Goal: Communication & Community: Participate in discussion

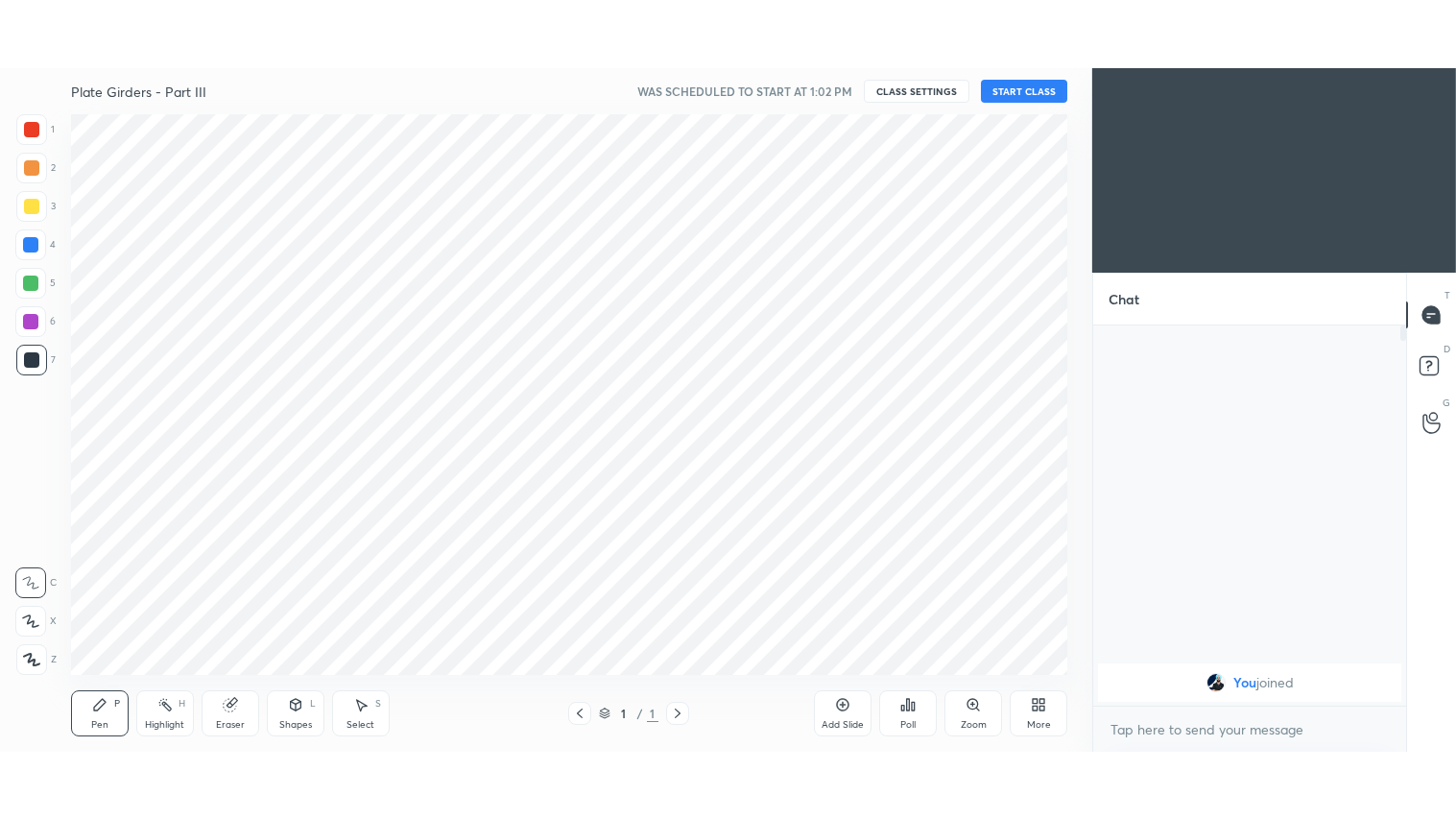
scroll to position [95474, 94977]
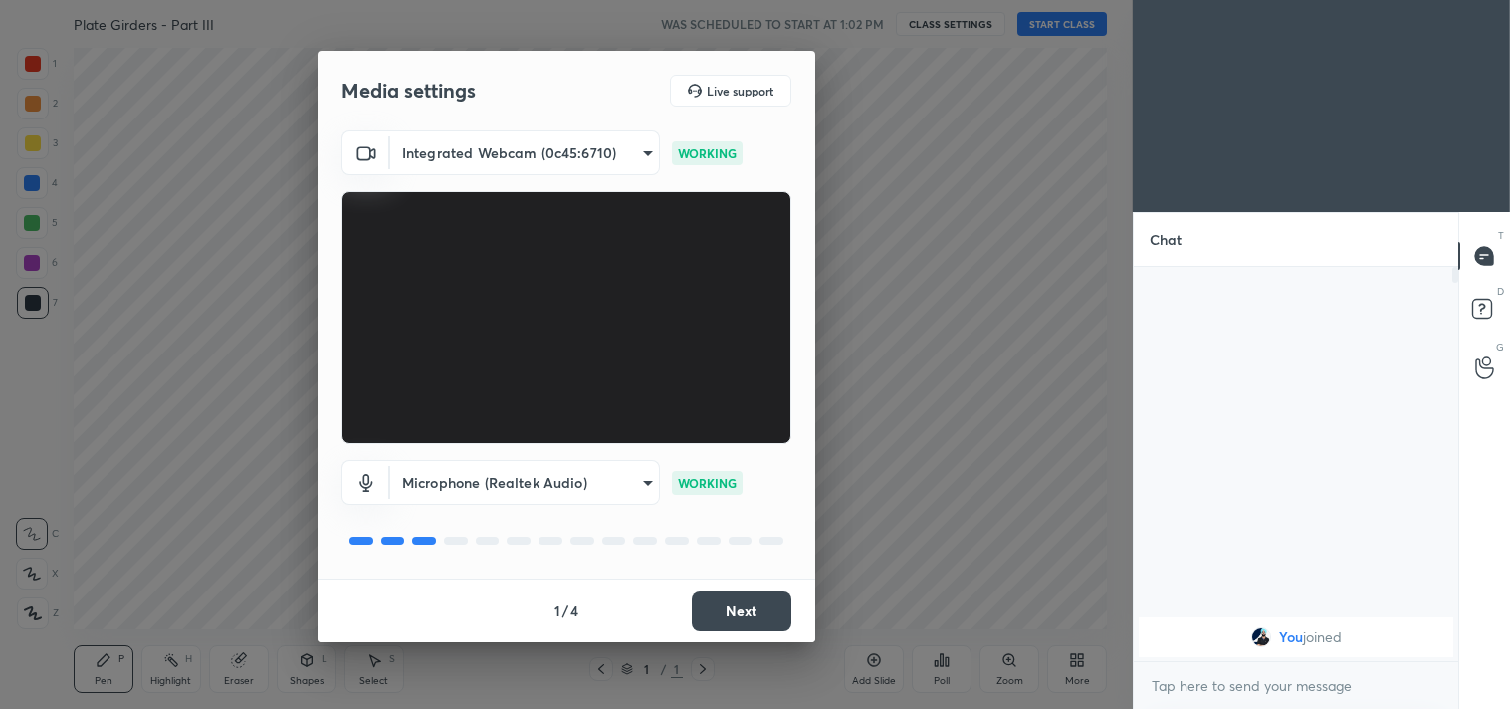
click at [759, 612] on button "Next" at bounding box center [742, 611] width 100 height 40
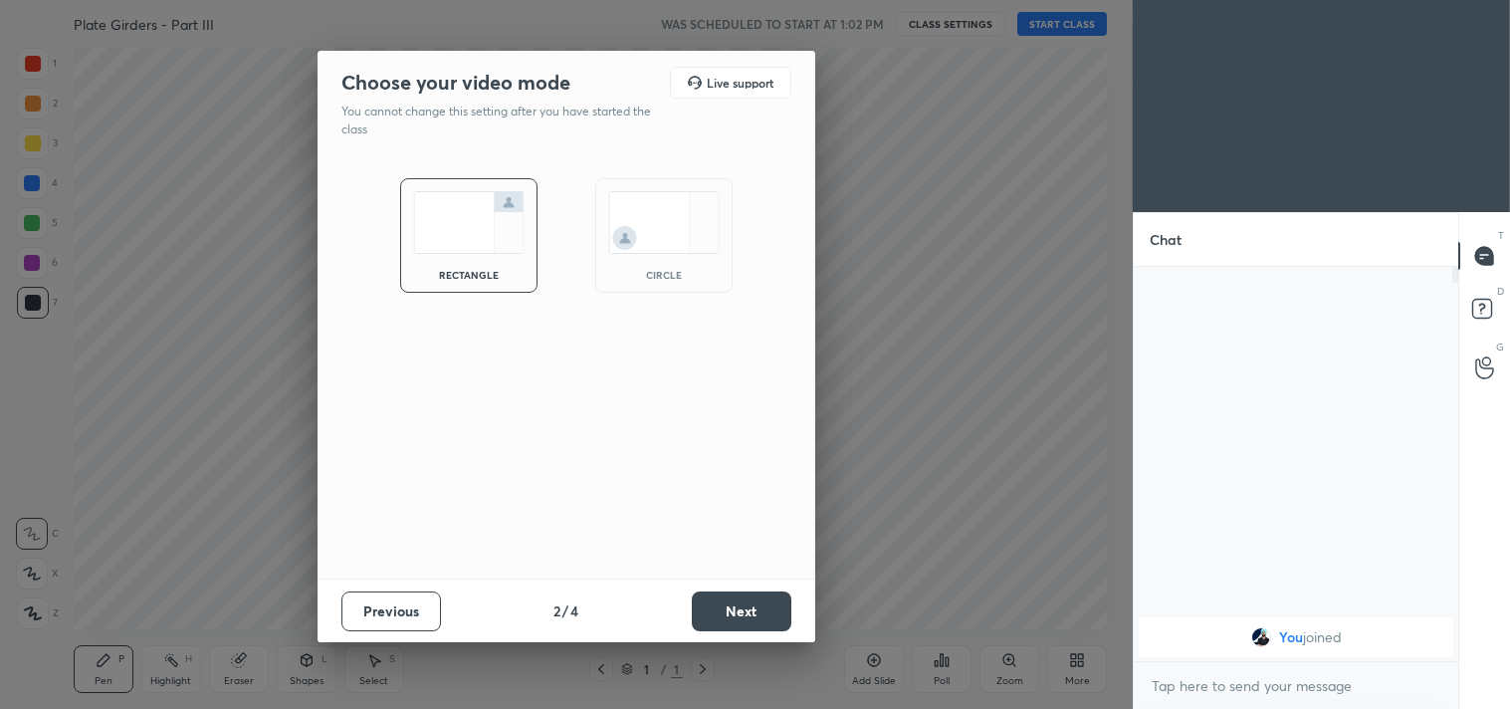
click at [759, 612] on button "Next" at bounding box center [742, 611] width 100 height 40
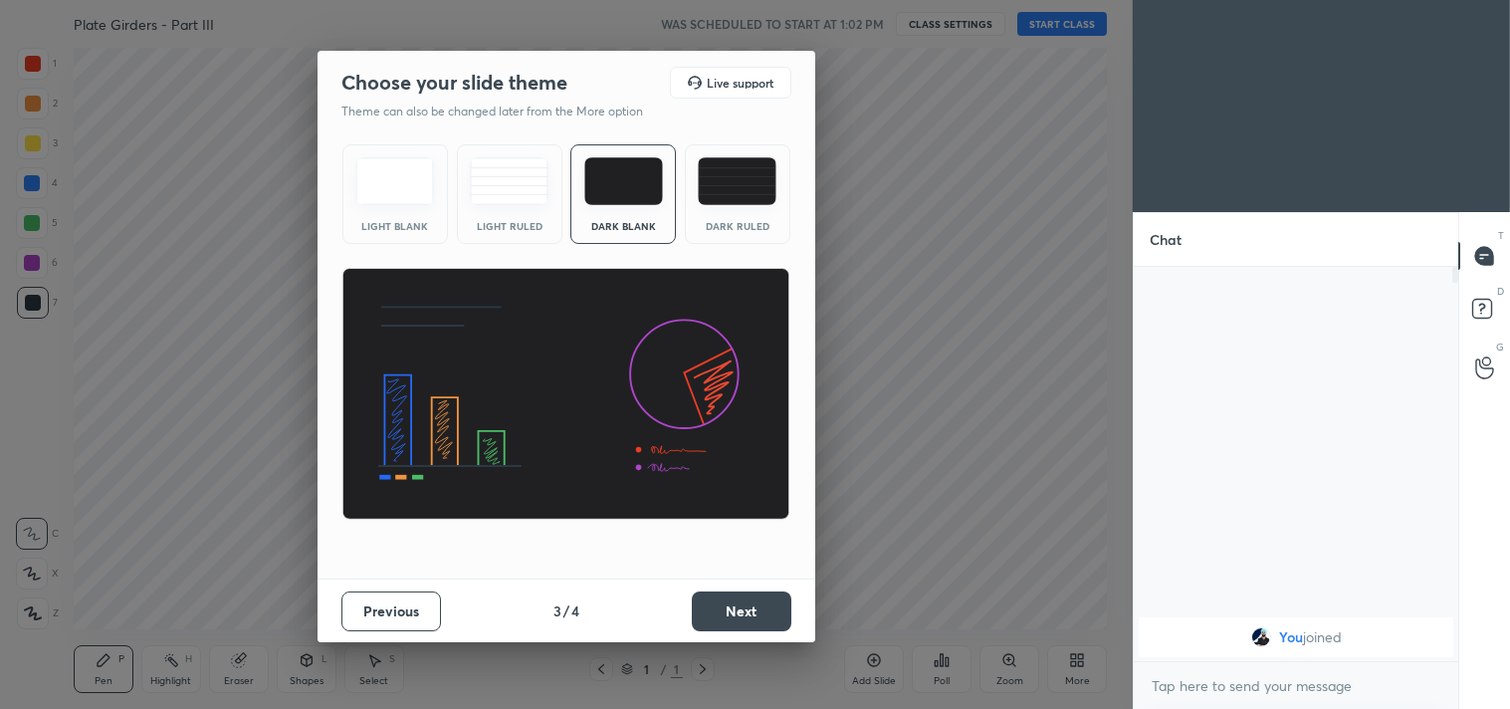
click at [759, 612] on button "Next" at bounding box center [742, 611] width 100 height 40
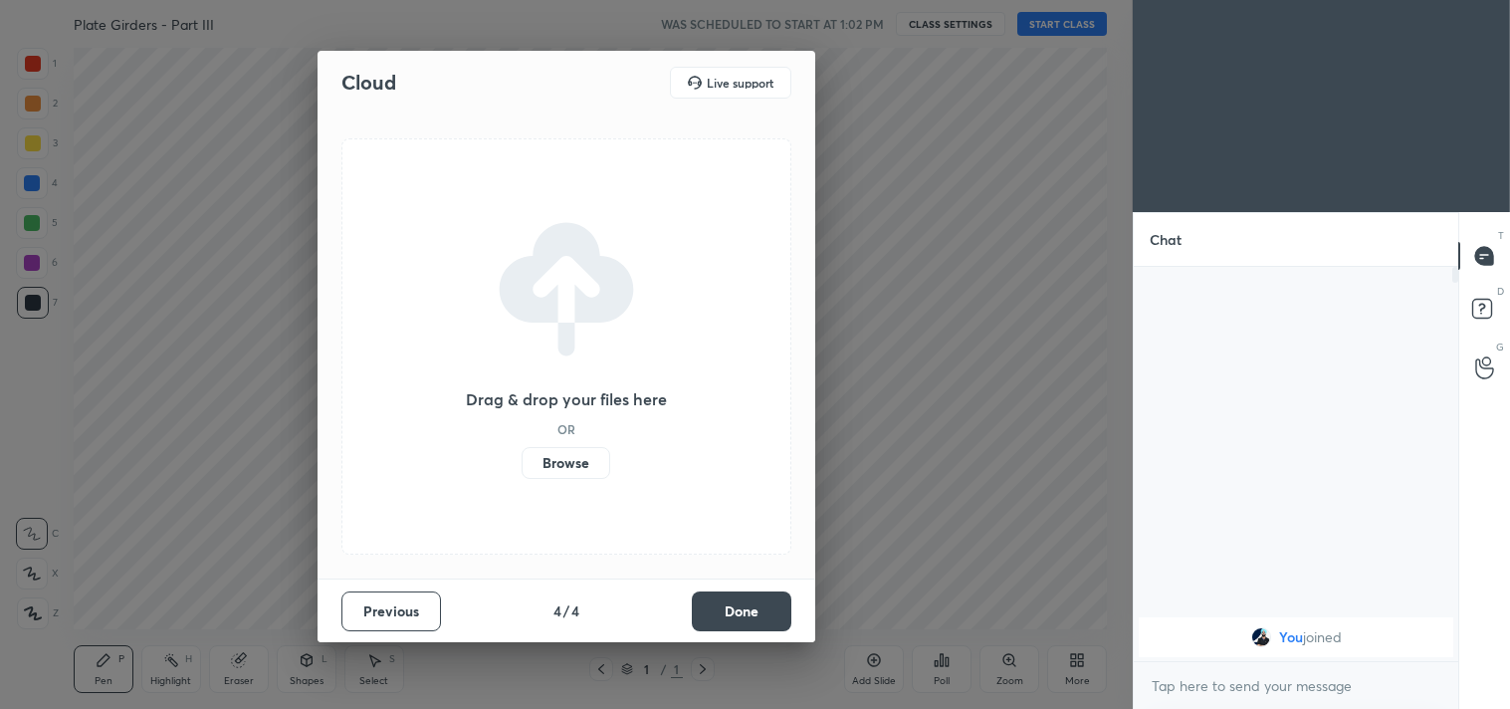
click at [759, 612] on button "Done" at bounding box center [742, 611] width 100 height 40
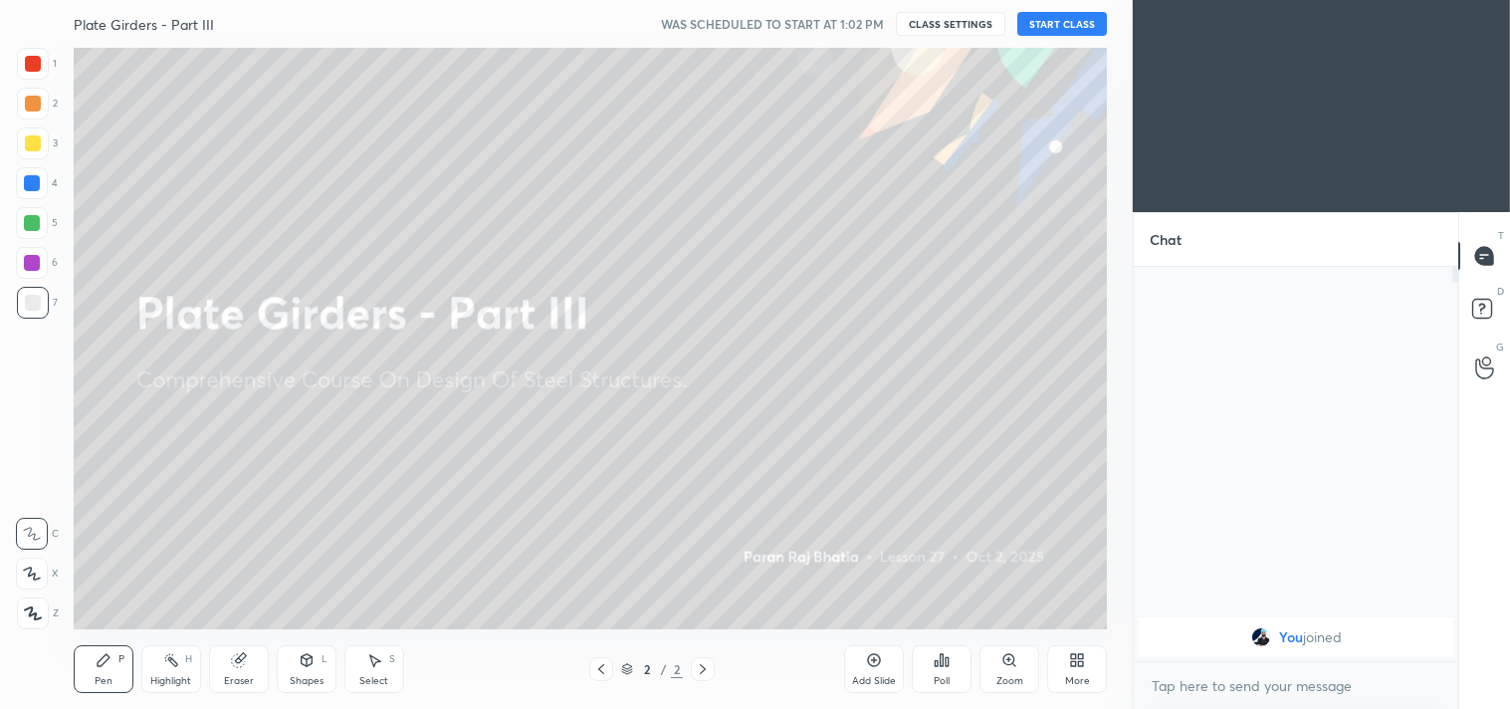
click at [30, 619] on icon at bounding box center [33, 613] width 18 height 14
click at [868, 653] on icon at bounding box center [874, 660] width 16 height 16
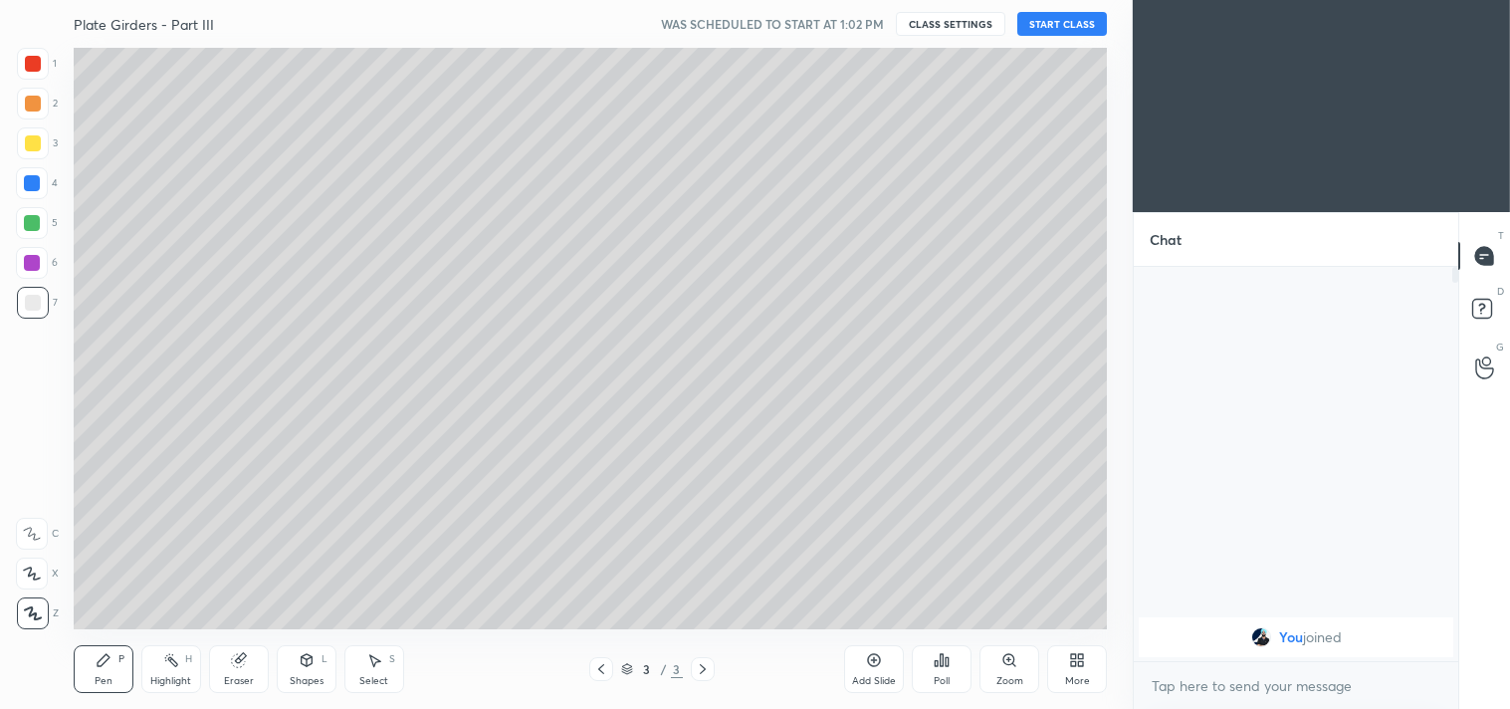
click at [1091, 671] on div "More" at bounding box center [1077, 669] width 60 height 48
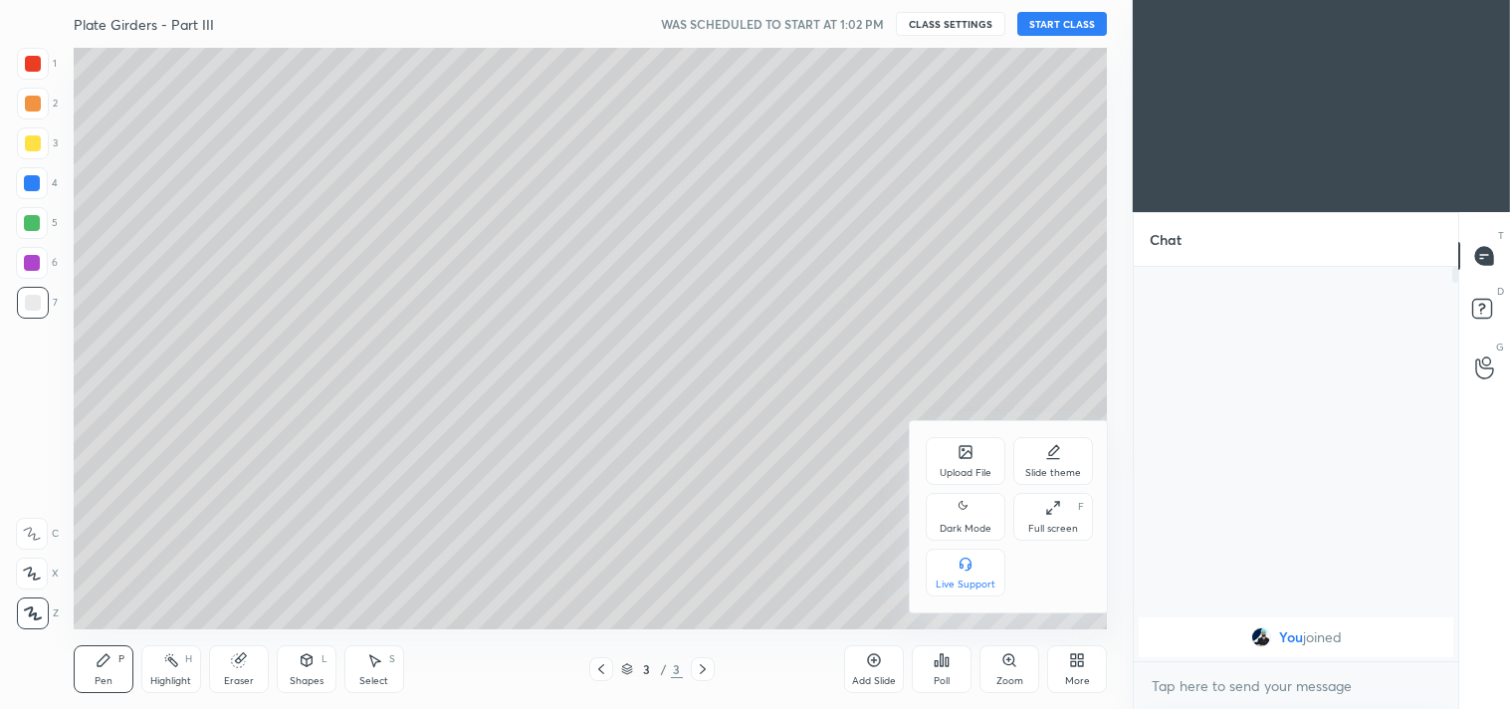
click at [1037, 499] on div "Full screen F" at bounding box center [1053, 517] width 80 height 48
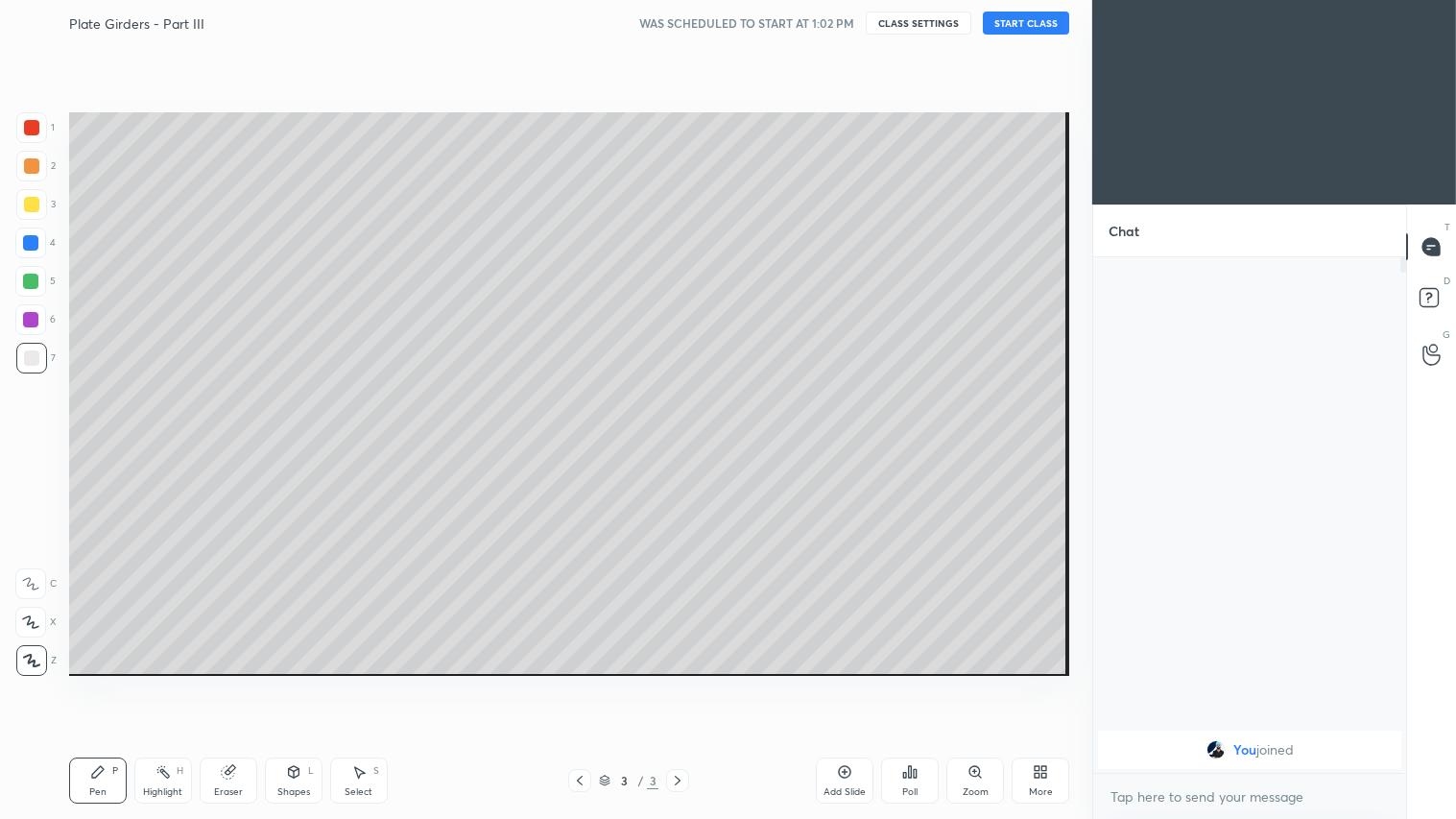
scroll to position [349, 308]
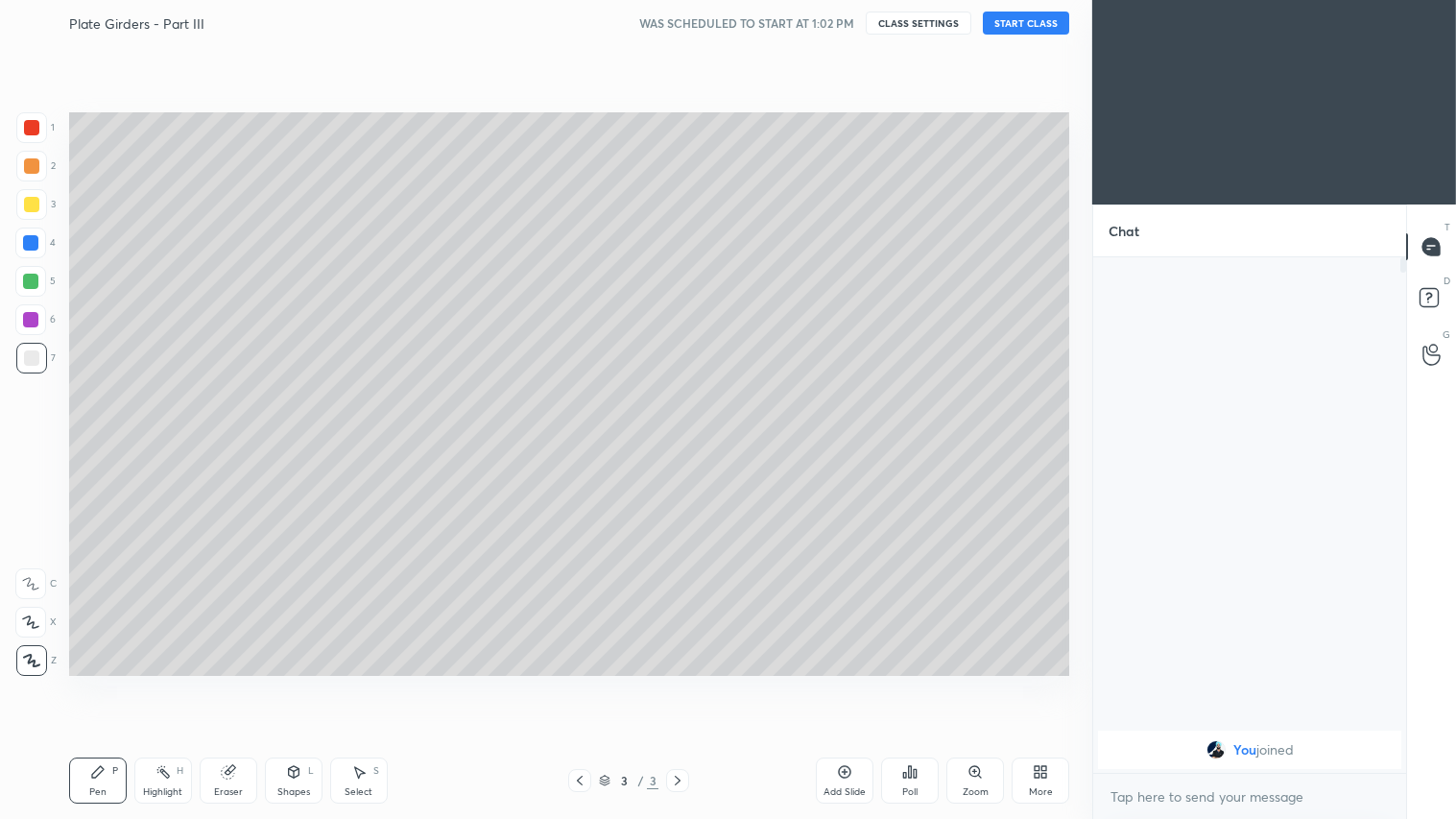
click at [1038, 683] on div "More" at bounding box center [1040, 780] width 58 height 46
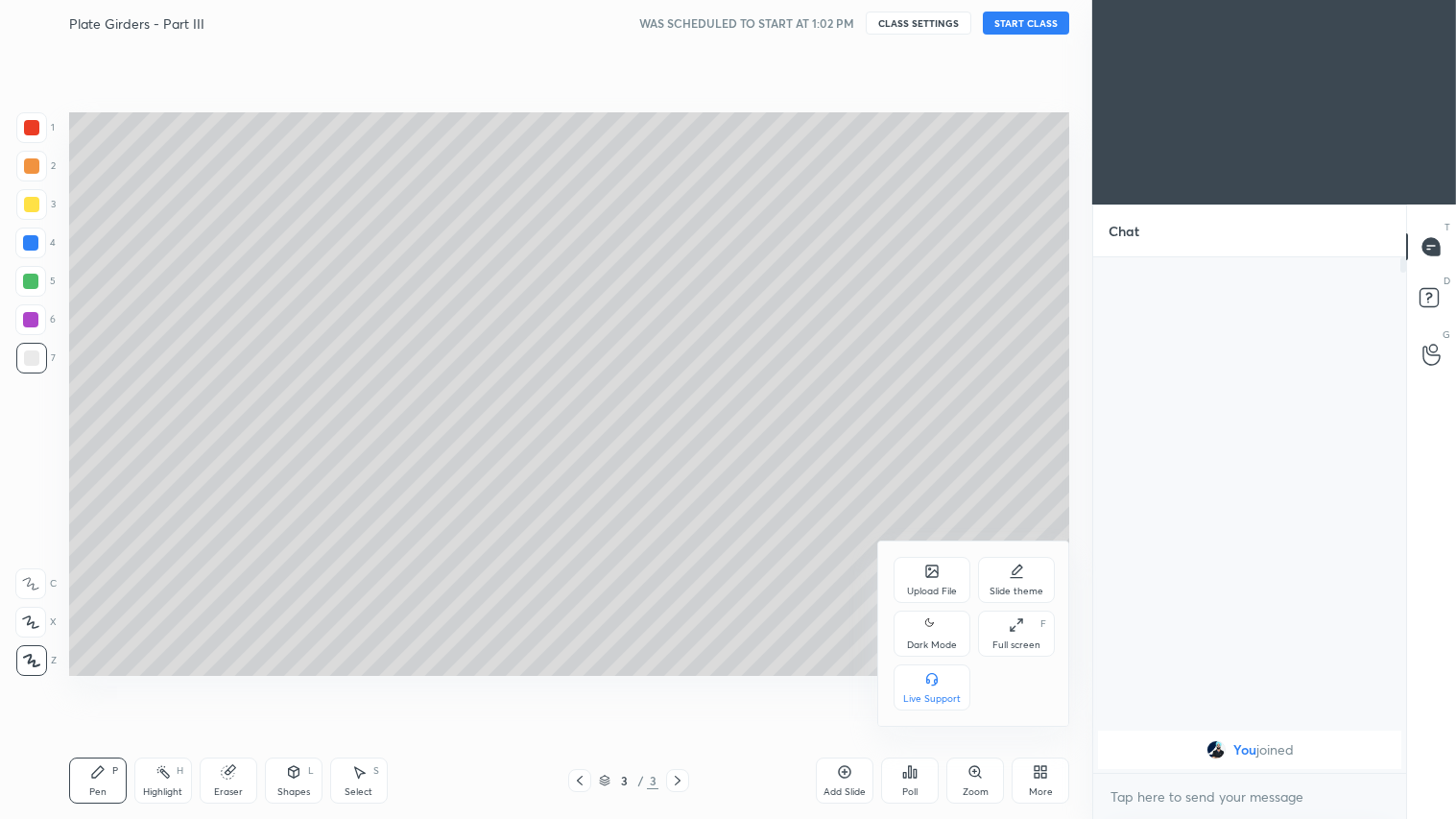
click at [1022, 583] on div "Slide theme" at bounding box center [1016, 580] width 77 height 46
click at [1048, 683] on div at bounding box center [728, 409] width 1456 height 819
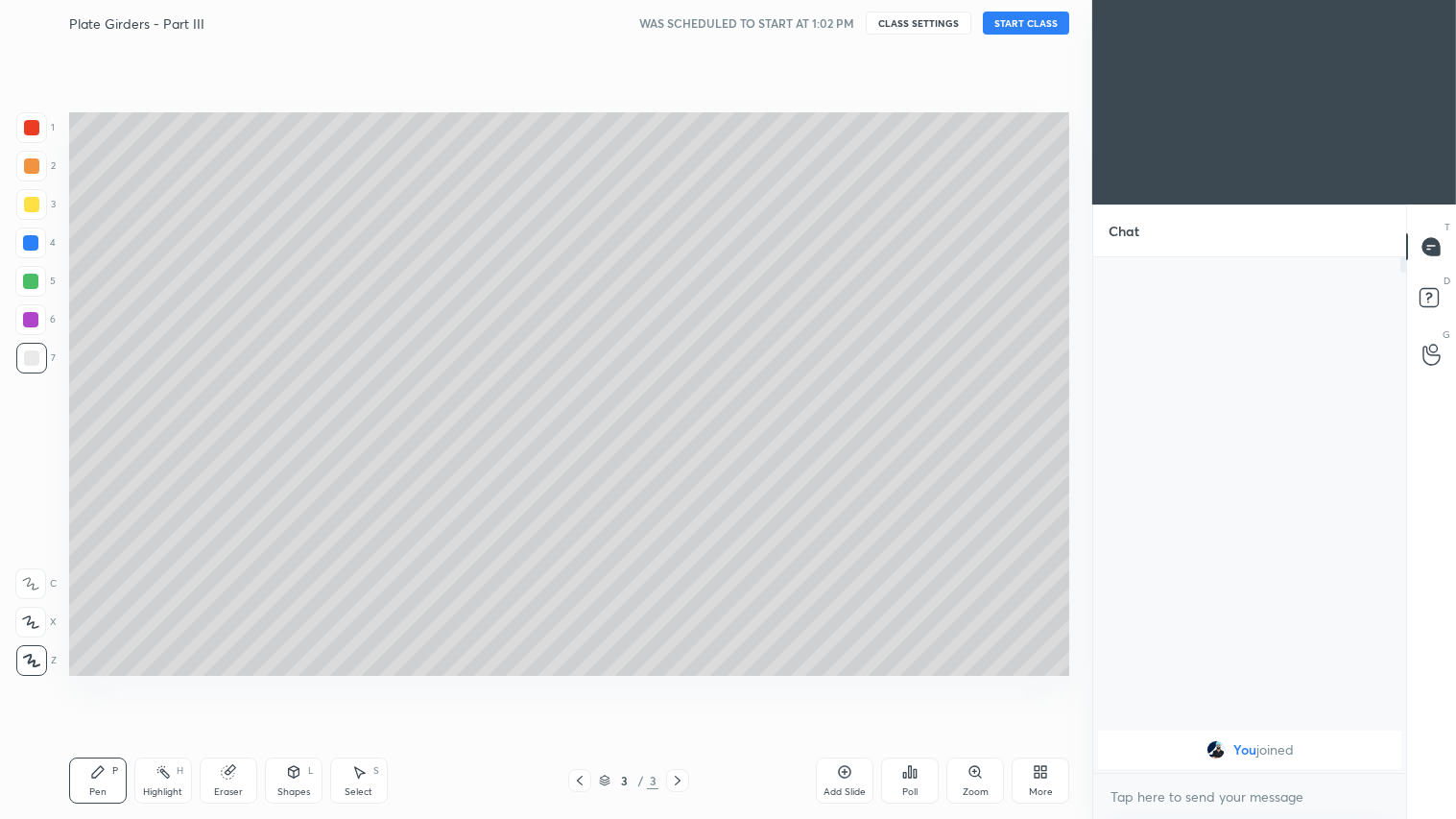
click at [1048, 683] on icon at bounding box center [1040, 772] width 15 height 15
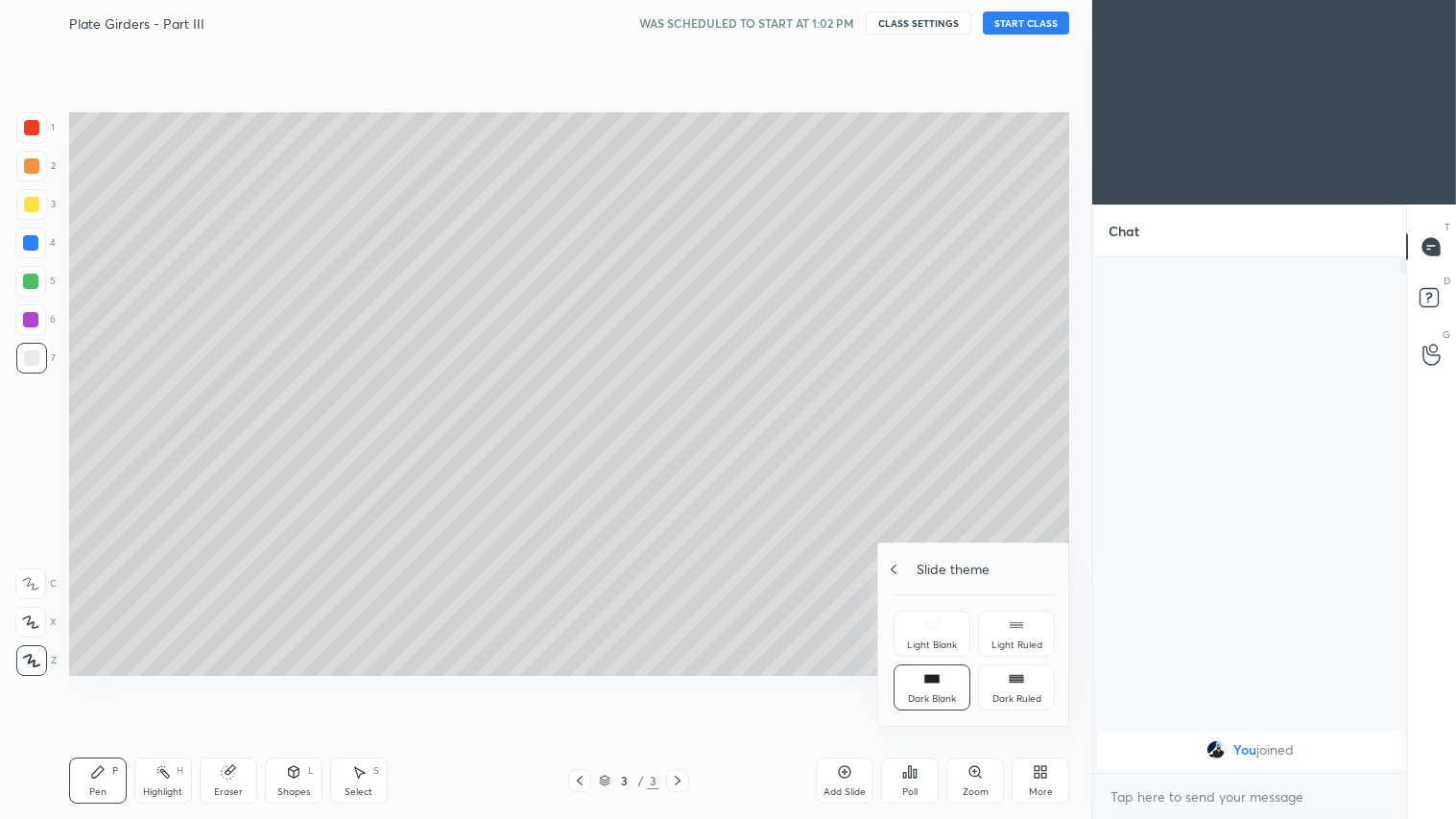
click at [907, 570] on div "Slide theme" at bounding box center [974, 568] width 161 height 20
click at [918, 629] on div "Dark Mode" at bounding box center [932, 634] width 77 height 46
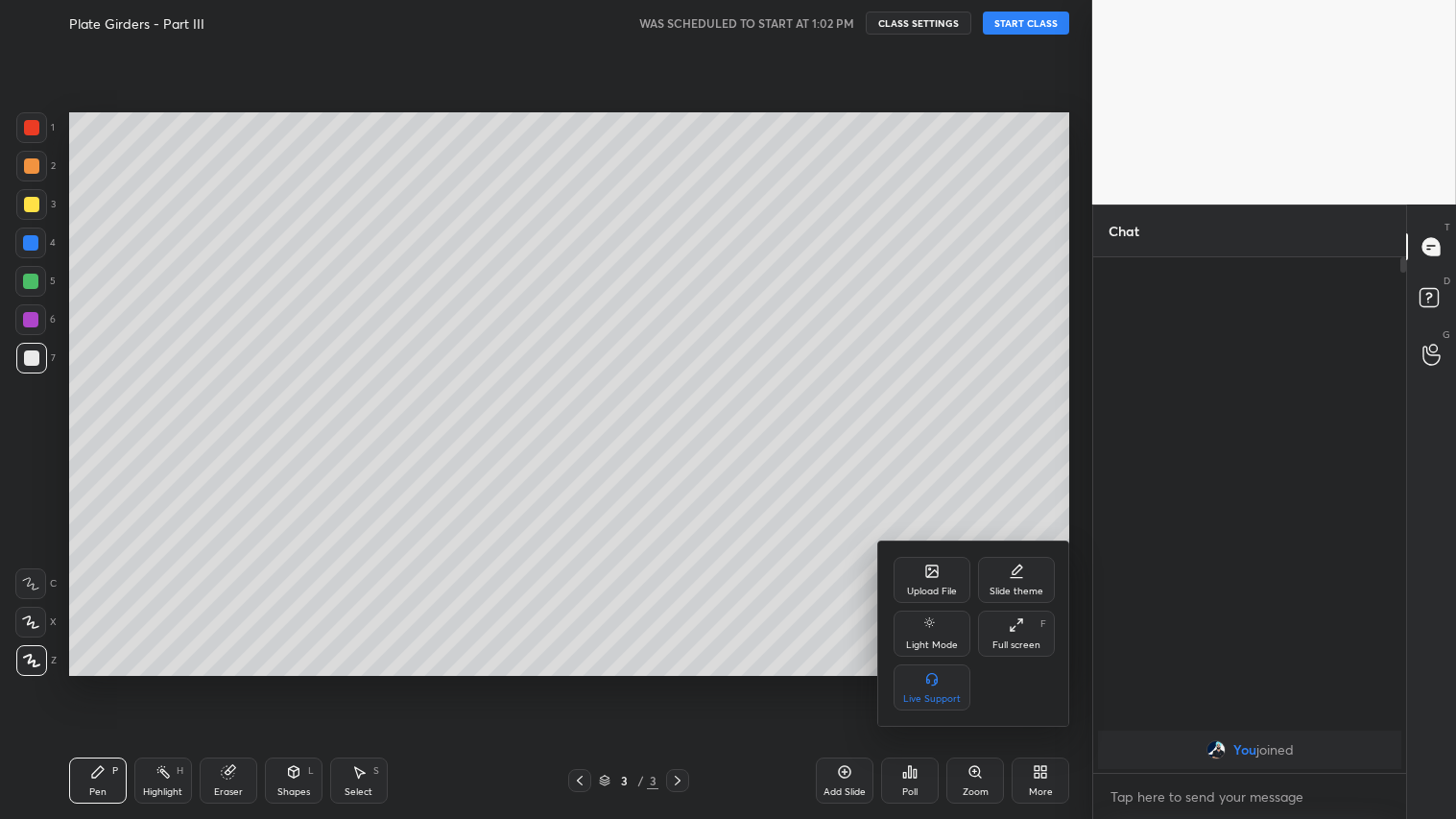
click at [624, 495] on div at bounding box center [728, 409] width 1456 height 819
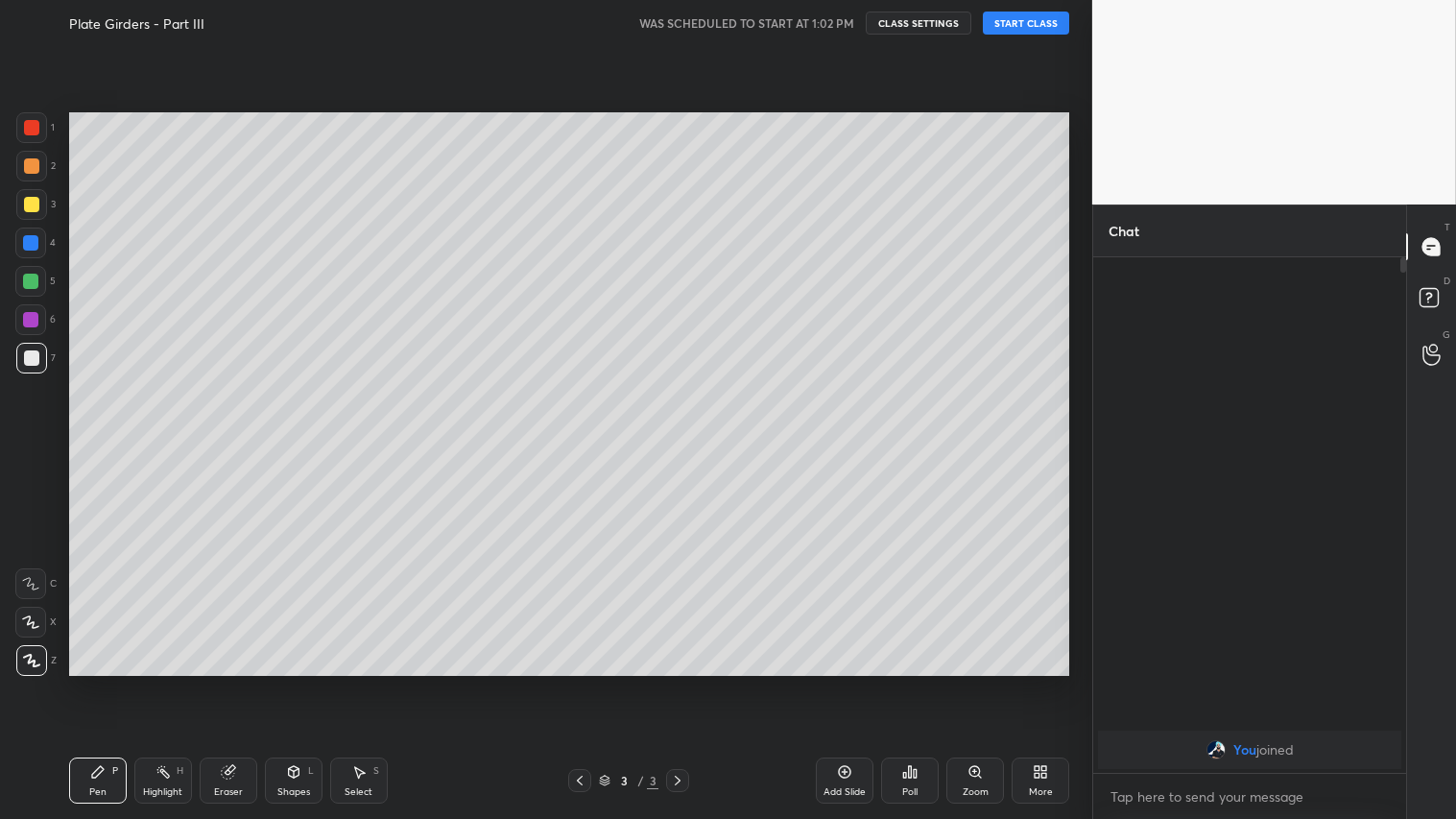
click at [1040, 31] on button "START CLASS" at bounding box center [1026, 23] width 87 height 23
click at [836, 22] on span "mute" at bounding box center [837, 23] width 27 height 14
drag, startPoint x: 25, startPoint y: 115, endPoint x: 27, endPoint y: 148, distance: 33.1
click at [25, 116] on div at bounding box center [32, 127] width 31 height 31
click at [30, 356] on div at bounding box center [32, 358] width 15 height 15
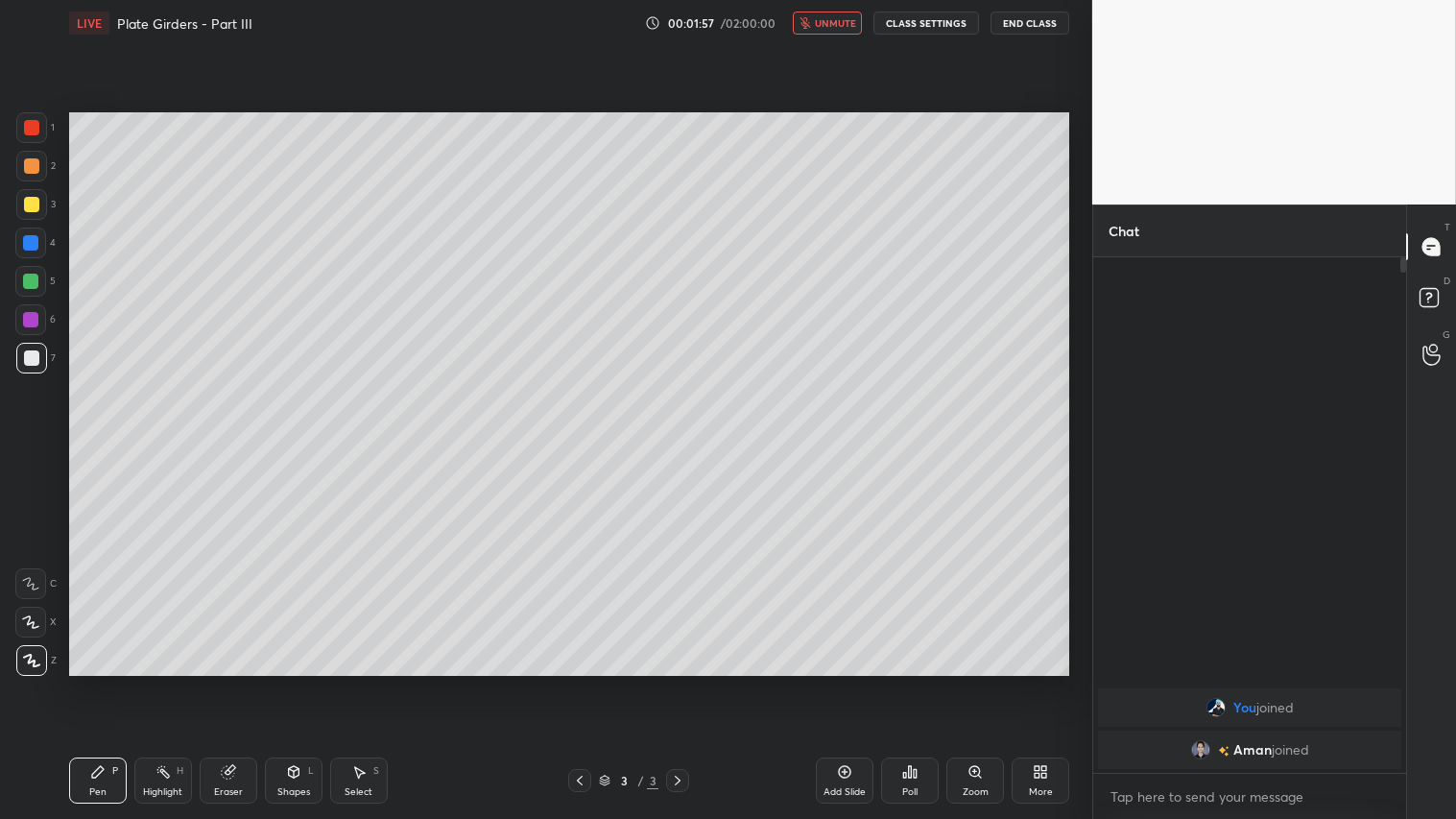
click at [36, 645] on div "Z" at bounding box center [37, 657] width 40 height 39
type textarea "x"
click at [1216, 683] on textarea at bounding box center [1250, 797] width 283 height 31
type textarea "j"
type textarea "x"
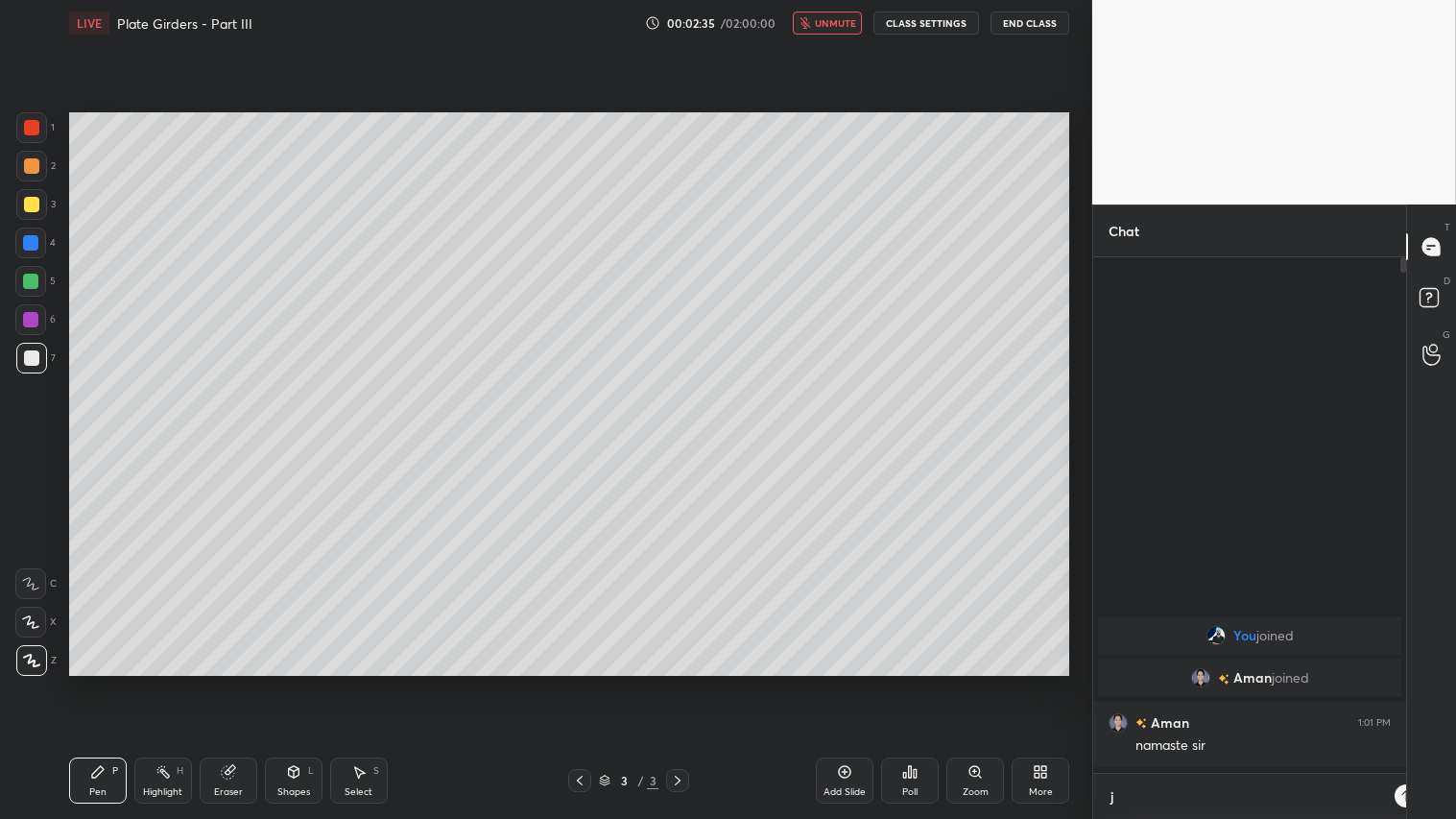
scroll to position [343, 308]
type textarea "jo"
type textarea "x"
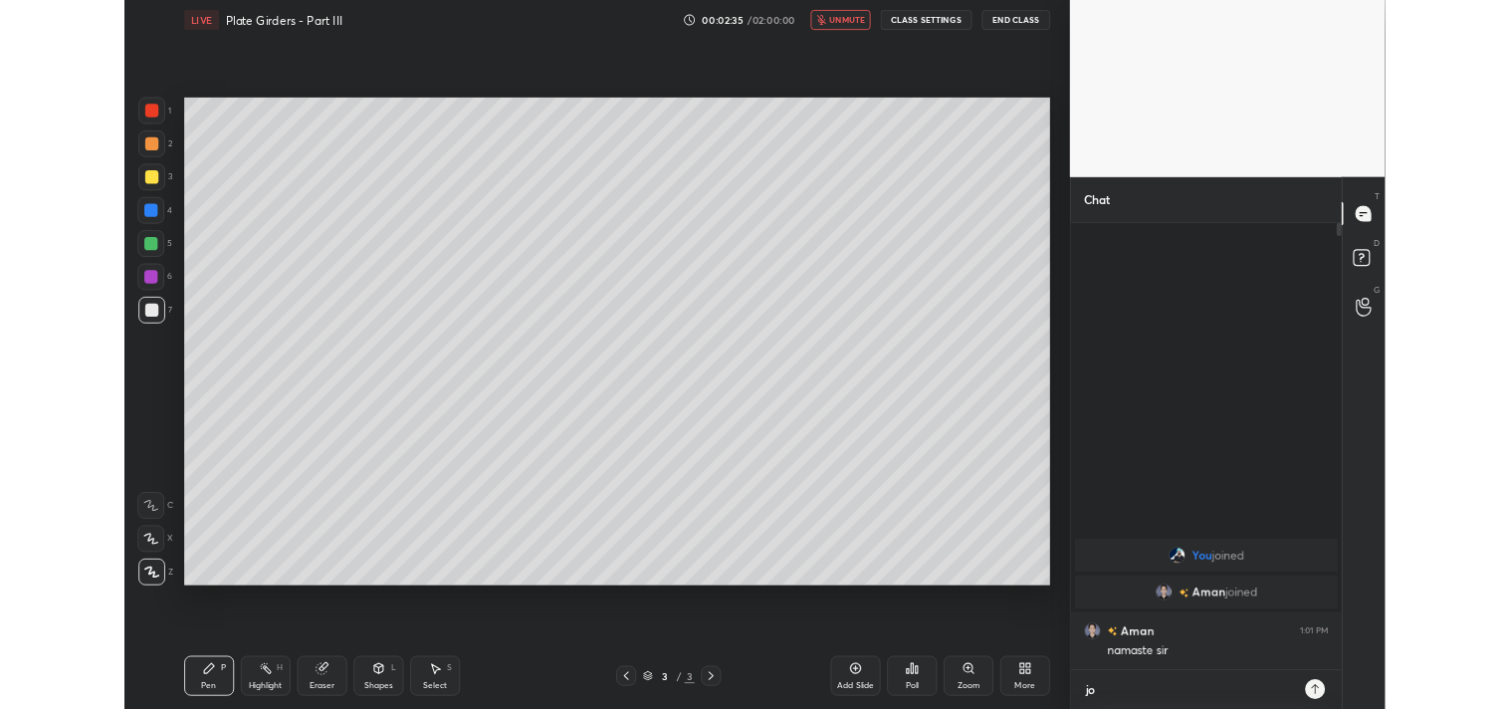
scroll to position [362, 319]
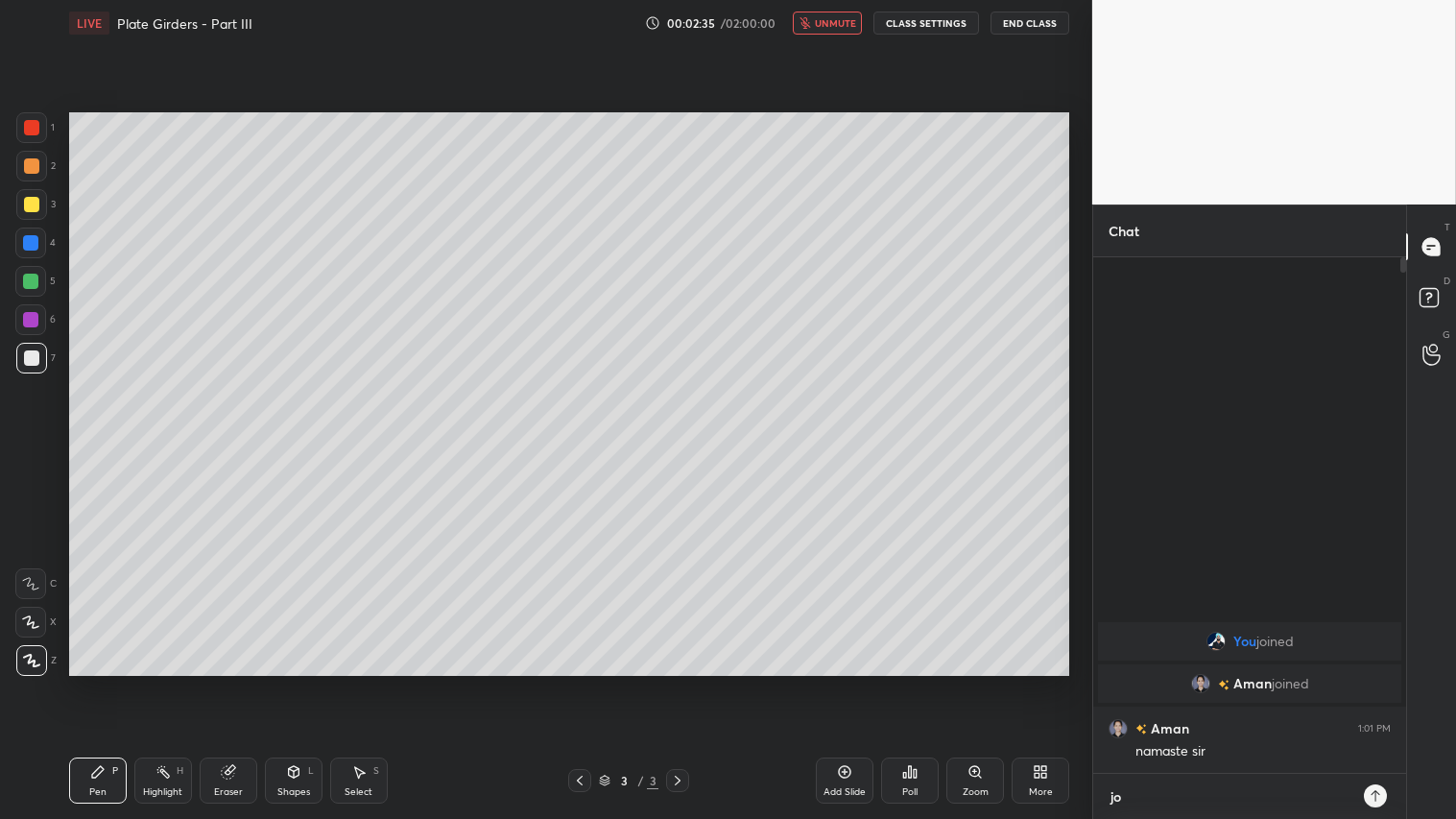
type textarea "joi"
type textarea "x"
type textarea "join"
type textarea "x"
type textarea "joini"
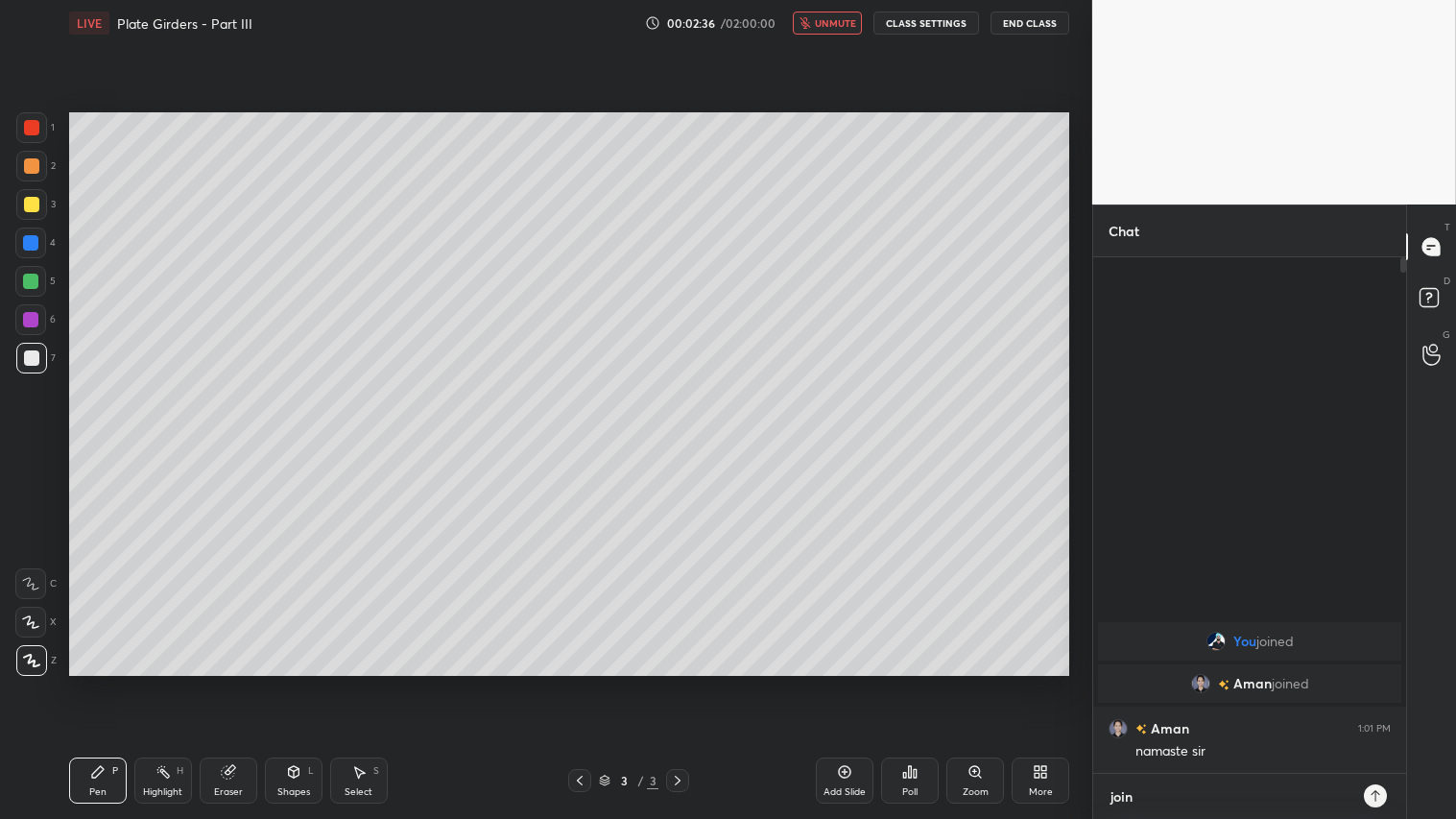
type textarea "x"
type textarea "joinin"
type textarea "x"
type textarea "joining"
type textarea "x"
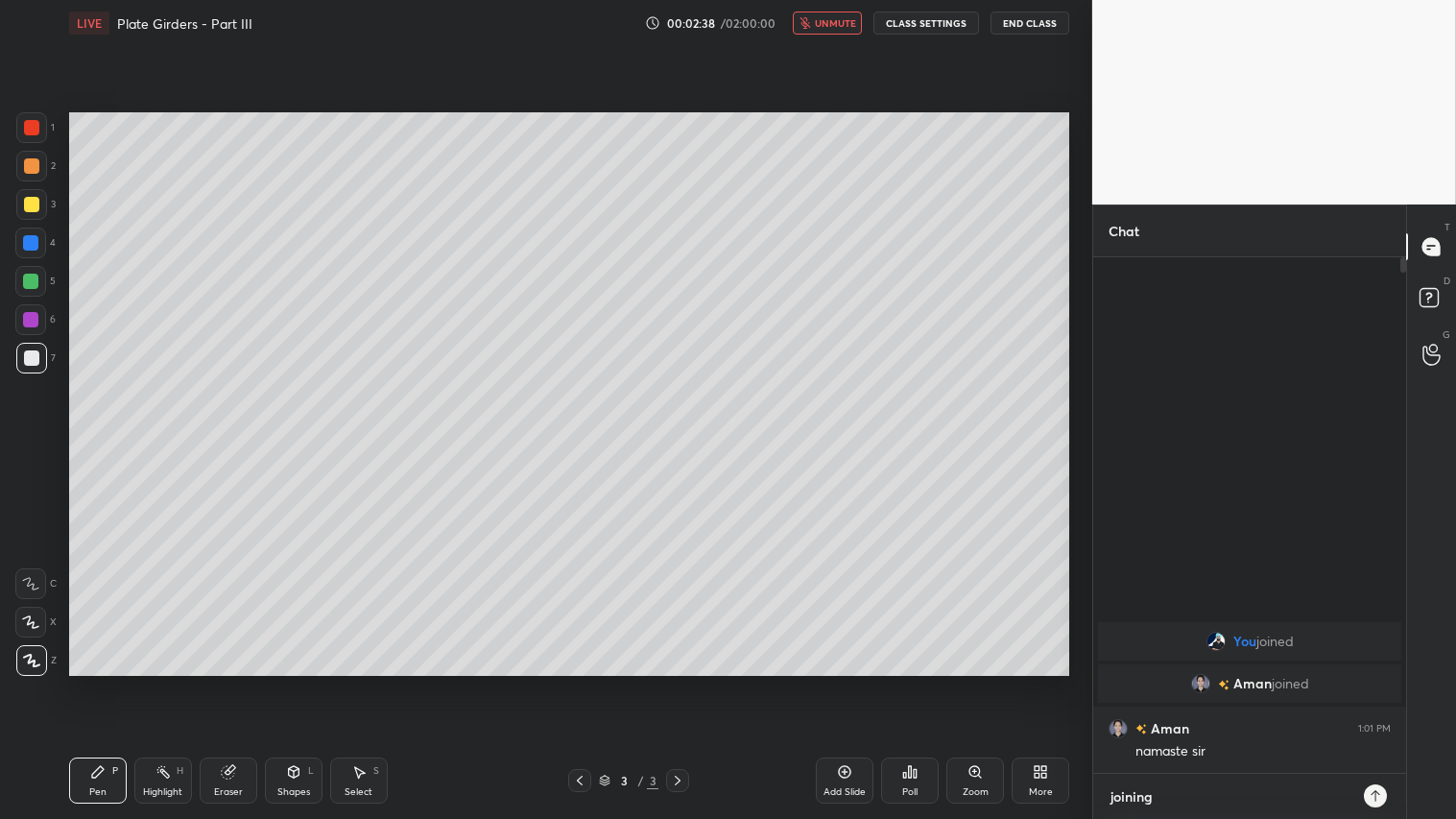
type textarea "joining"
type textarea "x"
type textarea "joining w"
type textarea "x"
type textarea "joining wi"
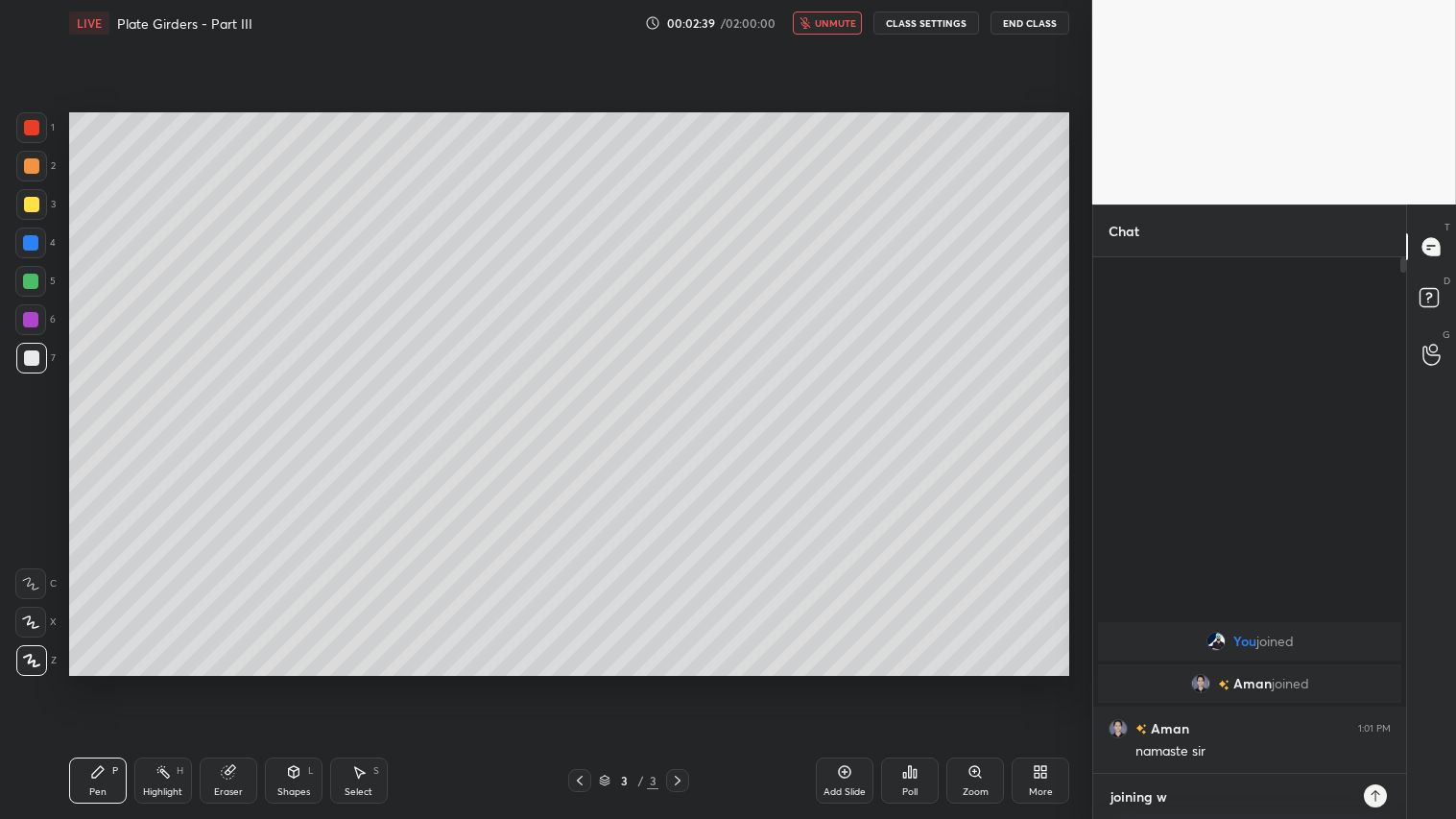
type textarea "x"
type textarea "joining wit"
type textarea "x"
type textarea "joining with"
type textarea "x"
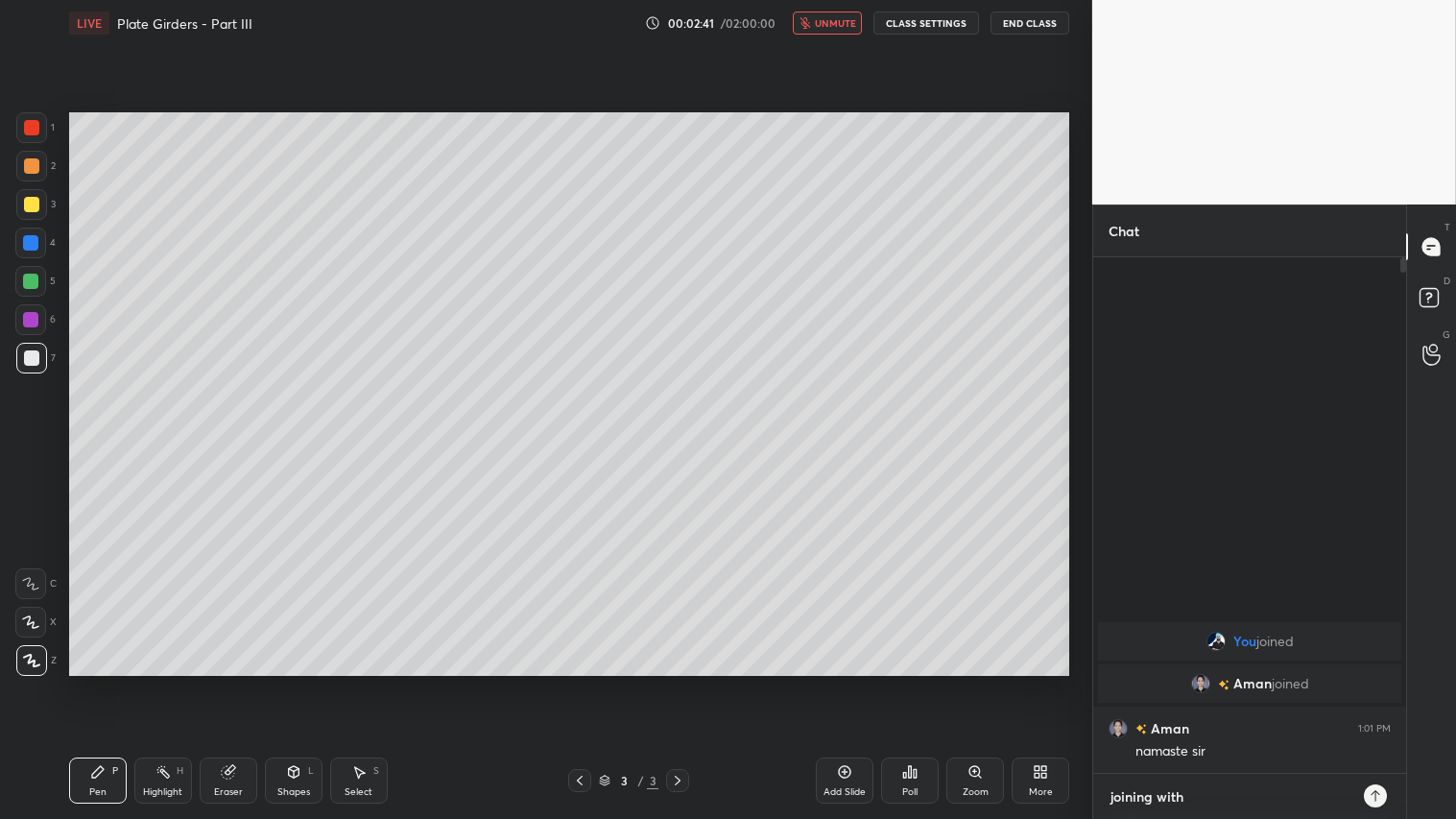
type textarea "joining withi"
type textarea "x"
type textarea "joining within"
type textarea "x"
type textarea "joining within"
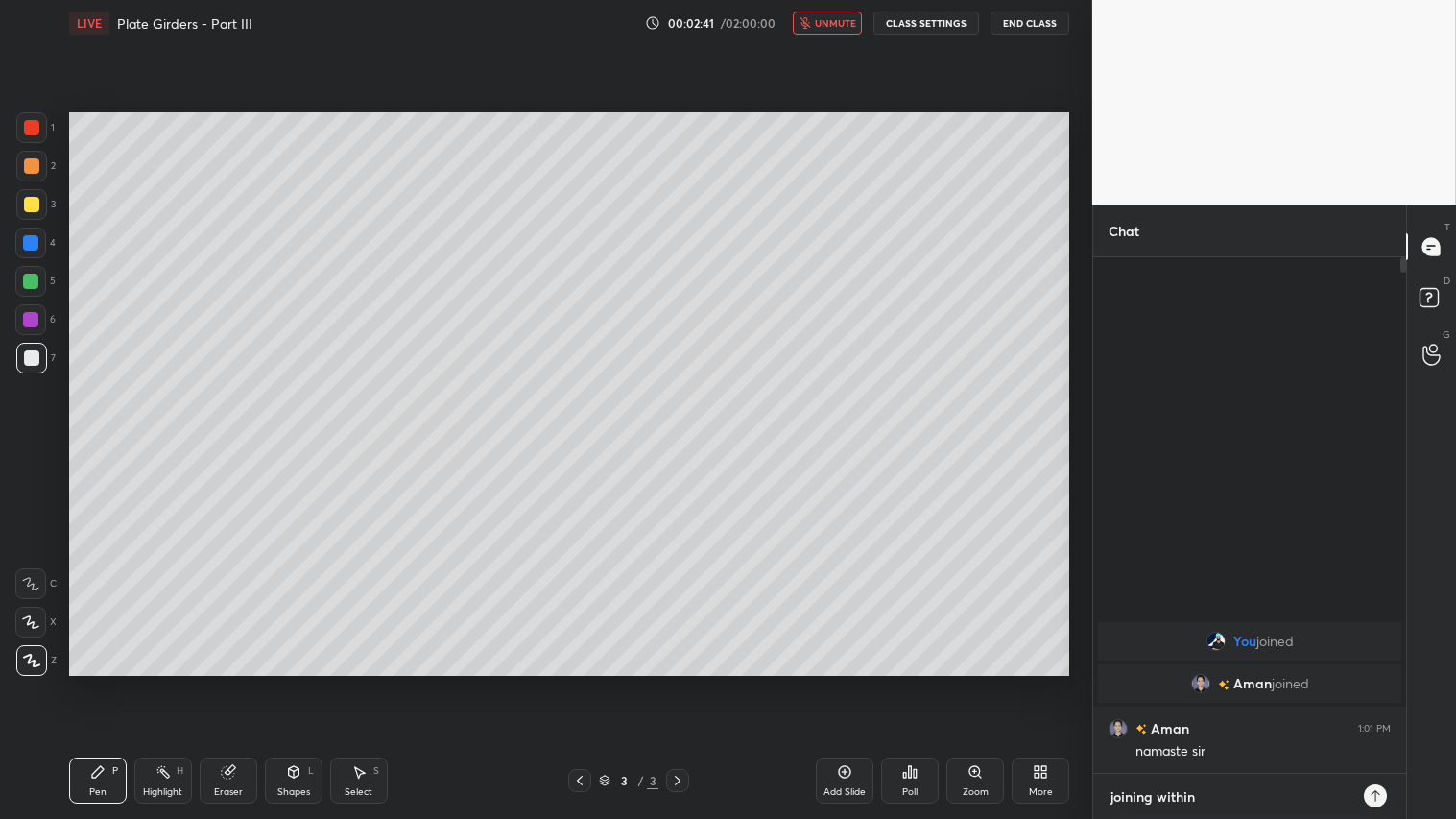
type textarea "x"
type textarea "joining within a"
type textarea "x"
type textarea "joining within a"
type textarea "x"
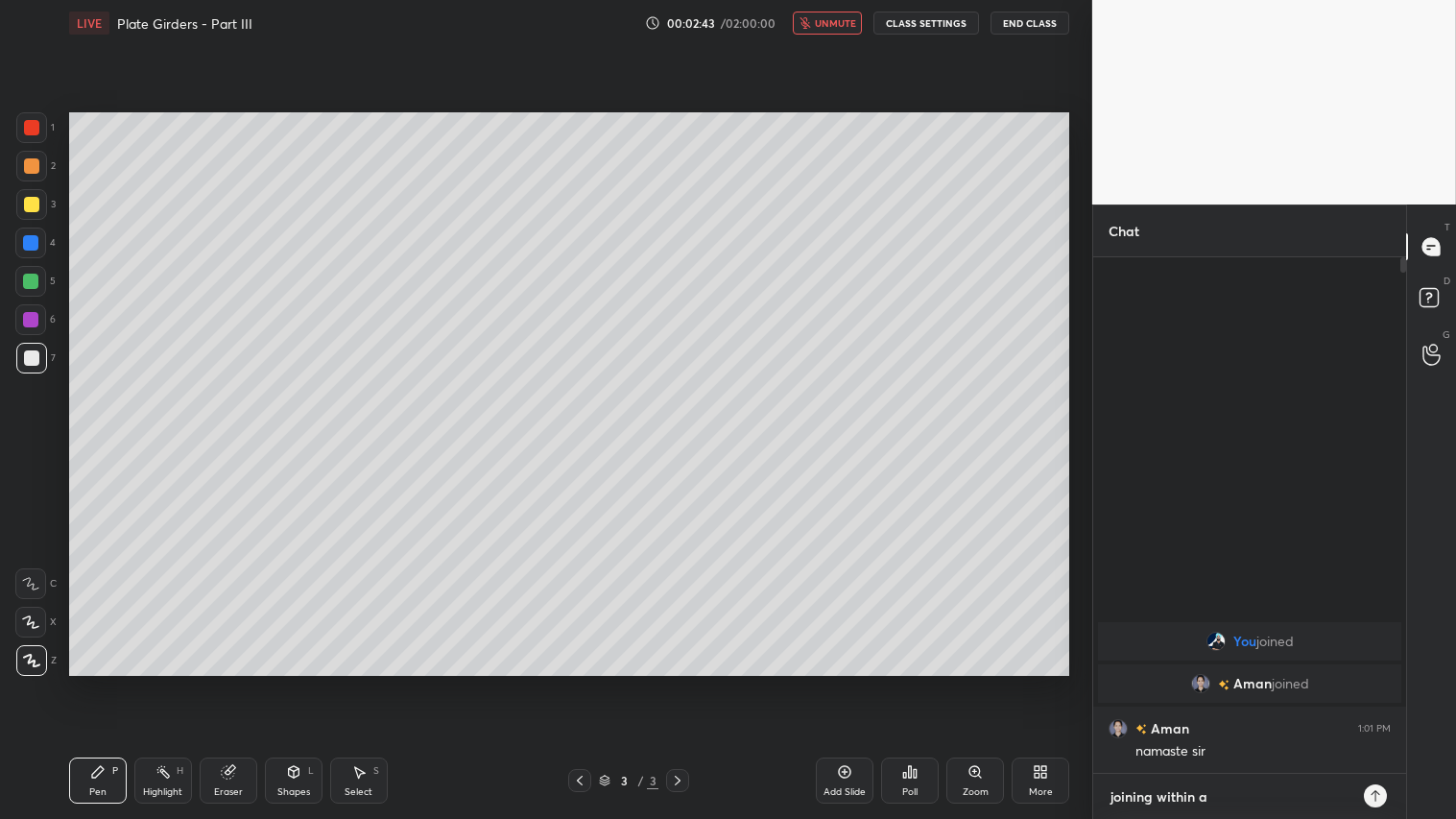
type textarea "joining within a m"
type textarea "x"
type textarea "joining within a mi"
type textarea "x"
type textarea "joining within a min"
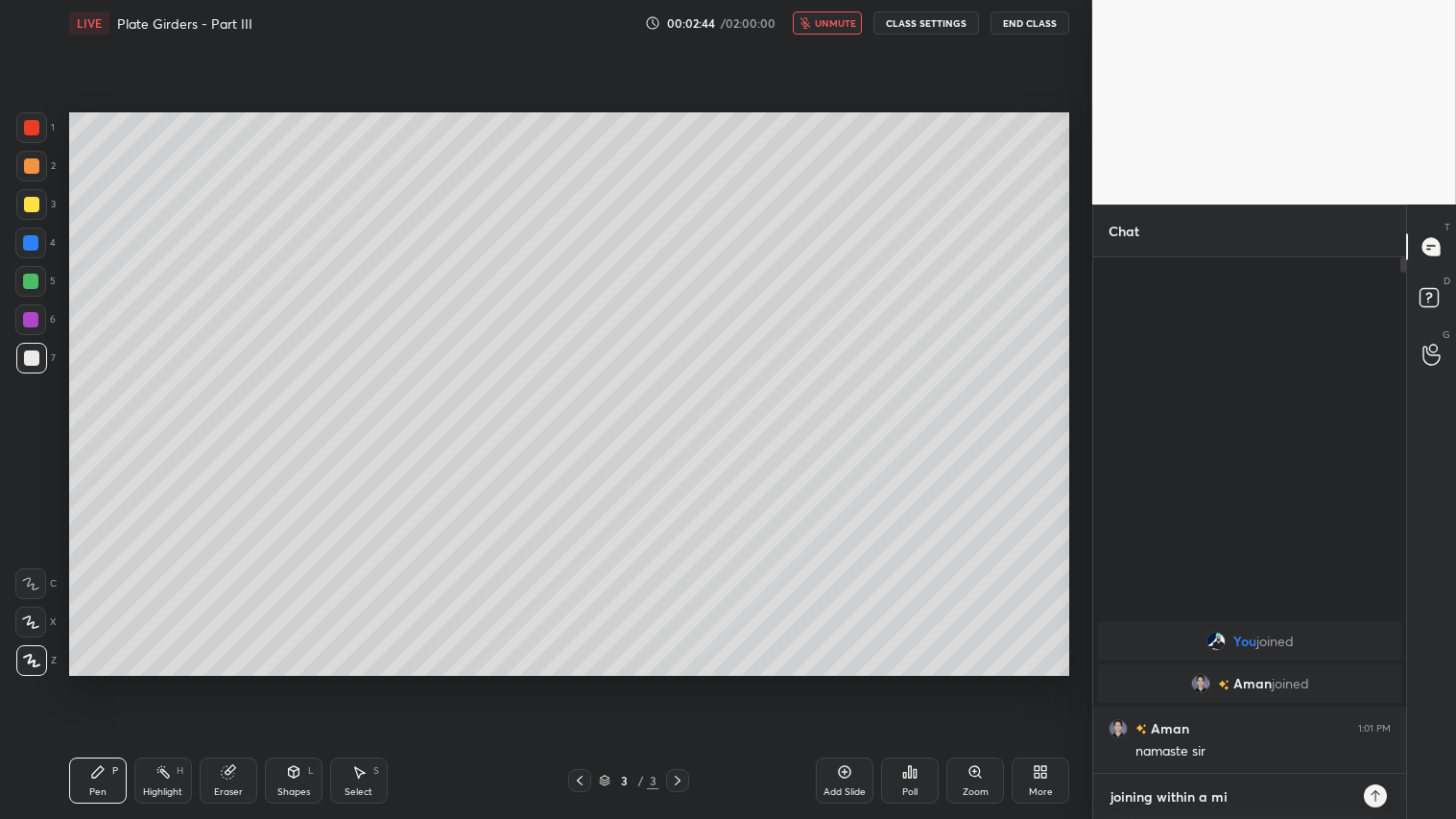
type textarea "x"
type textarea "joining within a min"
type textarea "x"
click at [1375, 683] on icon at bounding box center [1376, 796] width 15 height 15
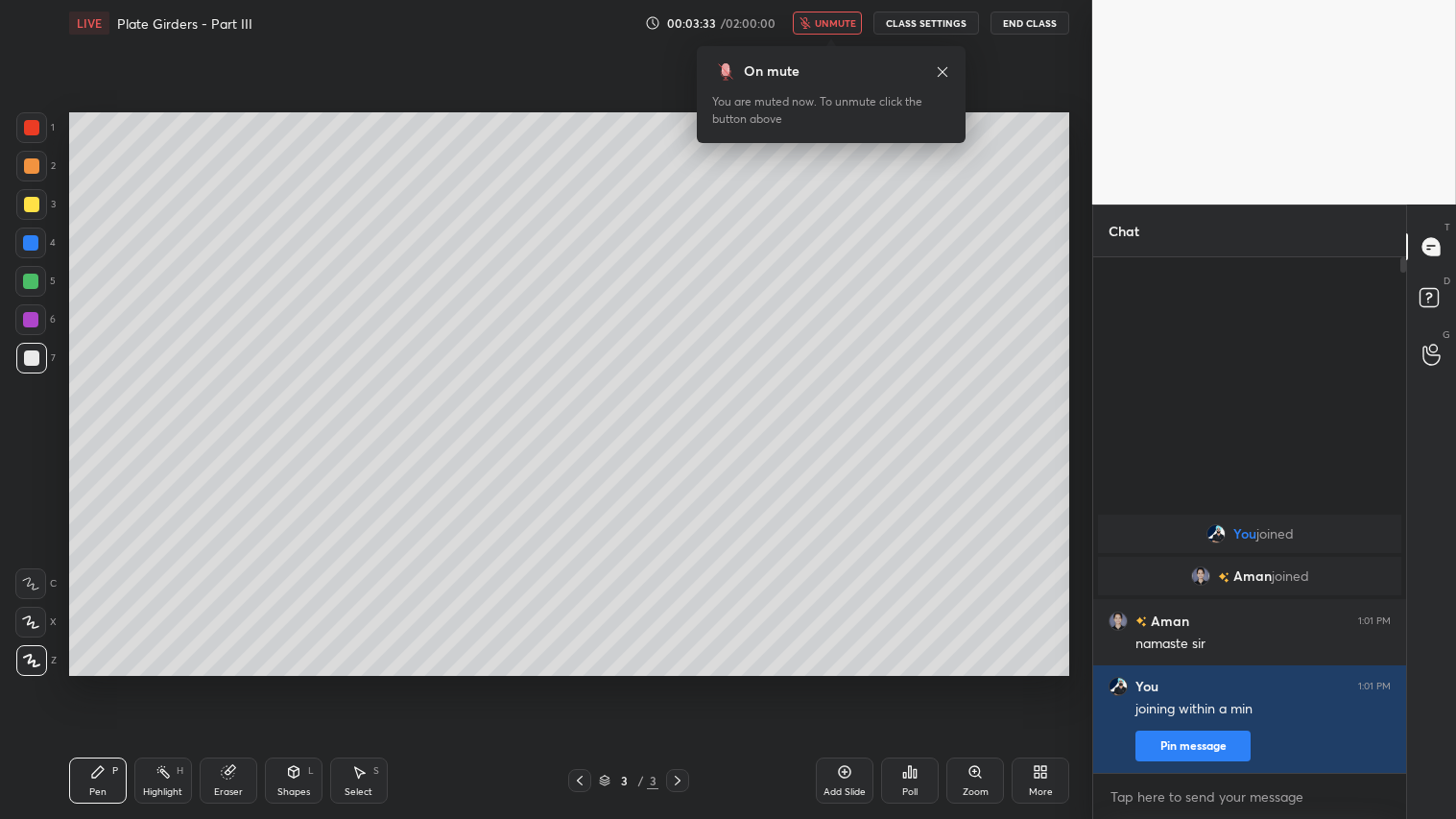
type textarea "x"
click at [922, 26] on button "CLASS SETTINGS" at bounding box center [927, 23] width 106 height 23
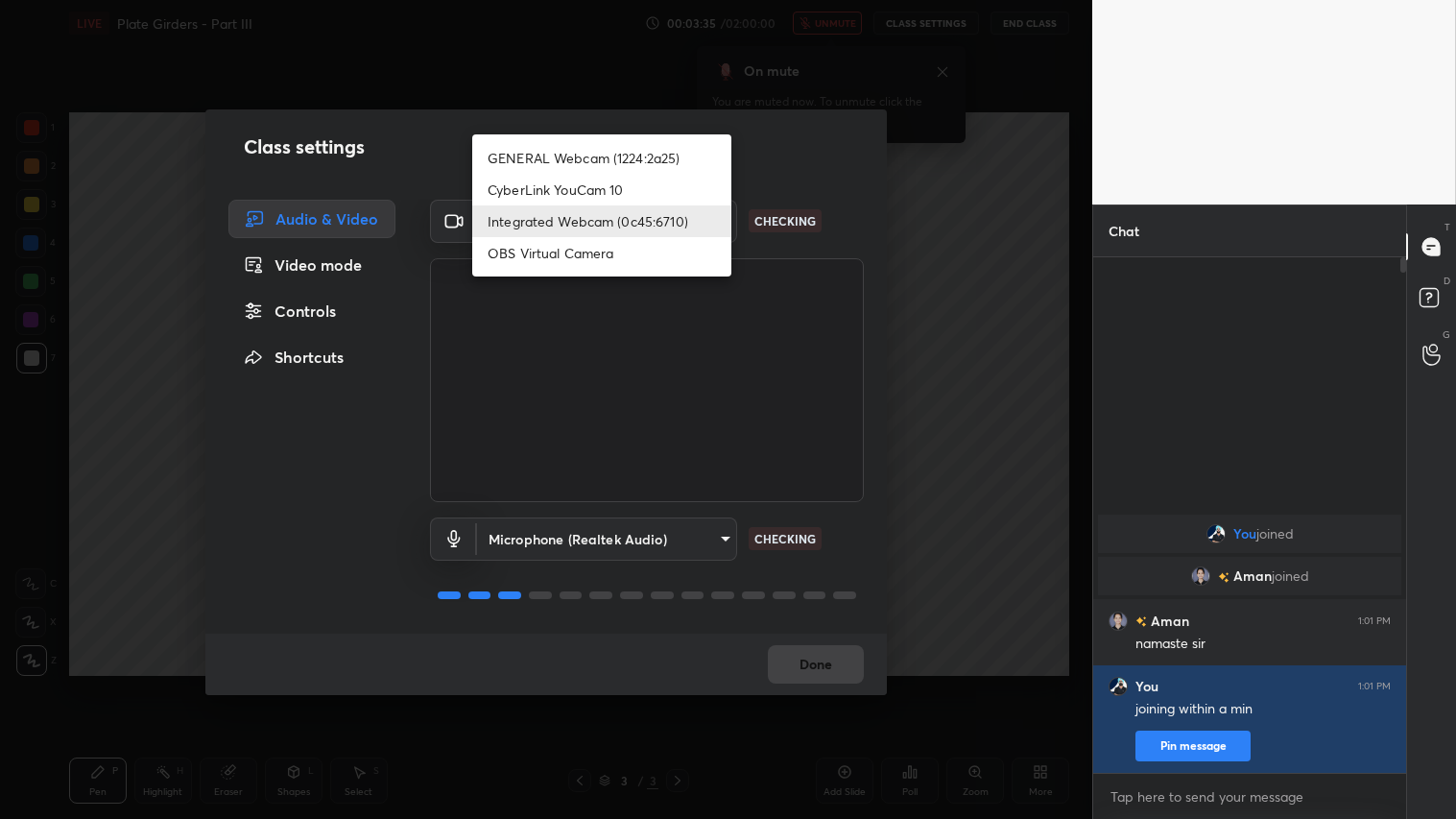
click at [716, 217] on body "1 2 3 4 5 6 7 C X Z C X Z E E Erase all H H LIVE Plate Girders - Part III 00:03…" at bounding box center [728, 409] width 1456 height 819
click at [641, 150] on li "GENERAL Webcam (1224:2a25)" at bounding box center [602, 157] width 259 height 32
type input "a804162f24a268607d6802bdfd143bf6309bb53021525fede1067bb20ea62842"
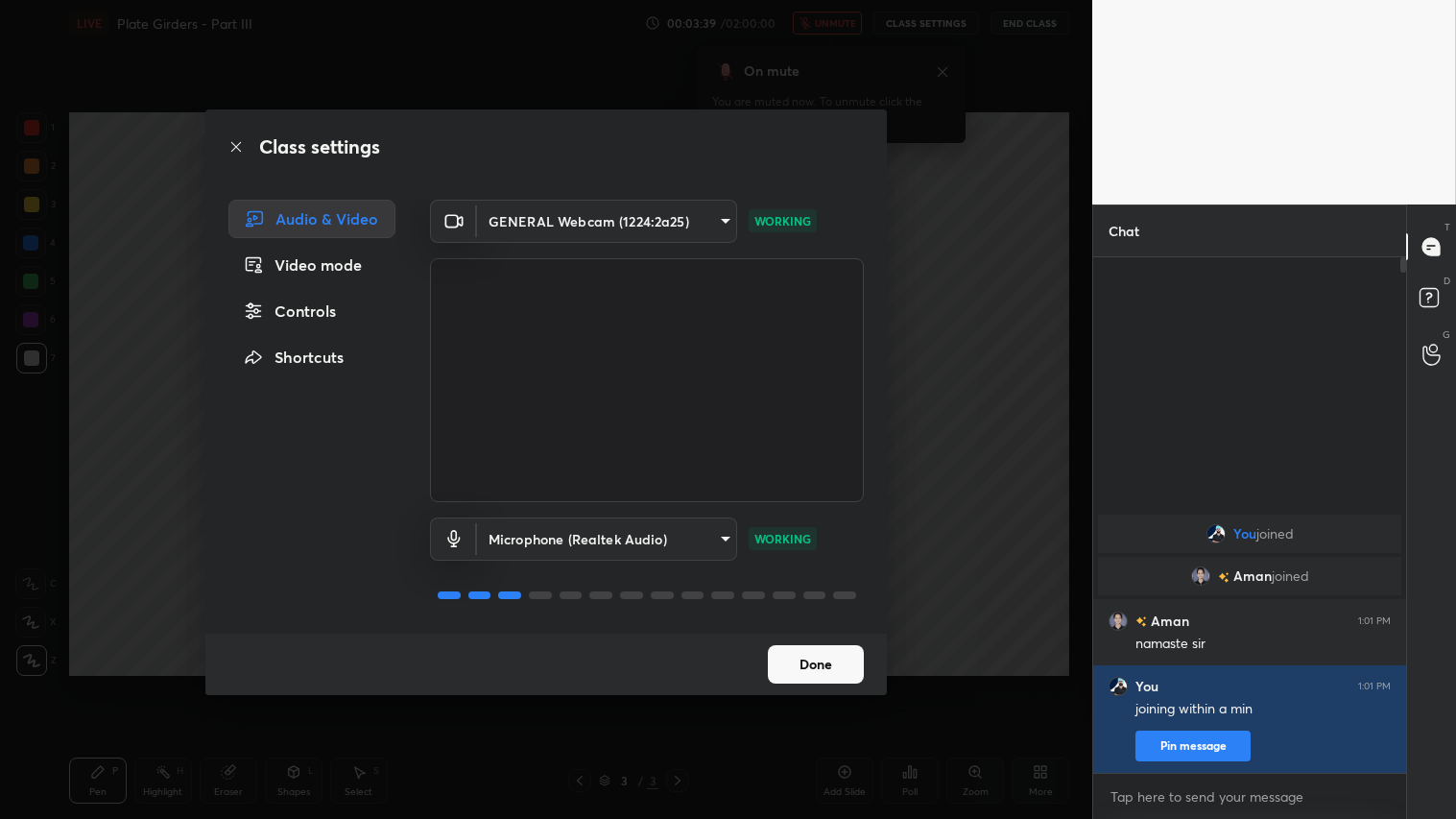
click at [830, 664] on button "Done" at bounding box center [816, 665] width 96 height 39
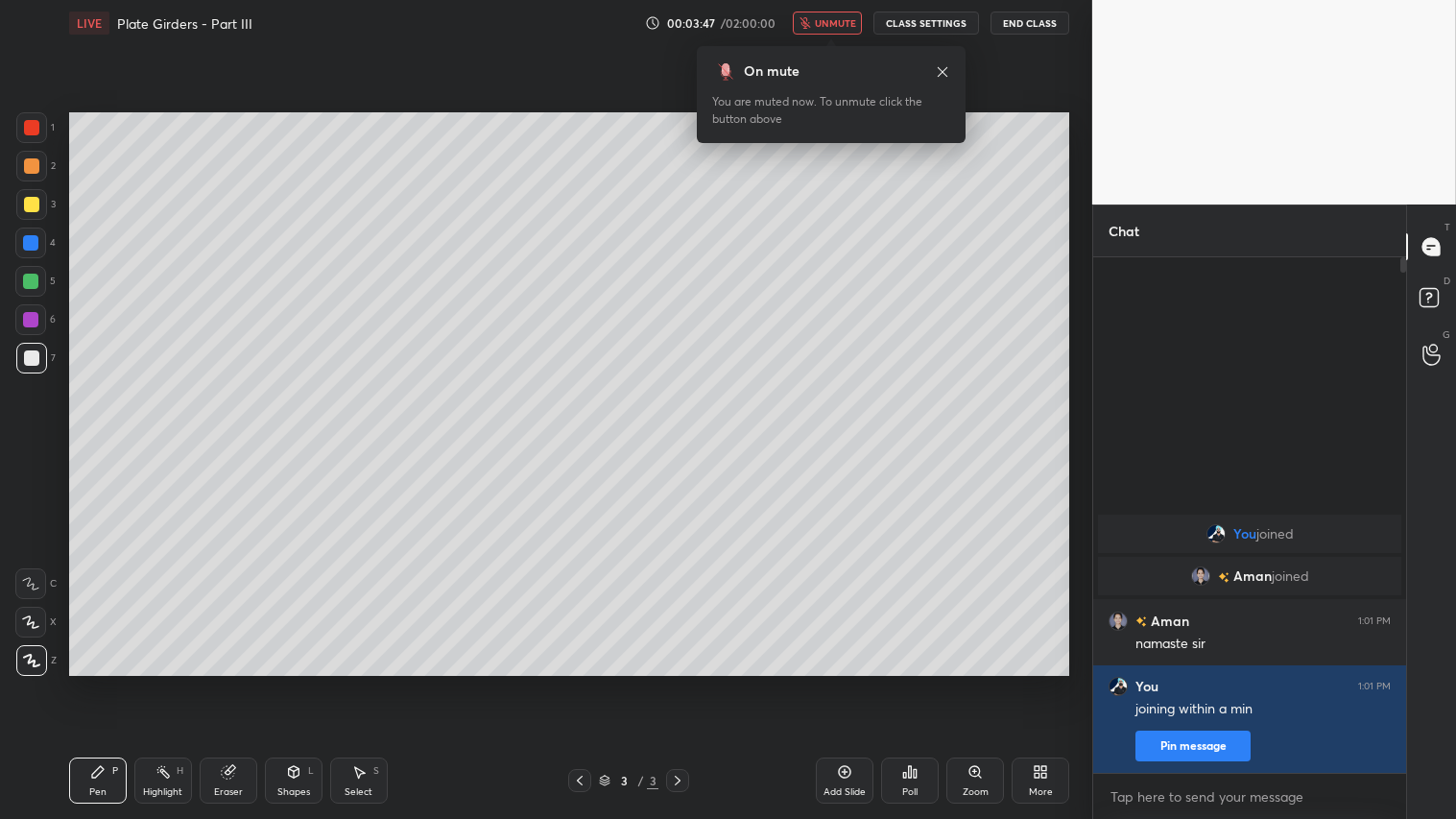
click at [1034, 683] on div "More" at bounding box center [1040, 780] width 58 height 46
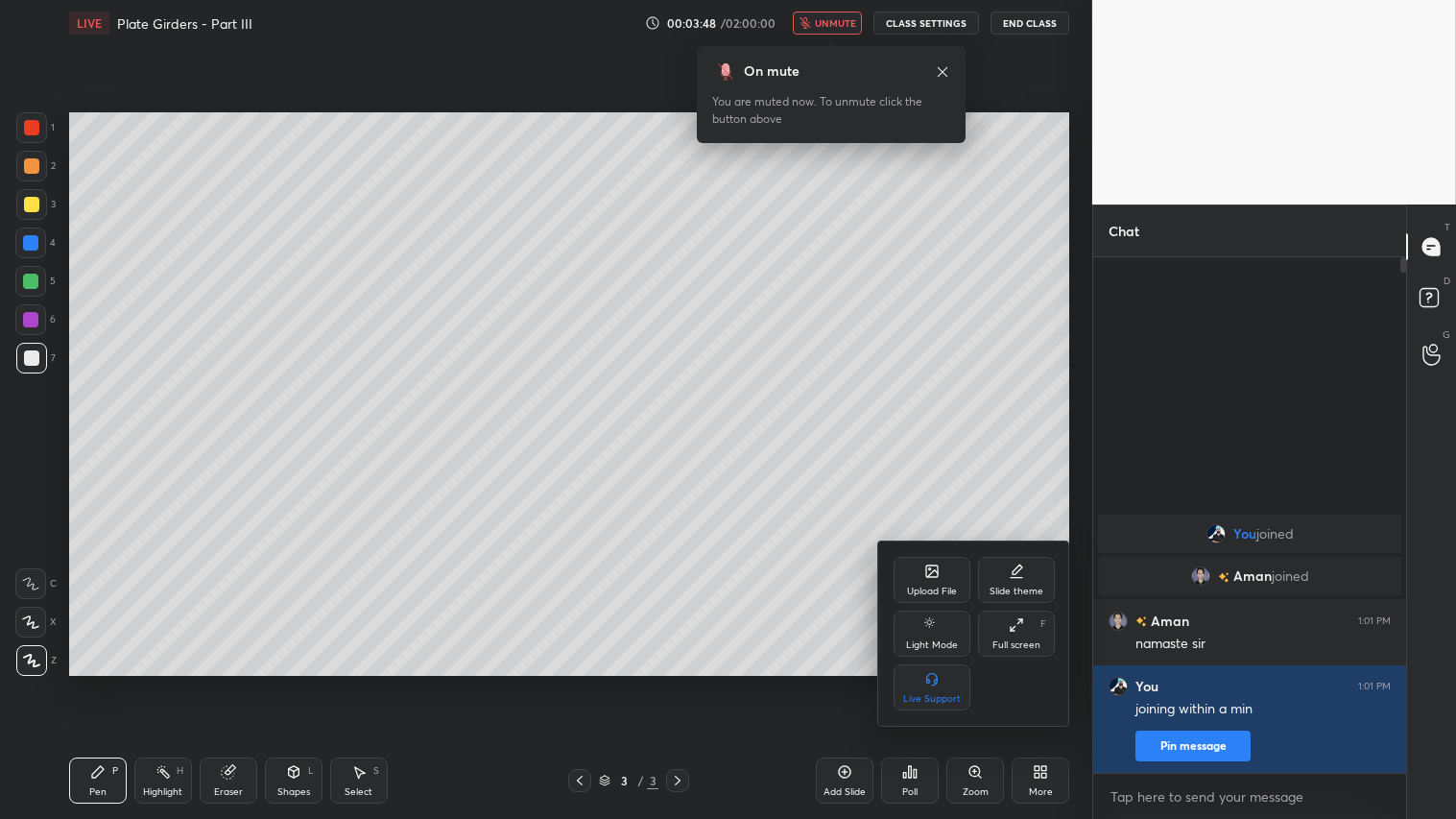
click at [1020, 624] on icon at bounding box center [1016, 625] width 15 height 15
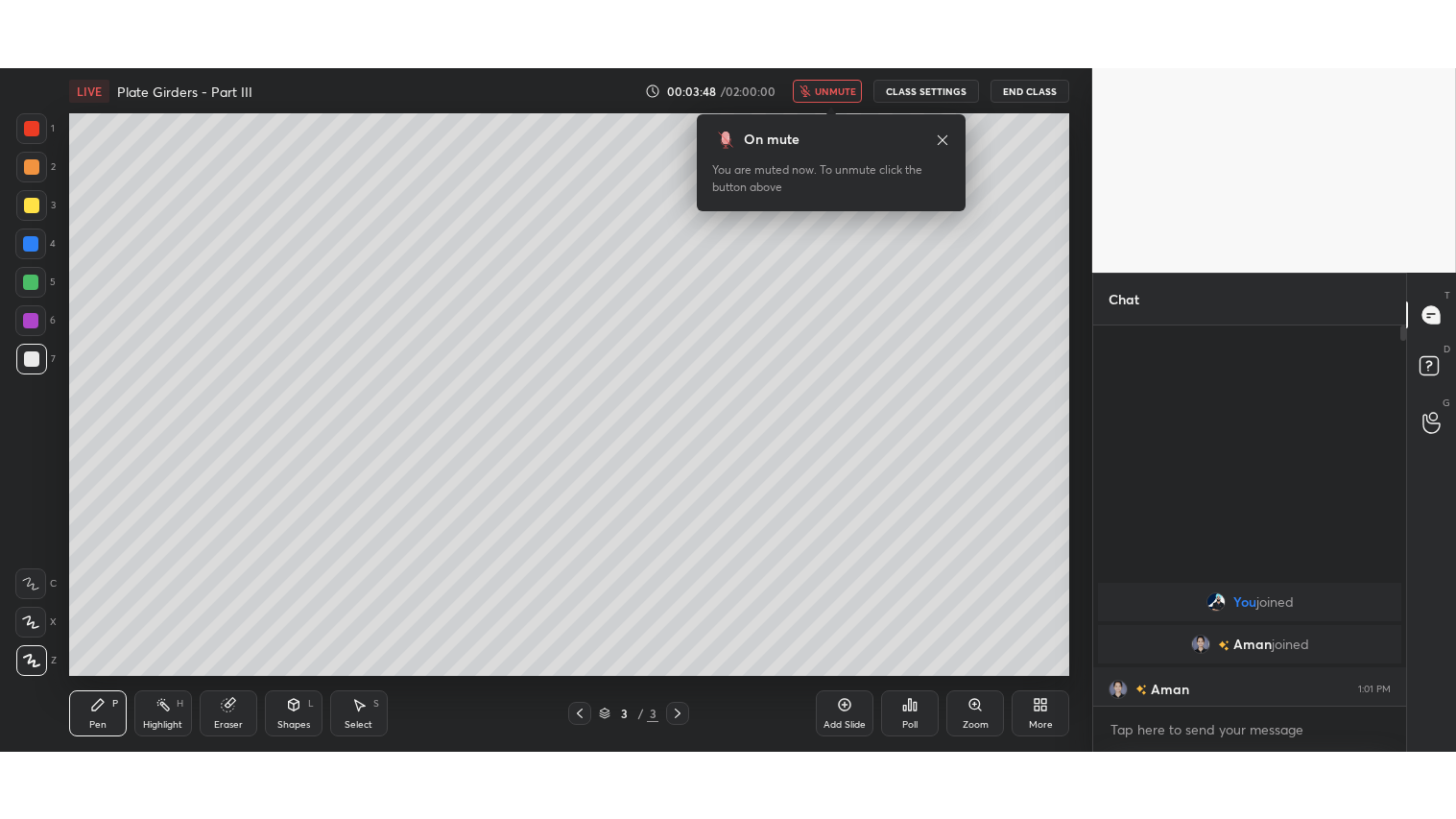
scroll to position [95474, 94977]
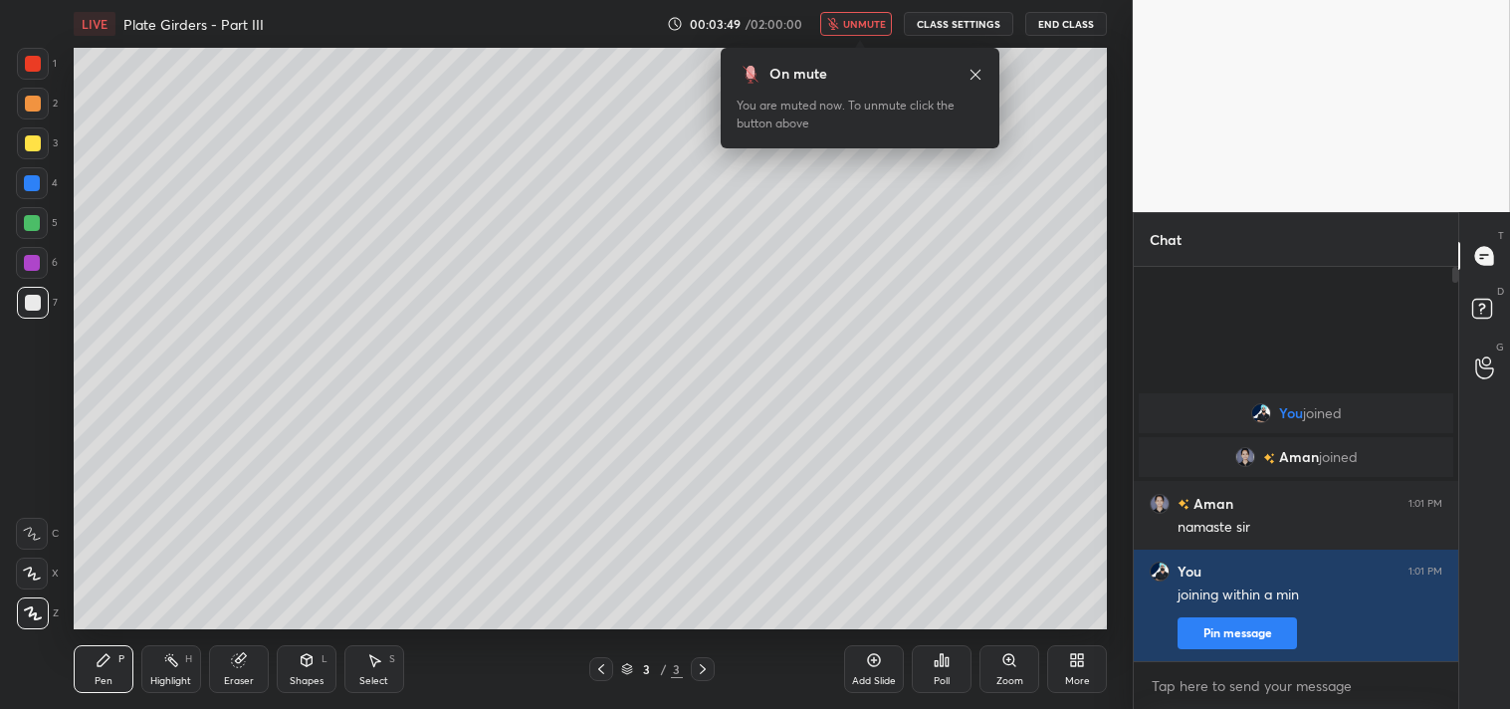
click at [1070, 652] on icon at bounding box center [1077, 660] width 16 height 16
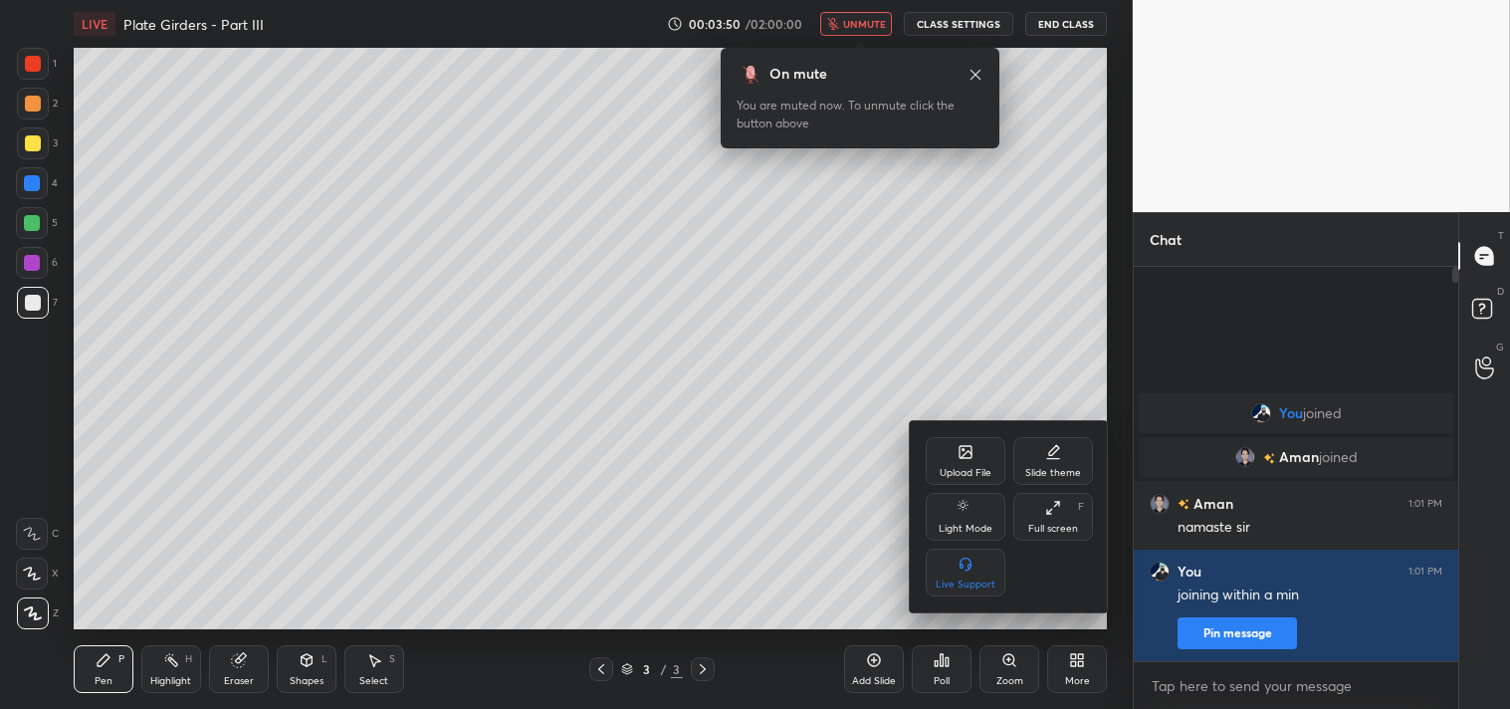
click at [1058, 499] on div "Full screen F" at bounding box center [1053, 517] width 80 height 48
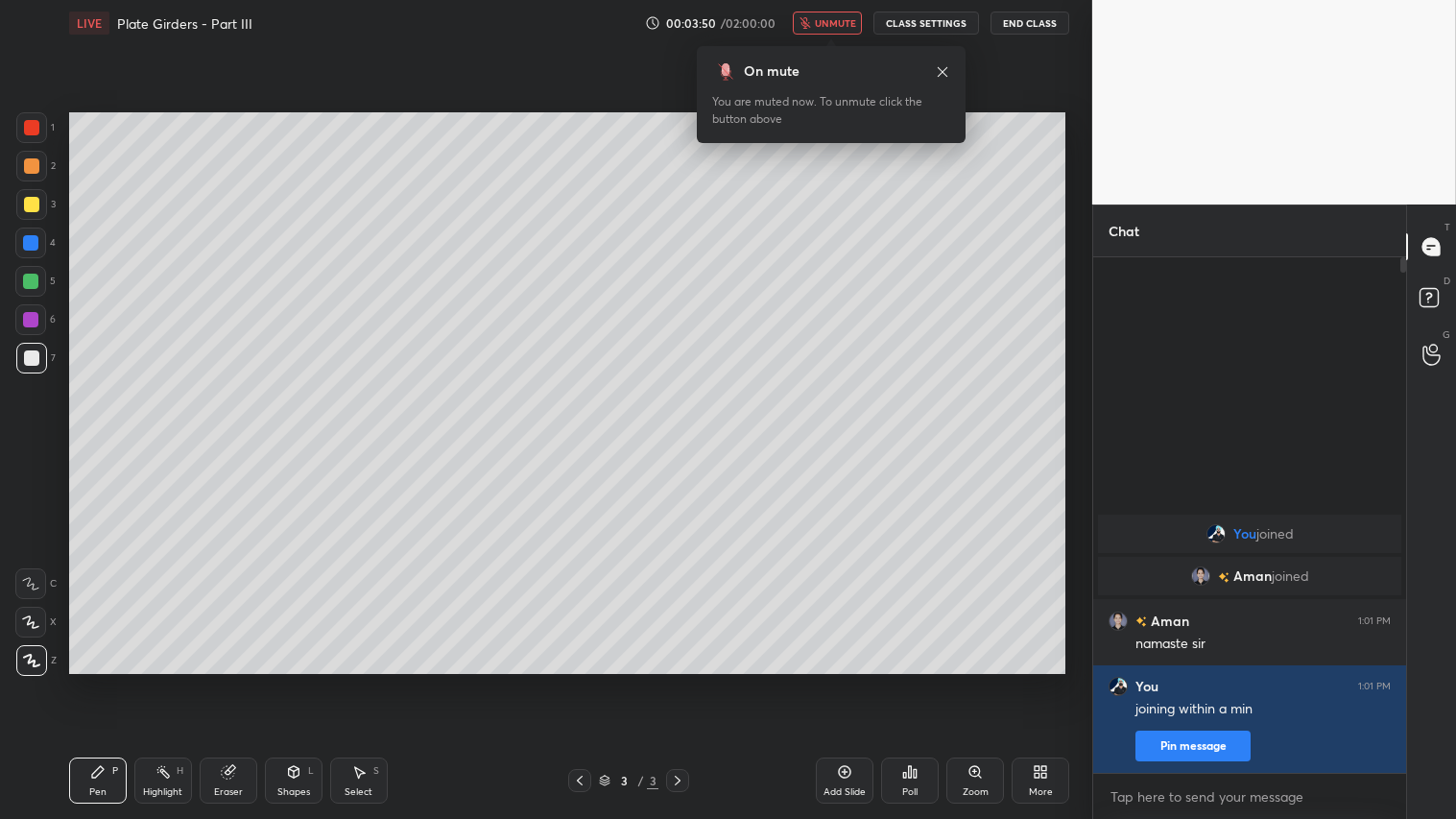
scroll to position [349, 308]
type textarea "x"
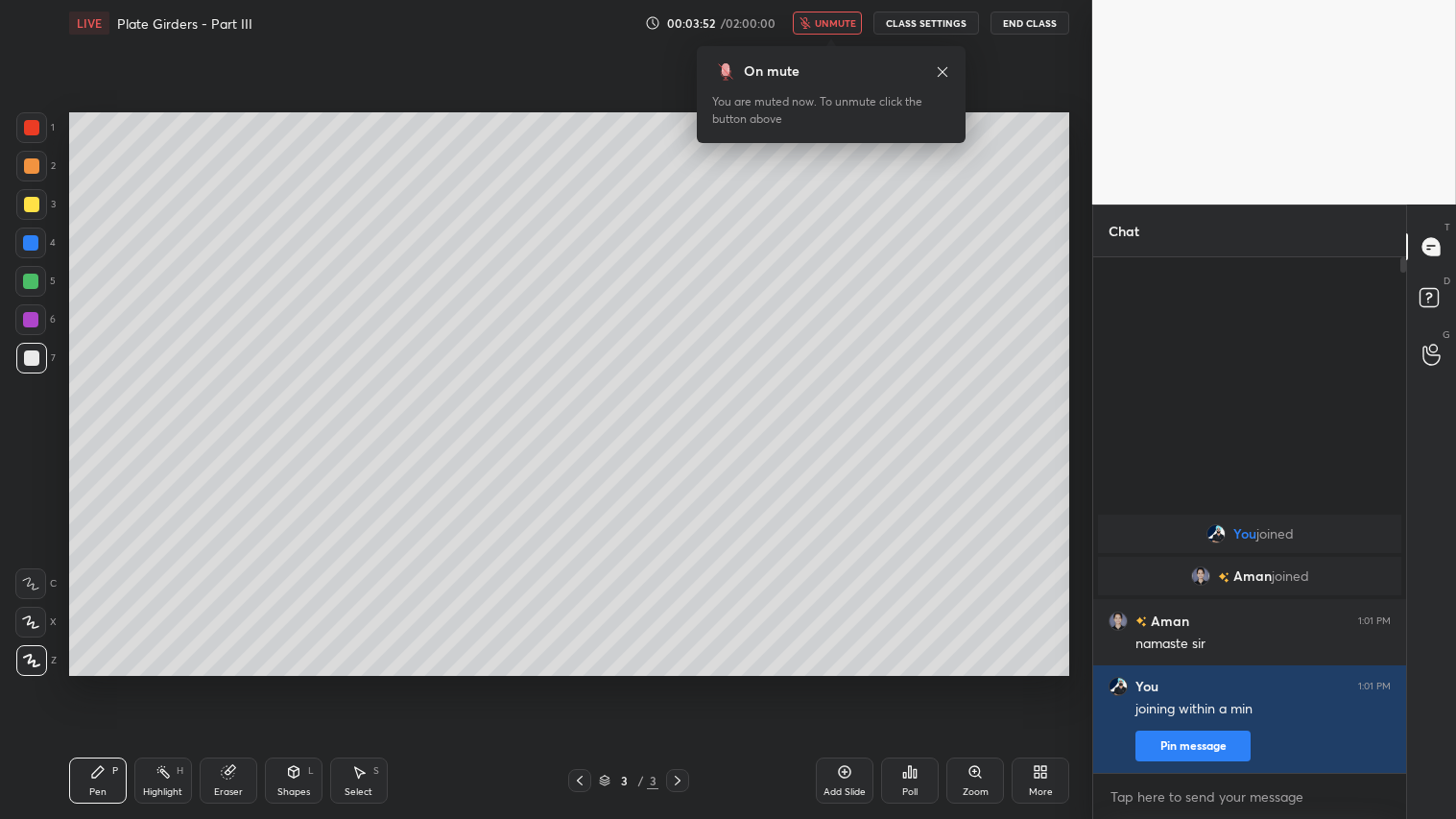
drag, startPoint x: 232, startPoint y: 785, endPoint x: 242, endPoint y: 787, distance: 10.2
click at [235, 683] on div "Eraser" at bounding box center [229, 792] width 29 height 10
click at [34, 658] on span "Erase all" at bounding box center [31, 660] width 29 height 14
click at [825, 25] on span "unmute" at bounding box center [835, 23] width 41 height 14
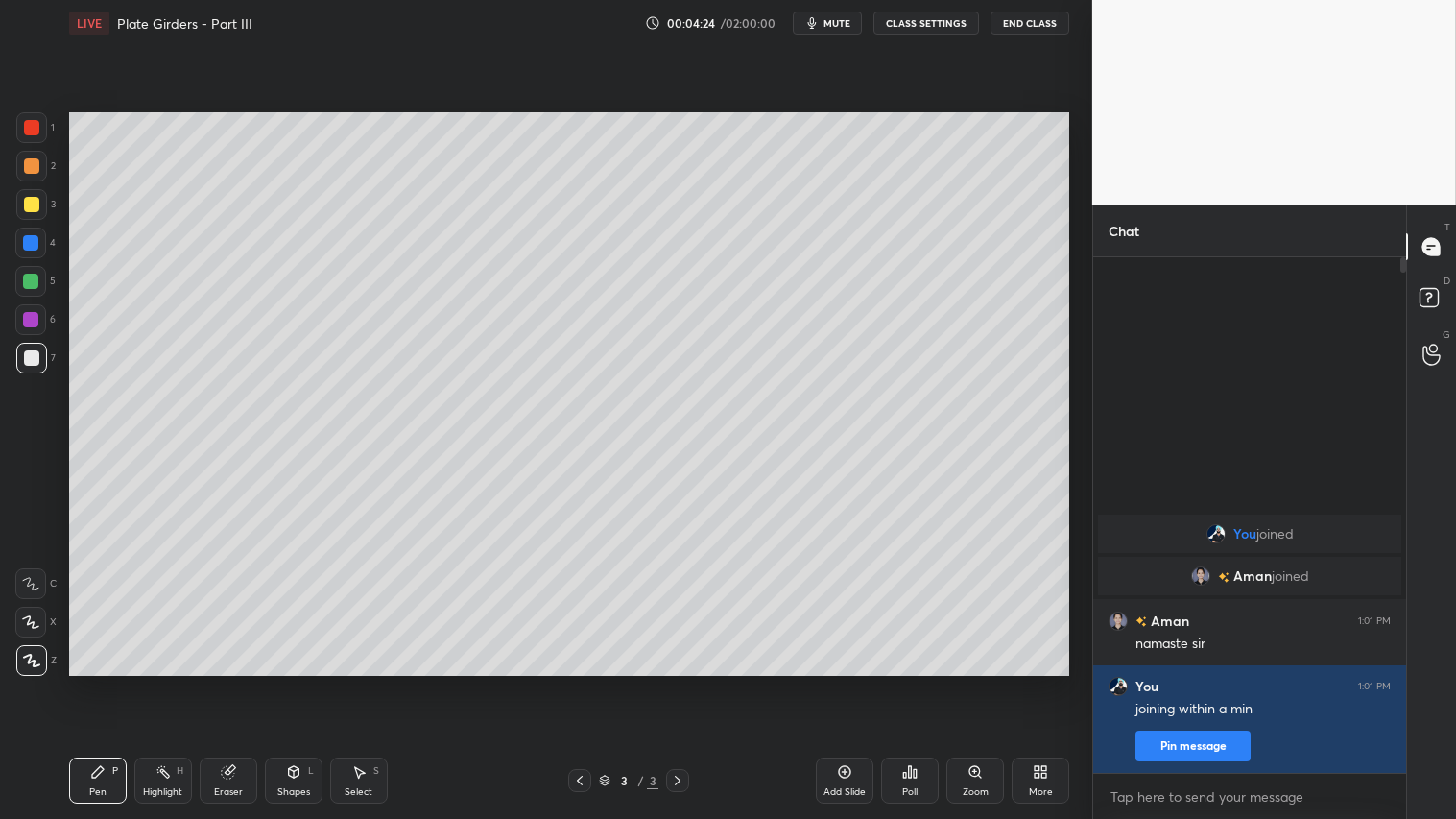
click at [103, 683] on div "Pen P" at bounding box center [98, 780] width 58 height 46
click at [87, 683] on div "Pen P" at bounding box center [98, 780] width 58 height 46
click at [230, 683] on div "Eraser" at bounding box center [229, 792] width 29 height 10
drag, startPoint x: 27, startPoint y: 661, endPoint x: 80, endPoint y: 787, distance: 136.7
click at [27, 664] on span "Erase all" at bounding box center [31, 660] width 29 height 14
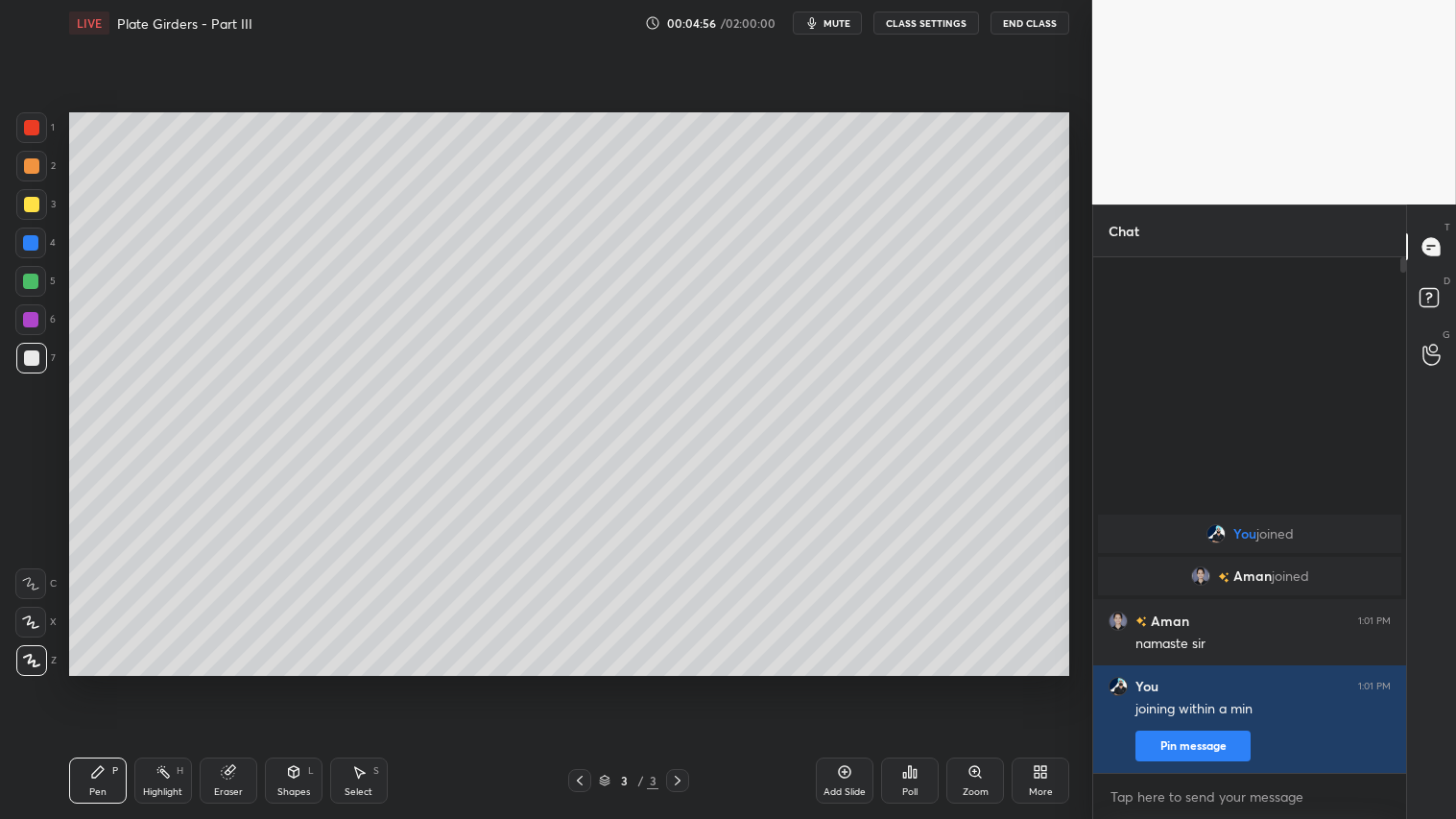
click at [94, 683] on div "Pen" at bounding box center [98, 792] width 17 height 10
drag, startPoint x: 294, startPoint y: 790, endPoint x: 300, endPoint y: 761, distance: 29.6
click at [294, 683] on div "Shapes" at bounding box center [294, 792] width 33 height 10
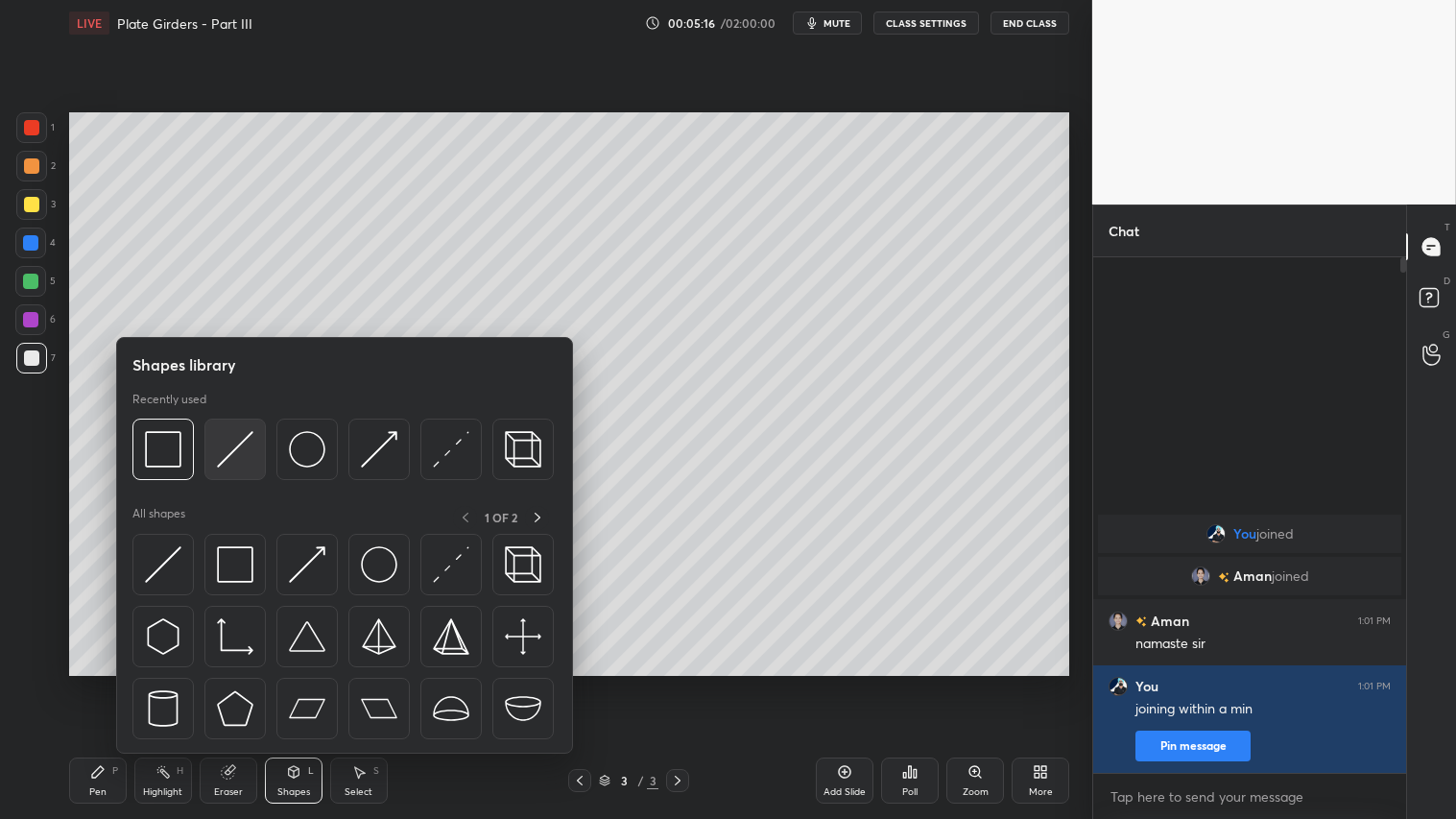
click at [242, 451] on img at bounding box center [235, 450] width 37 height 37
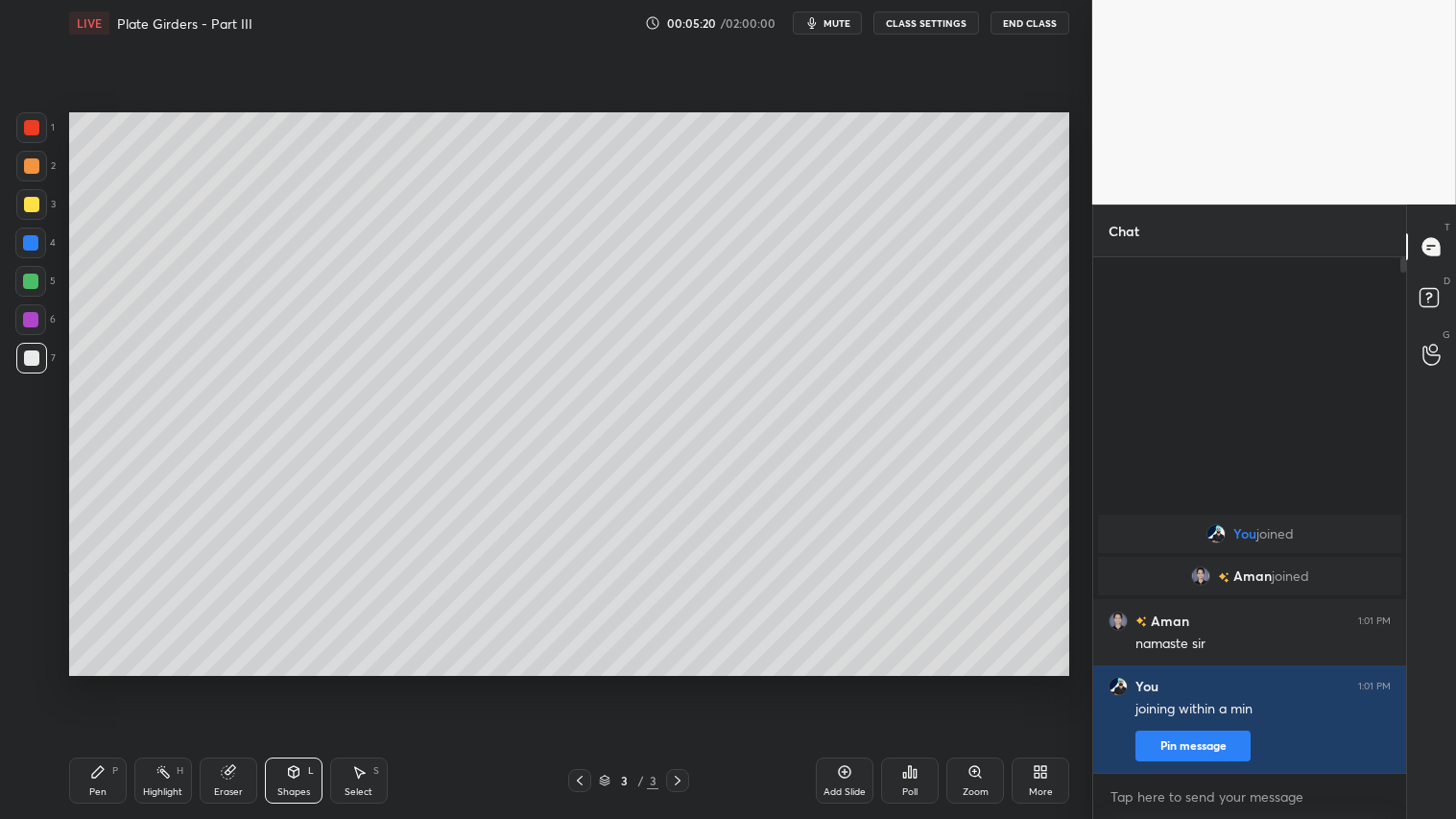
click at [40, 155] on div at bounding box center [32, 166] width 31 height 31
click at [90, 683] on div "Pen P" at bounding box center [98, 780] width 58 height 46
click at [292, 683] on div "Shapes L" at bounding box center [294, 780] width 58 height 46
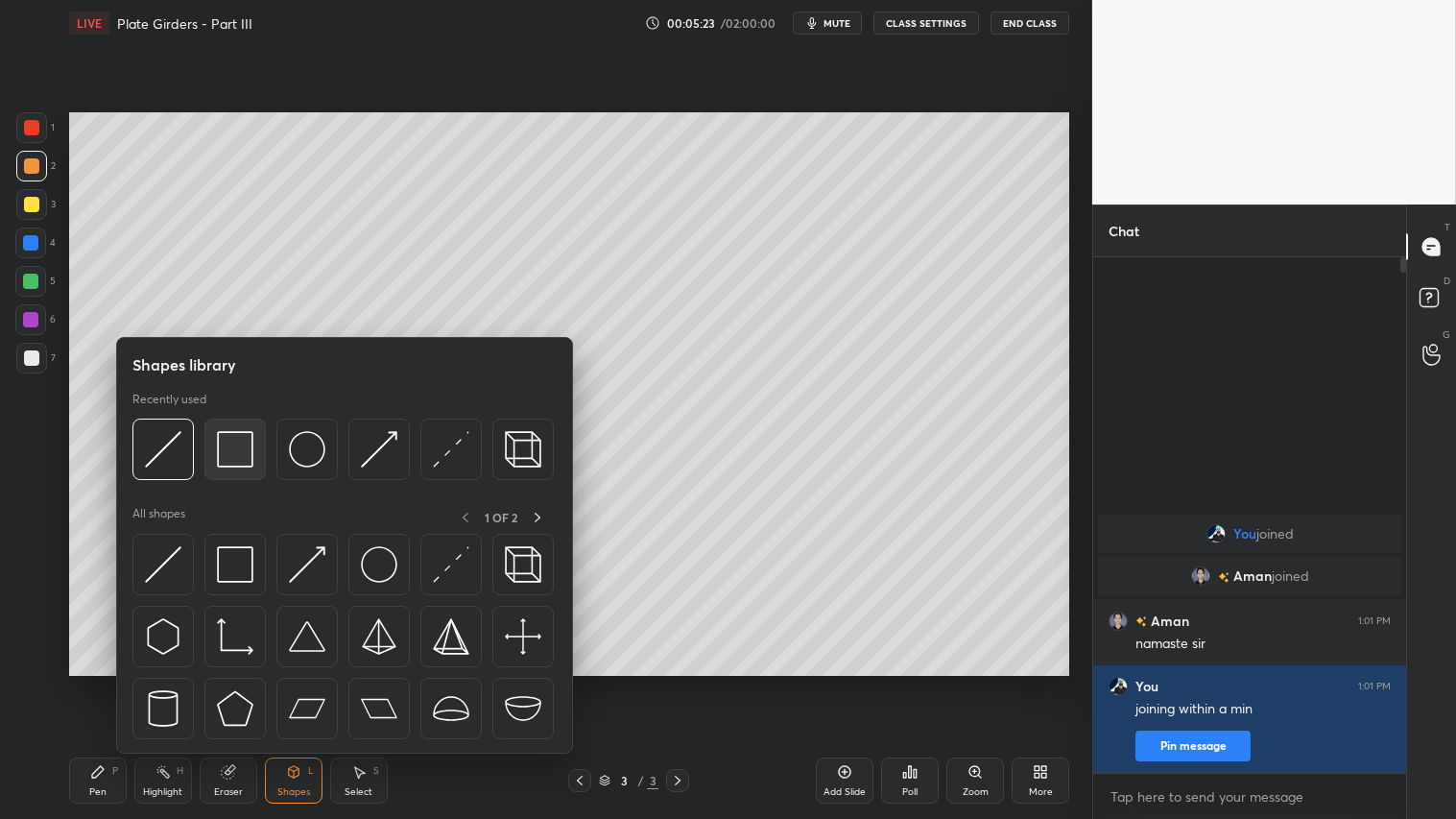
click at [240, 446] on img at bounding box center [235, 450] width 37 height 37
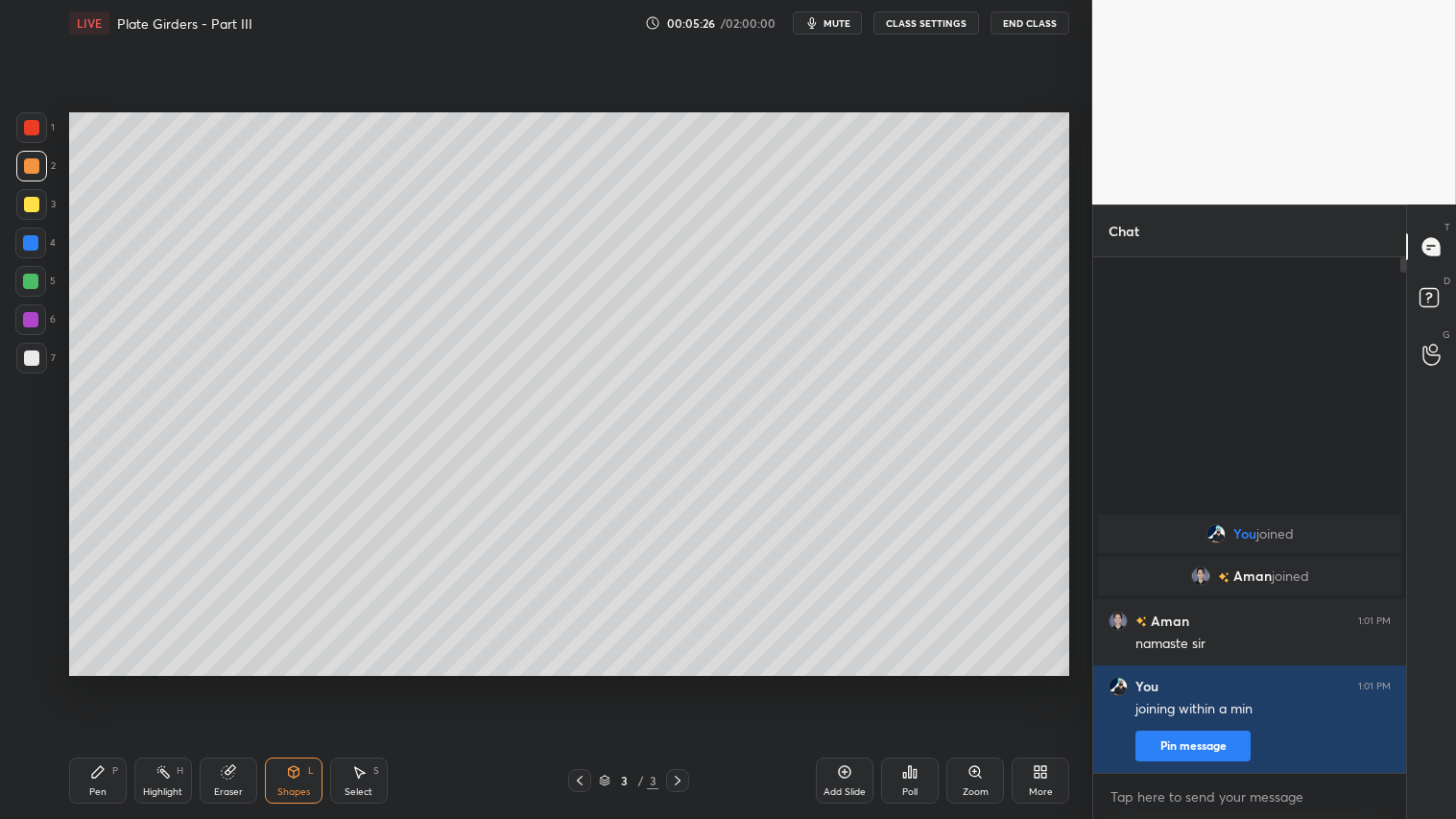
click at [299, 683] on icon at bounding box center [294, 772] width 15 height 15
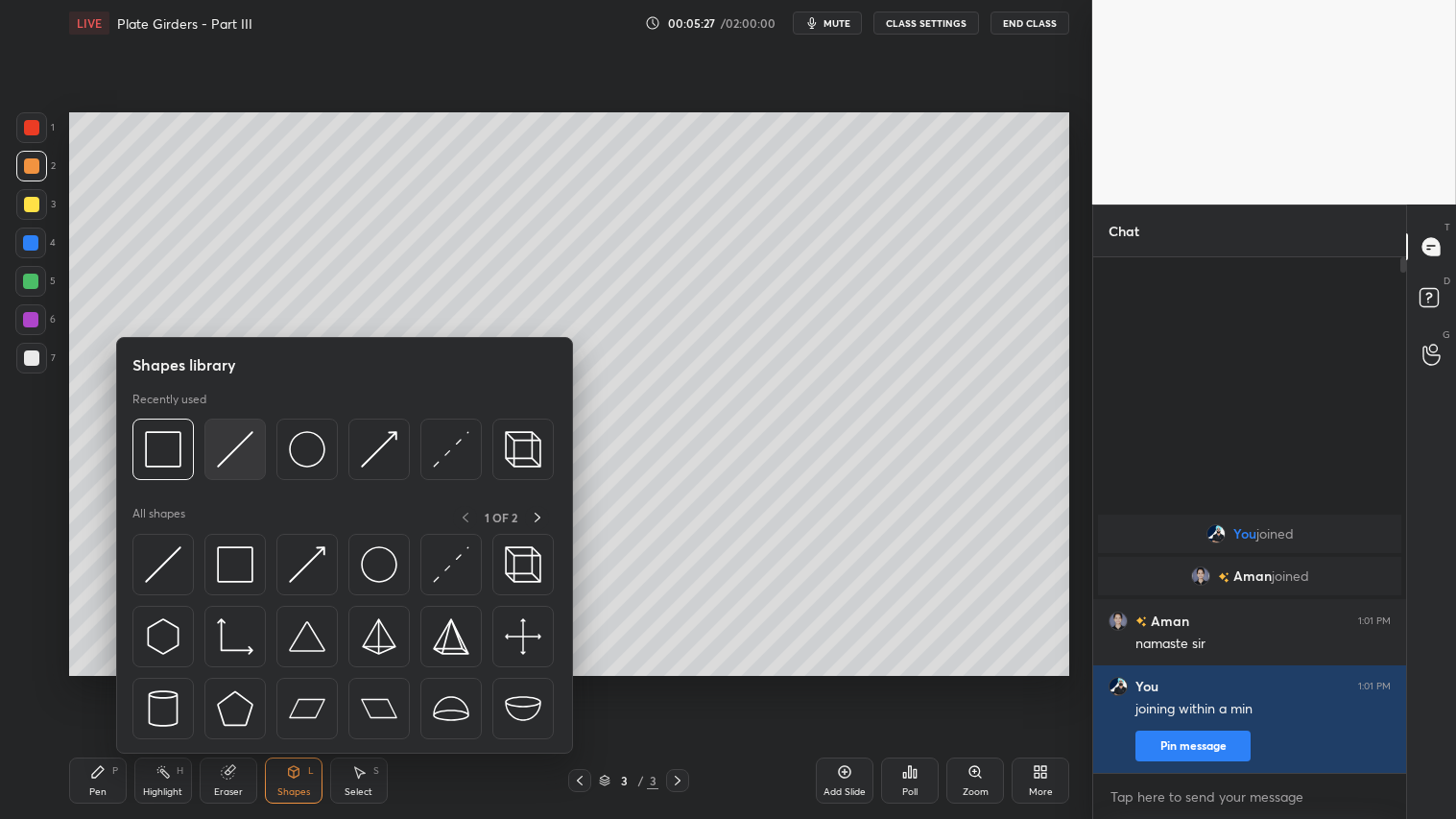
click at [227, 442] on img at bounding box center [235, 450] width 37 height 37
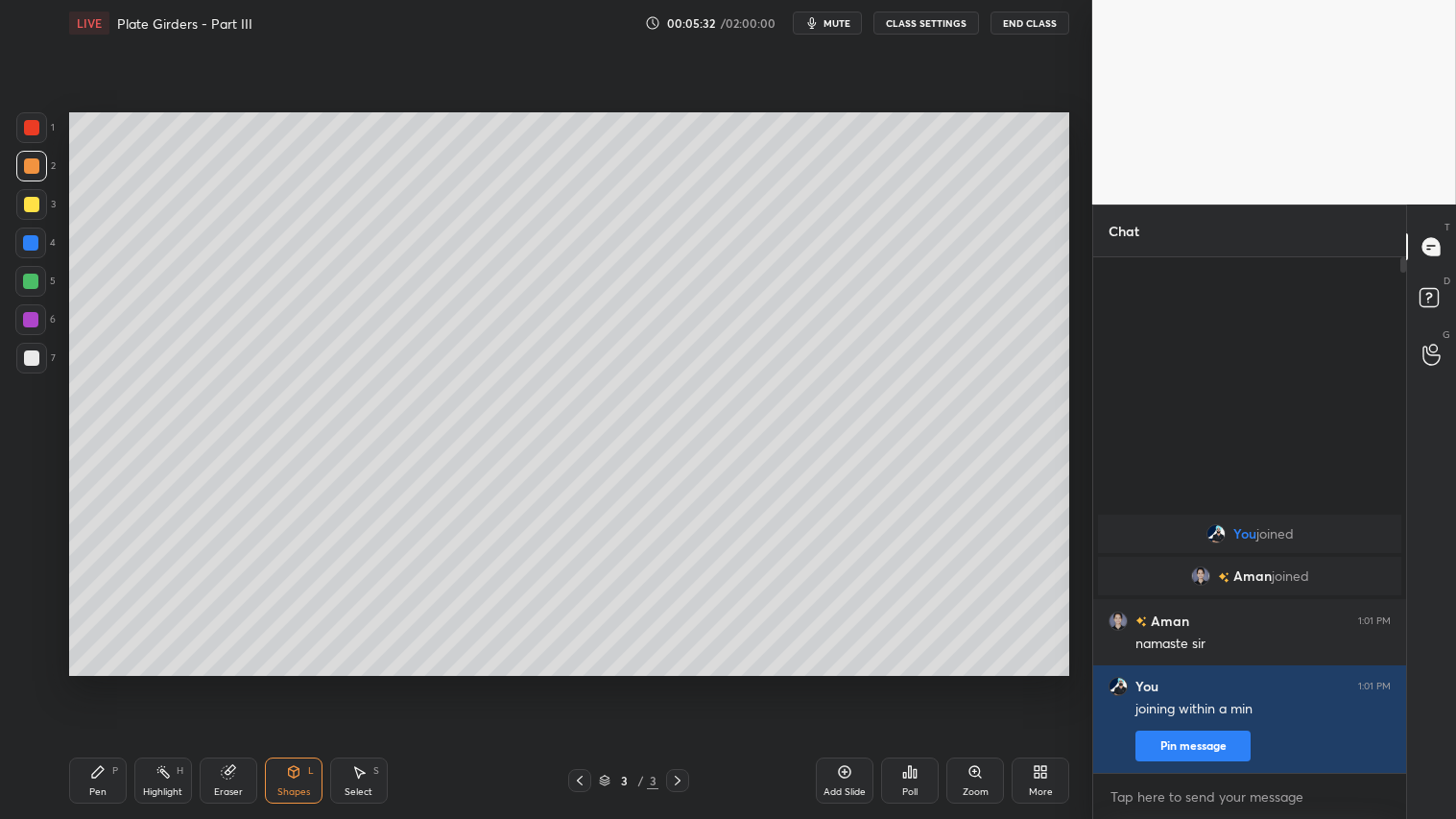
drag, startPoint x: 100, startPoint y: 776, endPoint x: 180, endPoint y: 696, distance: 113.1
click at [110, 683] on div "Pen P" at bounding box center [98, 780] width 58 height 46
drag, startPoint x: 289, startPoint y: 784, endPoint x: 292, endPoint y: 753, distance: 31.1
click at [292, 683] on div "Shapes L" at bounding box center [294, 780] width 58 height 46
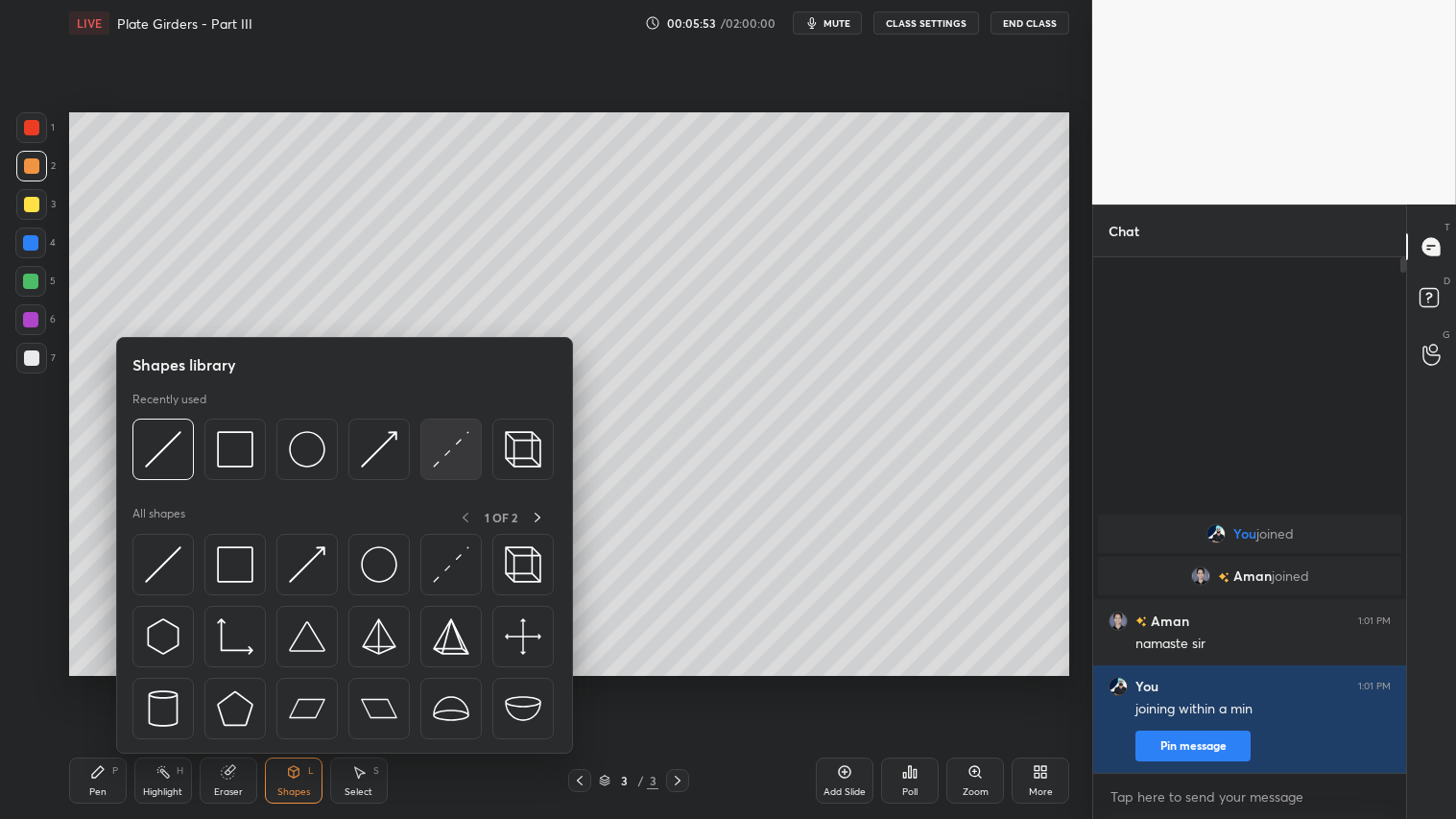
click at [443, 455] on img at bounding box center [451, 450] width 37 height 37
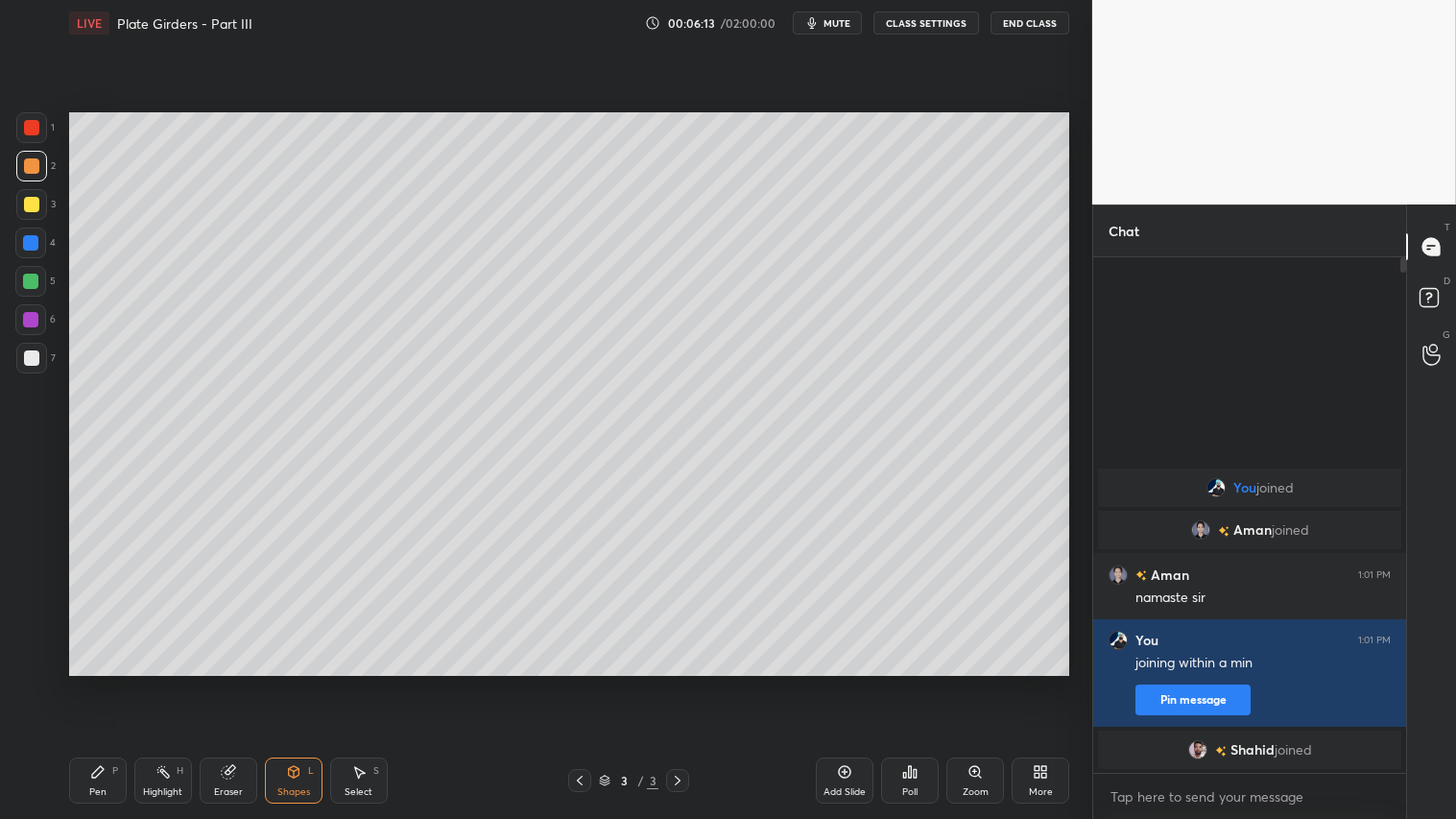
drag, startPoint x: 111, startPoint y: 775, endPoint x: 207, endPoint y: 697, distance: 123.7
click at [118, 683] on div "Pen P" at bounding box center [98, 780] width 58 height 46
click at [364, 683] on icon at bounding box center [359, 772] width 15 height 15
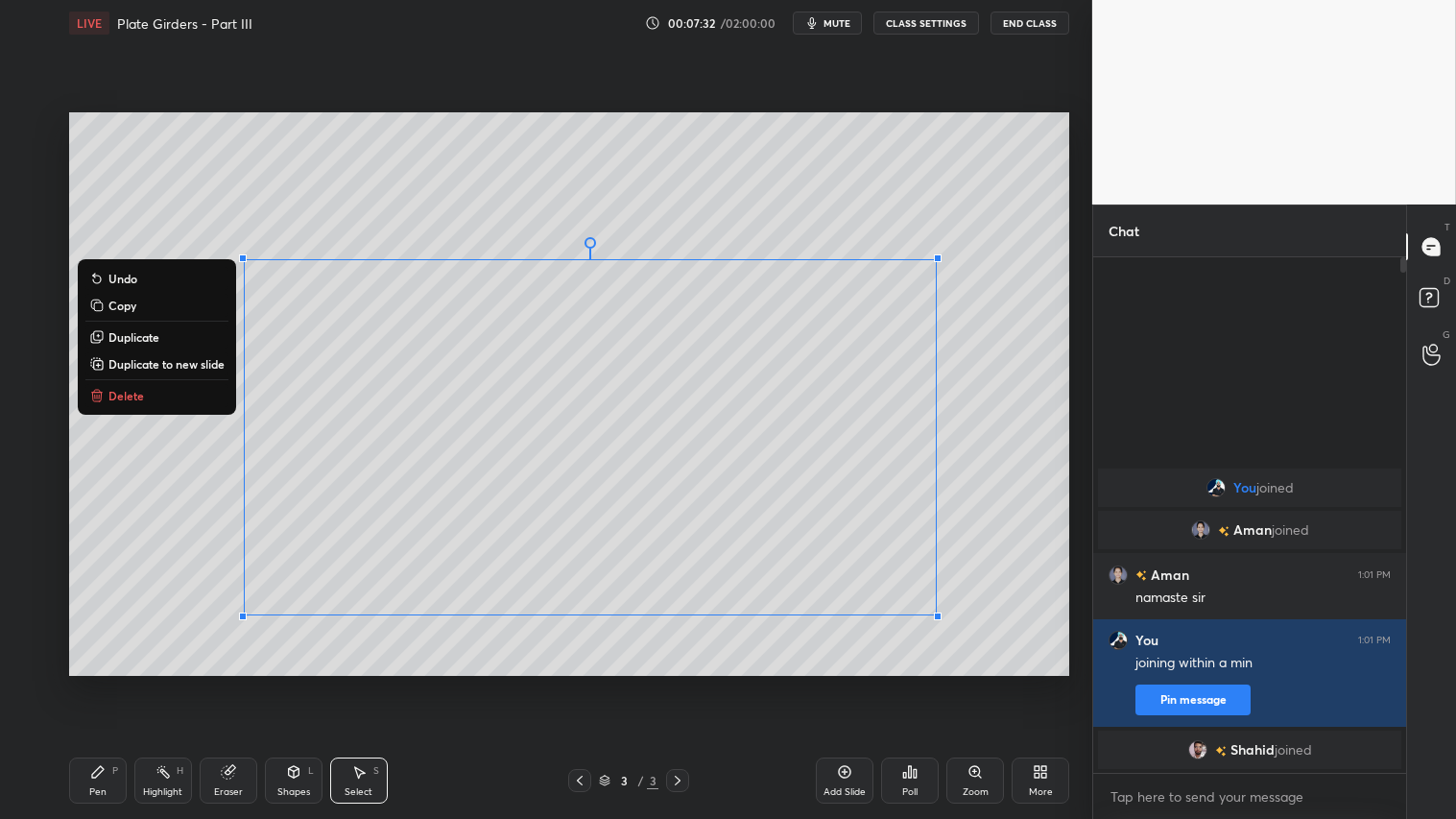
drag, startPoint x: 182, startPoint y: 234, endPoint x: 1014, endPoint y: 672, distance: 940.2
click at [1015, 673] on div "0 ° Undo Copy Duplicate Duplicate to new slide Delete" at bounding box center [569, 393] width 1000 height 562
click at [222, 397] on button "Delete" at bounding box center [157, 396] width 143 height 23
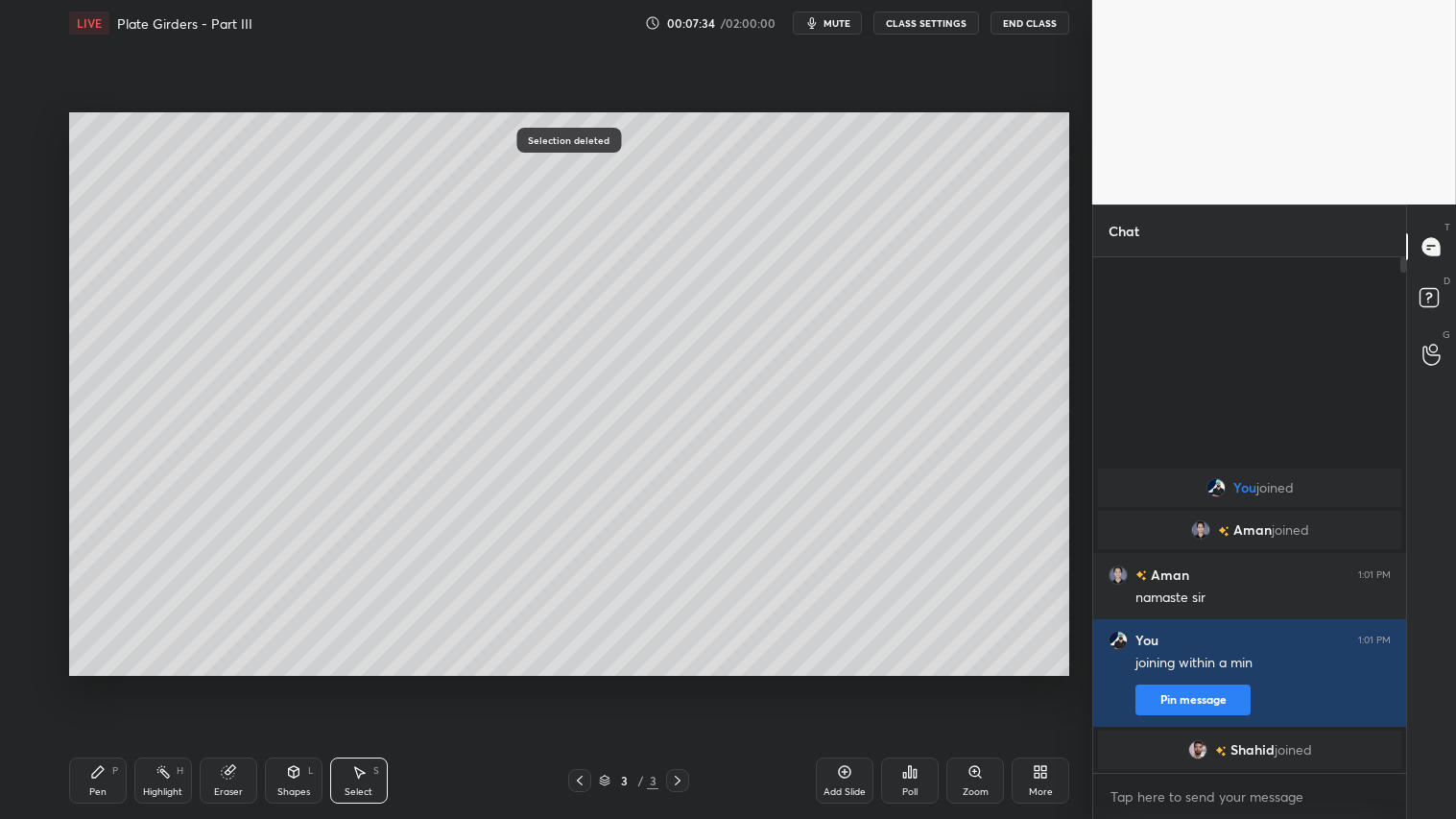
click at [202, 523] on div "0 ° Undo Copy Duplicate Duplicate to new slide Delete" at bounding box center [569, 393] width 1000 height 562
click at [102, 683] on div "Pen" at bounding box center [98, 792] width 17 height 10
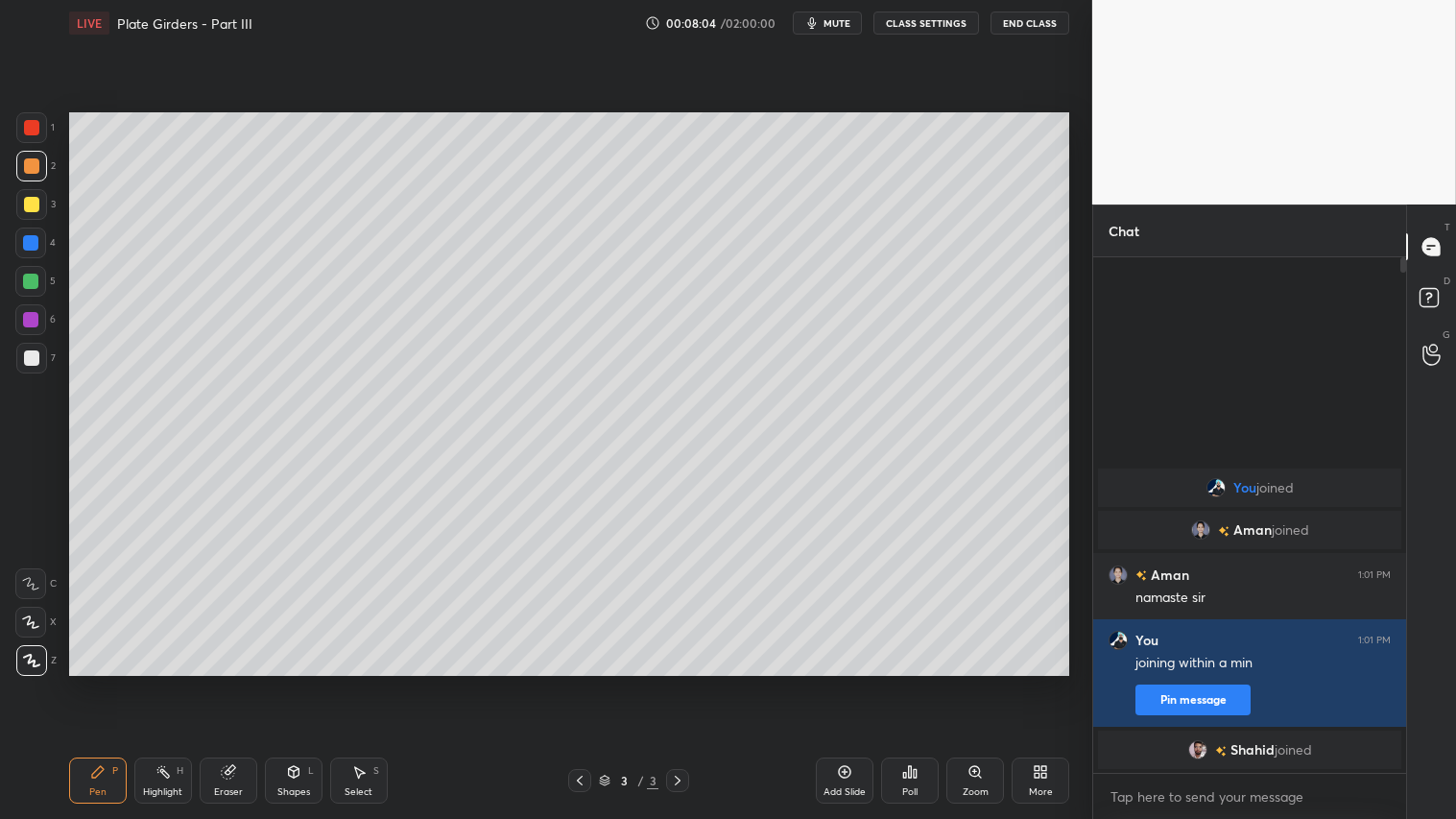
drag, startPoint x: 282, startPoint y: 781, endPoint x: 284, endPoint y: 758, distance: 23.1
click at [283, 683] on div "Shapes L" at bounding box center [294, 780] width 58 height 46
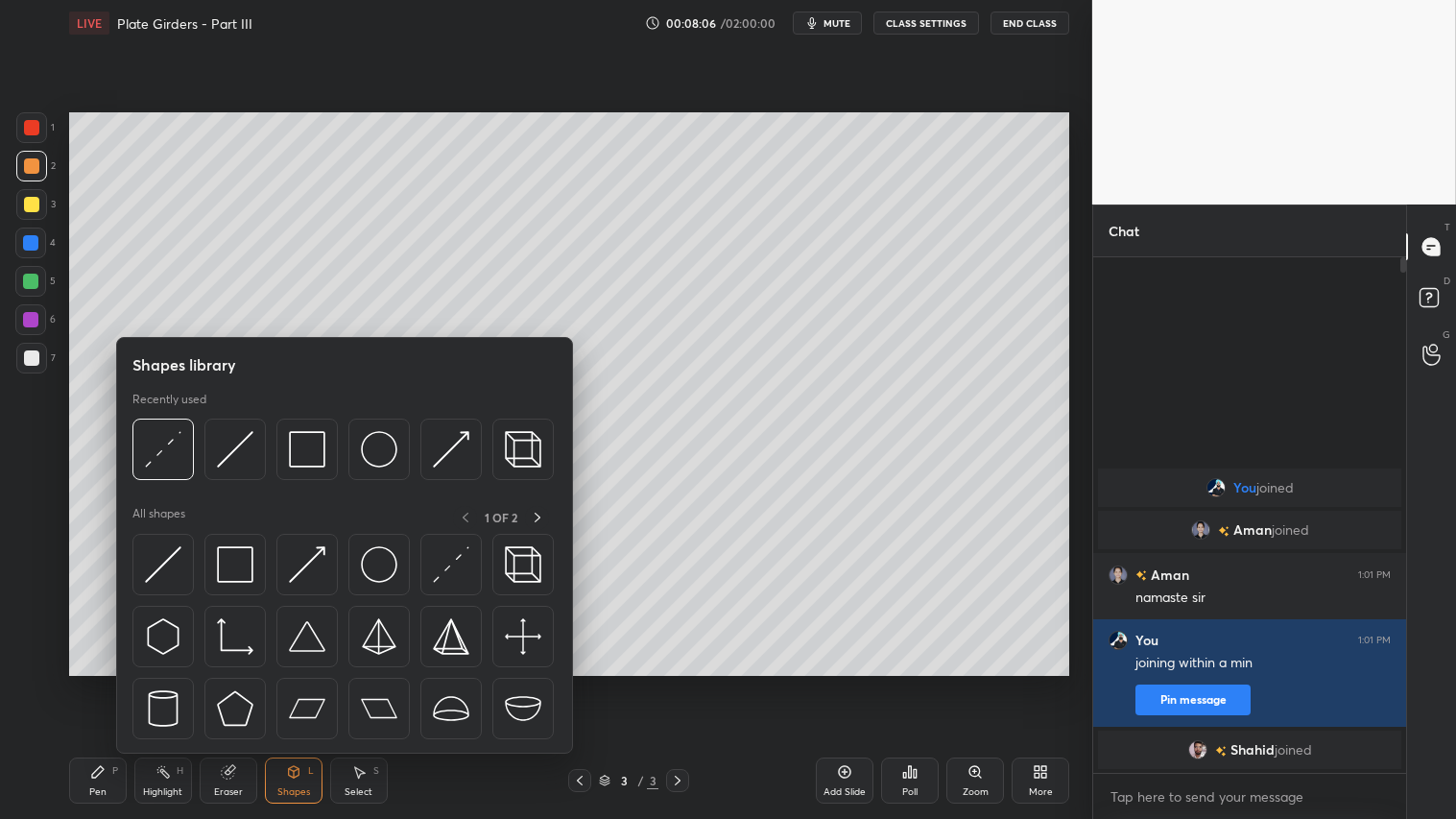
click at [108, 683] on div "Pen P" at bounding box center [98, 780] width 58 height 46
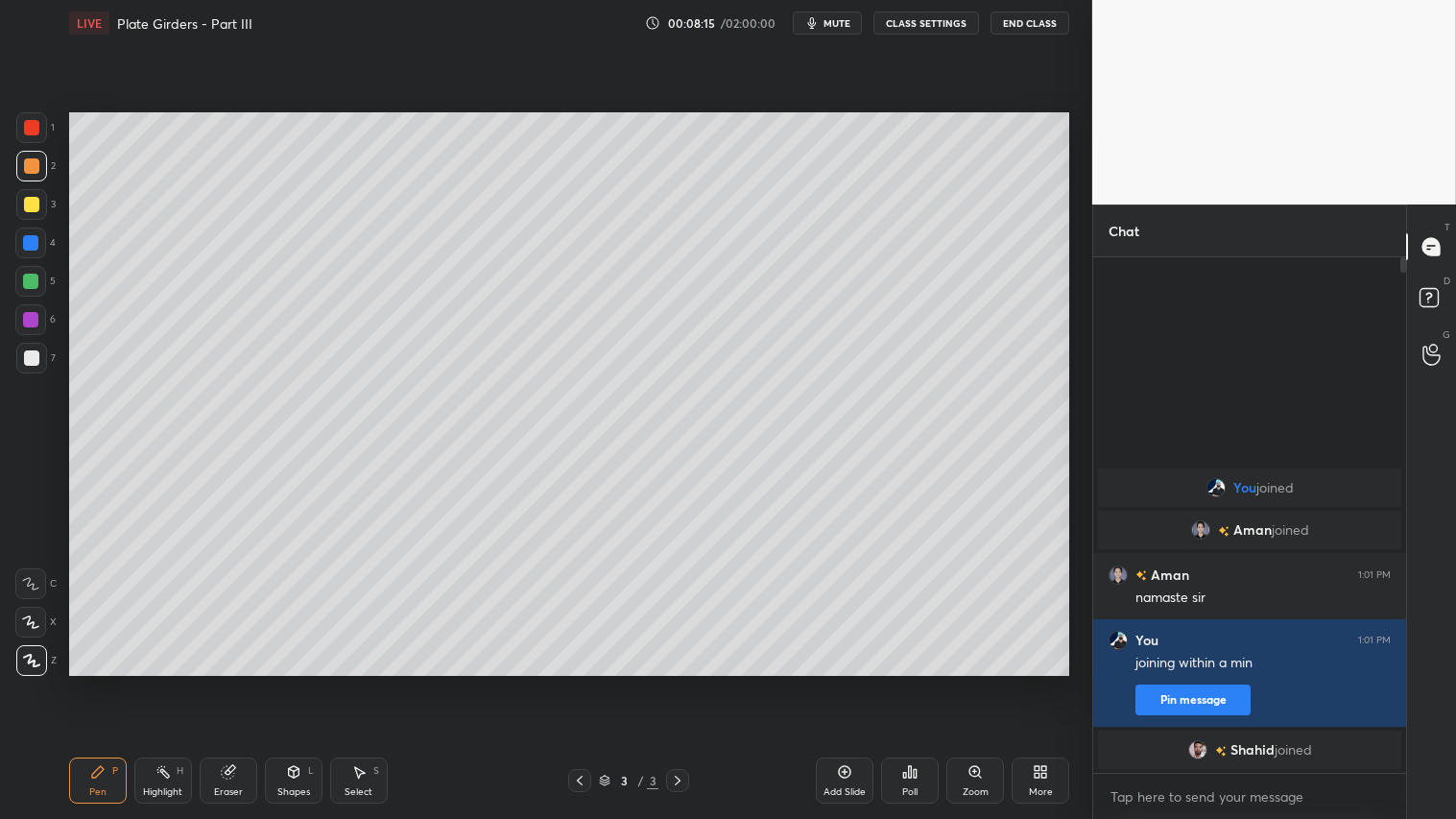
click at [283, 683] on div "Shapes" at bounding box center [294, 792] width 33 height 10
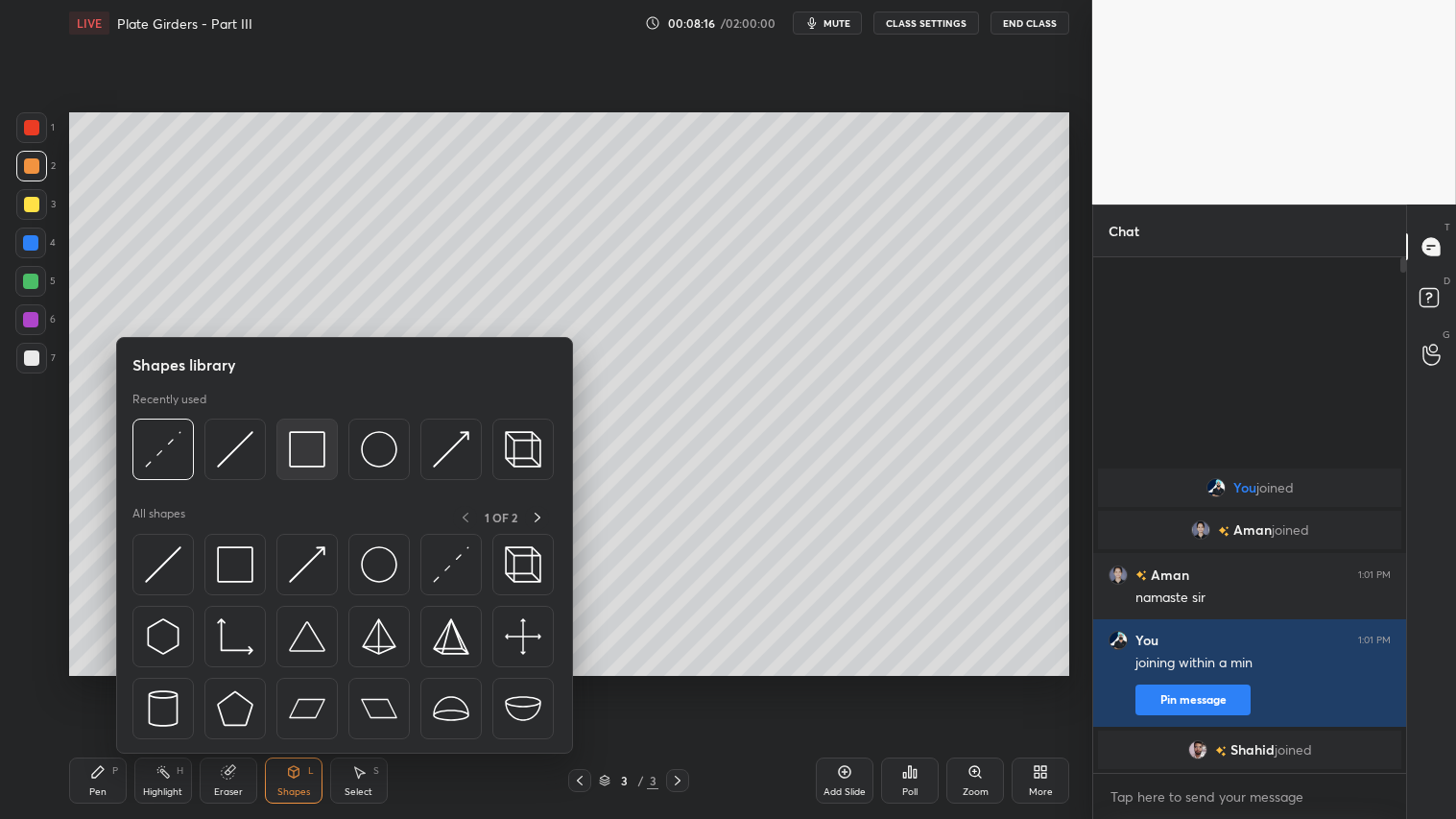
click at [305, 452] on img at bounding box center [308, 450] width 37 height 37
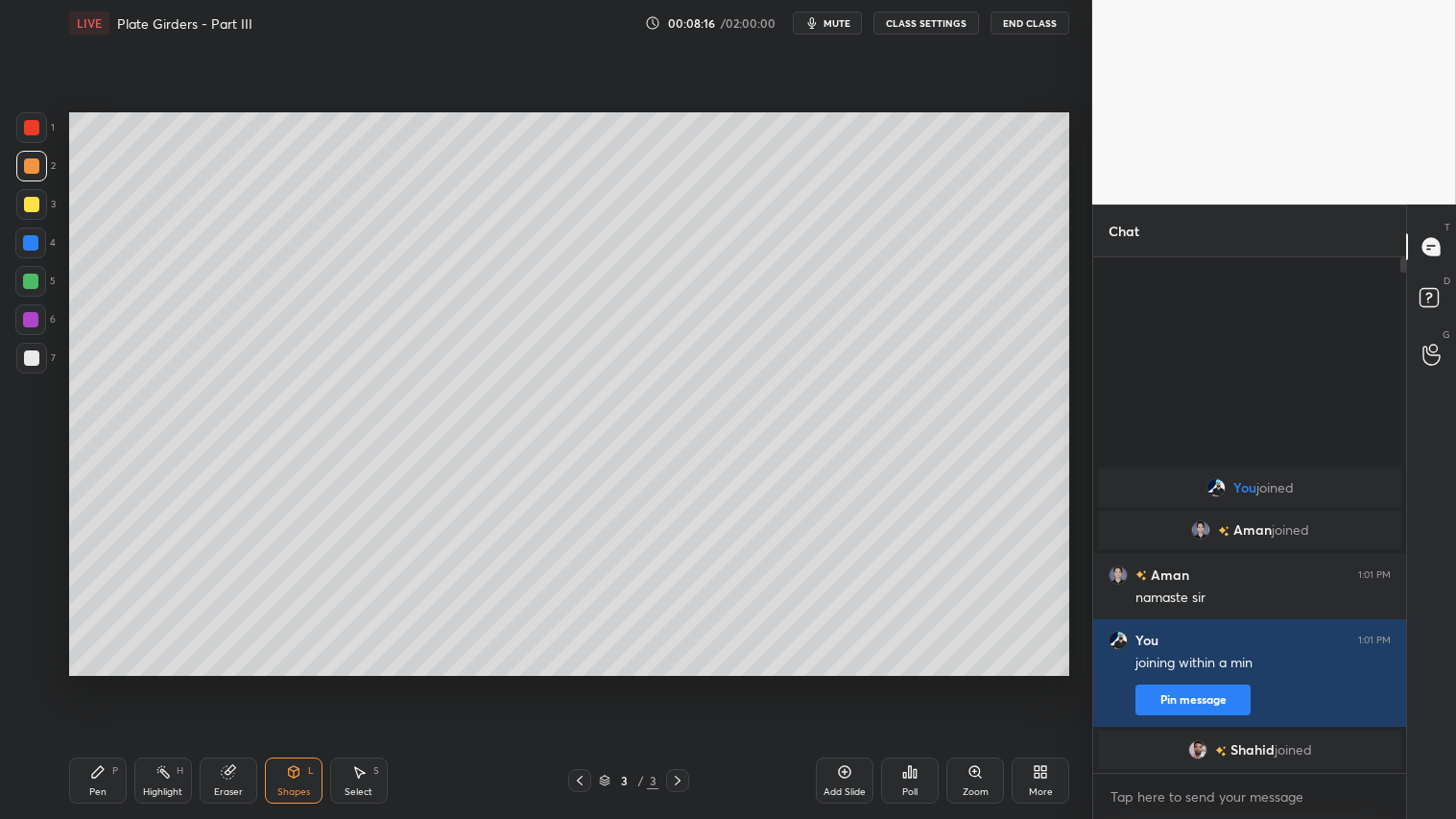
click at [27, 357] on div at bounding box center [32, 358] width 15 height 15
click at [27, 161] on div at bounding box center [32, 166] width 15 height 15
click at [99, 683] on icon at bounding box center [98, 772] width 15 height 15
click at [37, 159] on div at bounding box center [32, 166] width 15 height 15
drag, startPoint x: 89, startPoint y: 793, endPoint x: 87, endPoint y: 781, distance: 12.2
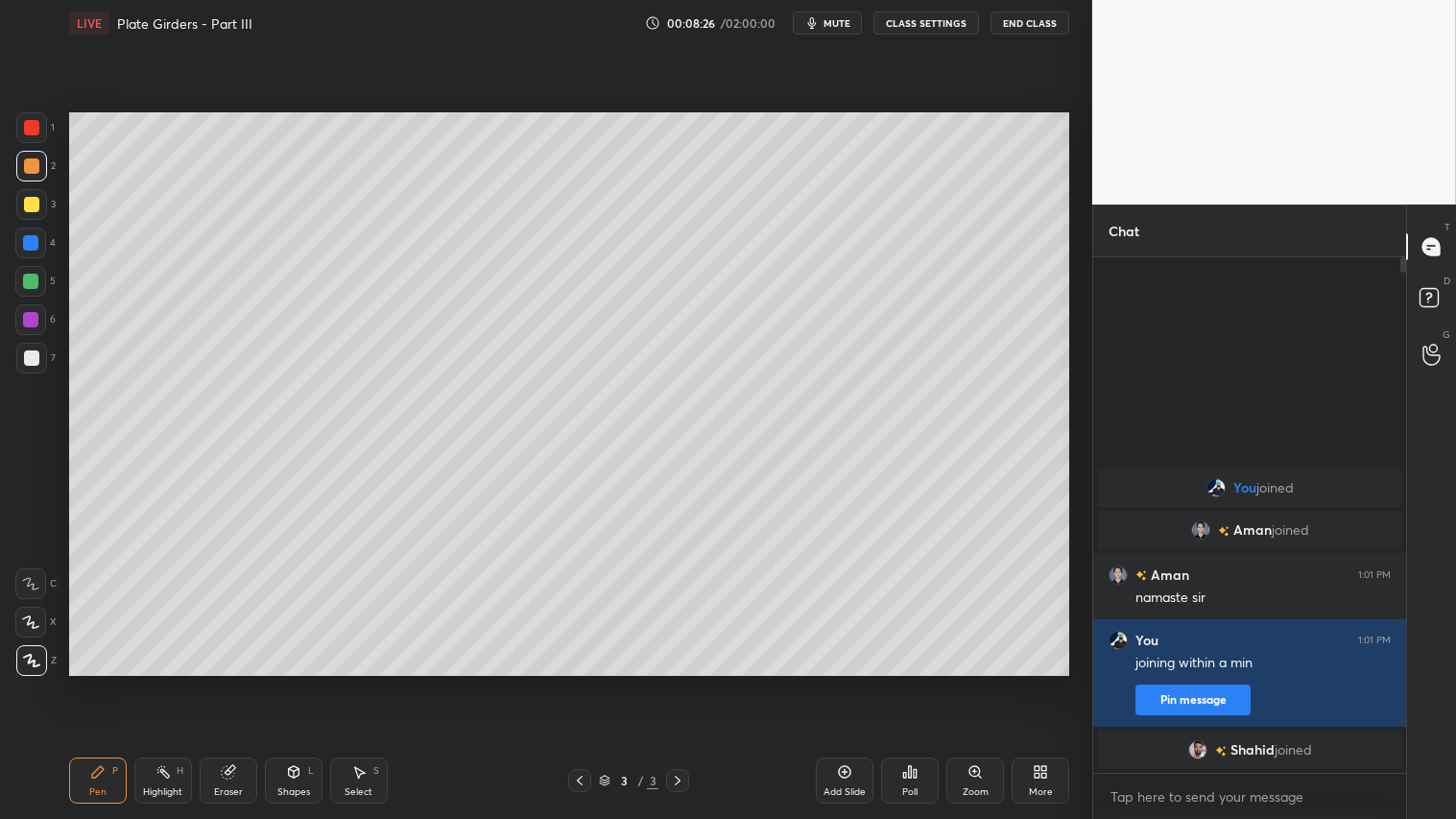
click at [91, 683] on div "Pen P" at bounding box center [98, 780] width 58 height 46
drag, startPoint x: 294, startPoint y: 794, endPoint x: 308, endPoint y: 775, distance: 23.6
click at [299, 683] on div "Shapes" at bounding box center [294, 792] width 33 height 10
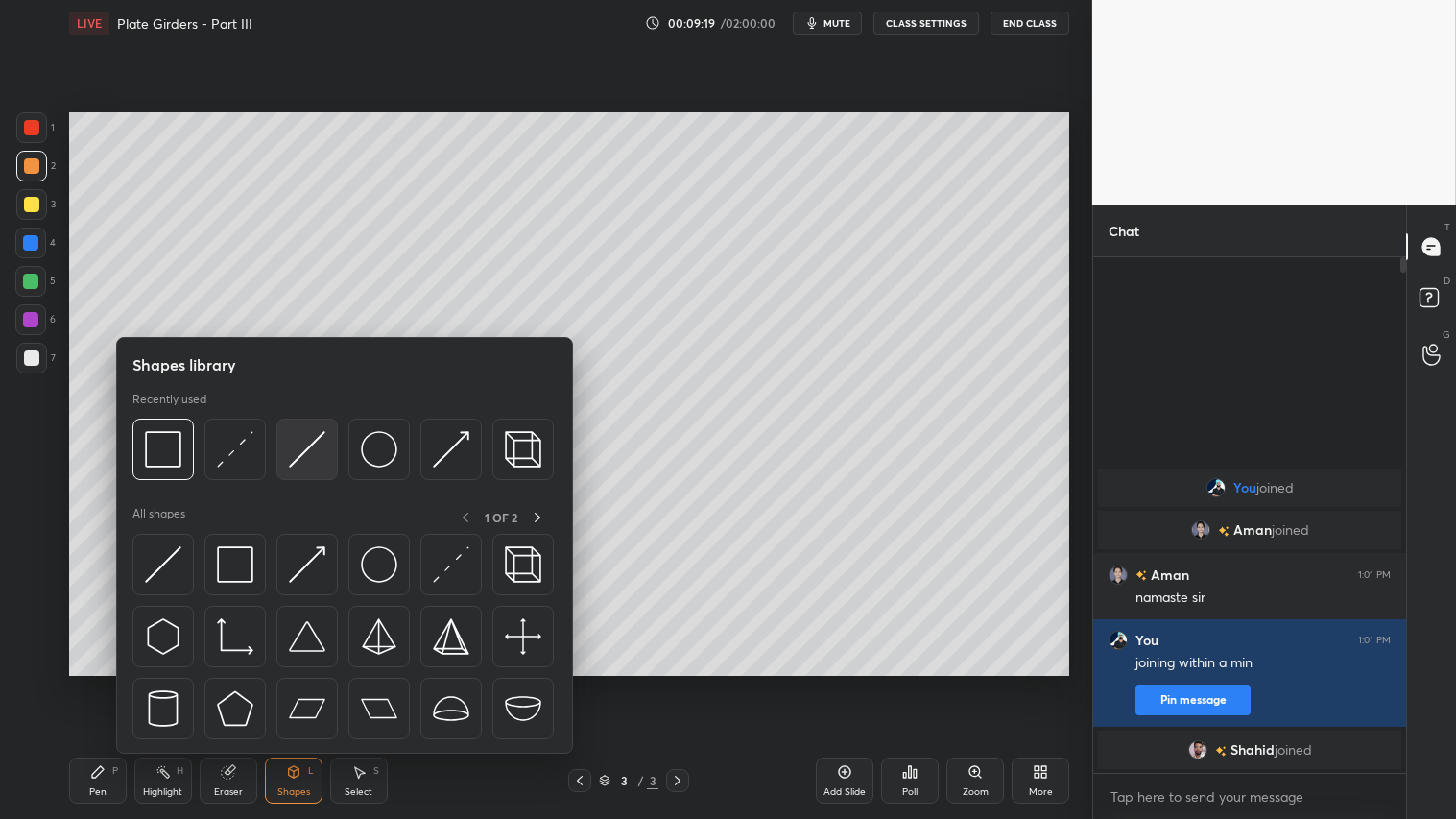
click at [305, 448] on img at bounding box center [308, 450] width 37 height 37
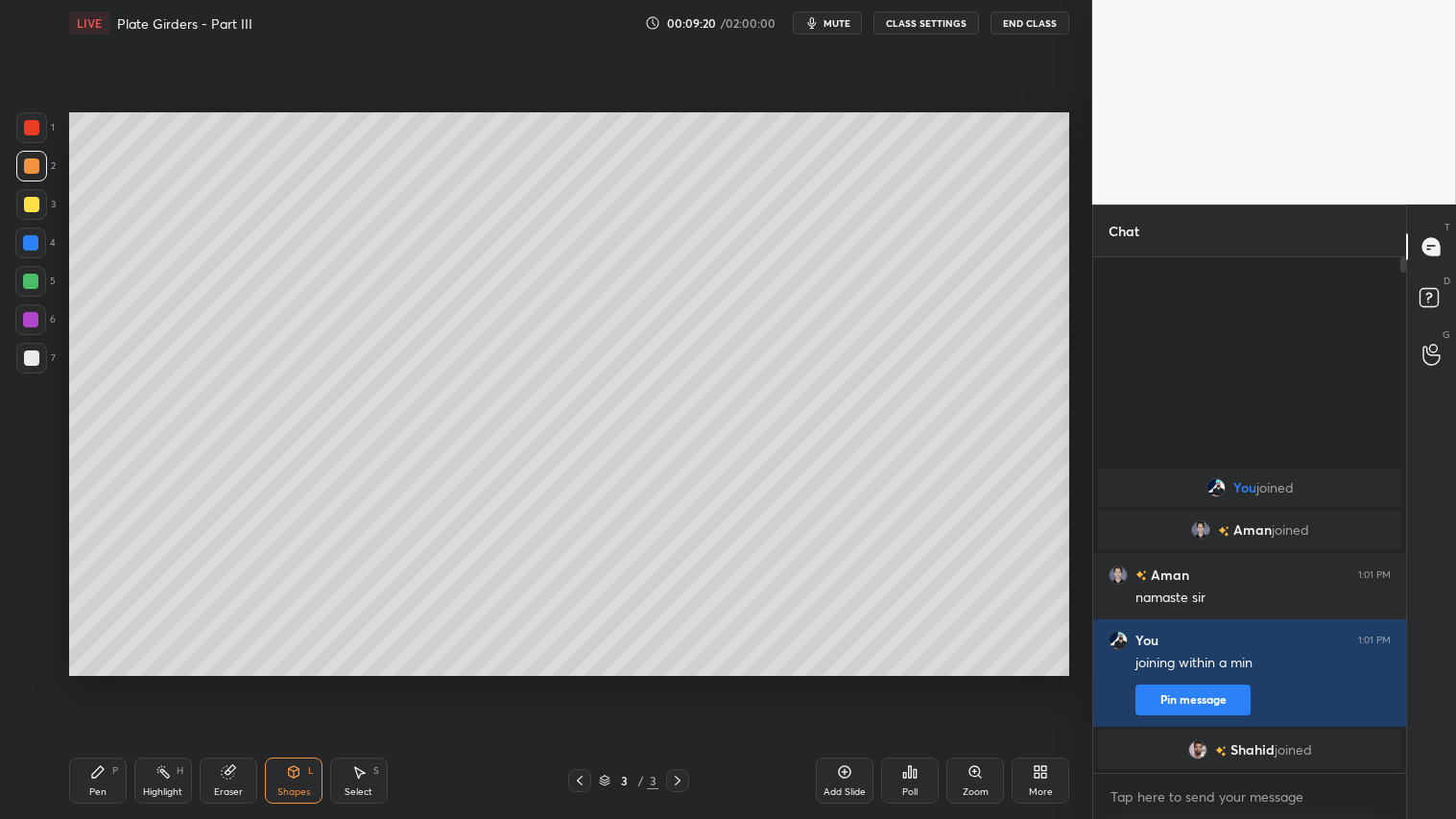
click at [34, 196] on div at bounding box center [32, 205] width 31 height 31
click at [29, 355] on div at bounding box center [32, 358] width 15 height 15
click at [16, 168] on div at bounding box center [32, 166] width 31 height 31
click at [109, 683] on div "Pen P" at bounding box center [98, 780] width 58 height 46
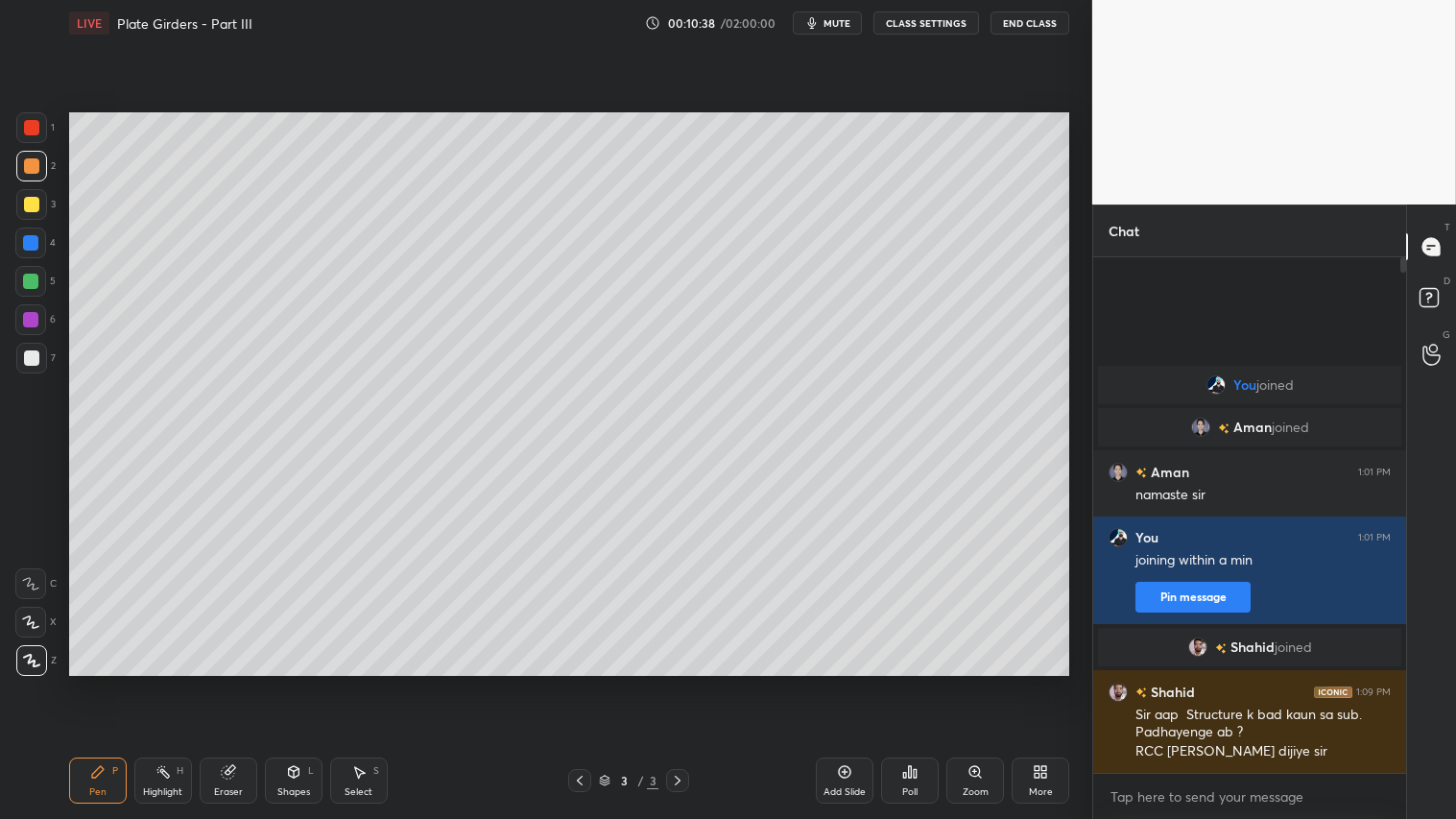
drag, startPoint x: 40, startPoint y: 168, endPoint x: 49, endPoint y: 277, distance: 109.4
click at [40, 170] on div at bounding box center [32, 166] width 31 height 31
click at [97, 683] on div "Pen P" at bounding box center [98, 780] width 58 height 46
click at [846, 683] on div "Add Slide" at bounding box center [845, 792] width 42 height 10
click at [298, 683] on div "Shapes L" at bounding box center [294, 780] width 58 height 46
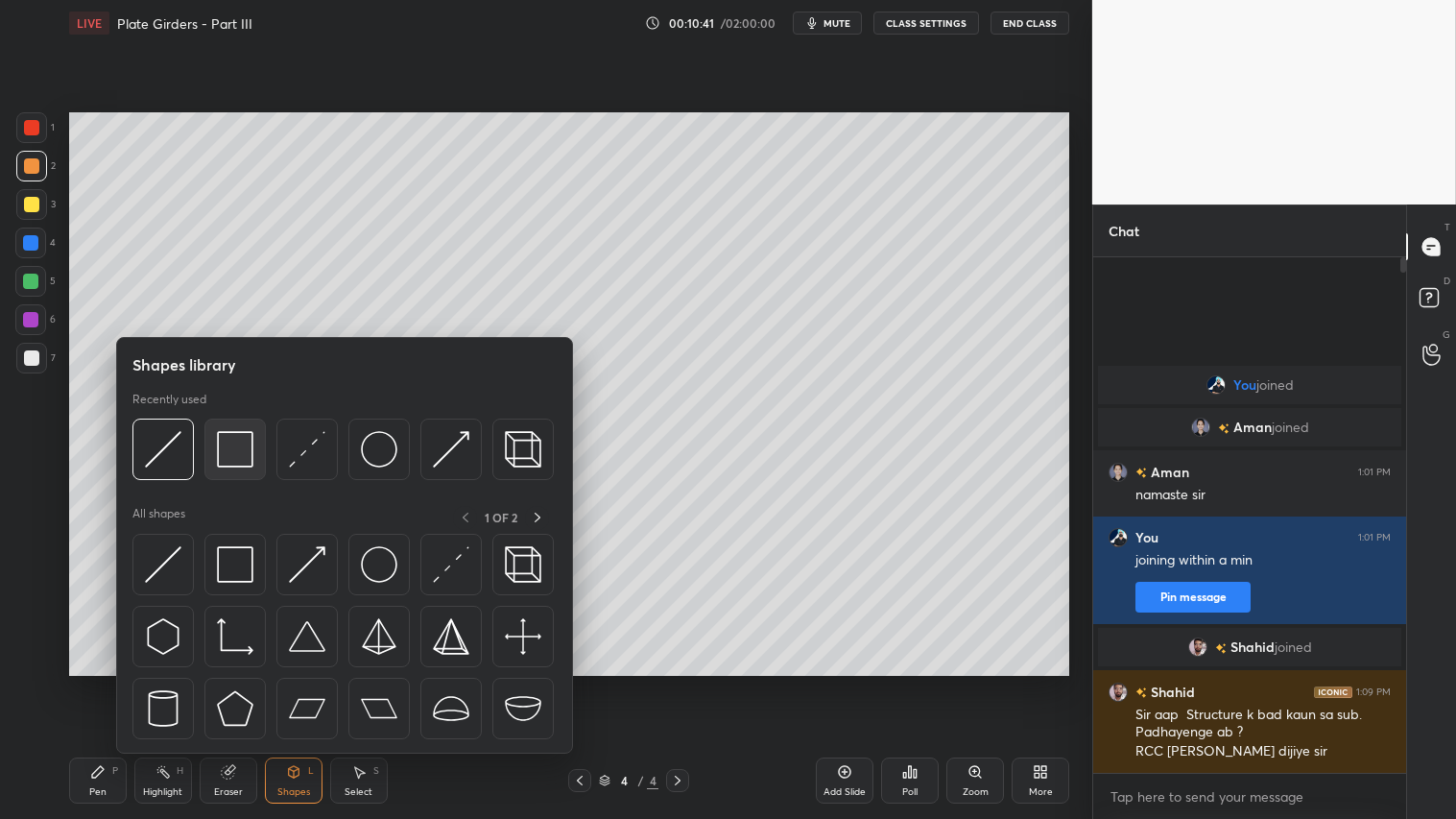
click at [233, 452] on img at bounding box center [235, 450] width 37 height 37
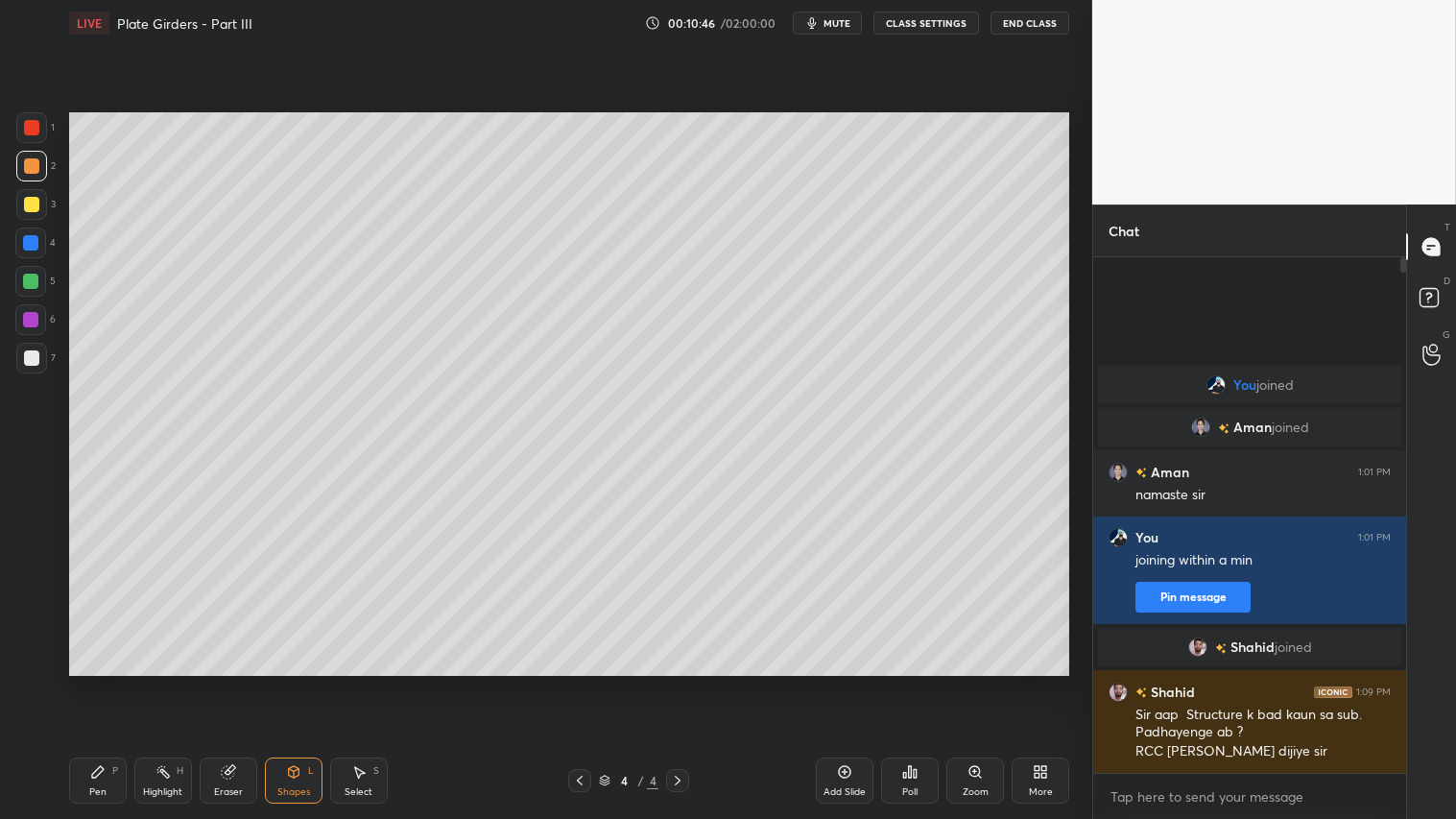
click at [288, 683] on div "Shapes" at bounding box center [294, 792] width 33 height 10
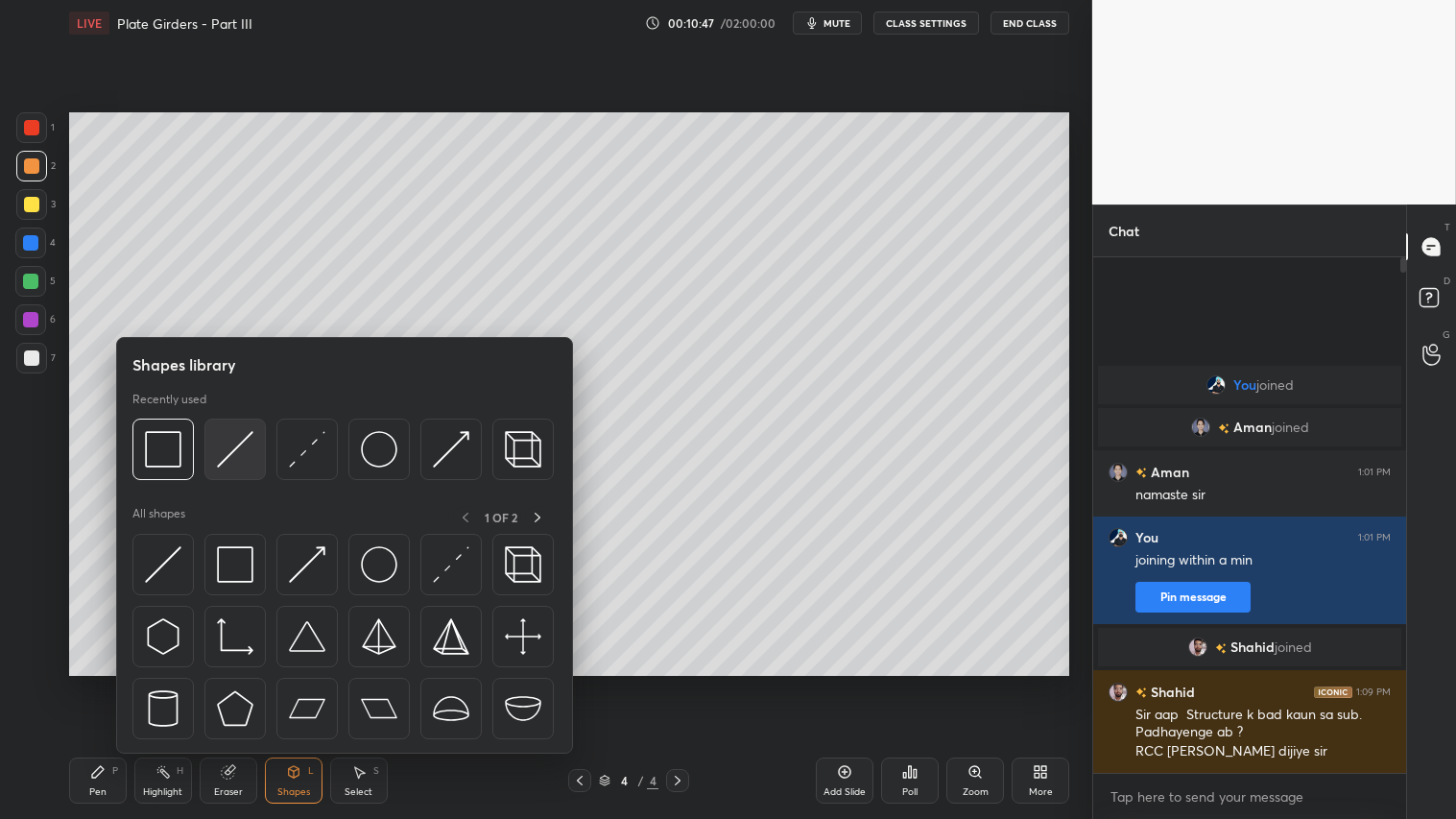
click at [229, 442] on img at bounding box center [235, 450] width 37 height 37
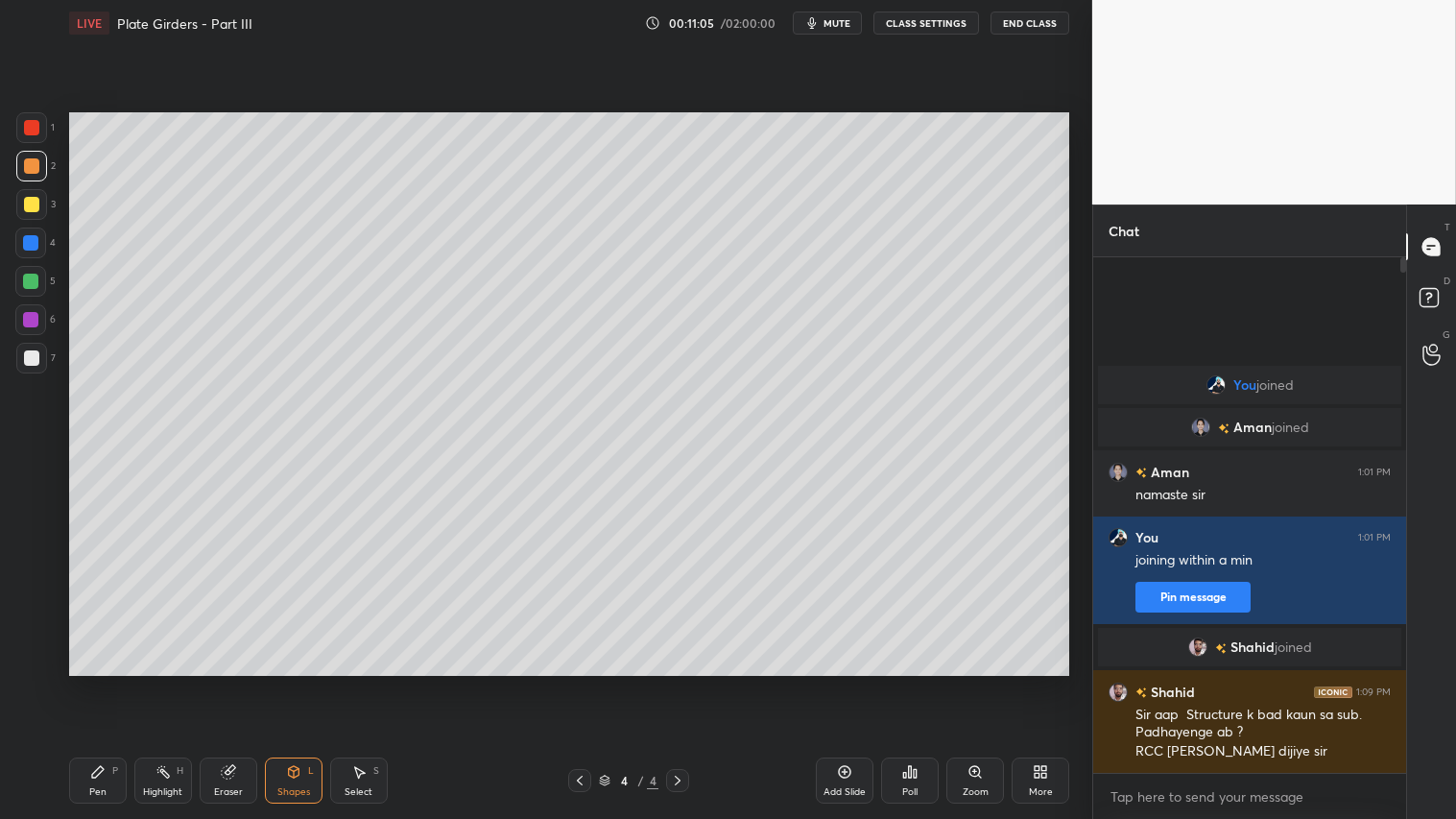
drag, startPoint x: 98, startPoint y: 782, endPoint x: 101, endPoint y: 772, distance: 10.4
click at [98, 683] on div "Pen P" at bounding box center [98, 780] width 58 height 46
click at [224, 683] on div "Eraser" at bounding box center [229, 792] width 29 height 10
click at [295, 683] on div "Shapes" at bounding box center [294, 792] width 33 height 10
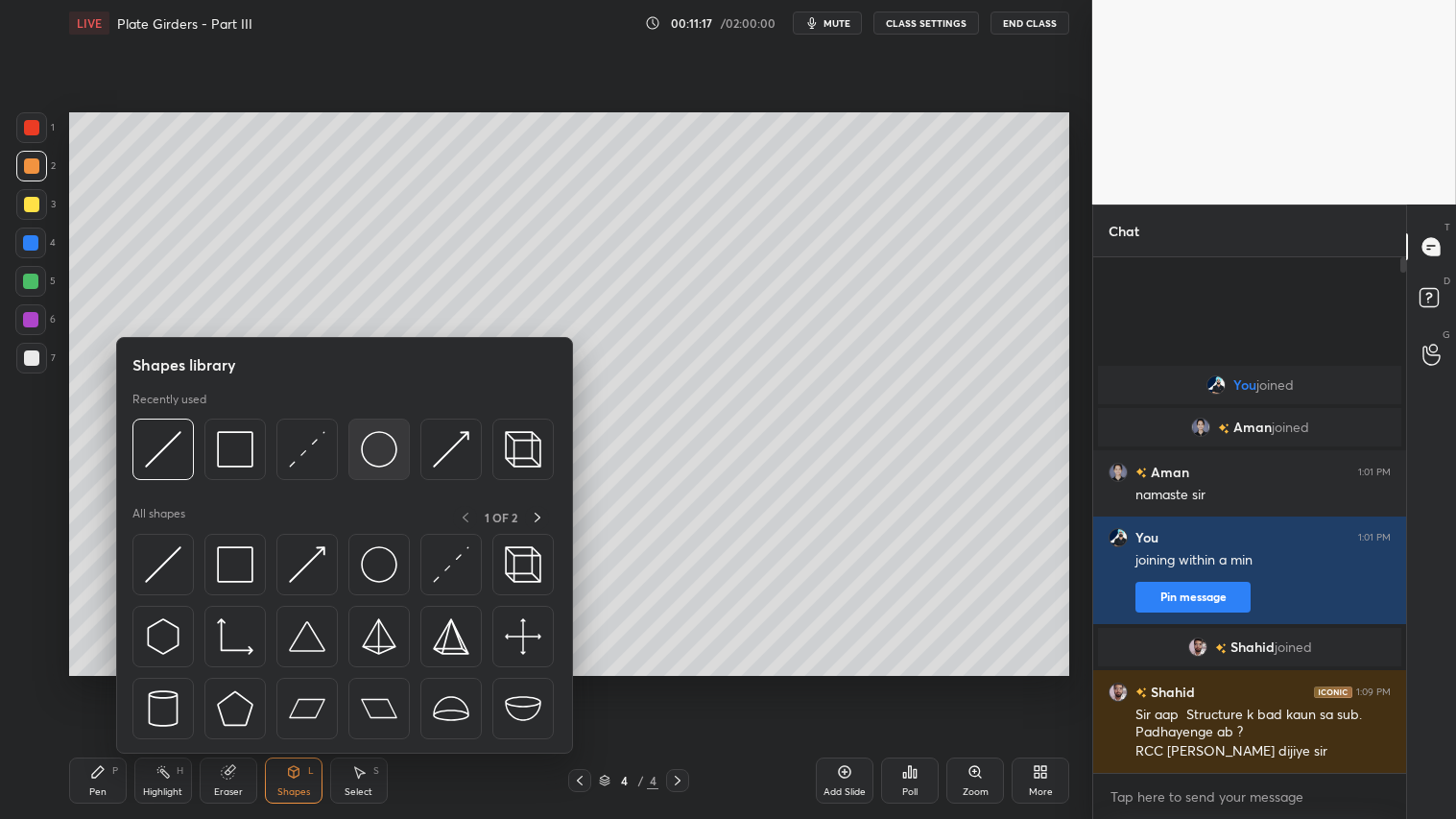
click at [372, 445] on img at bounding box center [379, 450] width 37 height 37
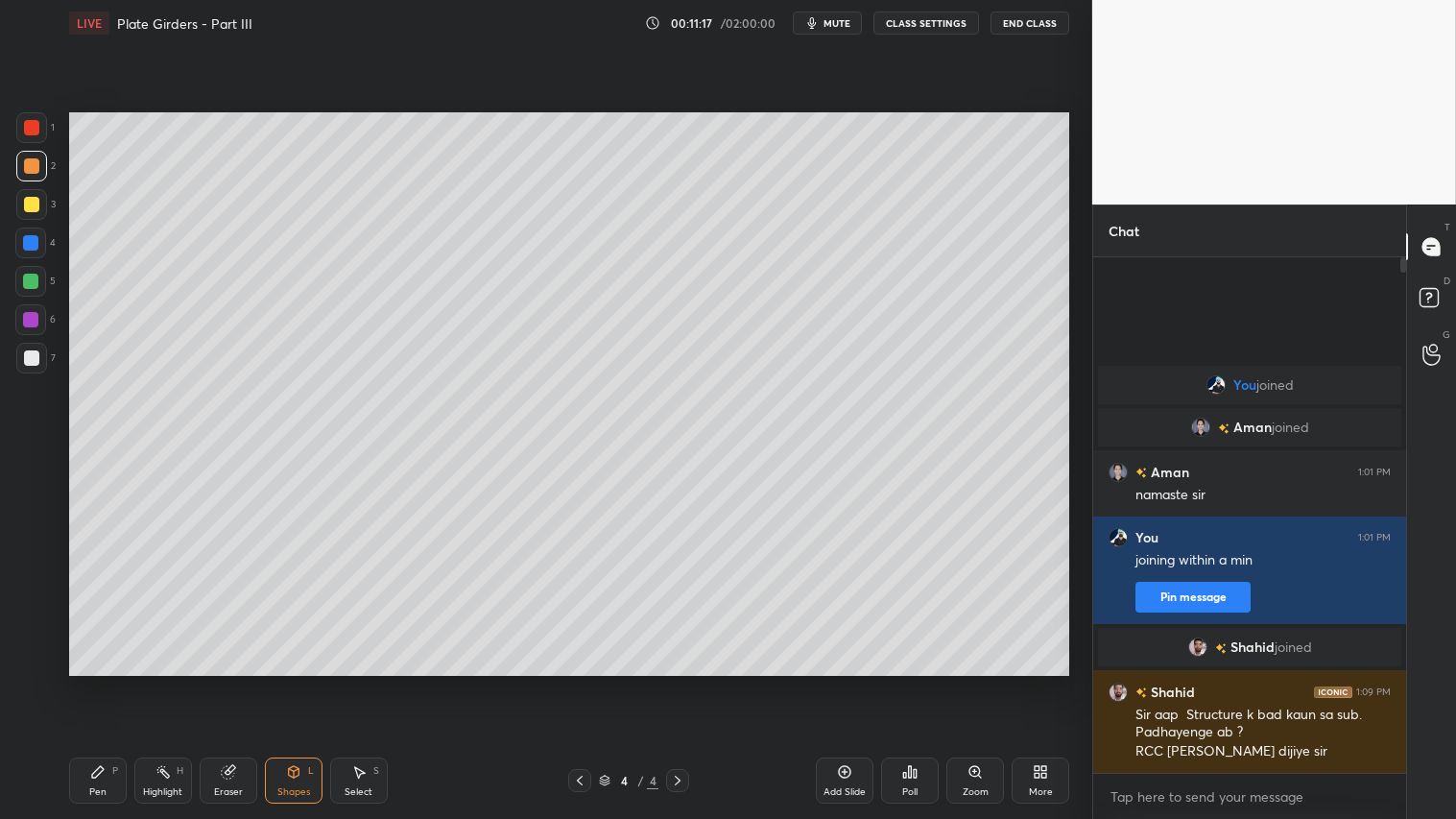
click at [35, 205] on div at bounding box center [32, 205] width 15 height 15
drag, startPoint x: 294, startPoint y: 782, endPoint x: 311, endPoint y: 763, distance: 25.5
click at [296, 683] on div "Shapes L" at bounding box center [294, 780] width 58 height 46
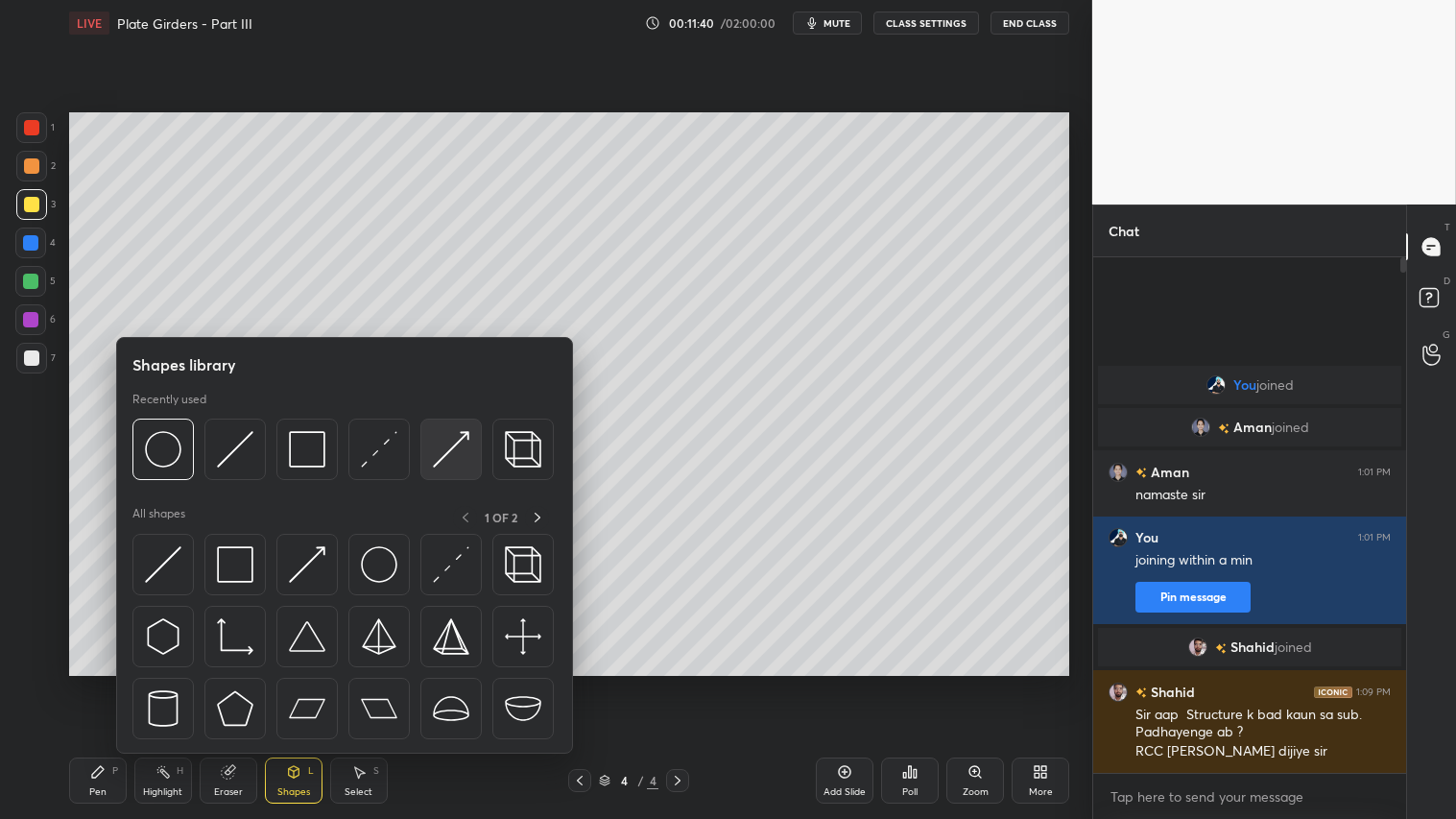
click at [458, 443] on img at bounding box center [451, 450] width 37 height 37
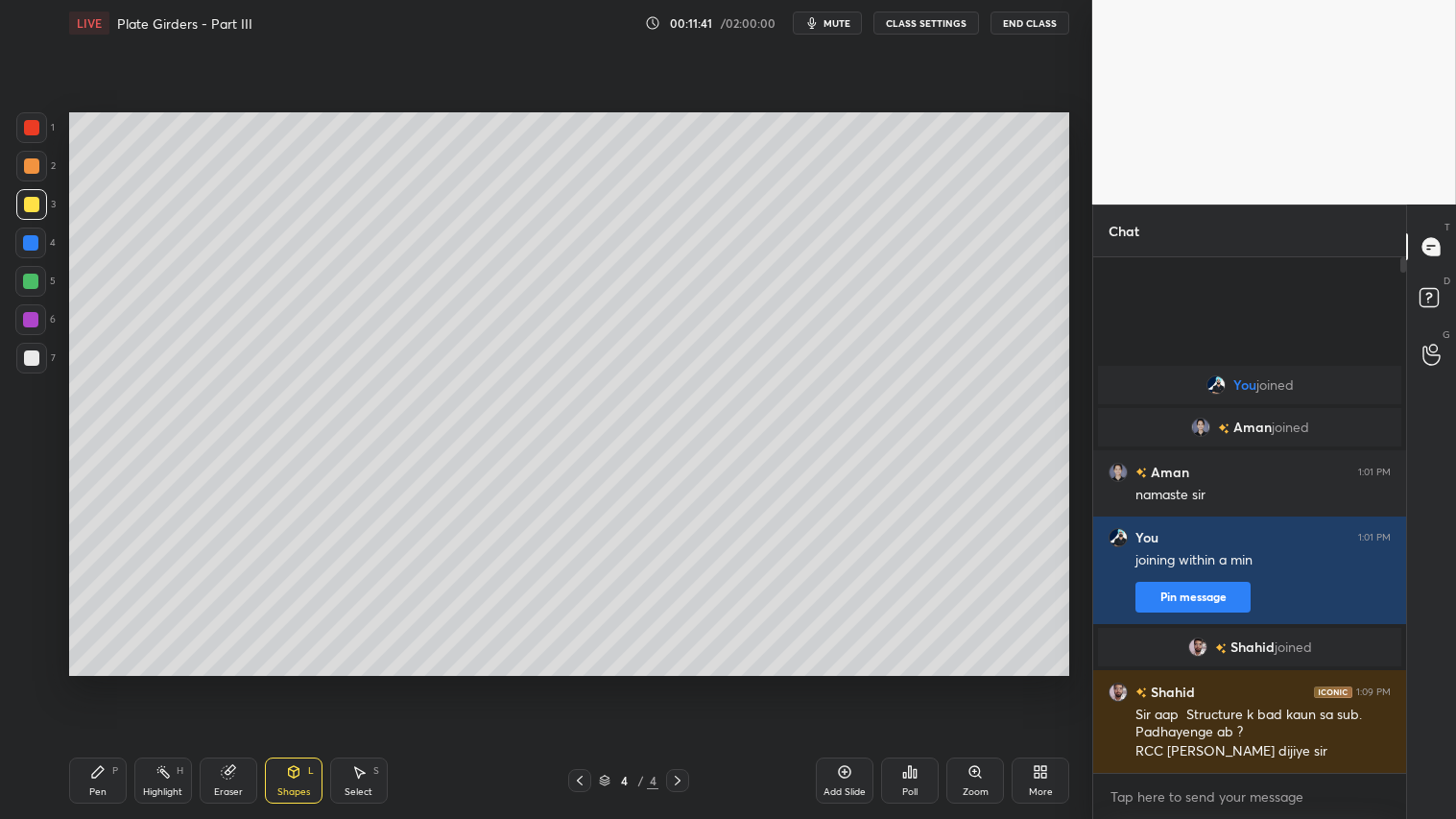
click at [34, 131] on div at bounding box center [32, 127] width 15 height 15
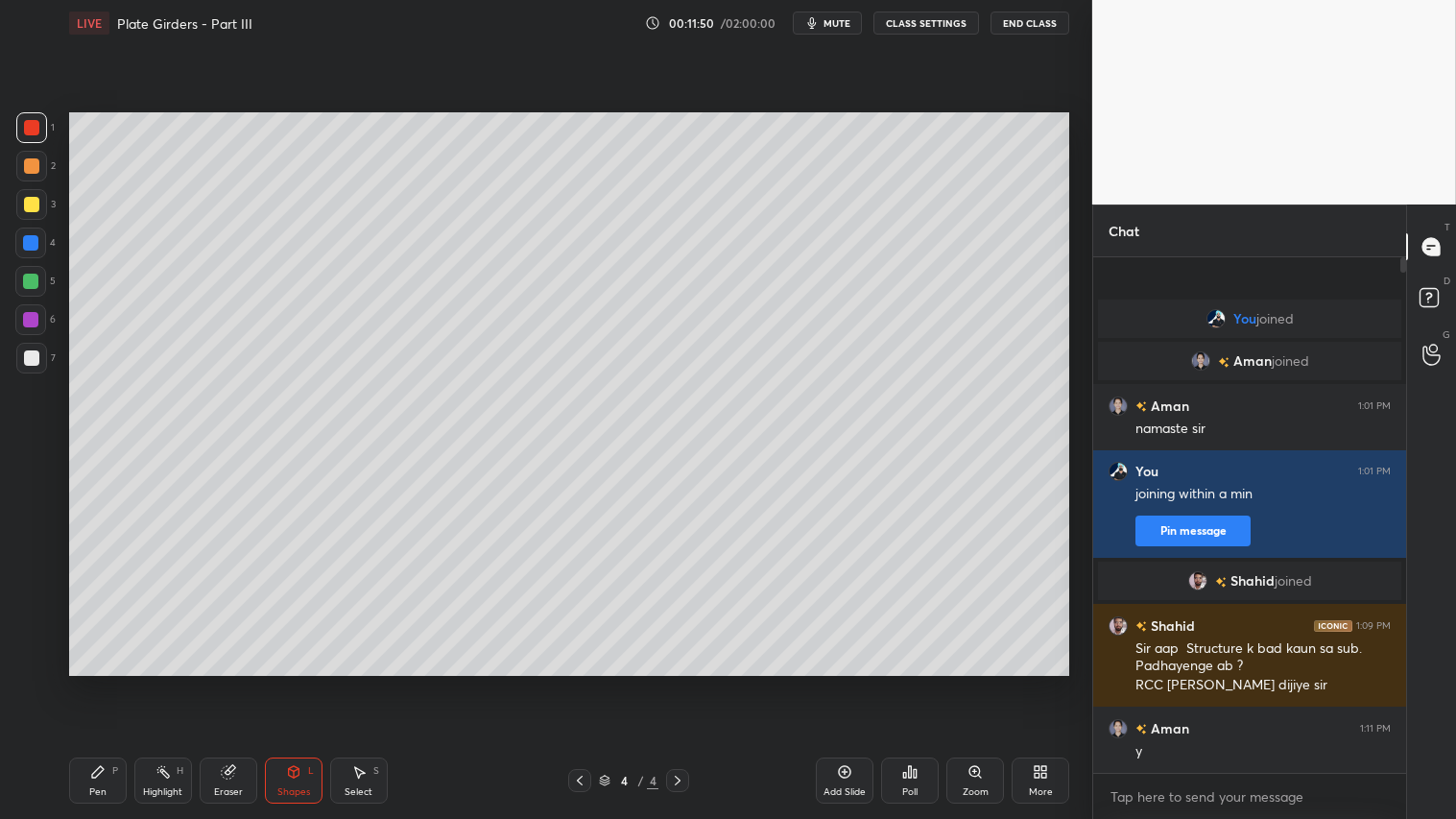
drag, startPoint x: 100, startPoint y: 771, endPoint x: 190, endPoint y: 718, distance: 104.4
click at [107, 683] on div "Pen P" at bounding box center [98, 780] width 58 height 46
click at [292, 683] on icon at bounding box center [294, 772] width 15 height 15
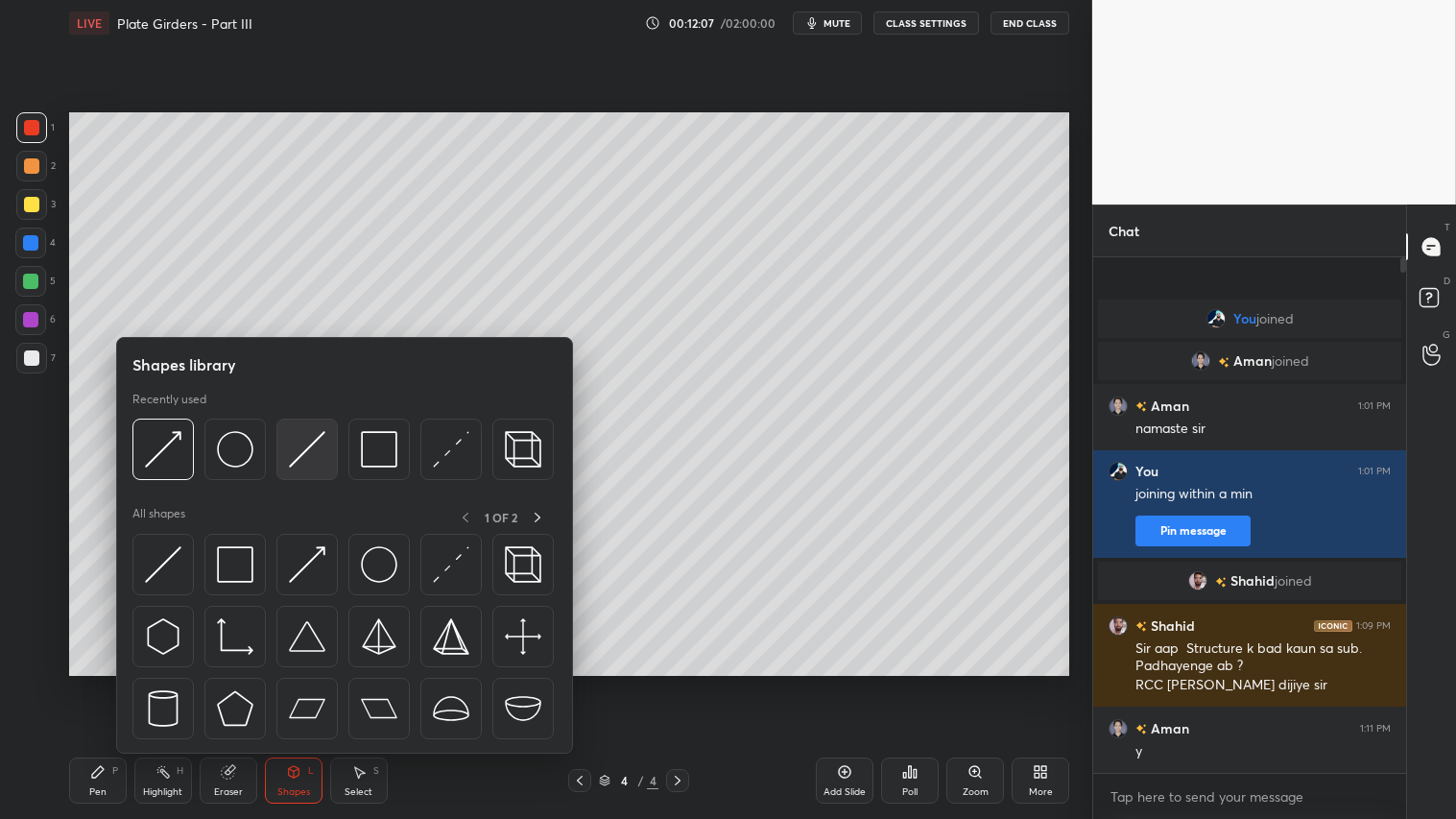
click at [286, 451] on div at bounding box center [308, 450] width 62 height 62
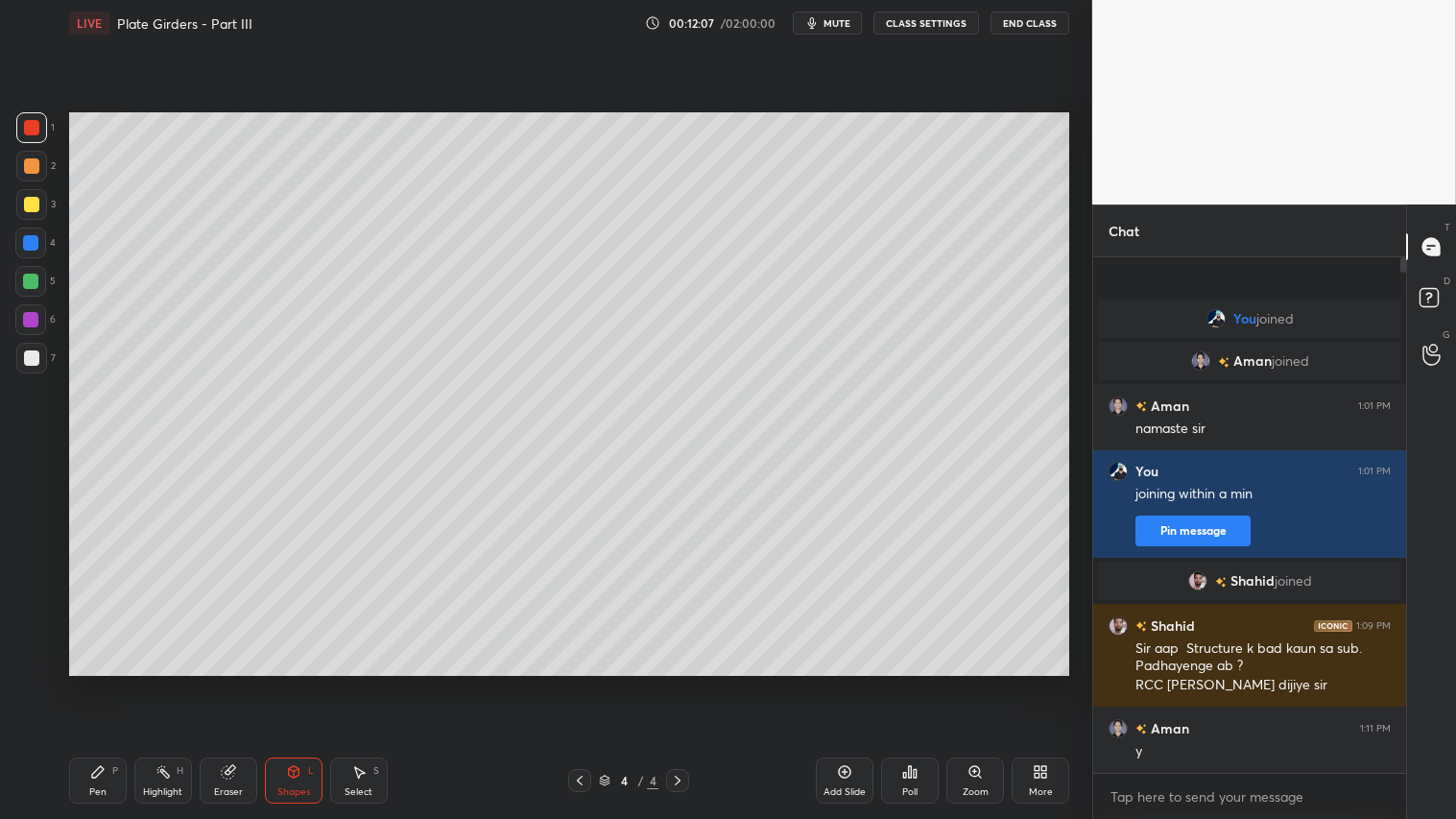
click at [36, 161] on div at bounding box center [32, 166] width 15 height 15
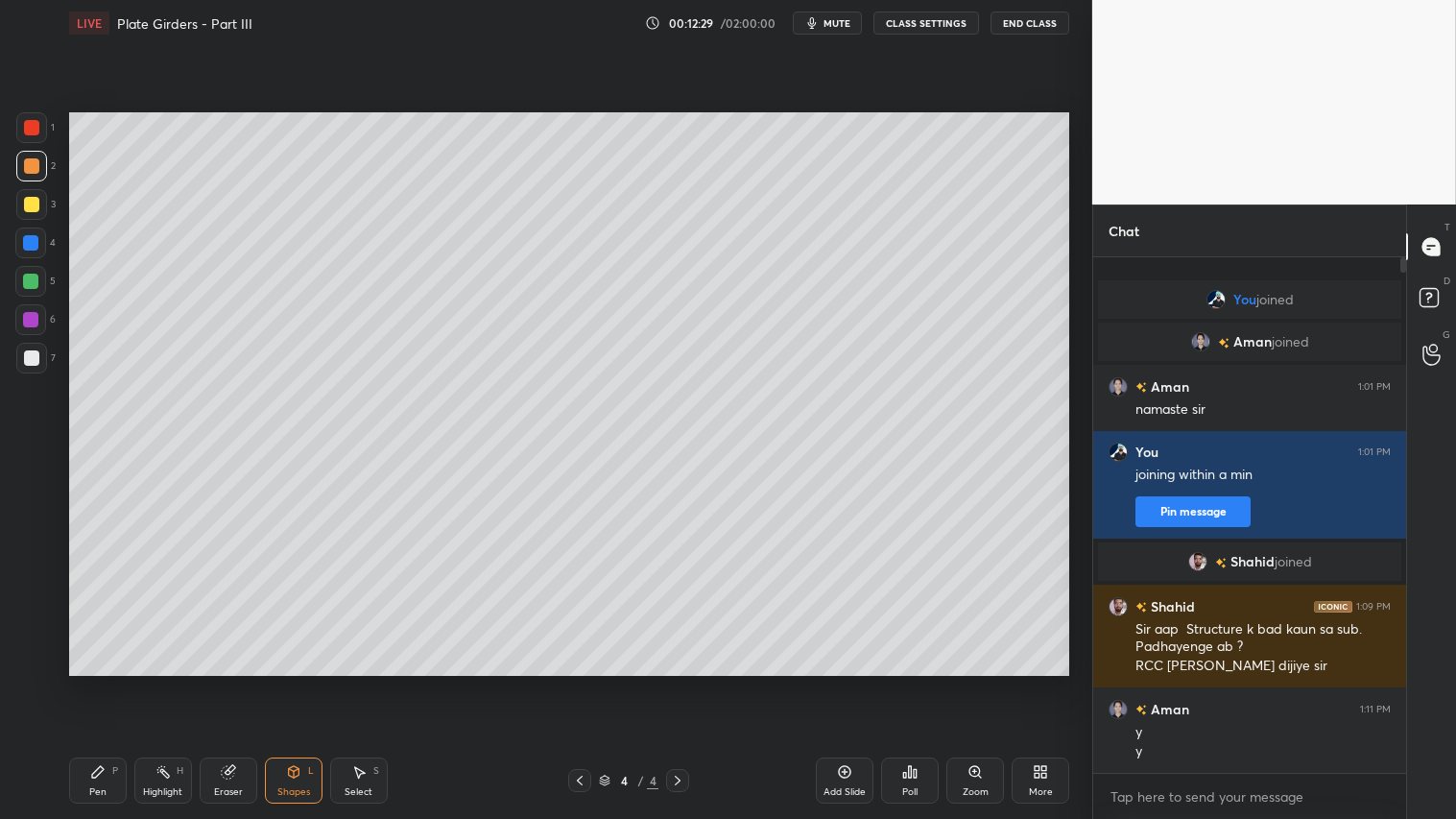
click at [582, 683] on icon at bounding box center [580, 780] width 15 height 15
click at [677, 683] on icon at bounding box center [678, 780] width 15 height 15
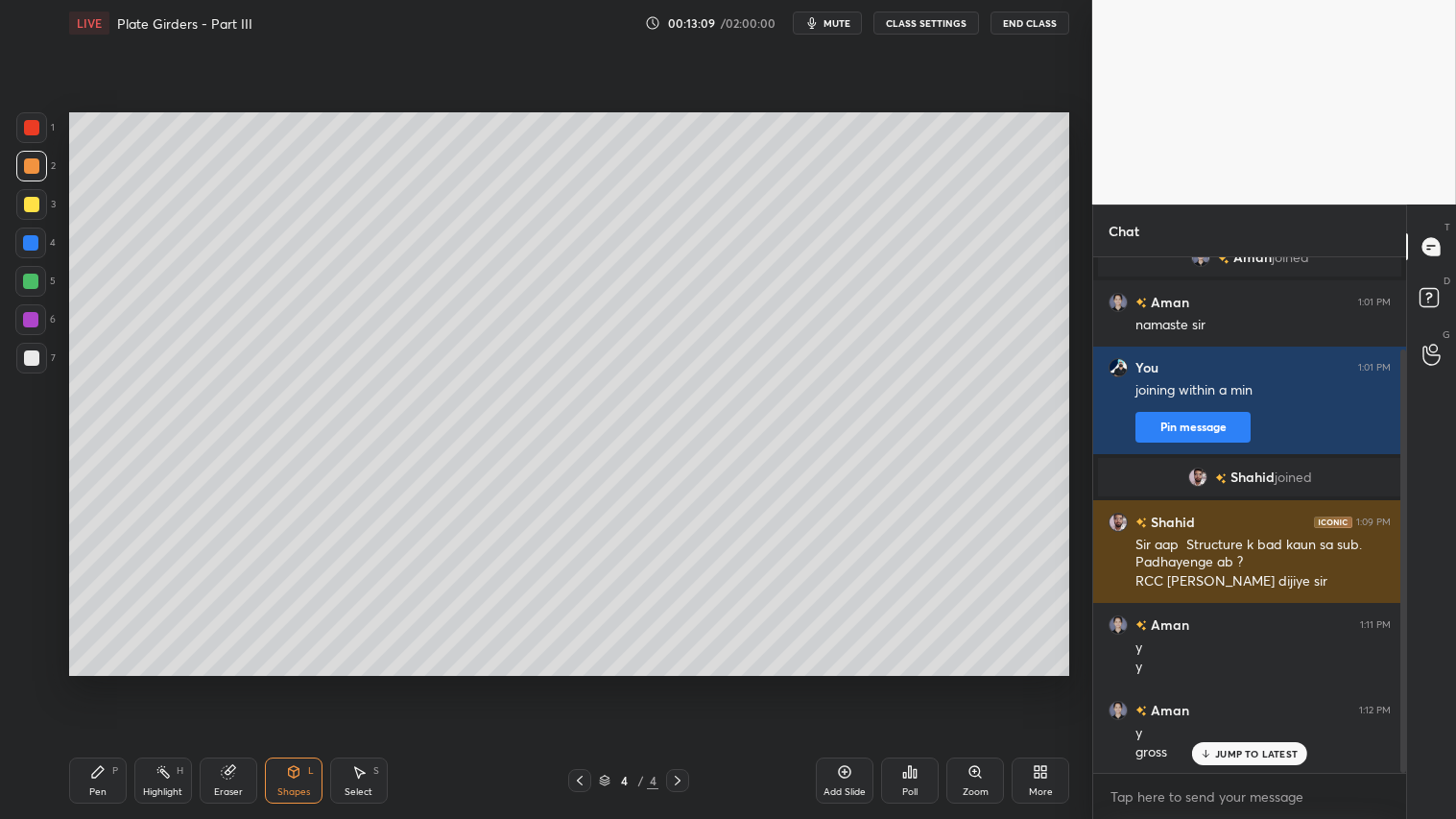
scroll to position [111, 0]
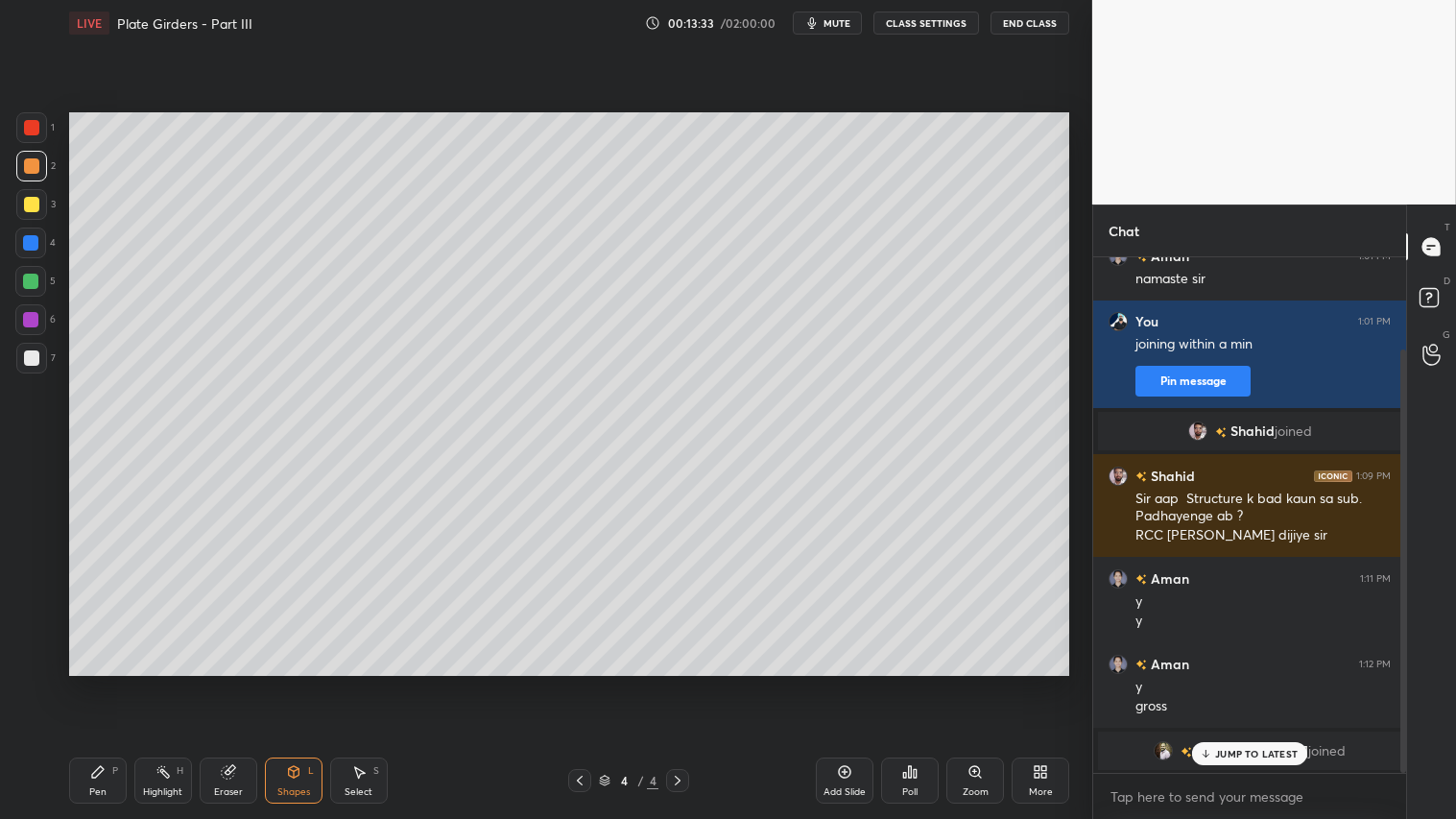
click at [113, 683] on div "P" at bounding box center [115, 771] width 6 height 10
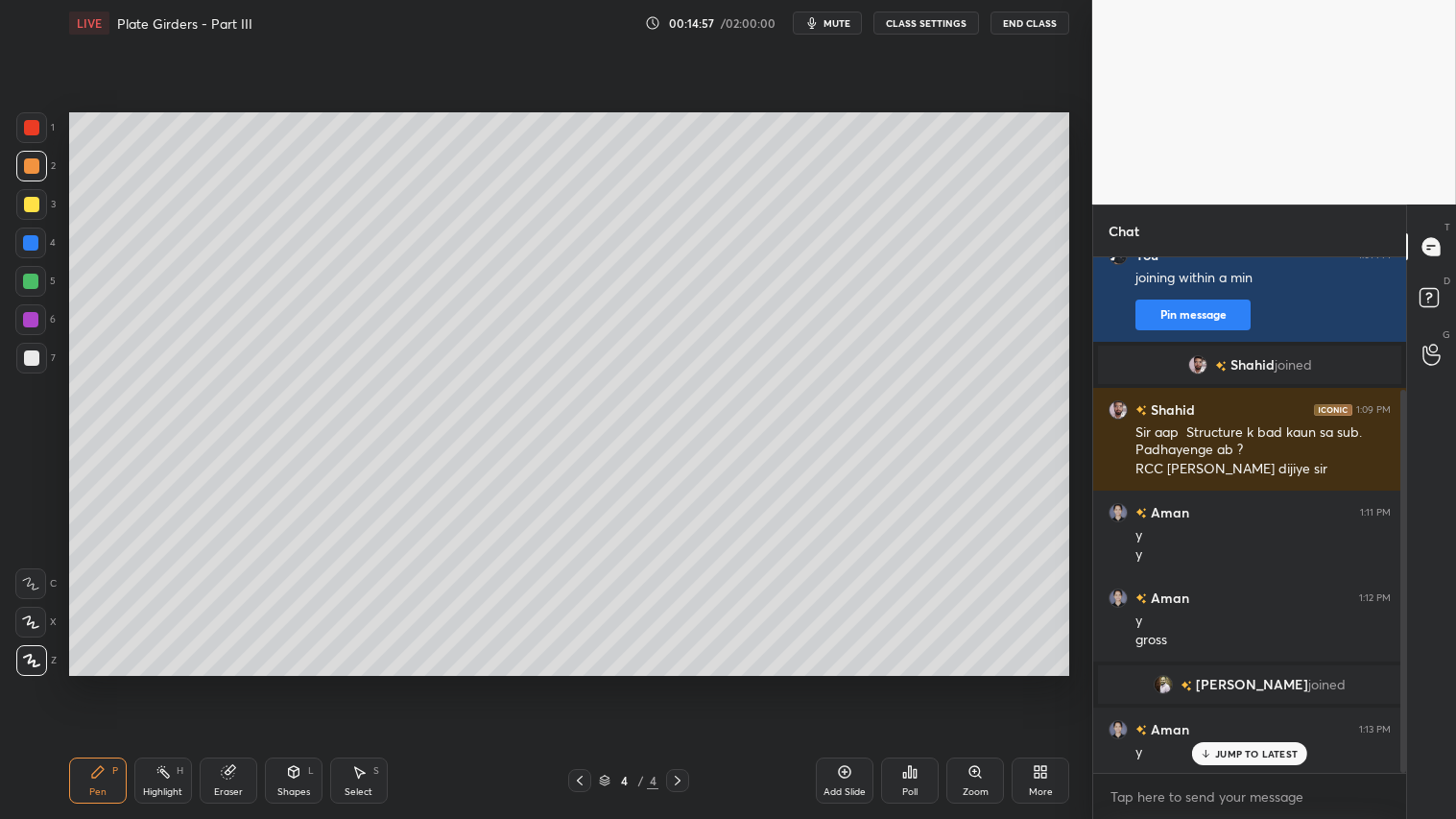
scroll to position [225, 0]
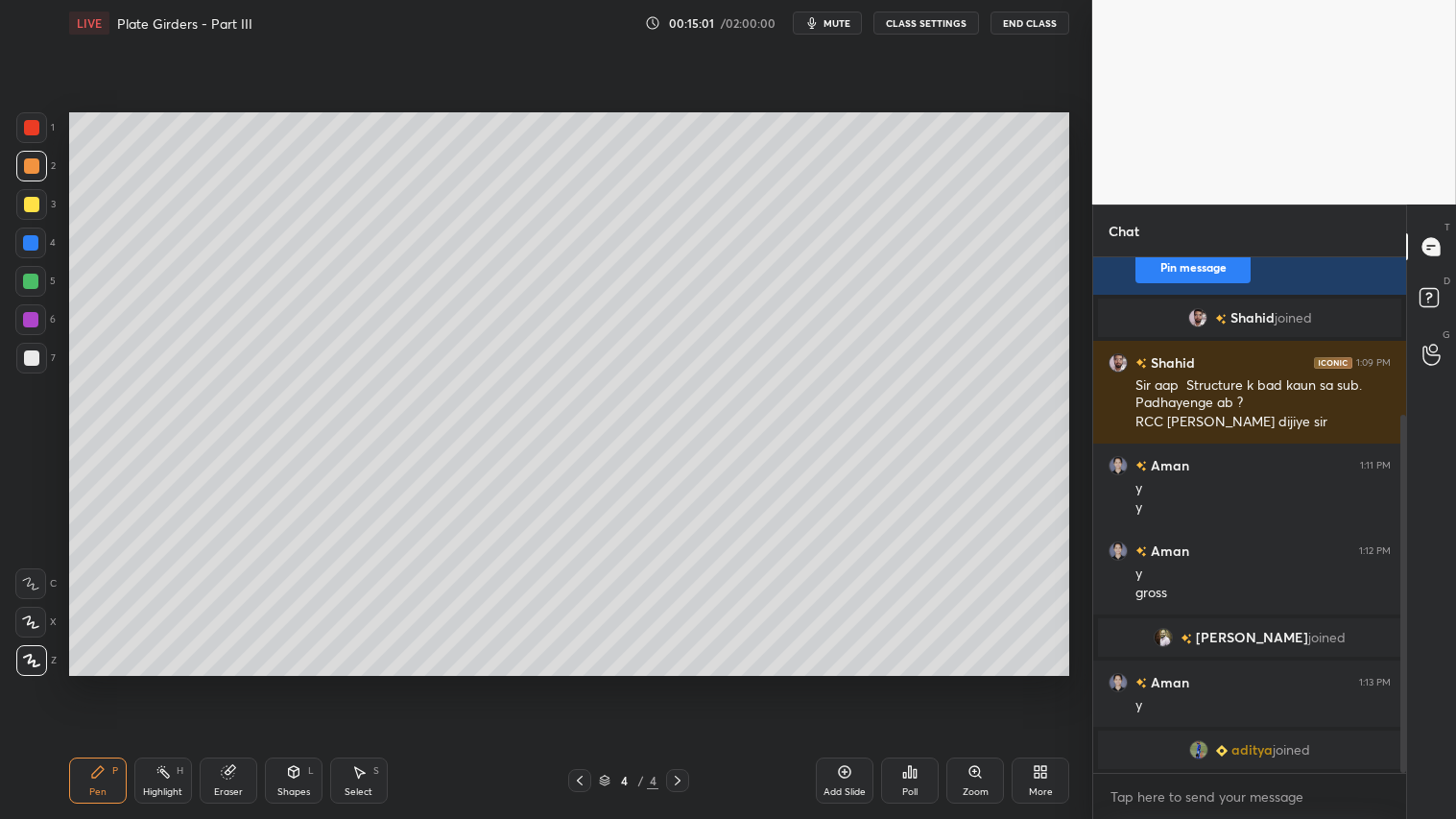
click at [236, 683] on div "Eraser" at bounding box center [229, 780] width 58 height 46
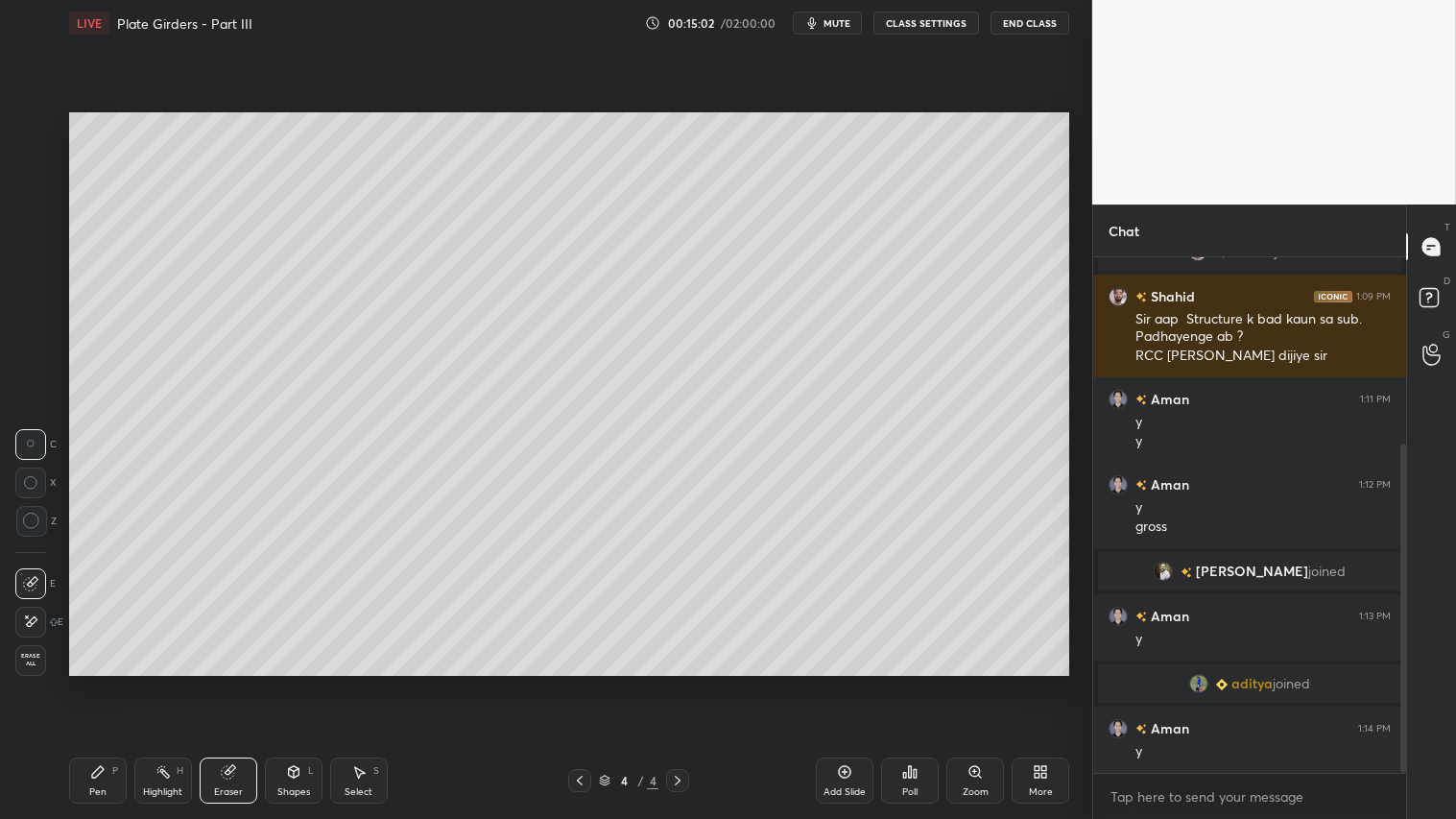
drag, startPoint x: 35, startPoint y: 523, endPoint x: 48, endPoint y: 530, distance: 14.8
click at [34, 523] on icon at bounding box center [32, 522] width 17 height 17
click at [101, 683] on div "Pen P" at bounding box center [98, 780] width 58 height 46
click at [848, 683] on div "Add Slide" at bounding box center [845, 780] width 58 height 46
click at [36, 355] on div at bounding box center [32, 358] width 15 height 15
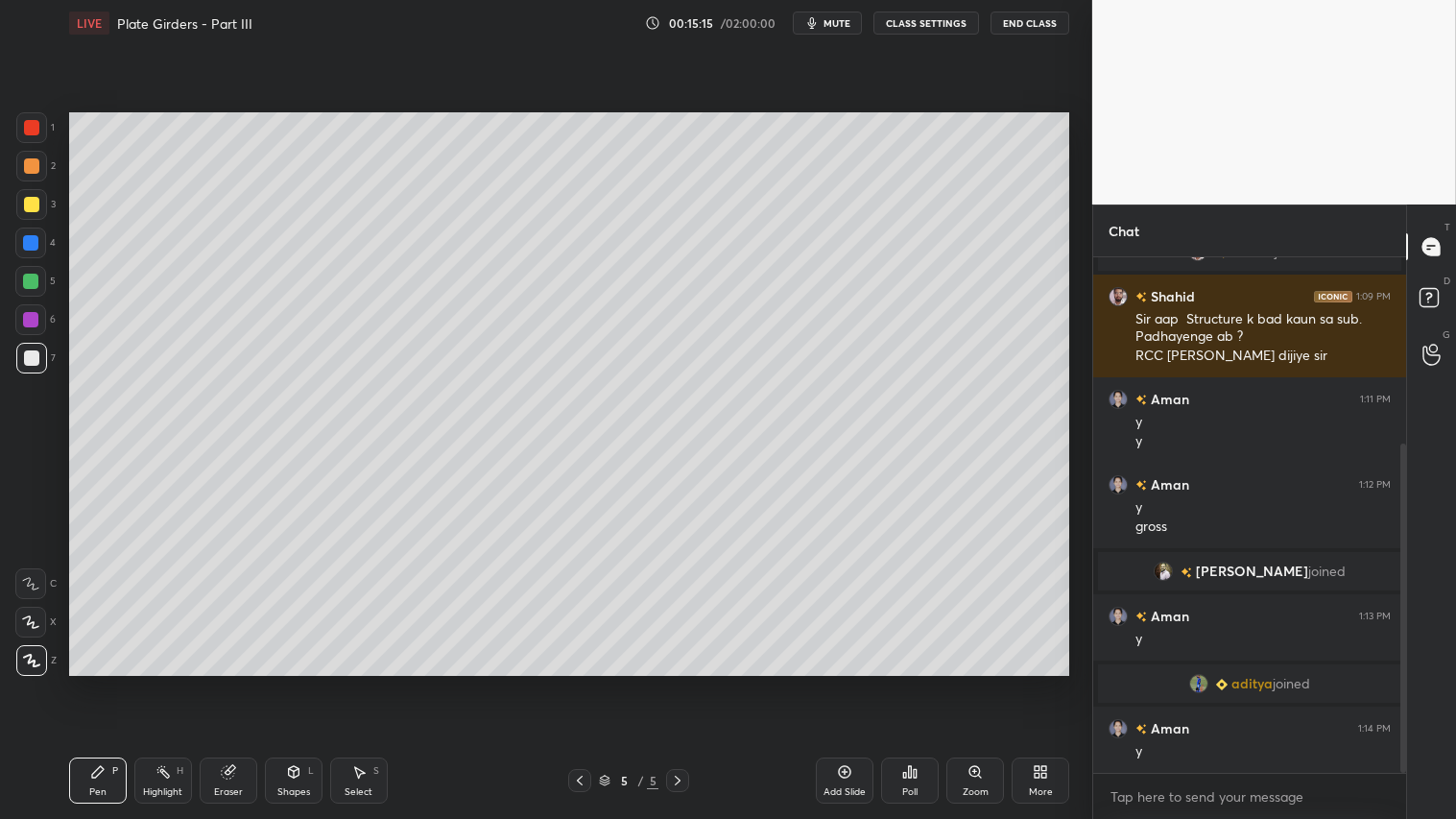
click at [101, 683] on div "Pen P" at bounding box center [98, 780] width 58 height 46
click at [296, 683] on icon at bounding box center [293, 772] width 11 height 12
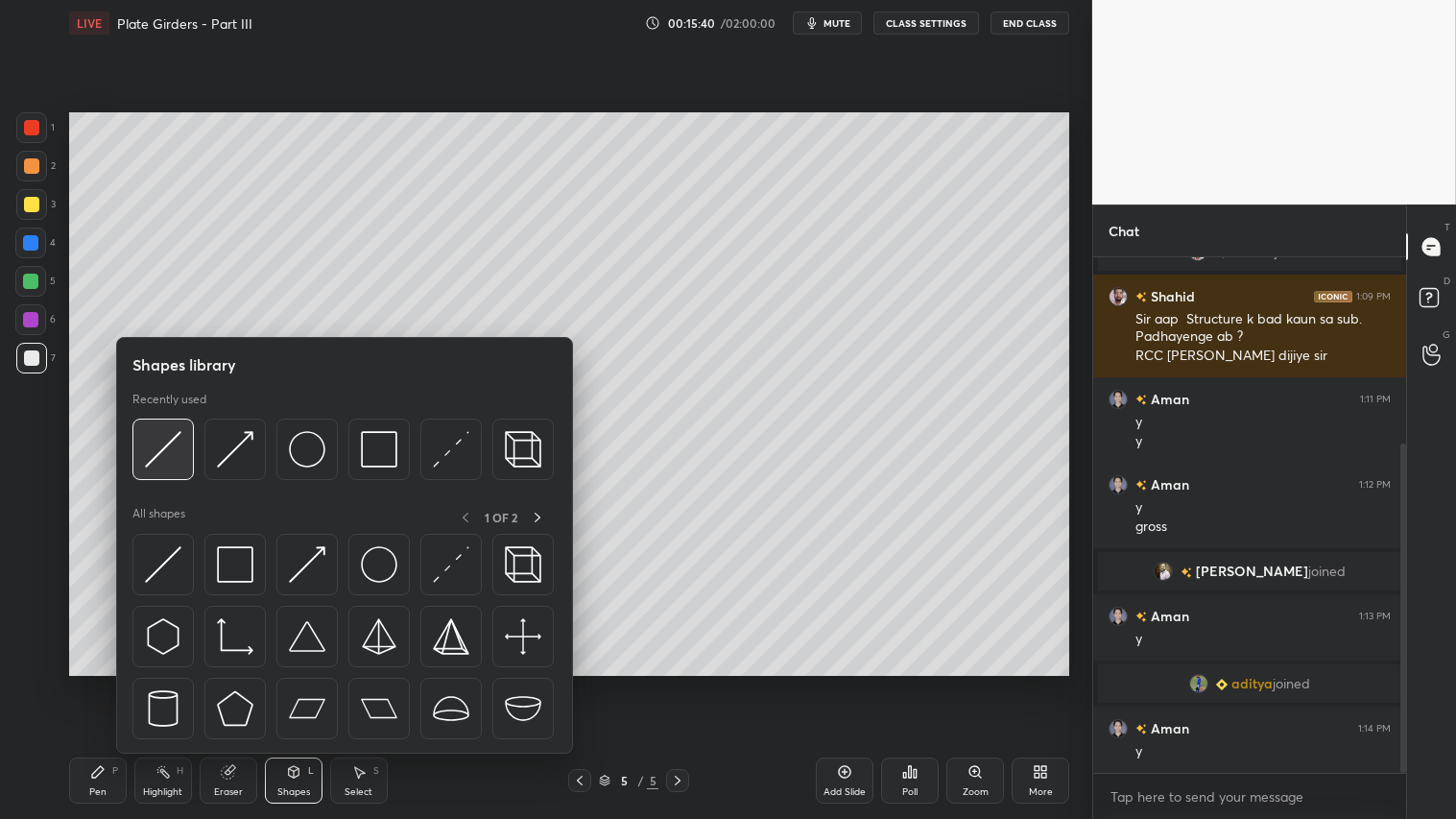
click at [157, 450] on img at bounding box center [163, 450] width 37 height 37
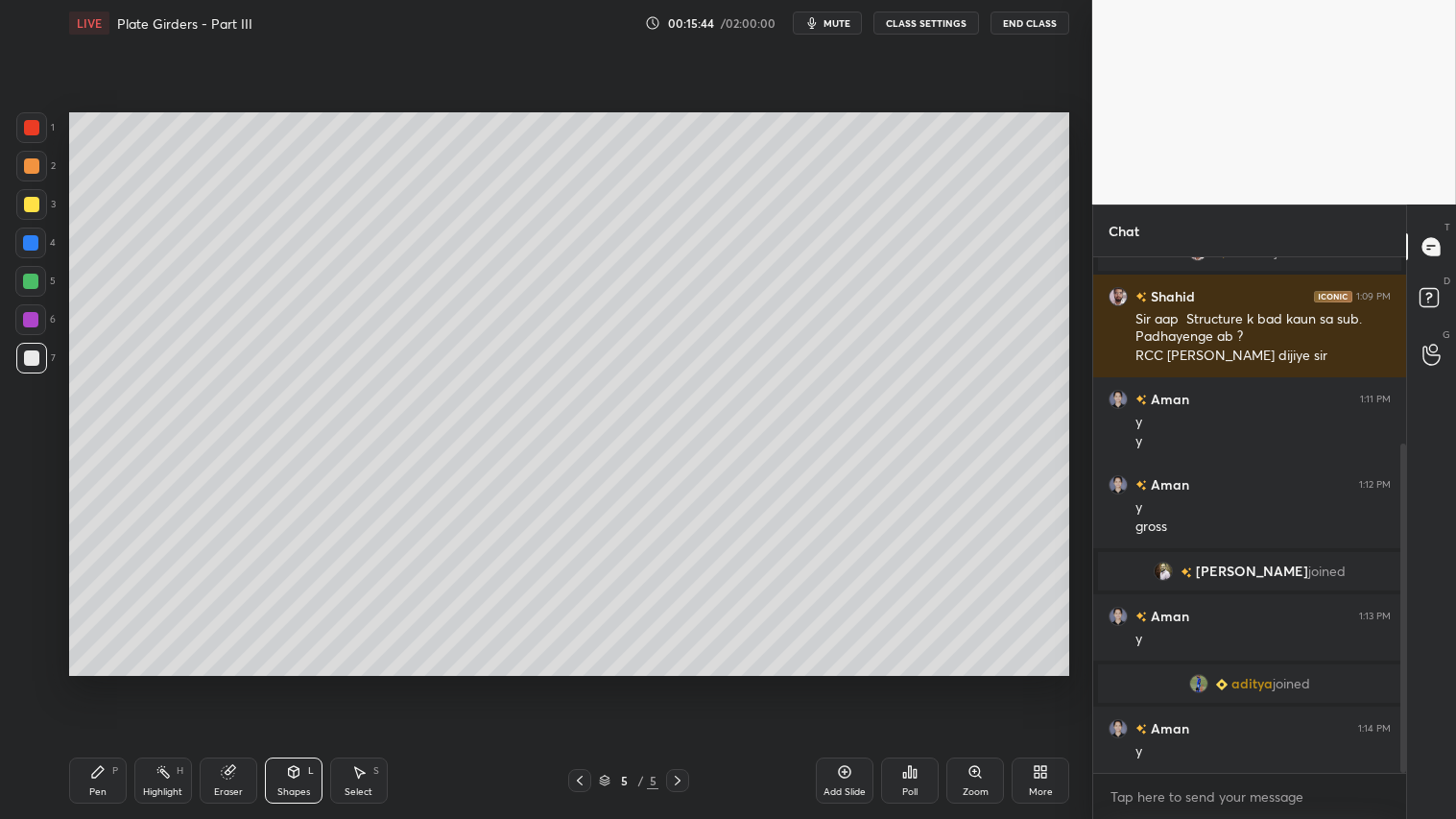
click at [29, 178] on div at bounding box center [32, 166] width 31 height 31
click at [19, 202] on div at bounding box center [32, 205] width 31 height 31
click at [106, 683] on div "Pen" at bounding box center [98, 792] width 17 height 10
click at [301, 683] on div "Shapes L" at bounding box center [294, 780] width 58 height 46
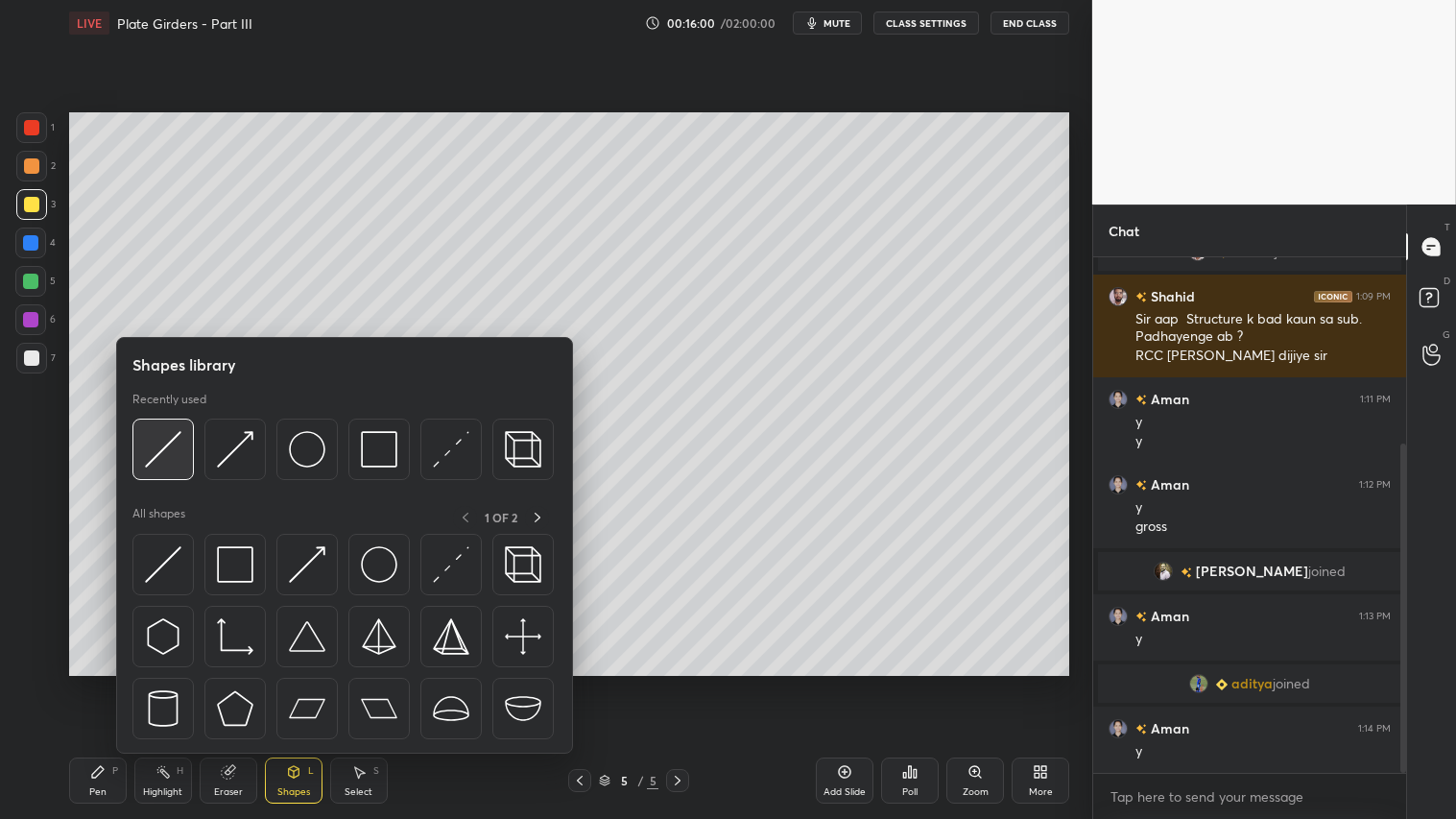
click at [166, 436] on img at bounding box center [163, 450] width 37 height 37
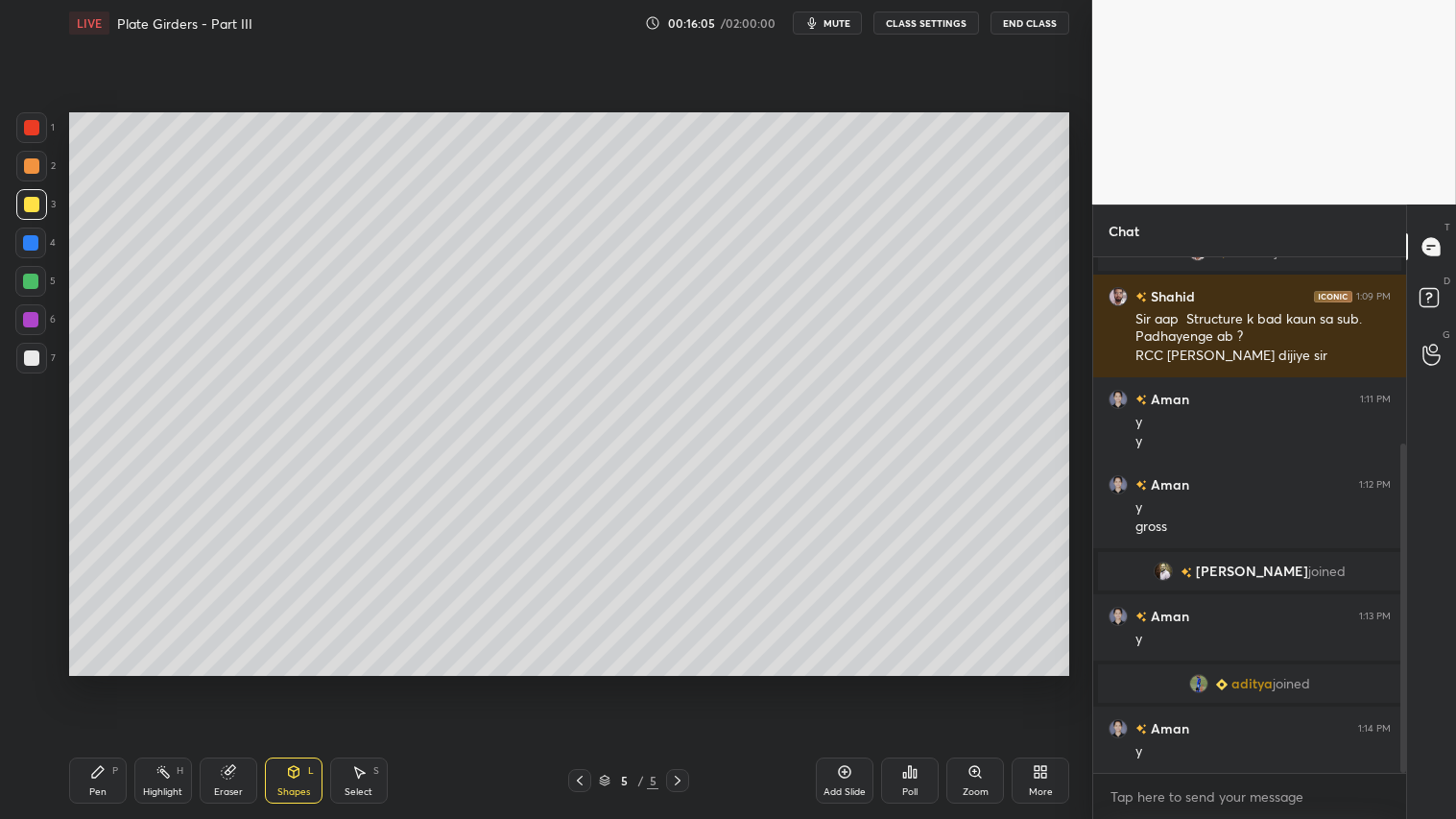
click at [101, 683] on div "Pen P" at bounding box center [98, 780] width 58 height 46
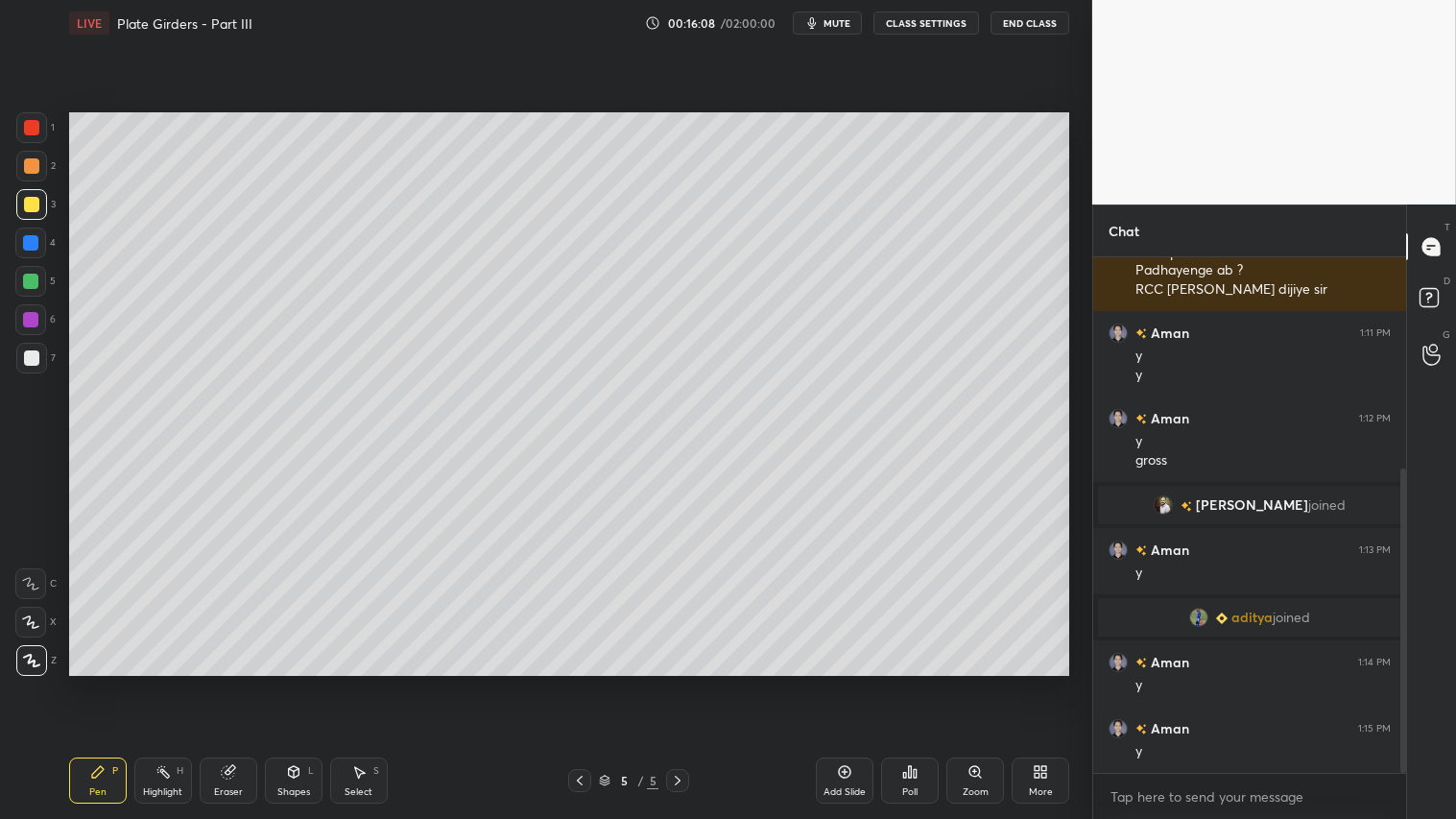
drag, startPoint x: 31, startPoint y: 165, endPoint x: 49, endPoint y: 292, distance: 128.3
click at [32, 165] on div at bounding box center [32, 166] width 15 height 15
click at [116, 683] on div "Pen P" at bounding box center [98, 780] width 58 height 46
click at [571, 683] on div at bounding box center [580, 780] width 23 height 23
click at [676, 683] on icon at bounding box center [678, 780] width 15 height 15
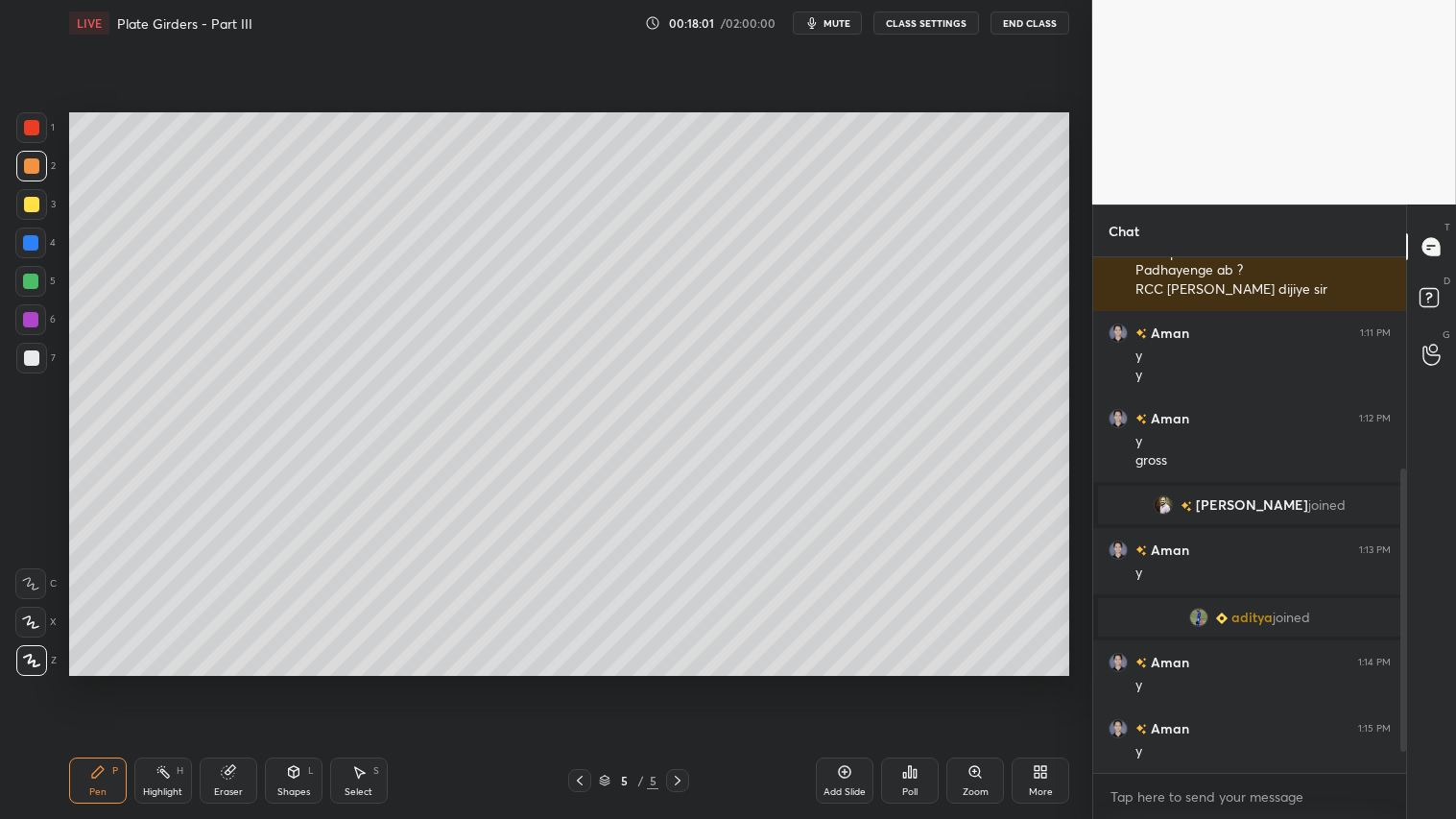
scroll to position [423, 0]
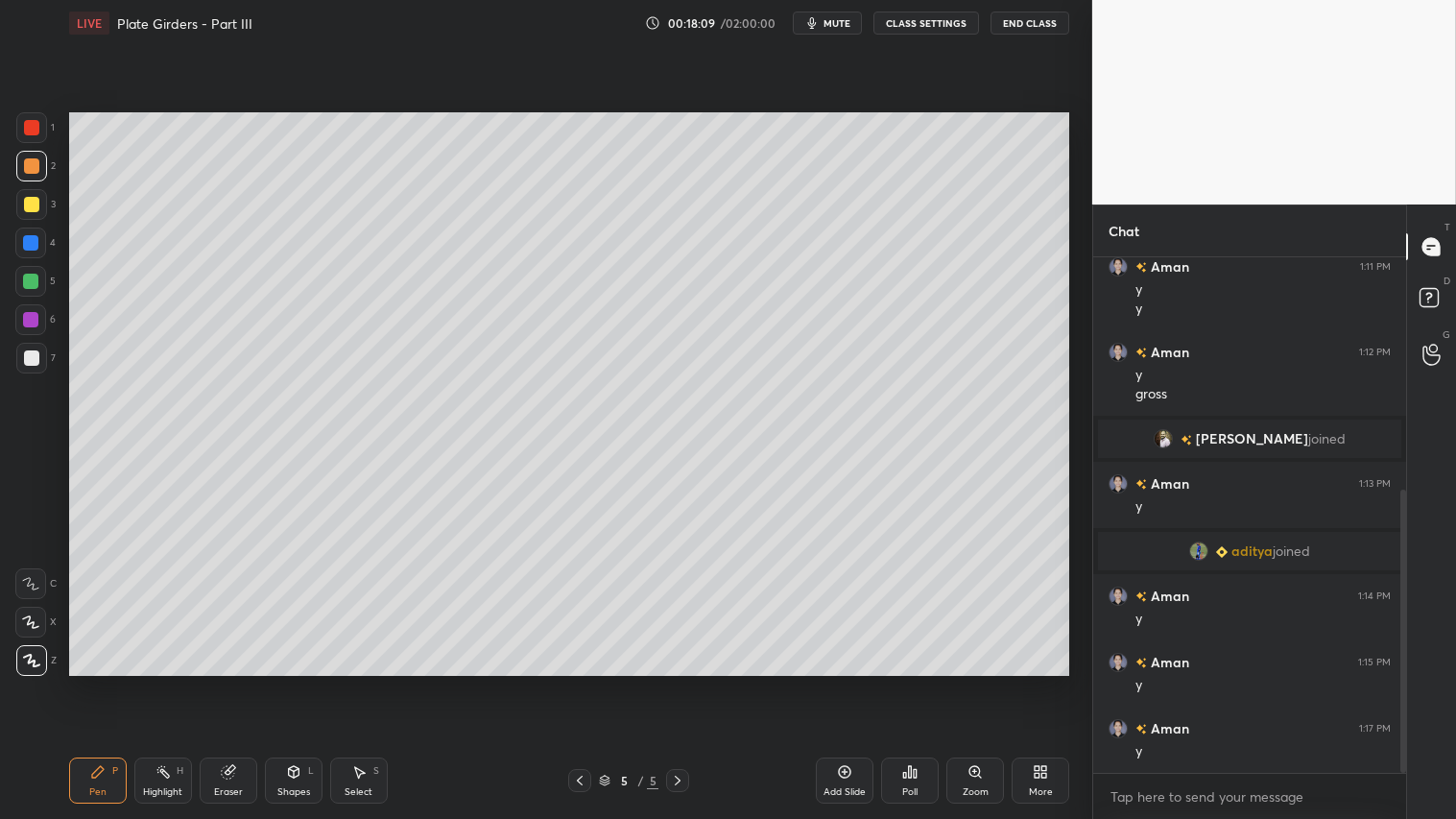
click at [33, 207] on div at bounding box center [32, 205] width 15 height 15
click at [127, 683] on div "Pen P Highlight H Eraser Shapes L Select S" at bounding box center [256, 780] width 373 height 46
click at [848, 683] on div "Add Slide" at bounding box center [845, 792] width 42 height 10
click at [577, 683] on icon at bounding box center [580, 780] width 15 height 15
click at [672, 683] on icon at bounding box center [678, 780] width 15 height 15
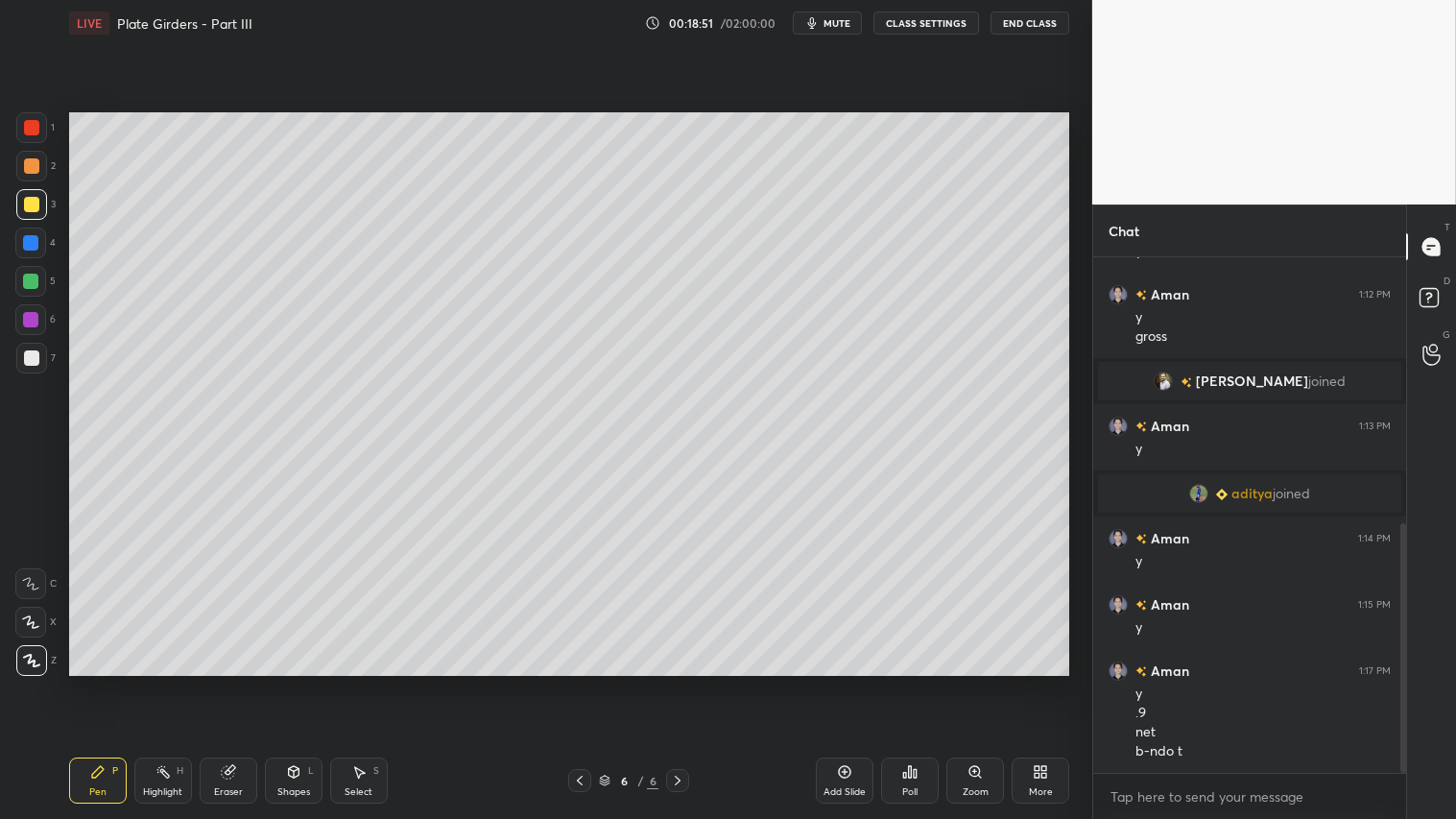
scroll to position [547, 0]
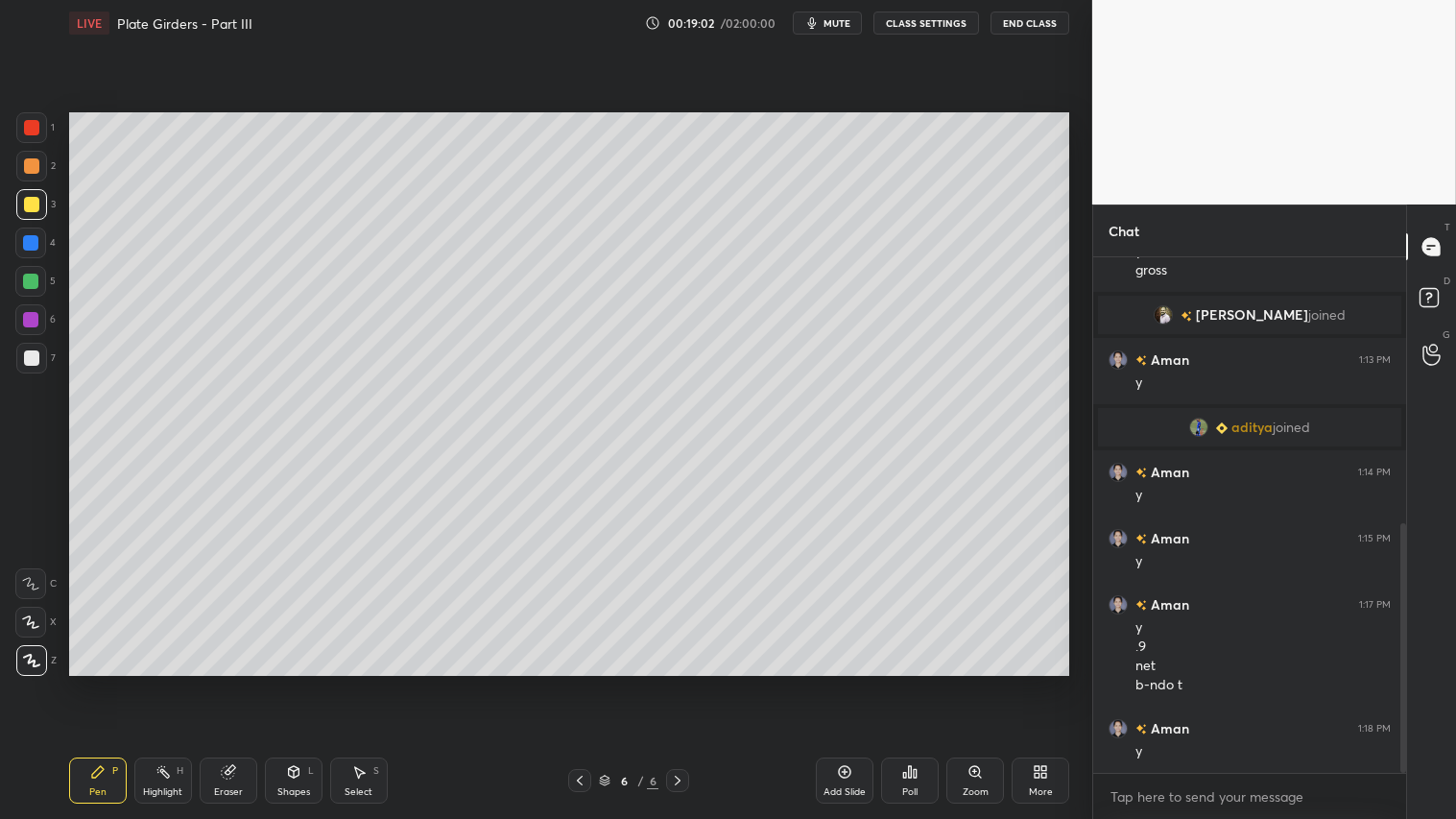
click at [568, 683] on div at bounding box center [580, 780] width 23 height 23
click at [680, 683] on icon at bounding box center [678, 780] width 15 height 15
drag, startPoint x: 102, startPoint y: 785, endPoint x: 100, endPoint y: 766, distance: 19.1
click at [102, 683] on div "Pen P" at bounding box center [98, 780] width 58 height 46
drag, startPoint x: 572, startPoint y: 781, endPoint x: 600, endPoint y: 781, distance: 28.0
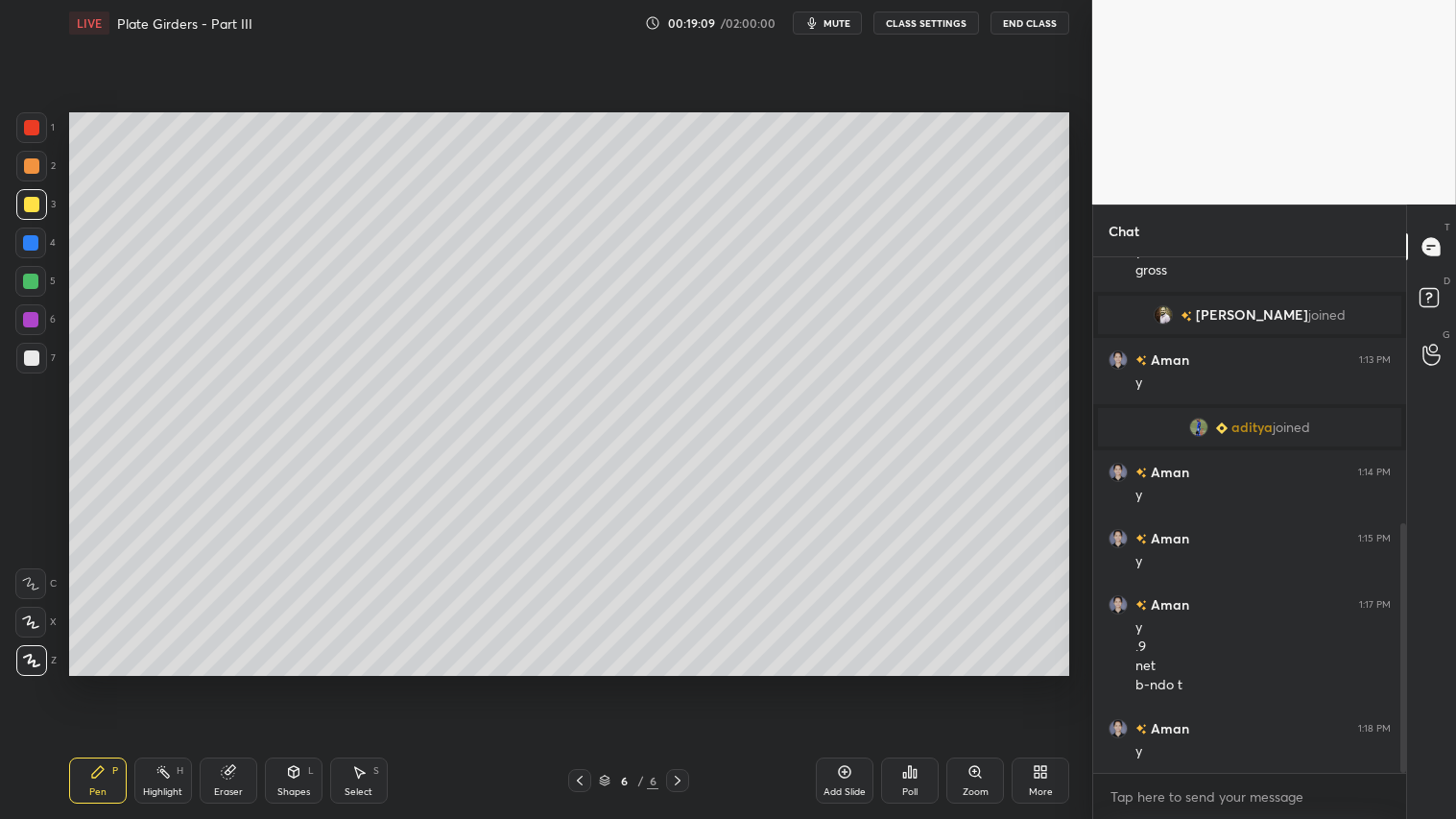
click at [576, 683] on icon at bounding box center [580, 780] width 15 height 15
click at [683, 683] on icon at bounding box center [678, 780] width 15 height 15
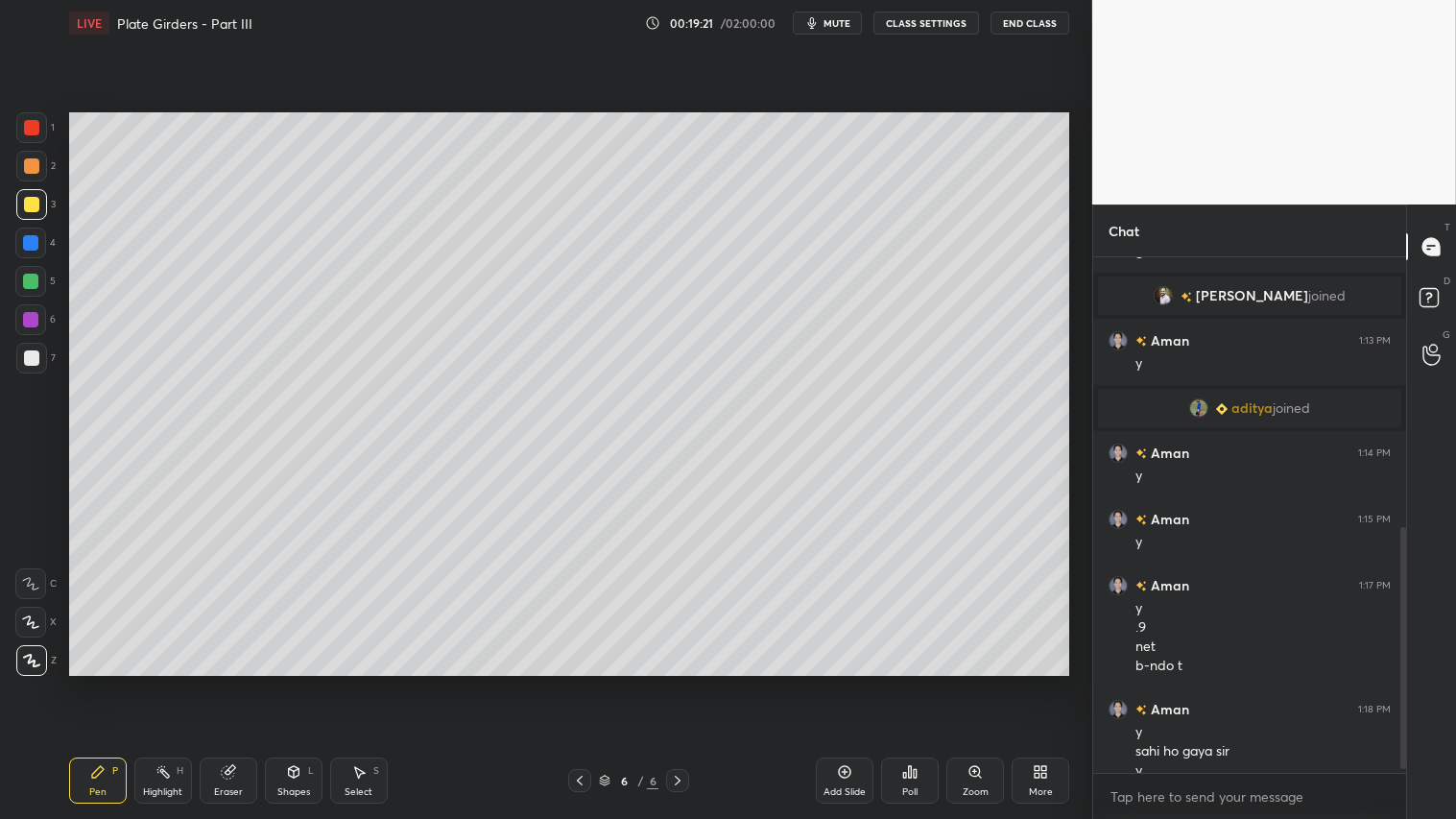
scroll to position [586, 0]
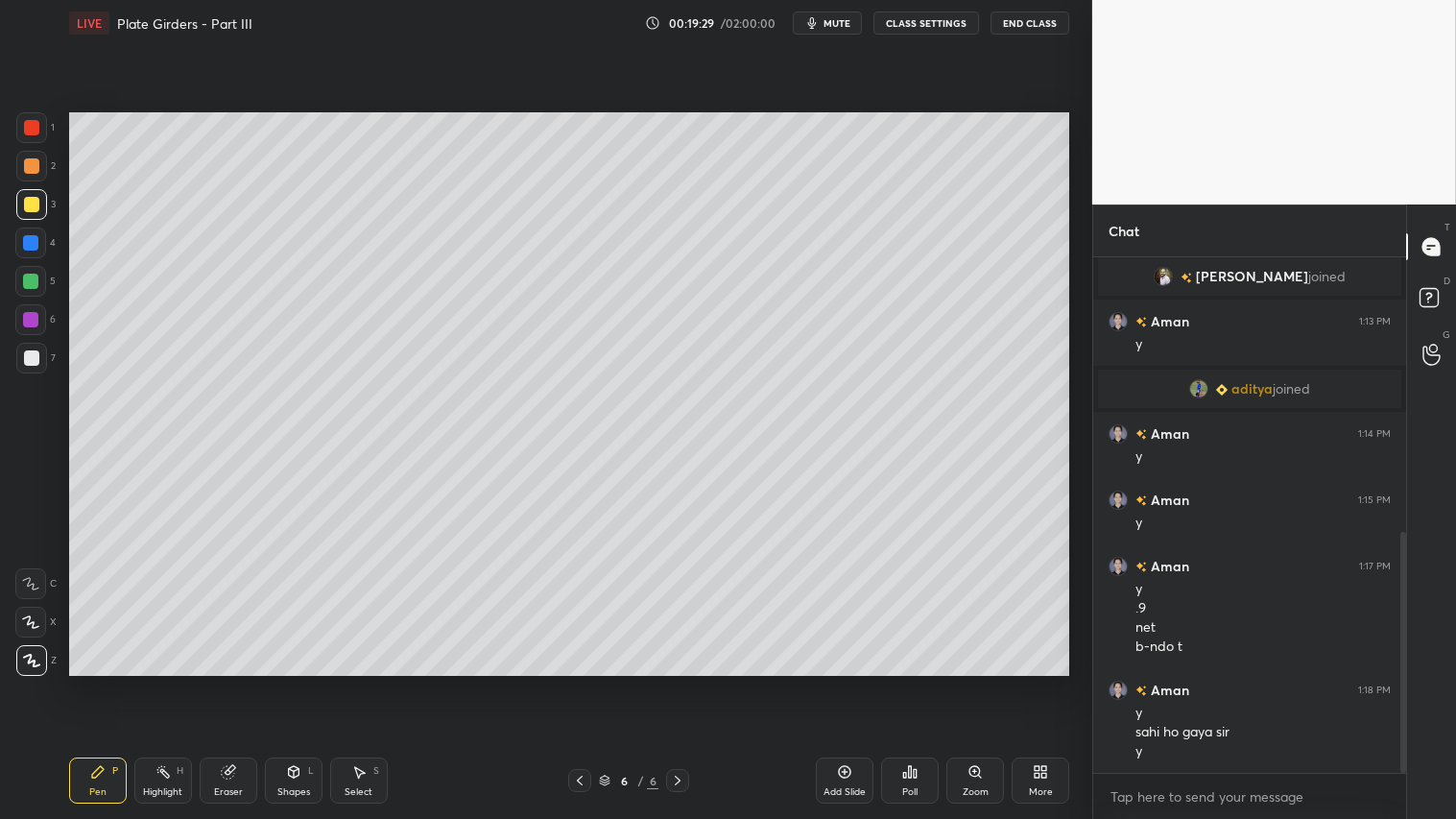
drag, startPoint x: 97, startPoint y: 787, endPoint x: 90, endPoint y: 752, distance: 35.7
click at [97, 683] on div "Pen P" at bounding box center [98, 780] width 58 height 46
click at [91, 683] on div "Pen P" at bounding box center [98, 780] width 58 height 46
drag, startPoint x: 104, startPoint y: 778, endPoint x: 101, endPoint y: 765, distance: 13.3
click at [103, 683] on icon at bounding box center [98, 772] width 15 height 15
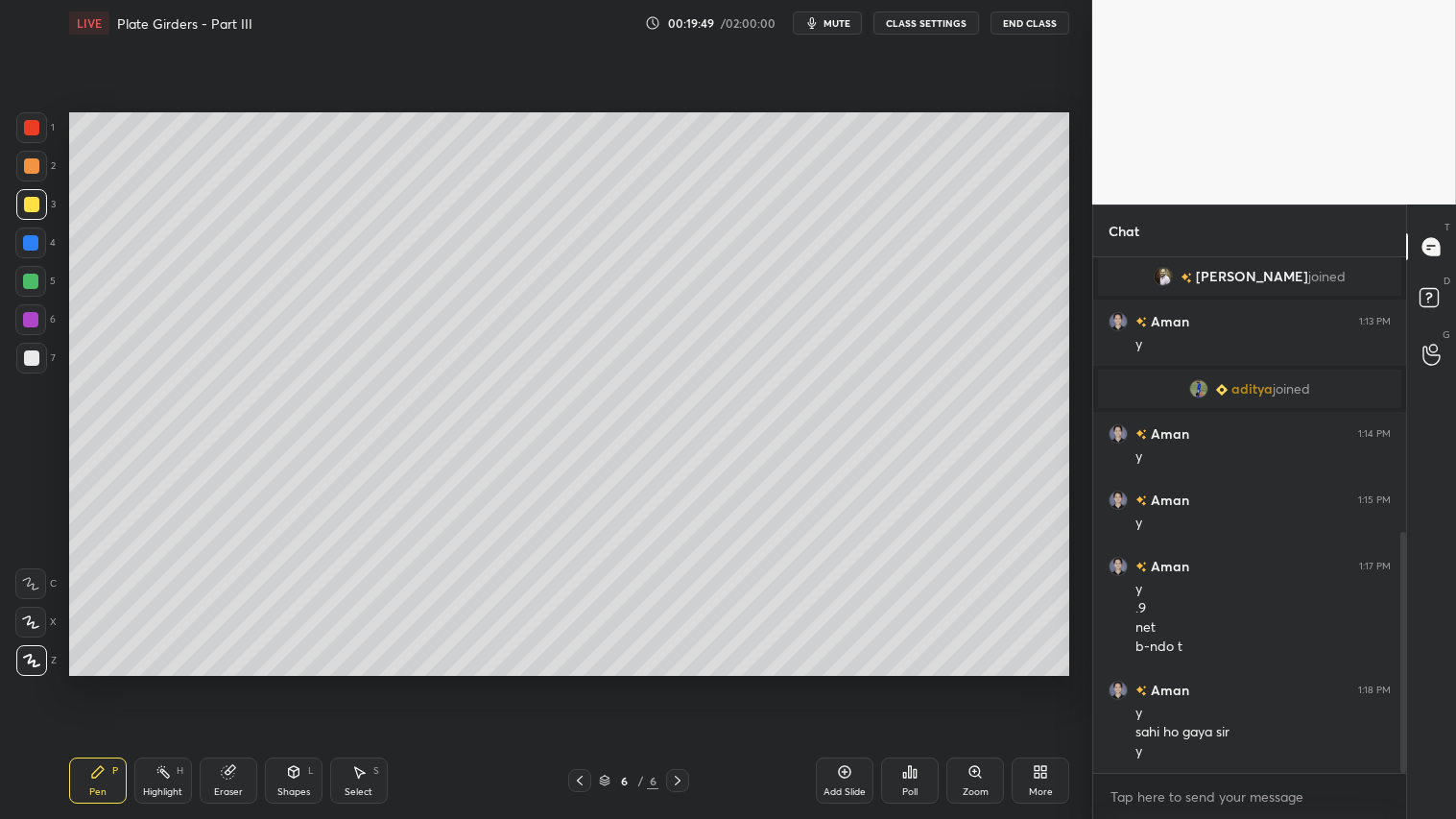
drag, startPoint x: 298, startPoint y: 785, endPoint x: 308, endPoint y: 766, distance: 21.5
click at [298, 683] on div "Shapes L" at bounding box center [294, 780] width 58 height 46
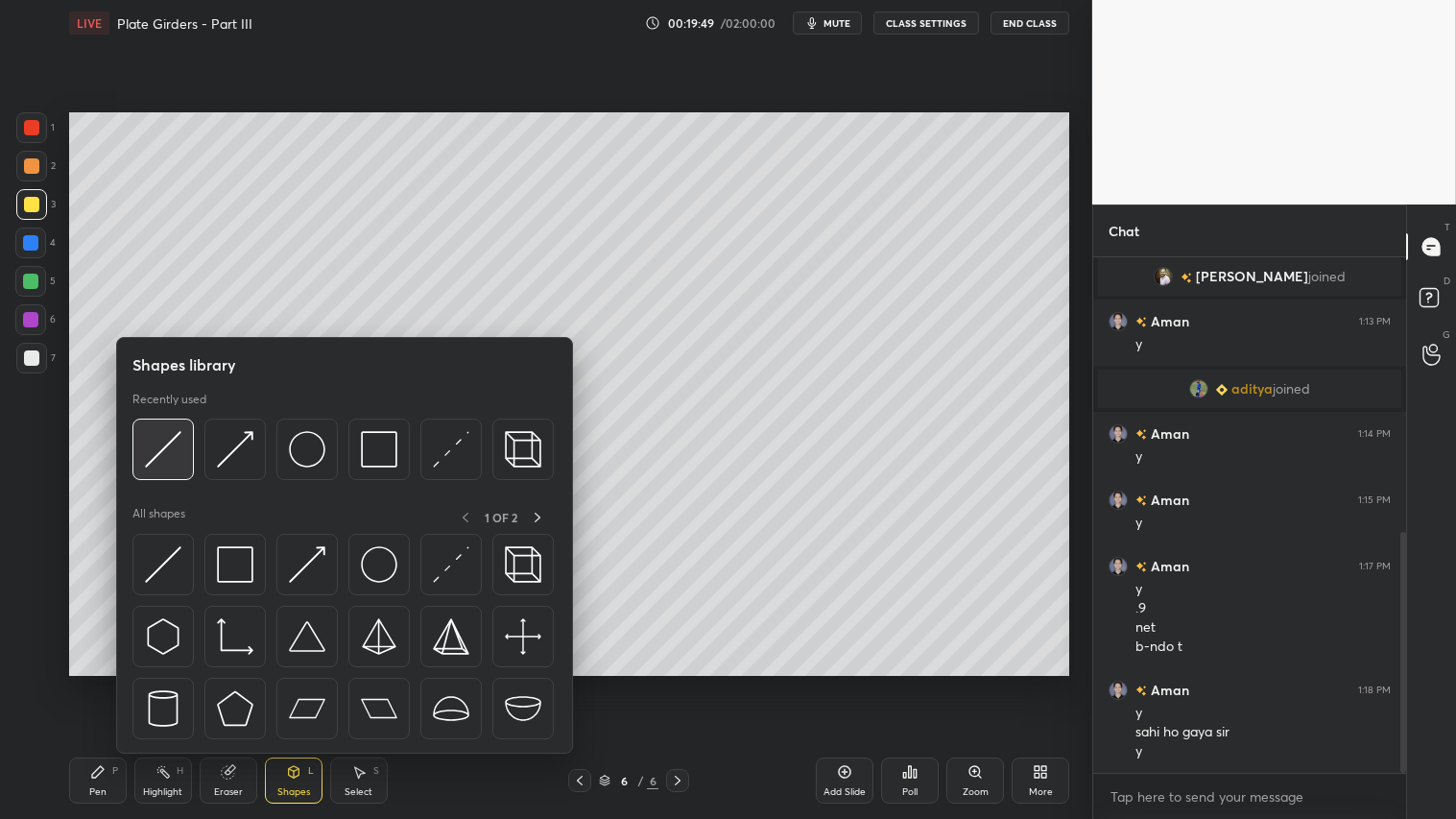
click at [166, 442] on img at bounding box center [163, 450] width 37 height 37
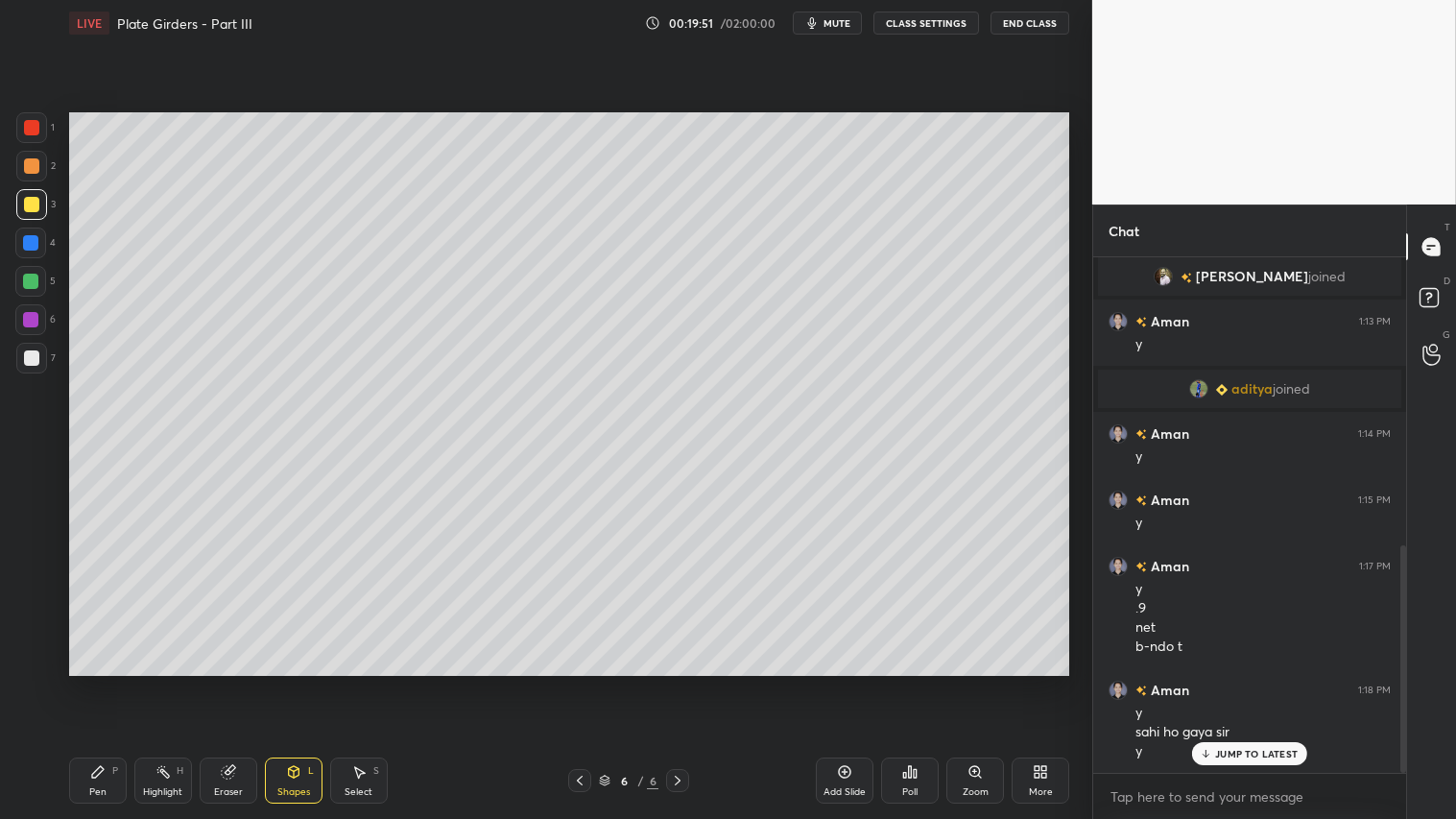
scroll to position [651, 0]
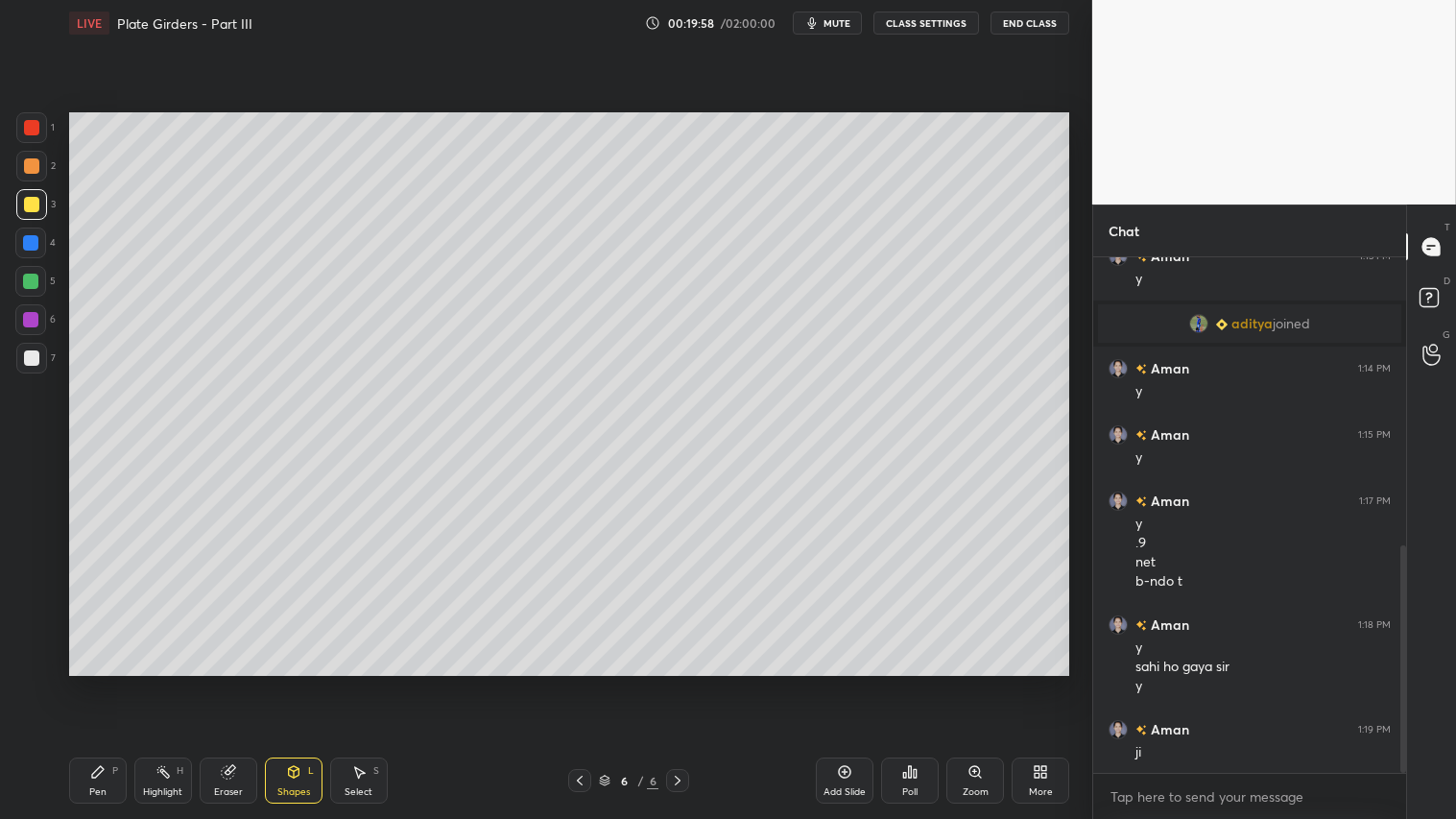
click at [117, 683] on div "Pen P" at bounding box center [98, 780] width 58 height 46
click at [35, 163] on div at bounding box center [32, 166] width 15 height 15
click at [96, 683] on div "Pen P" at bounding box center [98, 780] width 58 height 46
click at [99, 683] on div "Pen" at bounding box center [98, 792] width 17 height 10
click at [571, 683] on div at bounding box center [580, 780] width 23 height 23
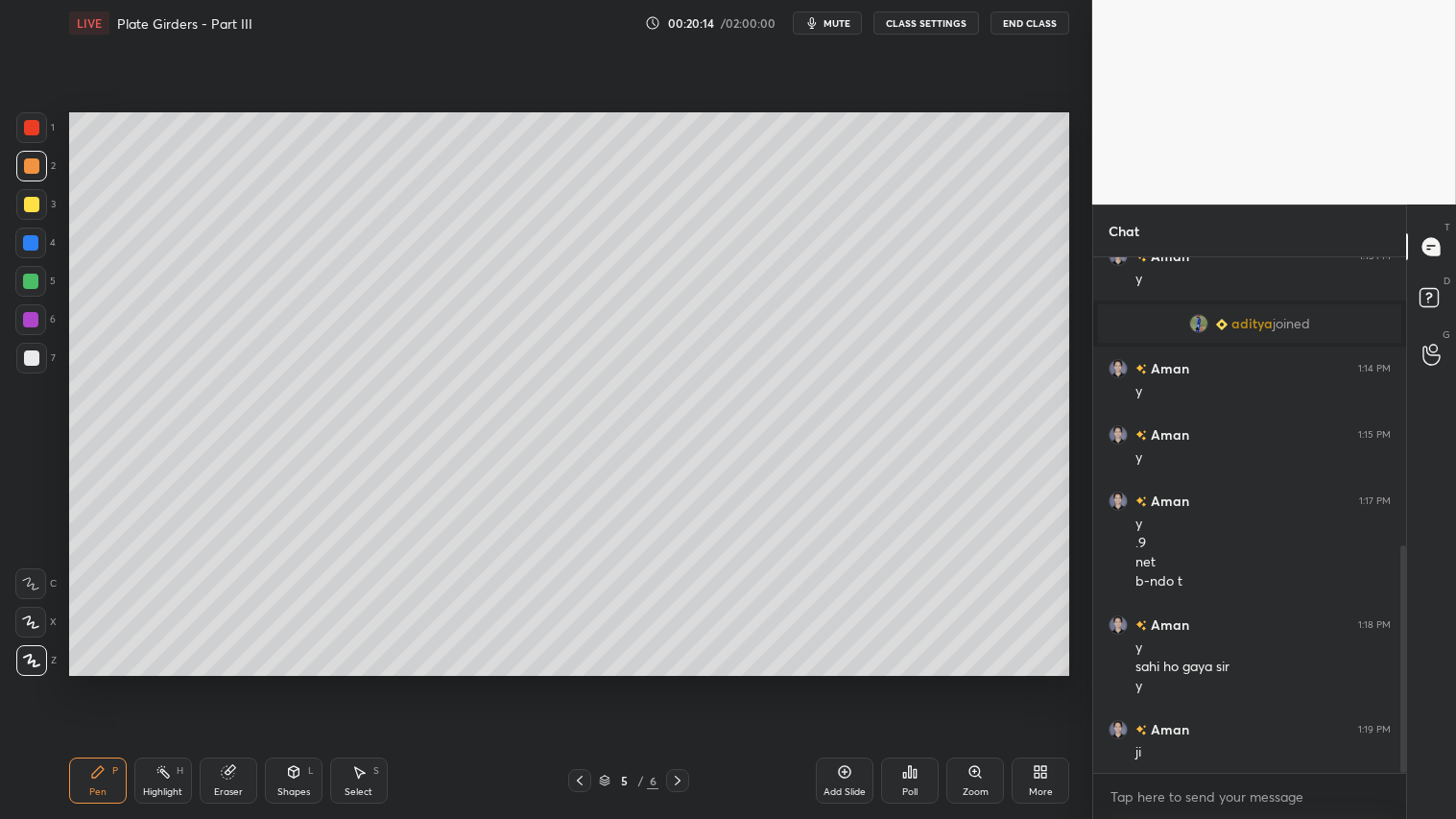
click at [679, 683] on icon at bounding box center [678, 780] width 6 height 10
click at [574, 683] on icon at bounding box center [580, 780] width 15 height 15
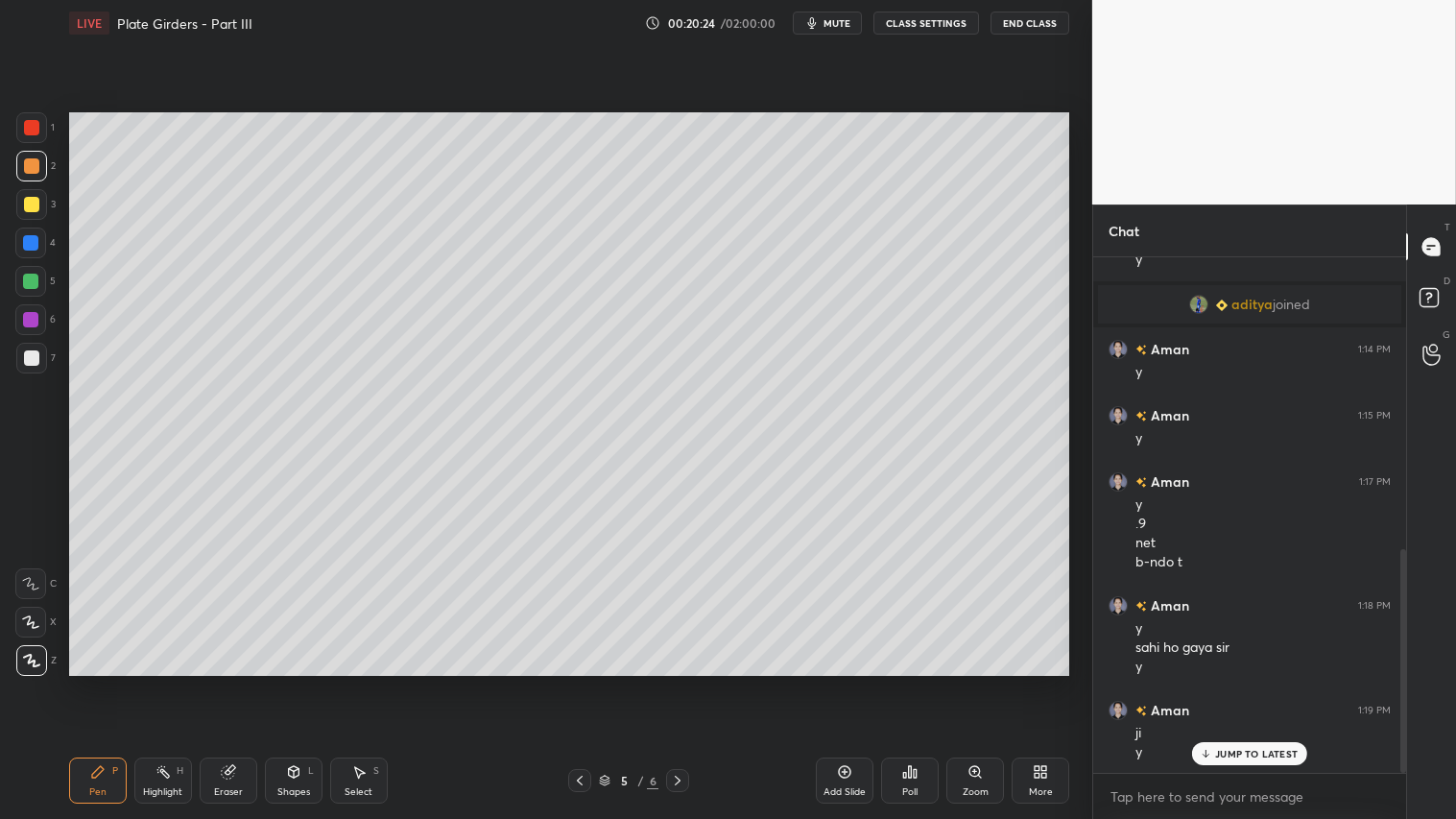
click at [680, 683] on icon at bounding box center [678, 780] width 15 height 15
click at [100, 683] on div "Pen P" at bounding box center [98, 780] width 58 height 46
drag, startPoint x: 36, startPoint y: 205, endPoint x: 45, endPoint y: 209, distance: 9.8
click at [40, 209] on div at bounding box center [32, 205] width 31 height 31
click at [98, 683] on div "Pen" at bounding box center [98, 792] width 17 height 10
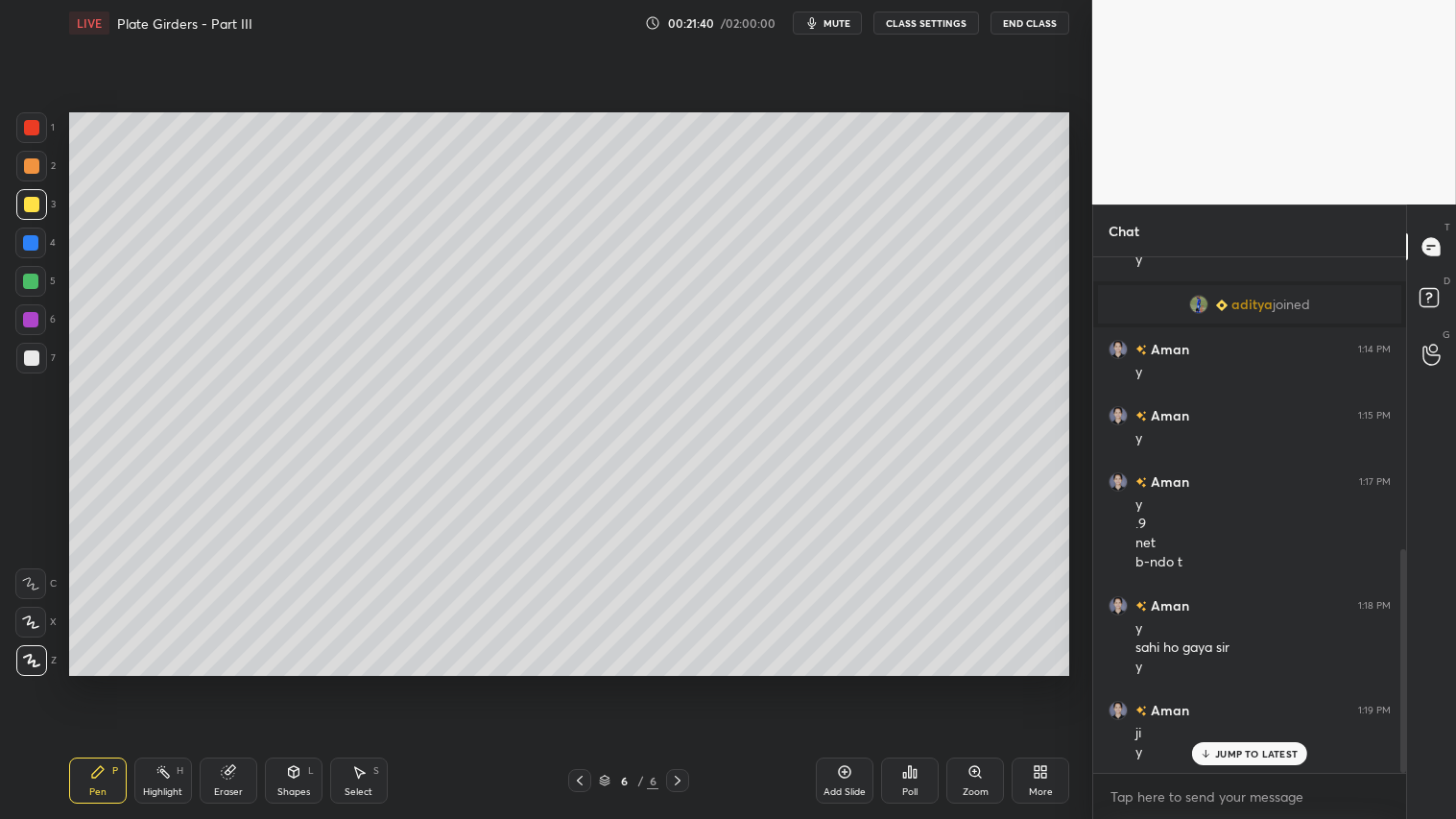
click at [288, 683] on div "Shapes L" at bounding box center [294, 780] width 58 height 46
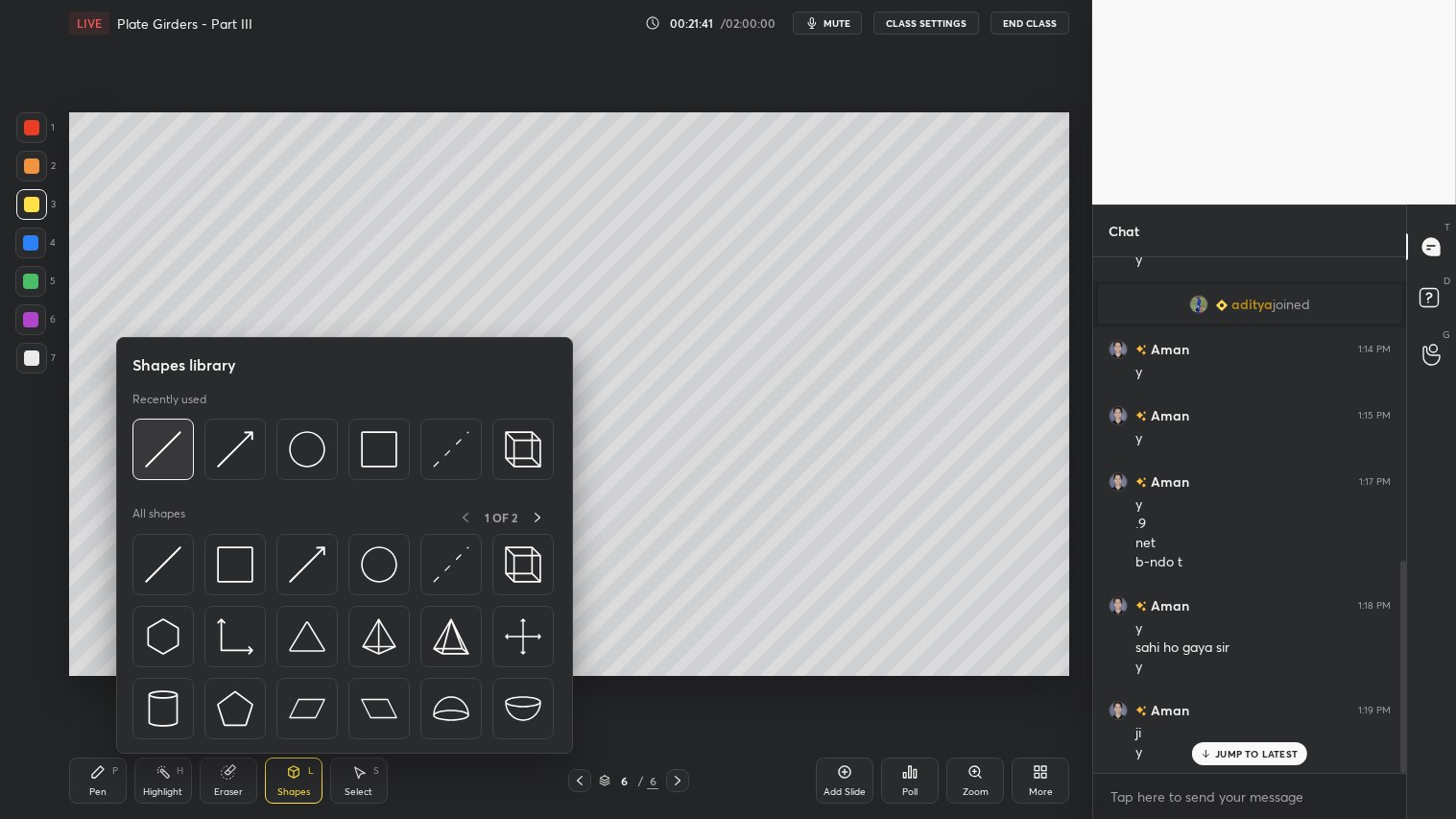
scroll to position [737, 0]
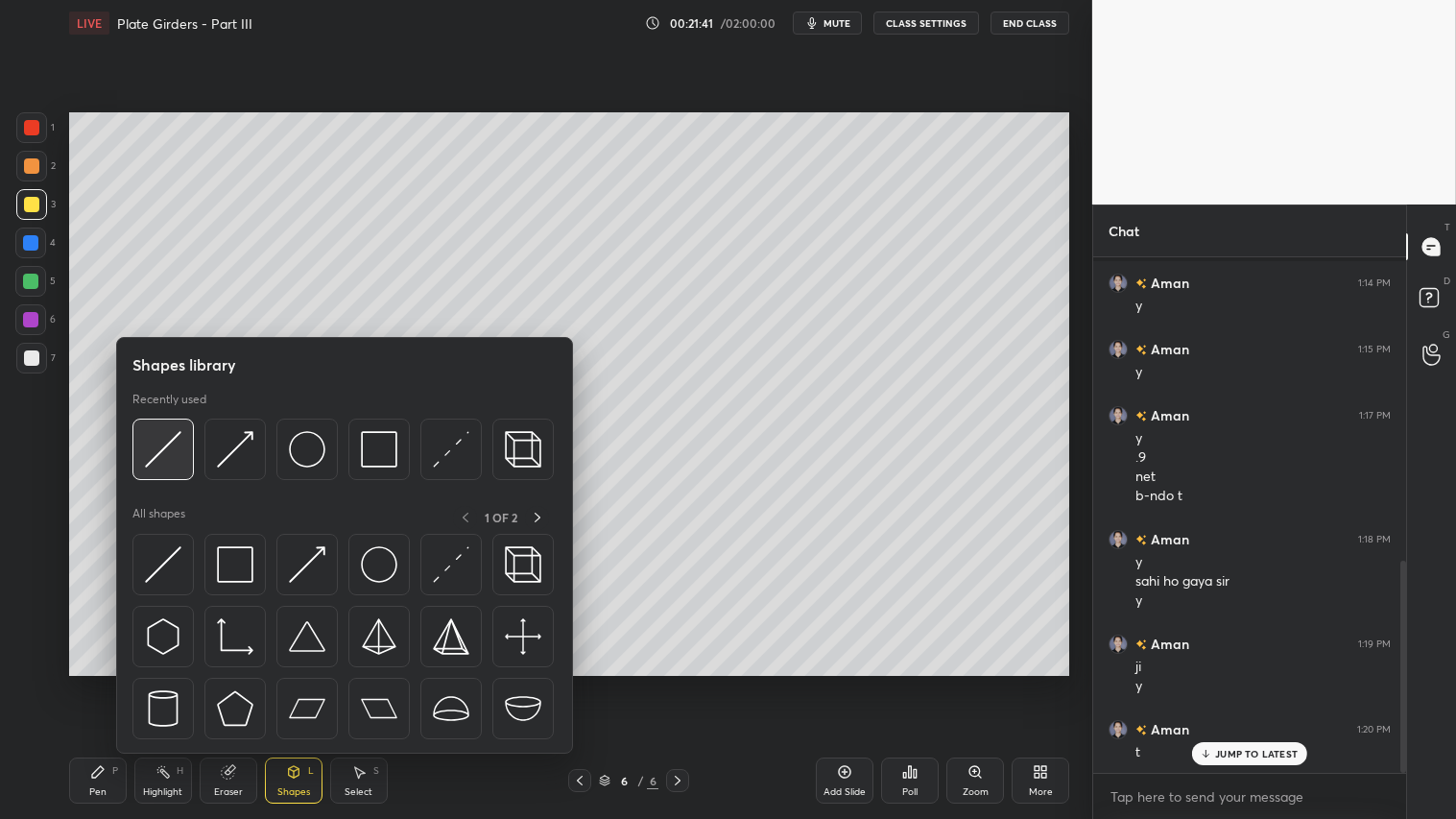
click at [170, 434] on img at bounding box center [163, 450] width 37 height 37
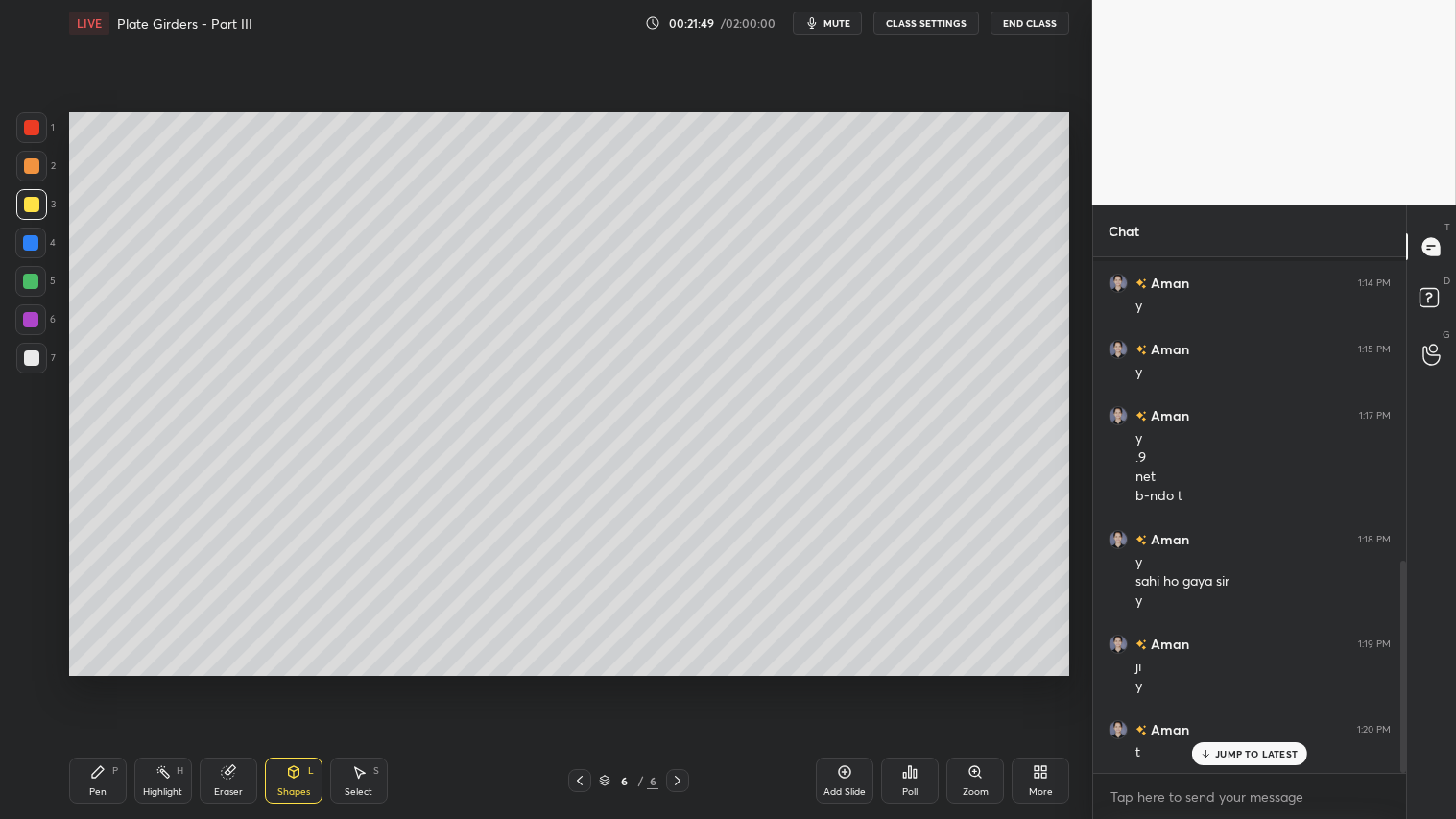
click at [90, 683] on div "Pen P" at bounding box center [98, 780] width 58 height 46
click at [33, 170] on div at bounding box center [32, 166] width 15 height 15
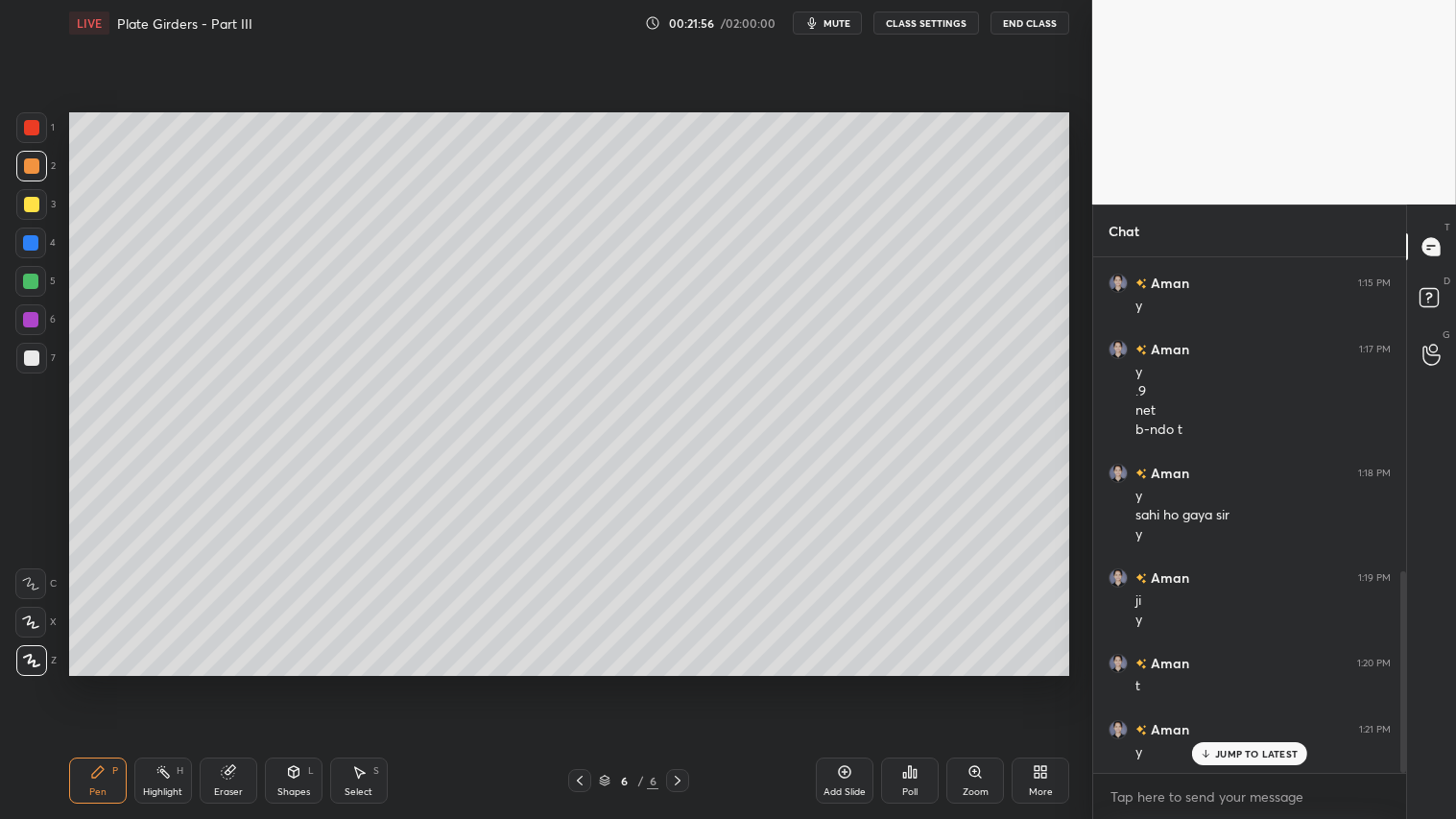
click at [85, 683] on div "Pen P" at bounding box center [98, 780] width 58 height 46
drag, startPoint x: 229, startPoint y: 793, endPoint x: 253, endPoint y: 773, distance: 31.2
click at [231, 683] on div "Eraser" at bounding box center [229, 792] width 29 height 10
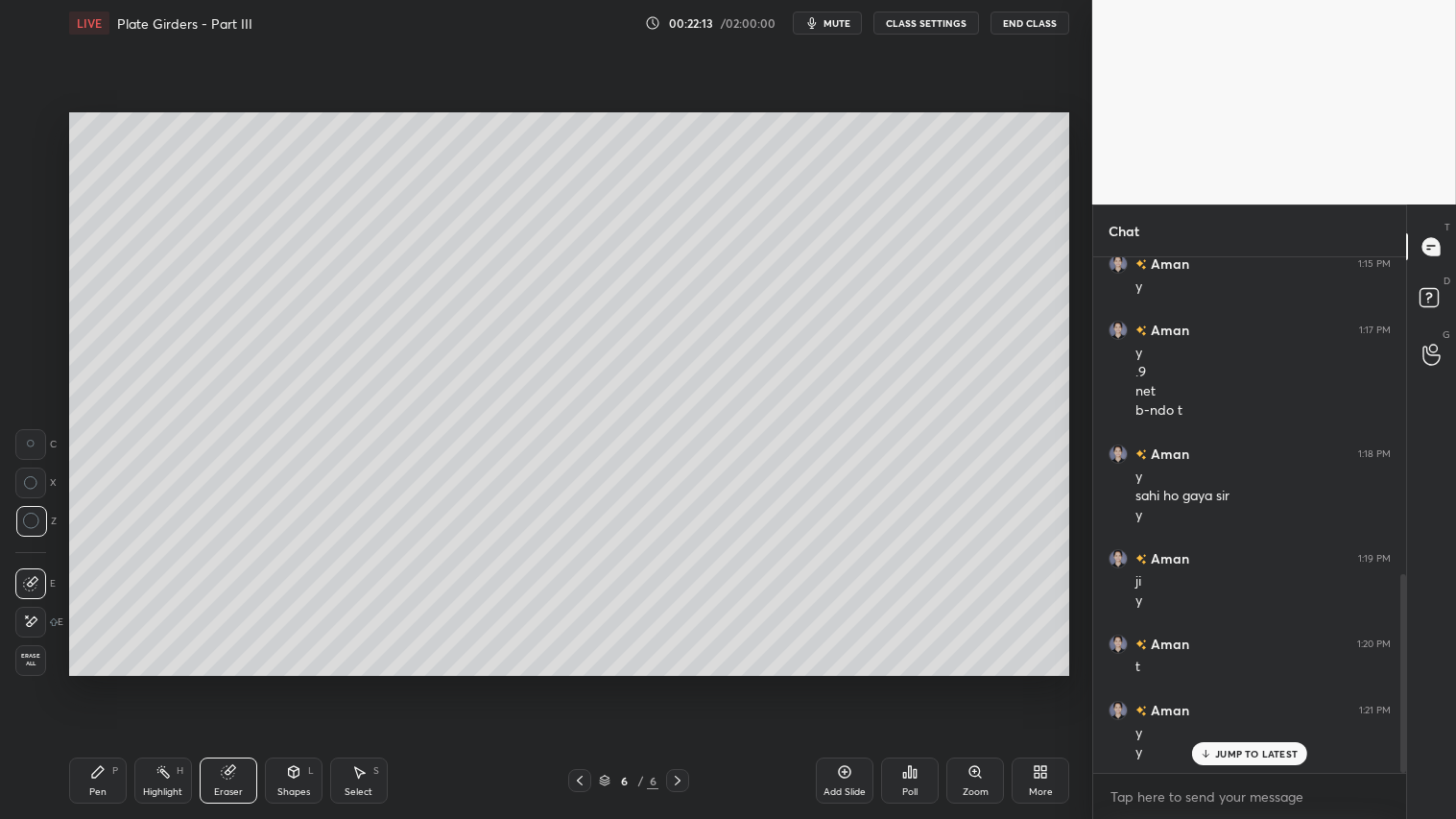
click at [102, 683] on div "Pen" at bounding box center [98, 792] width 17 height 10
click at [128, 683] on div "Pen P Highlight H Eraser Shapes L Select S" at bounding box center [256, 780] width 373 height 46
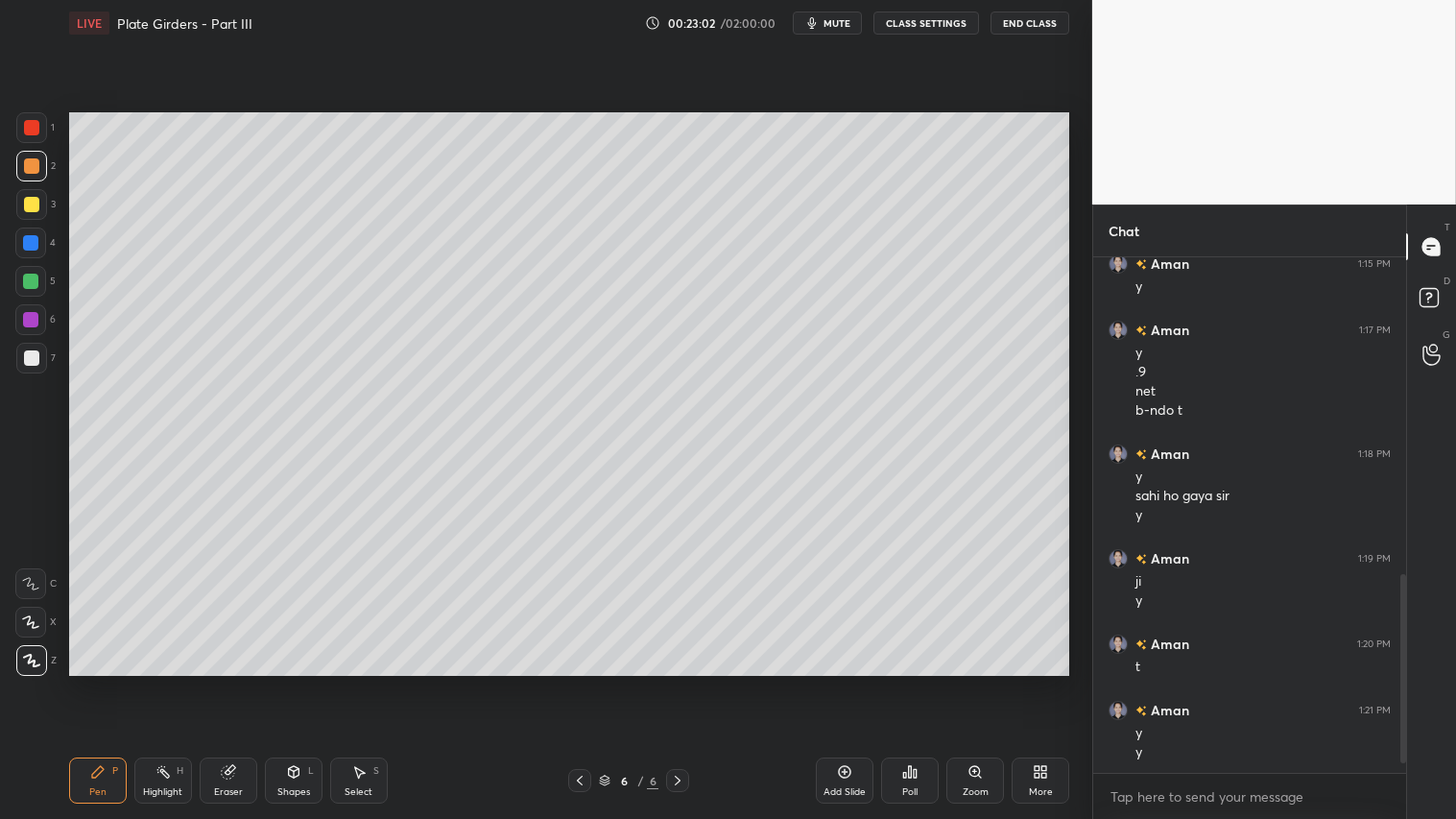
scroll to position [888, 0]
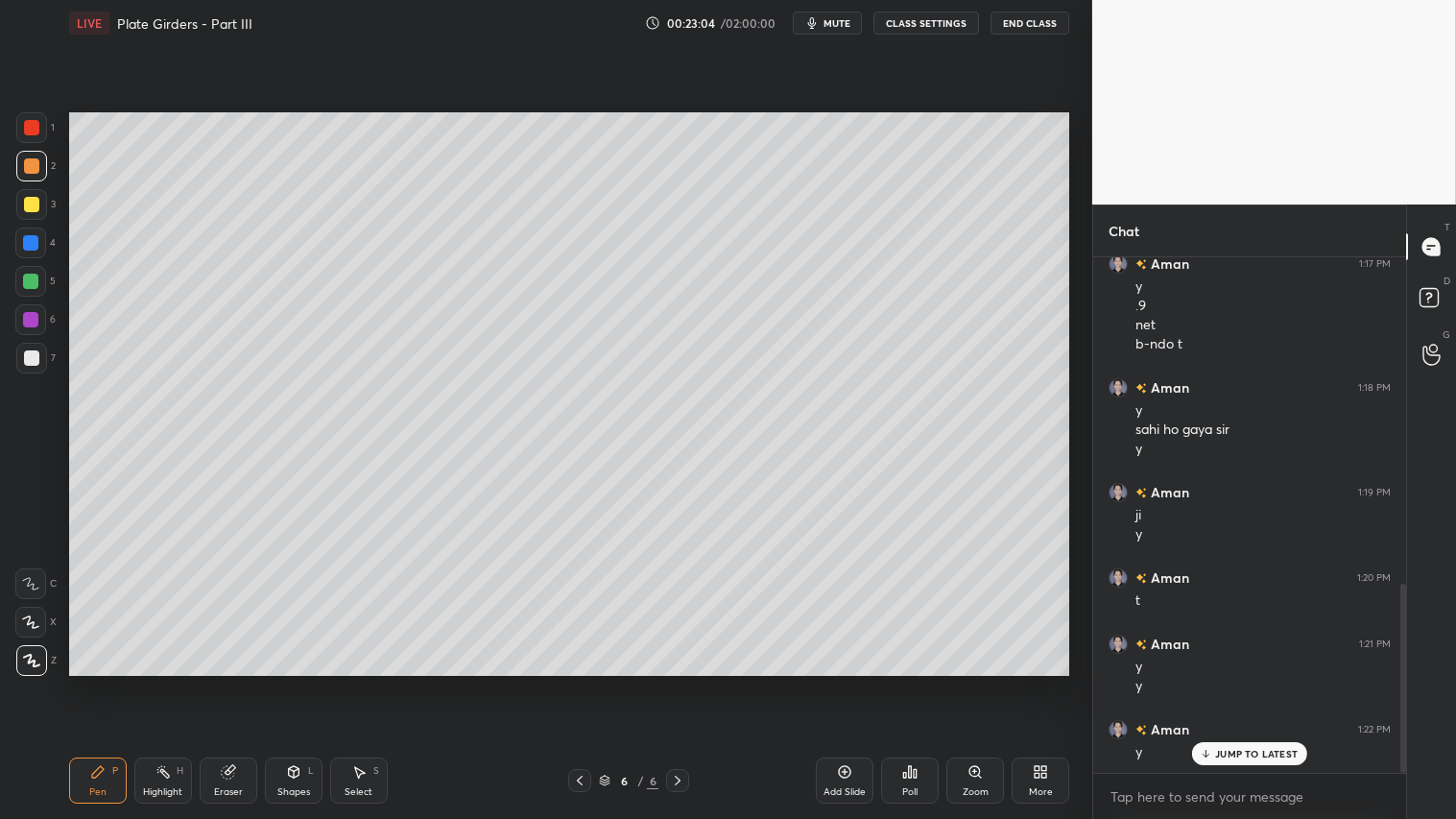
click at [839, 24] on span "mute" at bounding box center [837, 23] width 27 height 14
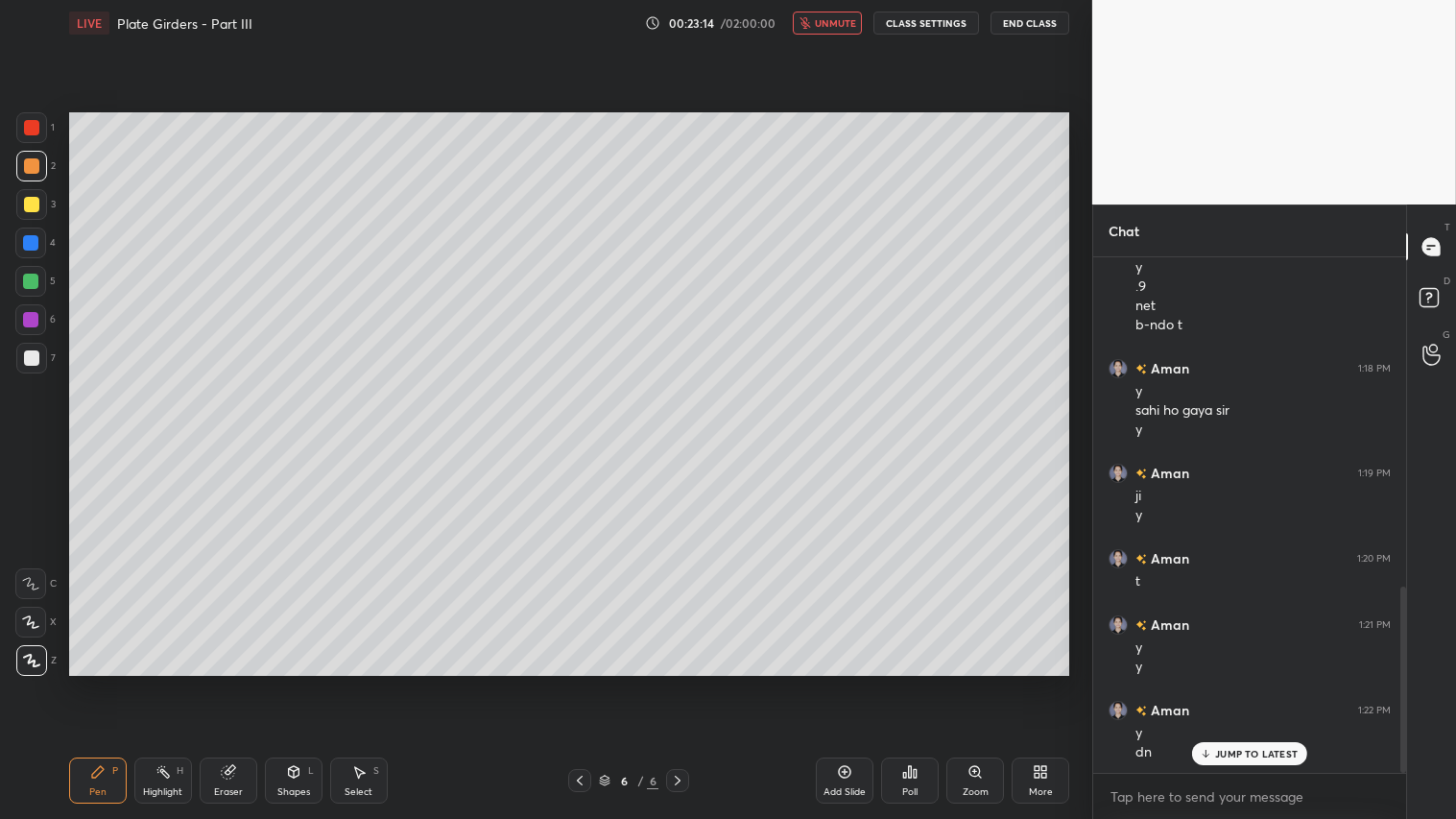
click at [833, 20] on span "unmute" at bounding box center [835, 23] width 41 height 14
click at [580, 683] on icon at bounding box center [580, 780] width 15 height 15
click at [679, 683] on icon at bounding box center [678, 780] width 15 height 15
drag, startPoint x: 683, startPoint y: 778, endPoint x: 785, endPoint y: 771, distance: 102.2
click at [688, 683] on div at bounding box center [678, 780] width 23 height 23
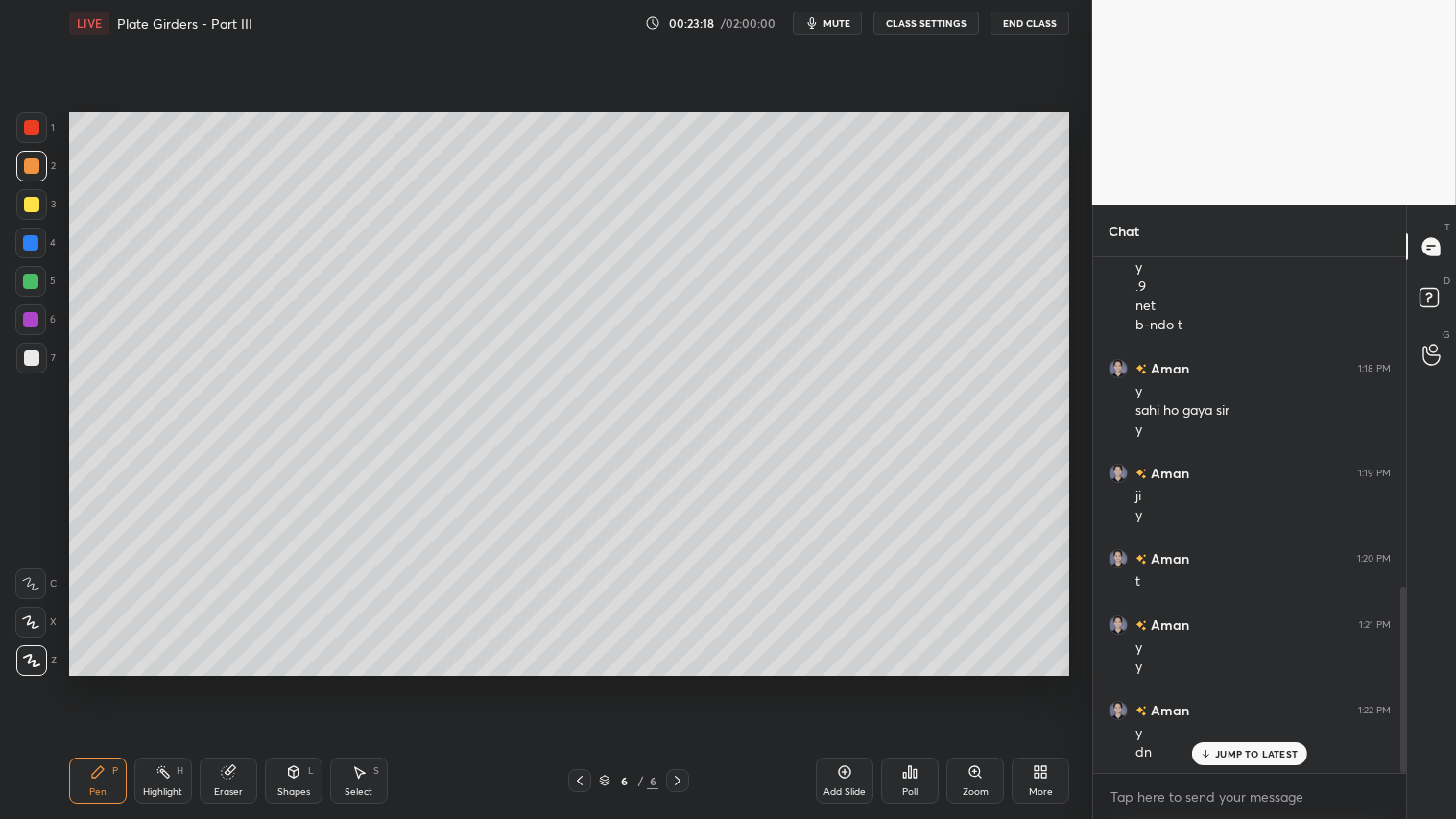
click at [849, 683] on div "Add Slide" at bounding box center [845, 780] width 58 height 46
click at [34, 355] on div at bounding box center [32, 358] width 15 height 15
click at [103, 683] on div "Pen P" at bounding box center [98, 780] width 58 height 46
click at [580, 683] on icon at bounding box center [580, 780] width 15 height 15
click at [678, 683] on icon at bounding box center [678, 780] width 15 height 15
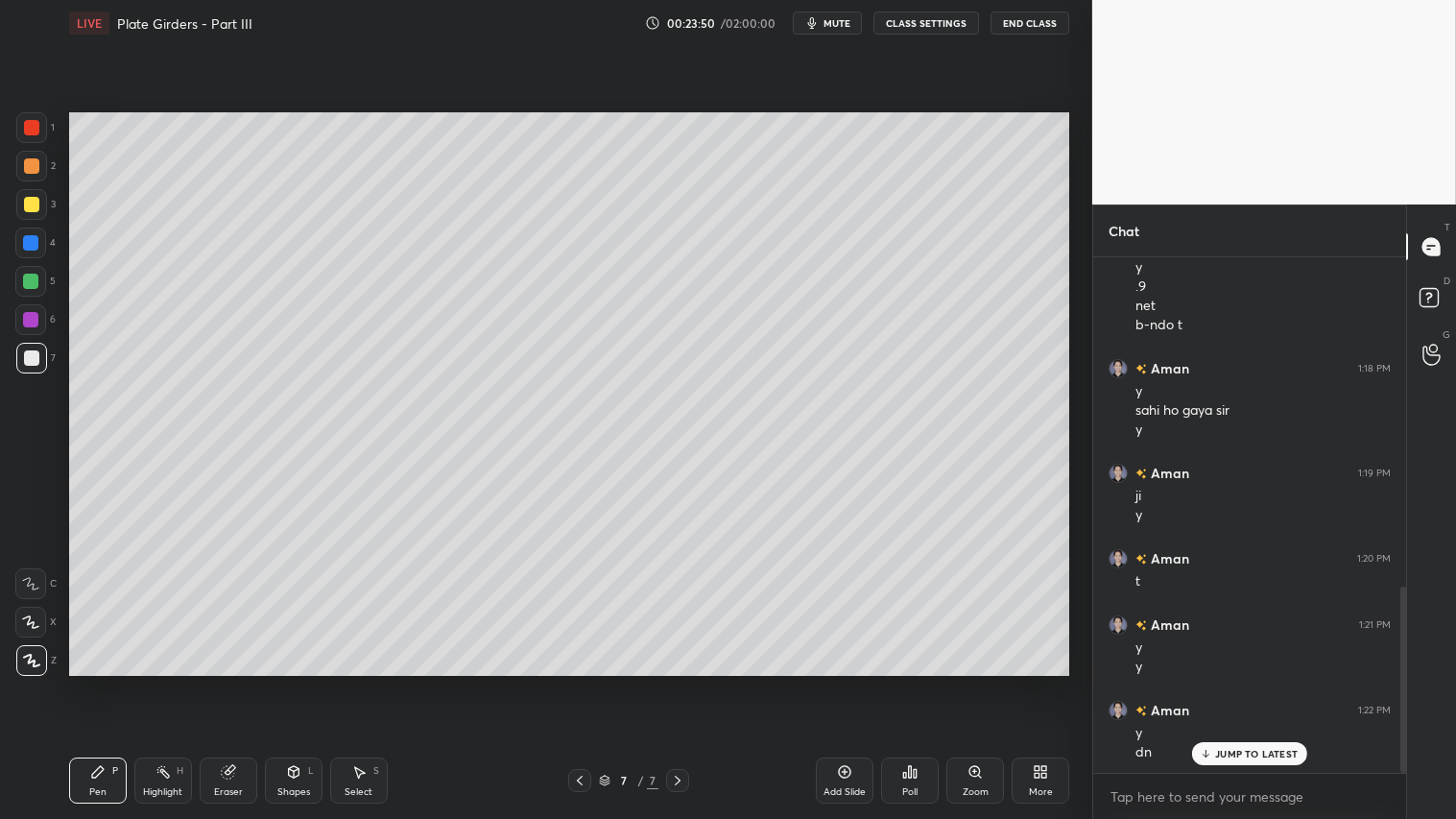
scroll to position [974, 0]
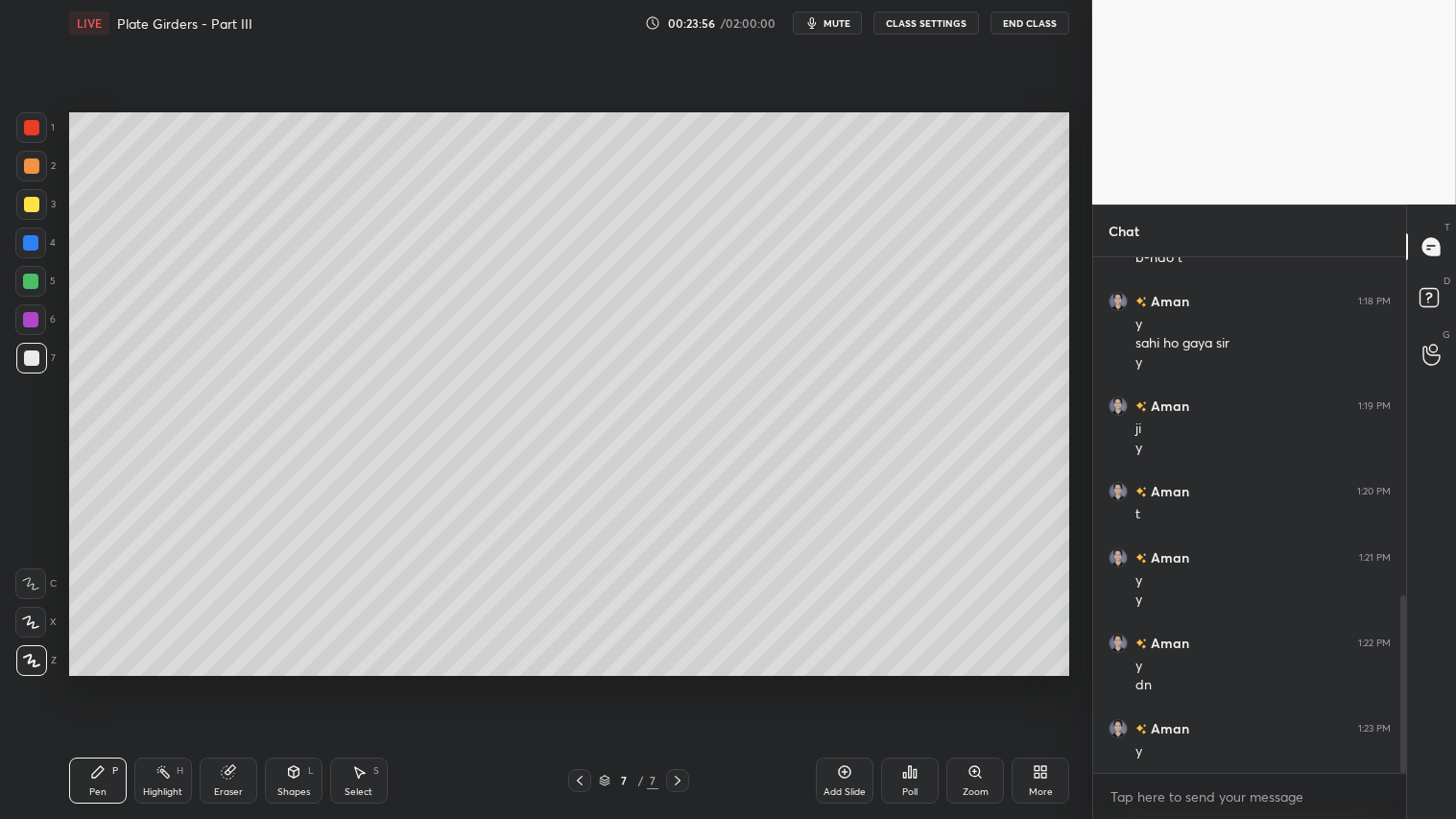
click at [289, 683] on div "Shapes" at bounding box center [294, 792] width 33 height 10
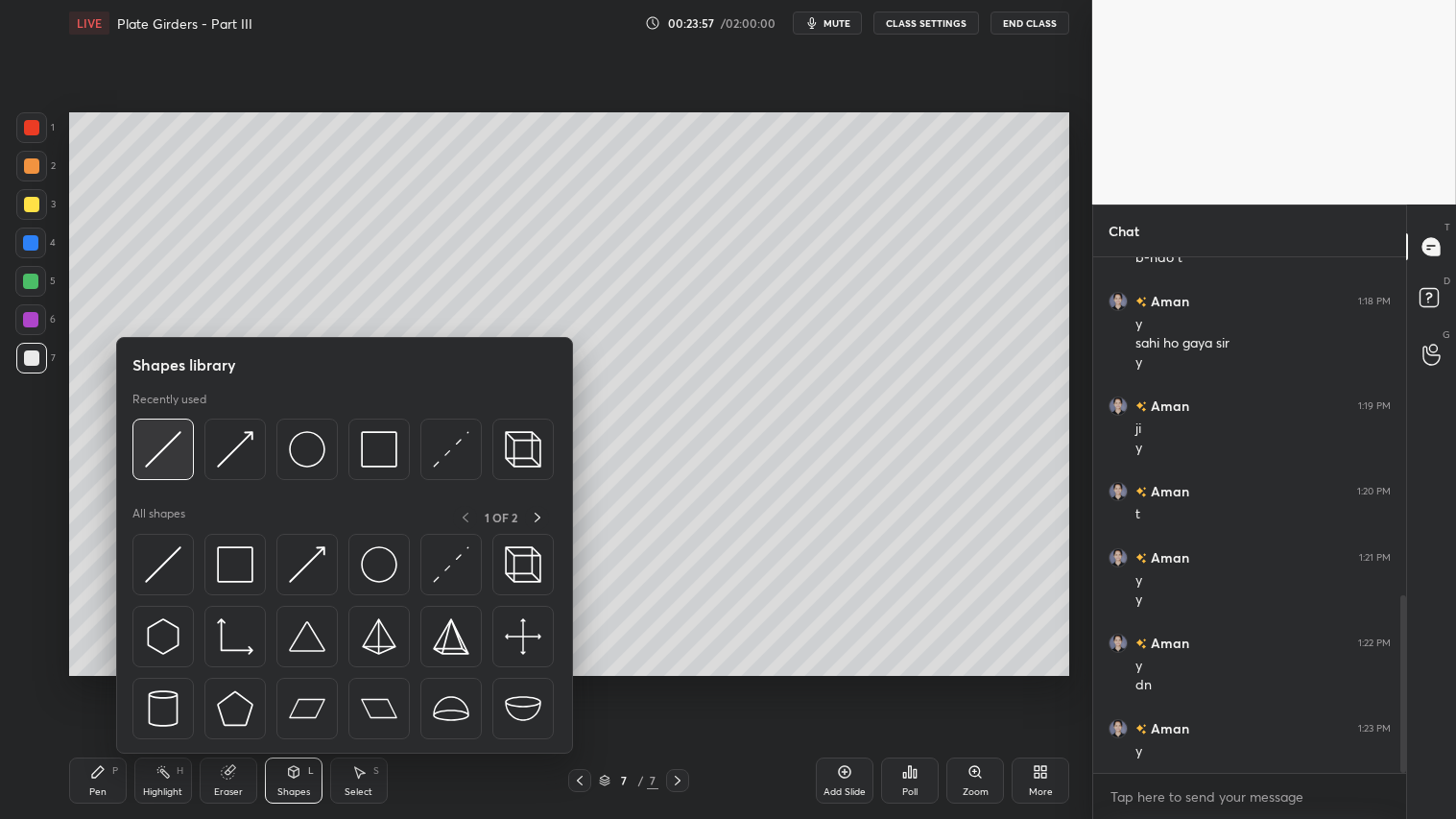
click at [167, 442] on img at bounding box center [163, 450] width 37 height 37
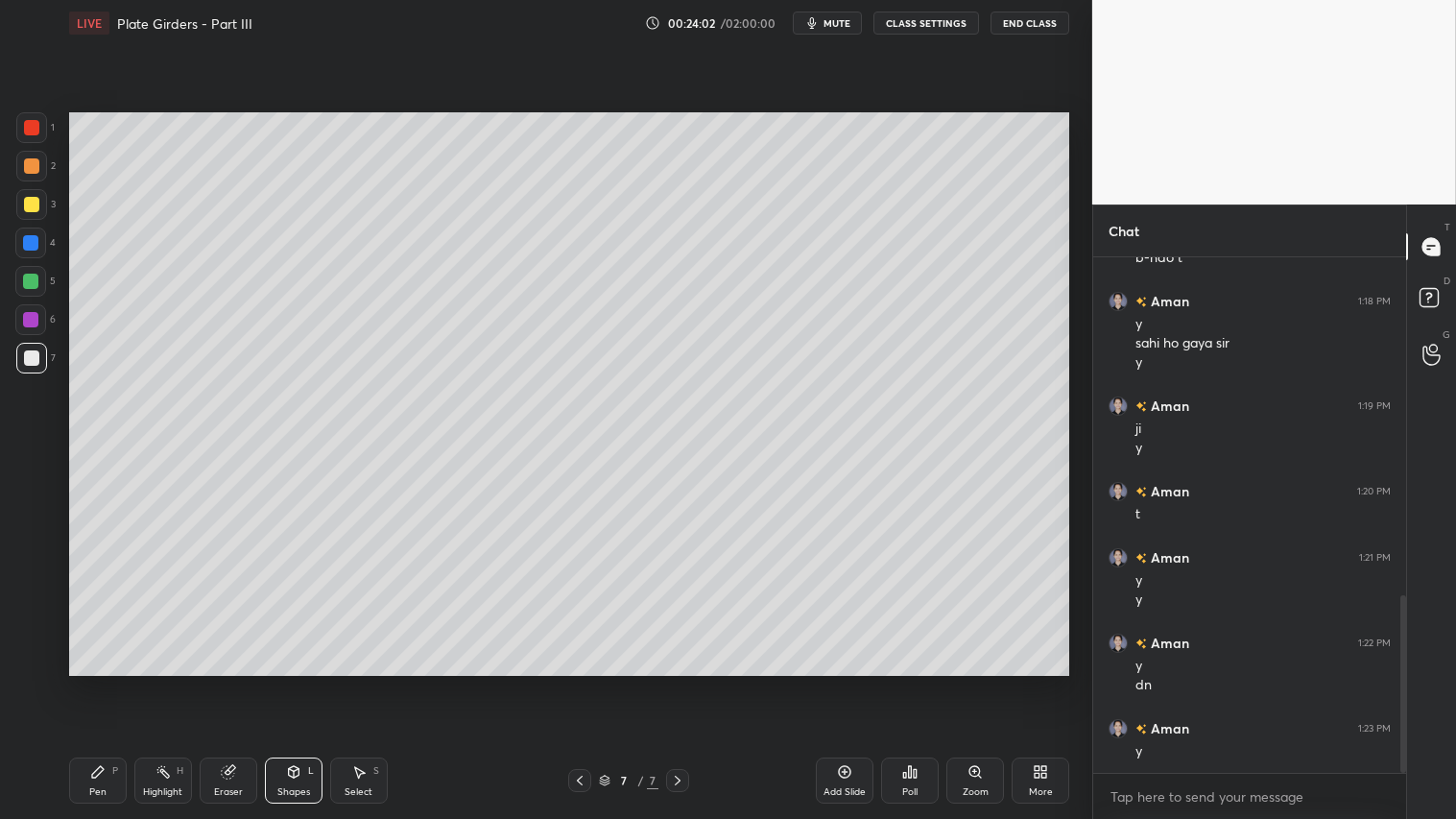
click at [580, 683] on div "Pen P Highlight H Eraser Shapes L Select S 7 / 7 Add Slide Poll Zoom More" at bounding box center [569, 781] width 1000 height 77
click at [580, 683] on icon at bounding box center [580, 780] width 6 height 10
click at [688, 683] on div at bounding box center [678, 780] width 23 height 23
click at [39, 204] on div at bounding box center [32, 205] width 15 height 15
click at [110, 683] on div "Pen P" at bounding box center [98, 780] width 58 height 46
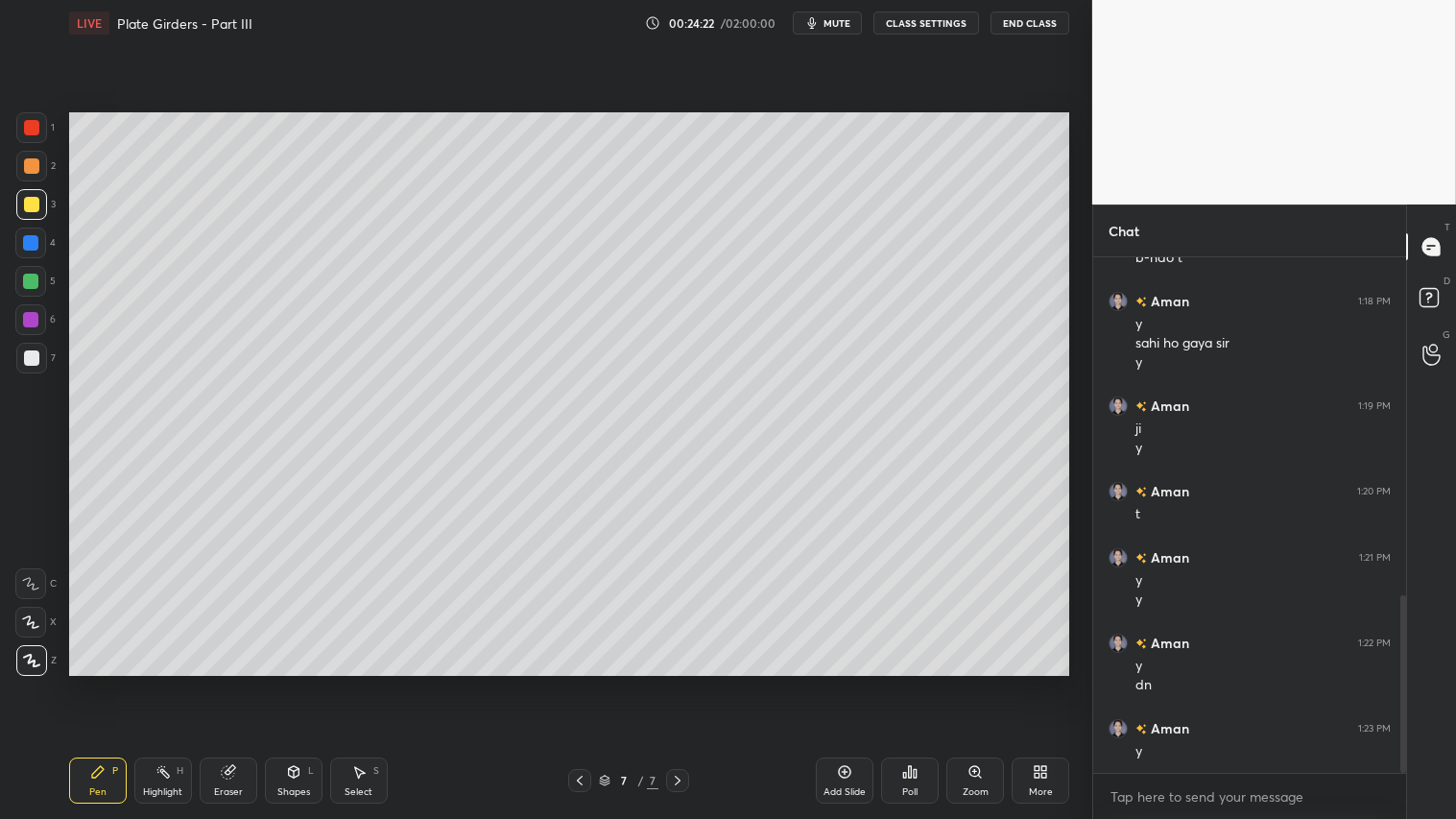
click at [269, 683] on div "Shapes L" at bounding box center [294, 780] width 58 height 46
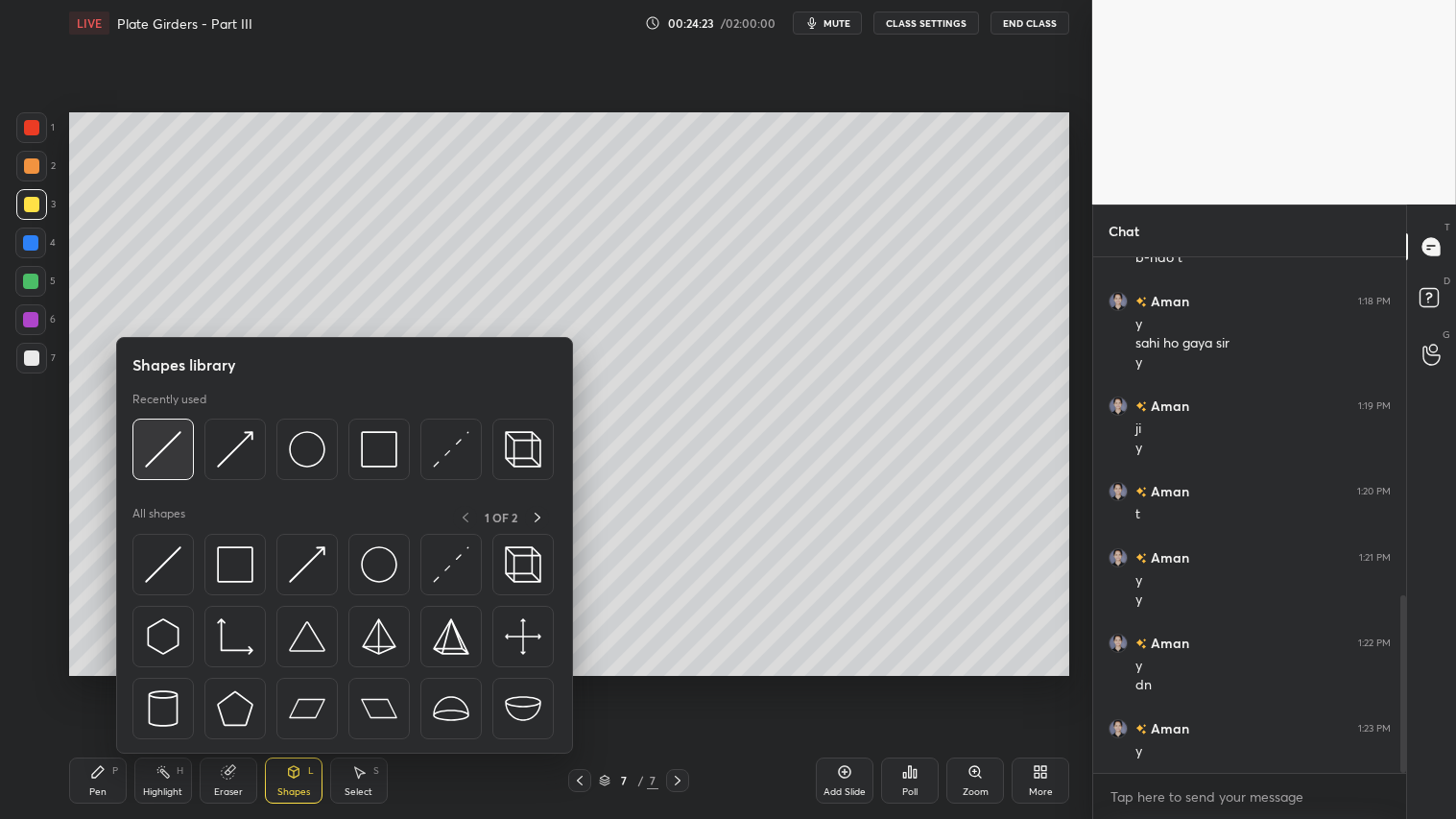
click at [173, 452] on img at bounding box center [163, 450] width 37 height 37
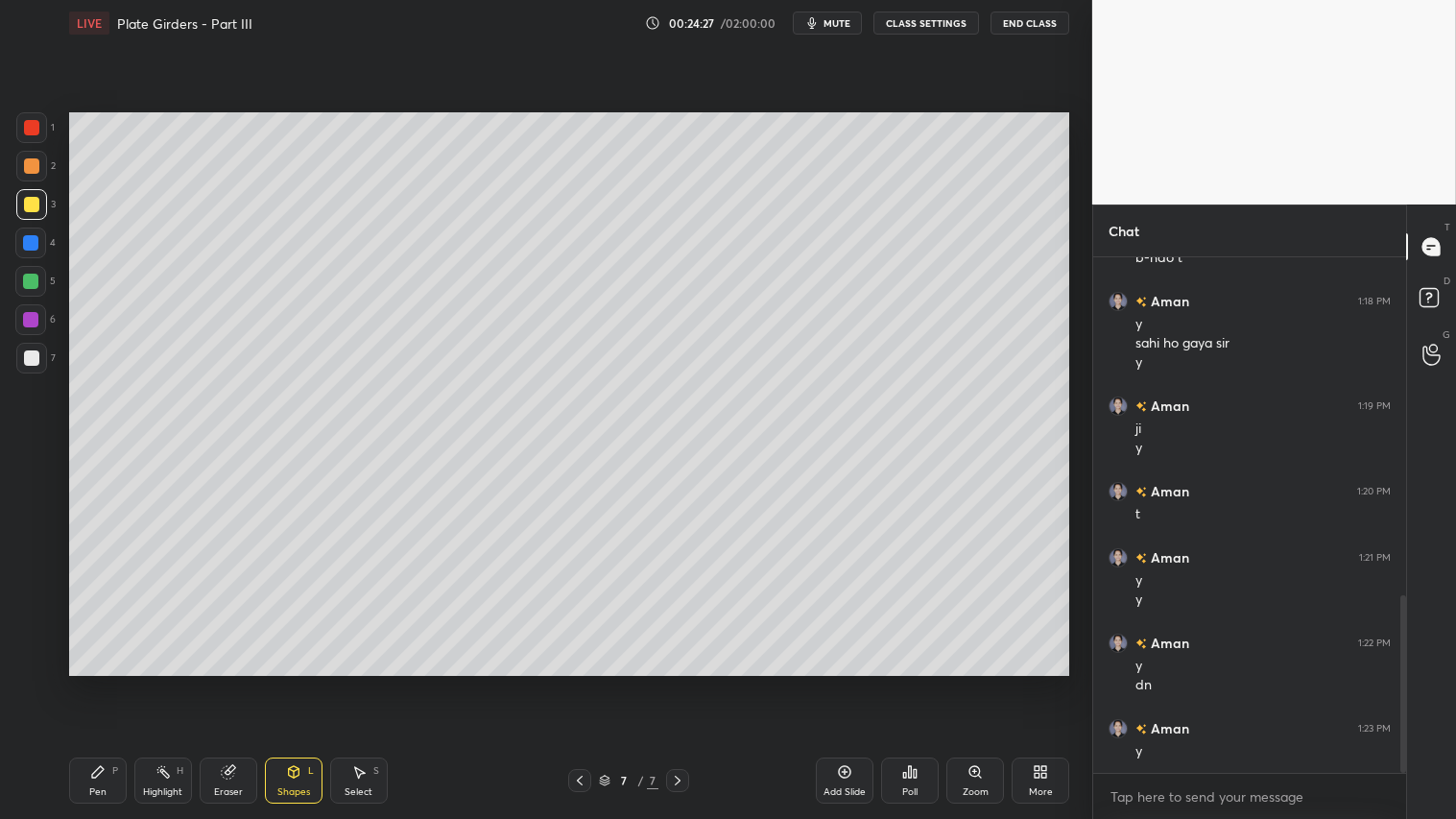
click at [98, 683] on div "Pen" at bounding box center [98, 792] width 17 height 10
click at [37, 171] on div at bounding box center [32, 166] width 15 height 15
click at [107, 683] on div "Pen P" at bounding box center [98, 780] width 58 height 46
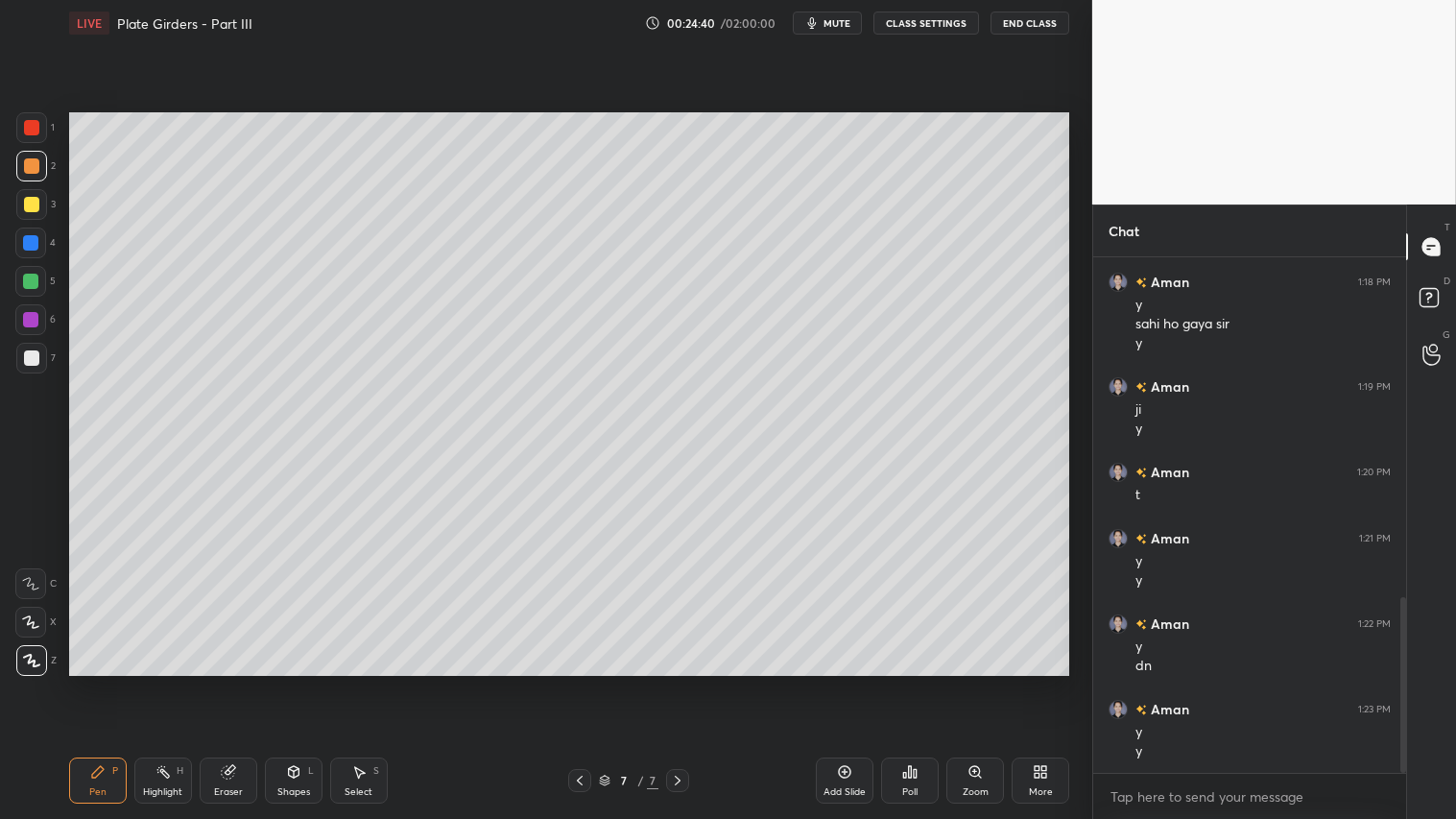
drag, startPoint x: 229, startPoint y: 783, endPoint x: 241, endPoint y: 773, distance: 15.6
click at [236, 683] on div "Eraser" at bounding box center [229, 780] width 58 height 46
click at [99, 683] on icon at bounding box center [98, 772] width 15 height 15
drag, startPoint x: 295, startPoint y: 788, endPoint x: 302, endPoint y: 765, distance: 24.0
click at [296, 683] on div "Shapes L" at bounding box center [294, 780] width 58 height 46
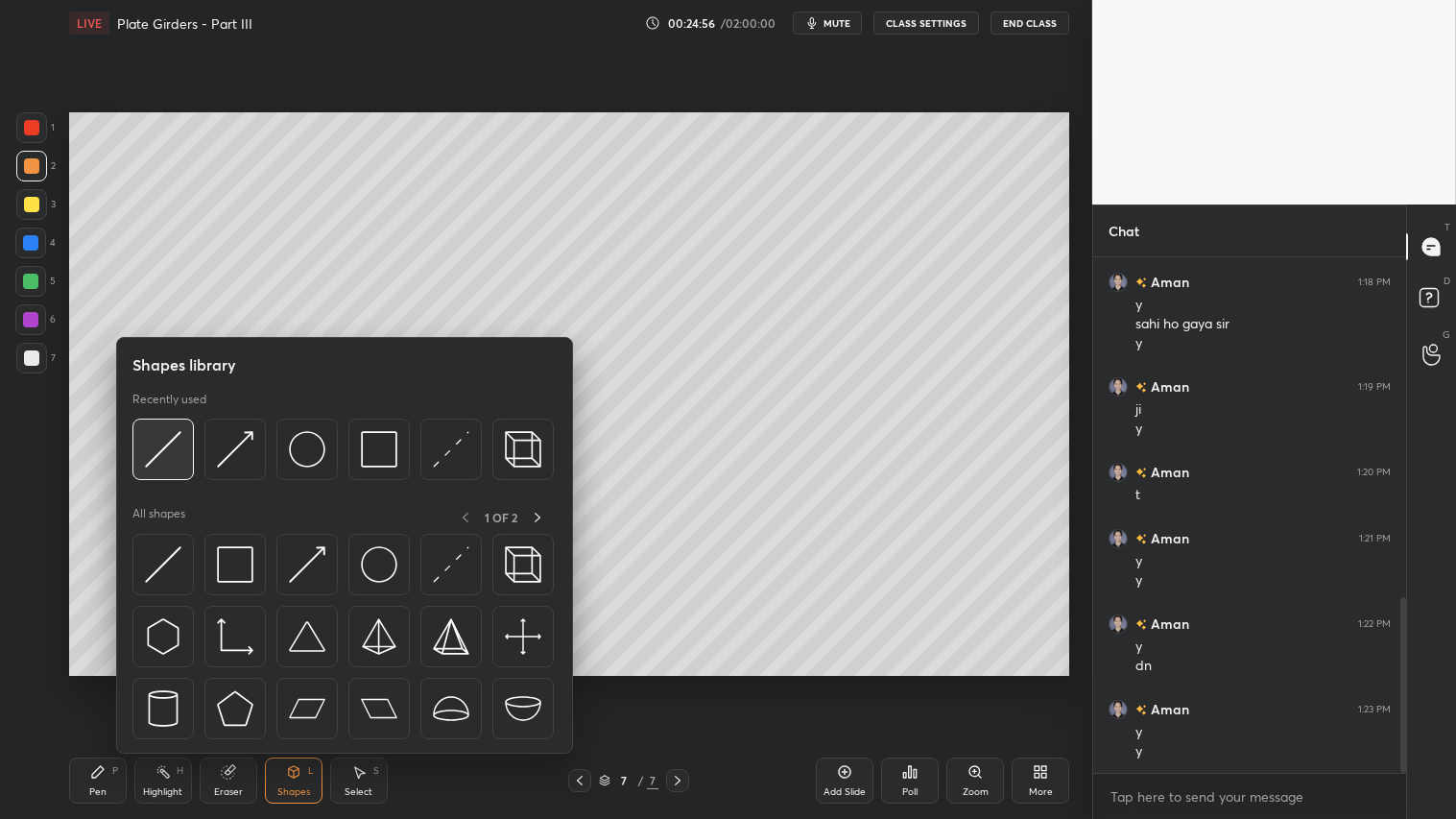
click at [168, 437] on img at bounding box center [163, 450] width 37 height 37
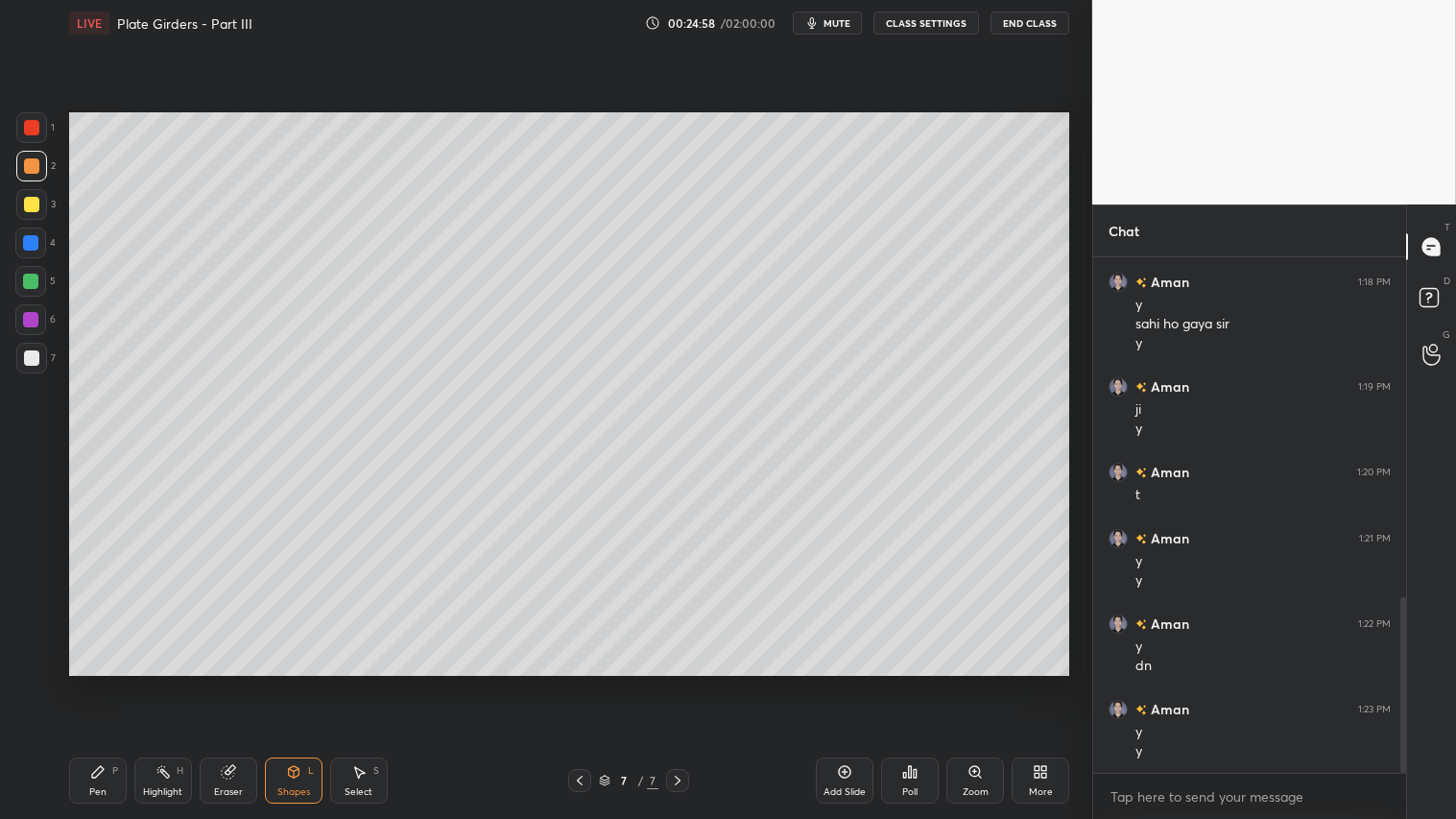
drag, startPoint x: 115, startPoint y: 781, endPoint x: 150, endPoint y: 751, distance: 46.1
click at [117, 683] on div "Pen P" at bounding box center [98, 780] width 58 height 46
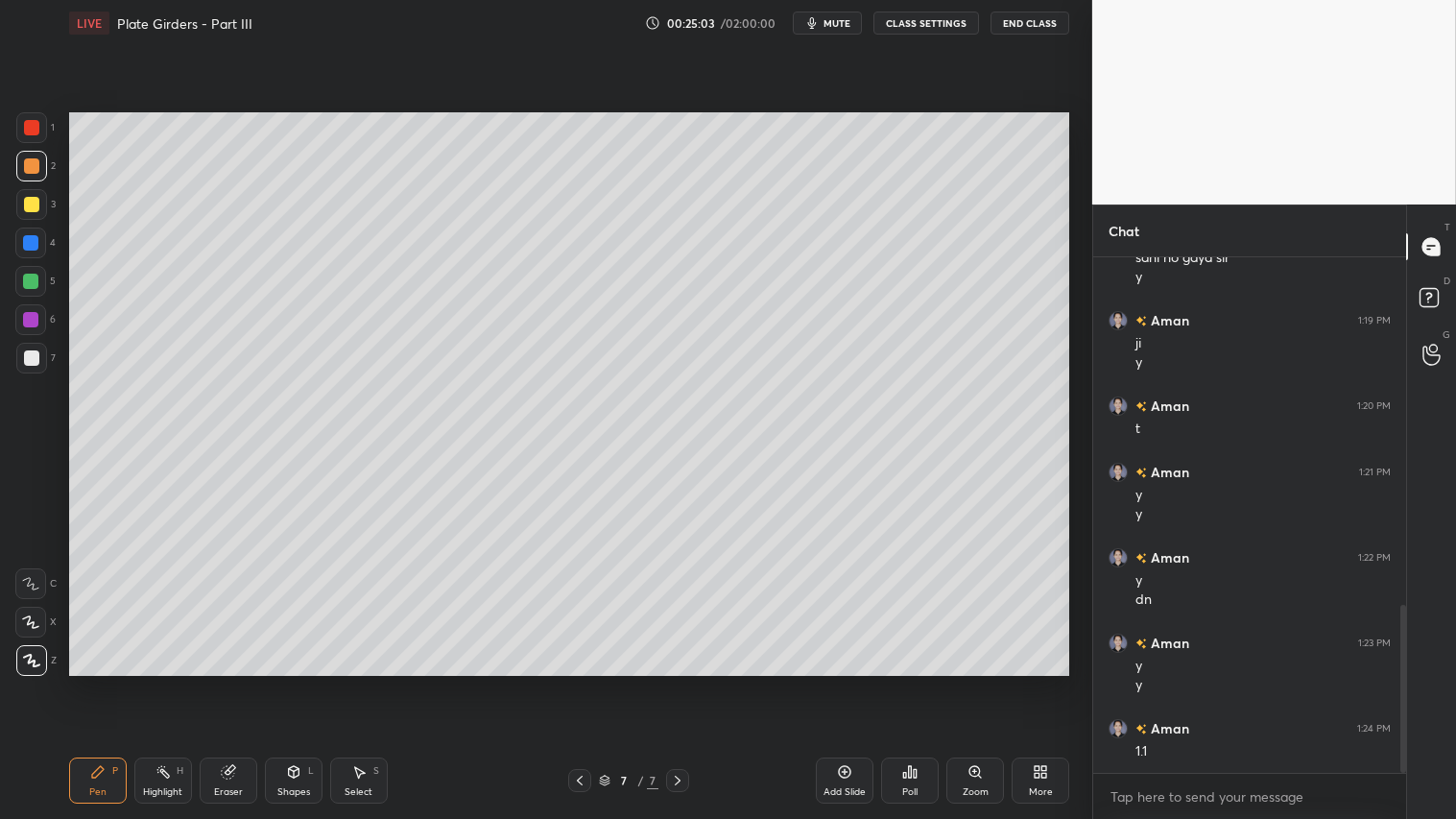
click at [314, 683] on div "Shapes L" at bounding box center [294, 780] width 58 height 46
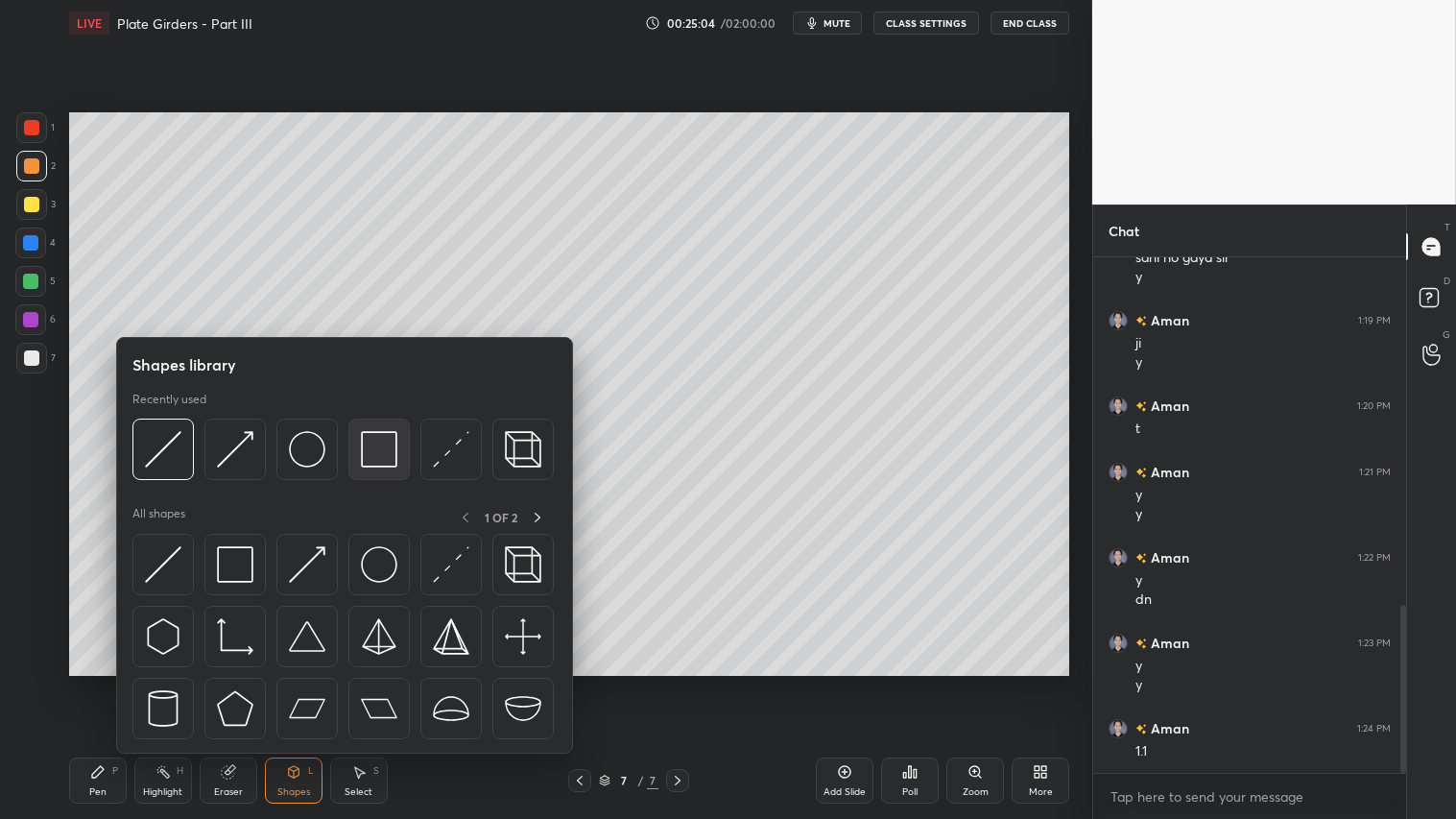
click at [363, 454] on img at bounding box center [379, 450] width 37 height 37
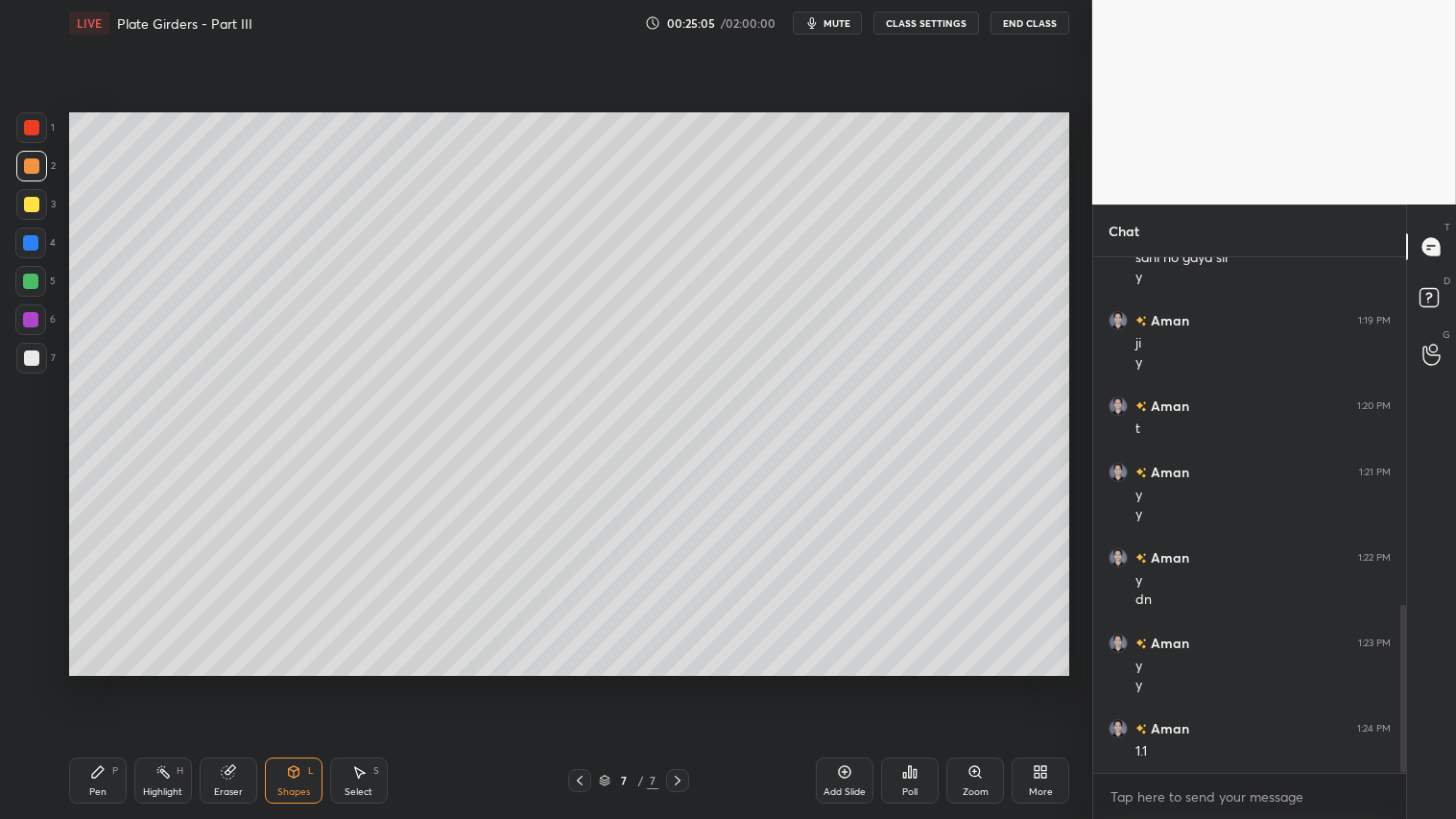
click at [32, 351] on div at bounding box center [32, 358] width 15 height 15
click at [26, 154] on div at bounding box center [32, 166] width 31 height 31
click at [104, 683] on div "Pen P" at bounding box center [98, 780] width 58 height 46
drag, startPoint x: 26, startPoint y: 206, endPoint x: 34, endPoint y: 269, distance: 63.5
click at [26, 205] on div at bounding box center [32, 205] width 15 height 15
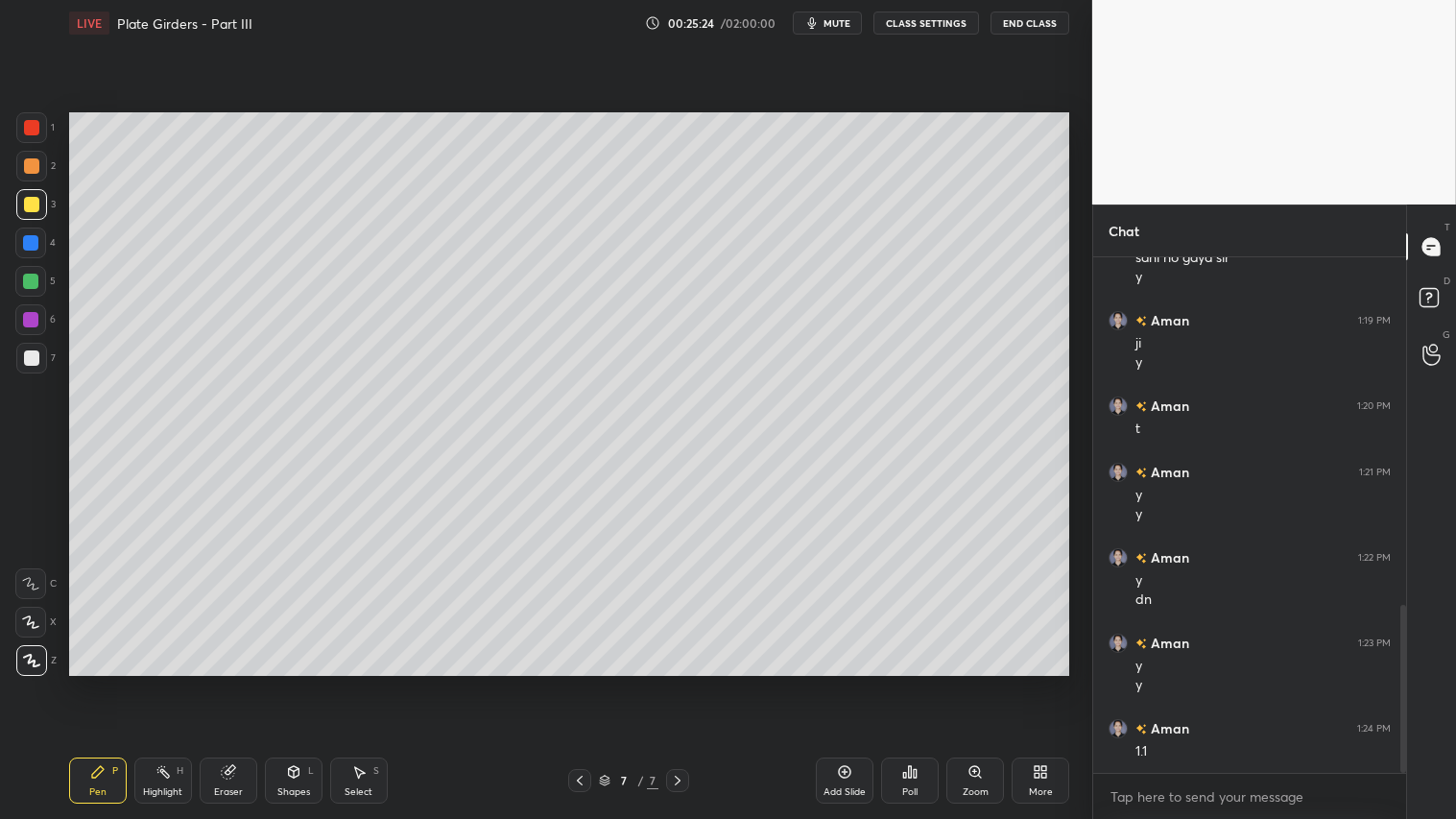
click at [107, 683] on div "Pen P" at bounding box center [98, 780] width 58 height 46
click at [293, 683] on div "Shapes L" at bounding box center [294, 780] width 58 height 46
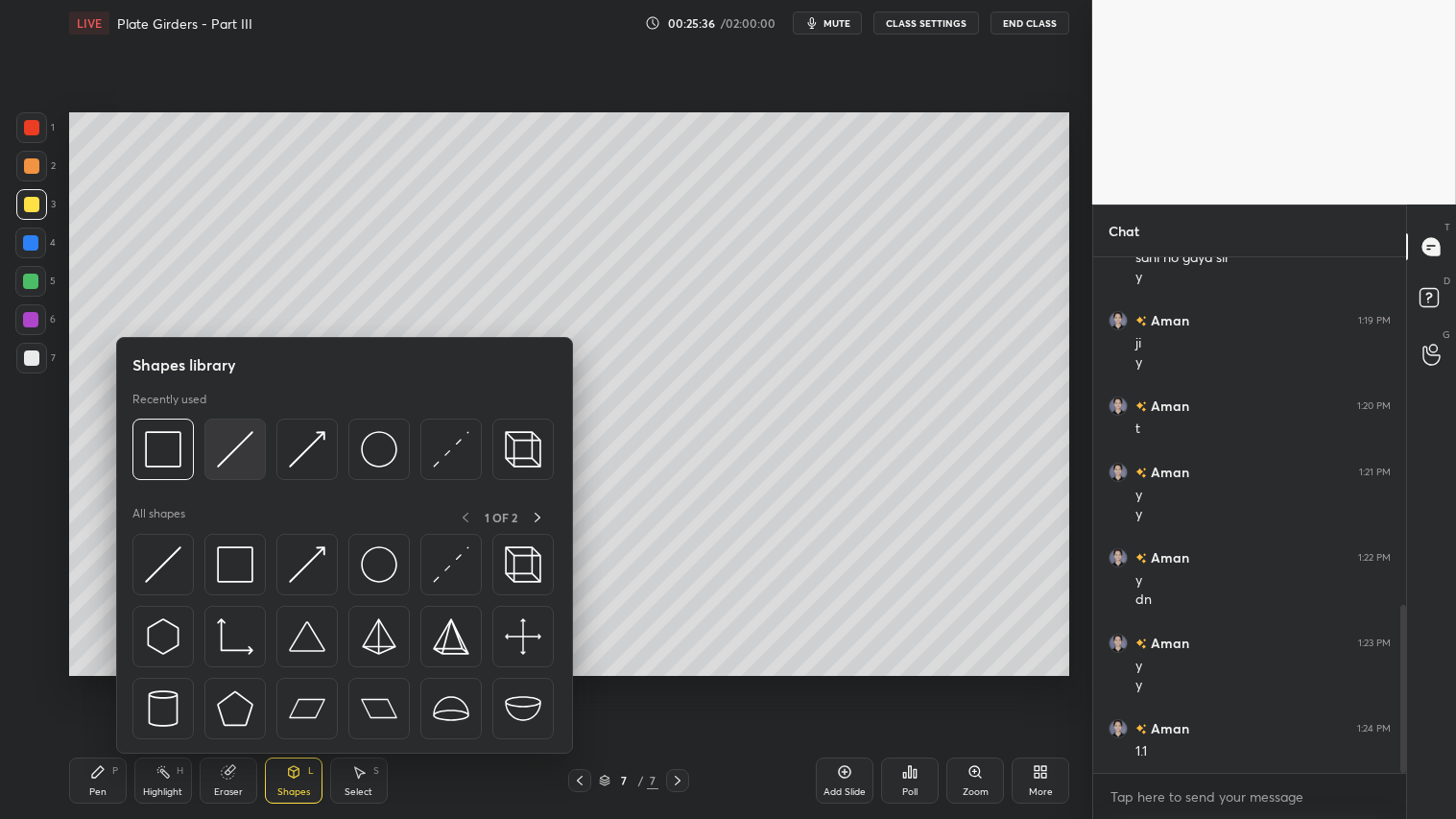
click at [225, 447] on img at bounding box center [235, 450] width 37 height 37
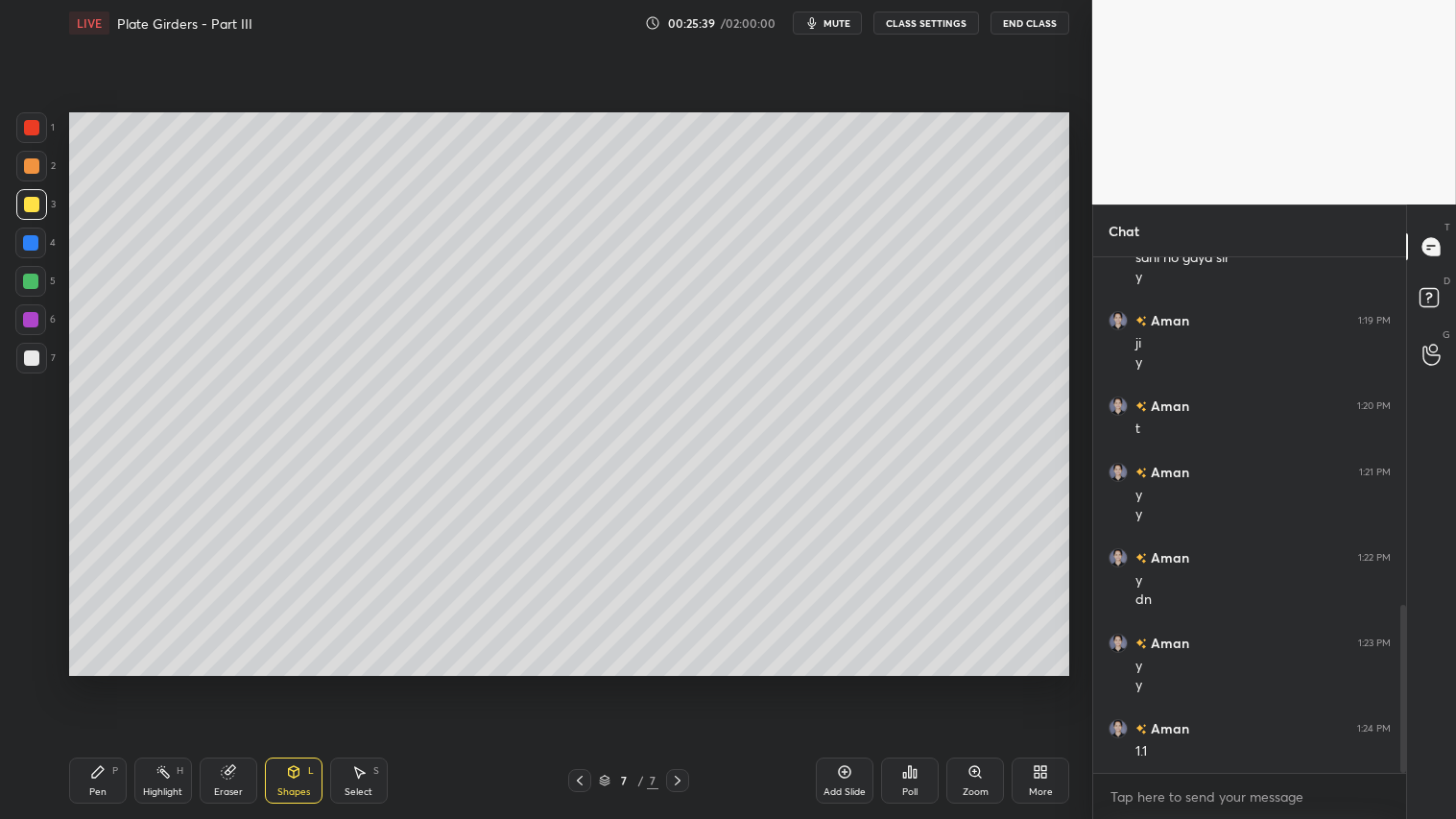
click at [107, 683] on div "Pen P" at bounding box center [98, 780] width 58 height 46
click at [29, 165] on div at bounding box center [32, 166] width 15 height 15
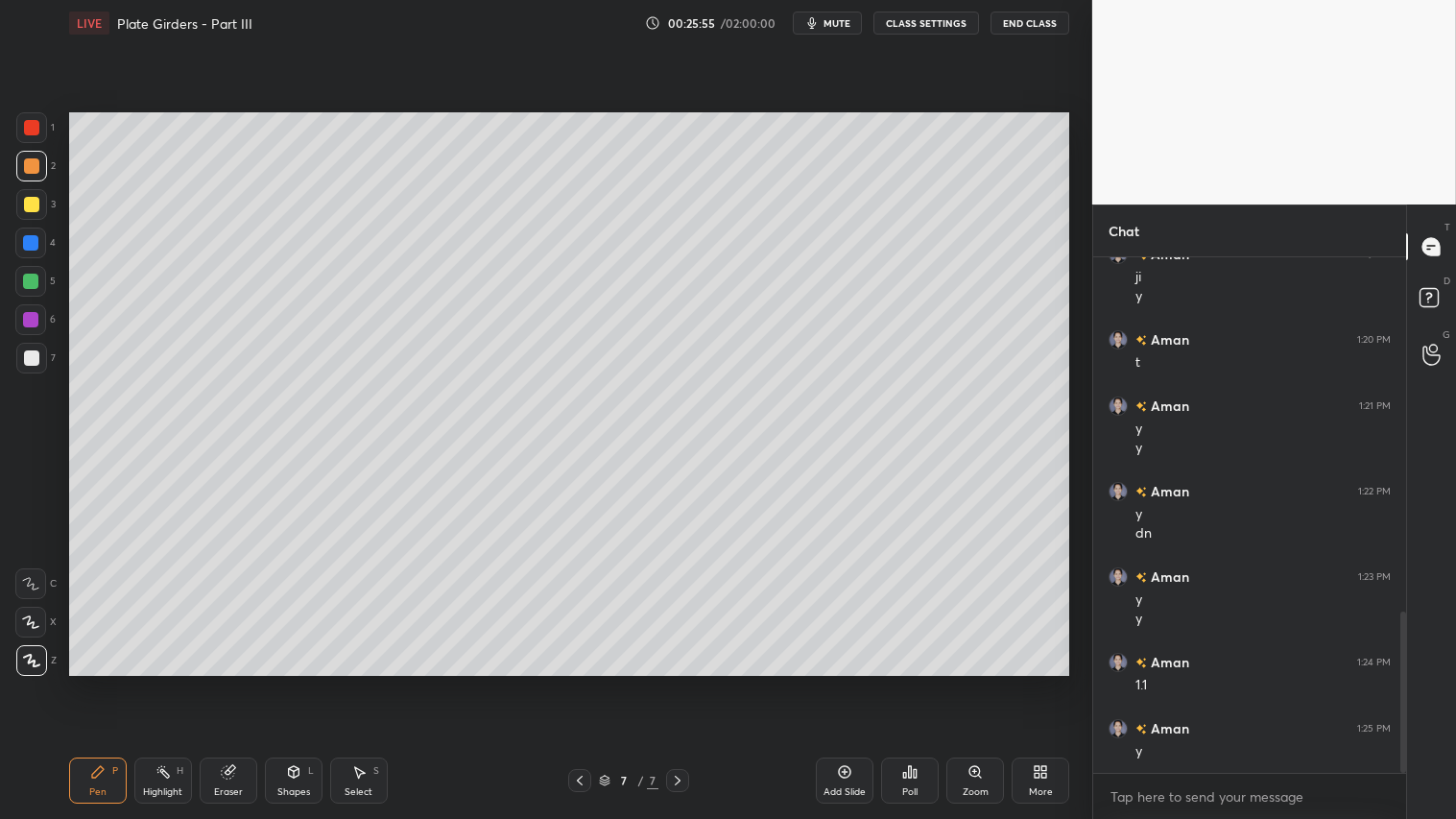
click at [288, 683] on div "Shapes" at bounding box center [294, 792] width 33 height 10
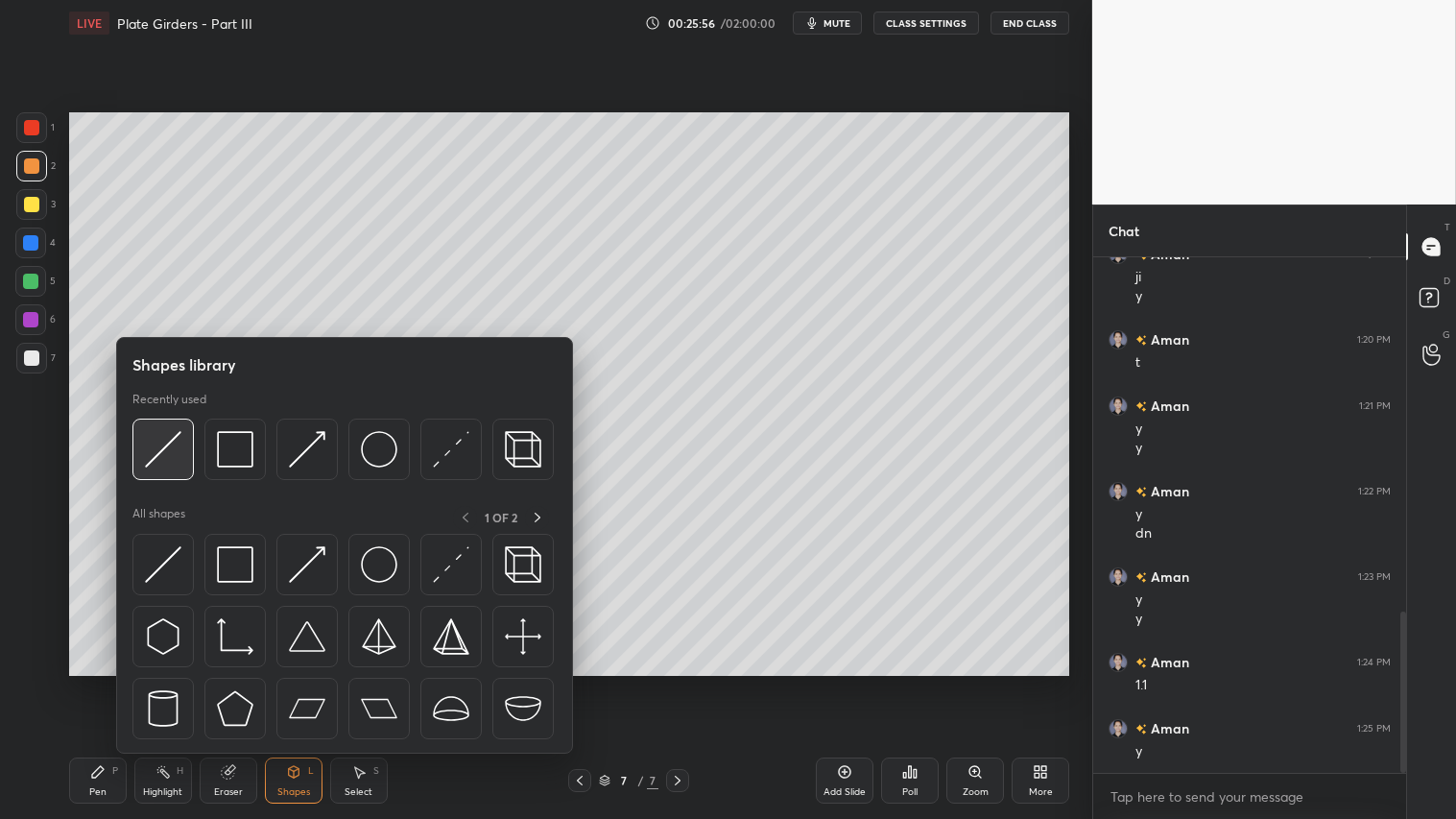
click at [169, 433] on img at bounding box center [163, 450] width 37 height 37
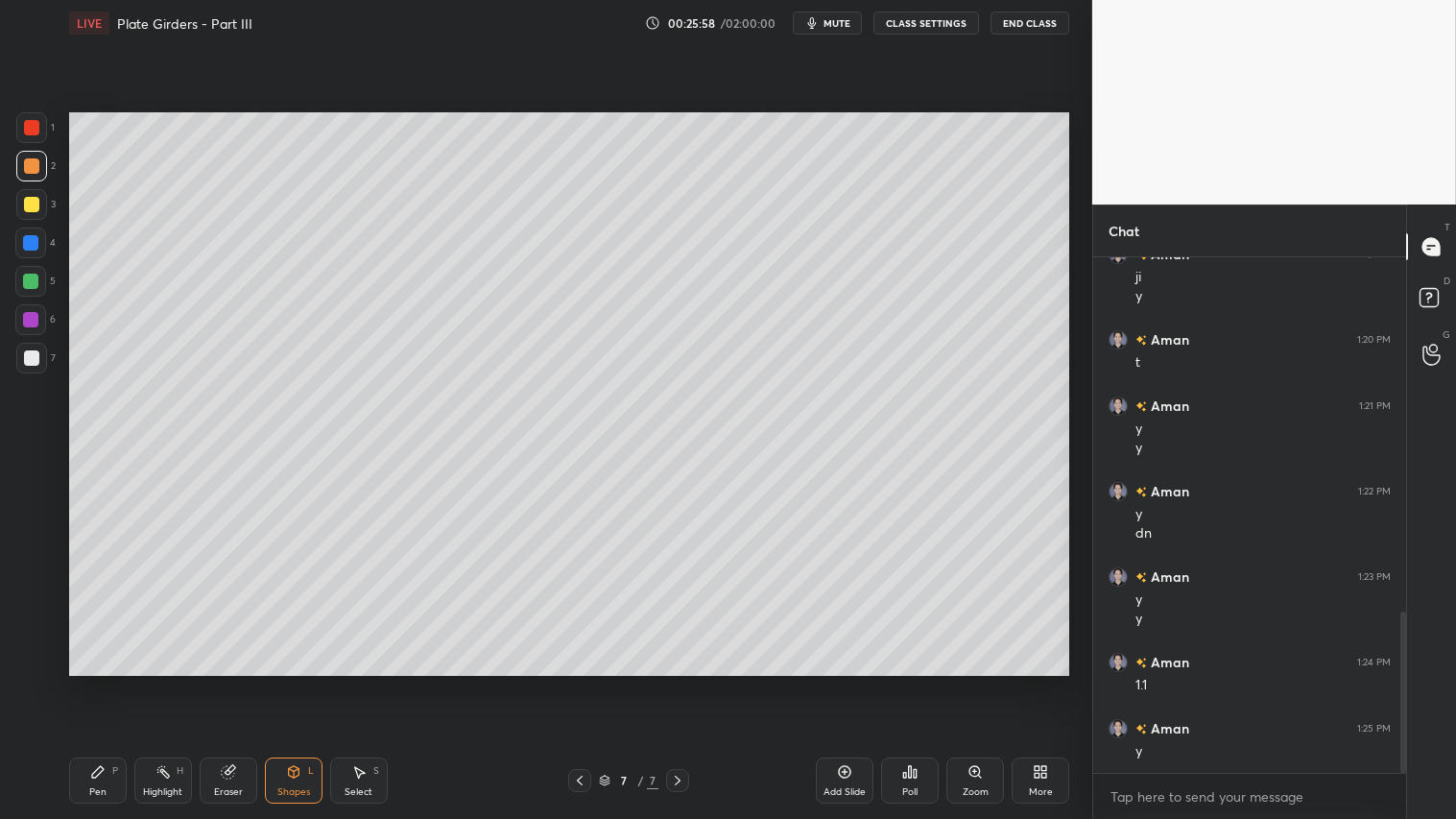
drag, startPoint x: 98, startPoint y: 780, endPoint x: 107, endPoint y: 770, distance: 13.5
click at [103, 683] on div "Pen P" at bounding box center [98, 780] width 58 height 46
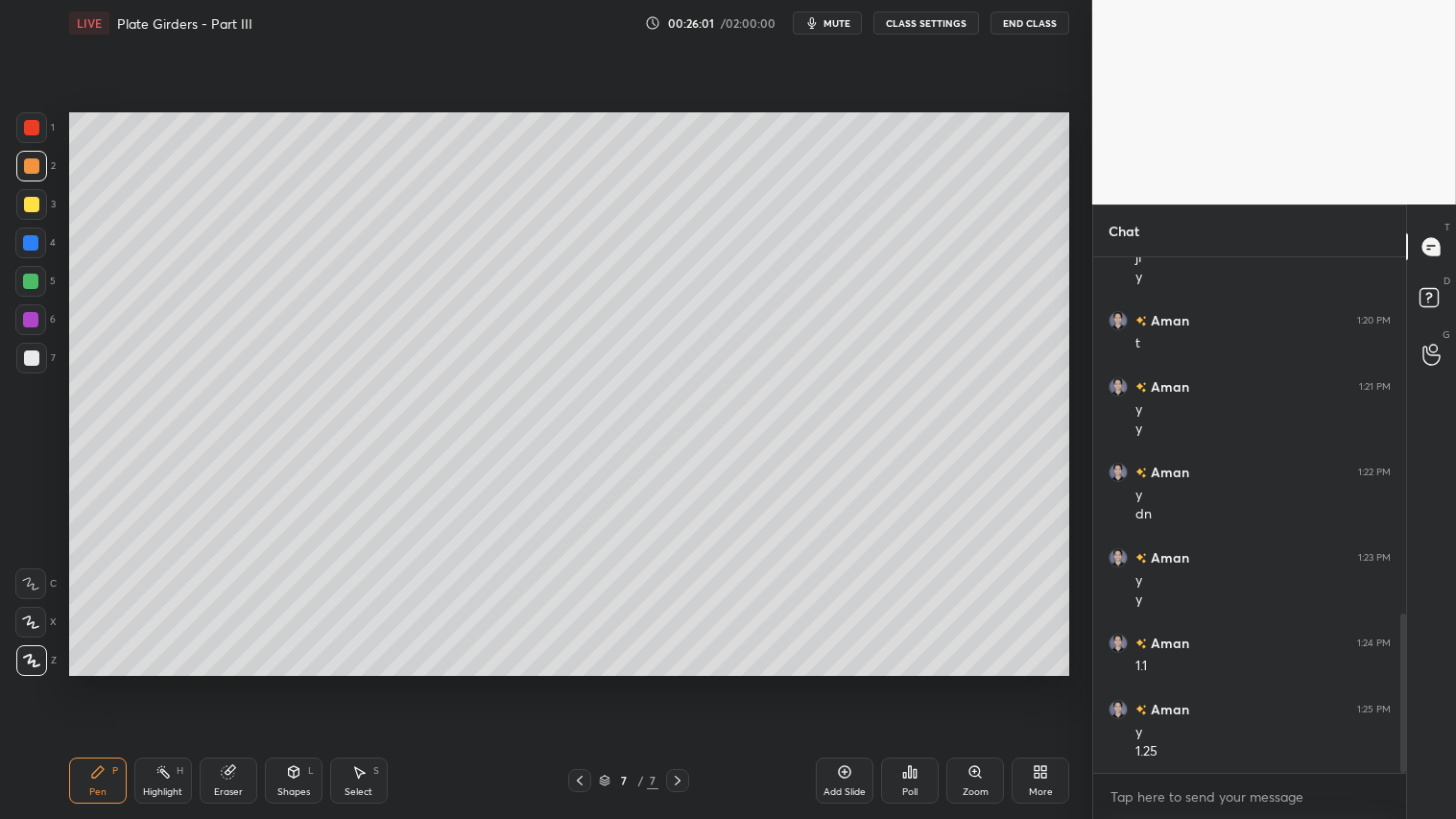
drag, startPoint x: 290, startPoint y: 773, endPoint x: 296, endPoint y: 755, distance: 19.0
click at [286, 683] on icon at bounding box center [294, 772] width 15 height 15
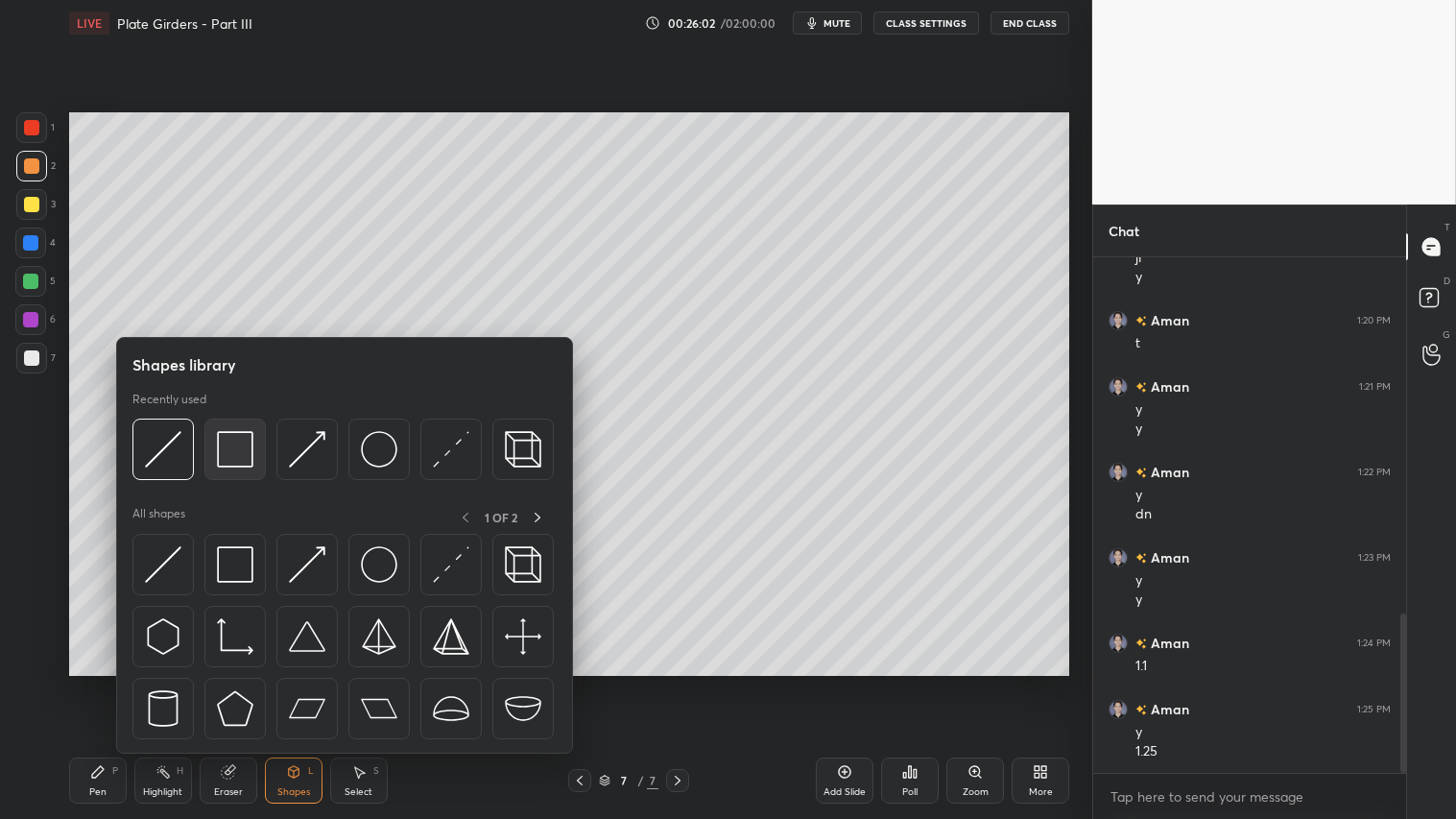
click at [240, 445] on img at bounding box center [235, 450] width 37 height 37
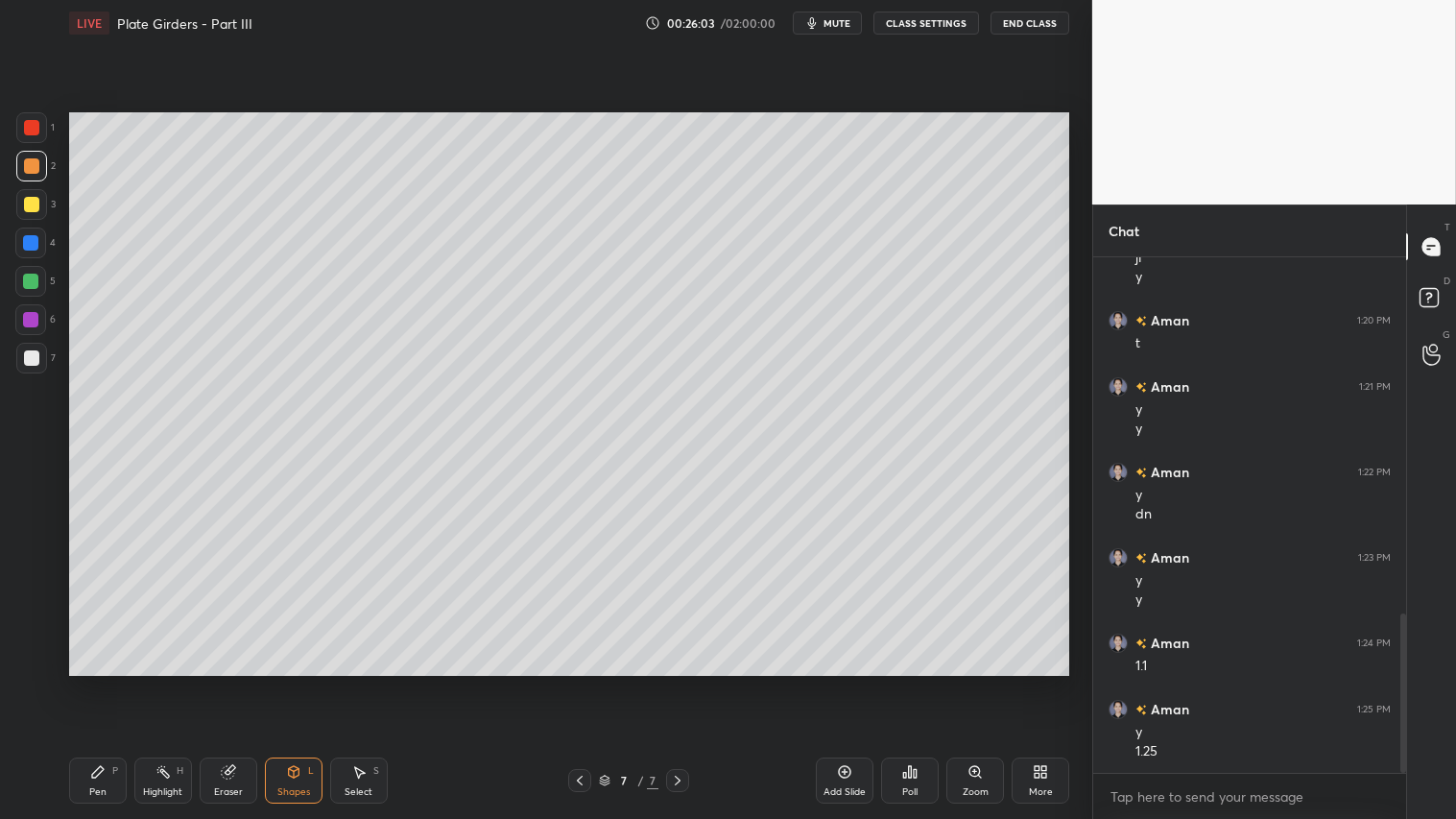
click at [27, 356] on div at bounding box center [32, 358] width 15 height 15
click at [112, 683] on div "Pen P" at bounding box center [98, 780] width 58 height 46
click at [32, 164] on div at bounding box center [32, 166] width 15 height 15
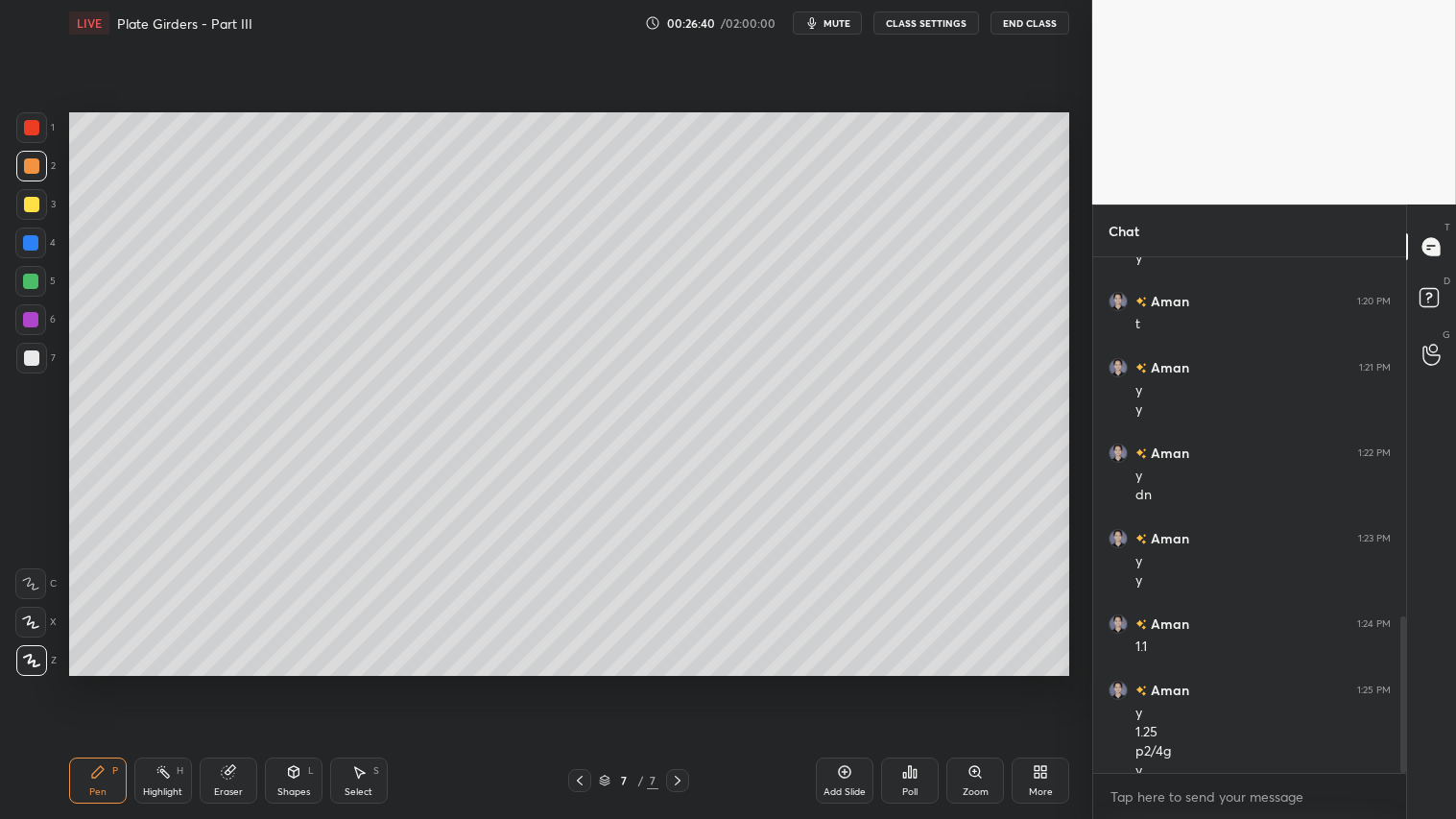
scroll to position [1184, 0]
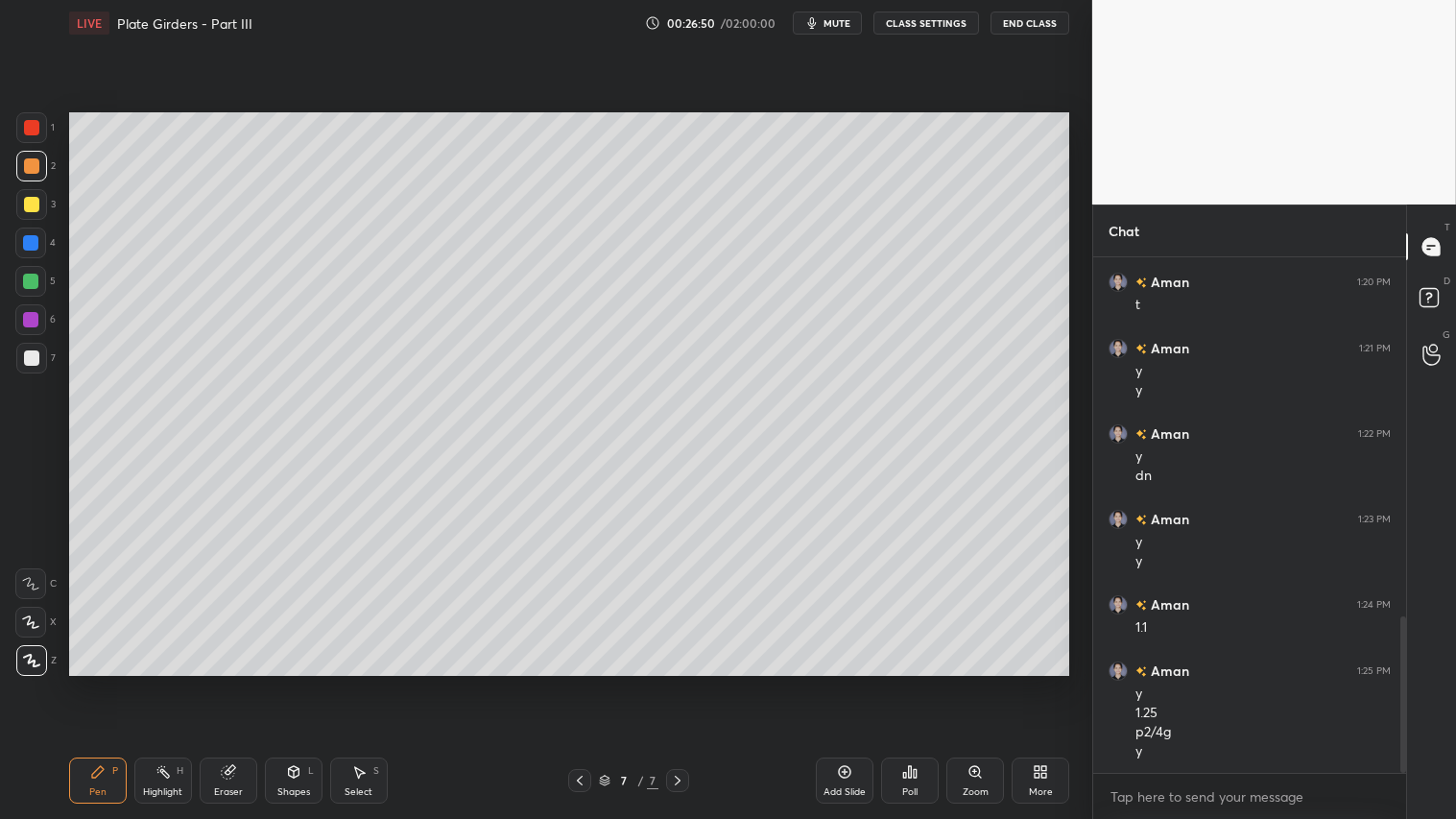
click at [241, 683] on div "Eraser" at bounding box center [229, 780] width 58 height 46
click at [115, 683] on div "Pen P" at bounding box center [98, 780] width 58 height 46
click at [302, 683] on div "Shapes L" at bounding box center [294, 780] width 58 height 46
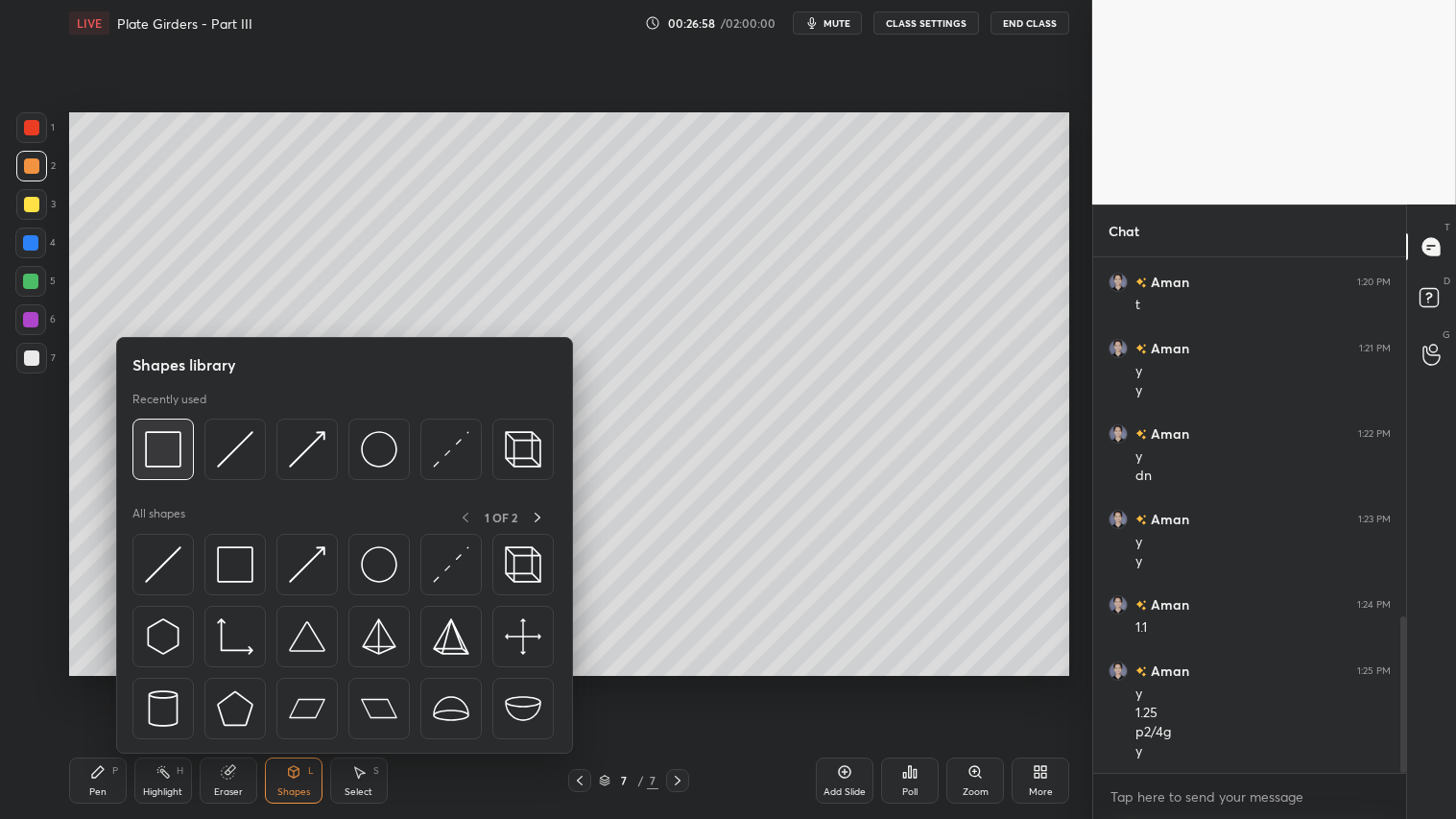
click at [178, 443] on img at bounding box center [163, 450] width 37 height 37
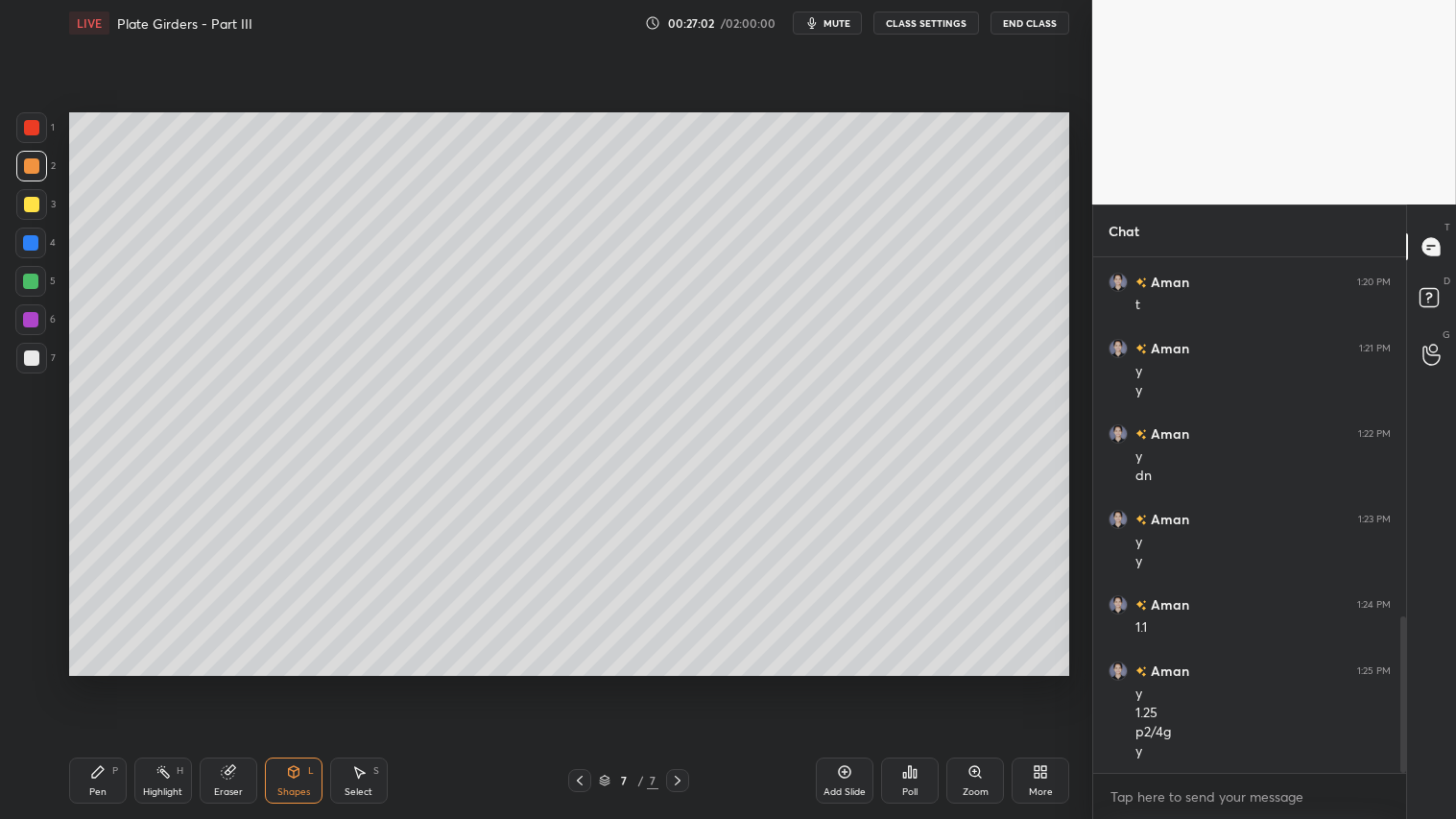
drag, startPoint x: 37, startPoint y: 358, endPoint x: 51, endPoint y: 361, distance: 14.3
click at [40, 358] on div at bounding box center [32, 358] width 31 height 31
drag, startPoint x: 40, startPoint y: 166, endPoint x: 52, endPoint y: 675, distance: 509.1
click at [40, 173] on div at bounding box center [32, 166] width 31 height 31
click at [112, 683] on div "Pen P" at bounding box center [98, 780] width 58 height 46
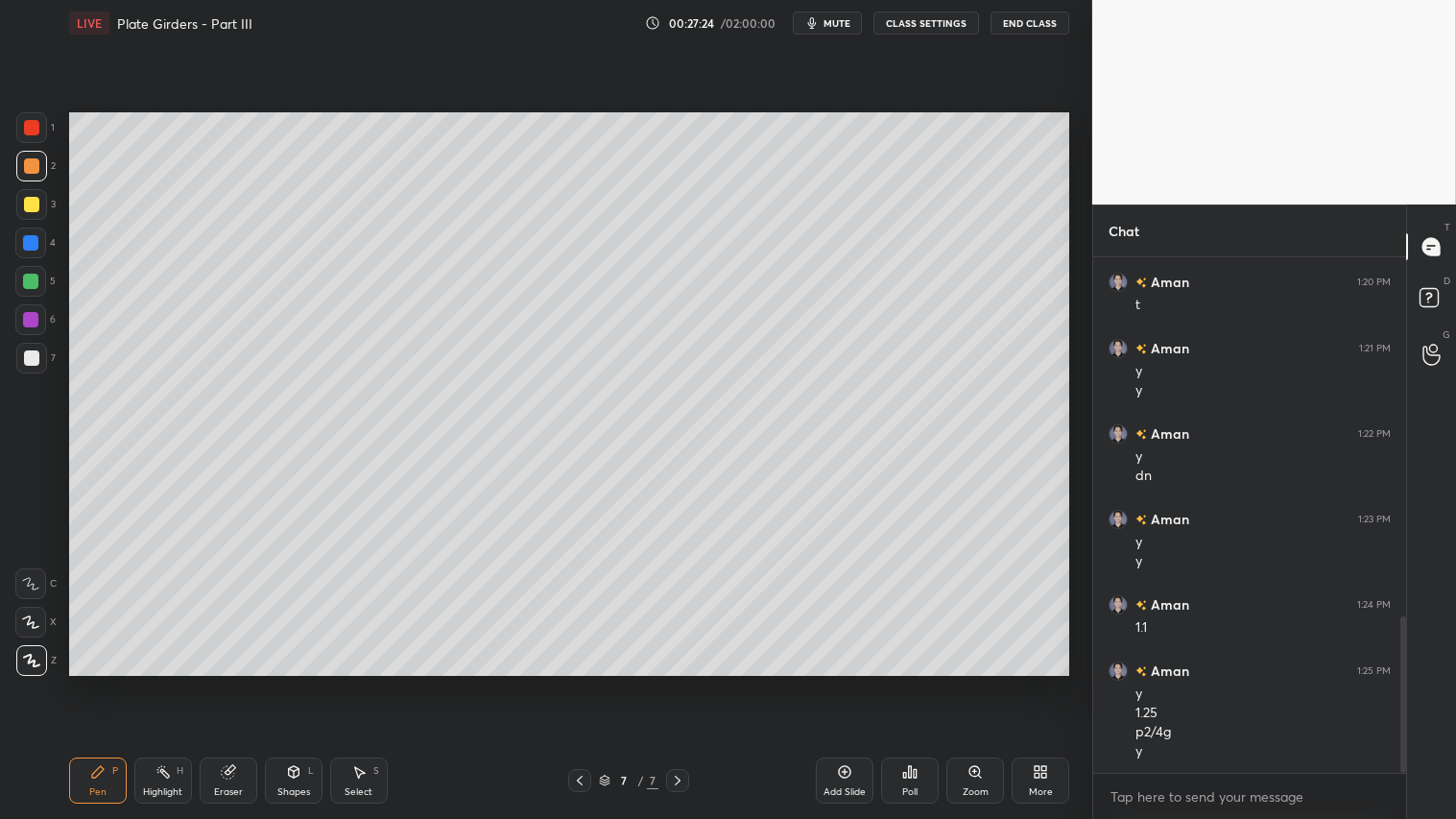
click at [845, 683] on div "Add Slide" at bounding box center [845, 780] width 58 height 46
drag, startPoint x: 35, startPoint y: 168, endPoint x: 35, endPoint y: 204, distance: 36.0
click at [35, 175] on div at bounding box center [32, 166] width 31 height 31
drag, startPoint x: 104, startPoint y: 804, endPoint x: 109, endPoint y: 783, distance: 21.6
click at [104, 683] on div "Pen P Highlight H Eraser Shapes L Select S 8 / 8 Add Slide Poll Zoom More" at bounding box center [569, 781] width 1000 height 77
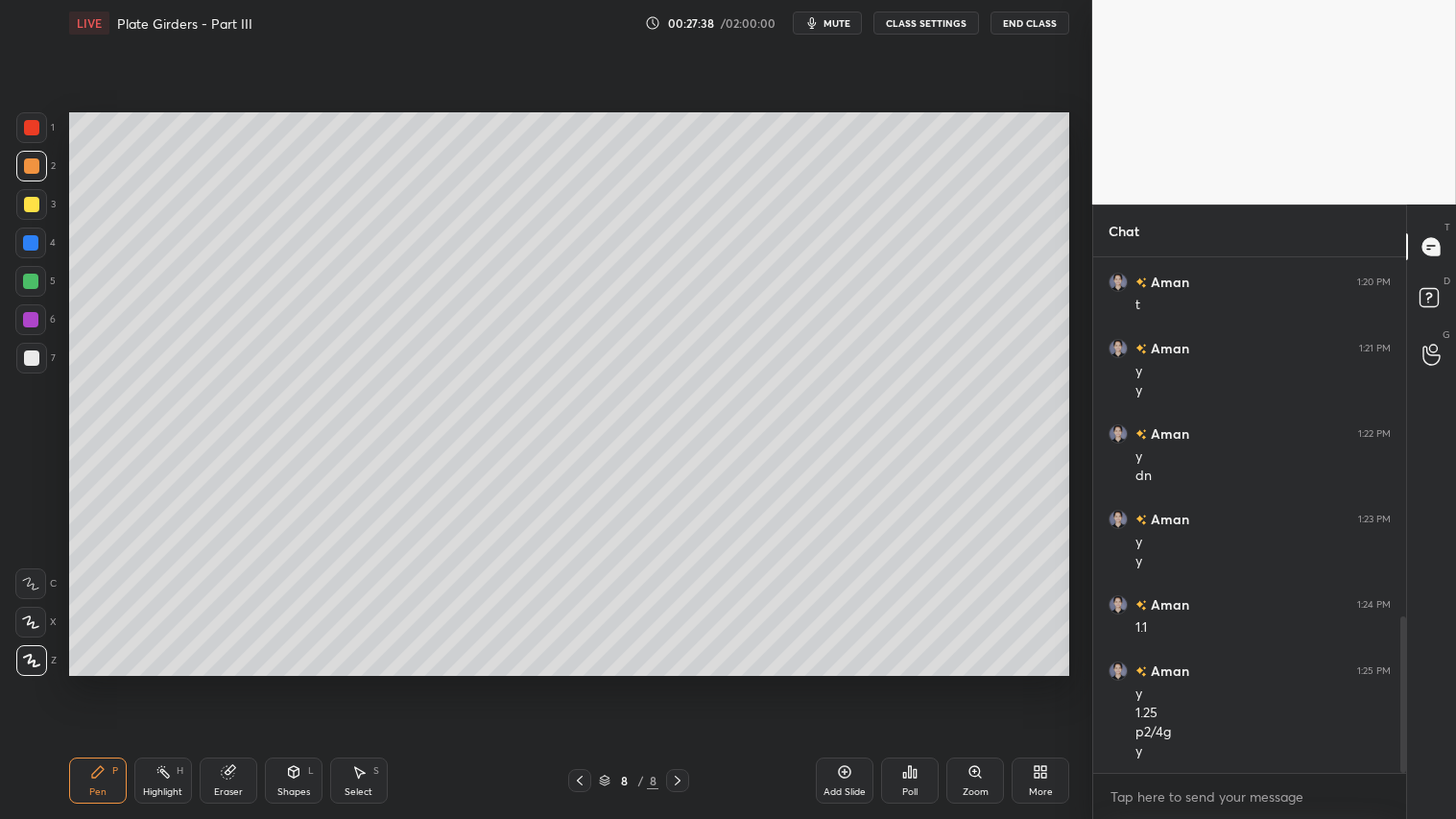
click at [577, 683] on div at bounding box center [580, 780] width 23 height 23
click at [679, 683] on icon at bounding box center [678, 780] width 15 height 15
click at [587, 683] on div at bounding box center [580, 780] width 23 height 23
click at [682, 683] on icon at bounding box center [678, 780] width 15 height 15
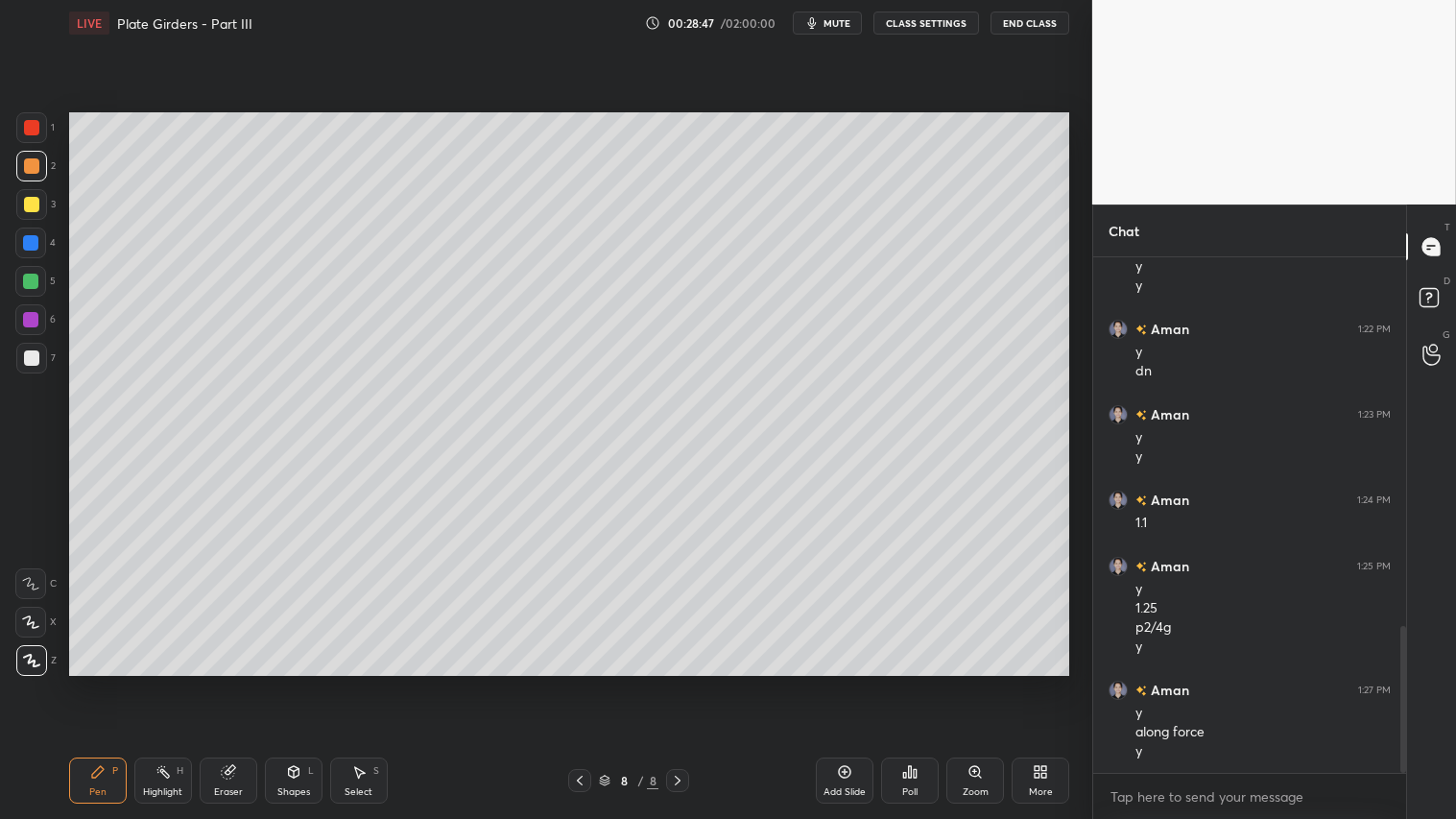
scroll to position [1355, 0]
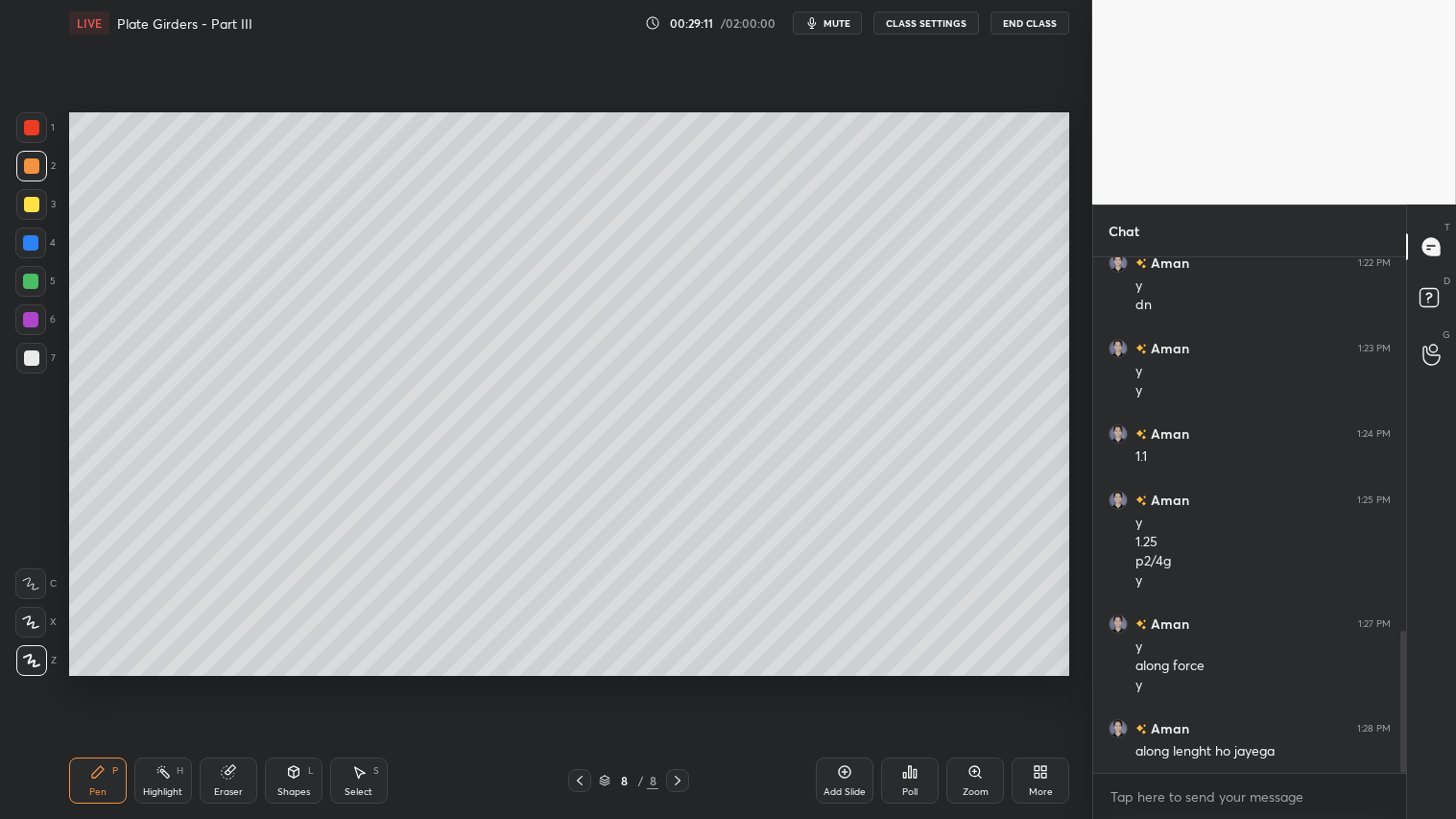
drag, startPoint x: 285, startPoint y: 797, endPoint x: 299, endPoint y: 794, distance: 14.3
click at [285, 683] on div "Shapes L" at bounding box center [294, 780] width 58 height 46
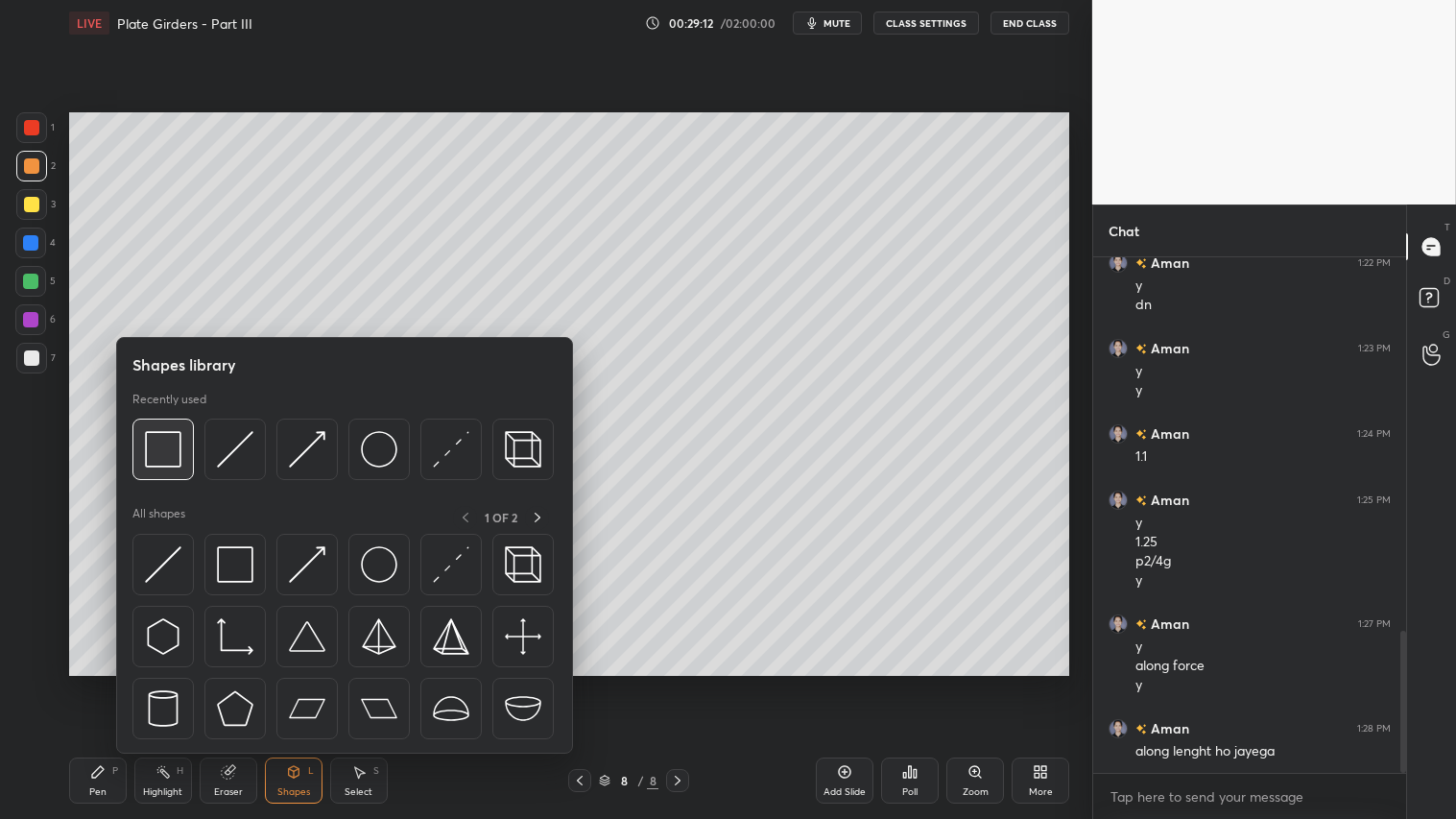
click at [175, 446] on img at bounding box center [163, 450] width 37 height 37
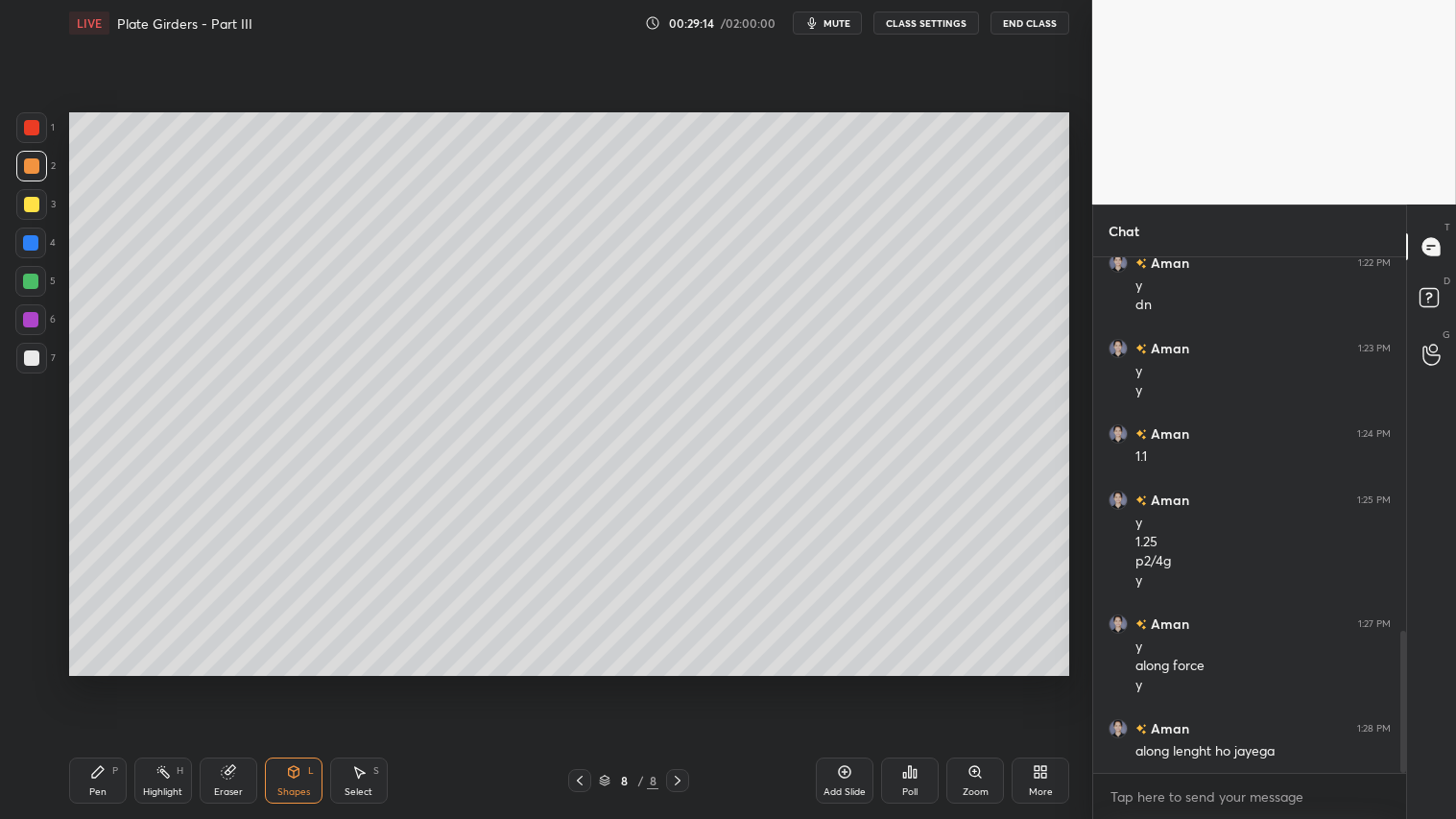
click at [40, 167] on div at bounding box center [32, 166] width 31 height 31
click at [277, 683] on div "Shapes L" at bounding box center [294, 780] width 58 height 46
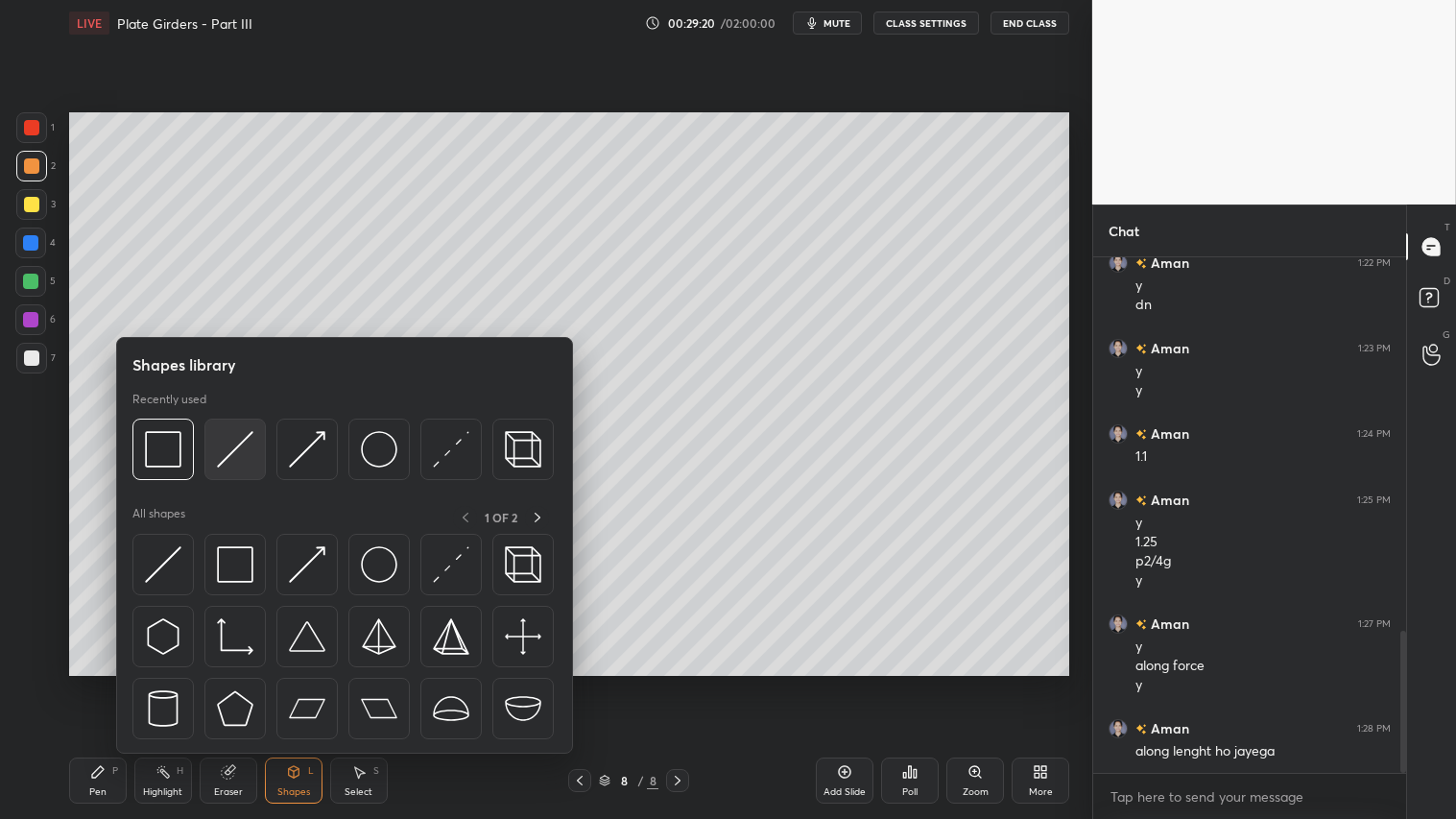
click at [241, 431] on img at bounding box center [235, 450] width 37 height 37
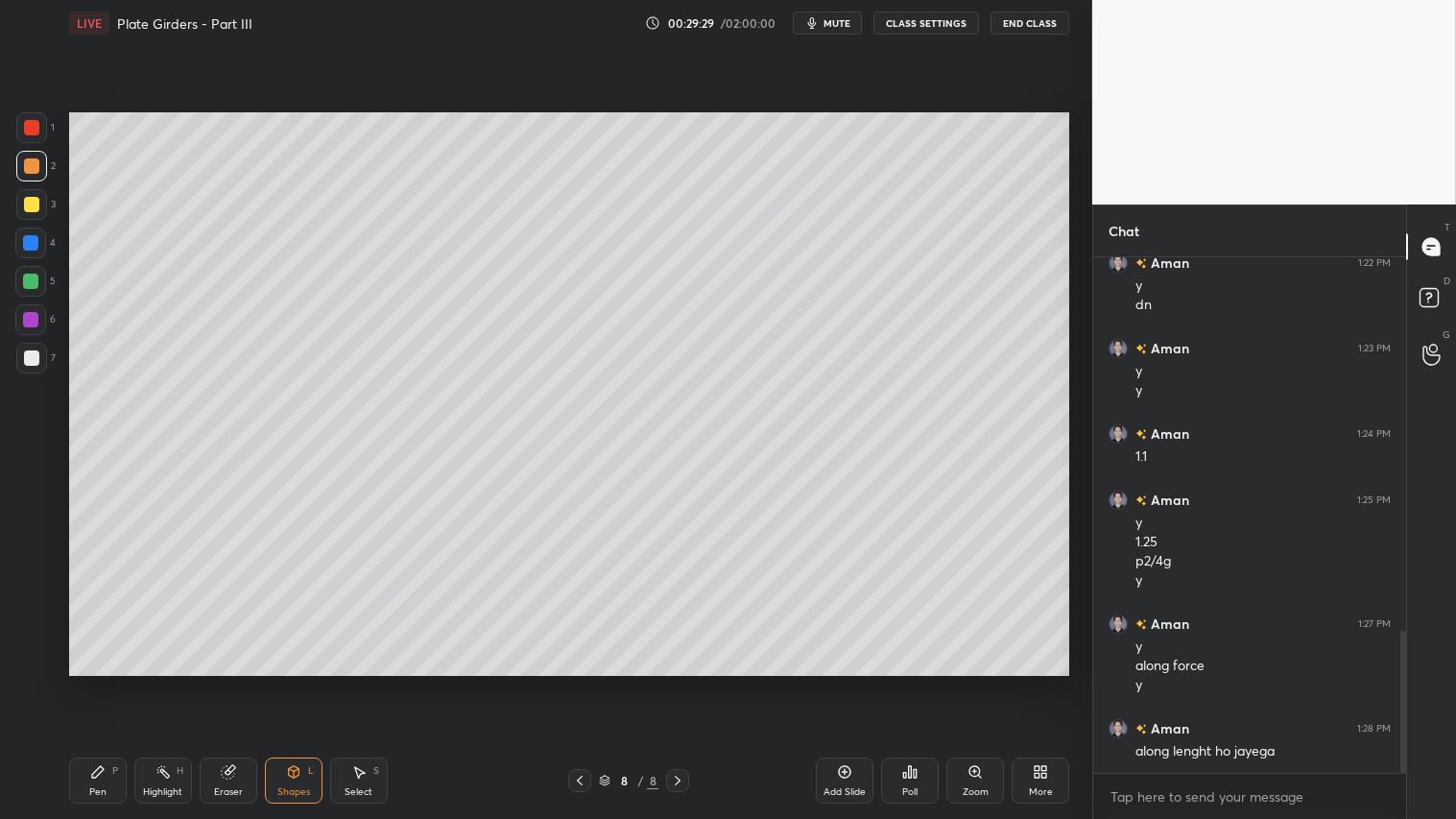
click at [69, 683] on div "Pen P" at bounding box center [98, 780] width 58 height 46
drag, startPoint x: 232, startPoint y: 779, endPoint x: 247, endPoint y: 774, distance: 15.8
click at [236, 683] on div "Eraser" at bounding box center [229, 780] width 58 height 46
click at [24, 439] on div at bounding box center [31, 445] width 31 height 31
click at [292, 683] on icon at bounding box center [293, 772] width 11 height 12
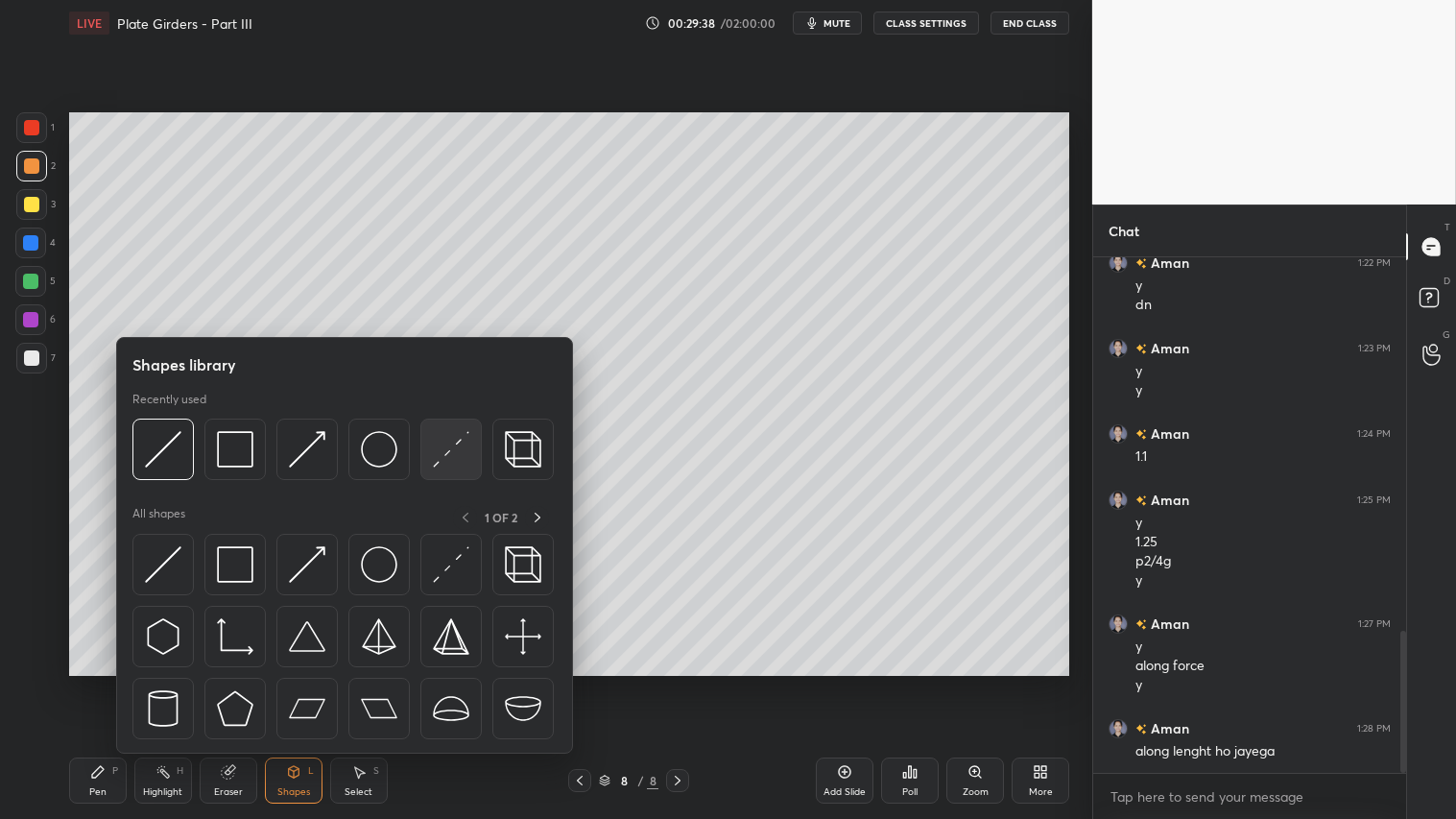
click at [455, 458] on img at bounding box center [451, 450] width 37 height 37
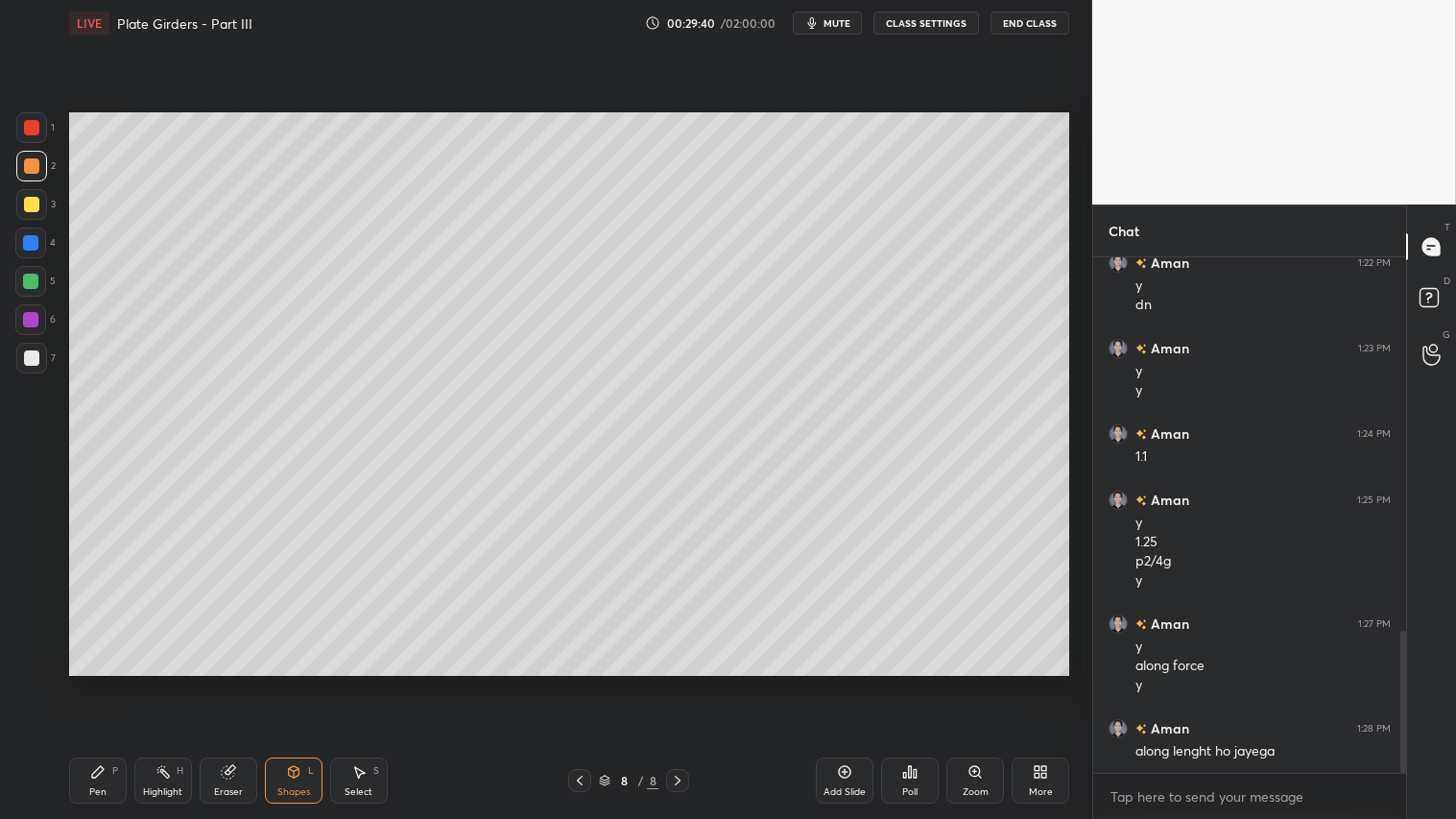
click at [34, 207] on div at bounding box center [32, 205] width 15 height 15
click at [102, 683] on div "Pen" at bounding box center [98, 792] width 17 height 10
click at [39, 622] on icon at bounding box center [31, 622] width 17 height 14
click at [303, 683] on div "Shapes L" at bounding box center [294, 780] width 58 height 46
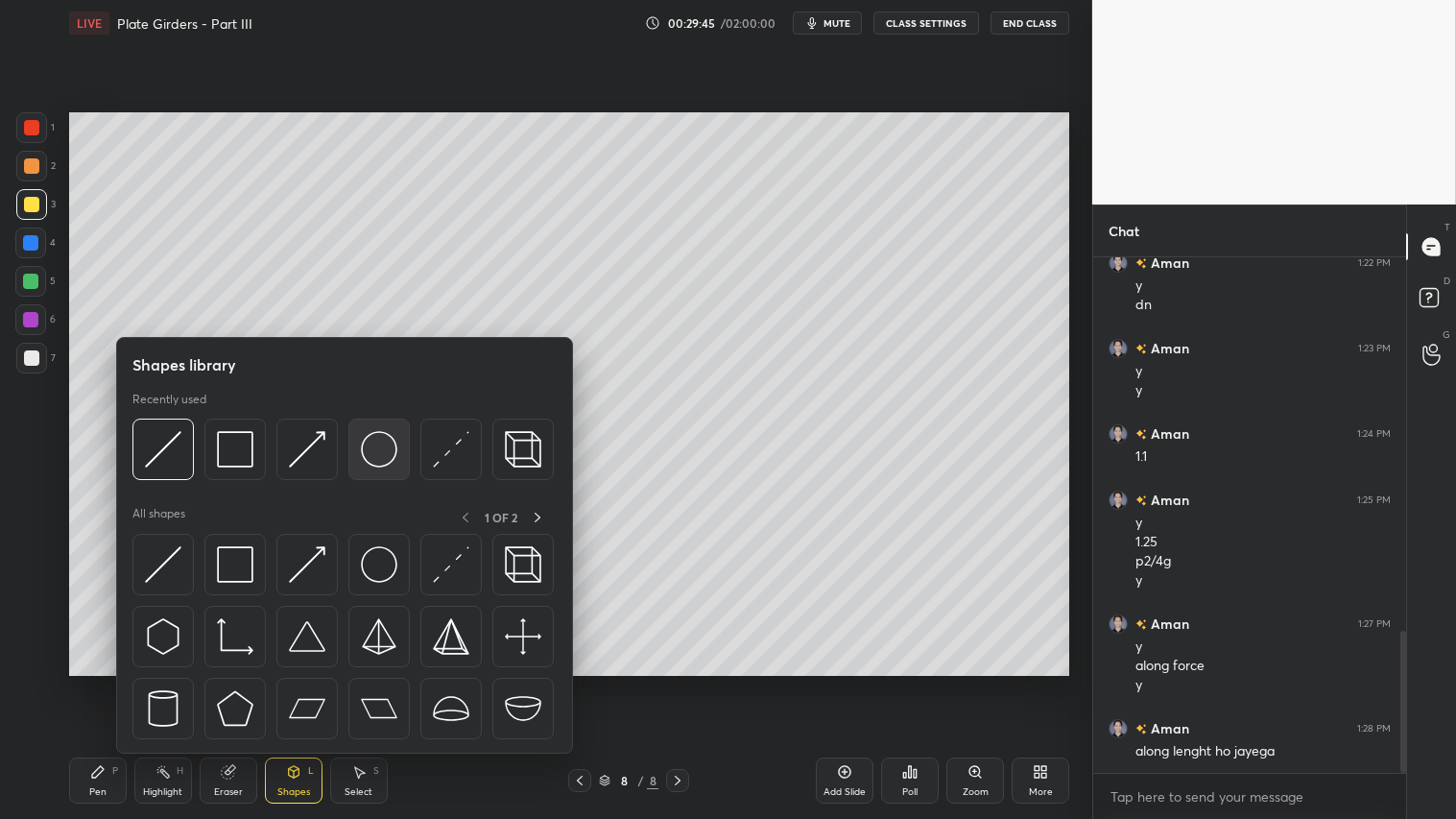
click at [375, 438] on img at bounding box center [379, 450] width 37 height 37
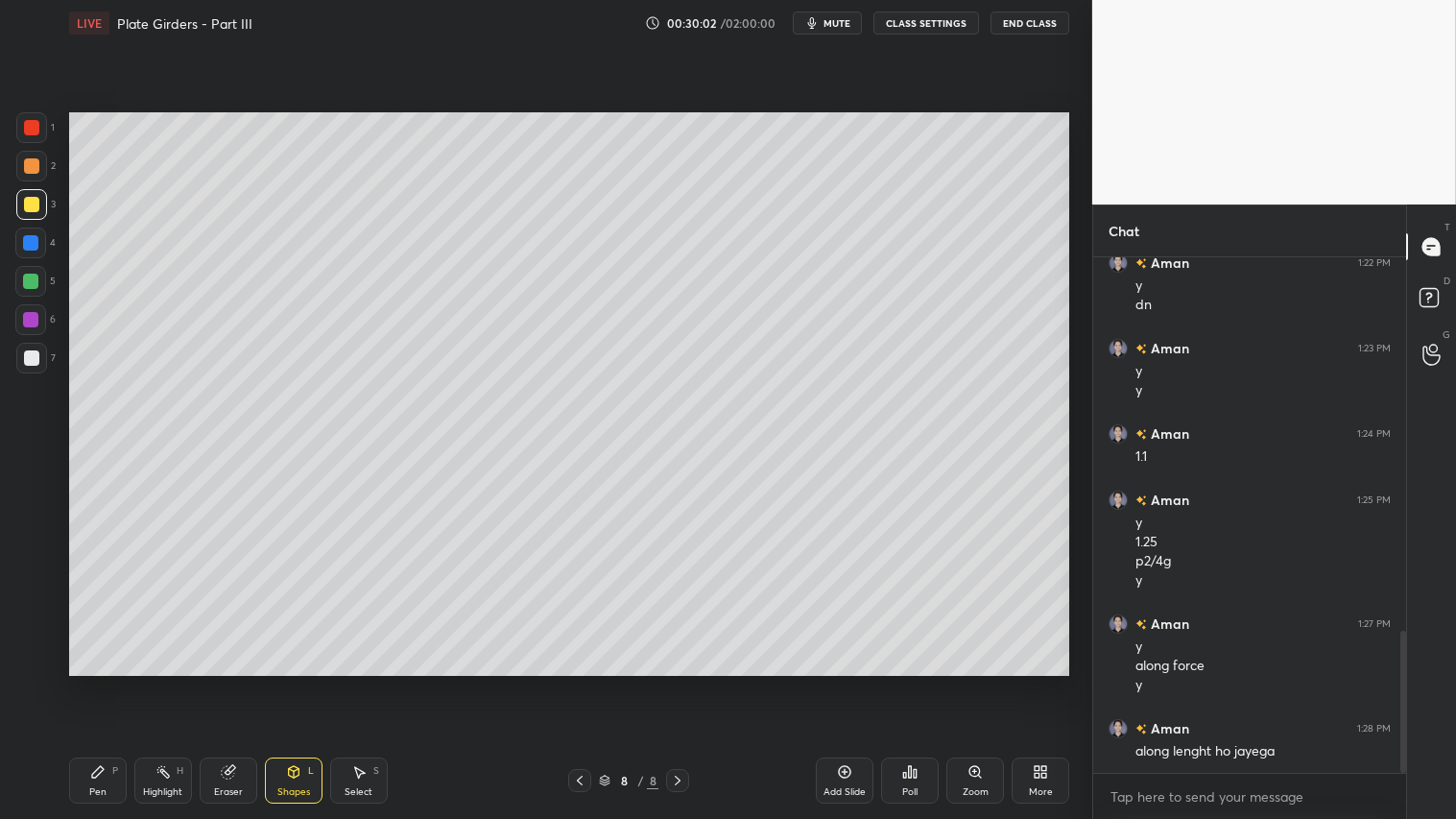
click at [302, 683] on div "Shapes L" at bounding box center [294, 780] width 58 height 46
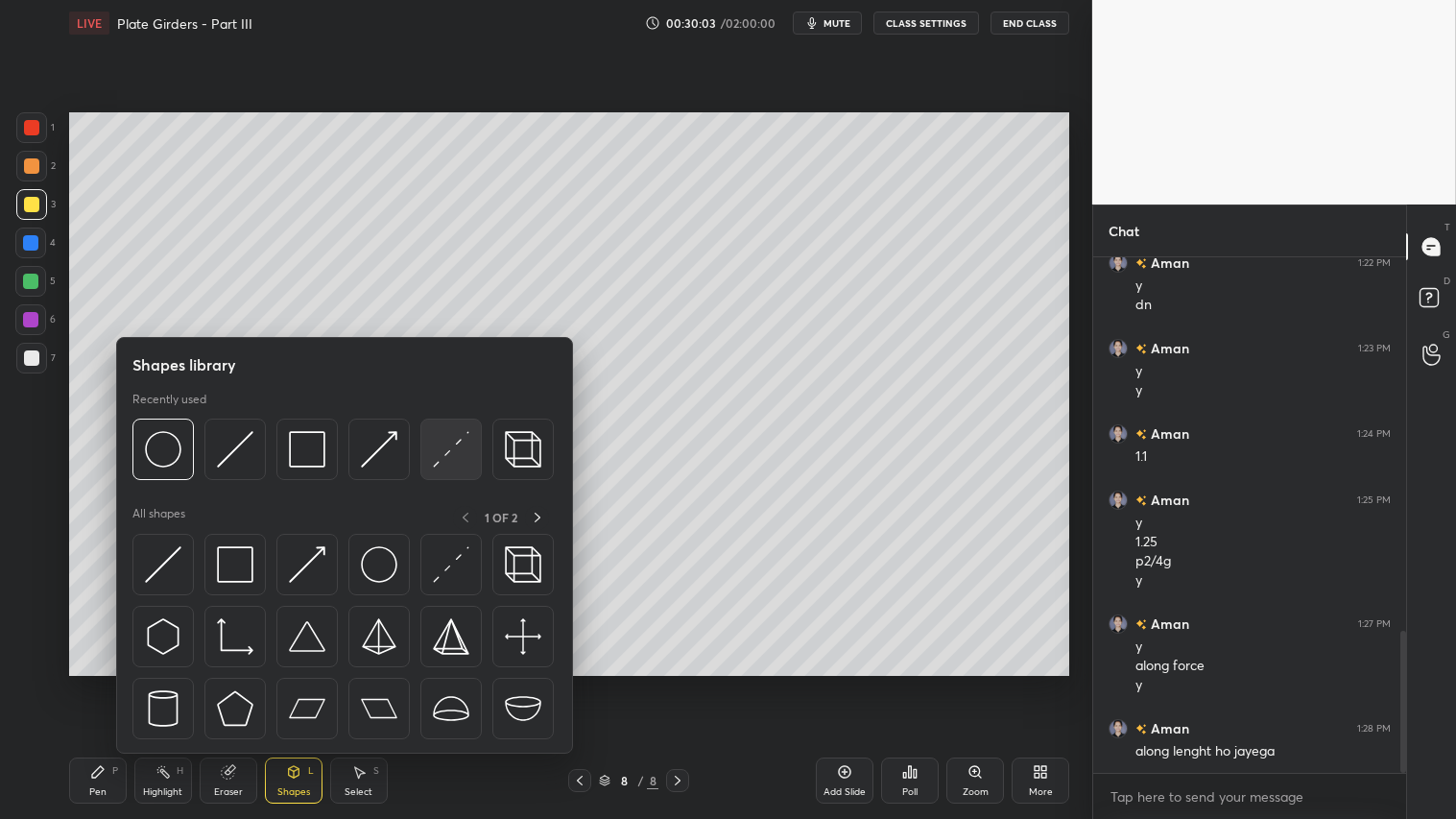
click at [454, 451] on img at bounding box center [451, 450] width 37 height 37
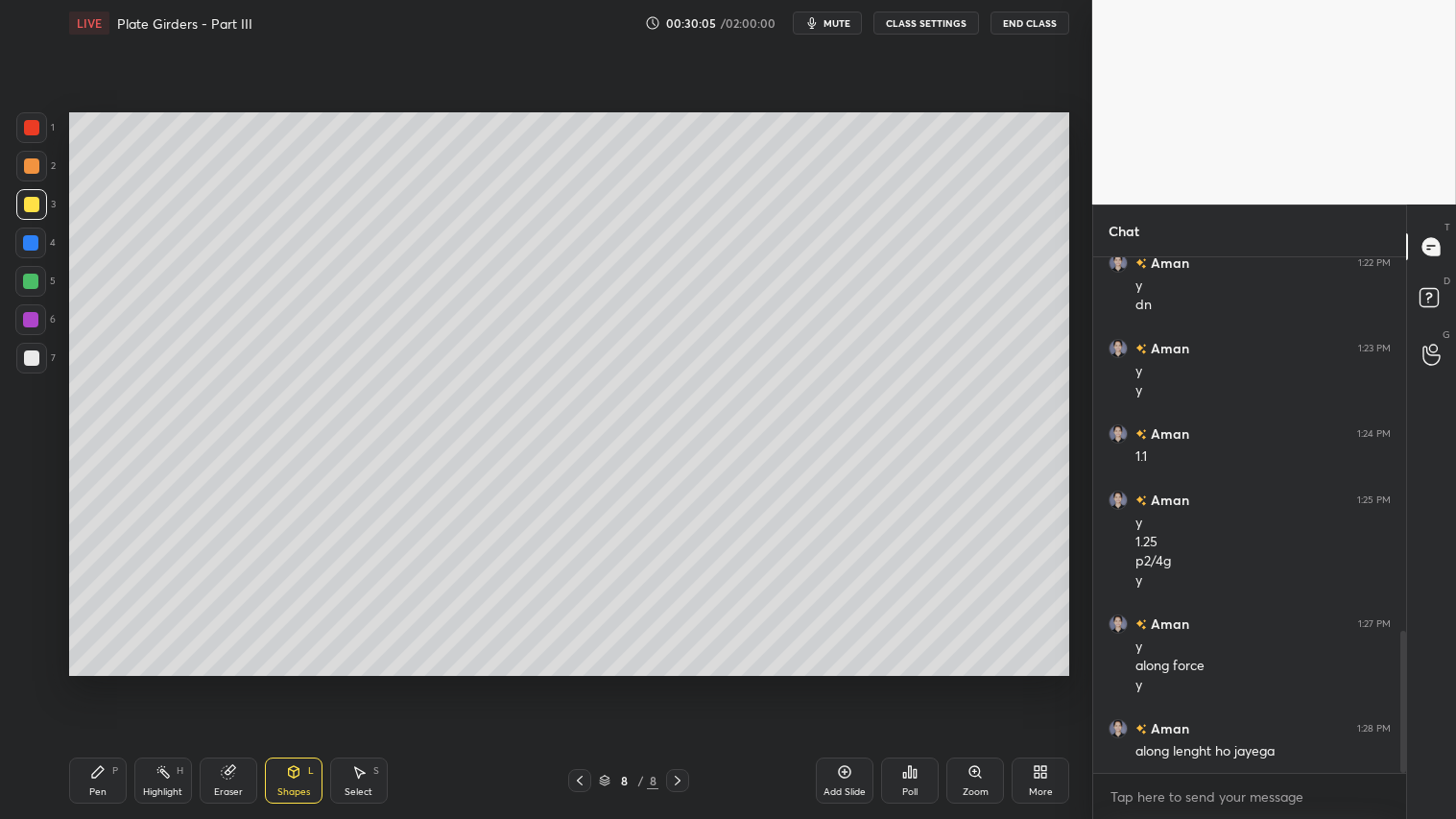
drag, startPoint x: 34, startPoint y: 124, endPoint x: 61, endPoint y: 134, distance: 28.8
click at [36, 124] on div at bounding box center [32, 127] width 15 height 15
click at [320, 683] on div "Shapes L" at bounding box center [294, 780] width 58 height 46
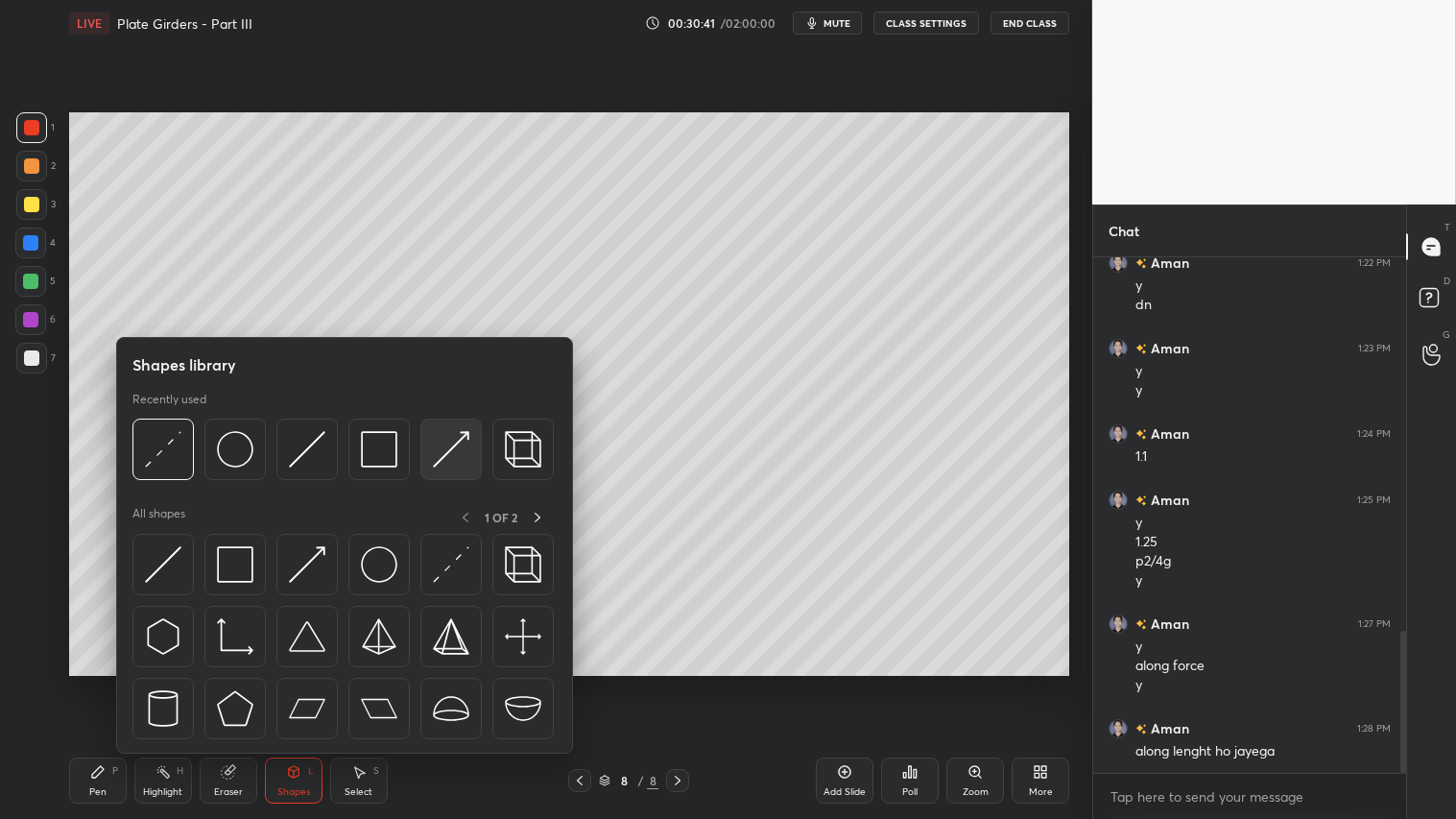
click at [445, 445] on img at bounding box center [451, 450] width 37 height 37
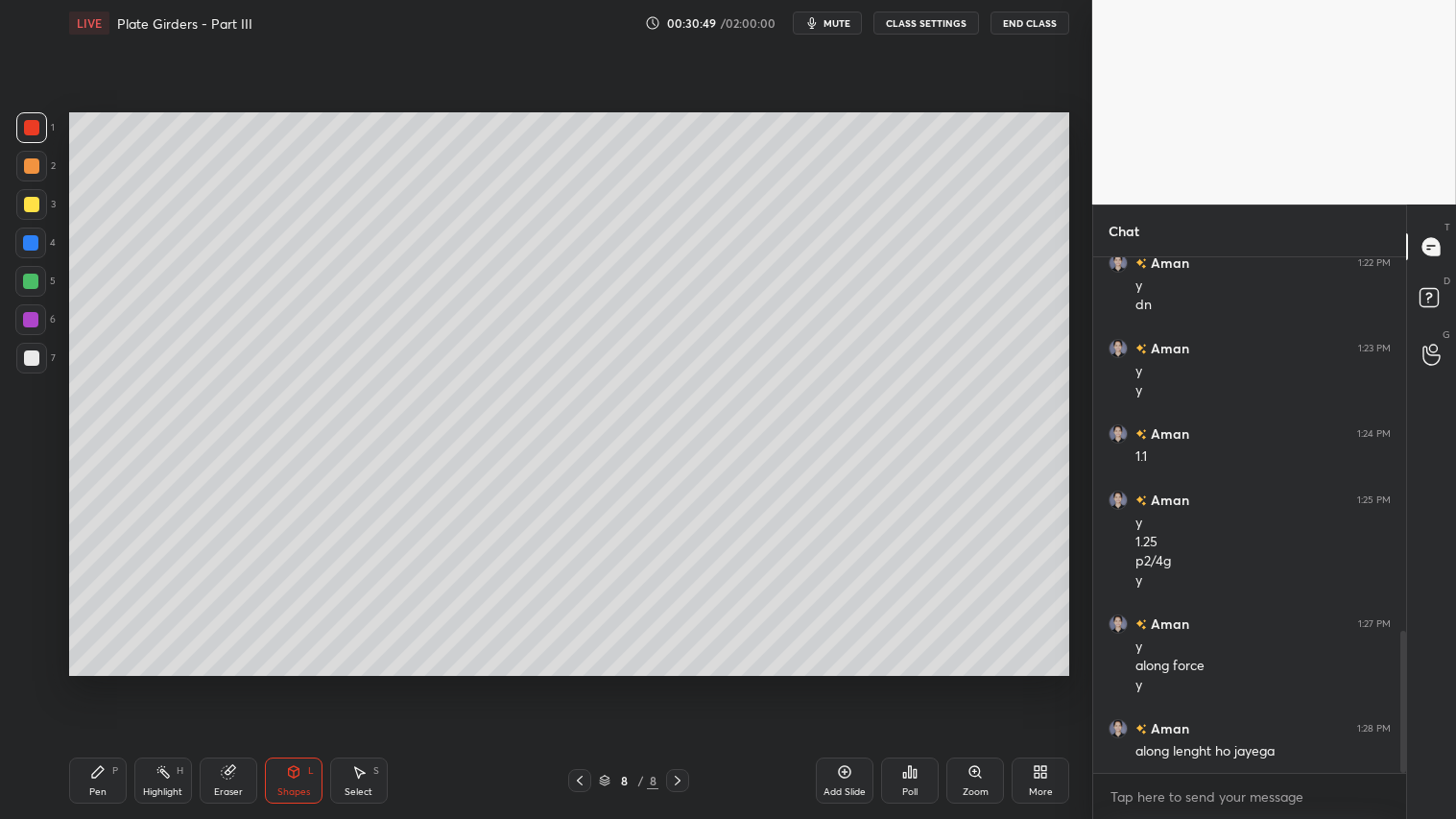
click at [124, 683] on div "Pen P" at bounding box center [98, 780] width 58 height 46
click at [304, 683] on div "Shapes L" at bounding box center [294, 780] width 58 height 46
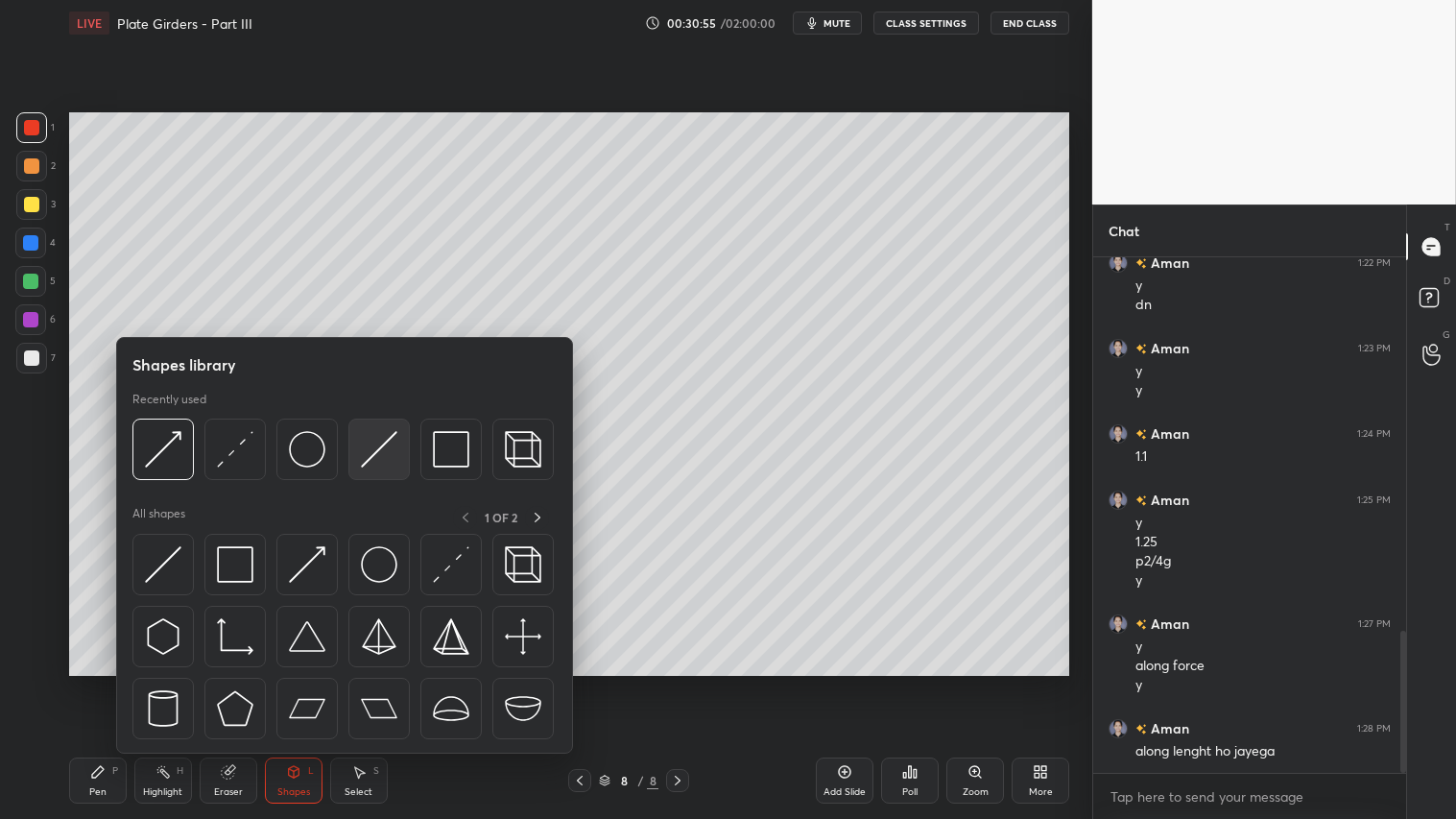
click at [386, 449] on img at bounding box center [379, 450] width 37 height 37
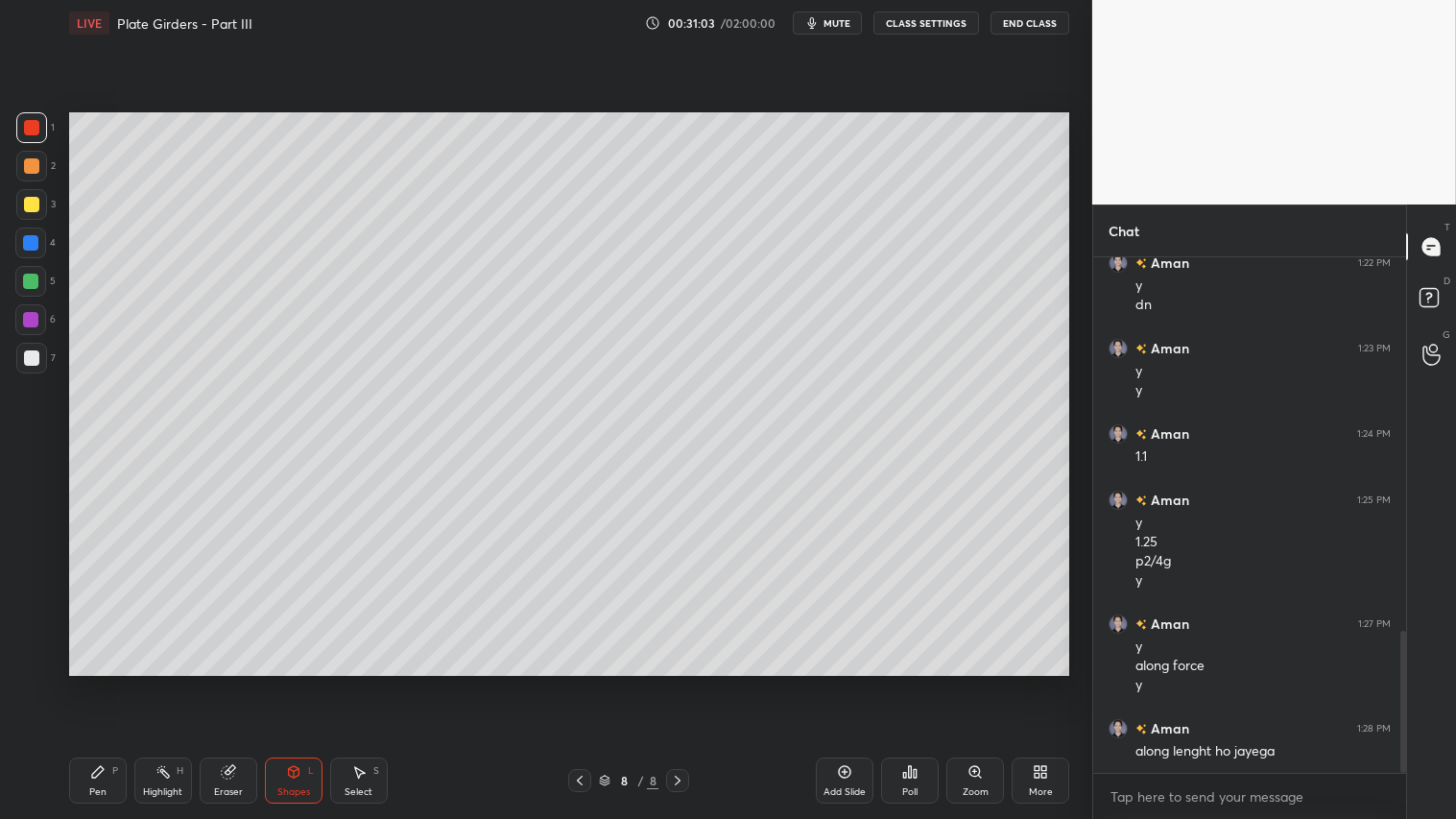
click at [235, 683] on div "Eraser" at bounding box center [229, 780] width 58 height 46
click at [296, 683] on icon at bounding box center [293, 772] width 11 height 12
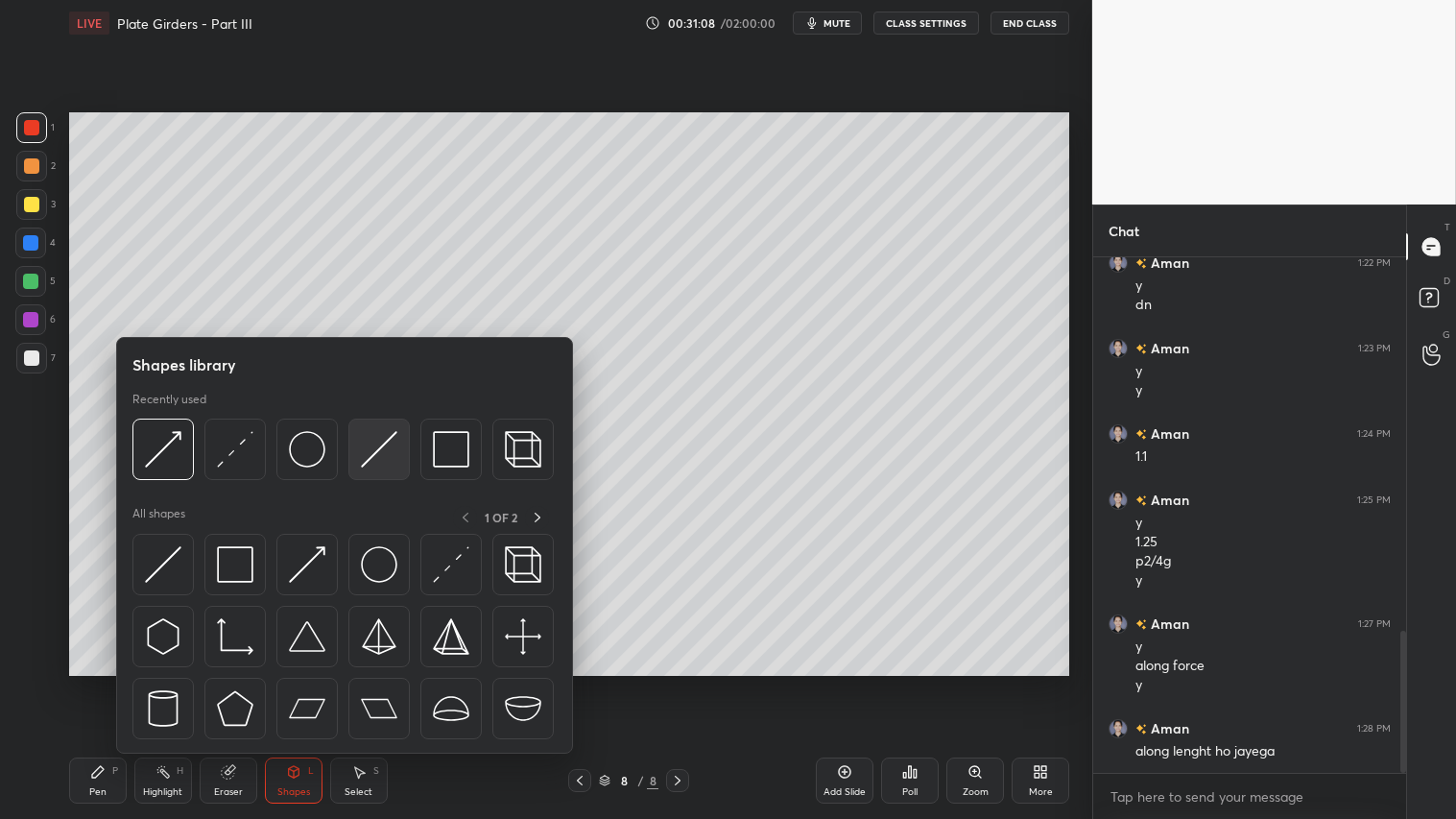
click at [377, 437] on img at bounding box center [379, 450] width 37 height 37
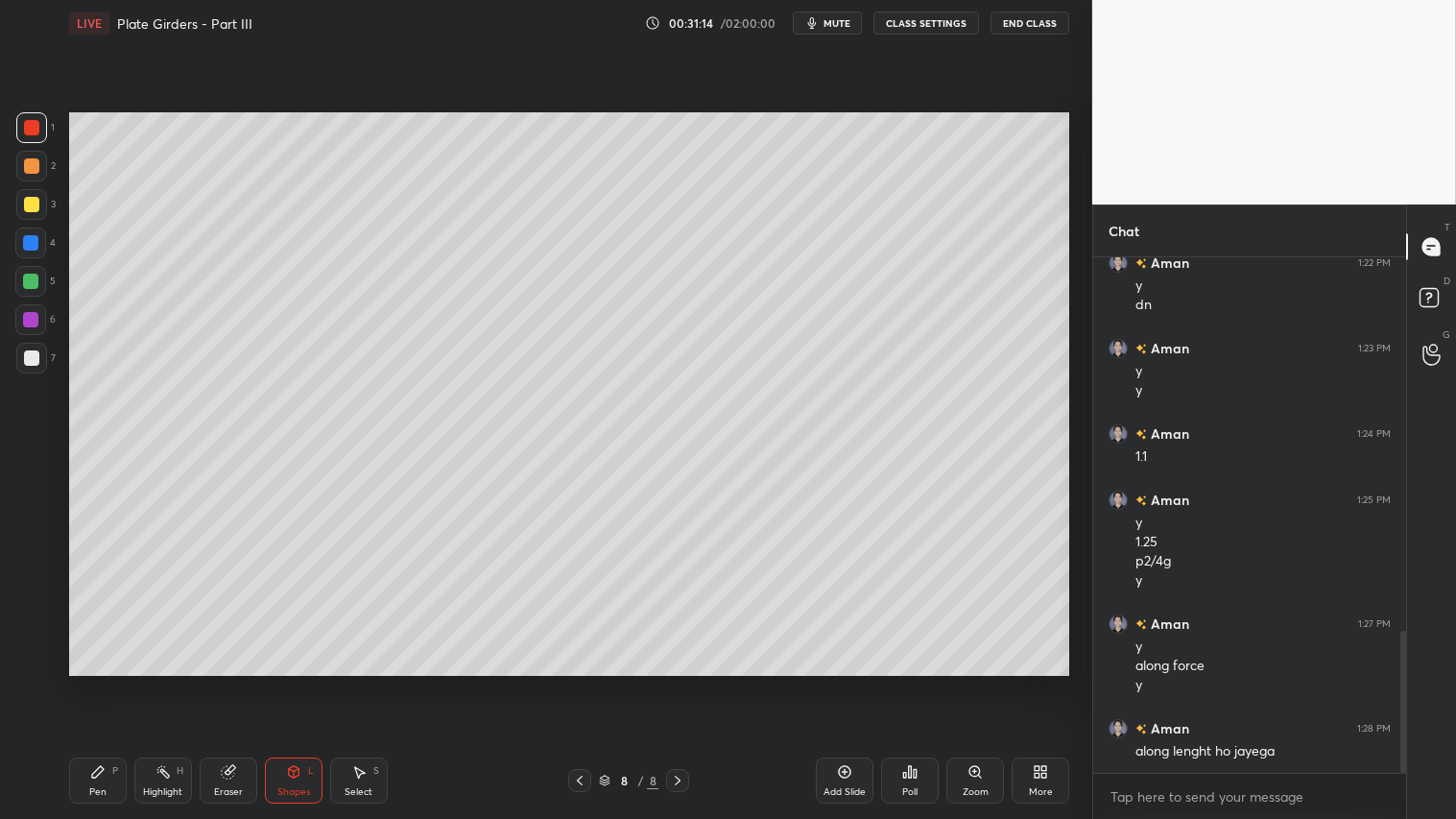
scroll to position [1421, 0]
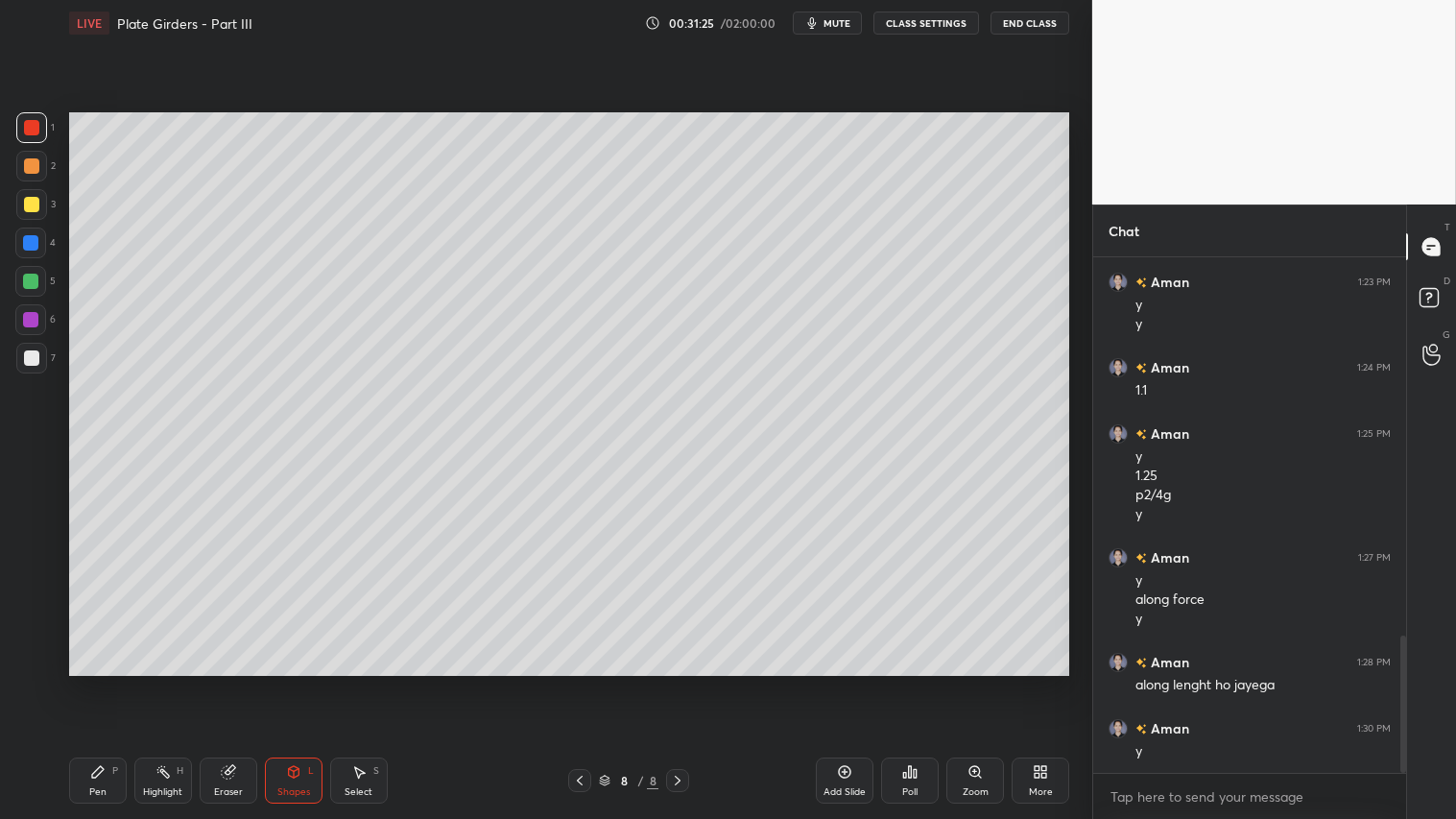
click at [111, 683] on div "Pen P" at bounding box center [98, 780] width 58 height 46
click at [36, 658] on icon at bounding box center [32, 661] width 17 height 14
click at [295, 683] on icon at bounding box center [293, 770] width 11 height 3
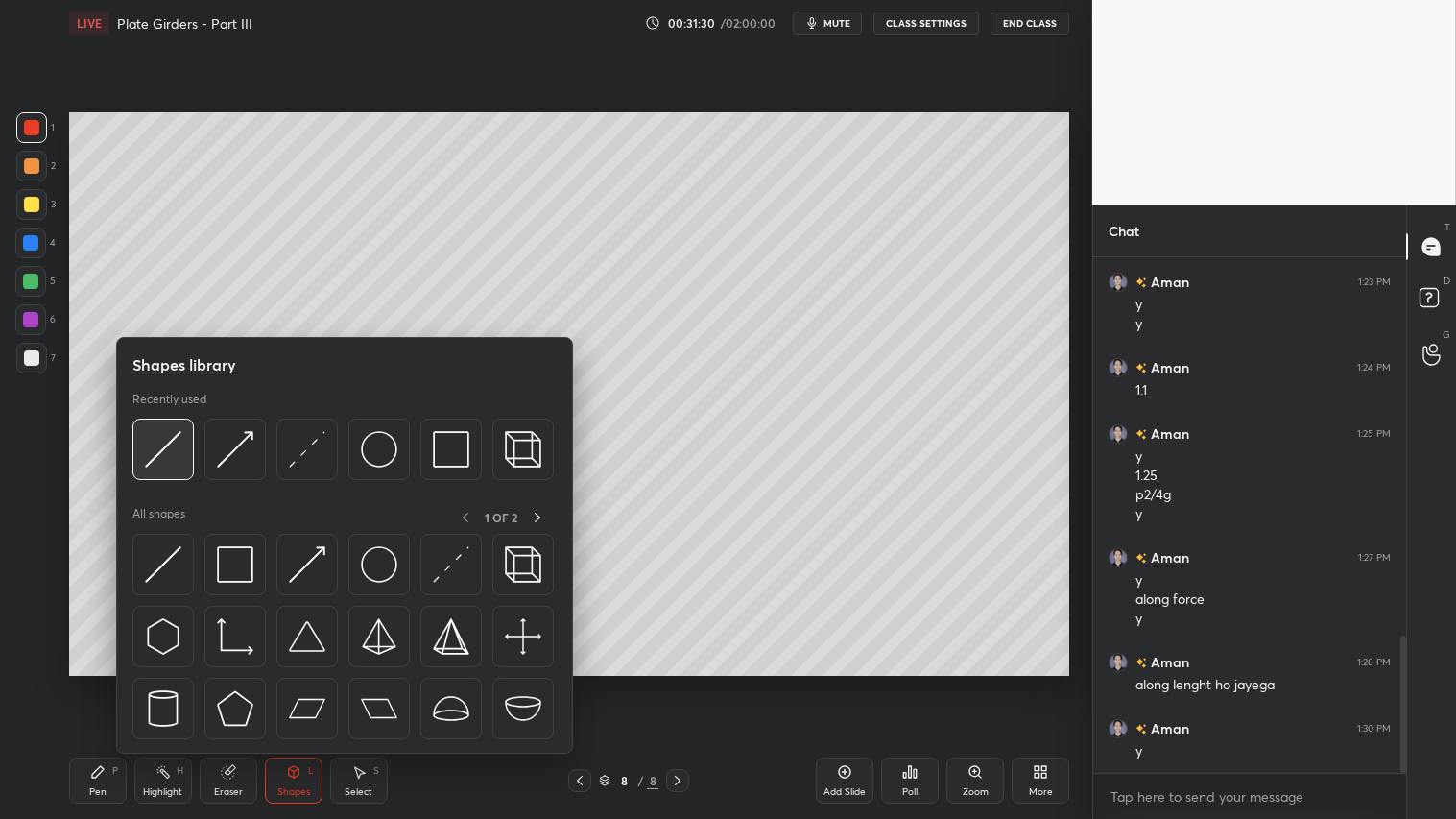
click at [168, 449] on img at bounding box center [163, 450] width 37 height 37
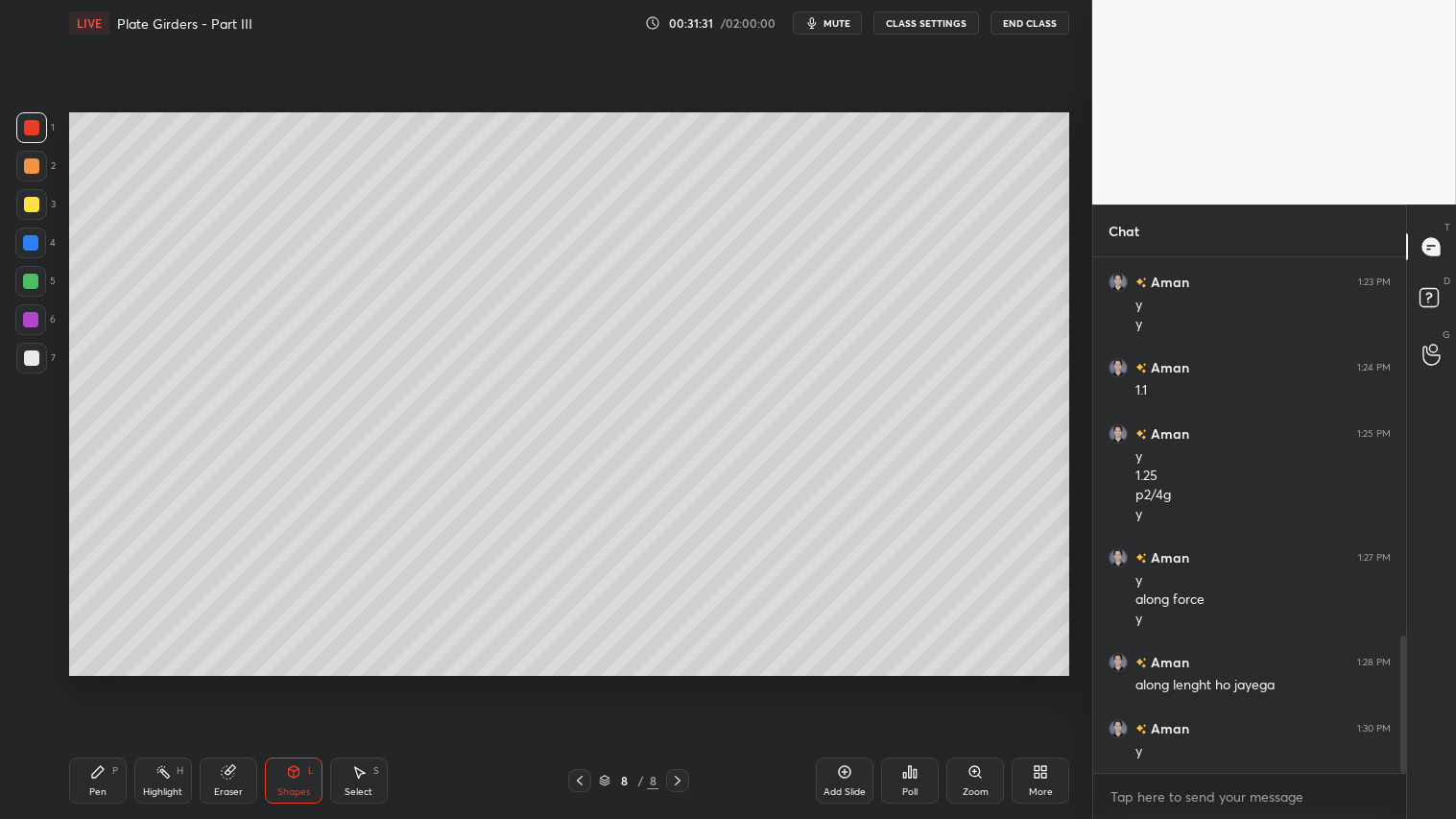
drag, startPoint x: 31, startPoint y: 343, endPoint x: 50, endPoint y: 342, distance: 19.0
click at [34, 341] on div "1 2 3 4 5 6 7" at bounding box center [36, 246] width 40 height 269
click at [37, 356] on div at bounding box center [32, 358] width 15 height 15
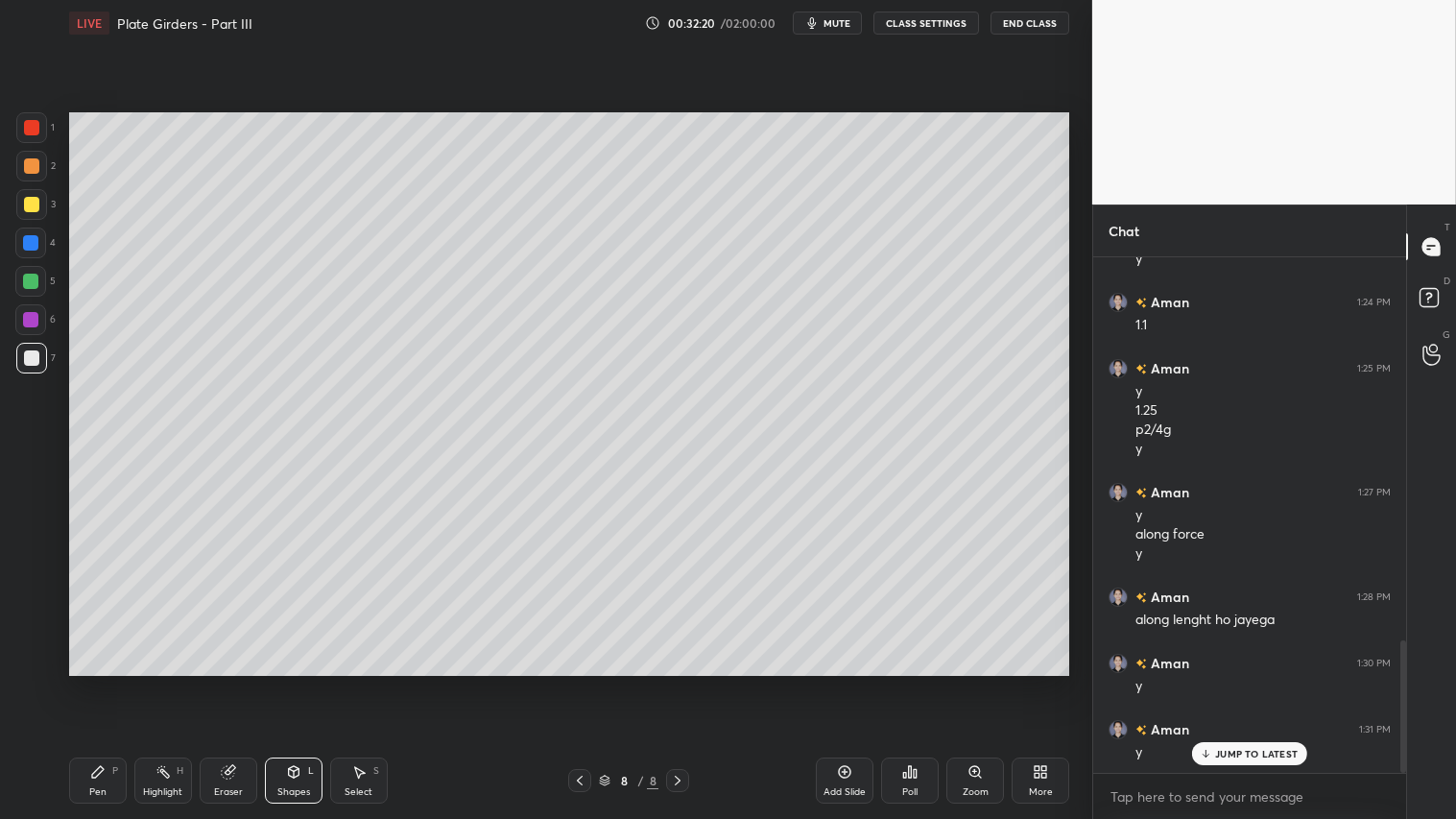
click at [314, 683] on div "Shapes L" at bounding box center [294, 780] width 58 height 46
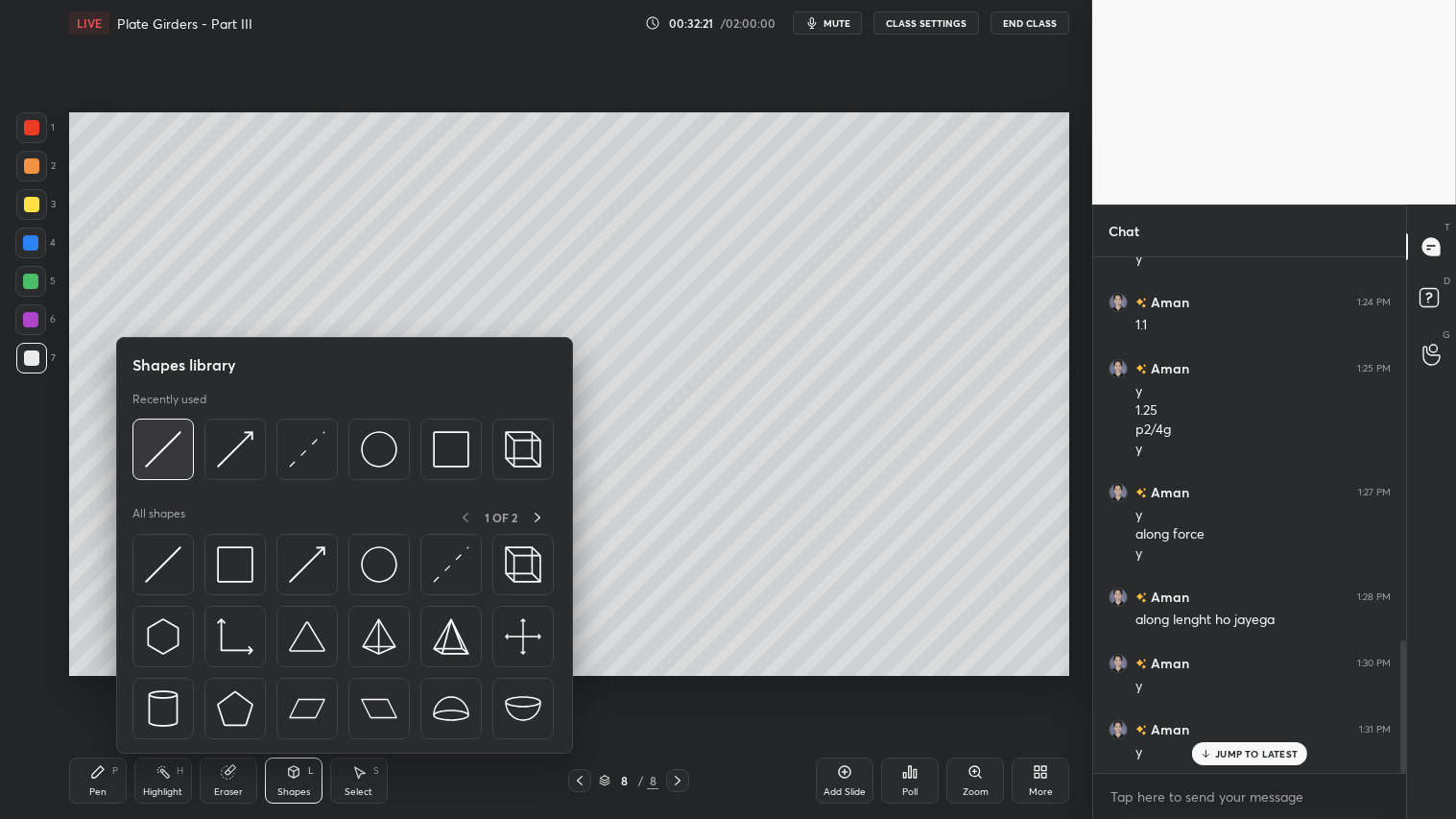
click at [174, 430] on div at bounding box center [163, 450] width 62 height 62
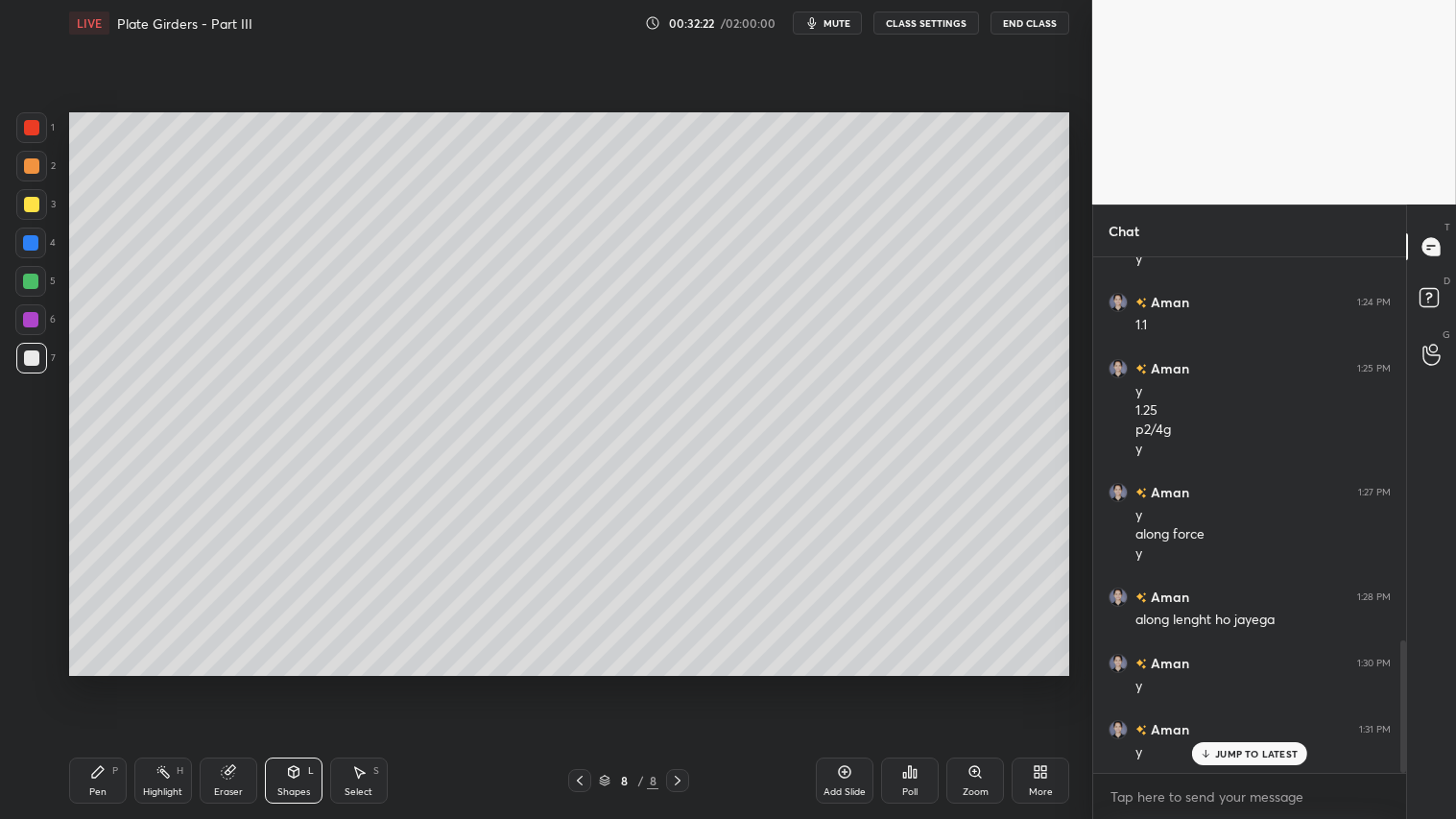
drag, startPoint x: 31, startPoint y: 118, endPoint x: 59, endPoint y: 250, distance: 134.9
click at [31, 121] on div at bounding box center [32, 127] width 15 height 15
drag, startPoint x: 299, startPoint y: 780, endPoint x: 299, endPoint y: 756, distance: 24.0
click at [299, 683] on div "Shapes L" at bounding box center [294, 780] width 58 height 46
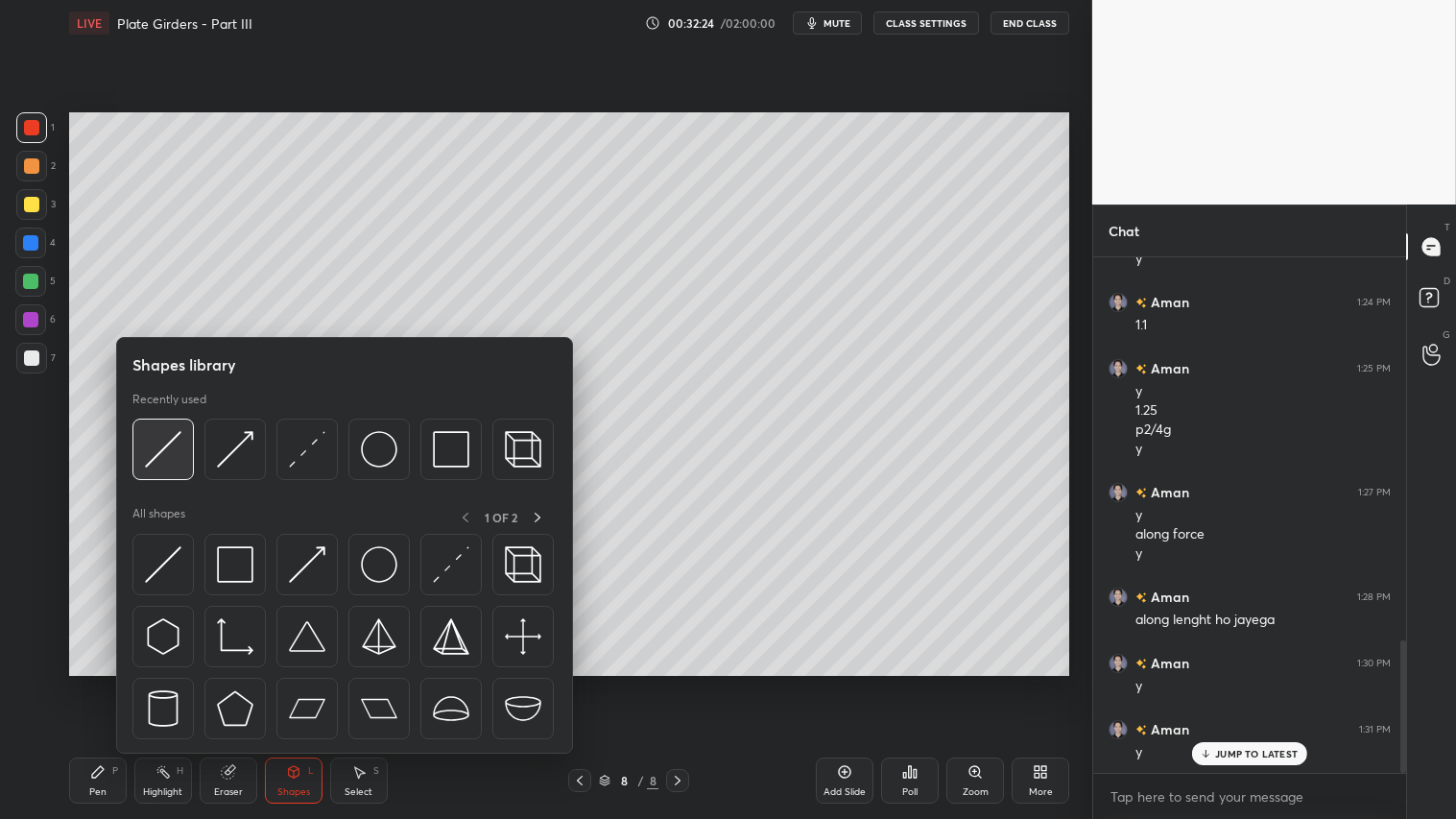
click at [178, 437] on img at bounding box center [163, 450] width 37 height 37
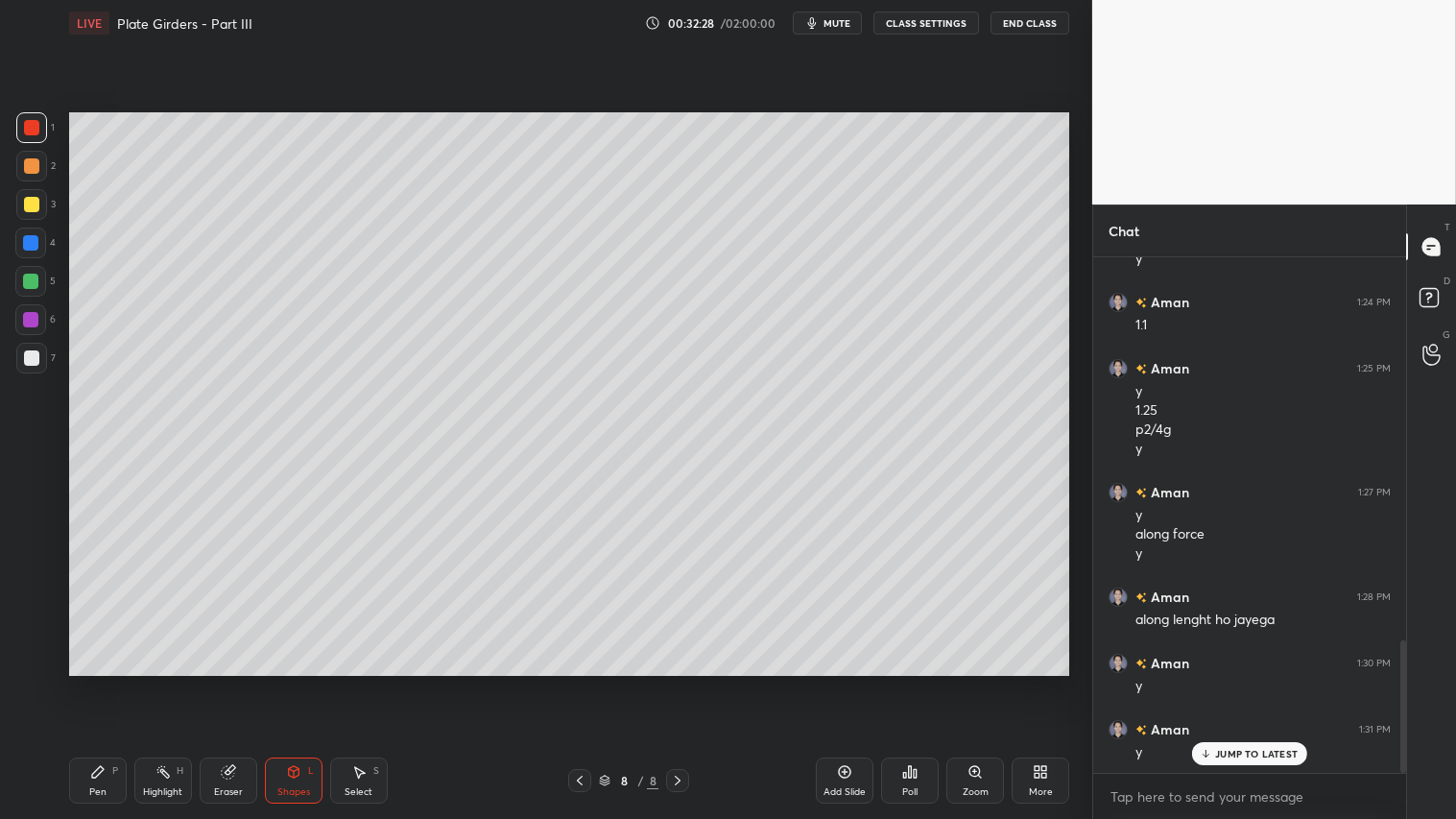
click at [87, 683] on div "Pen P" at bounding box center [98, 780] width 58 height 46
drag, startPoint x: 31, startPoint y: 628, endPoint x: 147, endPoint y: 696, distance: 134.5
click at [33, 628] on icon at bounding box center [31, 622] width 17 height 14
click at [303, 683] on div "Shapes" at bounding box center [294, 792] width 33 height 10
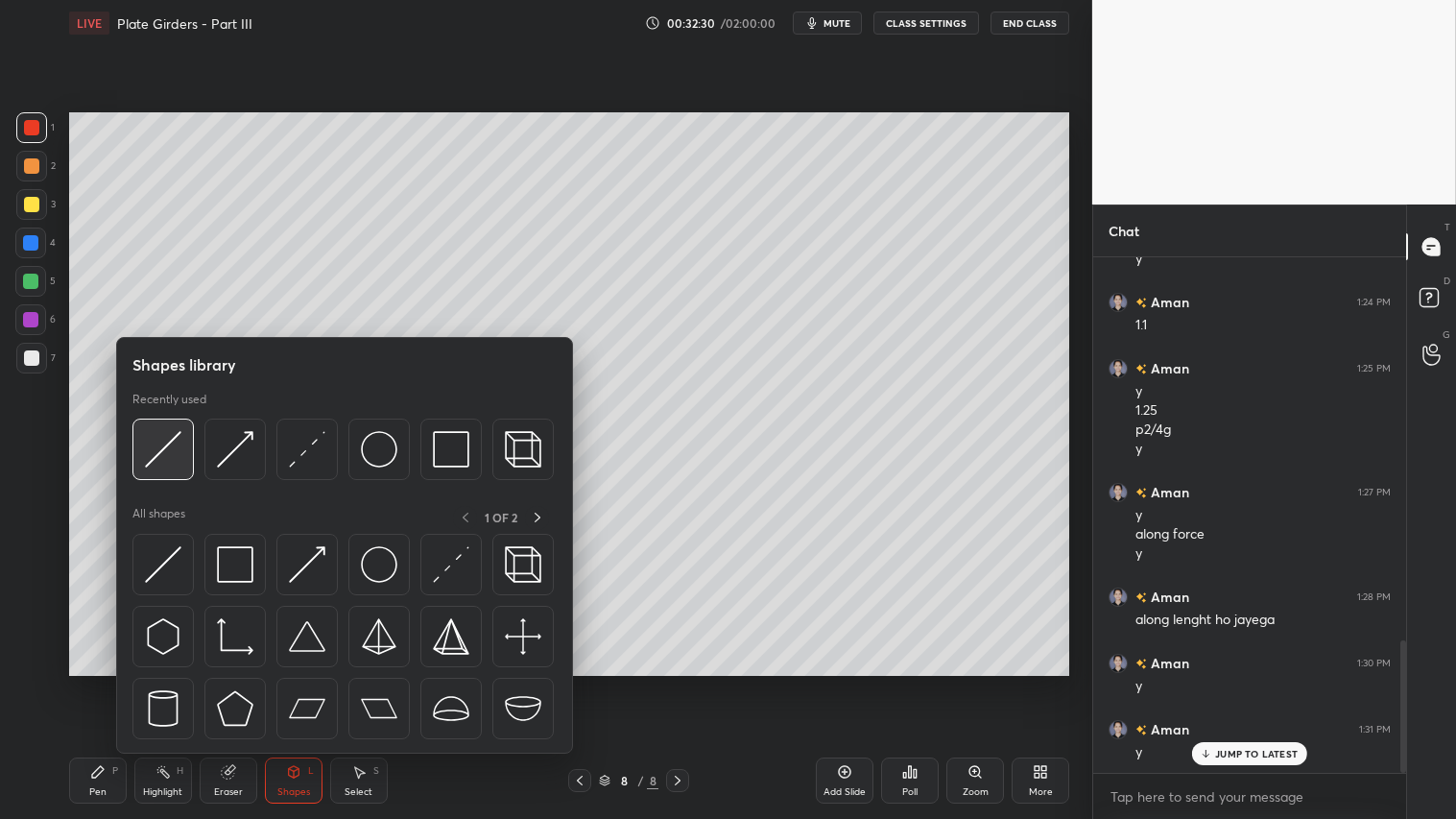
click at [167, 442] on img at bounding box center [163, 450] width 37 height 37
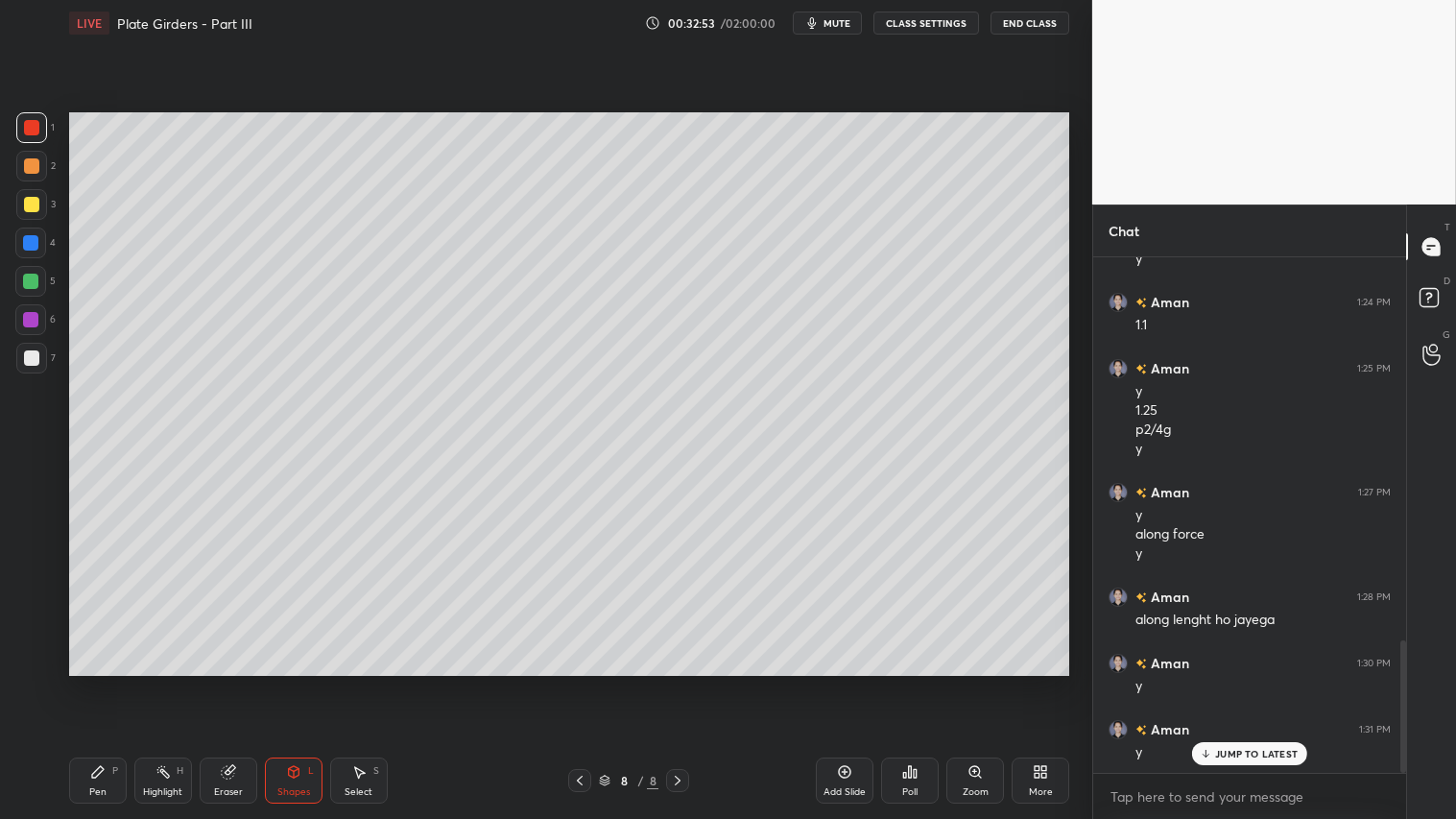
click at [103, 683] on div "Pen" at bounding box center [98, 792] width 17 height 10
click at [31, 161] on div at bounding box center [32, 166] width 15 height 15
click at [40, 669] on div at bounding box center [32, 661] width 31 height 31
click at [97, 683] on div "Pen P" at bounding box center [98, 780] width 58 height 46
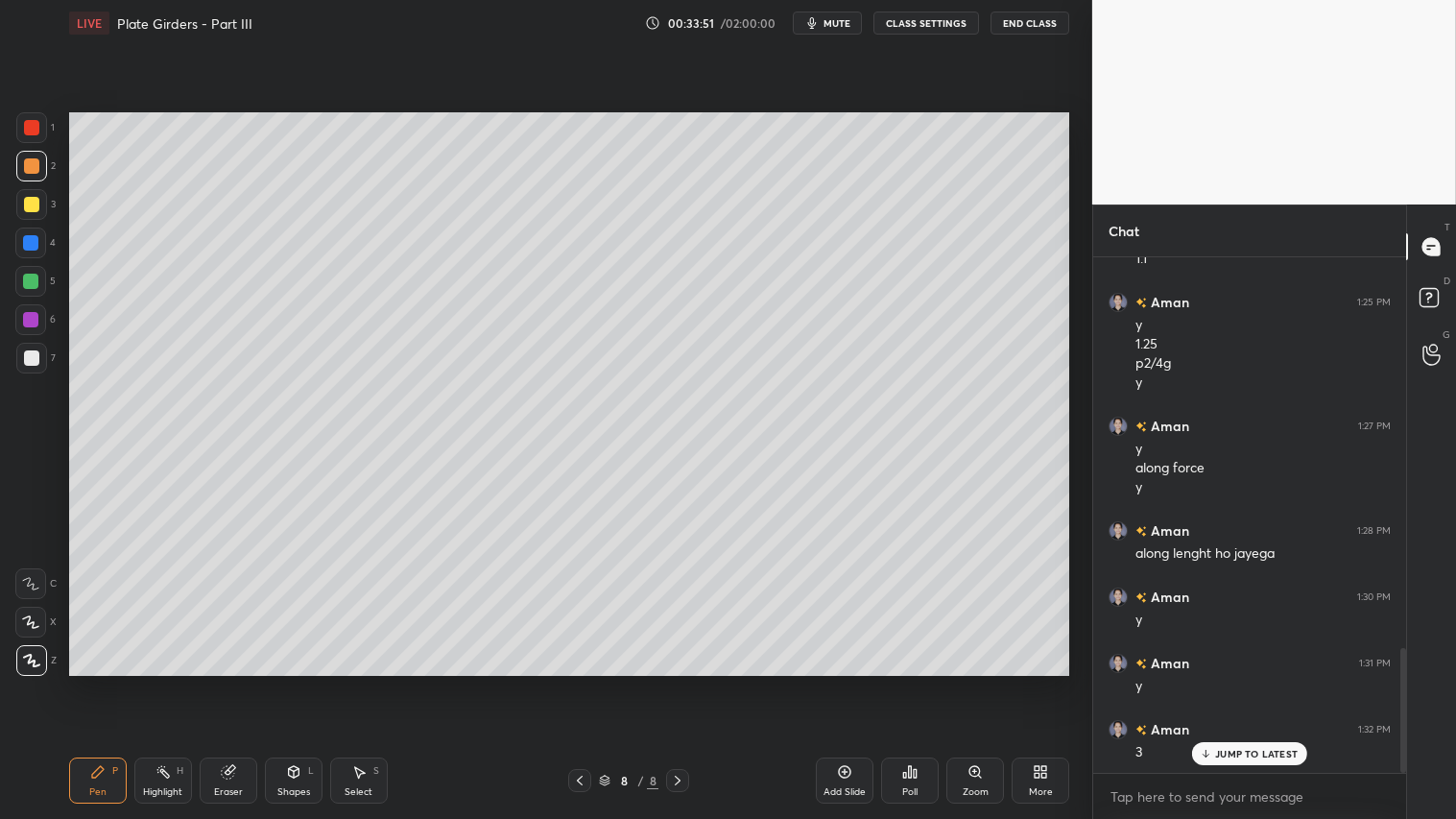
scroll to position [1619, 0]
click at [221, 683] on icon at bounding box center [229, 772] width 15 height 15
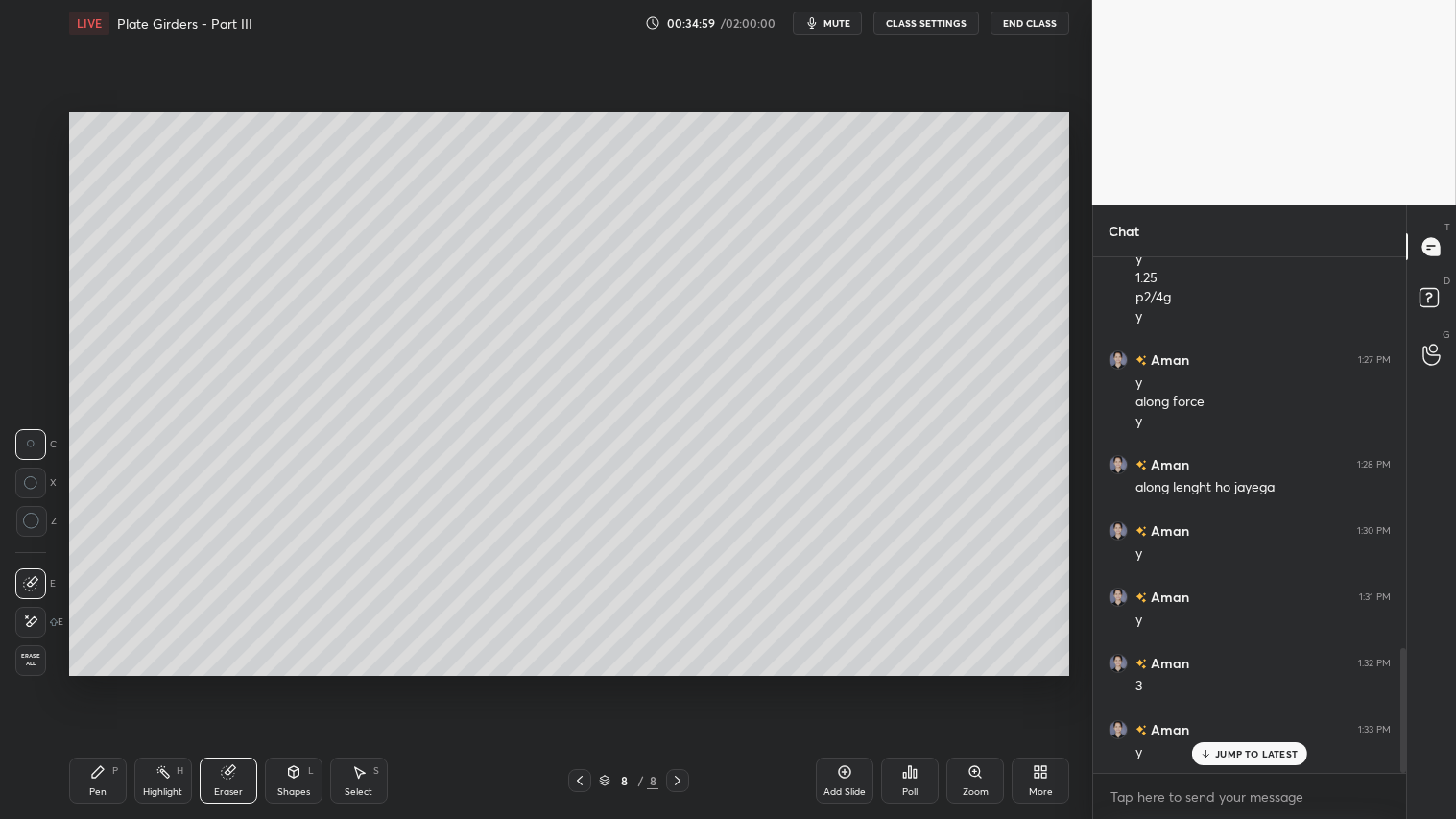
scroll to position [1685, 0]
drag, startPoint x: 103, startPoint y: 781, endPoint x: 93, endPoint y: 771, distance: 14.1
click at [102, 683] on div "Pen P" at bounding box center [98, 780] width 58 height 46
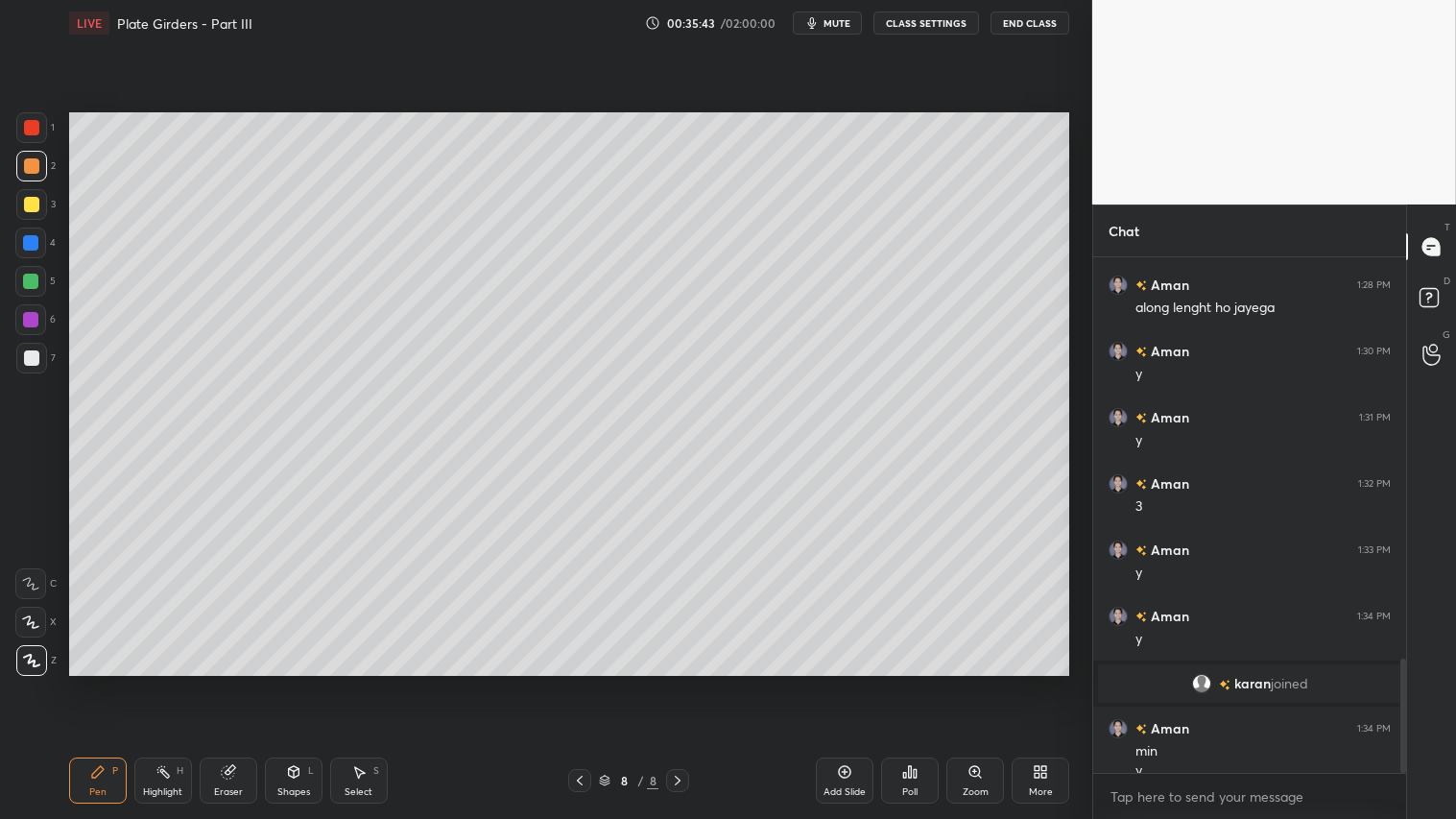
scroll to position [1818, 0]
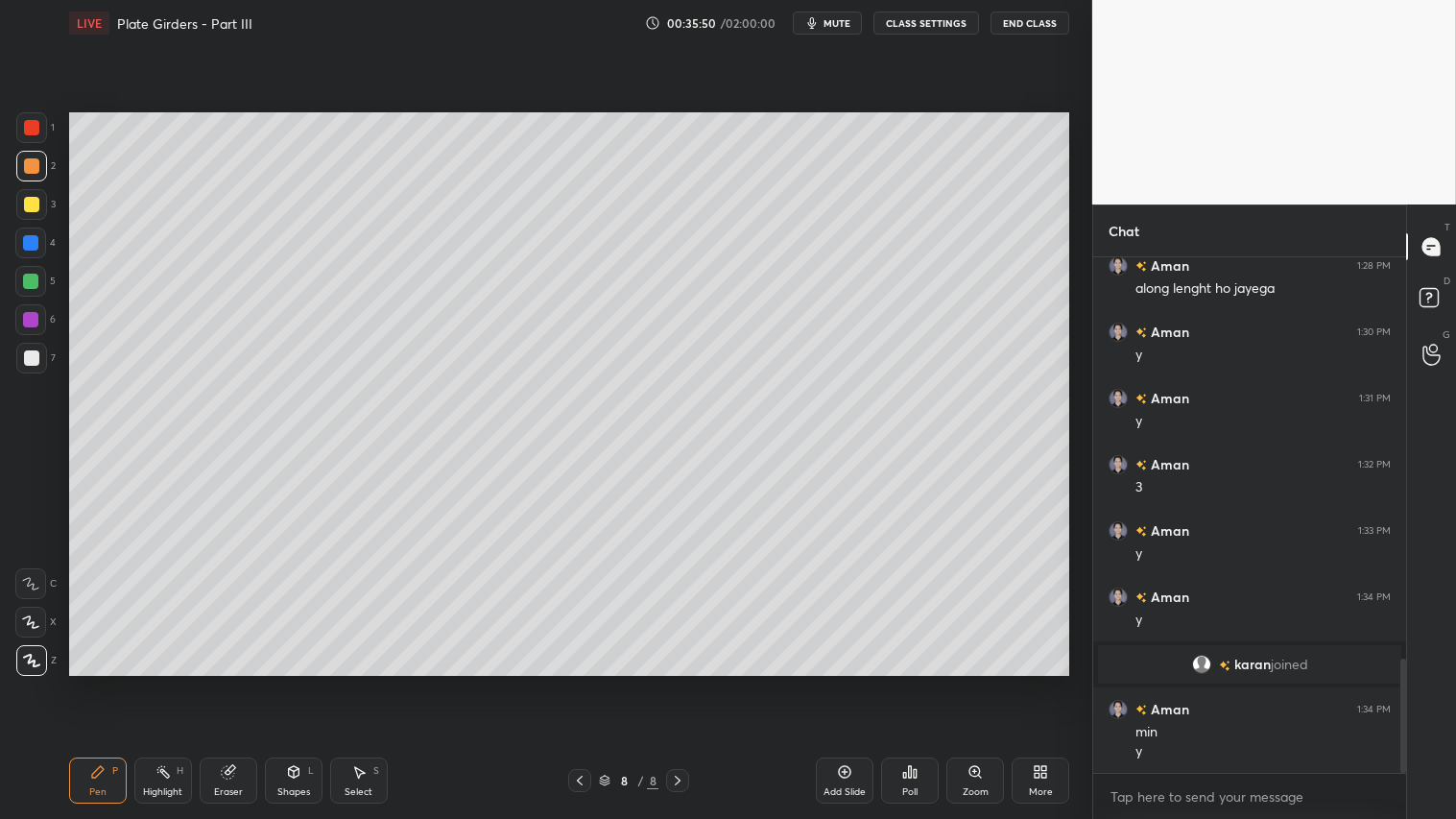
click at [583, 683] on icon at bounding box center [580, 780] width 15 height 15
click at [683, 683] on icon at bounding box center [678, 780] width 15 height 15
drag, startPoint x: 685, startPoint y: 780, endPoint x: 823, endPoint y: 779, distance: 138.0
click at [688, 683] on div at bounding box center [678, 780] width 23 height 23
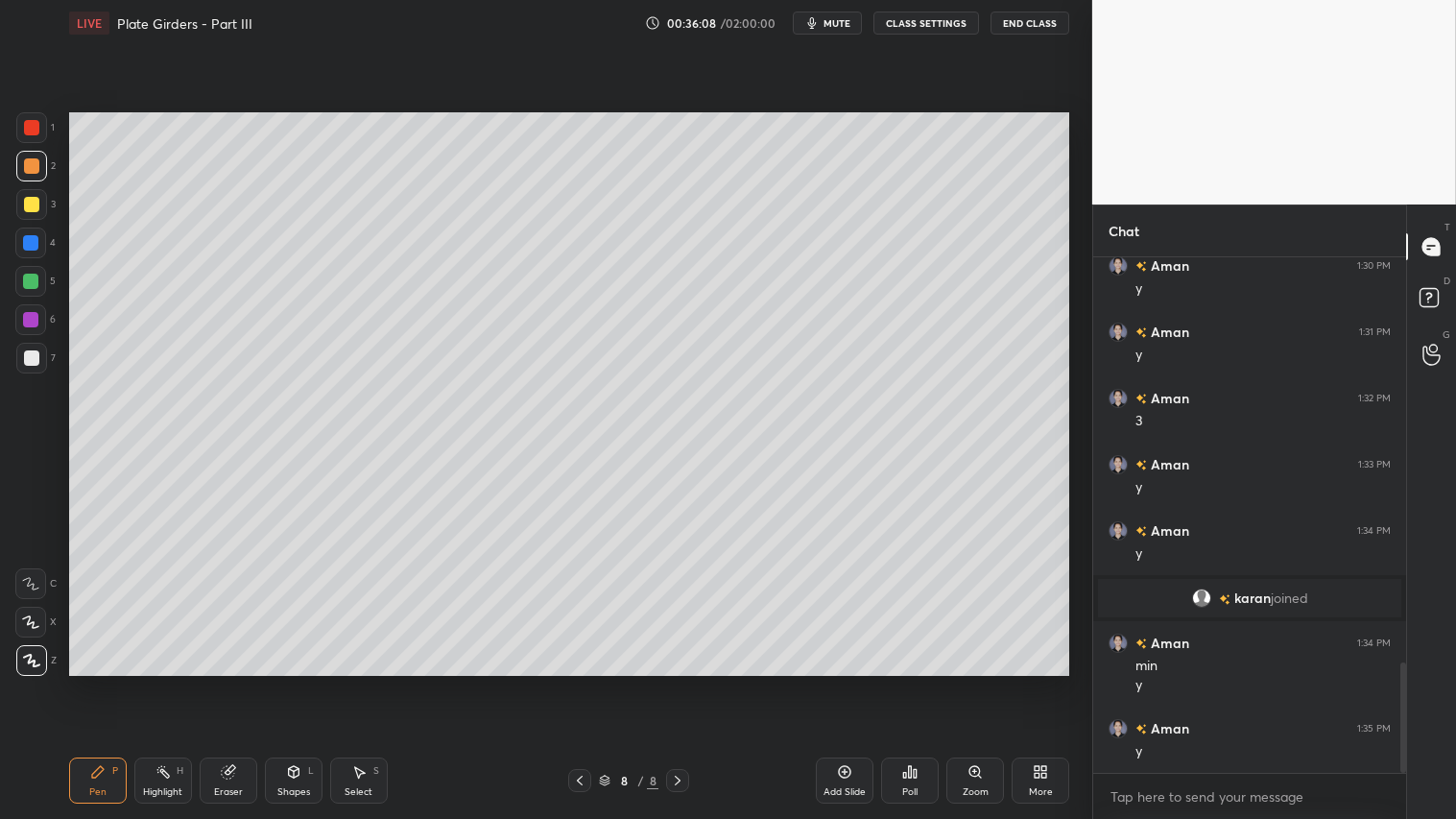
click at [845, 683] on icon at bounding box center [845, 772] width 15 height 15
click at [34, 281] on div at bounding box center [31, 282] width 15 height 15
click at [106, 683] on div "Pen P" at bounding box center [98, 780] width 58 height 46
click at [293, 683] on div "Shapes L" at bounding box center [294, 780] width 58 height 46
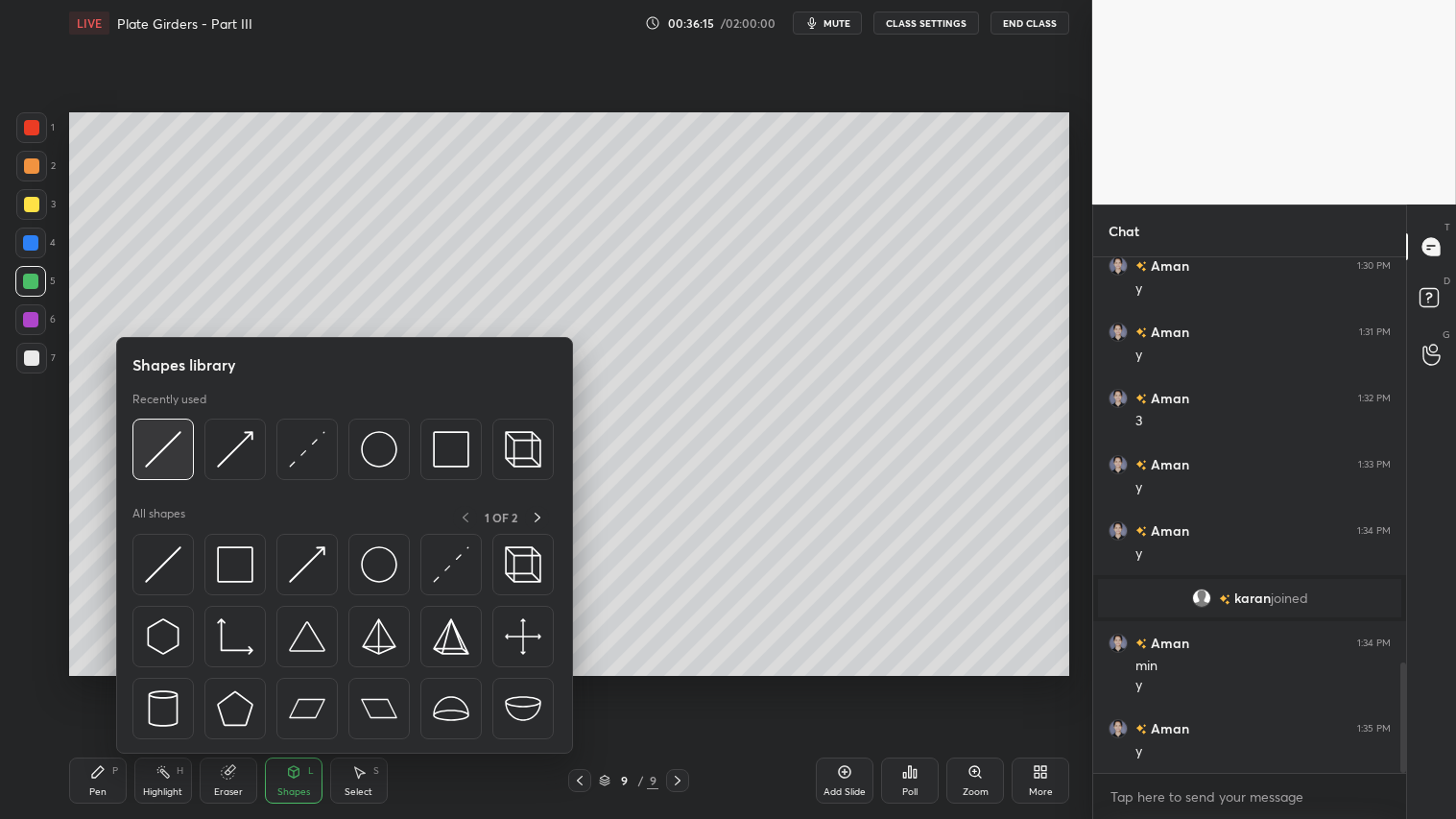
click at [175, 450] on img at bounding box center [163, 450] width 37 height 37
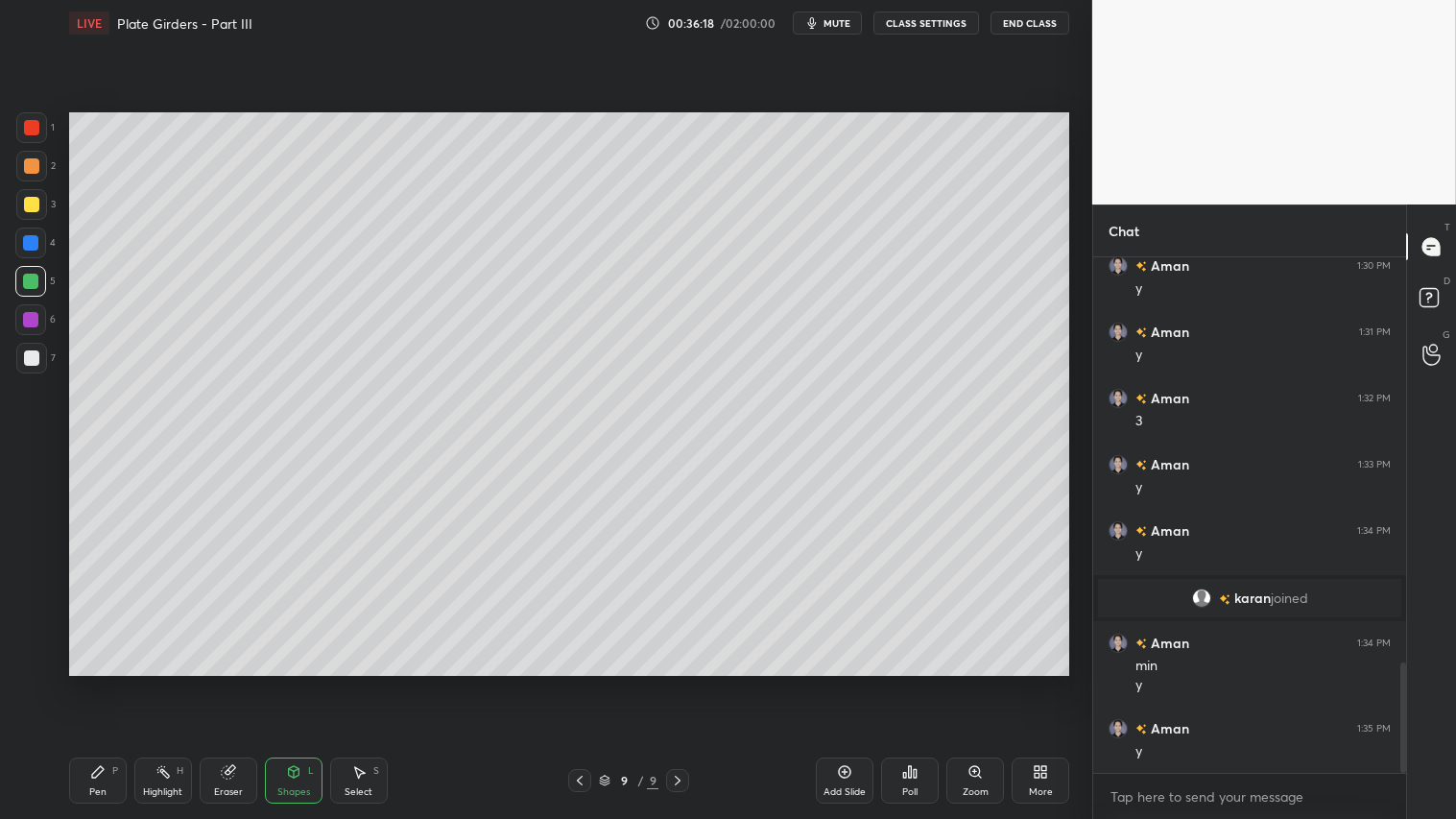
click at [31, 204] on div at bounding box center [32, 205] width 15 height 15
click at [102, 683] on icon at bounding box center [98, 772] width 15 height 15
click at [580, 683] on icon at bounding box center [580, 780] width 15 height 15
click at [685, 683] on icon at bounding box center [678, 780] width 15 height 15
click at [99, 683] on icon at bounding box center [98, 772] width 15 height 15
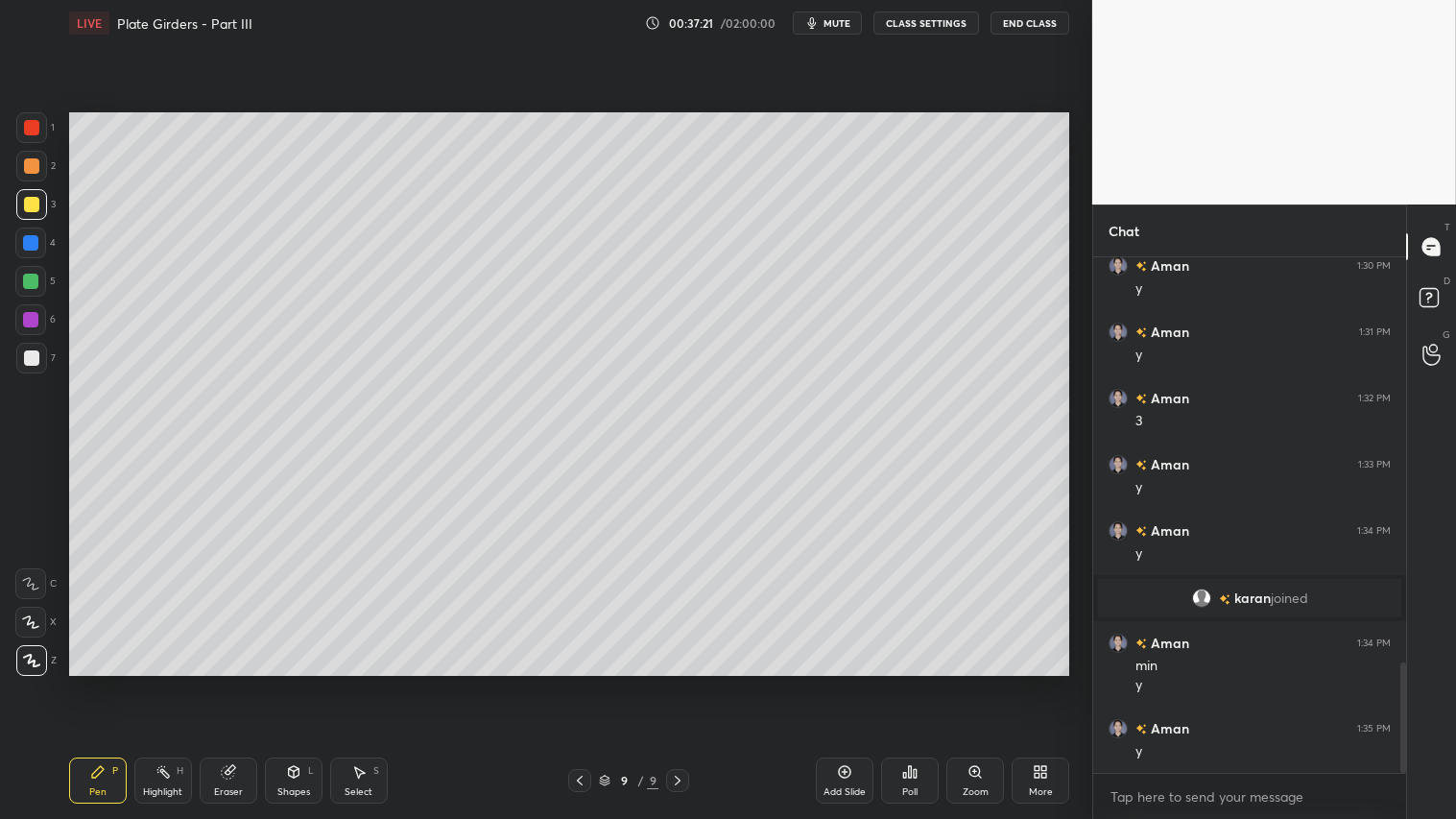
scroll to position [1951, 0]
click at [580, 683] on div at bounding box center [580, 780] width 23 height 23
click at [670, 683] on icon at bounding box center [678, 780] width 15 height 15
click at [37, 169] on div at bounding box center [32, 166] width 31 height 31
click at [32, 170] on div at bounding box center [32, 166] width 15 height 15
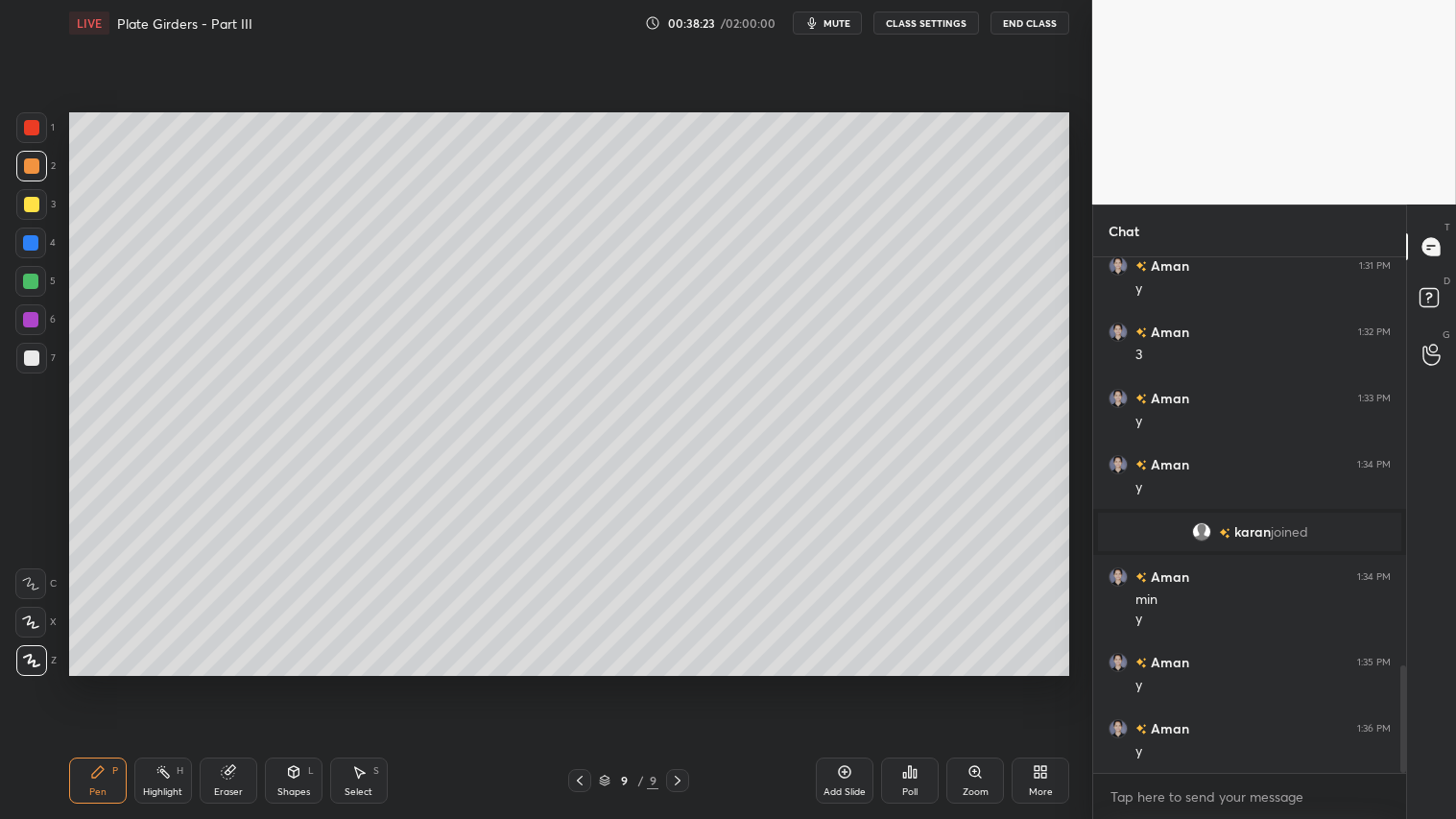
click at [98, 683] on div "Pen" at bounding box center [98, 792] width 17 height 10
click at [40, 166] on div at bounding box center [32, 166] width 31 height 31
click at [108, 683] on div "Pen P" at bounding box center [98, 780] width 58 height 46
click at [112, 683] on div "P" at bounding box center [115, 771] width 6 height 10
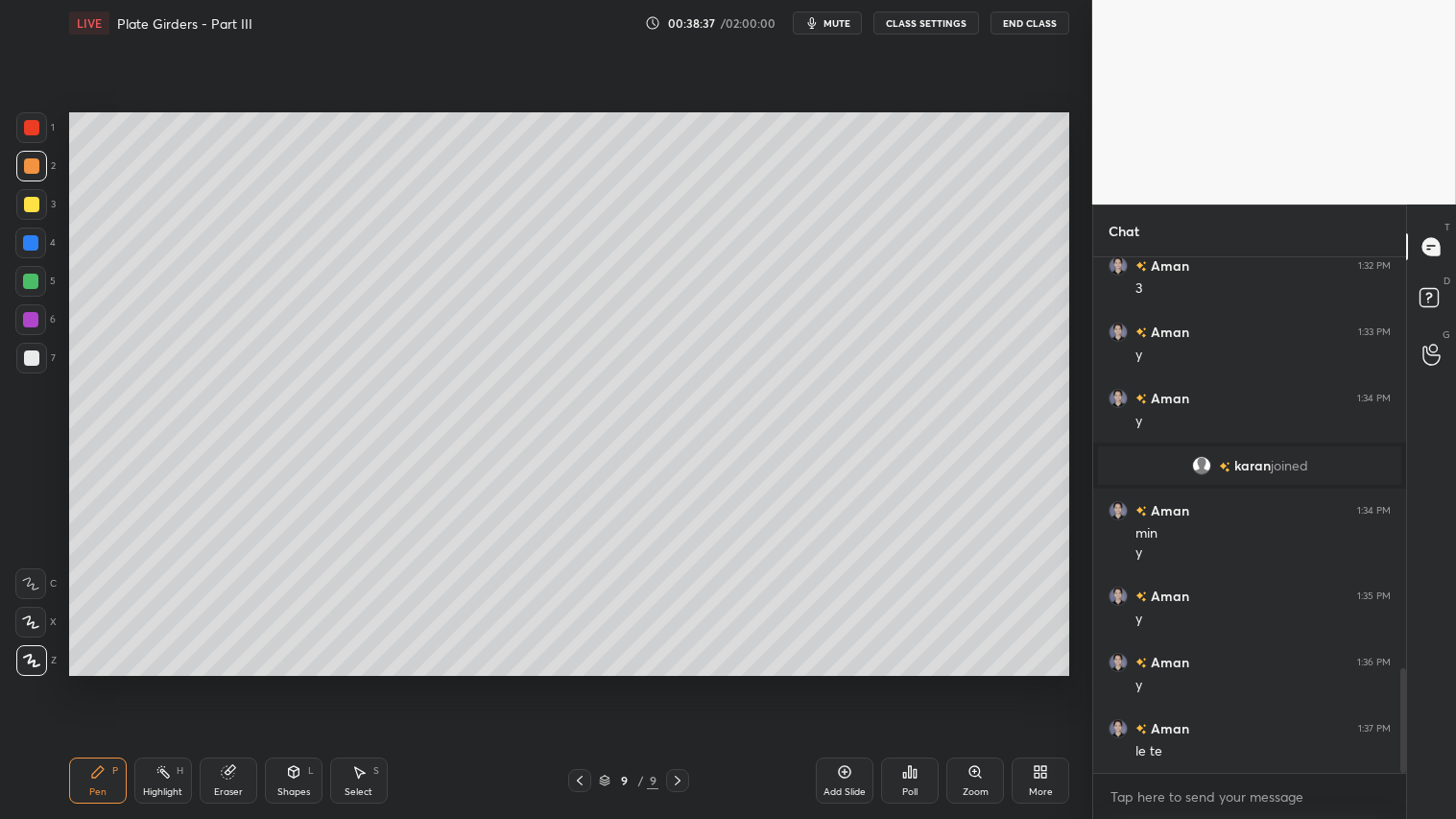
click at [101, 683] on div "Pen P" at bounding box center [98, 780] width 58 height 46
click at [843, 21] on span "mute" at bounding box center [837, 23] width 27 height 14
click at [819, 26] on span "unmute" at bounding box center [835, 23] width 41 height 14
drag, startPoint x: 40, startPoint y: 170, endPoint x: 67, endPoint y: 310, distance: 142.6
click at [40, 168] on div at bounding box center [32, 166] width 31 height 31
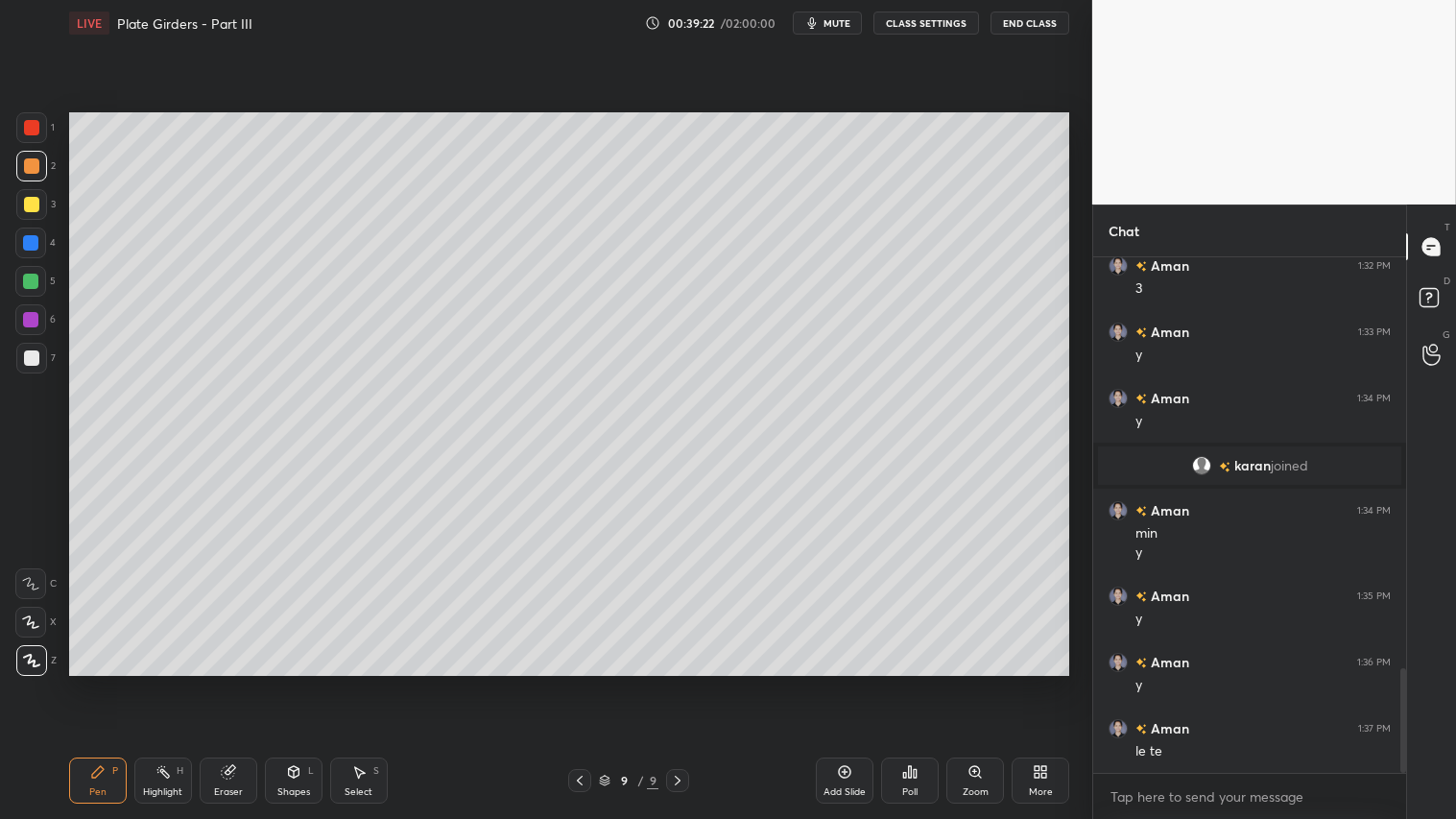
click at [29, 359] on div at bounding box center [32, 358] width 15 height 15
click at [109, 683] on div "Pen P" at bounding box center [98, 780] width 58 height 46
click at [581, 683] on icon at bounding box center [580, 780] width 15 height 15
click at [580, 683] on icon at bounding box center [580, 780] width 6 height 10
click at [682, 683] on icon at bounding box center [678, 780] width 15 height 15
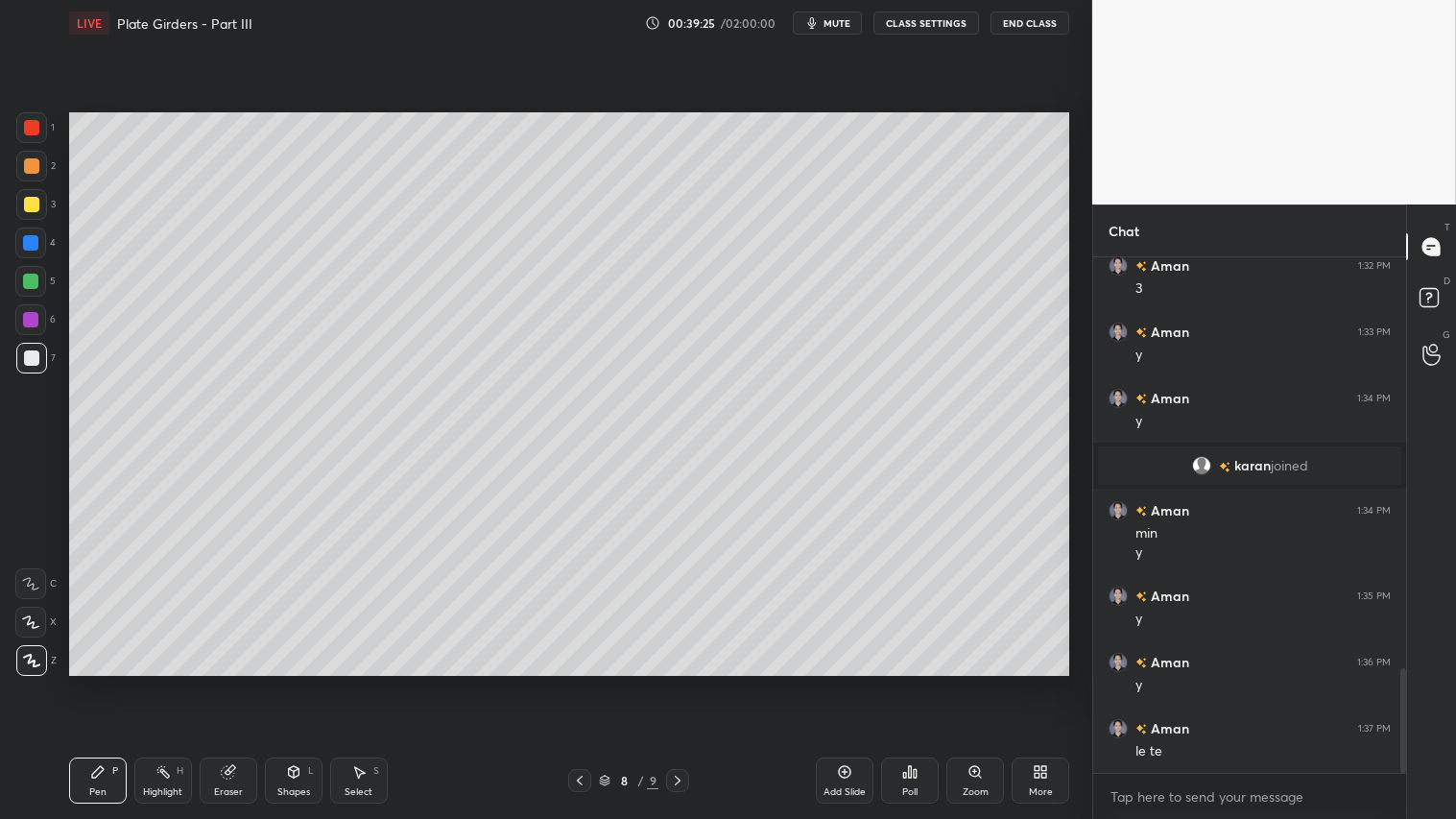
click at [684, 683] on icon at bounding box center [678, 780] width 15 height 15
click at [684, 683] on div at bounding box center [678, 780] width 23 height 23
click at [847, 683] on icon at bounding box center [845, 772] width 15 height 15
click at [298, 683] on div "Shapes" at bounding box center [294, 792] width 33 height 10
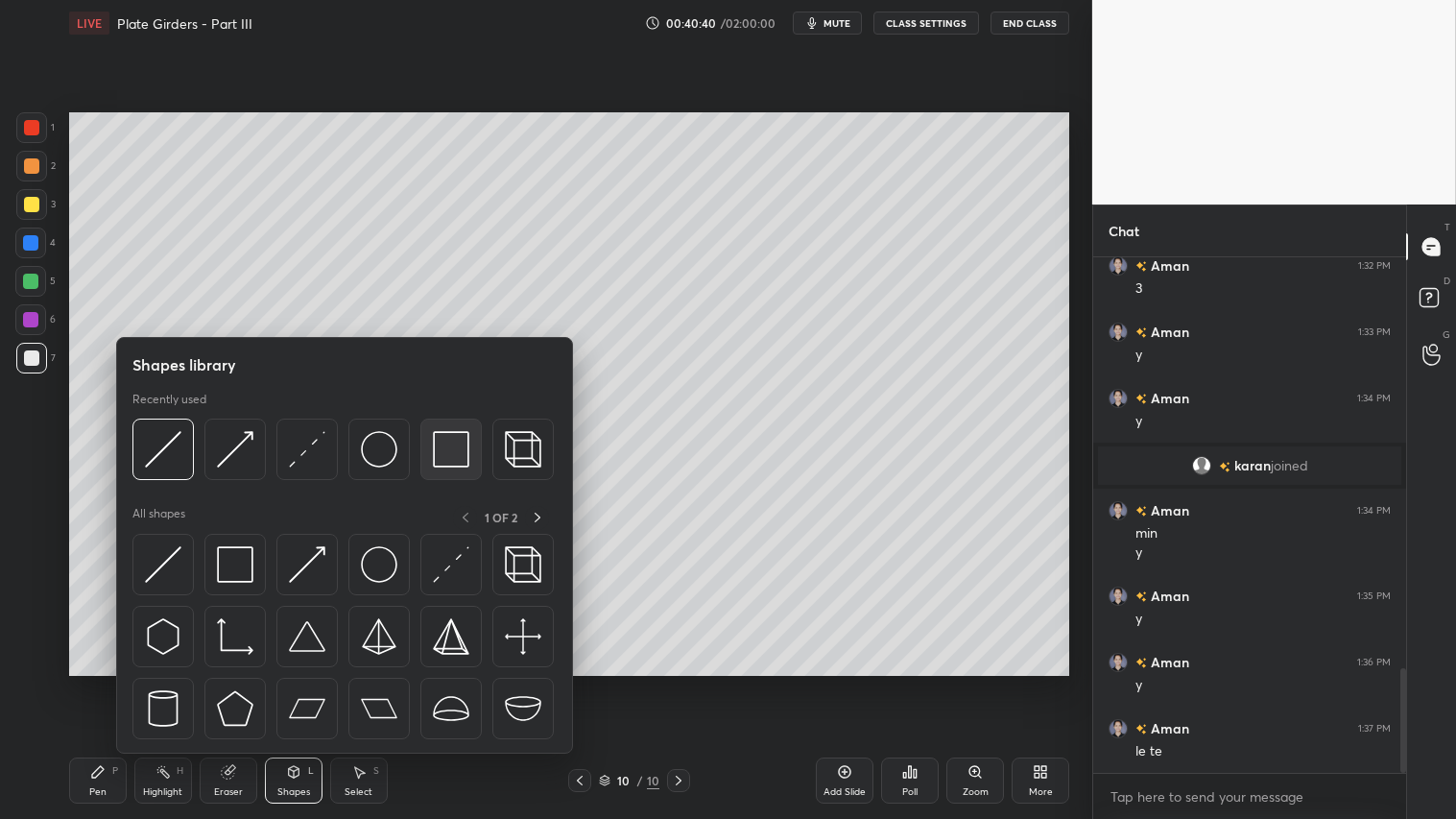
click at [457, 447] on img at bounding box center [451, 450] width 37 height 37
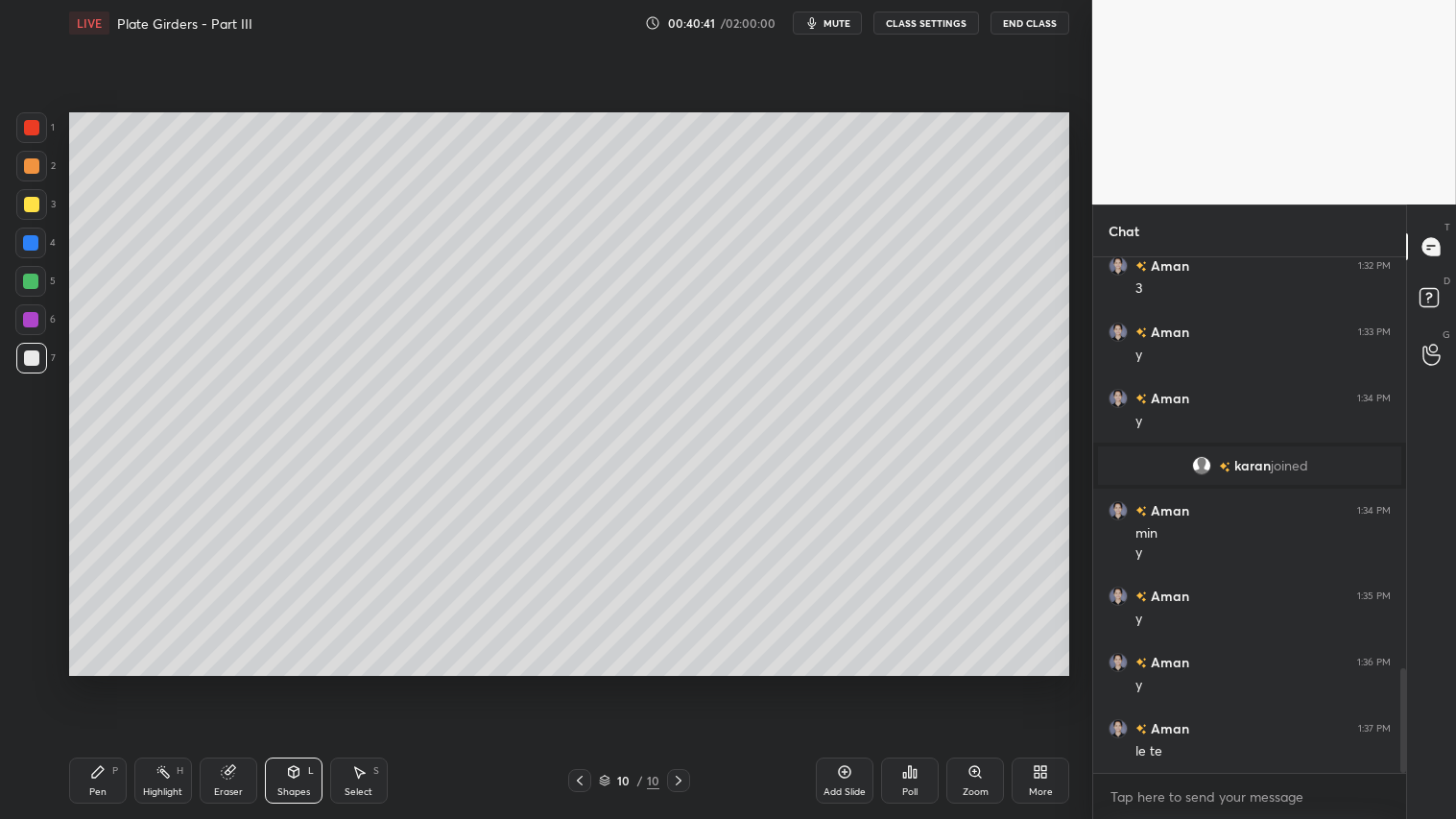
drag, startPoint x: 34, startPoint y: 157, endPoint x: 60, endPoint y: 257, distance: 103.3
click at [34, 158] on div at bounding box center [32, 166] width 31 height 31
drag, startPoint x: 271, startPoint y: 783, endPoint x: 273, endPoint y: 756, distance: 27.1
click at [271, 683] on div "Shapes L" at bounding box center [294, 780] width 58 height 46
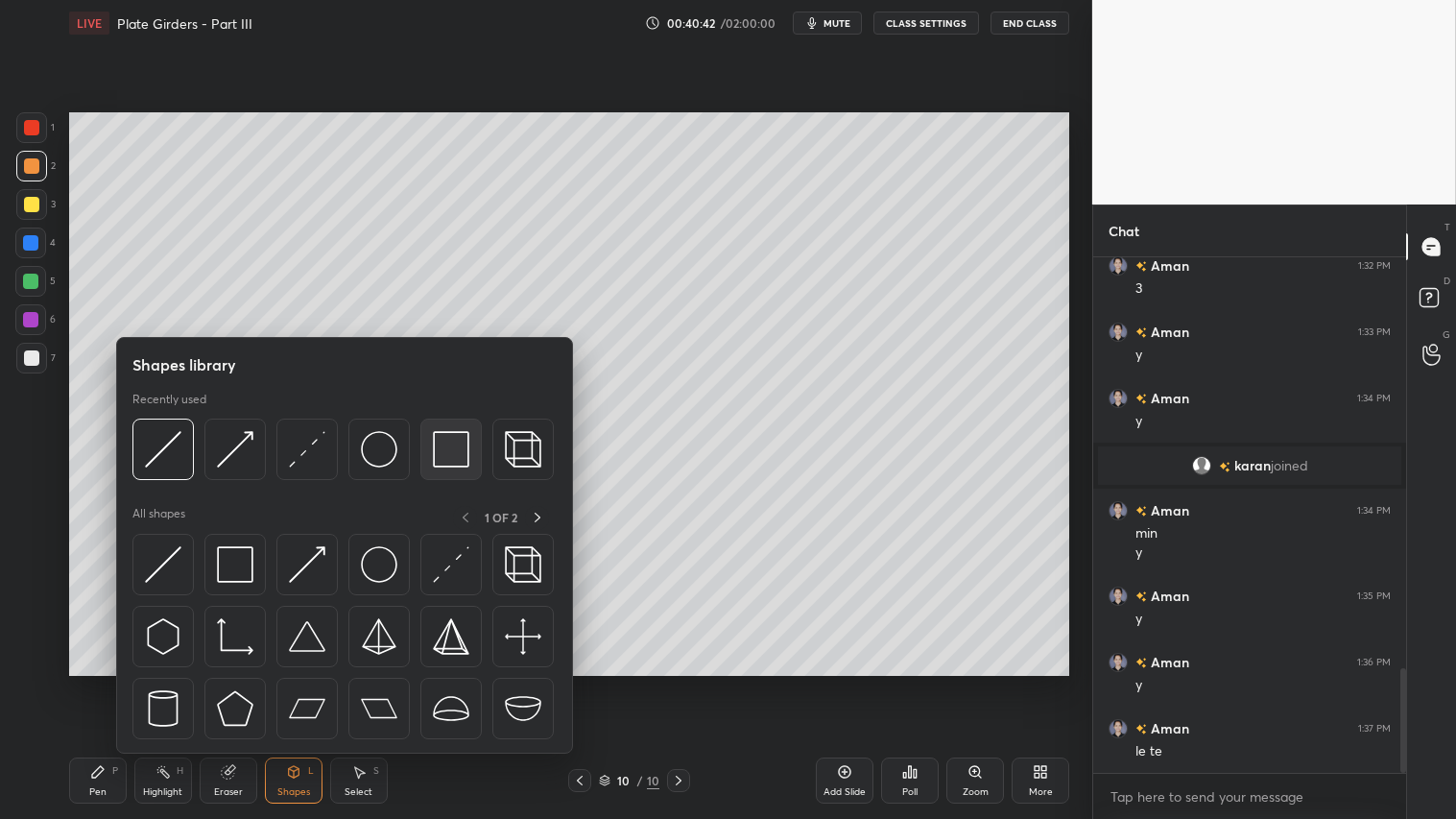
click at [437, 447] on img at bounding box center [451, 450] width 37 height 37
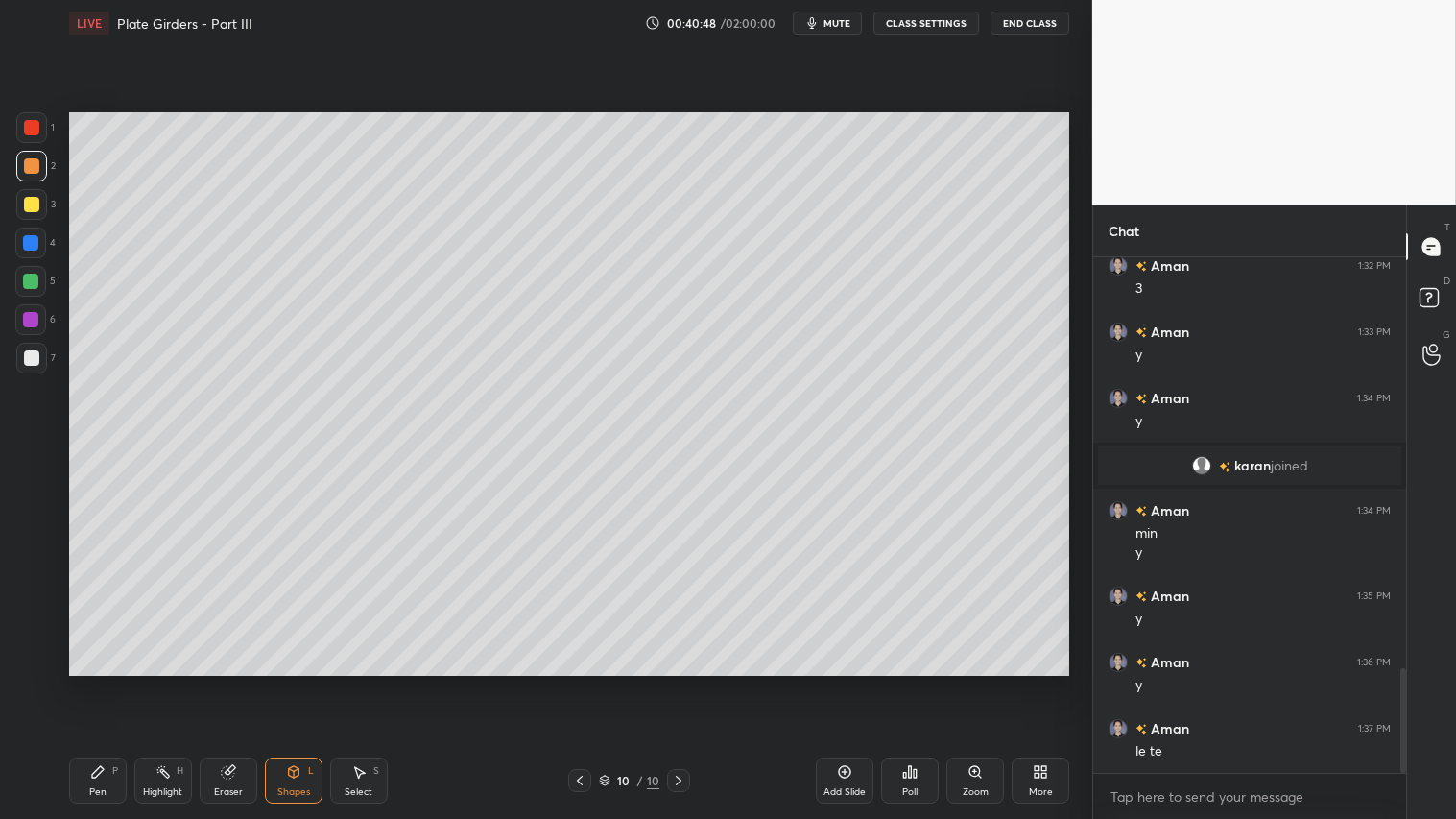
click at [299, 683] on div "Shapes L" at bounding box center [294, 780] width 58 height 46
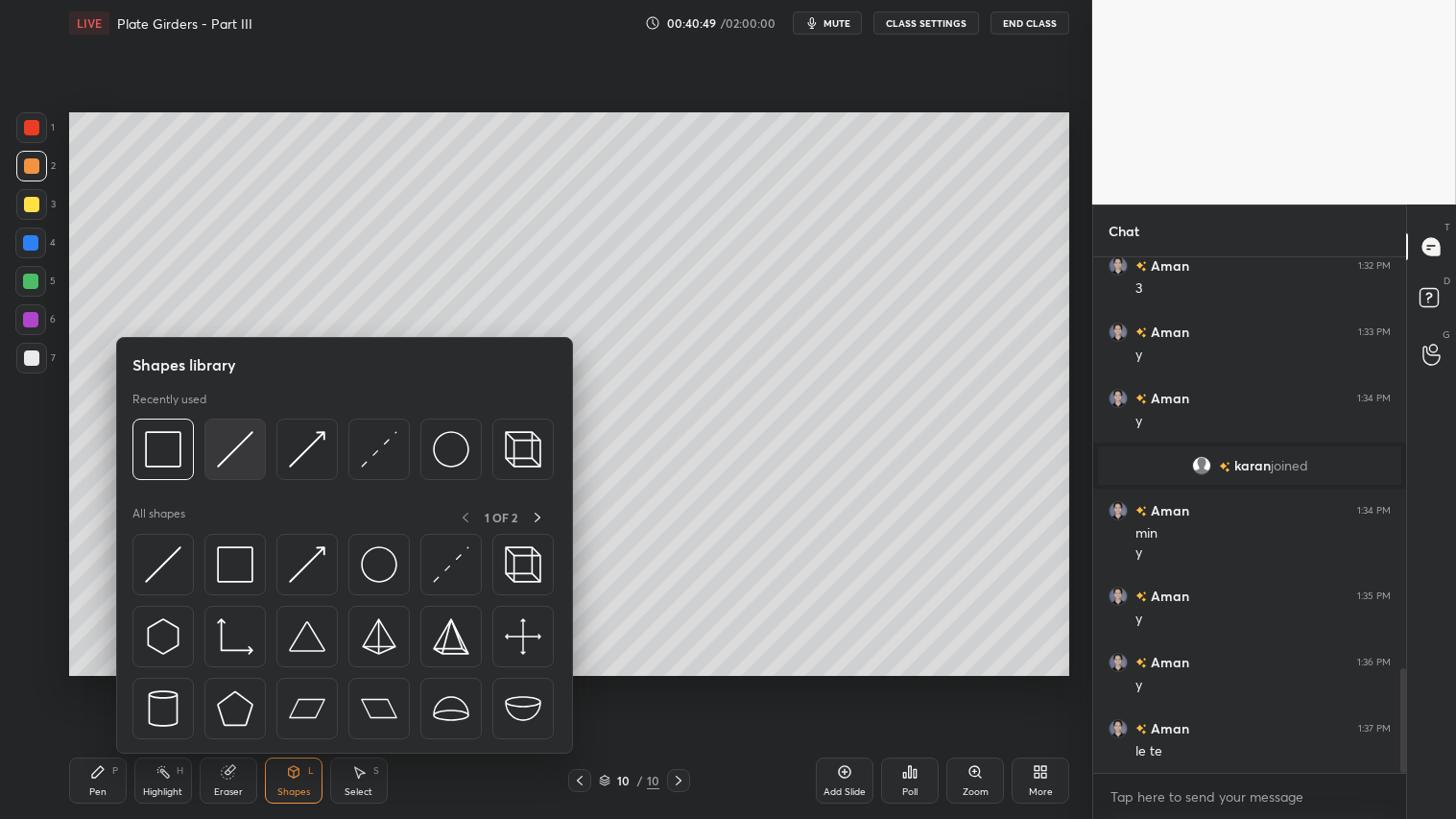
click at [238, 434] on img at bounding box center [235, 450] width 37 height 37
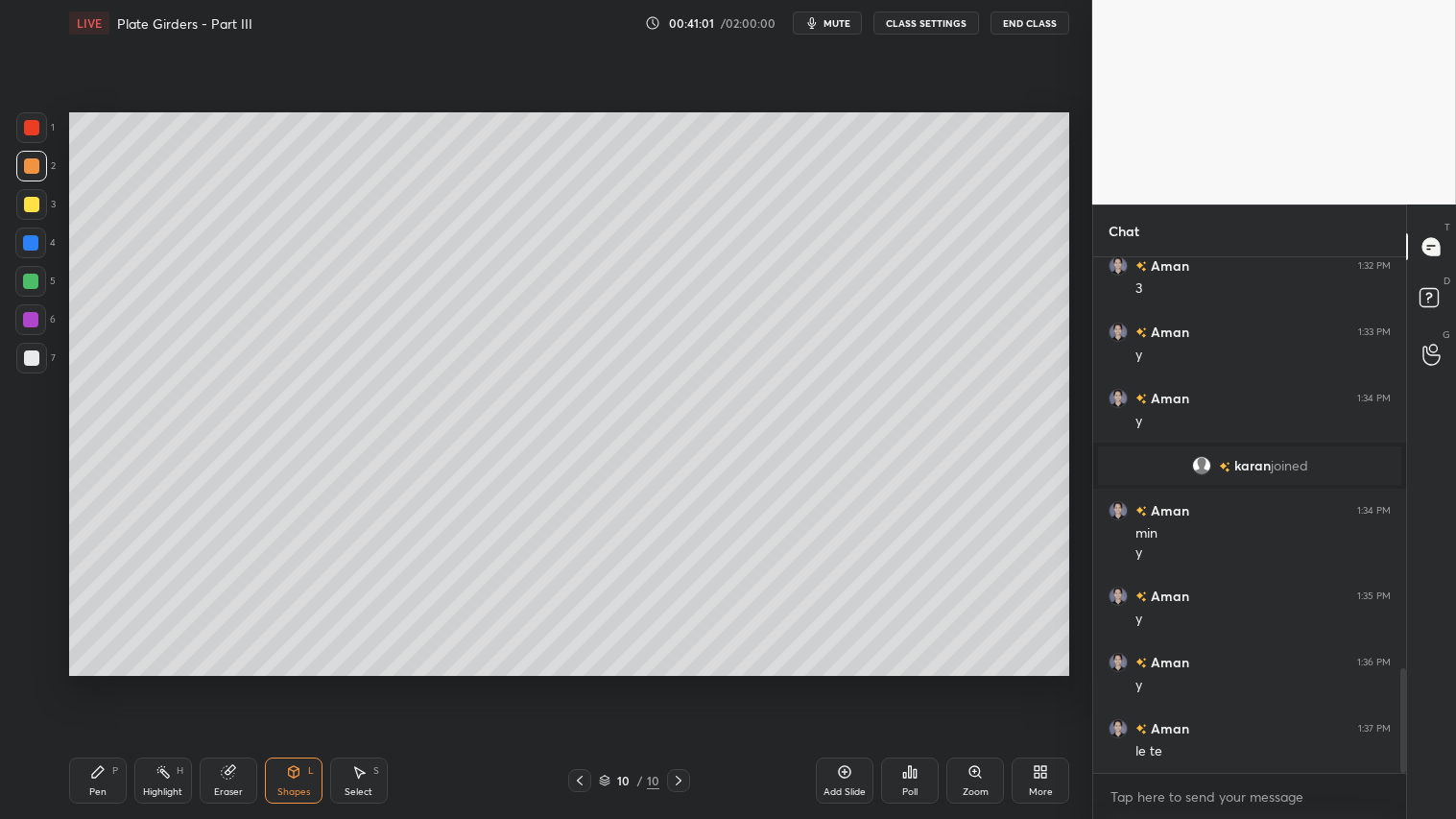
click at [101, 683] on div "Pen P" at bounding box center [98, 780] width 58 height 46
click at [228, 683] on div "Eraser" at bounding box center [229, 792] width 29 height 10
drag, startPoint x: 304, startPoint y: 783, endPoint x: 301, endPoint y: 765, distance: 18.2
click at [303, 683] on div "Shapes L" at bounding box center [294, 780] width 58 height 46
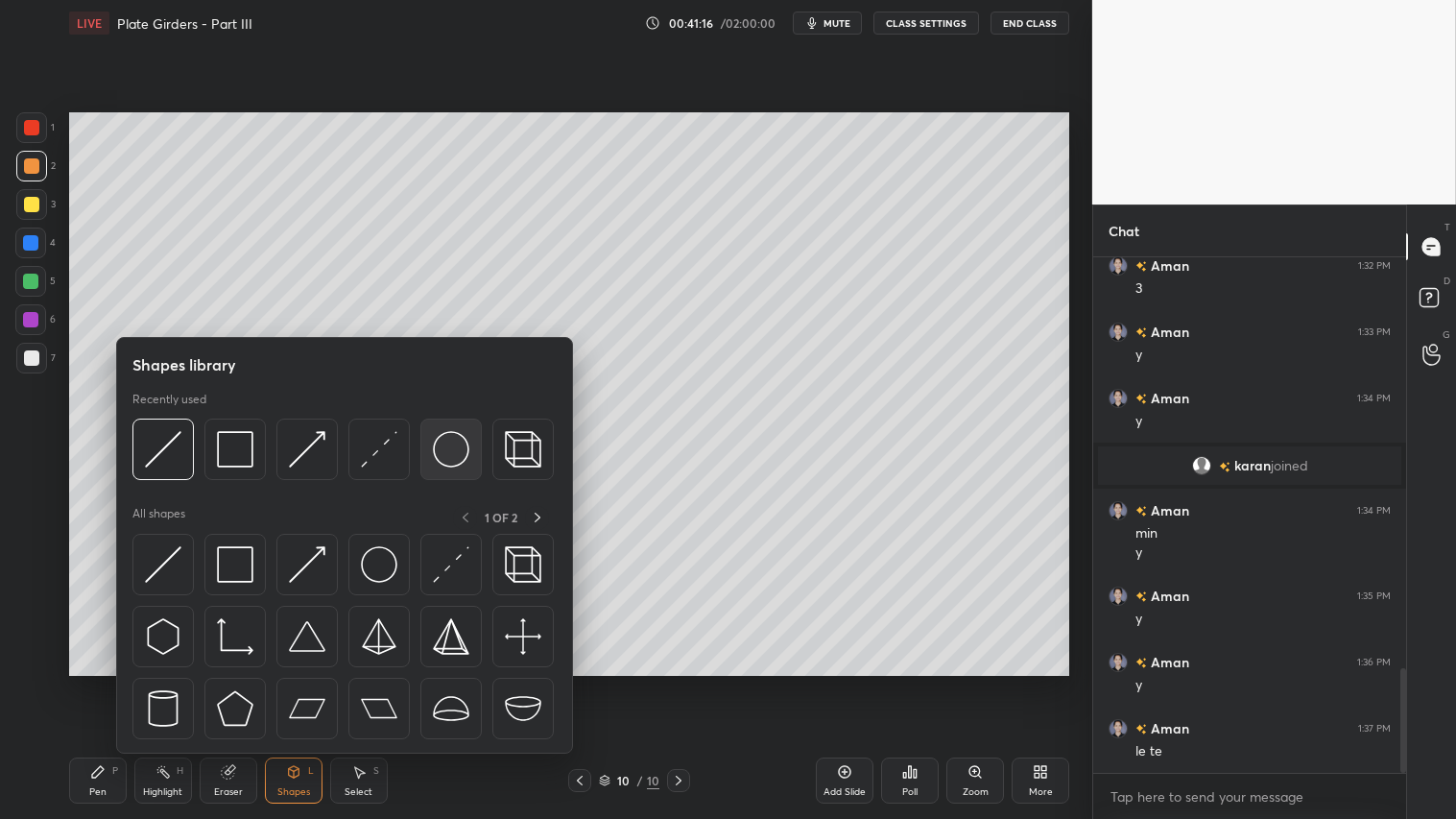
click at [458, 440] on img at bounding box center [451, 450] width 37 height 37
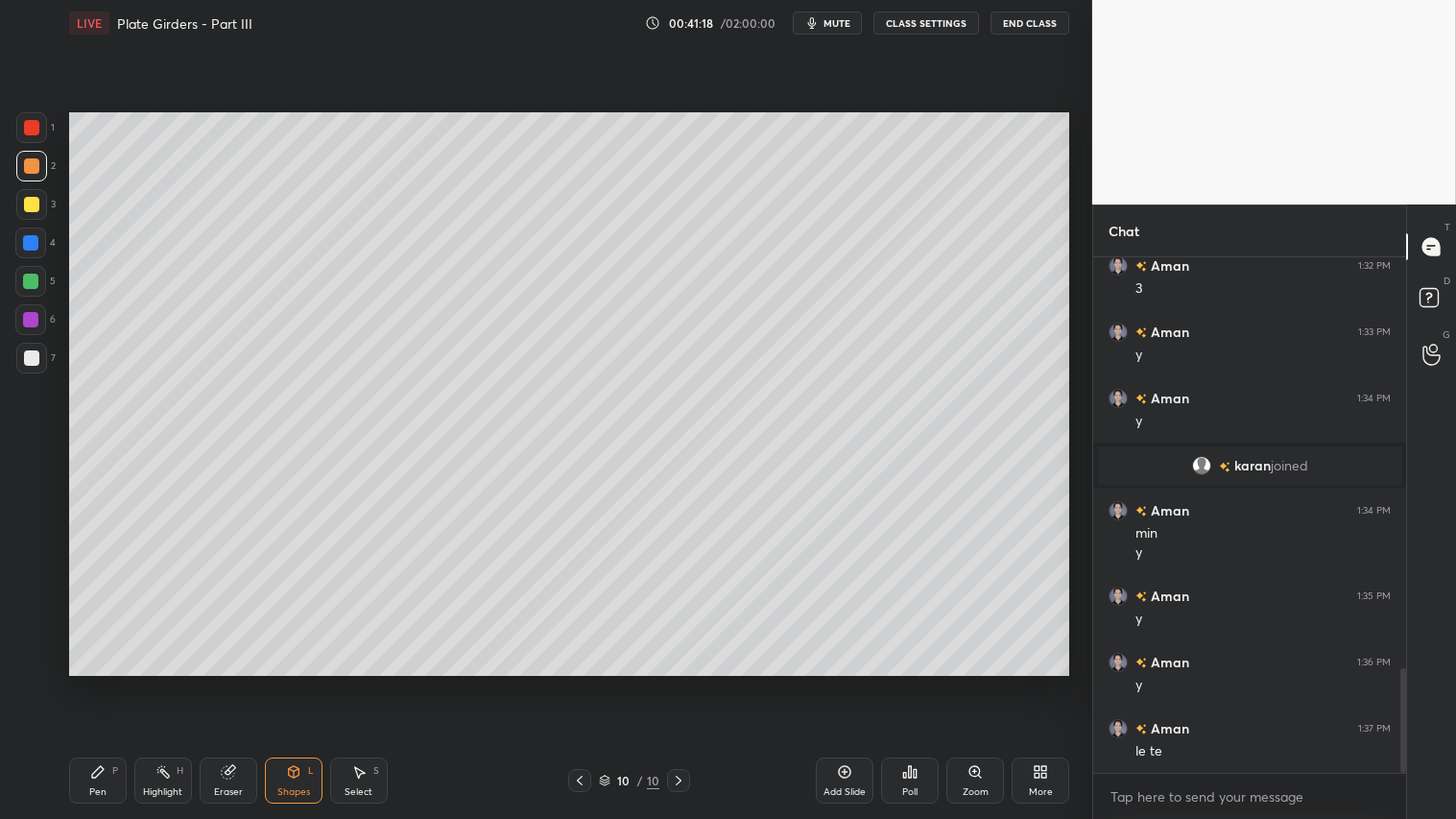
click at [292, 683] on div "Shapes" at bounding box center [294, 792] width 33 height 10
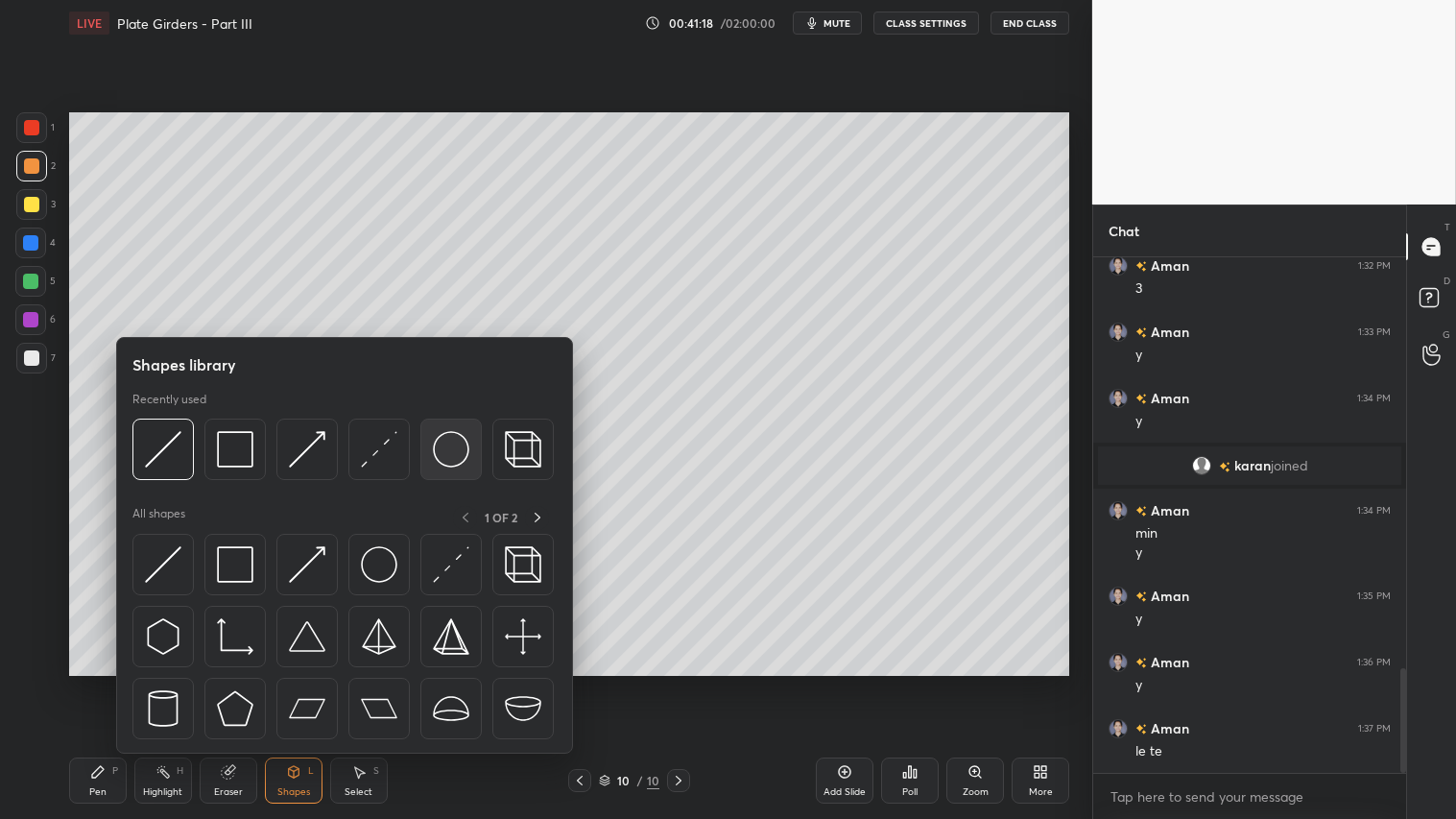
click at [445, 434] on img at bounding box center [451, 450] width 37 height 37
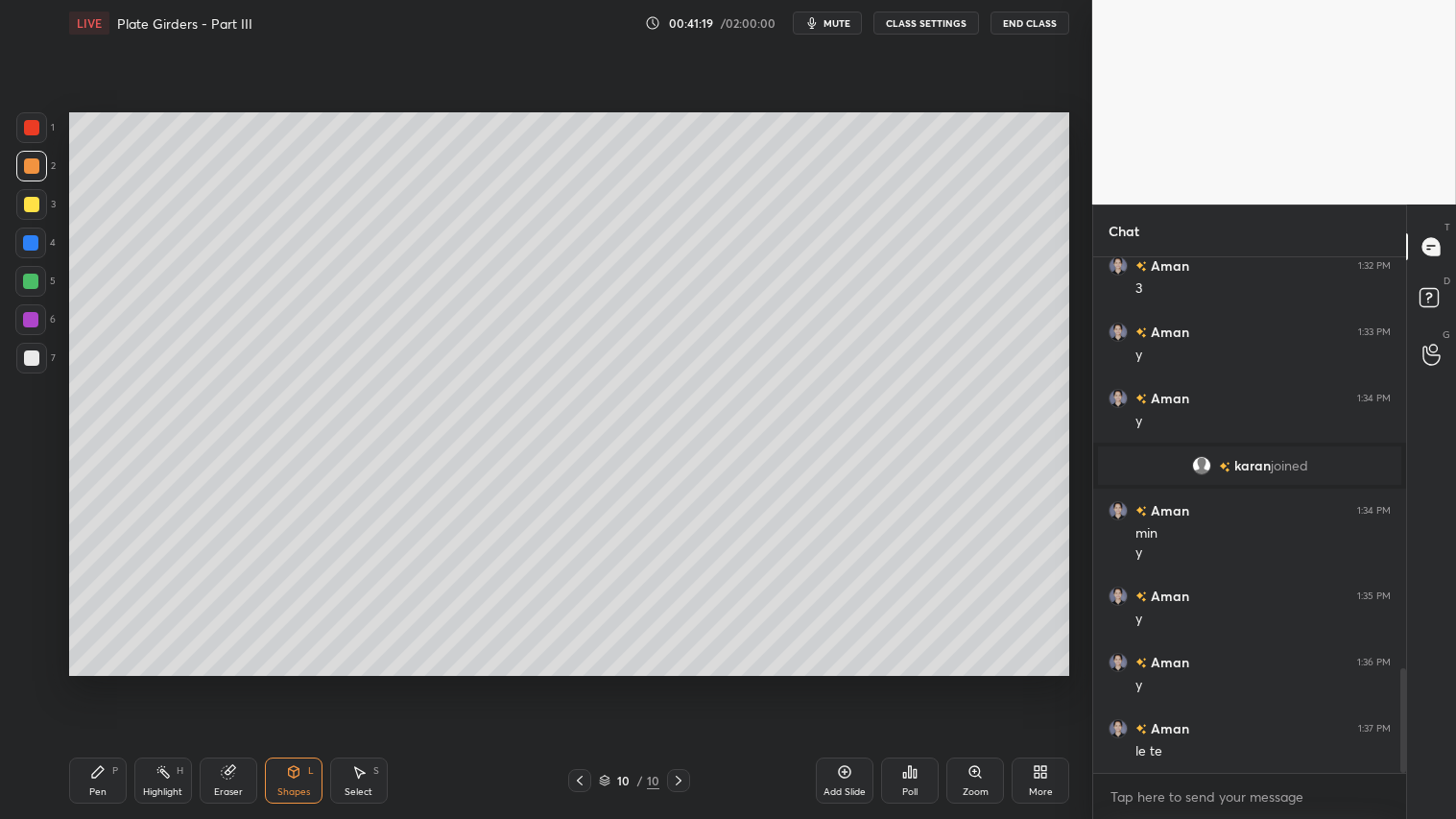
click at [24, 196] on div at bounding box center [32, 205] width 31 height 31
click at [300, 683] on icon at bounding box center [294, 772] width 15 height 15
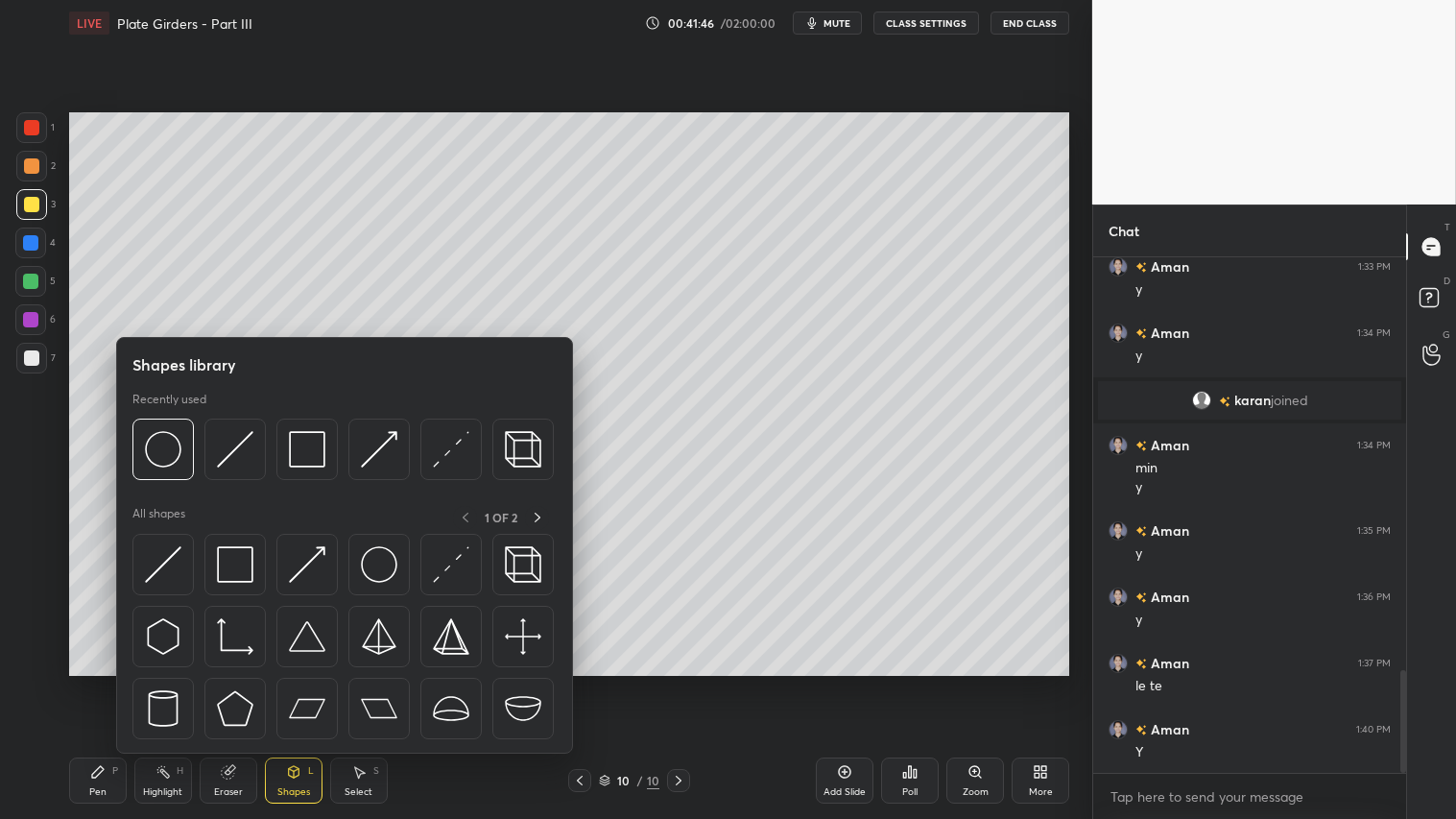
click at [98, 683] on div "Pen P" at bounding box center [98, 780] width 58 height 46
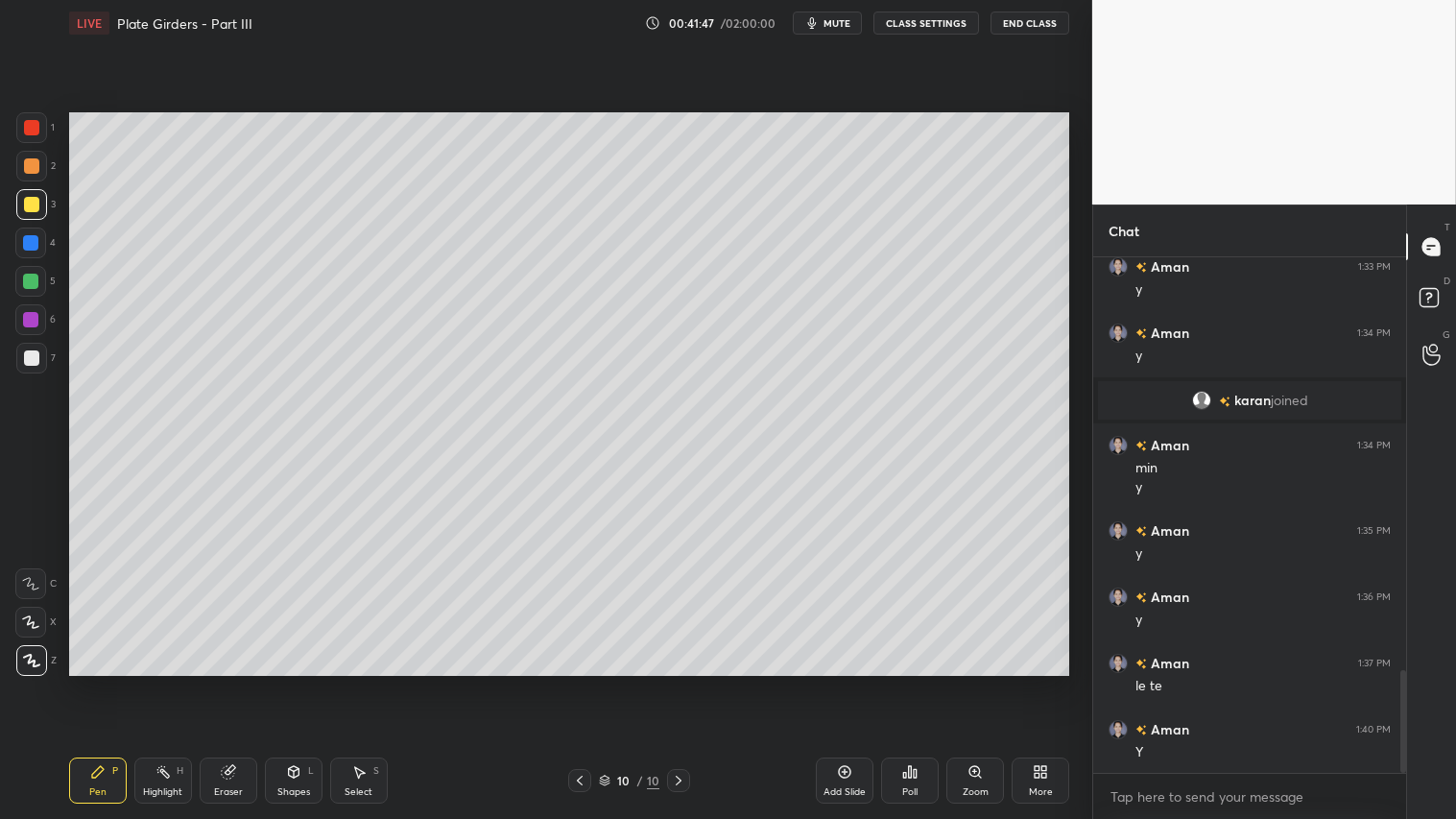
click at [30, 619] on icon at bounding box center [31, 622] width 17 height 14
click at [304, 683] on div "Shapes L" at bounding box center [294, 780] width 58 height 46
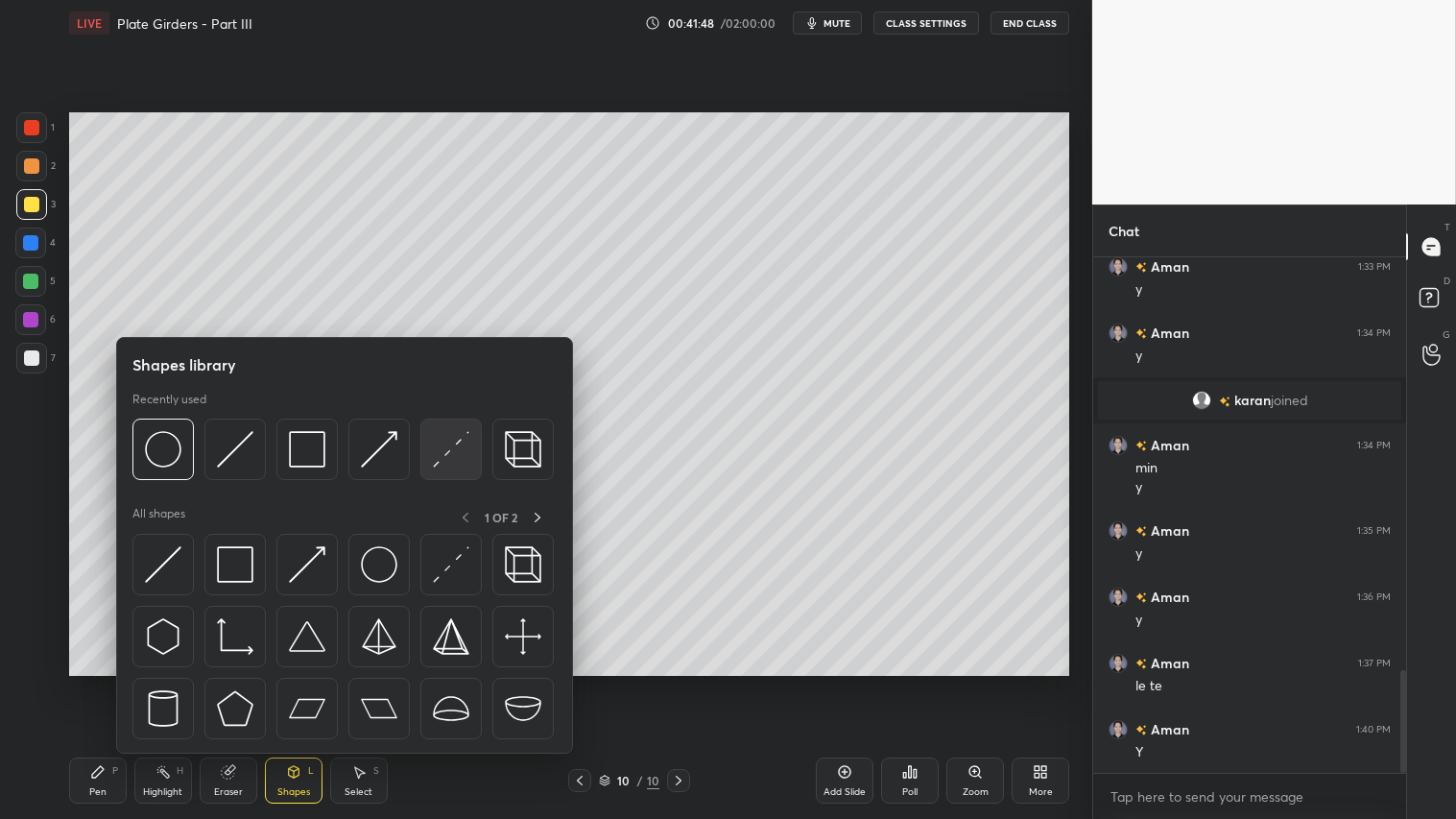
click at [463, 444] on img at bounding box center [451, 450] width 37 height 37
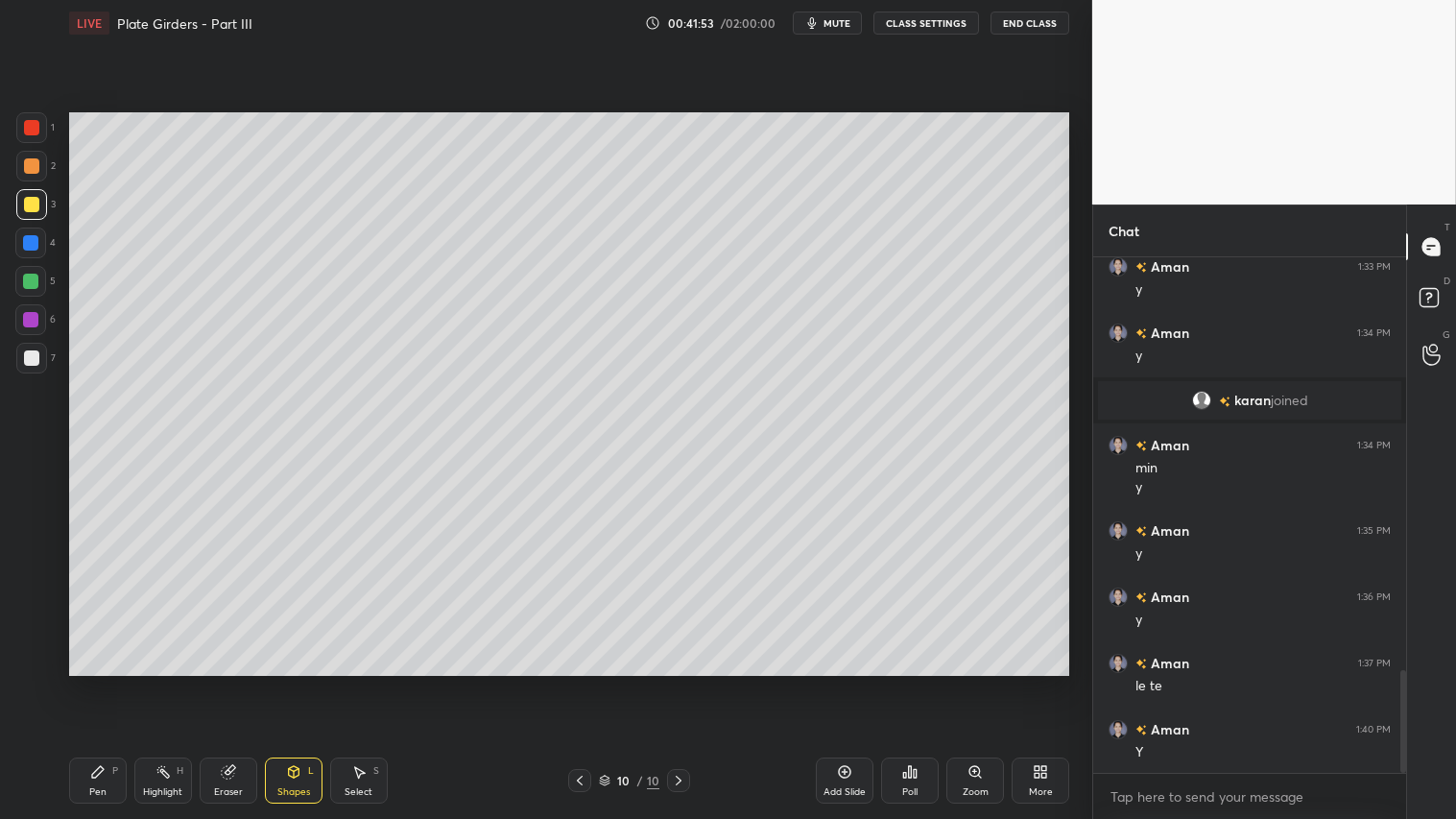
drag, startPoint x: 36, startPoint y: 124, endPoint x: 55, endPoint y: 130, distance: 19.9
click at [37, 124] on div at bounding box center [32, 127] width 31 height 31
click at [101, 683] on div "Pen" at bounding box center [98, 792] width 17 height 10
drag, startPoint x: 33, startPoint y: 353, endPoint x: 52, endPoint y: 367, distance: 23.6
click at [34, 353] on div at bounding box center [32, 358] width 15 height 15
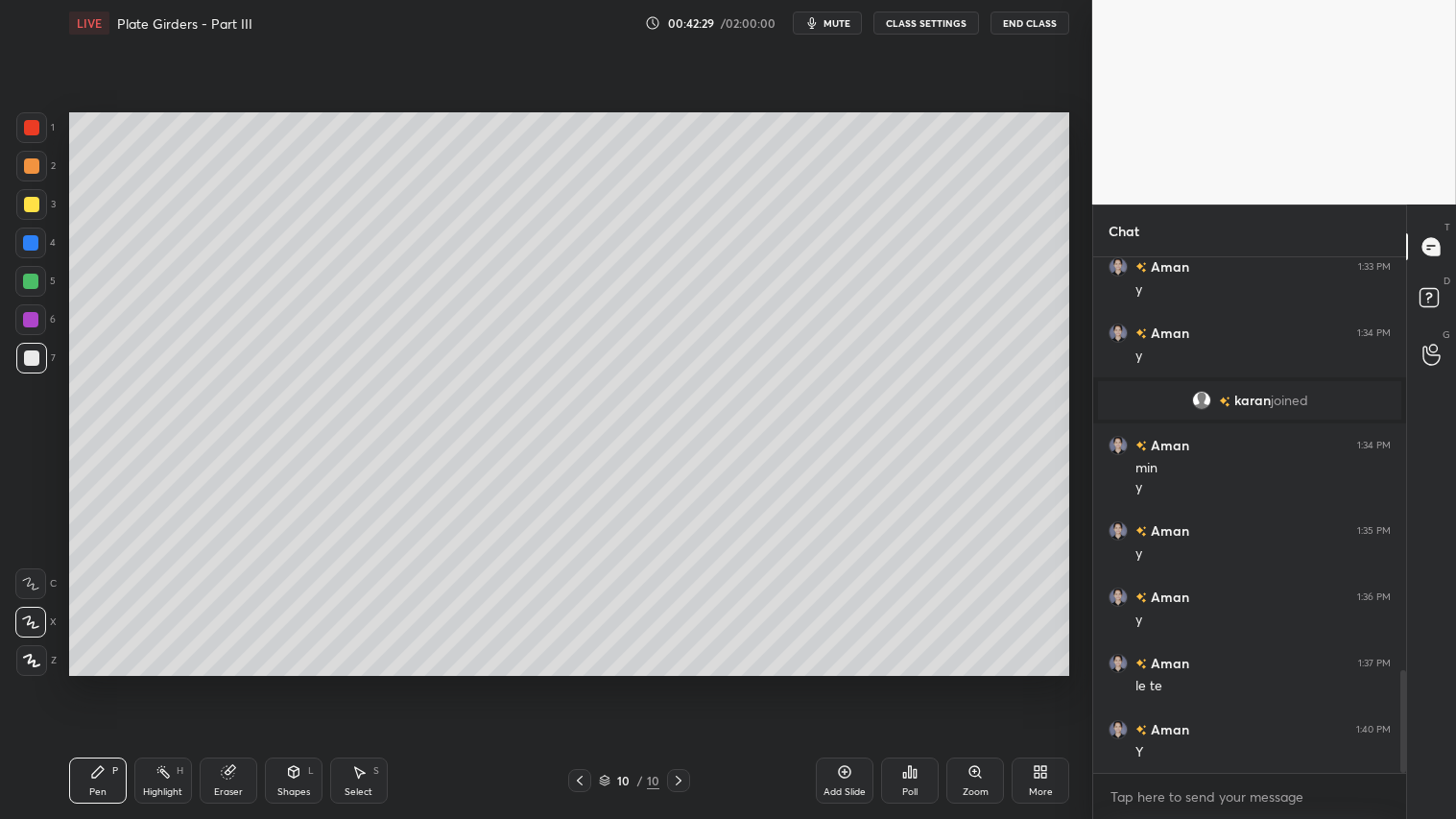
click at [305, 683] on div "Shapes L" at bounding box center [294, 780] width 58 height 46
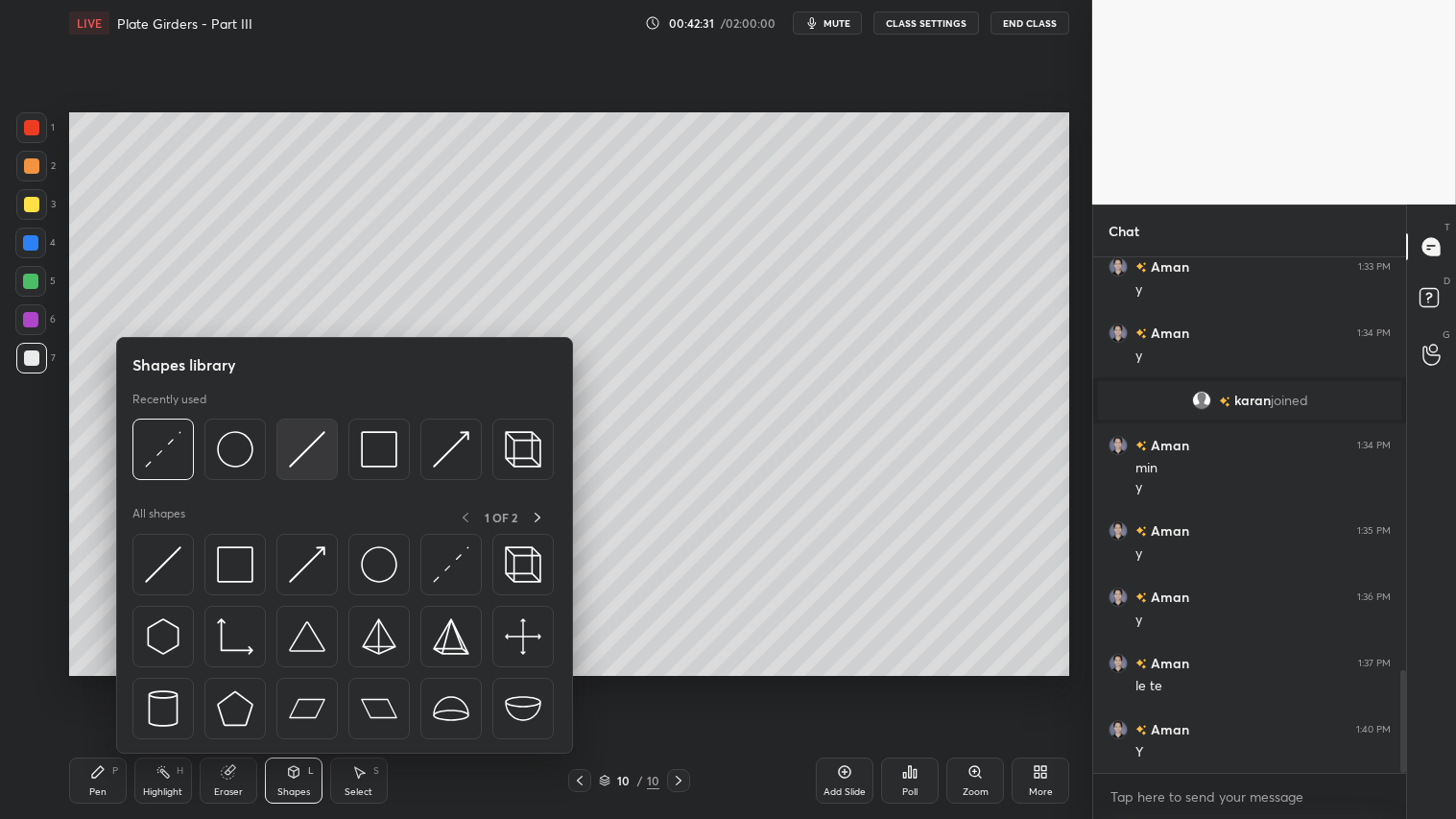
click at [315, 448] on img at bounding box center [308, 450] width 37 height 37
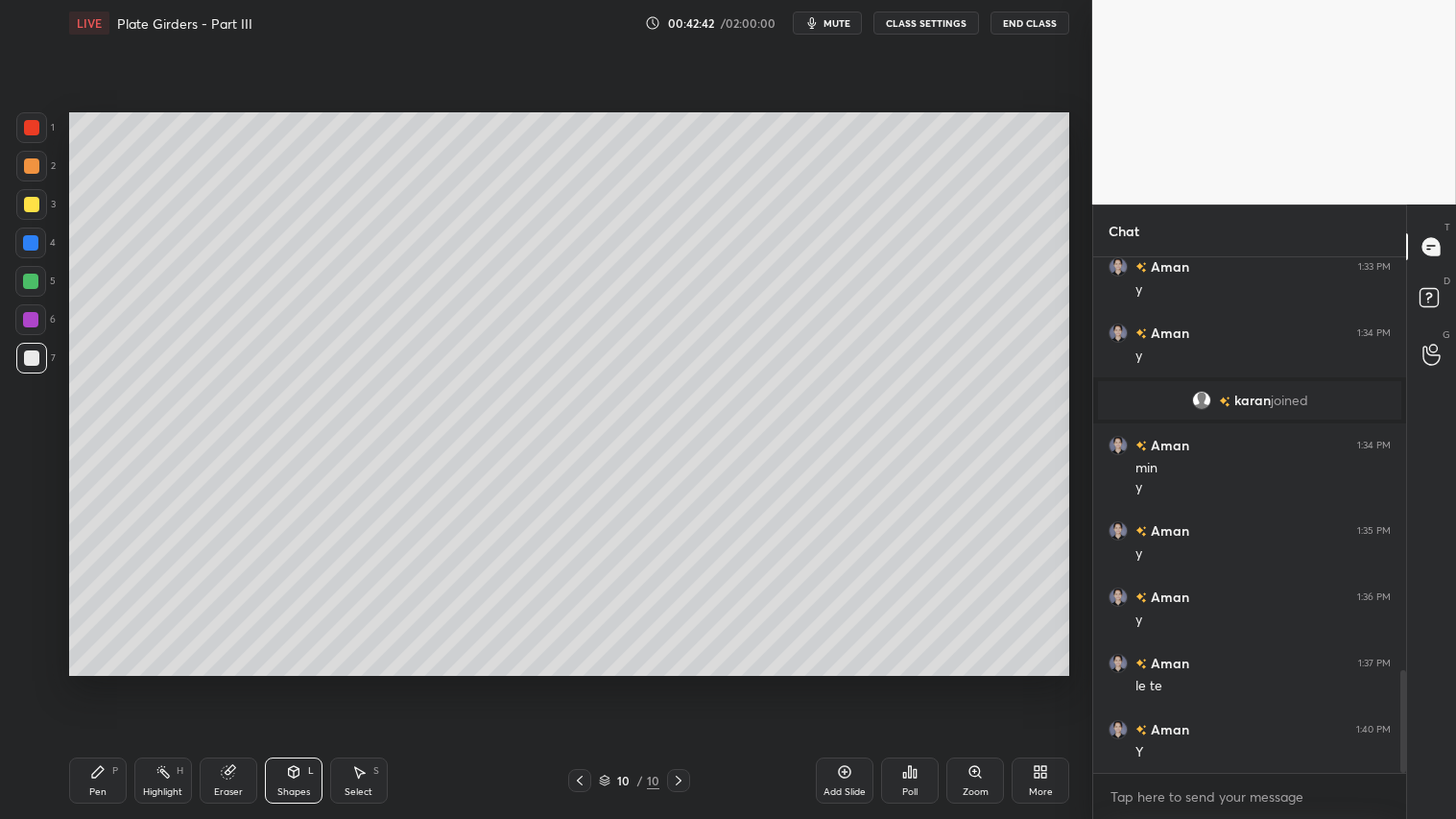
click at [106, 683] on div "Pen P" at bounding box center [98, 780] width 58 height 46
drag, startPoint x: 121, startPoint y: 758, endPoint x: 194, endPoint y: 706, distance: 89.6
click at [126, 683] on div "Pen P Highlight H Eraser Shapes L Select S 10 / 10 Add Slide Poll Zoom More" at bounding box center [569, 781] width 1000 height 77
click at [290, 683] on div "Shapes L" at bounding box center [294, 780] width 58 height 46
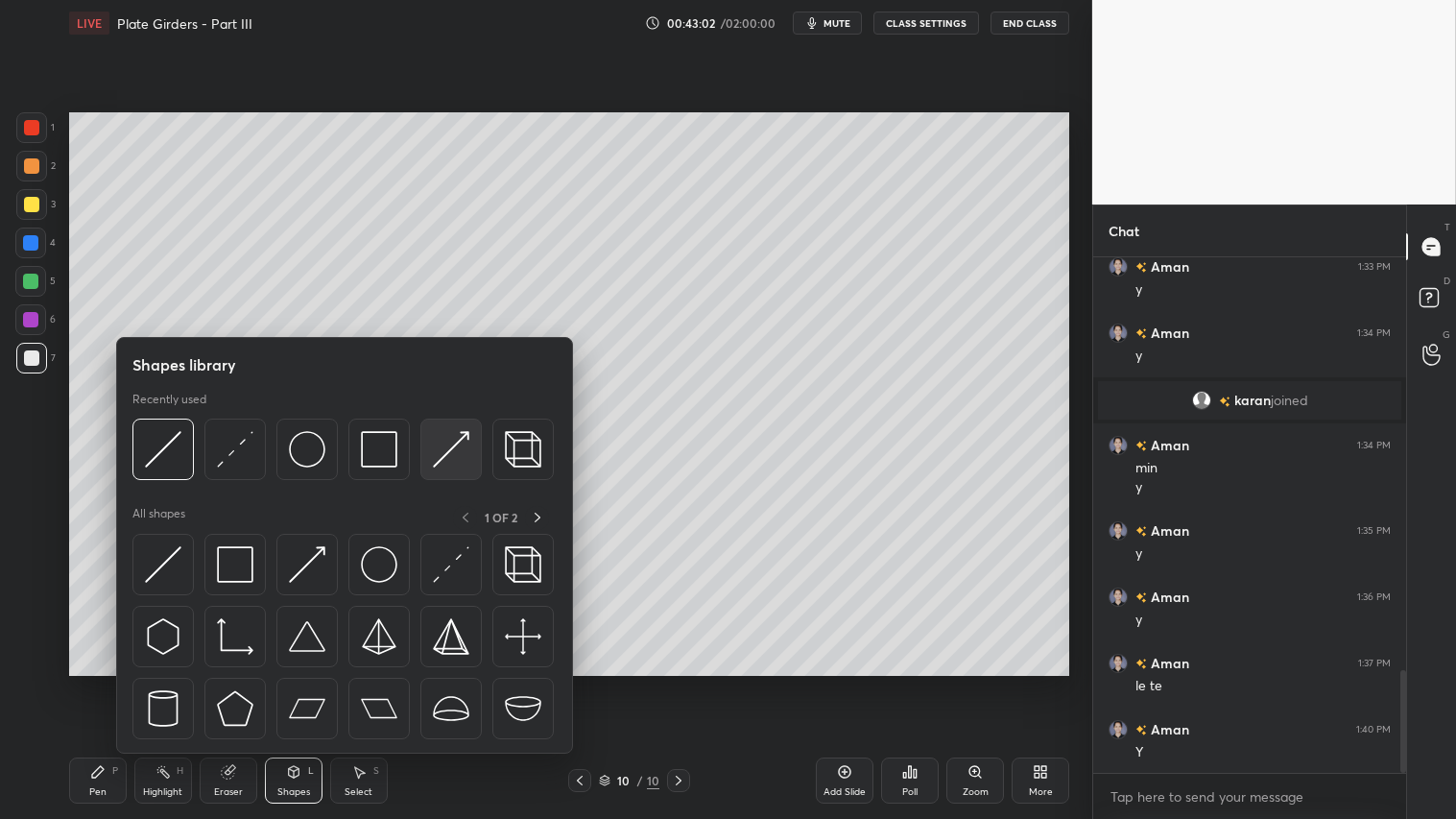
click at [448, 445] on img at bounding box center [451, 450] width 37 height 37
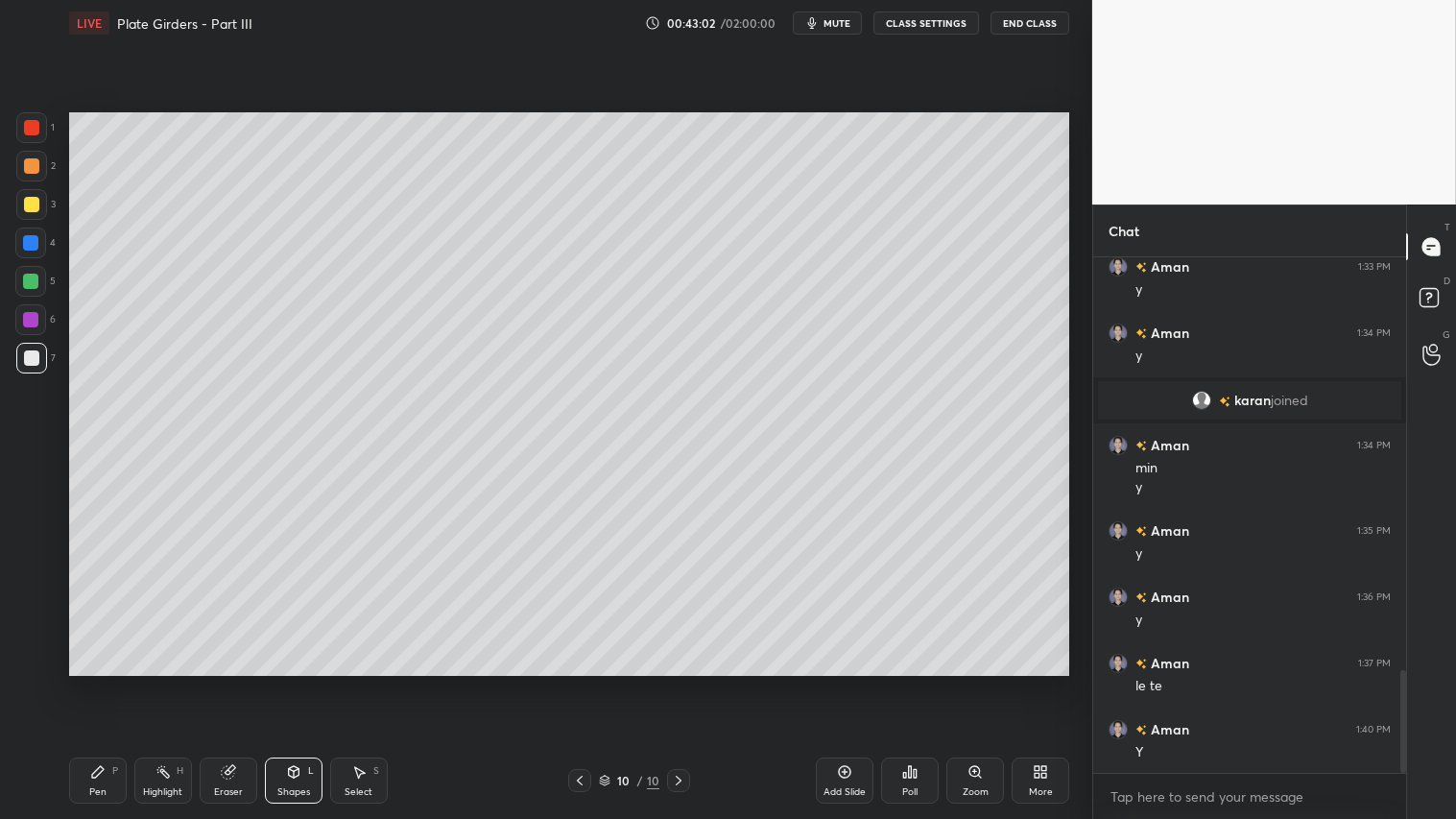
click at [43, 120] on div at bounding box center [32, 127] width 31 height 31
click at [129, 683] on div "Pen P Highlight H Eraser Shapes L Select S" at bounding box center [256, 780] width 373 height 46
click at [107, 683] on div "Pen P" at bounding box center [98, 780] width 58 height 46
click at [306, 683] on div "Shapes" at bounding box center [294, 792] width 33 height 10
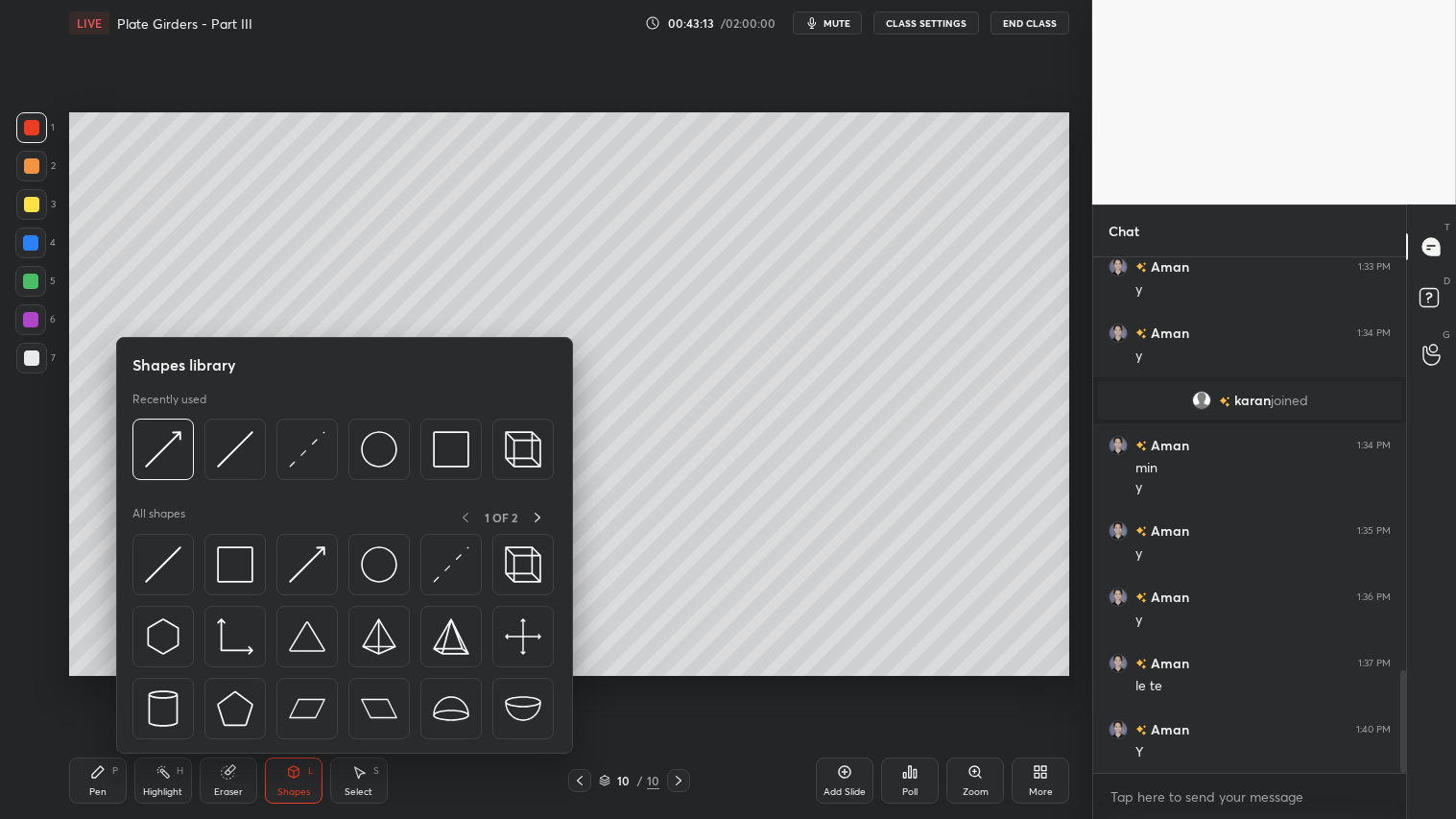
scroll to position [2148, 0]
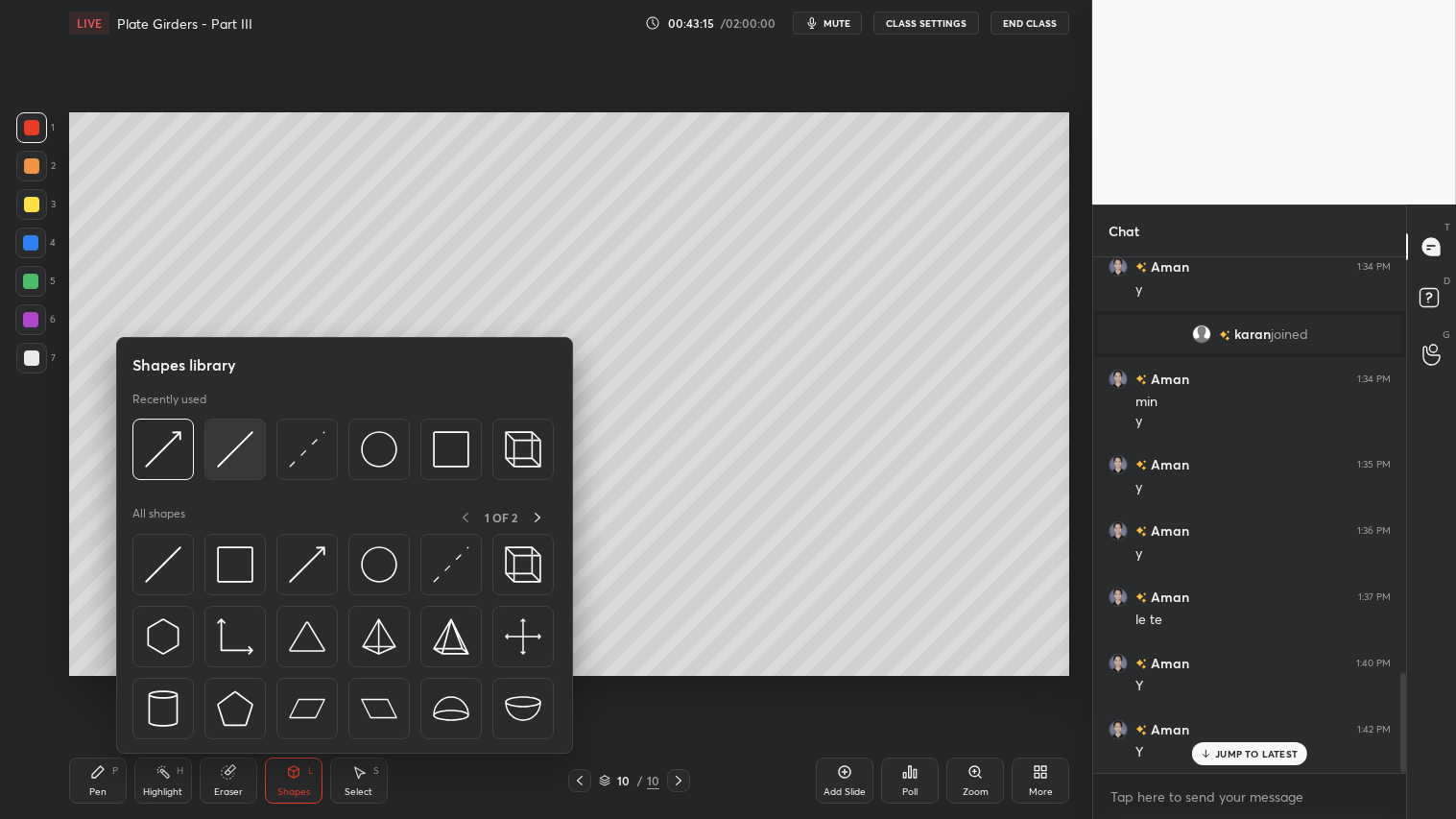
click at [230, 459] on img at bounding box center [235, 450] width 37 height 37
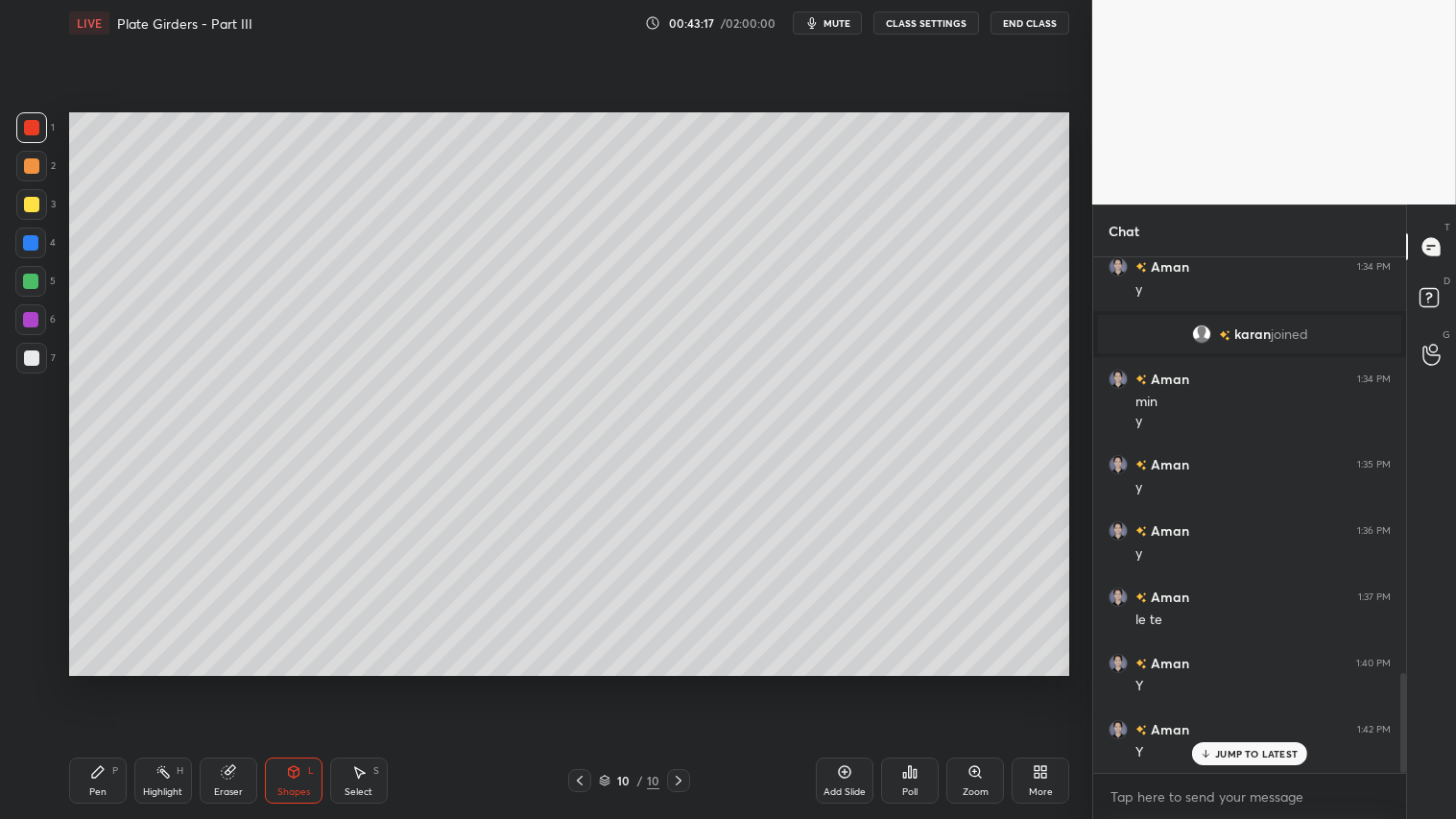
click at [32, 365] on div at bounding box center [32, 358] width 15 height 15
click at [112, 683] on div "Pen P" at bounding box center [98, 780] width 58 height 46
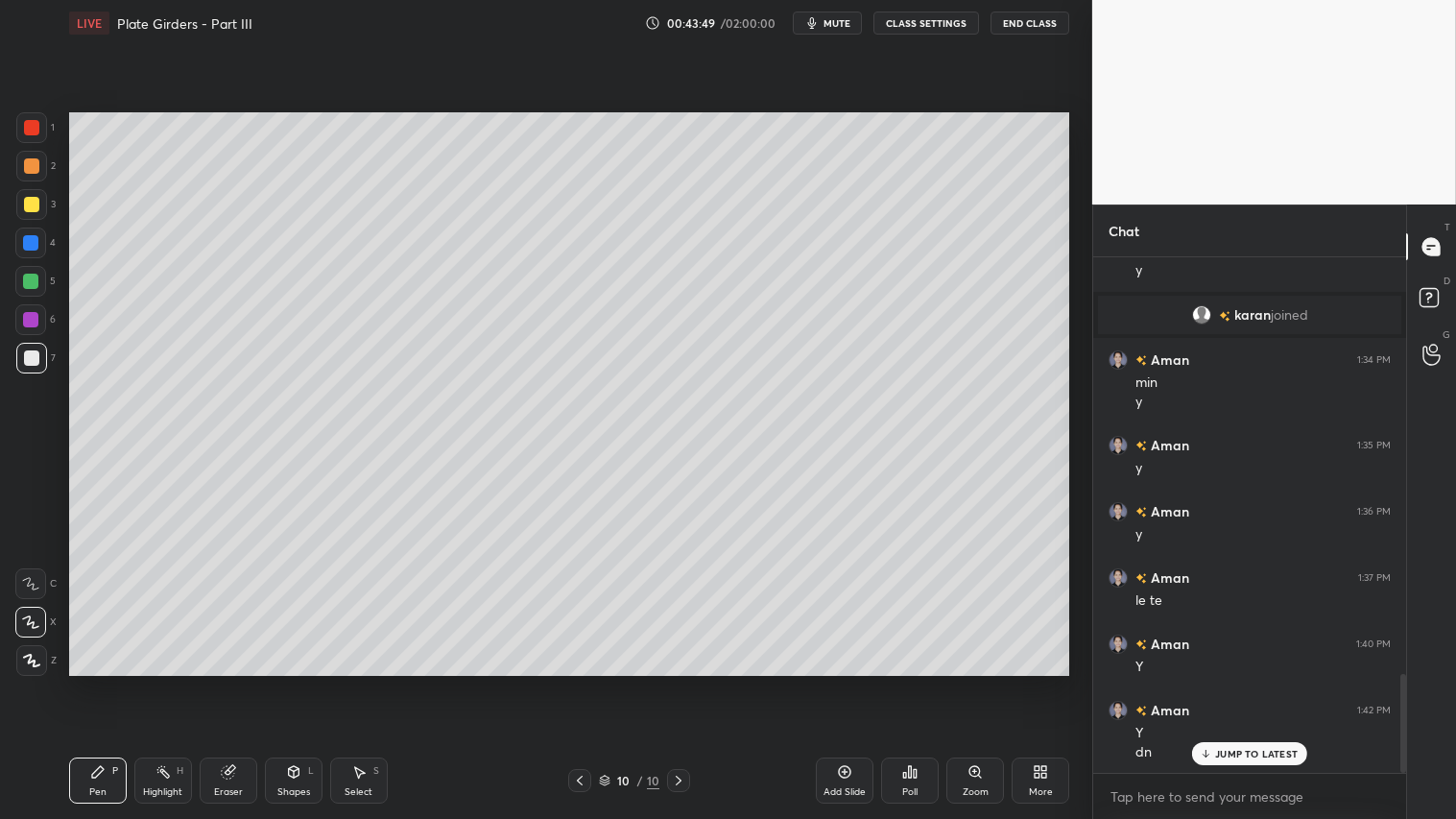
drag, startPoint x: 33, startPoint y: 129, endPoint x: 41, endPoint y: 147, distance: 19.7
click at [33, 131] on div at bounding box center [32, 127] width 15 height 15
click at [103, 683] on div "Pen P" at bounding box center [98, 780] width 58 height 46
click at [32, 280] on div at bounding box center [31, 282] width 15 height 15
drag, startPoint x: 30, startPoint y: 352, endPoint x: 65, endPoint y: 423, distance: 79.2
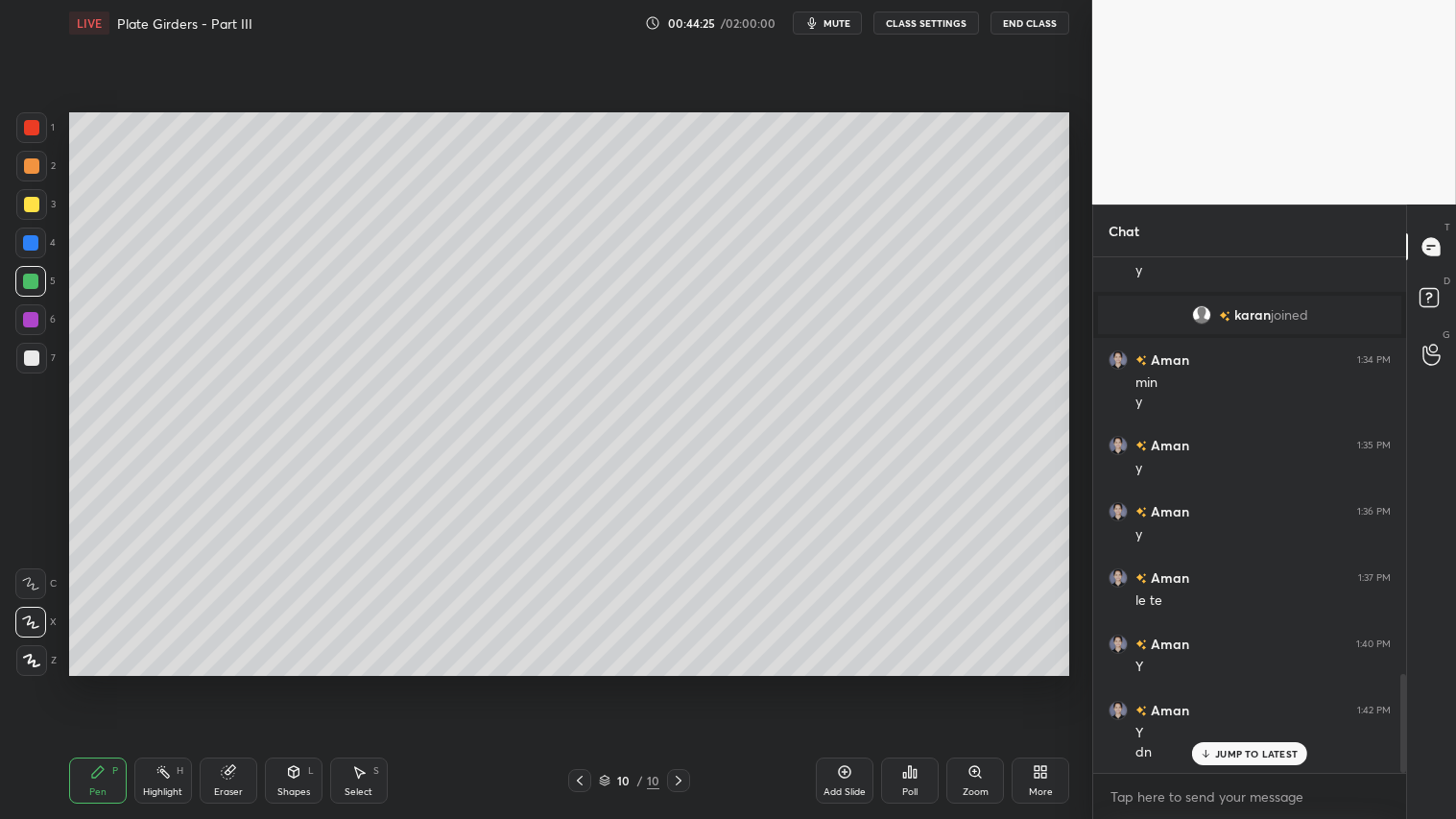
click at [27, 353] on div at bounding box center [32, 358] width 15 height 15
click at [296, 683] on div "Shapes" at bounding box center [294, 792] width 33 height 10
click at [94, 683] on div "Pen P Highlight H Eraser Shapes L Select S 10 / 10 Add Slide Poll Zoom More" at bounding box center [569, 781] width 1000 height 77
click at [94, 683] on div "Pen P" at bounding box center [98, 780] width 58 height 46
drag, startPoint x: 29, startPoint y: 655, endPoint x: 293, endPoint y: 785, distance: 294.3
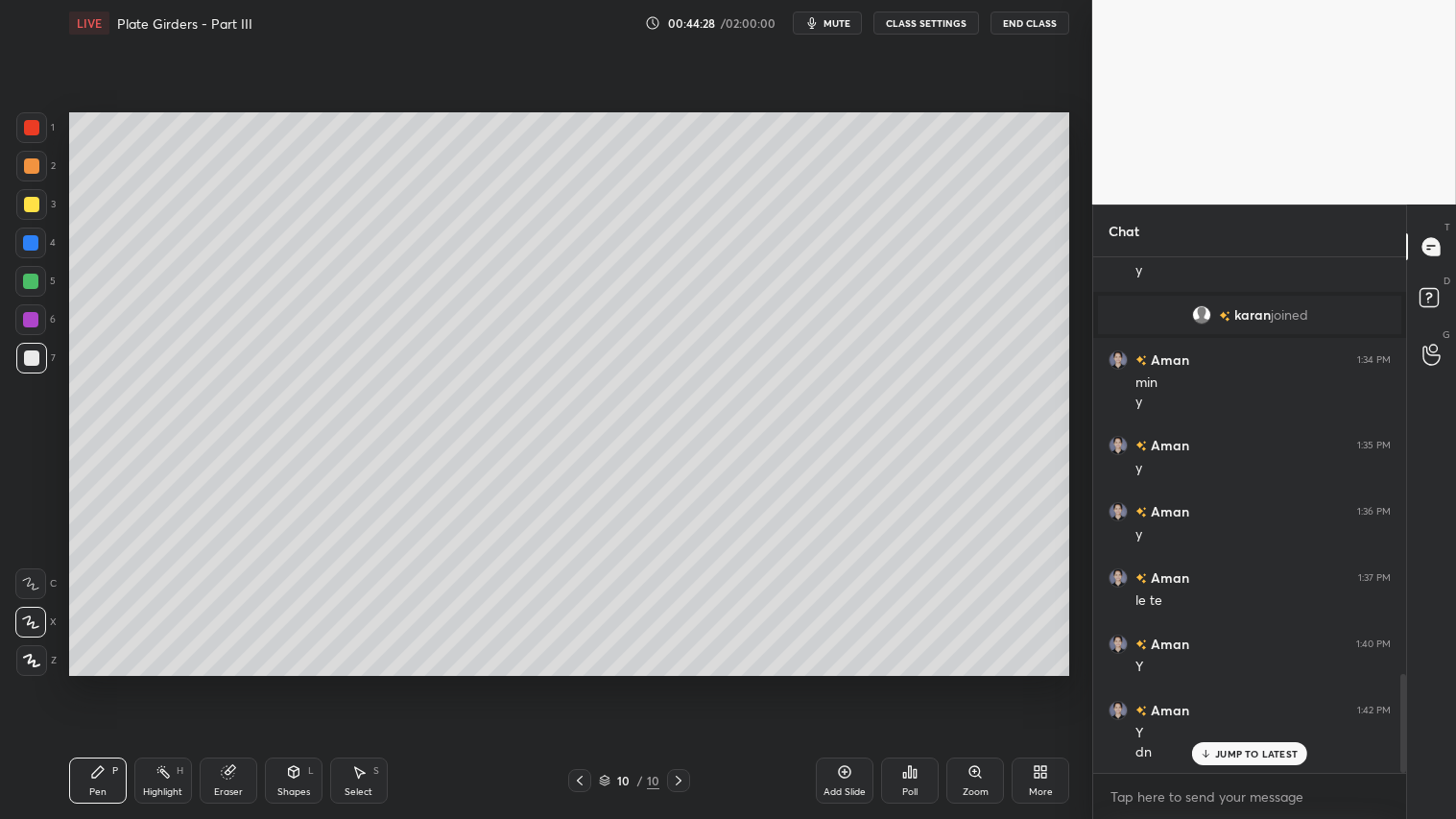
click at [32, 655] on icon at bounding box center [32, 661] width 17 height 14
drag, startPoint x: 283, startPoint y: 778, endPoint x: 294, endPoint y: 756, distance: 24.6
click at [285, 683] on div "Shapes L" at bounding box center [294, 780] width 58 height 46
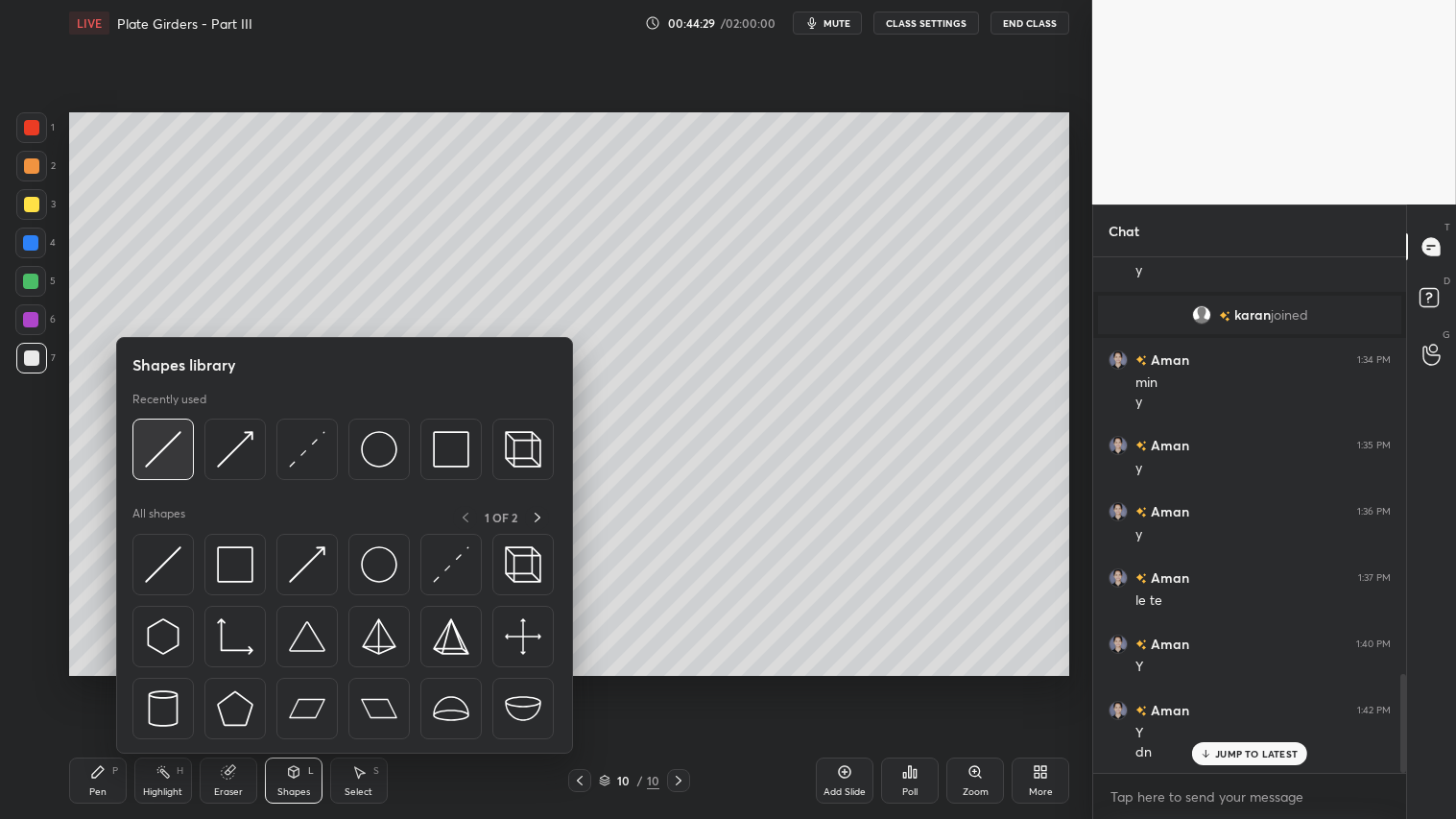
click at [168, 438] on img at bounding box center [163, 450] width 37 height 37
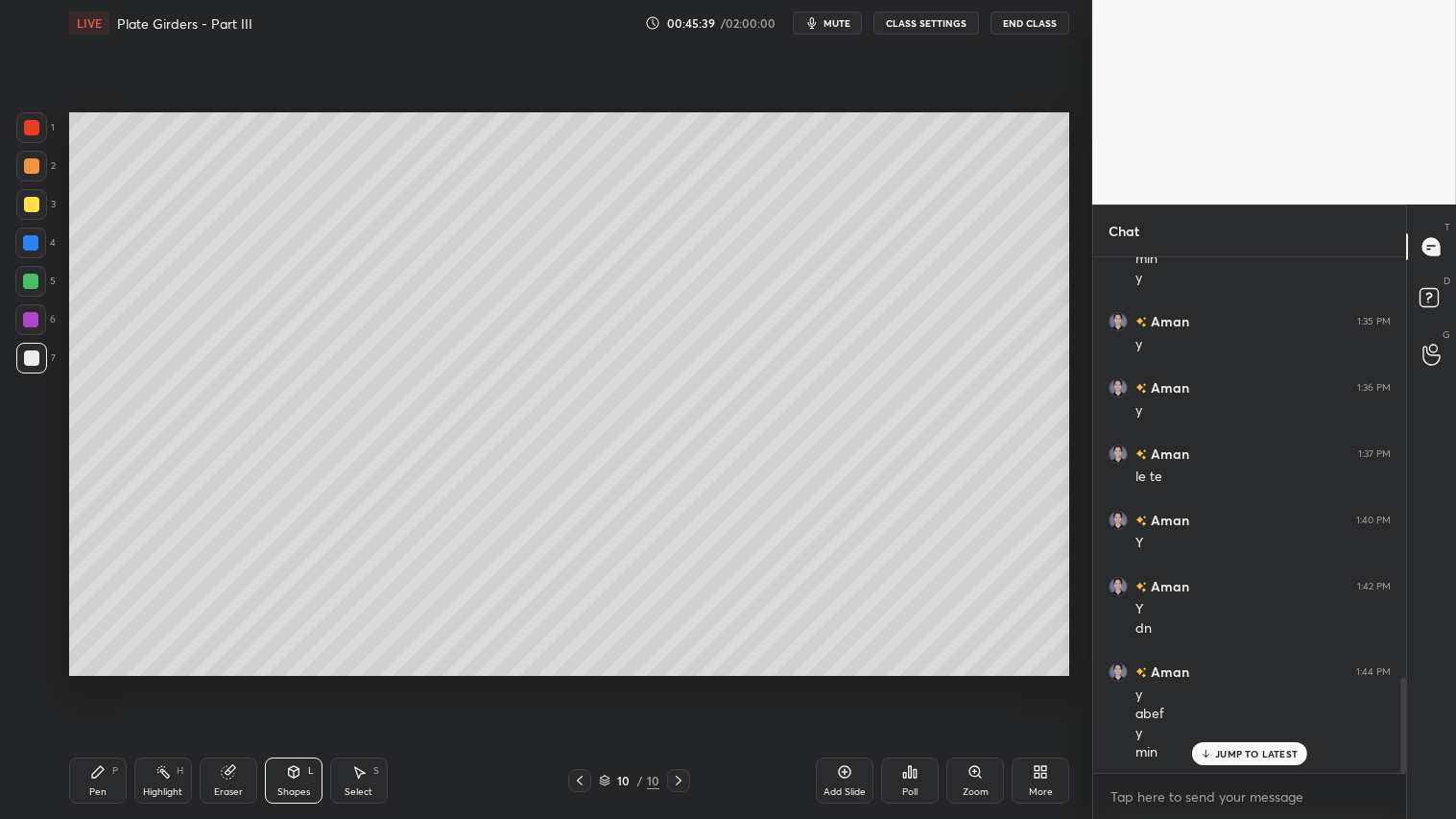
scroll to position [2310, 0]
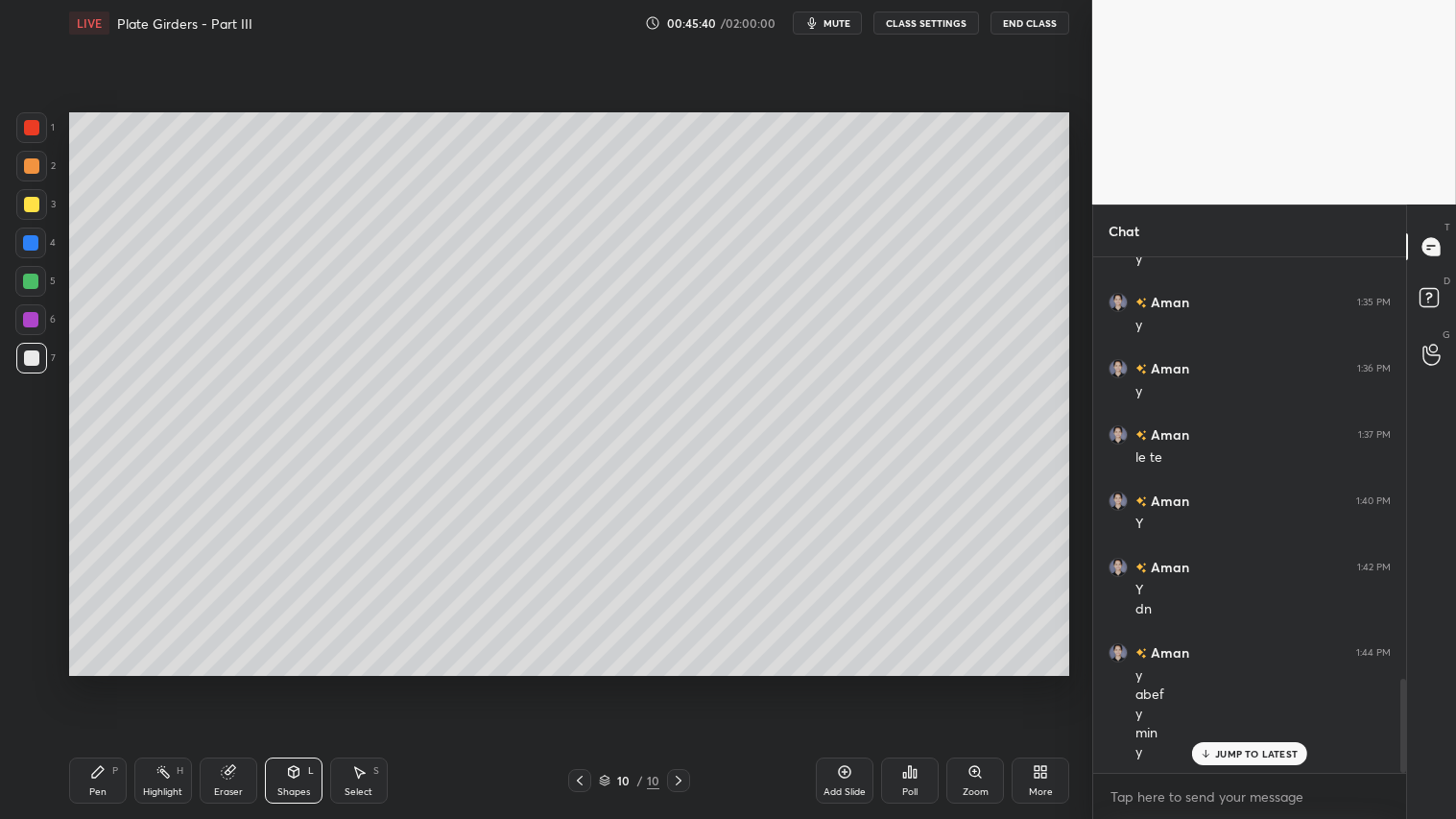
click at [24, 168] on div at bounding box center [32, 166] width 15 height 15
drag, startPoint x: 90, startPoint y: 790, endPoint x: 48, endPoint y: 740, distance: 65.3
click at [83, 683] on div "Pen P" at bounding box center [98, 780] width 58 height 46
click at [849, 683] on div "Add Slide" at bounding box center [845, 780] width 58 height 46
click at [579, 683] on icon at bounding box center [580, 780] width 6 height 10
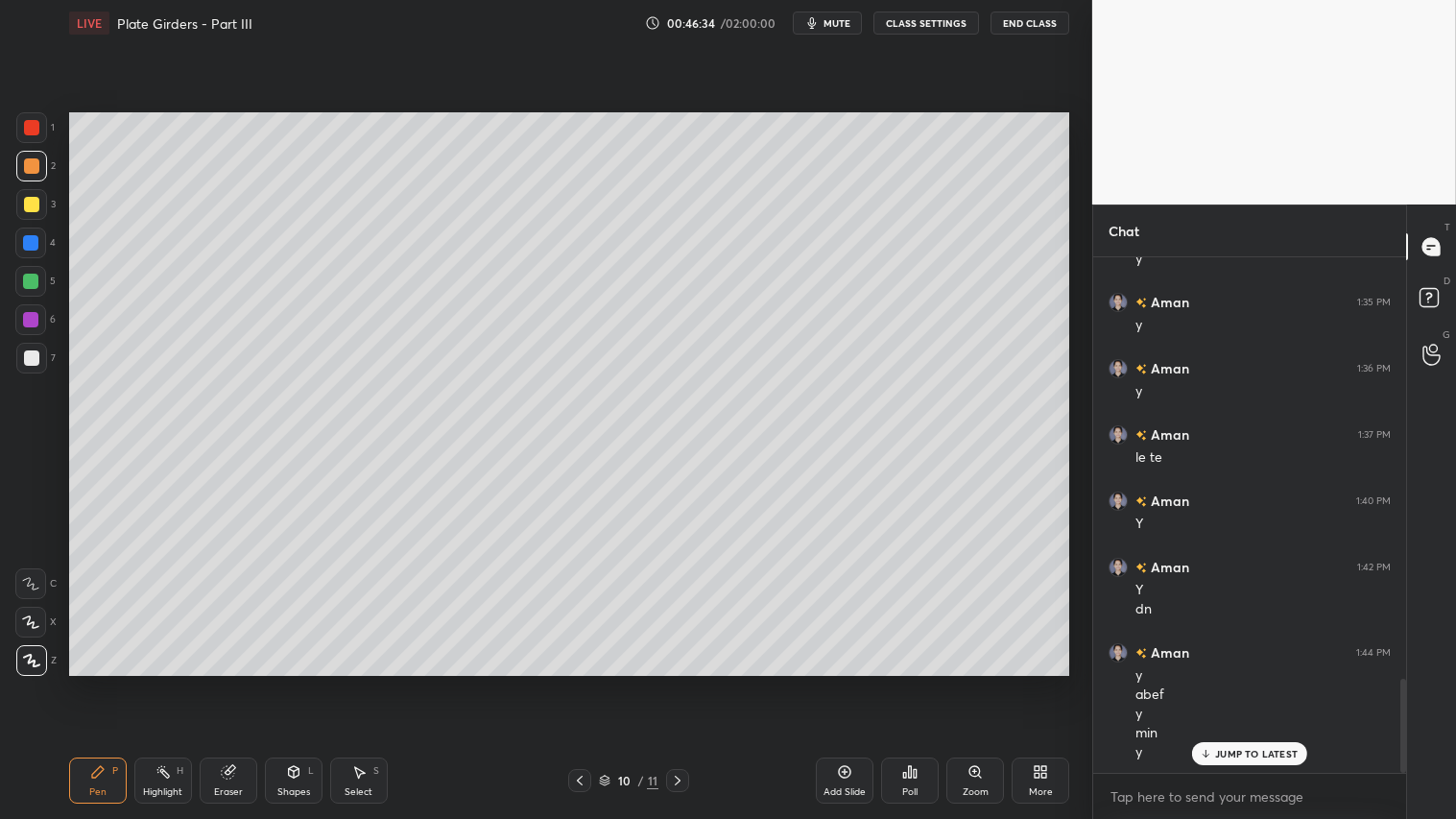
click at [683, 683] on icon at bounding box center [678, 780] width 15 height 15
click at [580, 683] on icon at bounding box center [580, 780] width 15 height 15
click at [678, 683] on icon at bounding box center [678, 780] width 15 height 15
click at [586, 683] on icon at bounding box center [580, 780] width 15 height 15
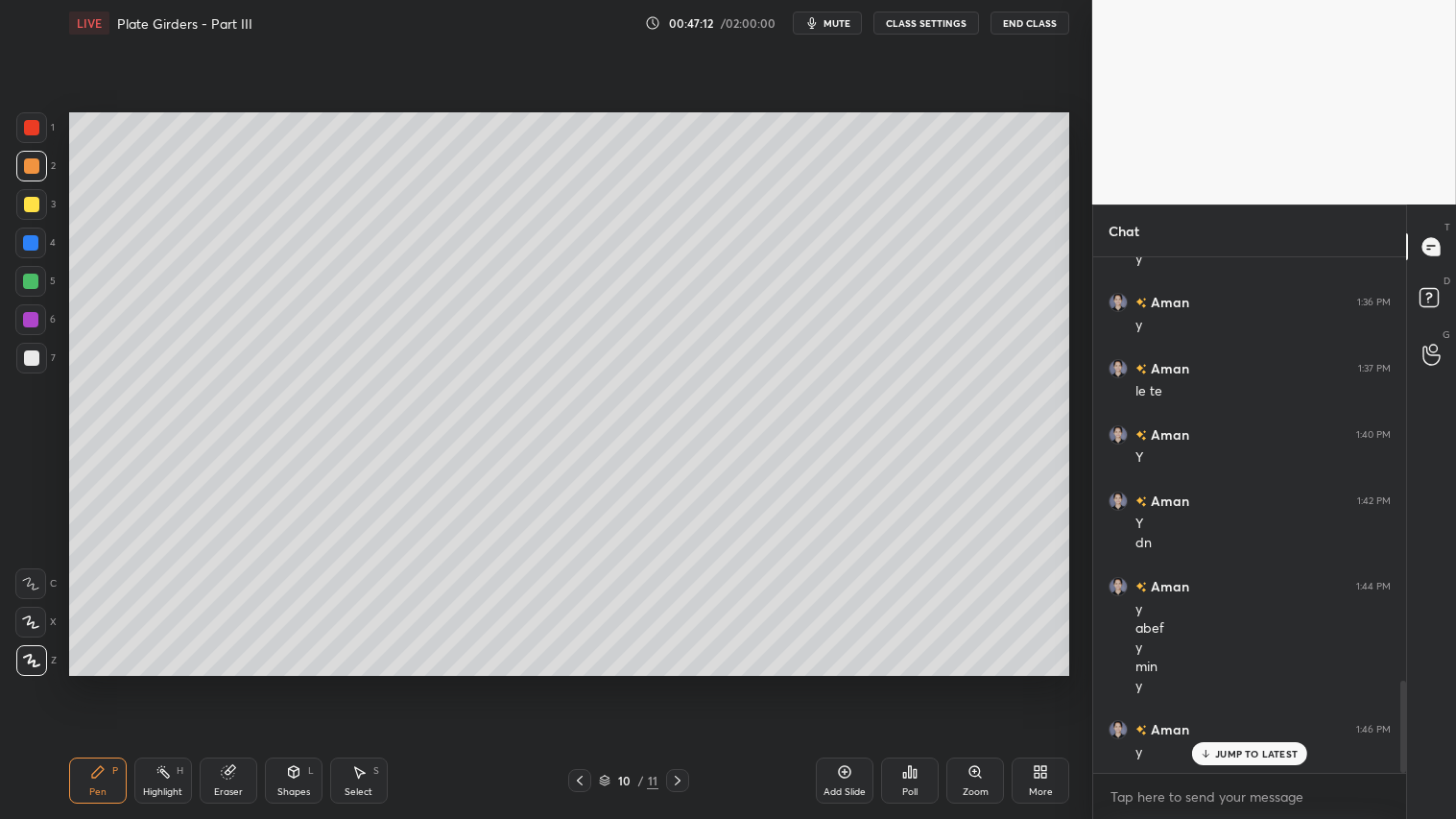
click at [585, 683] on icon at bounding box center [580, 780] width 15 height 15
click at [679, 683] on icon at bounding box center [678, 780] width 15 height 15
click at [684, 683] on icon at bounding box center [678, 780] width 15 height 15
click at [39, 168] on div at bounding box center [32, 166] width 31 height 31
click at [107, 683] on div "Pen P" at bounding box center [98, 780] width 58 height 46
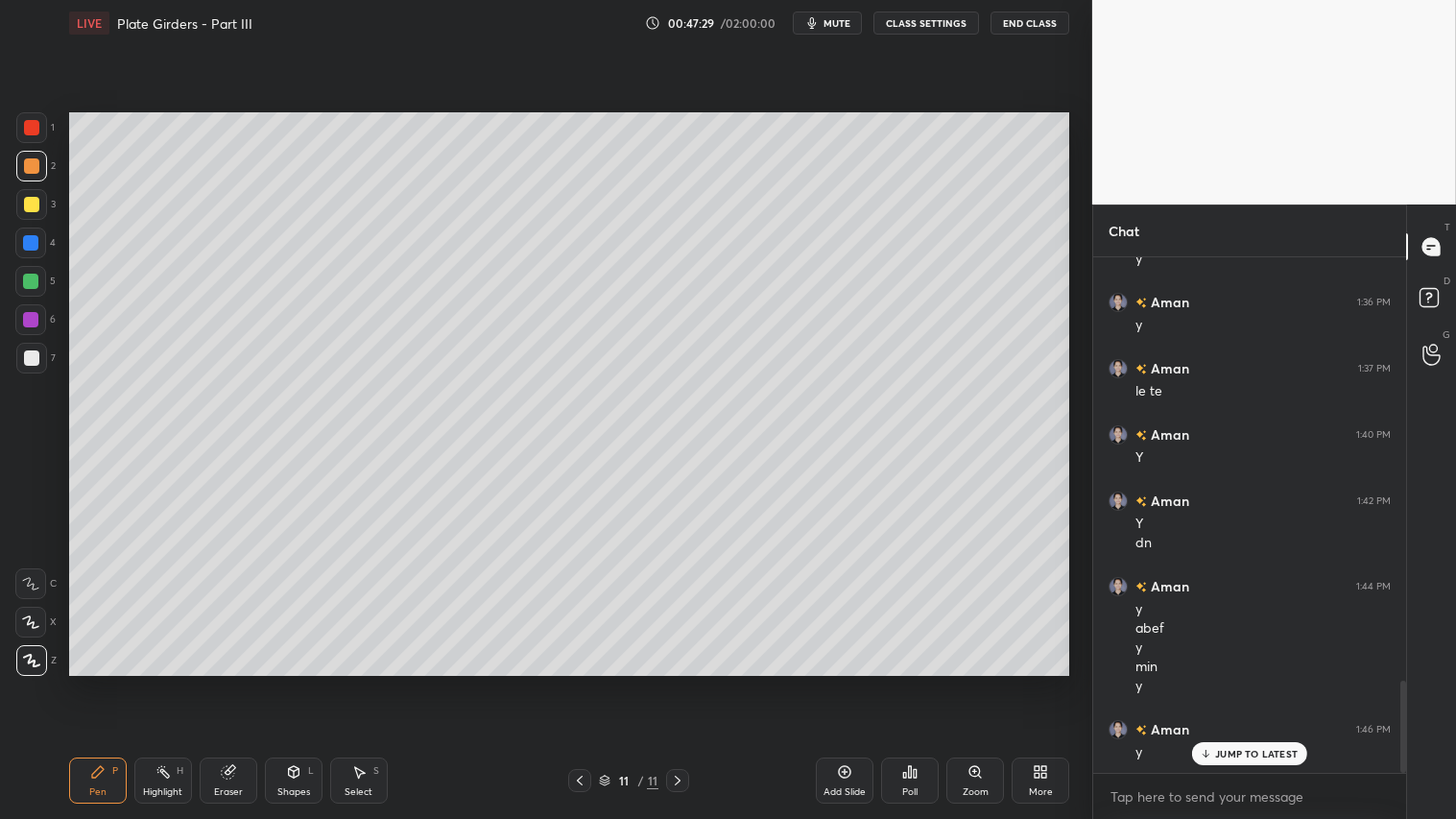
drag, startPoint x: 292, startPoint y: 779, endPoint x: 301, endPoint y: 768, distance: 14.2
click at [294, 683] on icon at bounding box center [294, 772] width 15 height 15
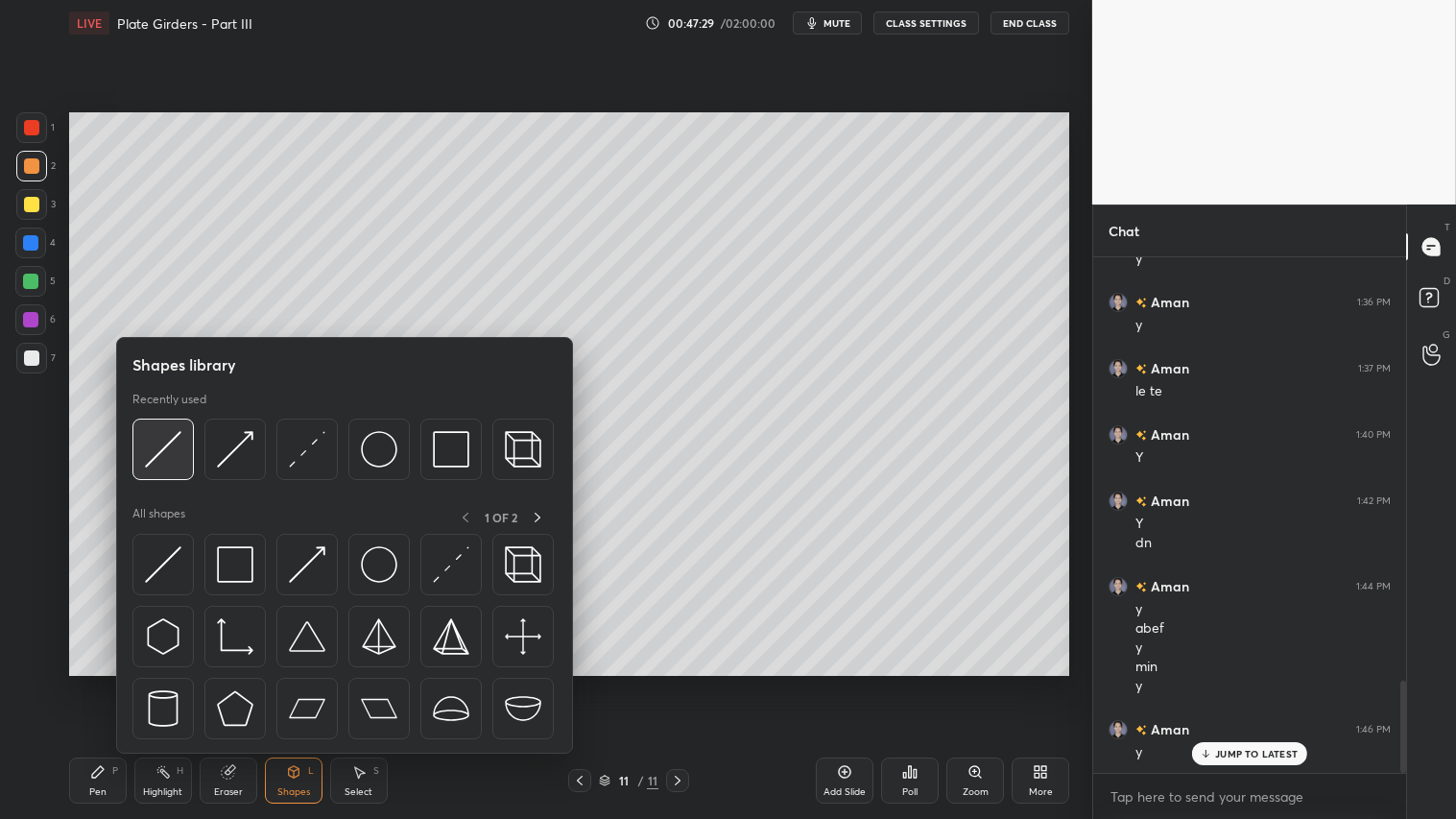
click at [166, 445] on img at bounding box center [163, 450] width 37 height 37
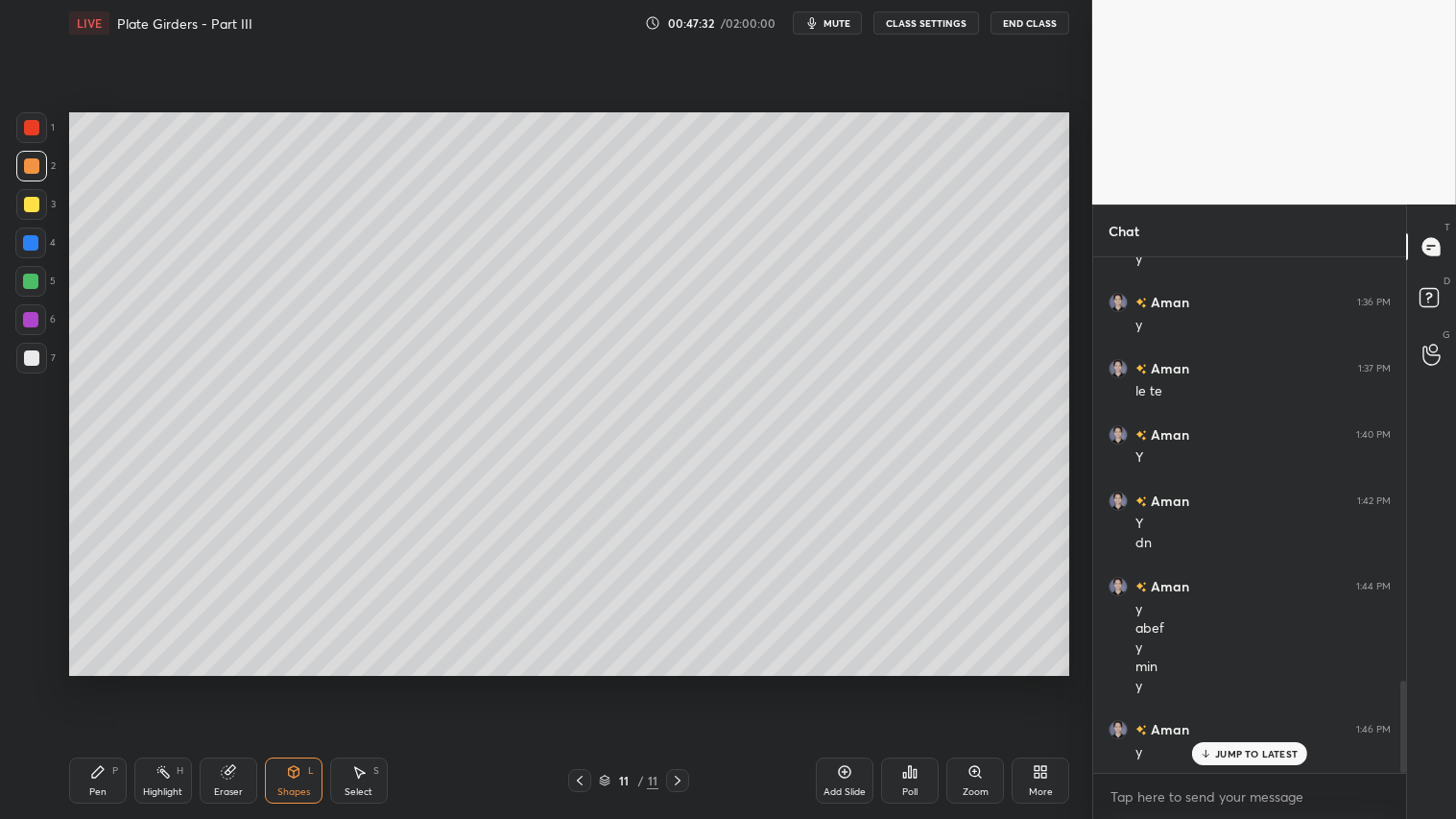
drag, startPoint x: 27, startPoint y: 168, endPoint x: 23, endPoint y: 199, distance: 31.3
click at [25, 168] on div at bounding box center [32, 166] width 15 height 15
click at [104, 683] on div "Pen" at bounding box center [98, 792] width 17 height 10
click at [582, 683] on icon at bounding box center [580, 780] width 15 height 15
click at [581, 683] on icon at bounding box center [580, 780] width 15 height 15
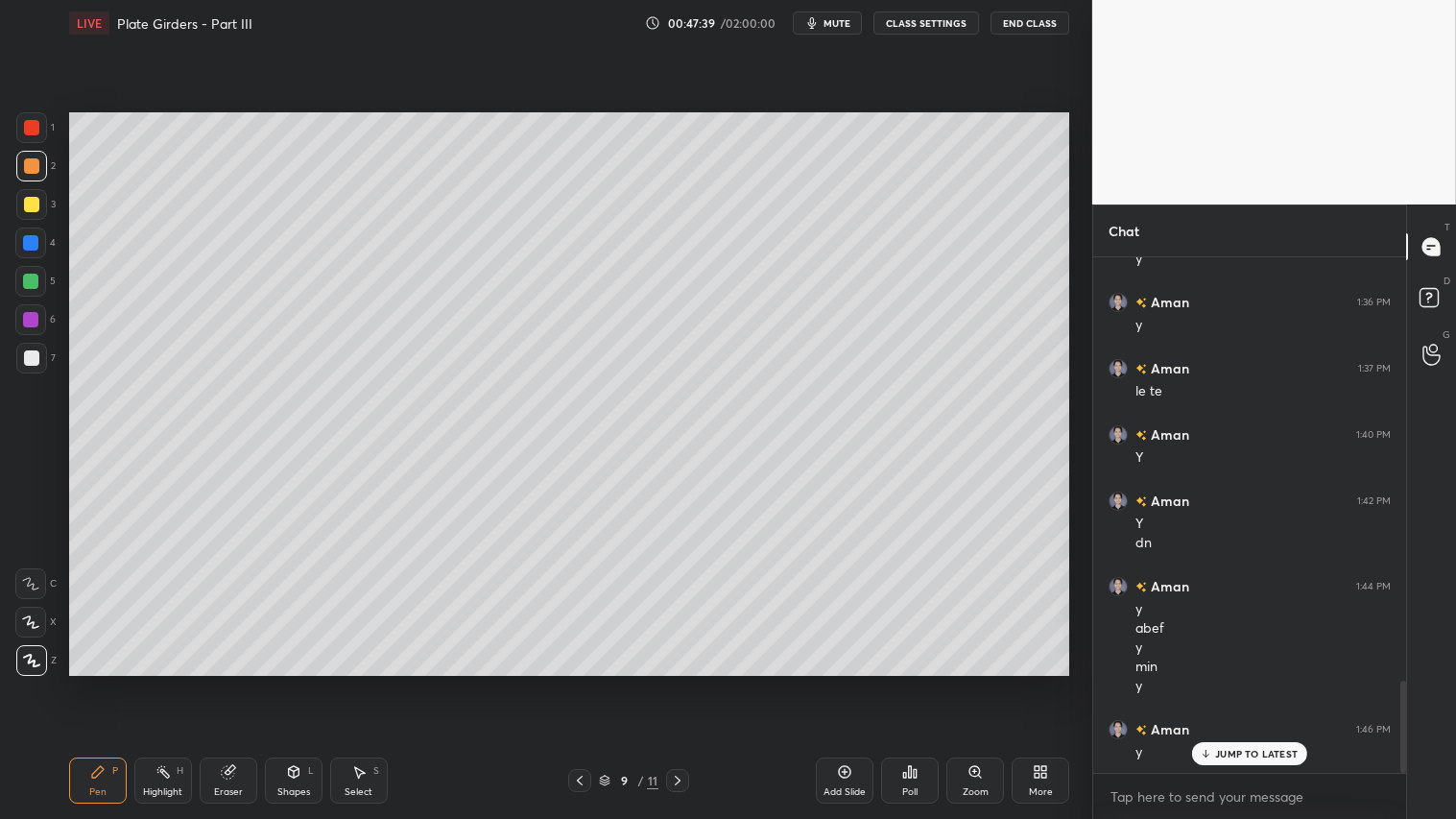
click at [684, 683] on div at bounding box center [678, 780] width 23 height 23
click at [676, 683] on icon at bounding box center [678, 780] width 15 height 15
drag, startPoint x: 577, startPoint y: 778, endPoint x: 587, endPoint y: 770, distance: 12.8
click at [579, 683] on icon at bounding box center [580, 780] width 15 height 15
drag, startPoint x: 33, startPoint y: 357, endPoint x: 40, endPoint y: 404, distance: 47.5
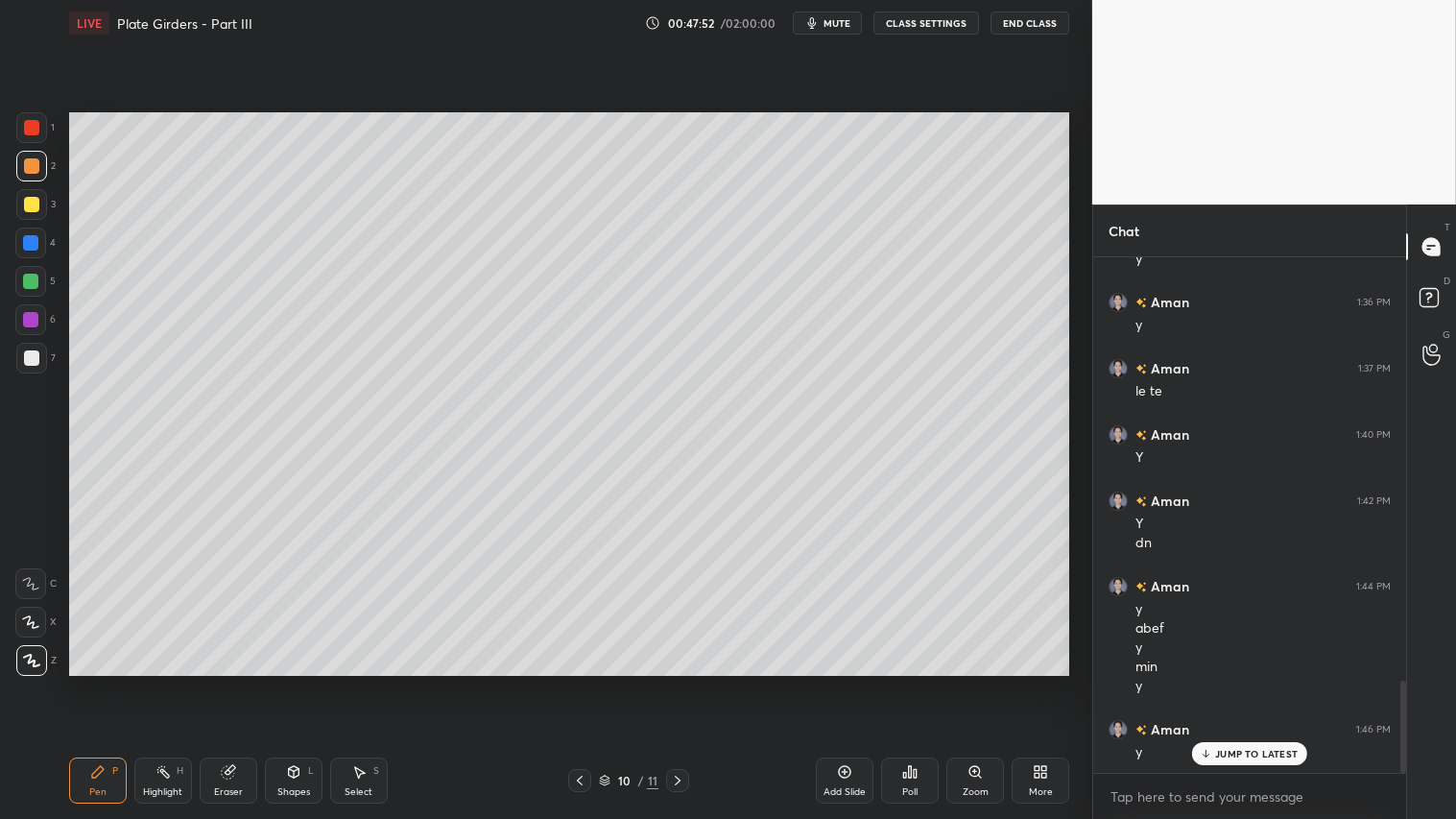
click at [31, 358] on div at bounding box center [32, 358] width 15 height 15
drag, startPoint x: 296, startPoint y: 780, endPoint x: 296, endPoint y: 769, distance: 11.0
click at [296, 683] on div "Shapes L" at bounding box center [294, 780] width 58 height 46
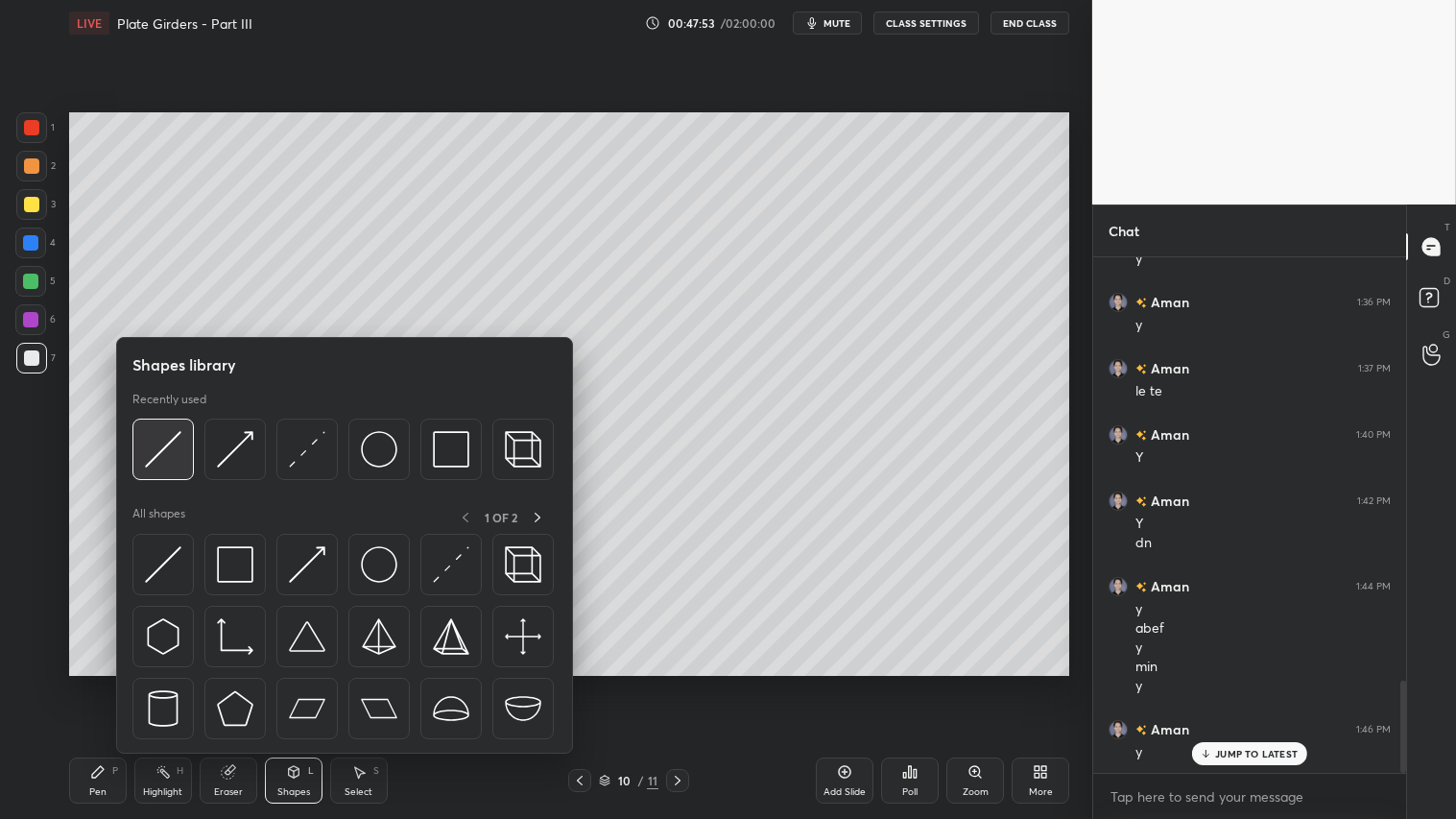
click at [175, 425] on div at bounding box center [163, 450] width 62 height 62
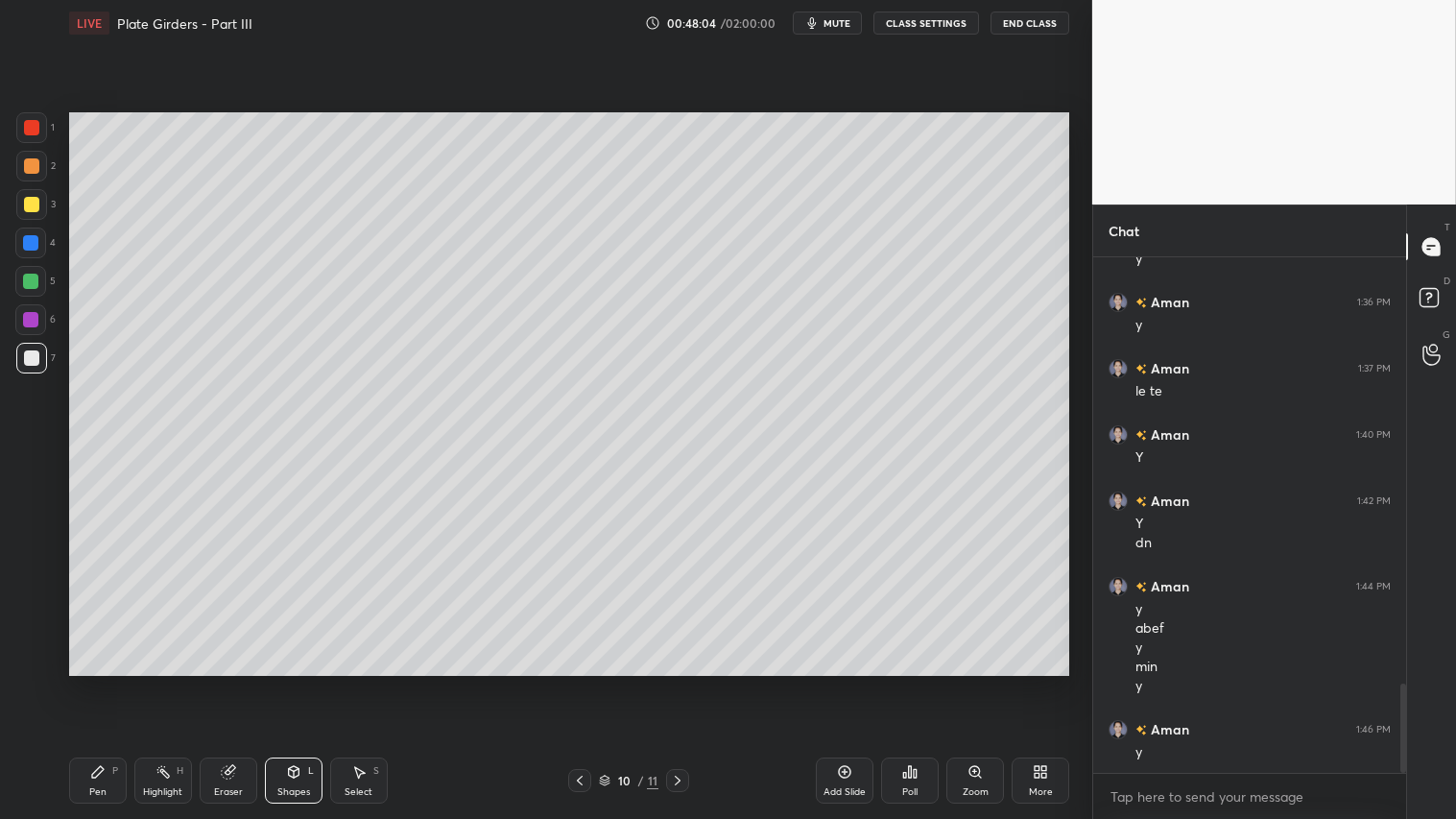
scroll to position [2444, 0]
click at [682, 683] on icon at bounding box center [678, 780] width 15 height 15
click at [33, 173] on div at bounding box center [32, 166] width 15 height 15
drag, startPoint x: 96, startPoint y: 780, endPoint x: 145, endPoint y: 718, distance: 79.0
click at [96, 683] on div "Pen P" at bounding box center [98, 780] width 58 height 46
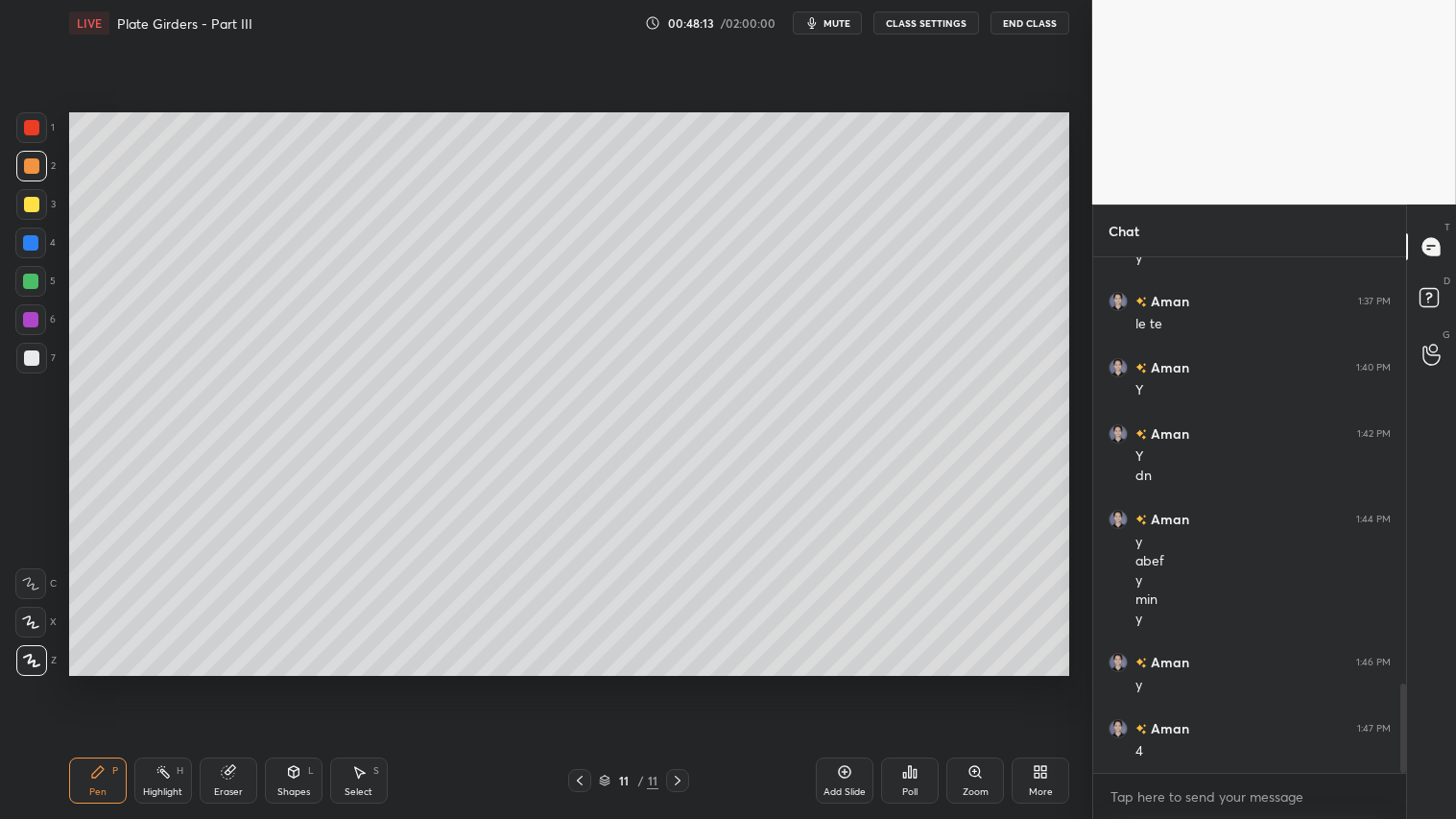
click at [580, 683] on icon at bounding box center [580, 780] width 15 height 15
click at [677, 683] on icon at bounding box center [678, 780] width 15 height 15
click at [579, 683] on icon at bounding box center [580, 780] width 15 height 15
drag, startPoint x: 305, startPoint y: 778, endPoint x: 301, endPoint y: 766, distance: 12.6
click at [304, 683] on div "Shapes L" at bounding box center [294, 780] width 58 height 46
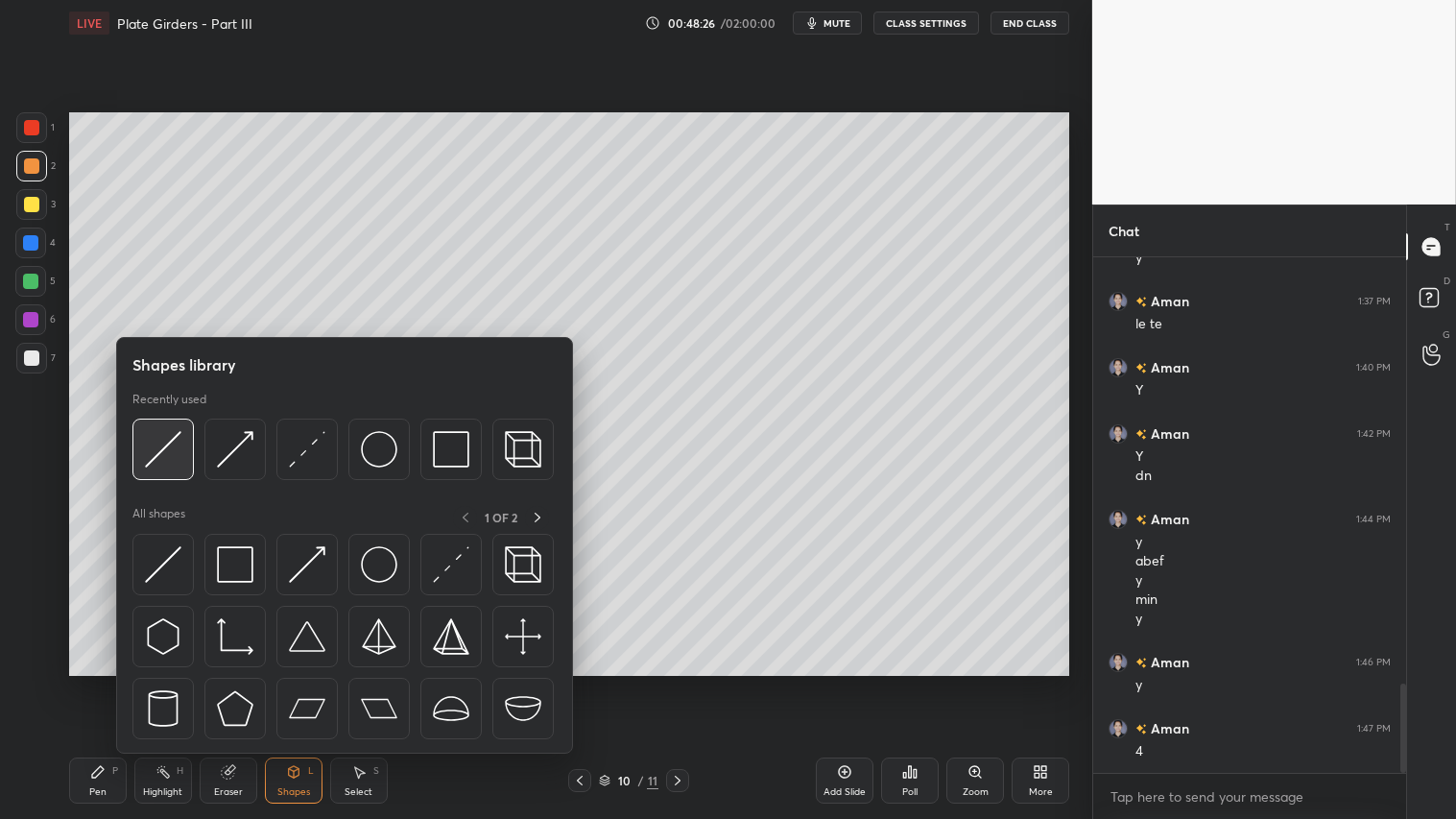
click at [179, 437] on div at bounding box center [163, 450] width 62 height 62
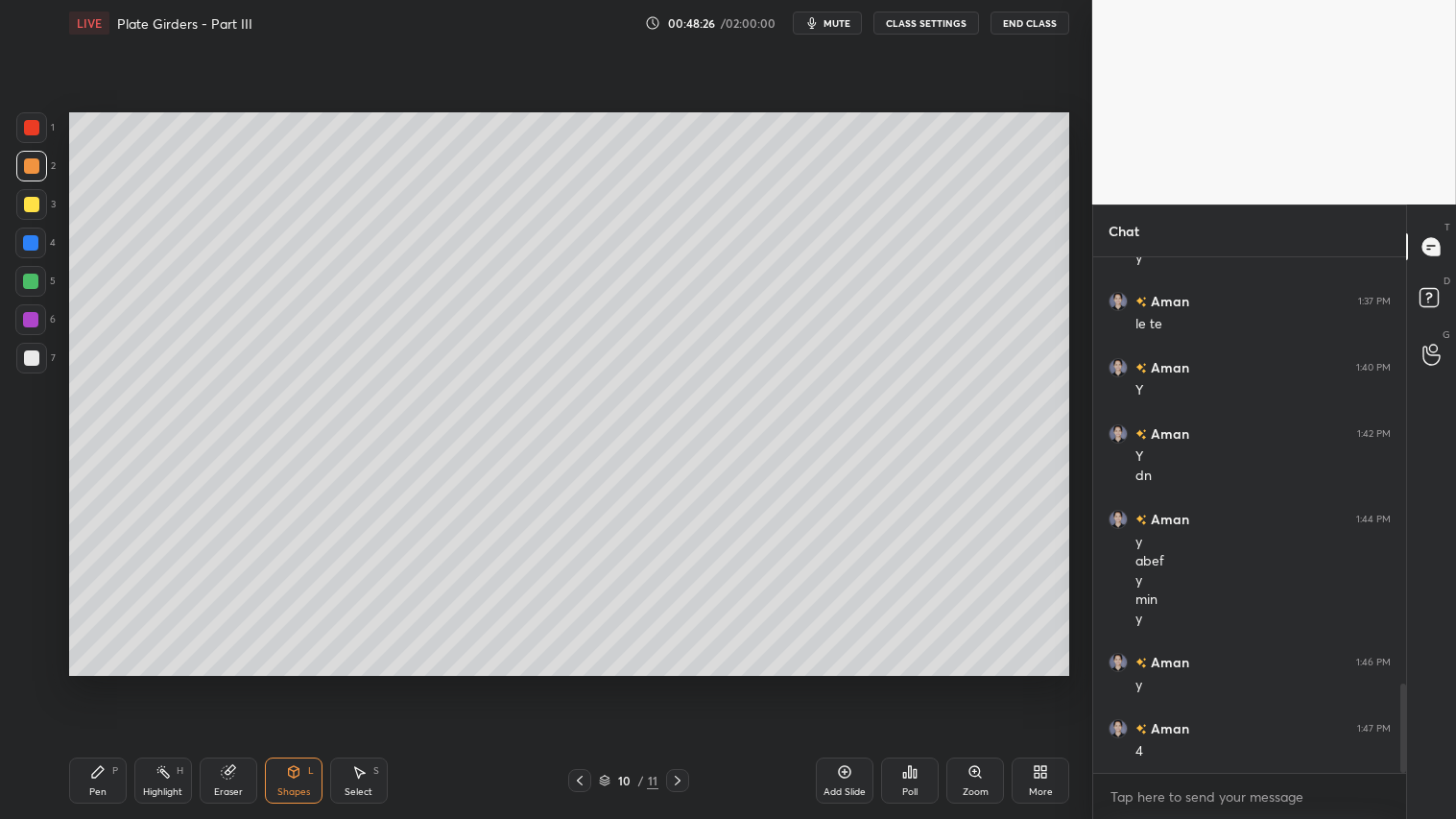
click at [33, 356] on div at bounding box center [32, 358] width 15 height 15
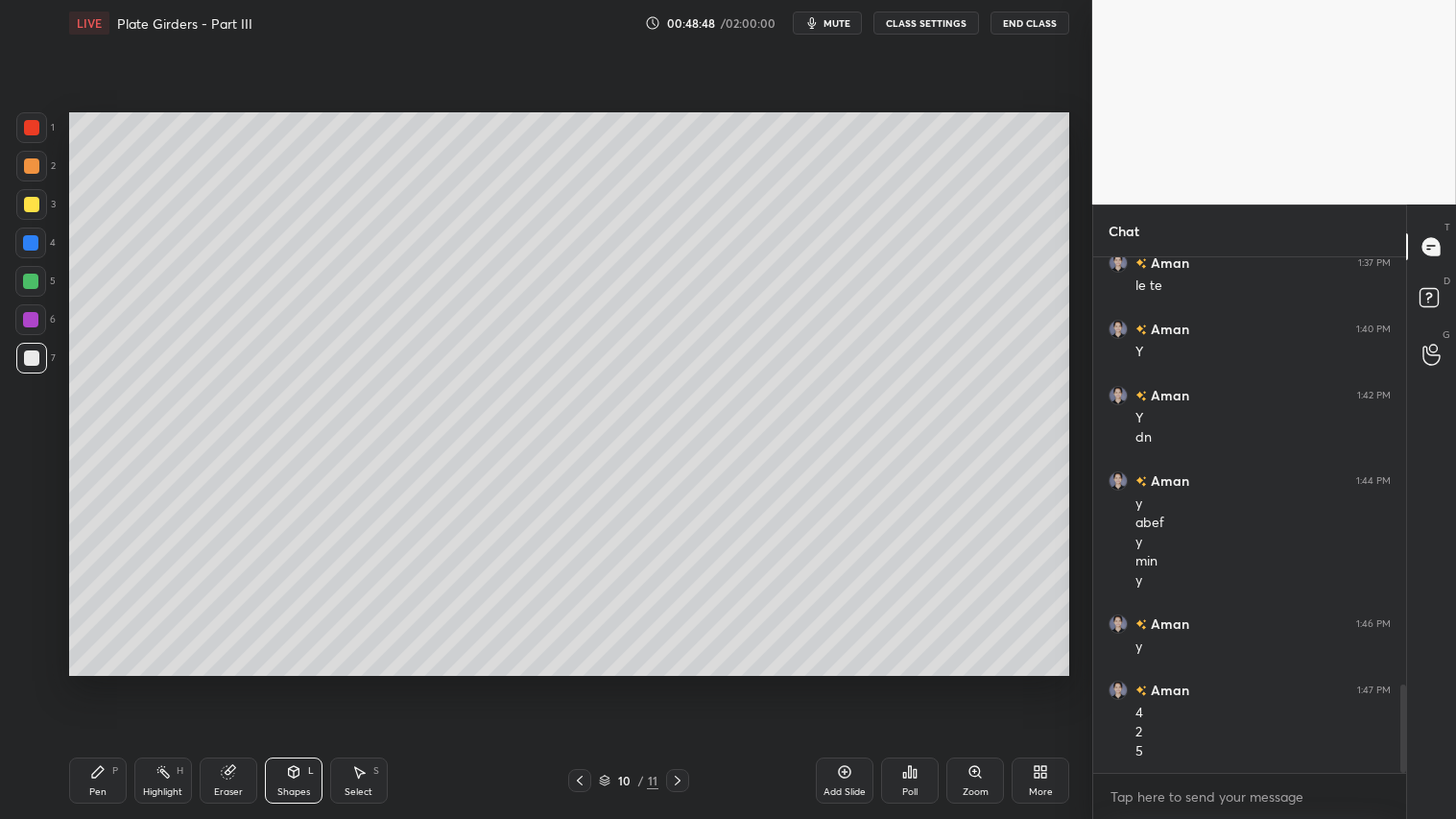
scroll to position [2549, 0]
click at [680, 683] on icon at bounding box center [678, 780] width 15 height 15
click at [118, 683] on div "Pen P" at bounding box center [98, 780] width 58 height 46
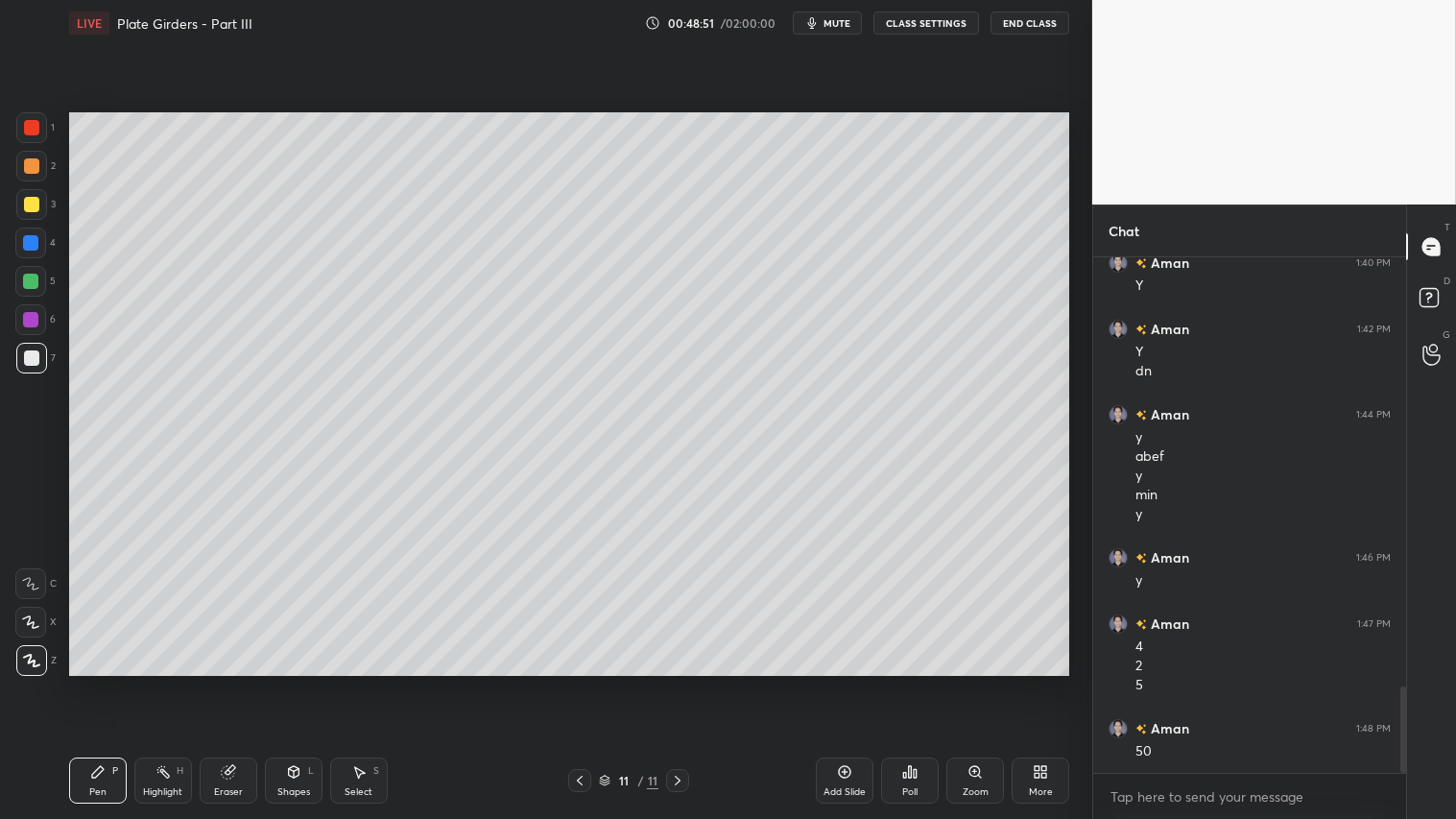
click at [29, 164] on div at bounding box center [32, 166] width 15 height 15
click at [583, 683] on icon at bounding box center [580, 780] width 15 height 15
click at [679, 683] on icon at bounding box center [678, 780] width 15 height 15
click at [300, 683] on div "Shapes L" at bounding box center [294, 780] width 58 height 46
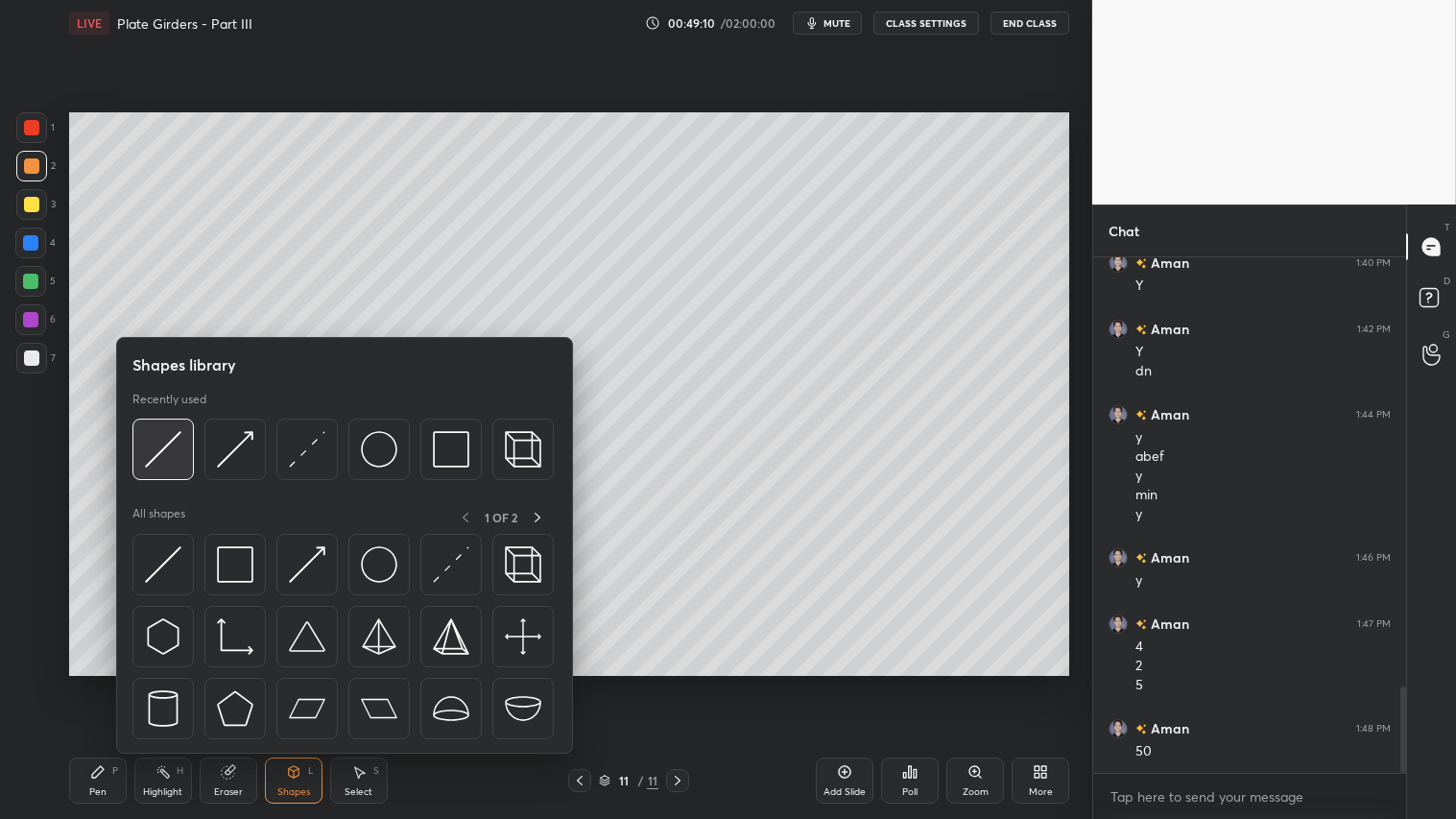
click at [170, 440] on img at bounding box center [163, 450] width 37 height 37
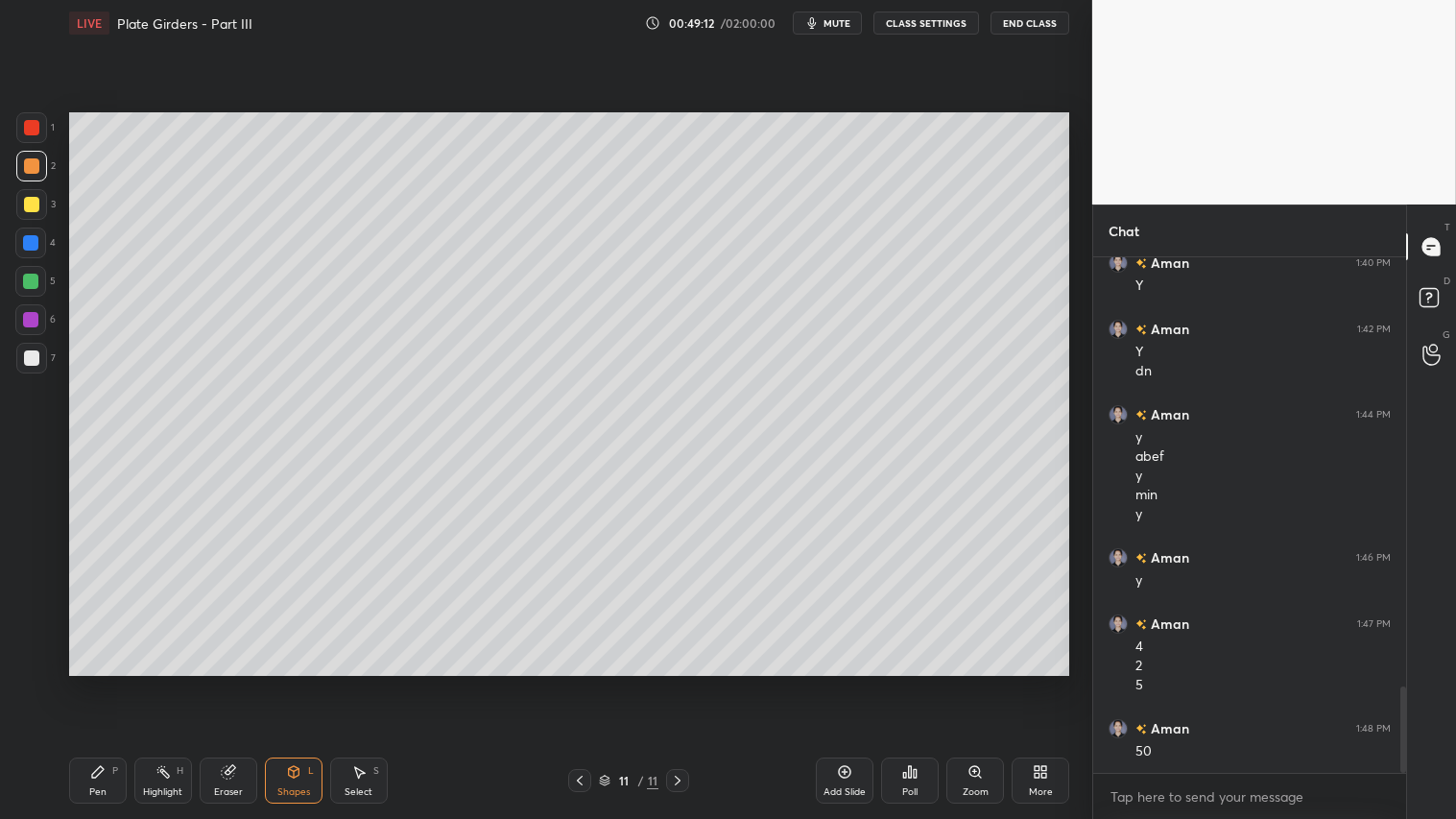
click at [125, 683] on div "Pen P Highlight H Eraser Shapes L Select S" at bounding box center [256, 780] width 373 height 46
drag, startPoint x: 94, startPoint y: 779, endPoint x: 192, endPoint y: 713, distance: 118.2
click at [97, 683] on icon at bounding box center [98, 772] width 15 height 15
click at [580, 683] on div at bounding box center [580, 780] width 23 height 23
drag, startPoint x: 36, startPoint y: 174, endPoint x: 60, endPoint y: 279, distance: 107.7
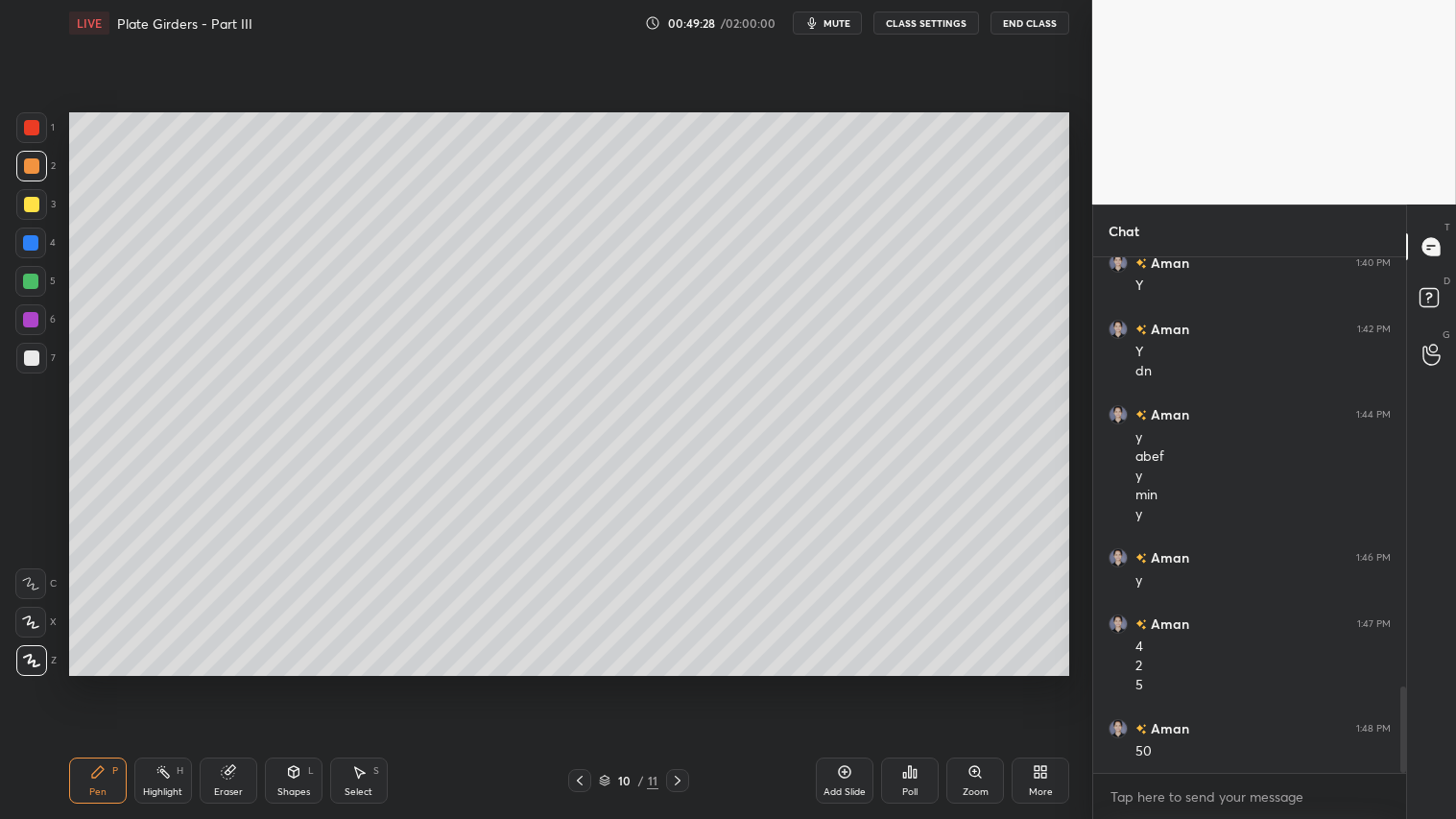
click at [36, 176] on div at bounding box center [32, 166] width 31 height 31
drag, startPoint x: 117, startPoint y: 784, endPoint x: 138, endPoint y: 745, distance: 44.3
click at [118, 683] on div "Pen P" at bounding box center [98, 780] width 58 height 46
click at [295, 683] on div "Shapes L" at bounding box center [294, 780] width 58 height 46
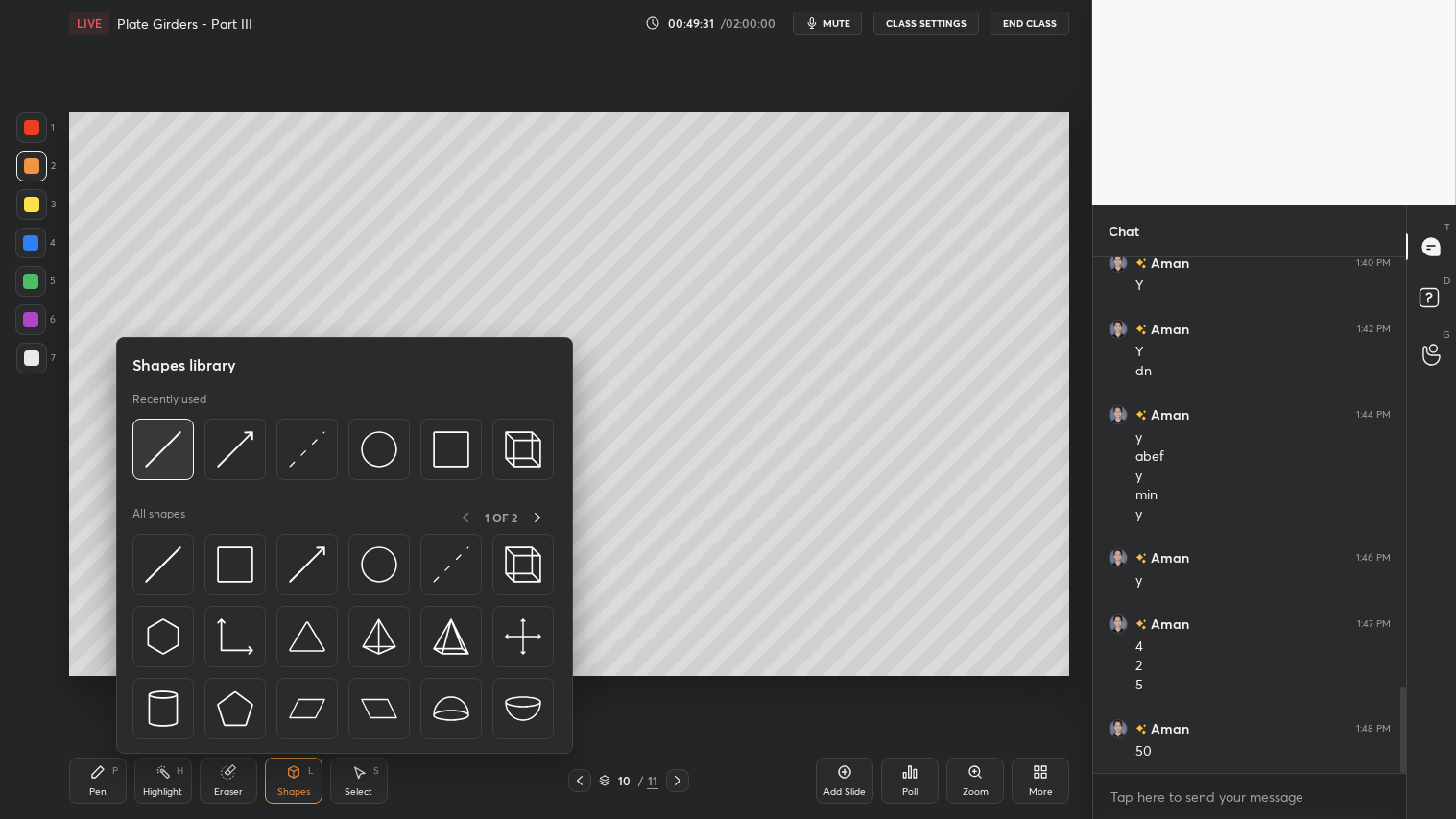
click at [168, 440] on img at bounding box center [163, 450] width 37 height 37
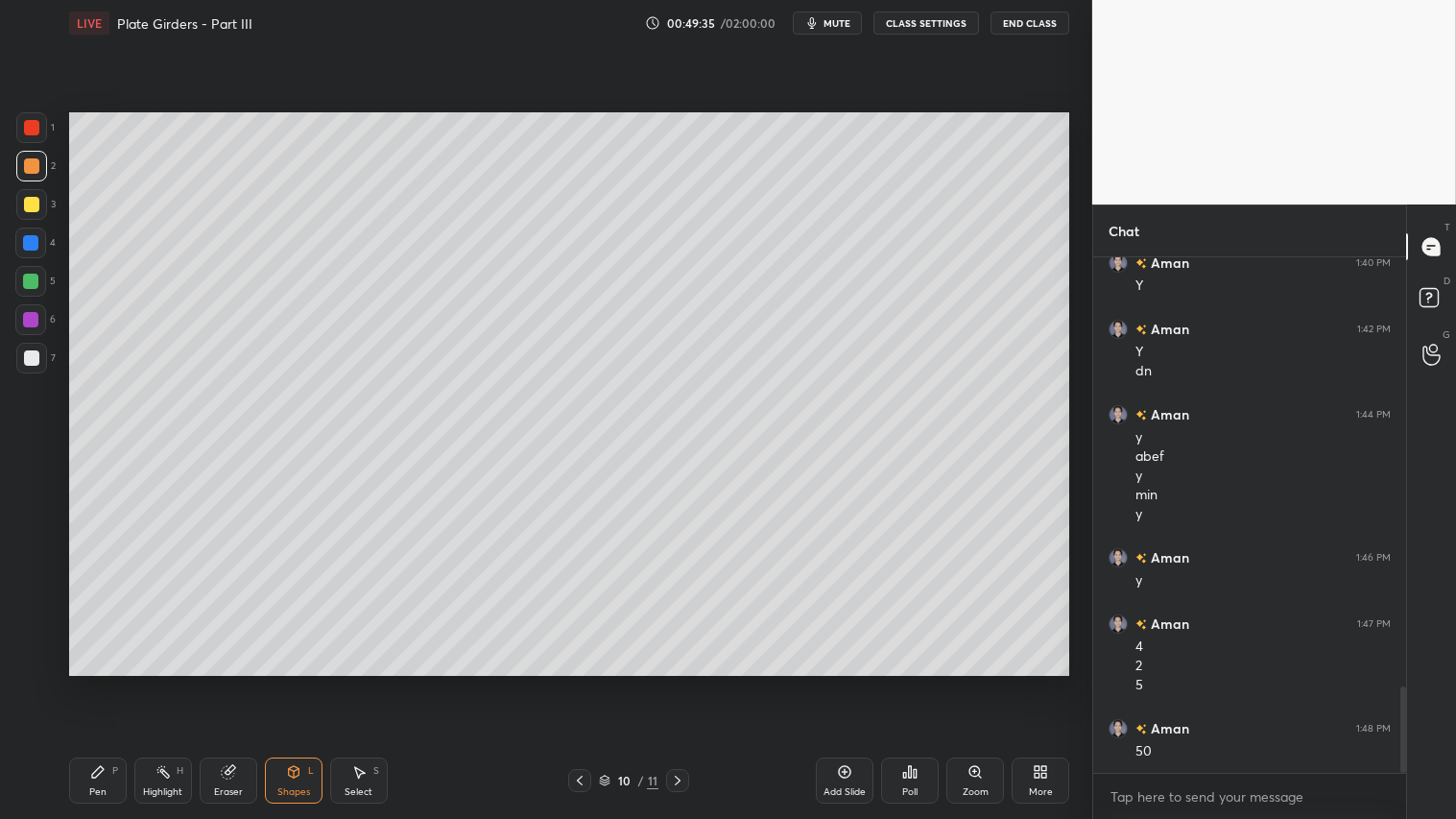
drag, startPoint x: 103, startPoint y: 773, endPoint x: 202, endPoint y: 705, distance: 120.1
click at [107, 683] on div "Pen P" at bounding box center [98, 780] width 58 height 46
click at [31, 155] on div at bounding box center [32, 166] width 31 height 31
click at [118, 683] on div "Pen P" at bounding box center [98, 780] width 58 height 46
click at [676, 683] on icon at bounding box center [678, 780] width 15 height 15
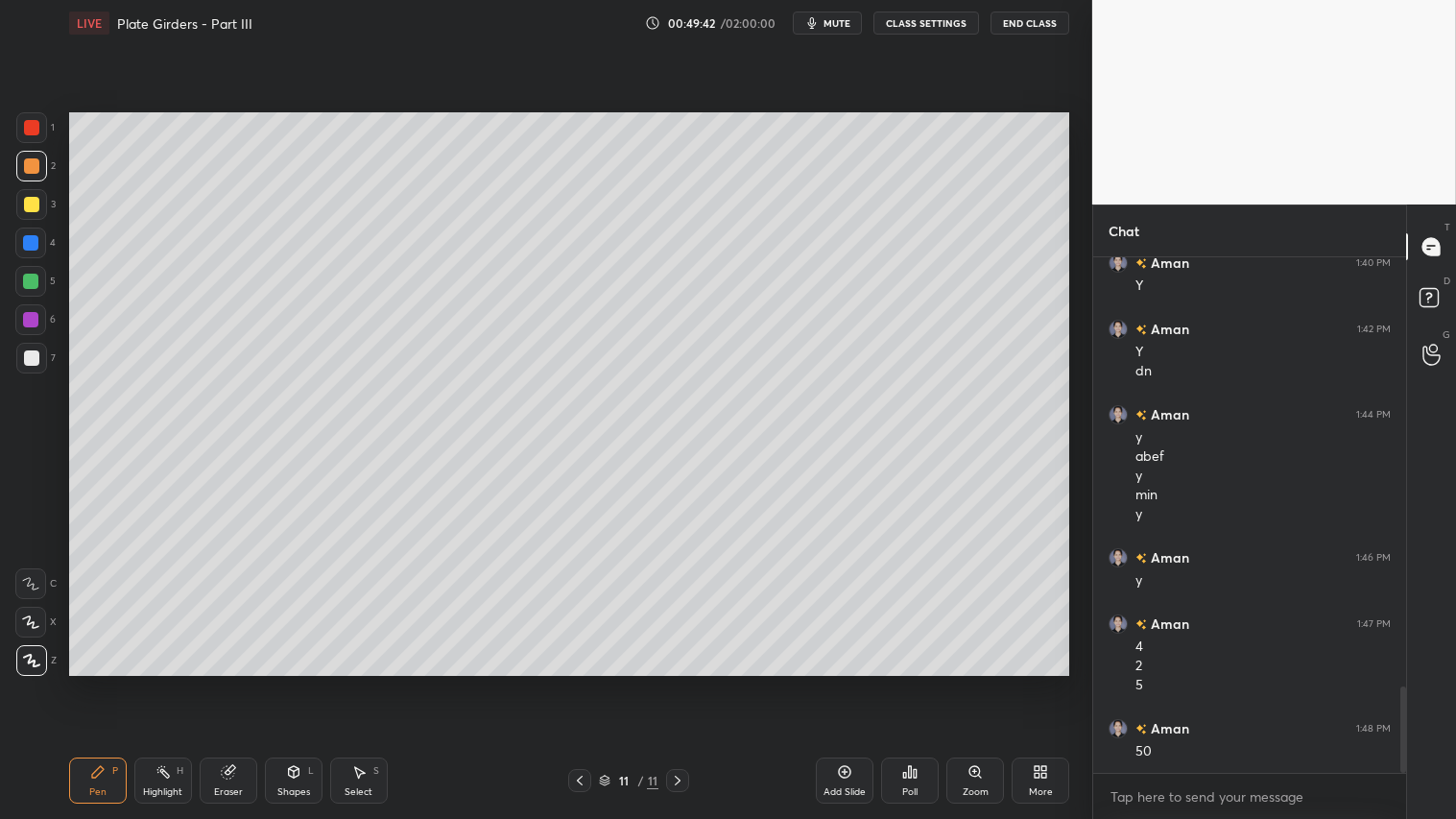
click at [679, 683] on icon at bounding box center [678, 780] width 15 height 15
click at [290, 683] on icon at bounding box center [293, 772] width 11 height 12
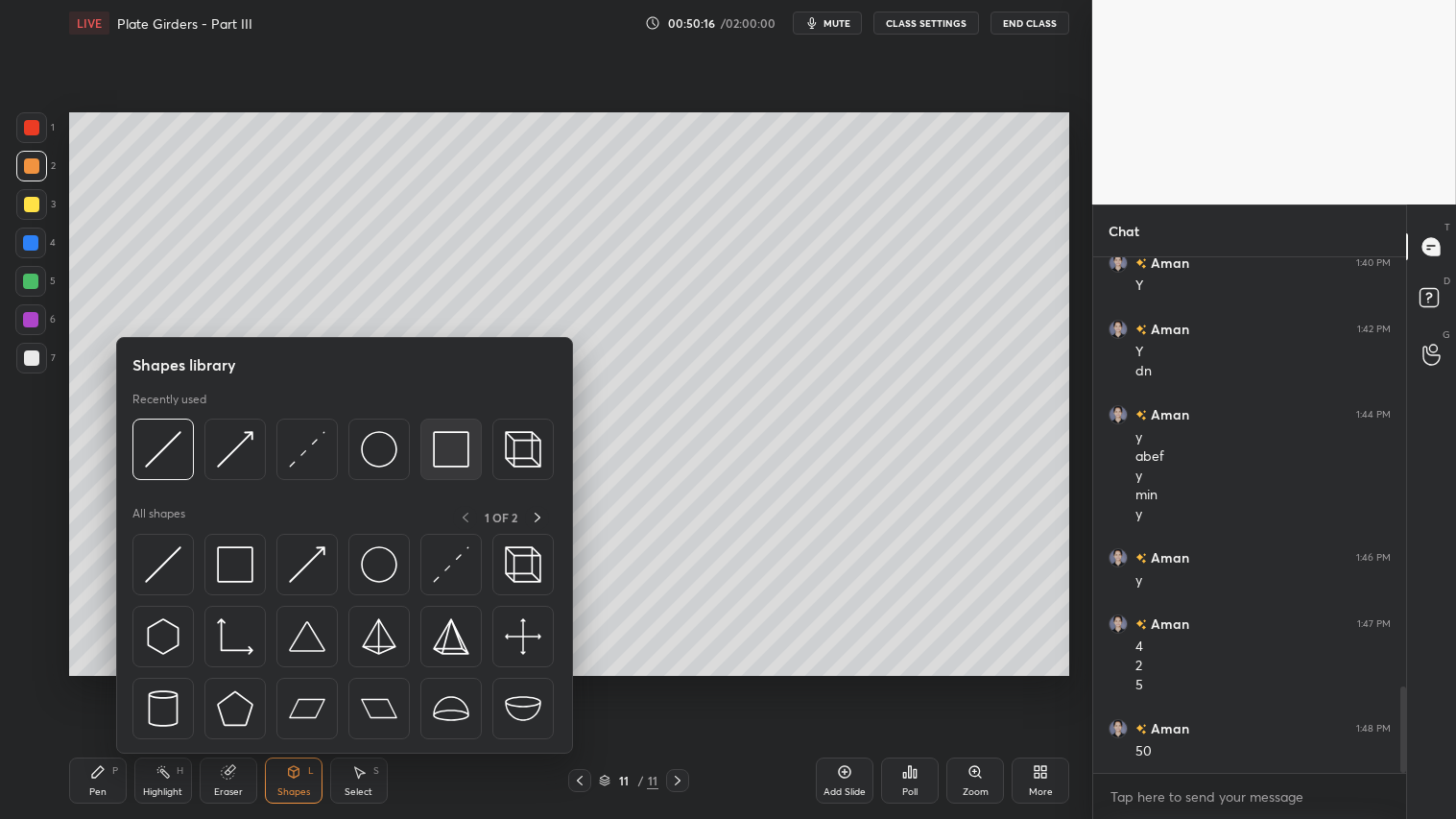
click at [444, 434] on img at bounding box center [451, 450] width 37 height 37
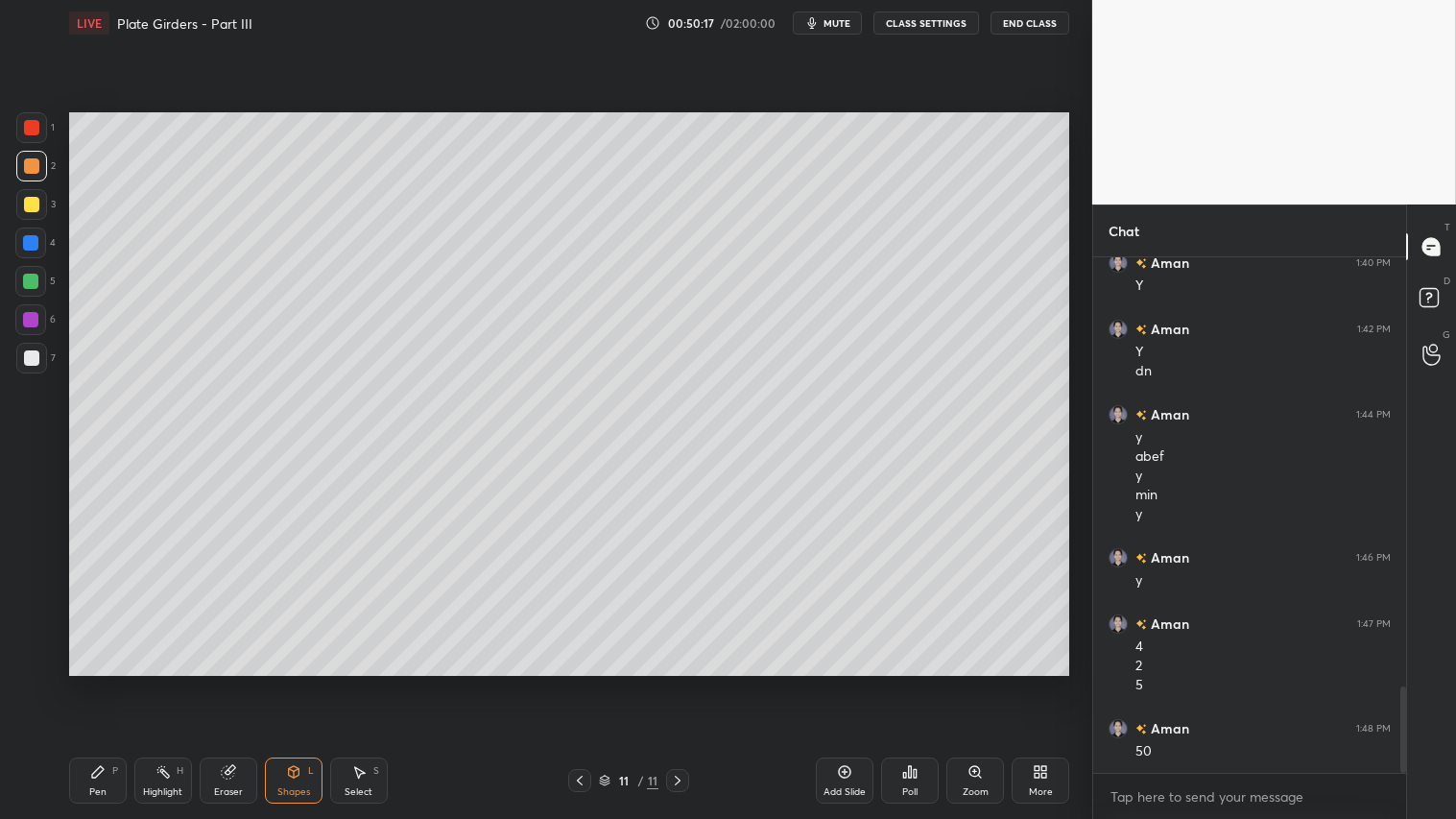
click at [288, 683] on div "Shapes" at bounding box center [294, 792] width 33 height 10
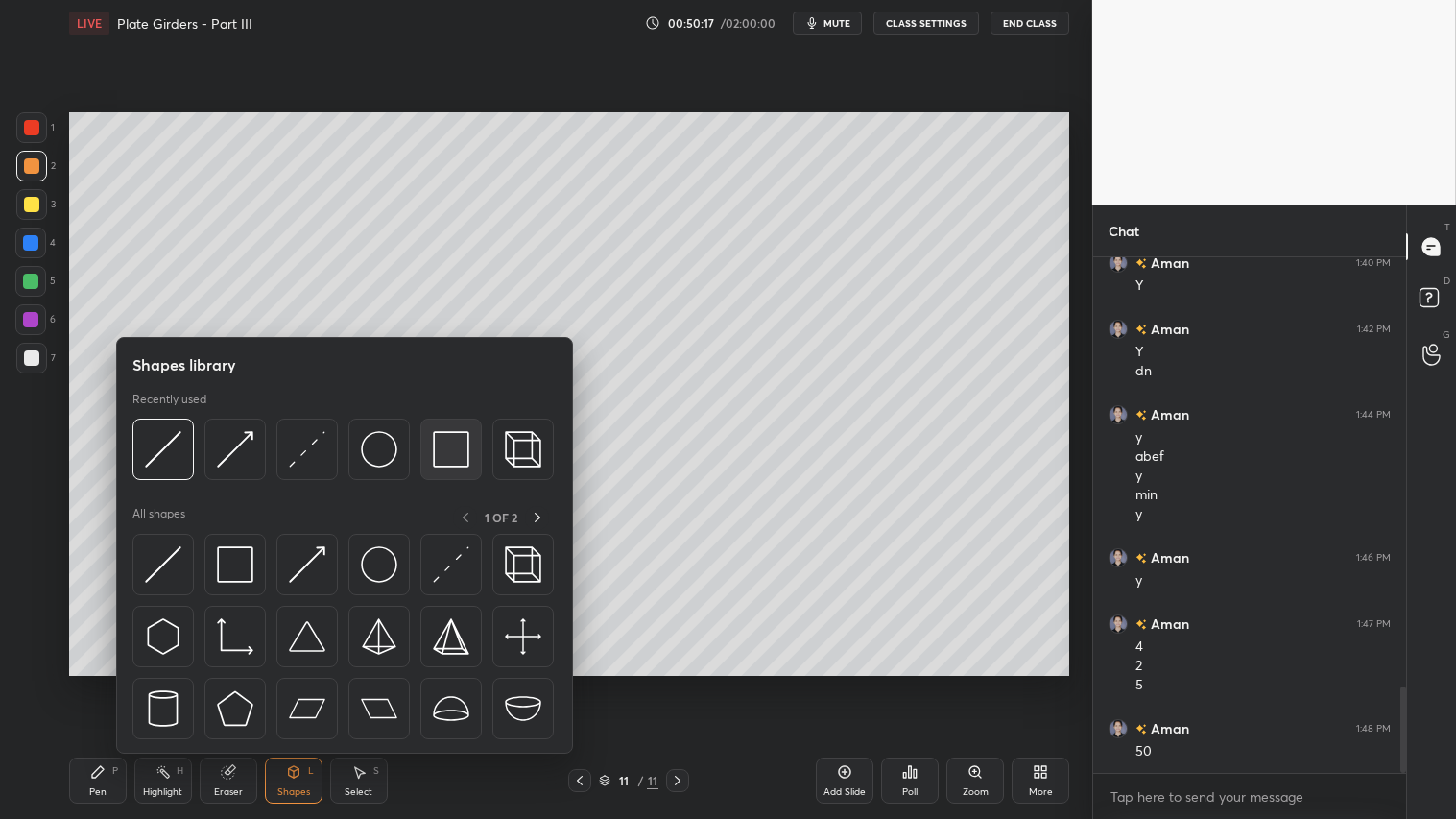
click at [456, 449] on img at bounding box center [451, 450] width 37 height 37
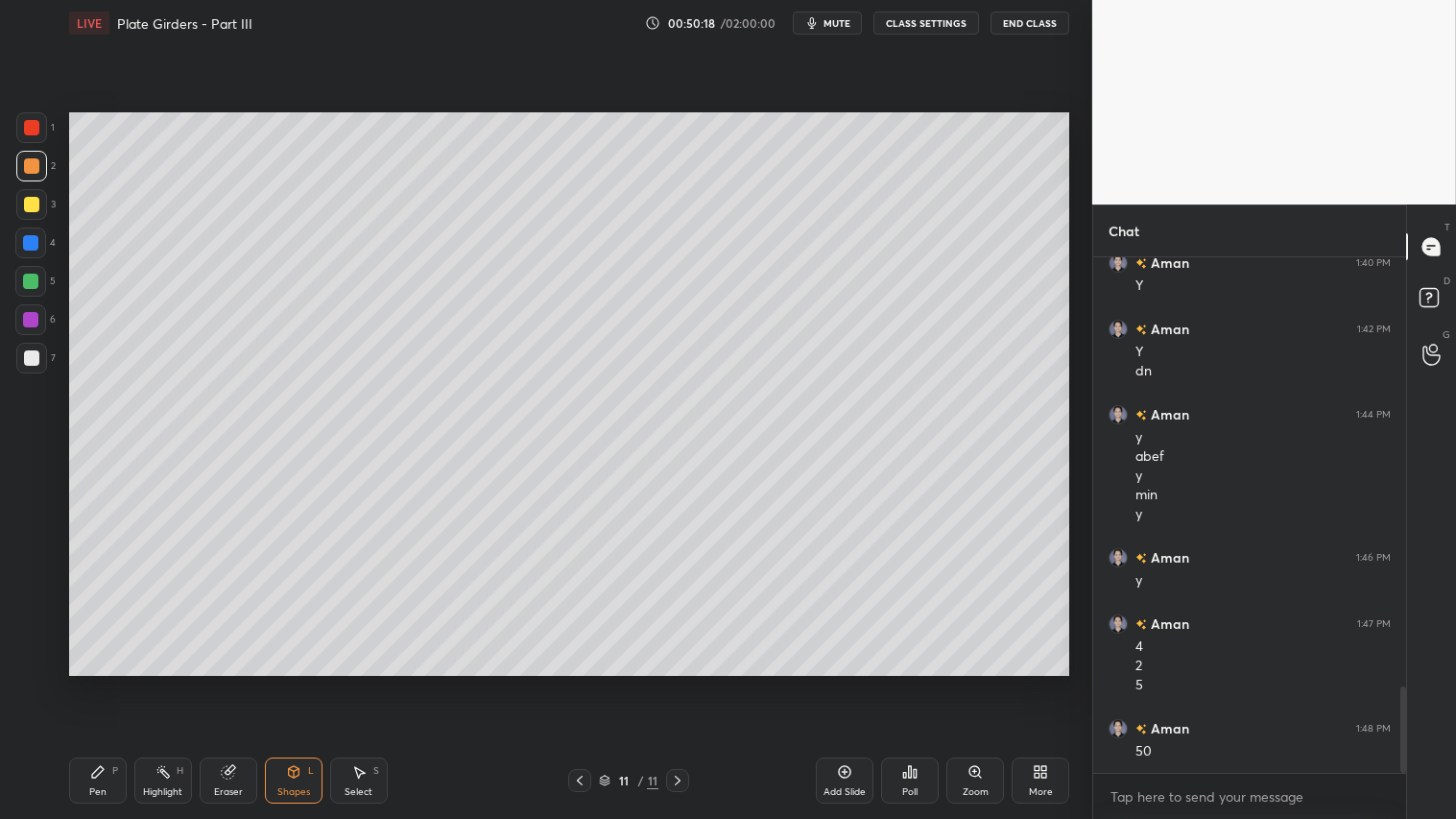
click at [40, 365] on div at bounding box center [32, 358] width 31 height 31
click at [31, 164] on div at bounding box center [32, 166] width 15 height 15
click at [106, 683] on div "Pen" at bounding box center [98, 792] width 17 height 10
click at [26, 175] on div at bounding box center [32, 166] width 31 height 31
click at [299, 683] on div "Shapes" at bounding box center [294, 792] width 33 height 10
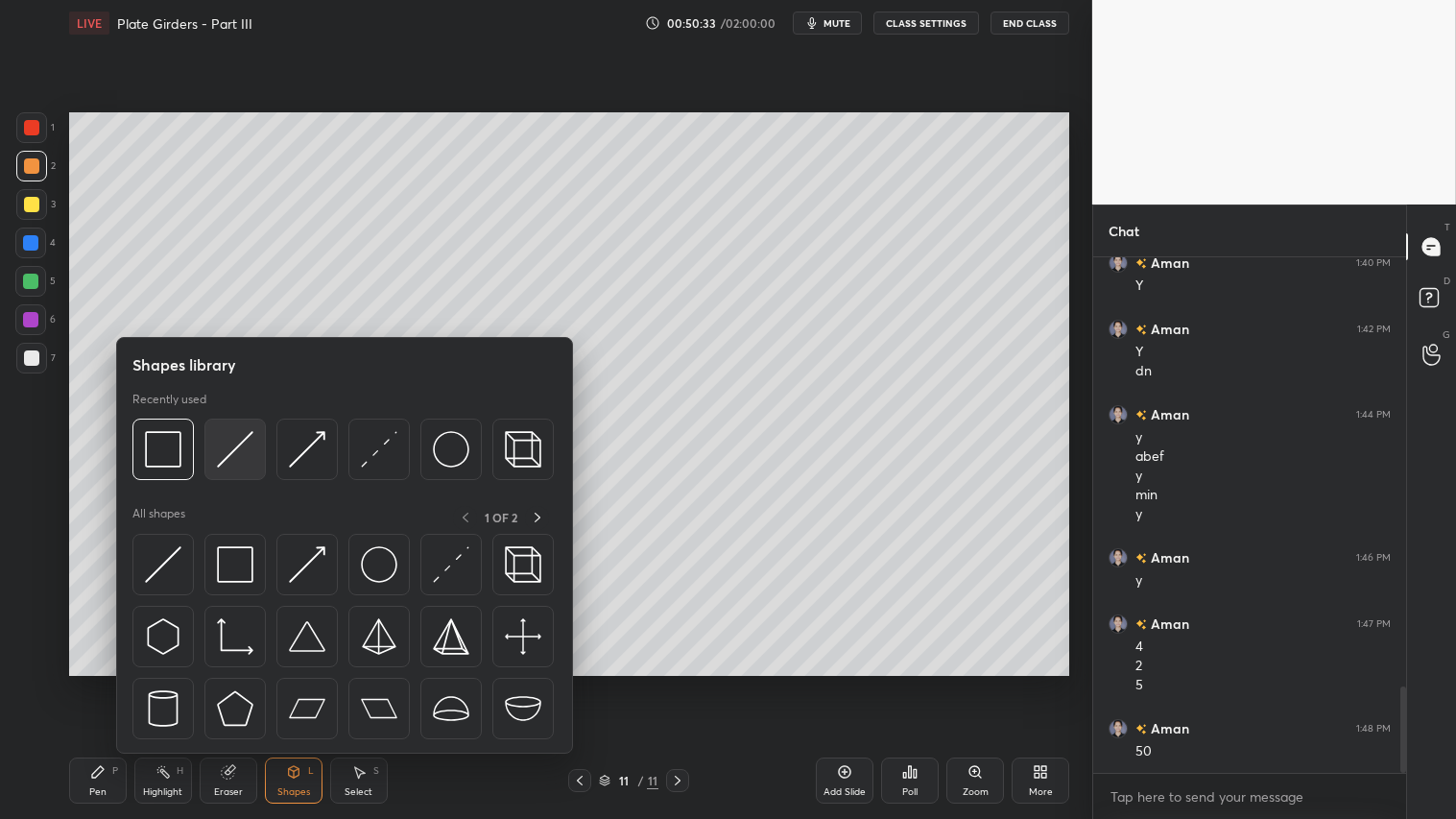
click at [236, 452] on img at bounding box center [235, 450] width 37 height 37
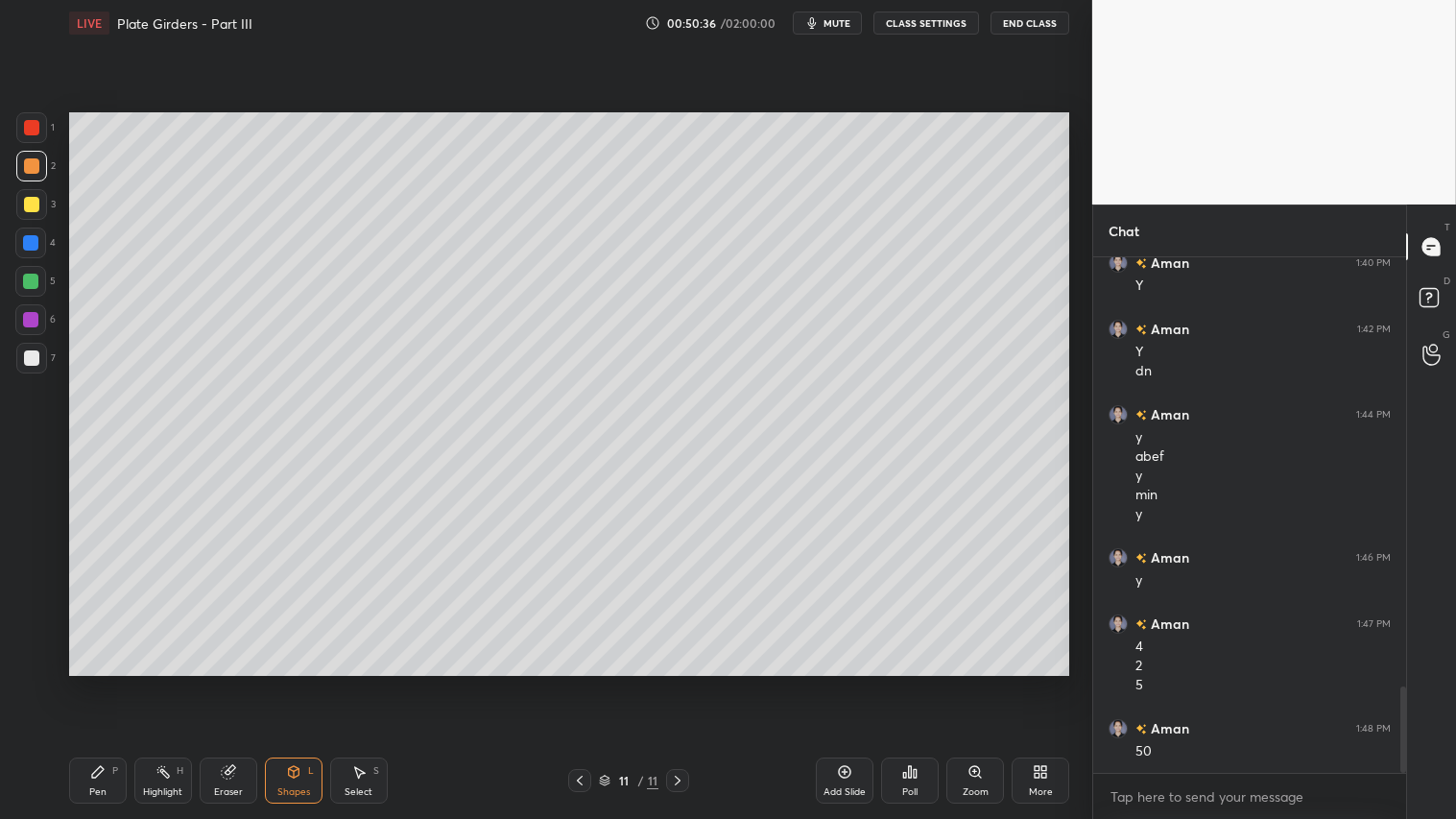
click at [578, 683] on icon at bounding box center [580, 780] width 15 height 15
click at [32, 350] on div at bounding box center [32, 358] width 15 height 15
click at [288, 683] on div "Shapes L" at bounding box center [294, 780] width 58 height 46
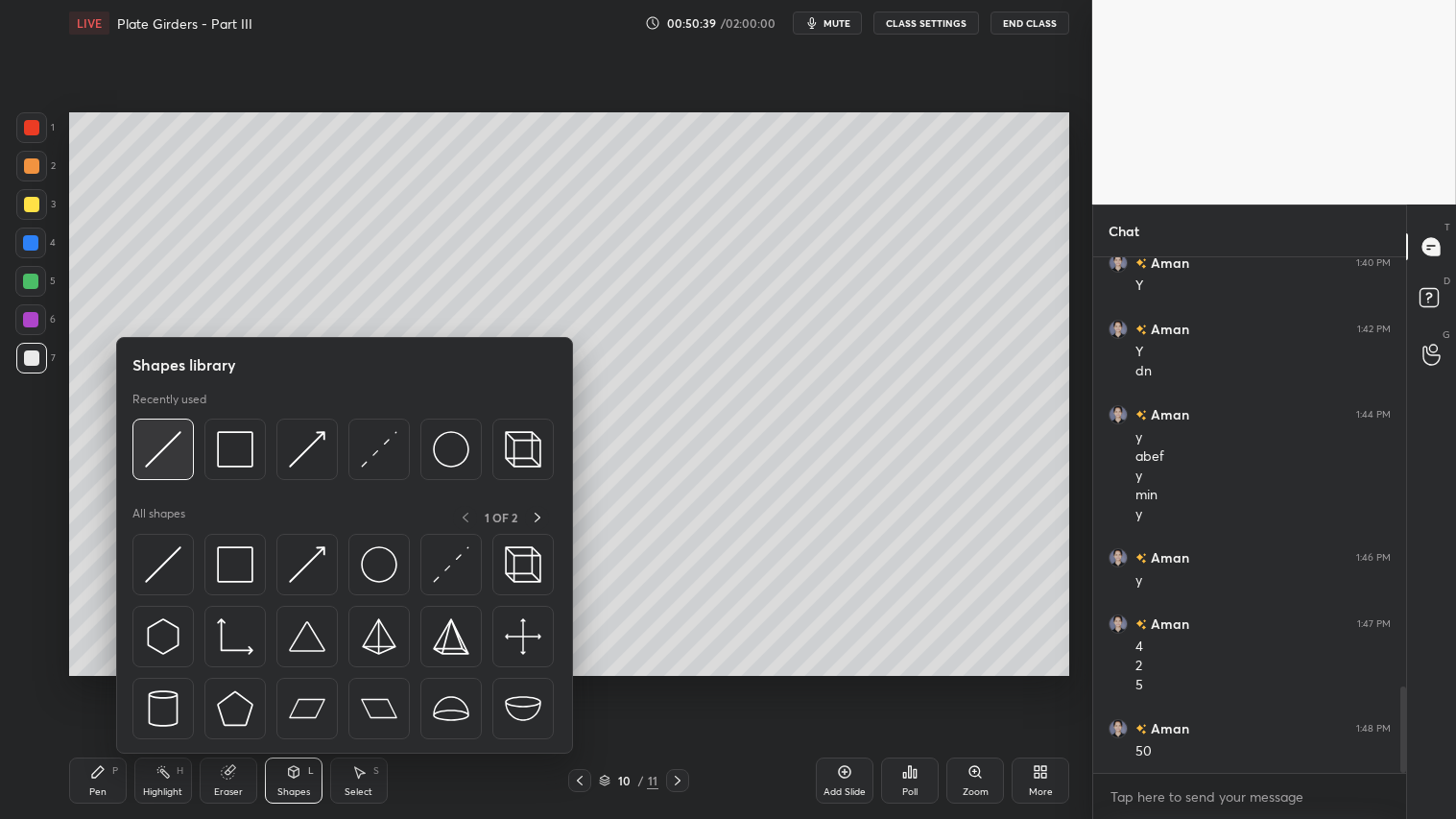
click at [148, 454] on img at bounding box center [163, 450] width 37 height 37
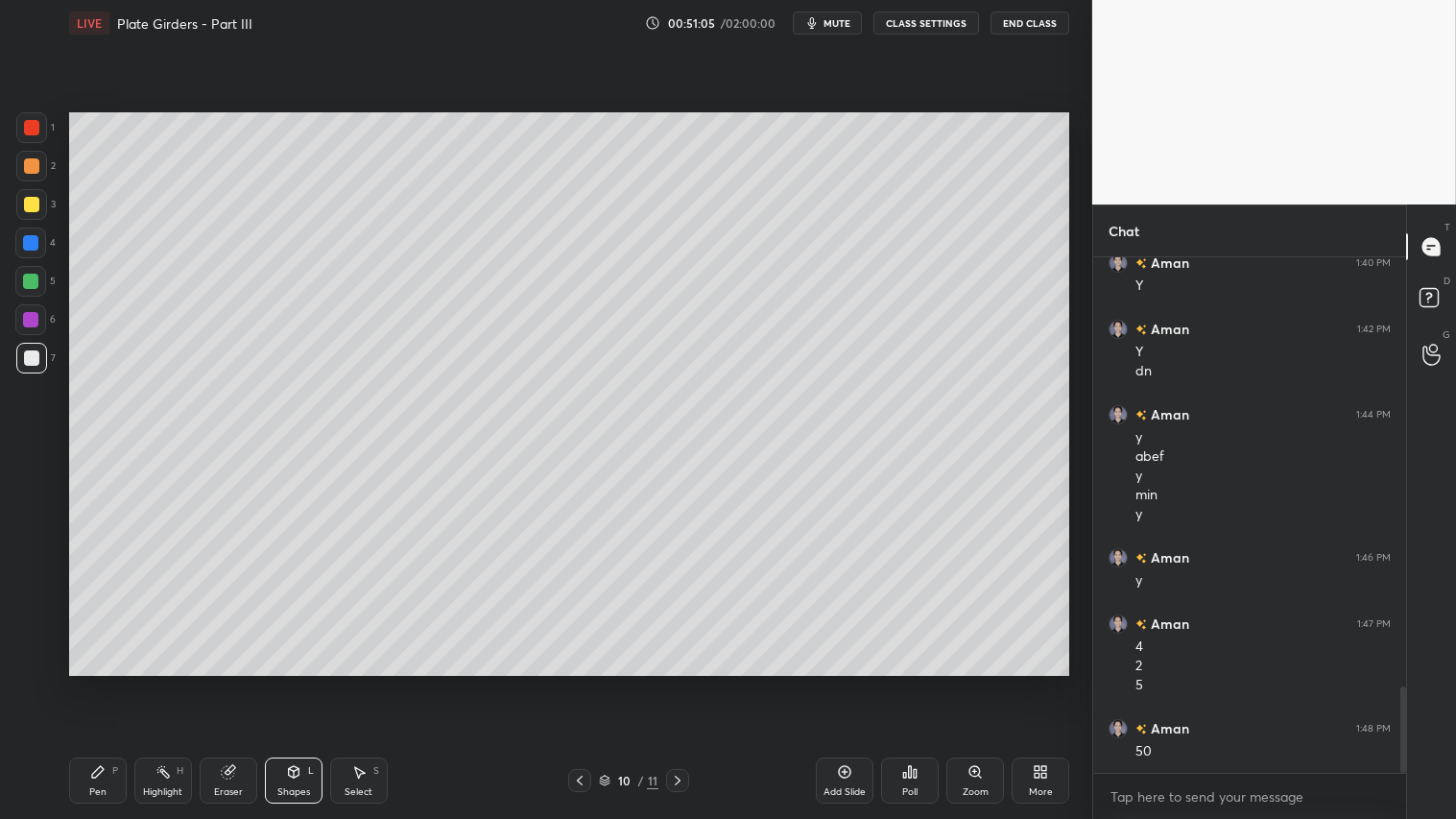
click at [676, 683] on icon at bounding box center [678, 780] width 15 height 15
click at [682, 683] on icon at bounding box center [678, 780] width 15 height 15
click at [36, 169] on div at bounding box center [32, 166] width 15 height 15
click at [89, 683] on div "Pen P" at bounding box center [98, 780] width 58 height 46
click at [840, 683] on div "Add Slide" at bounding box center [845, 780] width 58 height 46
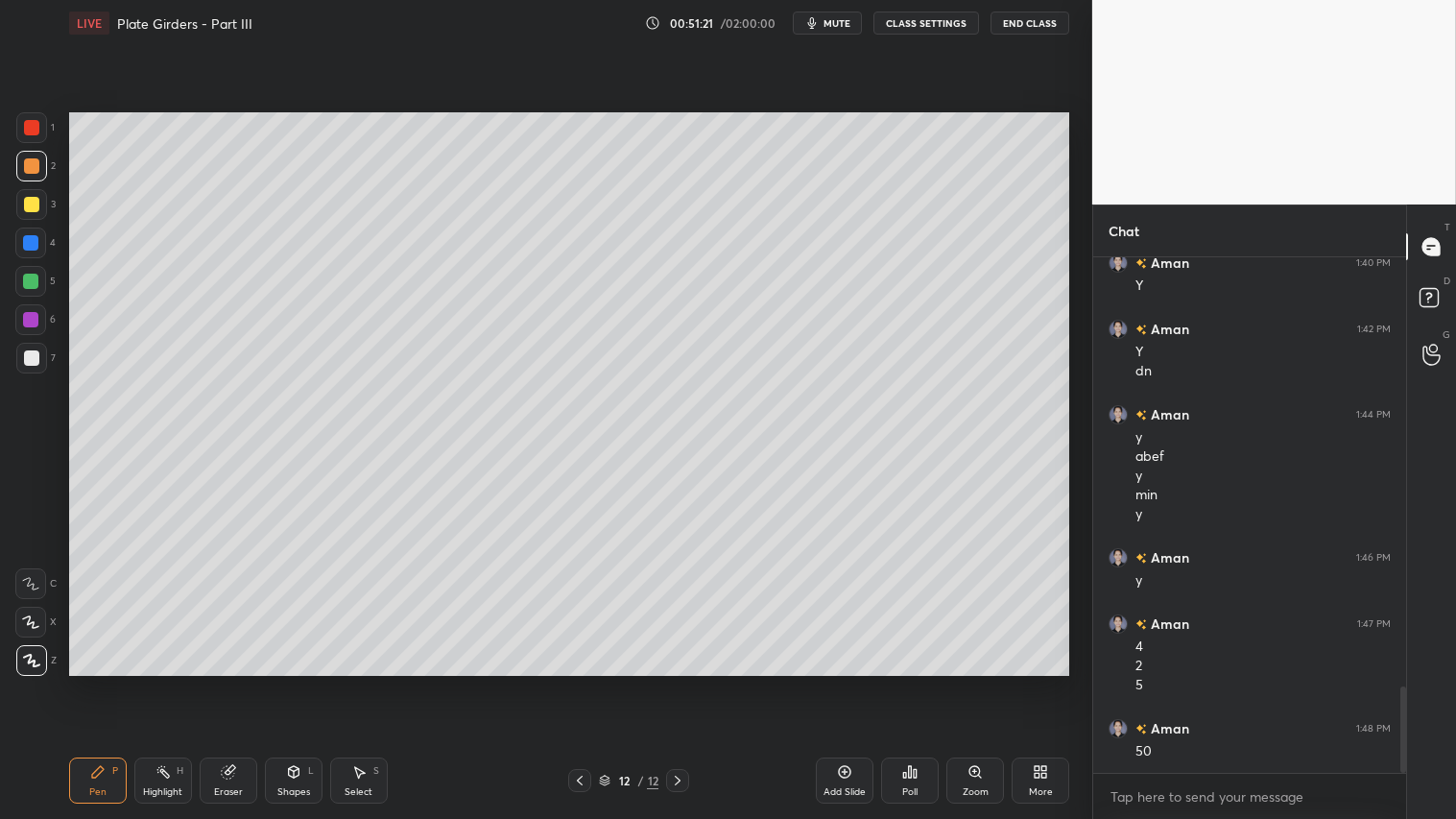
click at [294, 683] on div "Shapes L" at bounding box center [294, 780] width 58 height 46
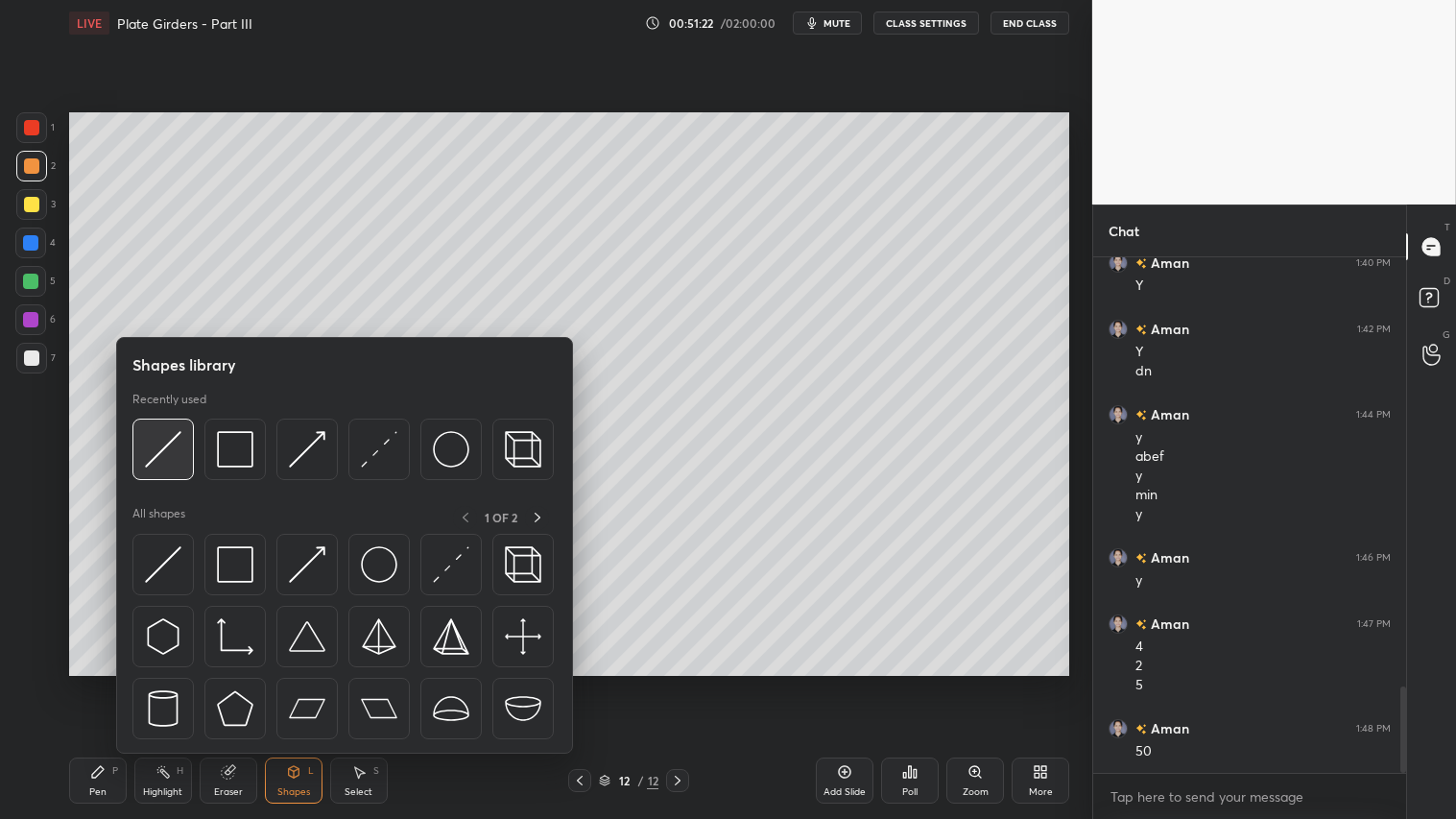
click at [178, 429] on div at bounding box center [163, 450] width 62 height 62
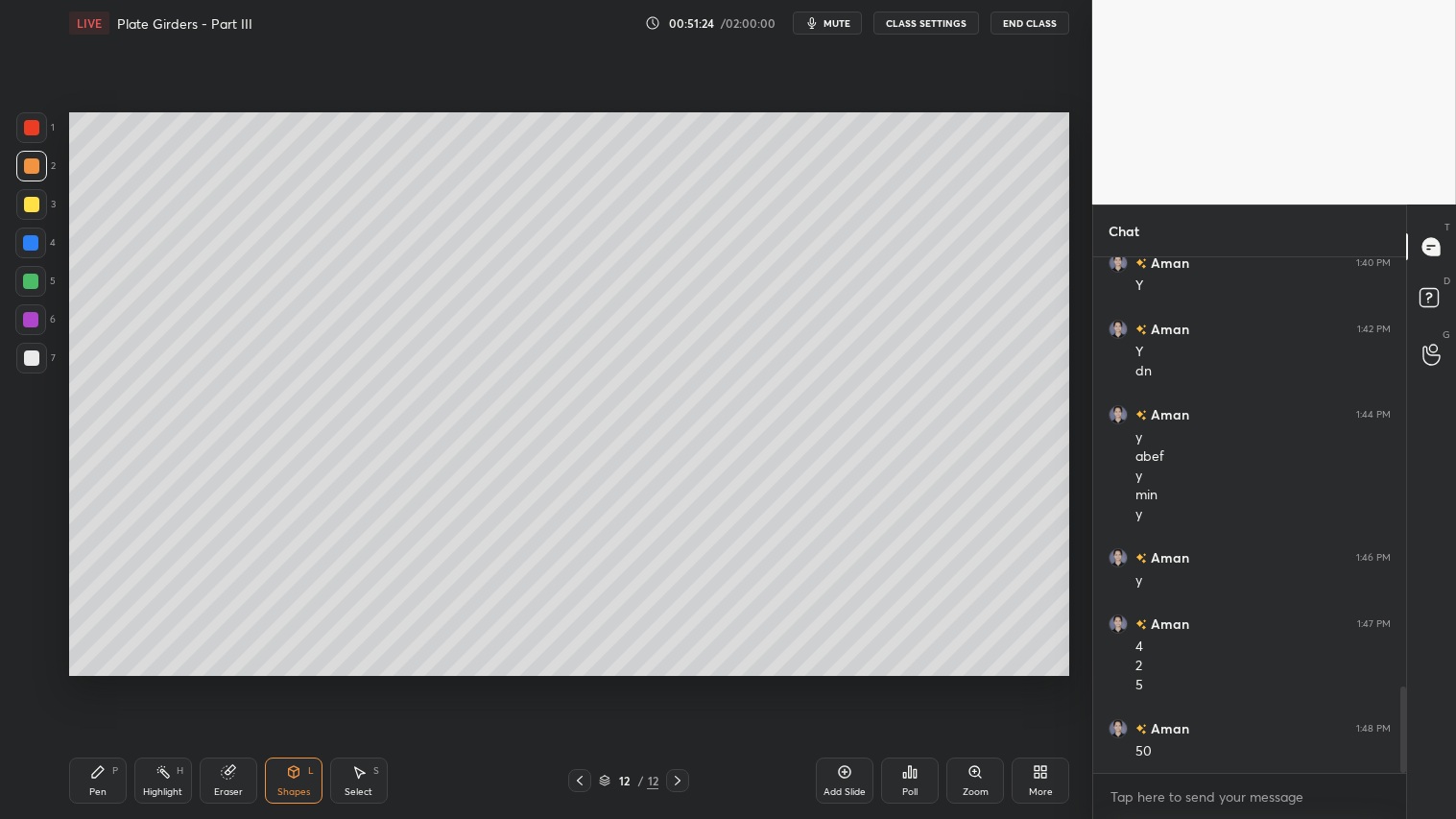
click at [119, 683] on div "Pen P" at bounding box center [98, 780] width 58 height 46
click at [293, 683] on div "Shapes L" at bounding box center [294, 780] width 58 height 46
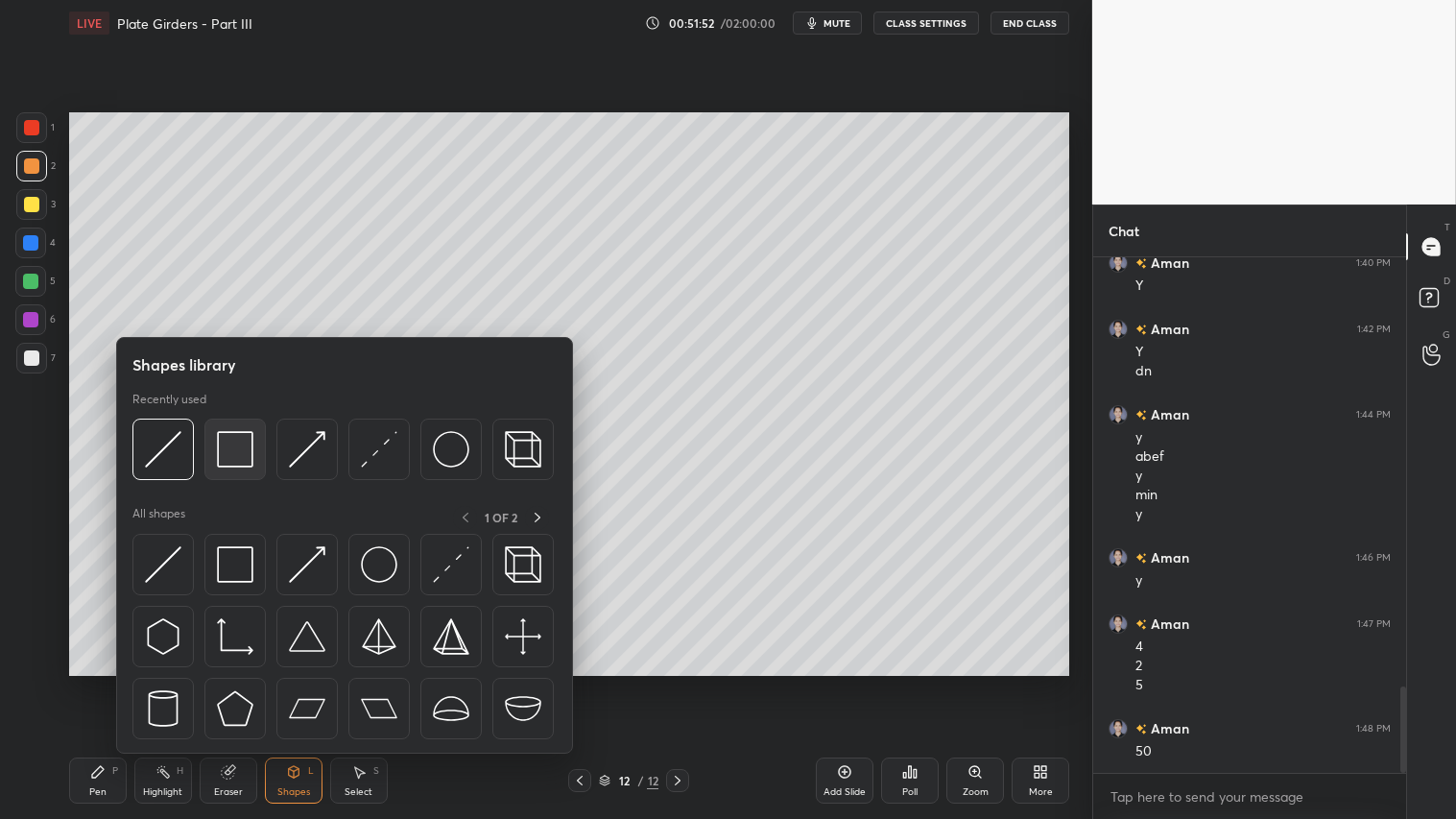
click at [228, 440] on img at bounding box center [235, 450] width 37 height 37
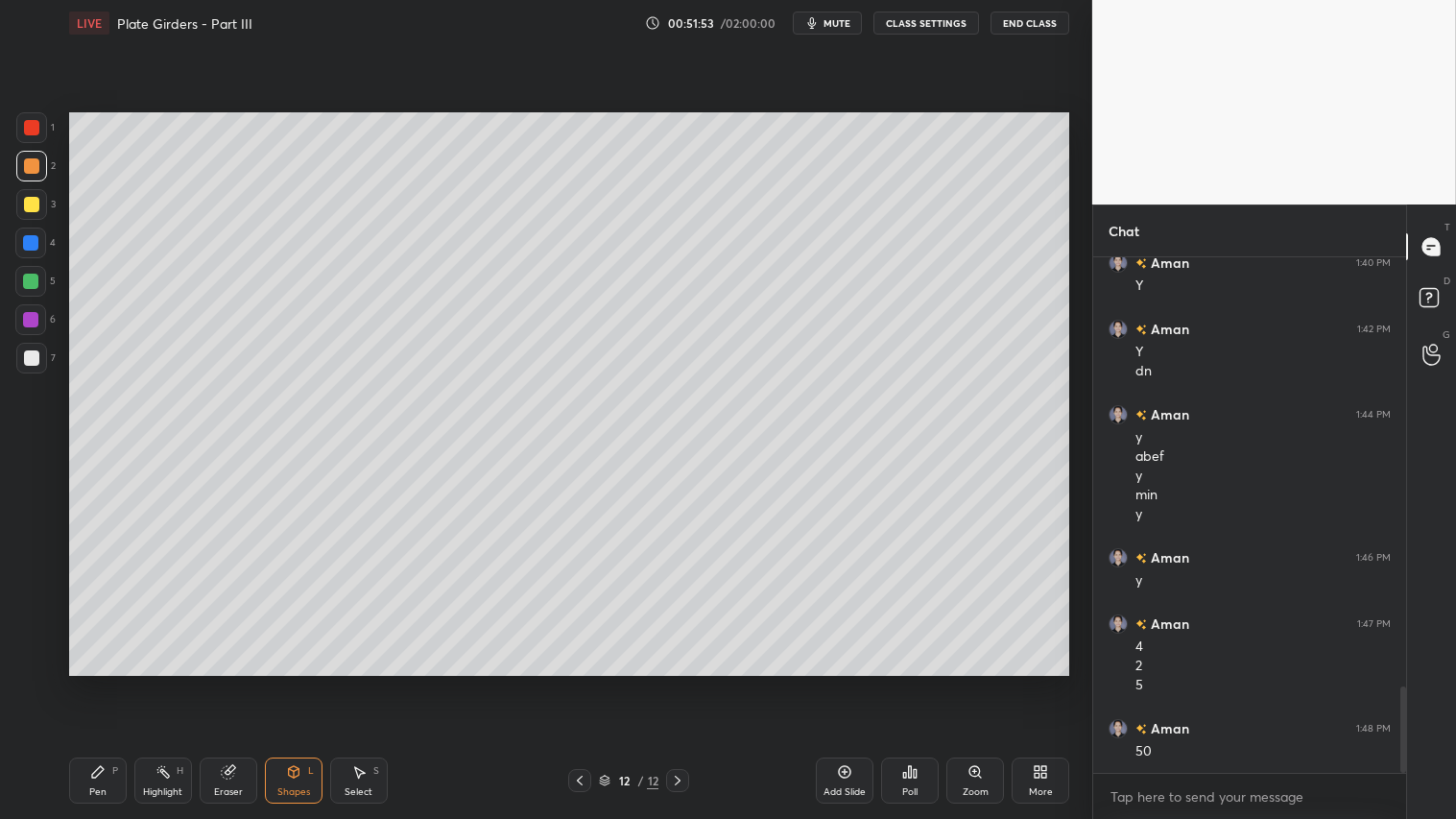
click at [25, 355] on div at bounding box center [32, 358] width 15 height 15
drag, startPoint x: 31, startPoint y: 169, endPoint x: 54, endPoint y: 250, distance: 84.2
click at [33, 169] on div at bounding box center [32, 166] width 15 height 15
click at [100, 683] on div "Pen P" at bounding box center [98, 780] width 58 height 46
click at [581, 683] on icon at bounding box center [580, 780] width 15 height 15
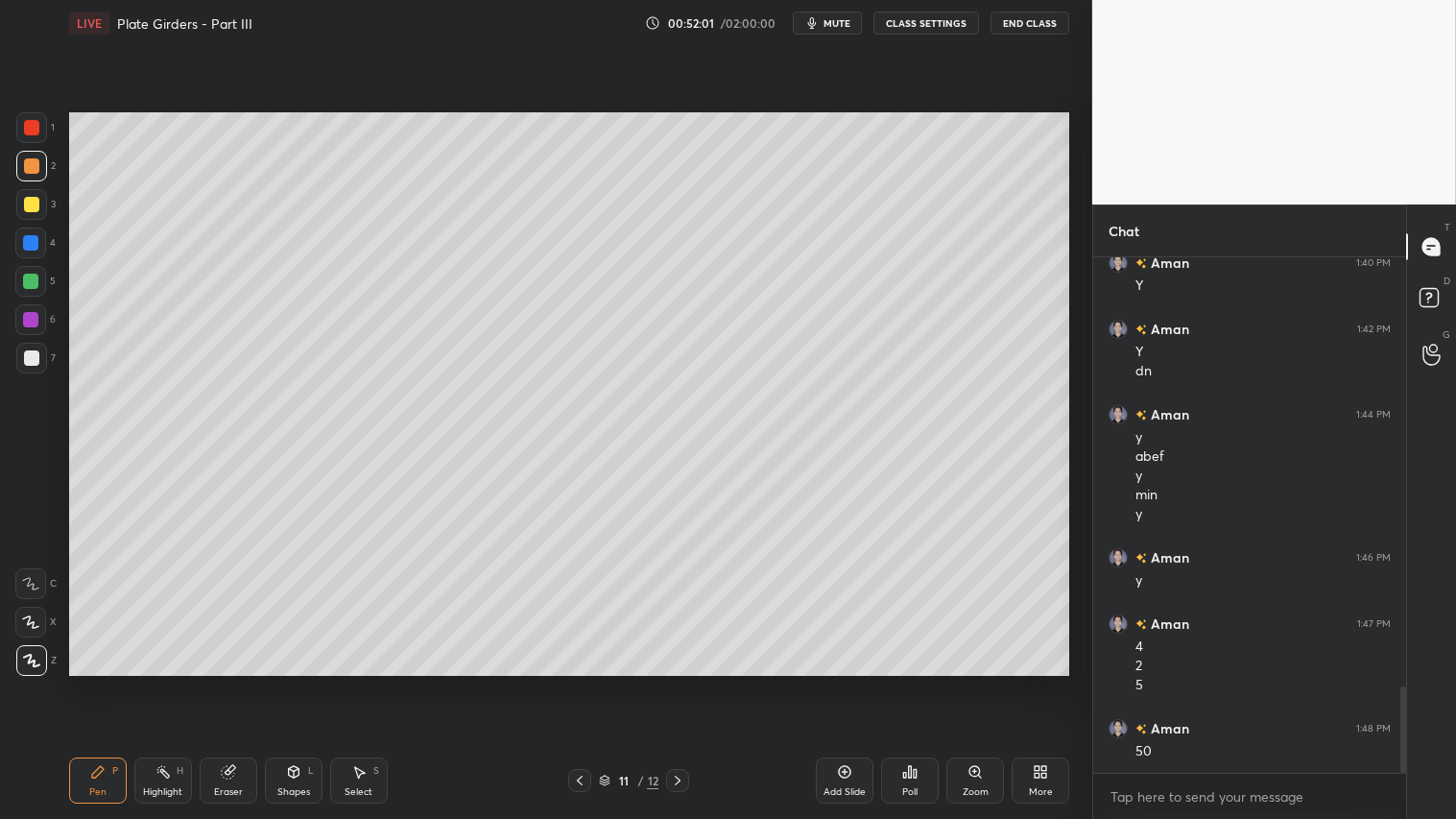
click at [680, 683] on icon at bounding box center [678, 780] width 15 height 15
click at [289, 683] on div "Shapes" at bounding box center [294, 792] width 33 height 10
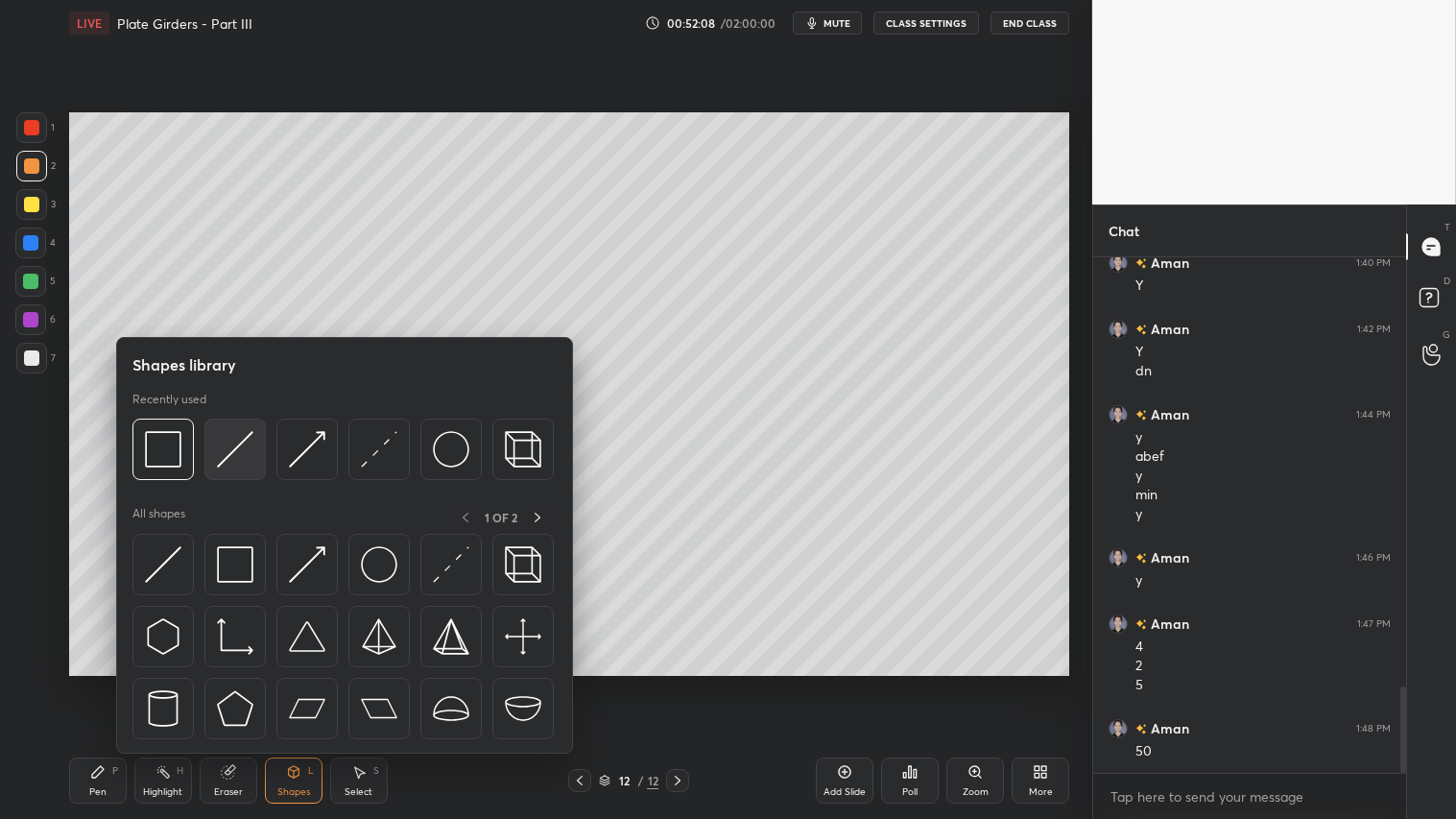
click at [234, 447] on img at bounding box center [235, 450] width 37 height 37
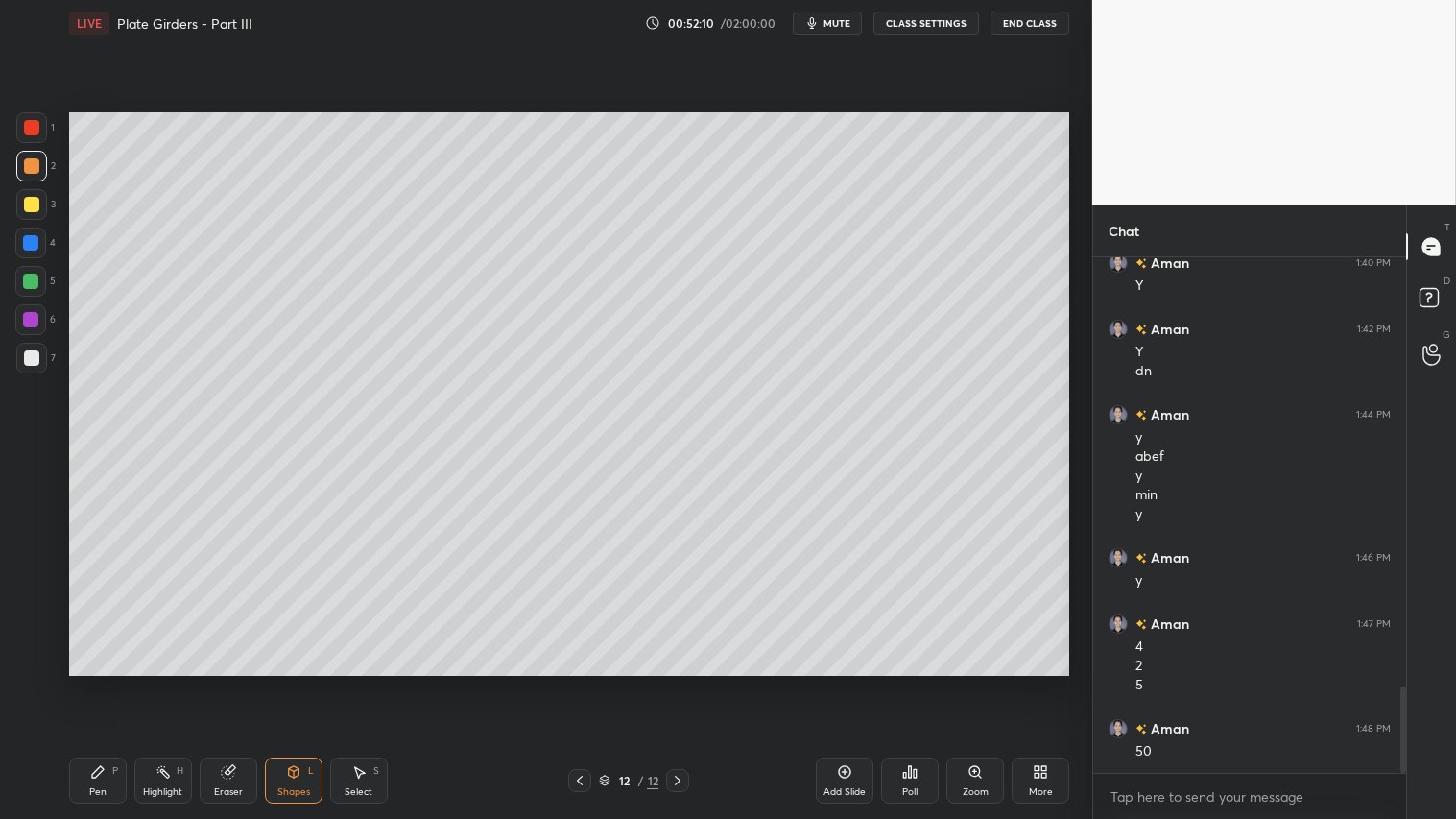
click at [583, 683] on icon at bounding box center [580, 780] width 15 height 15
click at [580, 683] on icon at bounding box center [580, 780] width 6 height 10
click at [40, 355] on div at bounding box center [32, 358] width 31 height 31
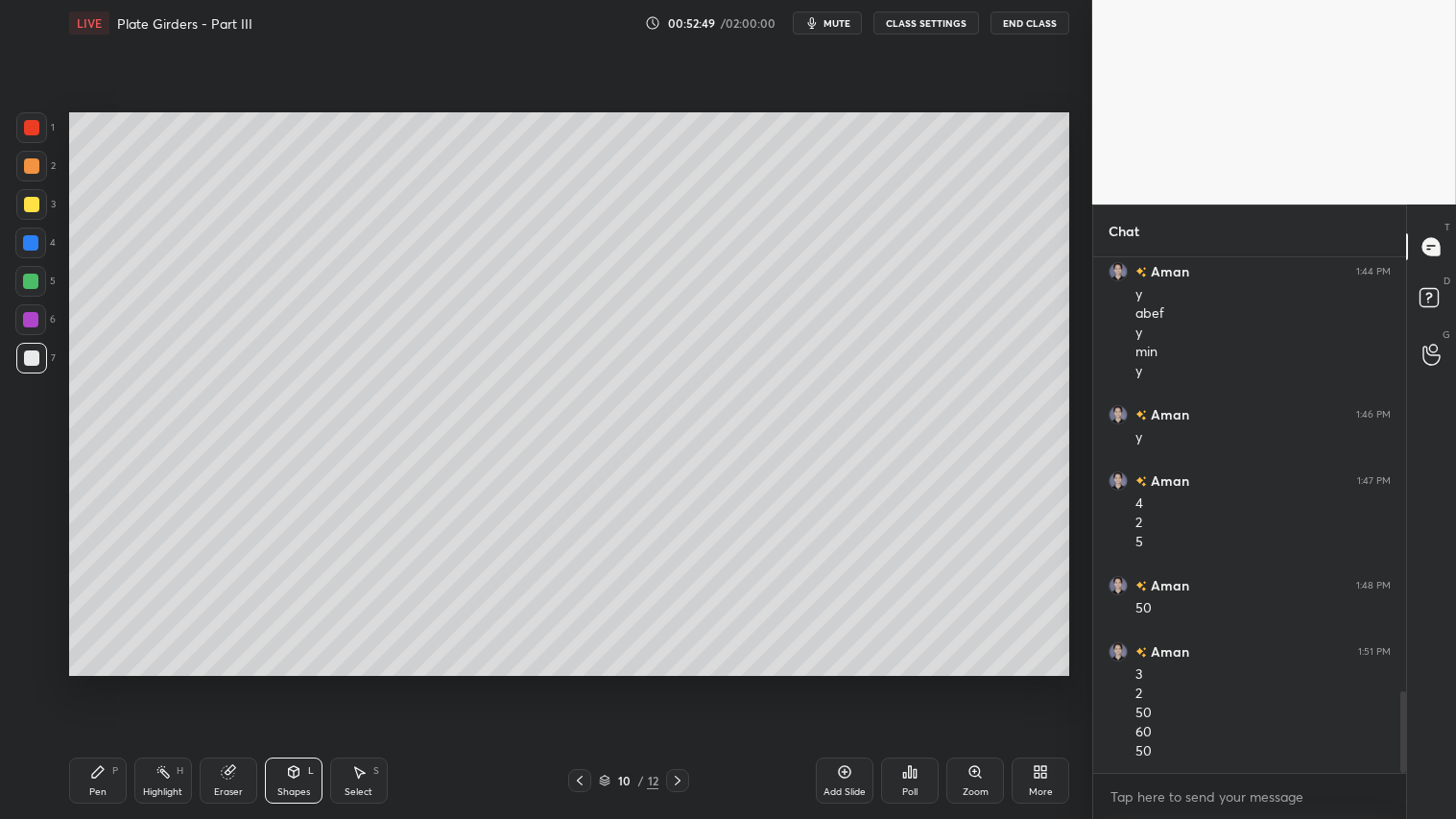
scroll to position [2758, 0]
click at [677, 683] on icon at bounding box center [678, 780] width 15 height 15
click at [682, 683] on icon at bounding box center [678, 780] width 15 height 15
click at [26, 157] on div at bounding box center [32, 166] width 31 height 31
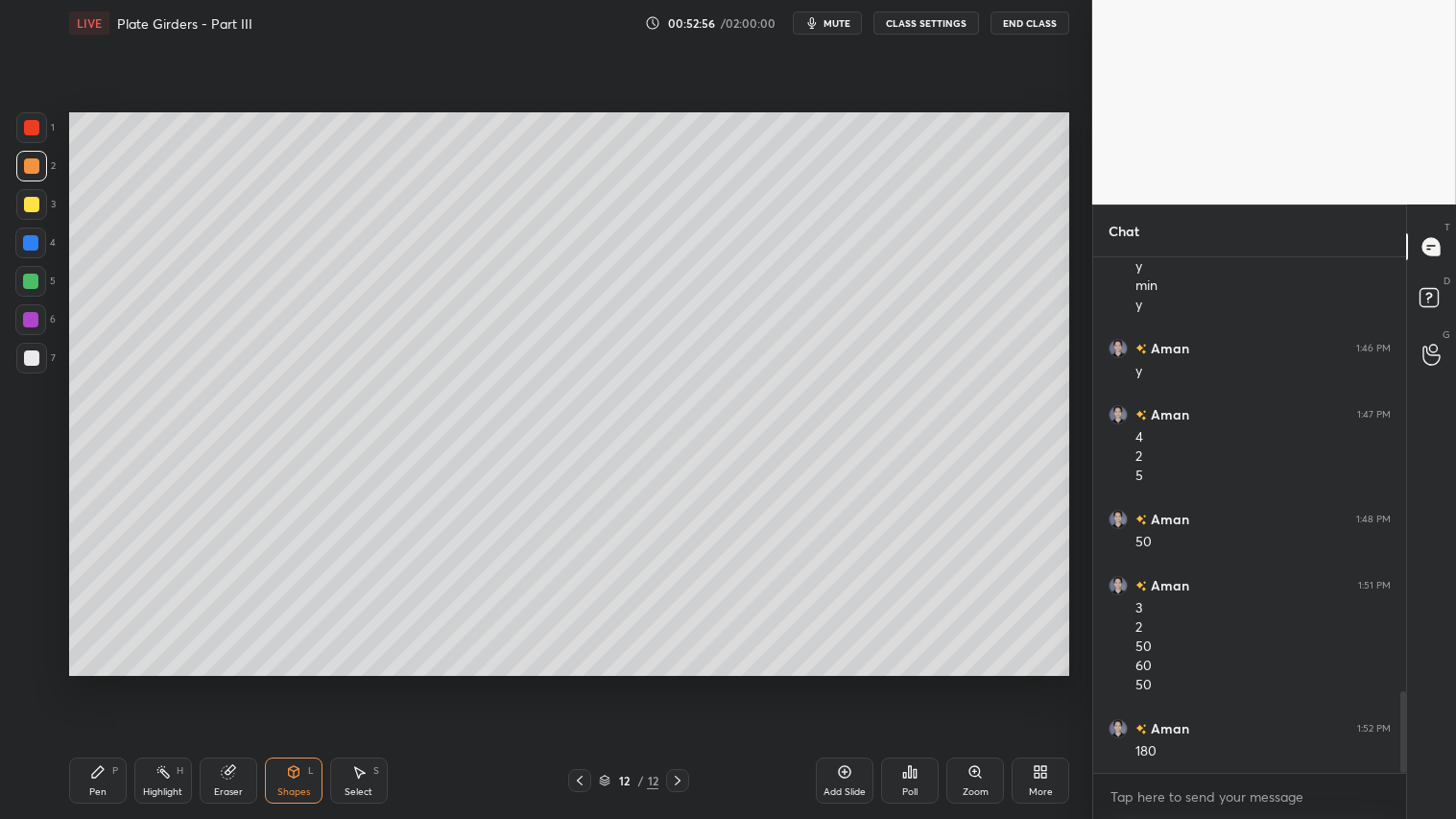
click at [93, 683] on icon at bounding box center [98, 772] width 15 height 15
drag, startPoint x: 98, startPoint y: 773, endPoint x: 113, endPoint y: 755, distance: 23.4
click at [107, 683] on div "Pen P" at bounding box center [98, 780] width 58 height 46
click at [285, 683] on div "Shapes" at bounding box center [294, 792] width 33 height 10
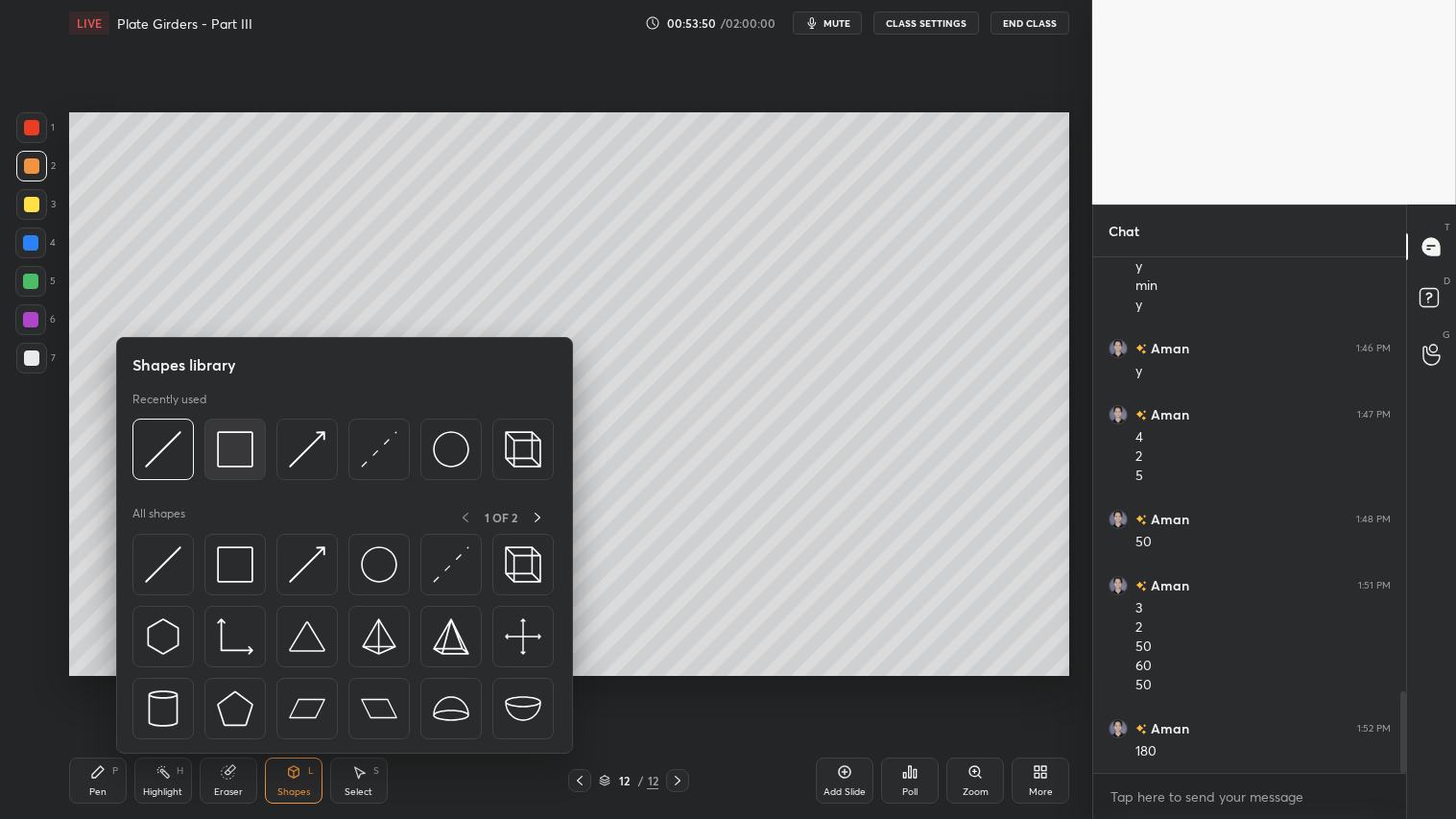
click at [234, 454] on img at bounding box center [235, 450] width 37 height 37
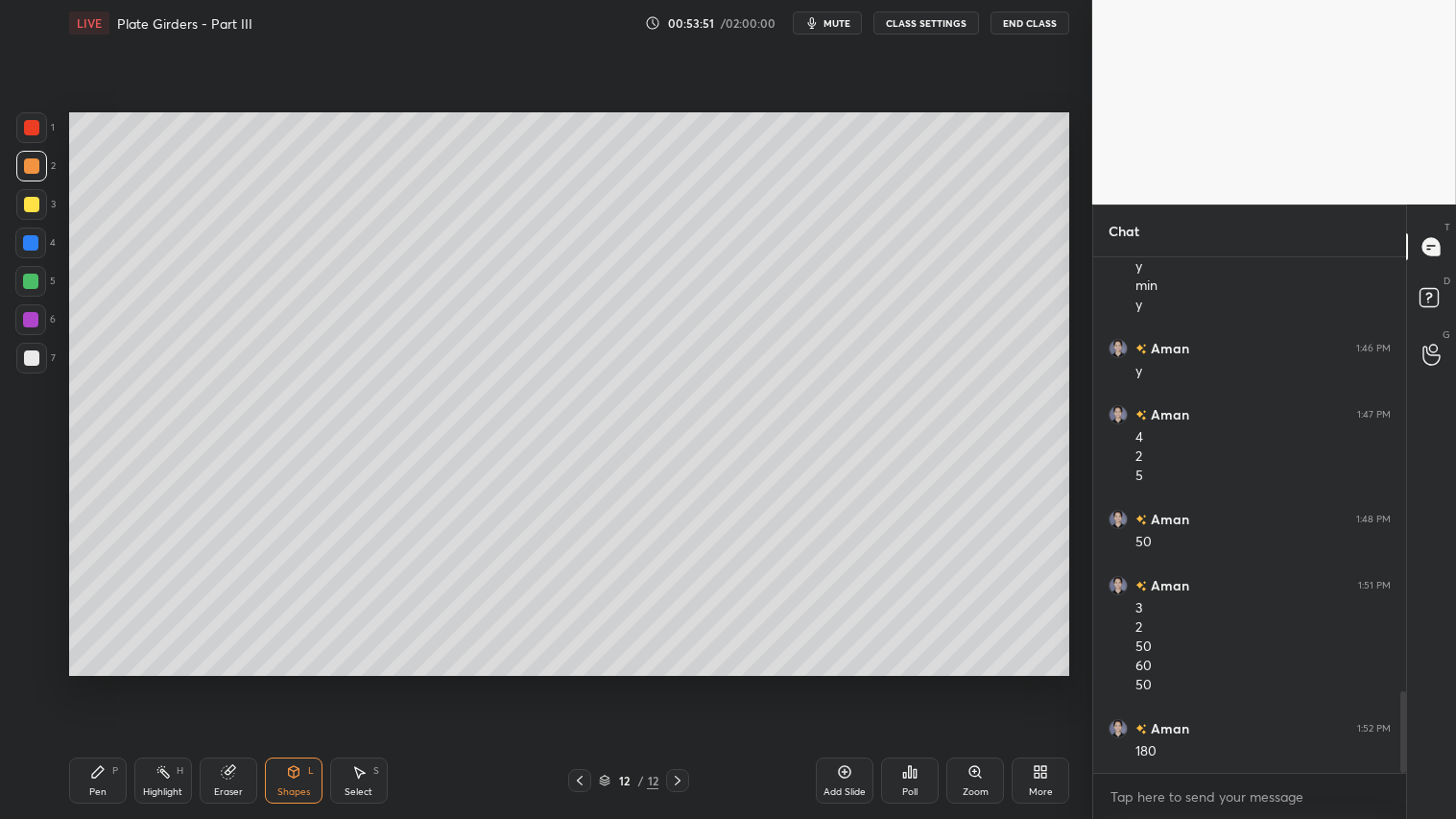
drag, startPoint x: 37, startPoint y: 350, endPoint x: 61, endPoint y: 405, distance: 60.0
click at [37, 350] on div at bounding box center [32, 358] width 31 height 31
drag, startPoint x: 37, startPoint y: 164, endPoint x: 37, endPoint y: 257, distance: 93.0
click at [37, 166] on div at bounding box center [32, 166] width 15 height 15
click at [113, 683] on div "Pen P" at bounding box center [98, 780] width 58 height 46
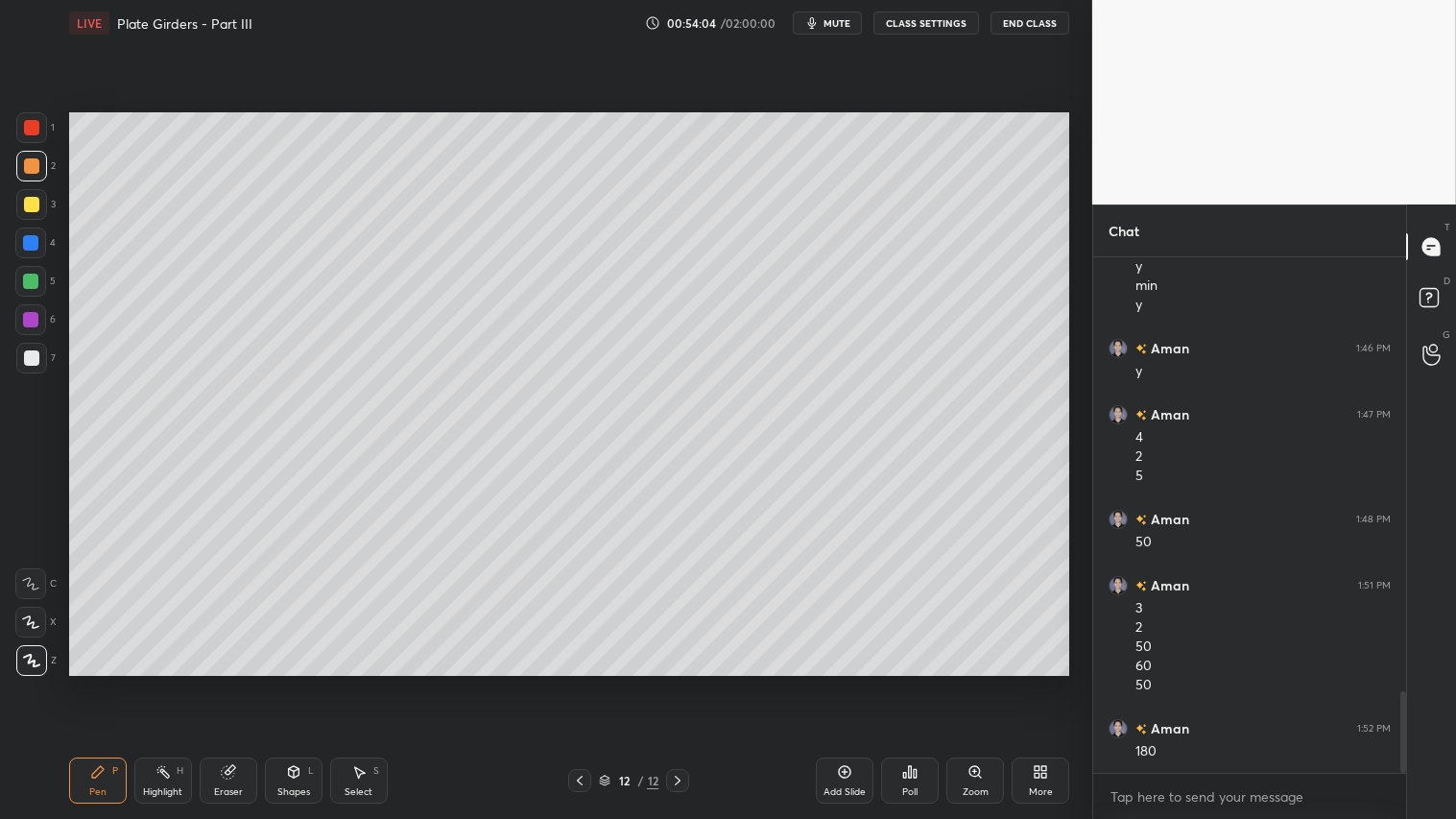
drag, startPoint x: 310, startPoint y: 784, endPoint x: 310, endPoint y: 769, distance: 15.0
click at [310, 683] on div "Shapes L" at bounding box center [294, 780] width 58 height 46
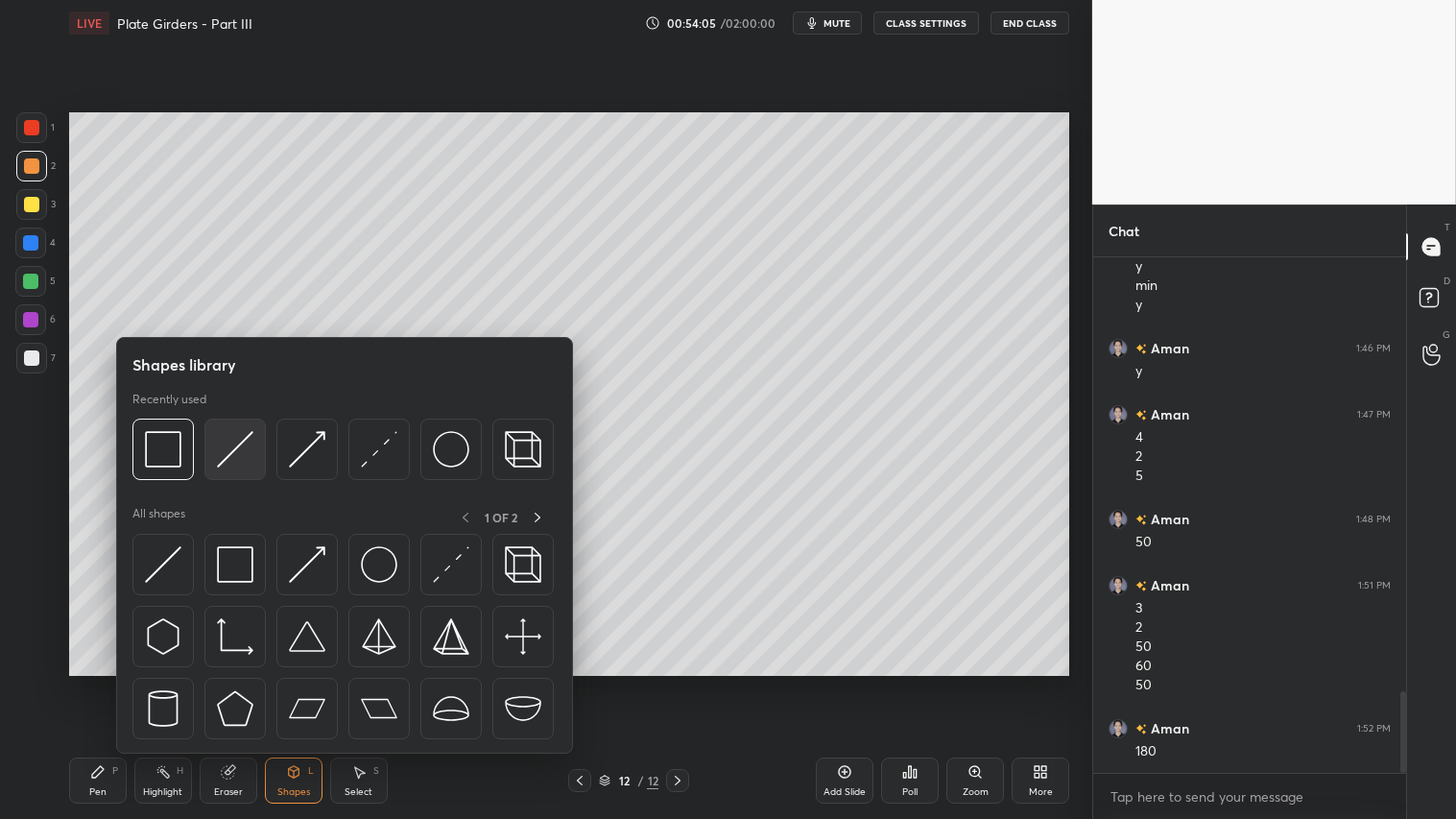
click at [243, 450] on img at bounding box center [235, 450] width 37 height 37
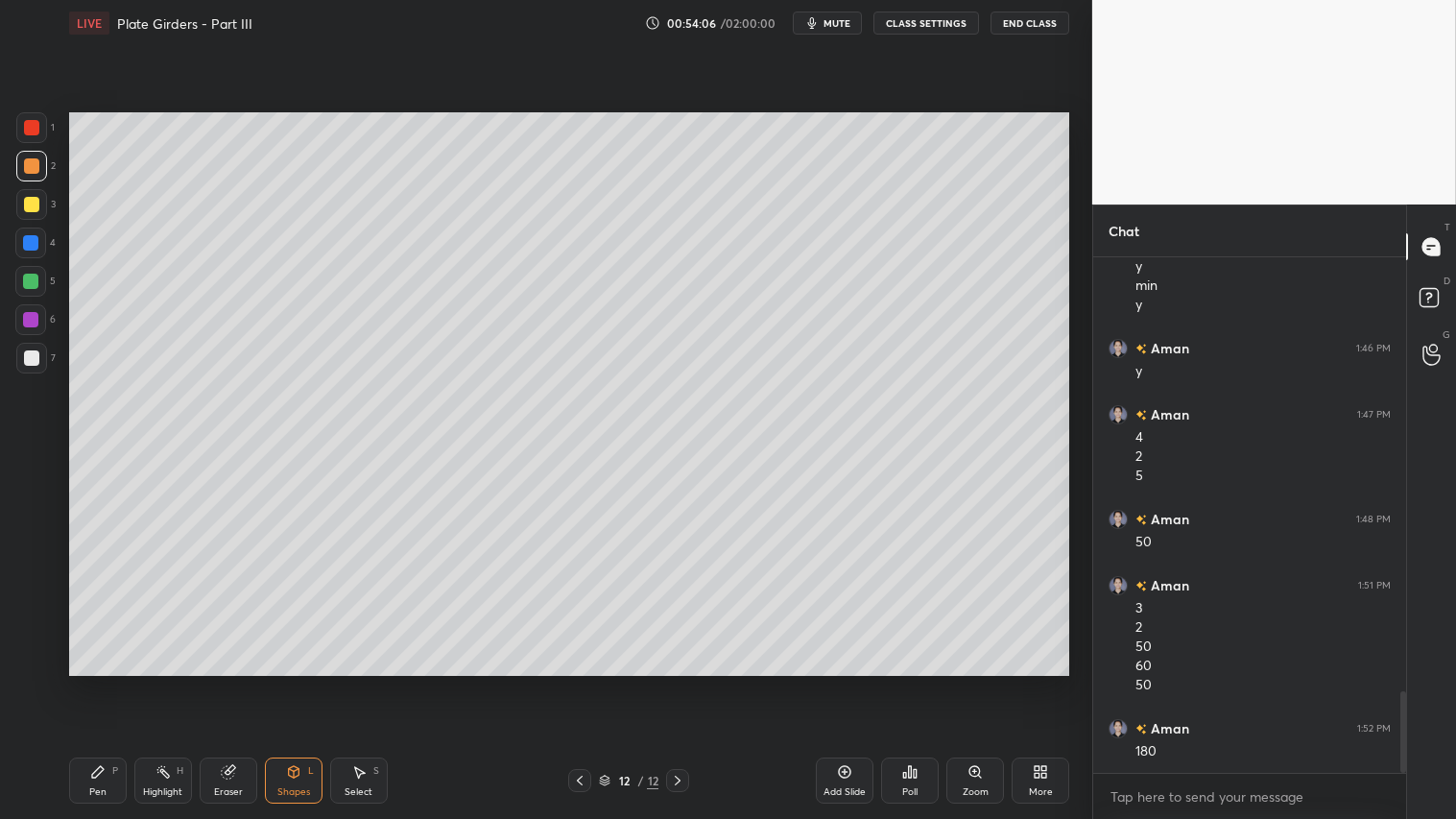
click at [577, 683] on icon at bounding box center [580, 780] width 15 height 15
click at [581, 683] on icon at bounding box center [580, 780] width 15 height 15
click at [677, 683] on icon at bounding box center [678, 780] width 15 height 15
drag, startPoint x: 99, startPoint y: 774, endPoint x: 264, endPoint y: 697, distance: 182.1
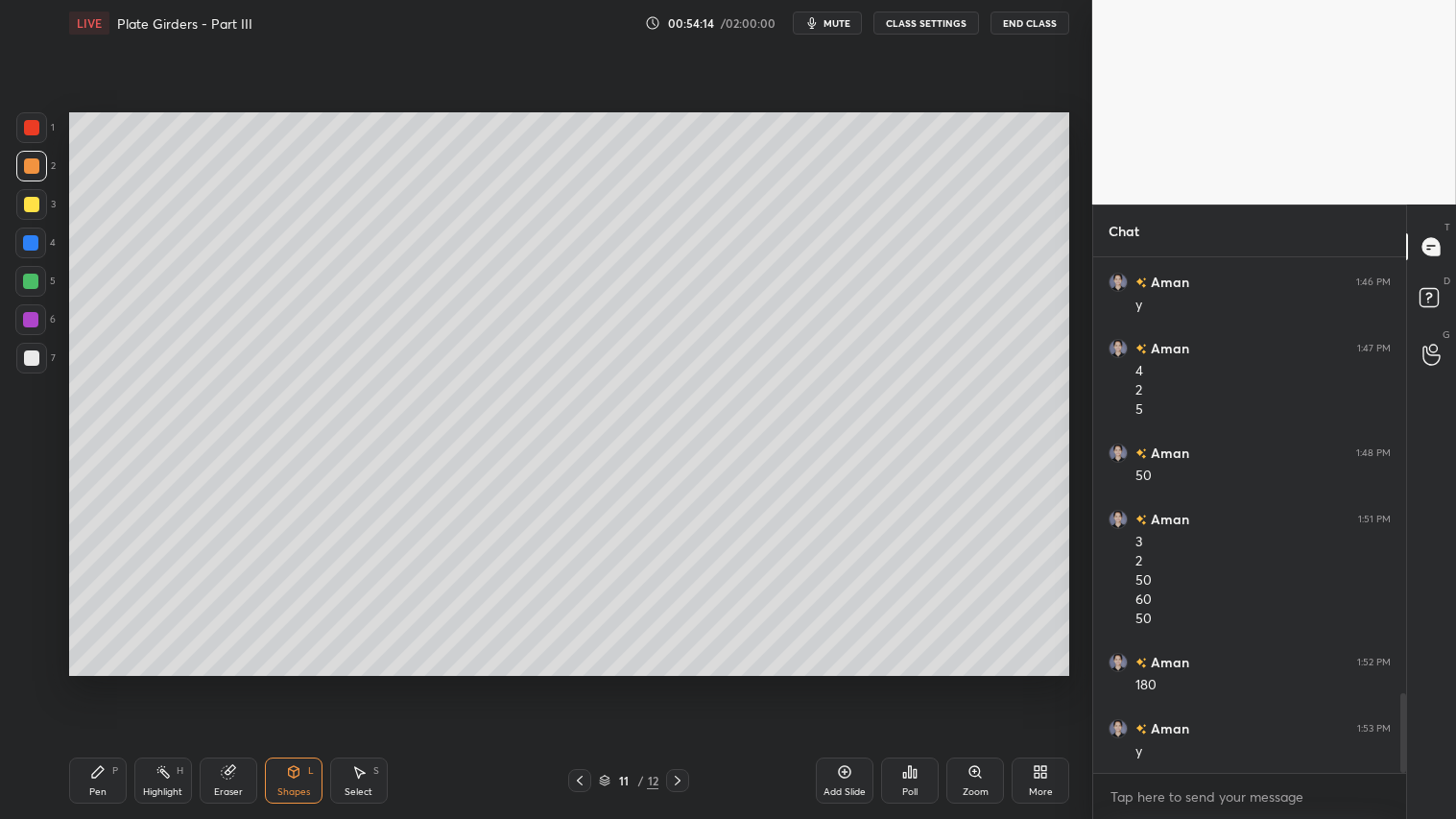
click at [99, 683] on icon at bounding box center [98, 772] width 12 height 12
drag, startPoint x: 274, startPoint y: 783, endPoint x: 283, endPoint y: 781, distance: 9.2
click at [274, 683] on div "Shapes L" at bounding box center [294, 780] width 58 height 46
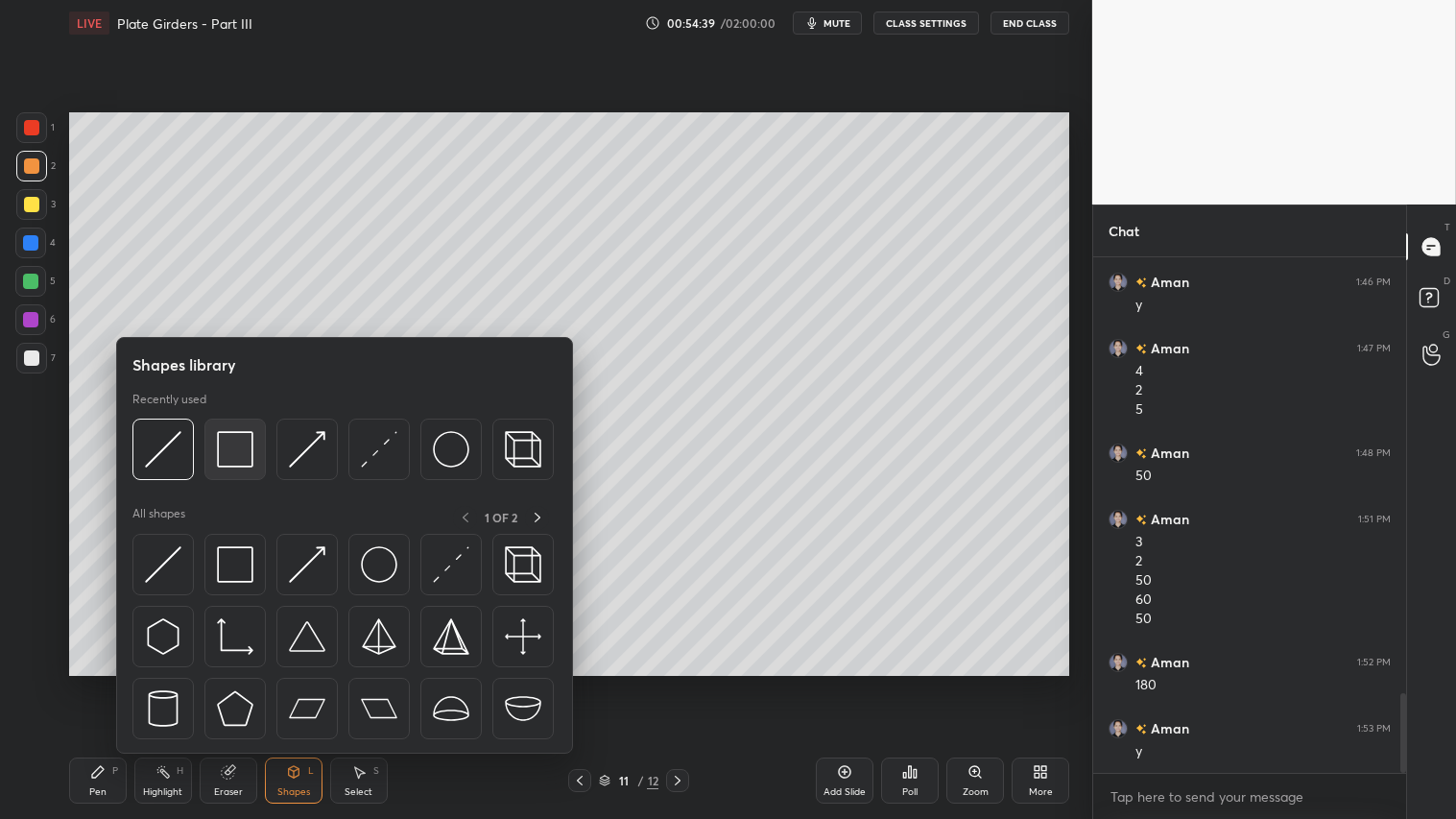
click at [236, 439] on img at bounding box center [235, 450] width 37 height 37
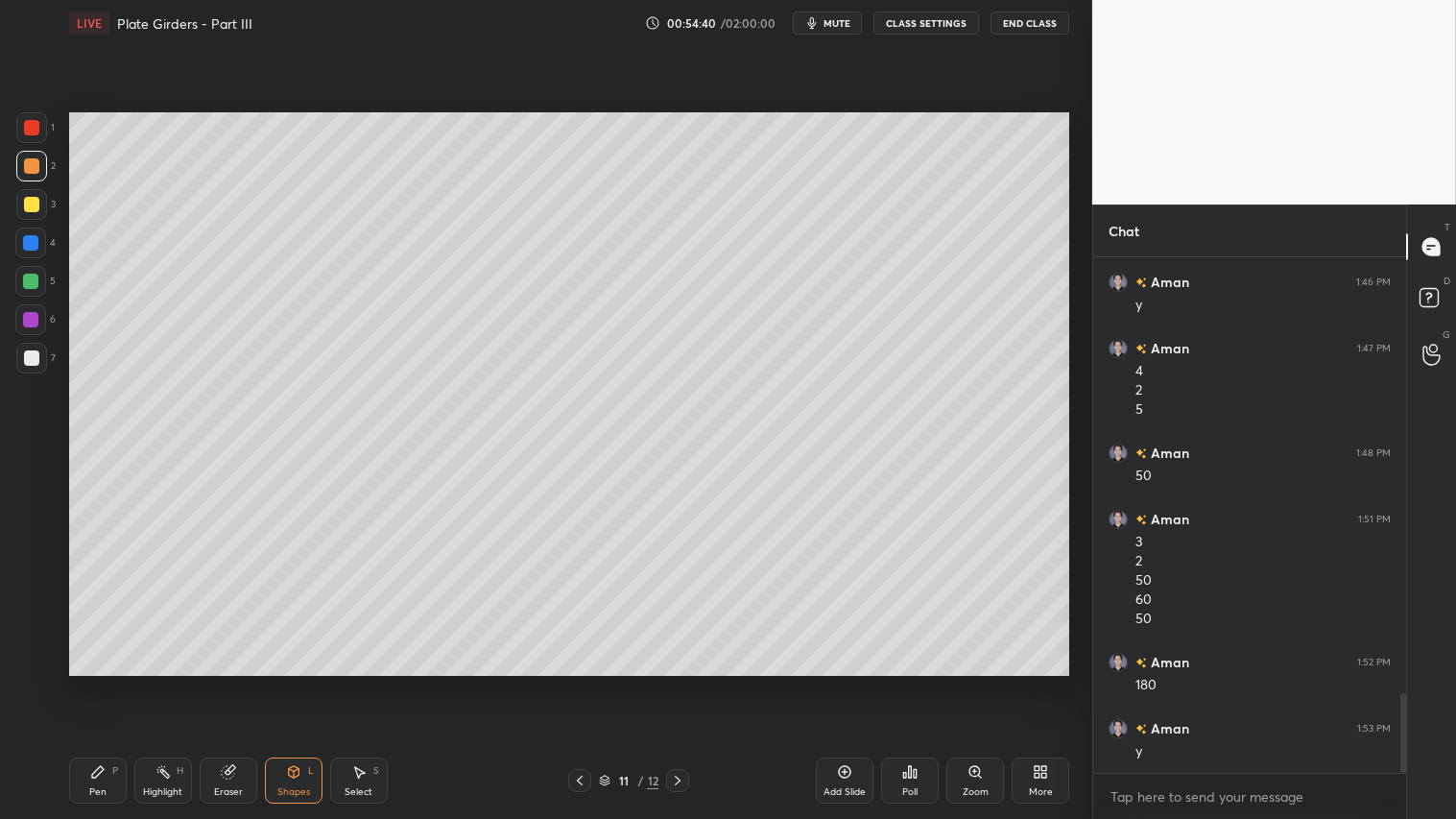
drag, startPoint x: 30, startPoint y: 356, endPoint x: 50, endPoint y: 363, distance: 21.2
click at [31, 356] on div at bounding box center [32, 358] width 15 height 15
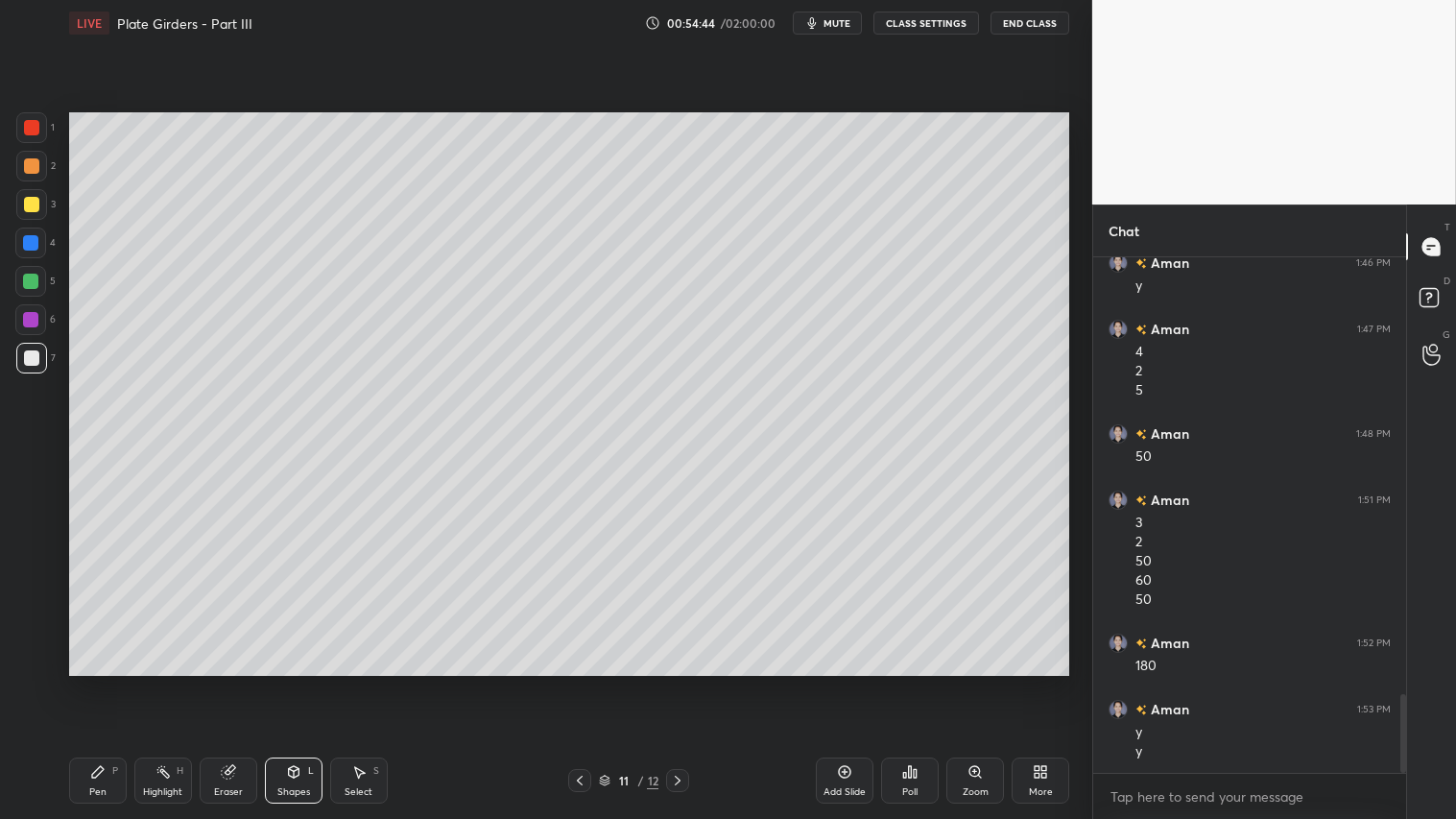
click at [34, 167] on div at bounding box center [32, 166] width 15 height 15
click at [580, 683] on icon at bounding box center [580, 780] width 15 height 15
click at [682, 683] on icon at bounding box center [678, 780] width 15 height 15
click at [30, 203] on div at bounding box center [32, 205] width 15 height 15
drag, startPoint x: 24, startPoint y: 163, endPoint x: 33, endPoint y: 198, distance: 36.1
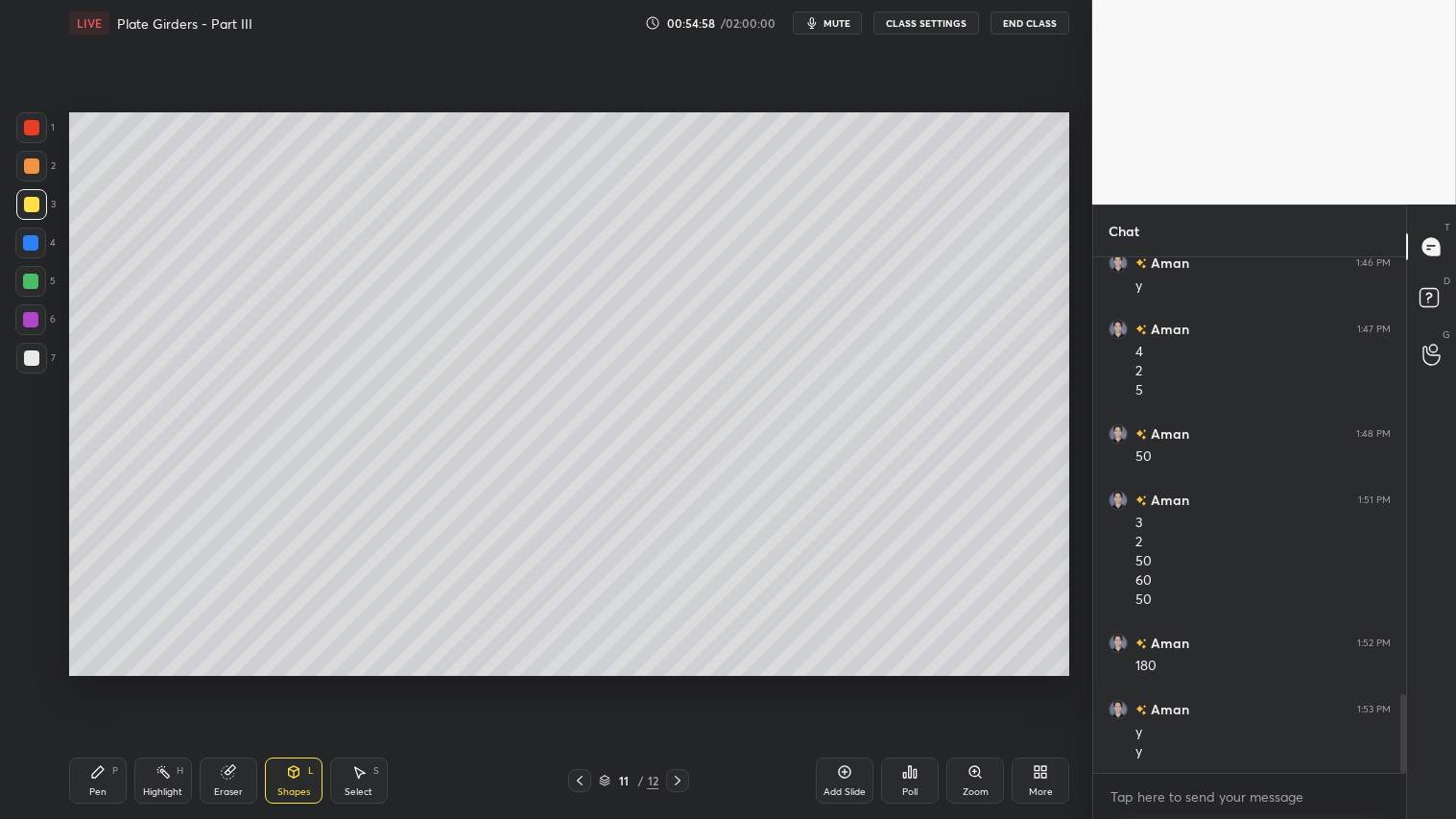
click at [24, 167] on div at bounding box center [32, 166] width 15 height 15
click at [112, 683] on div "Pen P" at bounding box center [98, 780] width 58 height 46
click at [576, 683] on icon at bounding box center [580, 780] width 15 height 15
click at [585, 683] on icon at bounding box center [580, 780] width 15 height 15
click at [680, 683] on icon at bounding box center [678, 780] width 15 height 15
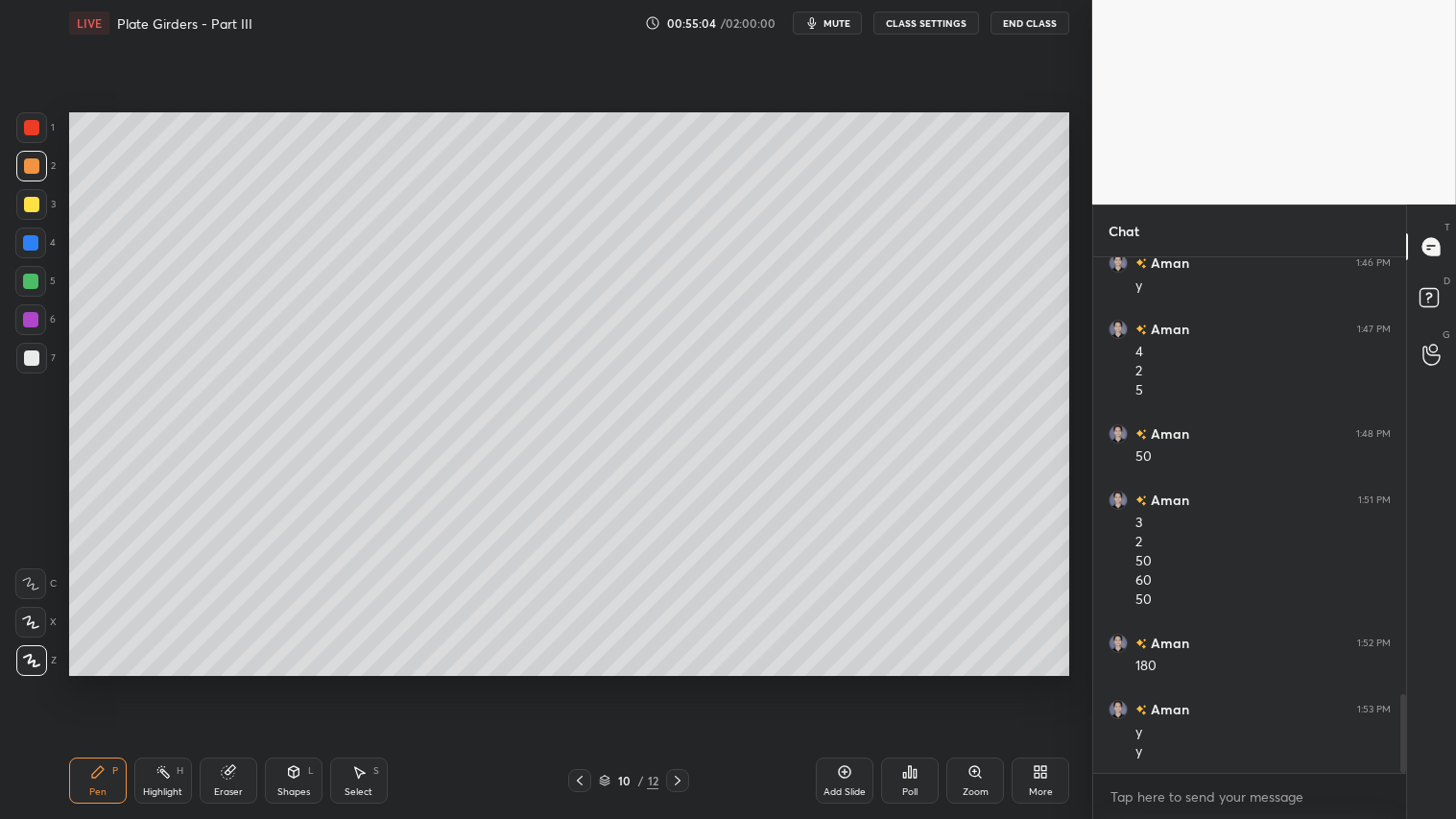
click at [682, 683] on icon at bounding box center [678, 780] width 15 height 15
drag, startPoint x: 367, startPoint y: 784, endPoint x: 391, endPoint y: 793, distance: 25.6
click at [368, 683] on div "Select S" at bounding box center [359, 780] width 58 height 46
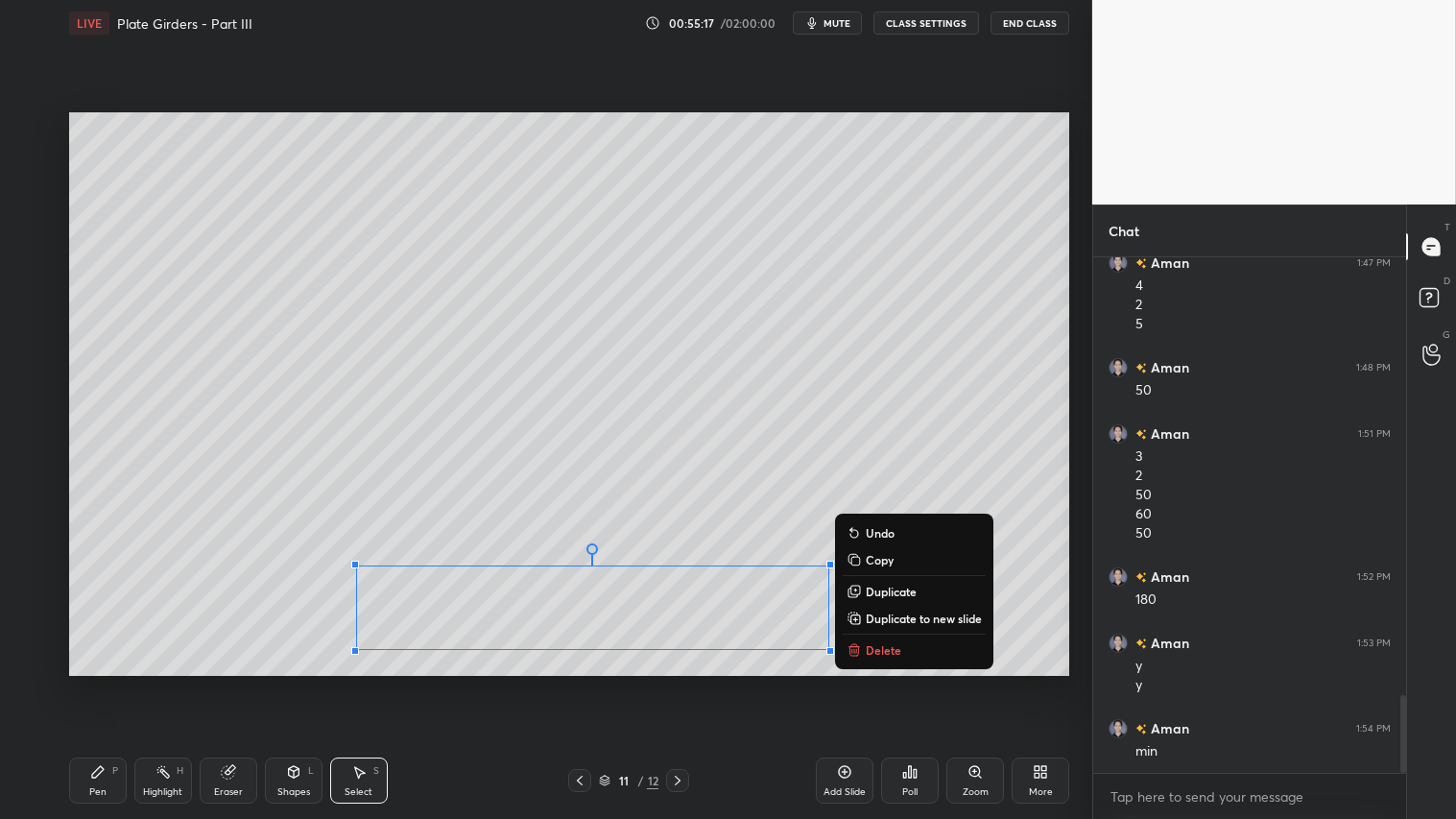
drag, startPoint x: 340, startPoint y: 572, endPoint x: 970, endPoint y: 666, distance: 637.0
click at [972, 667] on div "0 ° Undo Copy Duplicate Duplicate to new slide Delete" at bounding box center [569, 393] width 1000 height 562
click at [801, 469] on div "0 ° Undo Copy Duplicate Duplicate to new slide Delete" at bounding box center [569, 393] width 1000 height 562
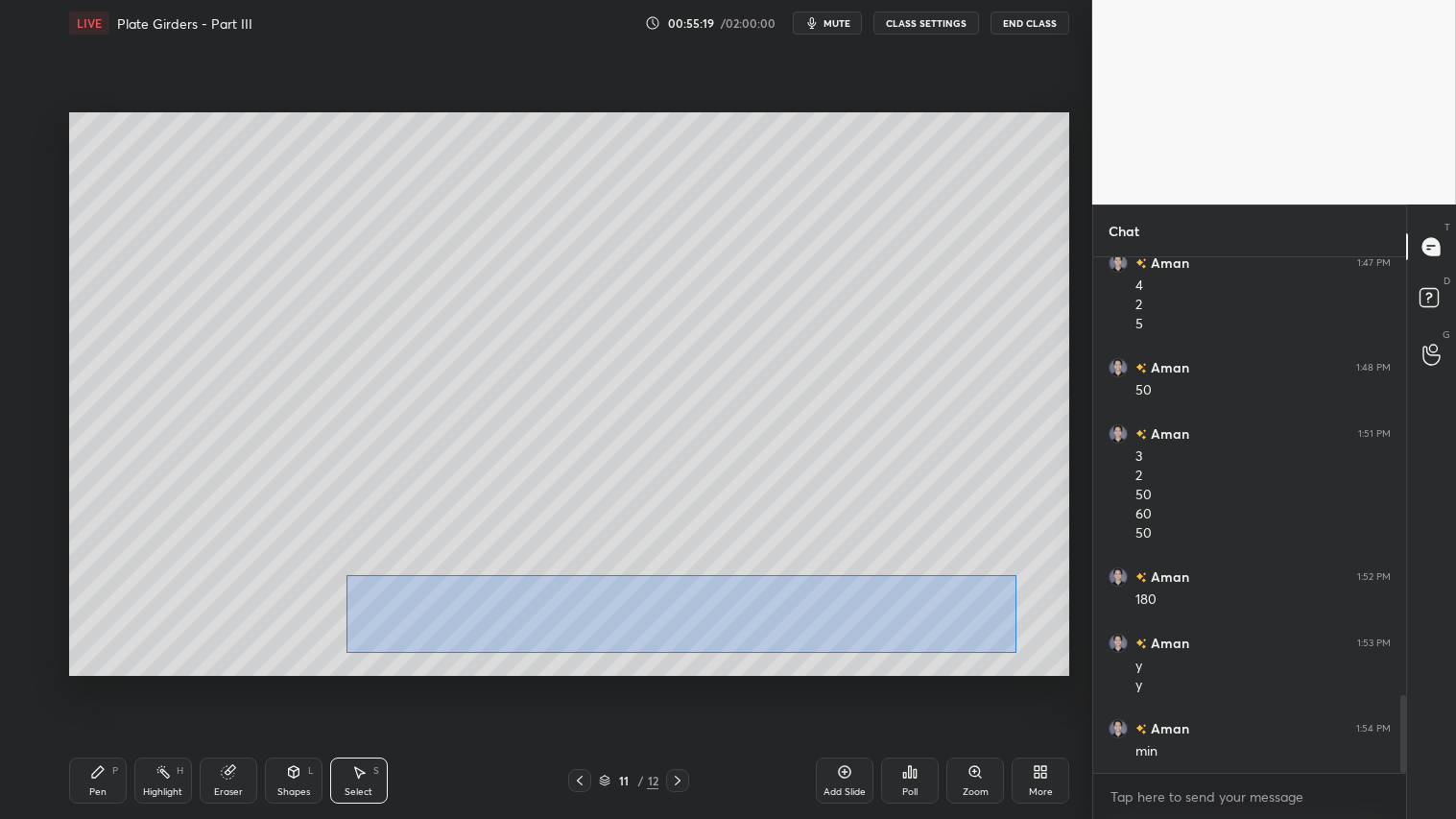
drag, startPoint x: 343, startPoint y: 574, endPoint x: 1021, endPoint y: 653, distance: 682.6
click at [1021, 653] on div "0 ° Undo Copy Duplicate Duplicate to new slide Delete" at bounding box center [569, 393] width 1000 height 562
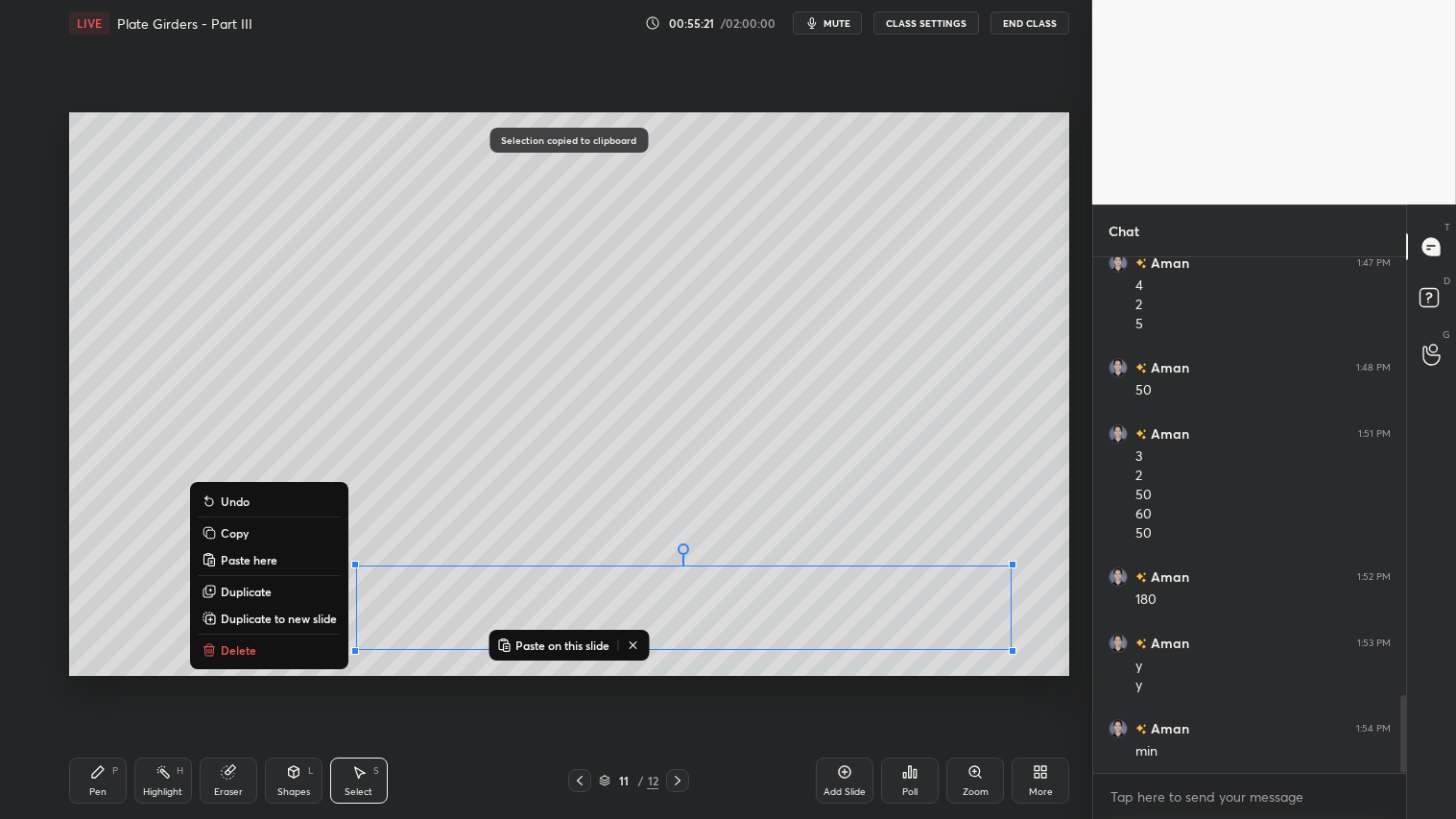
click at [255, 646] on button "Delete" at bounding box center [269, 650] width 143 height 23
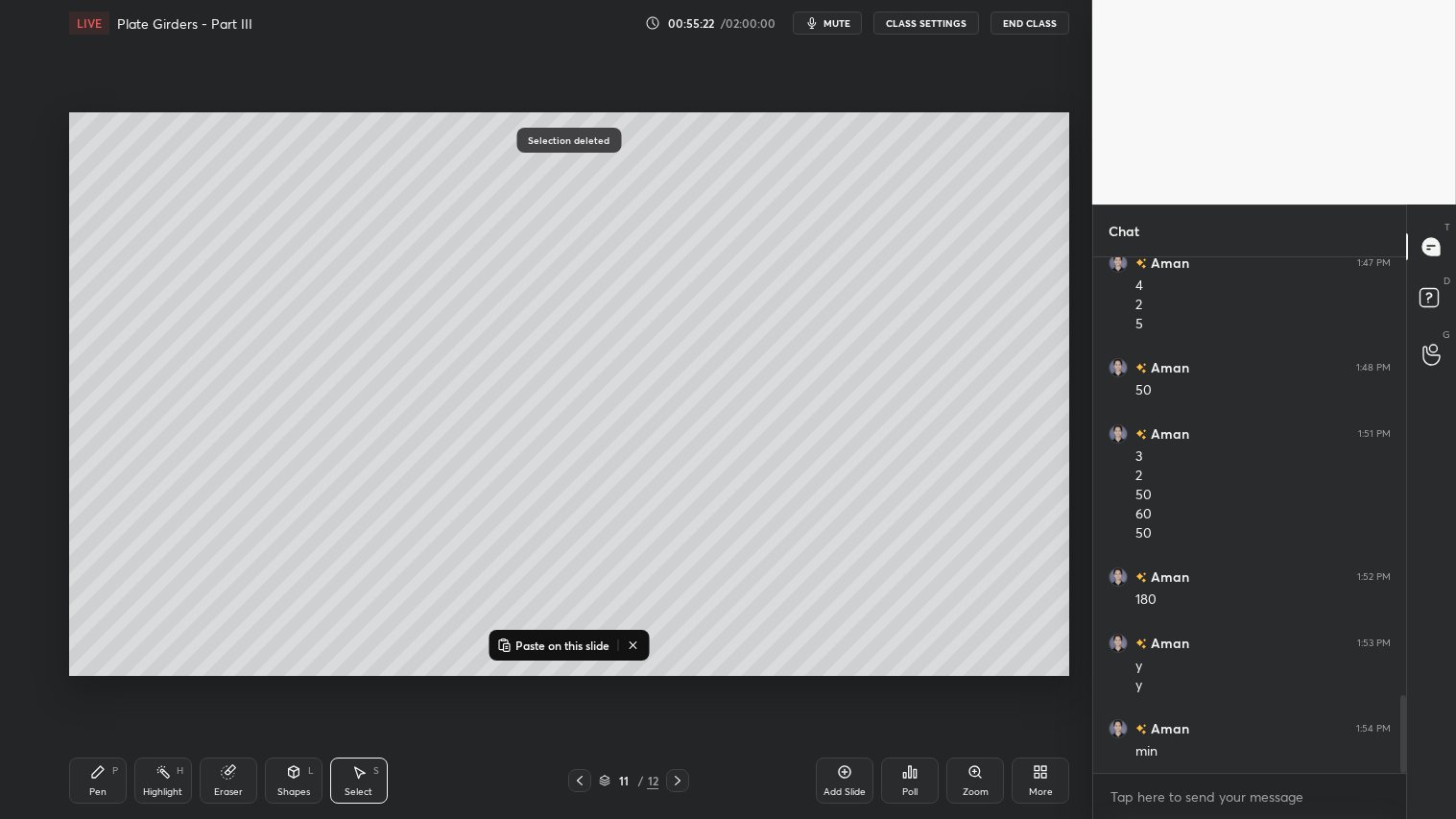
click at [682, 683] on icon at bounding box center [678, 780] width 15 height 15
click at [680, 683] on icon at bounding box center [678, 780] width 15 height 15
click at [833, 683] on div "Add Slide" at bounding box center [845, 780] width 58 height 46
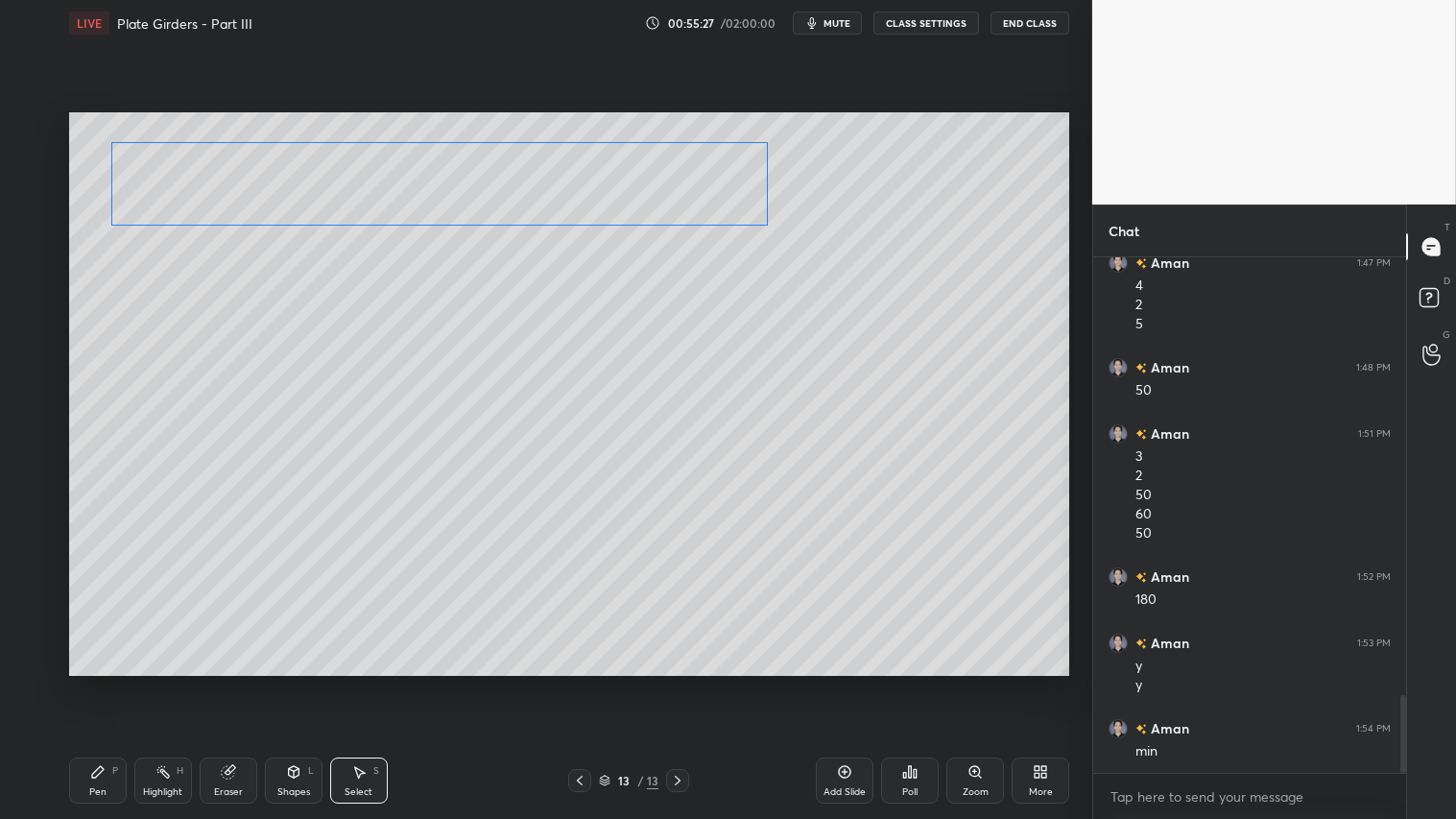
drag, startPoint x: 618, startPoint y: 621, endPoint x: 371, endPoint y: 203, distance: 485.5
click at [374, 200] on div "0 ° Undo Copy Paste here Duplicate Duplicate to new slide Delete" at bounding box center [569, 393] width 1000 height 562
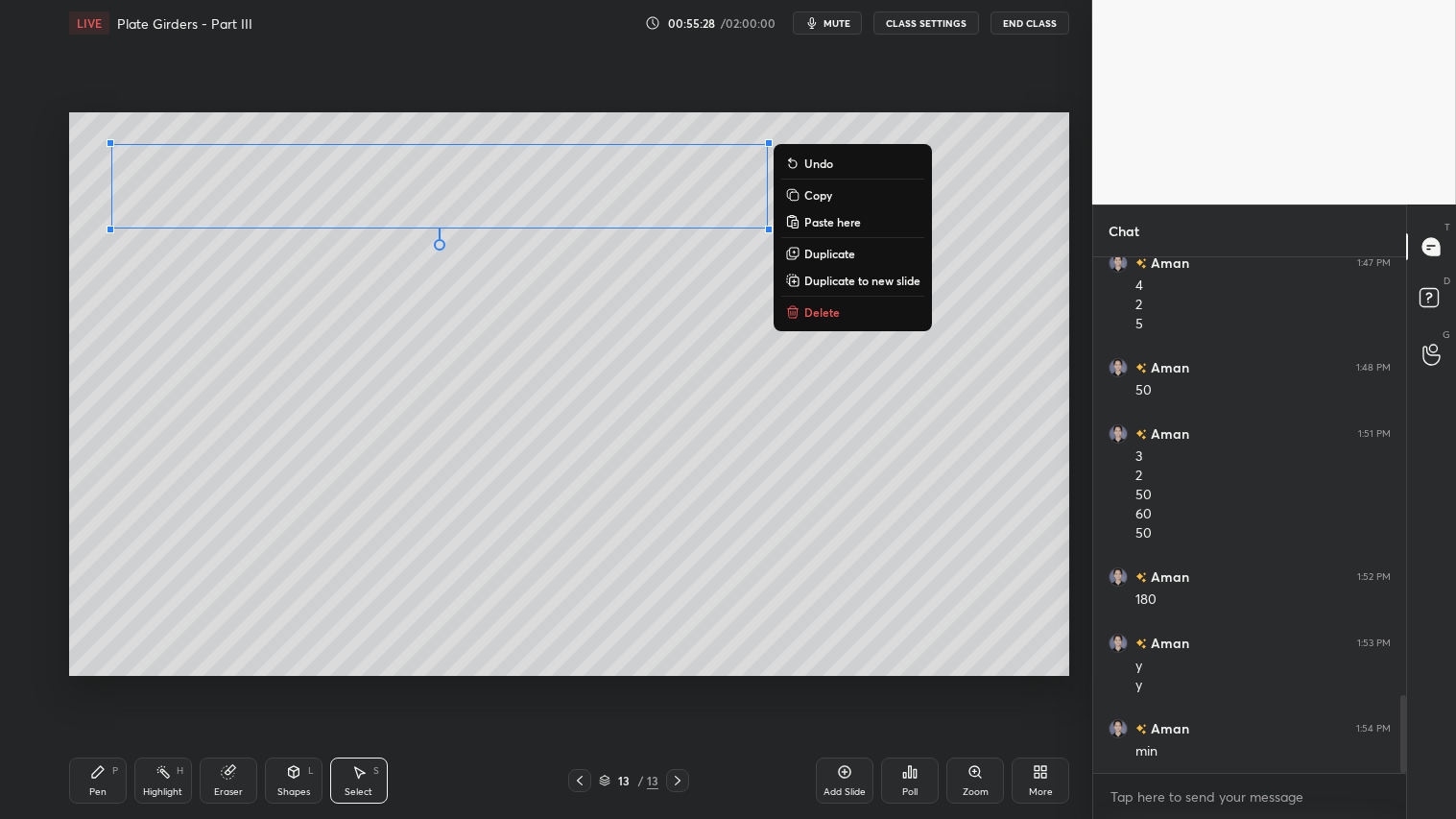
click at [351, 355] on div "0 ° Undo Copy Paste here Duplicate Duplicate to new slide Delete" at bounding box center [569, 393] width 1000 height 562
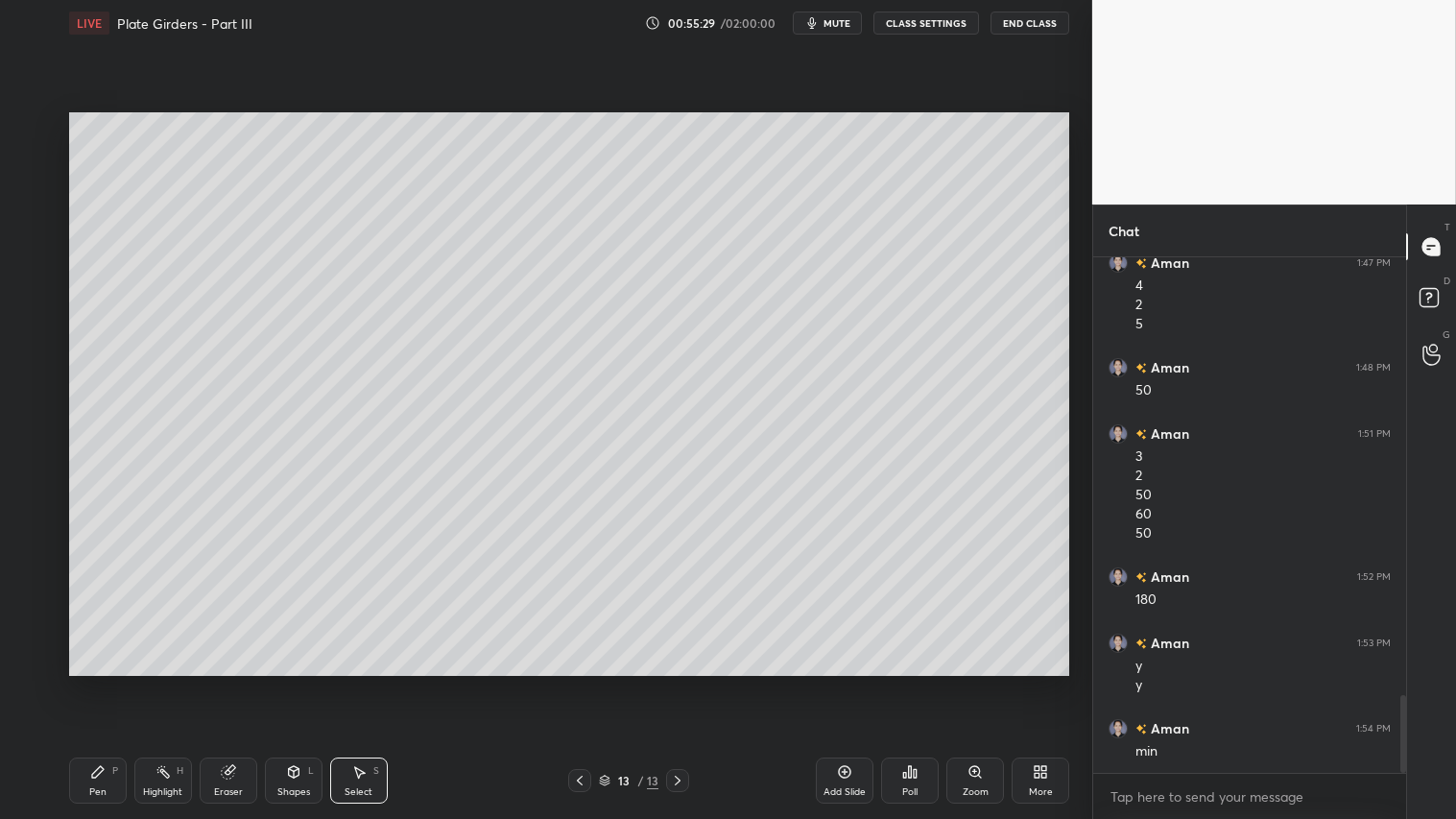
click at [110, 683] on div "Pen P" at bounding box center [98, 780] width 58 height 46
drag, startPoint x: 32, startPoint y: 166, endPoint x: 40, endPoint y: 184, distance: 19.7
click at [33, 166] on div at bounding box center [32, 166] width 15 height 15
click at [33, 164] on div at bounding box center [32, 166] width 15 height 15
click at [581, 683] on icon at bounding box center [580, 780] width 15 height 15
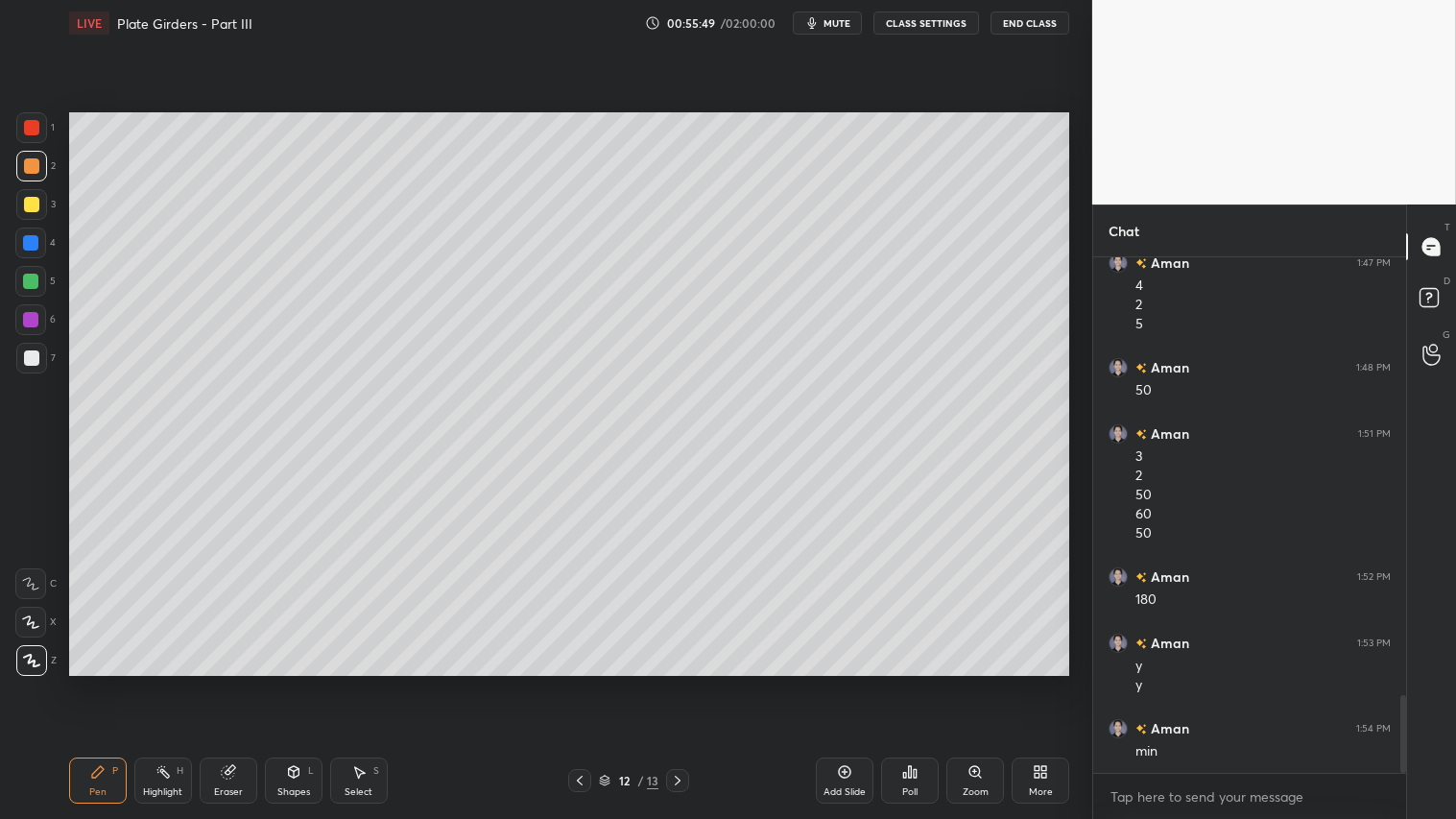
click at [581, 683] on icon at bounding box center [580, 780] width 15 height 15
click at [682, 683] on icon at bounding box center [678, 780] width 15 height 15
click at [673, 683] on icon at bounding box center [678, 780] width 15 height 15
click at [678, 683] on icon at bounding box center [678, 780] width 15 height 15
click at [581, 683] on icon at bounding box center [580, 780] width 15 height 15
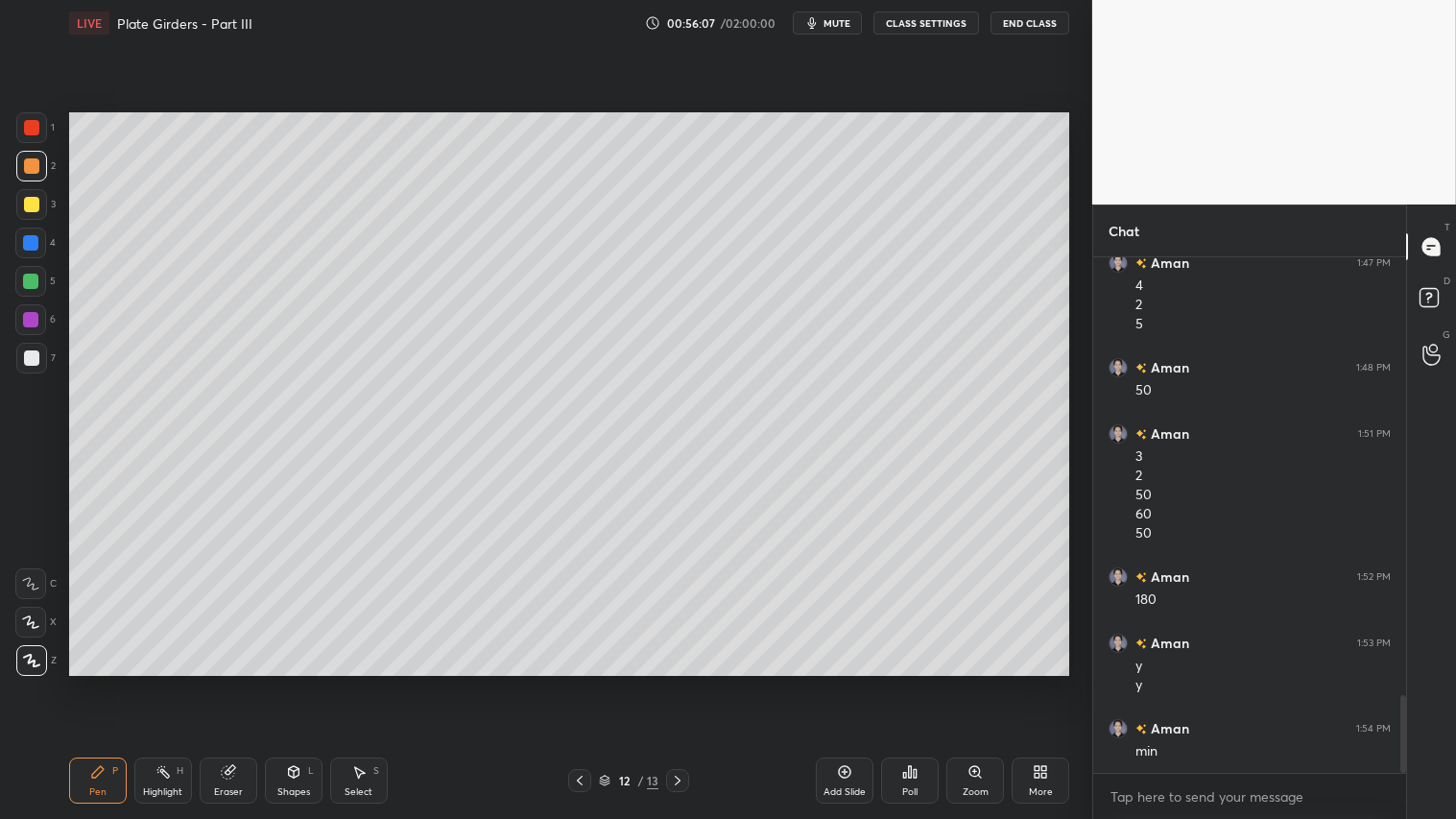
click at [583, 683] on icon at bounding box center [580, 780] width 15 height 15
click at [679, 683] on icon at bounding box center [678, 780] width 15 height 15
click at [682, 683] on icon at bounding box center [678, 780] width 15 height 15
click at [291, 683] on icon at bounding box center [294, 772] width 15 height 15
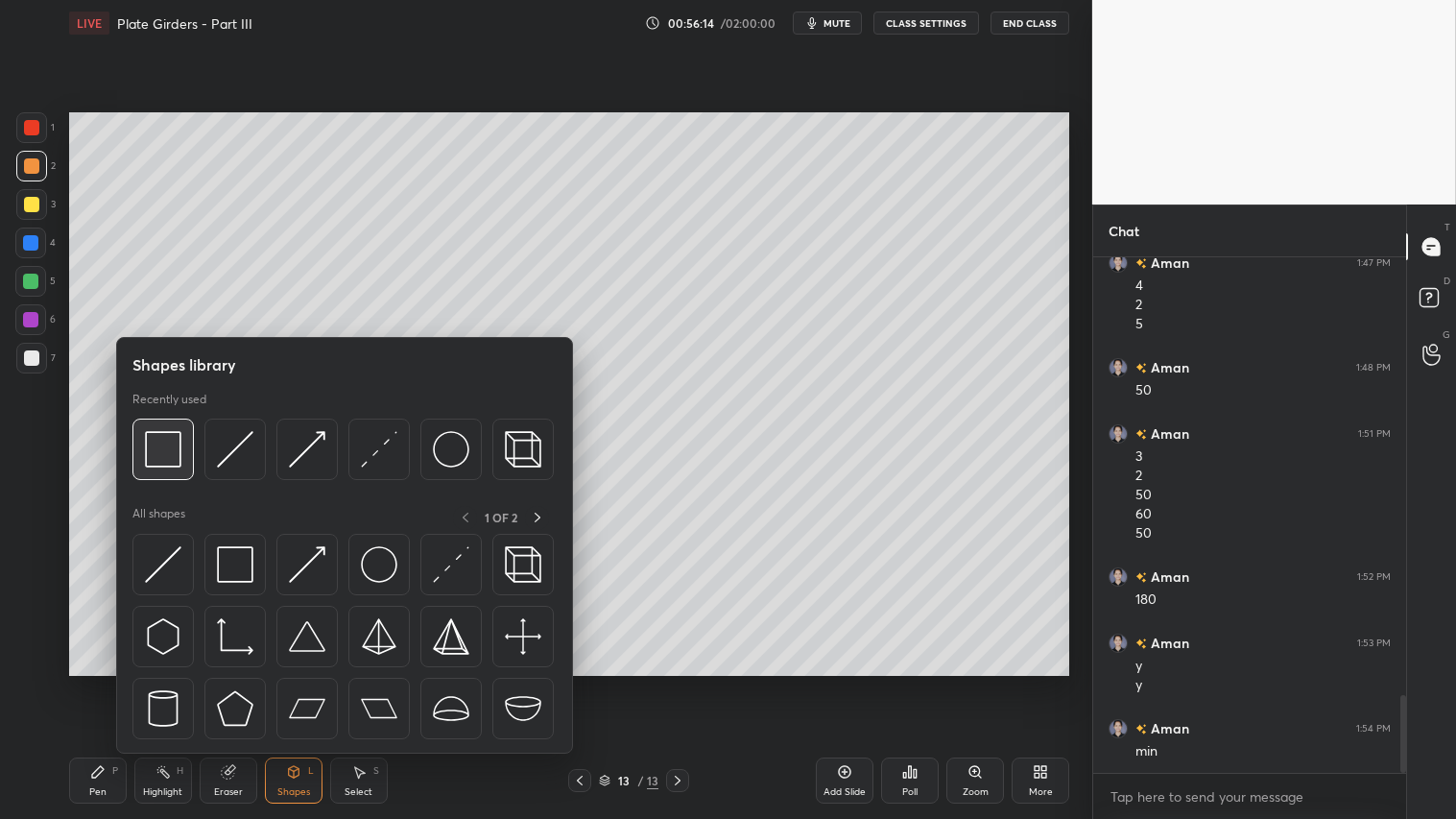
click at [184, 447] on div at bounding box center [163, 450] width 62 height 62
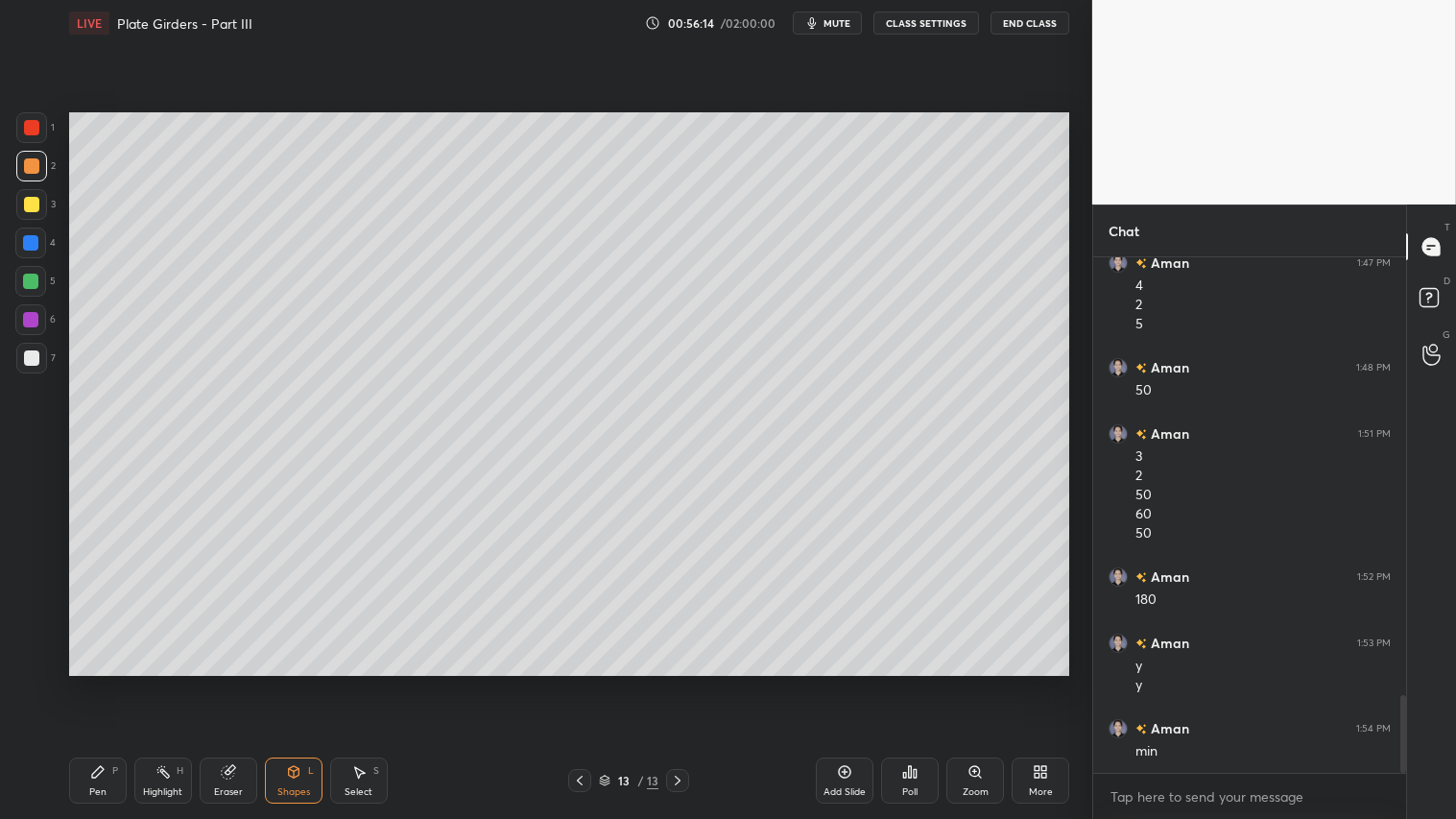
click at [35, 355] on div at bounding box center [32, 358] width 15 height 15
drag, startPoint x: 42, startPoint y: 170, endPoint x: 43, endPoint y: 160, distance: 10.0
click at [41, 171] on div at bounding box center [32, 166] width 31 height 31
drag, startPoint x: 116, startPoint y: 789, endPoint x: 108, endPoint y: 778, distance: 13.6
click at [116, 683] on div "Pen P" at bounding box center [98, 780] width 58 height 46
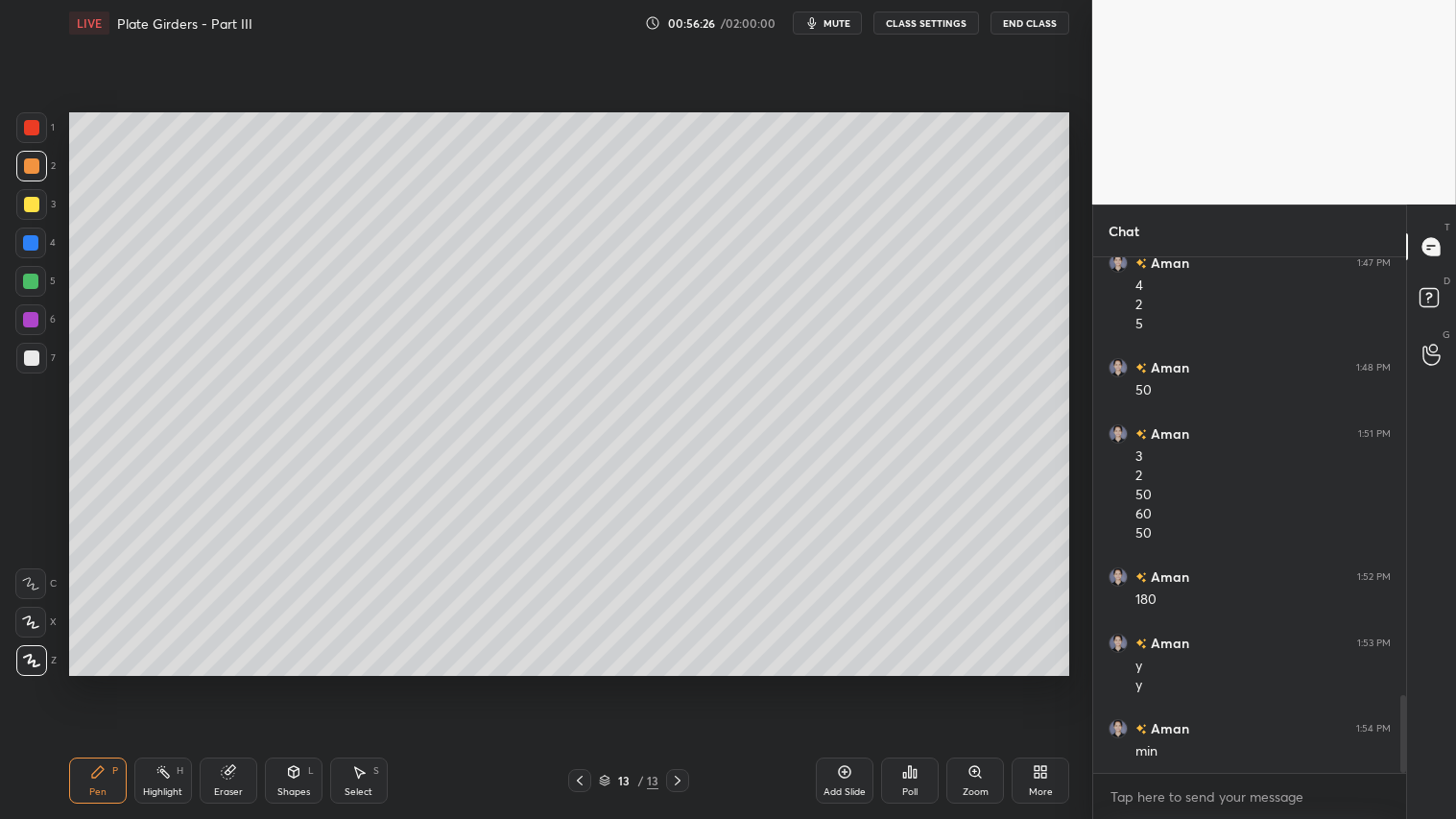
click at [293, 683] on div "Shapes L" at bounding box center [294, 780] width 58 height 46
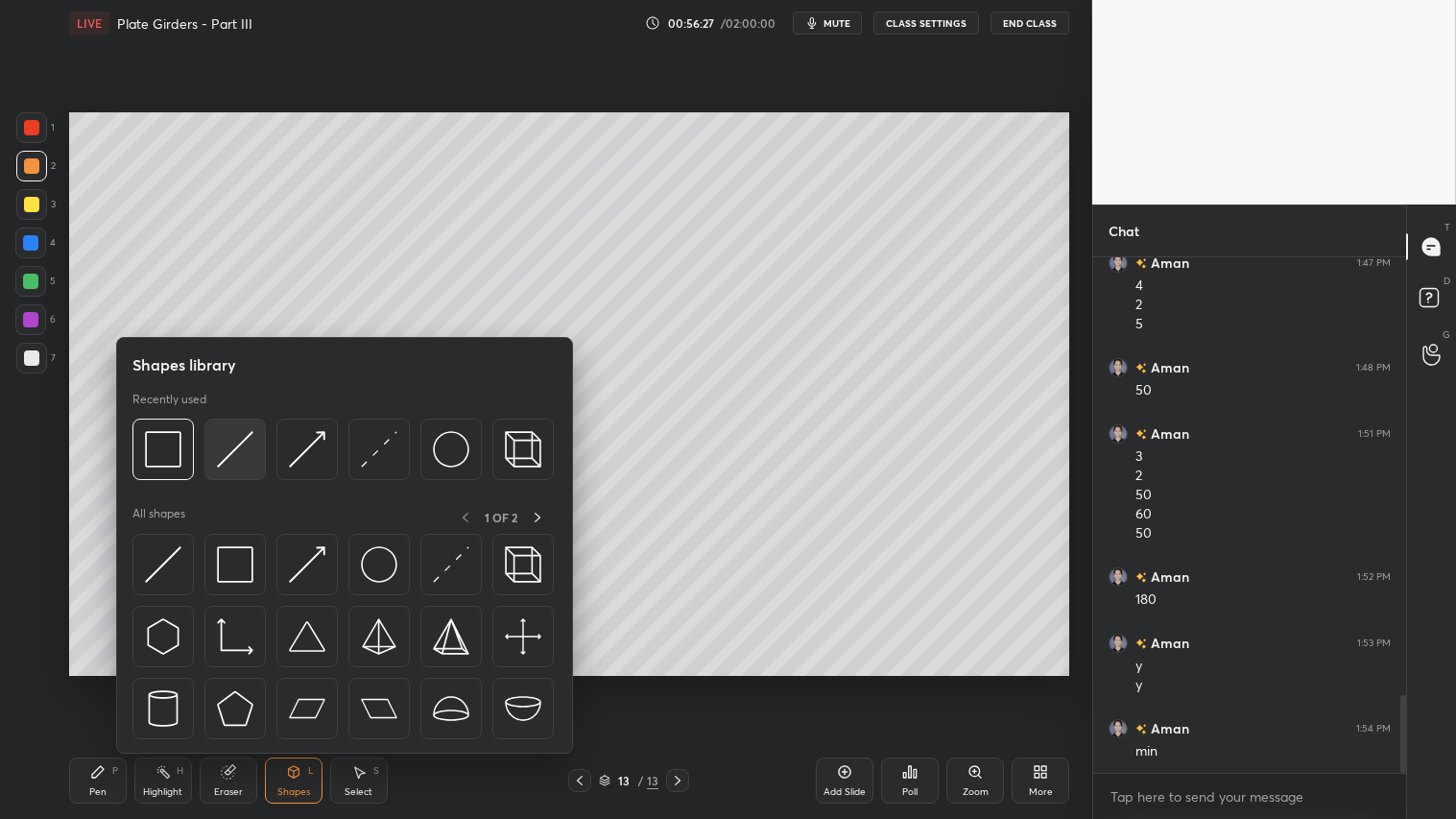
click at [222, 446] on img at bounding box center [235, 450] width 37 height 37
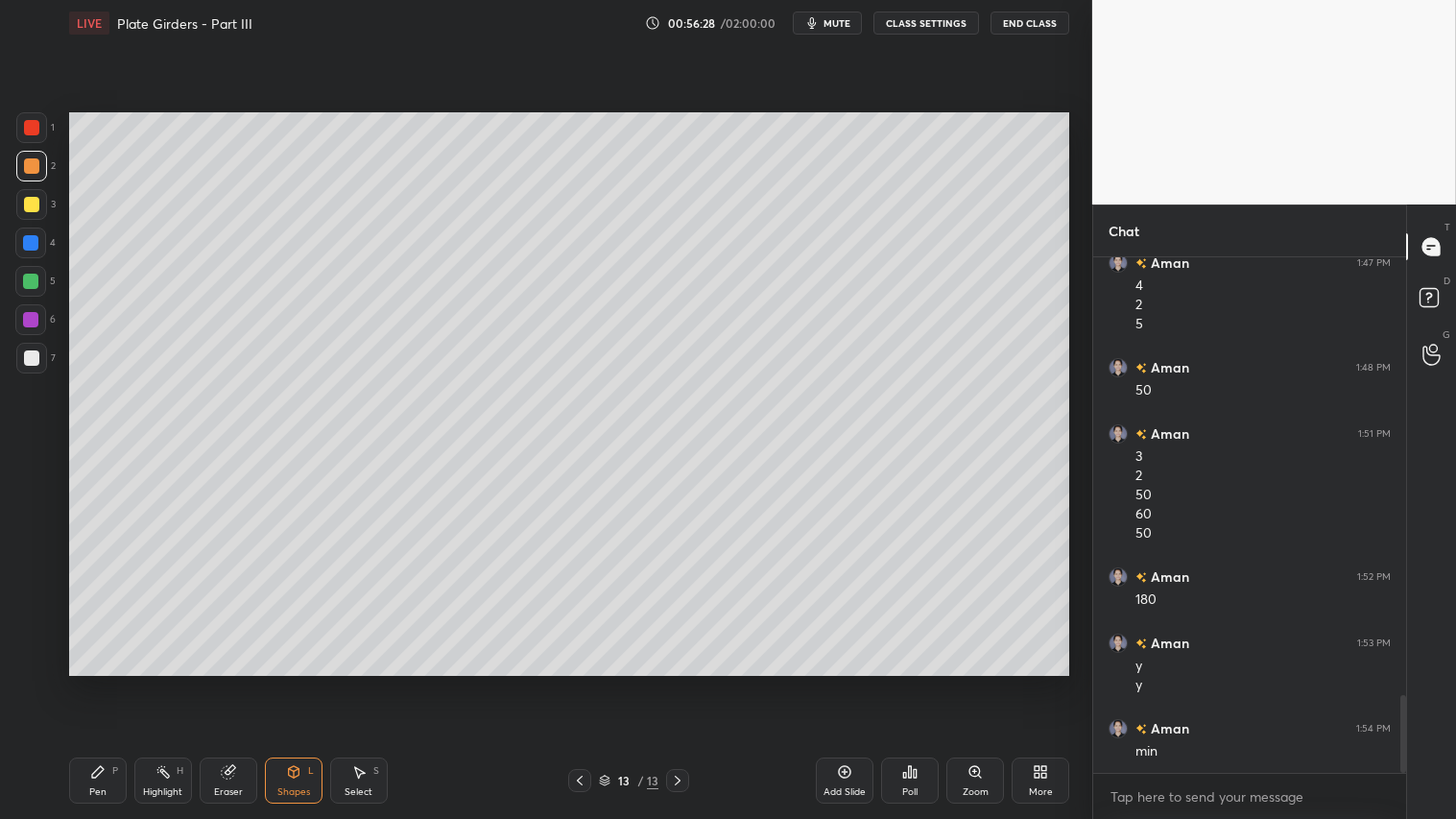
click at [109, 683] on div "Pen P" at bounding box center [98, 780] width 58 height 46
click at [299, 683] on div "Shapes L" at bounding box center [294, 780] width 58 height 46
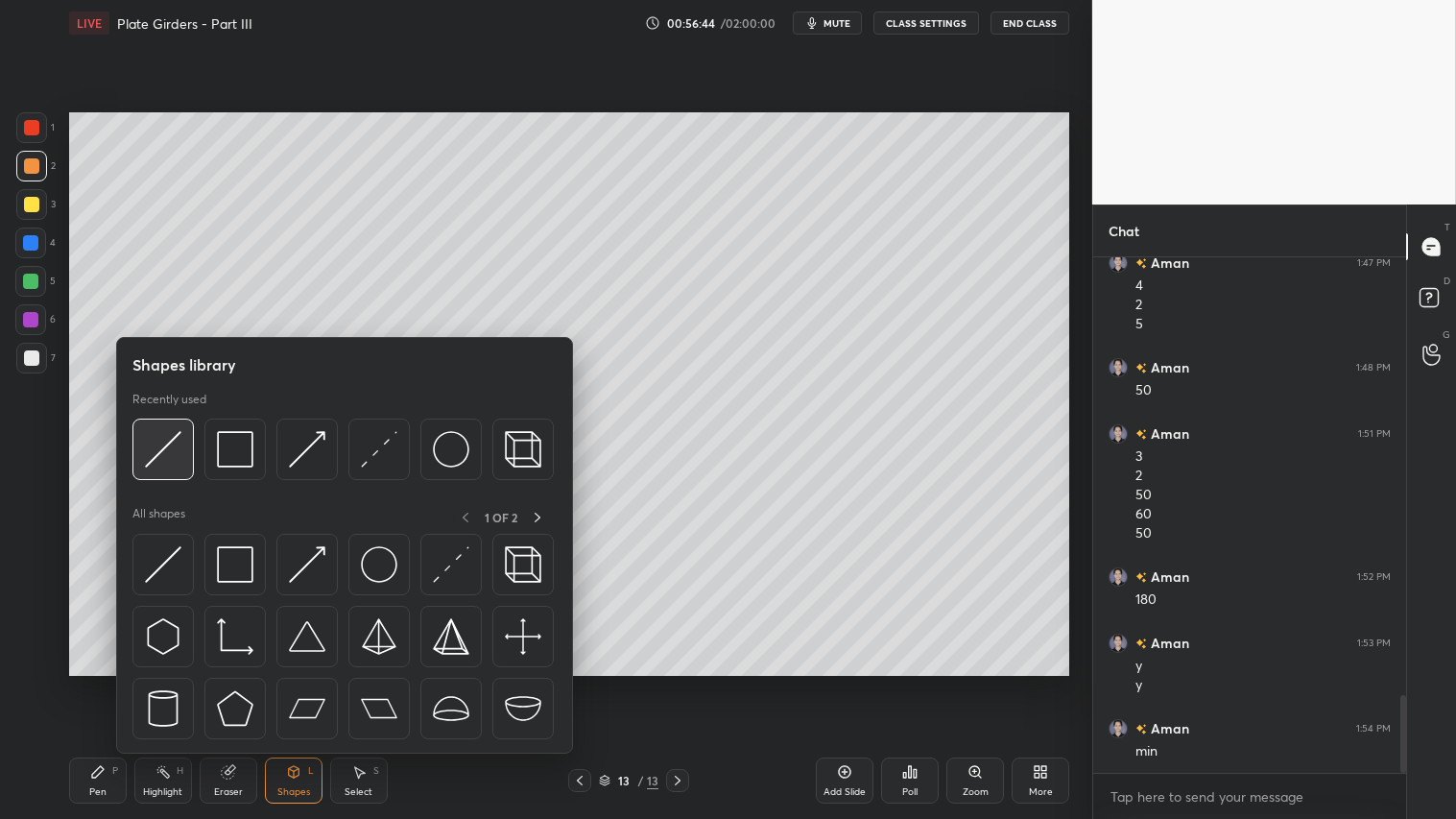
click at [174, 440] on img at bounding box center [163, 450] width 37 height 37
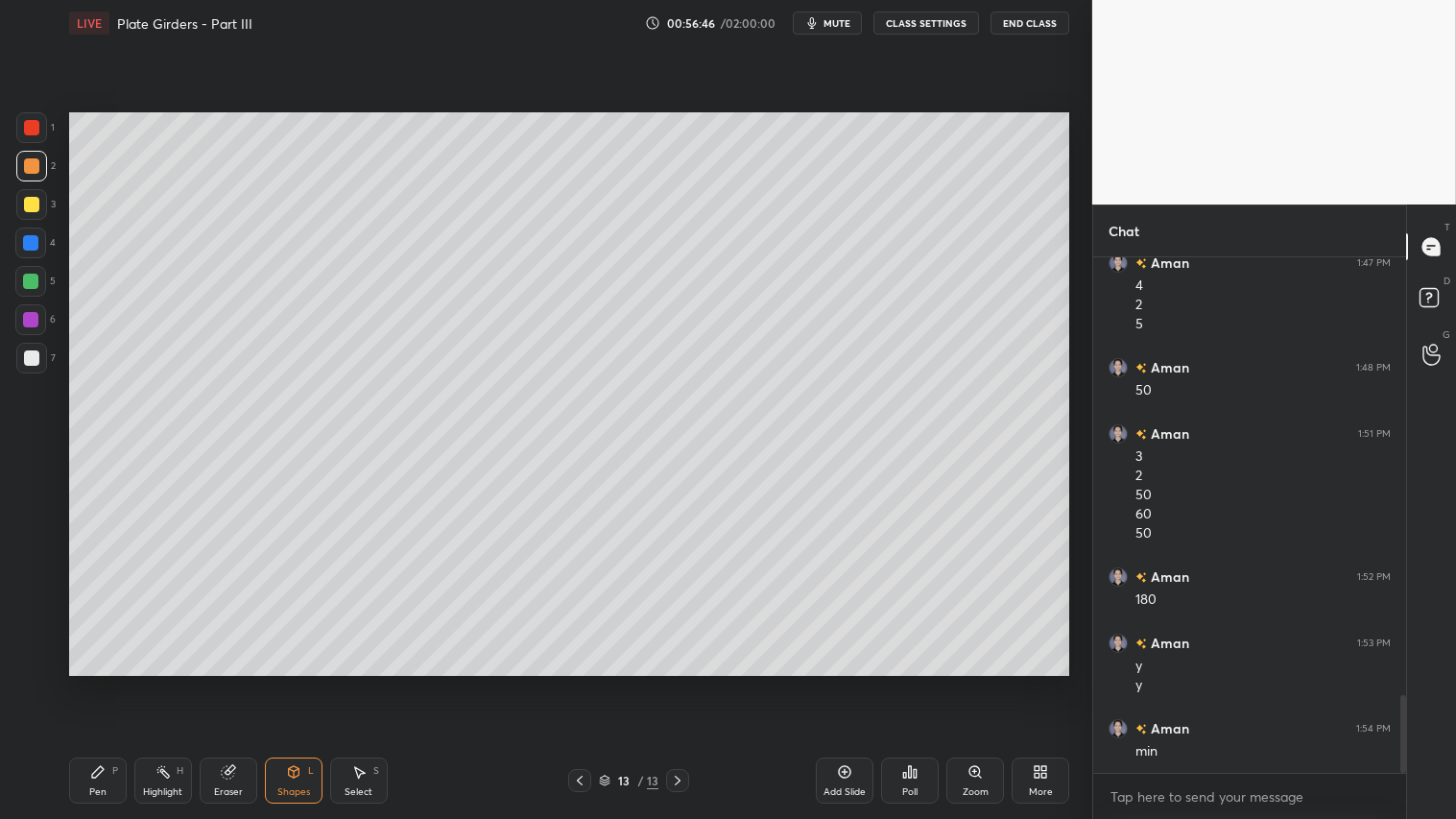
click at [109, 683] on div "Pen P" at bounding box center [98, 780] width 58 height 46
click at [33, 204] on div at bounding box center [32, 205] width 15 height 15
drag, startPoint x: 281, startPoint y: 783, endPoint x: 283, endPoint y: 756, distance: 27.1
click at [281, 683] on div "Shapes L" at bounding box center [294, 780] width 58 height 46
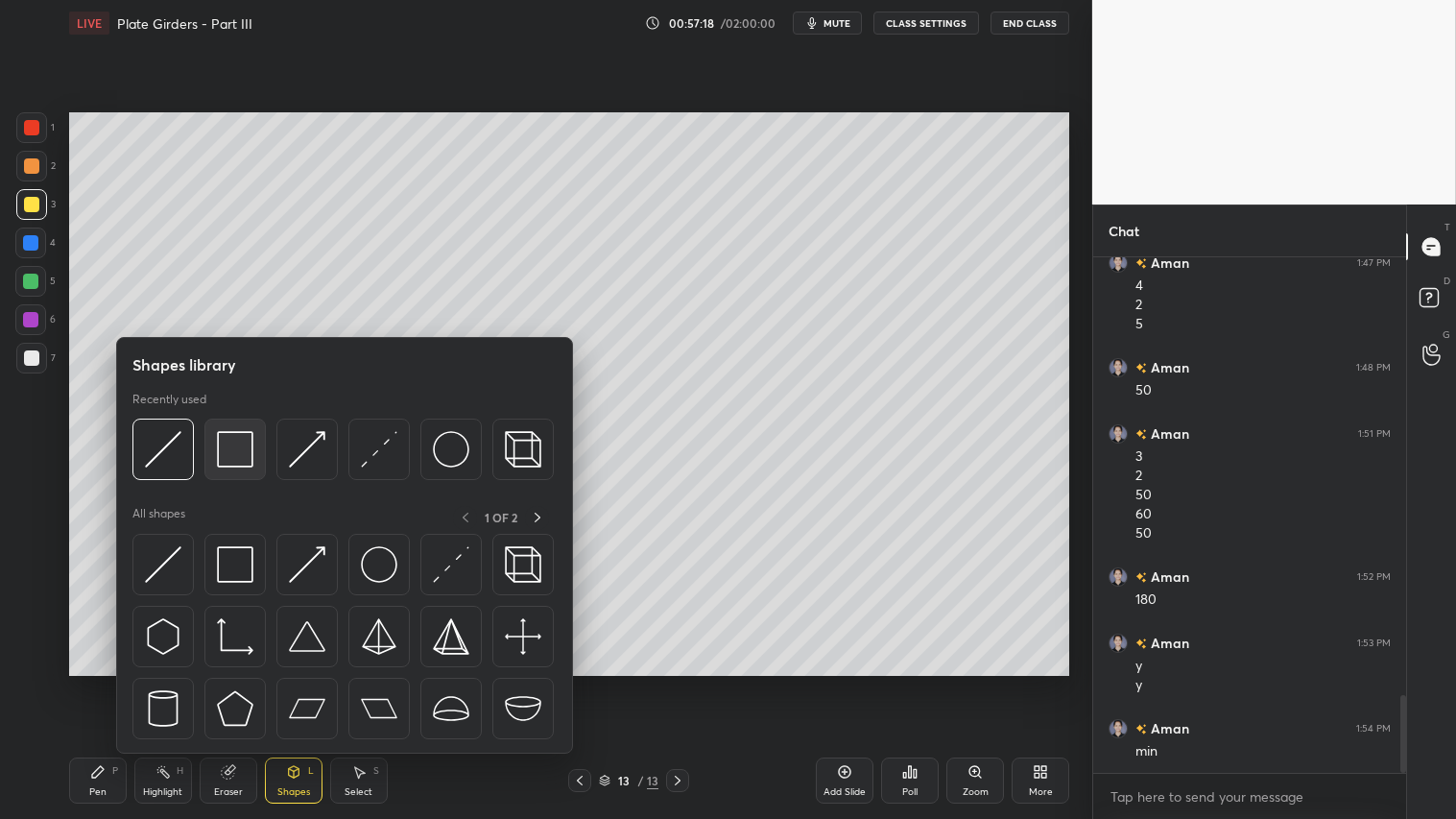
click at [245, 442] on img at bounding box center [235, 450] width 37 height 37
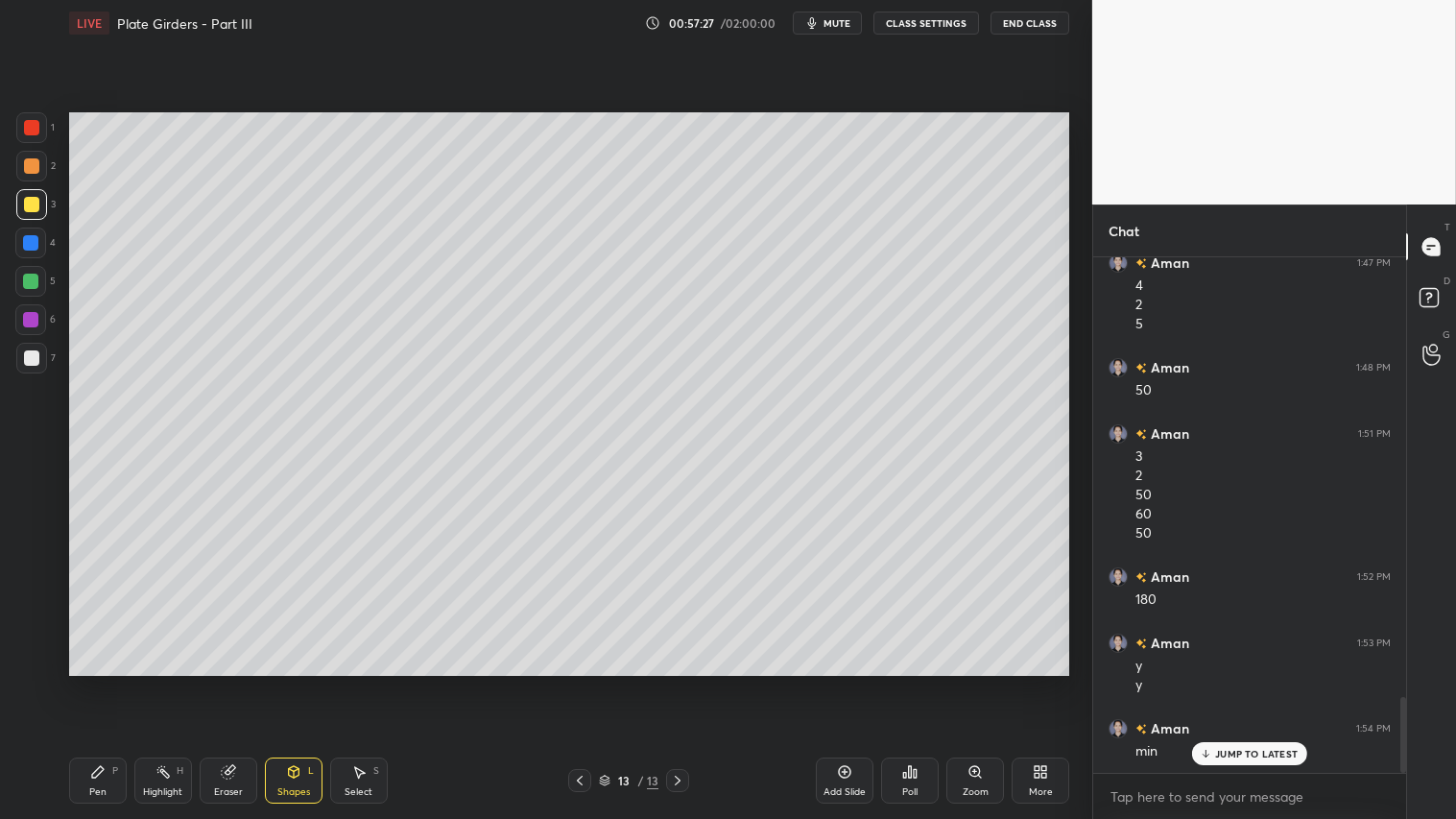
scroll to position [2975, 0]
drag, startPoint x: 35, startPoint y: 160, endPoint x: 65, endPoint y: 483, distance: 324.4
click at [39, 168] on div at bounding box center [32, 166] width 15 height 15
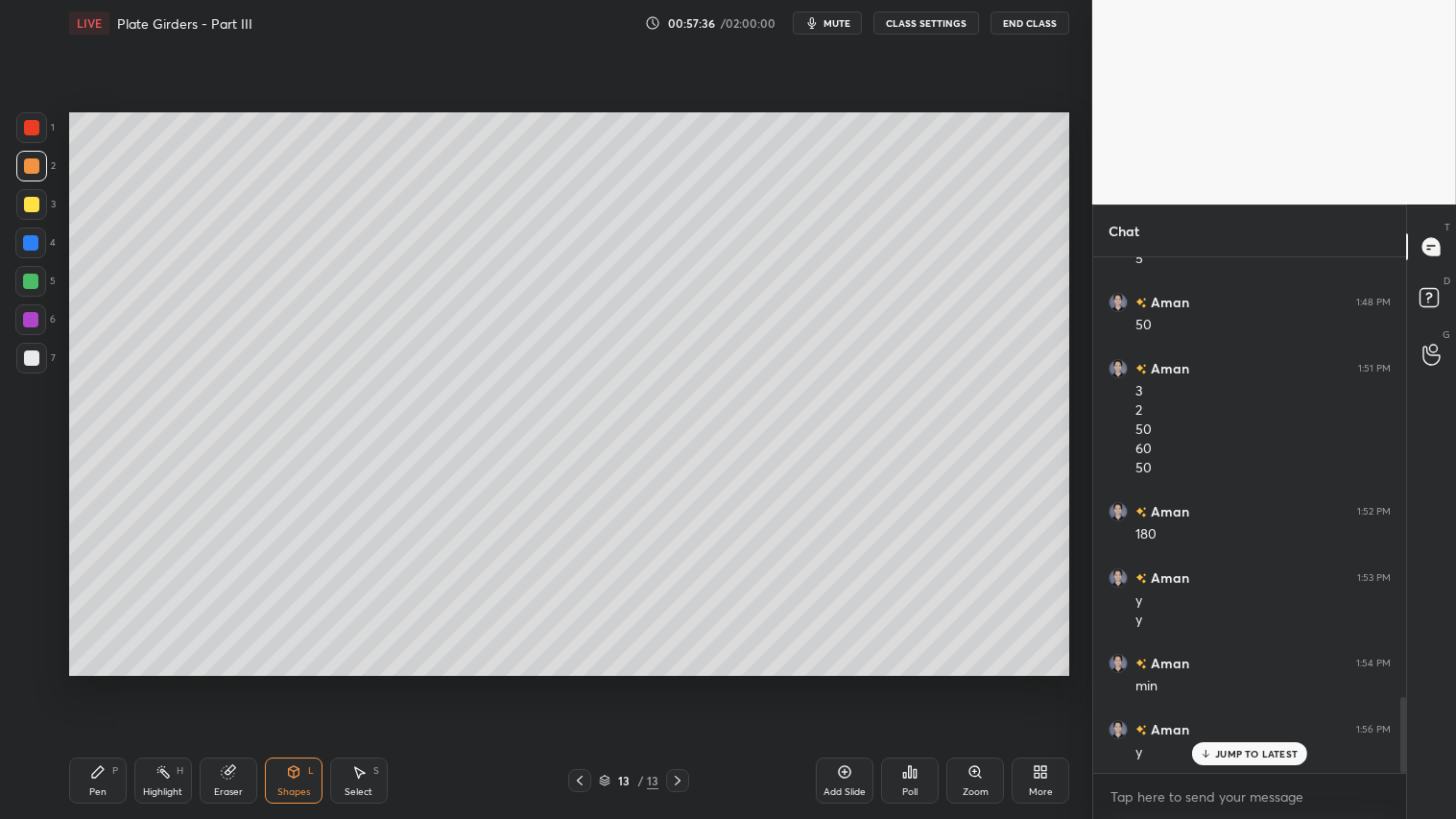
click at [107, 683] on div "Pen P" at bounding box center [98, 780] width 58 height 46
click at [849, 683] on div "Add Slide" at bounding box center [845, 780] width 58 height 46
click at [299, 683] on div "Shapes L" at bounding box center [294, 780] width 58 height 46
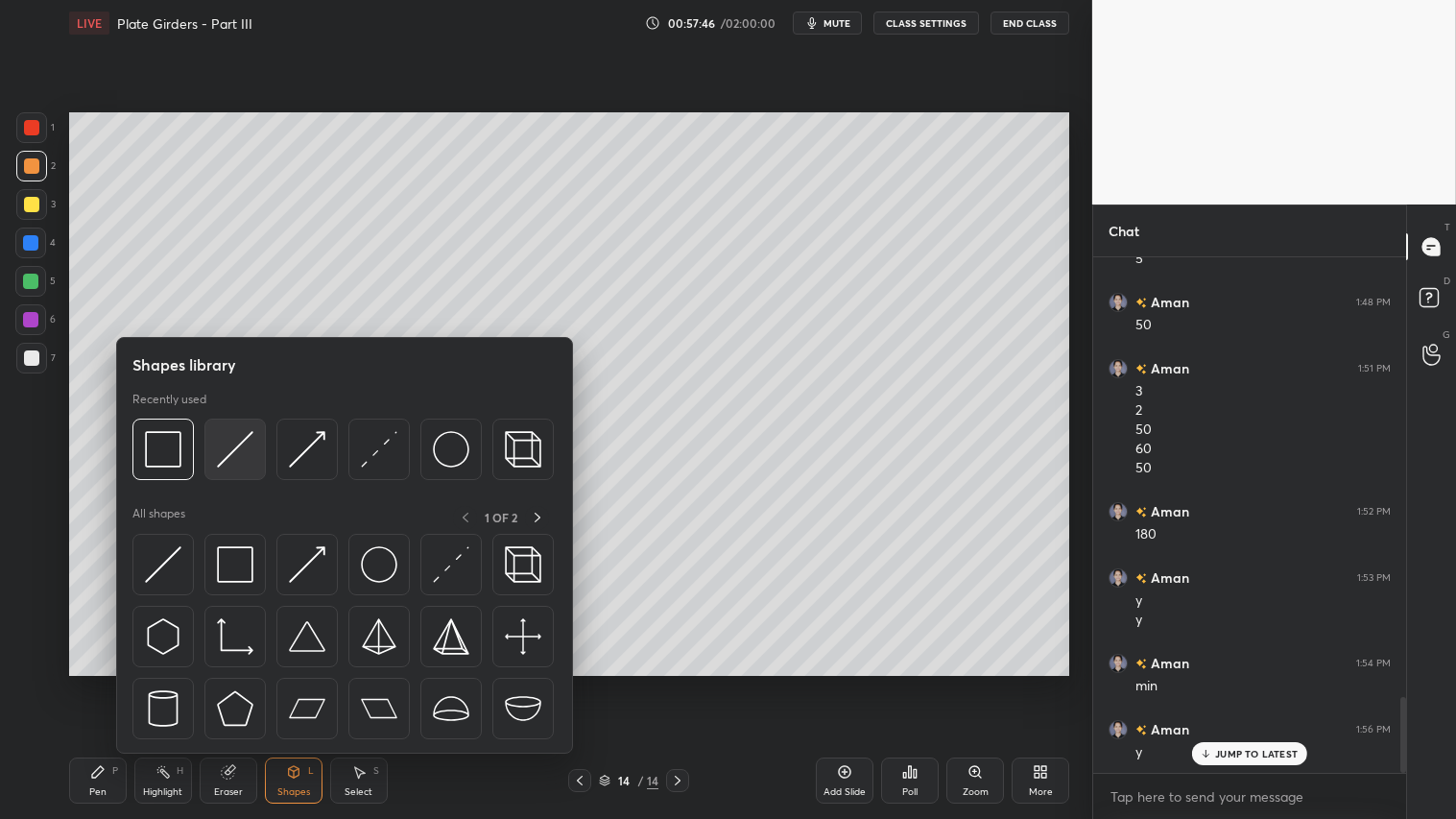
click at [232, 445] on img at bounding box center [235, 450] width 37 height 37
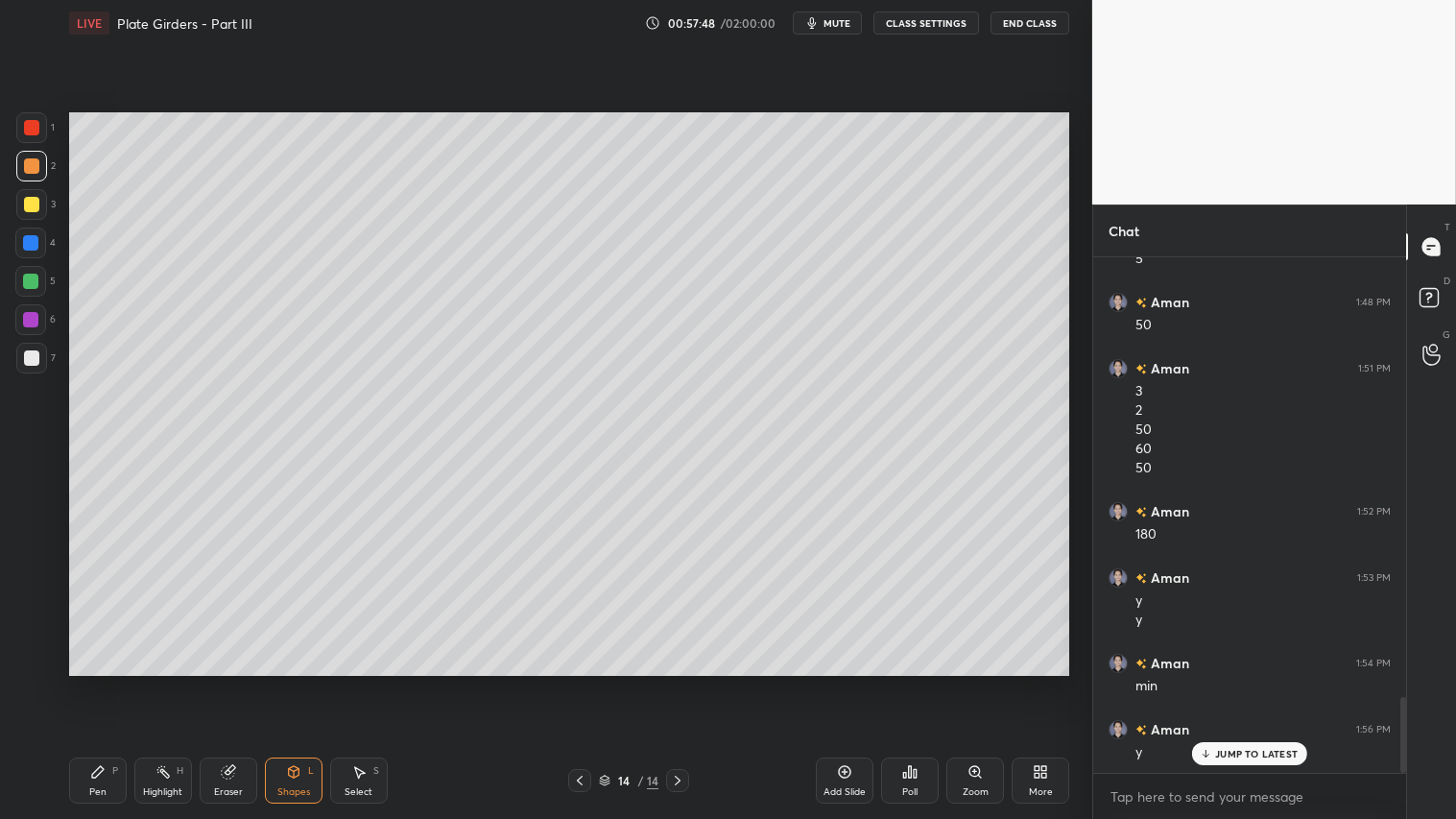
click at [112, 683] on div "P" at bounding box center [115, 771] width 6 height 10
click at [582, 683] on icon at bounding box center [580, 780] width 15 height 15
click at [581, 683] on icon at bounding box center [580, 780] width 15 height 15
click at [579, 683] on icon at bounding box center [580, 780] width 15 height 15
click at [583, 683] on icon at bounding box center [580, 780] width 15 height 15
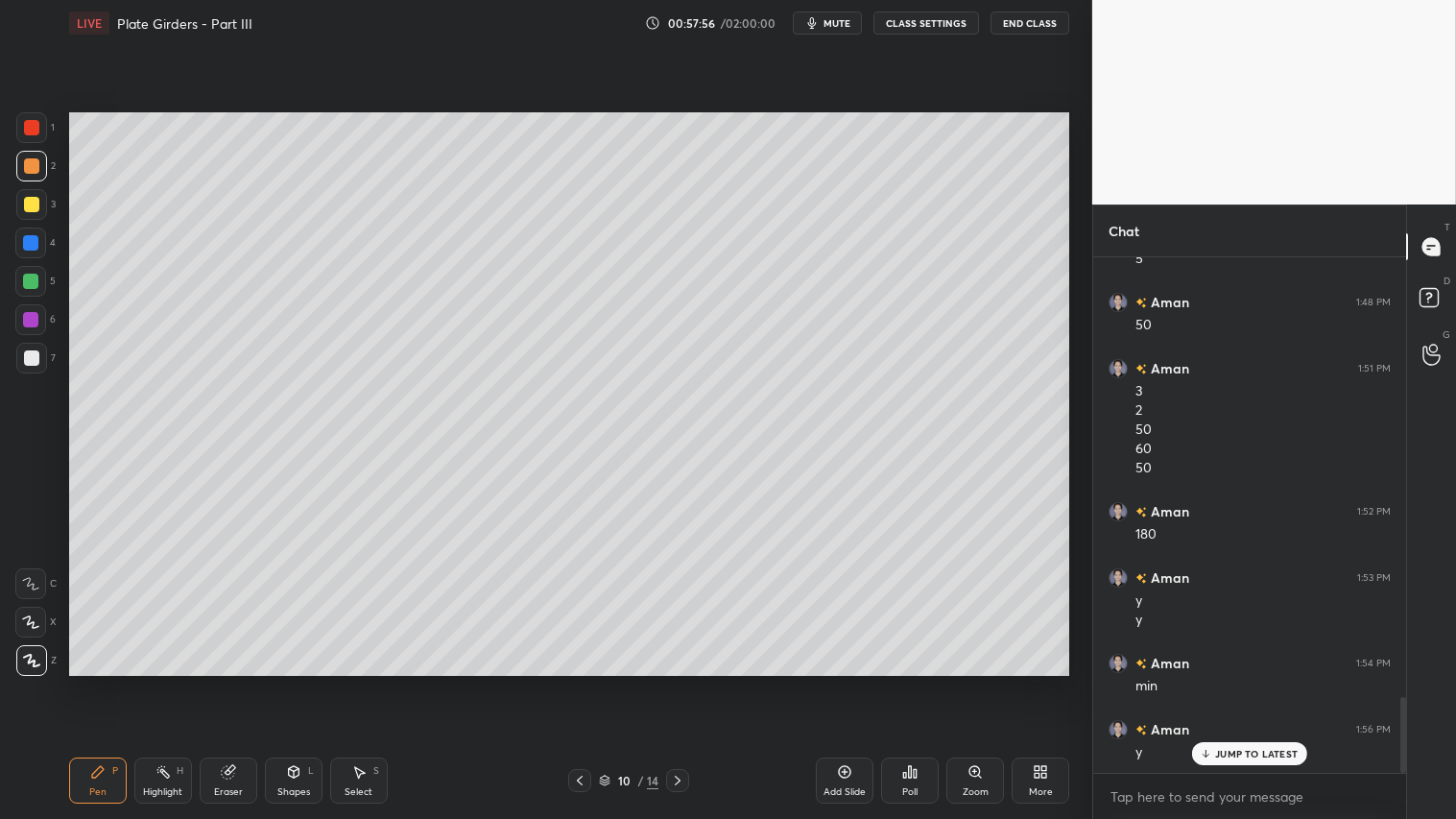
click at [679, 683] on icon at bounding box center [678, 780] width 6 height 10
click at [680, 683] on icon at bounding box center [678, 780] width 15 height 15
drag, startPoint x: 289, startPoint y: 790, endPoint x: 296, endPoint y: 763, distance: 27.9
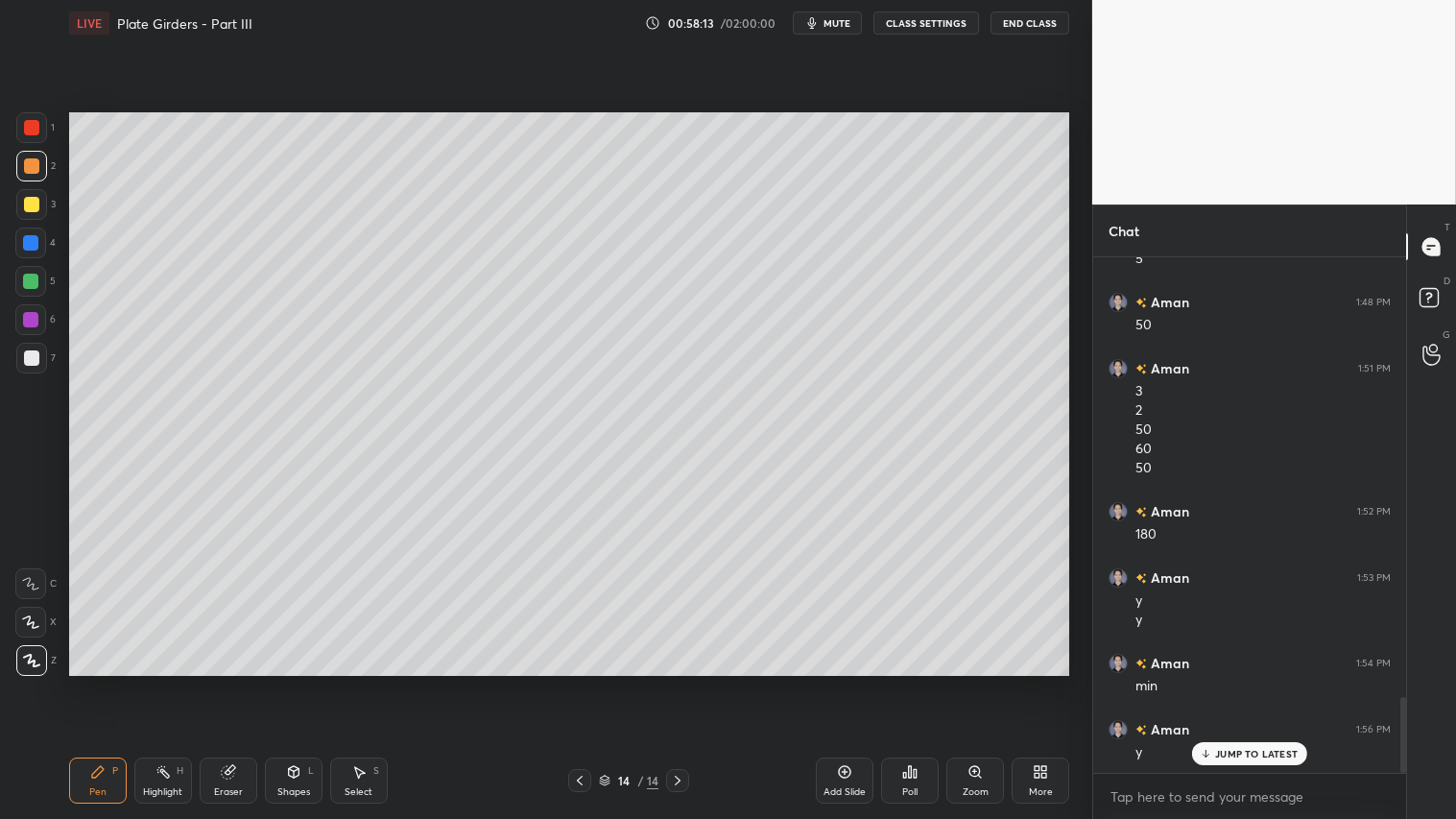
click at [295, 683] on div "Shapes" at bounding box center [294, 792] width 33 height 10
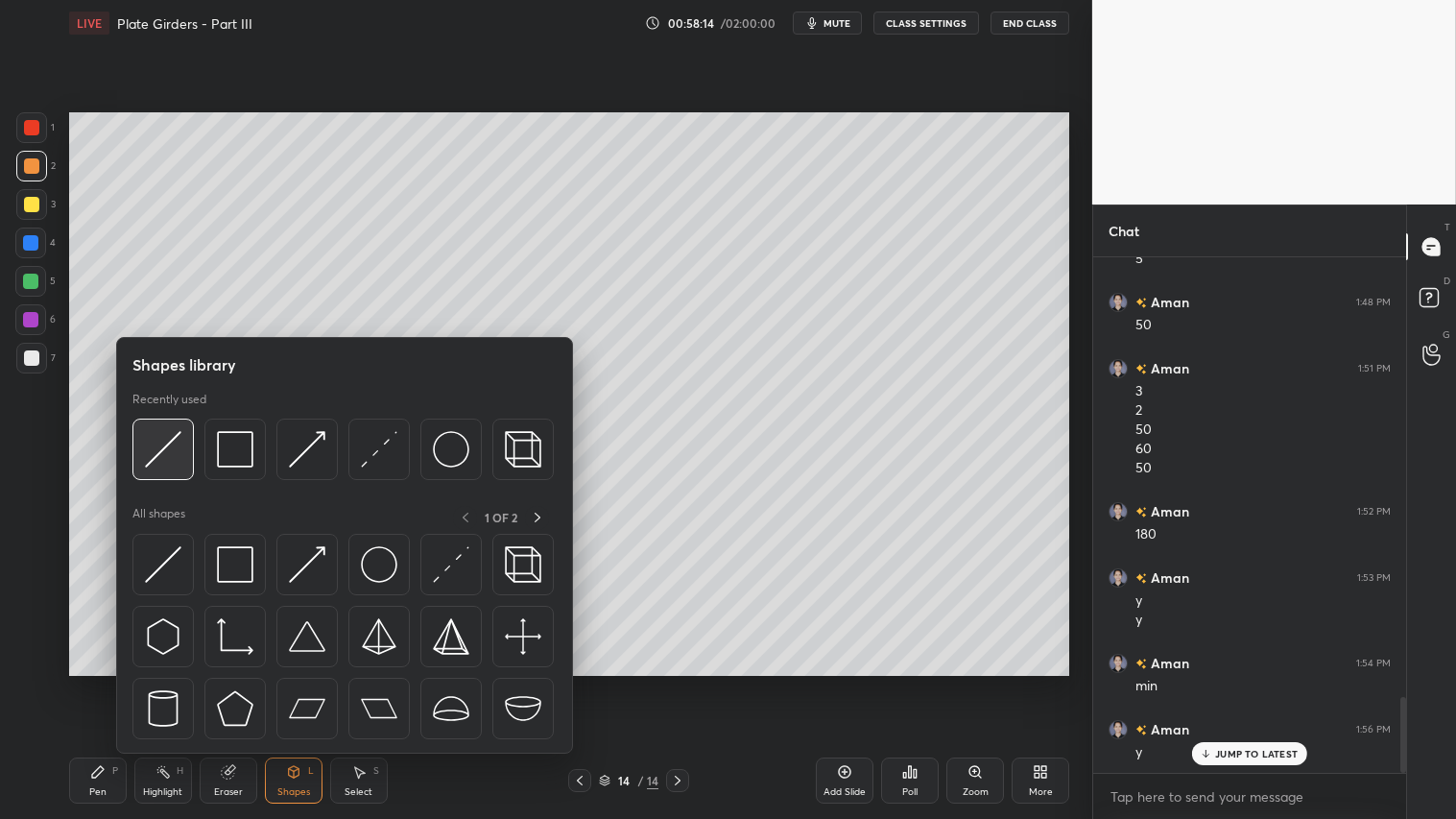
click at [155, 448] on img at bounding box center [163, 450] width 37 height 37
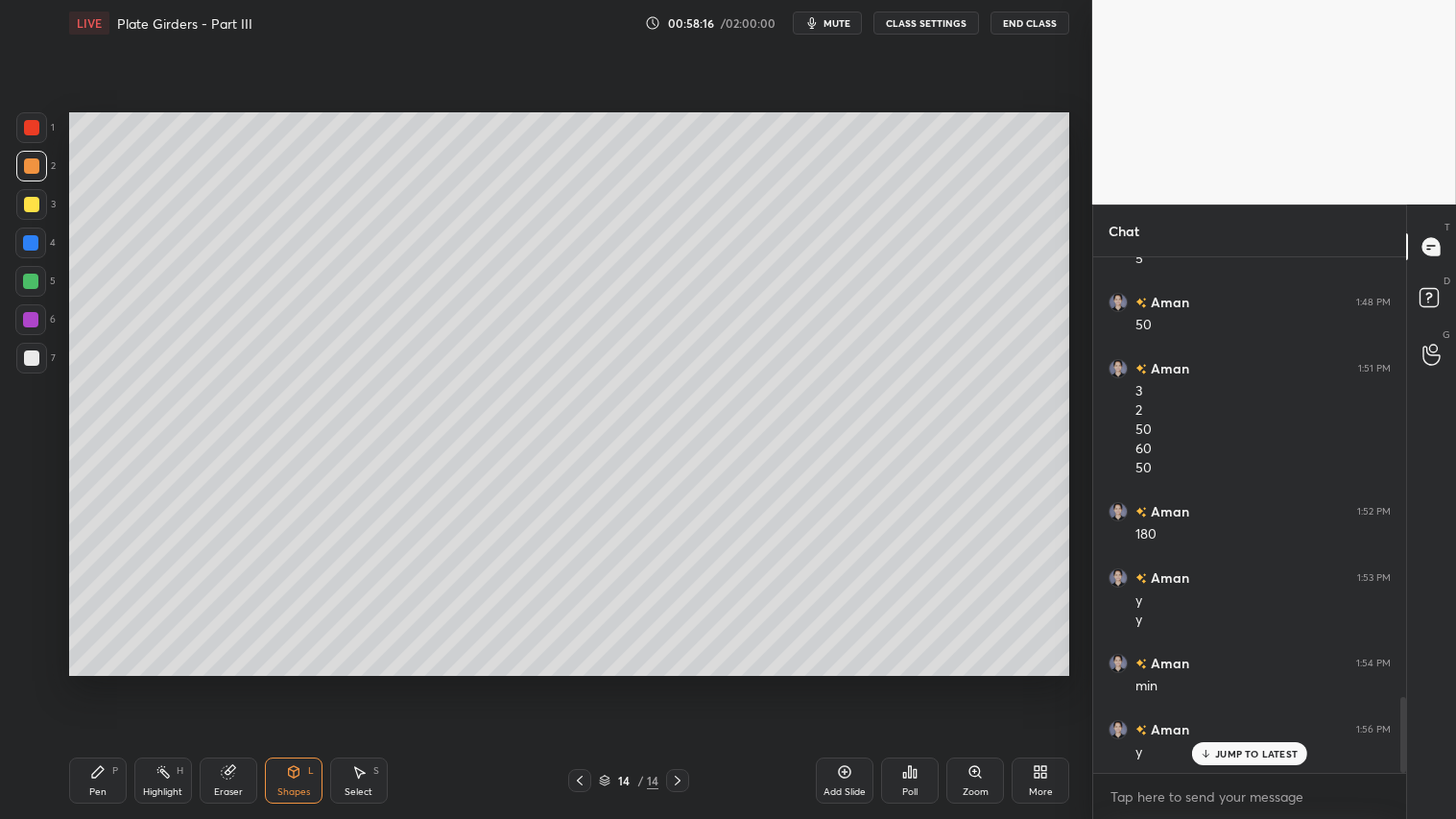
click at [106, 683] on div "Pen P" at bounding box center [98, 780] width 58 height 46
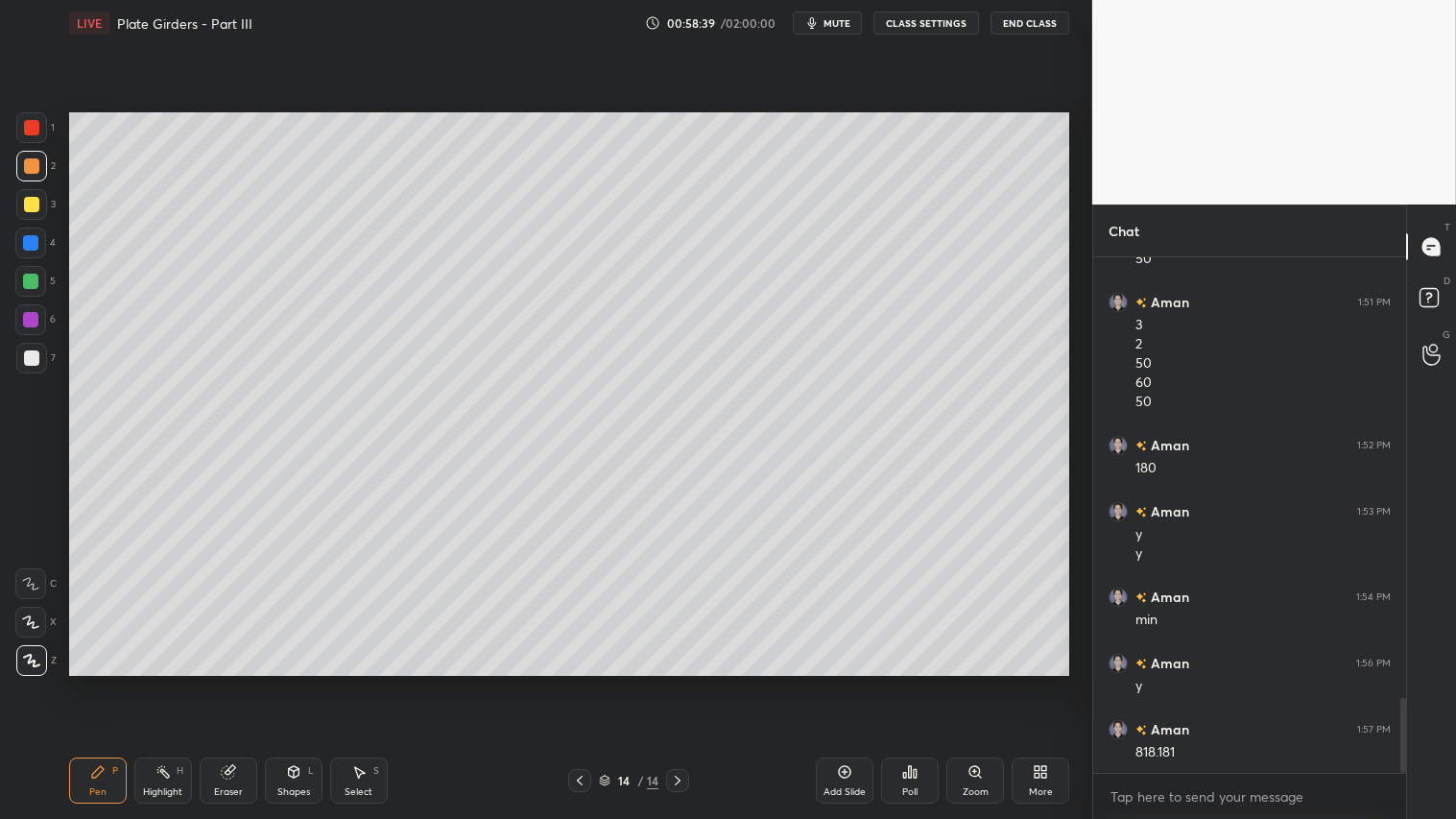
click at [295, 683] on icon at bounding box center [293, 772] width 11 height 12
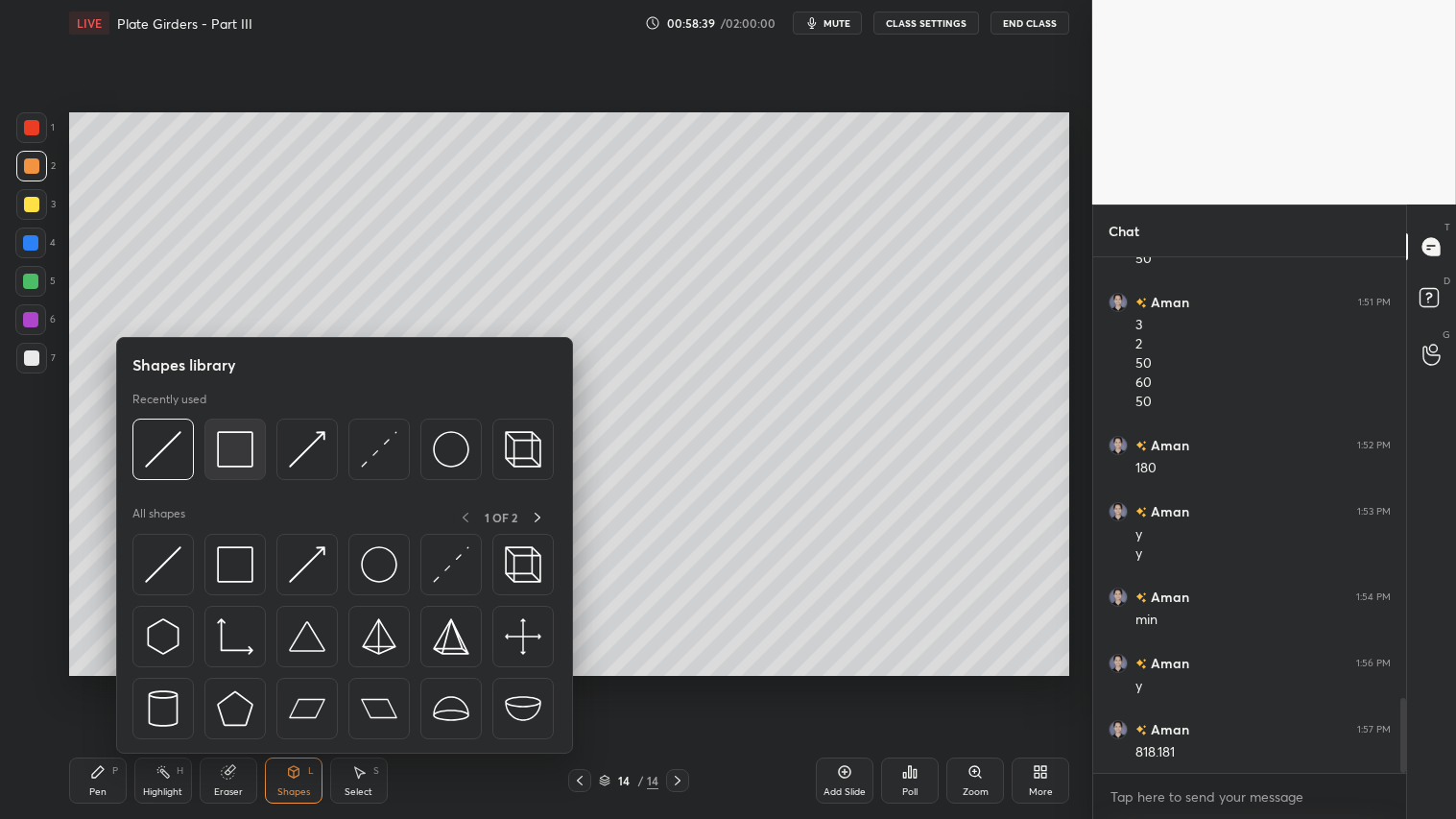
click at [229, 431] on img at bounding box center [235, 450] width 37 height 37
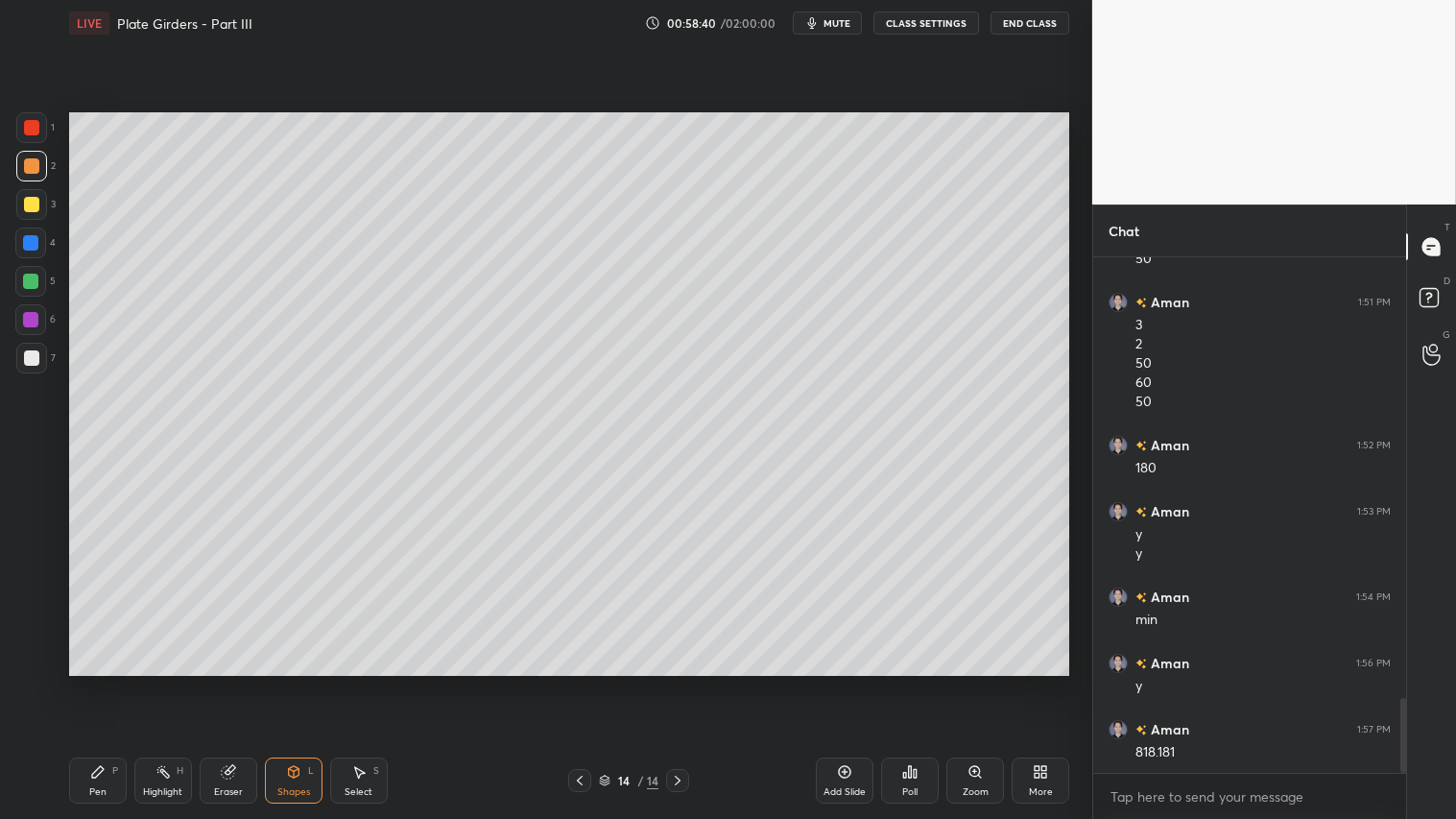
drag, startPoint x: 30, startPoint y: 356, endPoint x: 42, endPoint y: 356, distance: 12.0
click at [31, 356] on div at bounding box center [32, 358] width 15 height 15
click at [31, 158] on div at bounding box center [32, 166] width 15 height 15
click at [107, 683] on div "Pen P" at bounding box center [98, 780] width 58 height 46
click at [579, 683] on icon at bounding box center [580, 780] width 6 height 10
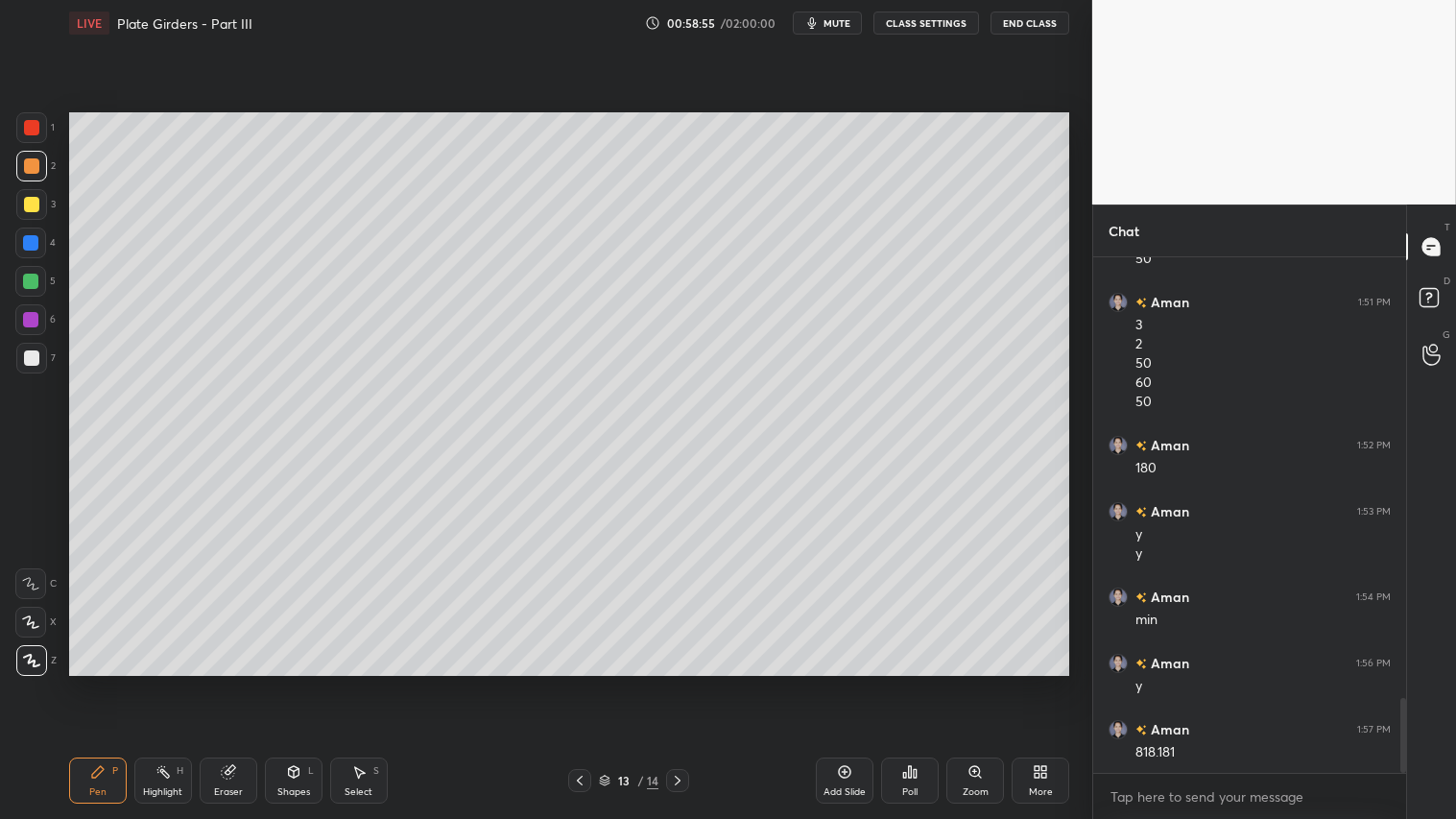
click at [579, 683] on icon at bounding box center [580, 780] width 15 height 15
click at [582, 683] on icon at bounding box center [580, 780] width 15 height 15
click at [590, 683] on div at bounding box center [580, 780] width 23 height 23
click at [686, 683] on icon at bounding box center [678, 780] width 15 height 15
click at [683, 683] on icon at bounding box center [678, 780] width 15 height 15
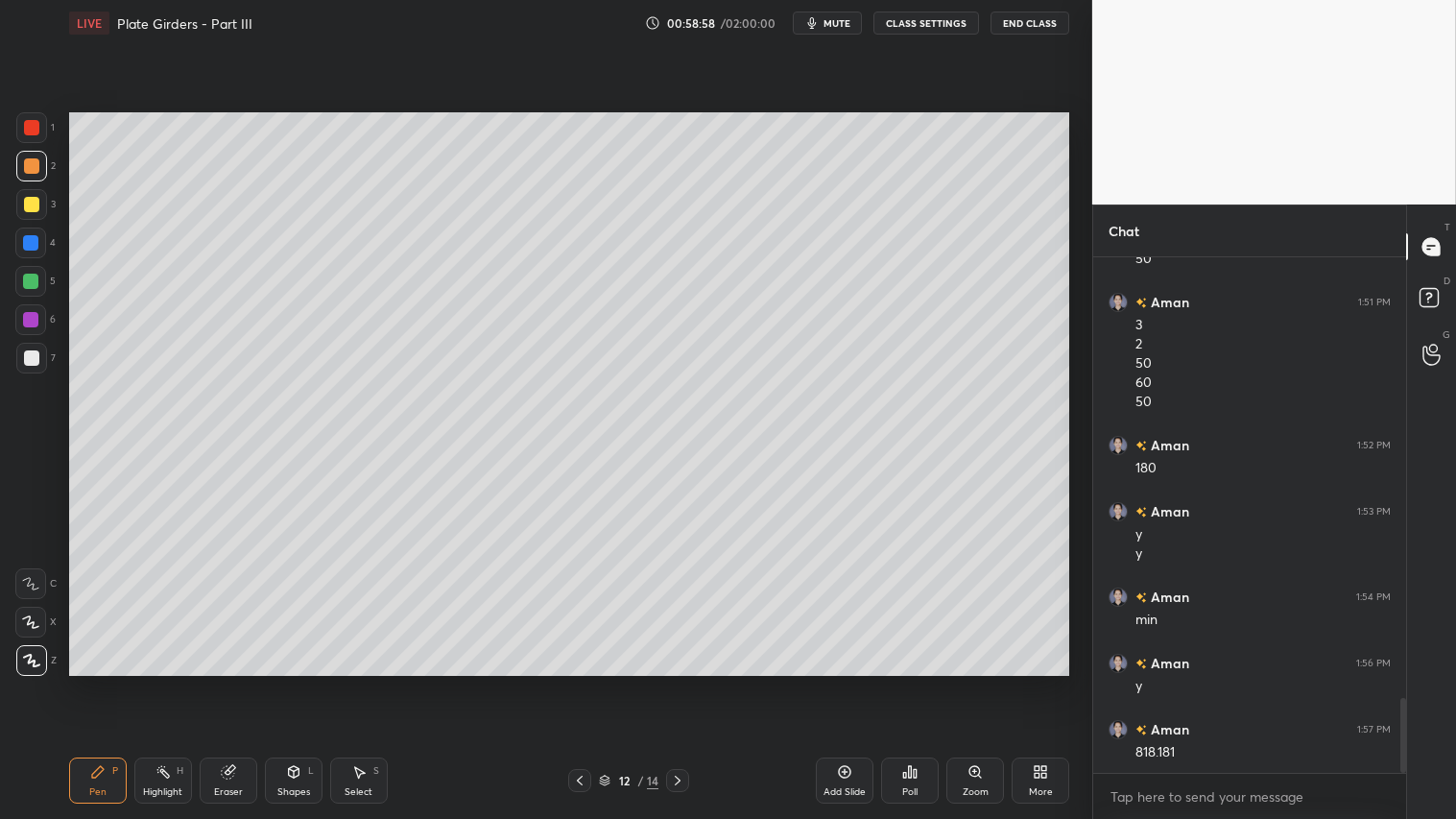
click at [676, 683] on icon at bounding box center [678, 780] width 15 height 15
click at [679, 683] on icon at bounding box center [678, 780] width 15 height 15
click at [580, 683] on icon at bounding box center [580, 780] width 15 height 15
click at [680, 683] on icon at bounding box center [678, 780] width 15 height 15
click at [581, 683] on icon at bounding box center [580, 780] width 15 height 15
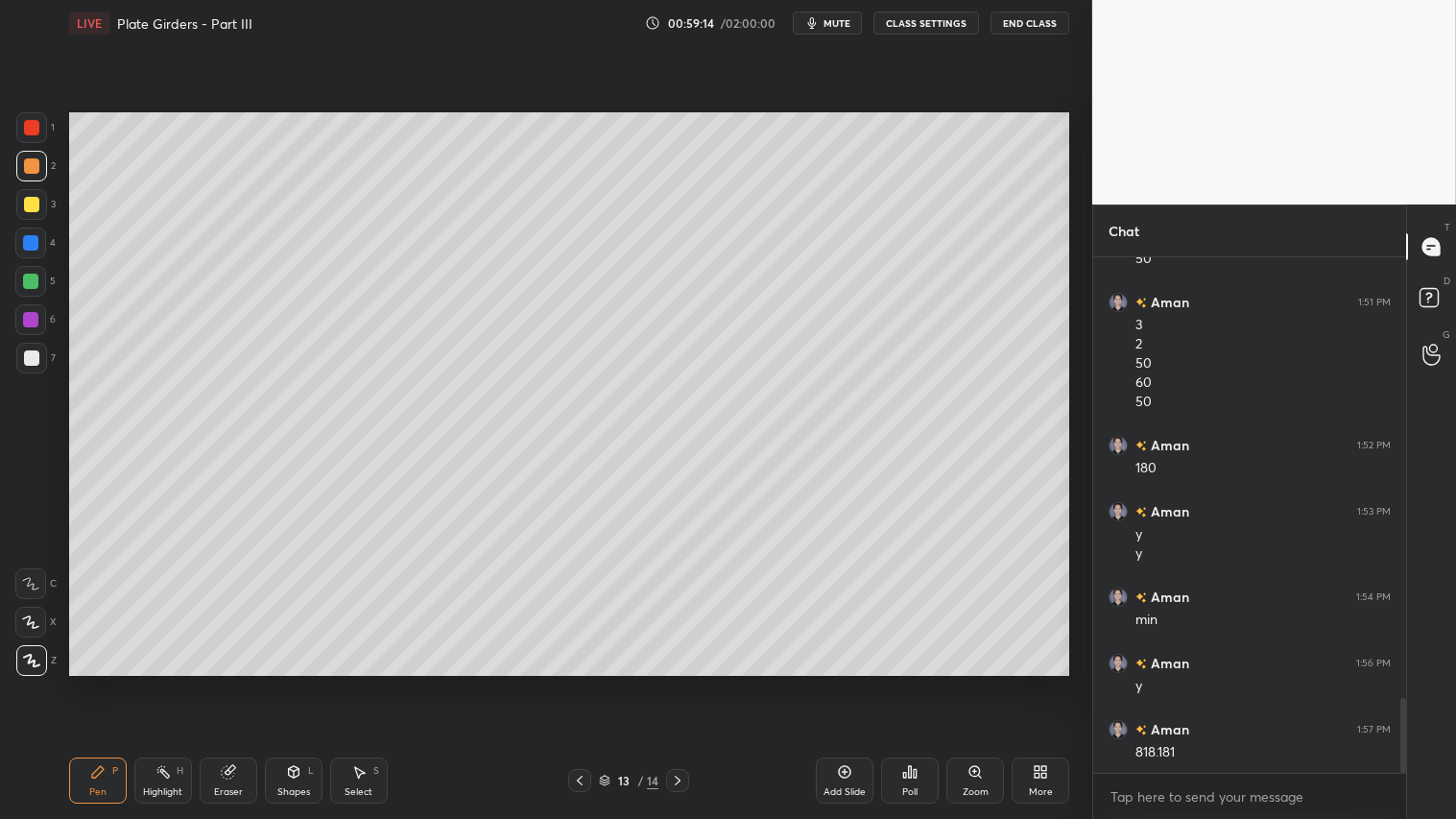
click at [677, 683] on icon at bounding box center [678, 780] width 15 height 15
click at [283, 683] on div "Shapes L" at bounding box center [294, 780] width 58 height 46
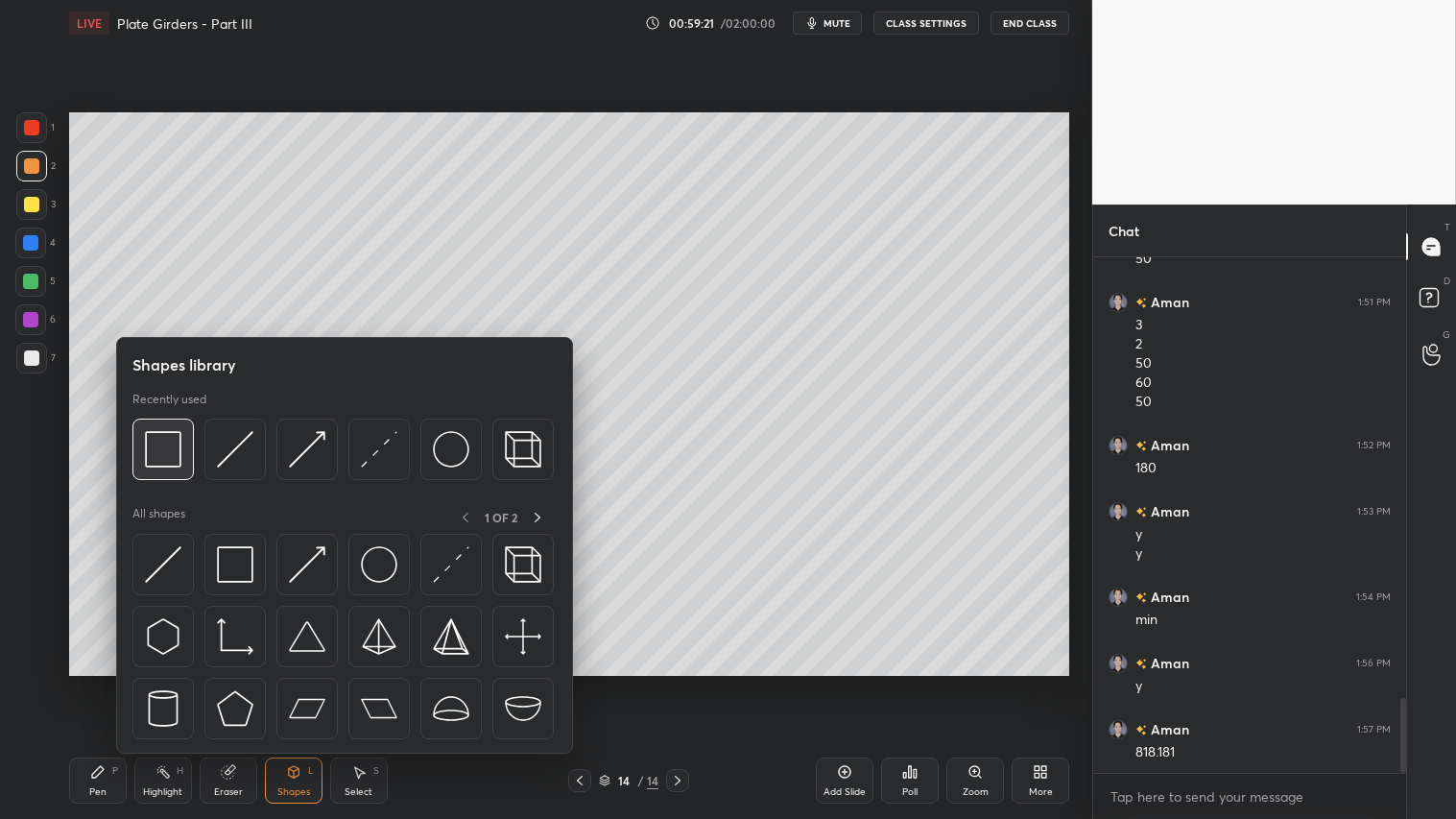
click at [160, 438] on img at bounding box center [163, 450] width 37 height 37
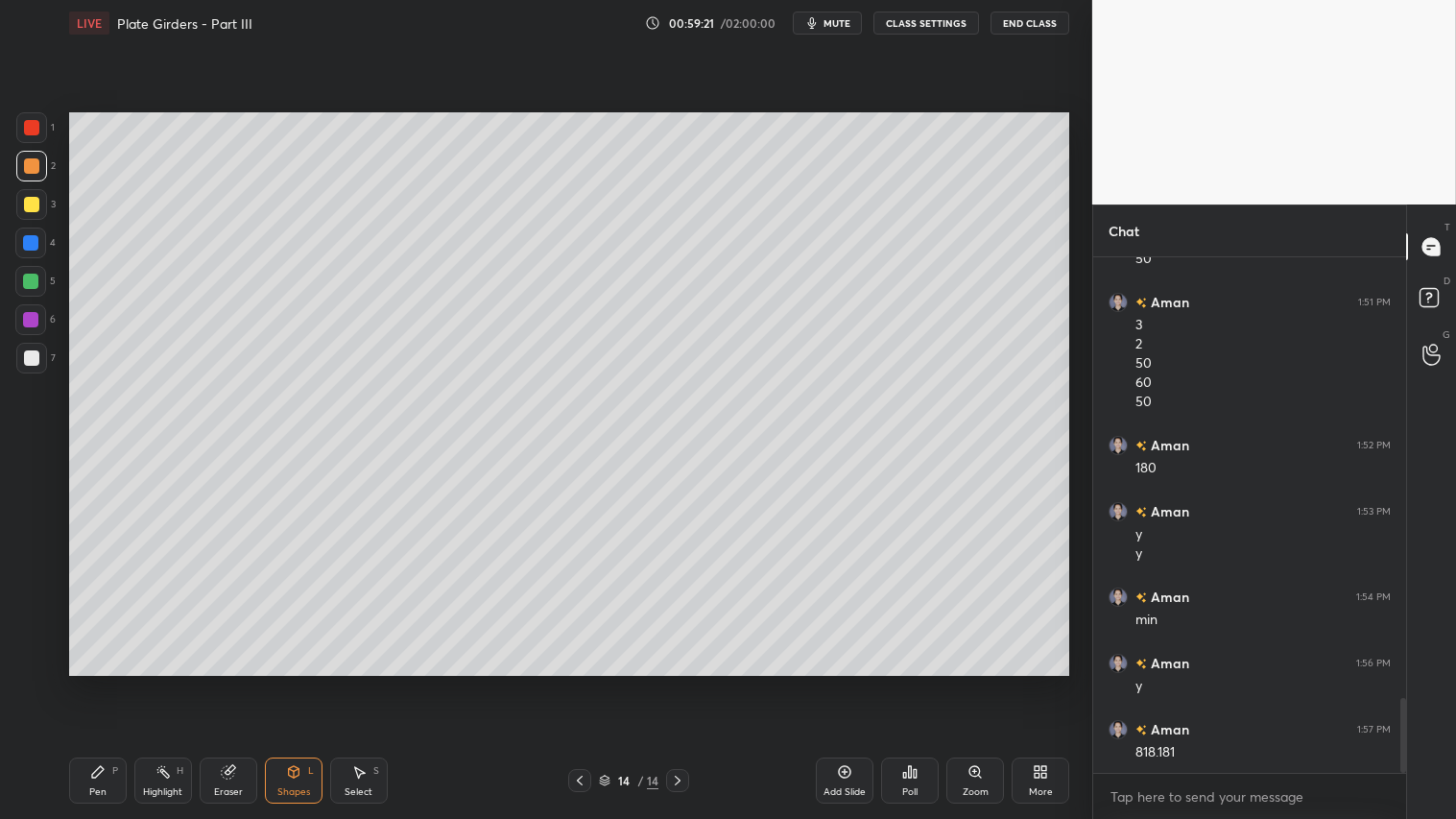
click at [40, 213] on div at bounding box center [32, 205] width 31 height 31
click at [845, 26] on span "mute" at bounding box center [837, 23] width 27 height 14
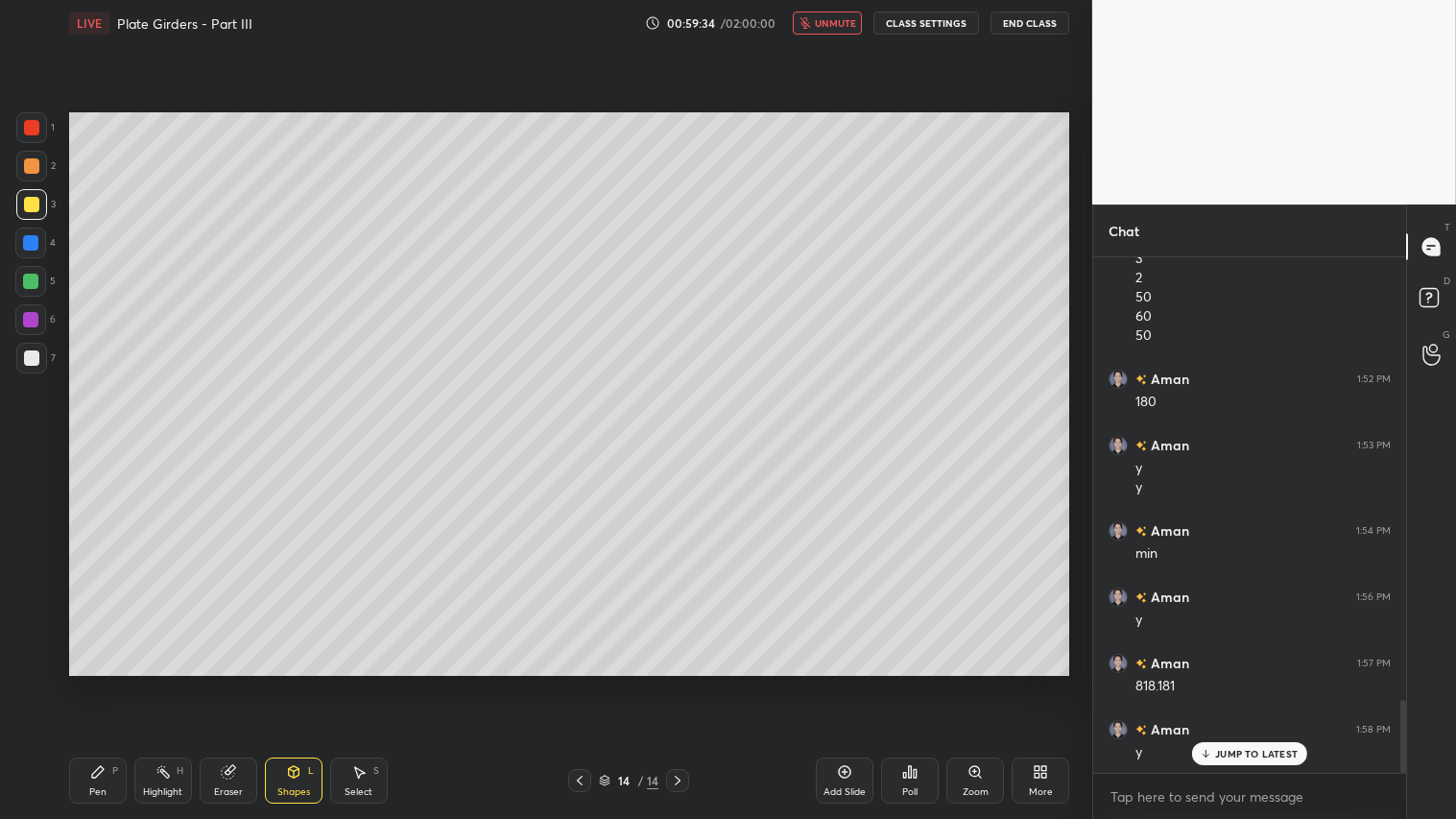
click at [835, 22] on span "unmute" at bounding box center [835, 23] width 41 height 14
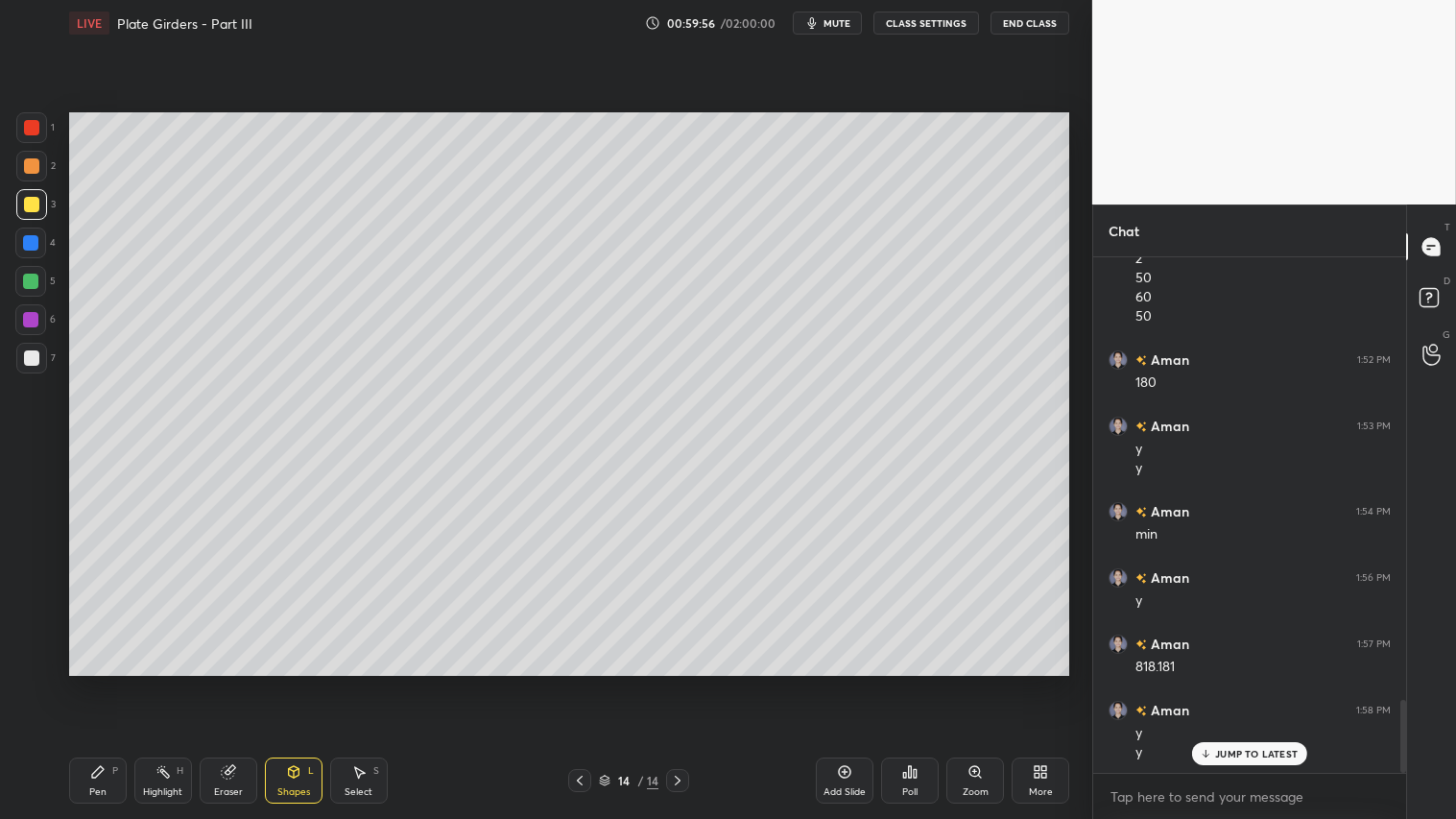
click at [25, 358] on div at bounding box center [32, 358] width 15 height 15
click at [99, 683] on div "Pen" at bounding box center [98, 792] width 17 height 10
click at [843, 683] on icon at bounding box center [845, 772] width 15 height 15
click at [293, 683] on icon at bounding box center [294, 772] width 15 height 15
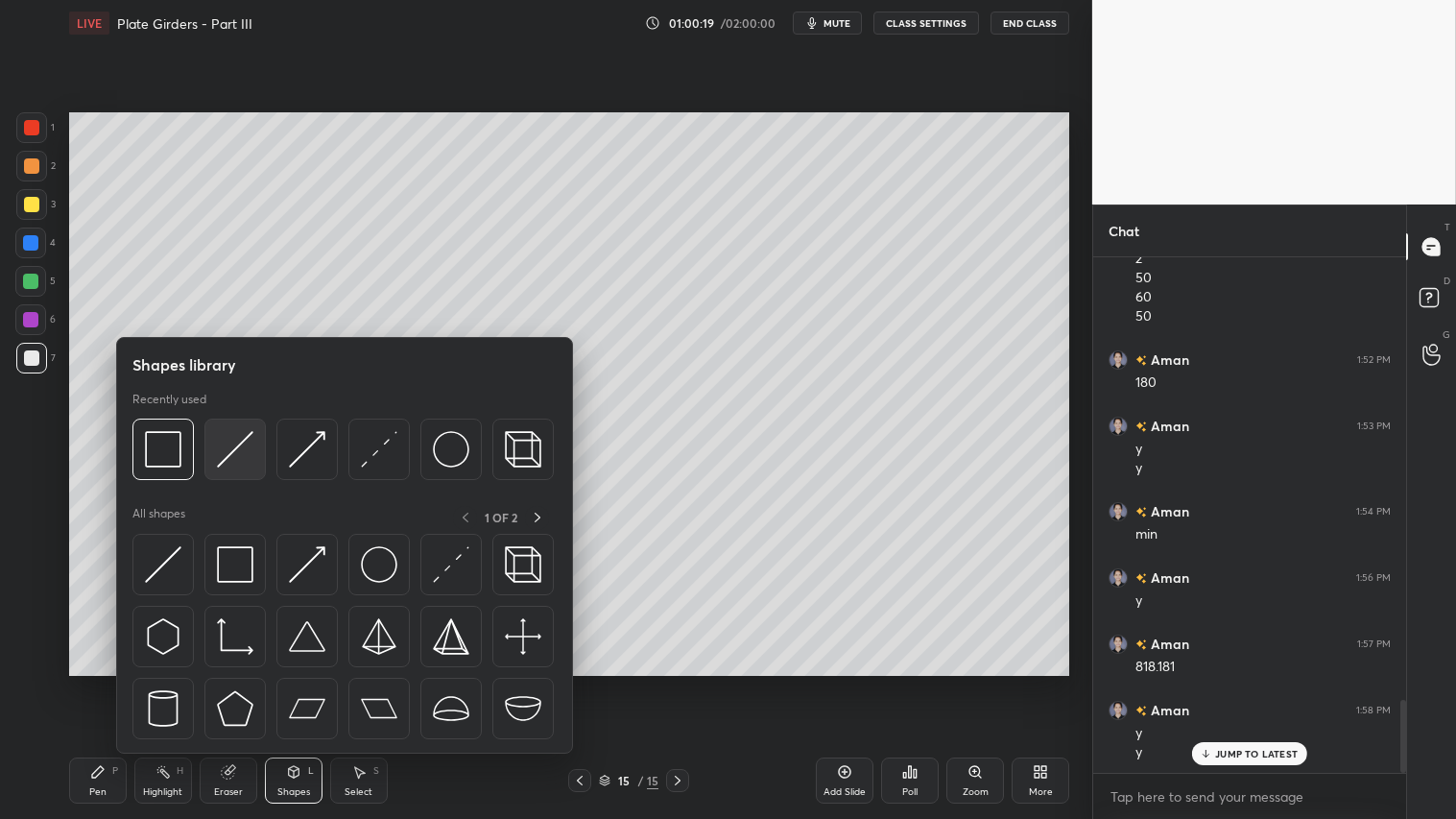
click at [234, 451] on img at bounding box center [235, 450] width 37 height 37
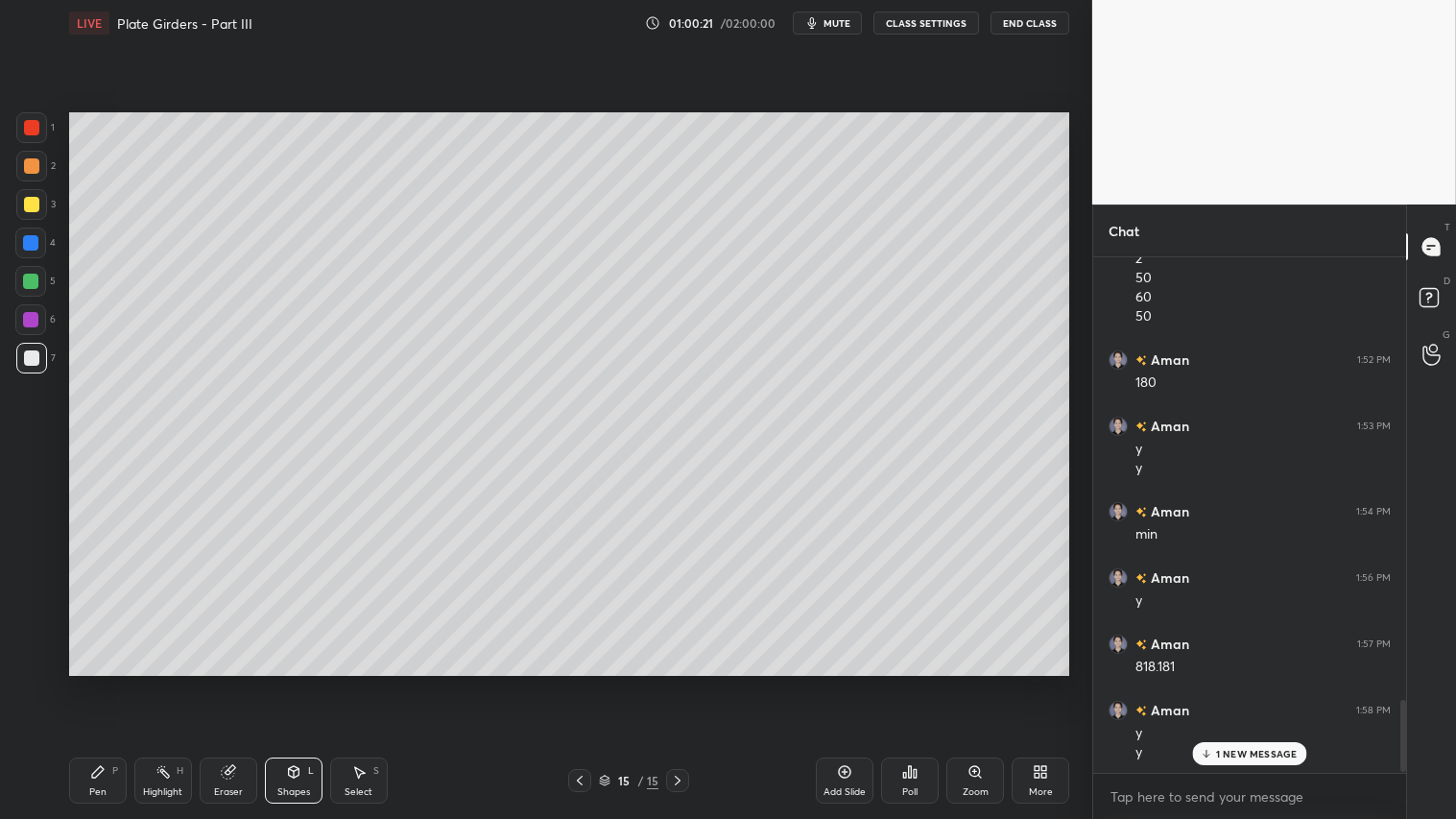
scroll to position [3193, 0]
drag, startPoint x: 290, startPoint y: 790, endPoint x: 283, endPoint y: 782, distance: 10.6
click at [286, 683] on div "Shapes" at bounding box center [294, 792] width 33 height 10
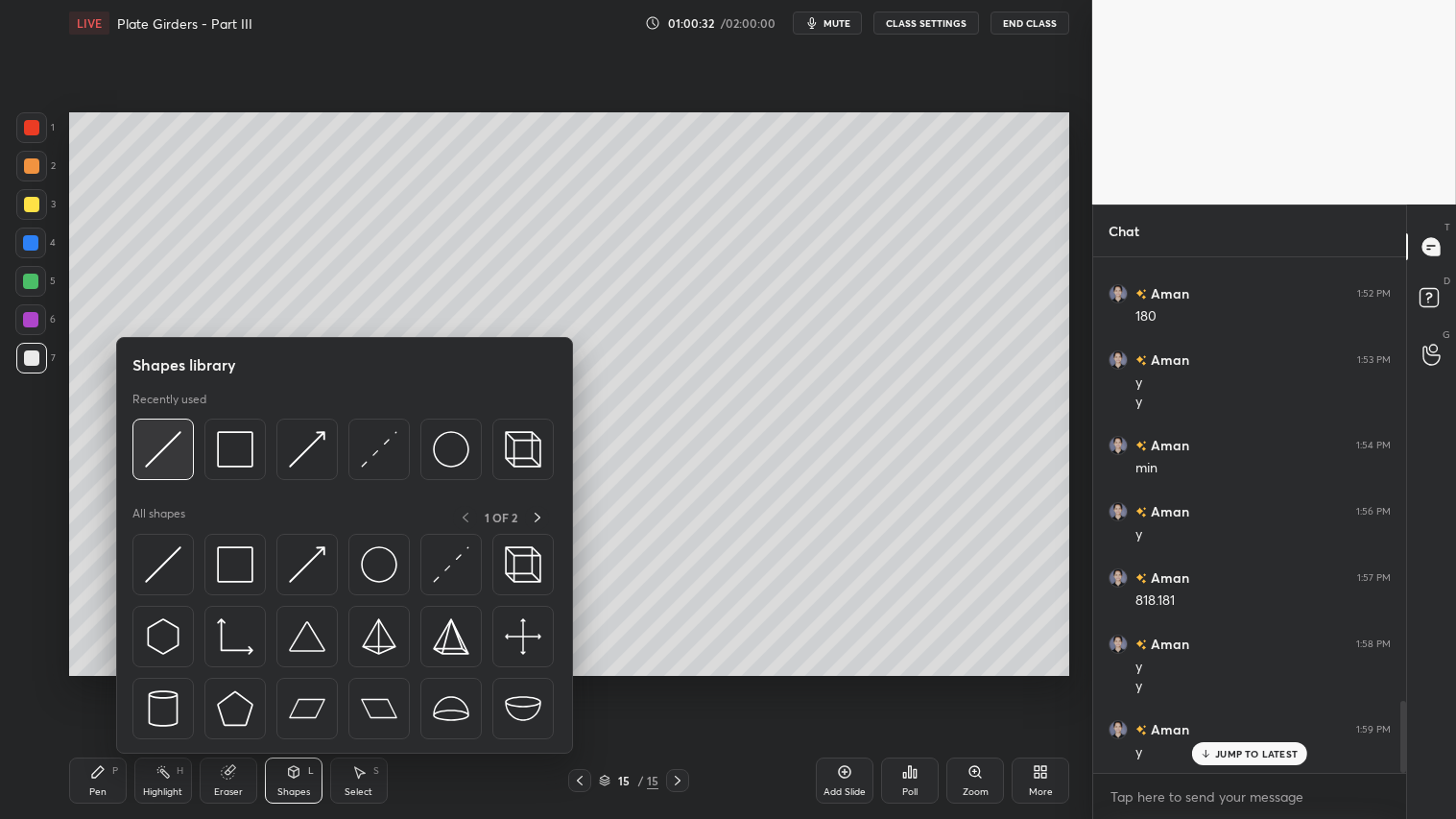
click at [160, 443] on img at bounding box center [163, 450] width 37 height 37
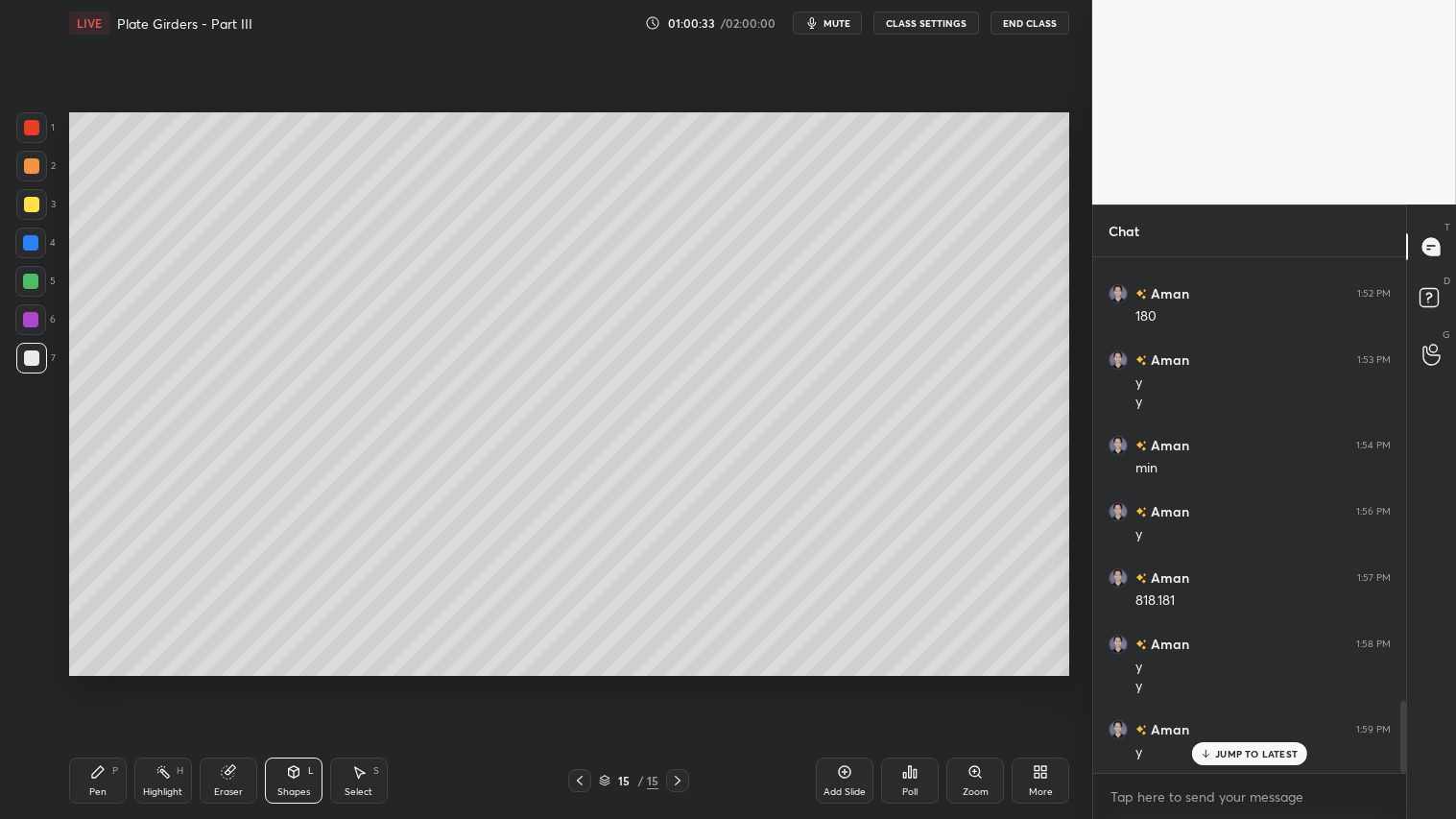
click at [36, 160] on div at bounding box center [32, 166] width 31 height 31
click at [241, 683] on div "Eraser" at bounding box center [229, 780] width 58 height 46
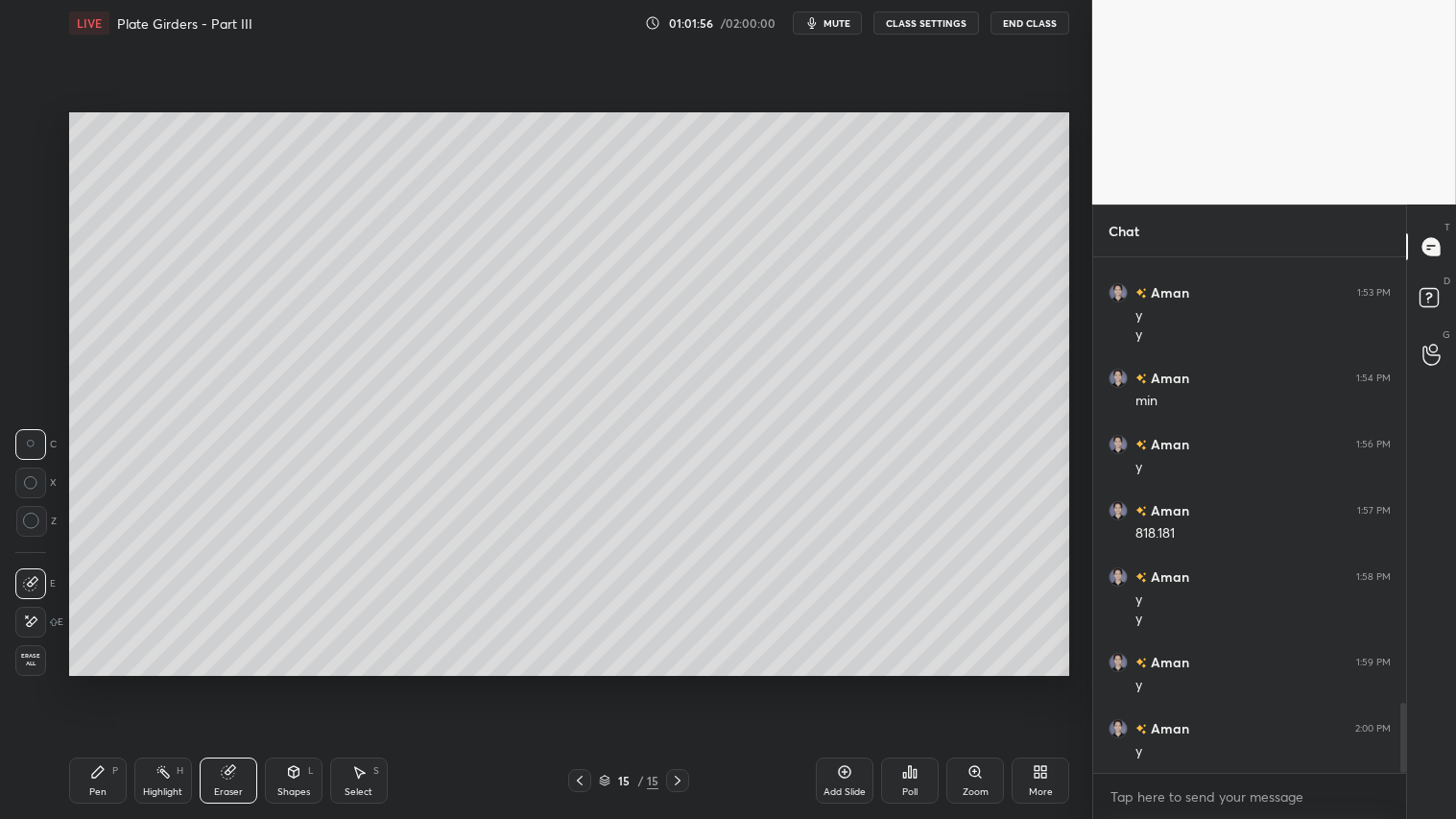
click at [103, 683] on icon at bounding box center [98, 772] width 15 height 15
drag, startPoint x: 290, startPoint y: 778, endPoint x: 294, endPoint y: 763, distance: 15.5
click at [290, 683] on div "Shapes L" at bounding box center [294, 780] width 58 height 46
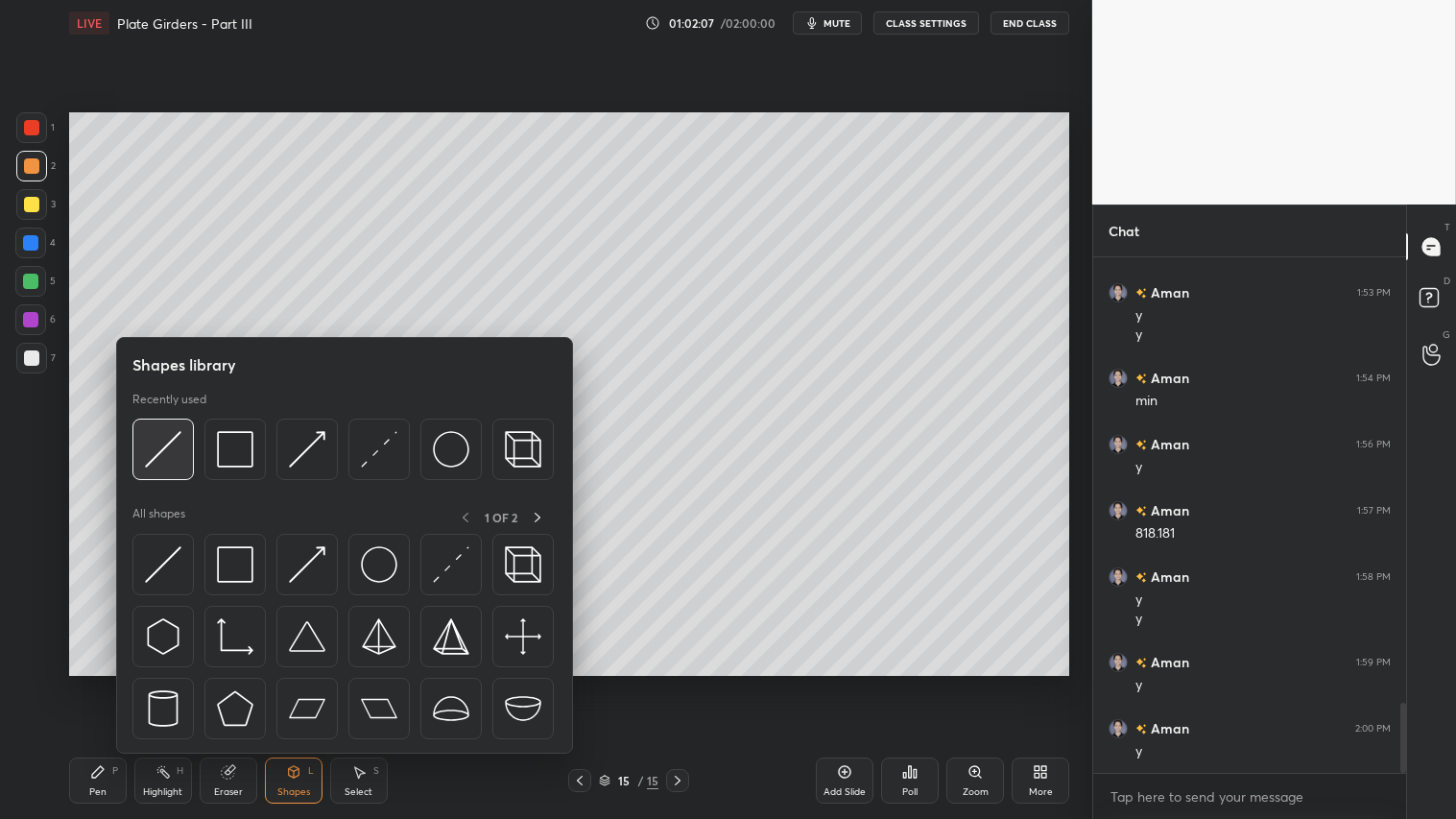
click at [171, 448] on img at bounding box center [163, 450] width 37 height 37
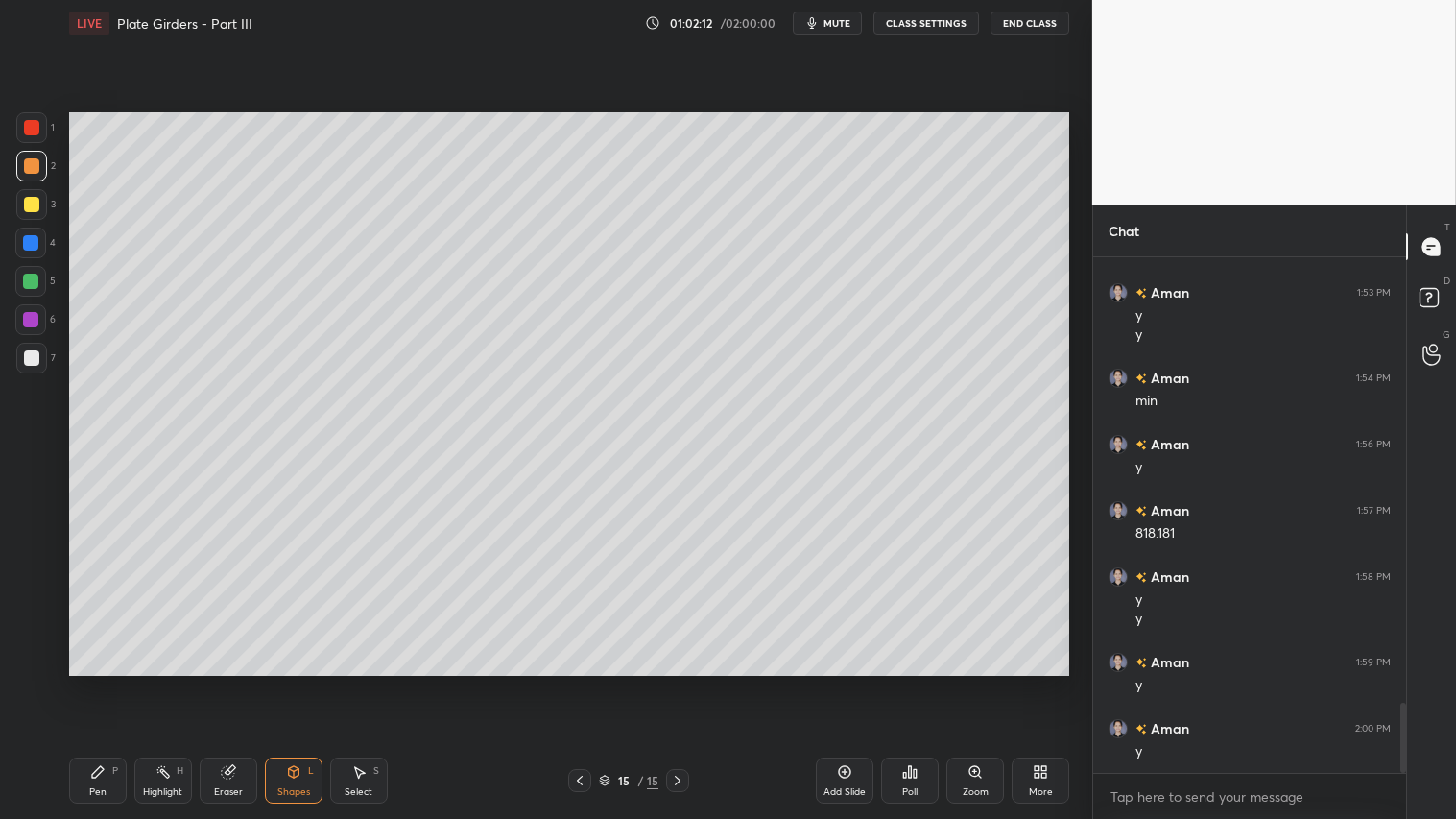
click at [107, 683] on div "Pen P" at bounding box center [98, 780] width 58 height 46
drag, startPoint x: 291, startPoint y: 804, endPoint x: 293, endPoint y: 778, distance: 26.1
click at [291, 683] on div "Pen P Highlight H Eraser Shapes L Select S 15 / 15 Add Slide Poll Zoom More" at bounding box center [569, 781] width 1000 height 77
click at [298, 683] on div "Shapes L" at bounding box center [294, 780] width 58 height 46
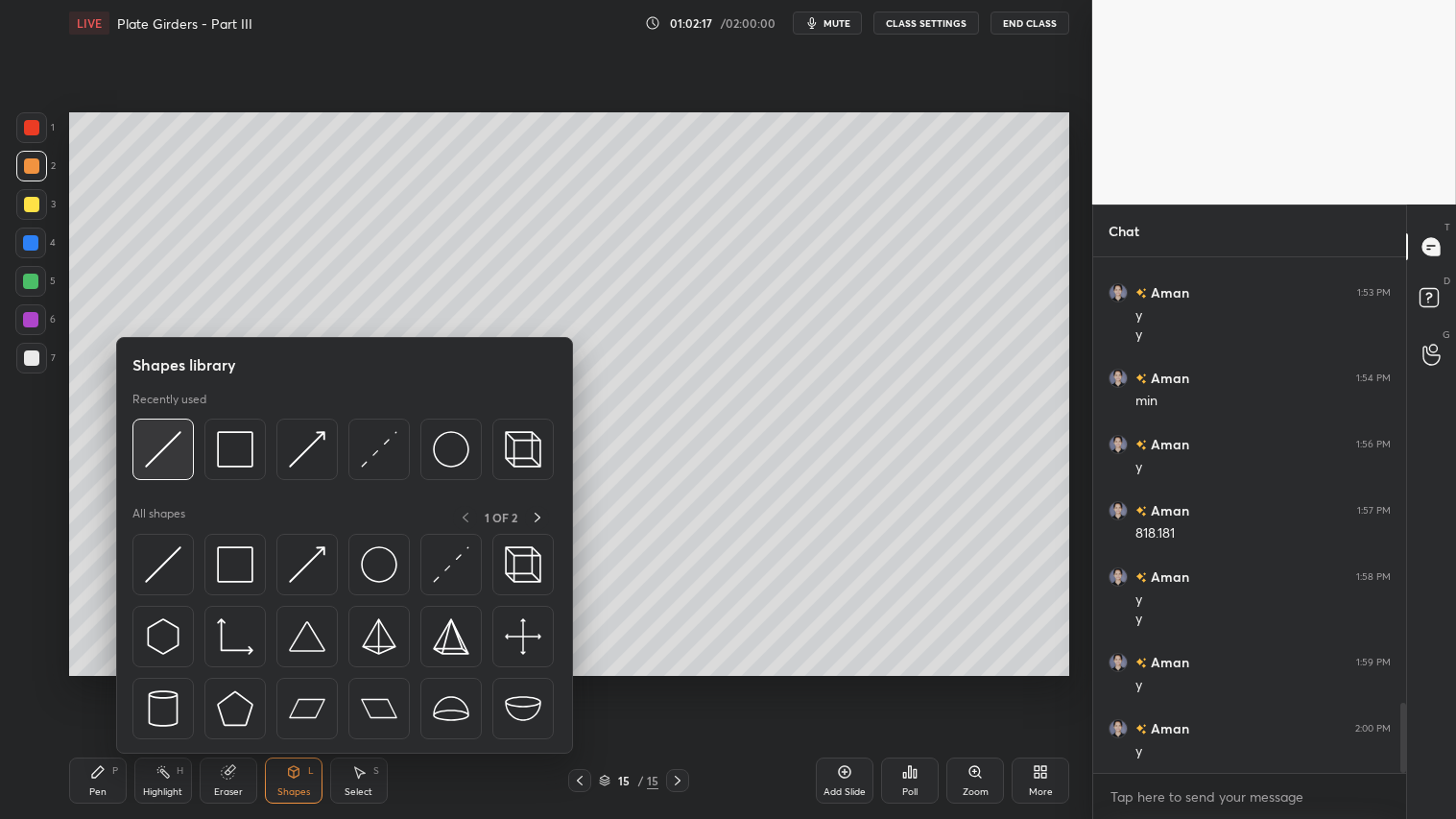
click at [173, 428] on div at bounding box center [163, 450] width 62 height 62
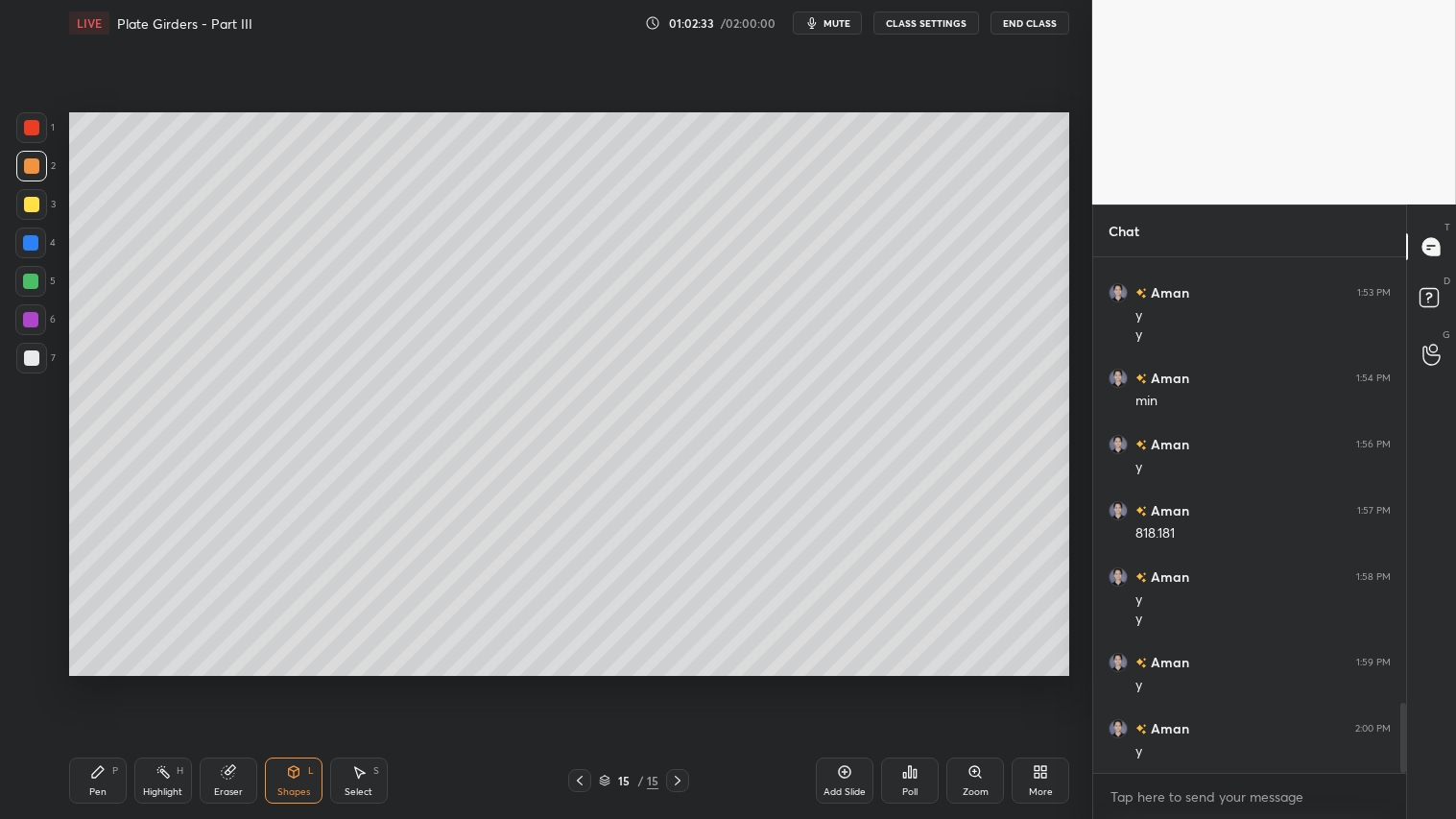
click at [295, 683] on div "Shapes" at bounding box center [294, 792] width 33 height 10
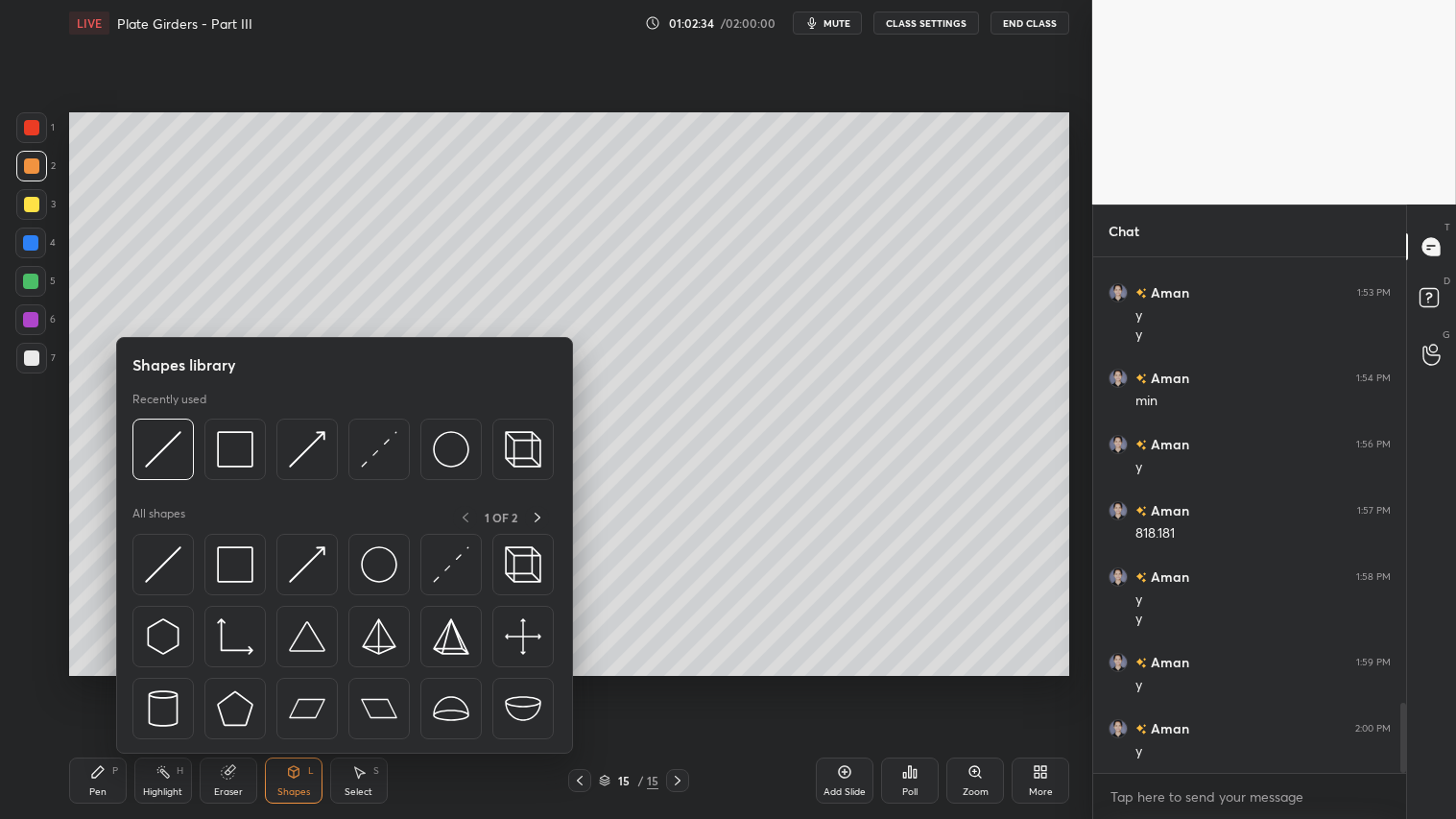
click at [109, 683] on div "Pen P" at bounding box center [98, 780] width 58 height 46
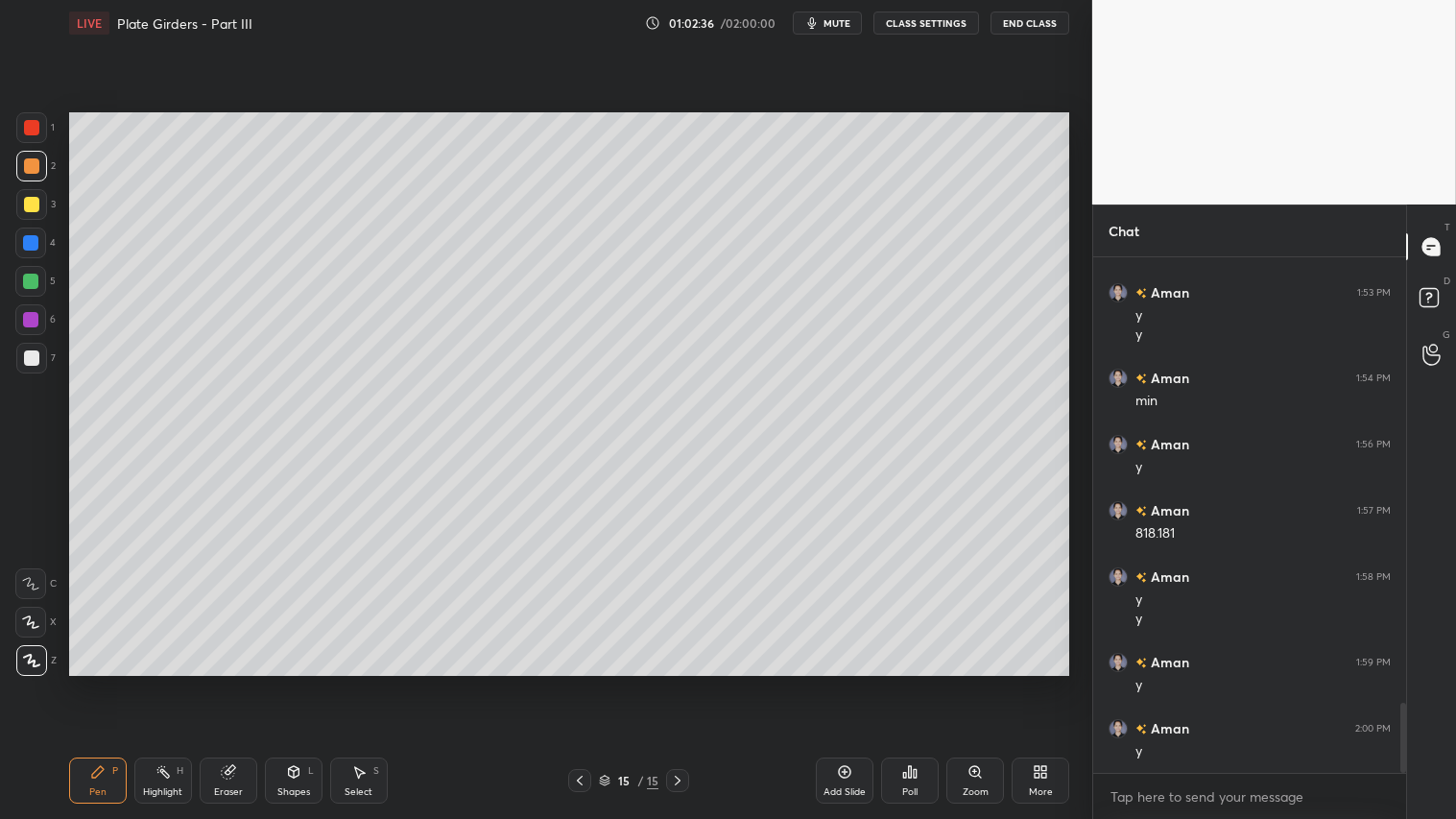
click at [30, 192] on div at bounding box center [32, 205] width 31 height 31
drag, startPoint x: 289, startPoint y: 776, endPoint x: 289, endPoint y: 758, distance: 18.0
click at [289, 683] on icon at bounding box center [294, 772] width 15 height 15
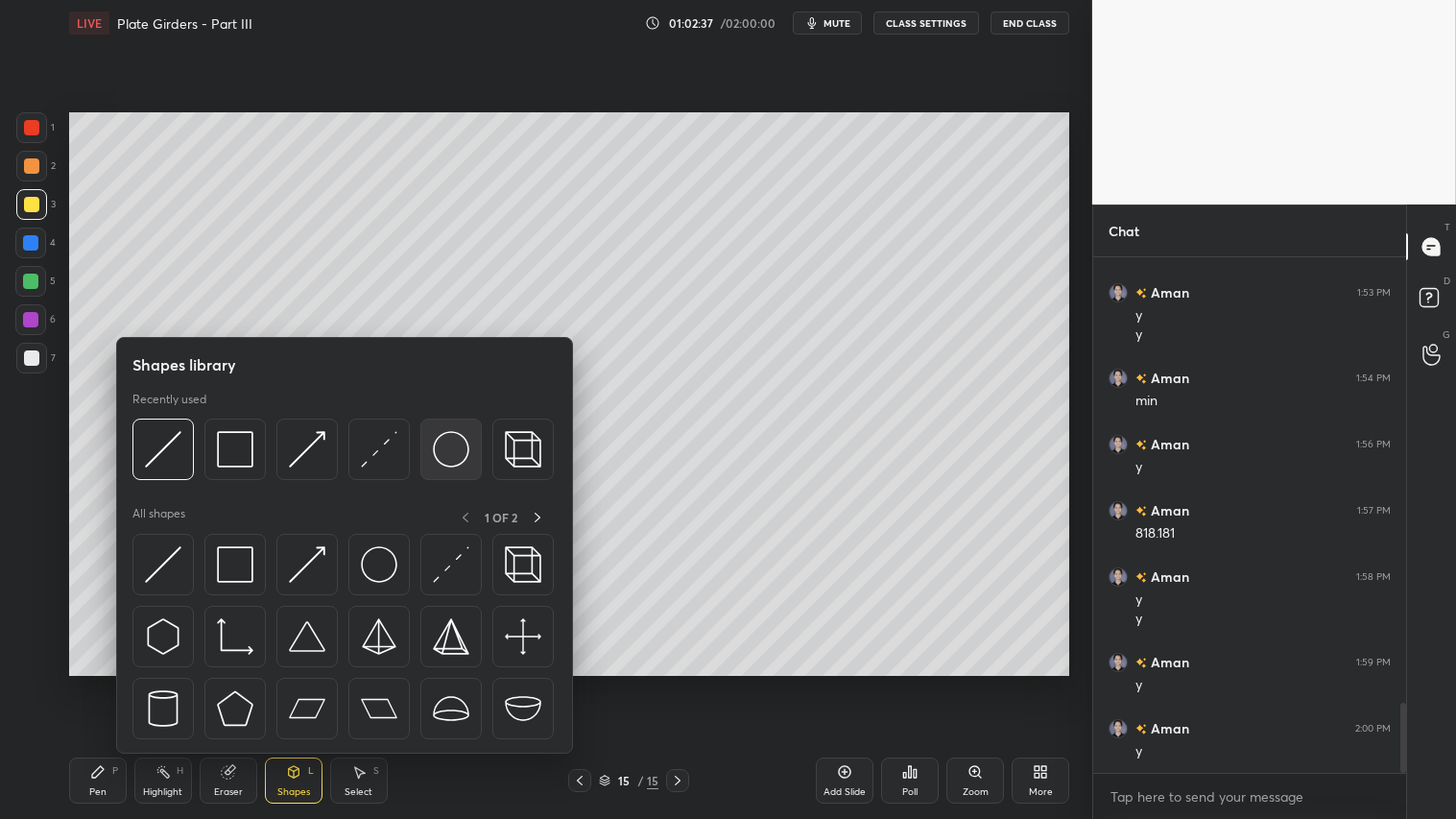
click at [435, 440] on img at bounding box center [451, 450] width 37 height 37
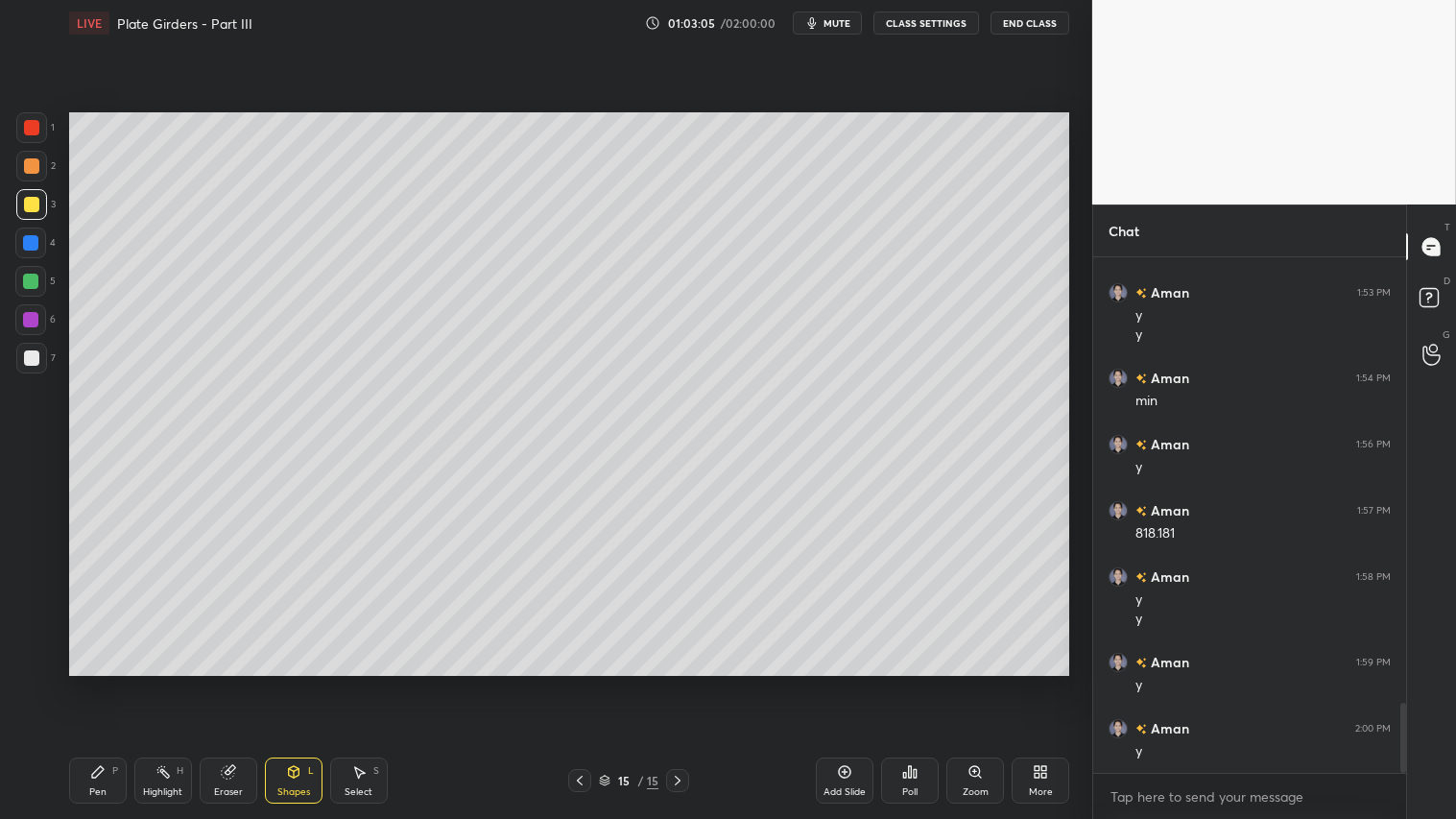
drag, startPoint x: 302, startPoint y: 783, endPoint x: 302, endPoint y: 763, distance: 20.0
click at [299, 683] on div "Shapes L" at bounding box center [294, 780] width 58 height 46
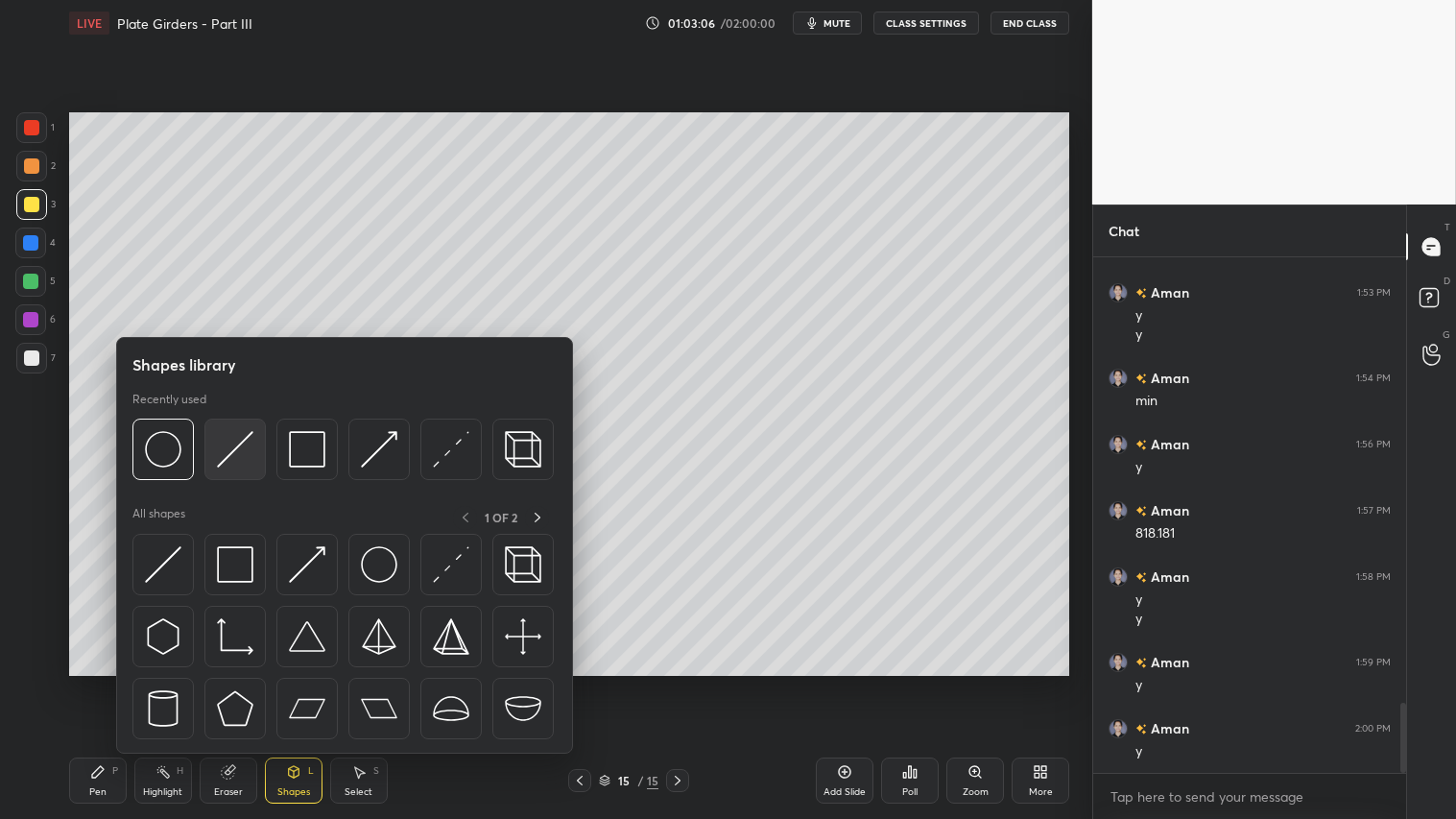
click at [231, 431] on img at bounding box center [235, 450] width 37 height 37
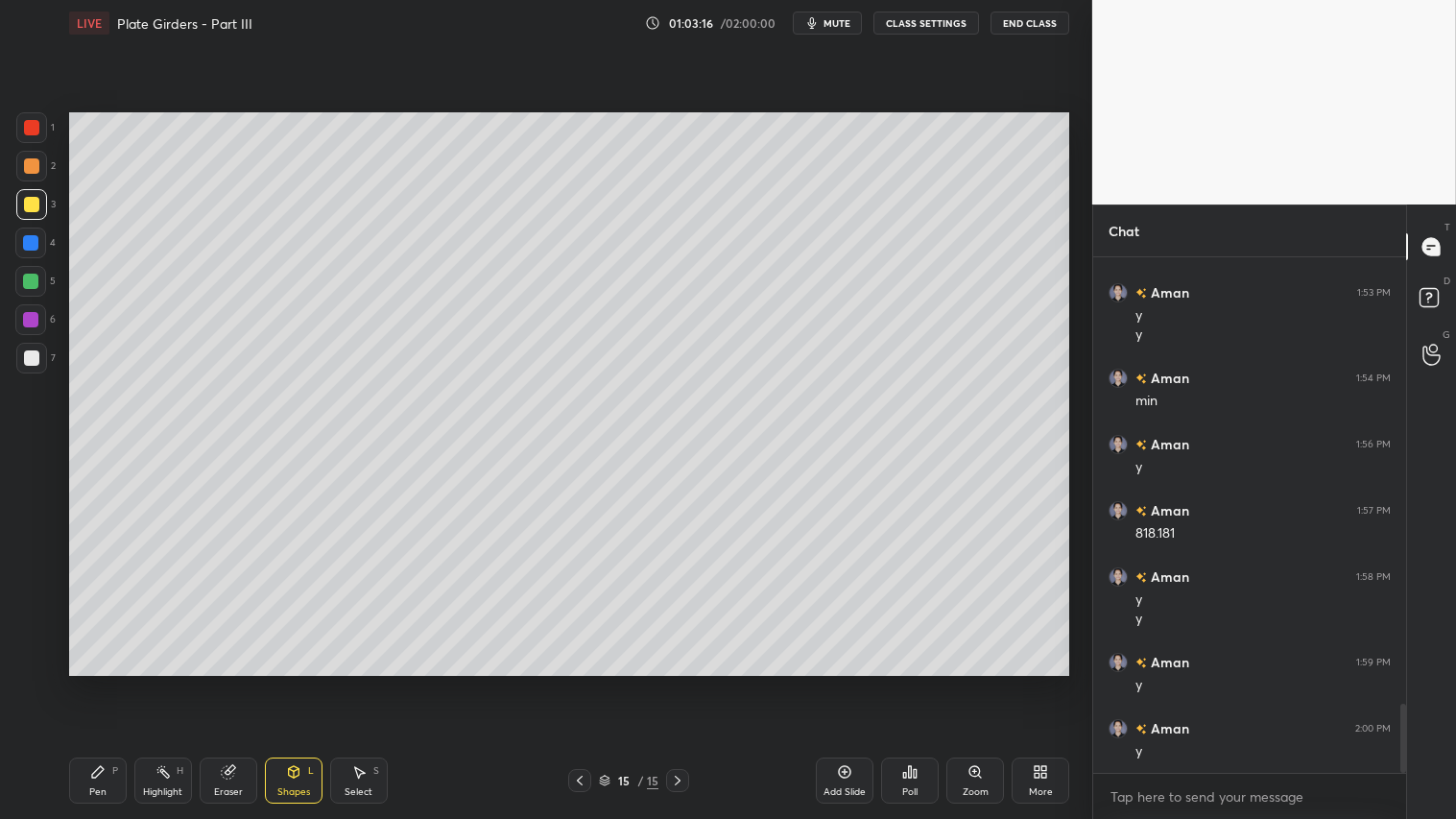
scroll to position [3327, 0]
click at [223, 683] on div "Eraser" at bounding box center [229, 792] width 29 height 10
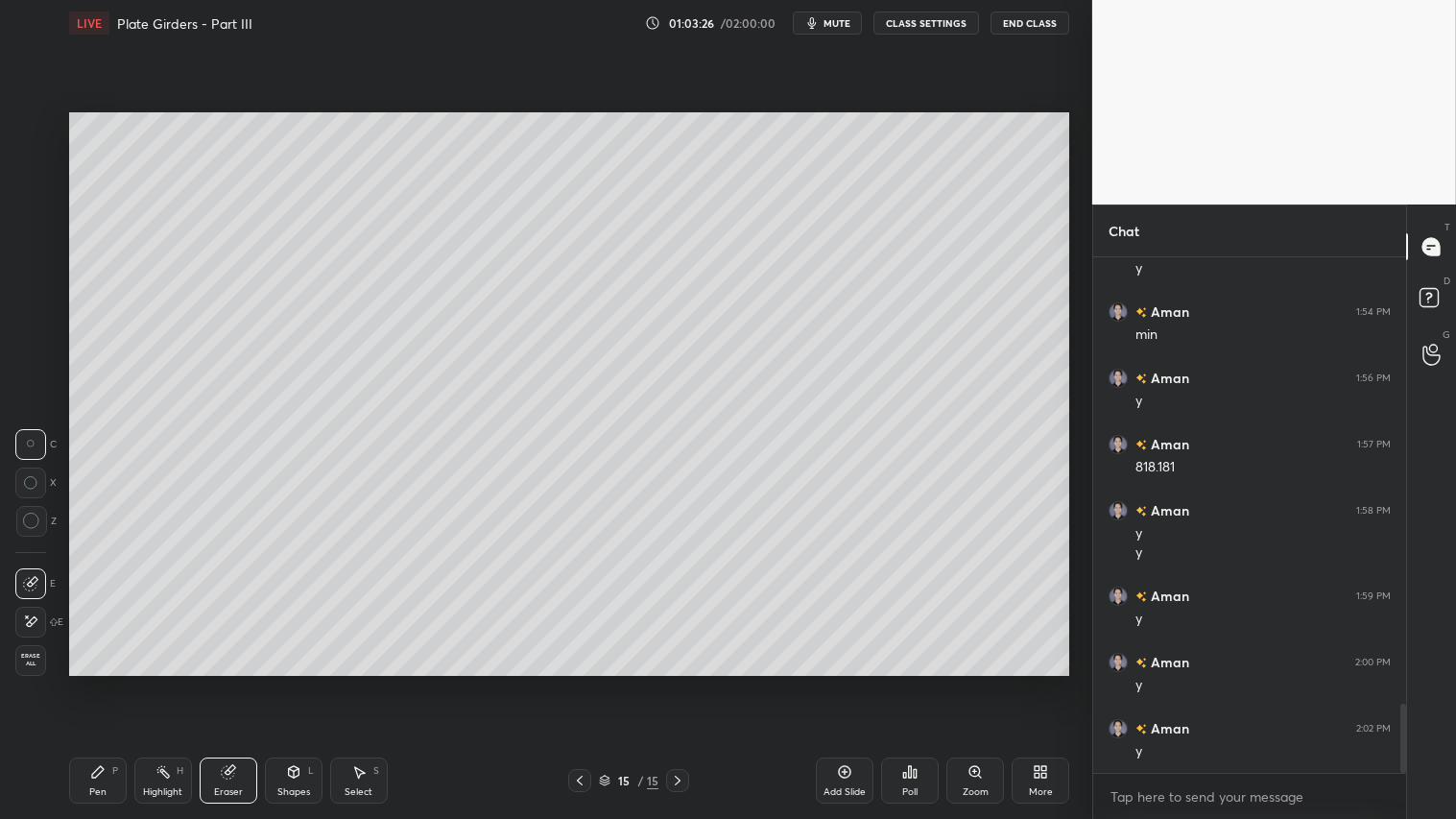
click at [282, 683] on div "Pen P Highlight H Eraser Shapes L Select S 15 / 15 Add Slide Poll Zoom More" at bounding box center [569, 781] width 1000 height 77
drag, startPoint x: 285, startPoint y: 776, endPoint x: 283, endPoint y: 766, distance: 10.2
click at [283, 683] on div "Shapes L" at bounding box center [294, 780] width 58 height 46
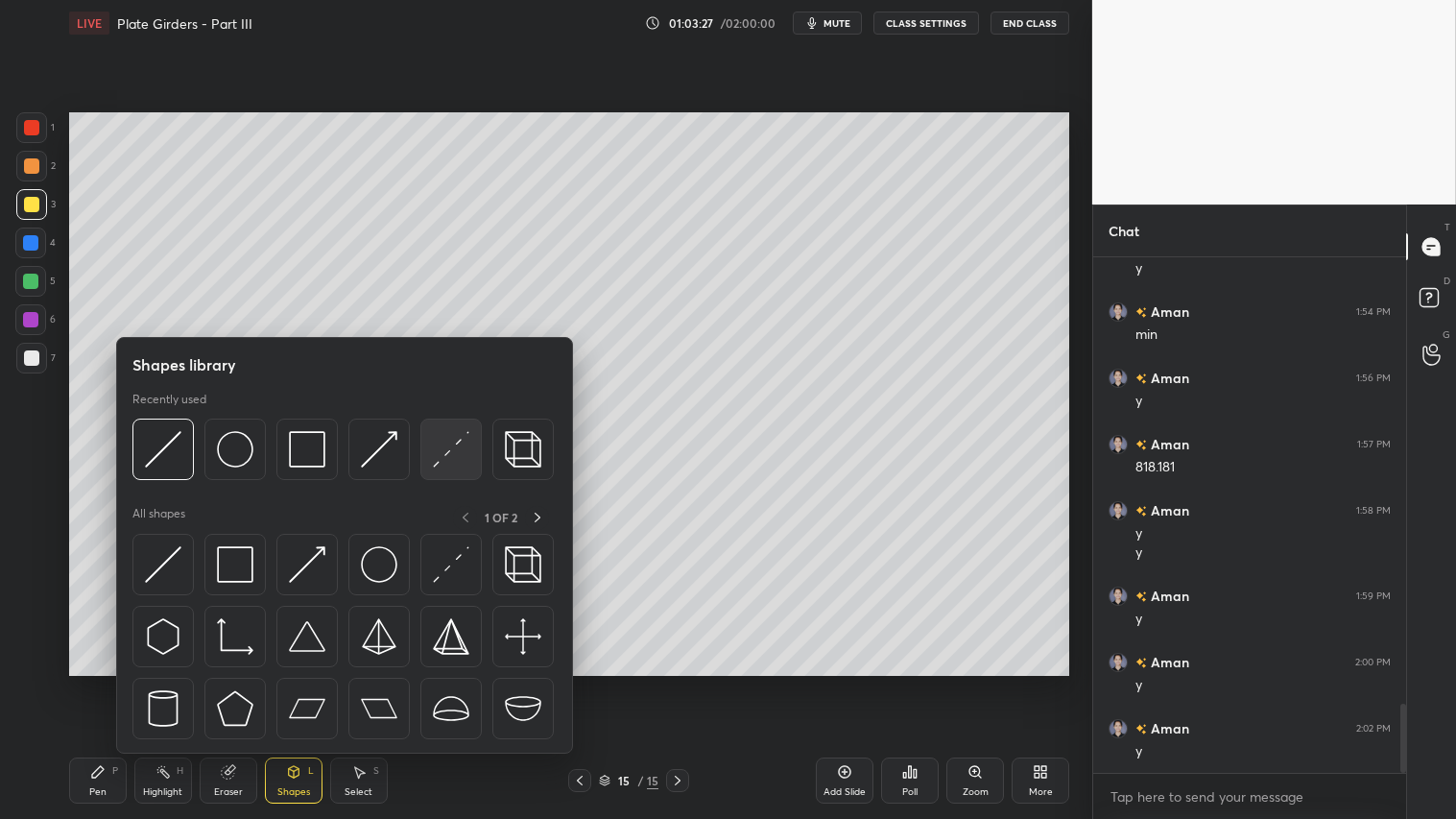
click at [446, 455] on img at bounding box center [451, 450] width 37 height 37
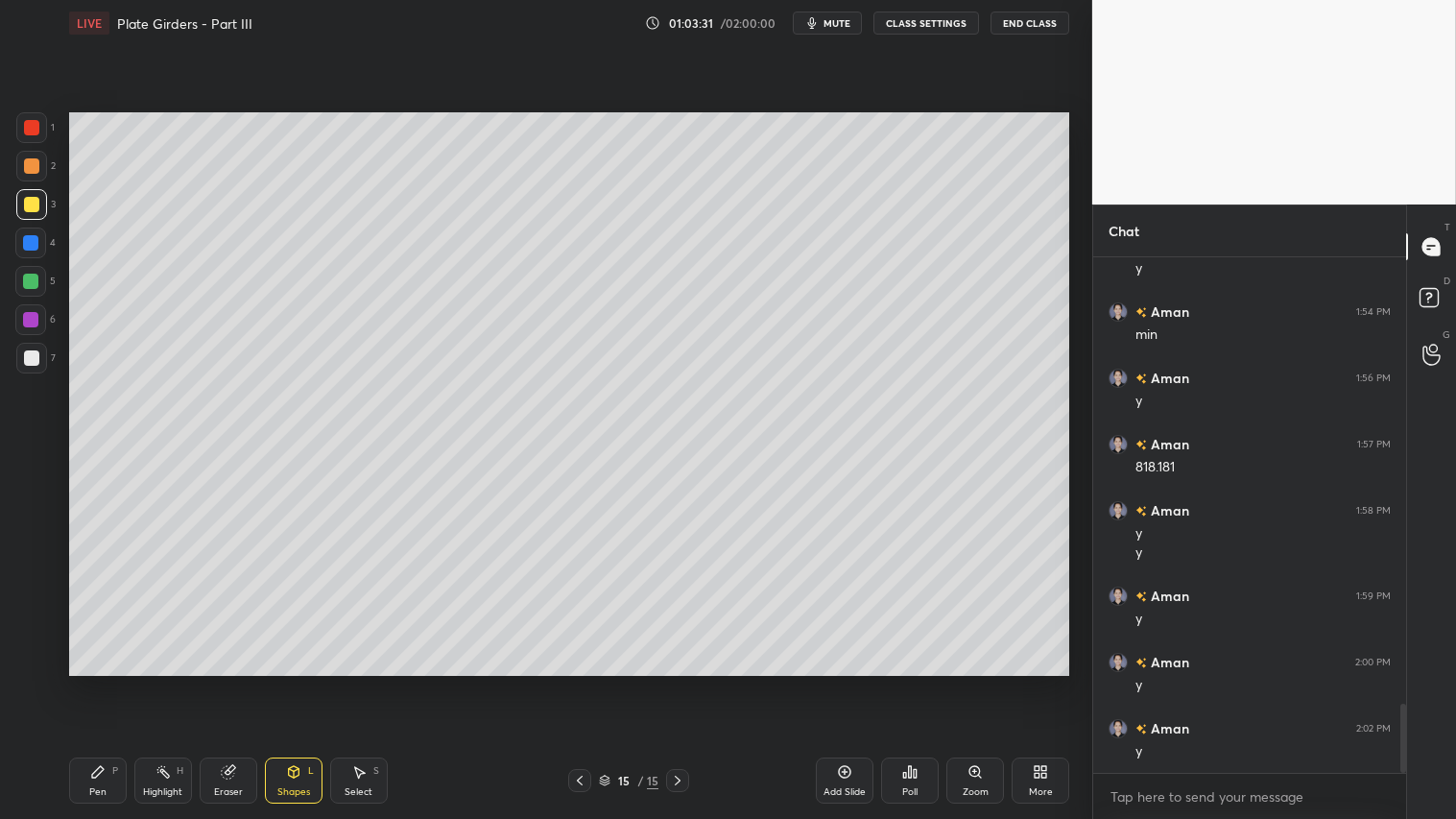
click at [35, 115] on div at bounding box center [32, 127] width 31 height 31
click at [839, 683] on div "Add Slide" at bounding box center [845, 780] width 58 height 46
click at [310, 683] on div "Shapes L" at bounding box center [294, 780] width 58 height 46
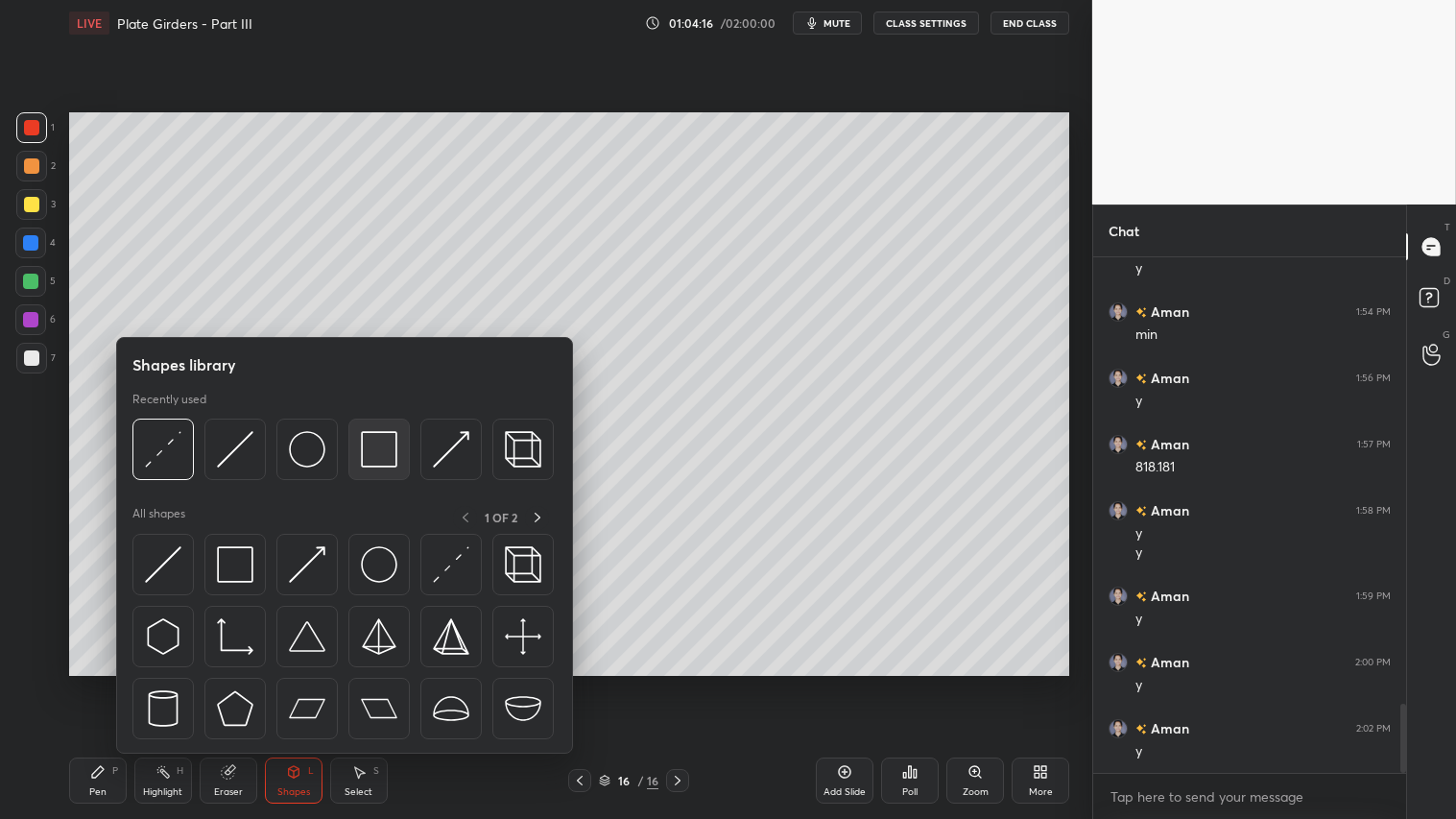
click at [384, 440] on img at bounding box center [379, 450] width 37 height 37
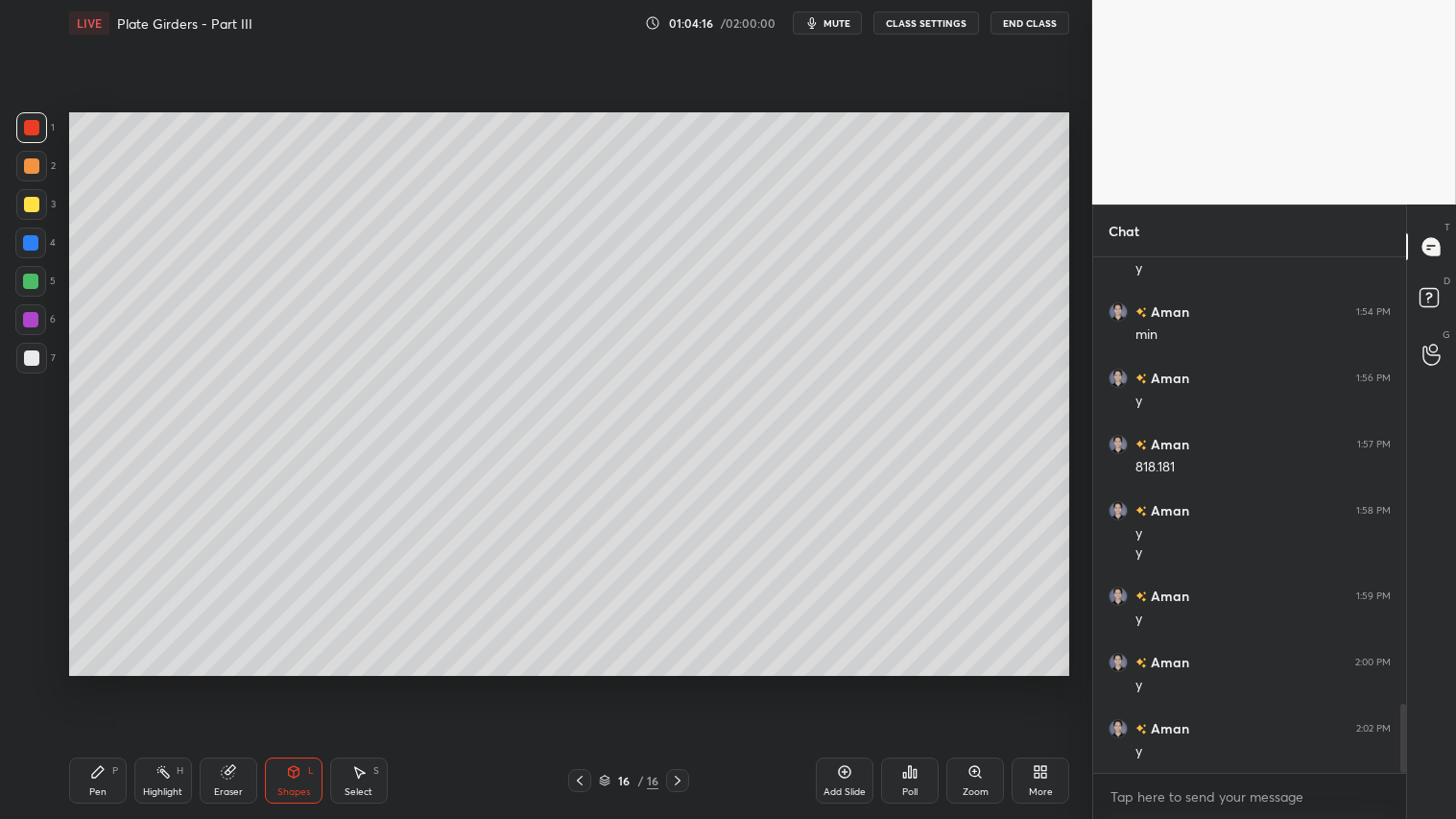
click at [24, 164] on div at bounding box center [32, 166] width 15 height 15
click at [300, 683] on div "Shapes L" at bounding box center [294, 780] width 58 height 46
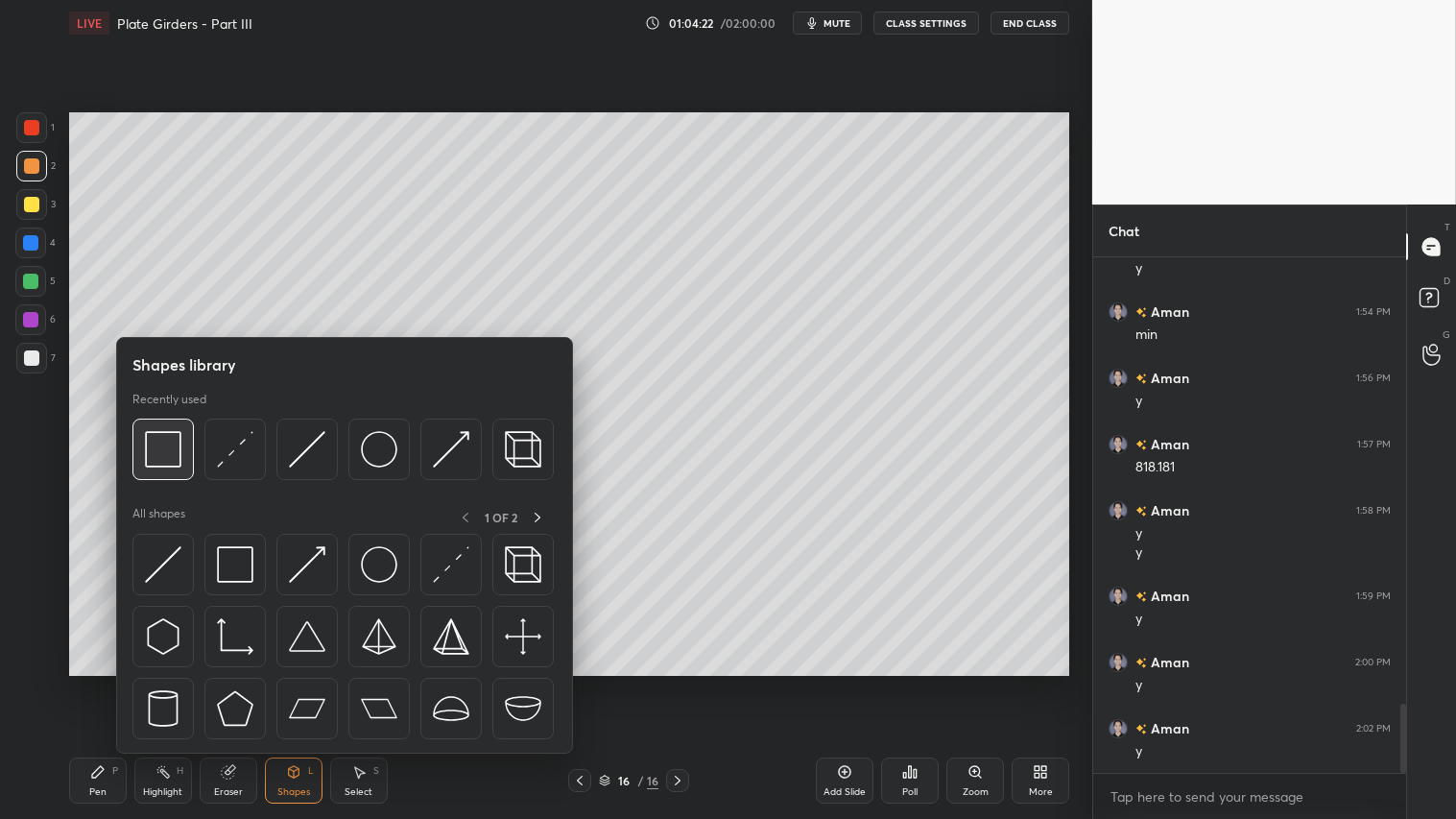
click at [176, 447] on img at bounding box center [163, 450] width 37 height 37
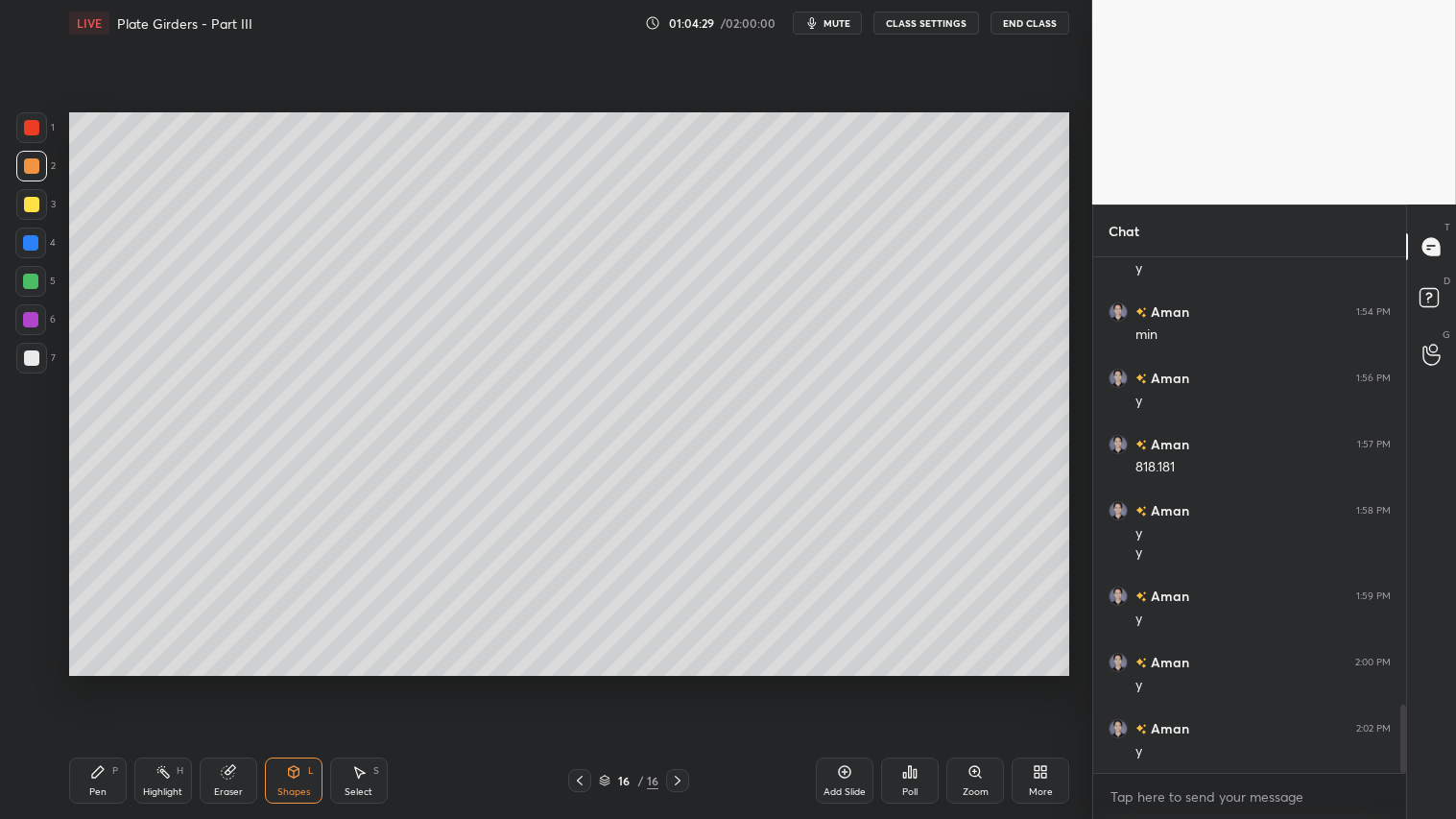
scroll to position [3393, 0]
click at [305, 683] on div "Shapes L" at bounding box center [294, 780] width 58 height 46
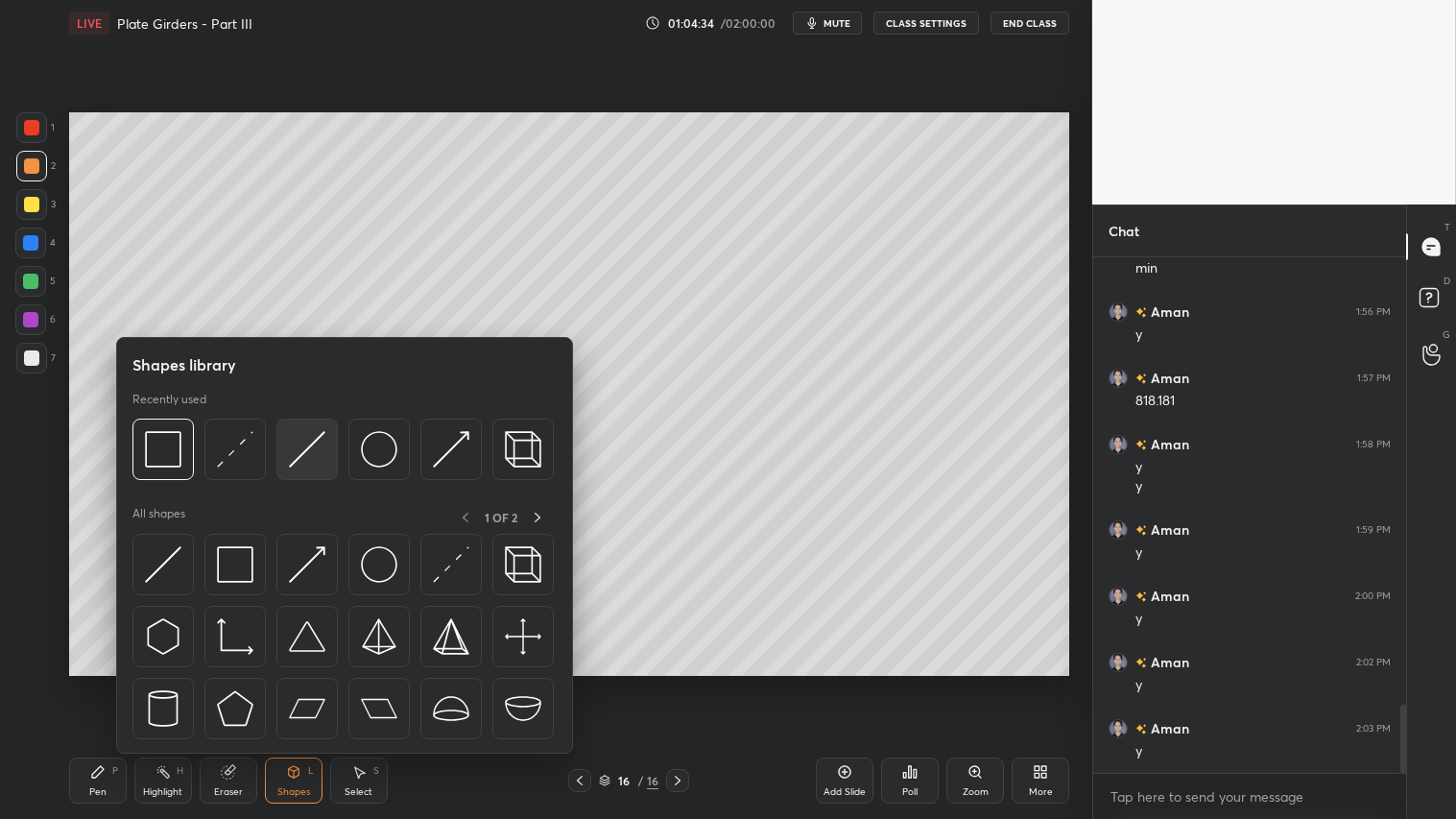
click at [309, 436] on img at bounding box center [308, 450] width 37 height 37
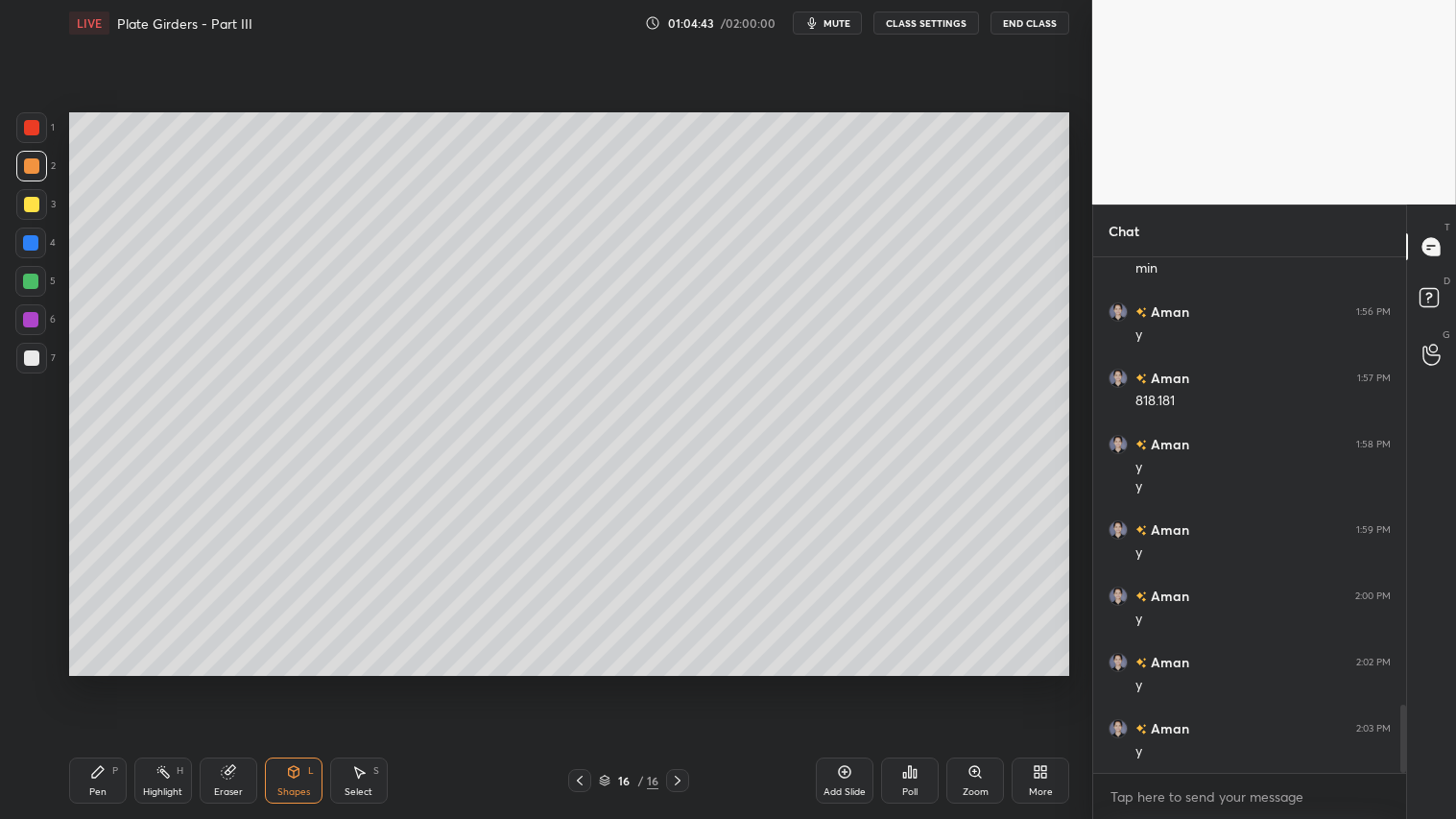
drag, startPoint x: 98, startPoint y: 762, endPoint x: 106, endPoint y: 683, distance: 79.4
click at [97, 683] on div "Pen P" at bounding box center [98, 780] width 58 height 46
drag, startPoint x: 227, startPoint y: 783, endPoint x: 218, endPoint y: 736, distance: 47.9
click at [227, 683] on div "Eraser" at bounding box center [229, 780] width 58 height 46
click at [298, 683] on div "Shapes" at bounding box center [294, 792] width 33 height 10
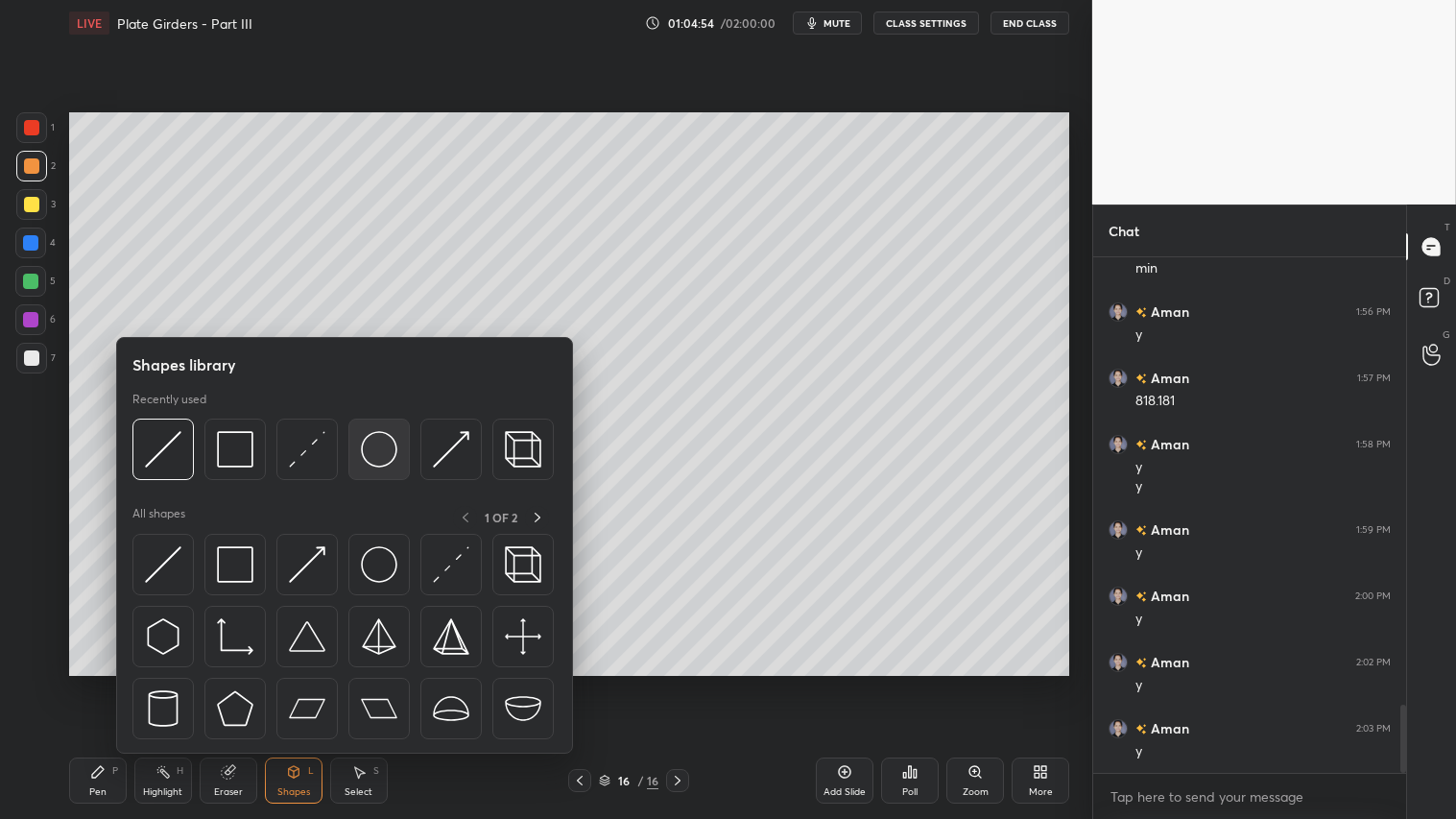
click at [382, 455] on img at bounding box center [379, 450] width 37 height 37
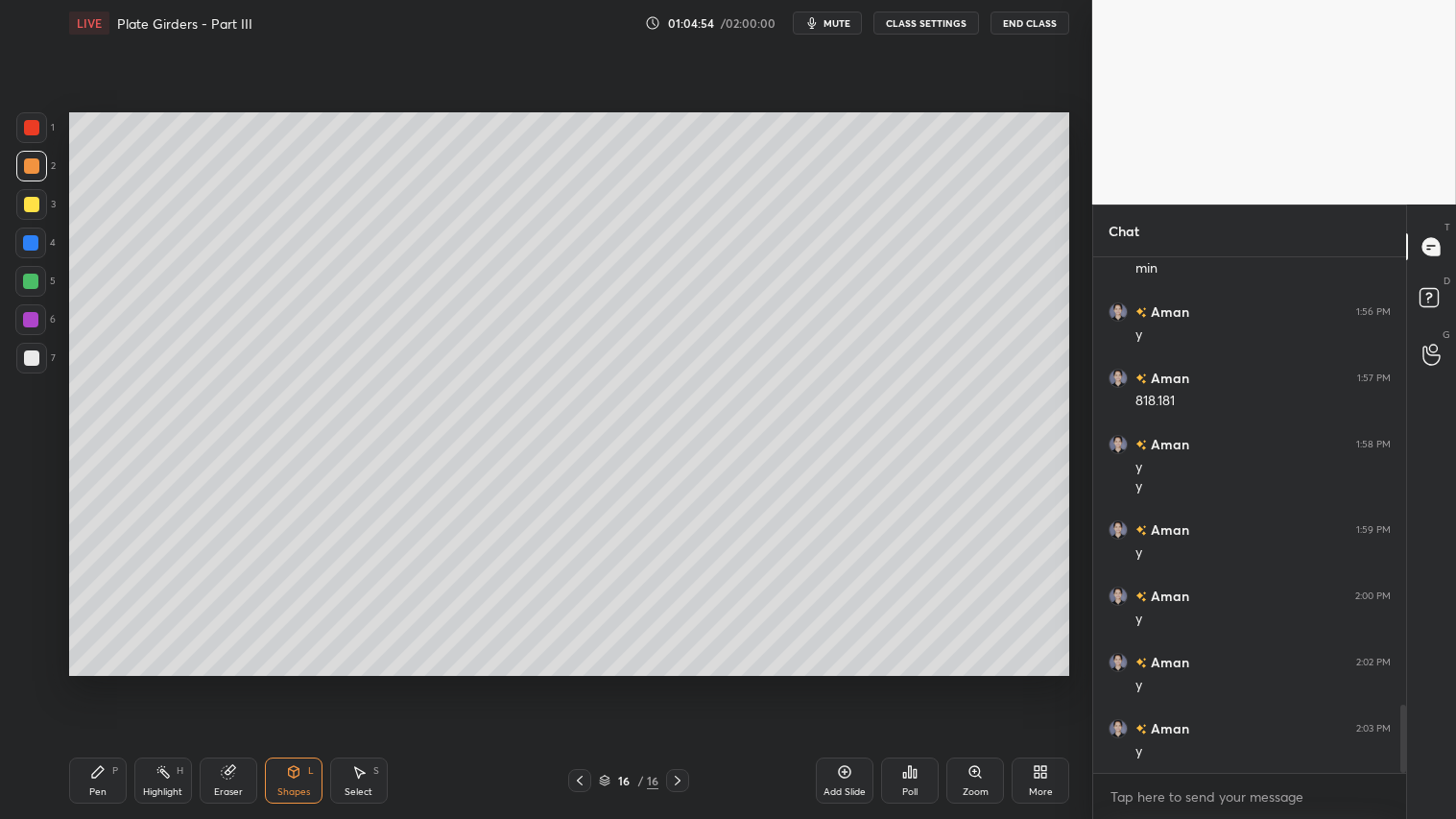
click at [31, 197] on div at bounding box center [32, 205] width 15 height 15
click at [581, 683] on icon at bounding box center [580, 780] width 15 height 15
click at [676, 683] on icon at bounding box center [678, 780] width 15 height 15
click at [108, 683] on div "Pen P" at bounding box center [98, 780] width 58 height 46
click at [40, 127] on div at bounding box center [32, 127] width 31 height 31
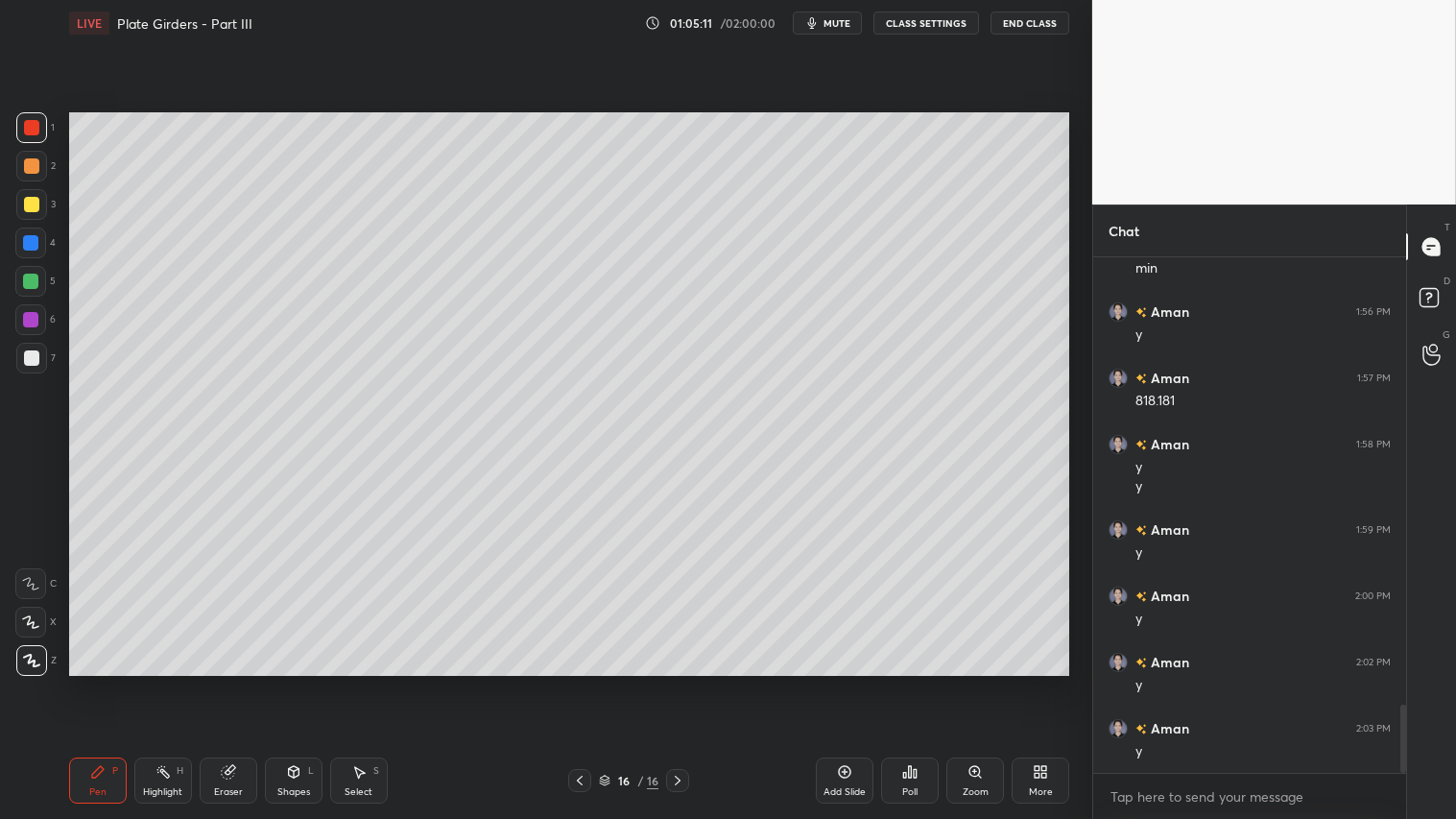
click at [300, 683] on div "Shapes L" at bounding box center [294, 780] width 58 height 46
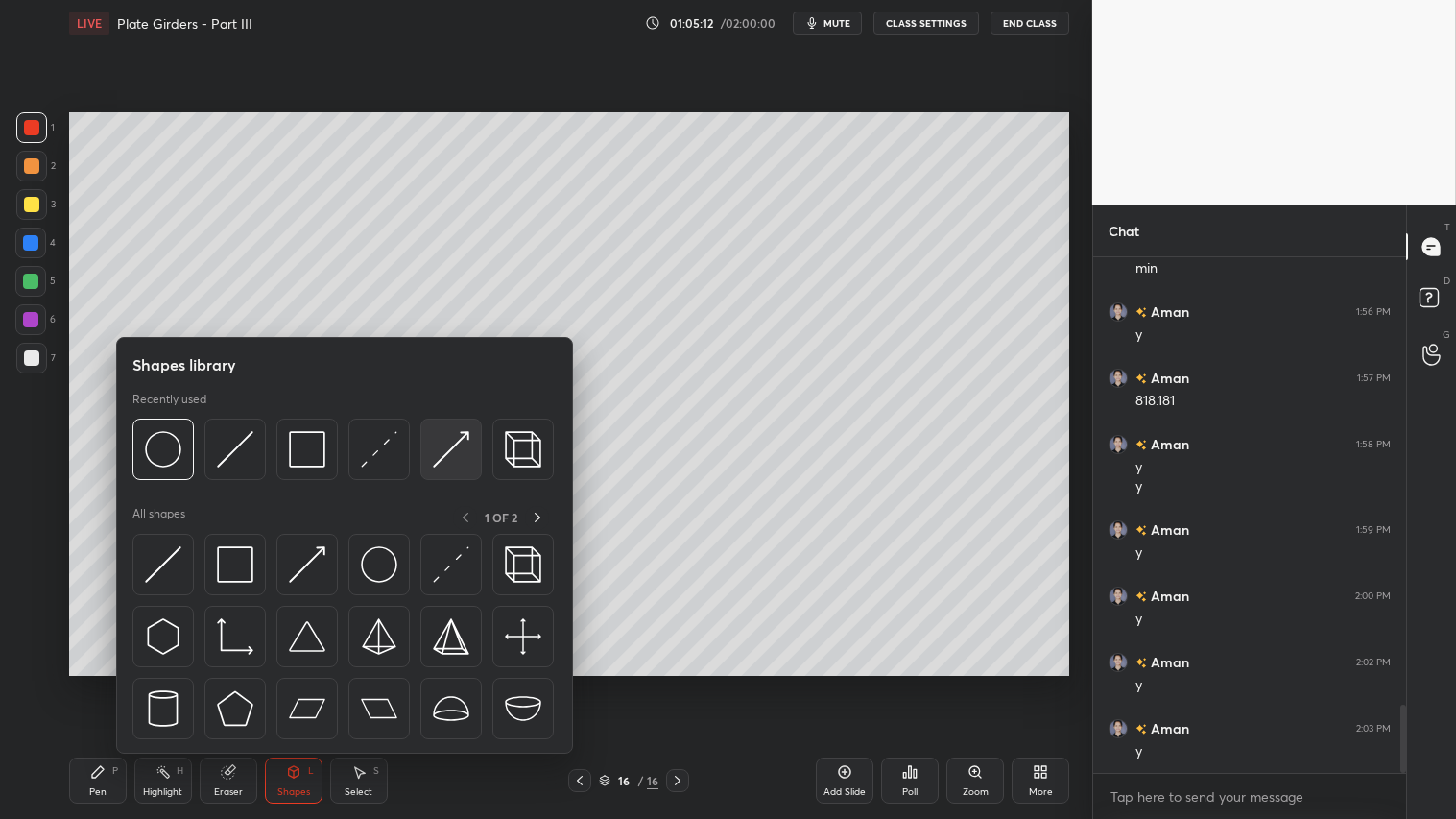
click at [462, 444] on img at bounding box center [451, 450] width 37 height 37
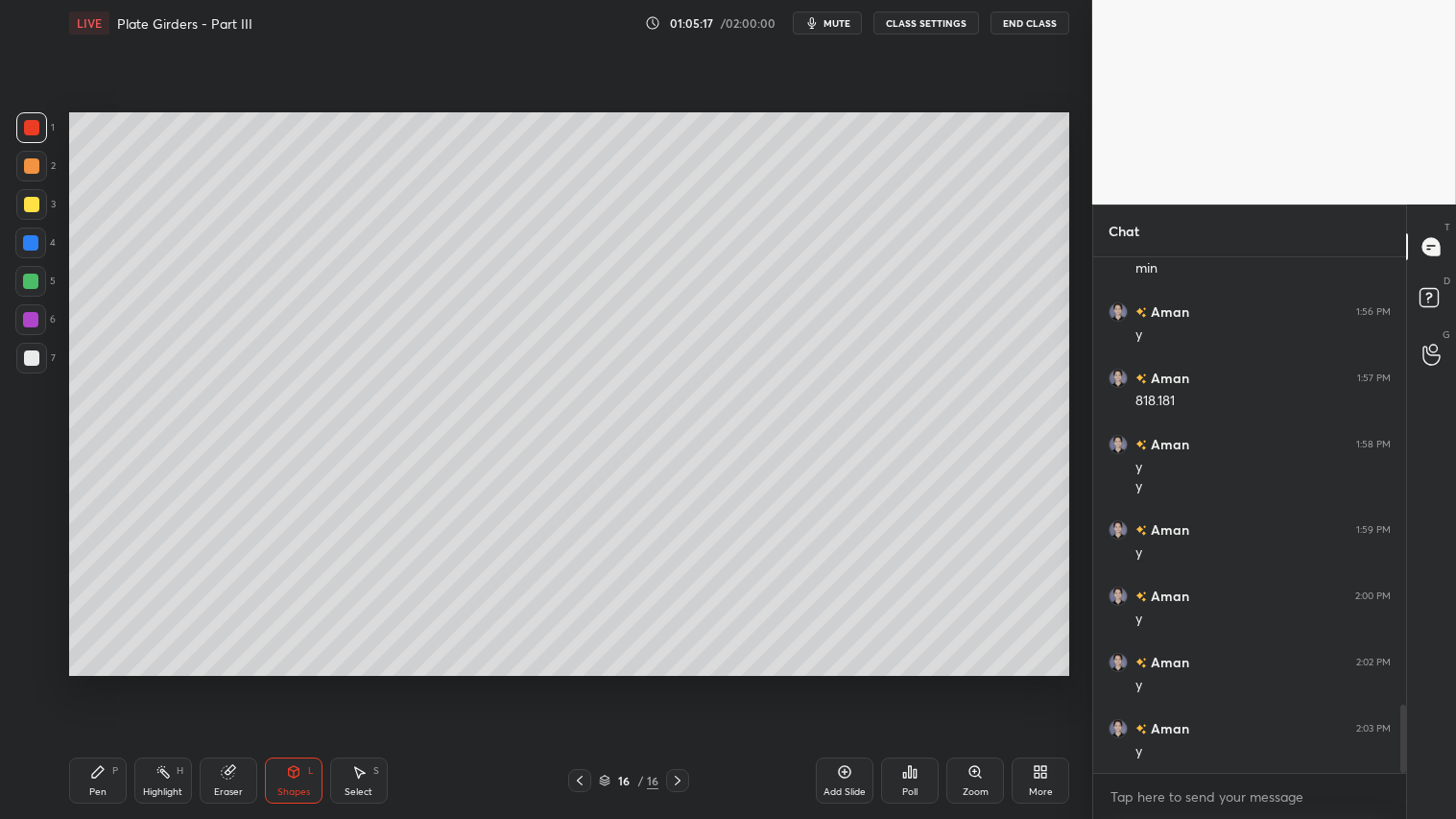
drag, startPoint x: 120, startPoint y: 773, endPoint x: 154, endPoint y: 721, distance: 62.1
click at [120, 683] on div "Pen P" at bounding box center [98, 780] width 58 height 46
click at [298, 683] on div "Shapes" at bounding box center [294, 792] width 33 height 10
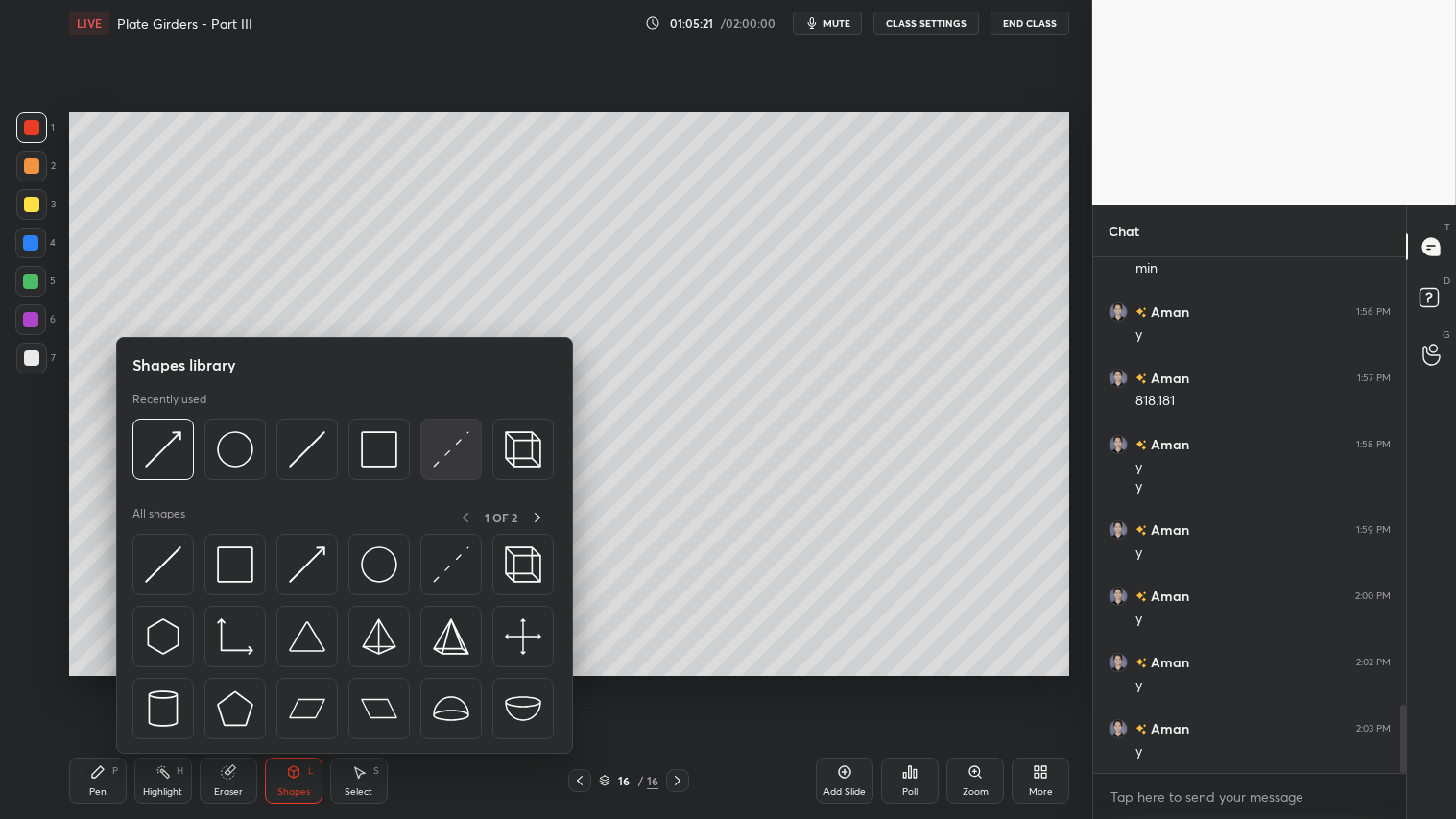
click at [453, 444] on img at bounding box center [451, 450] width 37 height 37
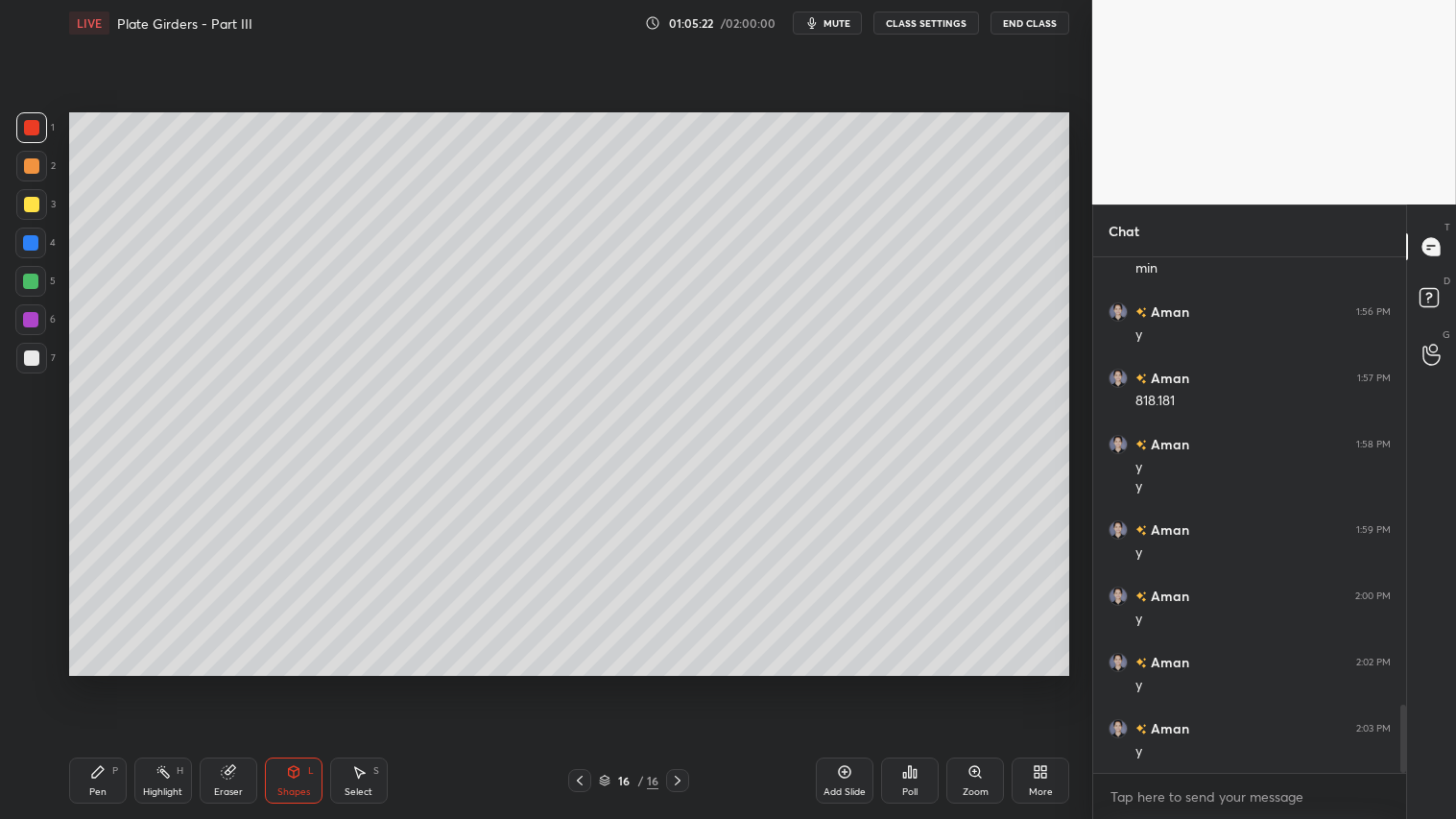
drag, startPoint x: 586, startPoint y: 778, endPoint x: 590, endPoint y: 765, distance: 13.6
click at [587, 683] on div at bounding box center [580, 780] width 23 height 23
click at [684, 683] on icon at bounding box center [678, 780] width 15 height 15
click at [30, 284] on div at bounding box center [31, 282] width 15 height 15
click at [298, 683] on icon at bounding box center [294, 772] width 15 height 15
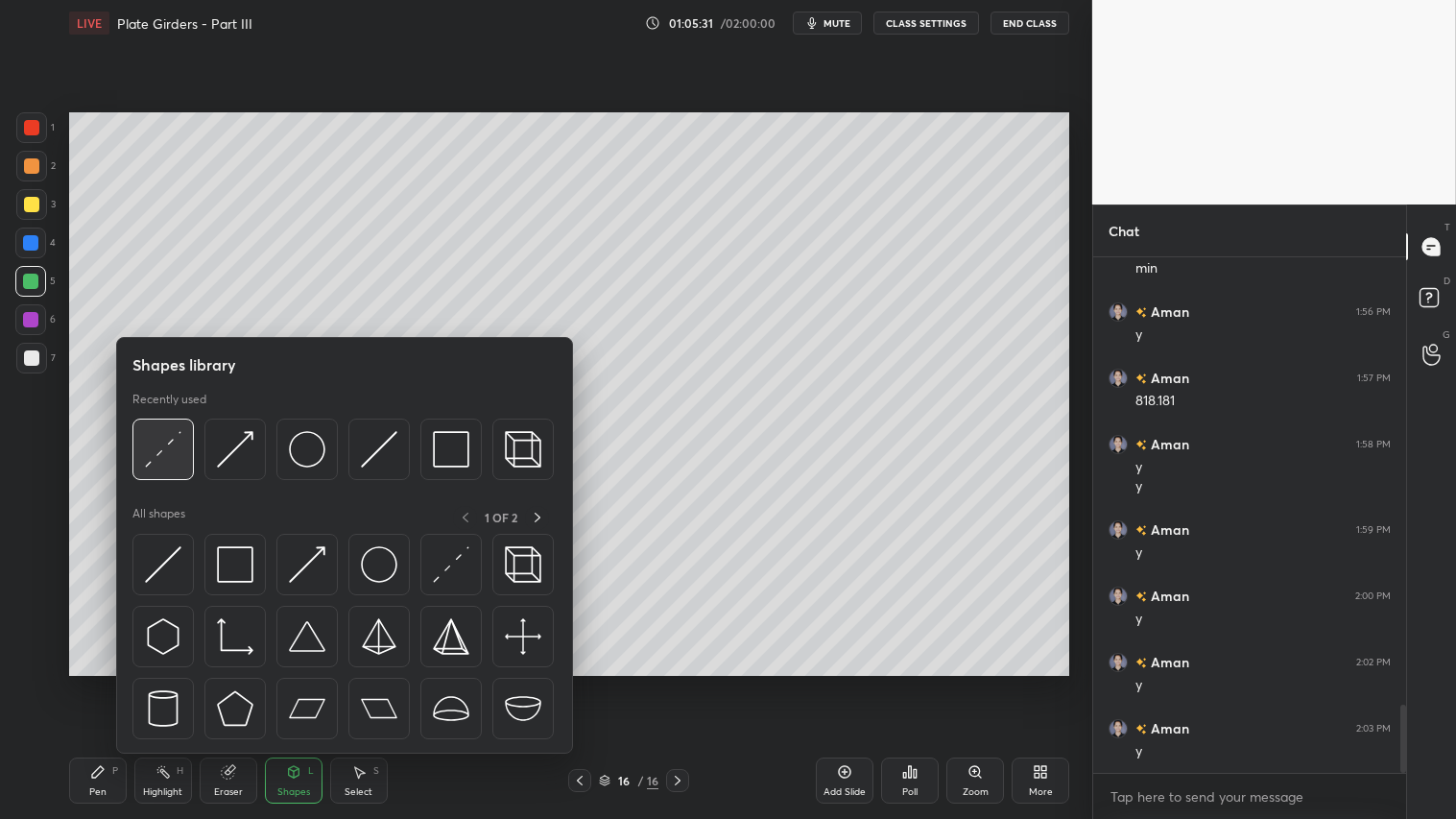
click at [175, 439] on img at bounding box center [163, 450] width 37 height 37
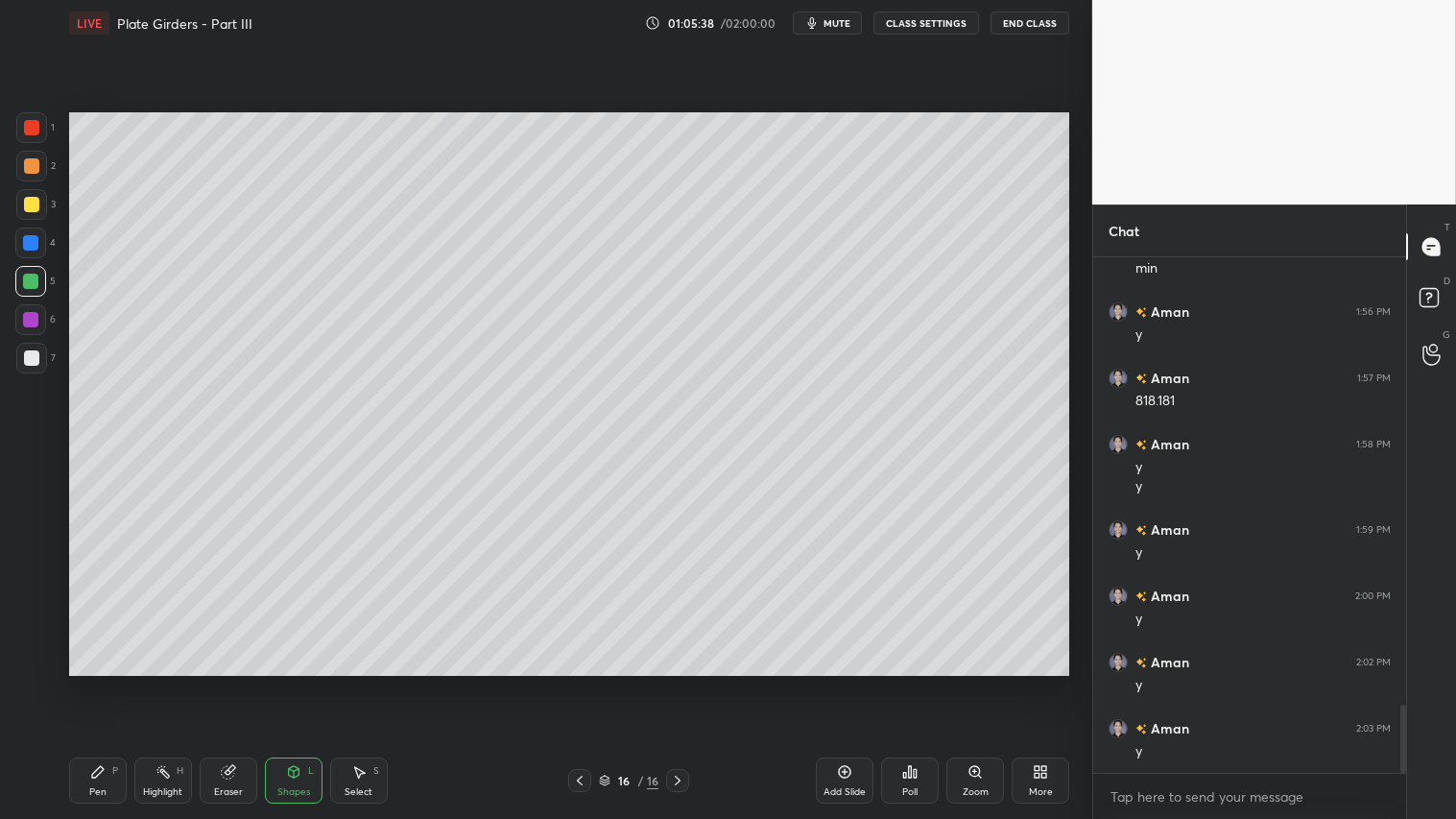
drag, startPoint x: 102, startPoint y: 780, endPoint x: 130, endPoint y: 686, distance: 98.1
click at [106, 683] on div "Pen P" at bounding box center [98, 780] width 58 height 46
click at [290, 683] on div "Shapes L" at bounding box center [294, 780] width 58 height 46
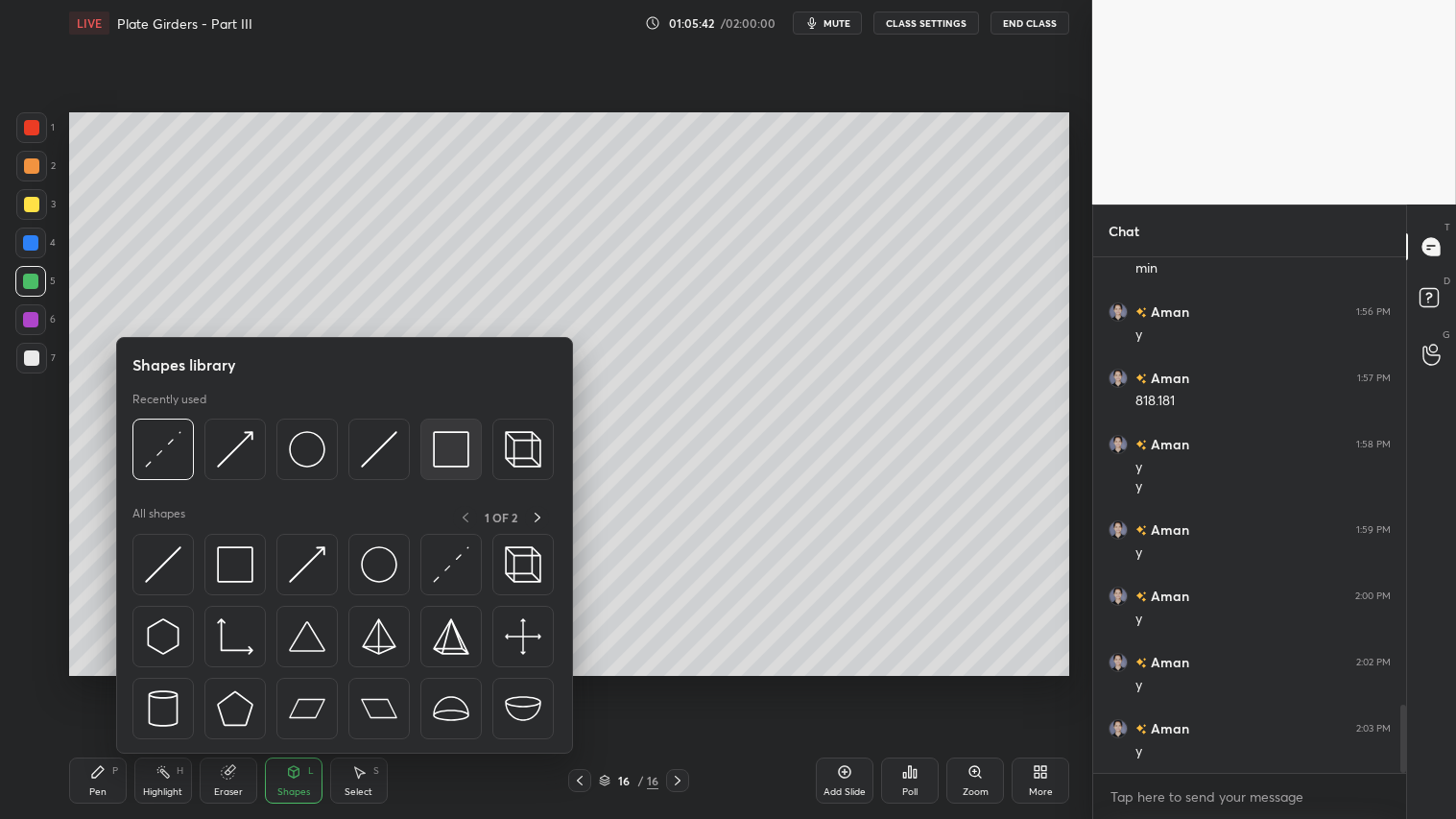
click at [439, 439] on img at bounding box center [451, 450] width 37 height 37
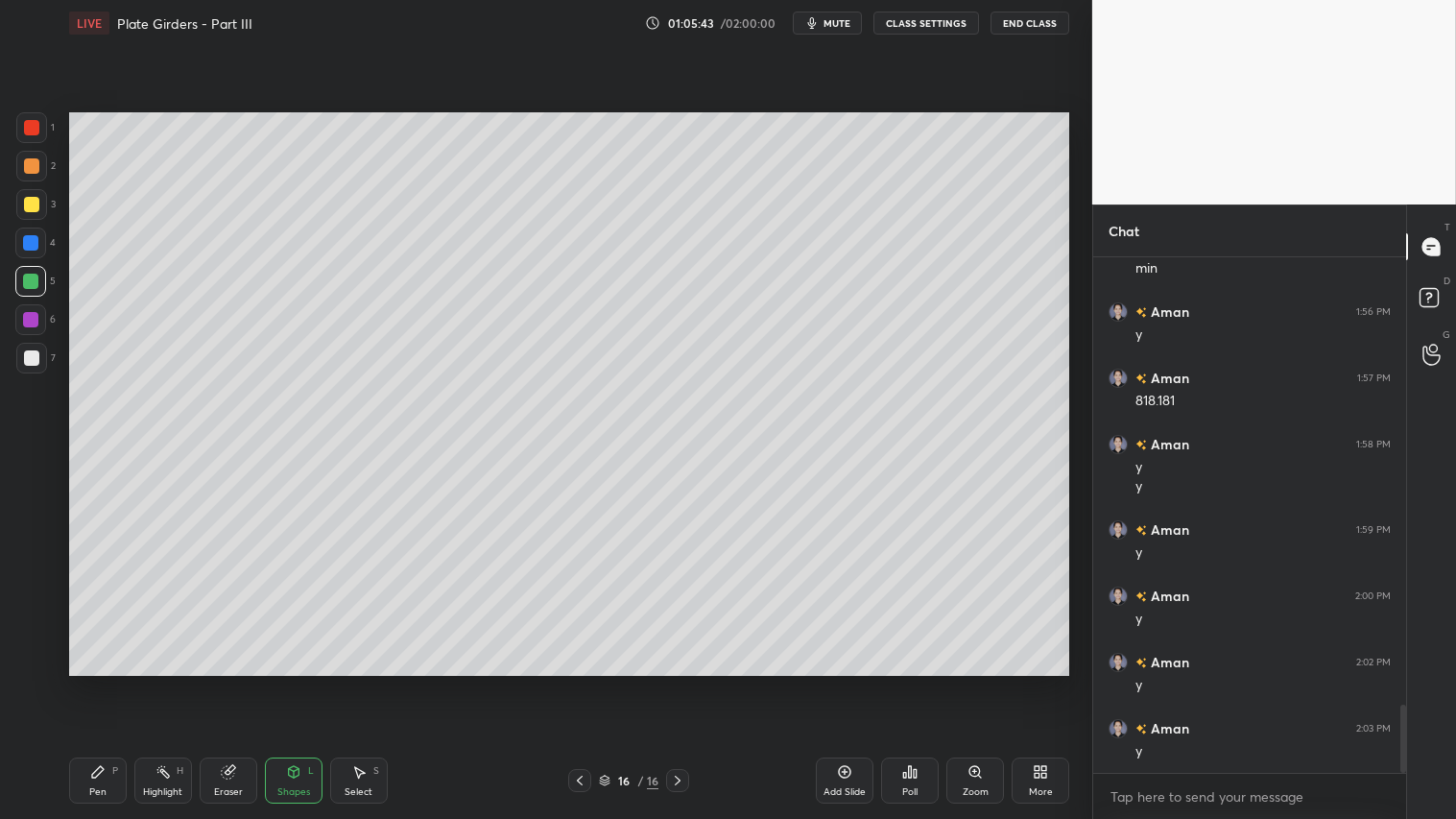
drag, startPoint x: 33, startPoint y: 164, endPoint x: 66, endPoint y: 167, distance: 33.1
click at [36, 163] on div at bounding box center [32, 166] width 15 height 15
click at [295, 683] on icon at bounding box center [294, 772] width 15 height 15
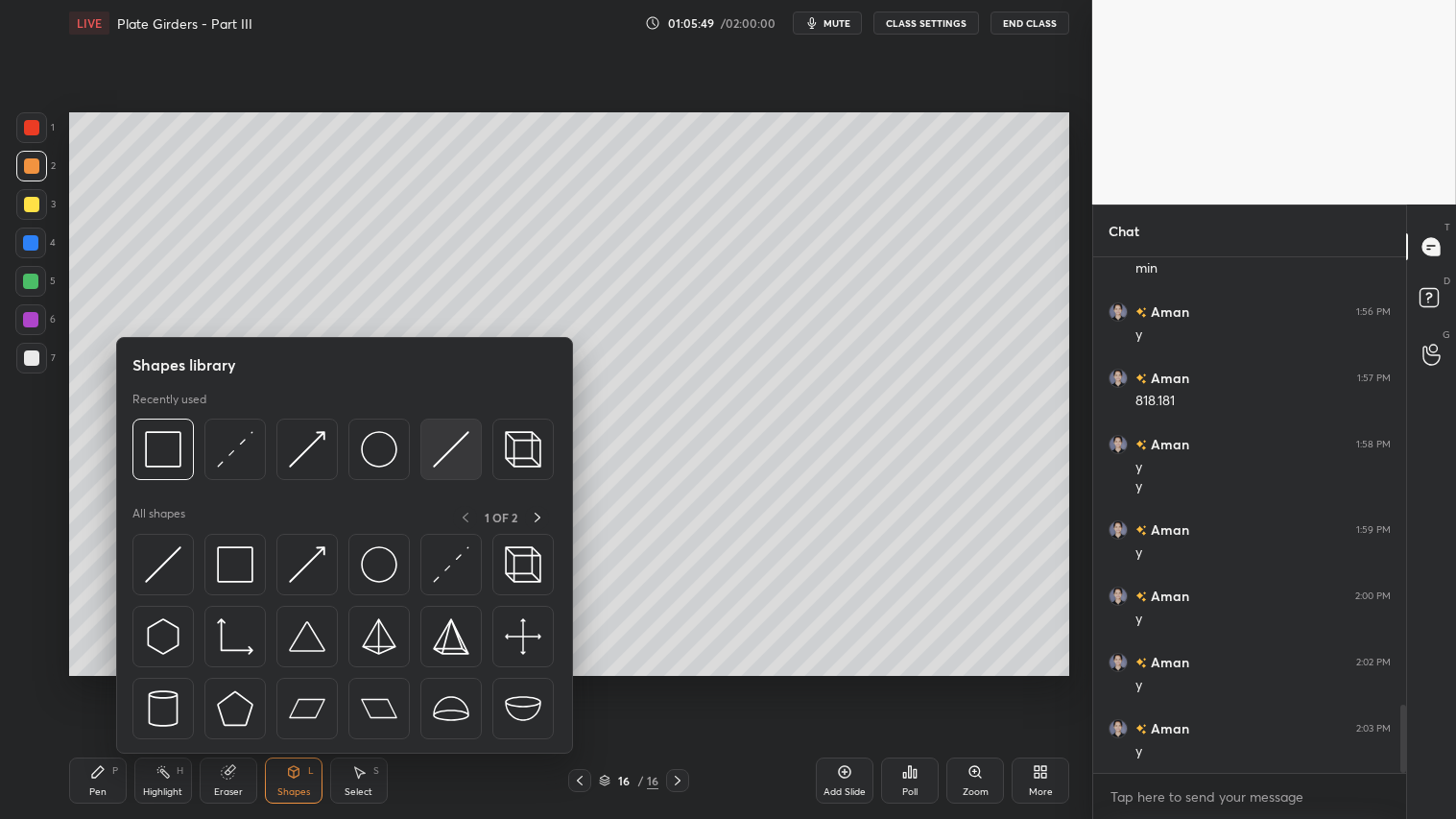
click at [445, 438] on img at bounding box center [451, 450] width 37 height 37
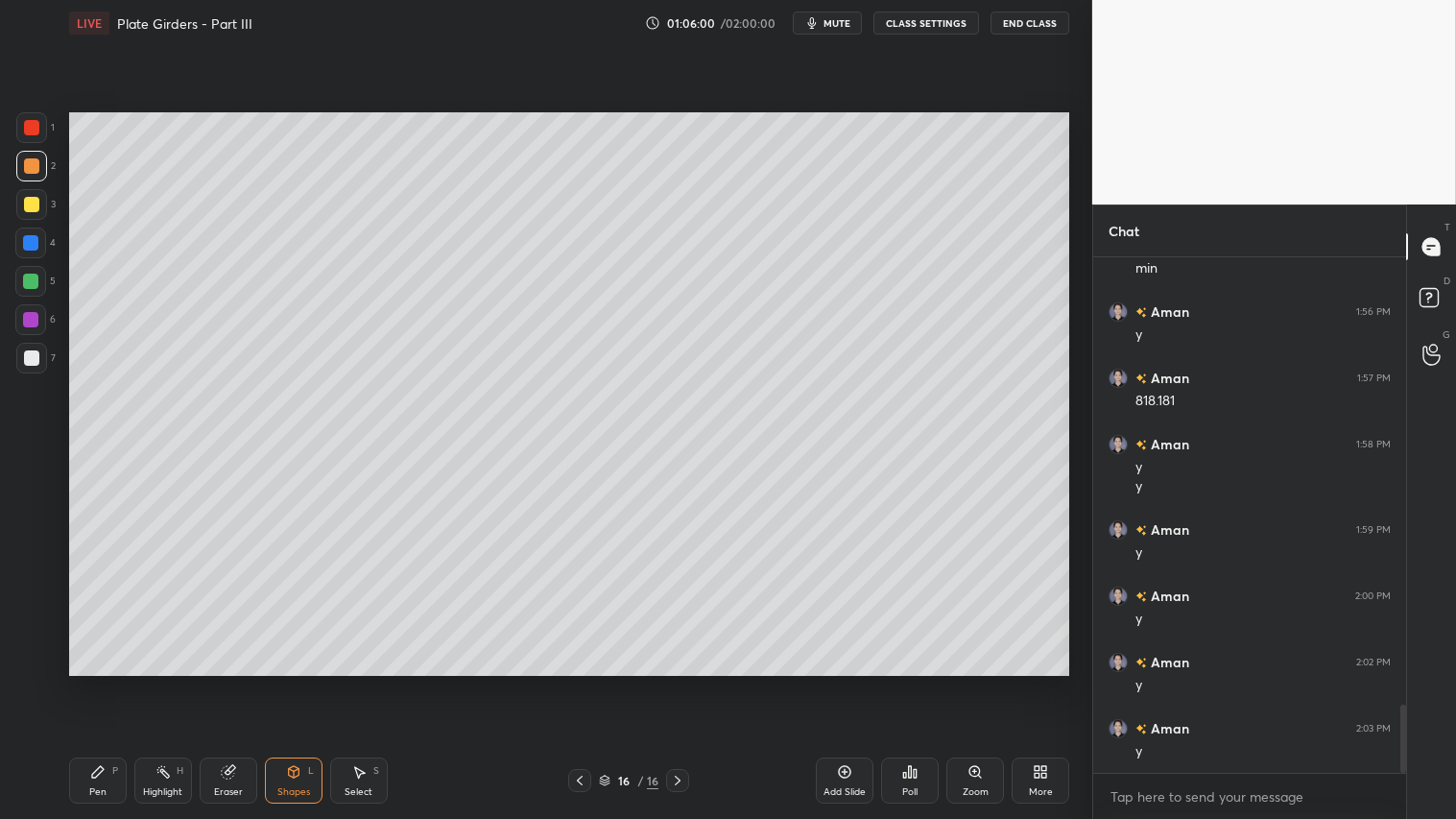
click at [281, 683] on div "Shapes L" at bounding box center [294, 780] width 58 height 46
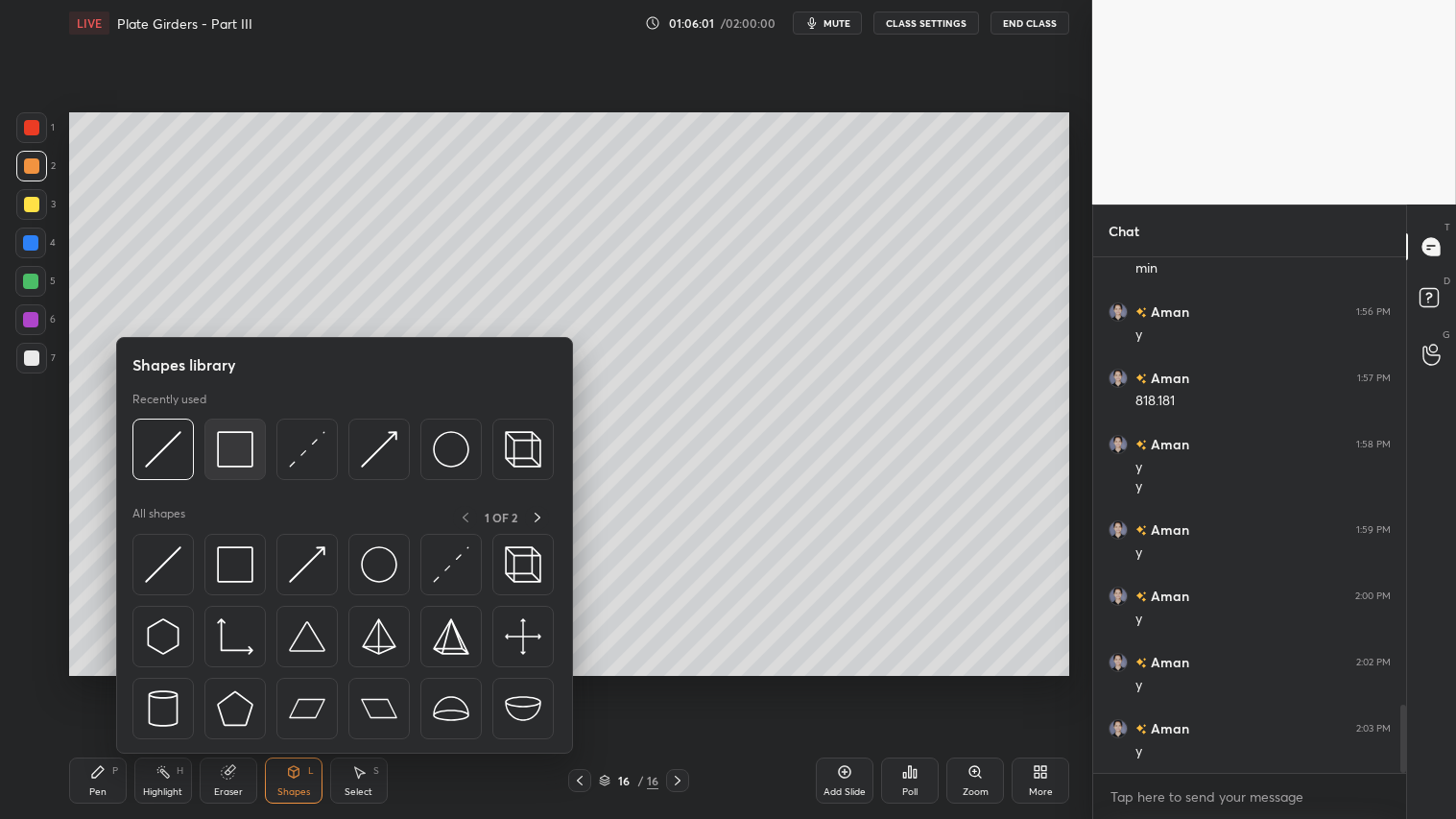
click at [234, 440] on img at bounding box center [235, 450] width 37 height 37
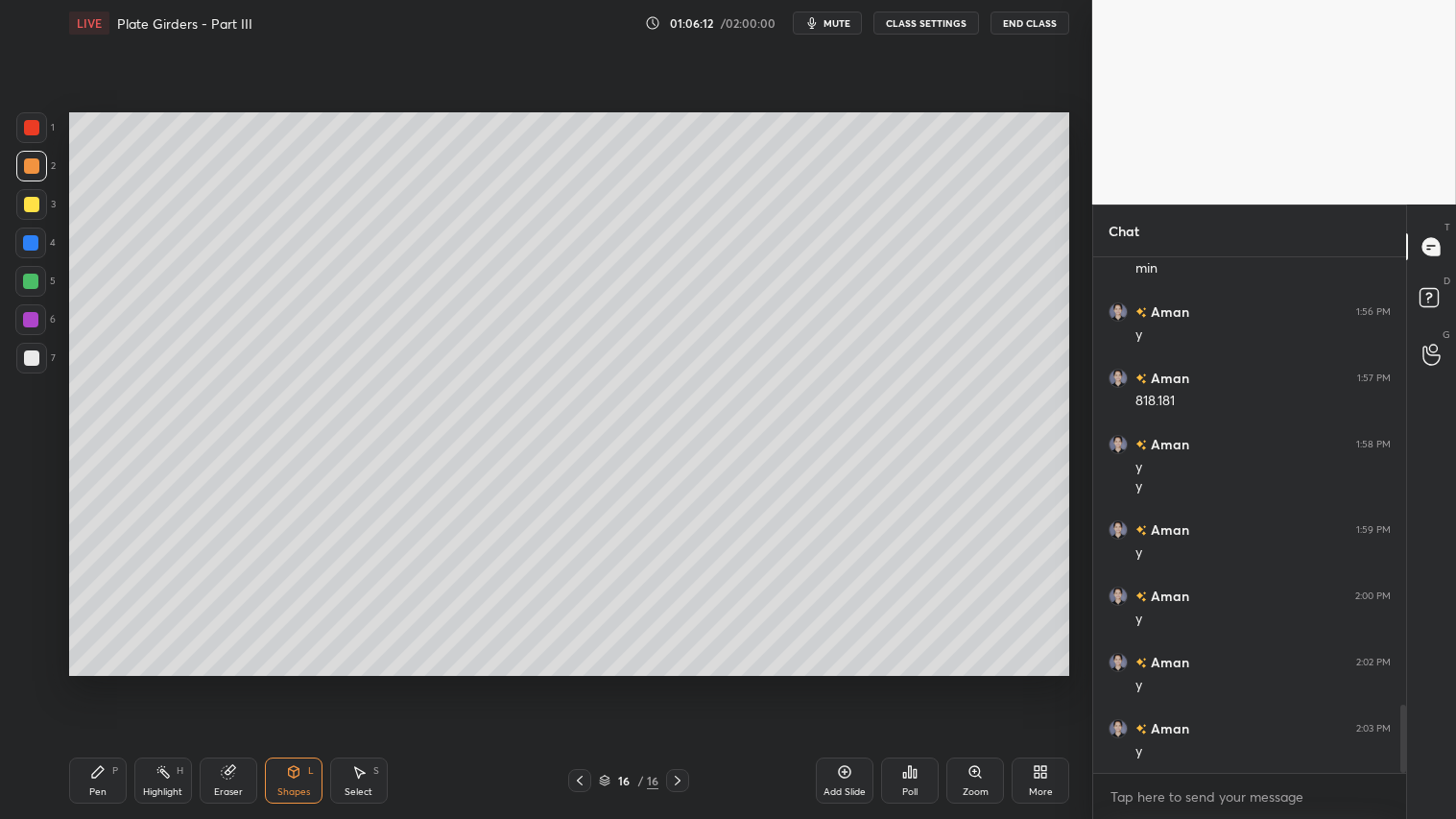
click at [299, 683] on icon at bounding box center [294, 772] width 15 height 15
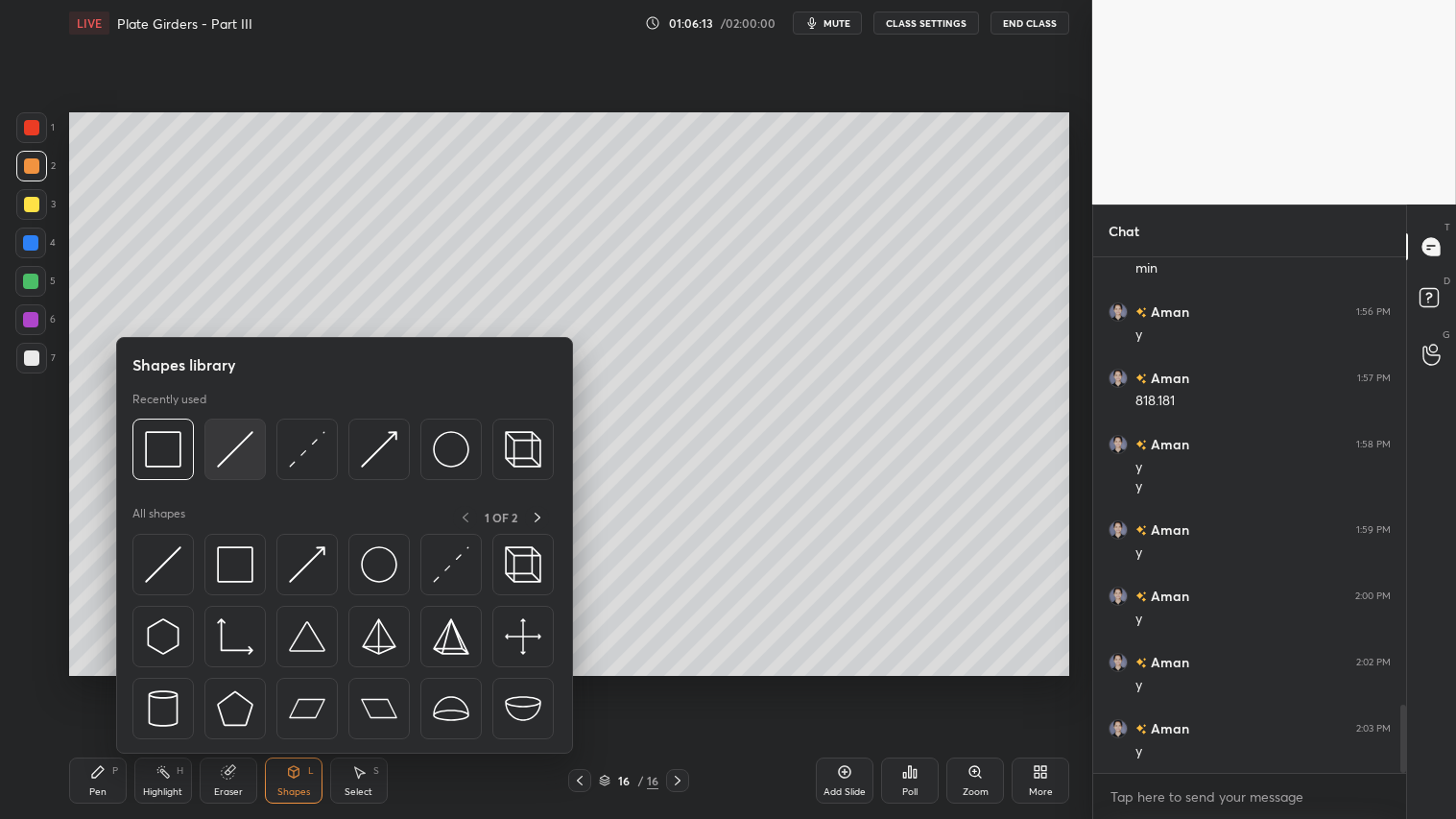
click at [241, 435] on img at bounding box center [235, 450] width 37 height 37
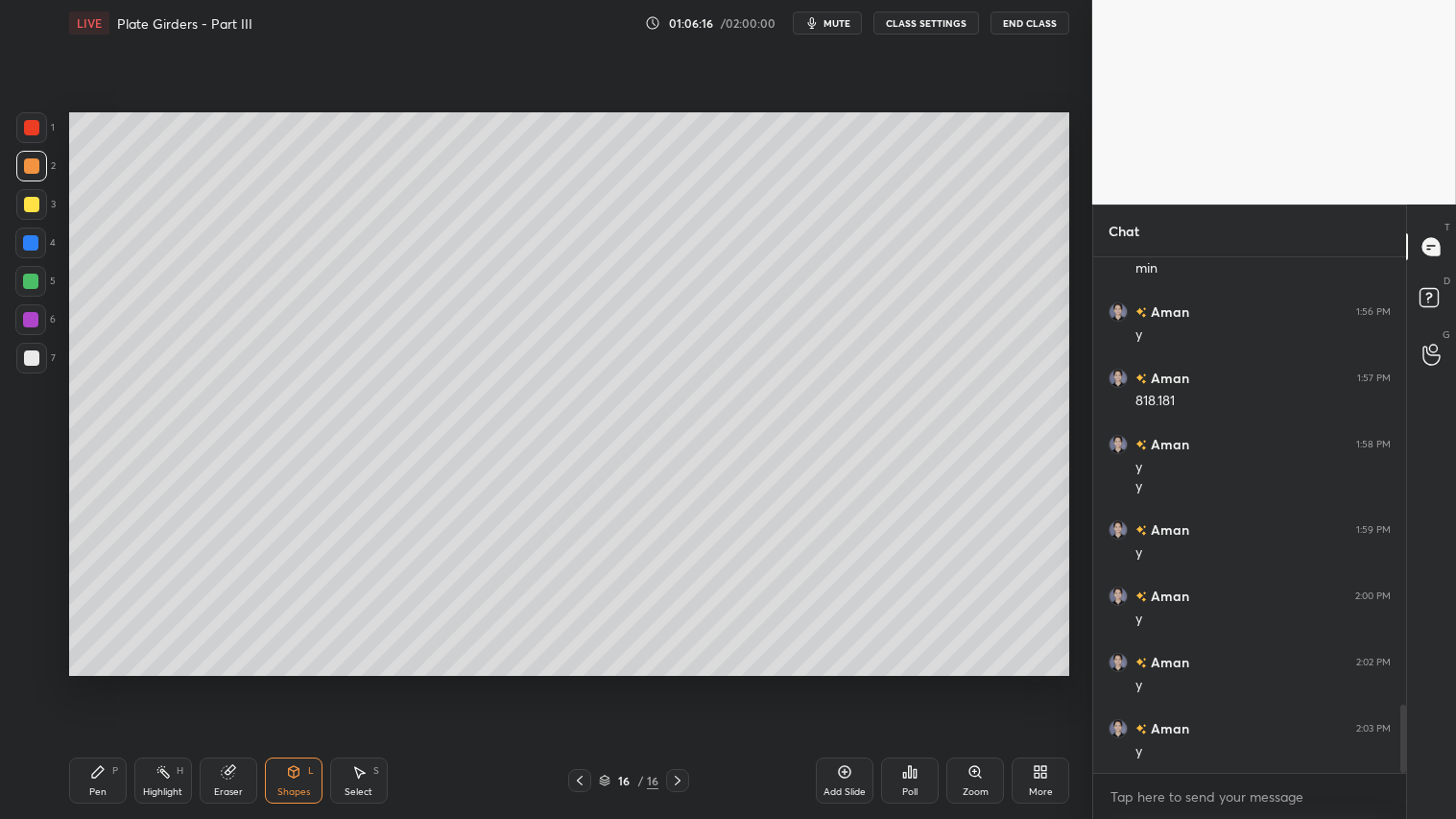
click at [579, 683] on icon at bounding box center [580, 780] width 15 height 15
click at [673, 683] on icon at bounding box center [678, 780] width 15 height 15
click at [233, 683] on div "Eraser" at bounding box center [229, 780] width 58 height 46
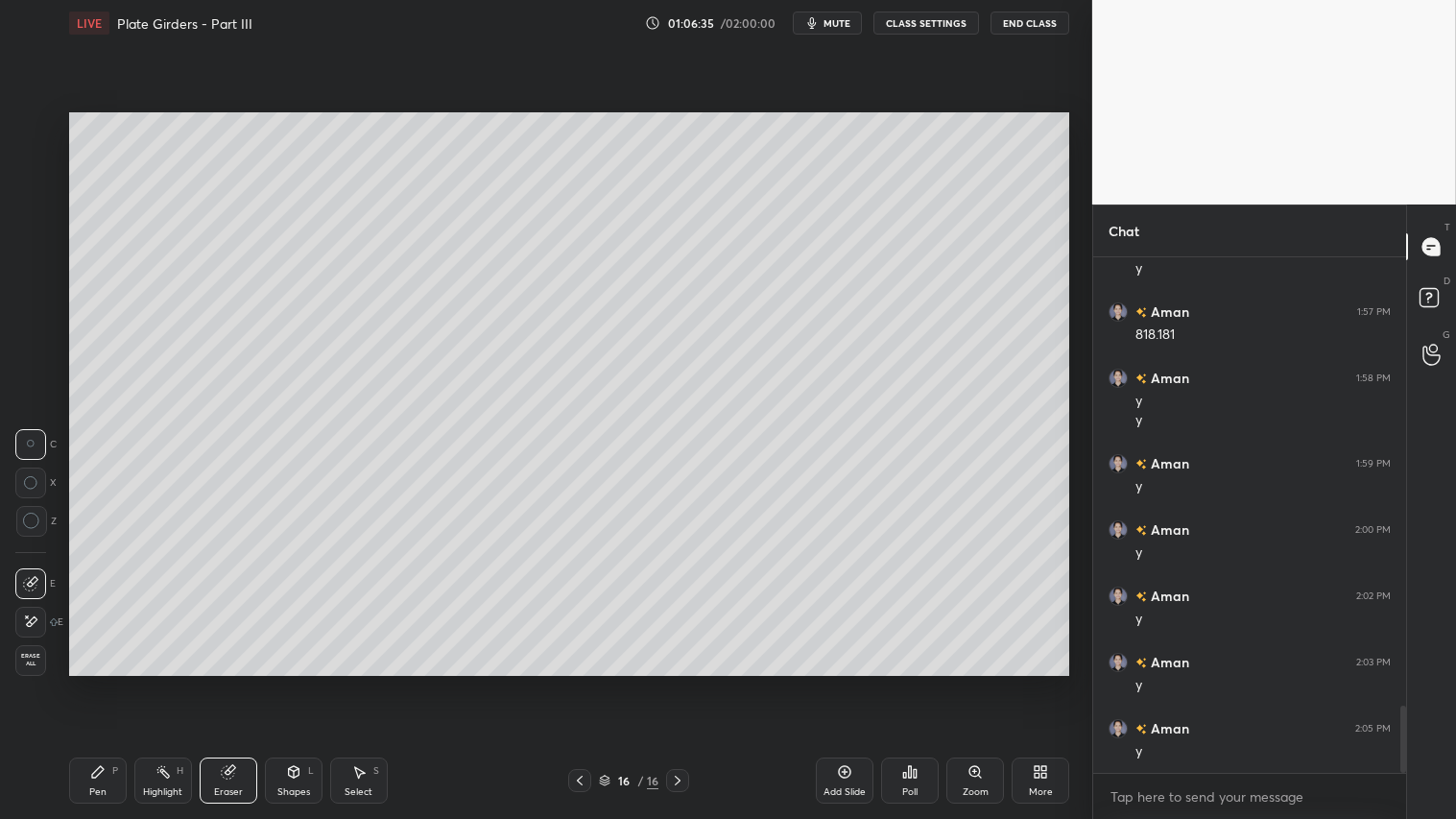
click at [94, 683] on div "Pen P" at bounding box center [98, 780] width 58 height 46
click at [295, 683] on icon at bounding box center [294, 772] width 15 height 15
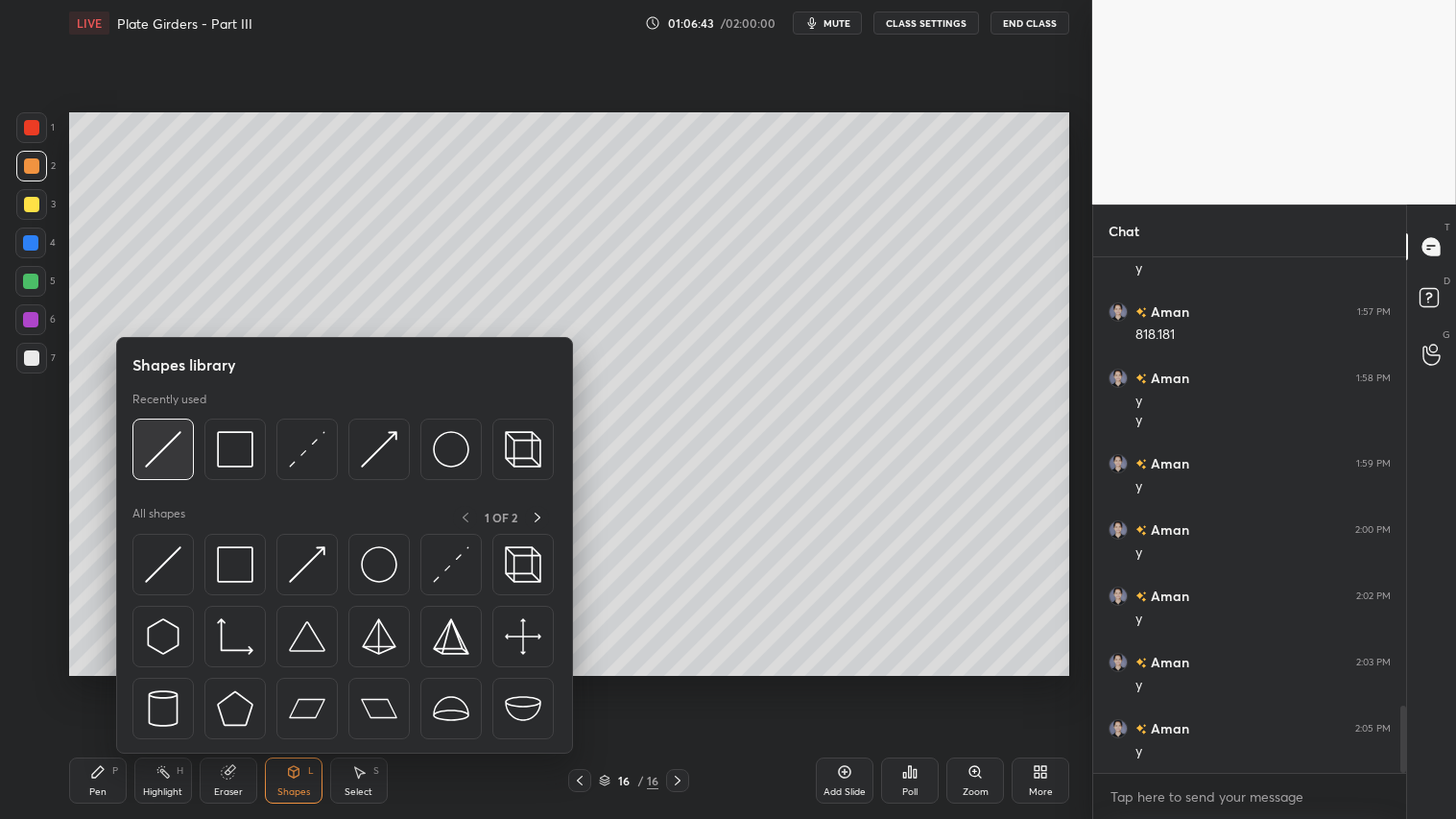
click at [165, 445] on img at bounding box center [163, 450] width 37 height 37
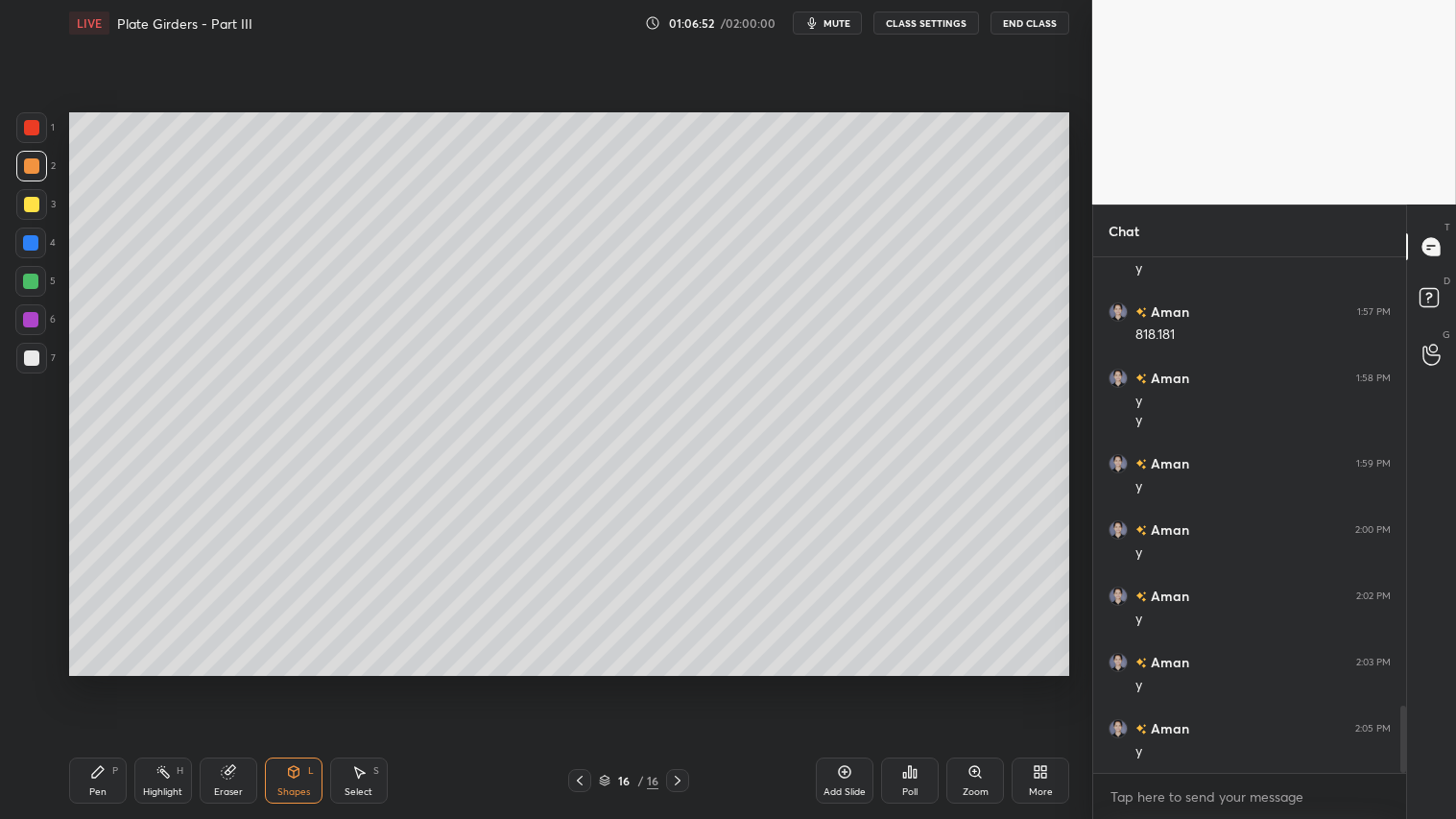
drag, startPoint x: 301, startPoint y: 776, endPoint x: 298, endPoint y: 766, distance: 10.4
click at [296, 683] on div "Shapes L" at bounding box center [294, 780] width 58 height 46
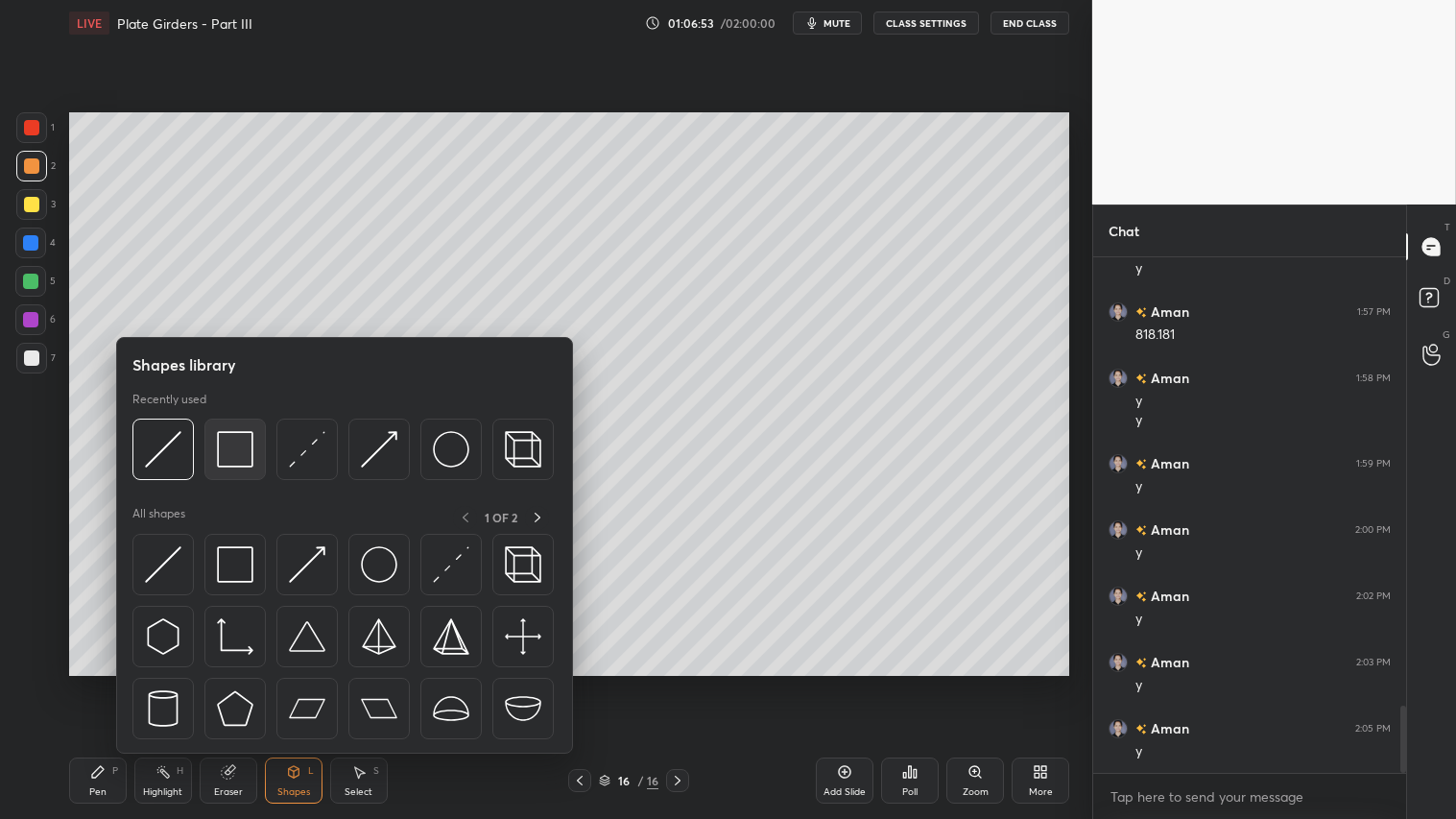
click at [243, 454] on img at bounding box center [235, 450] width 37 height 37
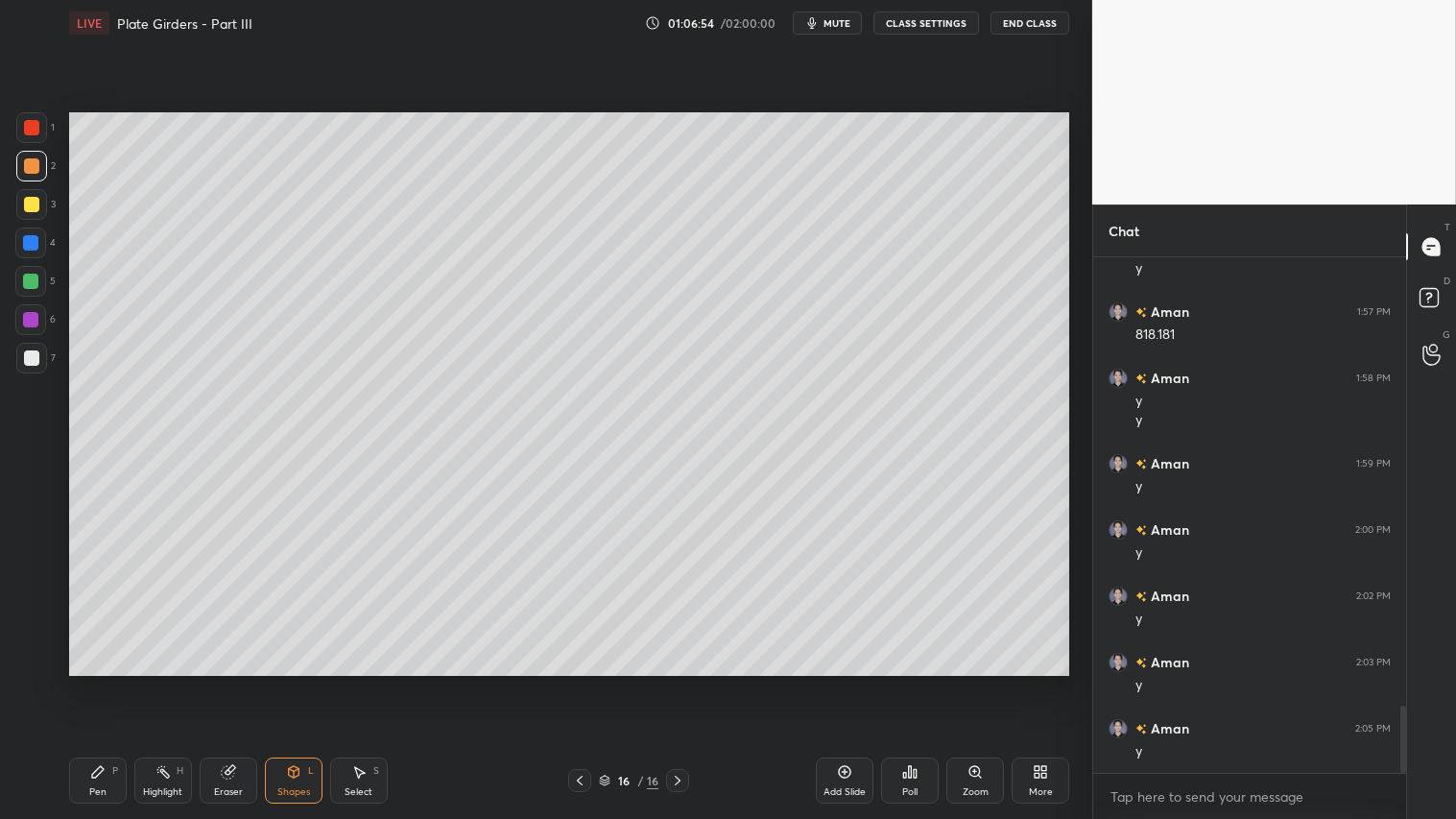
drag, startPoint x: 31, startPoint y: 205, endPoint x: 59, endPoint y: 209, distance: 28.3
click at [32, 206] on div at bounding box center [32, 205] width 15 height 15
click at [286, 683] on icon at bounding box center [294, 772] width 15 height 15
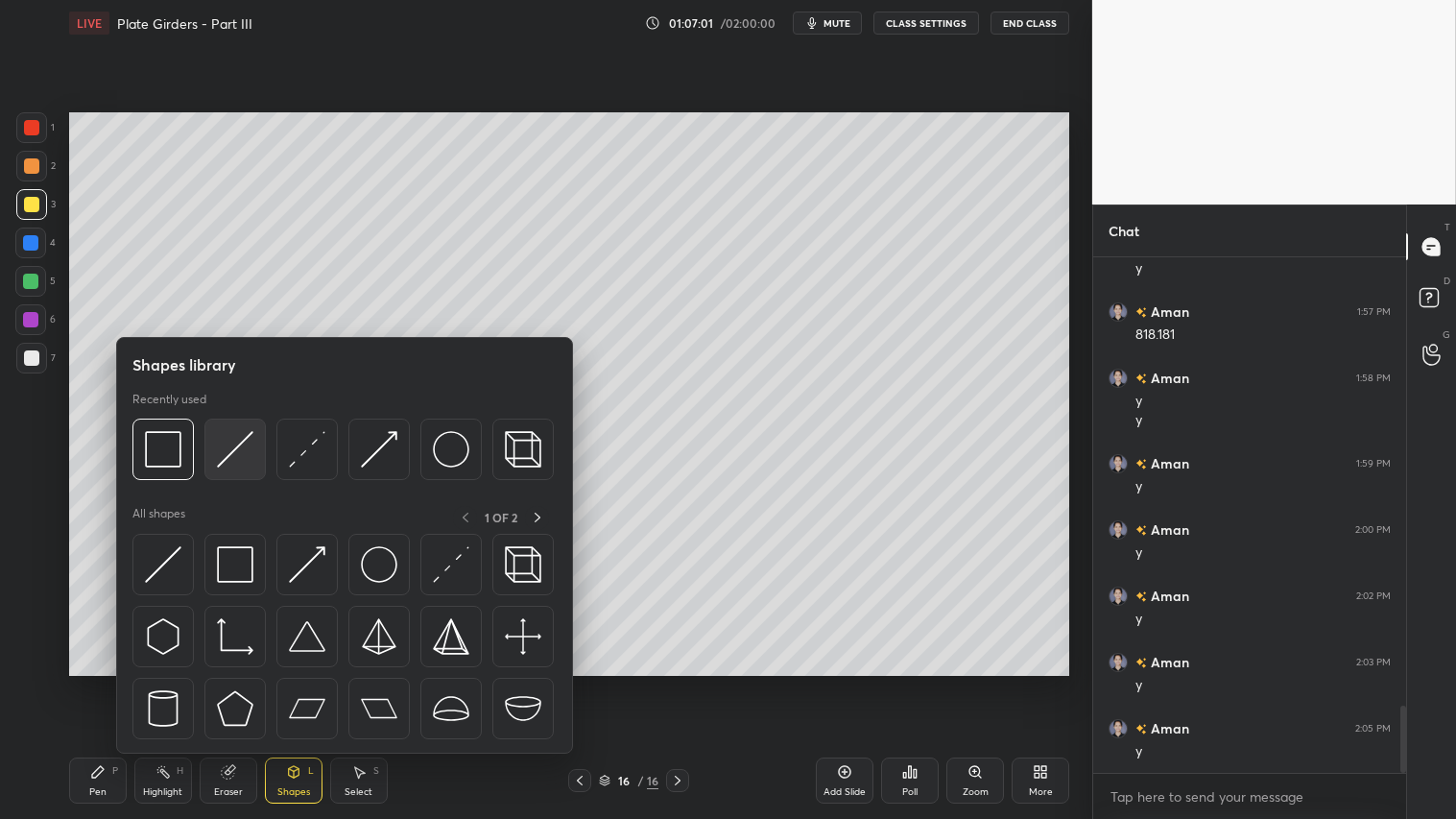
click at [233, 450] on img at bounding box center [235, 450] width 37 height 37
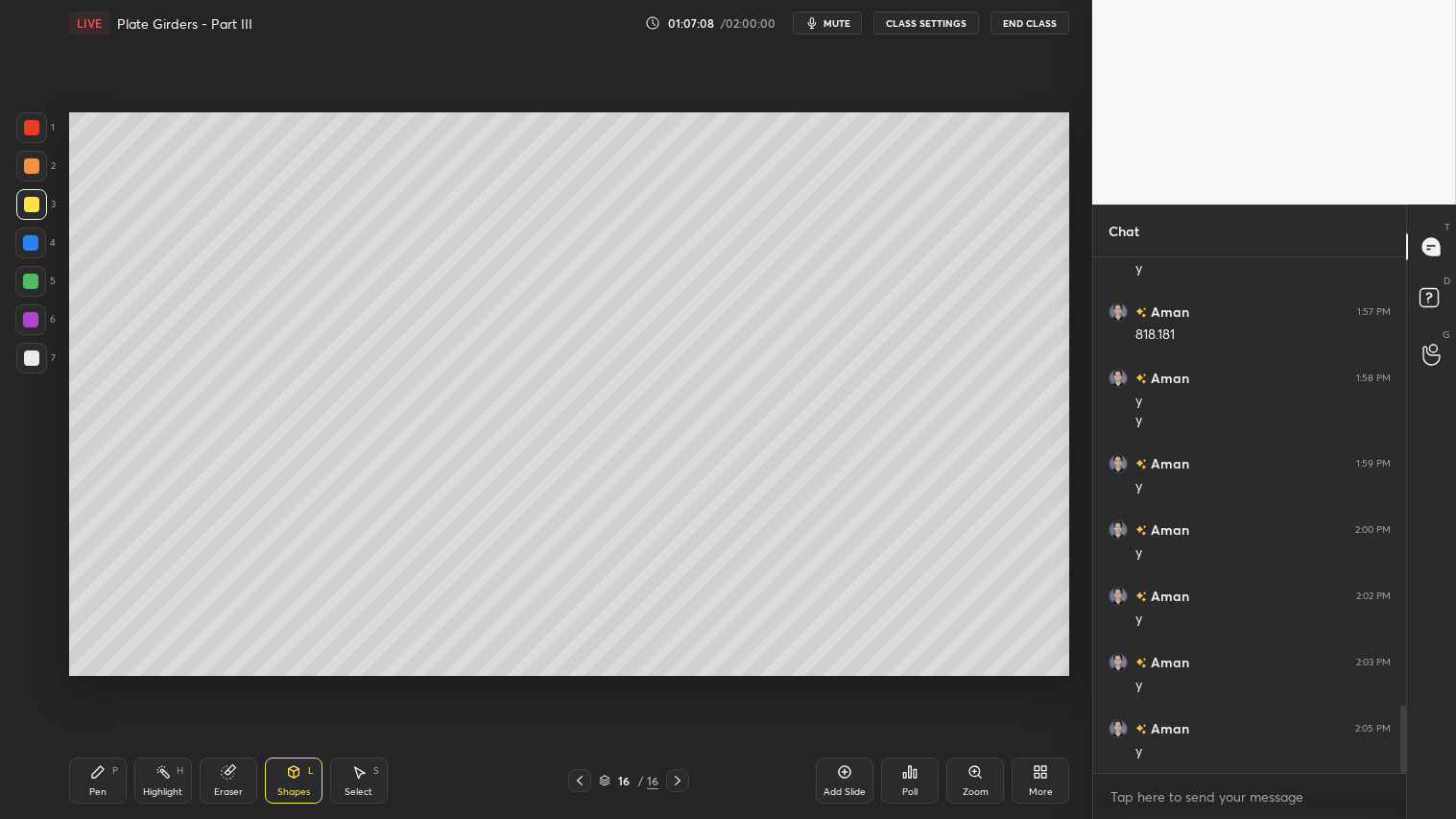
click at [293, 683] on div "Shapes L" at bounding box center [294, 780] width 58 height 46
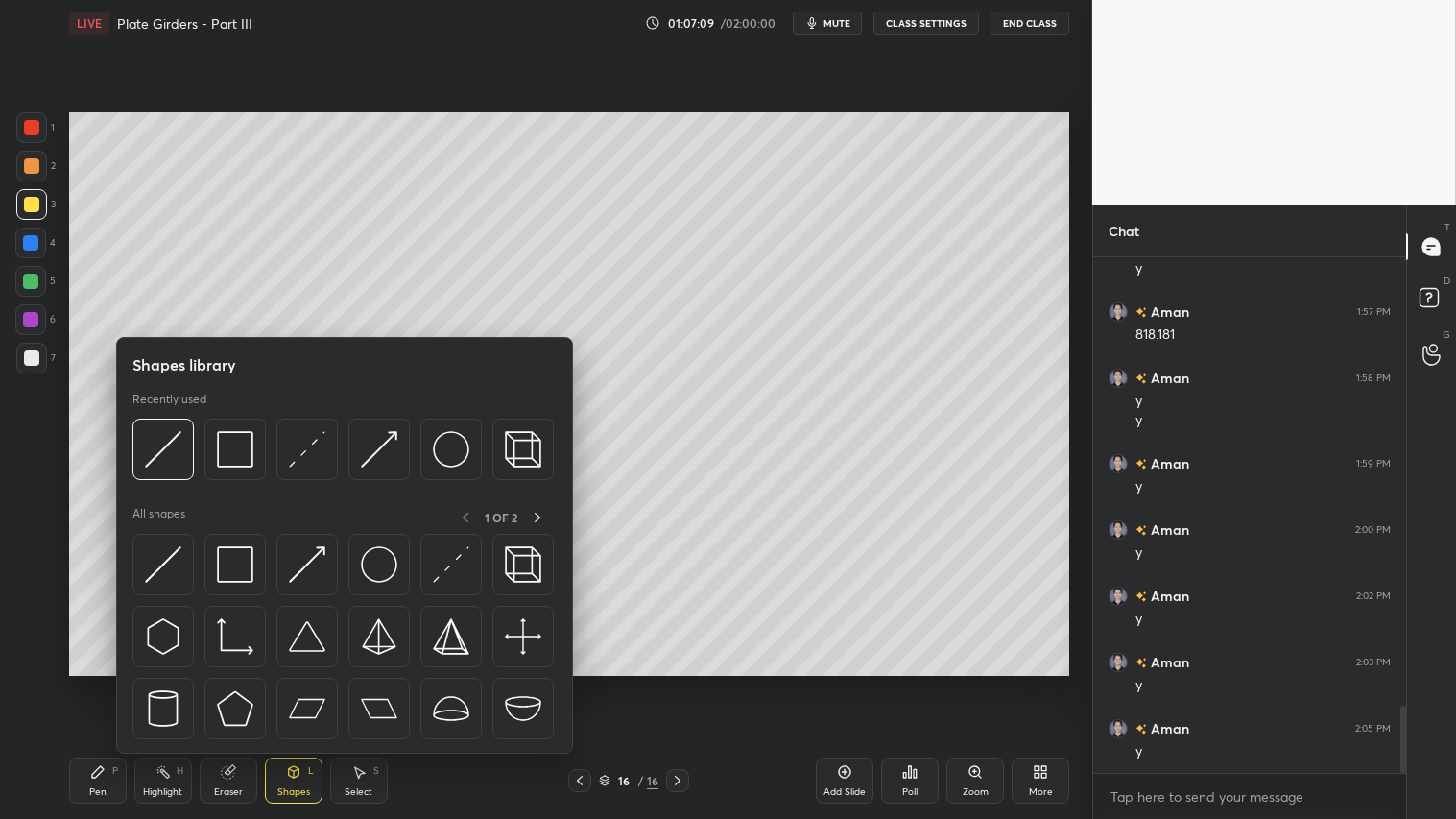
click at [90, 683] on div "Pen" at bounding box center [98, 792] width 17 height 10
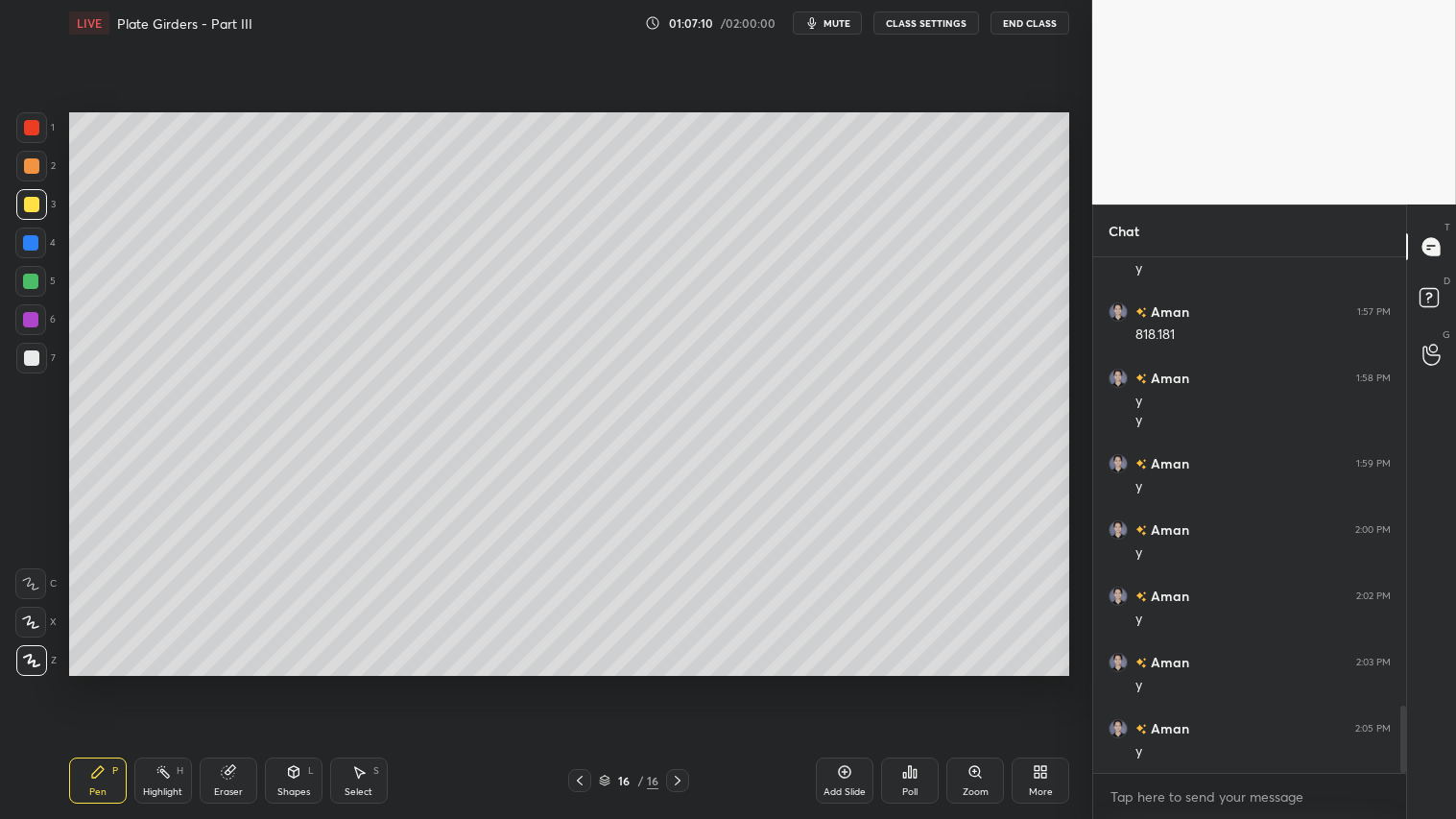
click at [27, 164] on div at bounding box center [32, 166] width 15 height 15
drag, startPoint x: 292, startPoint y: 782, endPoint x: 299, endPoint y: 753, distance: 29.8
click at [292, 683] on div "Shapes L" at bounding box center [294, 780] width 58 height 46
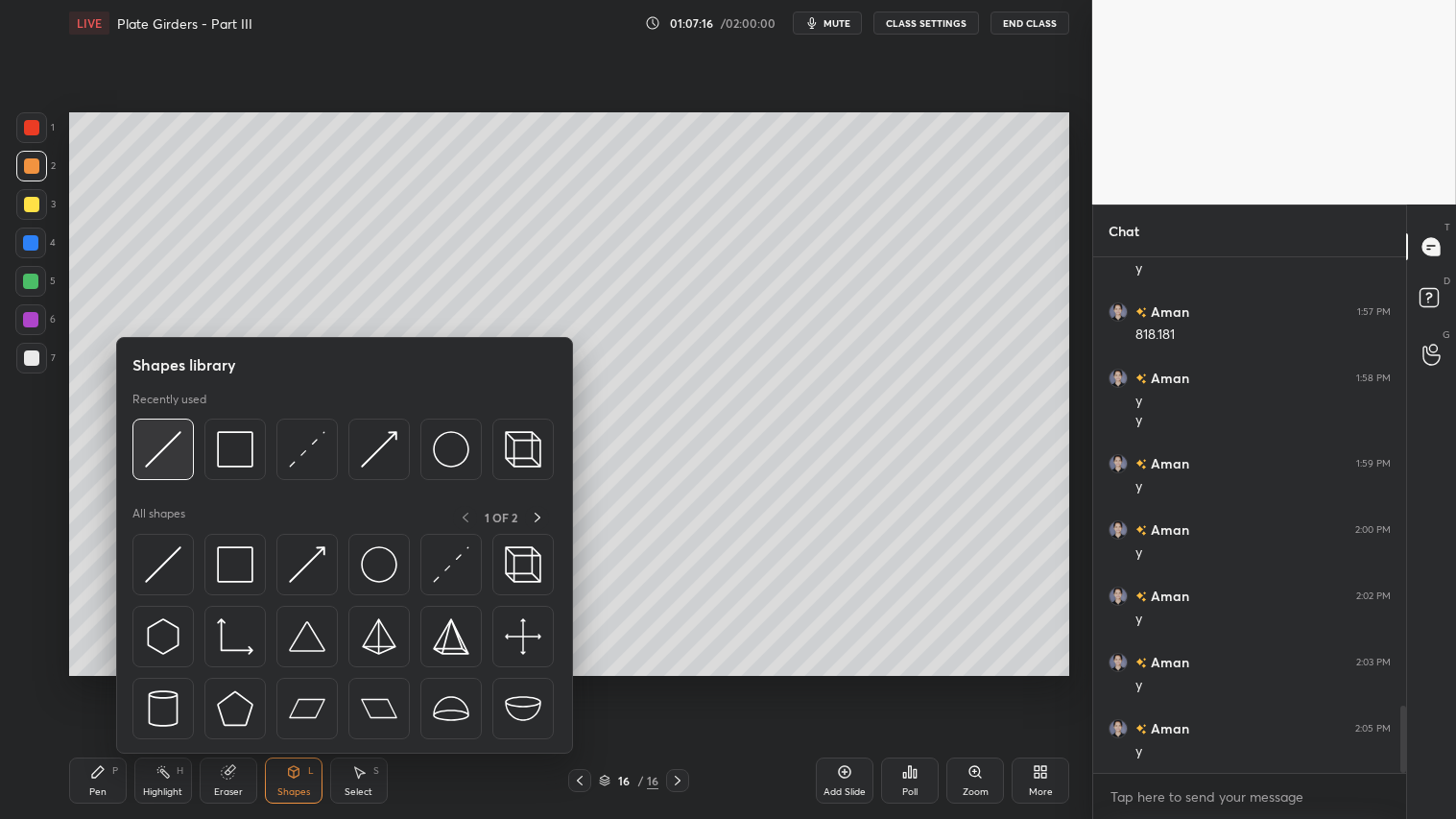
click at [160, 444] on img at bounding box center [163, 450] width 37 height 37
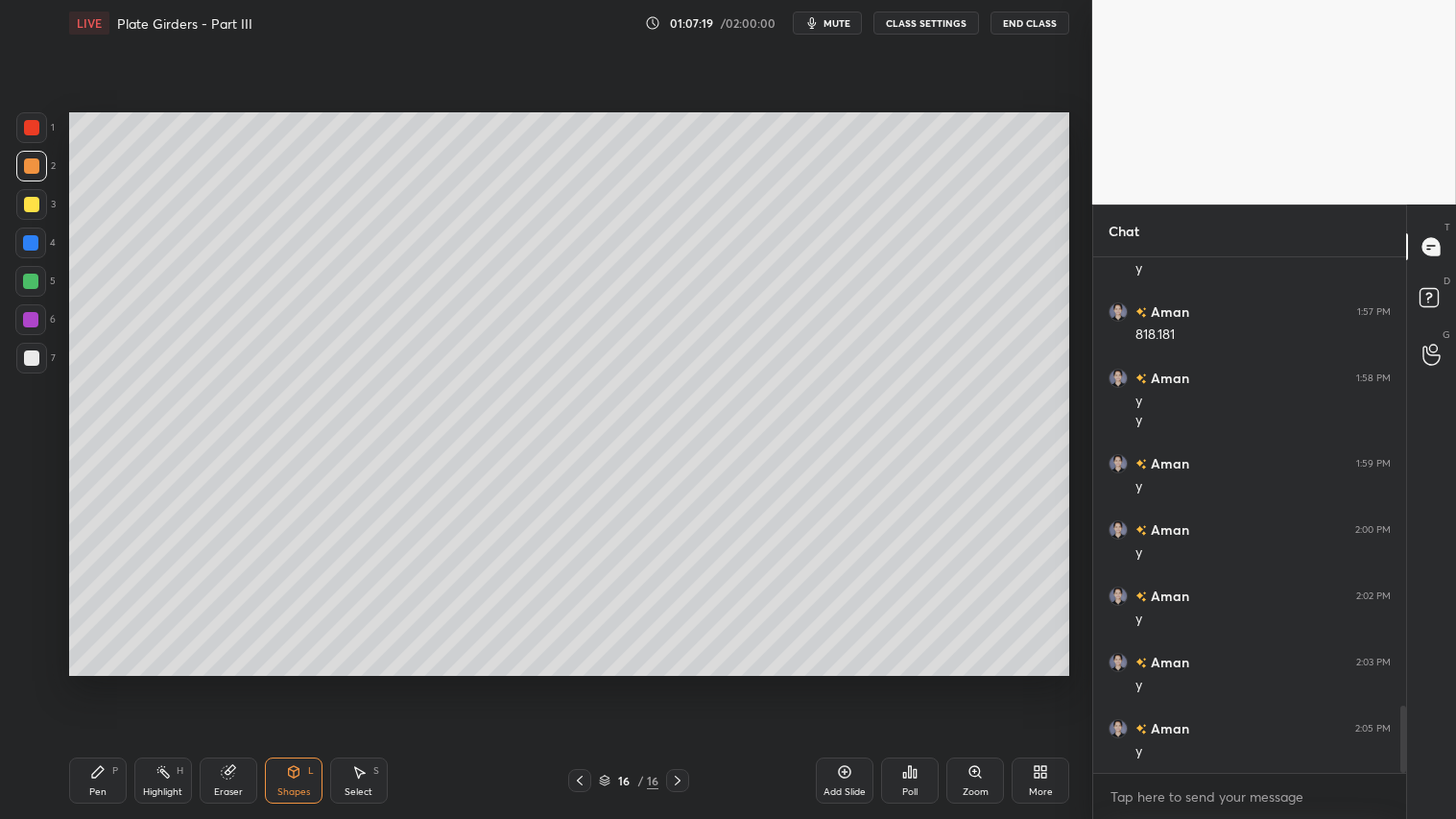
drag, startPoint x: 35, startPoint y: 282, endPoint x: 36, endPoint y: 293, distance: 11.0
click at [36, 282] on div at bounding box center [31, 282] width 15 height 15
click at [102, 683] on div "Pen P Highlight H Eraser Shapes L Select S 16 / 16 Add Slide Poll Zoom More" at bounding box center [569, 781] width 1000 height 77
click at [110, 683] on div "Pen P" at bounding box center [98, 780] width 58 height 46
click at [298, 683] on div "Shapes" at bounding box center [294, 792] width 33 height 10
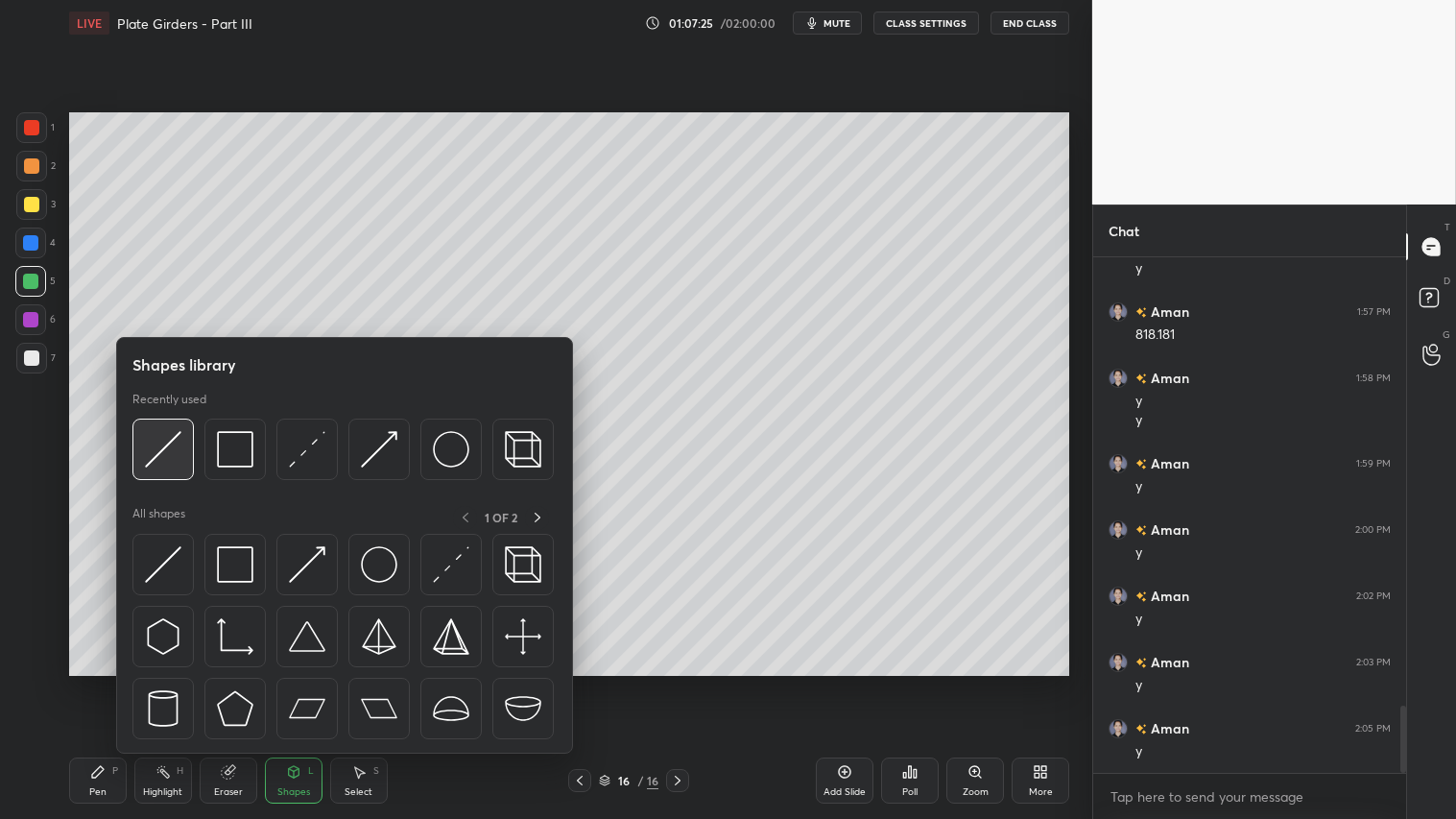
click at [164, 432] on img at bounding box center [163, 450] width 37 height 37
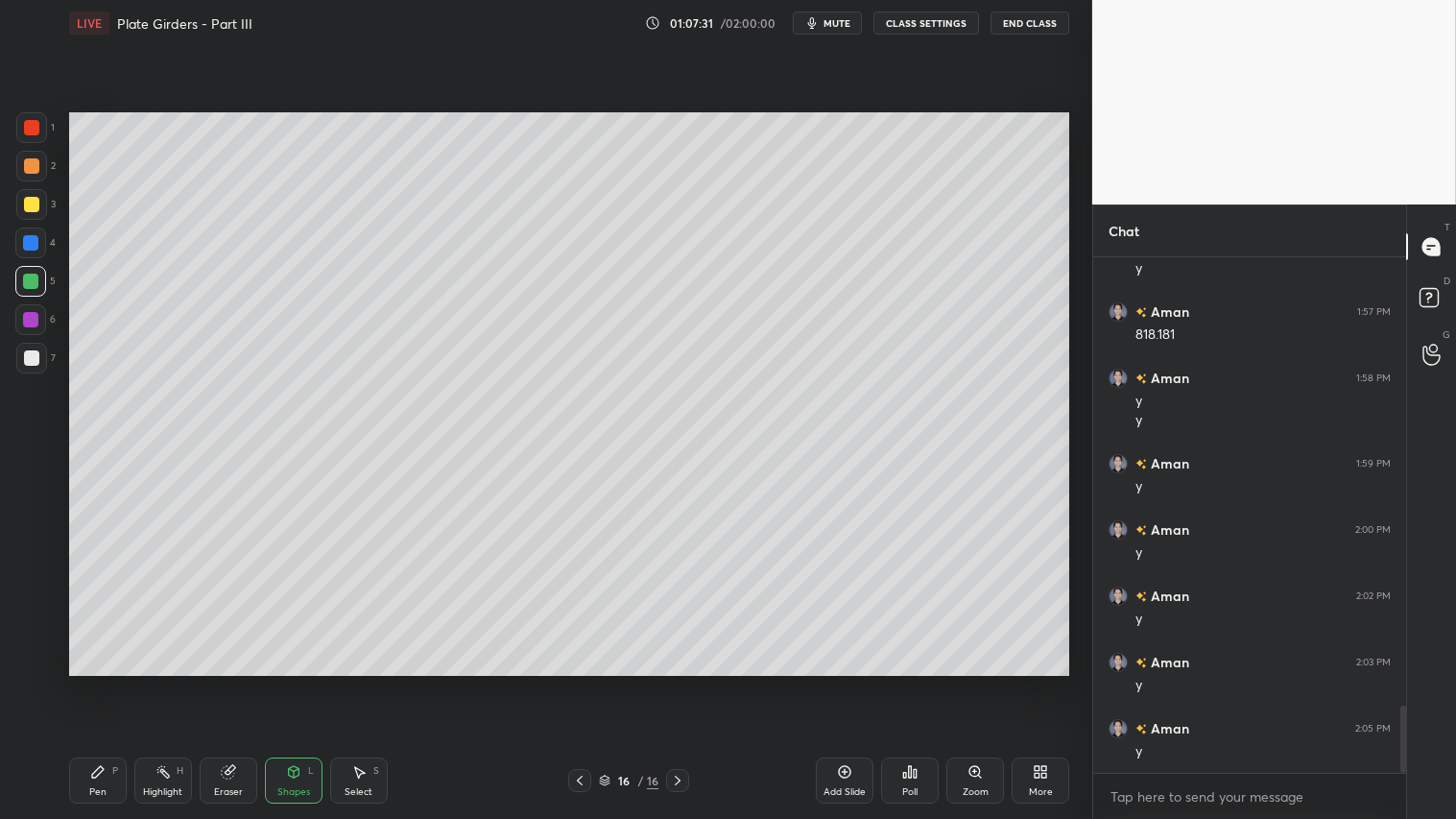
click at [32, 164] on div at bounding box center [32, 166] width 15 height 15
click at [295, 683] on div "Shapes L" at bounding box center [294, 780] width 58 height 46
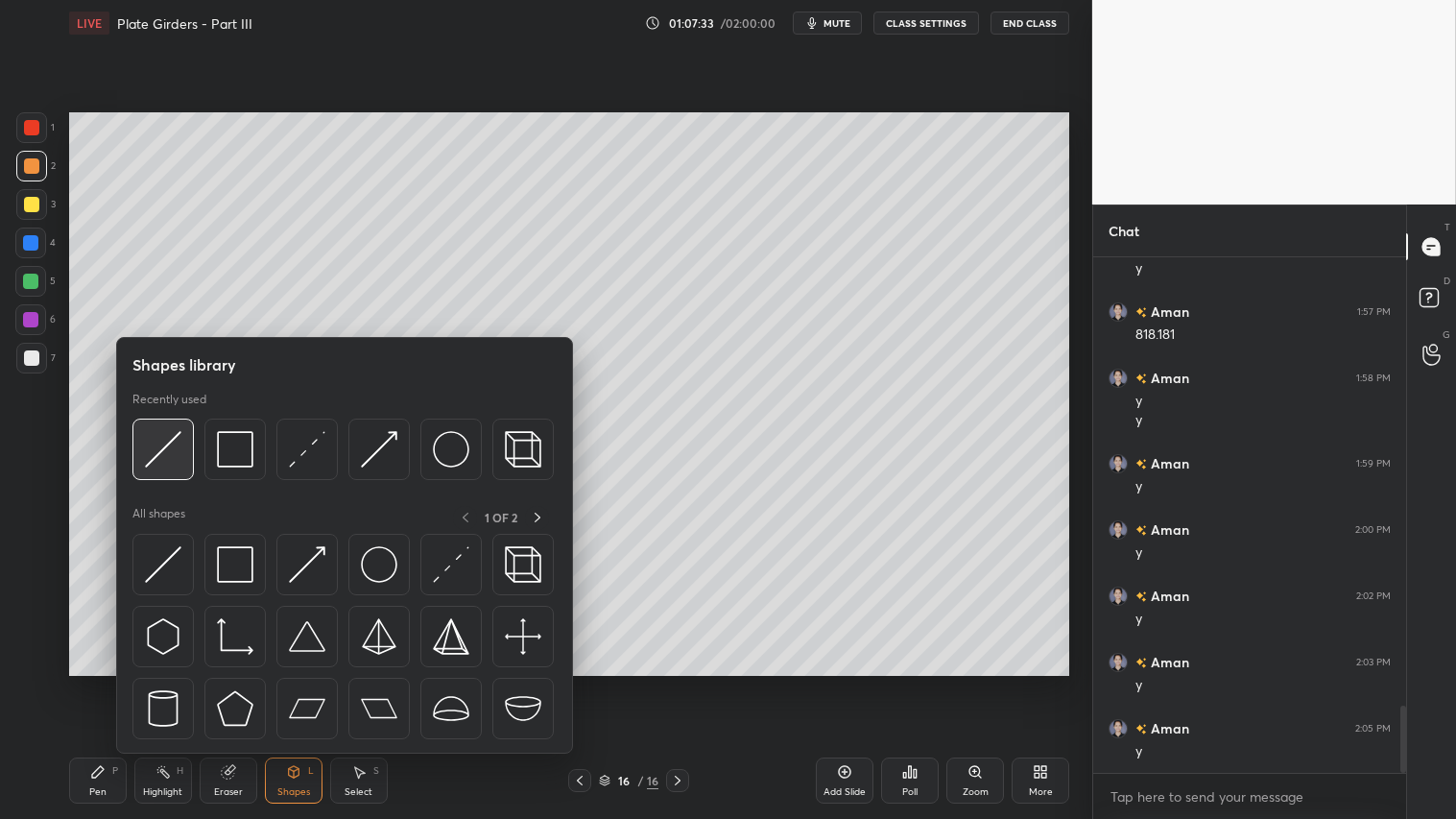
click at [171, 439] on img at bounding box center [163, 450] width 37 height 37
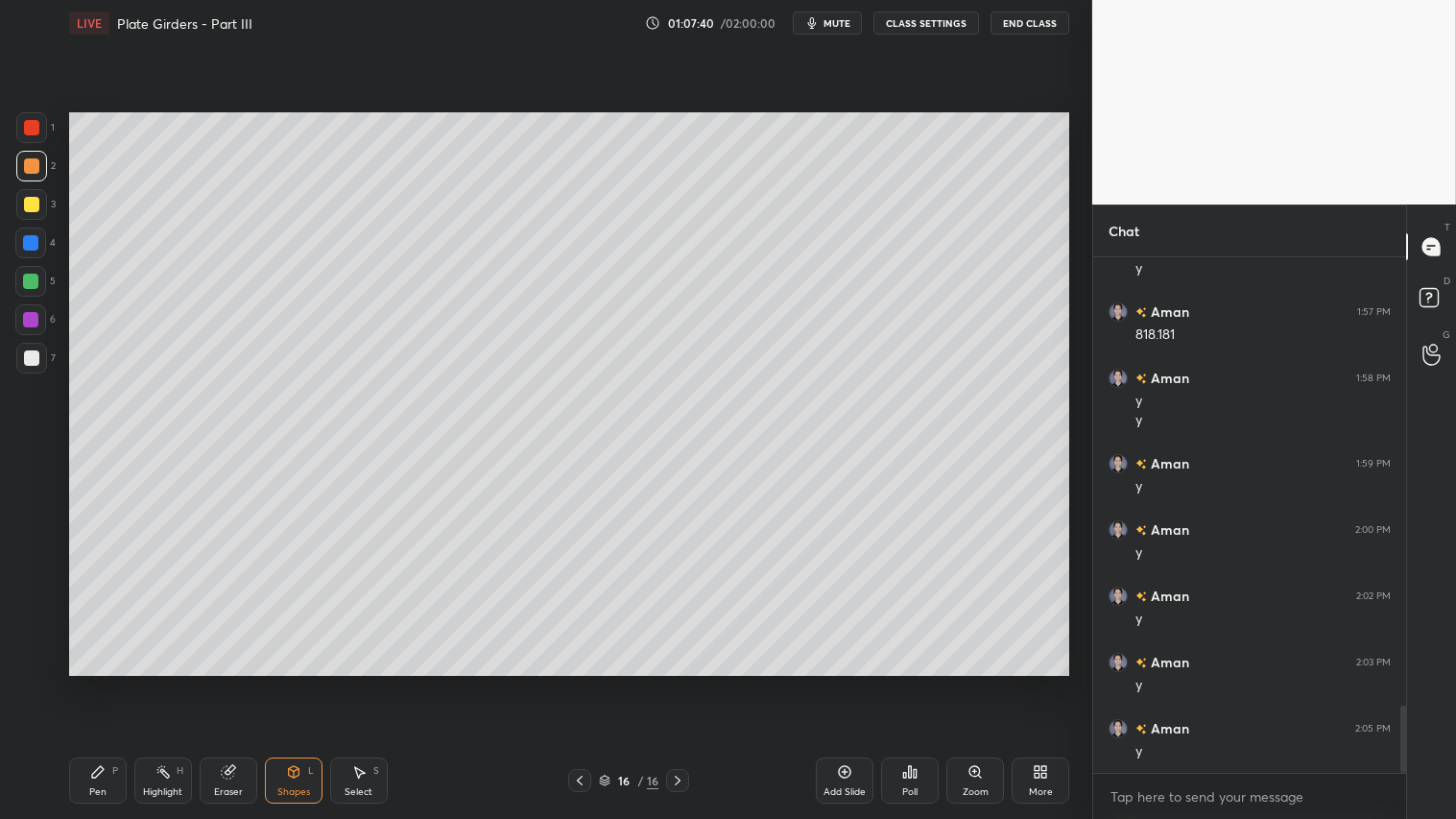
click at [580, 683] on icon at bounding box center [580, 780] width 15 height 15
click at [670, 683] on icon at bounding box center [678, 780] width 15 height 15
drag, startPoint x: 97, startPoint y: 790, endPoint x: 84, endPoint y: 683, distance: 107.8
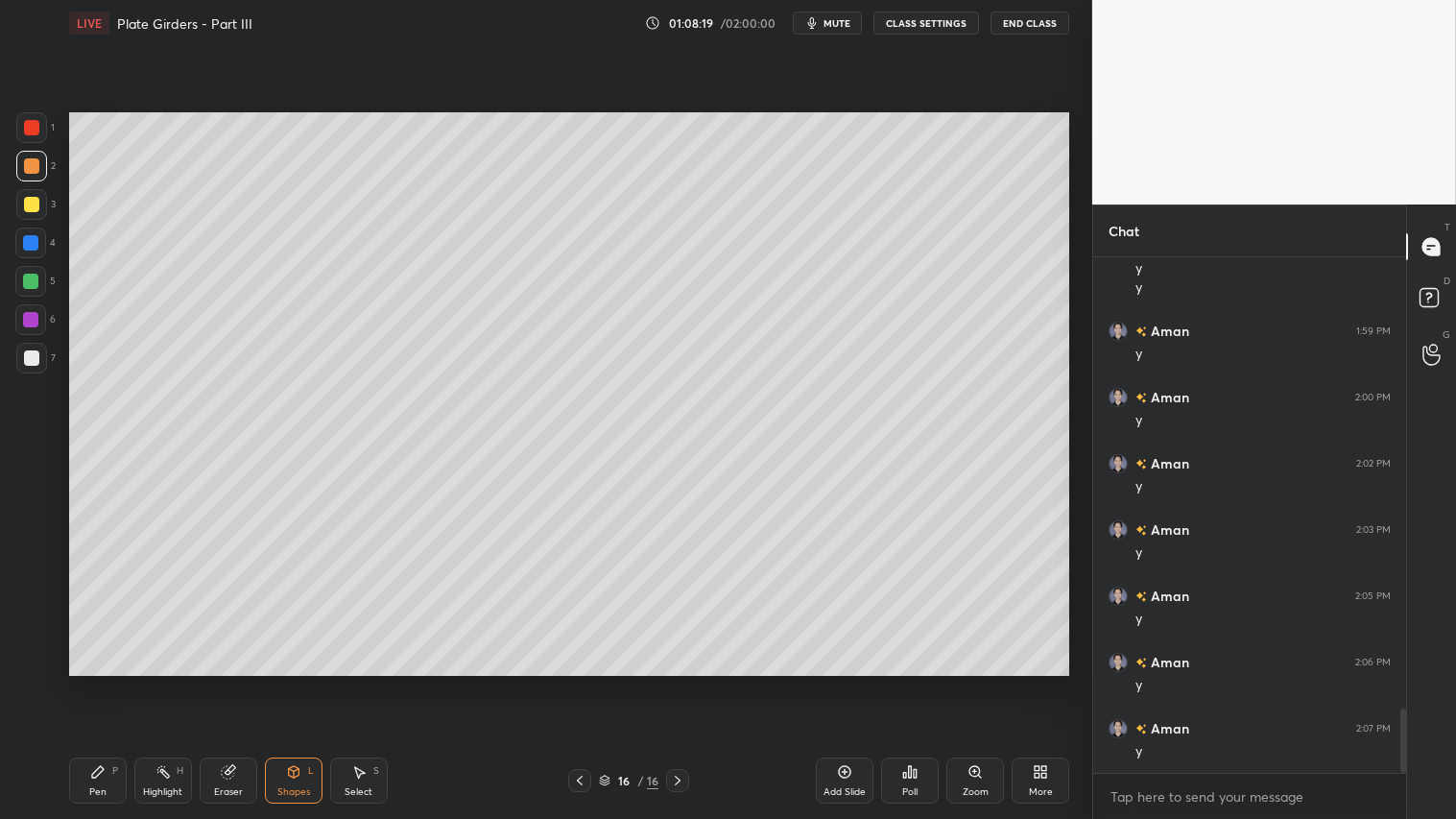
click at [97, 683] on div "Pen" at bounding box center [98, 792] width 17 height 10
click at [31, 610] on div at bounding box center [31, 622] width 31 height 31
drag, startPoint x: 294, startPoint y: 776, endPoint x: 299, endPoint y: 760, distance: 16.8
click at [296, 683] on icon at bounding box center [294, 772] width 15 height 15
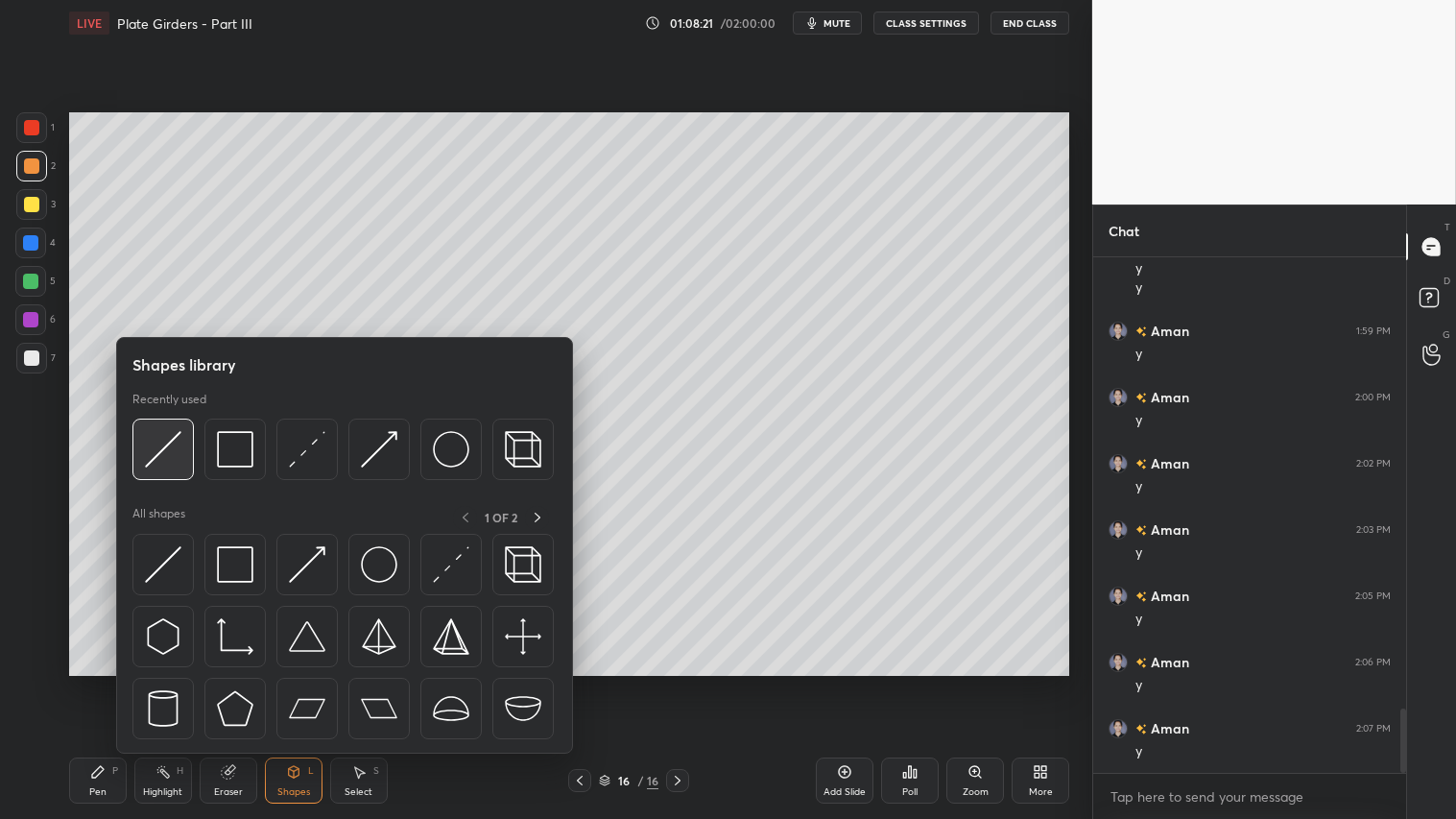
click at [165, 449] on img at bounding box center [163, 450] width 37 height 37
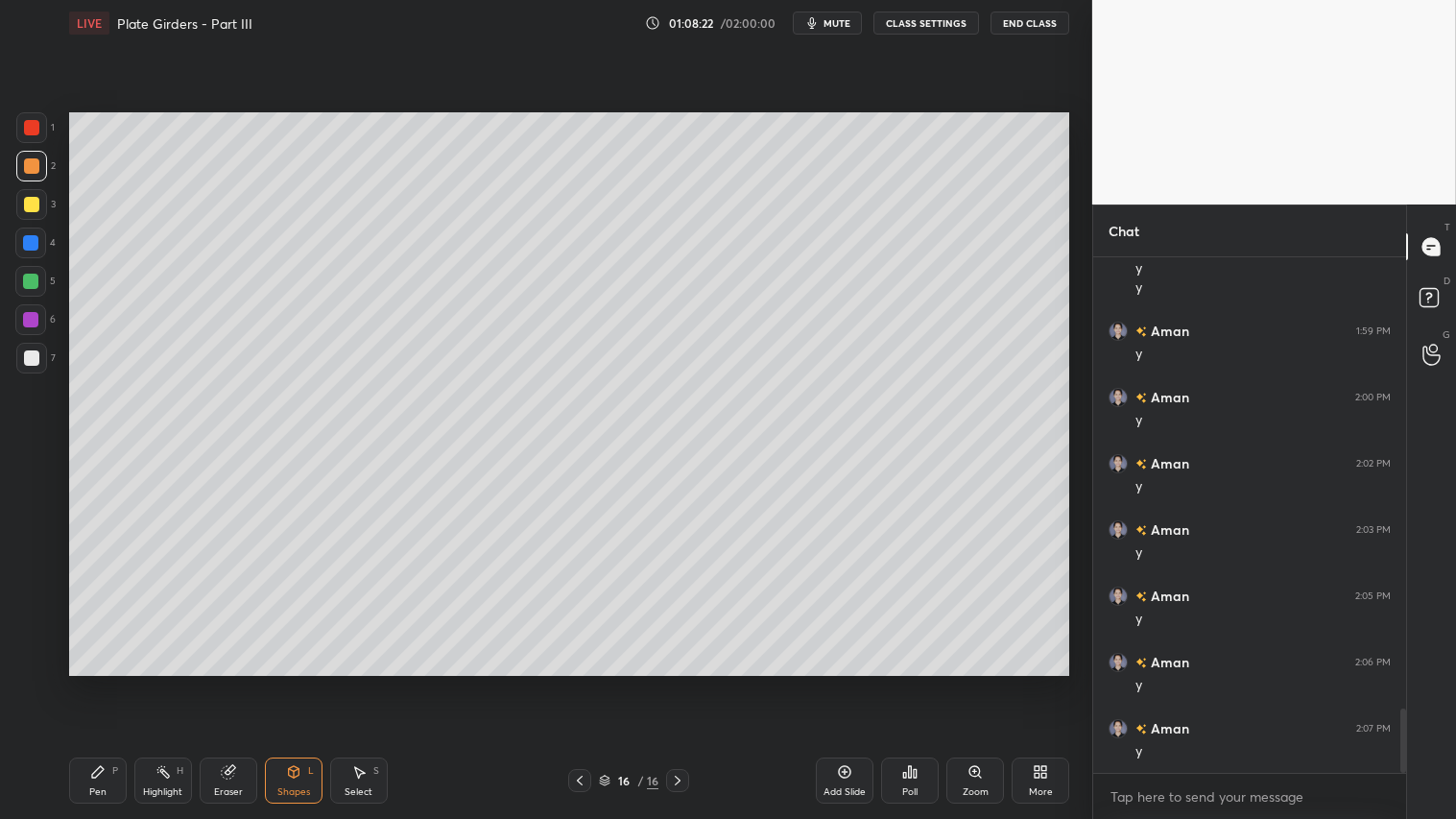
drag, startPoint x: 40, startPoint y: 356, endPoint x: 52, endPoint y: 356, distance: 12.0
click at [48, 356] on div "7" at bounding box center [36, 358] width 40 height 31
click at [94, 683] on icon at bounding box center [98, 772] width 15 height 15
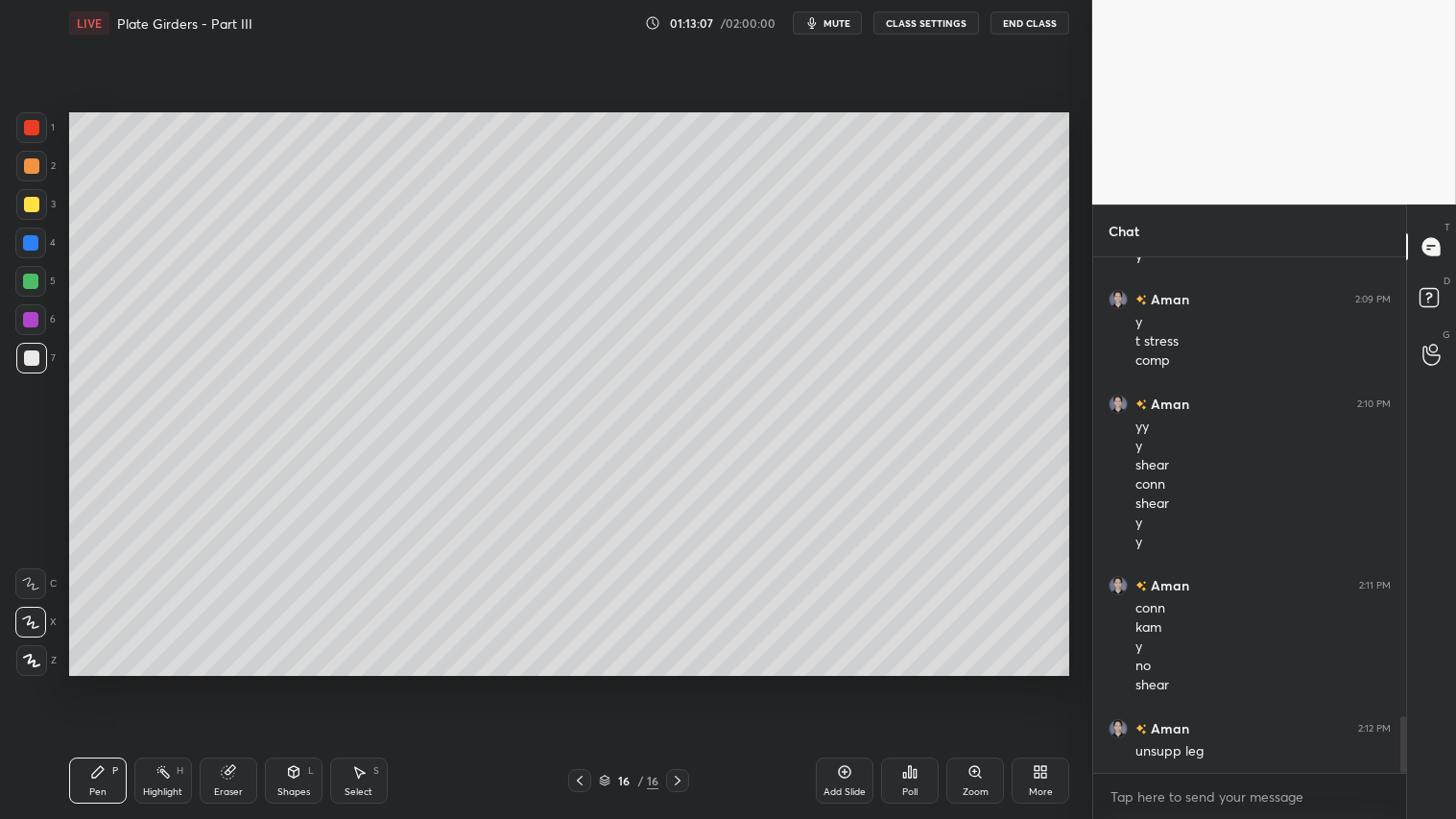
scroll to position [4211, 0]
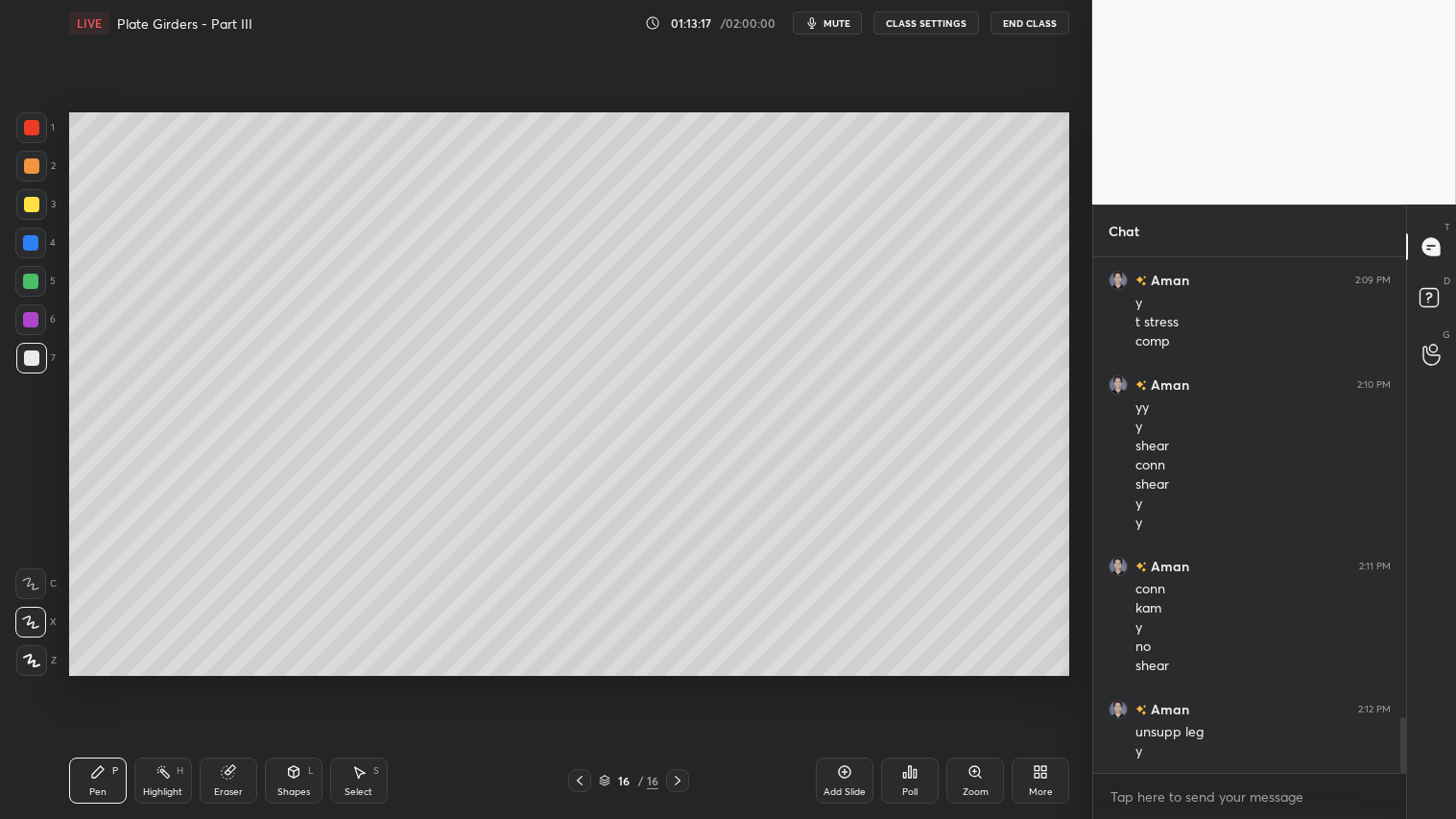
drag, startPoint x: 237, startPoint y: 784, endPoint x: 245, endPoint y: 776, distance: 11.3
click at [238, 683] on div "Eraser" at bounding box center [229, 780] width 58 height 46
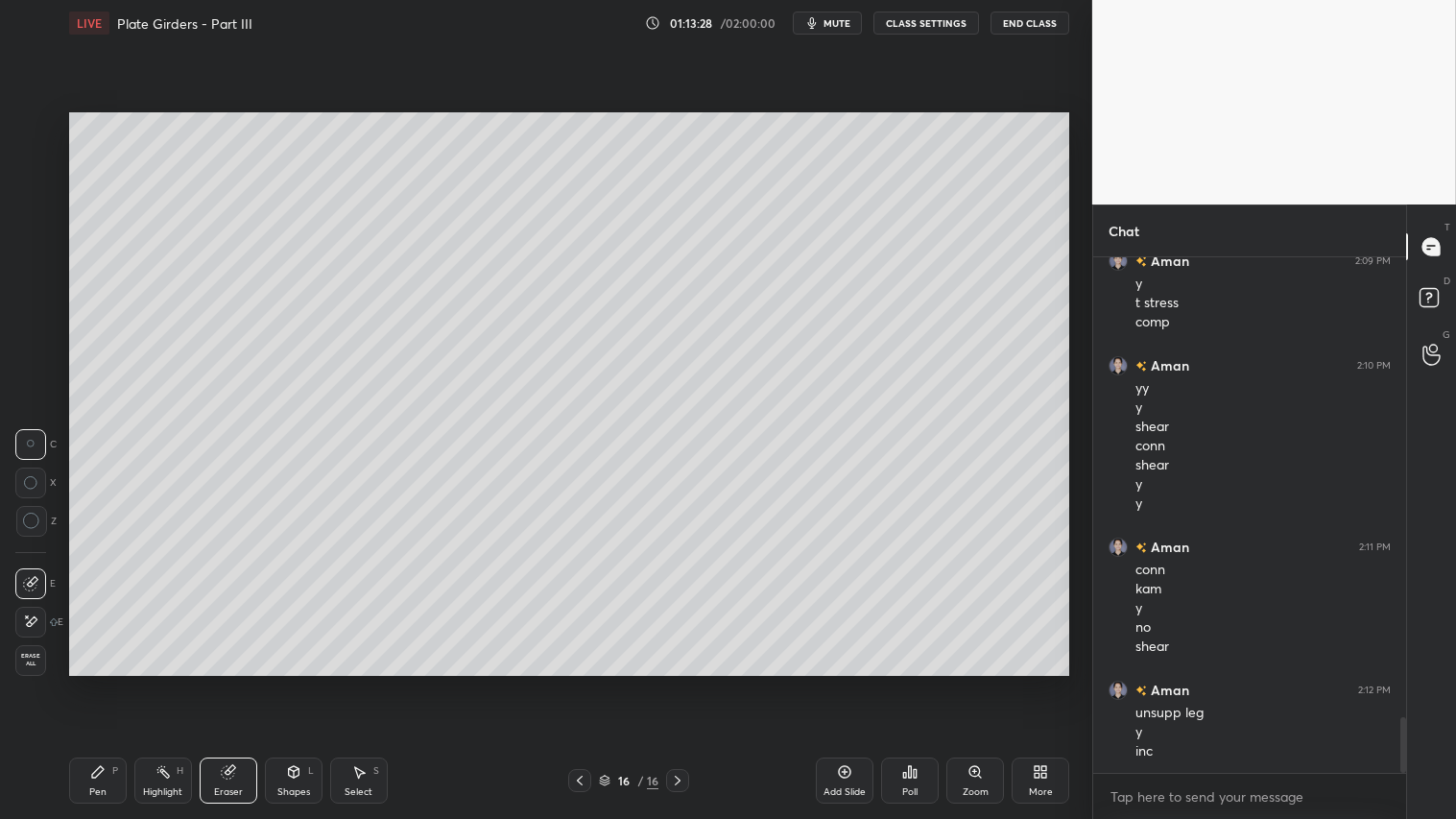
scroll to position [4249, 0]
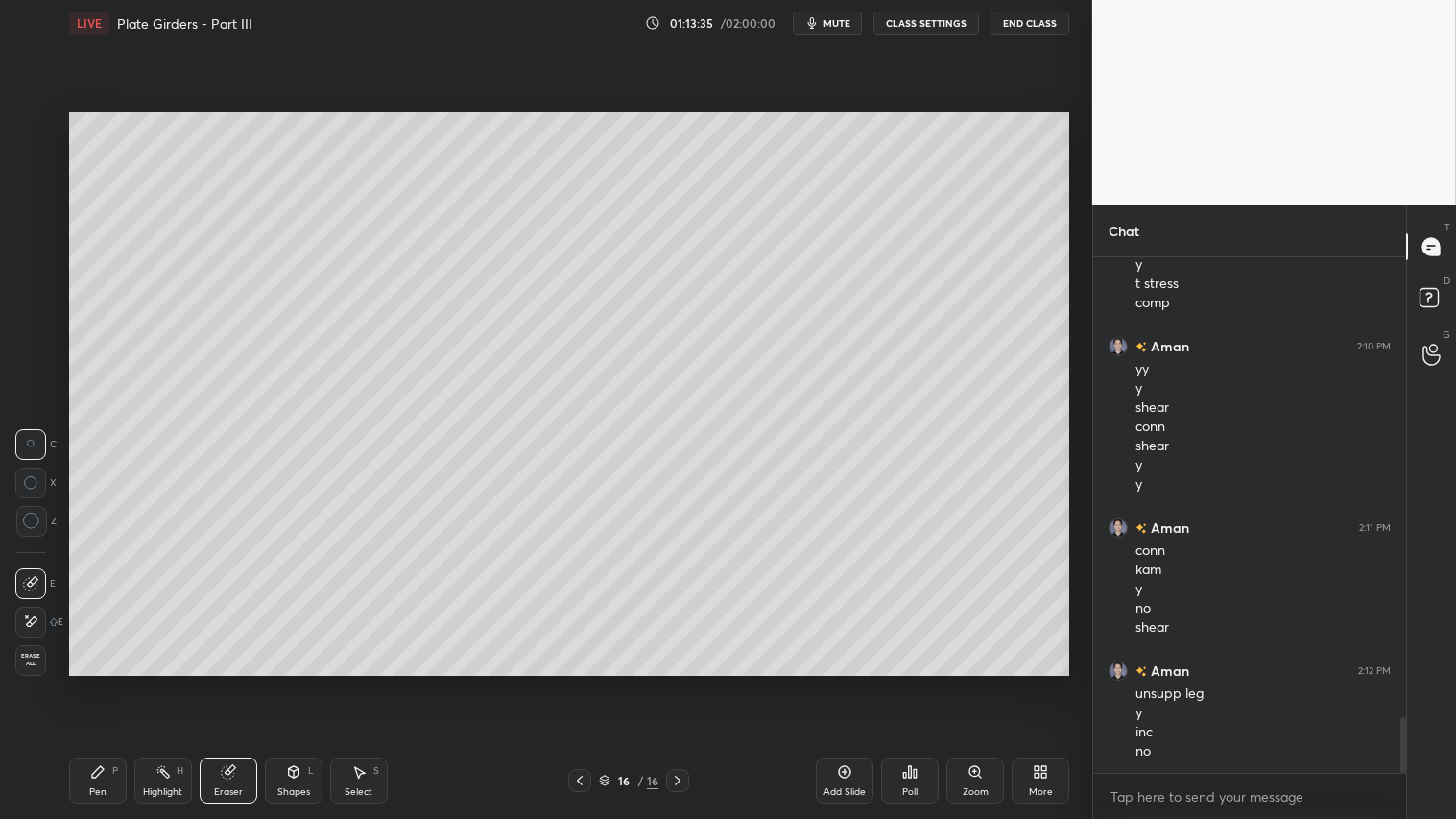
click at [572, 683] on icon at bounding box center [580, 780] width 15 height 15
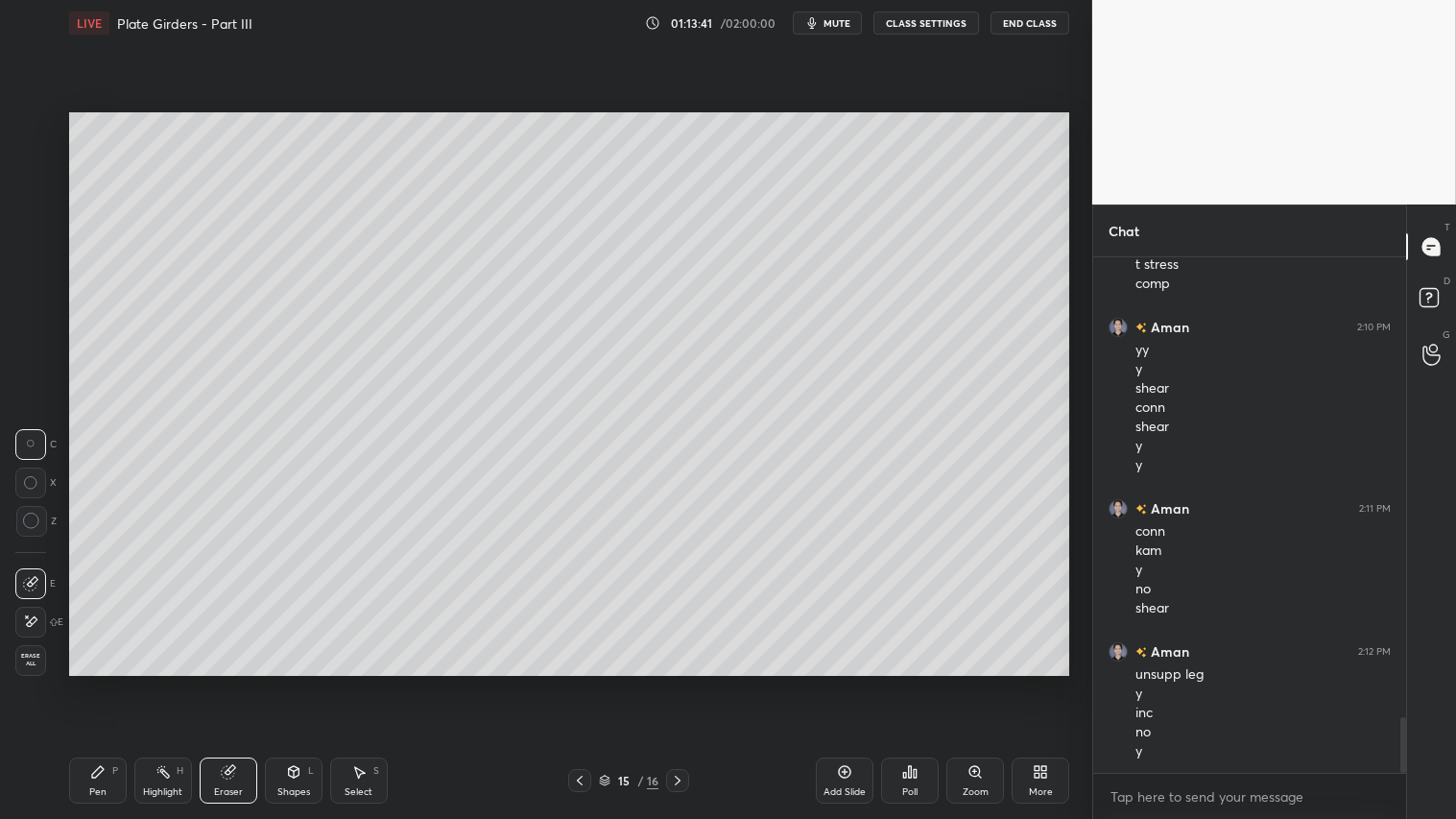
click at [104, 683] on icon at bounding box center [98, 772] width 15 height 15
drag, startPoint x: 40, startPoint y: 128, endPoint x: 39, endPoint y: 147, distance: 19.0
click at [37, 130] on div at bounding box center [32, 127] width 31 height 31
click at [30, 660] on icon at bounding box center [32, 661] width 17 height 14
click at [301, 683] on div "Shapes L" at bounding box center [294, 780] width 58 height 46
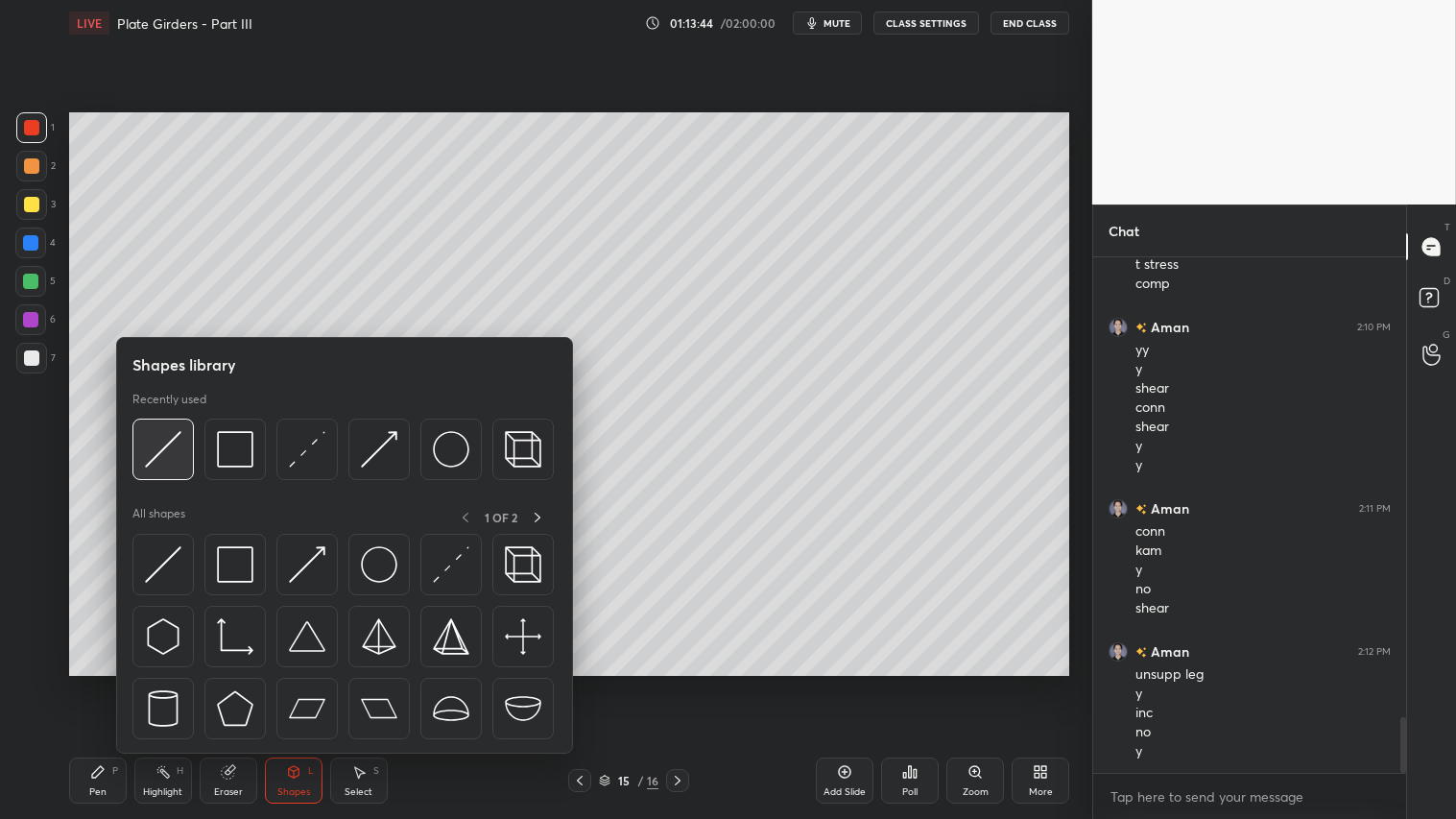
click at [173, 447] on img at bounding box center [163, 450] width 37 height 37
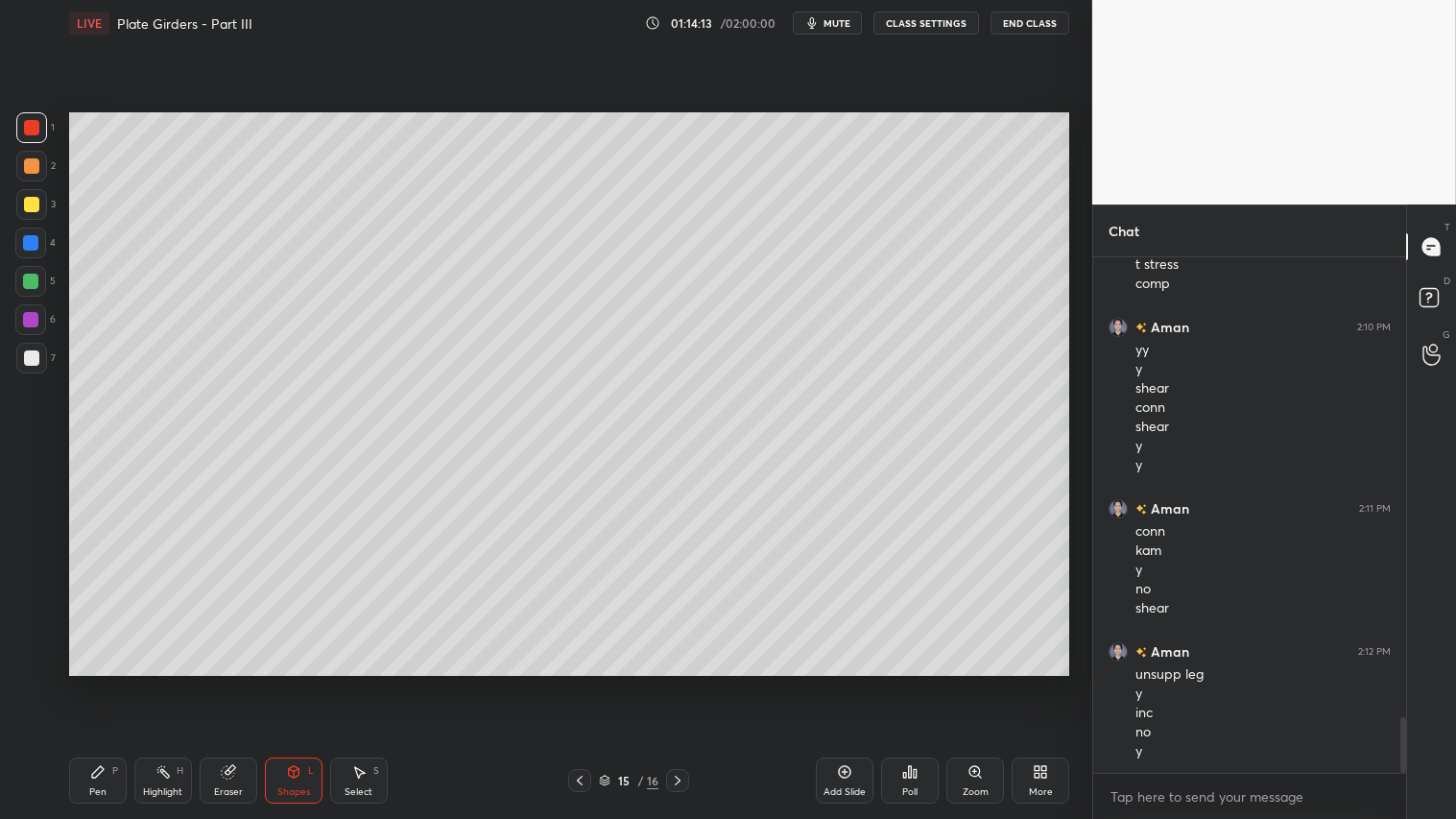
drag, startPoint x: 293, startPoint y: 785, endPoint x: 310, endPoint y: 760, distance: 30.2
click at [295, 683] on div "Shapes" at bounding box center [294, 792] width 33 height 10
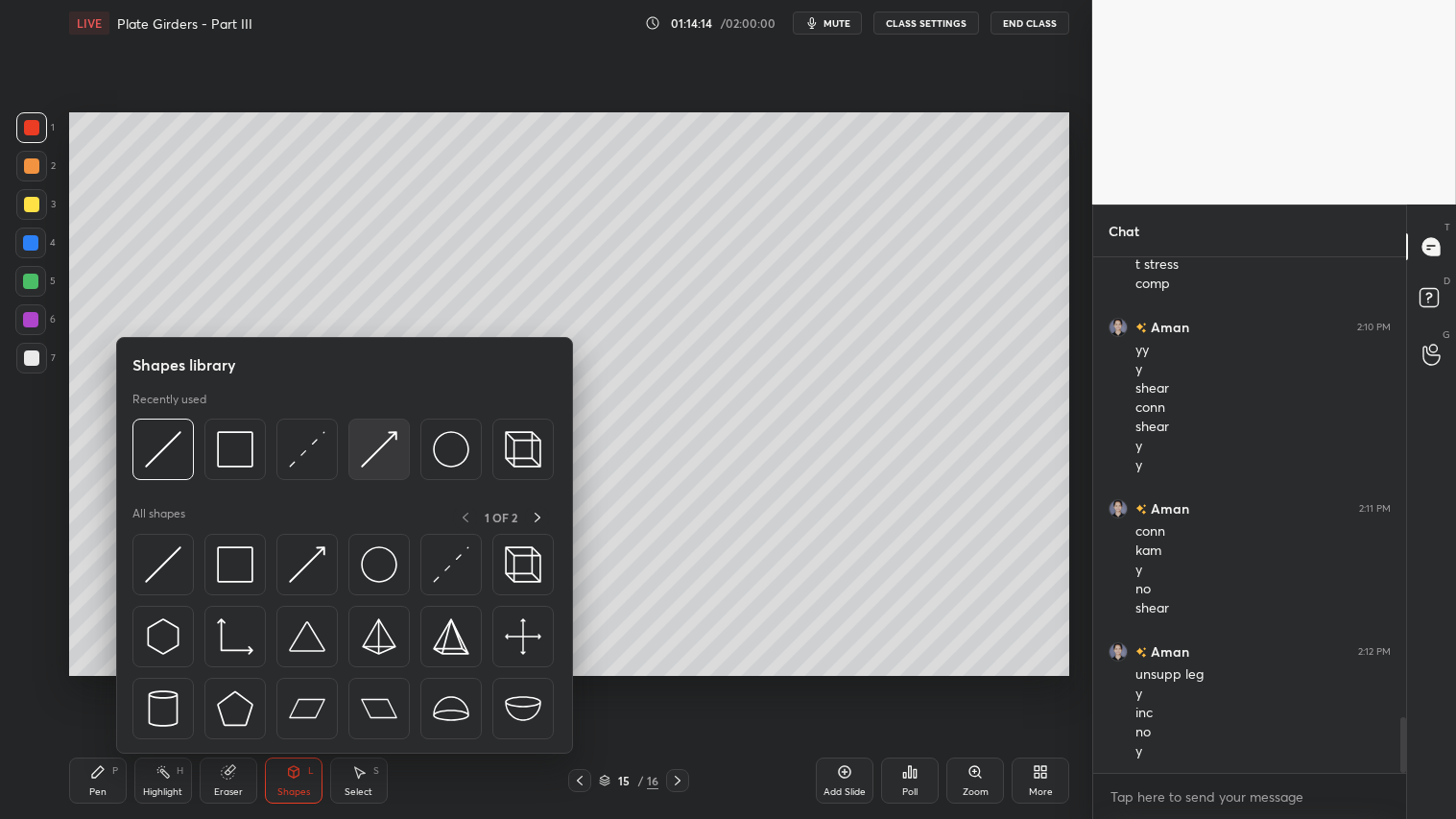
click at [387, 440] on img at bounding box center [379, 450] width 37 height 37
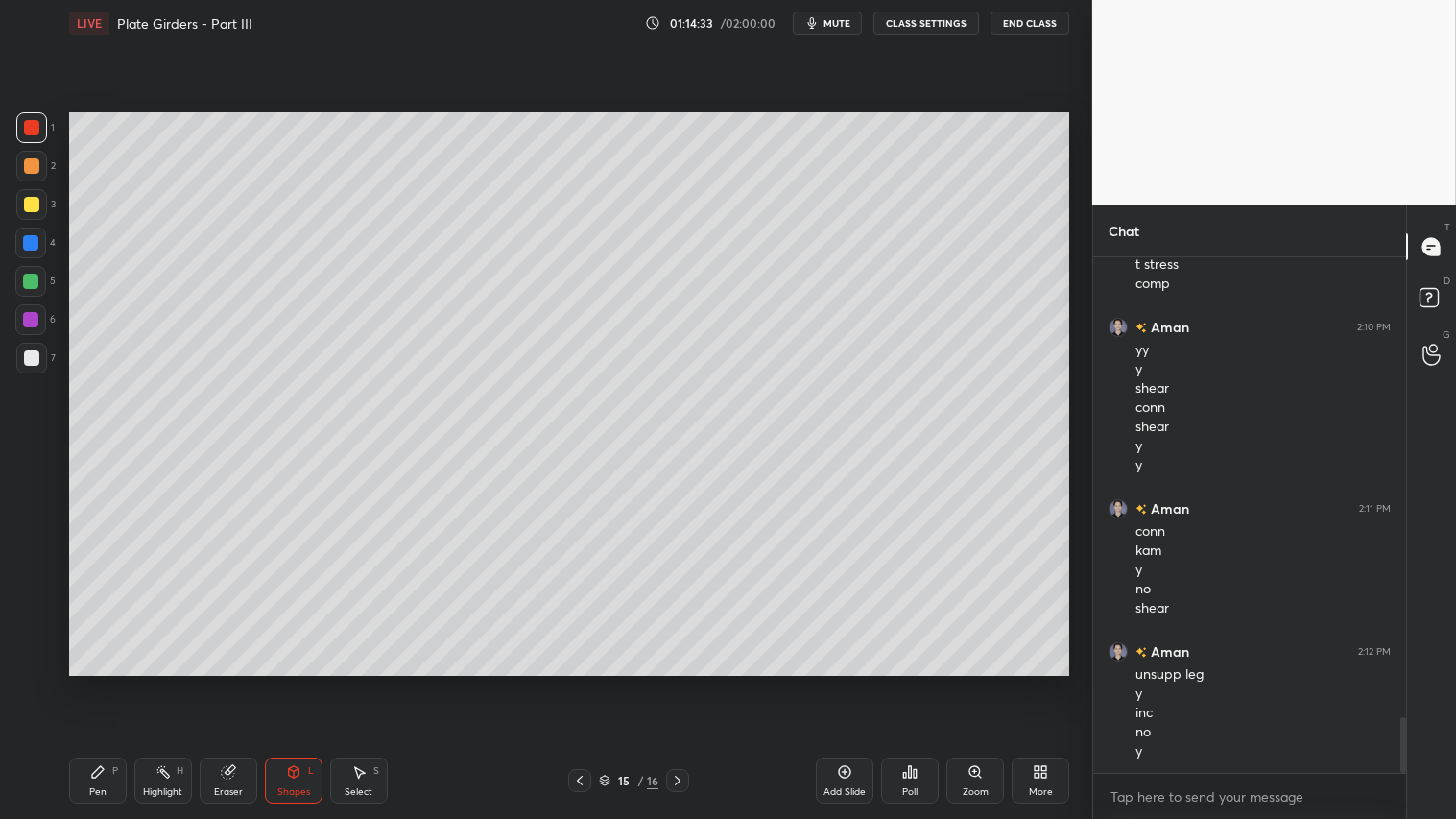
click at [221, 683] on div "Eraser" at bounding box center [229, 780] width 58 height 46
click at [78, 683] on div "Pen P Highlight H Eraser Shapes L Select S 15 / 16 Add Slide Poll Zoom More" at bounding box center [569, 781] width 1000 height 77
click at [93, 683] on div "Pen" at bounding box center [98, 792] width 17 height 10
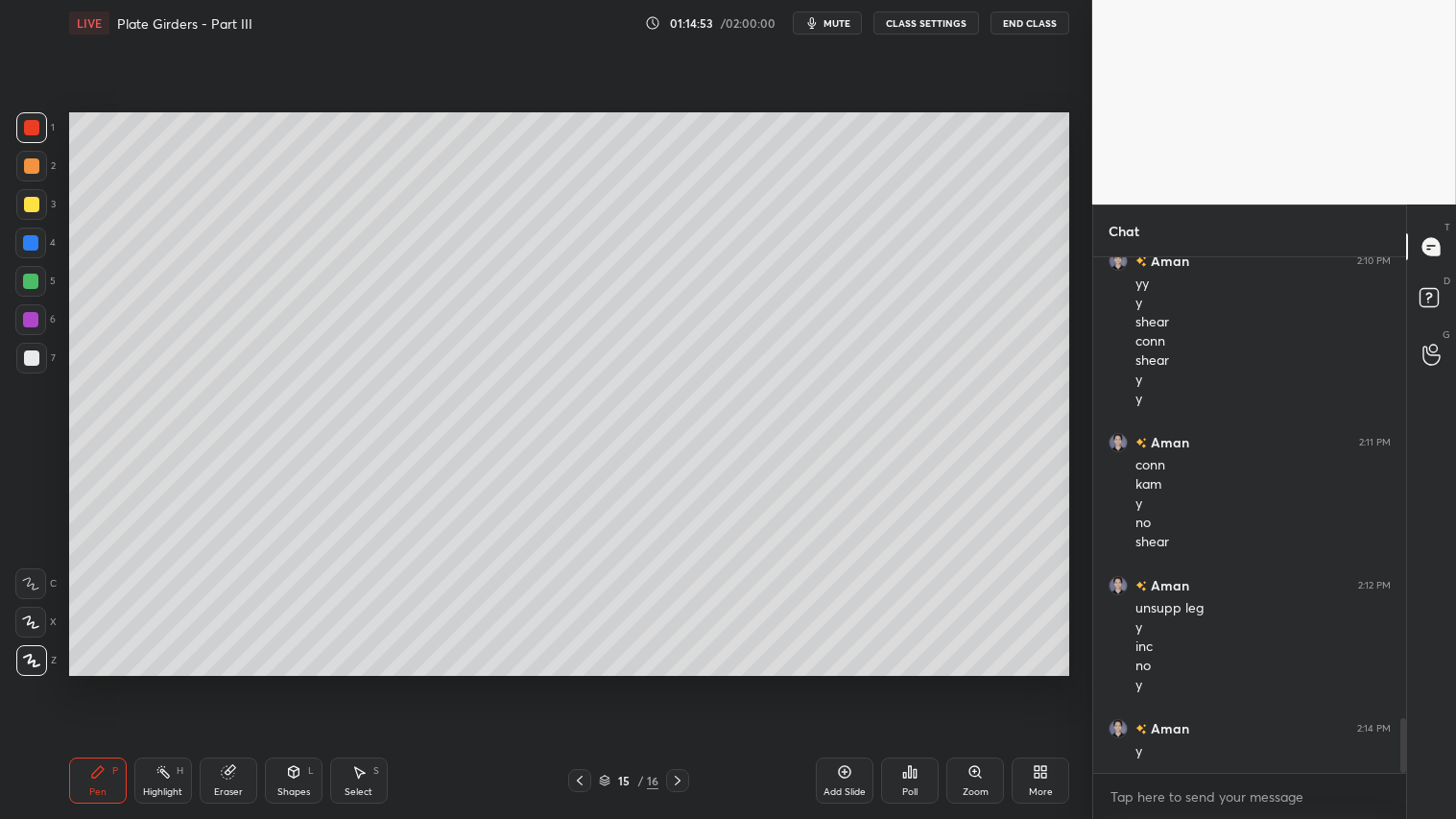
click at [680, 683] on icon at bounding box center [678, 780] width 15 height 15
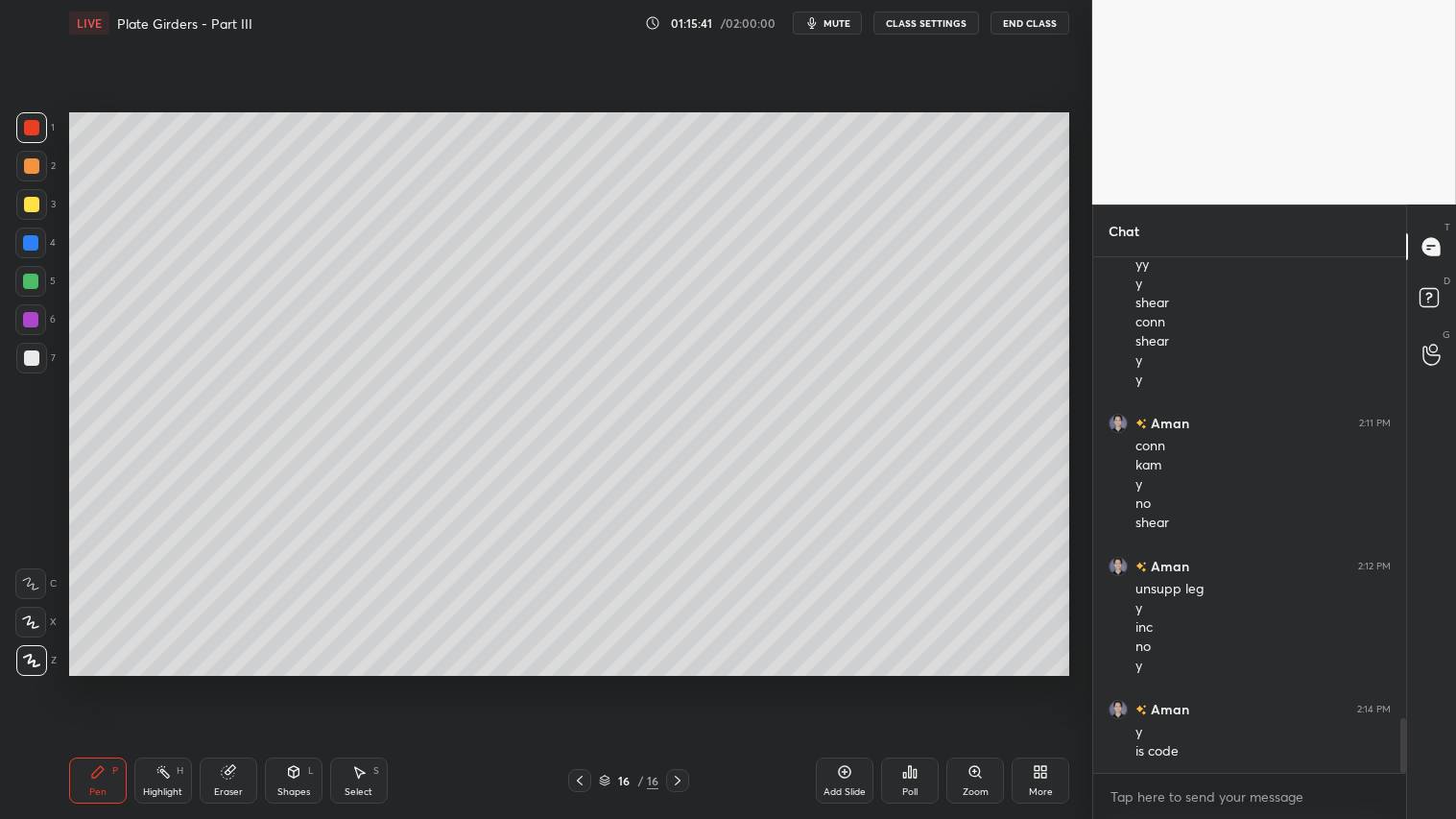
click at [576, 683] on icon at bounding box center [580, 780] width 15 height 15
drag, startPoint x: 31, startPoint y: 189, endPoint x: 53, endPoint y: 209, distance: 29.7
click at [32, 189] on div at bounding box center [32, 205] width 31 height 31
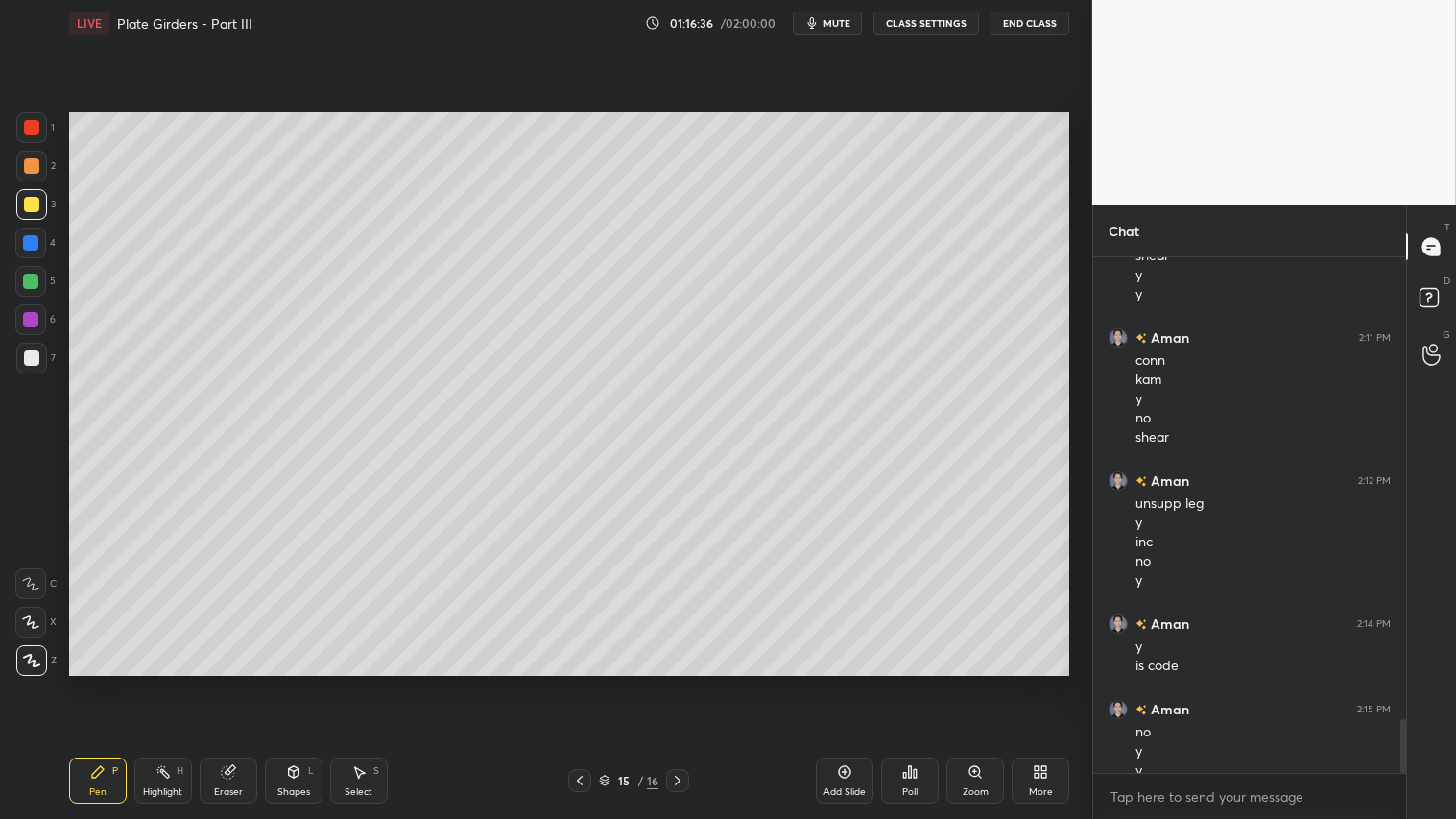
scroll to position [4459, 0]
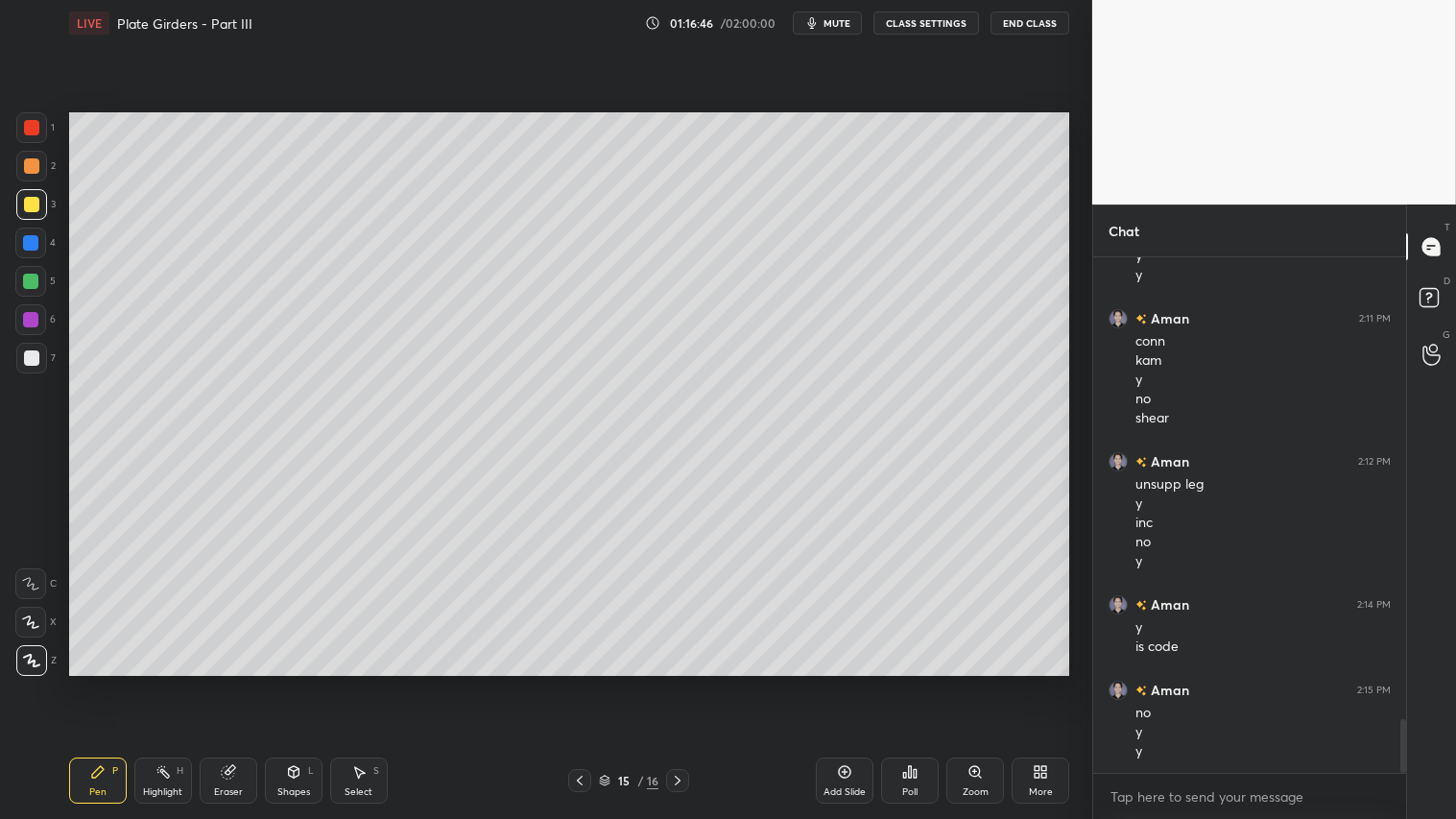
click at [222, 683] on div "Eraser" at bounding box center [229, 792] width 29 height 10
click at [103, 683] on div "Pen" at bounding box center [98, 792] width 17 height 10
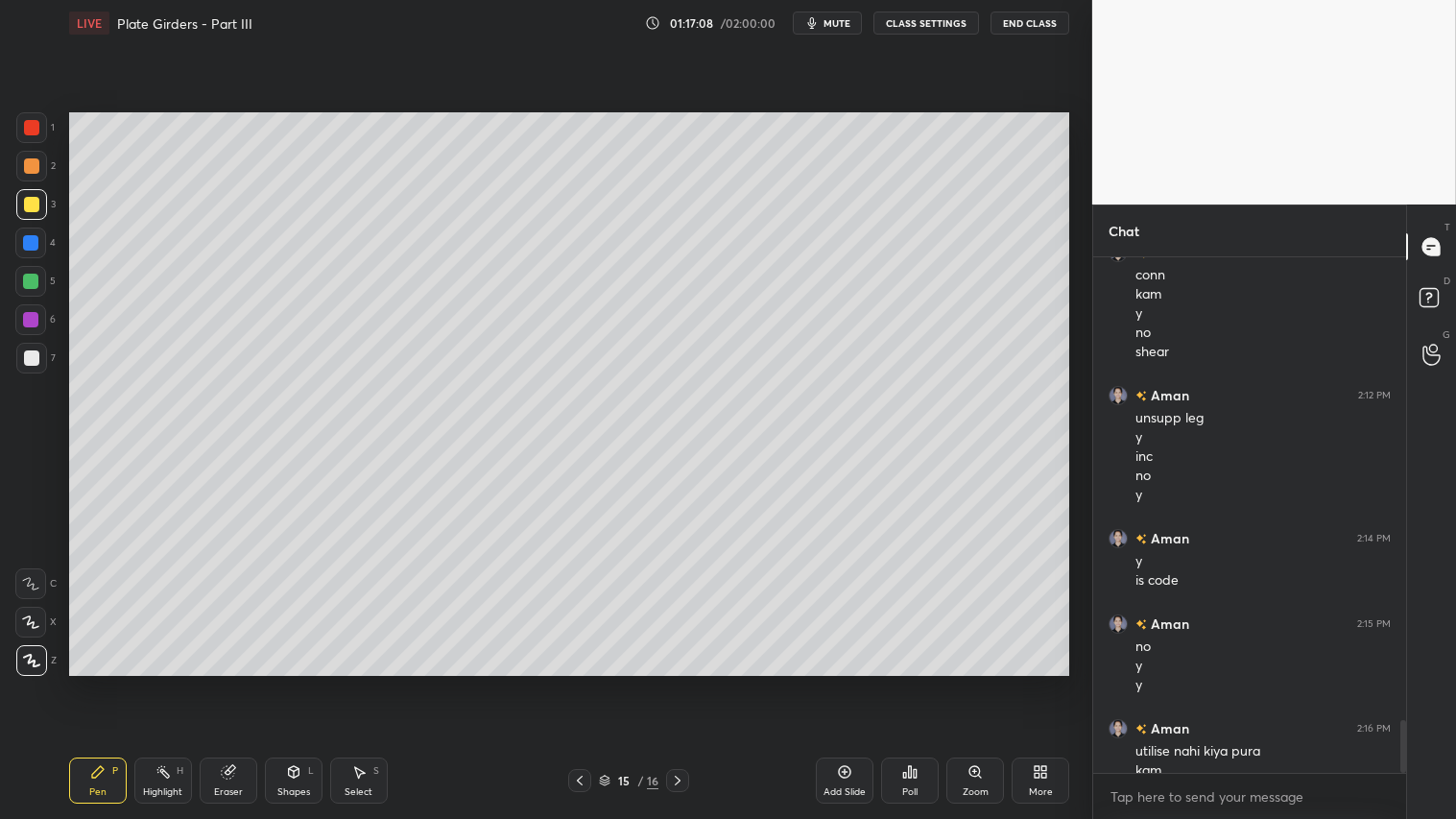
scroll to position [4545, 0]
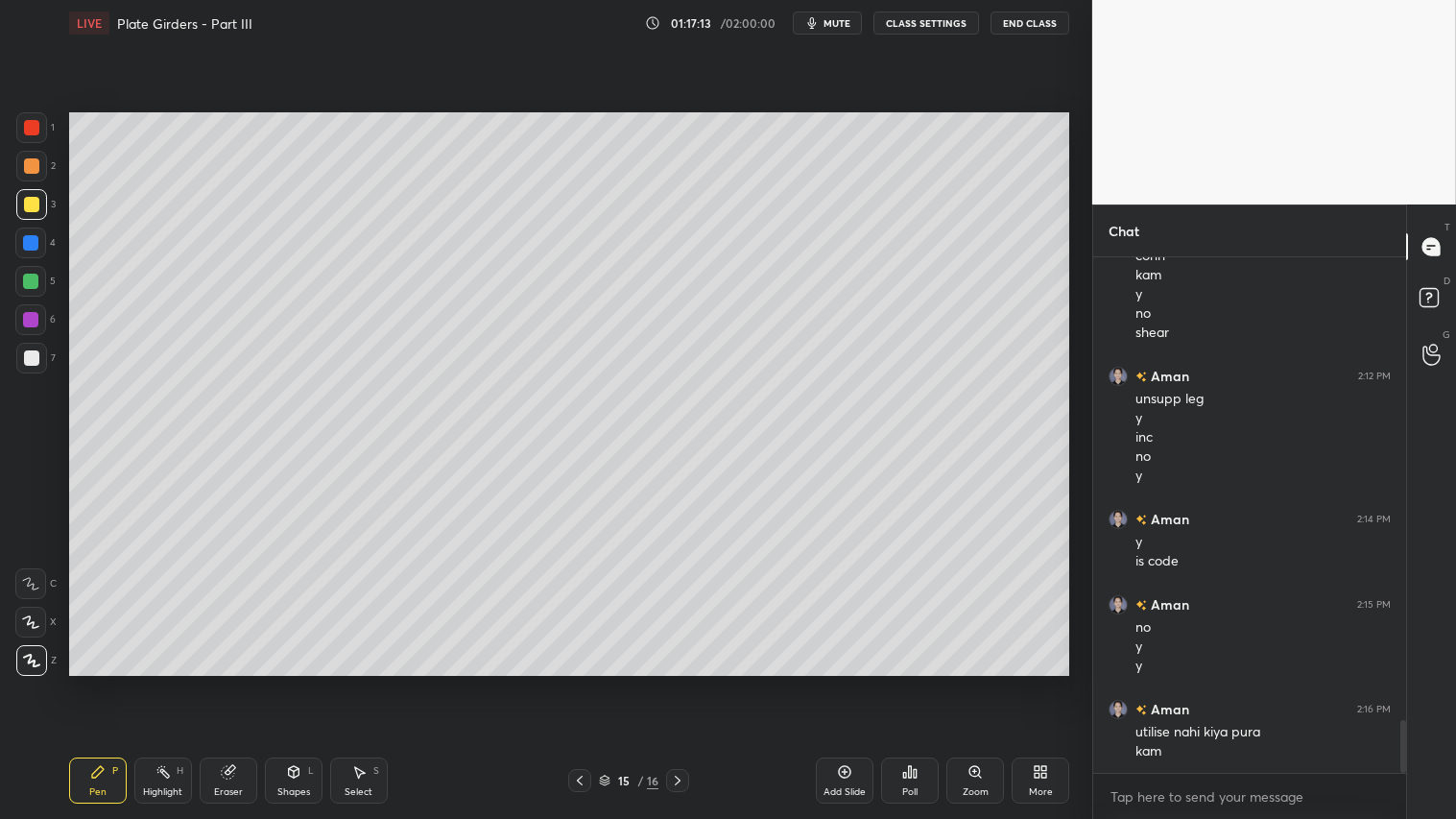
click at [32, 167] on div at bounding box center [32, 166] width 15 height 15
click at [94, 683] on div "Pen" at bounding box center [98, 792] width 17 height 10
click at [299, 683] on icon at bounding box center [294, 772] width 15 height 15
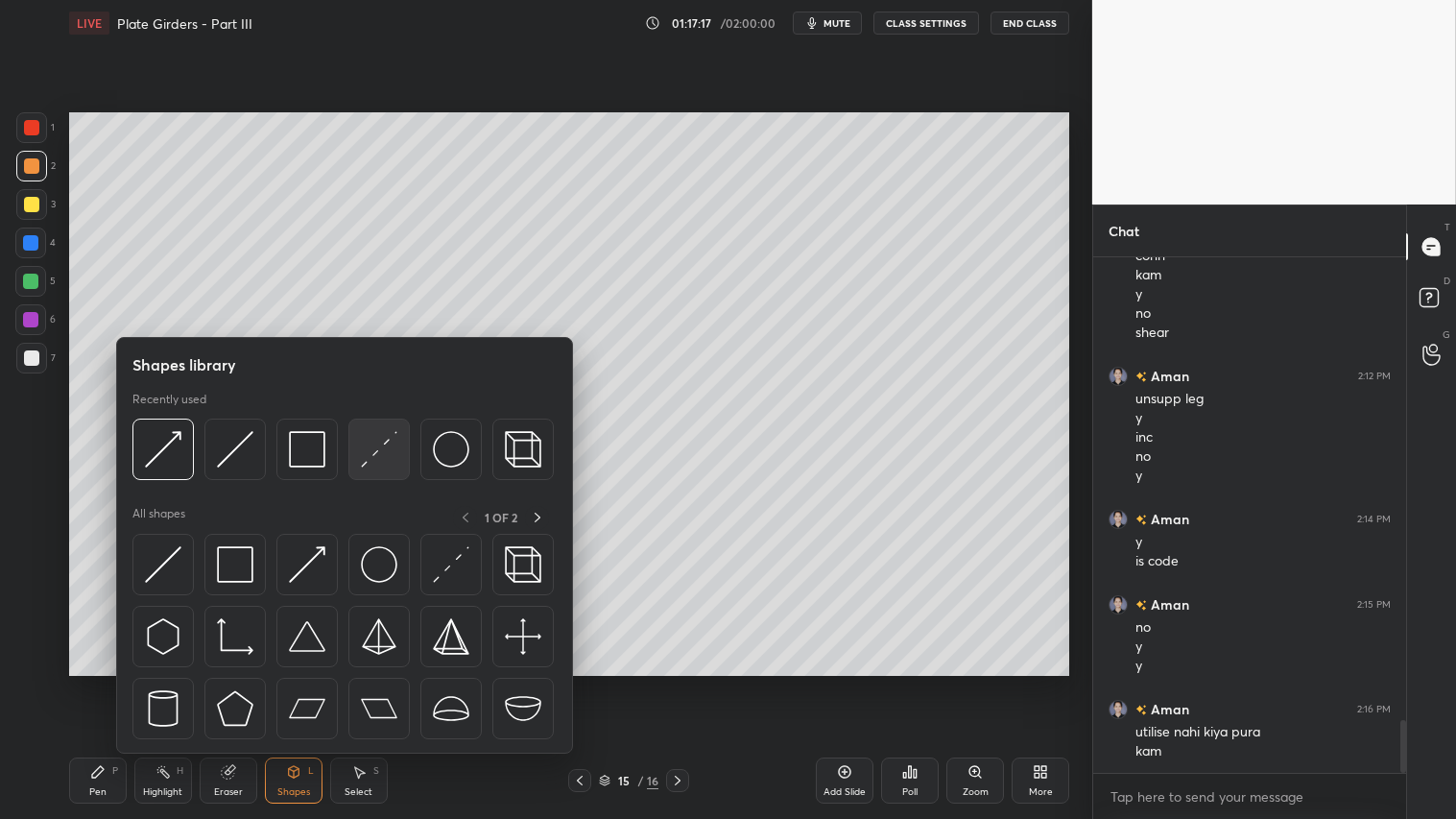
click at [390, 438] on img at bounding box center [379, 450] width 37 height 37
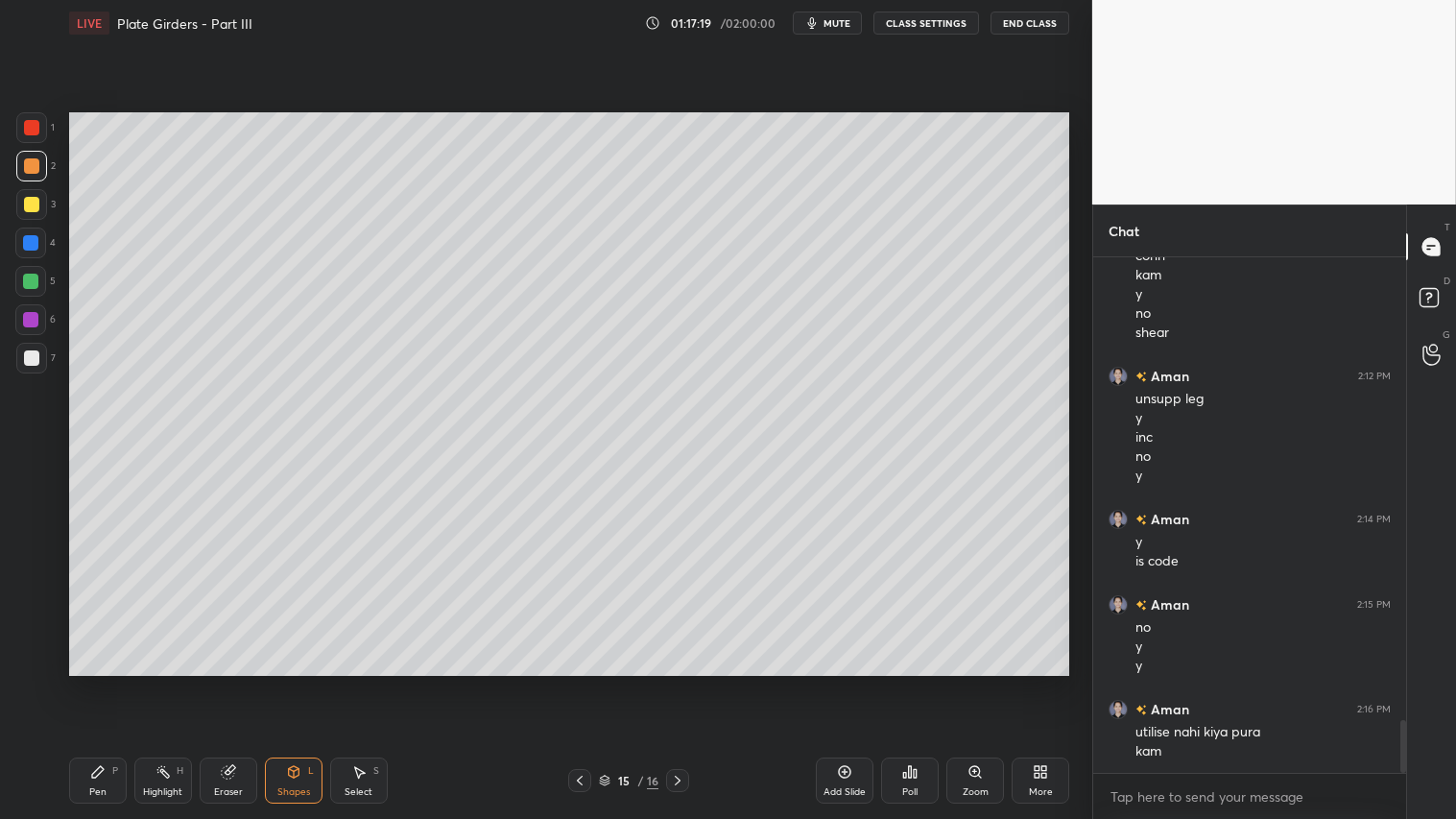
click at [109, 683] on div "Pen P" at bounding box center [98, 780] width 58 height 46
click at [25, 616] on icon at bounding box center [31, 622] width 17 height 14
click at [300, 683] on div "Shapes L" at bounding box center [294, 780] width 58 height 46
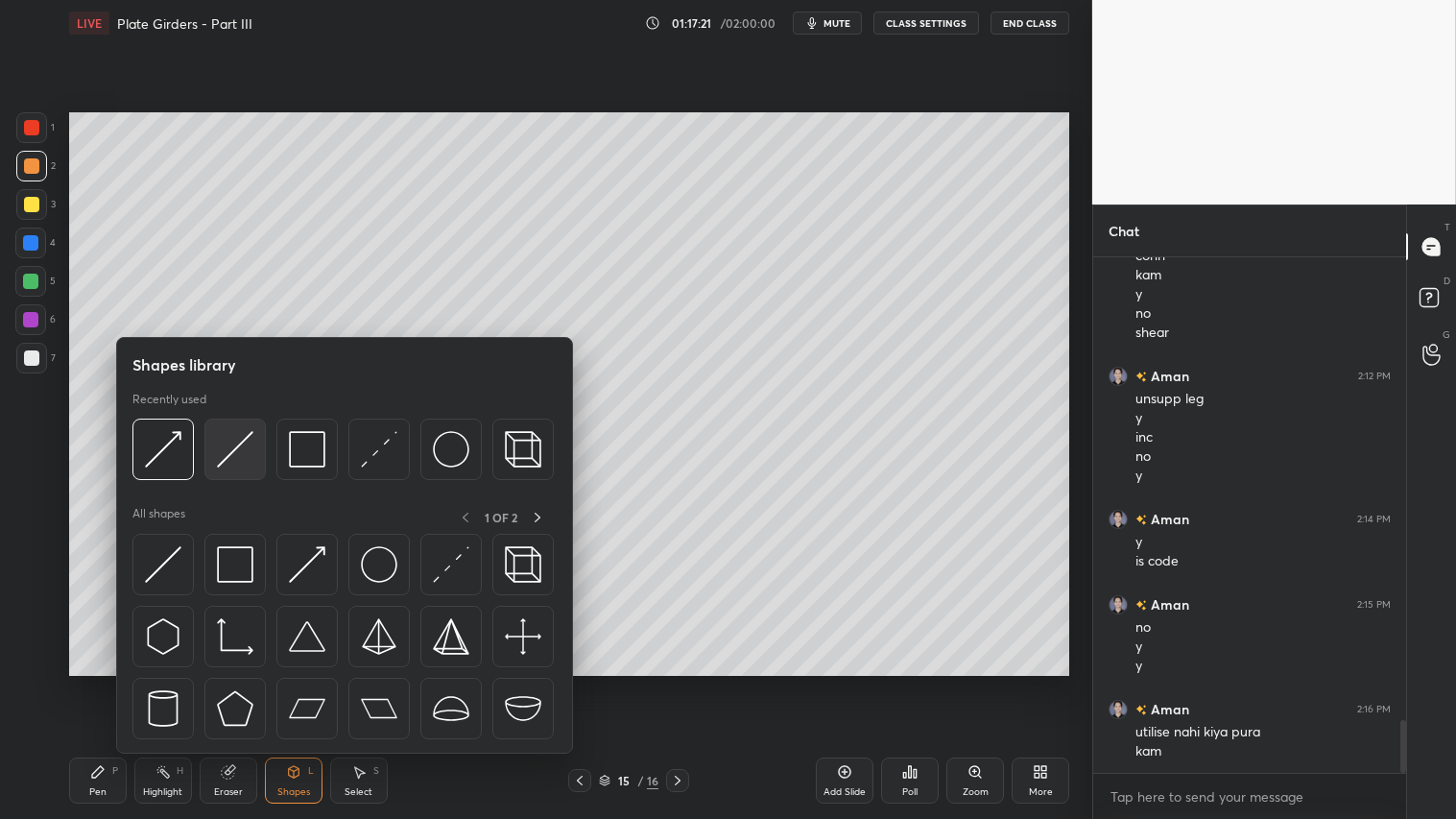
click at [234, 451] on img at bounding box center [235, 450] width 37 height 37
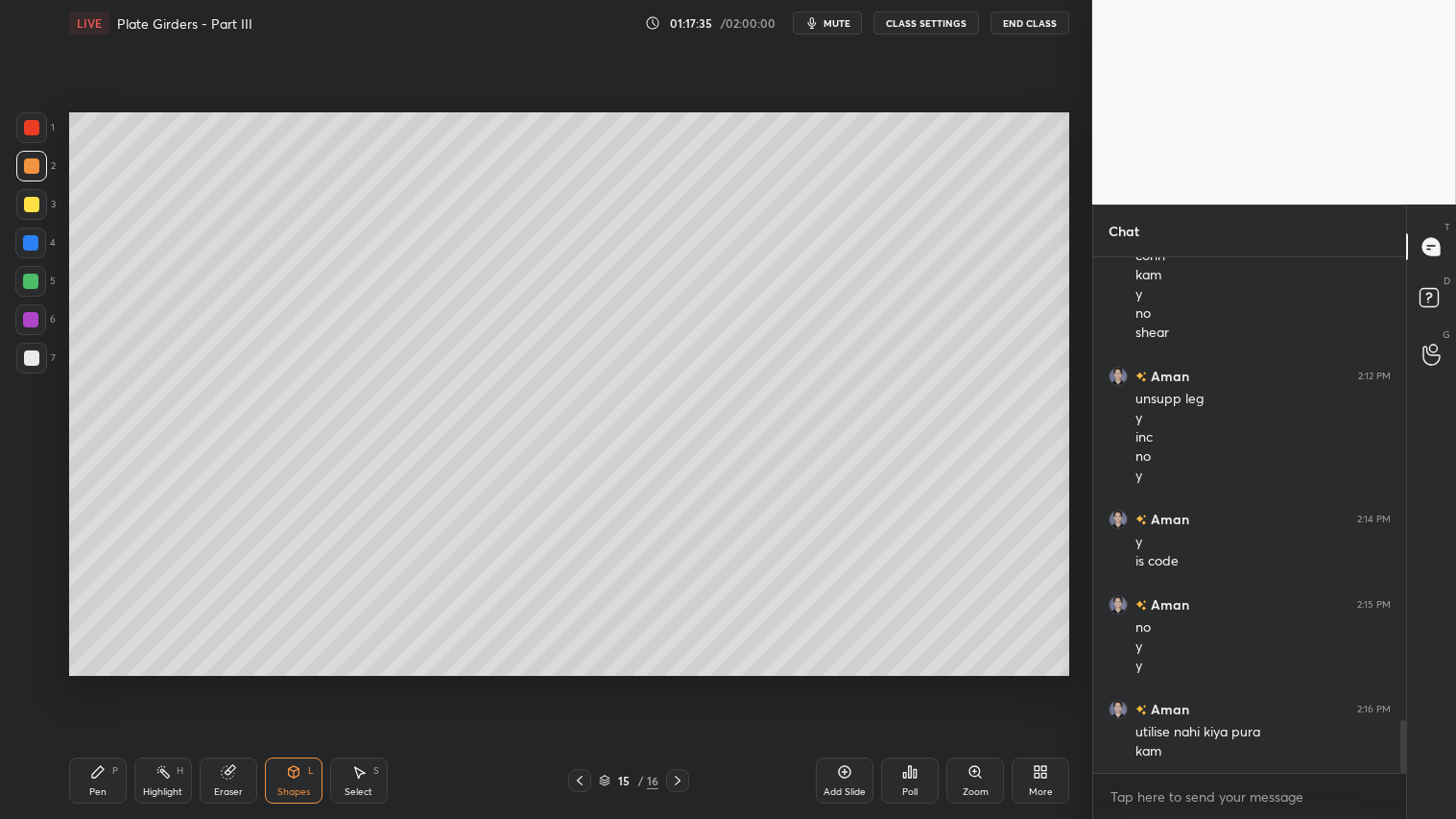
click at [677, 683] on icon at bounding box center [678, 780] width 15 height 15
click at [576, 683] on icon at bounding box center [580, 780] width 15 height 15
drag, startPoint x: 682, startPoint y: 779, endPoint x: 674, endPoint y: 748, distance: 32.0
click at [682, 683] on icon at bounding box center [678, 780] width 15 height 15
click at [579, 683] on icon at bounding box center [580, 780] width 15 height 15
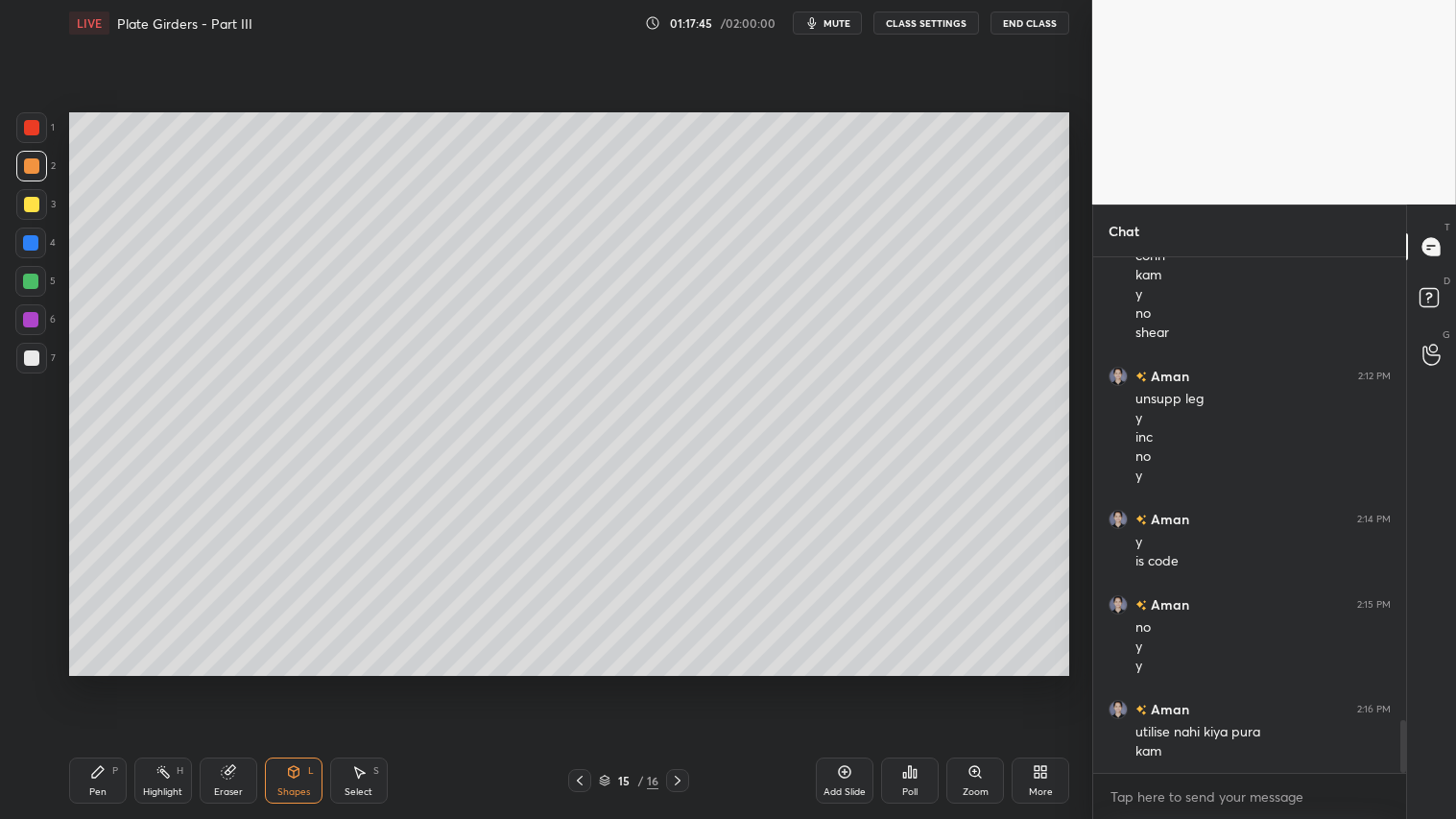
click at [675, 683] on icon at bounding box center [678, 780] width 15 height 15
click at [678, 683] on icon at bounding box center [678, 780] width 6 height 10
click at [573, 683] on icon at bounding box center [580, 780] width 15 height 15
click at [685, 683] on icon at bounding box center [678, 780] width 15 height 15
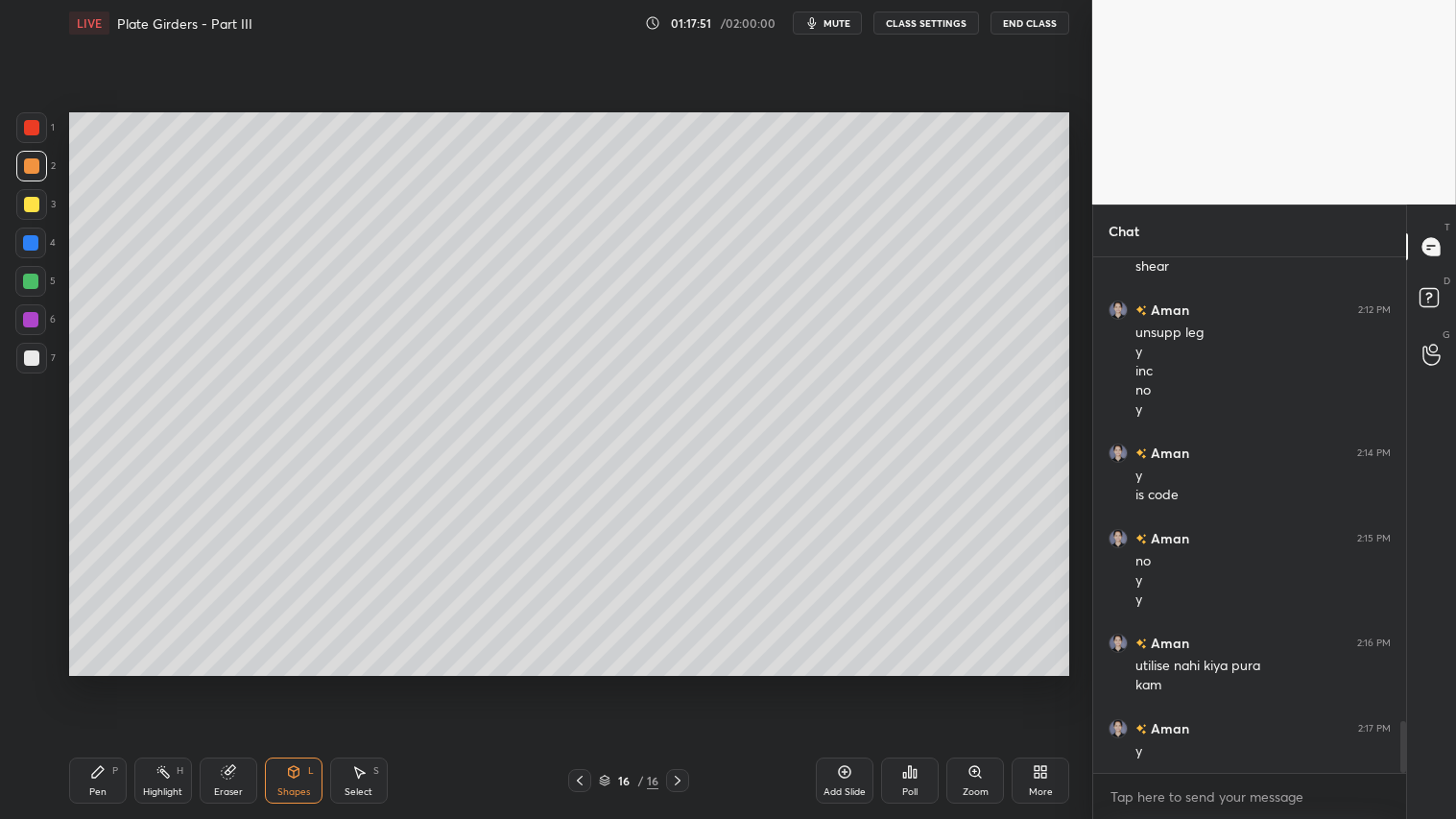
click at [680, 683] on icon at bounding box center [678, 780] width 15 height 15
drag, startPoint x: 846, startPoint y: 779, endPoint x: 831, endPoint y: 769, distance: 18.0
click at [845, 683] on icon at bounding box center [845, 772] width 15 height 15
drag, startPoint x: 29, startPoint y: 171, endPoint x: 78, endPoint y: 682, distance: 513.3
click at [33, 188] on div "1 2 3 4 5 6 7" at bounding box center [36, 246] width 40 height 269
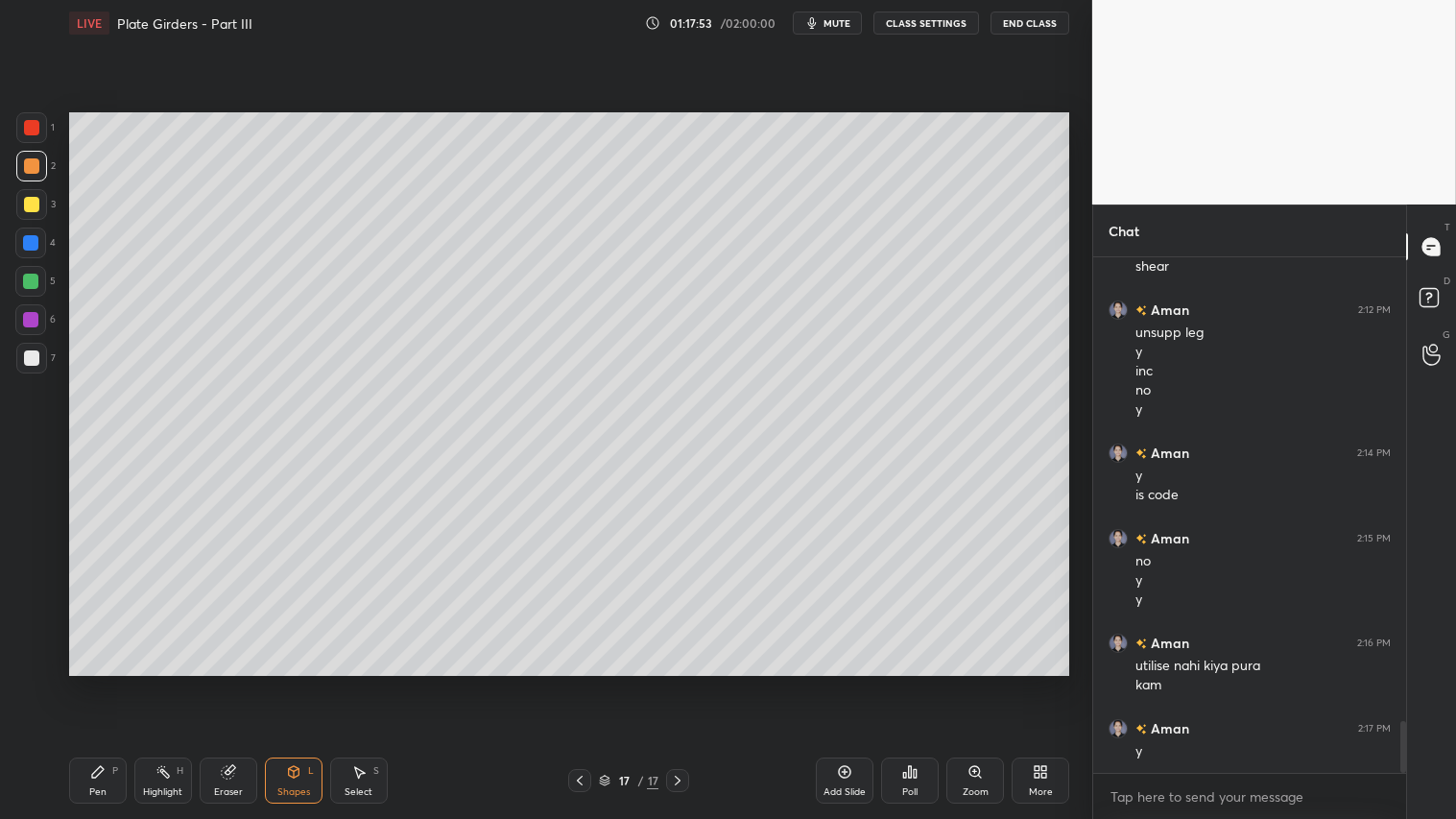
click at [94, 683] on icon at bounding box center [98, 772] width 12 height 12
drag, startPoint x: 25, startPoint y: 663, endPoint x: 53, endPoint y: 703, distance: 48.8
click at [29, 663] on icon at bounding box center [32, 661] width 17 height 14
click at [102, 683] on div "Pen P" at bounding box center [98, 780] width 58 height 46
click at [106, 683] on div "Pen P" at bounding box center [98, 780] width 58 height 46
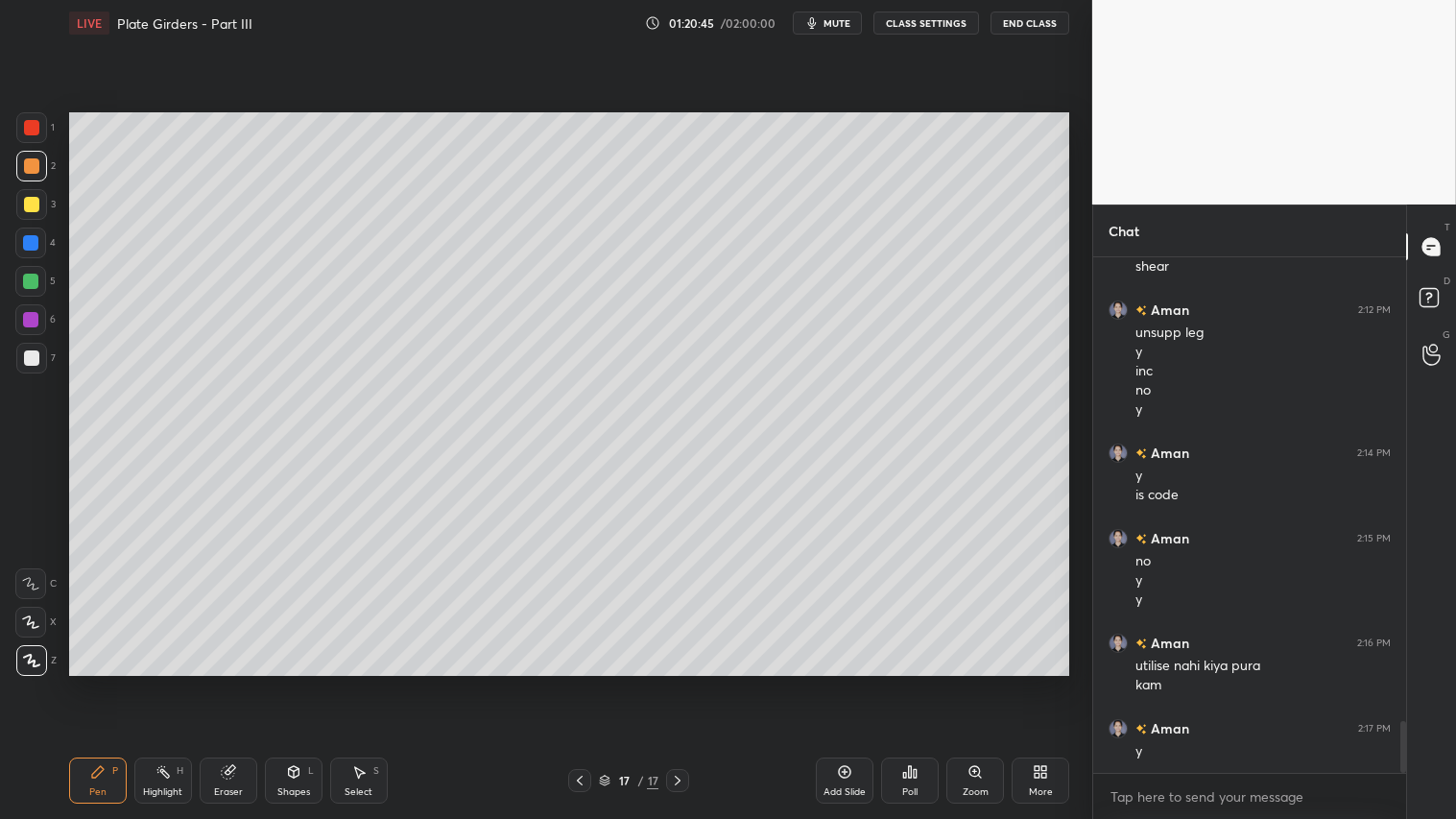
click at [221, 683] on icon at bounding box center [229, 772] width 15 height 15
click at [96, 683] on div "Pen" at bounding box center [98, 792] width 17 height 10
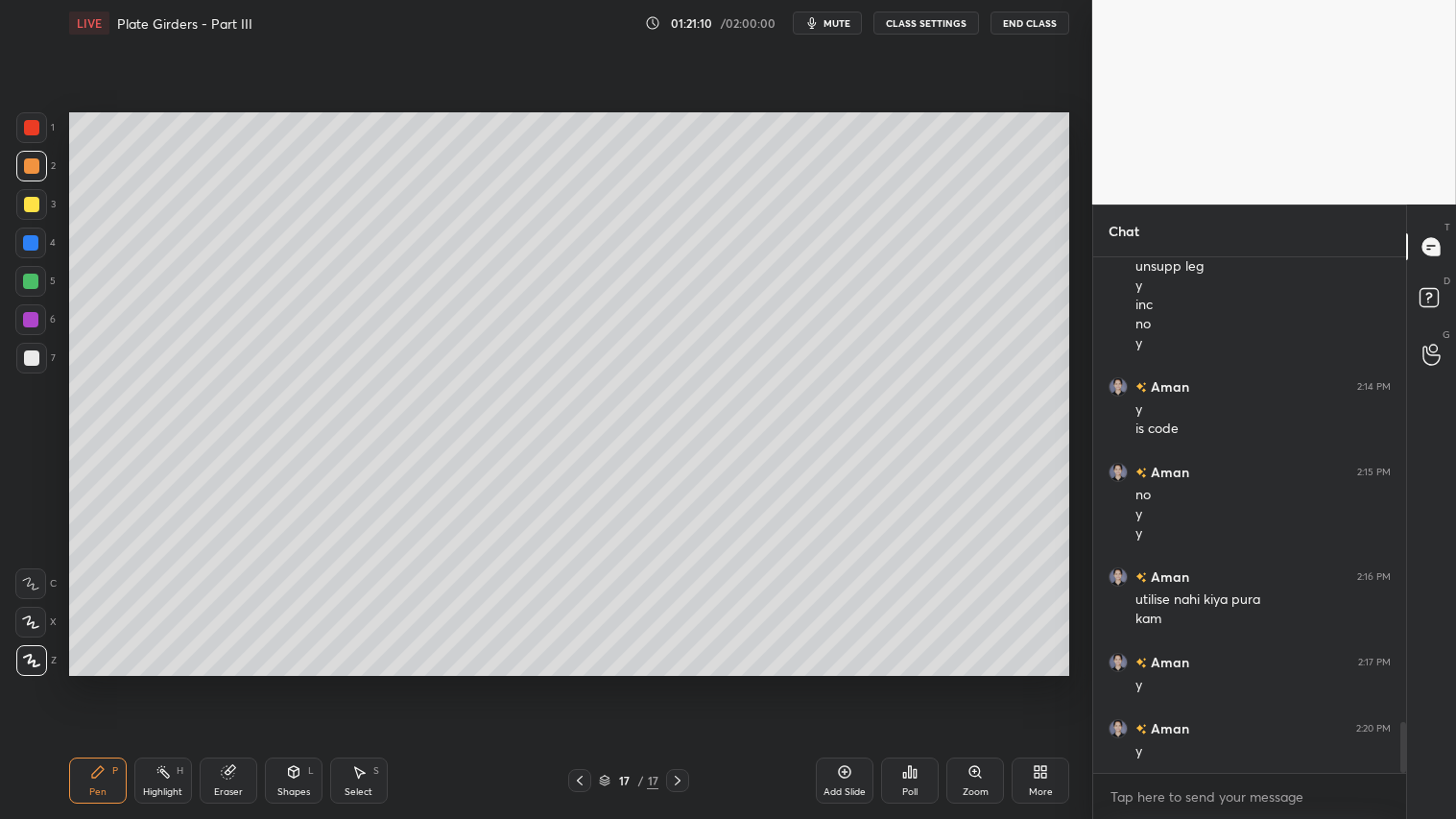
scroll to position [4696, 0]
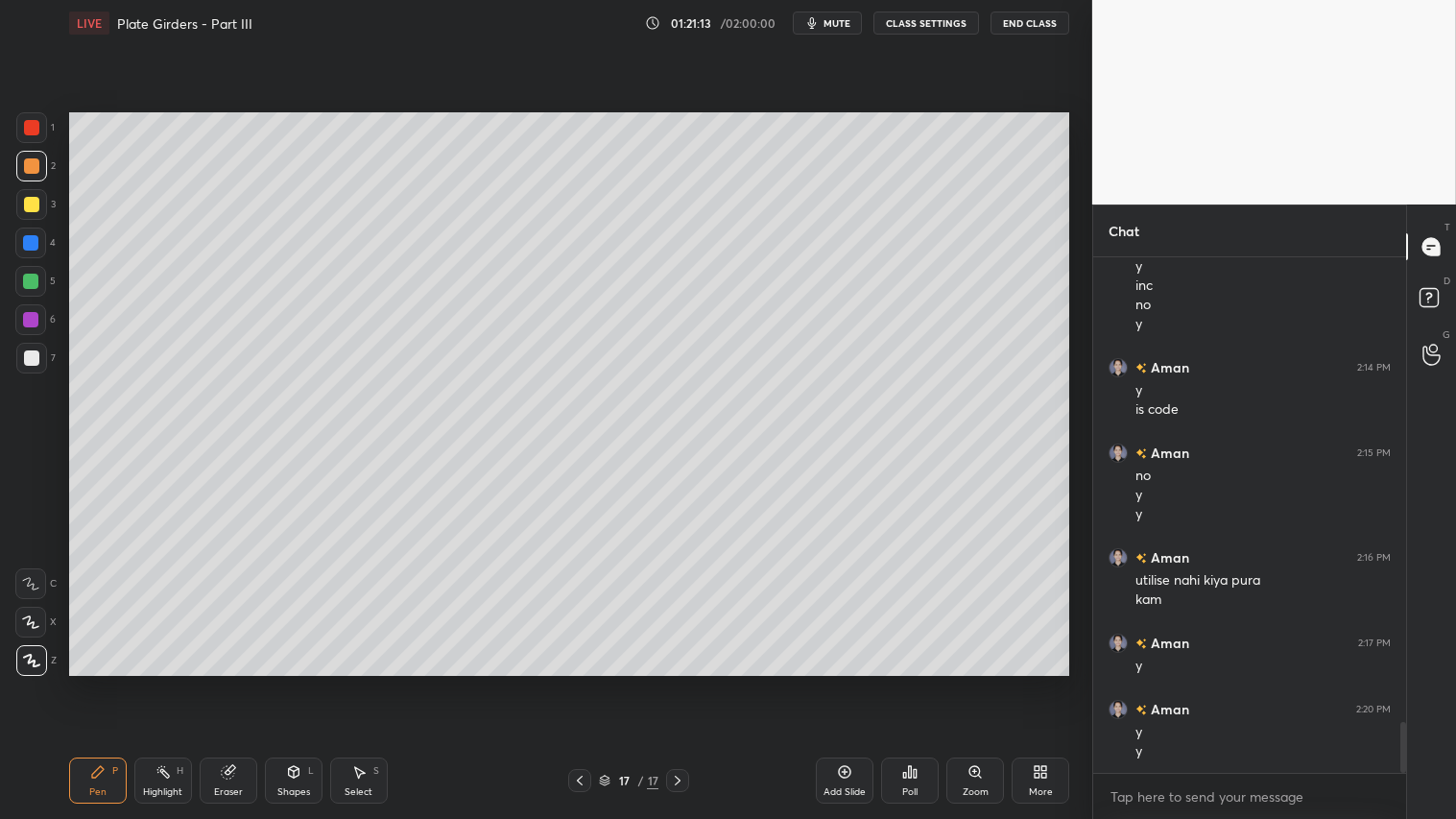
click at [581, 683] on icon at bounding box center [580, 780] width 6 height 10
drag, startPoint x: 237, startPoint y: 780, endPoint x: 289, endPoint y: 699, distance: 96.3
click at [241, 683] on div "Eraser" at bounding box center [229, 780] width 58 height 46
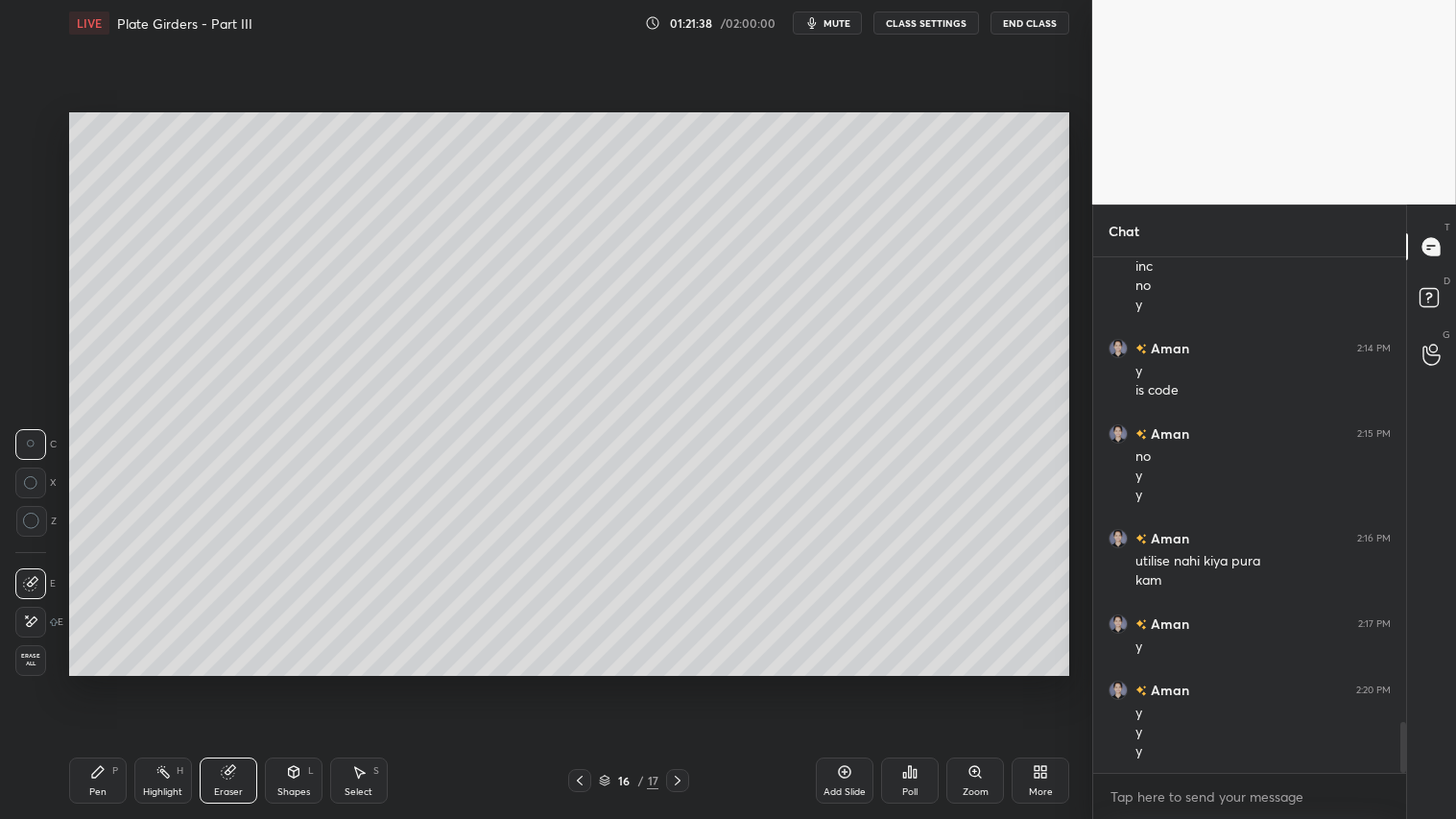
click at [675, 683] on icon at bounding box center [678, 780] width 15 height 15
click at [686, 683] on div at bounding box center [678, 780] width 23 height 23
drag, startPoint x: 108, startPoint y: 779, endPoint x: 108, endPoint y: 765, distance: 14.0
click at [108, 683] on div "Pen P" at bounding box center [98, 780] width 58 height 46
click at [835, 683] on div "Add Slide" at bounding box center [845, 780] width 58 height 46
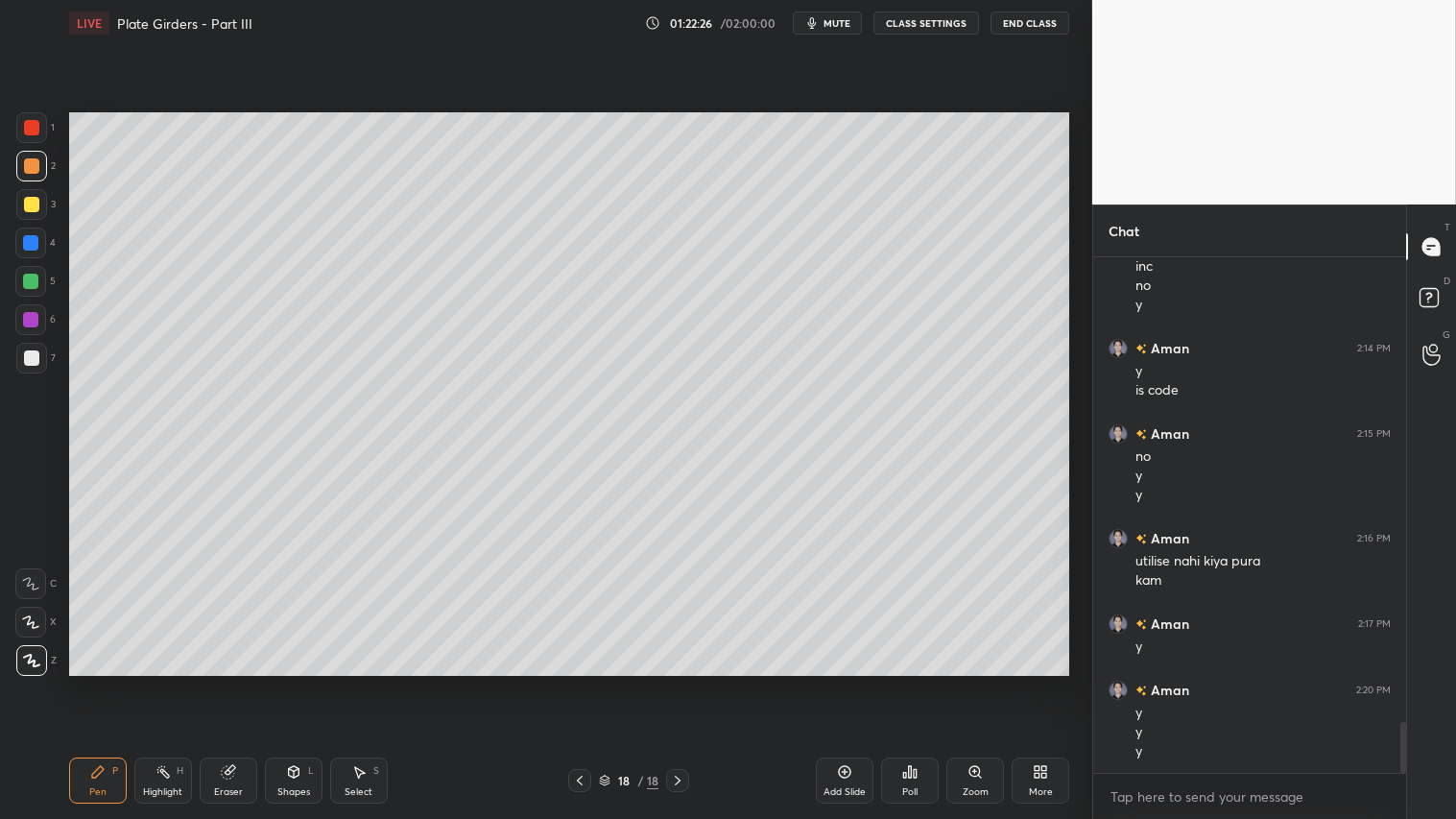
click at [282, 683] on div "Shapes L" at bounding box center [294, 780] width 58 height 46
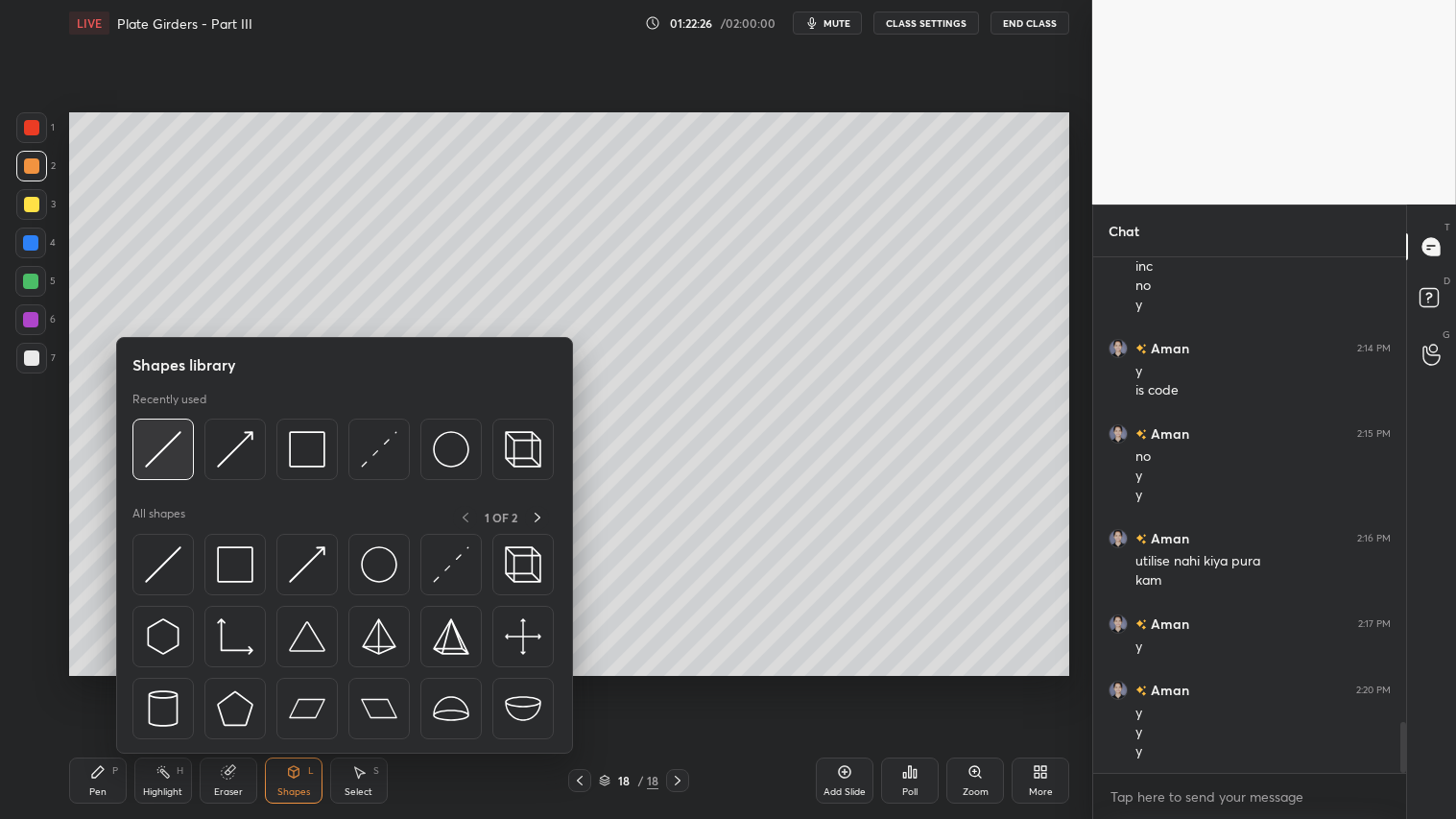
click at [173, 448] on img at bounding box center [163, 450] width 37 height 37
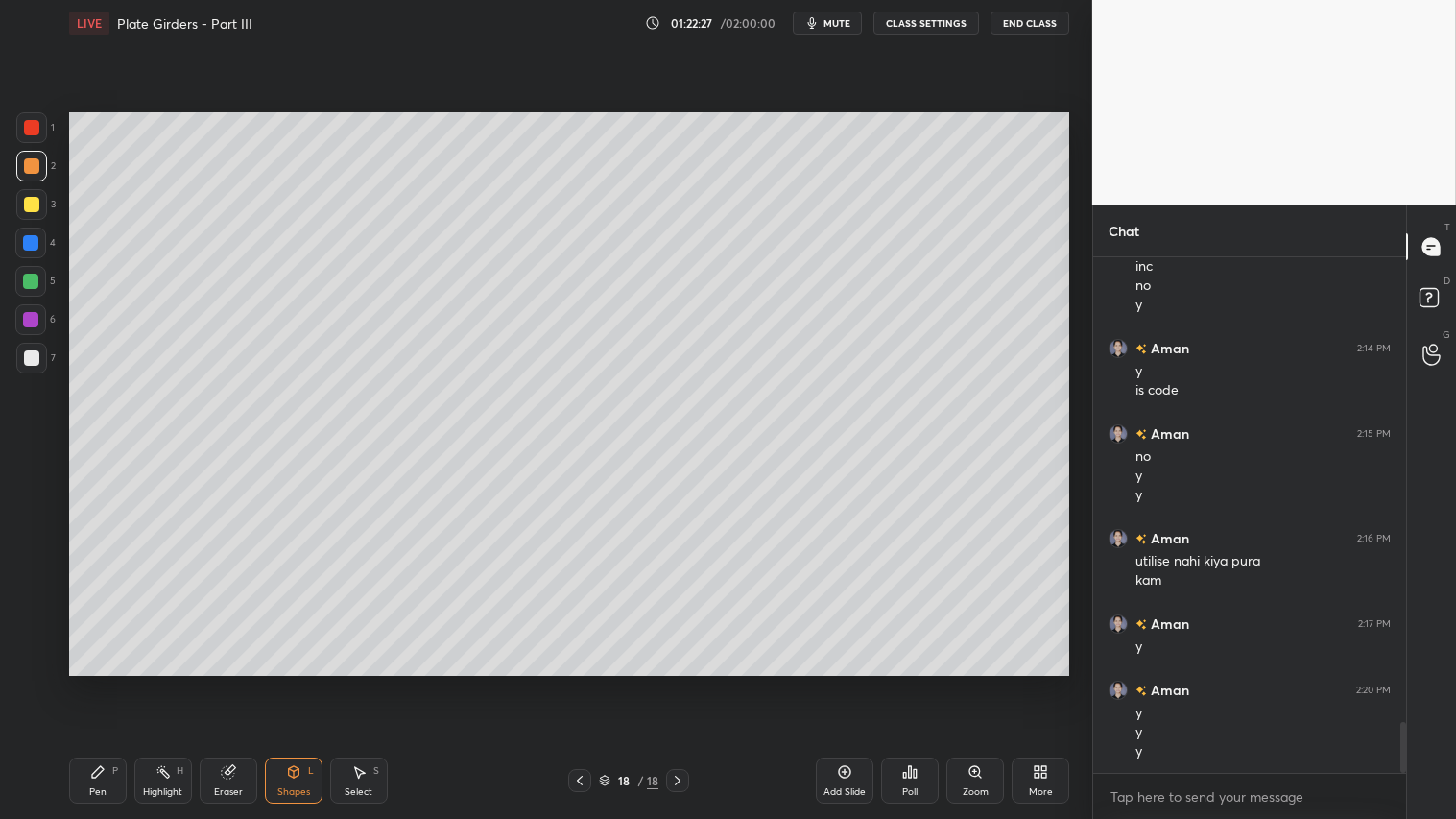
drag, startPoint x: 27, startPoint y: 368, endPoint x: 44, endPoint y: 365, distance: 17.3
click at [29, 368] on div at bounding box center [32, 358] width 31 height 31
click at [25, 153] on div at bounding box center [32, 166] width 31 height 31
click at [99, 683] on icon at bounding box center [98, 772] width 15 height 15
click at [843, 683] on div "Add Slide" at bounding box center [845, 780] width 58 height 46
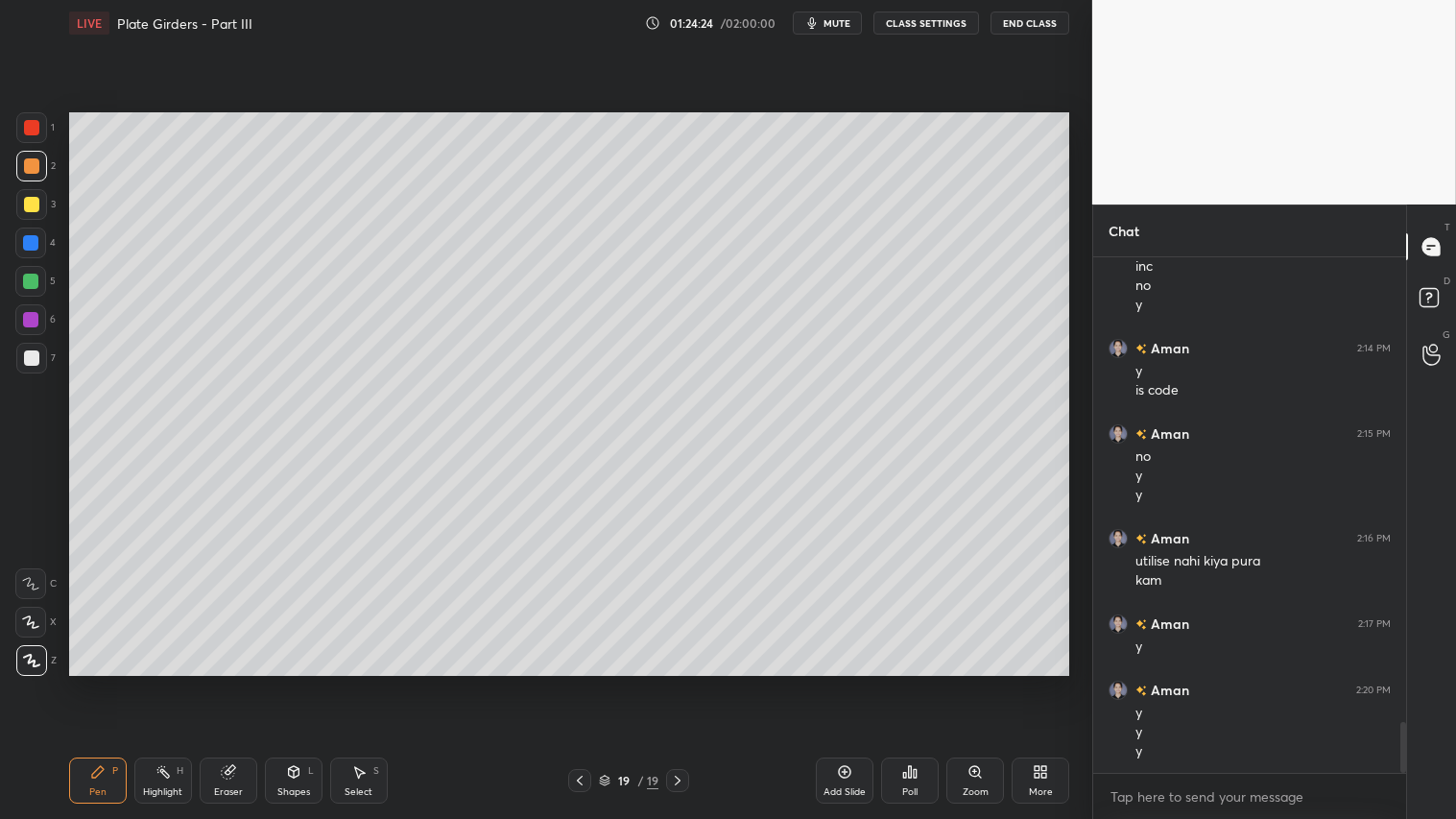
scroll to position [4781, 0]
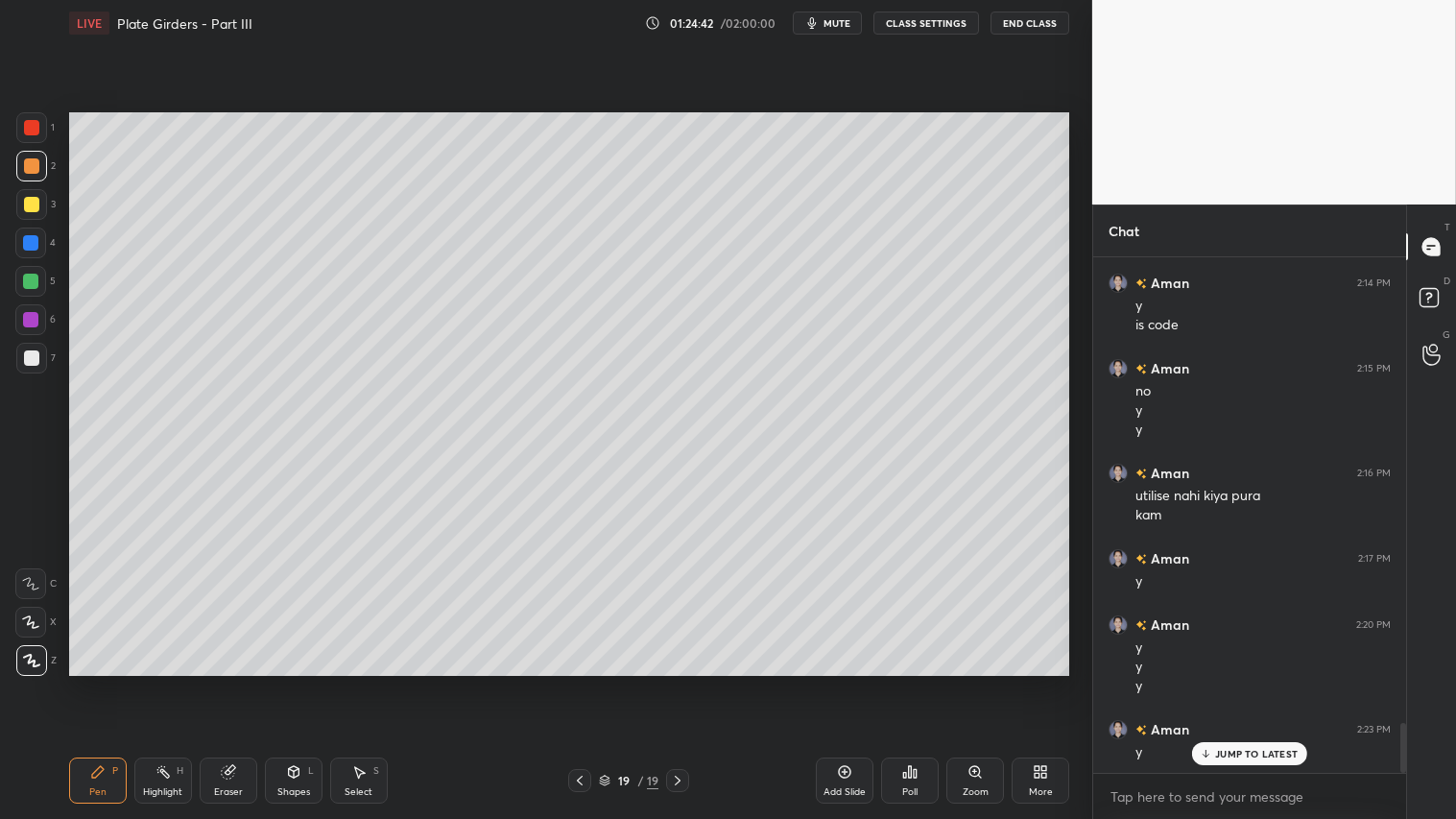
click at [302, 683] on div "Shapes L" at bounding box center [294, 780] width 58 height 46
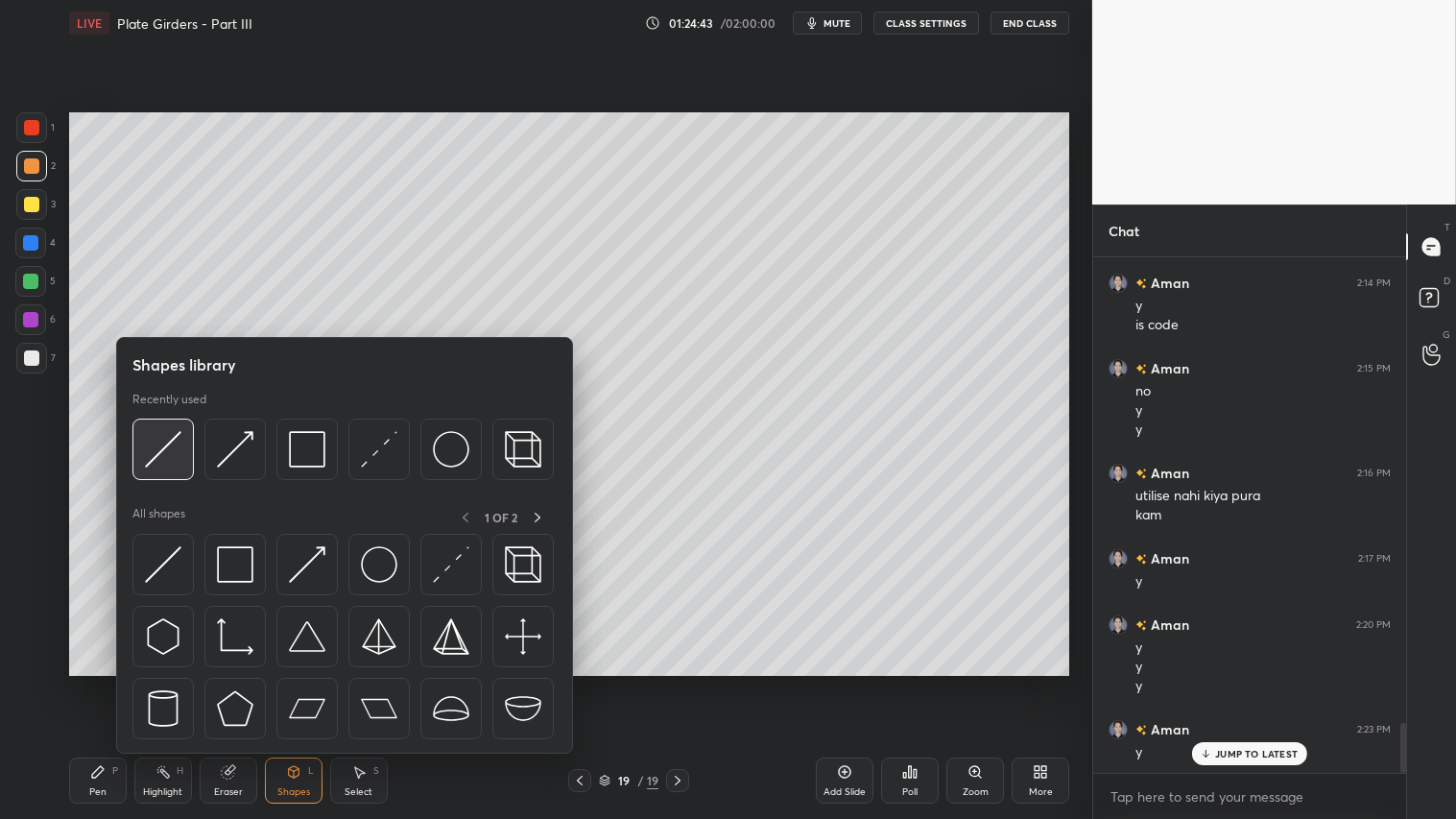
click at [167, 444] on img at bounding box center [163, 450] width 37 height 37
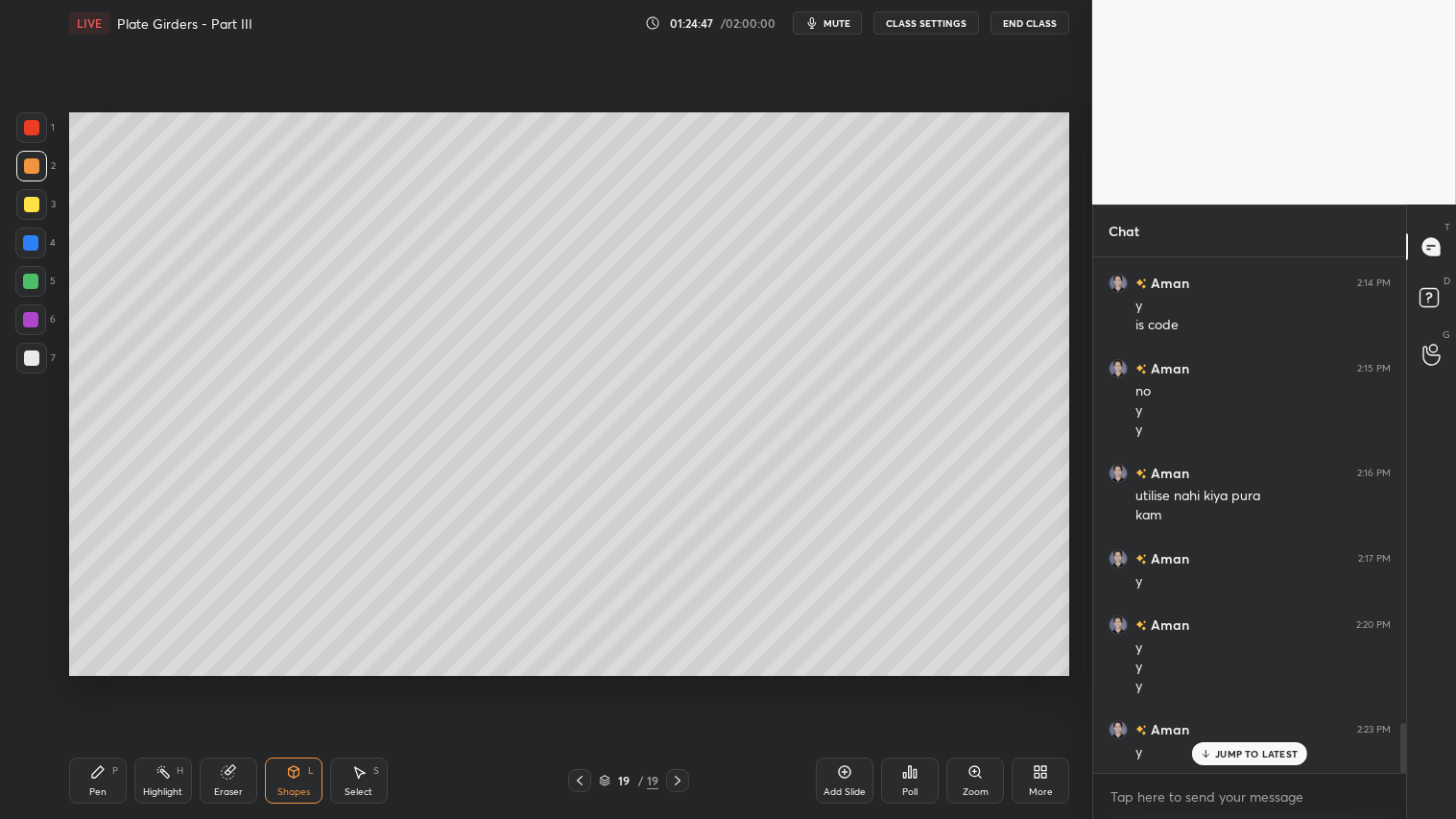
drag, startPoint x: 89, startPoint y: 789, endPoint x: 96, endPoint y: 780, distance: 11.4
click at [89, 683] on div "Pen P" at bounding box center [98, 780] width 58 height 46
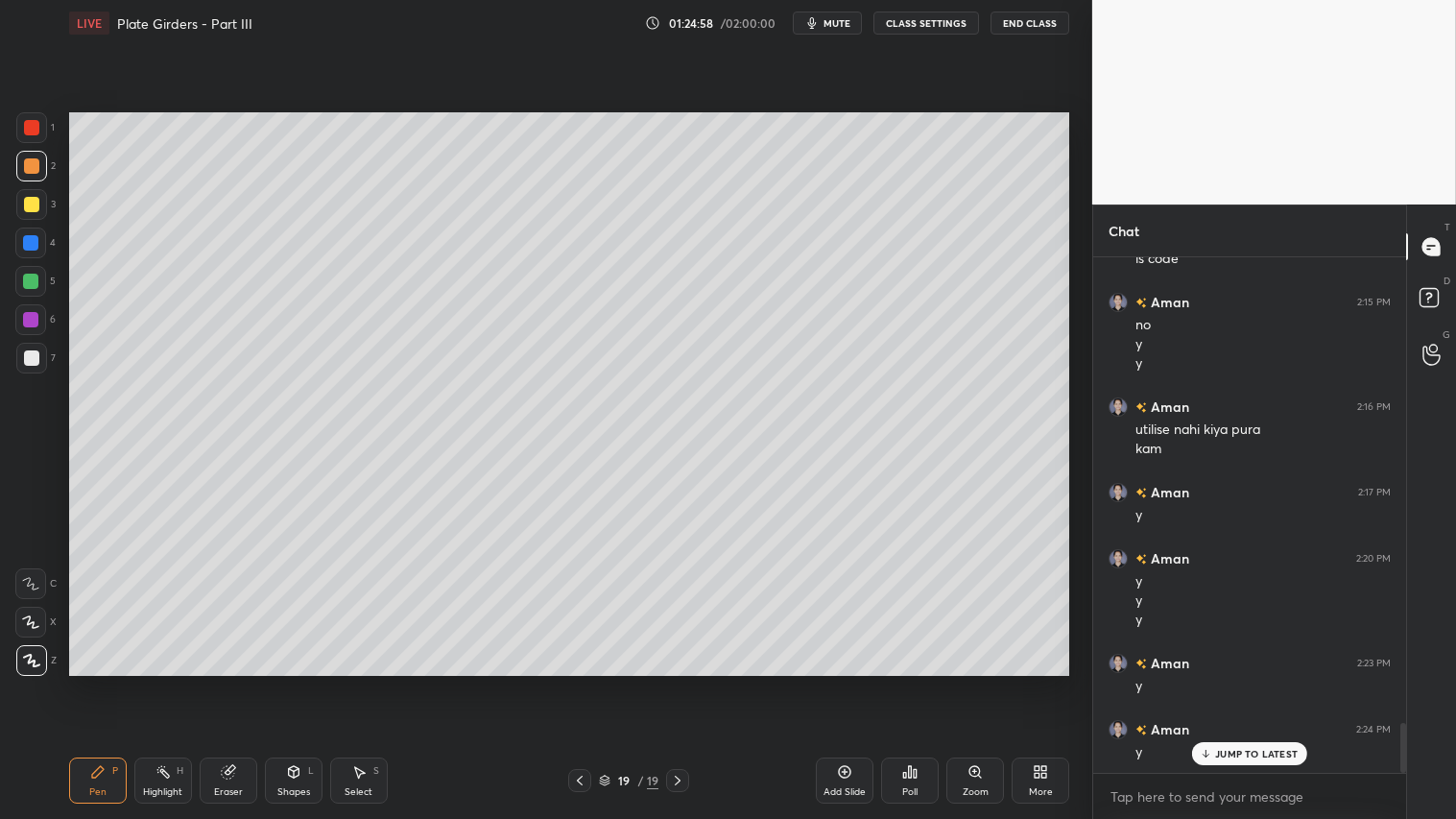
click at [292, 683] on div "Shapes L" at bounding box center [294, 780] width 58 height 46
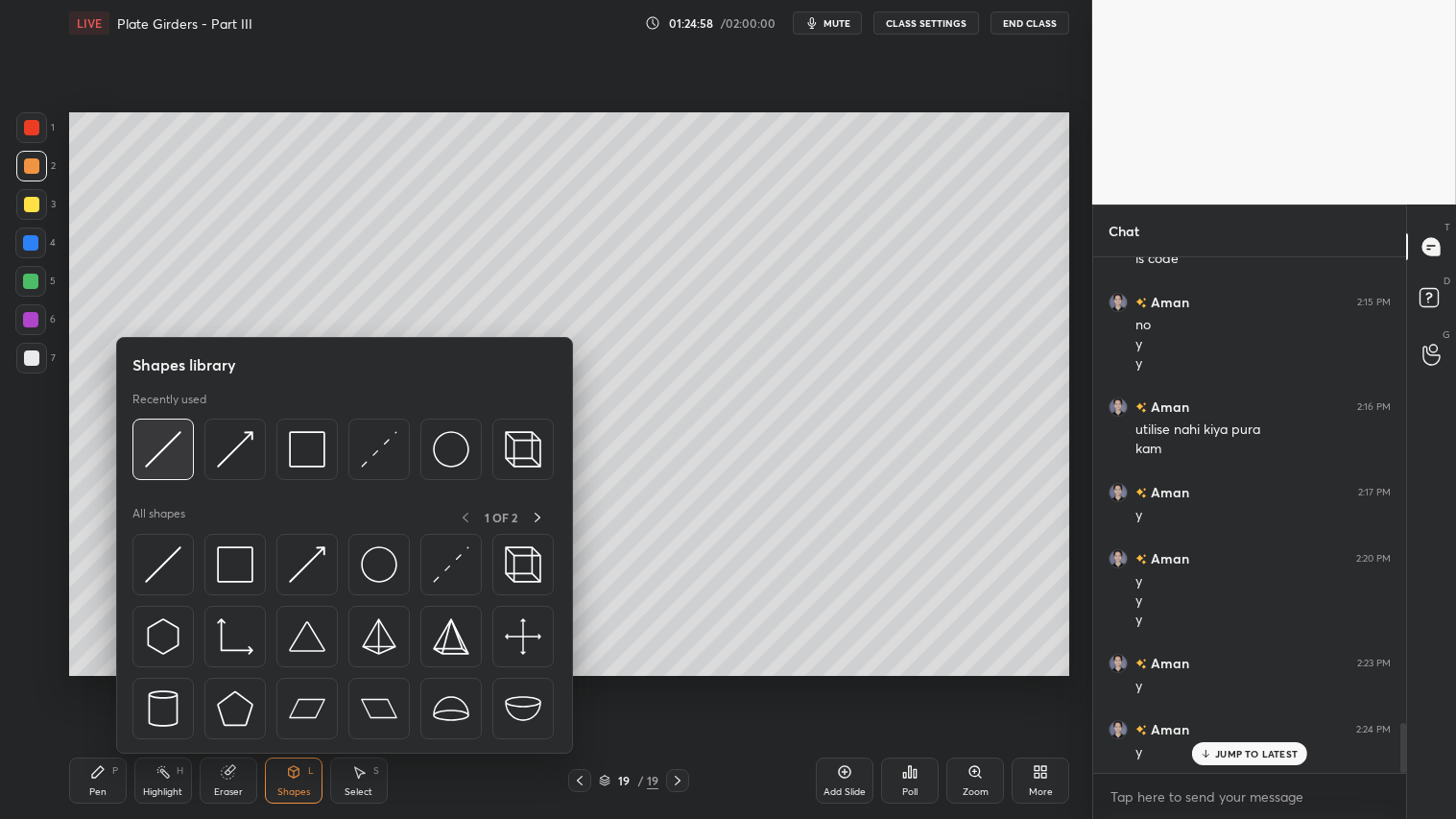
click at [167, 428] on div at bounding box center [163, 450] width 62 height 62
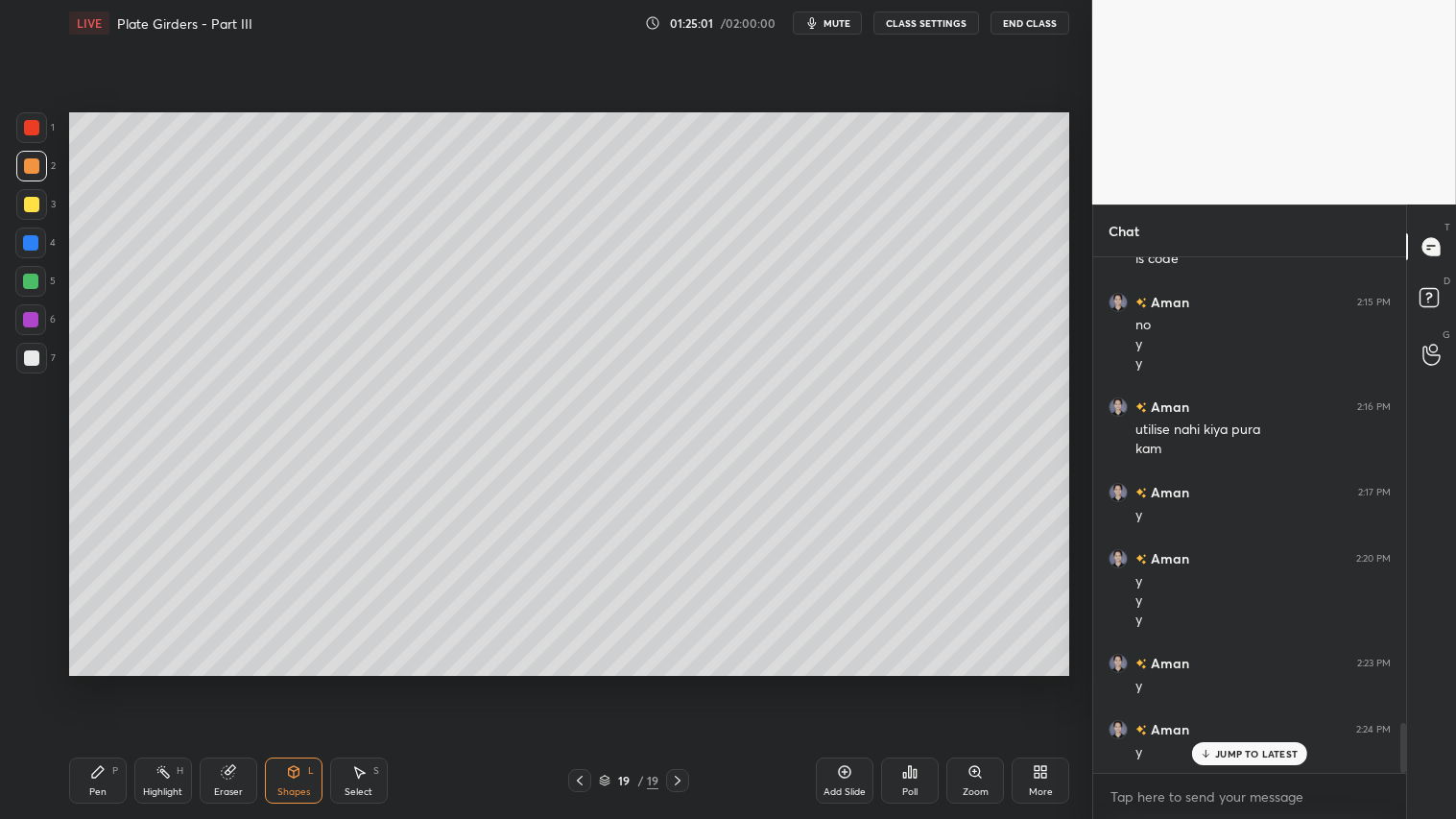
drag, startPoint x: 97, startPoint y: 765, endPoint x: 121, endPoint y: 723, distance: 48.4
click at [97, 683] on icon at bounding box center [98, 772] width 15 height 15
drag, startPoint x: 304, startPoint y: 791, endPoint x: 315, endPoint y: 759, distance: 33.8
click at [306, 683] on div "Shapes" at bounding box center [294, 792] width 33 height 10
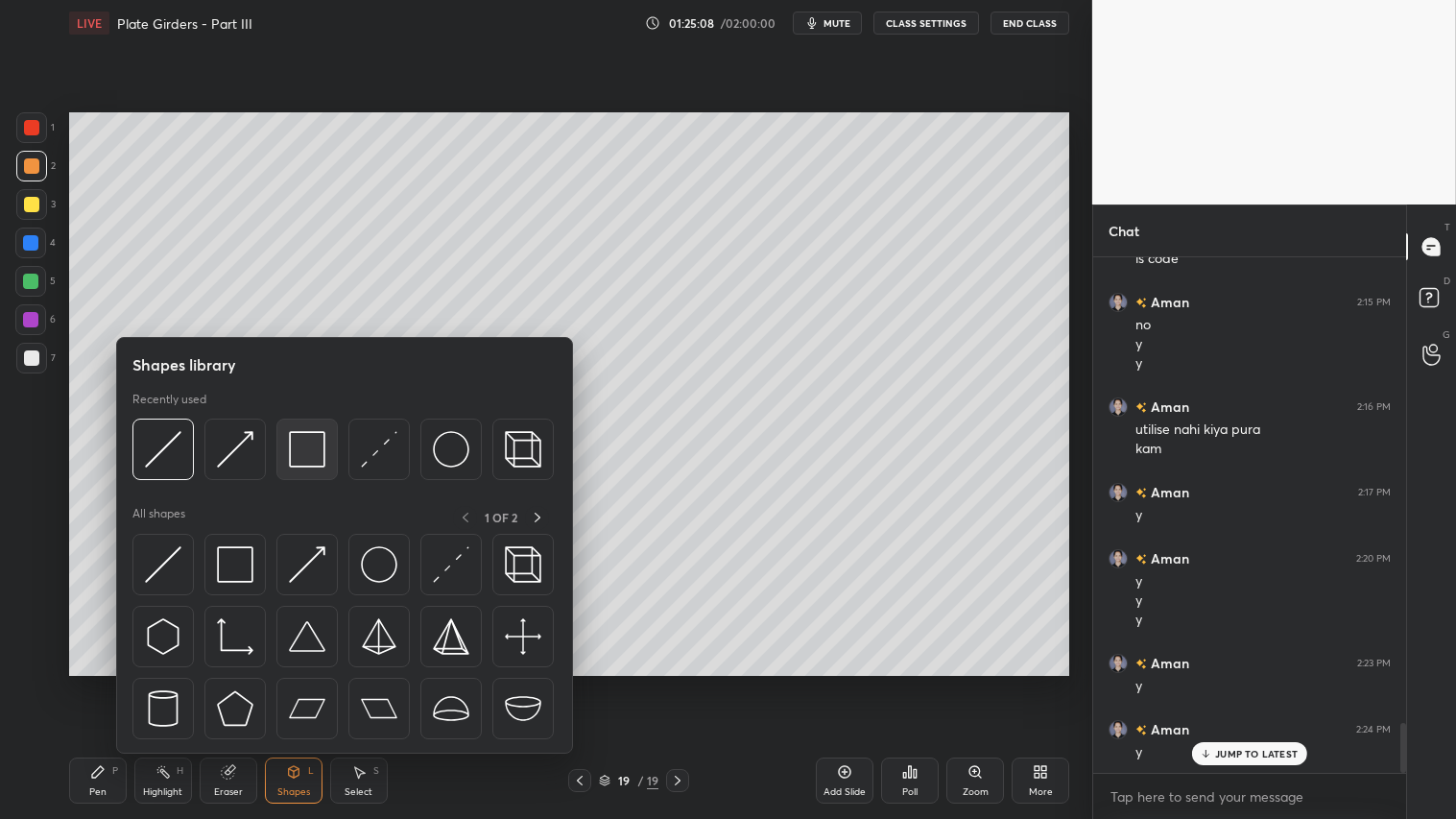
click at [301, 447] on img at bounding box center [308, 450] width 37 height 37
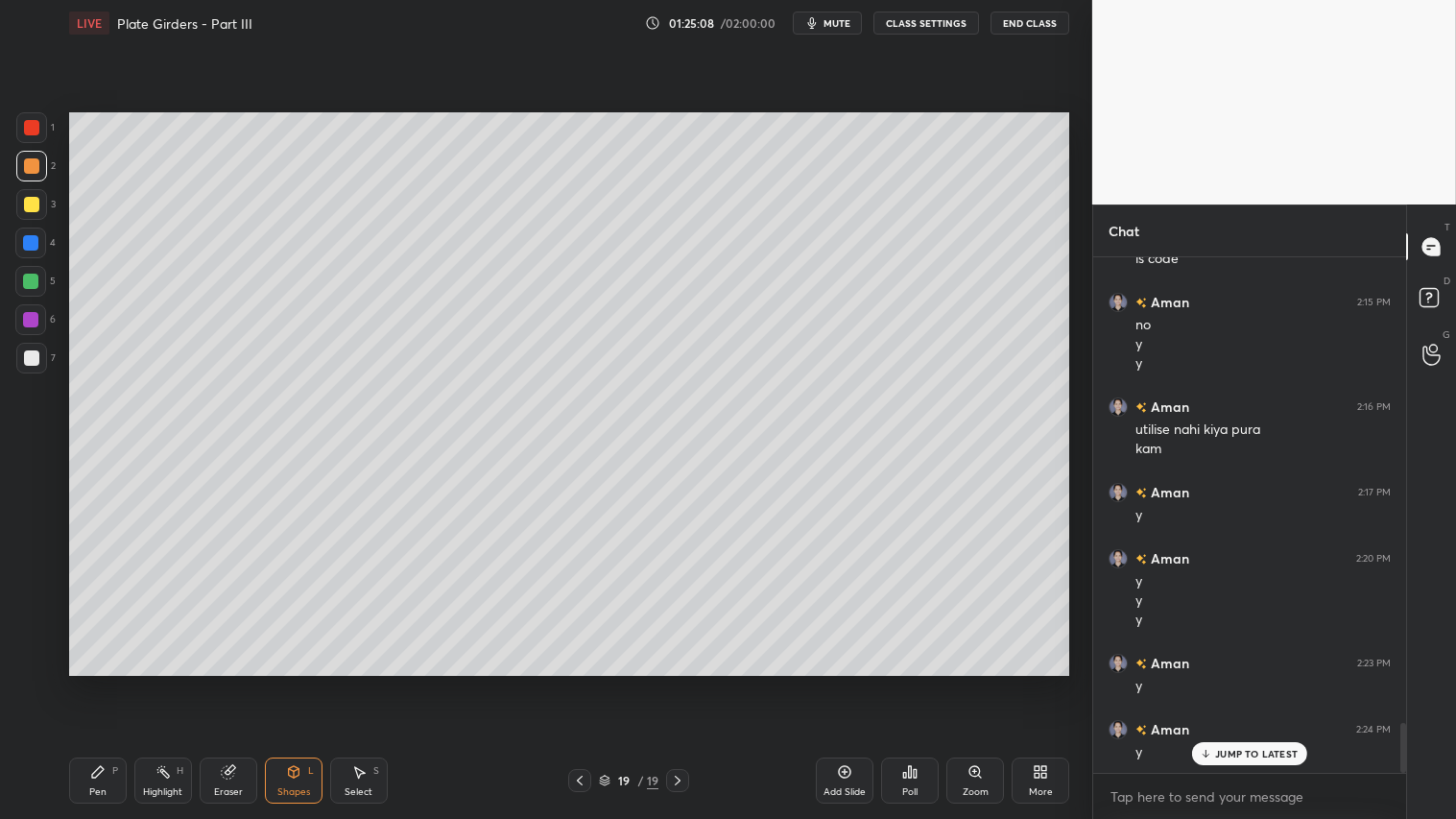
click at [27, 363] on div at bounding box center [32, 358] width 15 height 15
drag, startPoint x: 22, startPoint y: 154, endPoint x: 32, endPoint y: 151, distance: 10.4
click at [24, 153] on div at bounding box center [32, 166] width 31 height 31
click at [107, 683] on div "Pen P" at bounding box center [98, 780] width 58 height 46
click at [293, 683] on div "Shapes" at bounding box center [294, 792] width 33 height 10
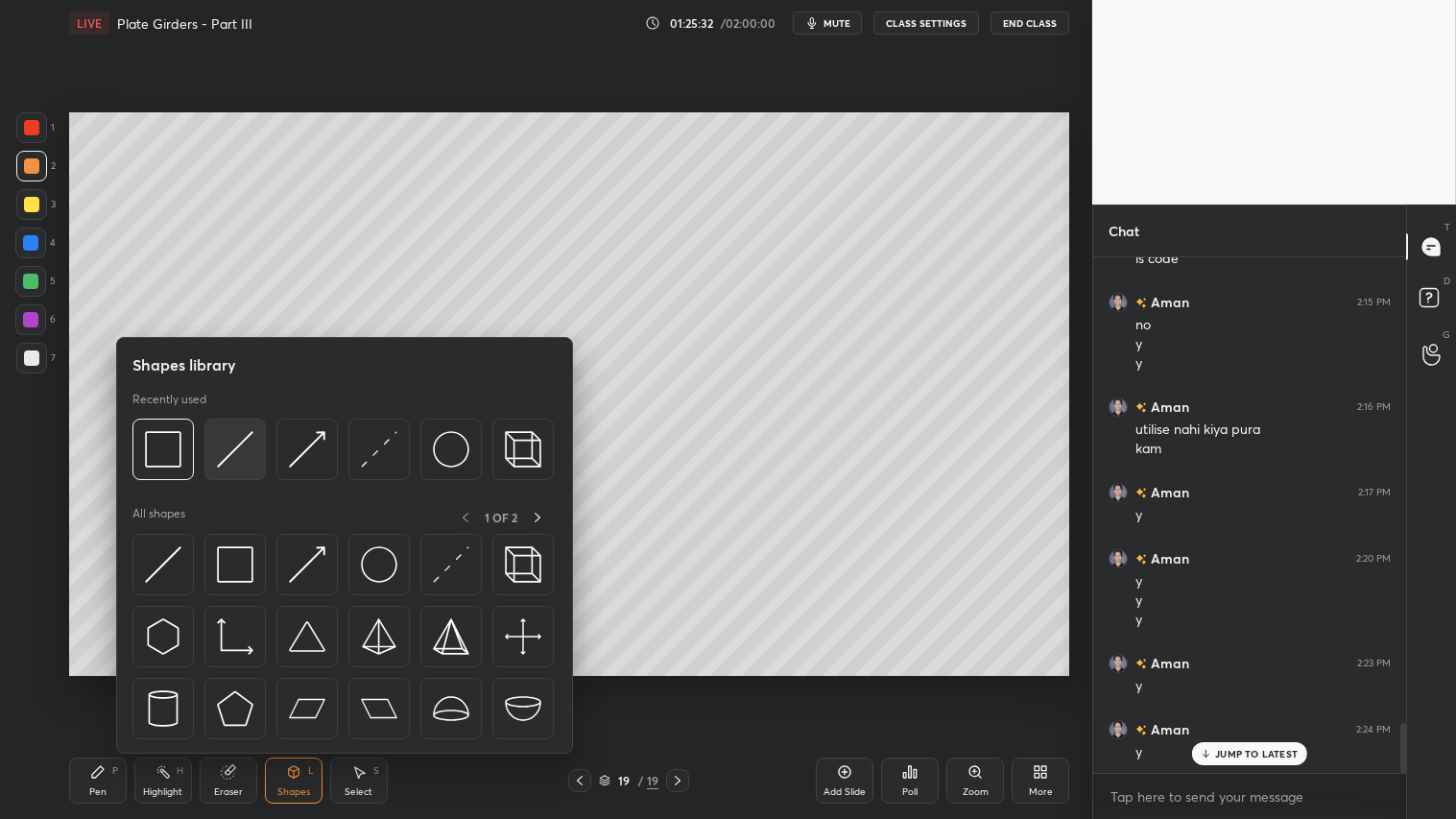
click at [238, 437] on img at bounding box center [235, 450] width 37 height 37
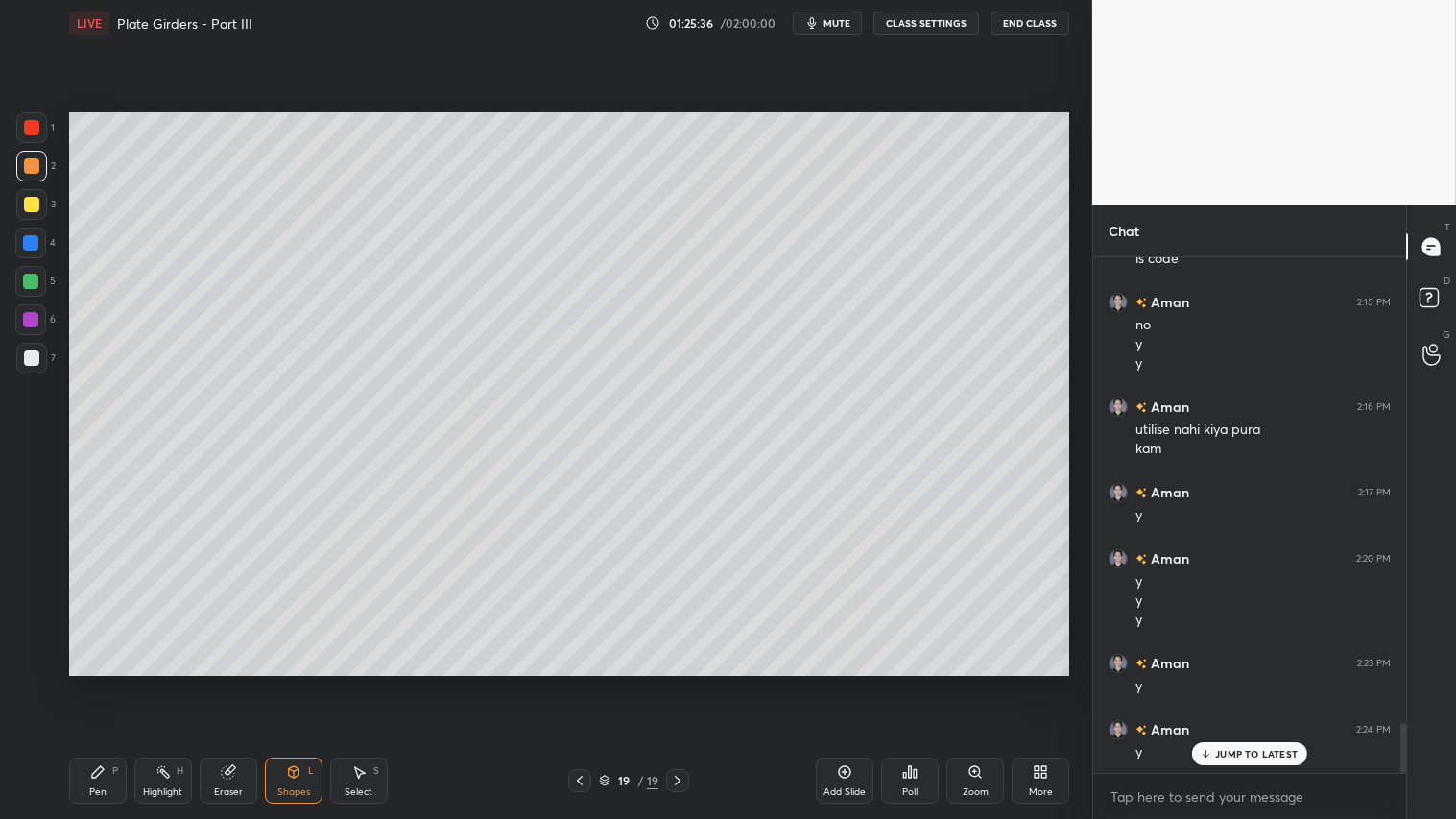
click at [94, 683] on div "Pen" at bounding box center [98, 792] width 17 height 10
click at [581, 683] on icon at bounding box center [580, 780] width 15 height 15
click at [583, 683] on icon at bounding box center [580, 780] width 15 height 15
click at [587, 683] on icon at bounding box center [580, 780] width 15 height 15
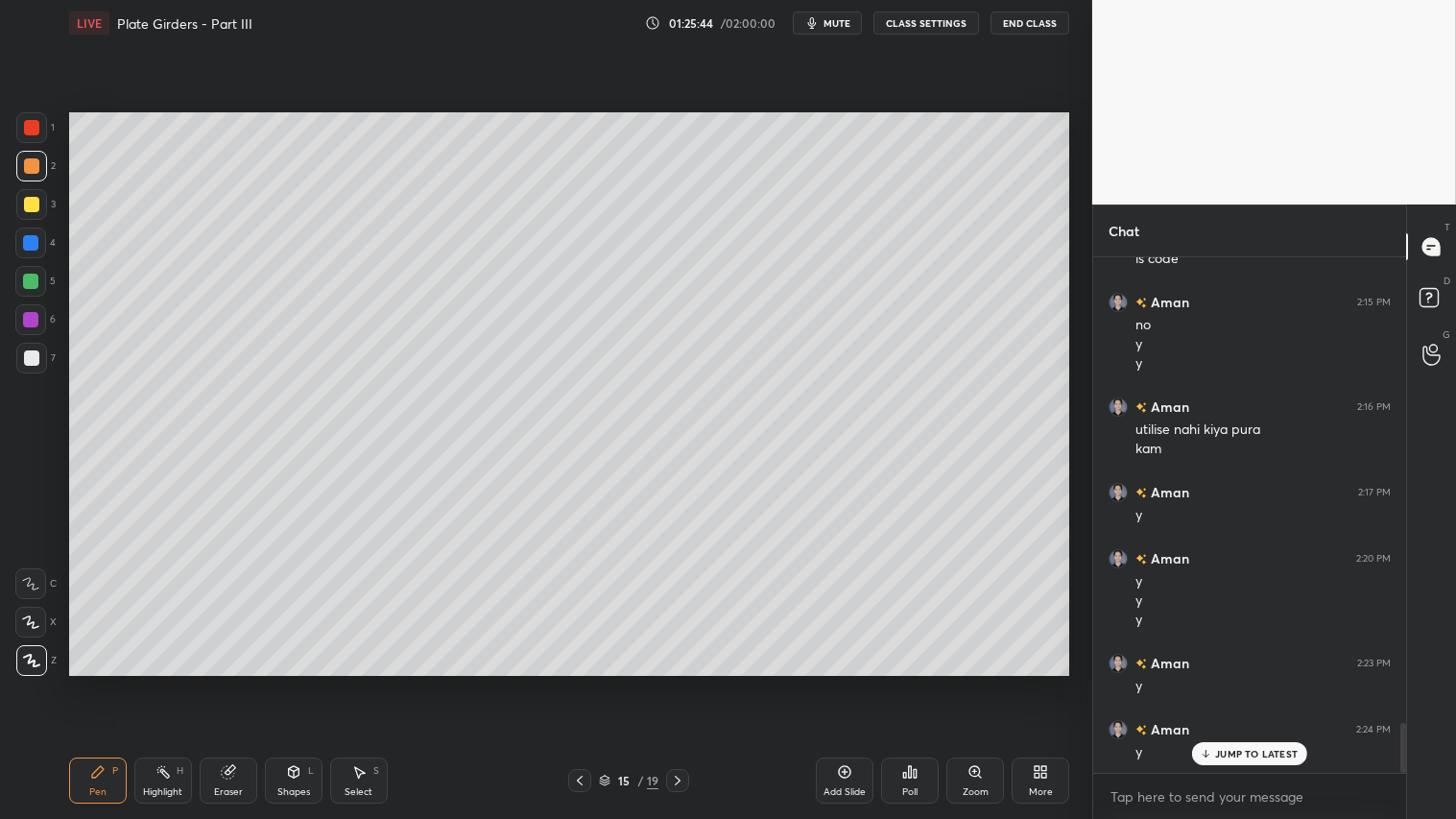
click at [678, 683] on icon at bounding box center [678, 780] width 15 height 15
click at [682, 683] on icon at bounding box center [678, 780] width 15 height 15
click at [675, 683] on icon at bounding box center [678, 780] width 15 height 15
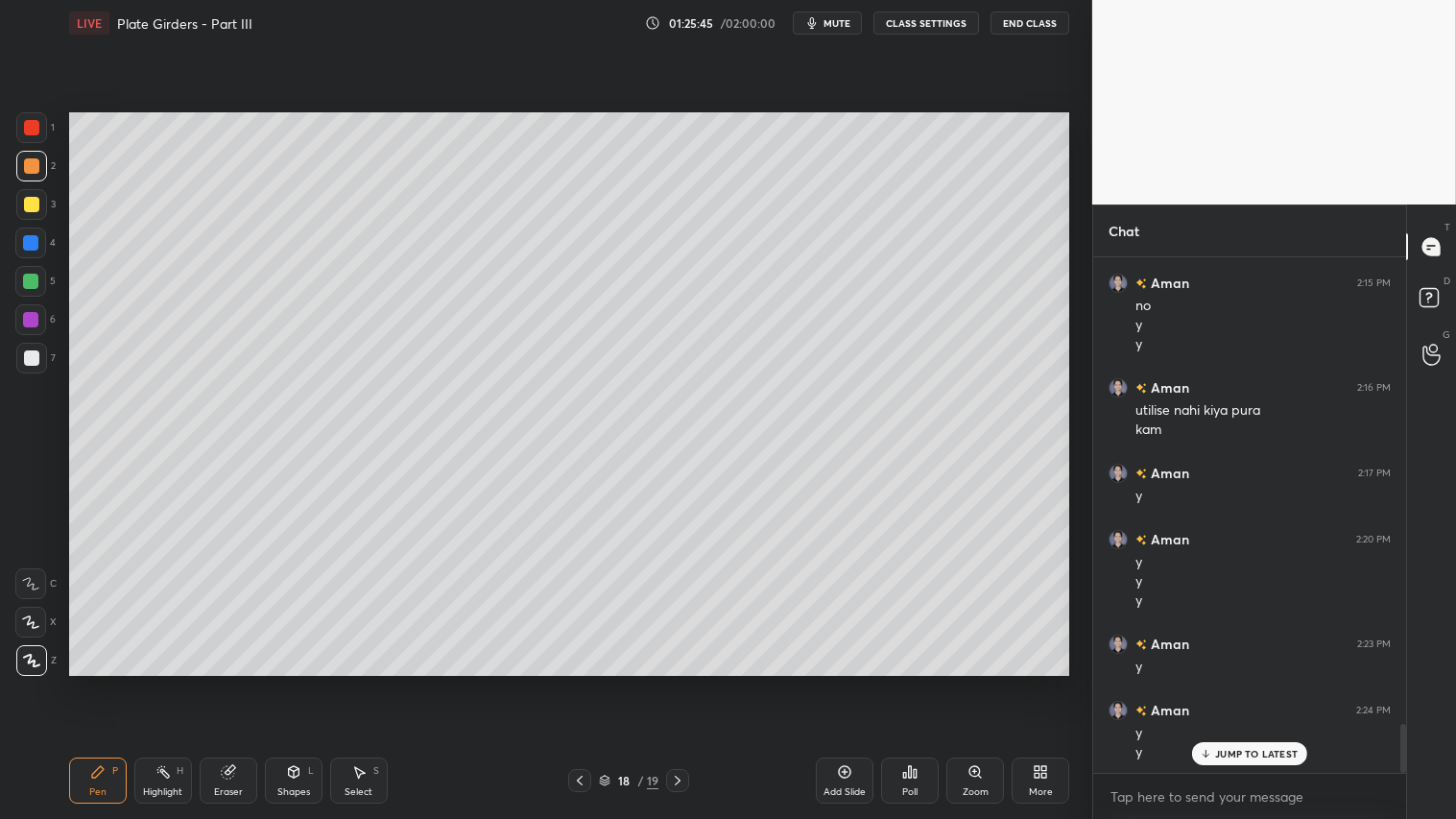
click at [673, 683] on icon at bounding box center [678, 780] width 15 height 15
click at [295, 683] on div "Shapes" at bounding box center [294, 792] width 33 height 10
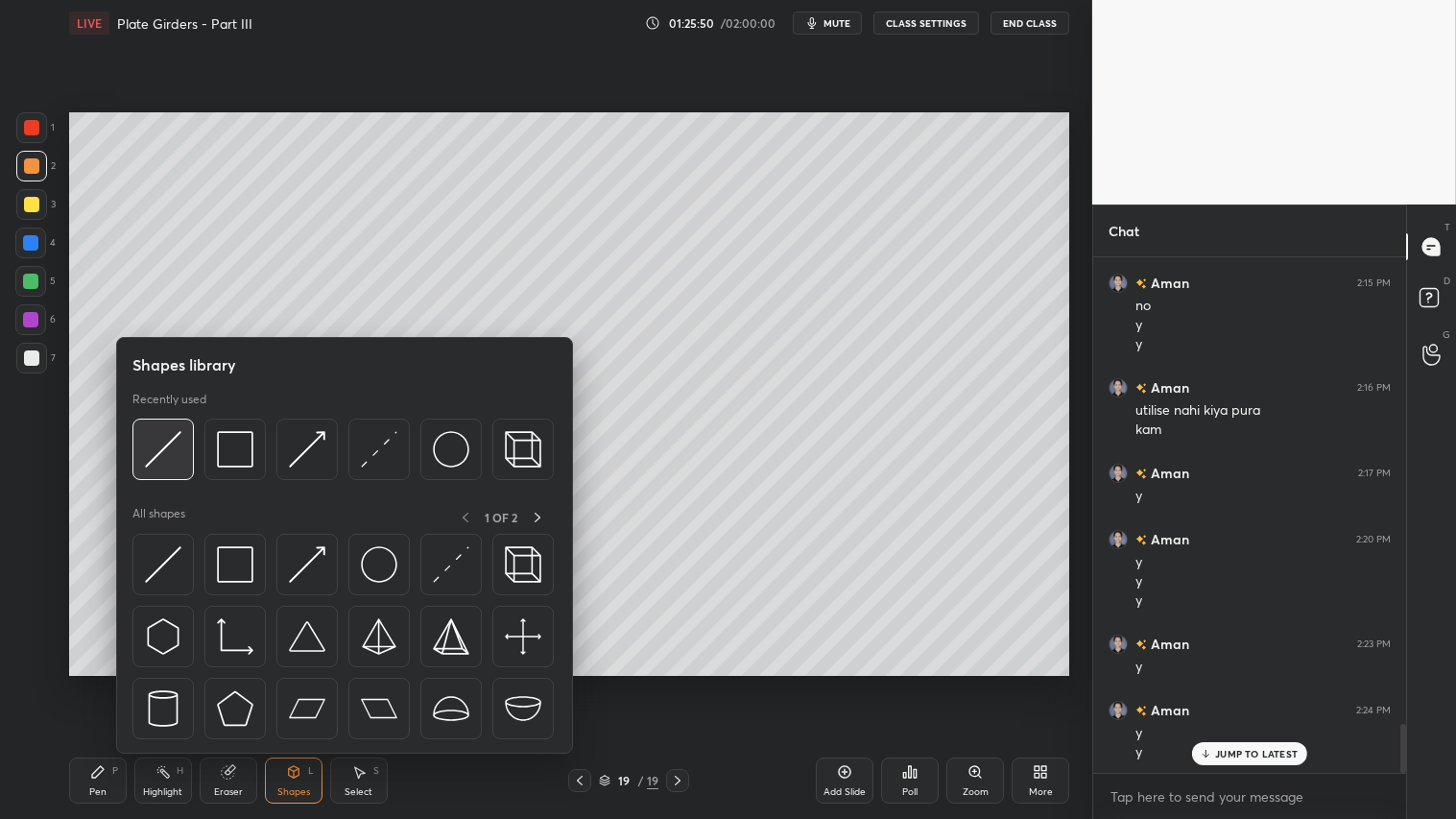
click at [175, 445] on img at bounding box center [163, 450] width 37 height 37
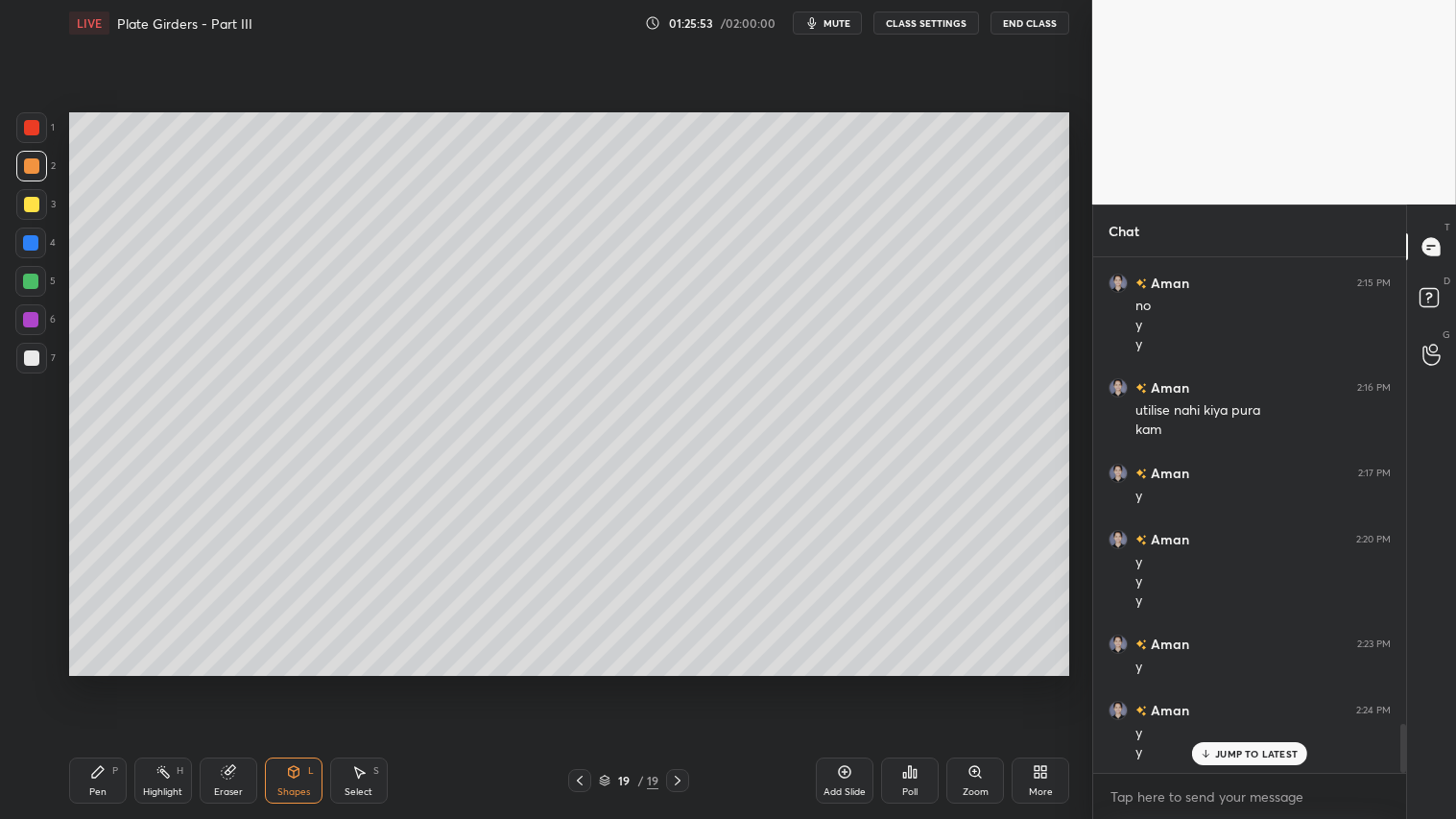
drag, startPoint x: 99, startPoint y: 782, endPoint x: 128, endPoint y: 758, distance: 37.6
click at [103, 683] on div "Pen P" at bounding box center [98, 780] width 58 height 46
click at [299, 683] on div "Shapes" at bounding box center [294, 792] width 33 height 10
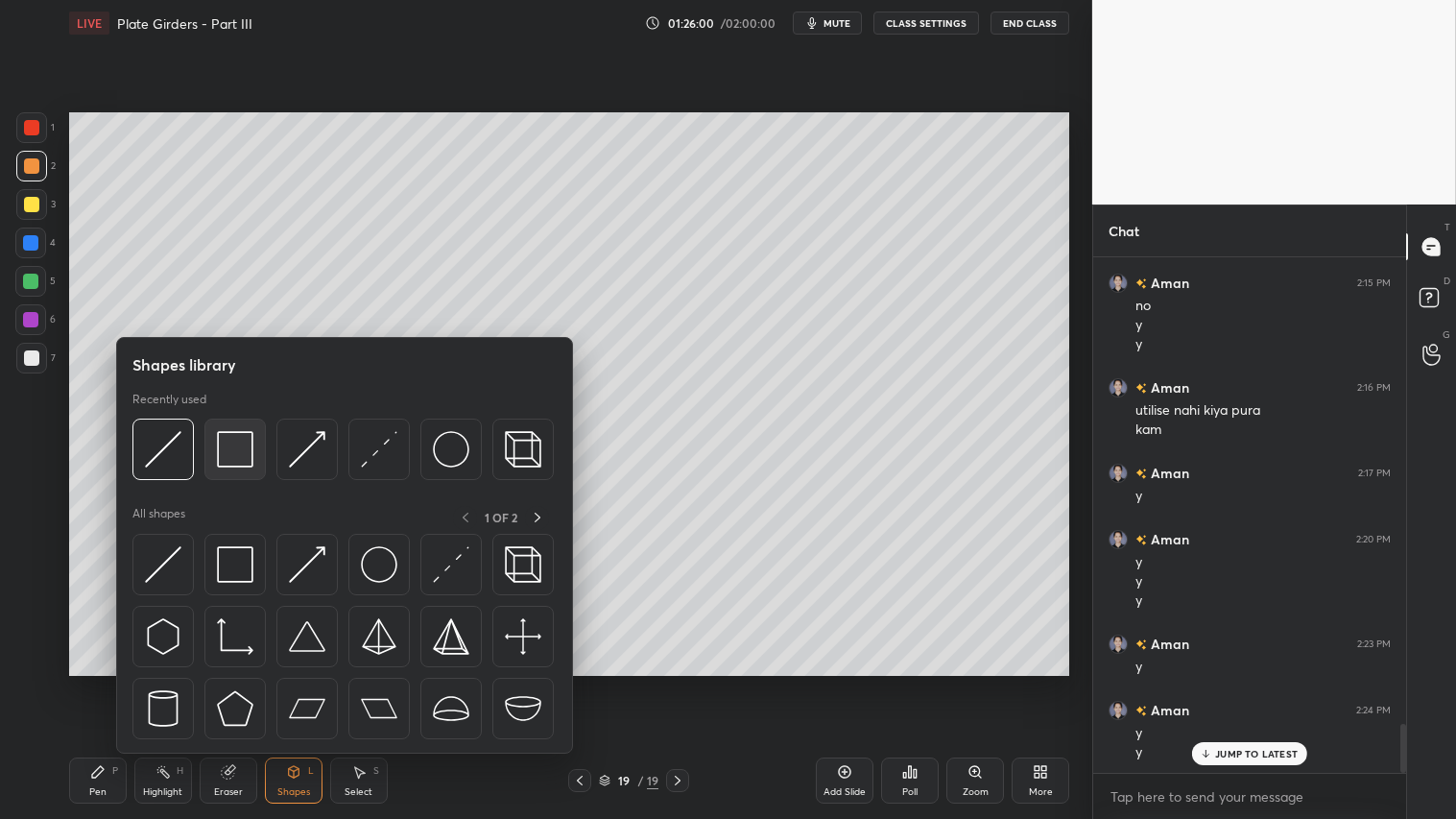
click at [231, 453] on img at bounding box center [235, 450] width 37 height 37
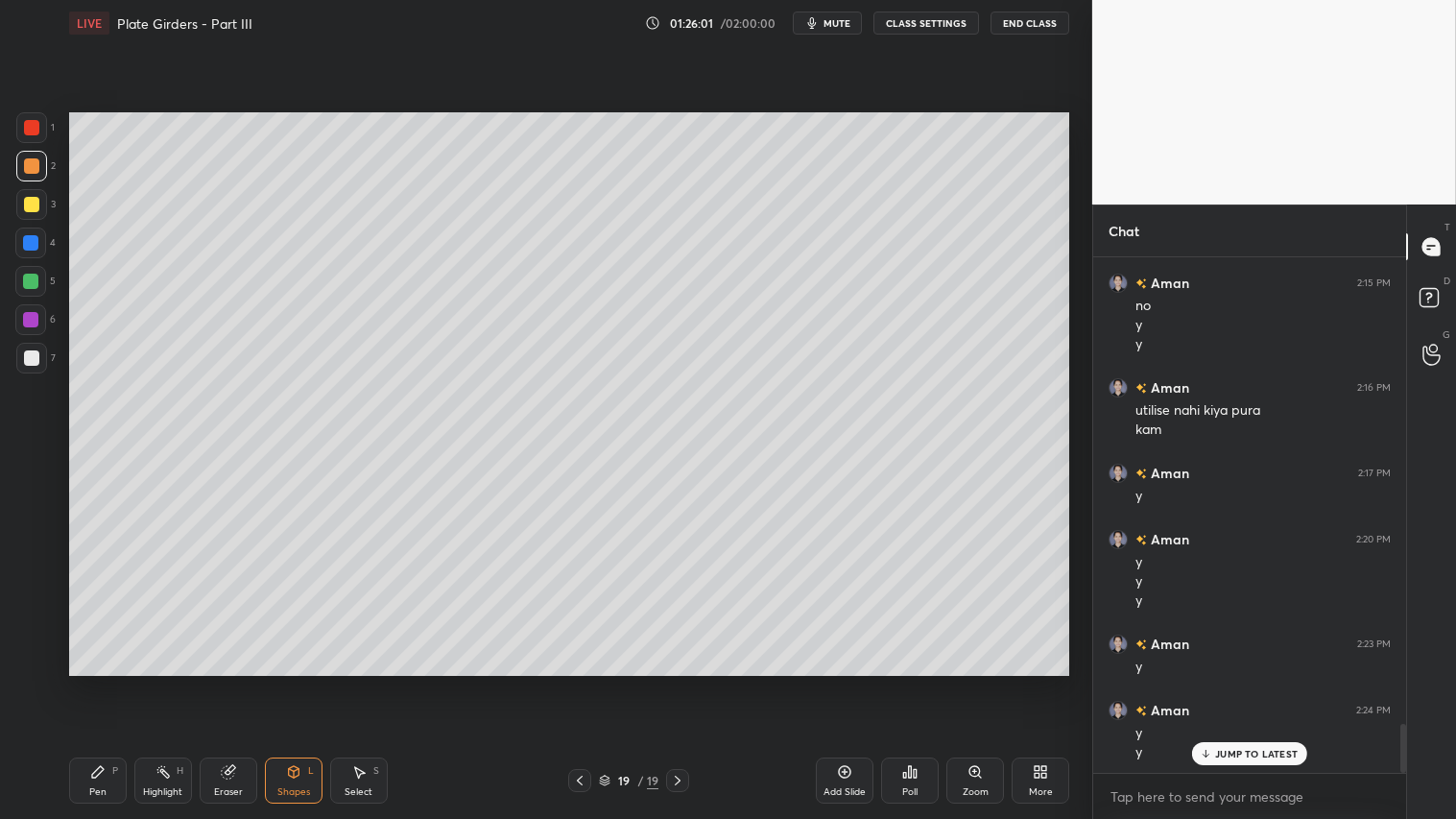
click at [30, 200] on div at bounding box center [32, 205] width 15 height 15
click at [39, 177] on div at bounding box center [32, 166] width 31 height 31
click at [96, 683] on div "Pen P" at bounding box center [98, 780] width 58 height 46
drag, startPoint x: 277, startPoint y: 785, endPoint x: 283, endPoint y: 776, distance: 10.8
click at [280, 683] on div "Shapes L" at bounding box center [294, 780] width 58 height 46
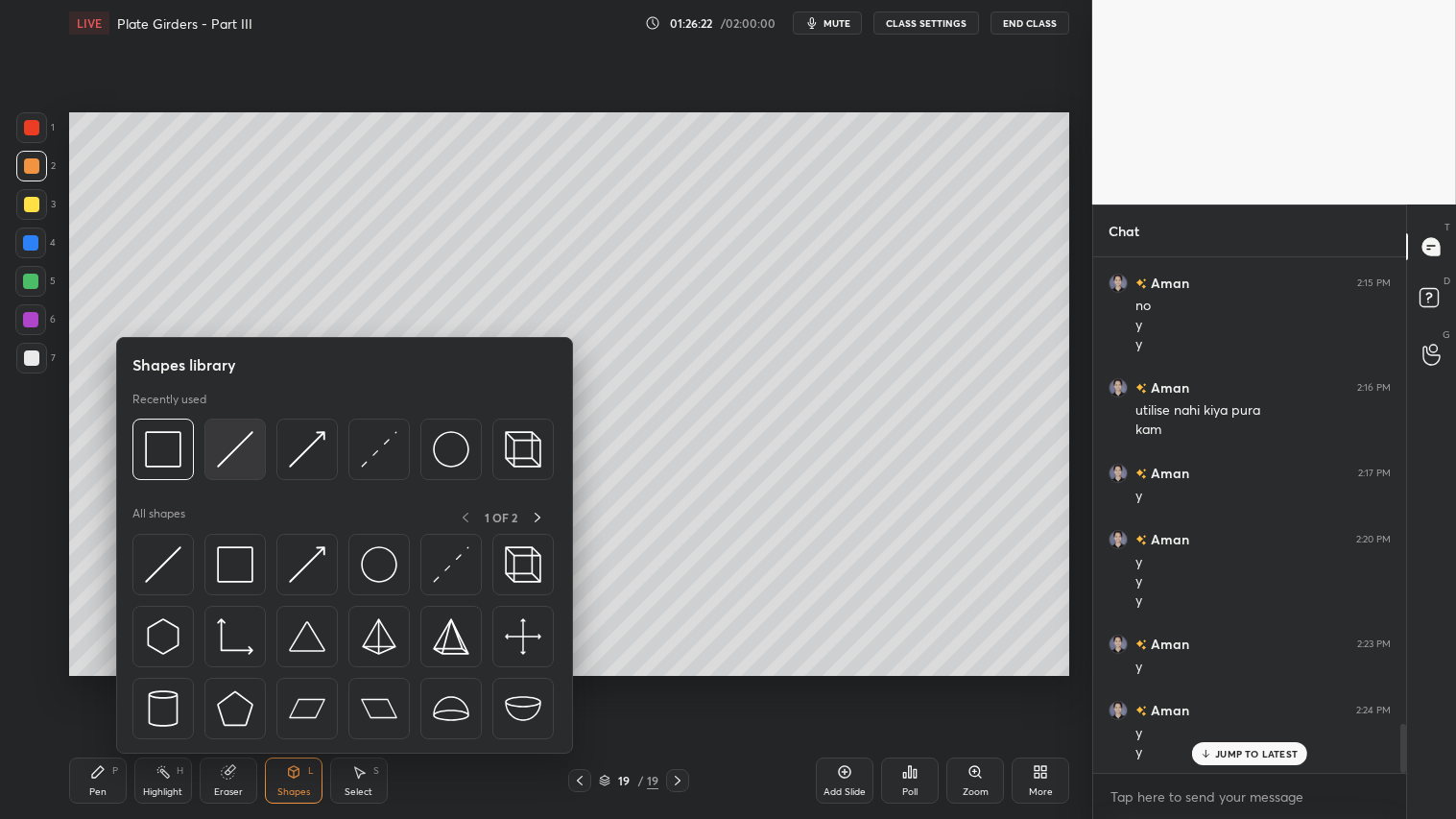
click at [234, 443] on img at bounding box center [235, 450] width 37 height 37
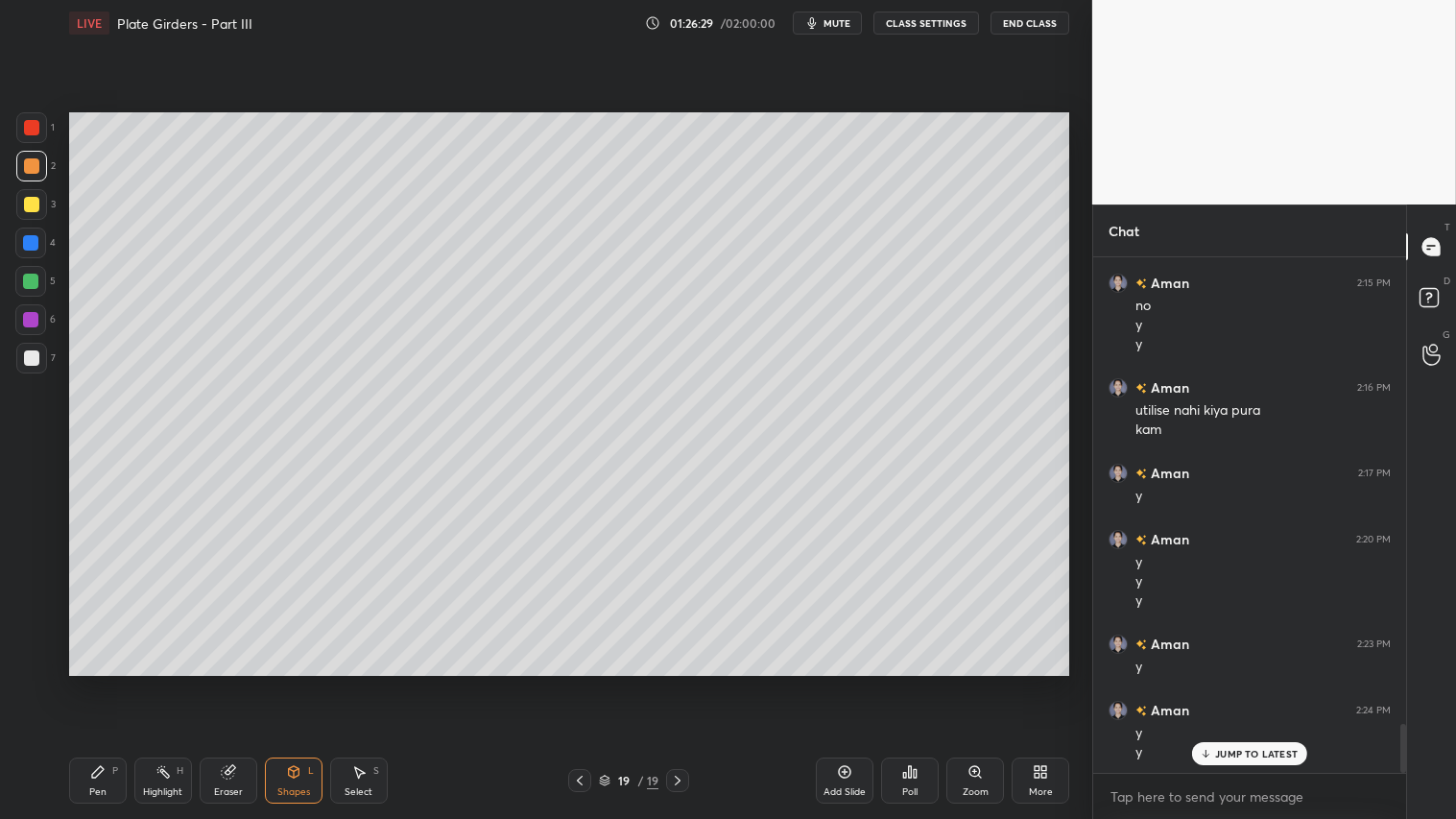
click at [111, 683] on div "Pen P" at bounding box center [98, 780] width 58 height 46
click at [294, 683] on div "Shapes L" at bounding box center [294, 780] width 58 height 46
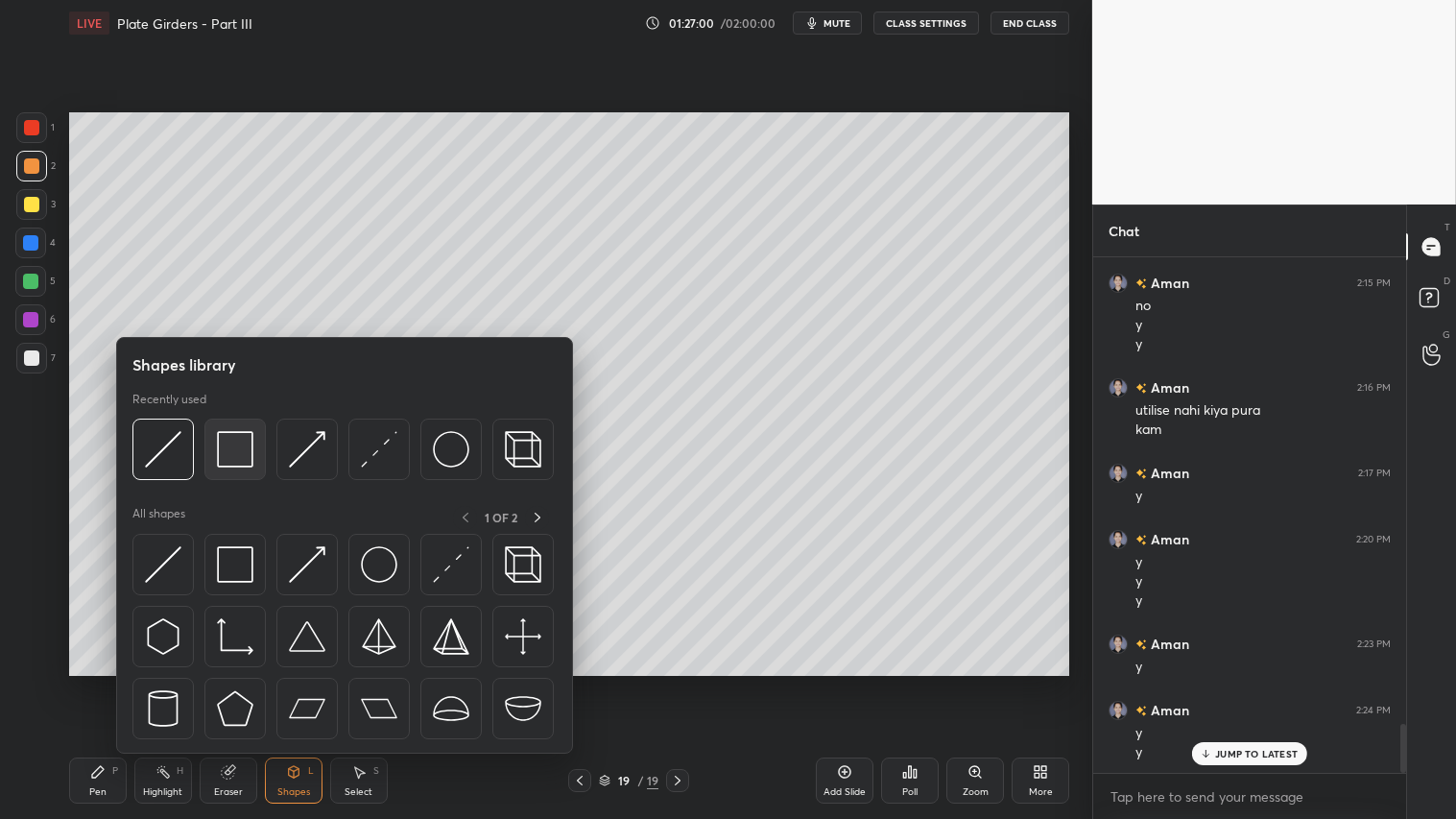
click at [238, 448] on img at bounding box center [235, 450] width 37 height 37
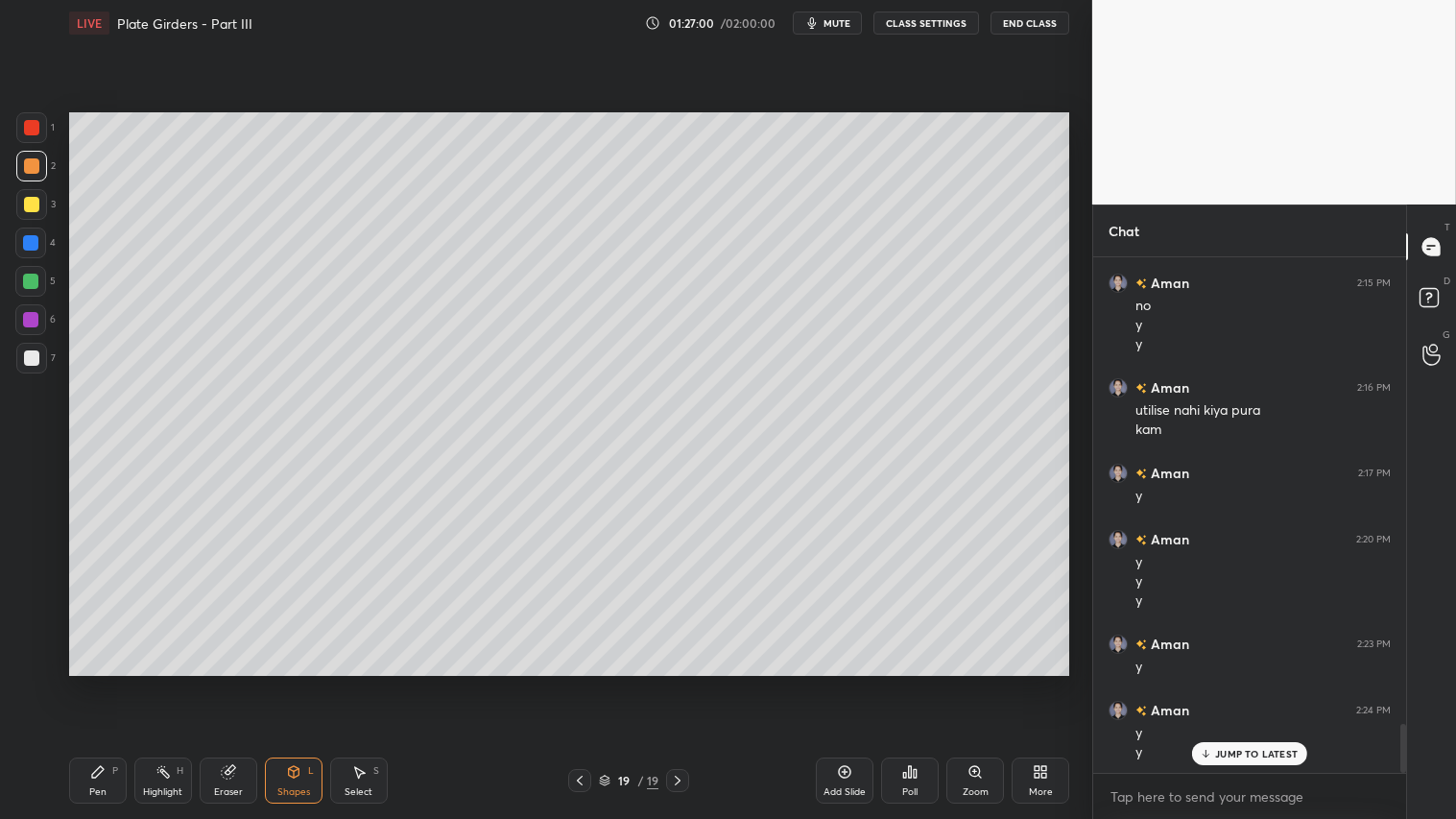
click at [26, 345] on div at bounding box center [32, 358] width 31 height 31
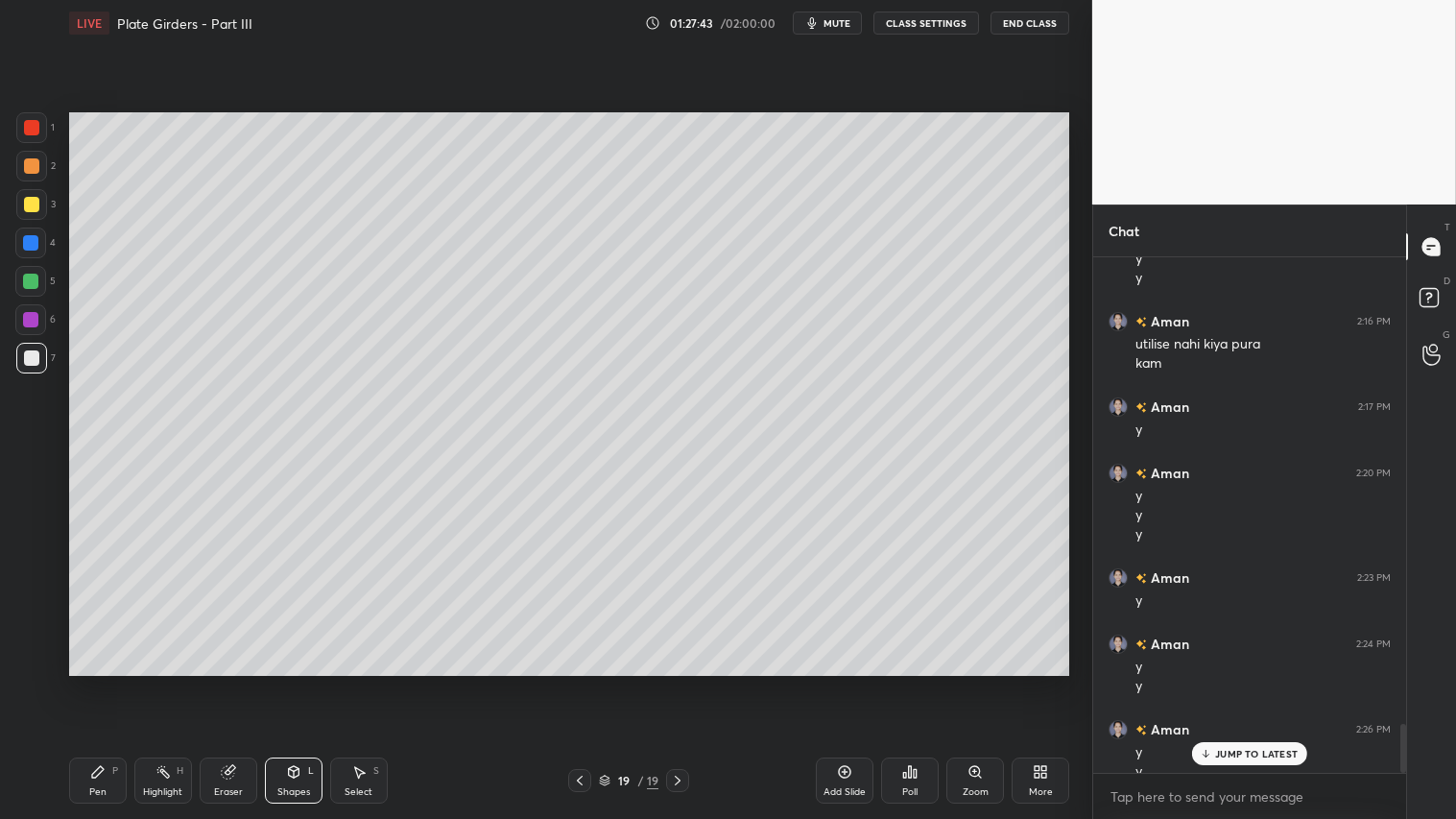
scroll to position [4952, 0]
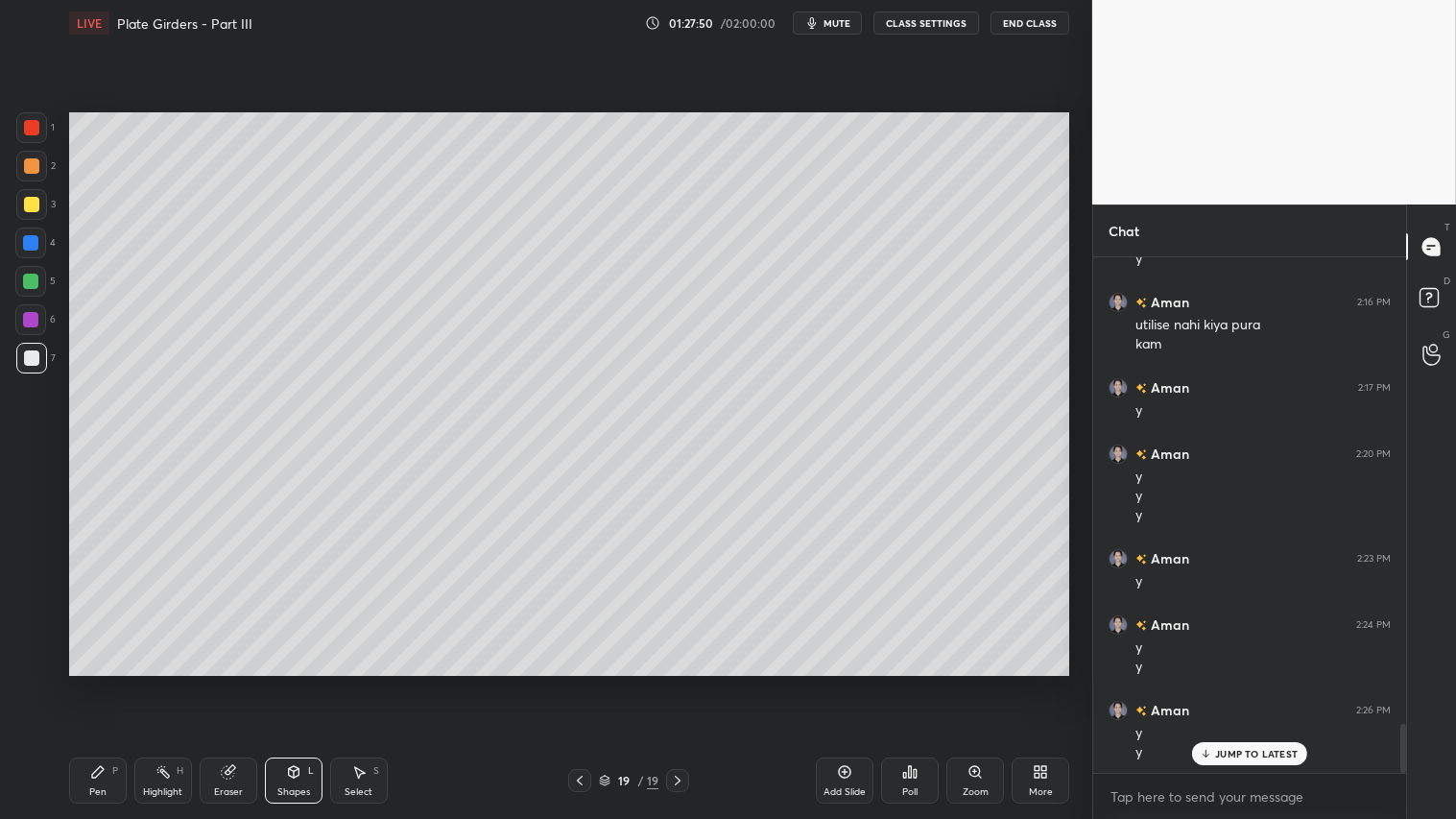
drag, startPoint x: 29, startPoint y: 159, endPoint x: 58, endPoint y: 167, distance: 30.1
click at [35, 159] on div at bounding box center [32, 166] width 15 height 15
drag, startPoint x: 102, startPoint y: 778, endPoint x: 119, endPoint y: 737, distance: 44.4
click at [106, 683] on div "Pen P" at bounding box center [98, 780] width 58 height 46
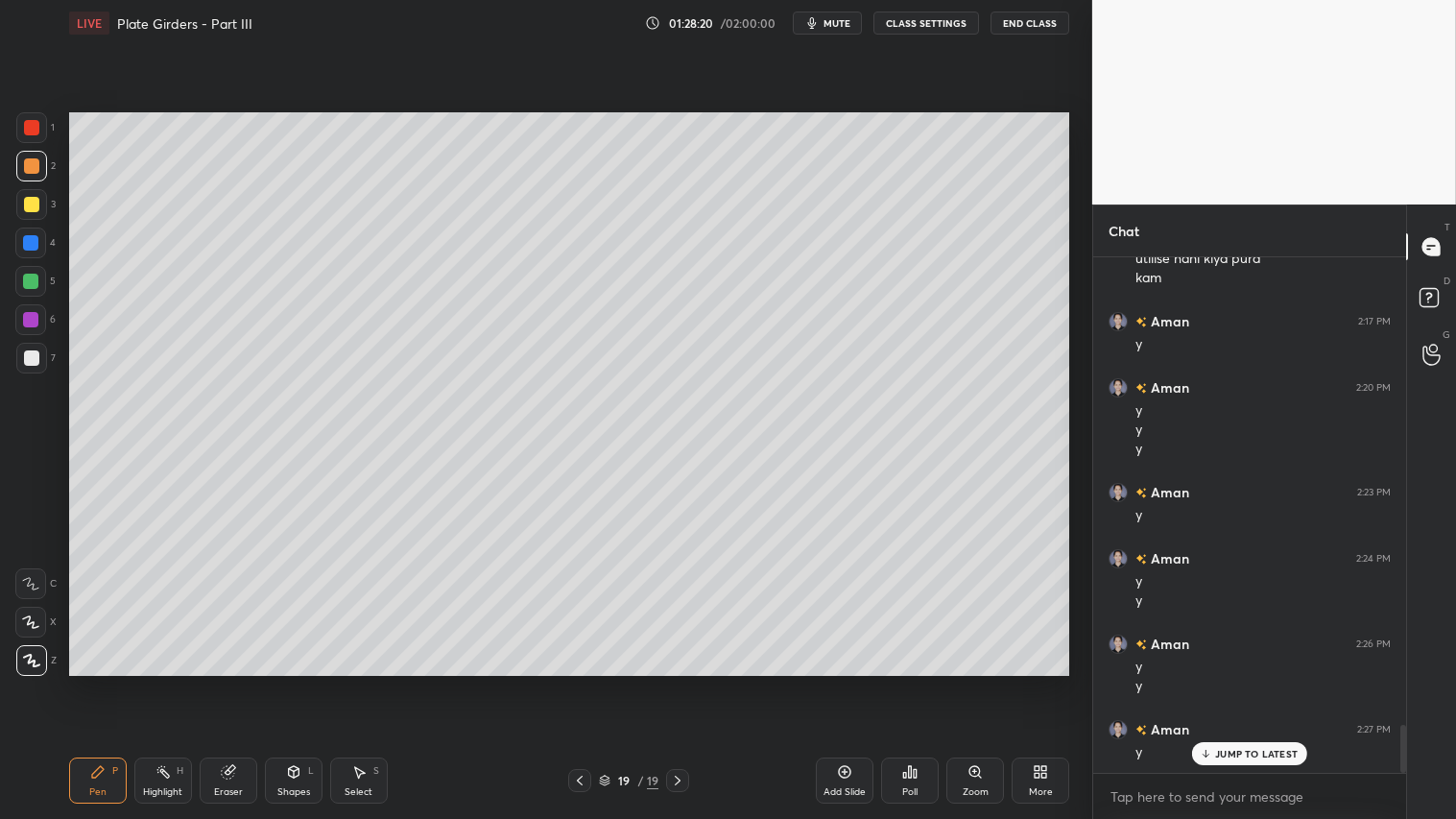
scroll to position [5037, 0]
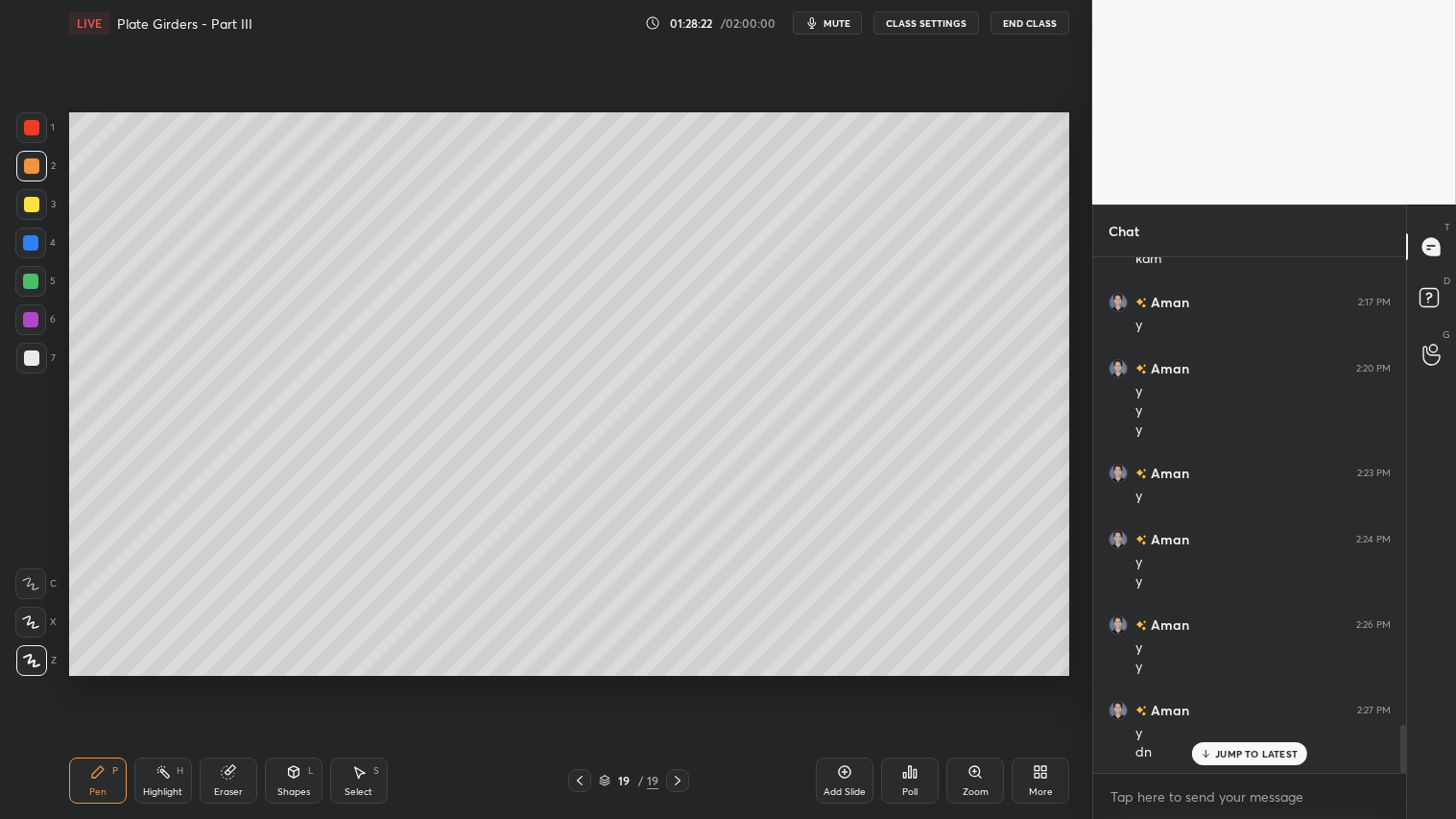
click at [35, 174] on div at bounding box center [32, 166] width 31 height 31
click at [93, 683] on icon at bounding box center [98, 772] width 15 height 15
drag, startPoint x: 677, startPoint y: 782, endPoint x: 768, endPoint y: 769, distance: 91.9
click at [680, 683] on icon at bounding box center [678, 780] width 15 height 15
drag, startPoint x: 846, startPoint y: 775, endPoint x: 835, endPoint y: 766, distance: 14.2
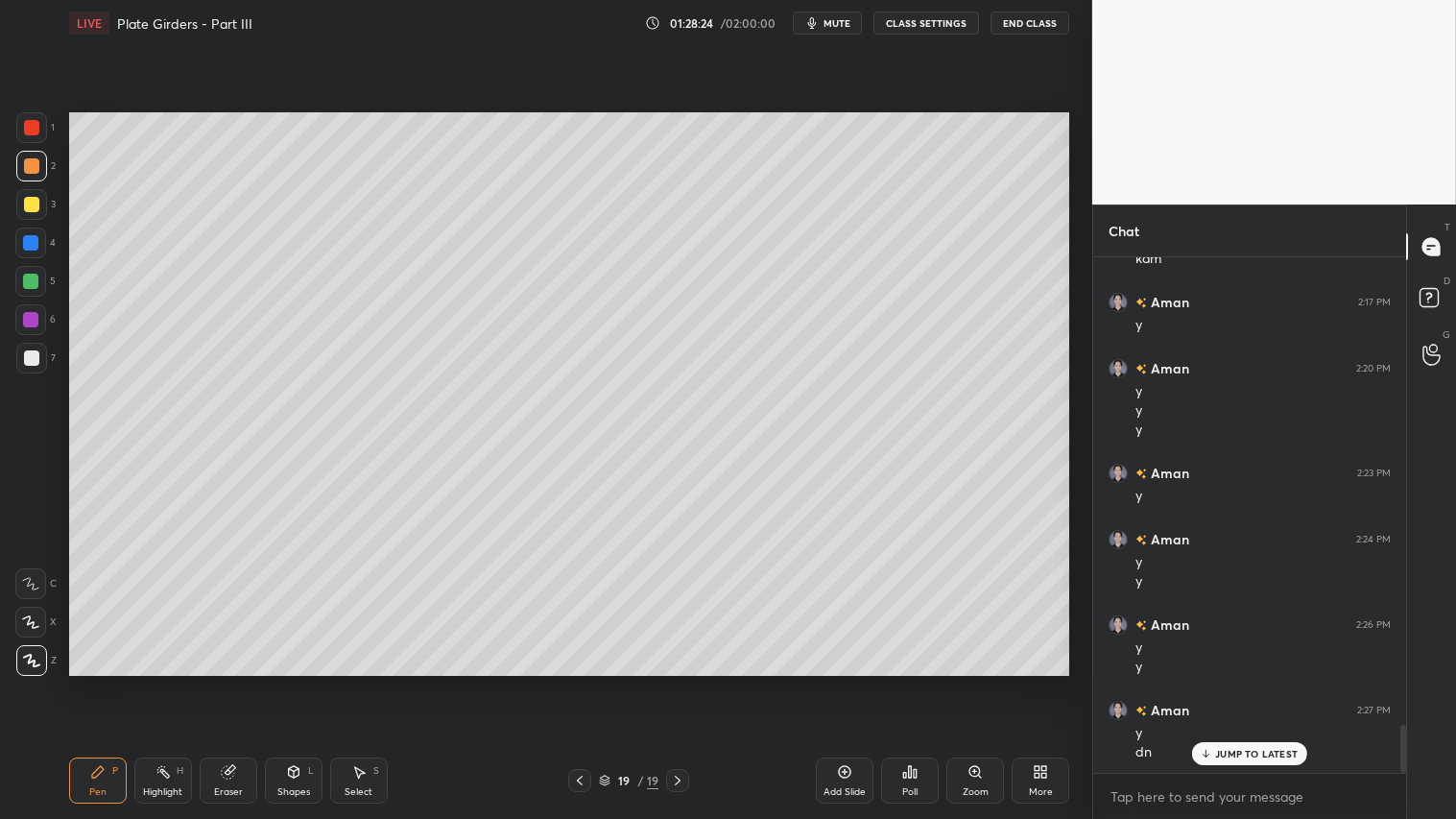
click at [843, 683] on icon at bounding box center [845, 772] width 15 height 15
click at [567, 683] on div at bounding box center [579, 780] width 23 height 23
click at [684, 683] on icon at bounding box center [679, 780] width 15 height 15
drag, startPoint x: 580, startPoint y: 783, endPoint x: 582, endPoint y: 771, distance: 12.2
click at [582, 683] on icon at bounding box center [579, 780] width 15 height 15
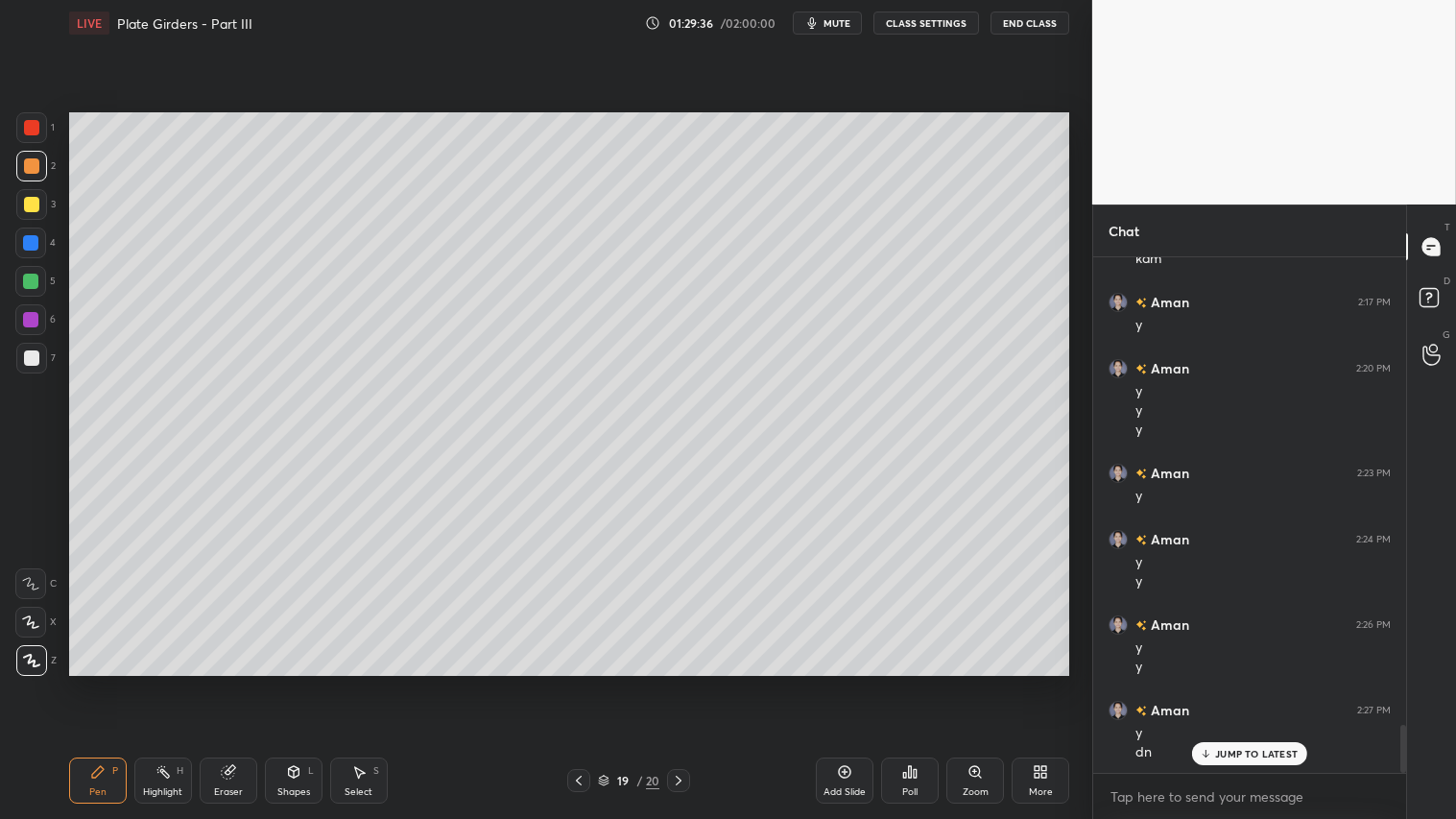
click at [682, 683] on icon at bounding box center [679, 780] width 15 height 15
click at [295, 683] on icon at bounding box center [294, 772] width 15 height 15
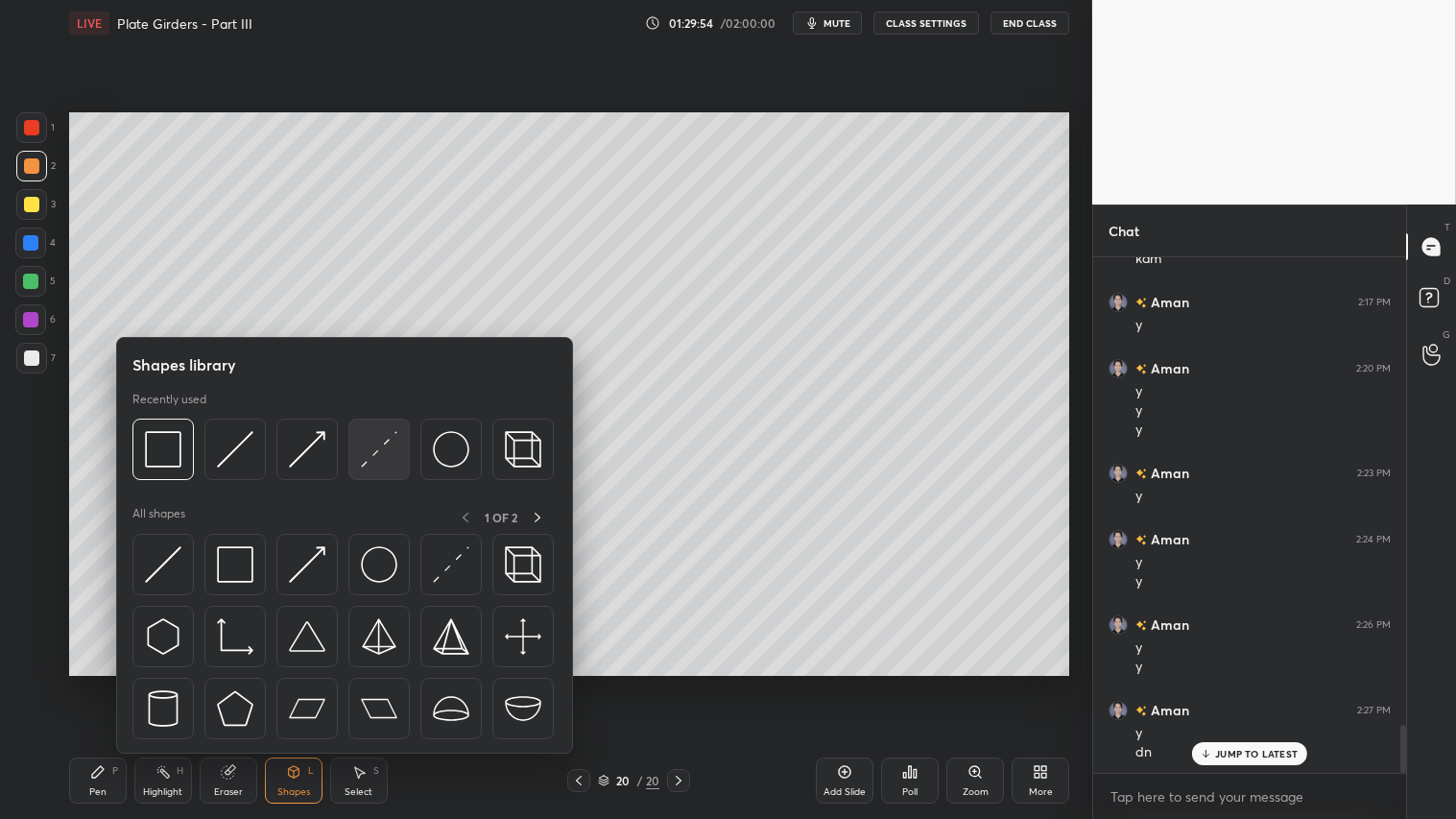
click at [382, 426] on div at bounding box center [379, 450] width 62 height 62
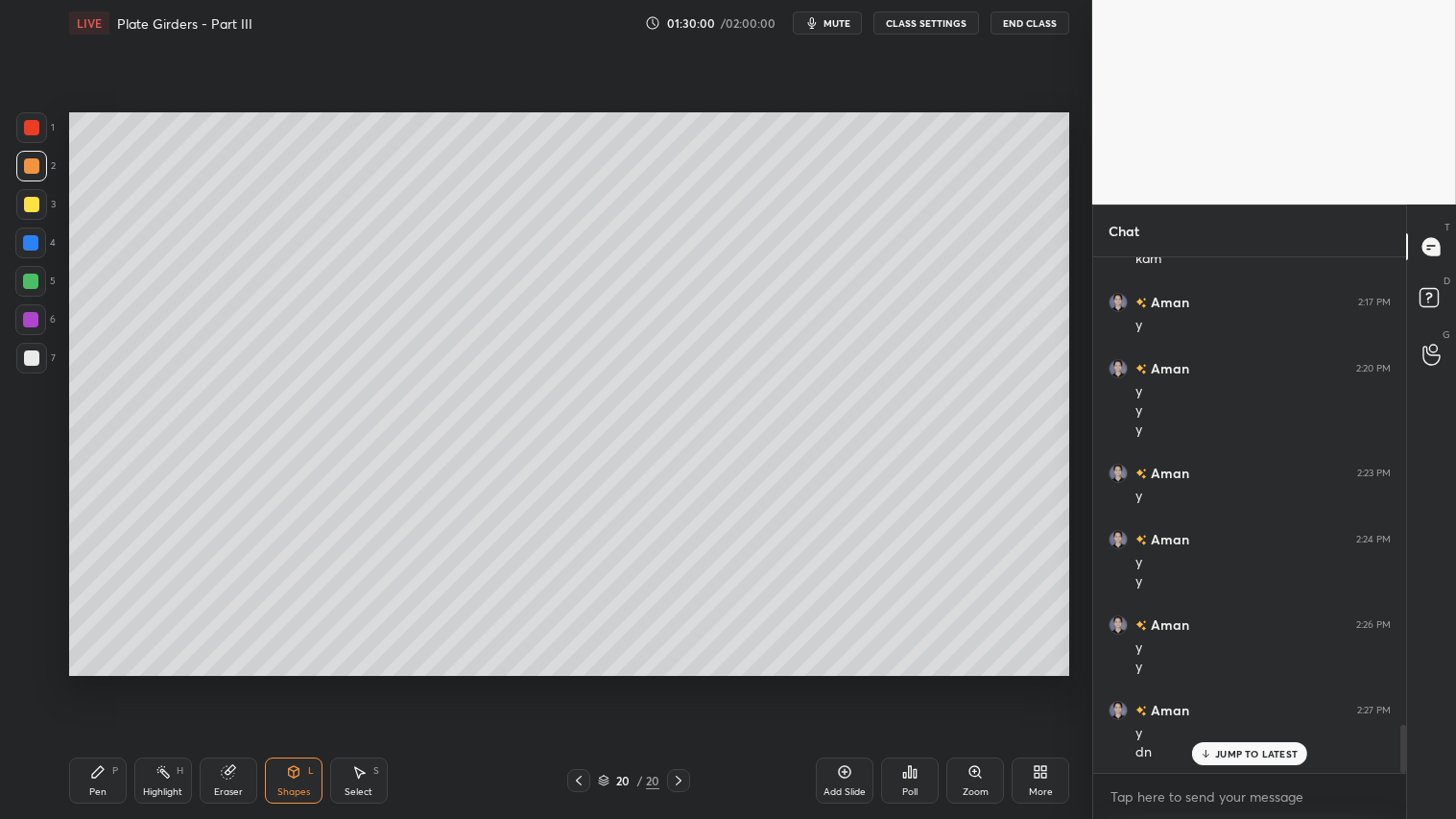
click at [276, 683] on div "Shapes L" at bounding box center [294, 780] width 58 height 46
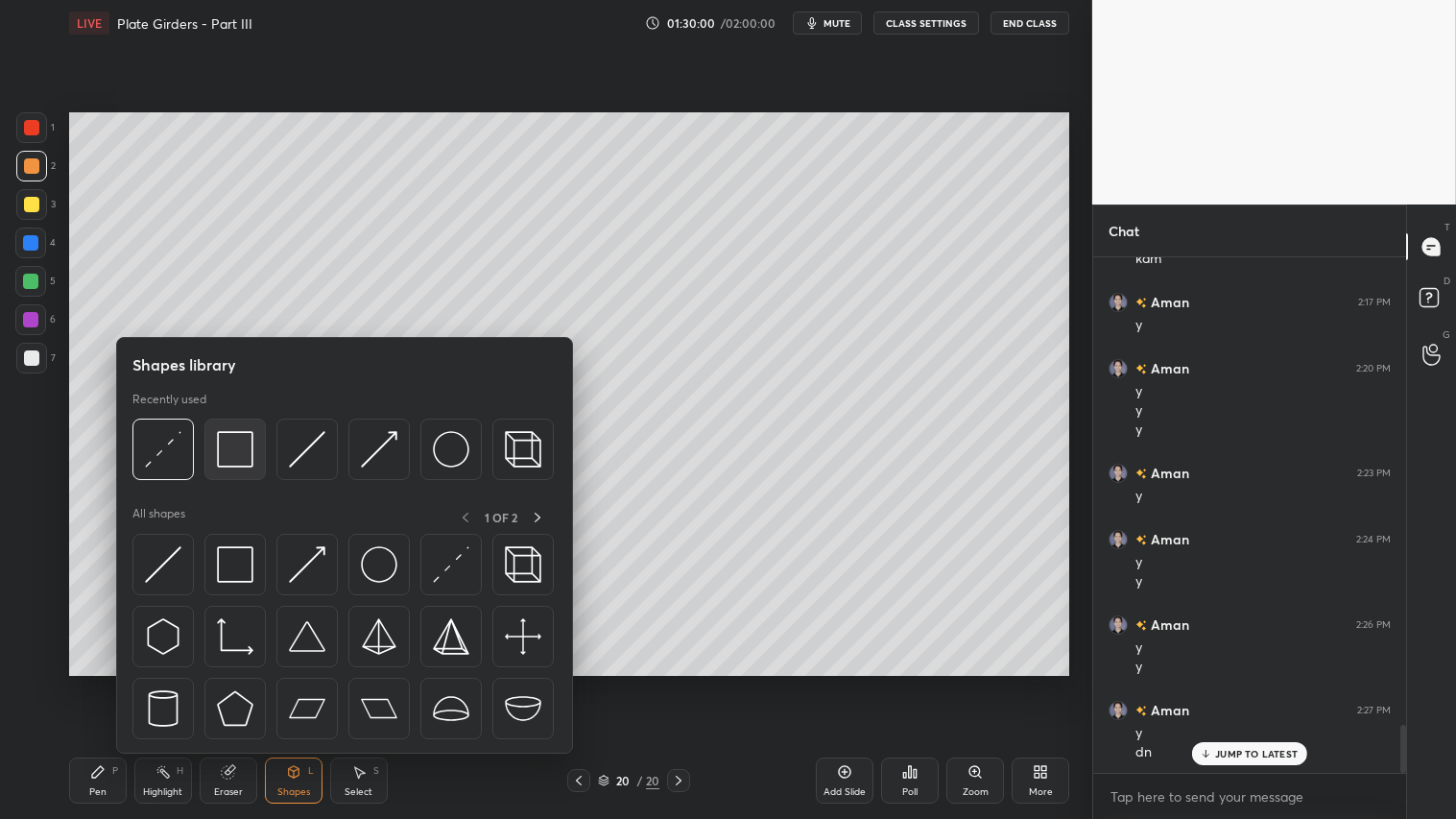
click at [237, 457] on img at bounding box center [235, 450] width 37 height 37
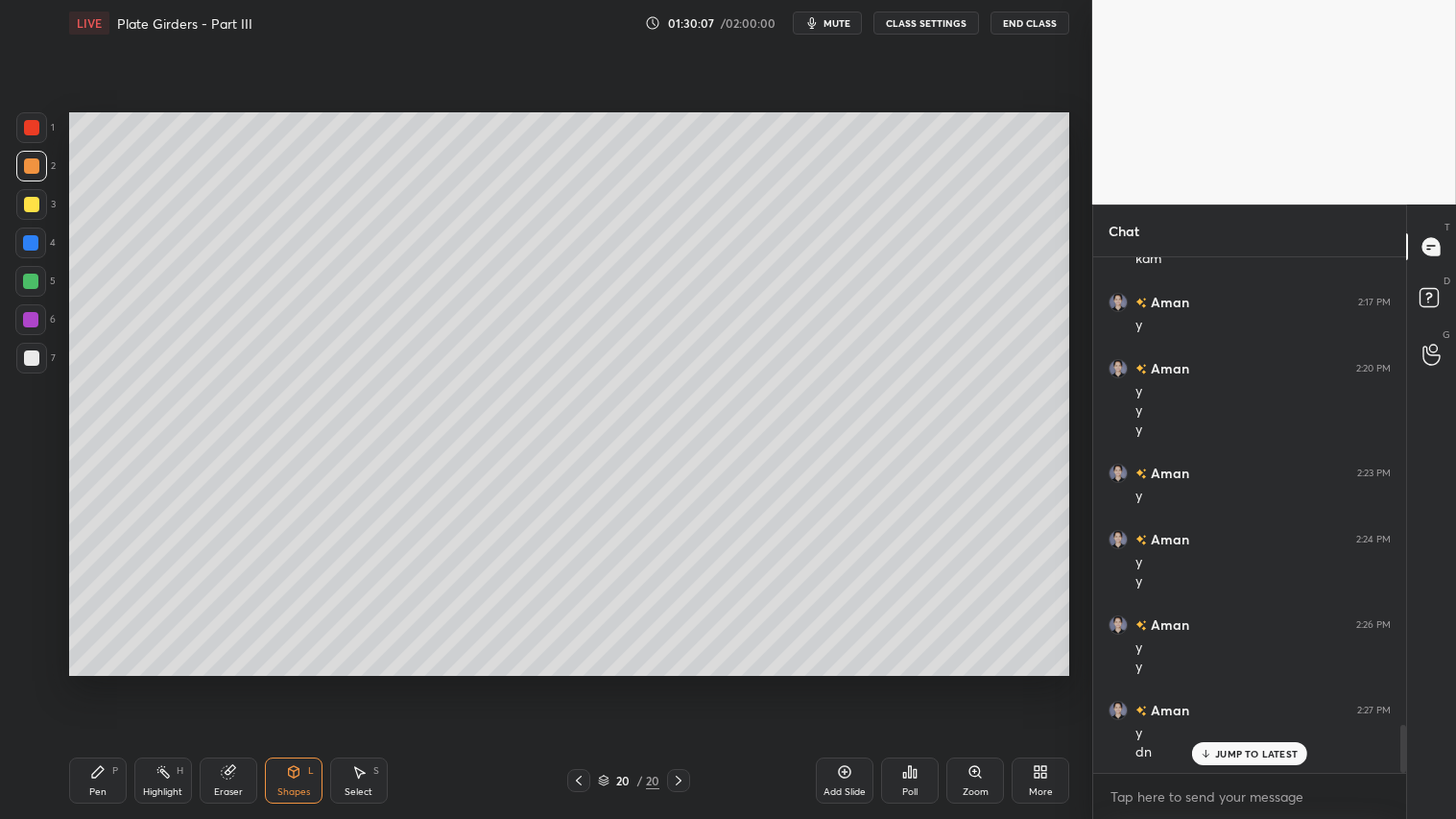
click at [301, 683] on icon at bounding box center [294, 772] width 15 height 15
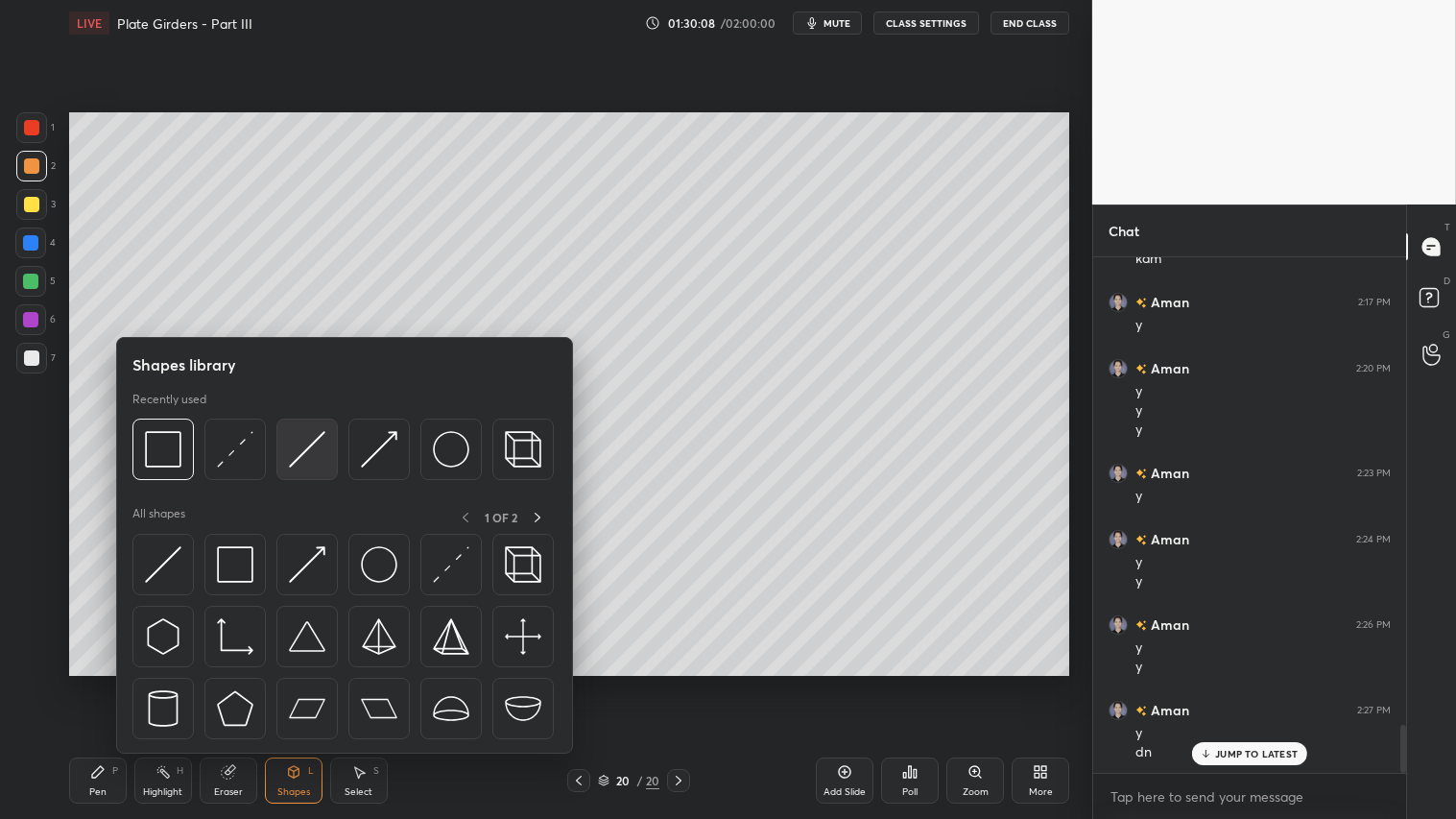
click at [295, 445] on img at bounding box center [308, 450] width 37 height 37
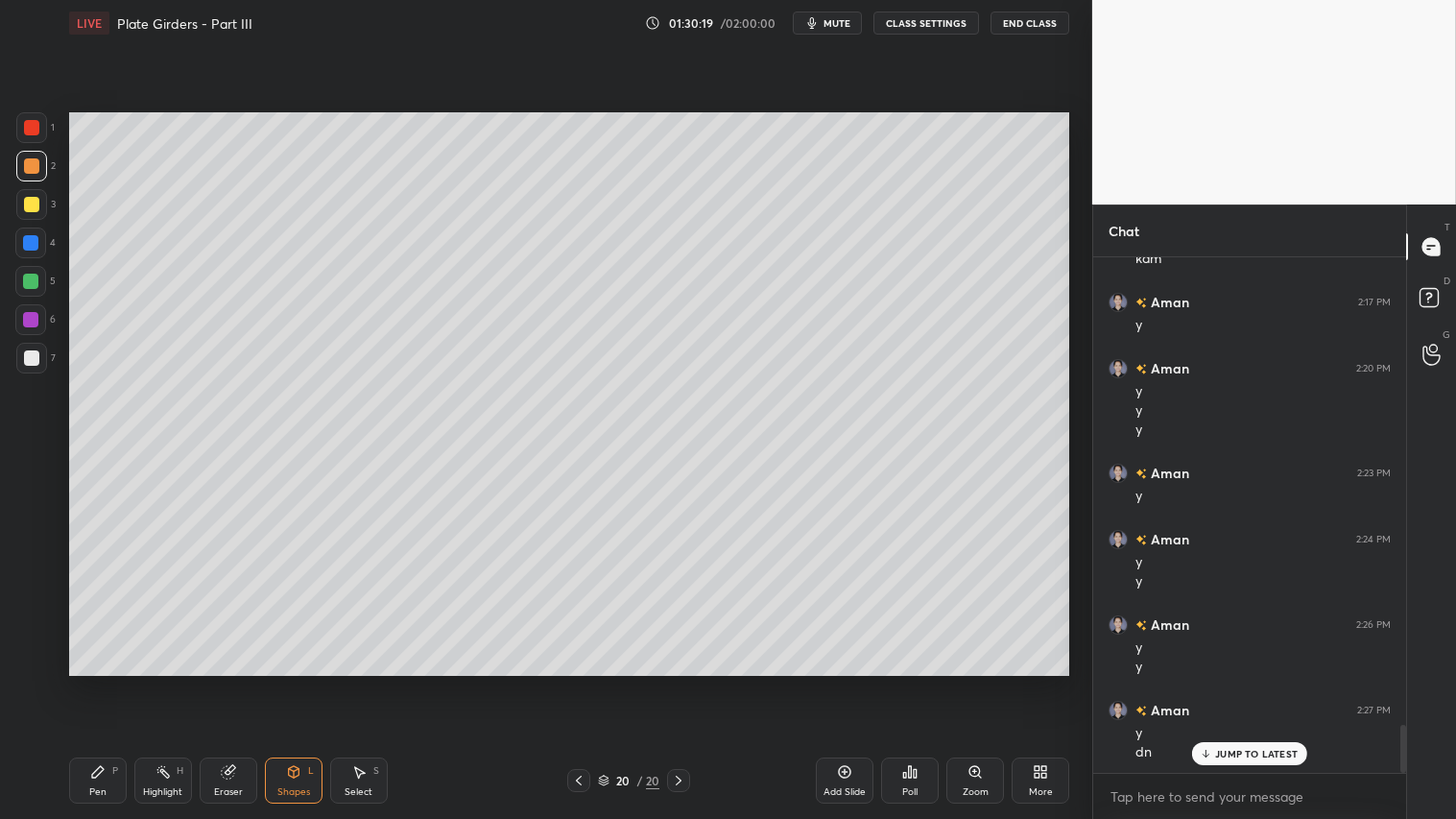
drag, startPoint x: 238, startPoint y: 776, endPoint x: 285, endPoint y: 735, distance: 62.4
click at [242, 683] on div "Eraser" at bounding box center [229, 780] width 58 height 46
click at [294, 683] on icon at bounding box center [293, 772] width 11 height 12
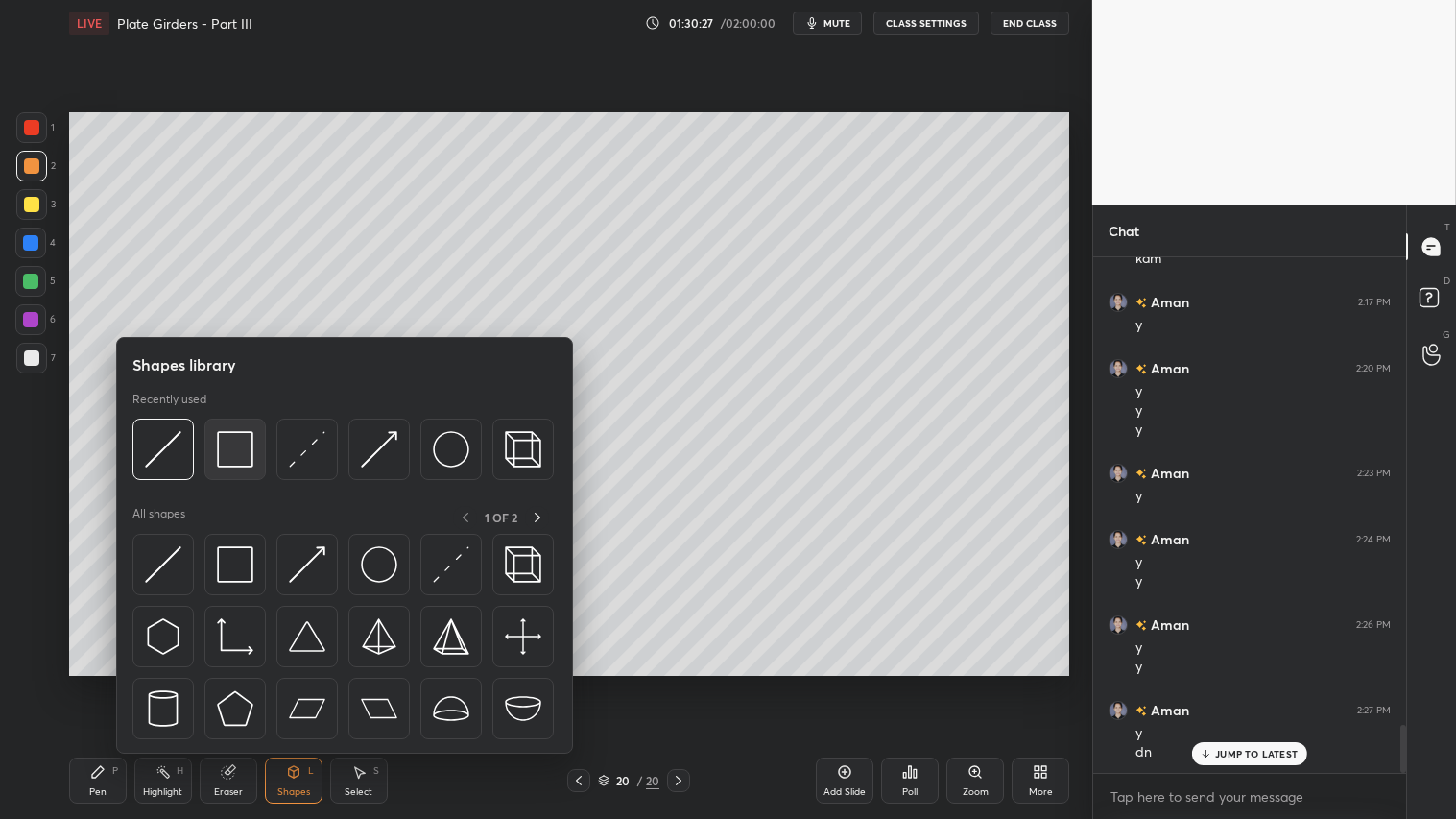
click at [233, 446] on img at bounding box center [235, 450] width 37 height 37
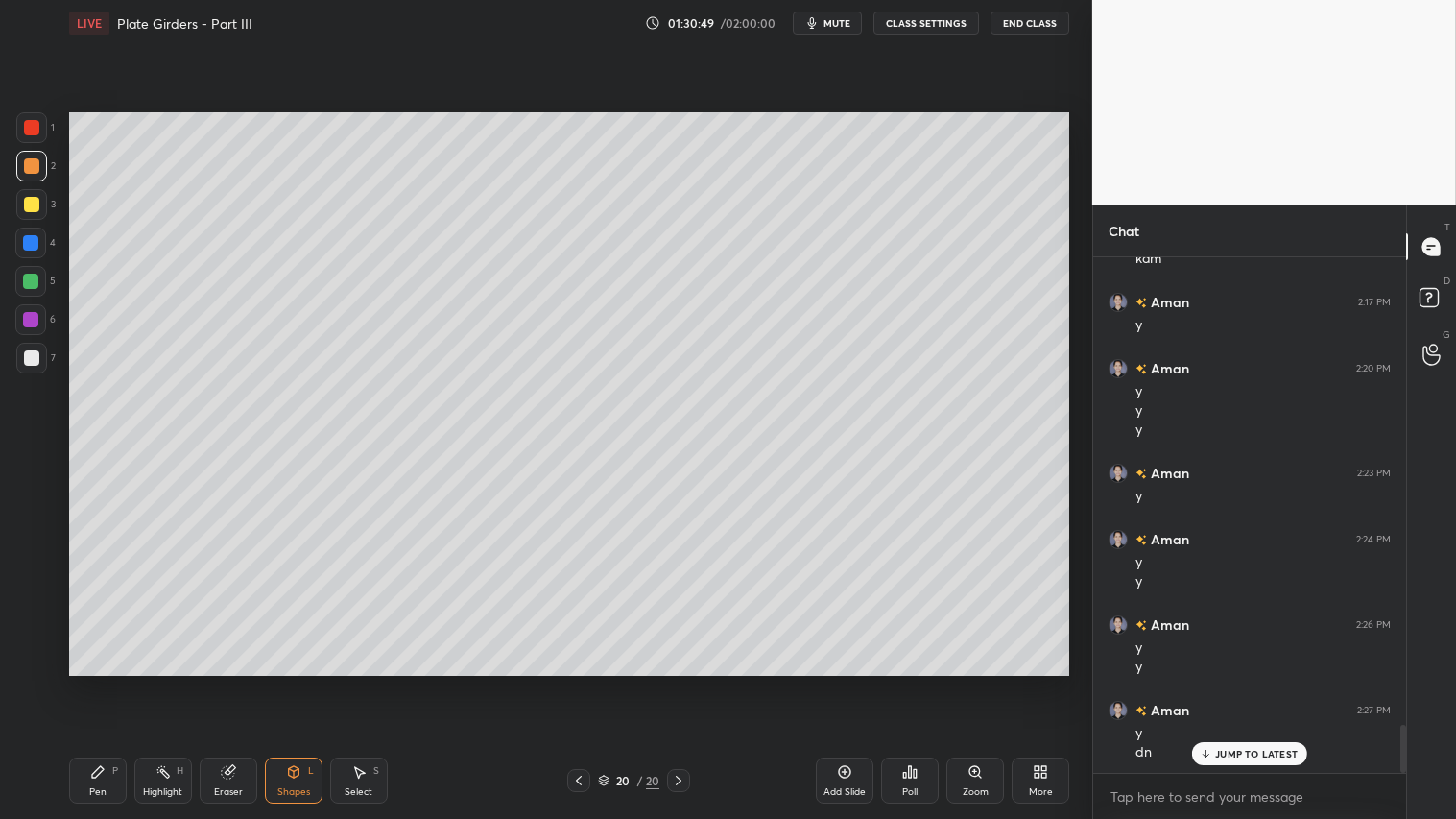
click at [237, 683] on div "Eraser" at bounding box center [229, 780] width 58 height 46
click at [113, 683] on div "Pen P" at bounding box center [98, 780] width 58 height 46
click at [251, 683] on div "Eraser" at bounding box center [229, 780] width 58 height 46
click at [121, 683] on div "Pen P" at bounding box center [98, 780] width 58 height 46
click at [301, 683] on div "Shapes L" at bounding box center [294, 780] width 58 height 46
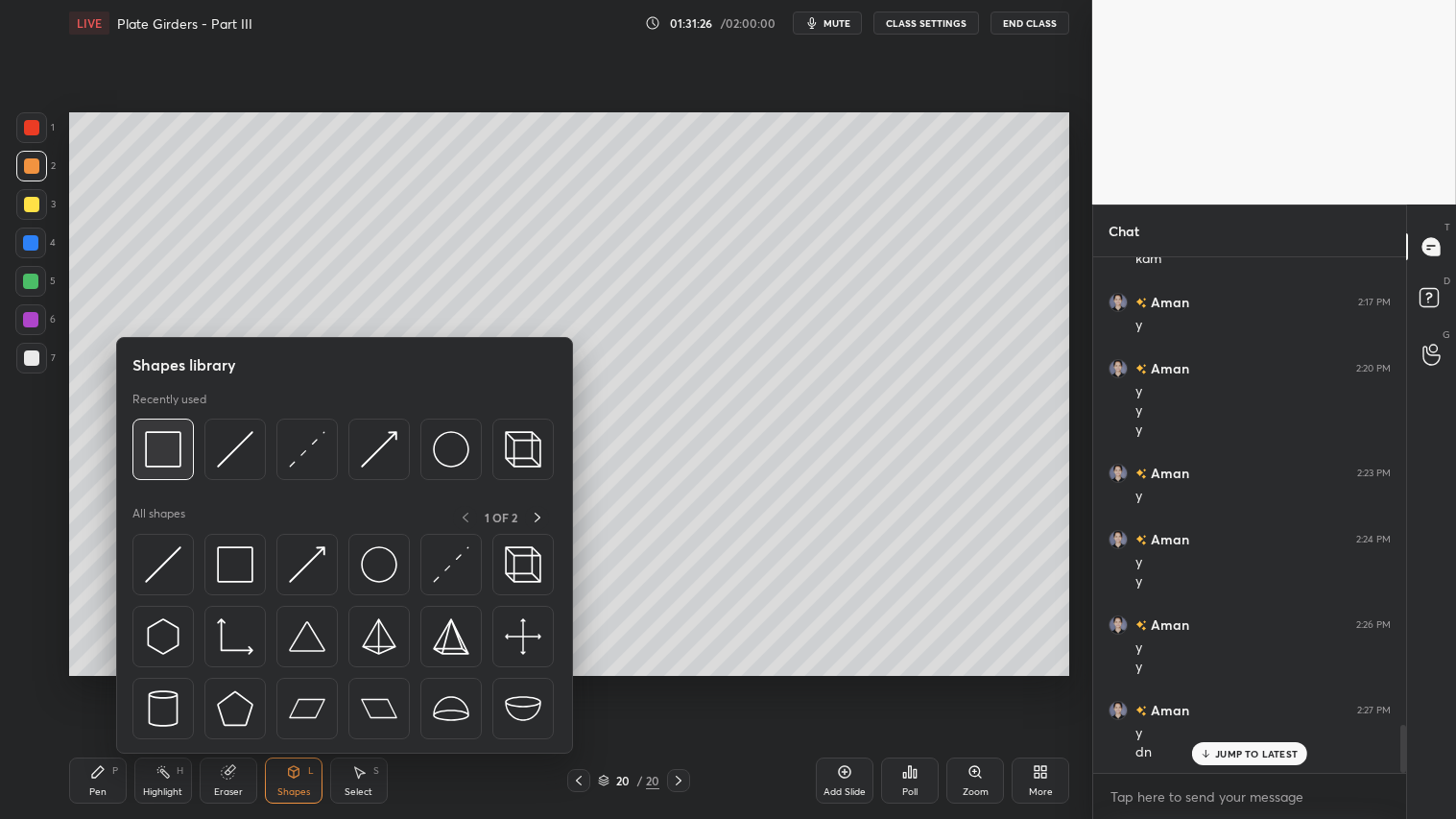
click at [185, 448] on div at bounding box center [163, 450] width 62 height 62
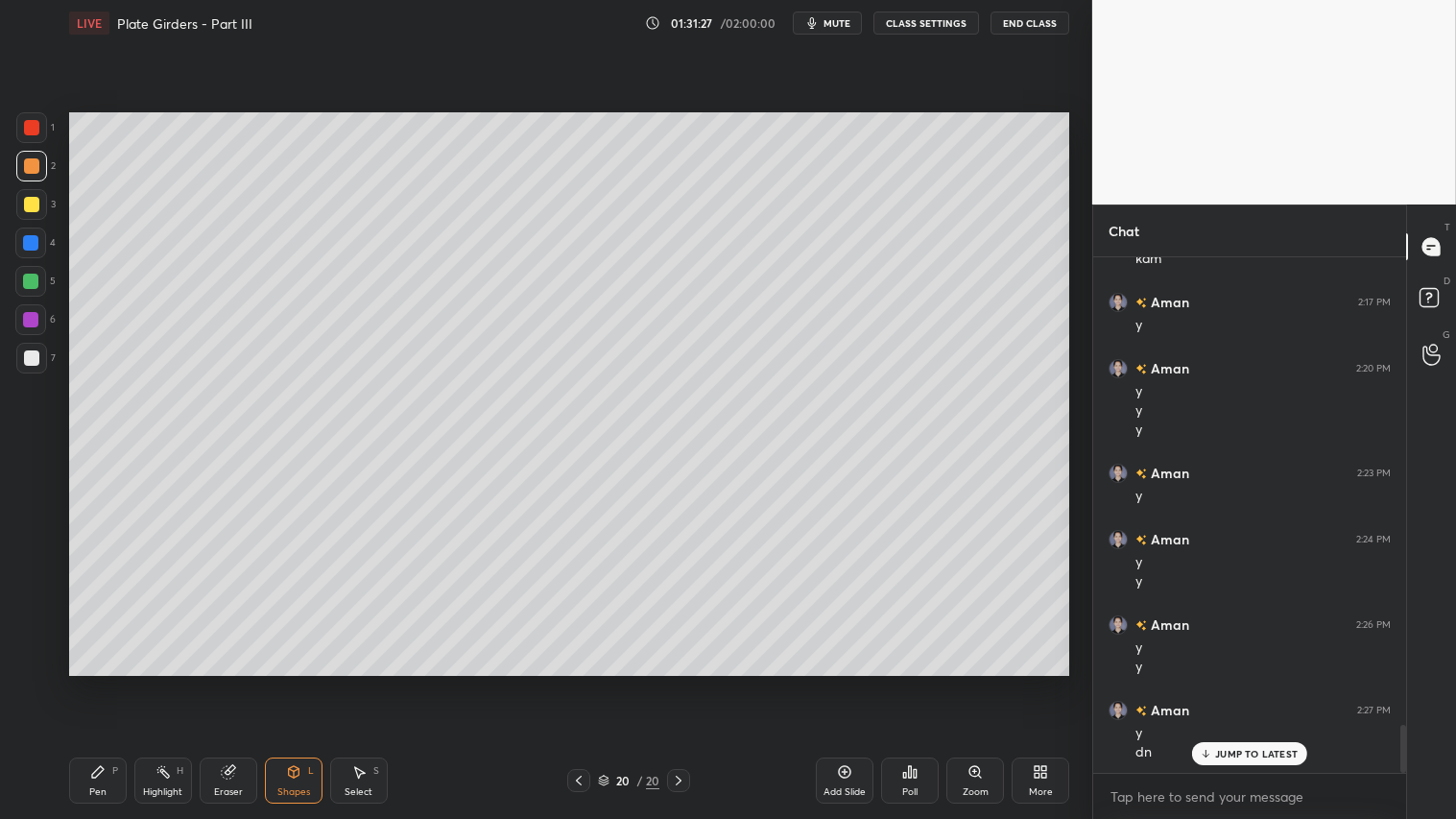
click at [26, 193] on div at bounding box center [32, 205] width 31 height 31
click at [294, 683] on icon at bounding box center [294, 772] width 15 height 15
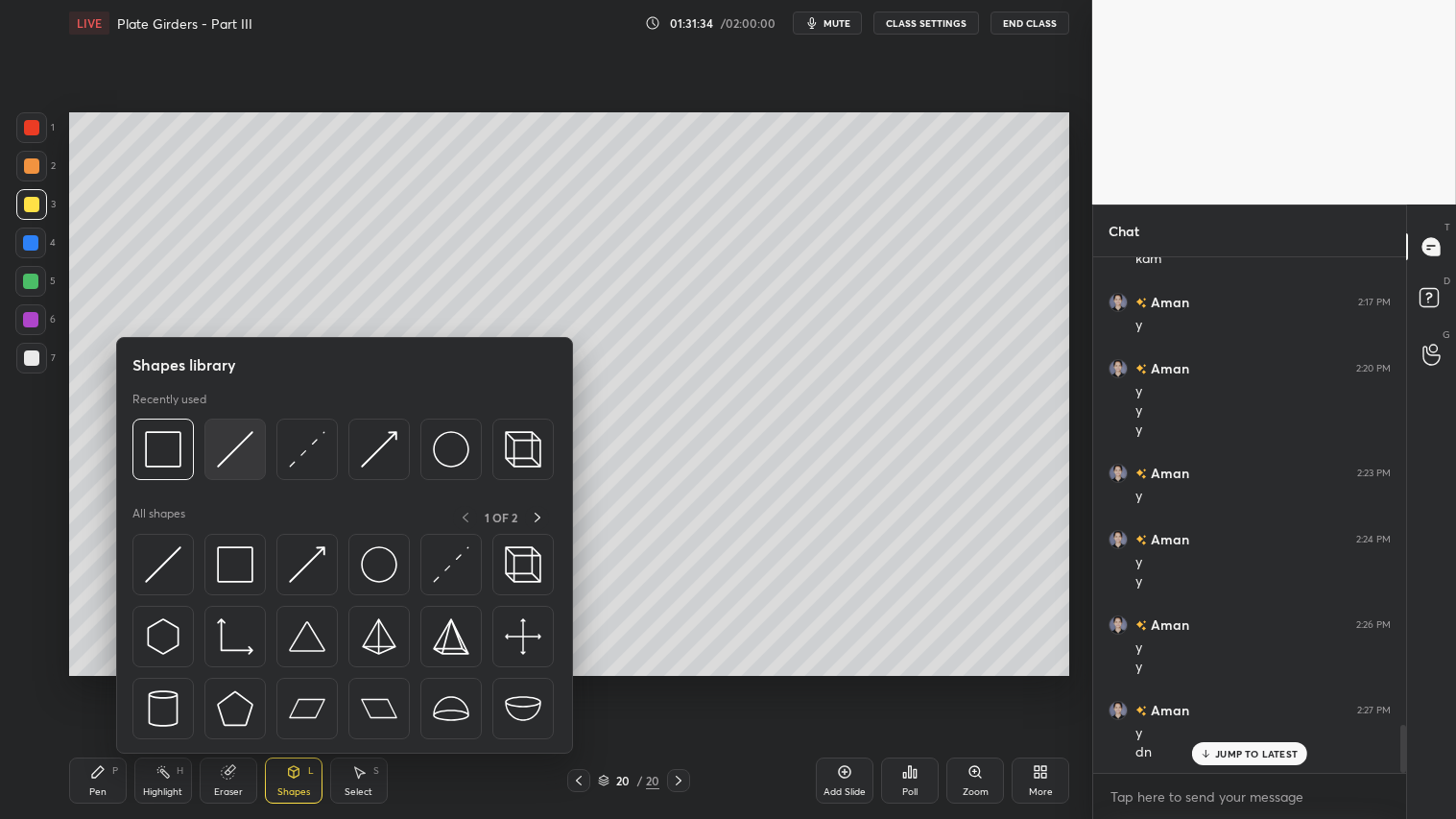
click at [238, 439] on img at bounding box center [235, 450] width 37 height 37
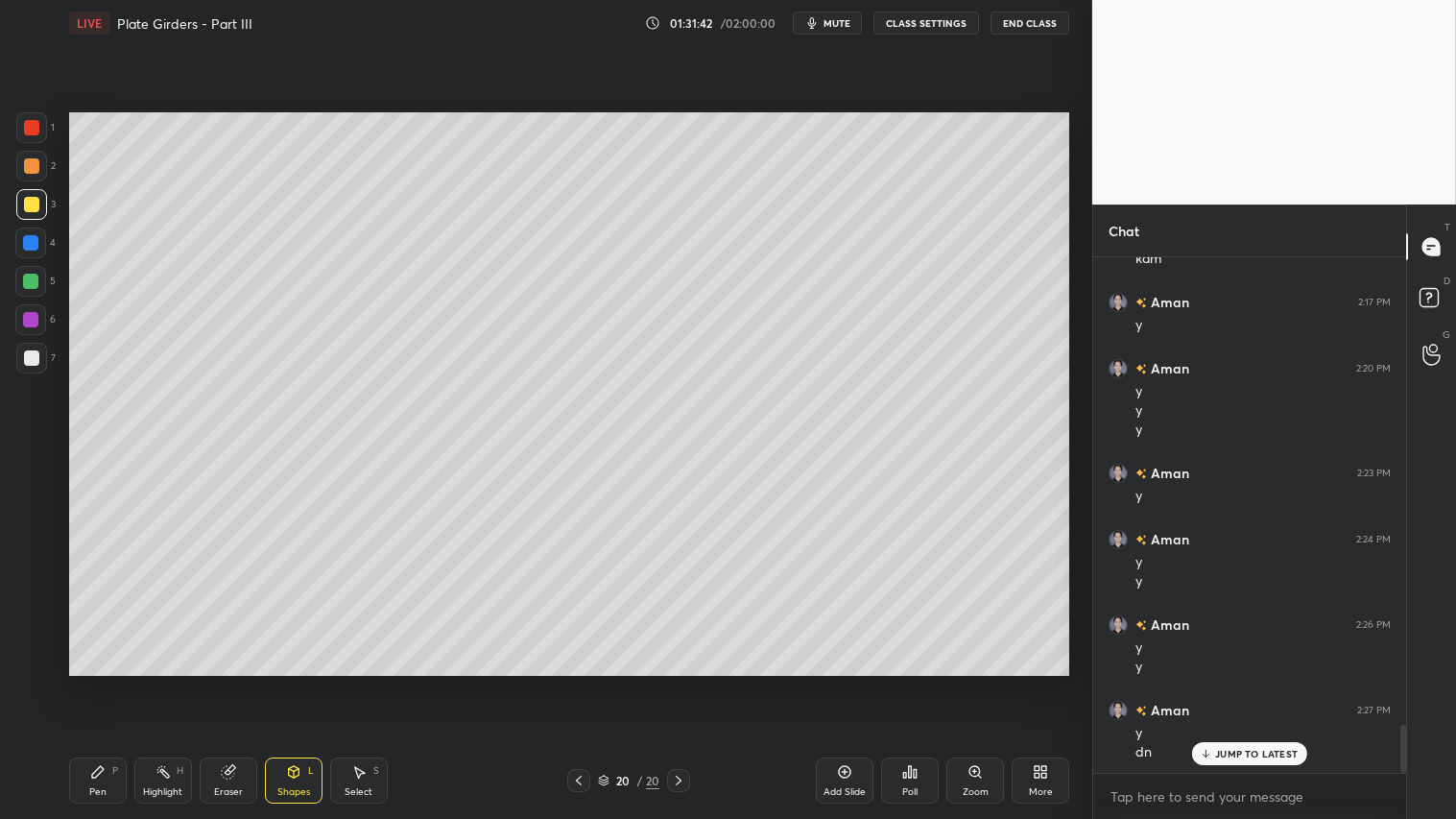
click at [295, 683] on div "Shapes L" at bounding box center [294, 780] width 58 height 46
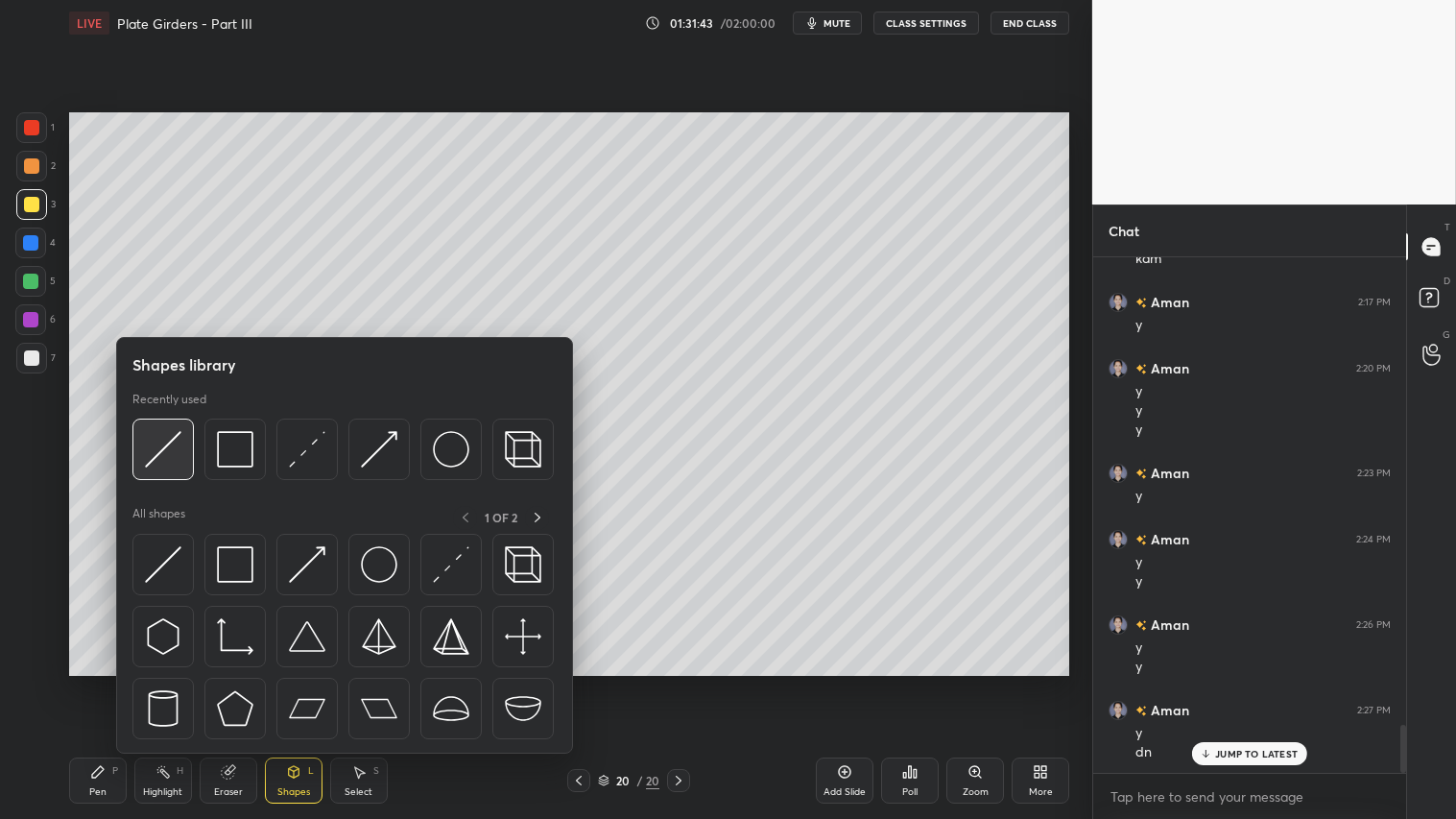
click at [167, 454] on img at bounding box center [163, 450] width 37 height 37
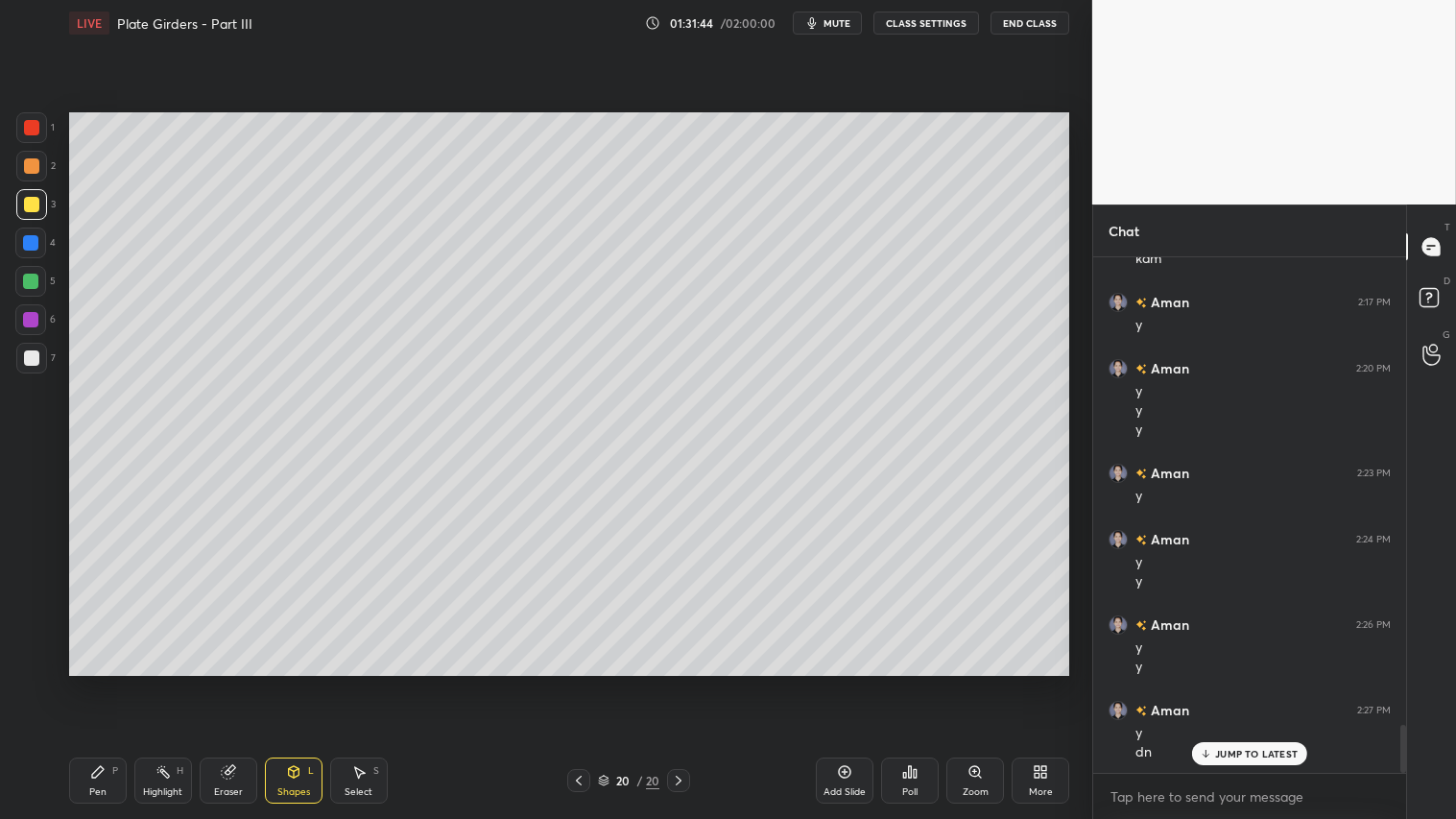
drag, startPoint x: 19, startPoint y: 353, endPoint x: 45, endPoint y: 353, distance: 26.0
click at [22, 353] on div at bounding box center [32, 358] width 31 height 31
drag, startPoint x: 115, startPoint y: 779, endPoint x: 275, endPoint y: 683, distance: 186.6
click at [121, 683] on div "Pen P" at bounding box center [98, 780] width 58 height 46
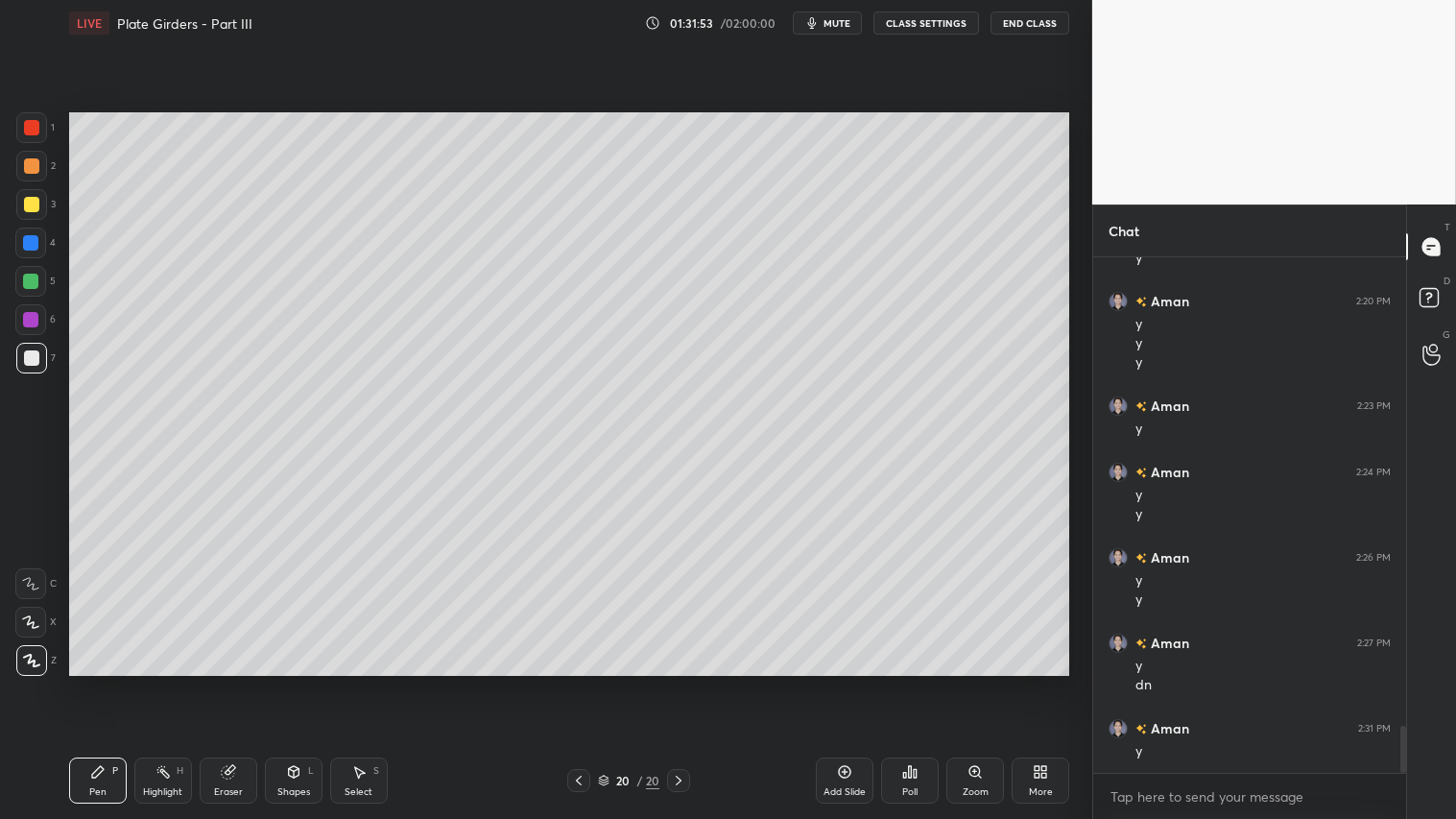
click at [300, 683] on icon at bounding box center [294, 772] width 15 height 15
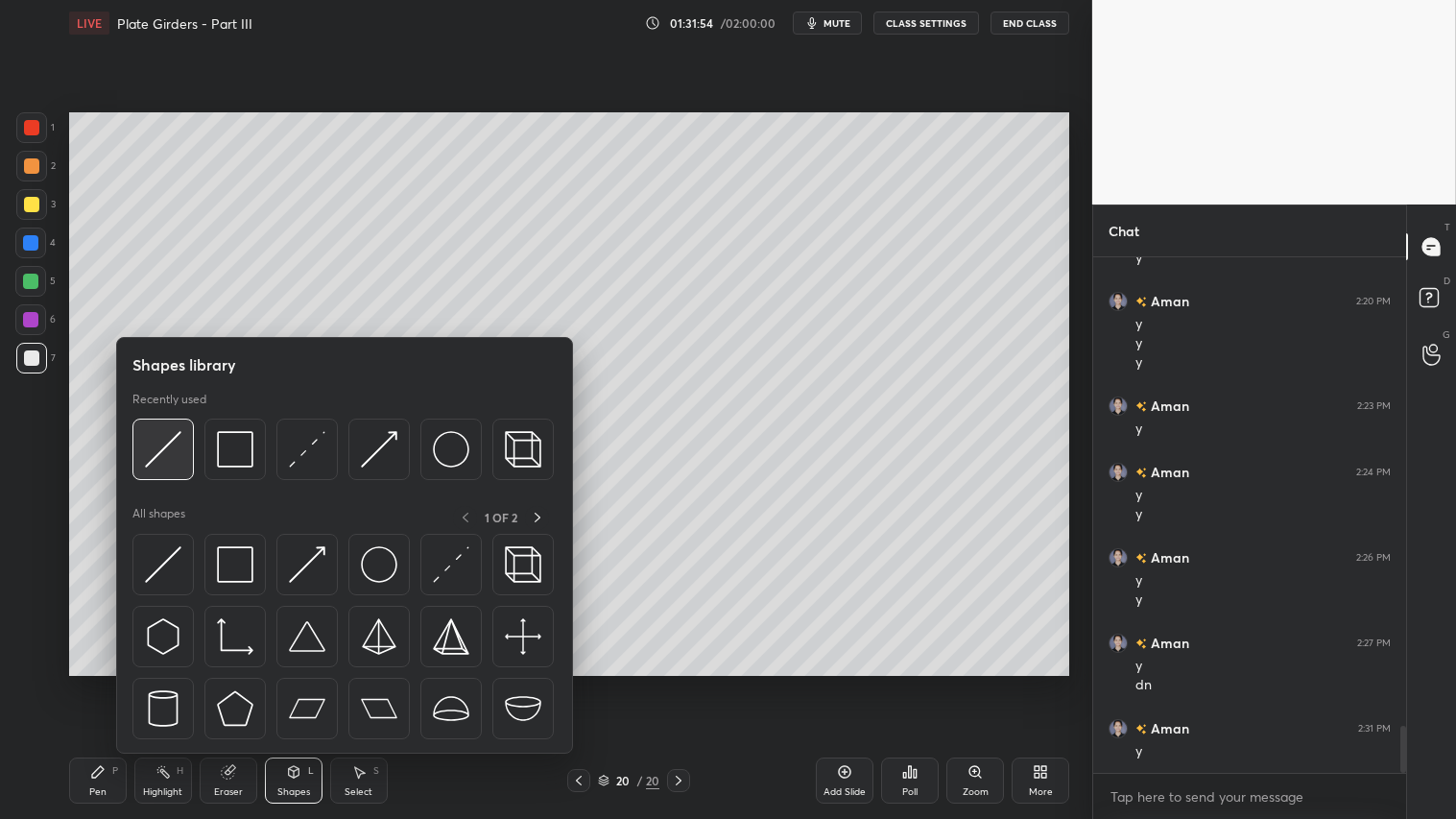
click at [159, 457] on img at bounding box center [163, 450] width 37 height 37
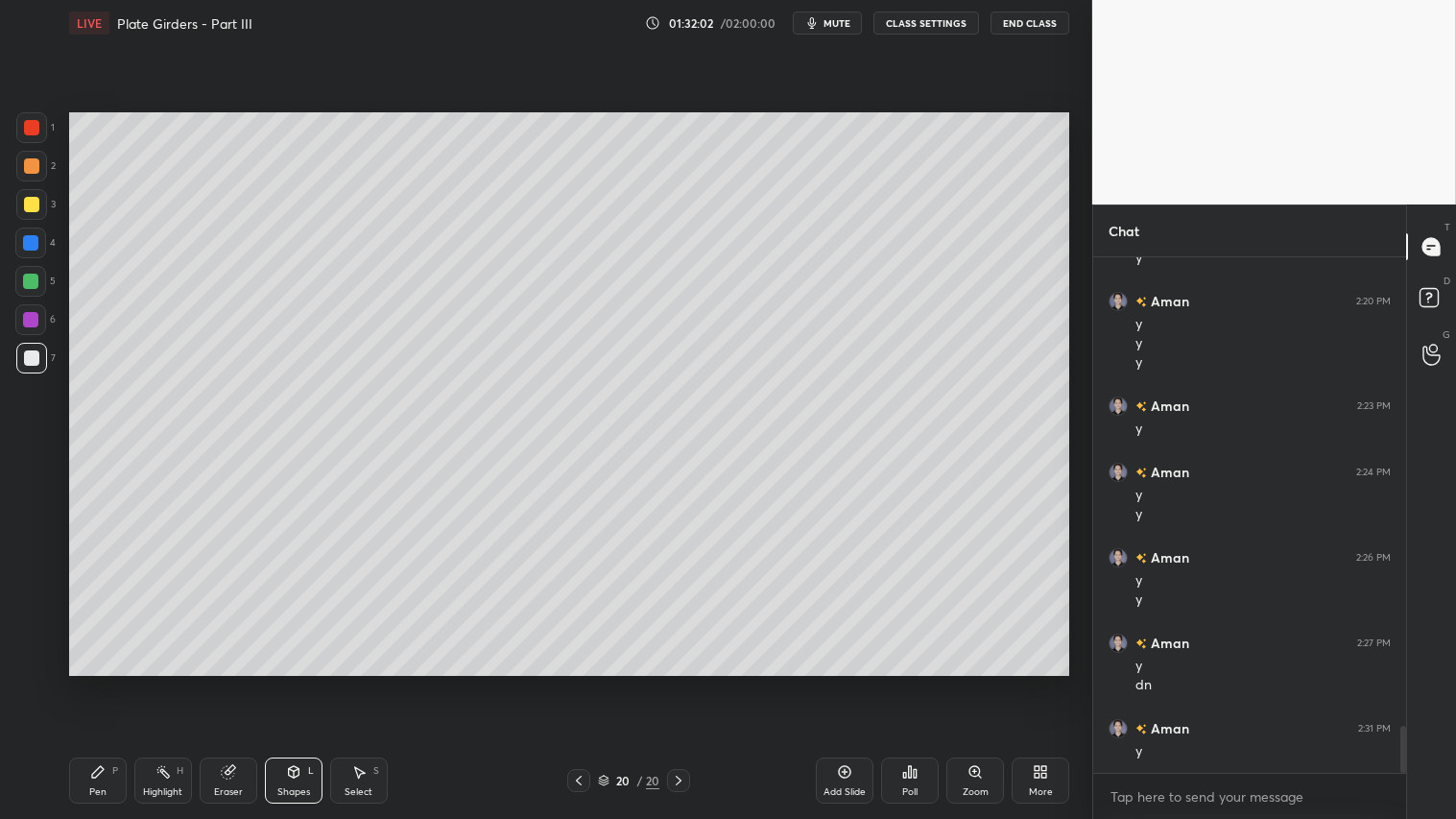
drag, startPoint x: 107, startPoint y: 787, endPoint x: 183, endPoint y: 696, distance: 118.6
click at [108, 683] on div "Pen P" at bounding box center [98, 780] width 58 height 46
click at [305, 683] on div "Shapes L" at bounding box center [294, 780] width 58 height 46
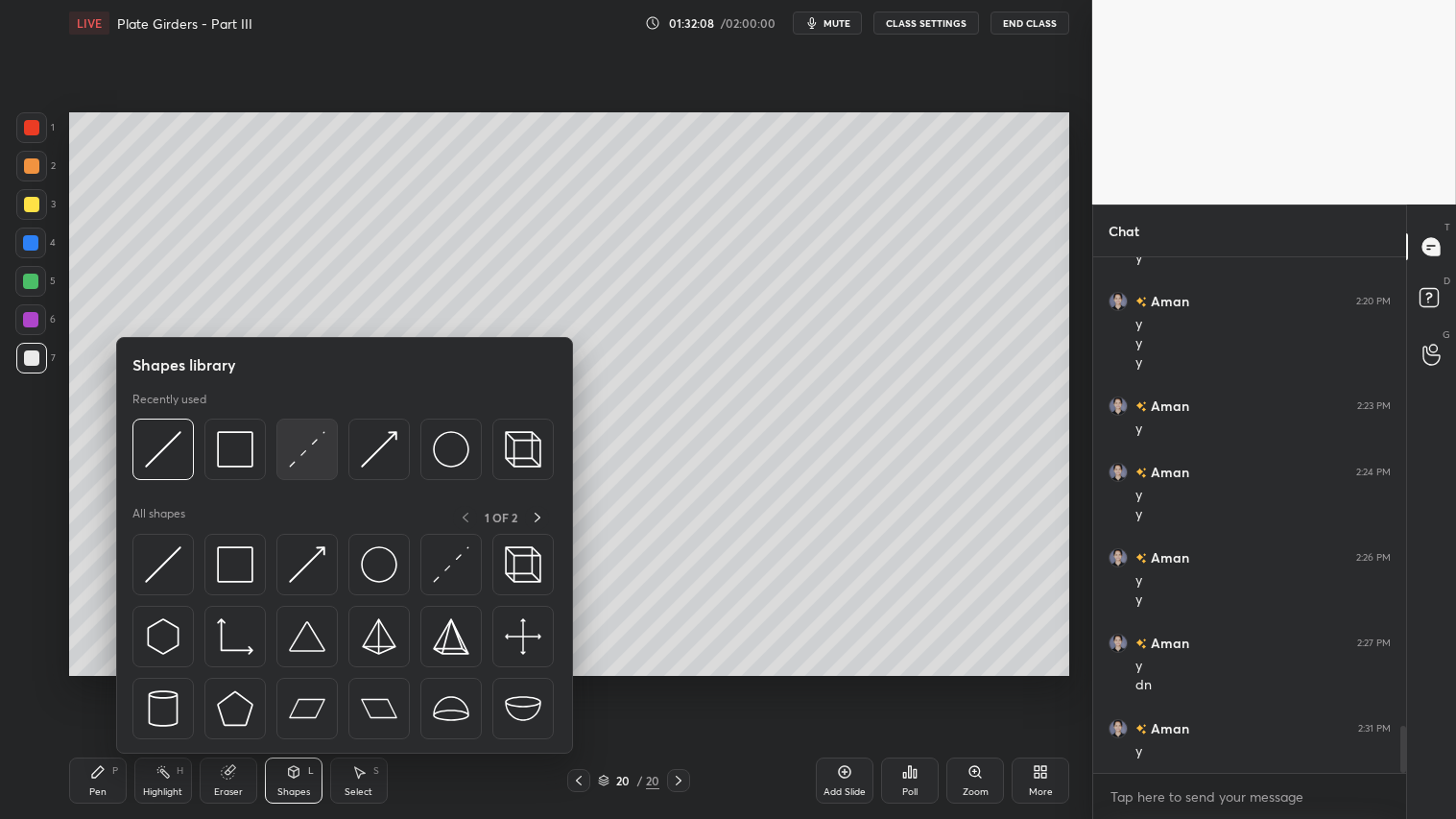
click at [310, 440] on img at bounding box center [308, 450] width 37 height 37
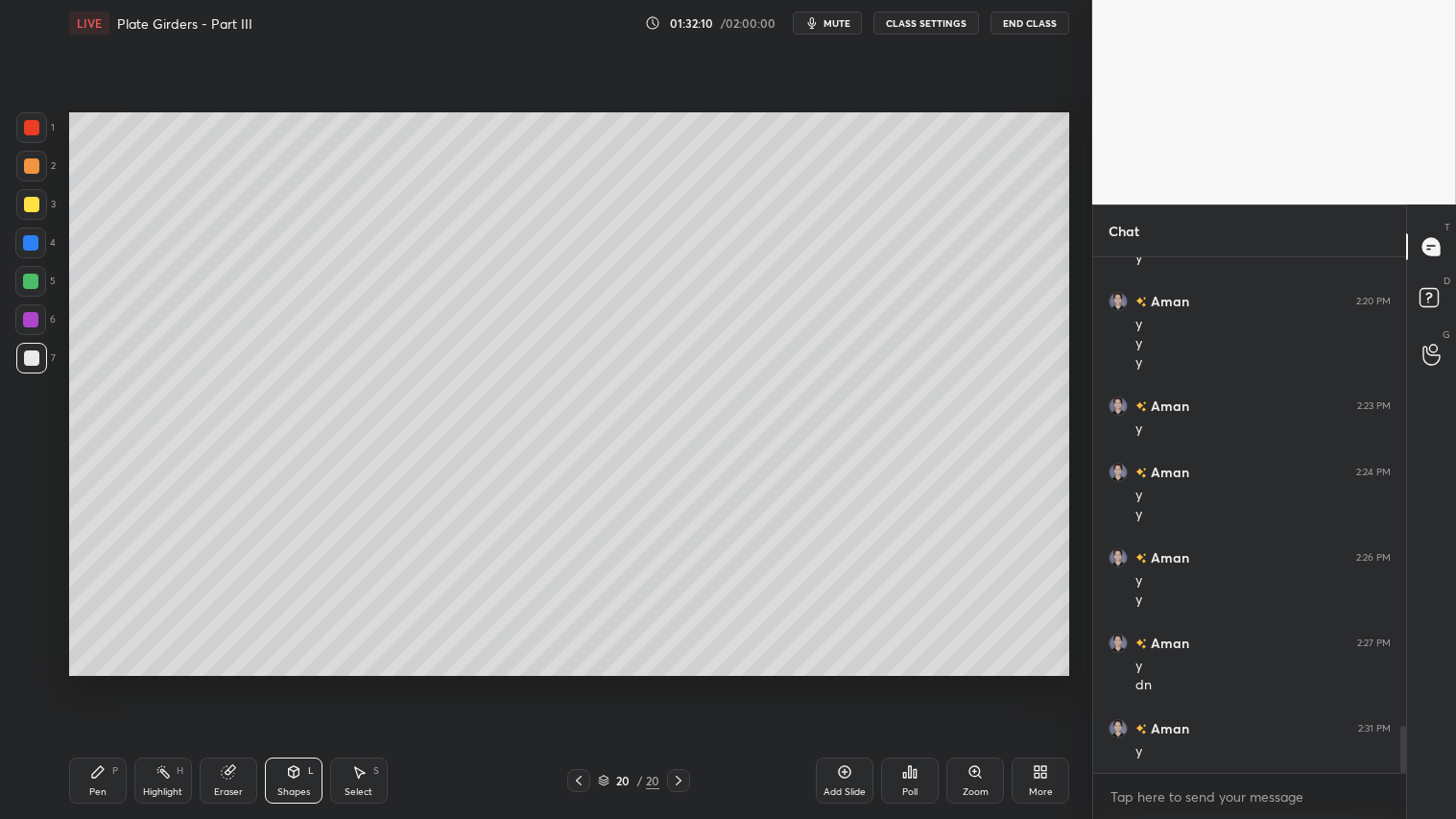
click at [304, 683] on div "Shapes L" at bounding box center [294, 780] width 58 height 46
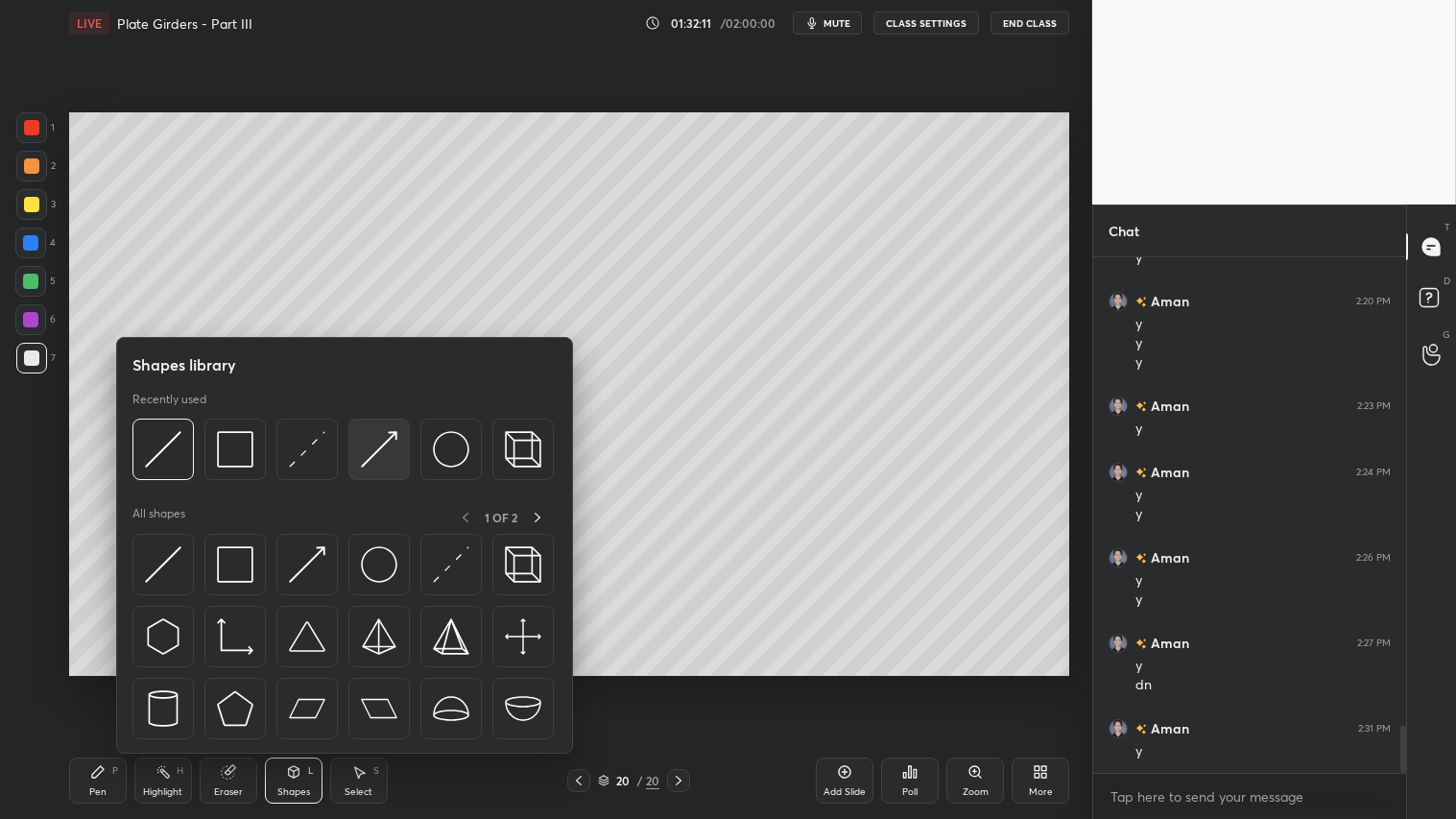
click at [370, 446] on img at bounding box center [379, 450] width 37 height 37
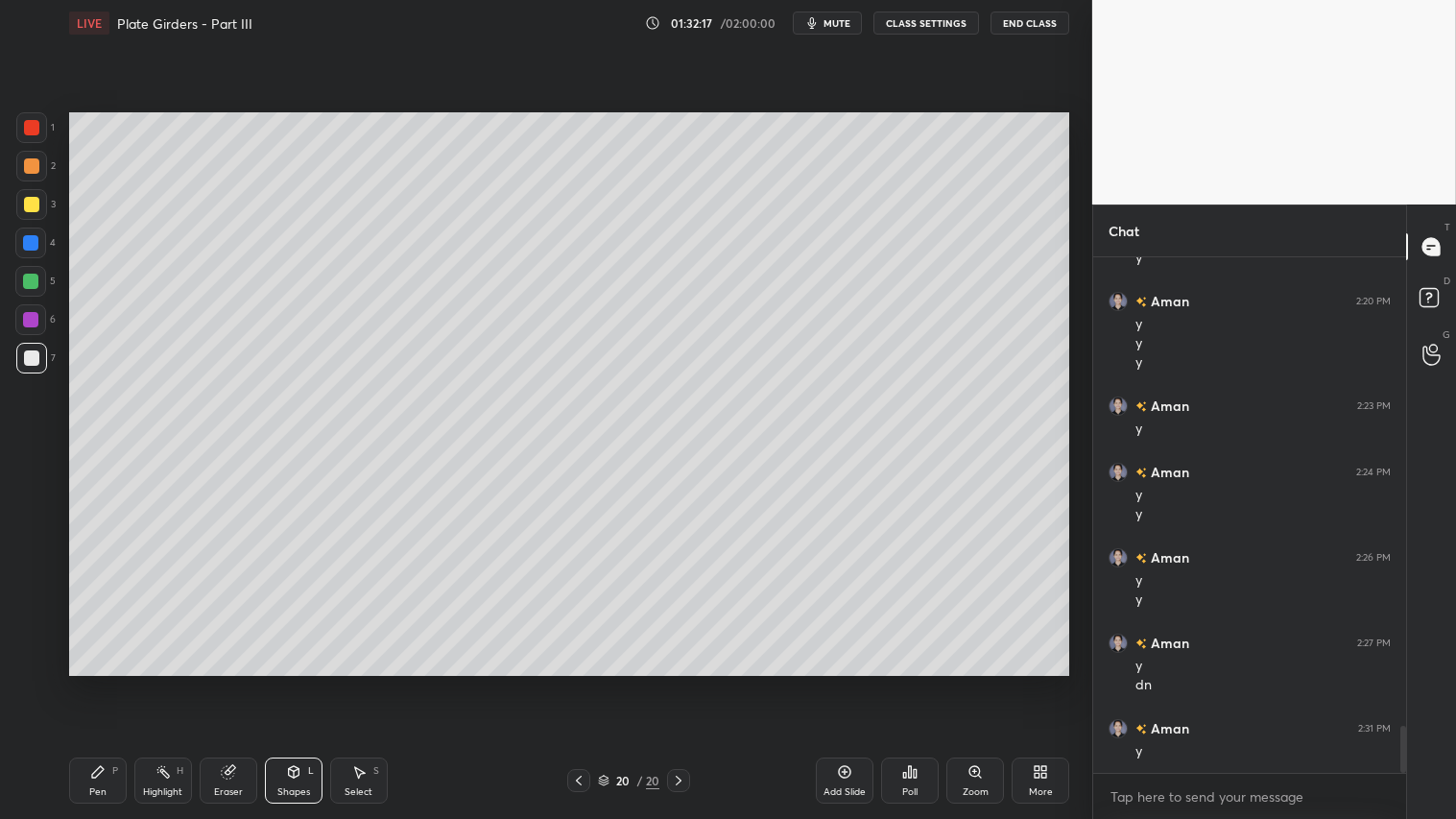
click at [113, 683] on div "Pen P" at bounding box center [98, 780] width 58 height 46
click at [33, 359] on div at bounding box center [32, 358] width 15 height 15
click at [37, 205] on div at bounding box center [32, 205] width 15 height 15
click at [111, 683] on div "Pen P" at bounding box center [98, 780] width 58 height 46
drag, startPoint x: 298, startPoint y: 798, endPoint x: 303, endPoint y: 787, distance: 12.1
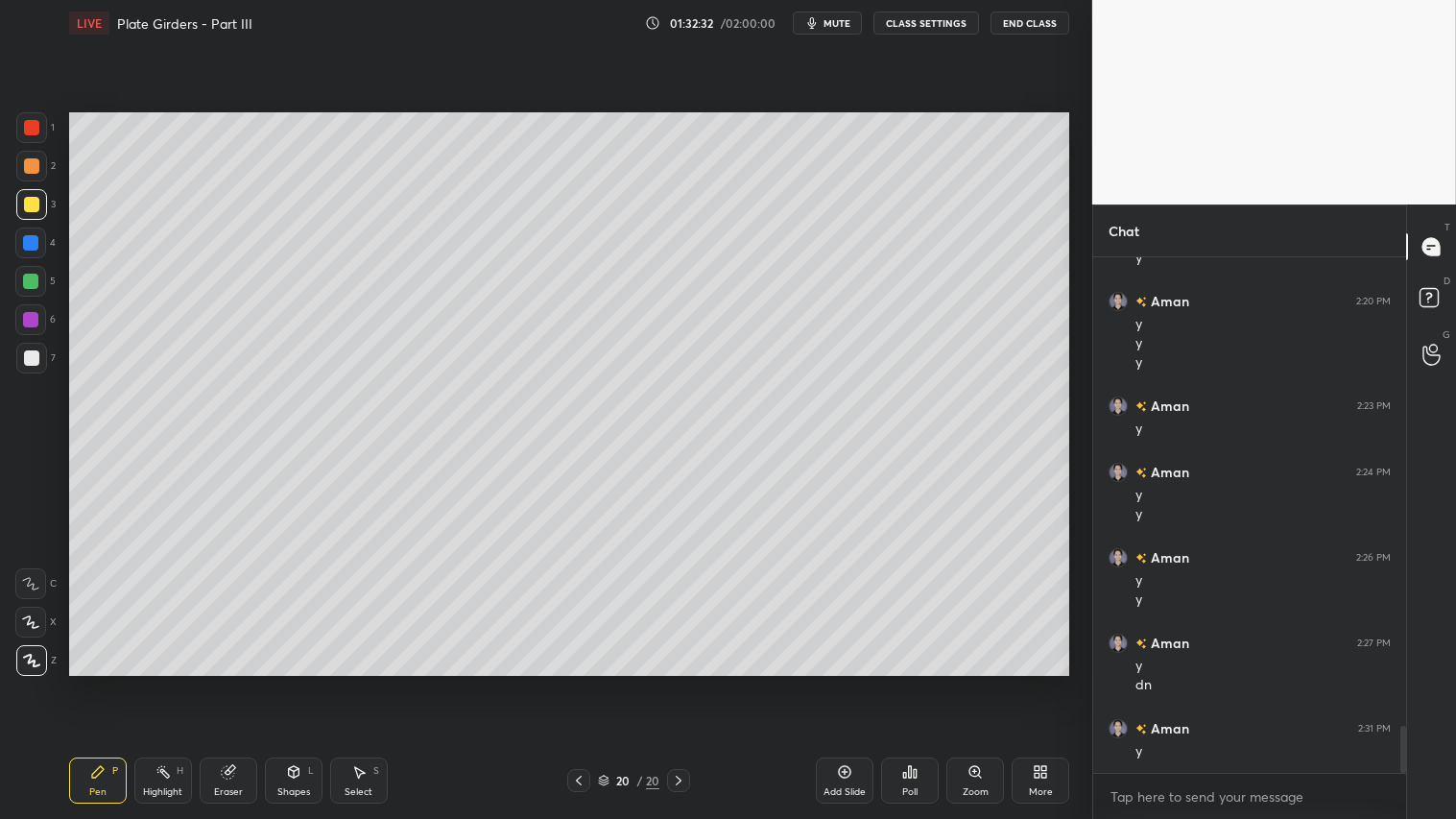
click at [296, 683] on div "Shapes L" at bounding box center [294, 780] width 58 height 46
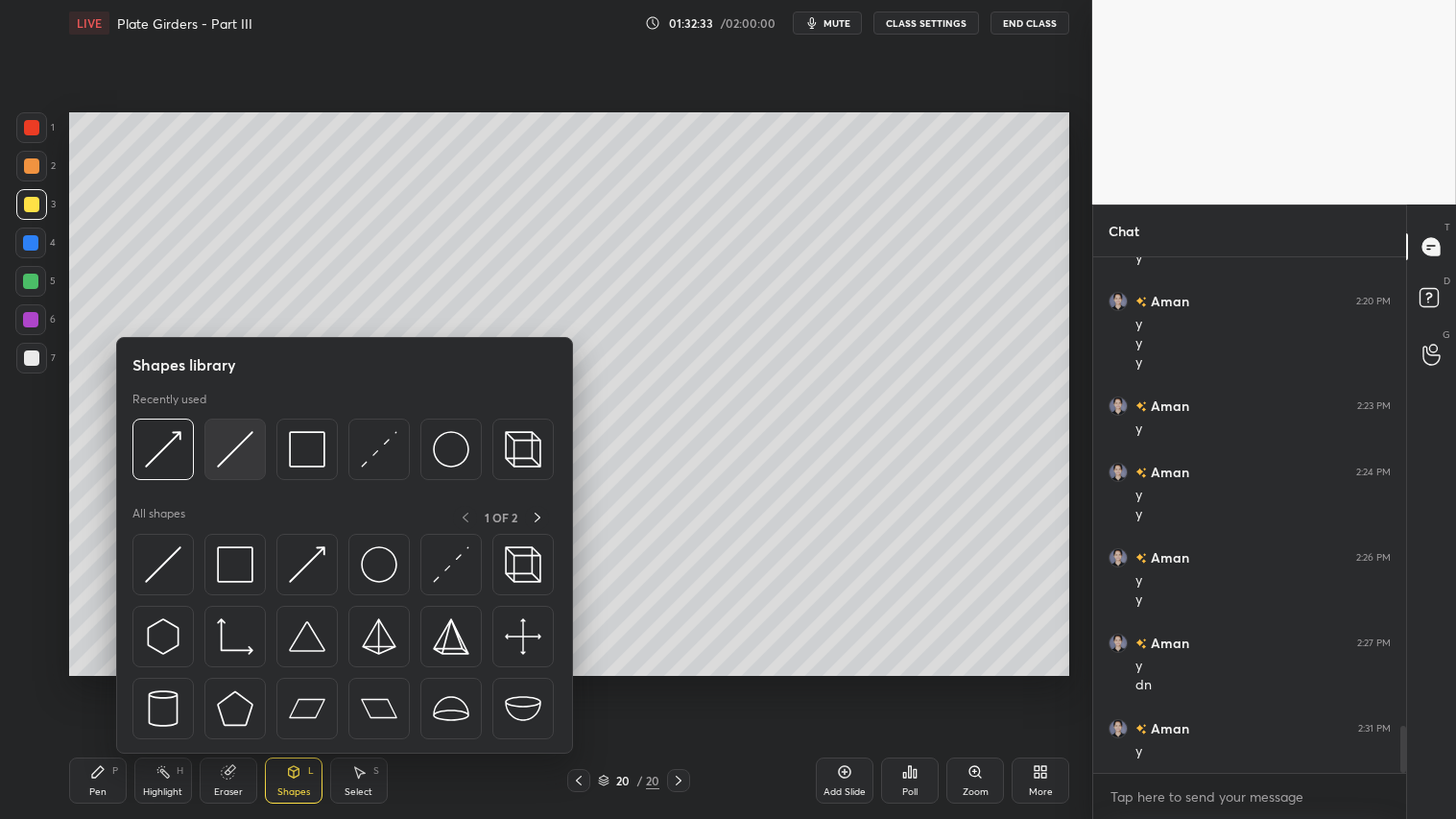
click at [231, 455] on img at bounding box center [235, 450] width 37 height 37
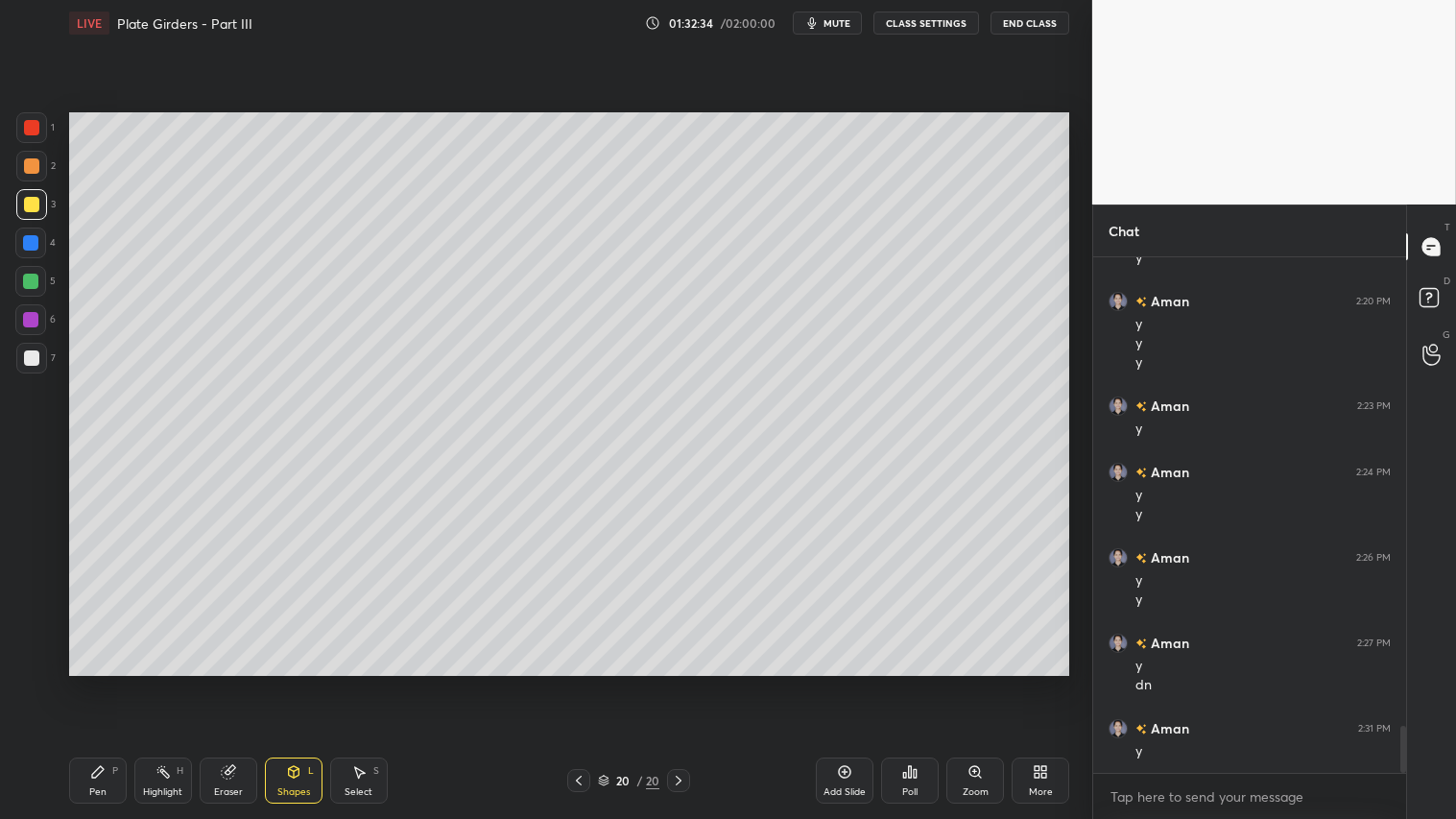
drag, startPoint x: 23, startPoint y: 353, endPoint x: 49, endPoint y: 368, distance: 30.0
click at [25, 352] on div at bounding box center [32, 358] width 15 height 15
click at [104, 683] on div "Pen P" at bounding box center [98, 780] width 58 height 46
click at [36, 165] on div at bounding box center [32, 166] width 15 height 15
click at [103, 683] on div "Pen P" at bounding box center [98, 780] width 58 height 46
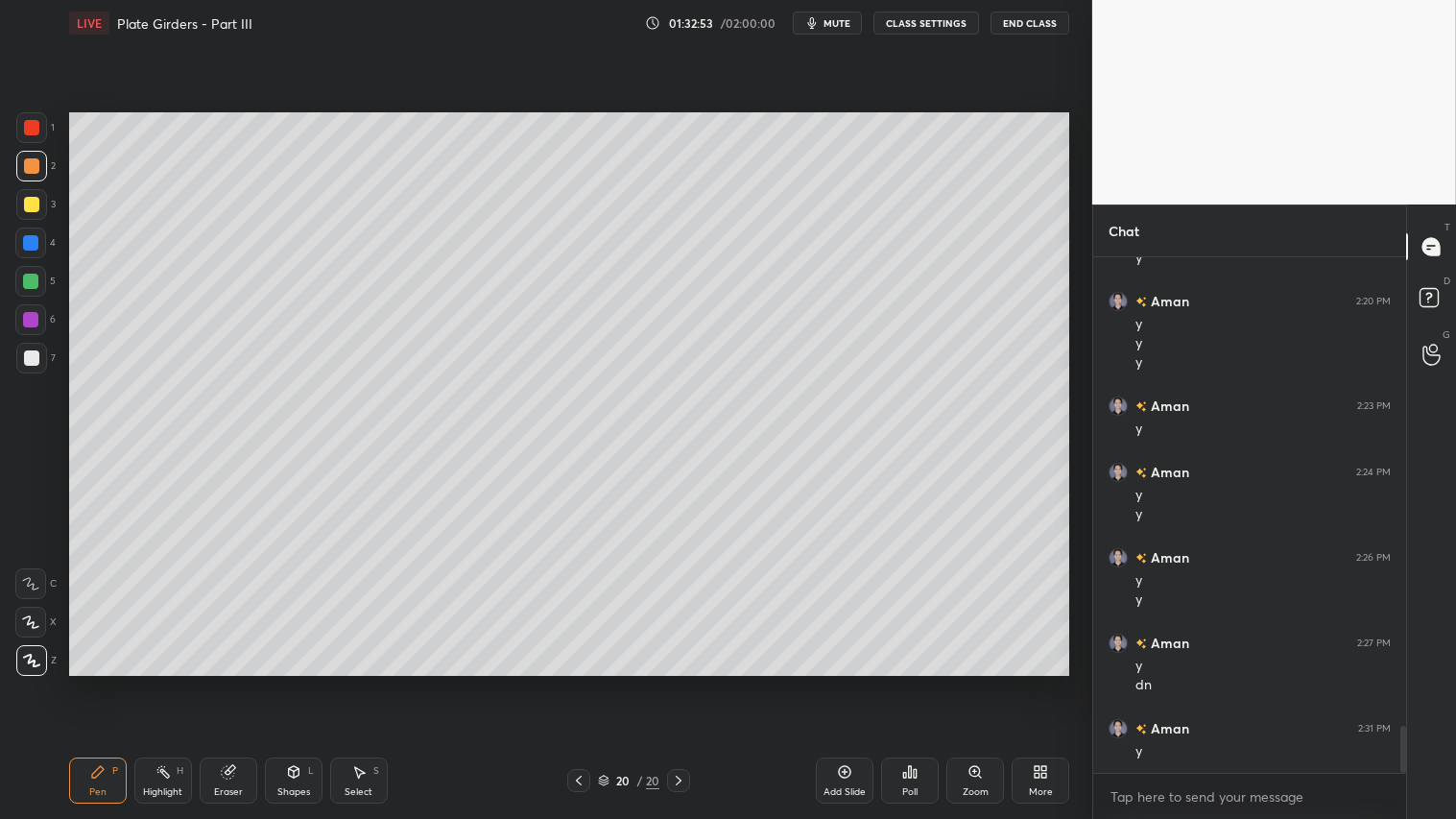
click at [40, 207] on div at bounding box center [32, 205] width 31 height 31
click at [33, 170] on div at bounding box center [32, 166] width 15 height 15
click at [98, 683] on icon at bounding box center [98, 772] width 15 height 15
drag, startPoint x: 32, startPoint y: 205, endPoint x: 32, endPoint y: 232, distance: 27.0
click at [32, 203] on div at bounding box center [32, 205] width 15 height 15
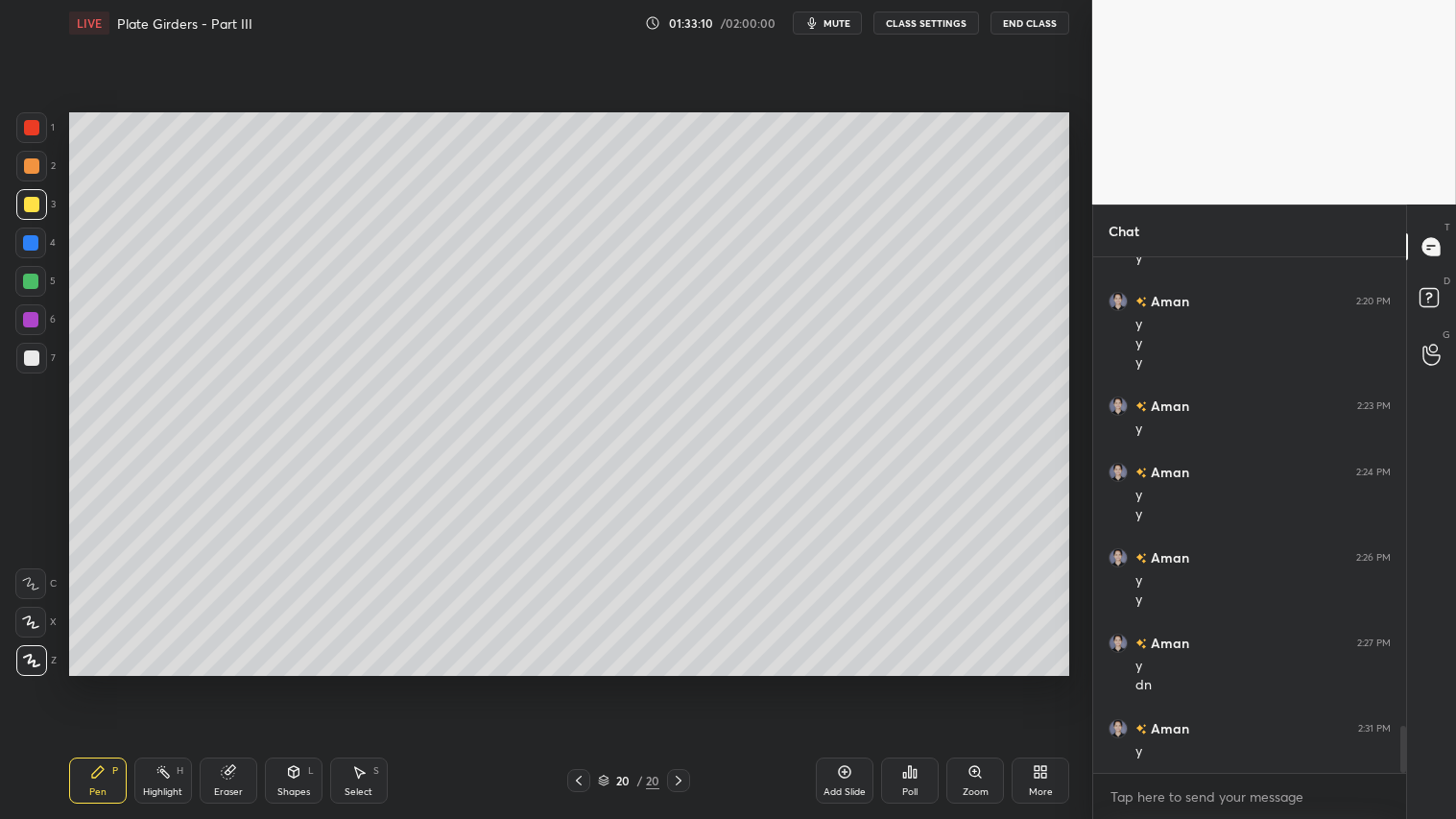
click at [107, 683] on div "Pen P" at bounding box center [98, 780] width 58 height 46
drag, startPoint x: 31, startPoint y: 163, endPoint x: 60, endPoint y: 187, distance: 37.6
click at [31, 158] on div at bounding box center [32, 166] width 15 height 15
click at [580, 683] on icon at bounding box center [579, 780] width 15 height 15
drag, startPoint x: 229, startPoint y: 789, endPoint x: 281, endPoint y: 684, distance: 117.2
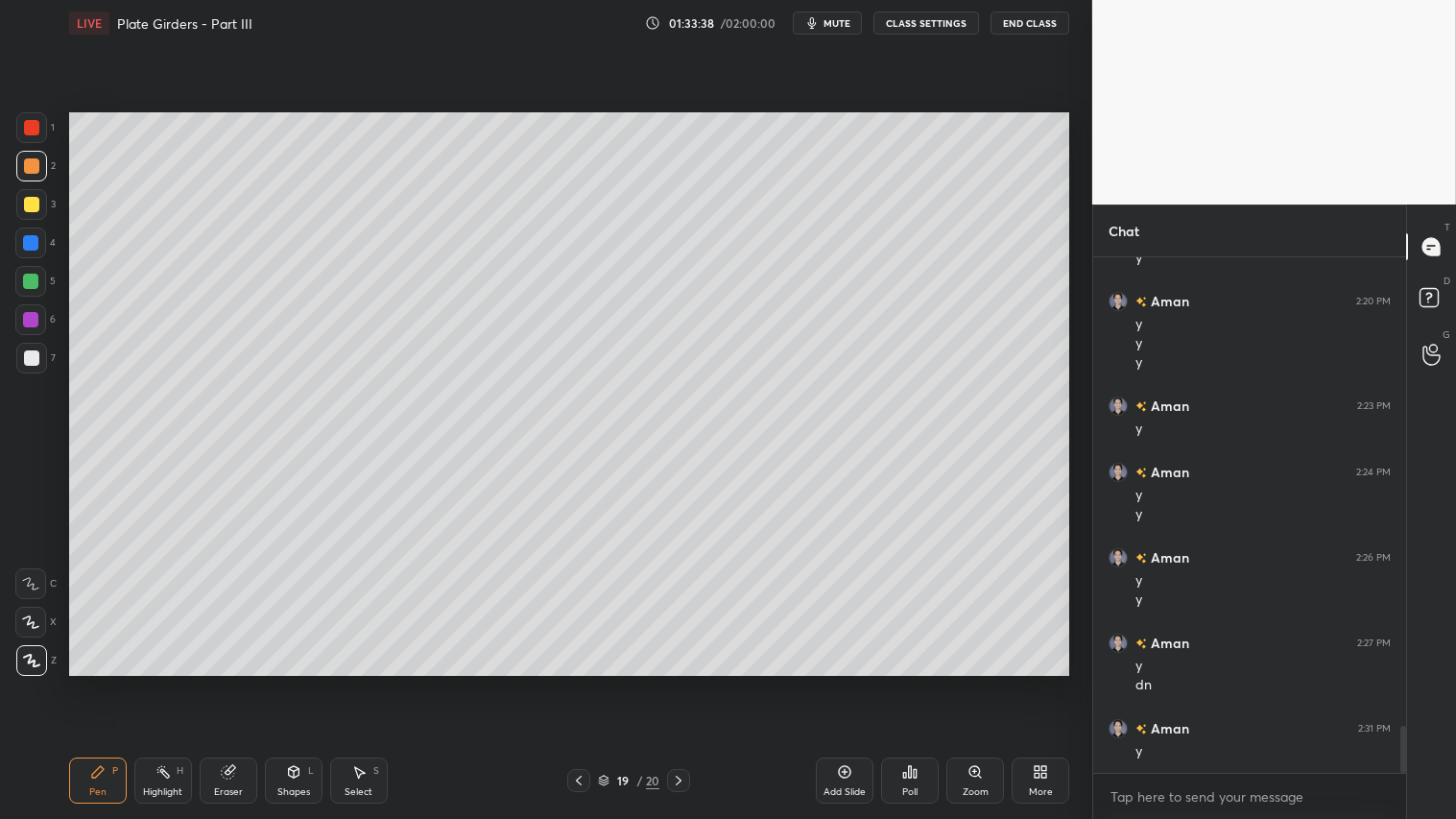
click at [230, 683] on div "Eraser" at bounding box center [229, 792] width 29 height 10
drag, startPoint x: 99, startPoint y: 774, endPoint x: 126, endPoint y: 753, distance: 34.2
click at [100, 683] on icon at bounding box center [98, 772] width 15 height 15
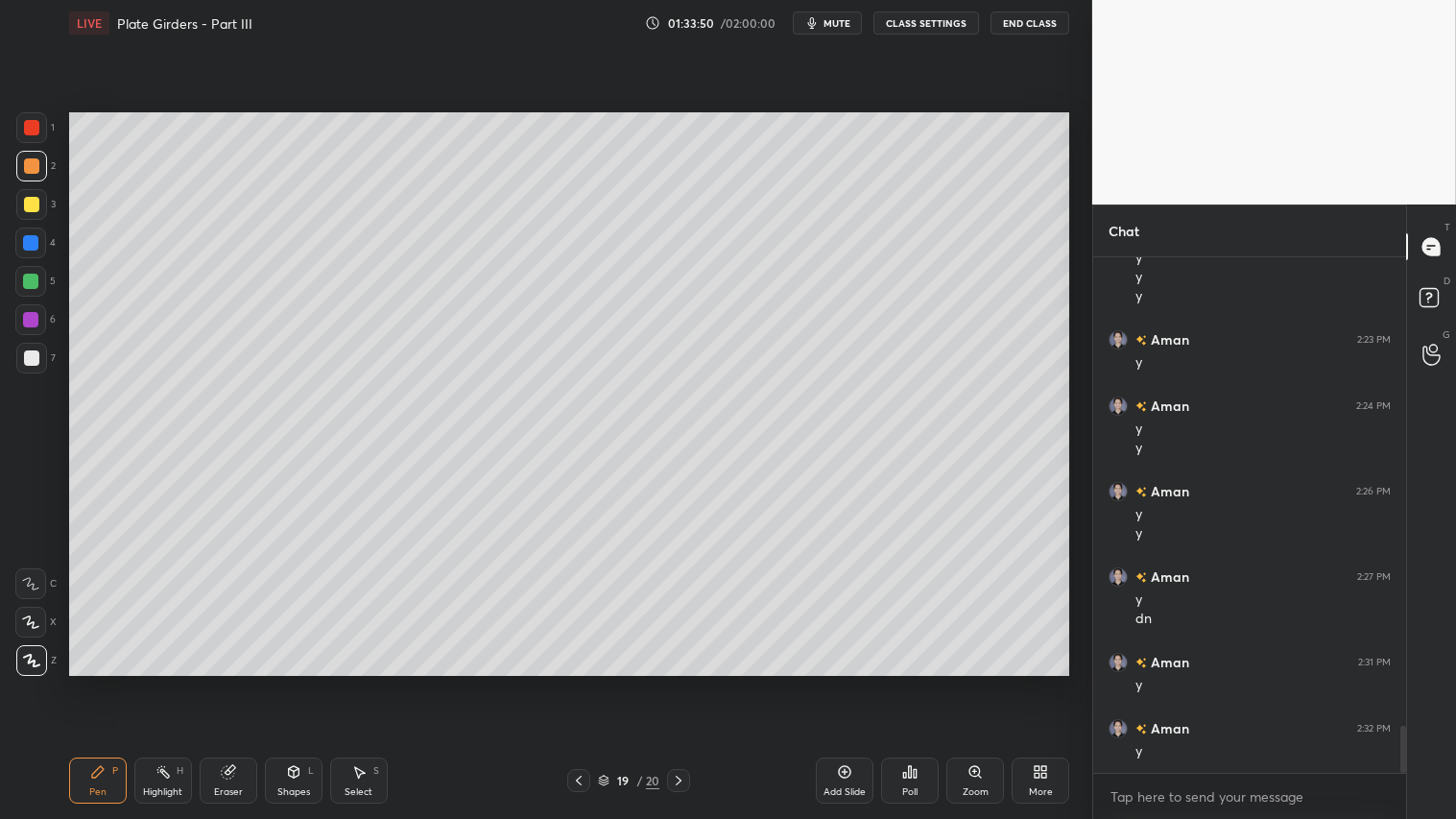
click at [683, 683] on icon at bounding box center [679, 780] width 15 height 15
click at [684, 683] on icon at bounding box center [679, 780] width 15 height 15
click at [849, 683] on icon at bounding box center [845, 772] width 15 height 15
click at [293, 683] on icon at bounding box center [294, 772] width 15 height 15
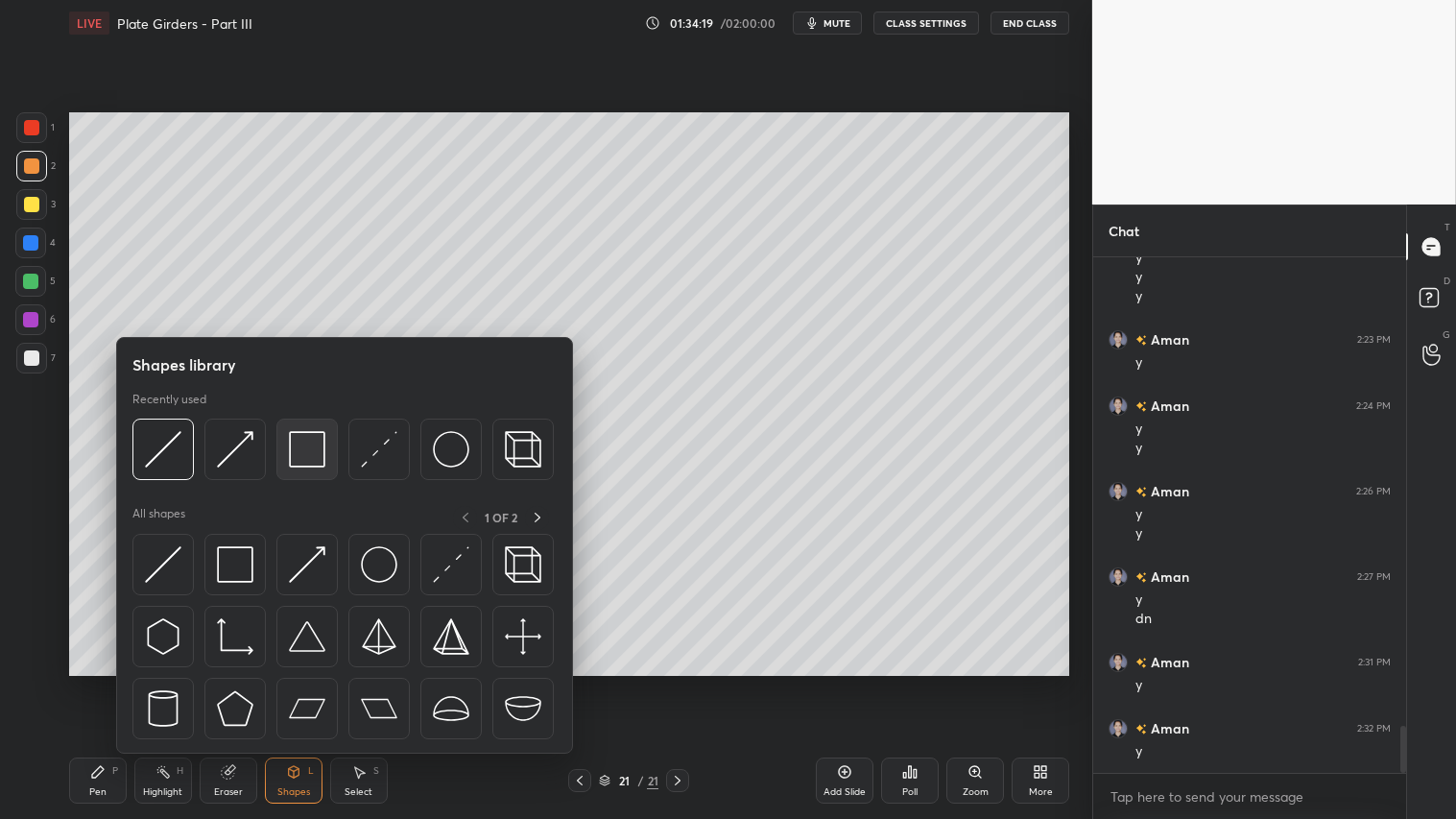
click at [311, 456] on img at bounding box center [308, 450] width 37 height 37
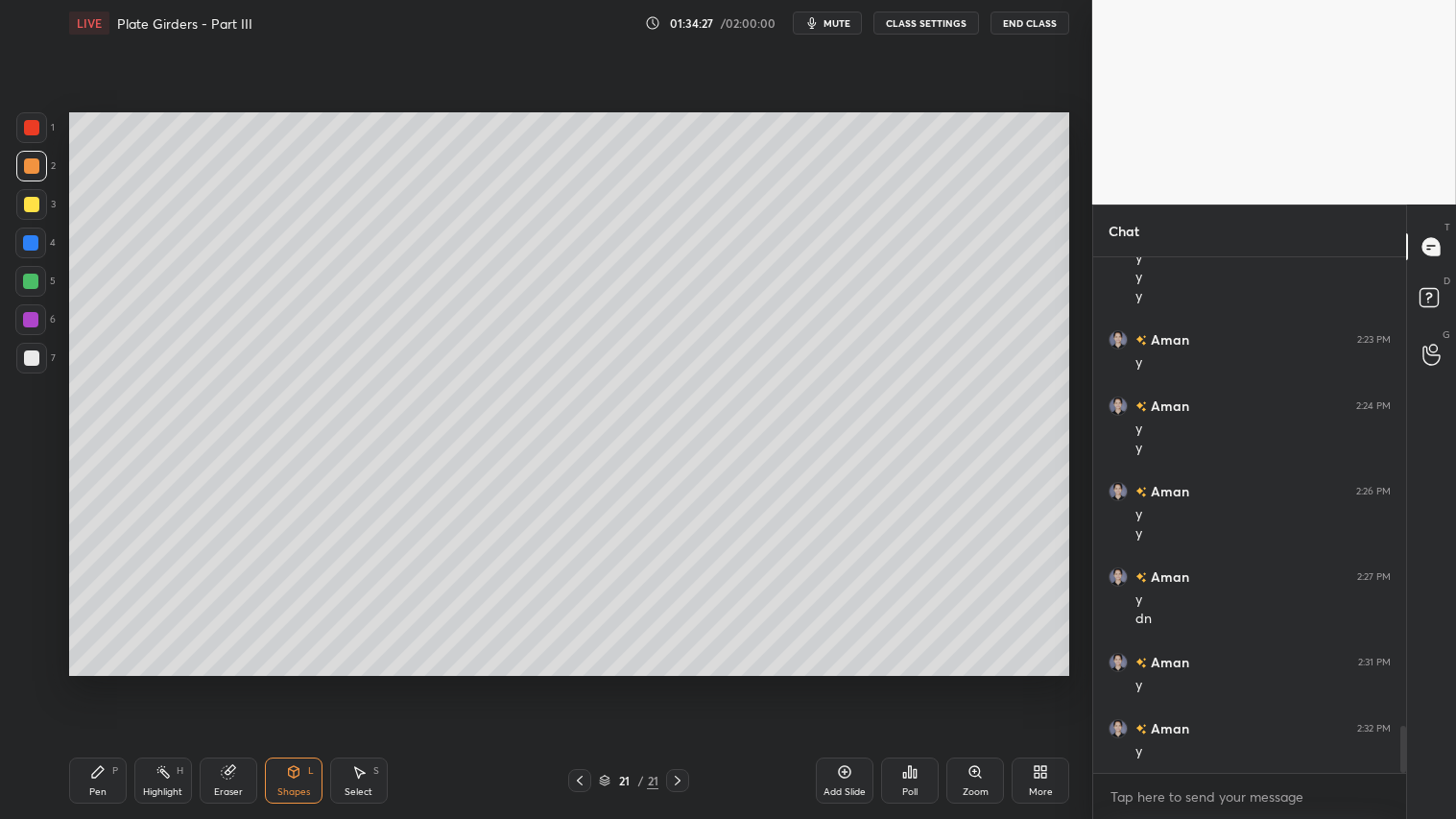
click at [298, 683] on div "Shapes L" at bounding box center [294, 780] width 58 height 46
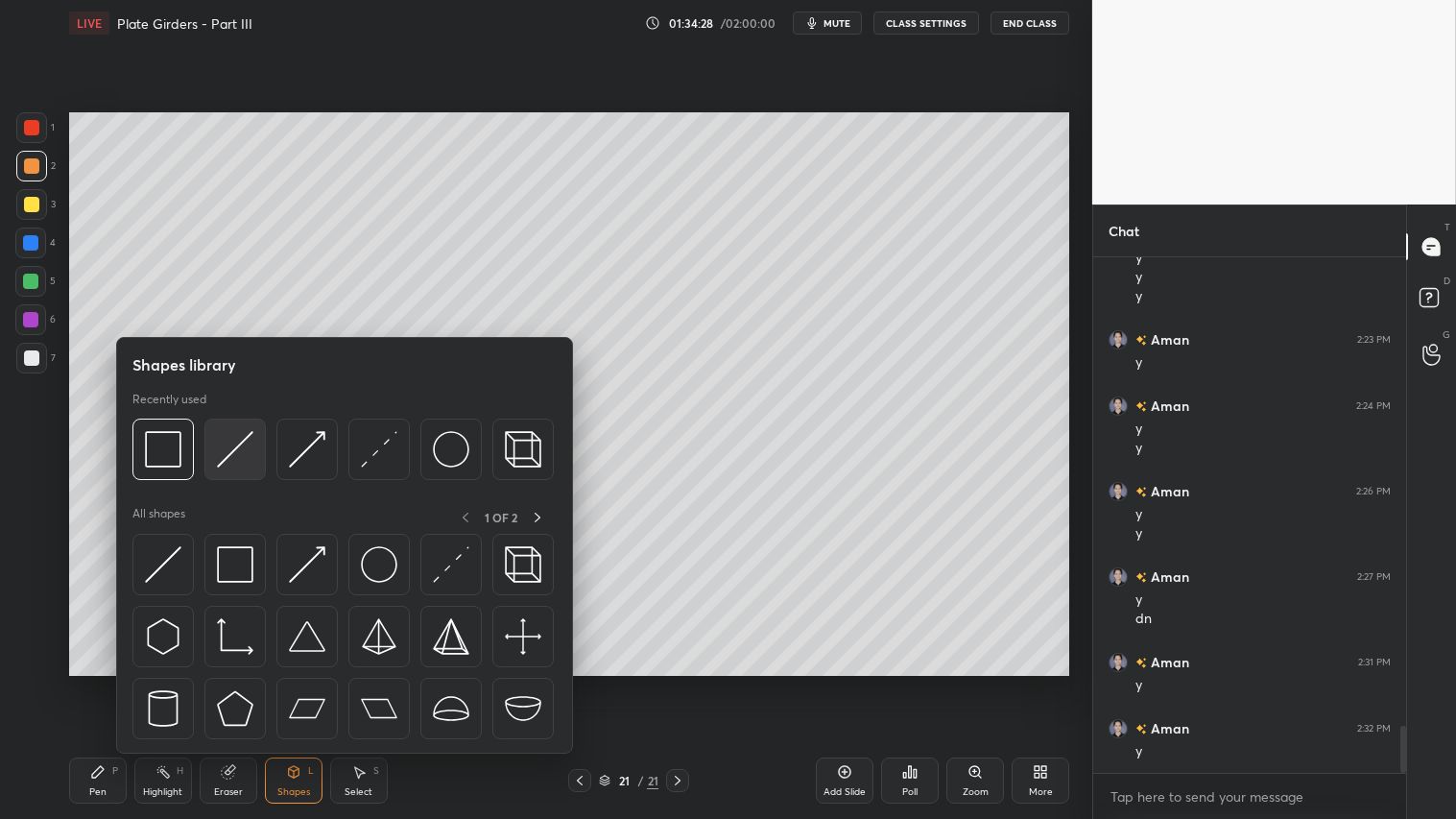
click at [228, 449] on img at bounding box center [235, 450] width 37 height 37
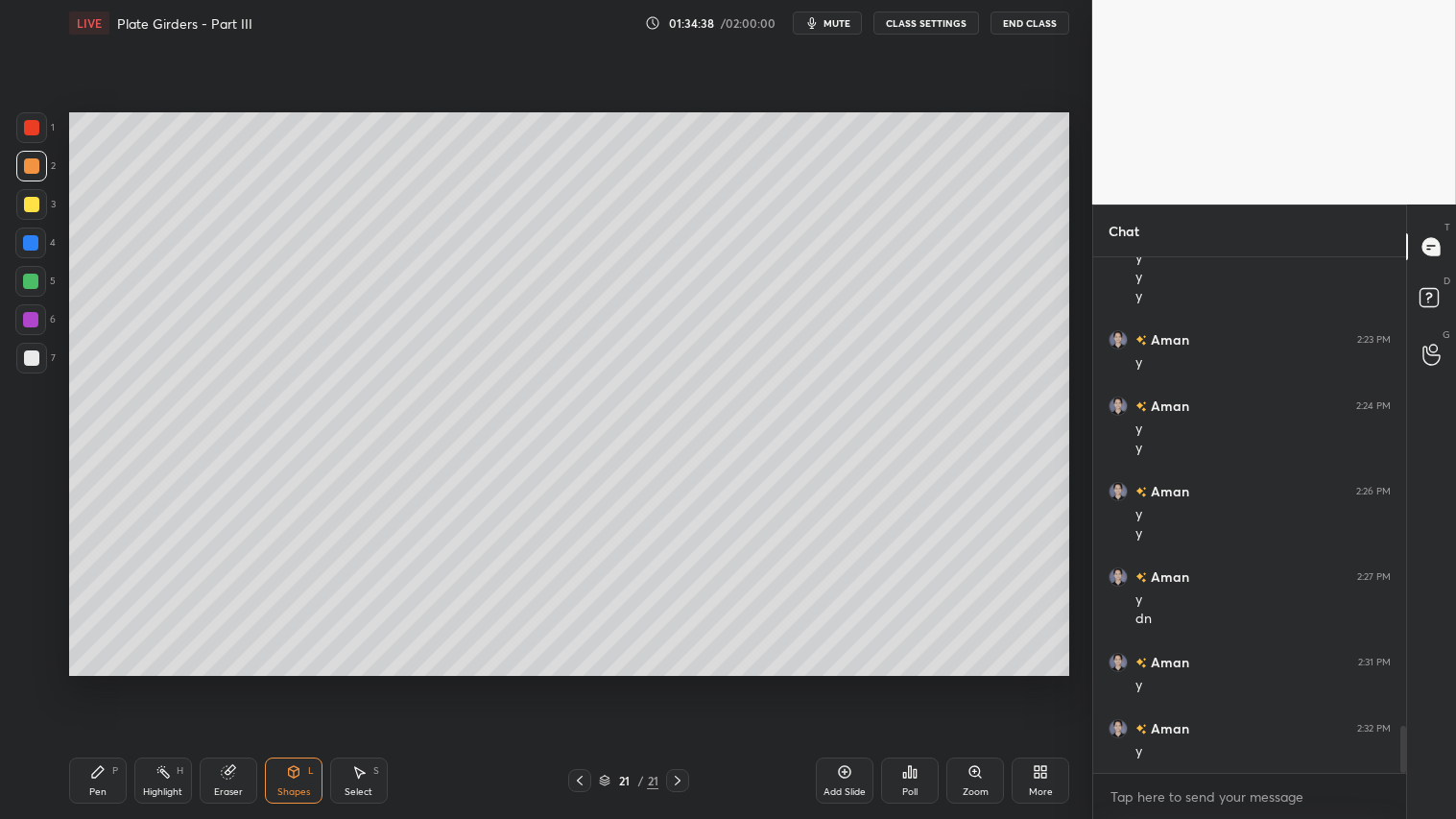
drag, startPoint x: 96, startPoint y: 771, endPoint x: 149, endPoint y: 696, distance: 91.8
click at [97, 683] on icon at bounding box center [98, 772] width 12 height 12
click at [228, 683] on div "Eraser" at bounding box center [229, 780] width 58 height 46
click at [298, 683] on div "Shapes" at bounding box center [294, 792] width 33 height 10
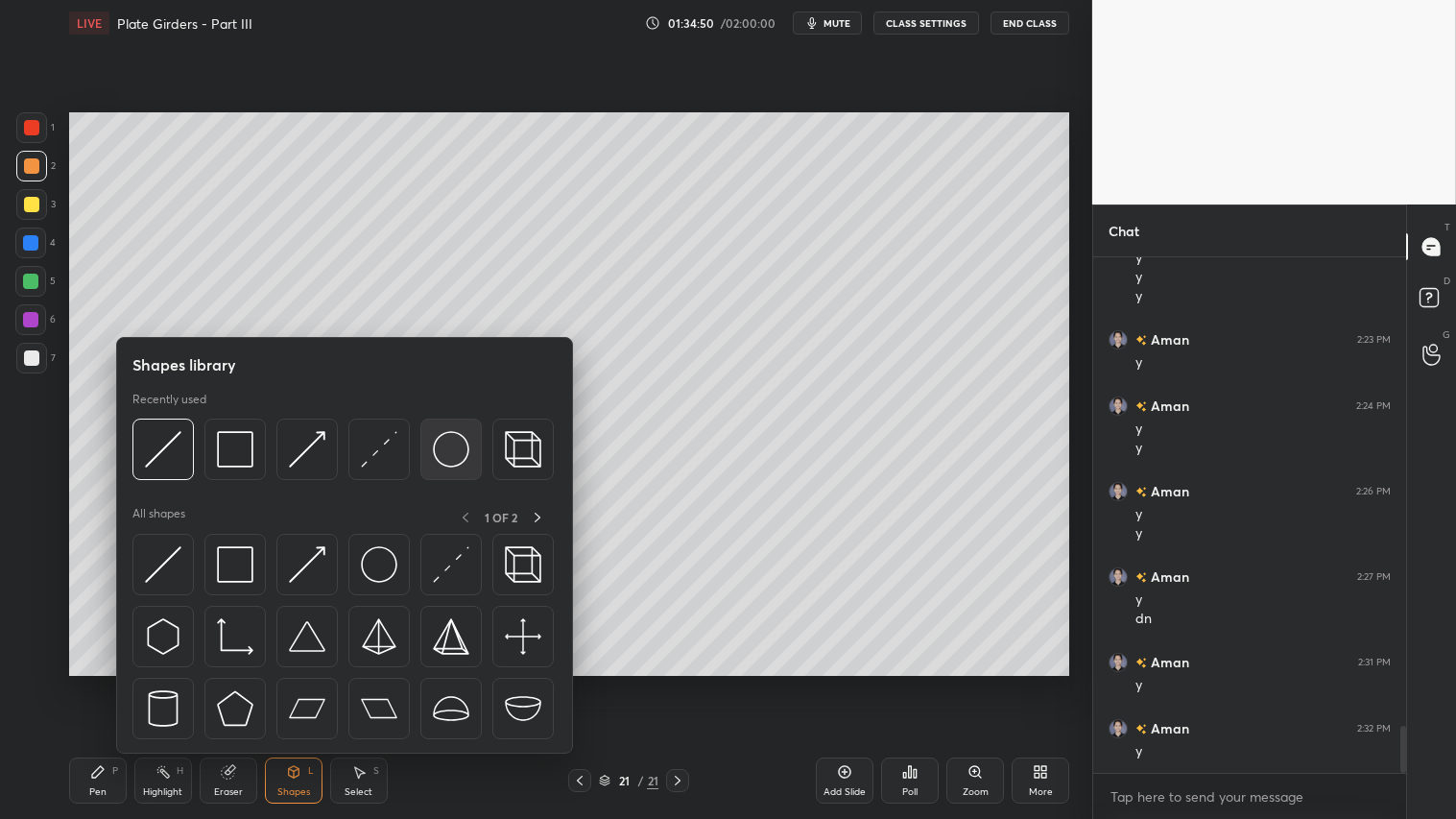
click at [446, 449] on img at bounding box center [451, 450] width 37 height 37
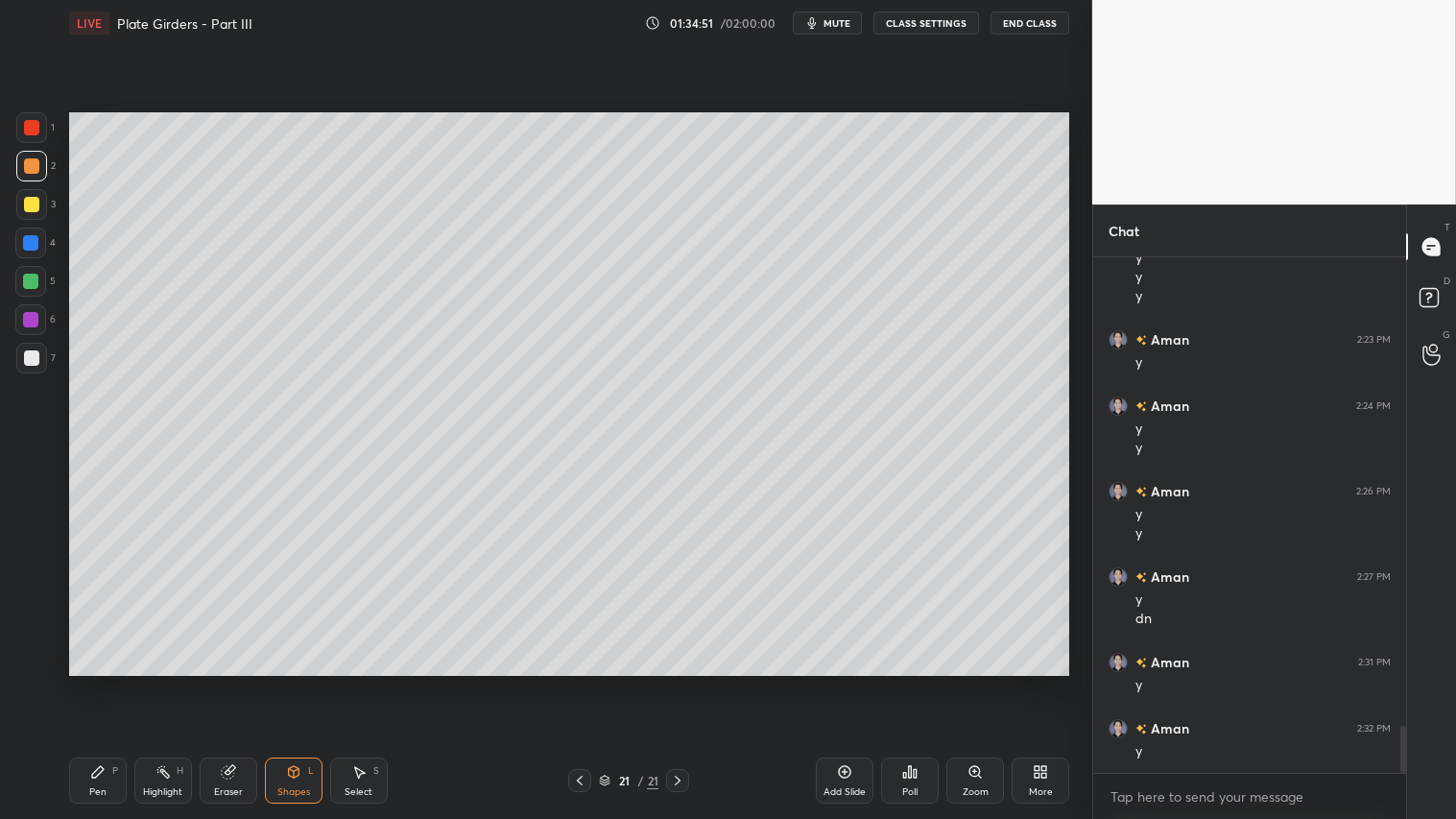
click at [30, 196] on div at bounding box center [32, 205] width 31 height 31
click at [296, 683] on icon at bounding box center [293, 772] width 11 height 12
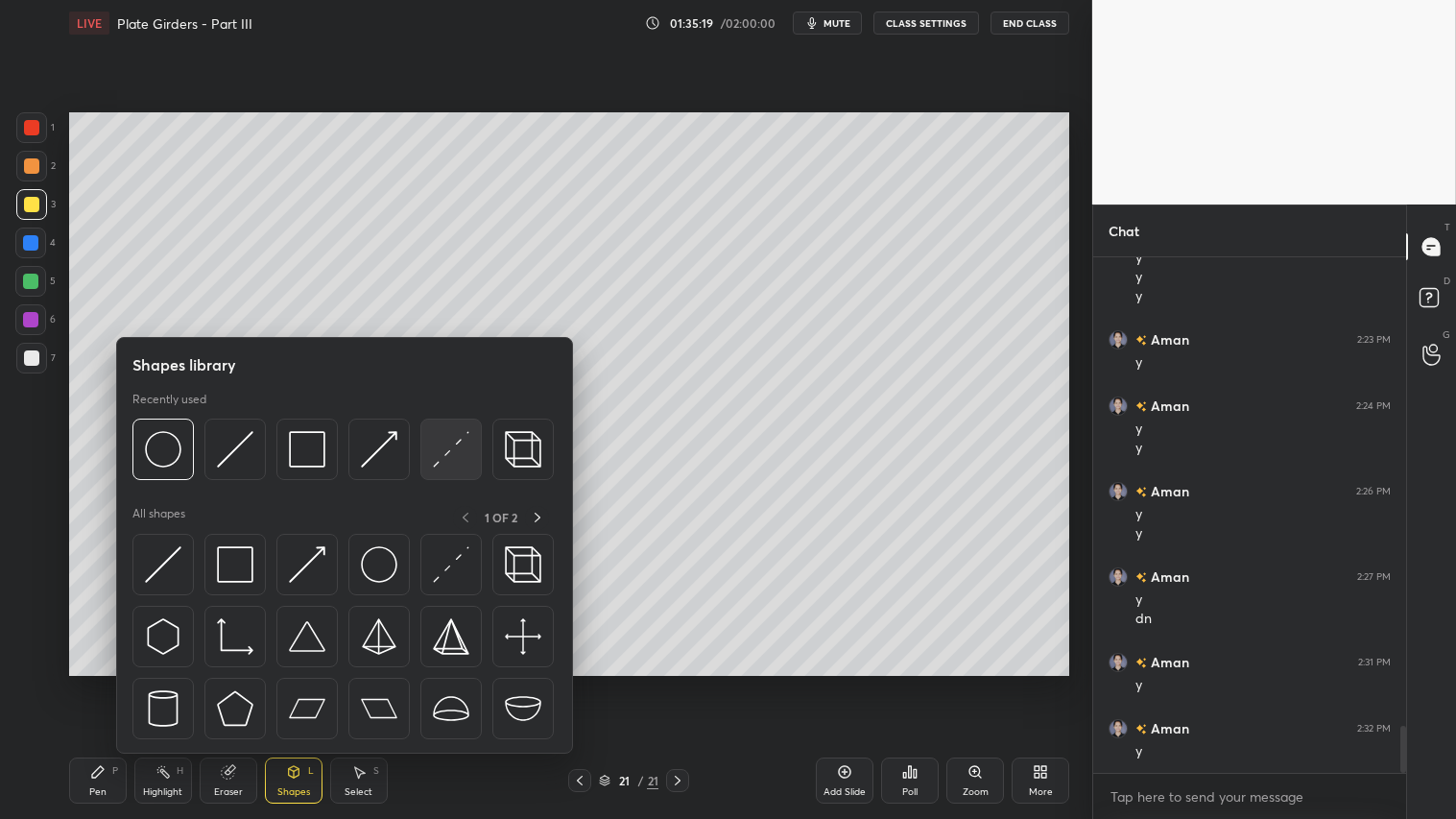
click at [463, 448] on img at bounding box center [451, 450] width 37 height 37
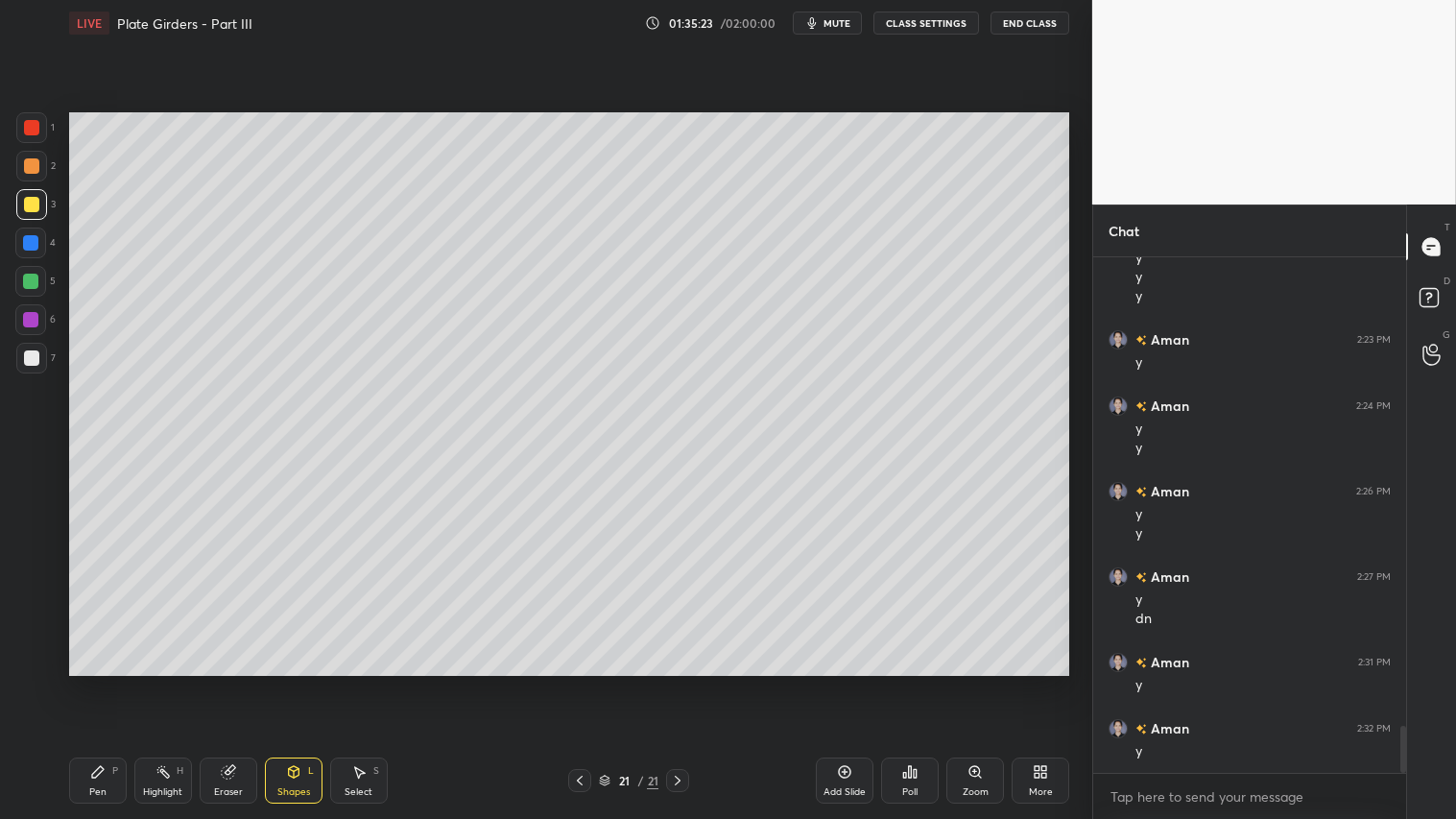
drag, startPoint x: 35, startPoint y: 127, endPoint x: 56, endPoint y: 139, distance: 24.2
click at [39, 124] on div at bounding box center [32, 127] width 15 height 15
drag, startPoint x: 288, startPoint y: 784, endPoint x: 290, endPoint y: 765, distance: 19.1
click at [288, 683] on div "Shapes L" at bounding box center [294, 780] width 58 height 46
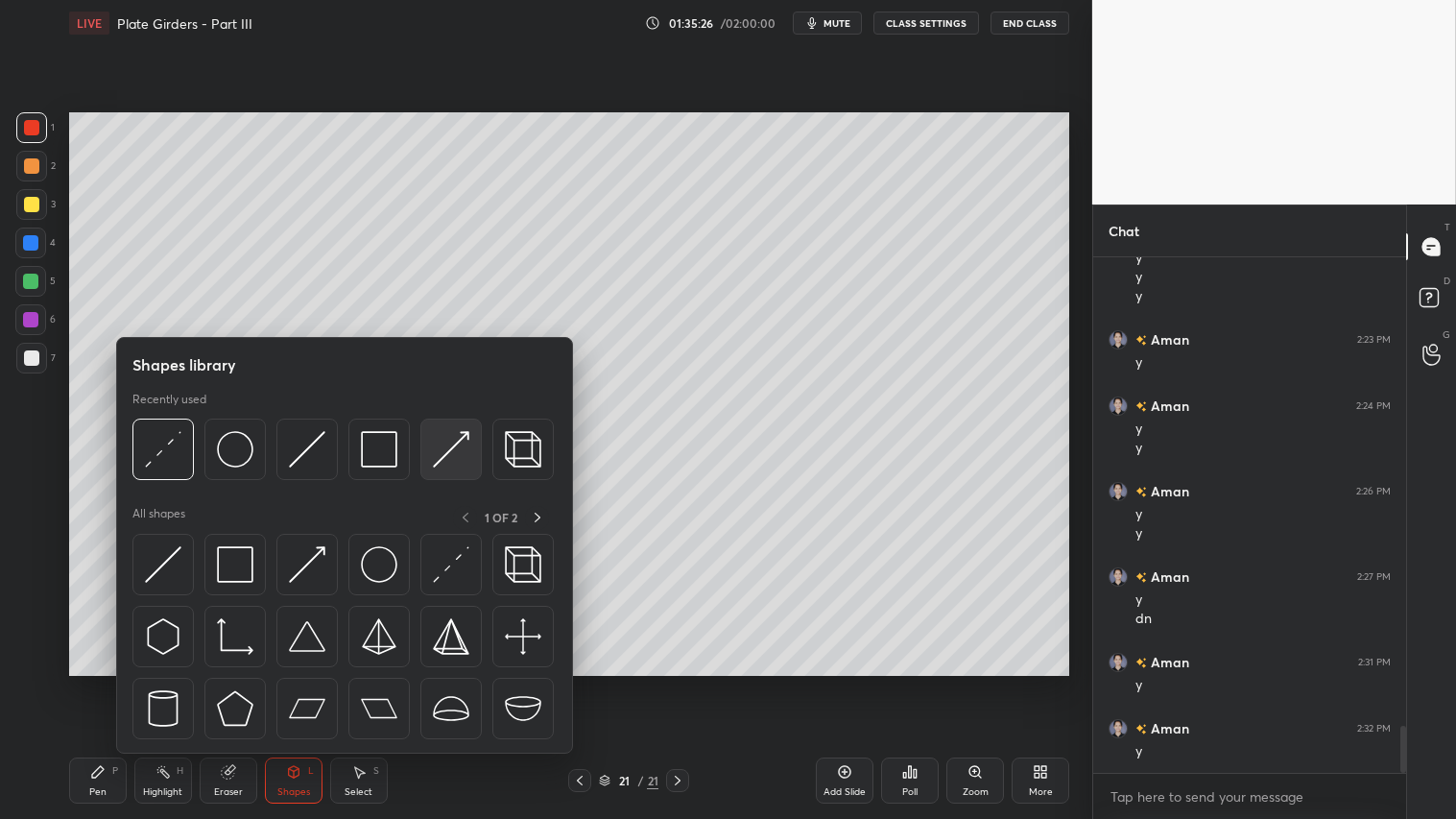
click at [442, 454] on img at bounding box center [451, 450] width 37 height 37
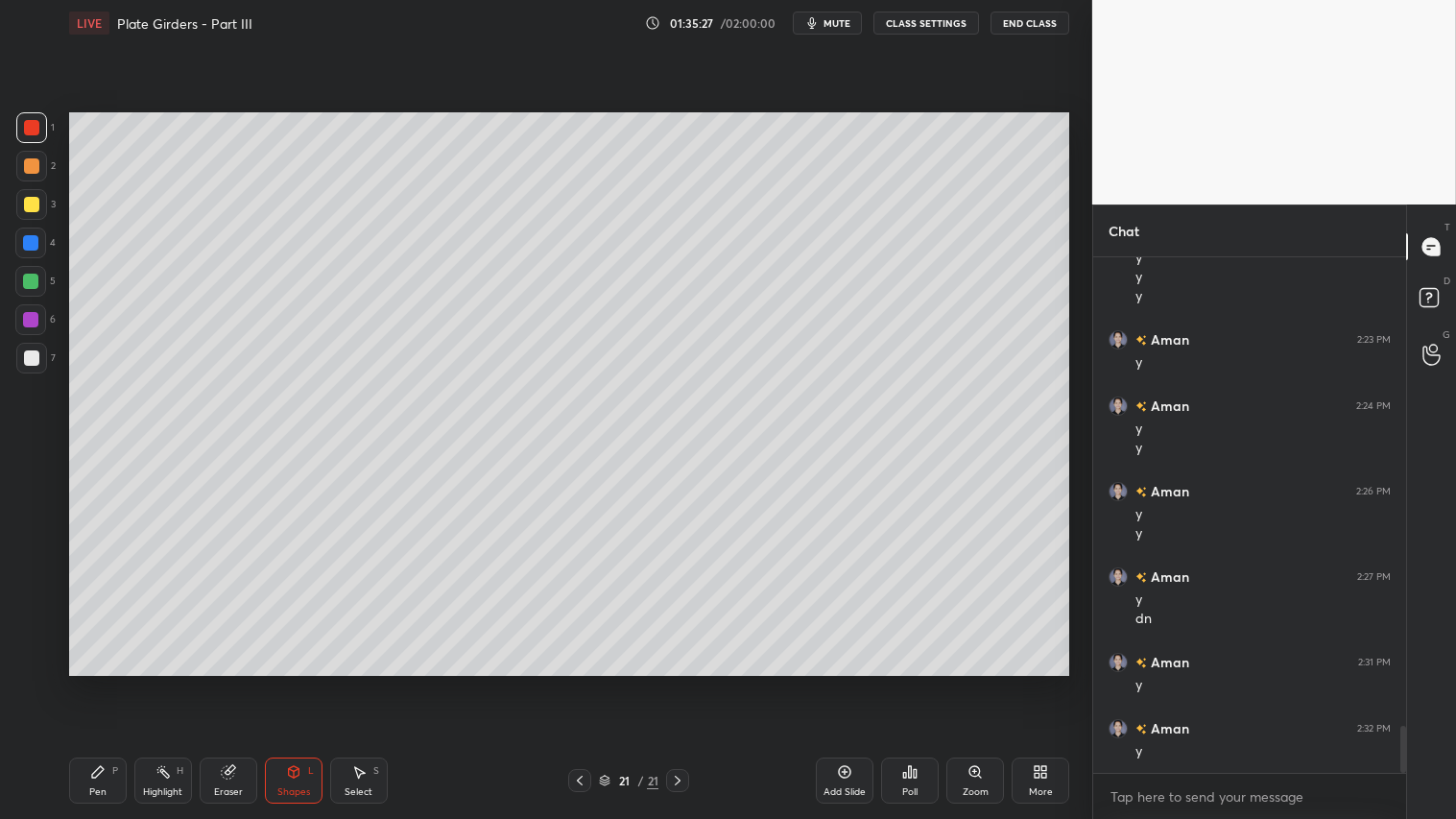
click at [42, 132] on div at bounding box center [32, 127] width 31 height 31
click at [308, 683] on div "Shapes" at bounding box center [294, 792] width 33 height 10
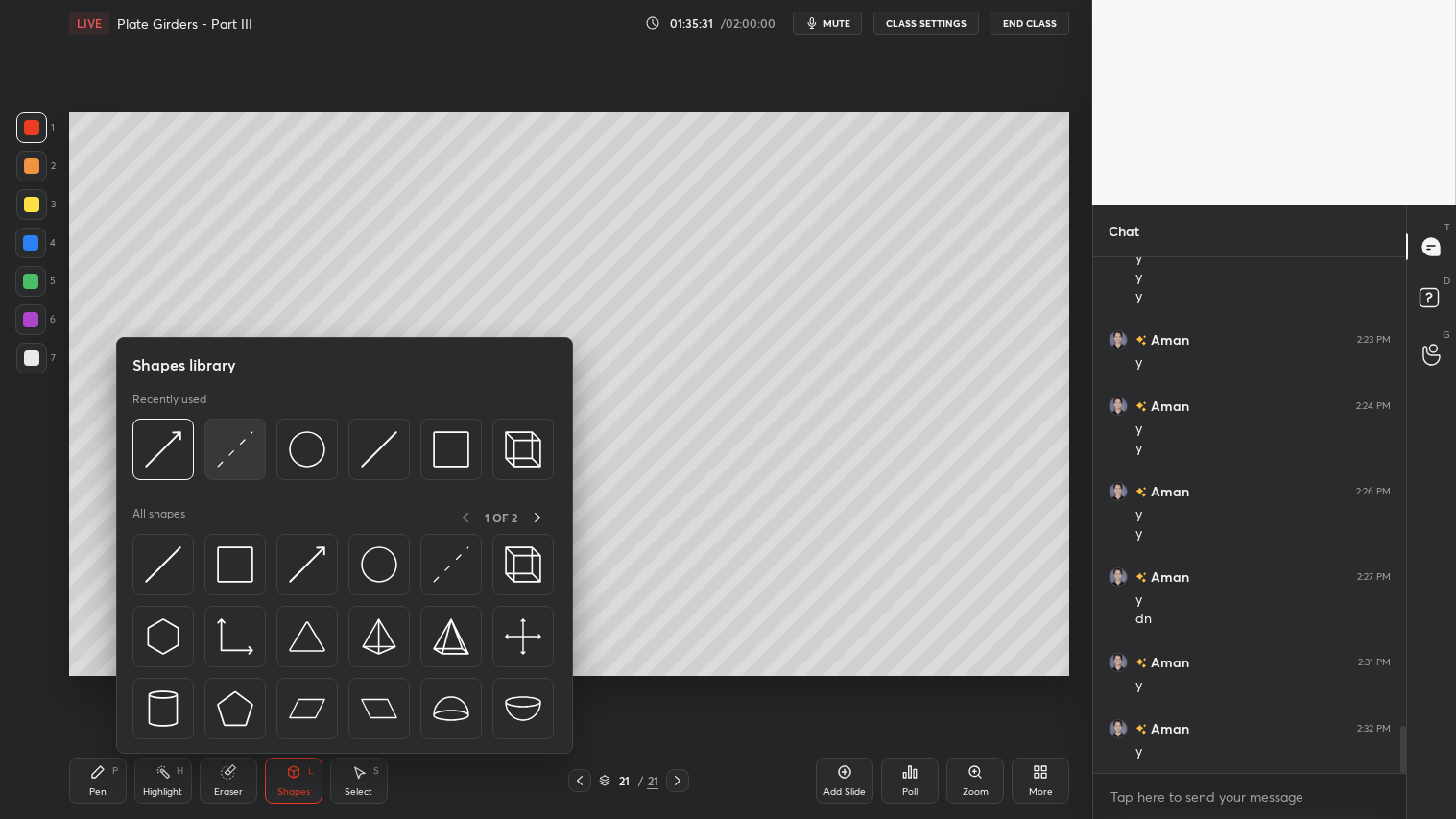
click at [238, 446] on img at bounding box center [235, 450] width 37 height 37
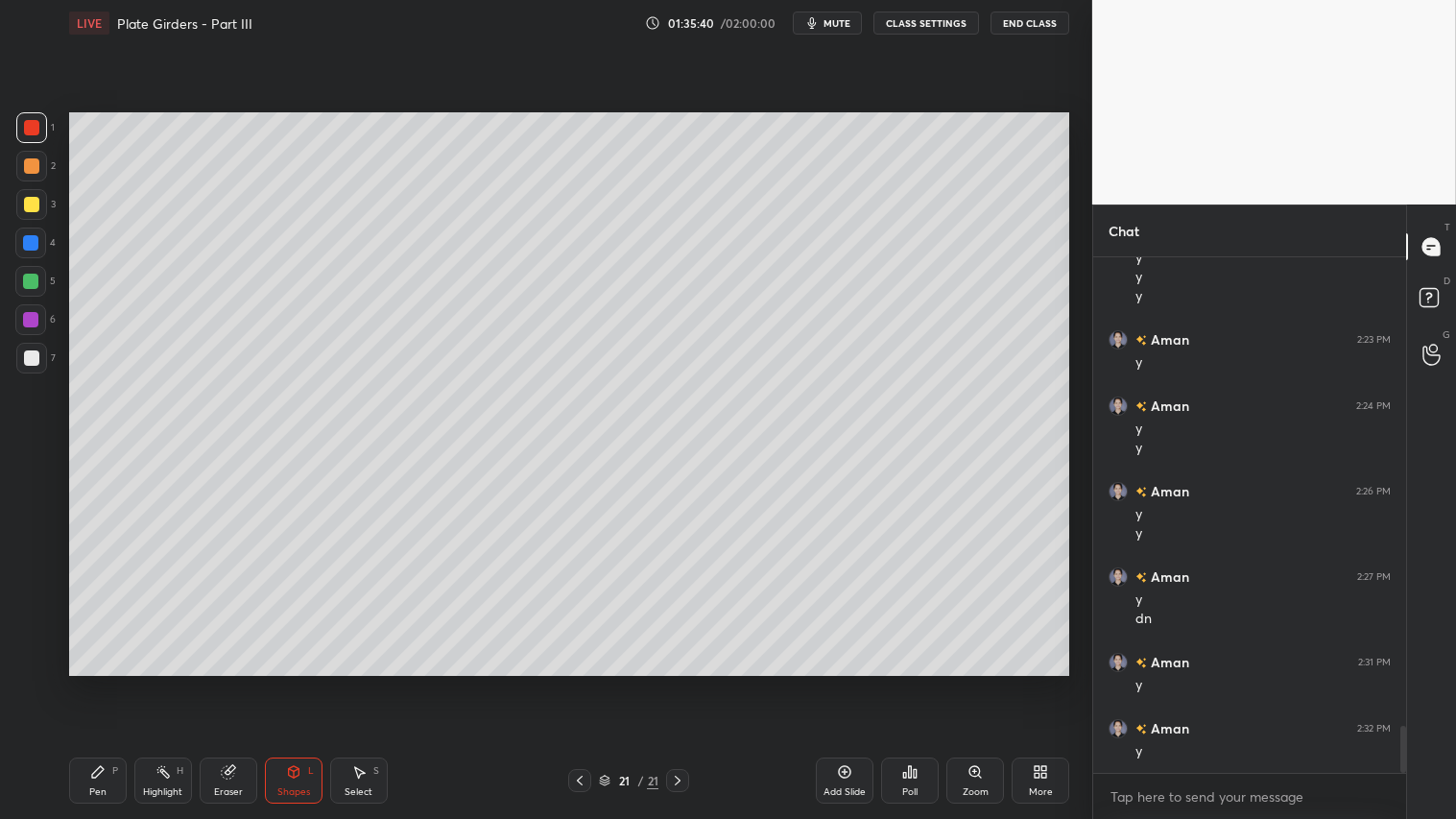
drag, startPoint x: 293, startPoint y: 794, endPoint x: 298, endPoint y: 769, distance: 25.5
click at [294, 683] on div "Shapes" at bounding box center [294, 792] width 33 height 10
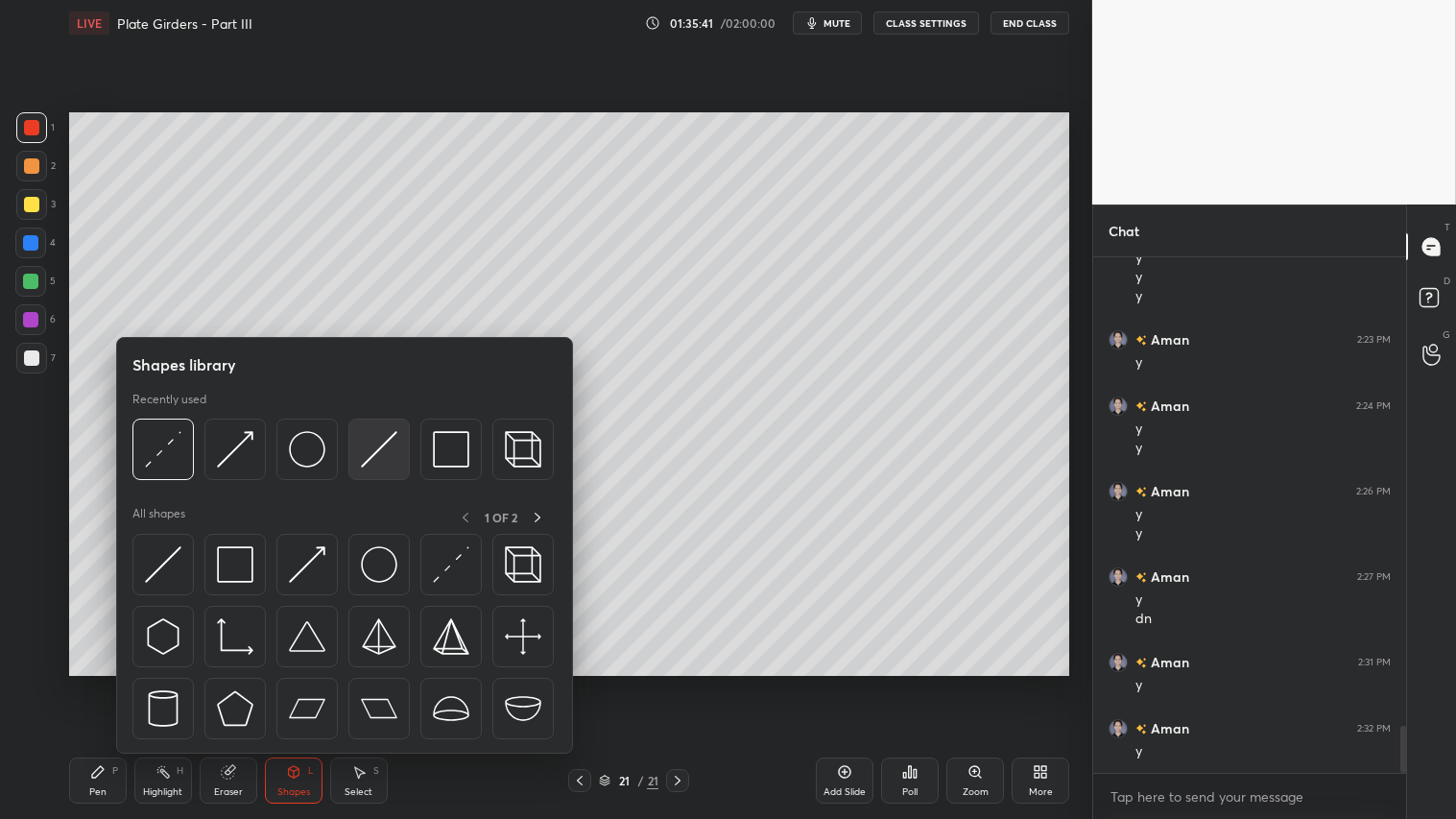
click at [381, 452] on img at bounding box center [379, 450] width 37 height 37
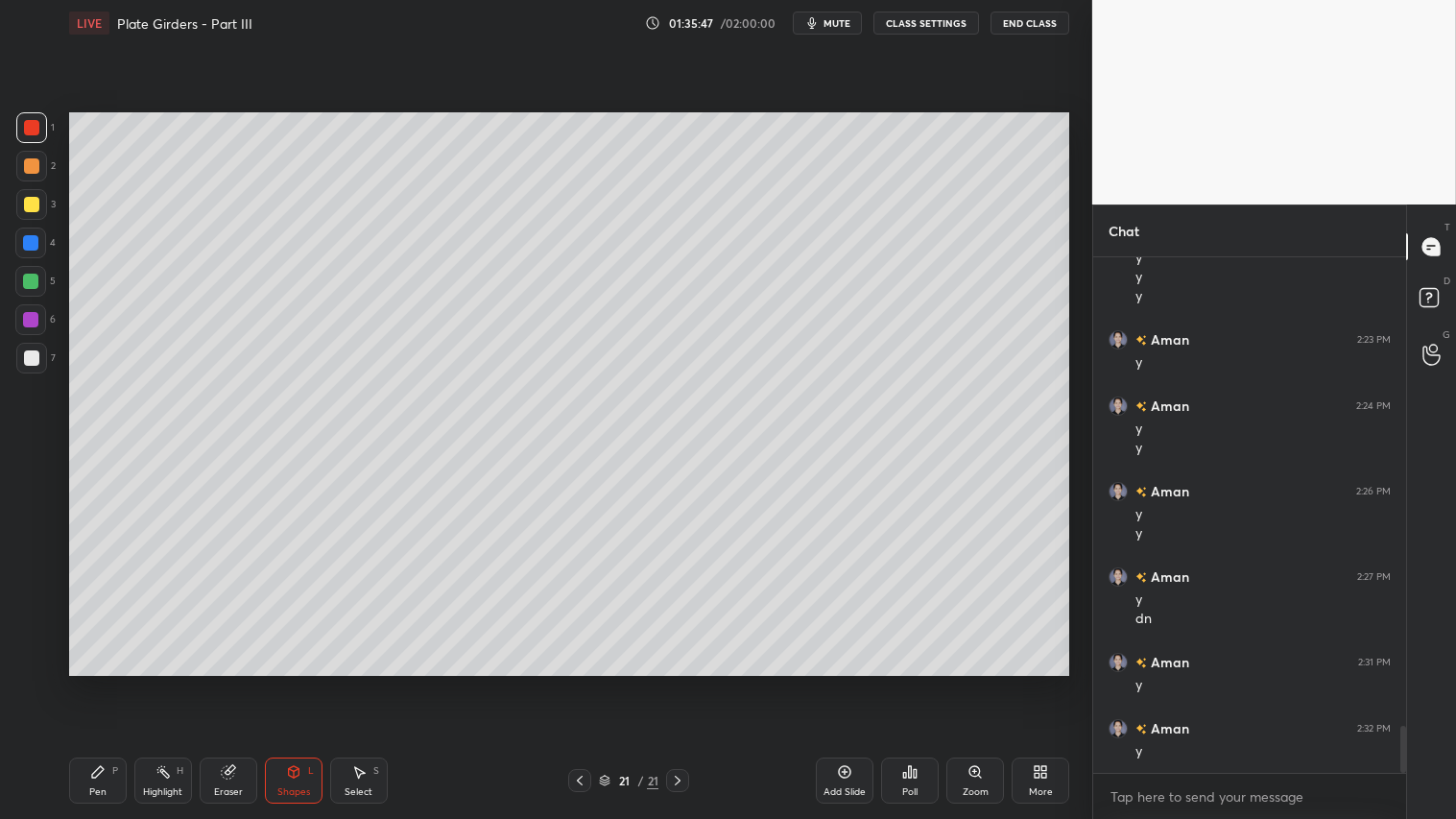
scroll to position [5237, 0]
click at [110, 683] on div "Pen P" at bounding box center [98, 780] width 58 height 46
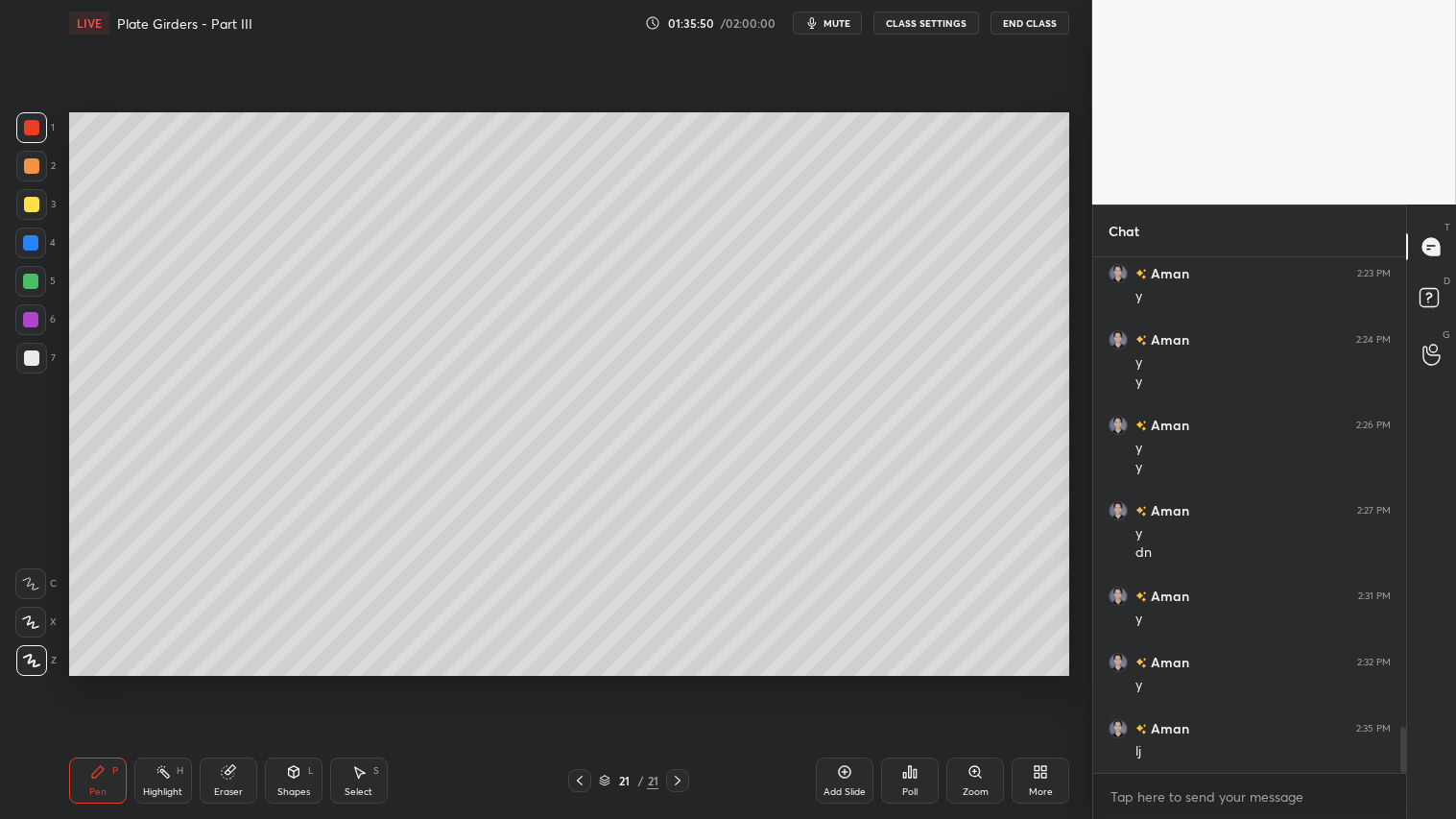
click at [229, 683] on icon at bounding box center [227, 772] width 13 height 13
click at [103, 683] on div "Pen P" at bounding box center [98, 780] width 58 height 46
drag, startPoint x: 228, startPoint y: 774, endPoint x: 357, endPoint y: 677, distance: 161.4
click at [233, 683] on g at bounding box center [228, 772] width 14 height 14
click at [116, 683] on div "P" at bounding box center [115, 771] width 6 height 10
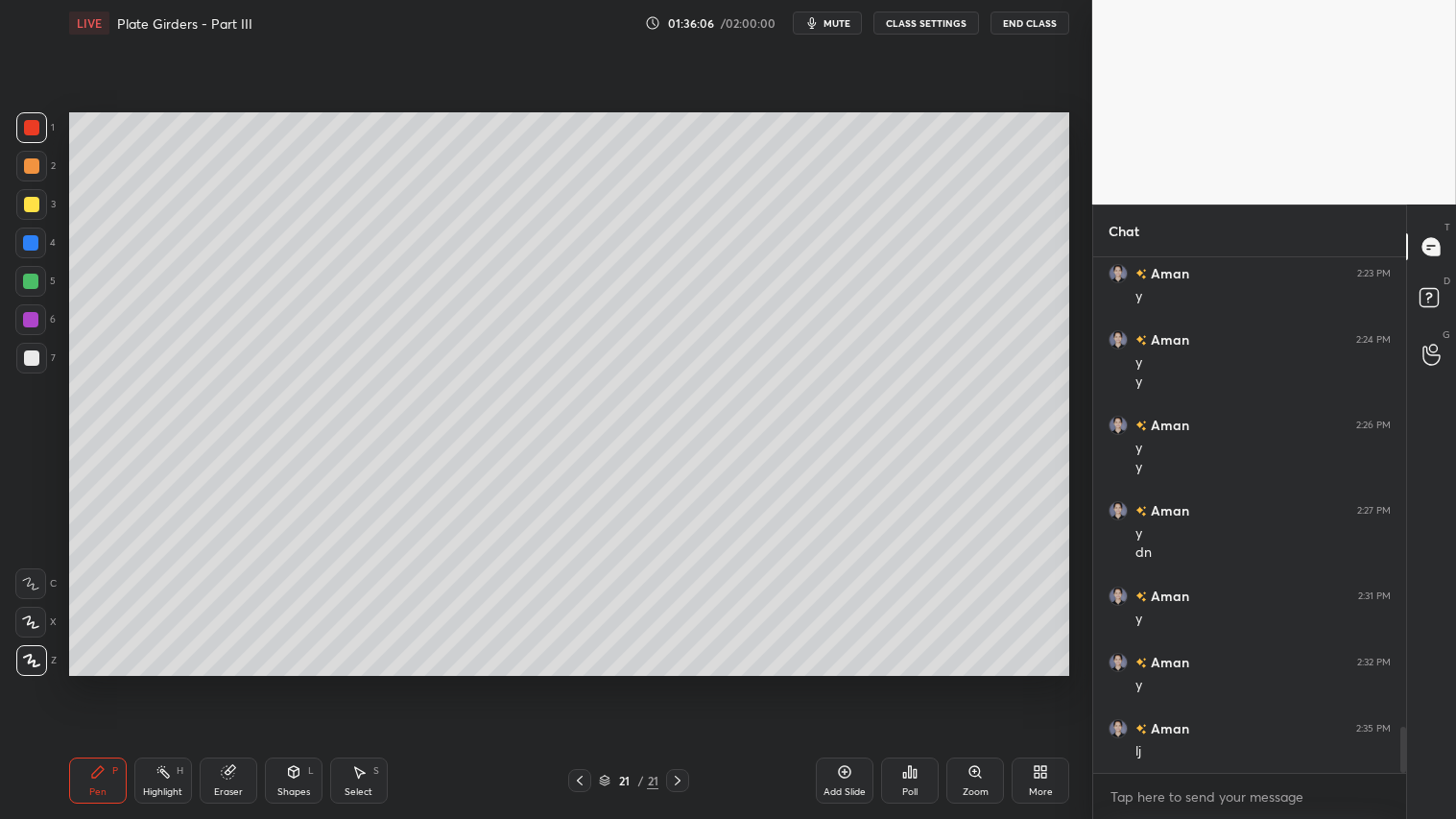
drag, startPoint x: 36, startPoint y: 164, endPoint x: 44, endPoint y: 234, distance: 70.5
click at [37, 163] on div at bounding box center [32, 166] width 15 height 15
click at [110, 683] on div "Pen P" at bounding box center [98, 780] width 58 height 46
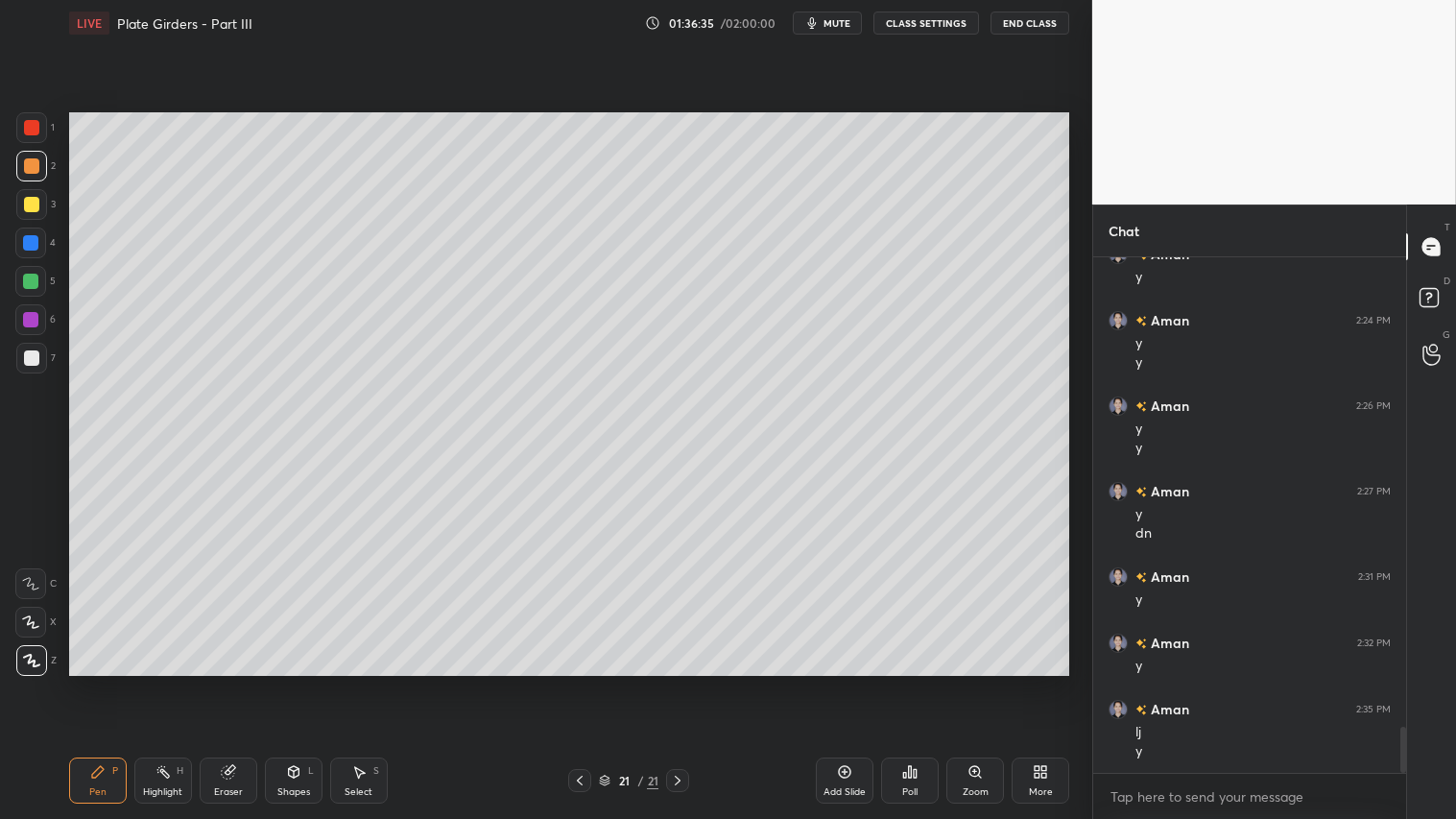
drag, startPoint x: 246, startPoint y: 778, endPoint x: 281, endPoint y: 683, distance: 101.2
click at [256, 683] on div "Eraser" at bounding box center [229, 780] width 58 height 46
click at [103, 683] on icon at bounding box center [98, 772] width 12 height 12
click at [580, 683] on icon at bounding box center [580, 780] width 15 height 15
click at [576, 683] on icon at bounding box center [580, 780] width 15 height 15
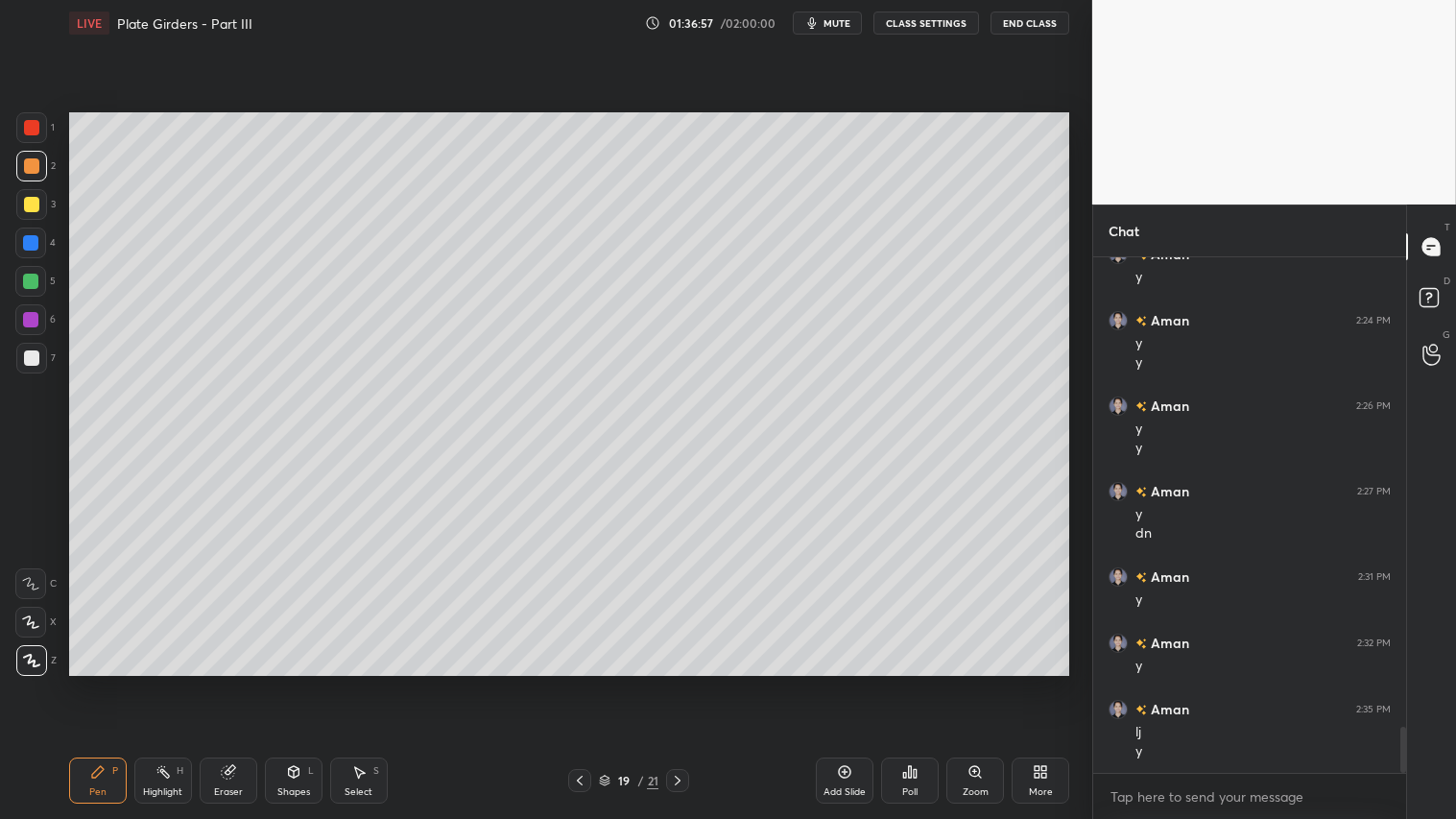
click at [686, 683] on div at bounding box center [678, 780] width 23 height 23
click at [689, 683] on div "20 / 21" at bounding box center [629, 780] width 373 height 23
click at [691, 683] on div "20 / 21" at bounding box center [629, 780] width 373 height 23
click at [679, 683] on icon at bounding box center [678, 780] width 15 height 15
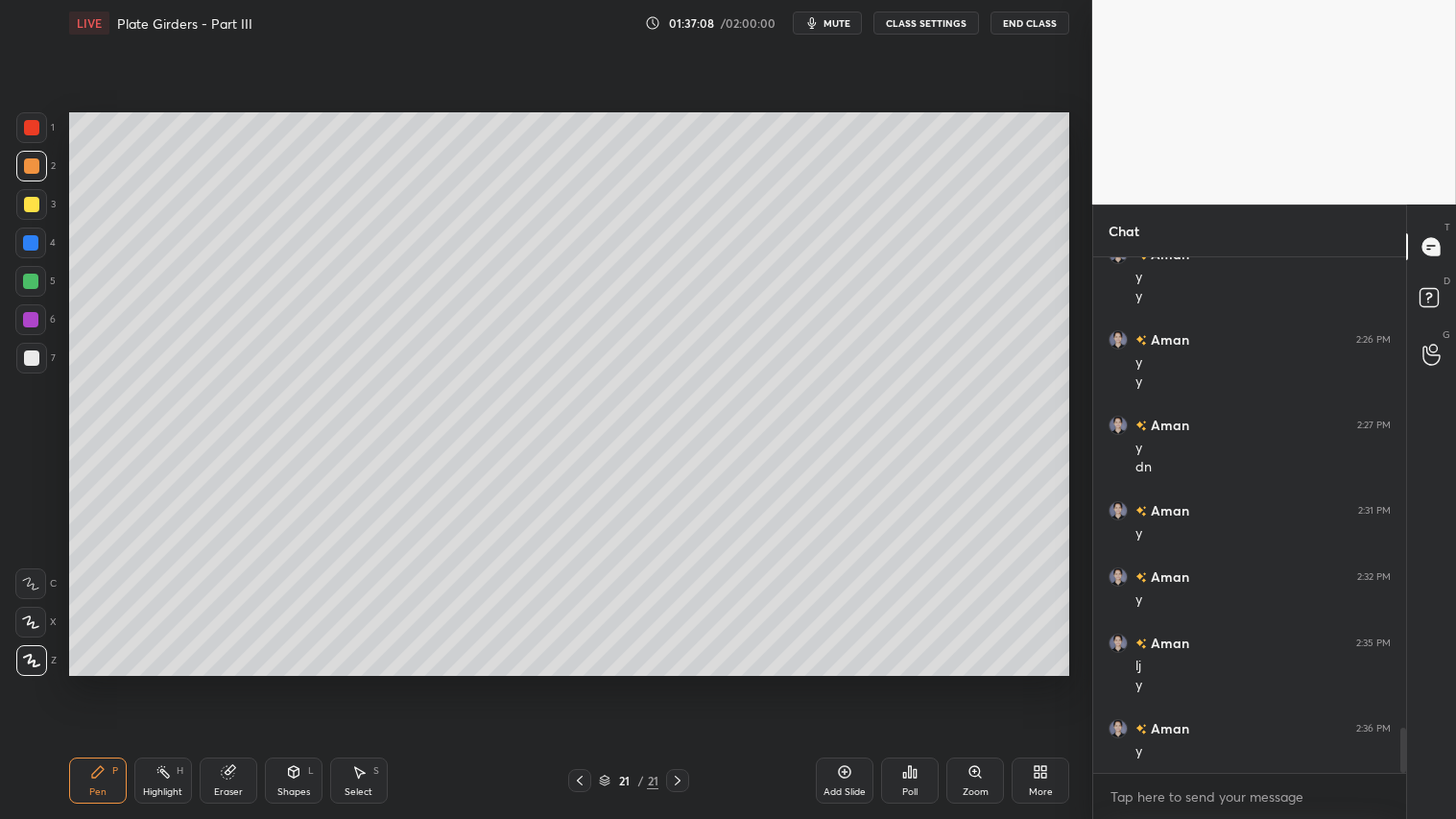
click at [225, 683] on div "Eraser" at bounding box center [229, 780] width 58 height 46
click at [104, 683] on div "Pen P" at bounding box center [98, 780] width 58 height 46
click at [29, 129] on div at bounding box center [32, 127] width 15 height 15
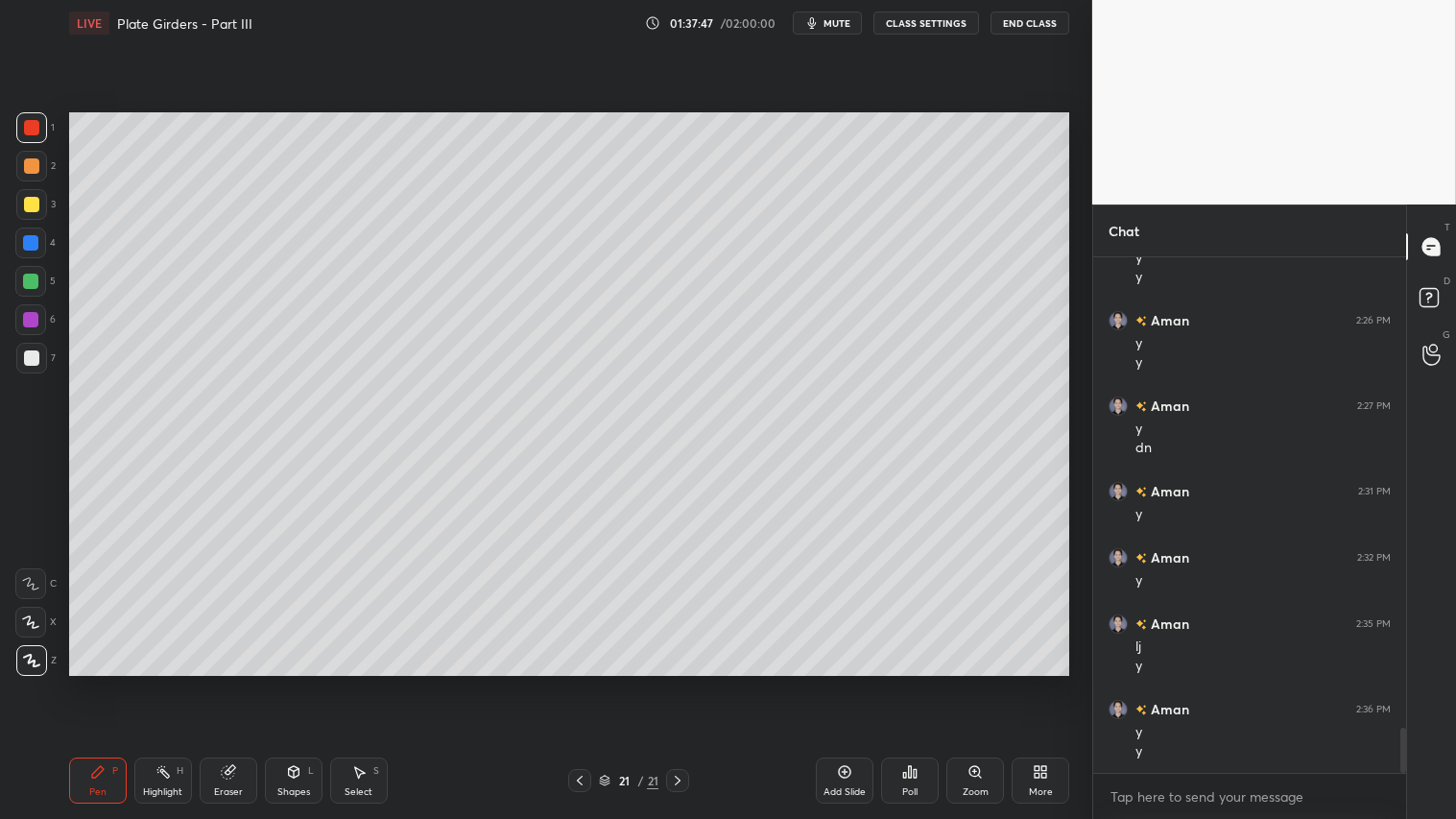
click at [578, 683] on icon at bounding box center [580, 780] width 15 height 15
click at [583, 683] on icon at bounding box center [580, 780] width 15 height 15
click at [679, 683] on icon at bounding box center [678, 780] width 15 height 15
click at [674, 683] on icon at bounding box center [678, 780] width 15 height 15
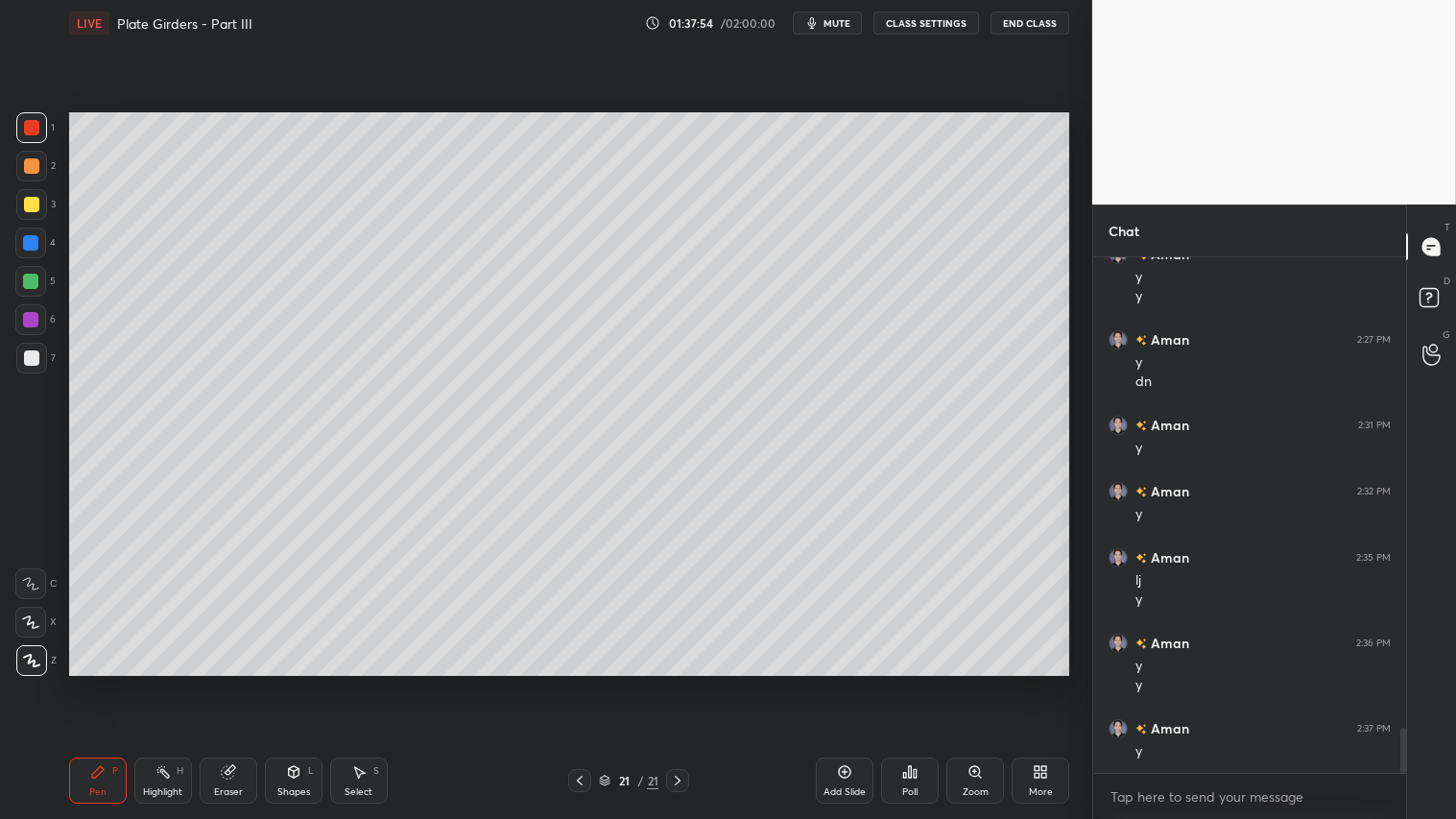
click at [678, 683] on icon at bounding box center [678, 780] width 15 height 15
drag, startPoint x: 680, startPoint y: 778, endPoint x: 699, endPoint y: 779, distance: 19.0
click at [680, 683] on icon at bounding box center [678, 780] width 15 height 15
drag, startPoint x: 841, startPoint y: 781, endPoint x: 828, endPoint y: 775, distance: 14.3
click at [835, 683] on div "Add Slide" at bounding box center [845, 780] width 58 height 46
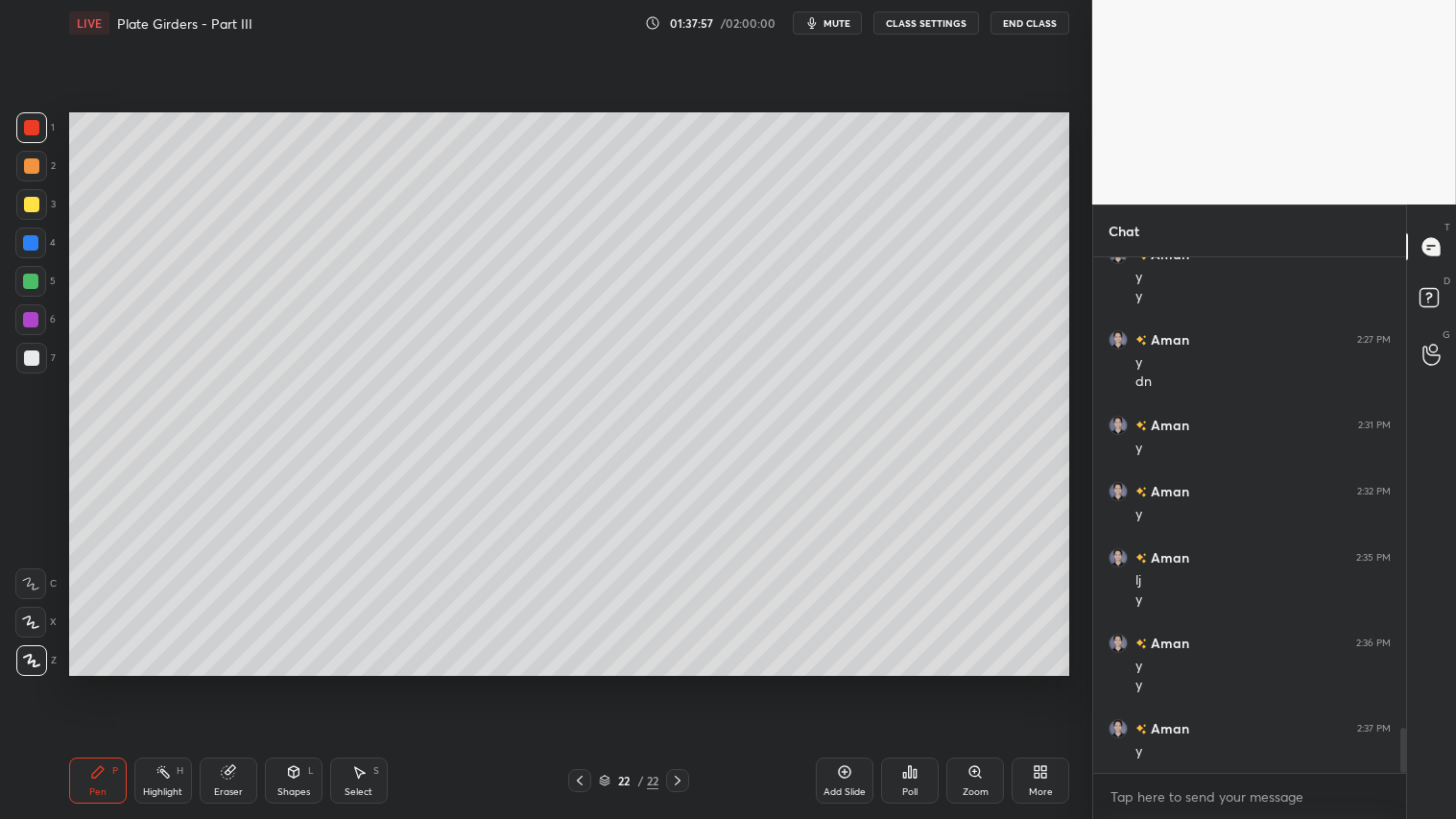
click at [31, 207] on div at bounding box center [32, 205] width 15 height 15
drag, startPoint x: 34, startPoint y: 283, endPoint x: 42, endPoint y: 352, distance: 69.5
click at [34, 286] on div at bounding box center [31, 282] width 15 height 15
click at [94, 683] on div "Pen" at bounding box center [98, 792] width 17 height 10
drag, startPoint x: 295, startPoint y: 782, endPoint x: 296, endPoint y: 758, distance: 24.0
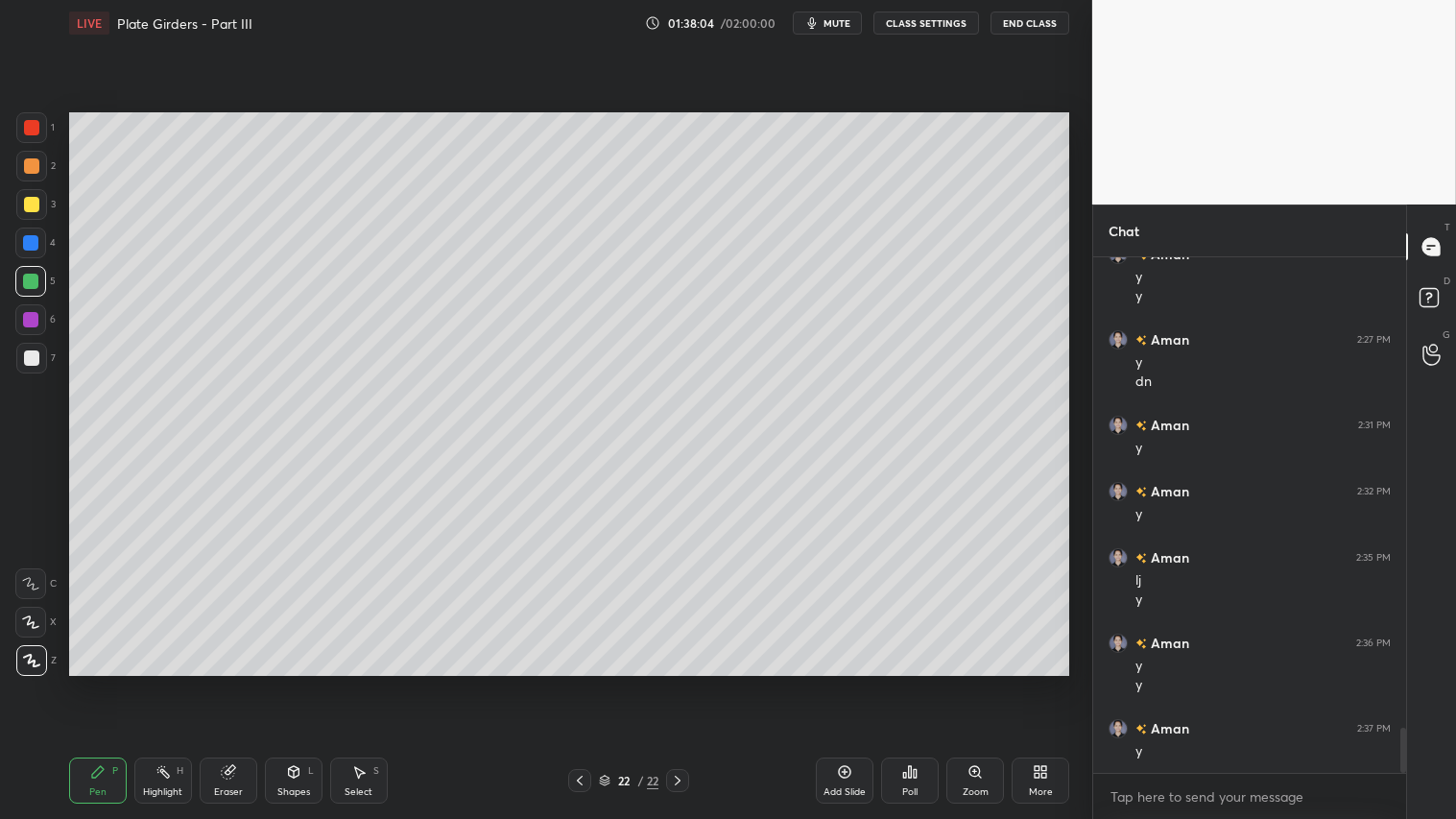
click at [296, 683] on div "Shapes L" at bounding box center [294, 780] width 58 height 46
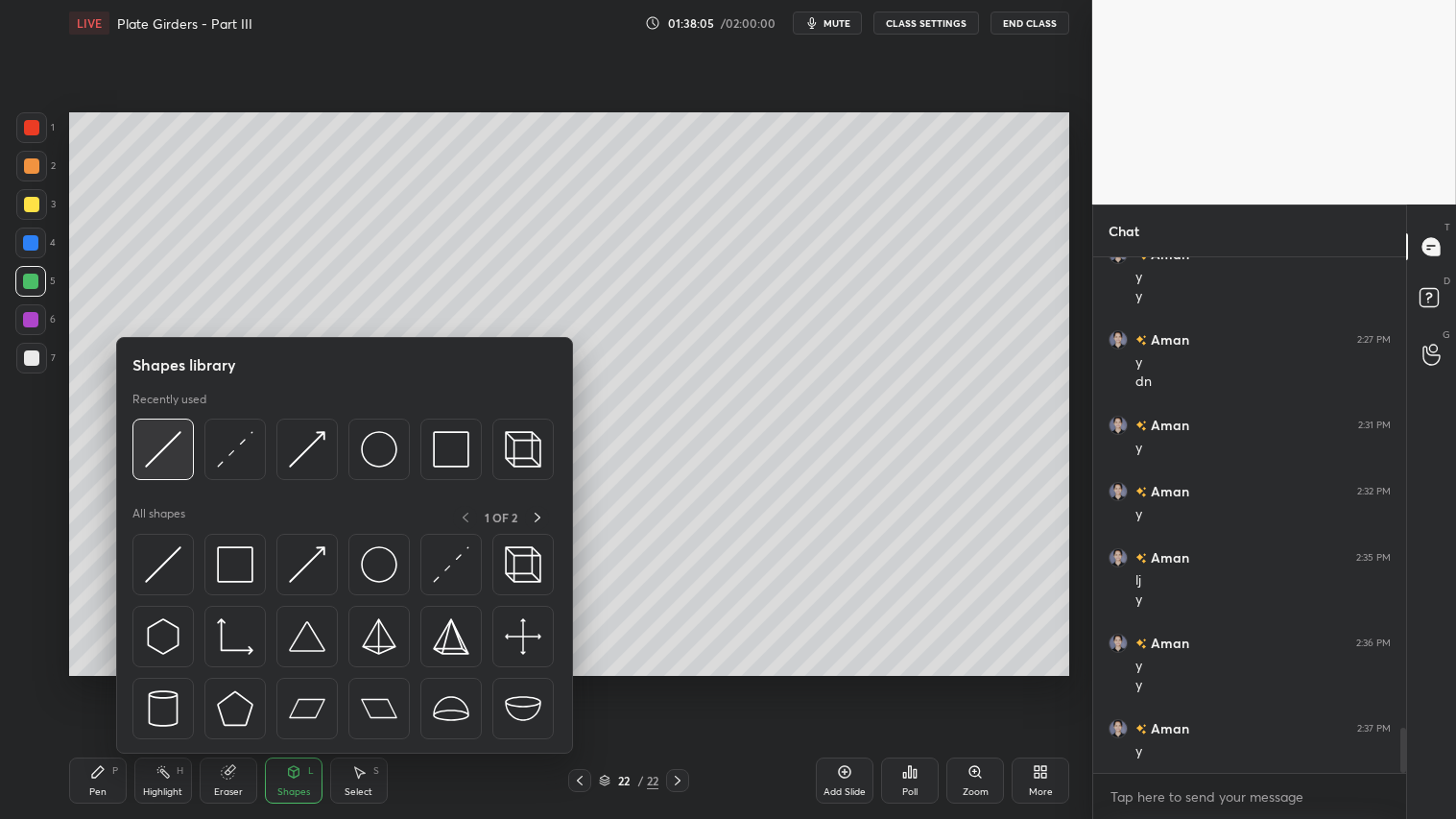
click at [180, 440] on div at bounding box center [163, 450] width 62 height 62
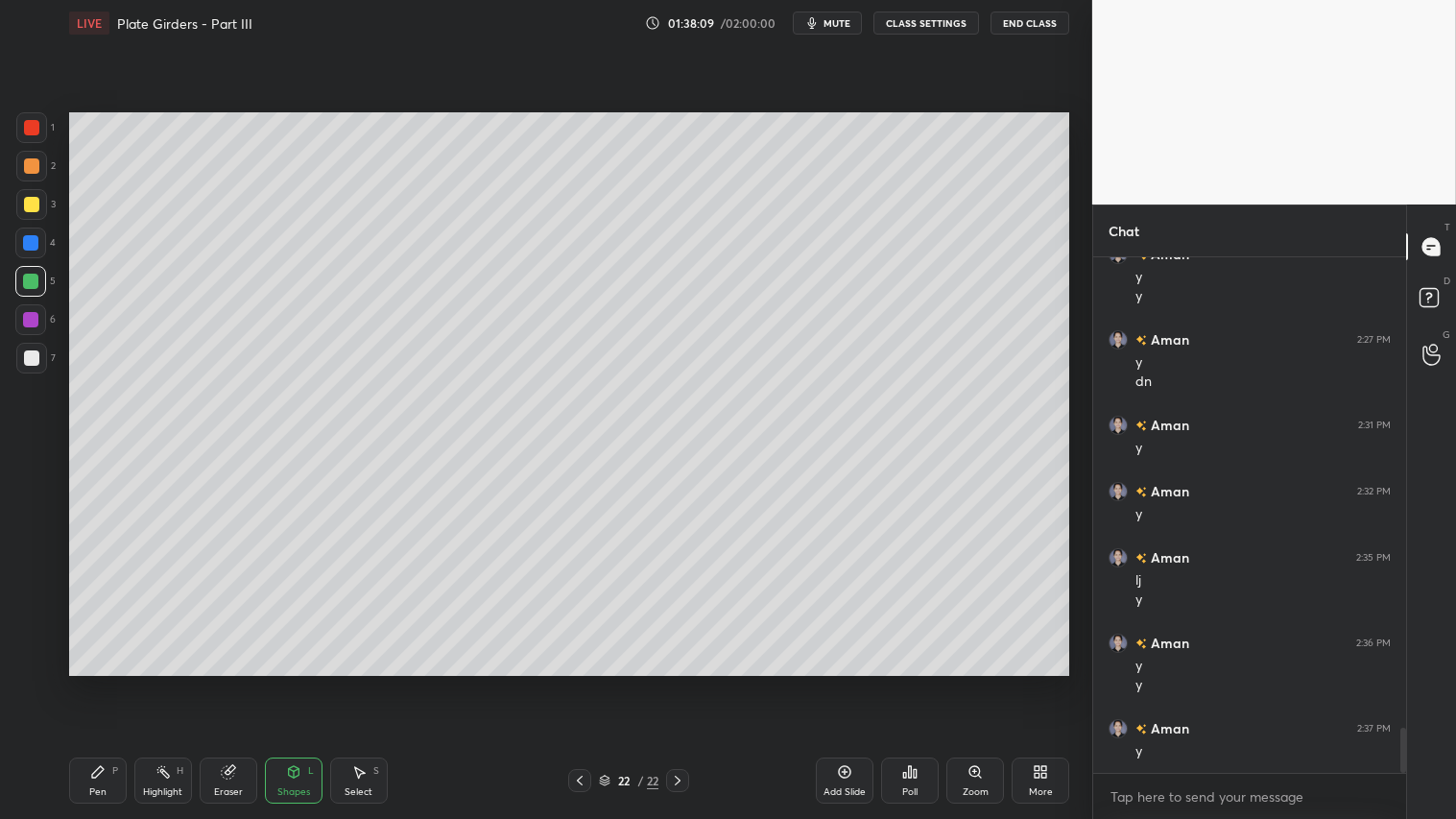
drag, startPoint x: 31, startPoint y: 196, endPoint x: 59, endPoint y: 421, distance: 226.7
click at [31, 197] on div at bounding box center [32, 205] width 15 height 15
drag, startPoint x: 102, startPoint y: 778, endPoint x: 98, endPoint y: 762, distance: 16.5
click at [103, 683] on icon at bounding box center [98, 772] width 15 height 15
drag, startPoint x: 317, startPoint y: 770, endPoint x: 321, endPoint y: 753, distance: 17.5
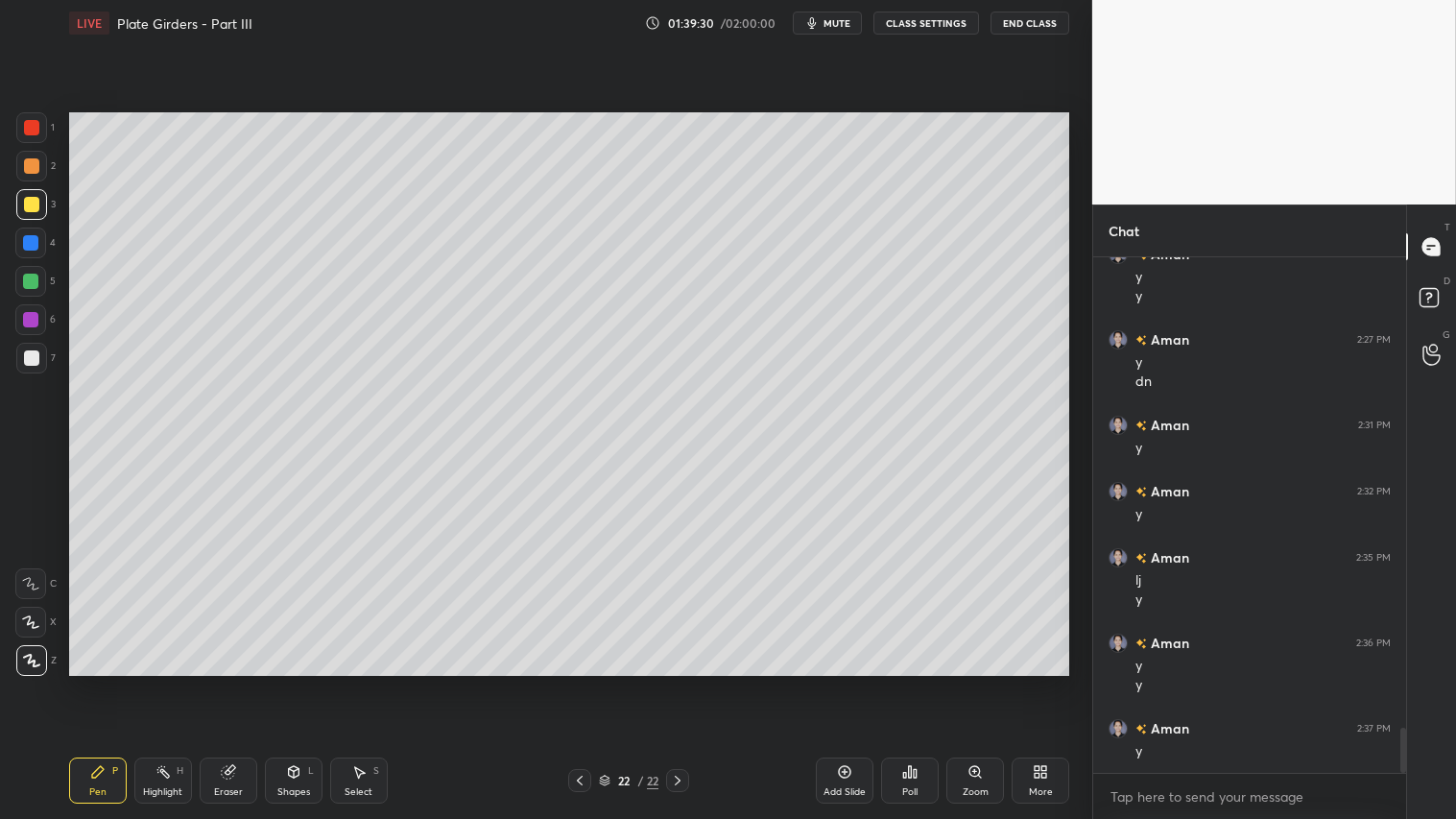
click at [321, 683] on div "Shapes L" at bounding box center [294, 780] width 58 height 46
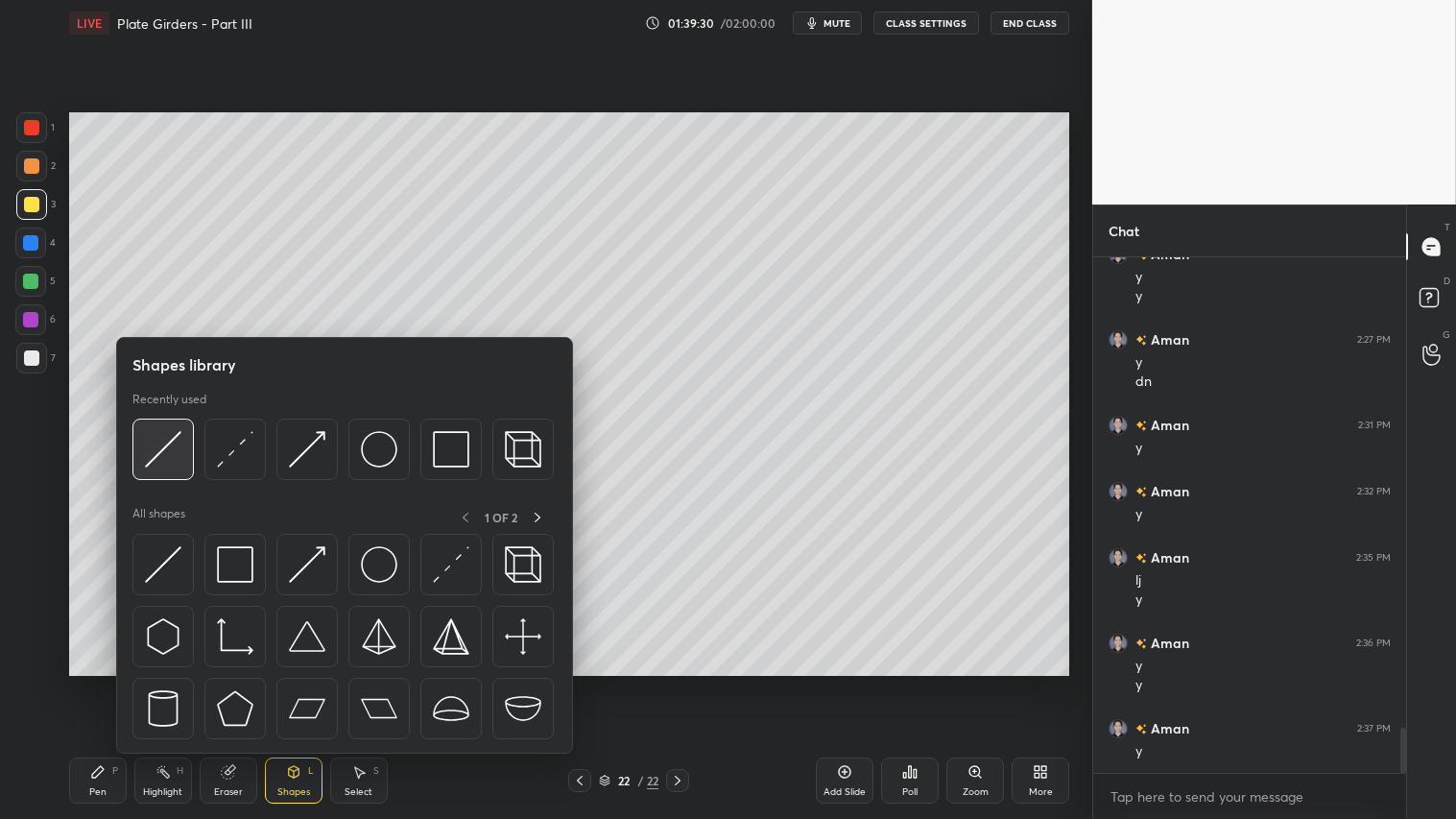
click at [173, 442] on img at bounding box center [163, 450] width 37 height 37
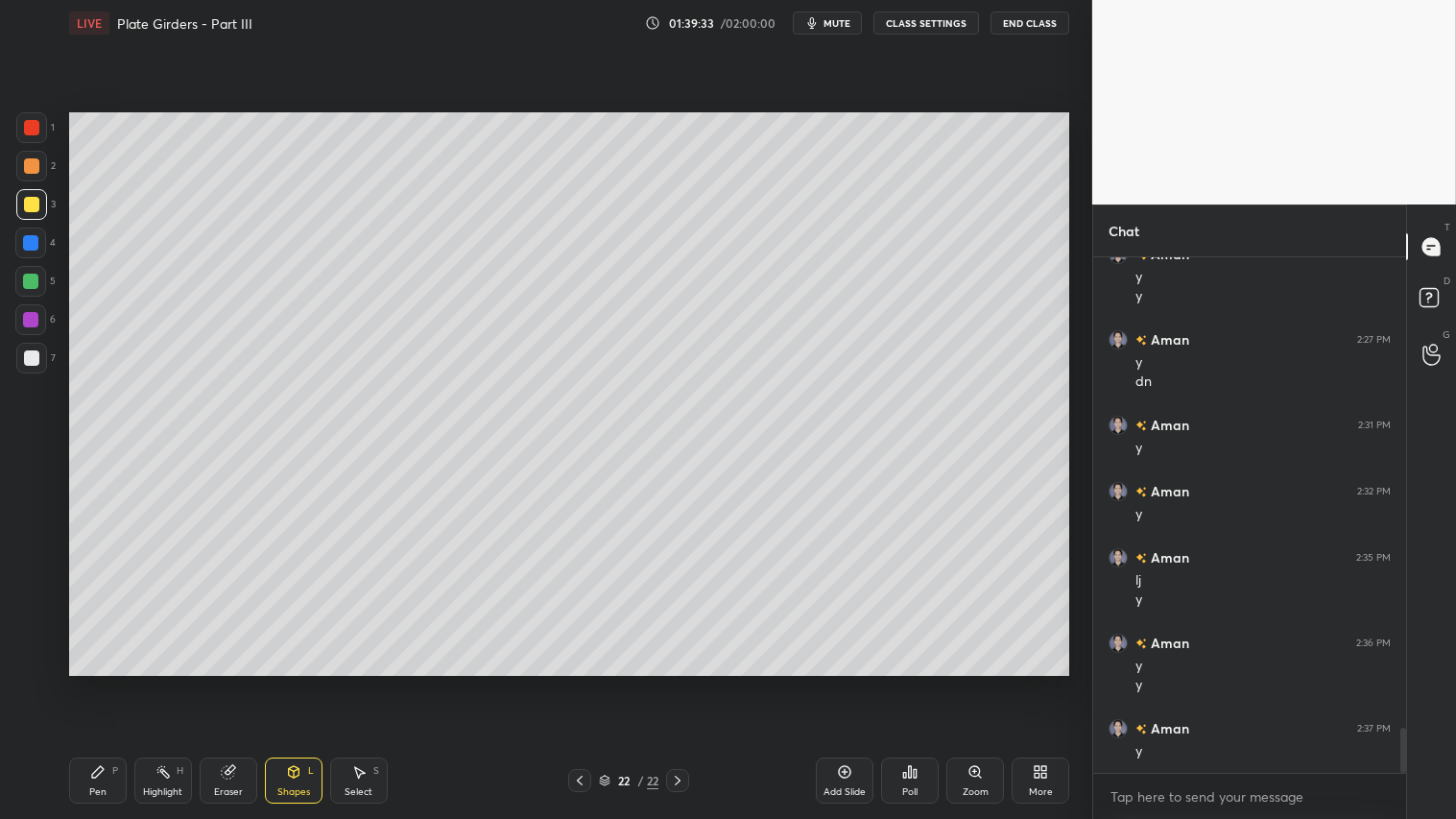
drag, startPoint x: 111, startPoint y: 773, endPoint x: 233, endPoint y: 701, distance: 141.7
click at [115, 683] on div "P" at bounding box center [115, 771] width 6 height 10
click at [292, 683] on div "Shapes L" at bounding box center [294, 780] width 58 height 46
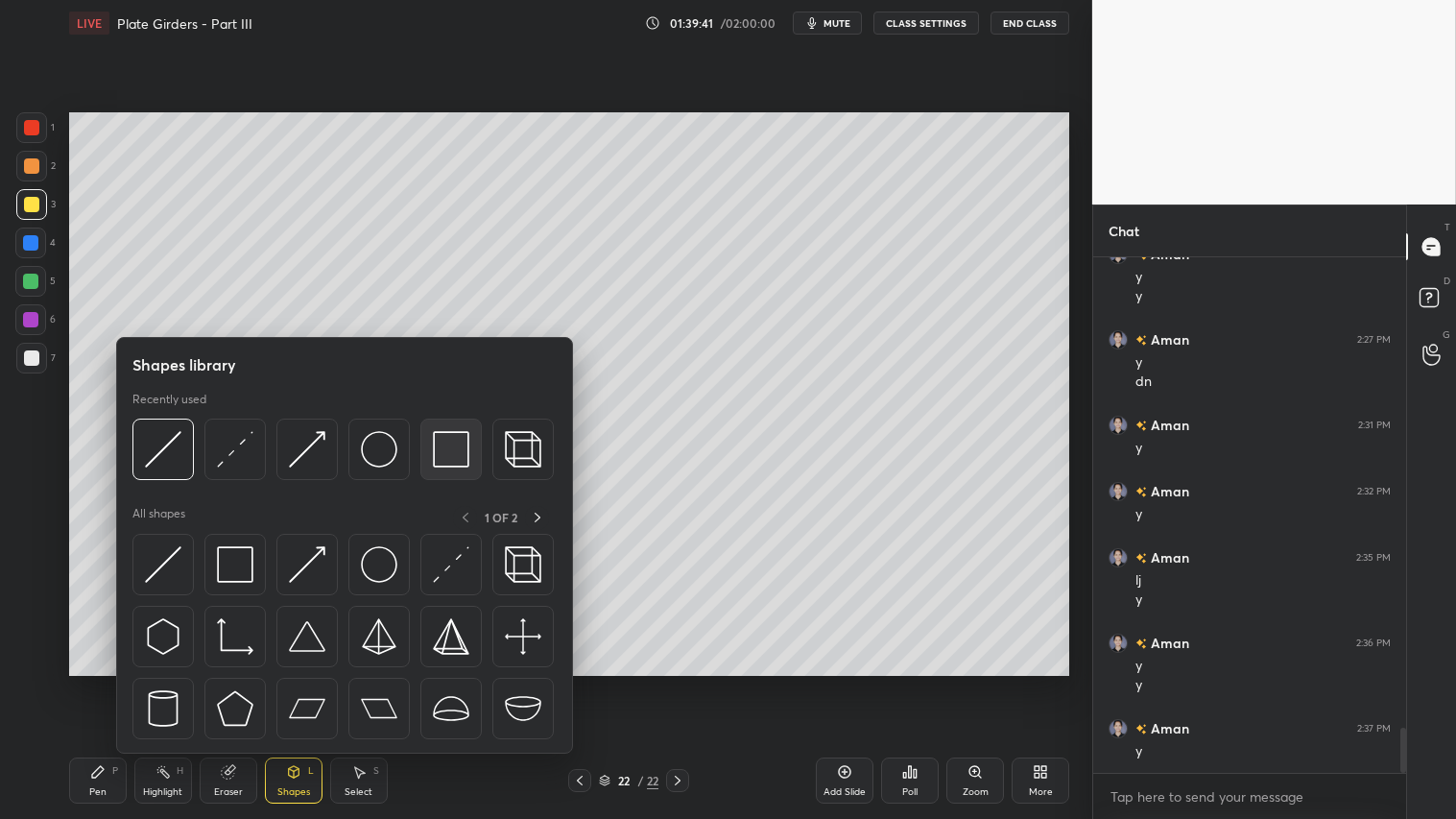
click at [451, 451] on img at bounding box center [451, 450] width 37 height 37
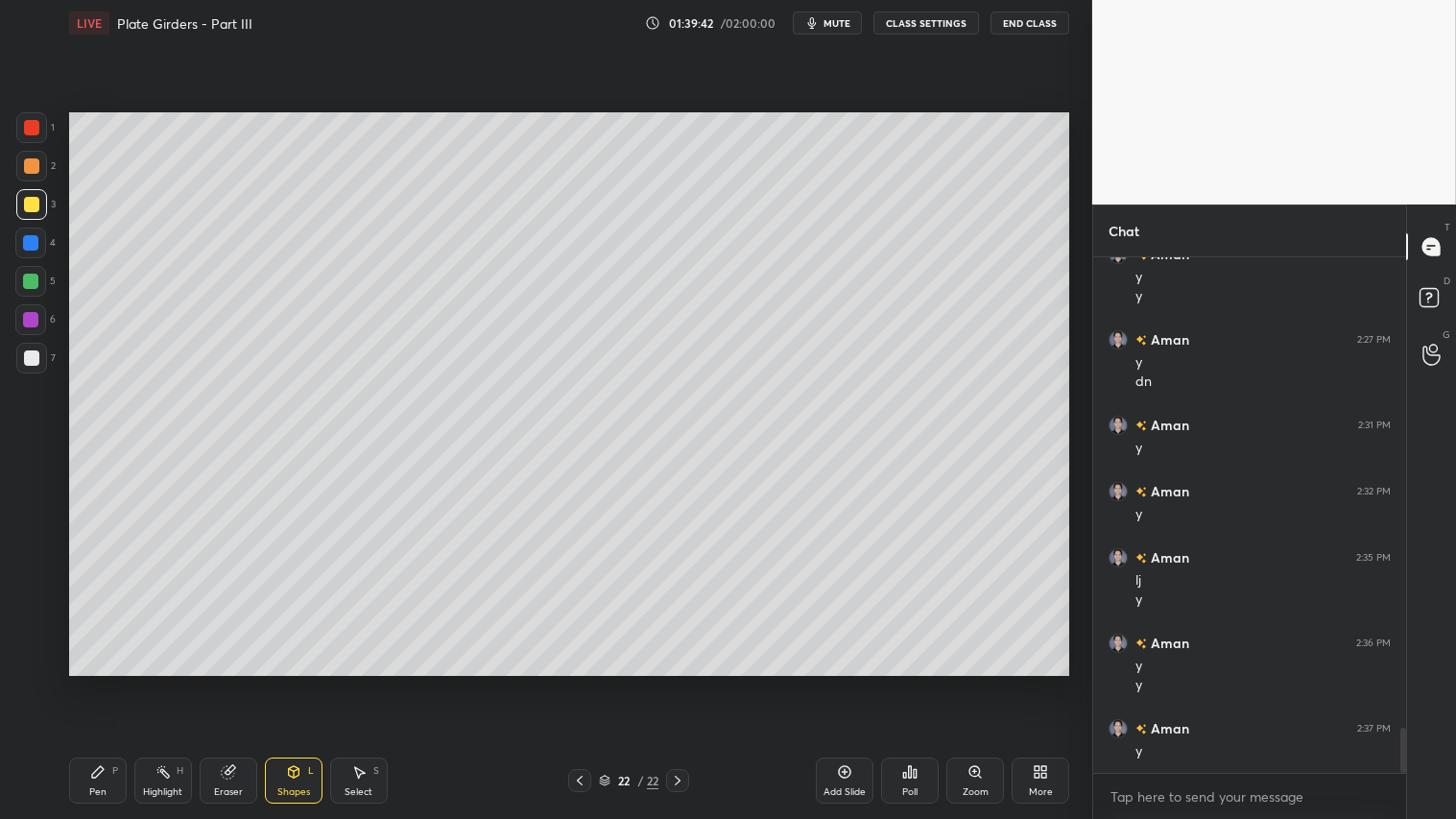
drag, startPoint x: 33, startPoint y: 359, endPoint x: 52, endPoint y: 353, distance: 19.9
click at [35, 356] on div at bounding box center [32, 358] width 15 height 15
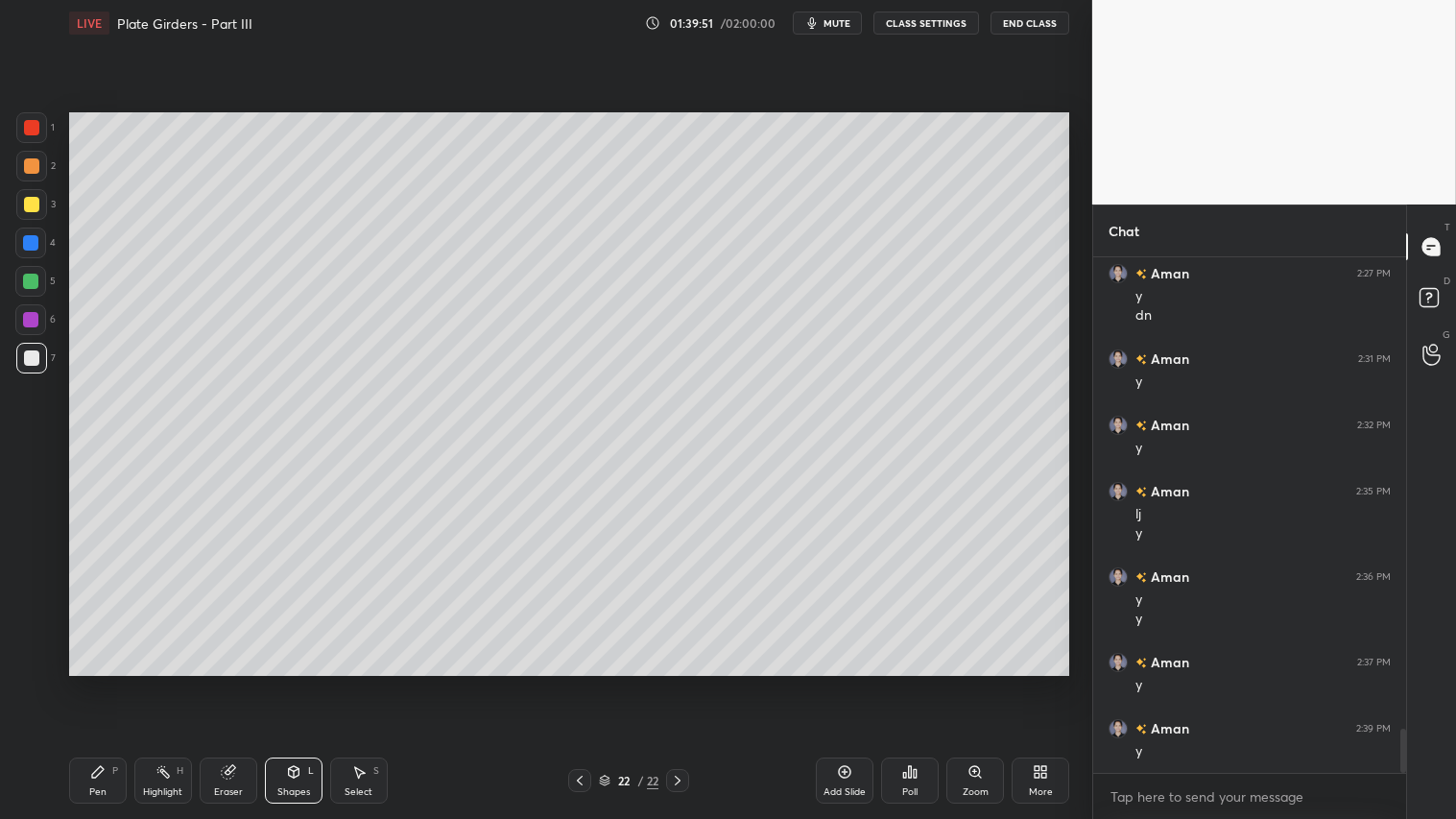
click at [34, 205] on div at bounding box center [32, 205] width 15 height 15
click at [96, 683] on div "Pen P" at bounding box center [98, 780] width 58 height 46
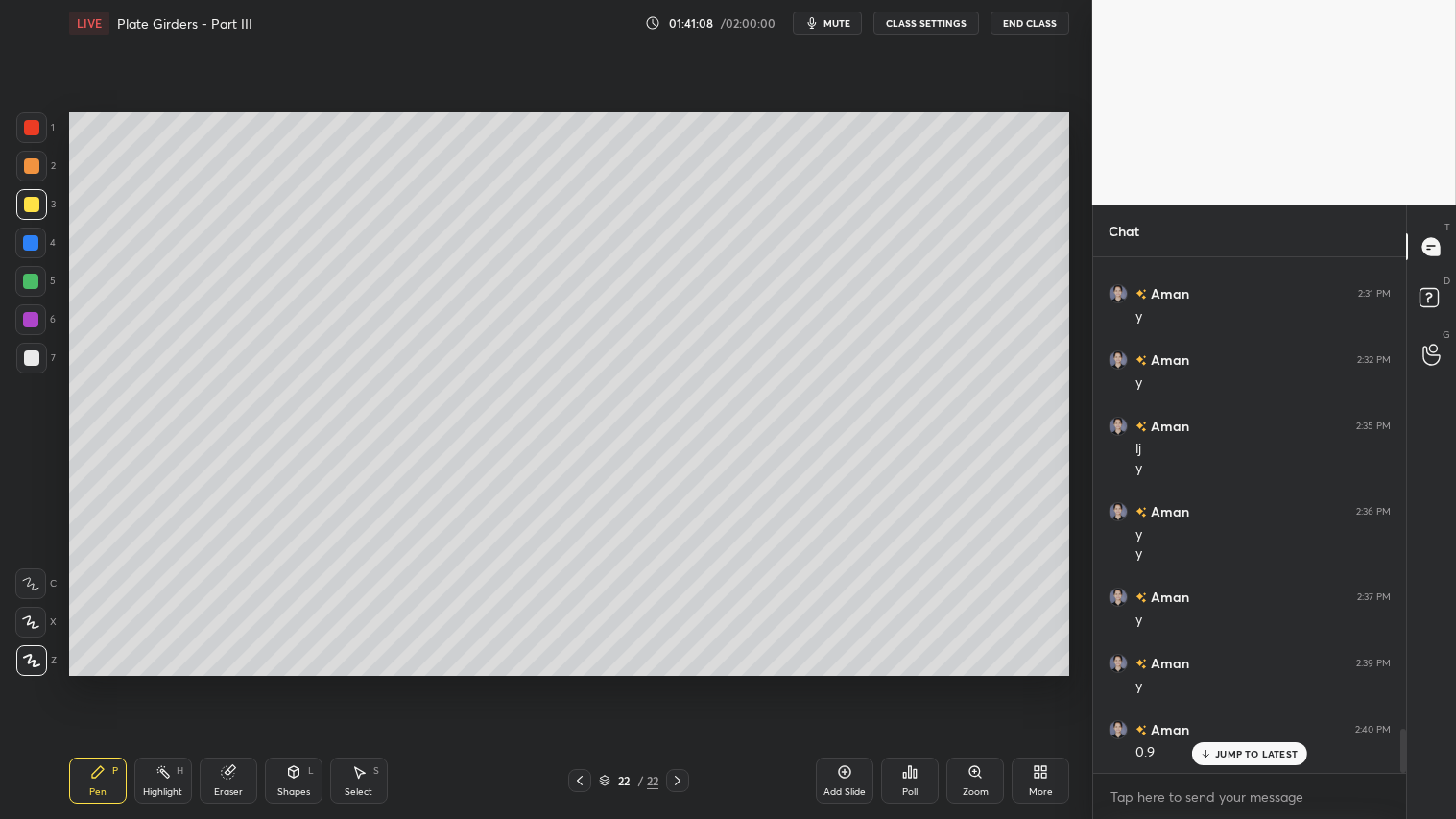
click at [34, 165] on div at bounding box center [32, 166] width 15 height 15
click at [848, 683] on div "Add Slide" at bounding box center [845, 780] width 58 height 46
click at [35, 204] on div at bounding box center [32, 205] width 15 height 15
drag, startPoint x: 91, startPoint y: 789, endPoint x: 107, endPoint y: 708, distance: 82.6
click at [91, 683] on div "Pen" at bounding box center [98, 792] width 17 height 10
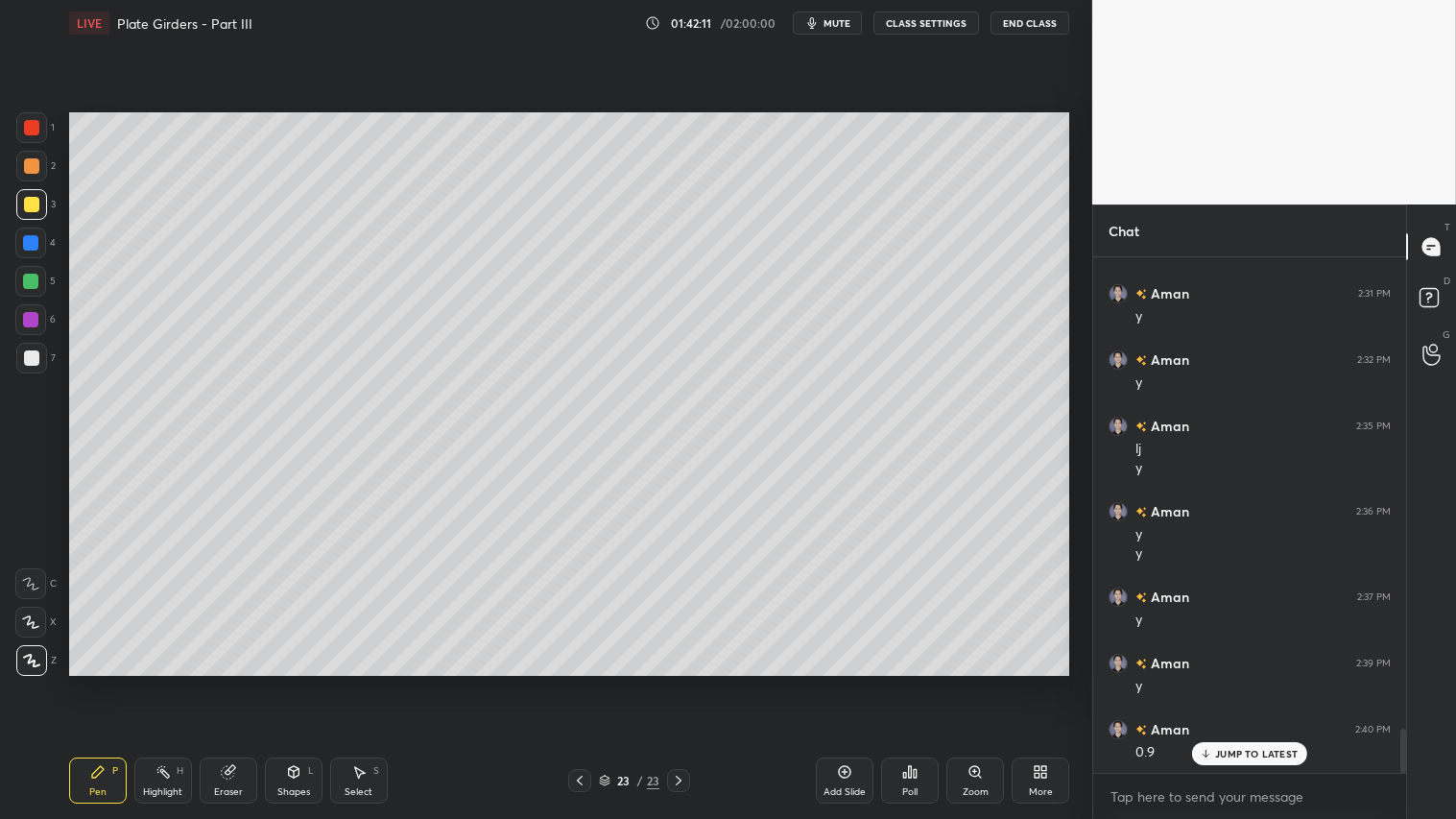
click at [581, 683] on icon at bounding box center [580, 780] width 15 height 15
click at [682, 683] on icon at bounding box center [679, 780] width 15 height 15
click at [1261, 683] on p "JUMP TO LATEST" at bounding box center [1256, 754] width 83 height 12
click at [580, 683] on icon at bounding box center [580, 780] width 15 height 15
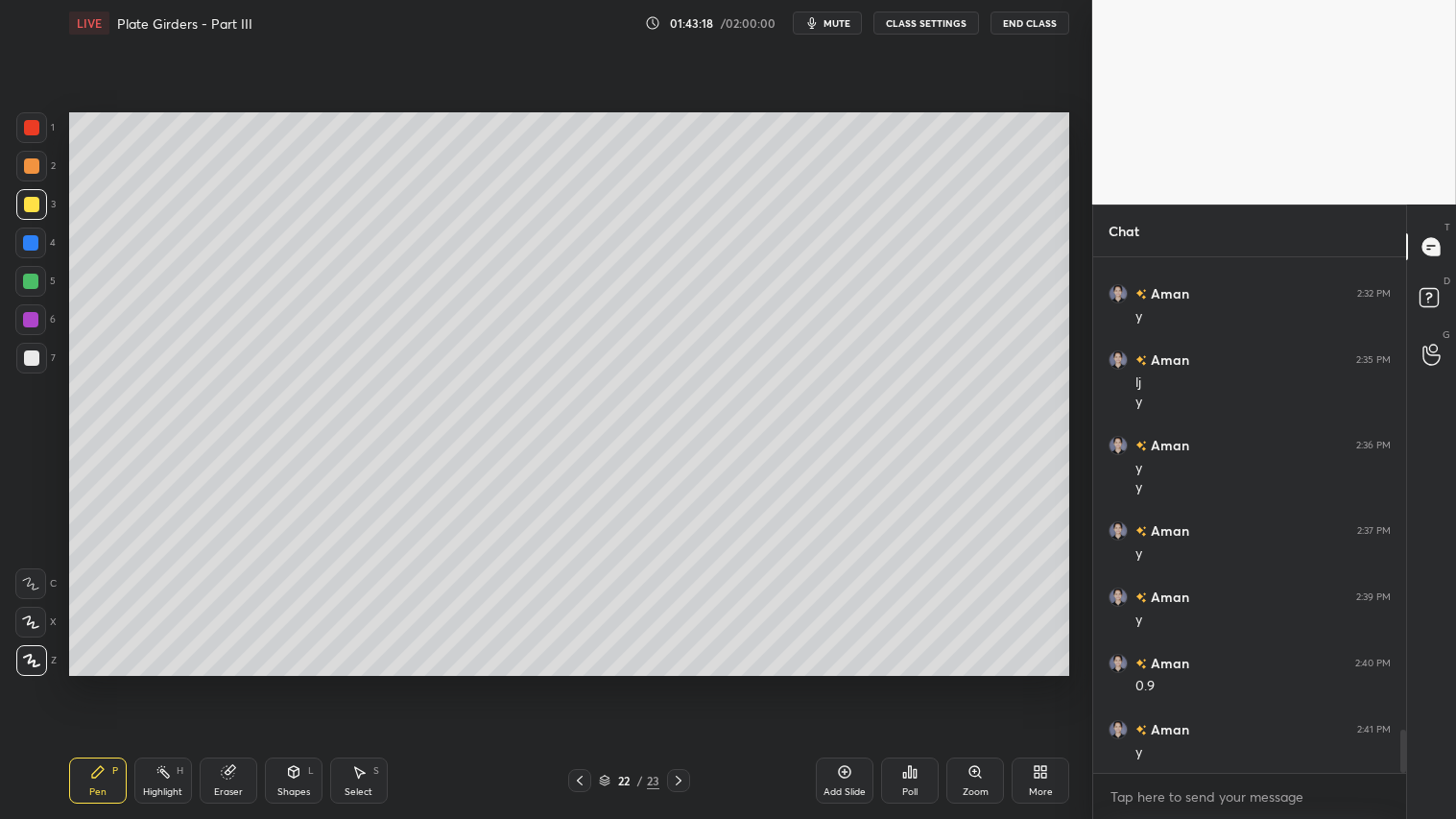
click at [583, 683] on icon at bounding box center [580, 780] width 15 height 15
click at [580, 683] on div at bounding box center [580, 780] width 23 height 23
click at [574, 683] on div at bounding box center [580, 780] width 23 height 23
click at [682, 683] on icon at bounding box center [679, 780] width 15 height 15
click at [684, 683] on div at bounding box center [679, 780] width 23 height 23
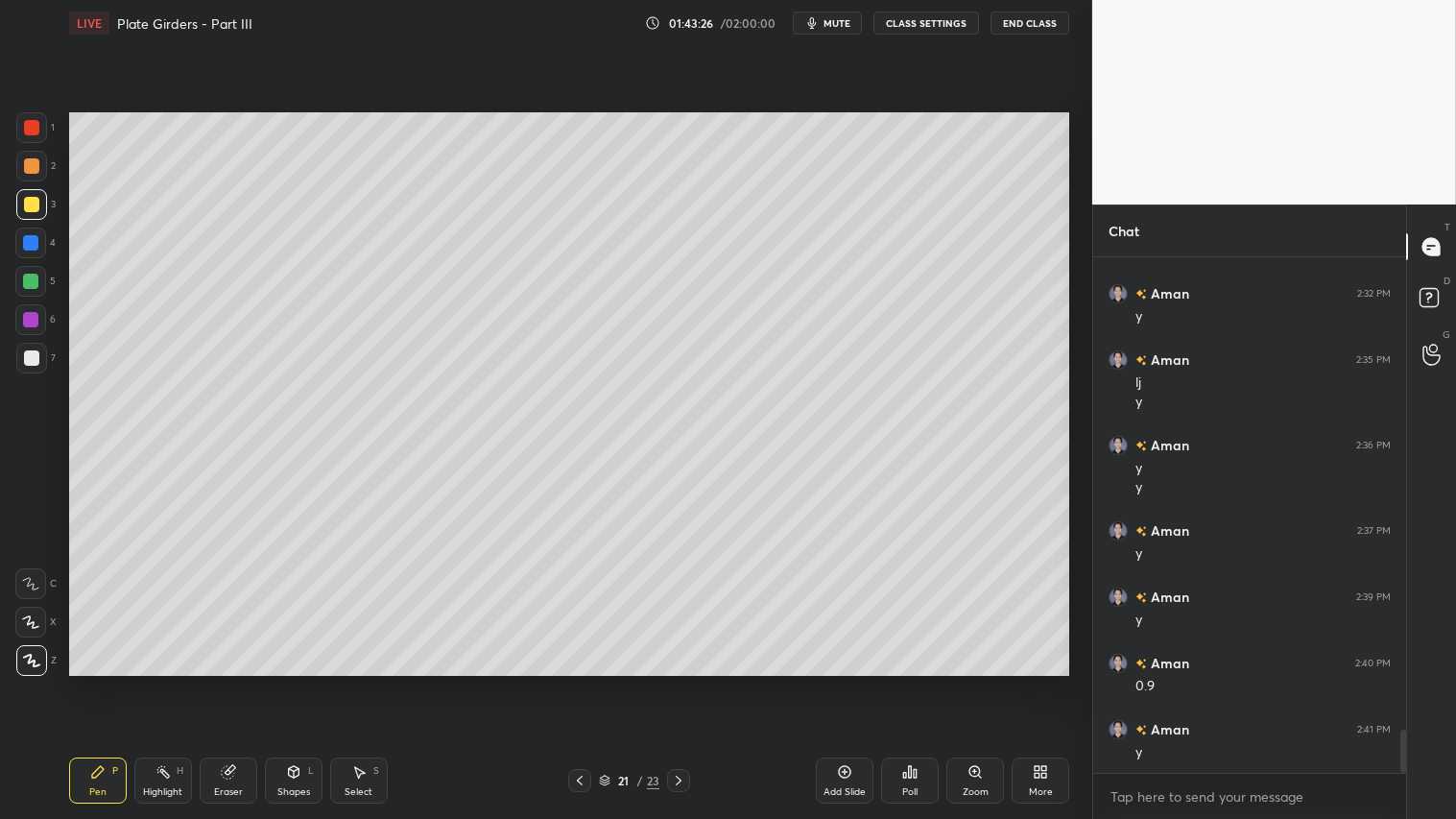
click at [684, 683] on div at bounding box center [679, 780] width 23 height 23
click at [683, 683] on div at bounding box center [679, 780] width 23 height 23
click at [678, 683] on icon at bounding box center [679, 780] width 15 height 15
click at [35, 164] on div at bounding box center [32, 166] width 15 height 15
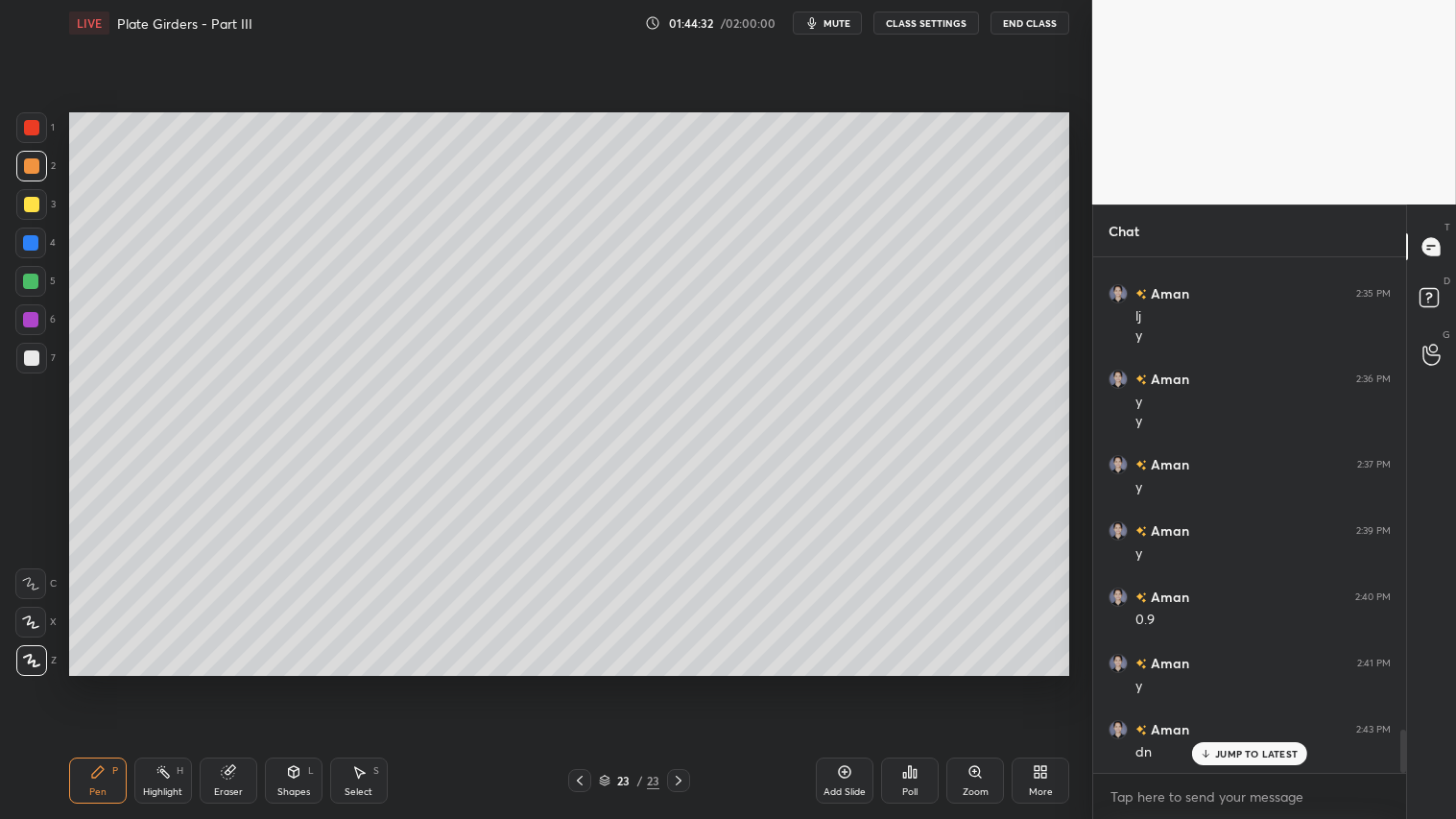
drag, startPoint x: 33, startPoint y: 167, endPoint x: 67, endPoint y: 245, distance: 85.1
click at [34, 167] on div at bounding box center [32, 166] width 15 height 15
click at [582, 683] on icon at bounding box center [580, 780] width 15 height 15
drag, startPoint x: 684, startPoint y: 776, endPoint x: 687, endPoint y: 765, distance: 11.4
click at [685, 683] on icon at bounding box center [679, 780] width 15 height 15
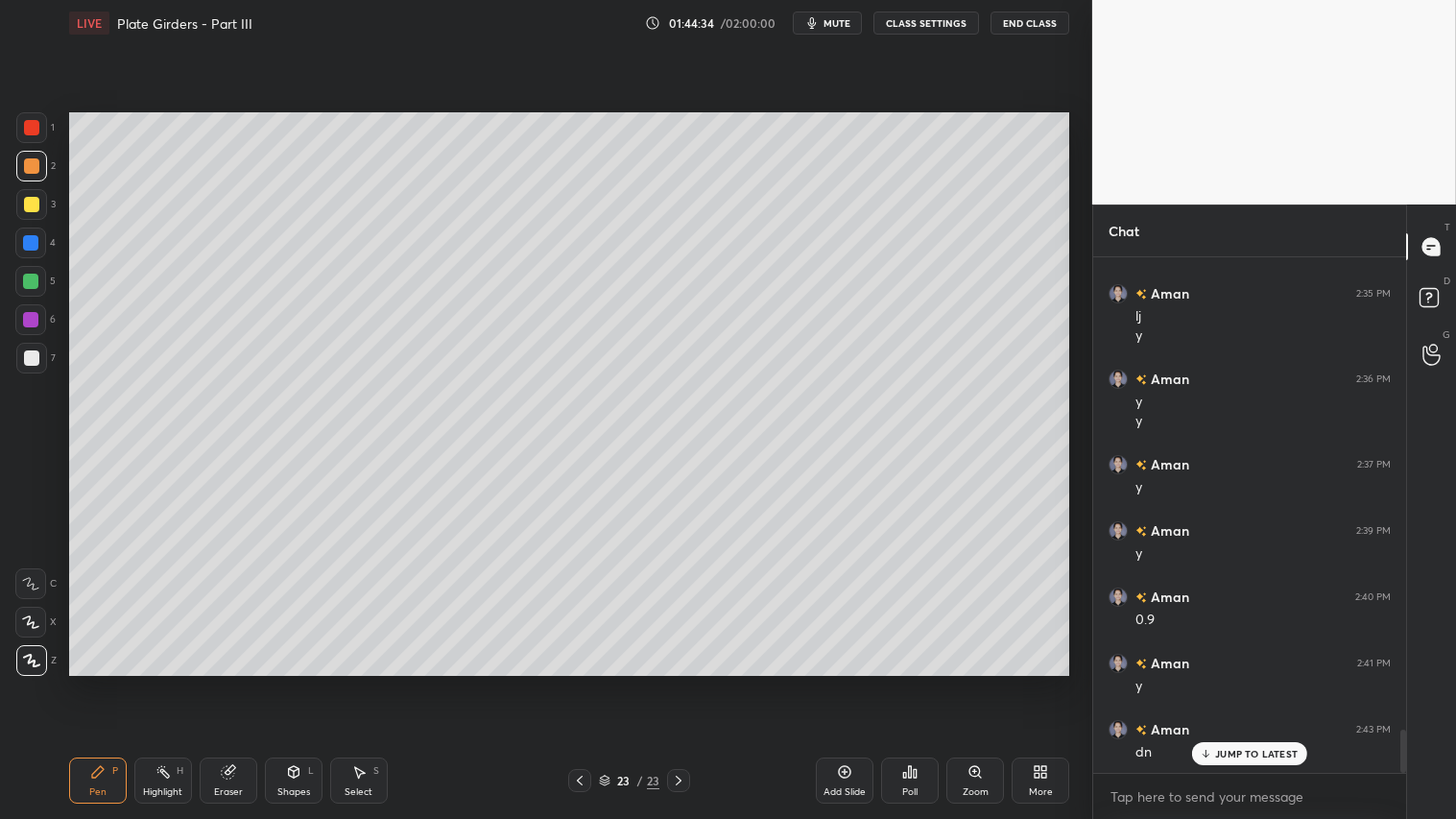
scroll to position [5692, 0]
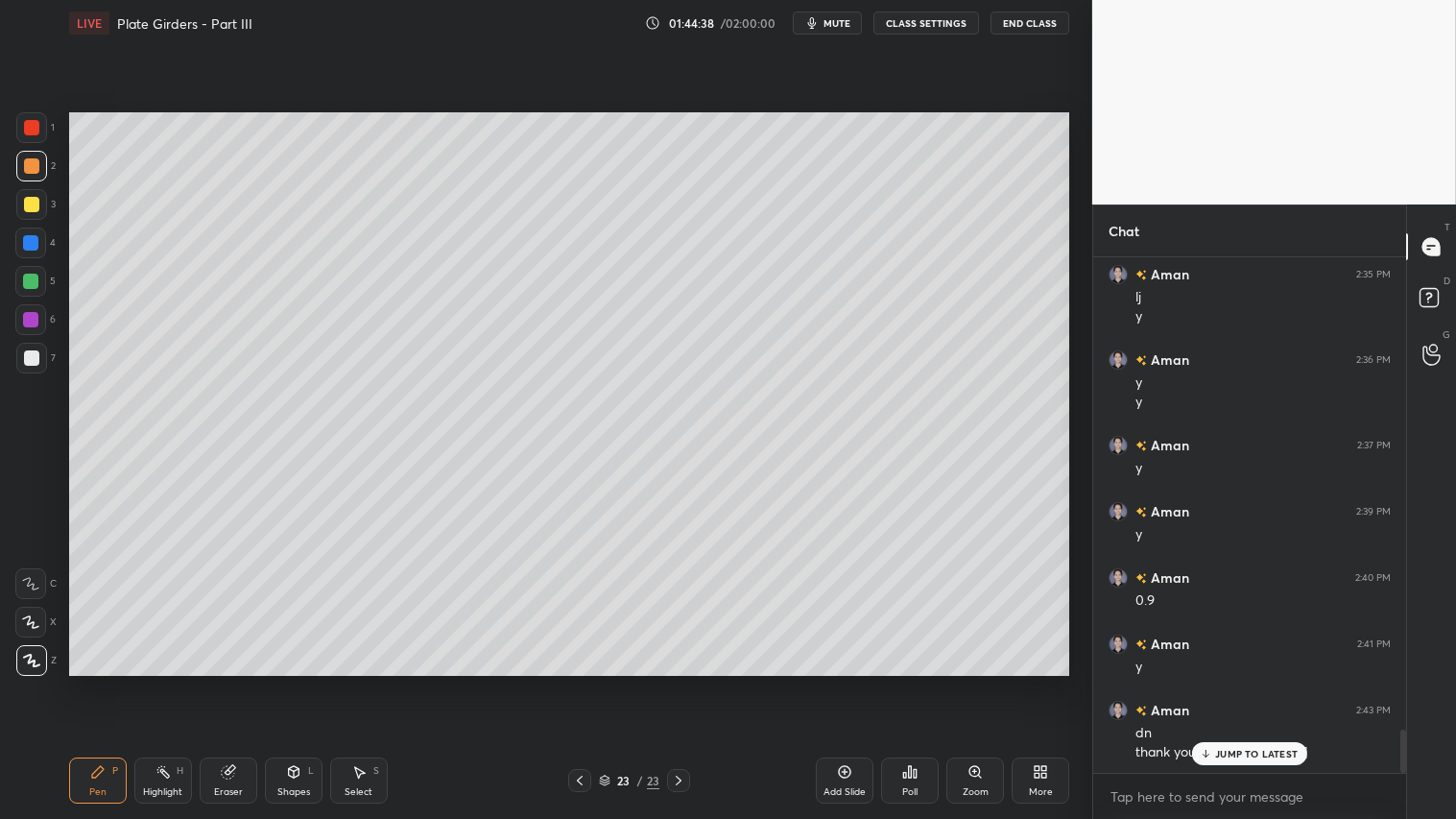
drag, startPoint x: 830, startPoint y: 19, endPoint x: 843, endPoint y: 22, distance: 13.3
click at [831, 19] on span "mute" at bounding box center [837, 23] width 27 height 14
click at [925, 26] on button "CLASS SETTINGS" at bounding box center [927, 23] width 106 height 23
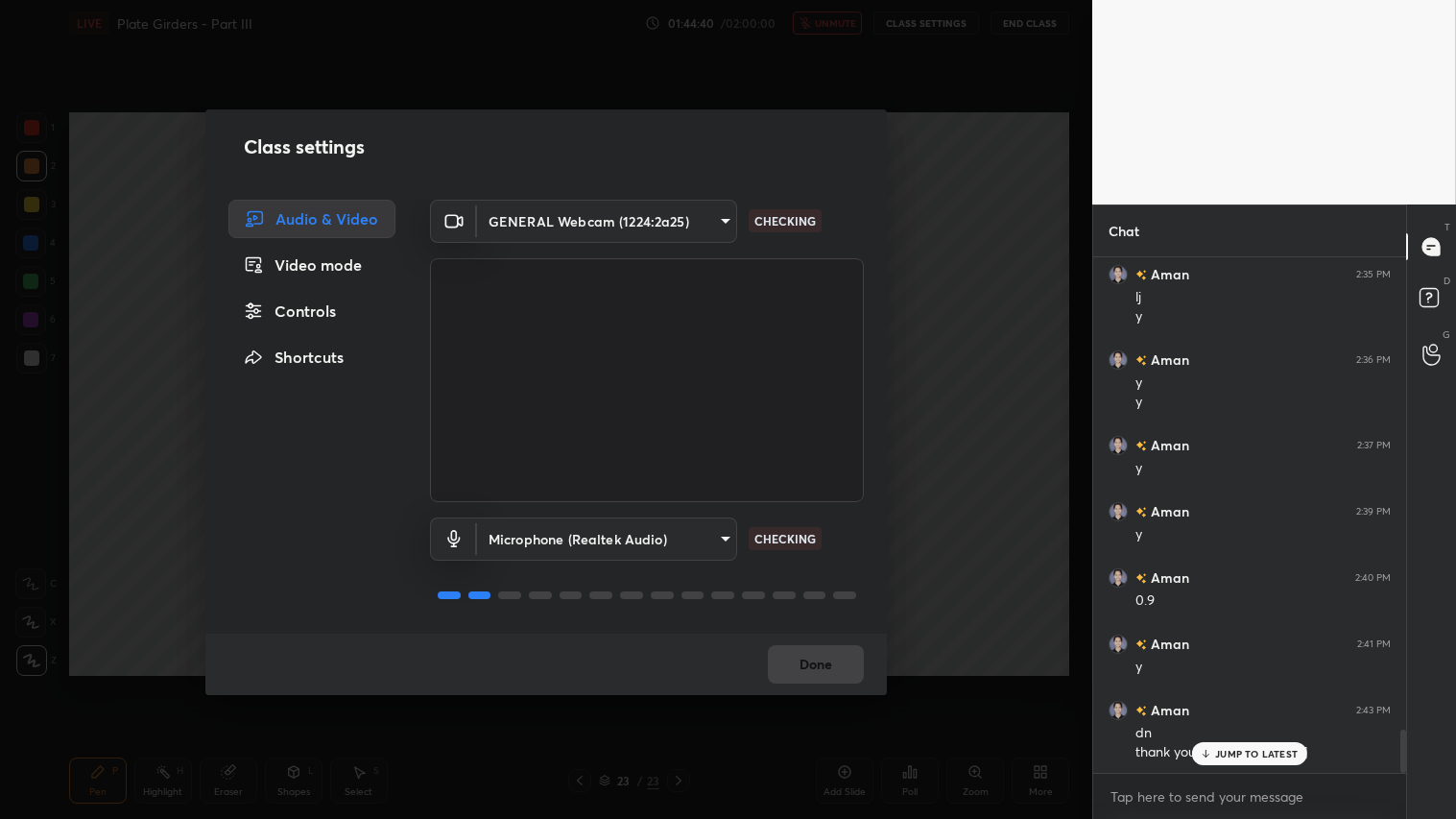
click at [718, 228] on body "1 2 3 4 5 6 7 C X Z C X Z E E Erase all H H LIVE Plate Girders - Part III 01:44…" at bounding box center [728, 409] width 1456 height 819
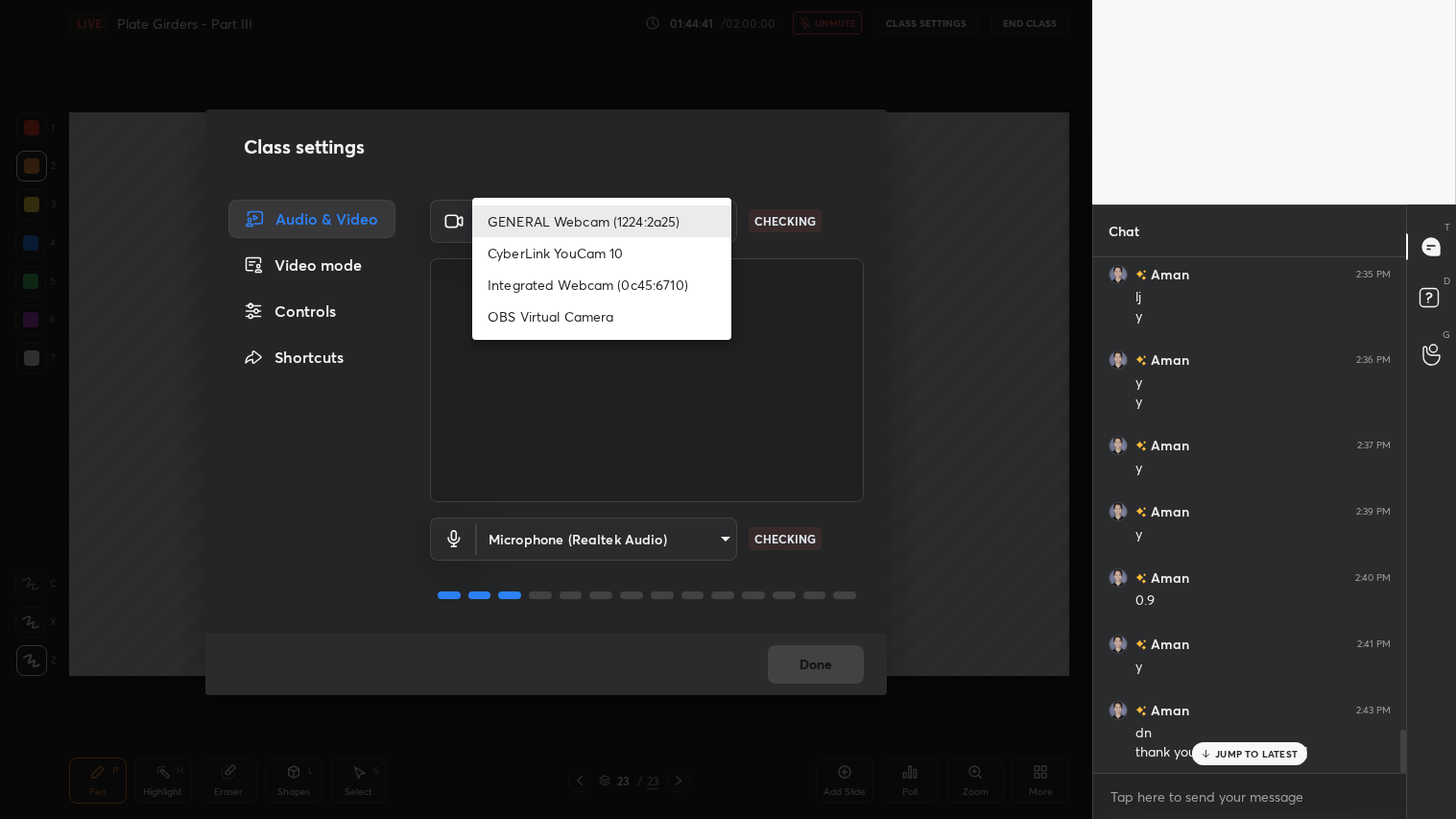
click at [629, 284] on li "Integrated Webcam (0c45:6710)" at bounding box center [602, 285] width 259 height 32
type input "c5c2f7231e9952ba016bf395f8d23ccccda43c405848800533c4c3fa58e8e242"
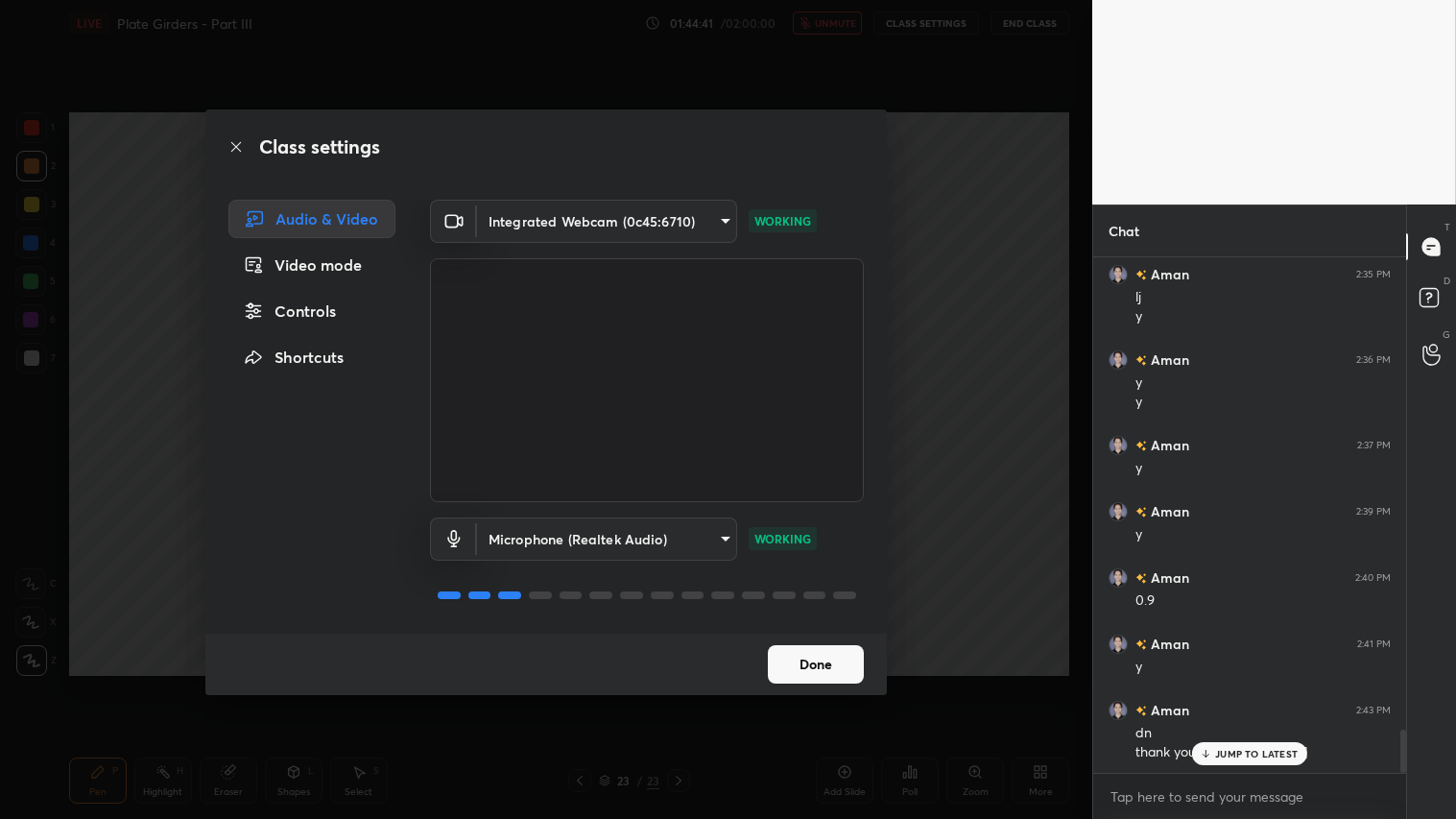
click at [826, 679] on button "Done" at bounding box center [816, 665] width 96 height 39
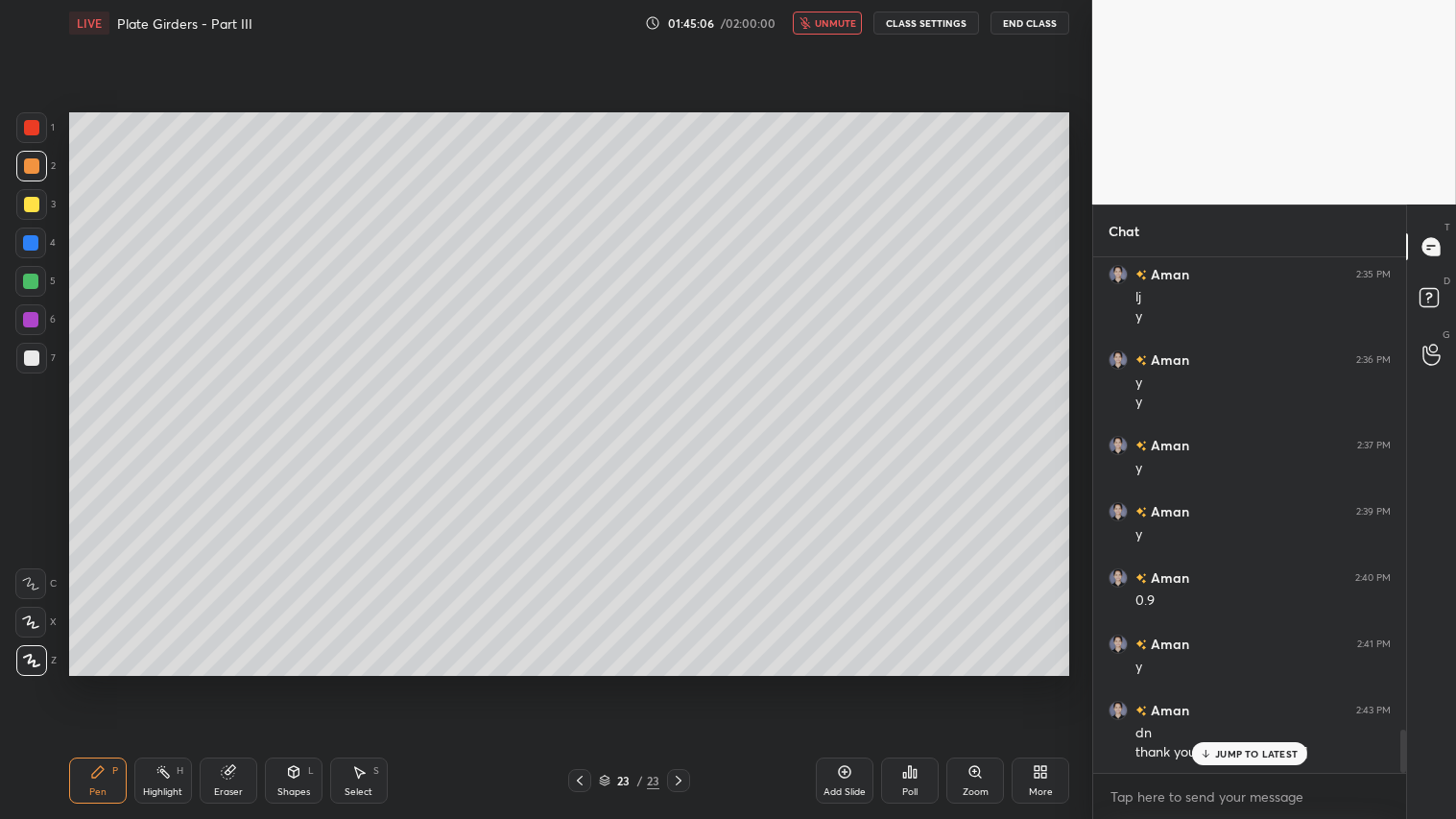
click at [1032, 21] on button "End Class" at bounding box center [1030, 23] width 79 height 23
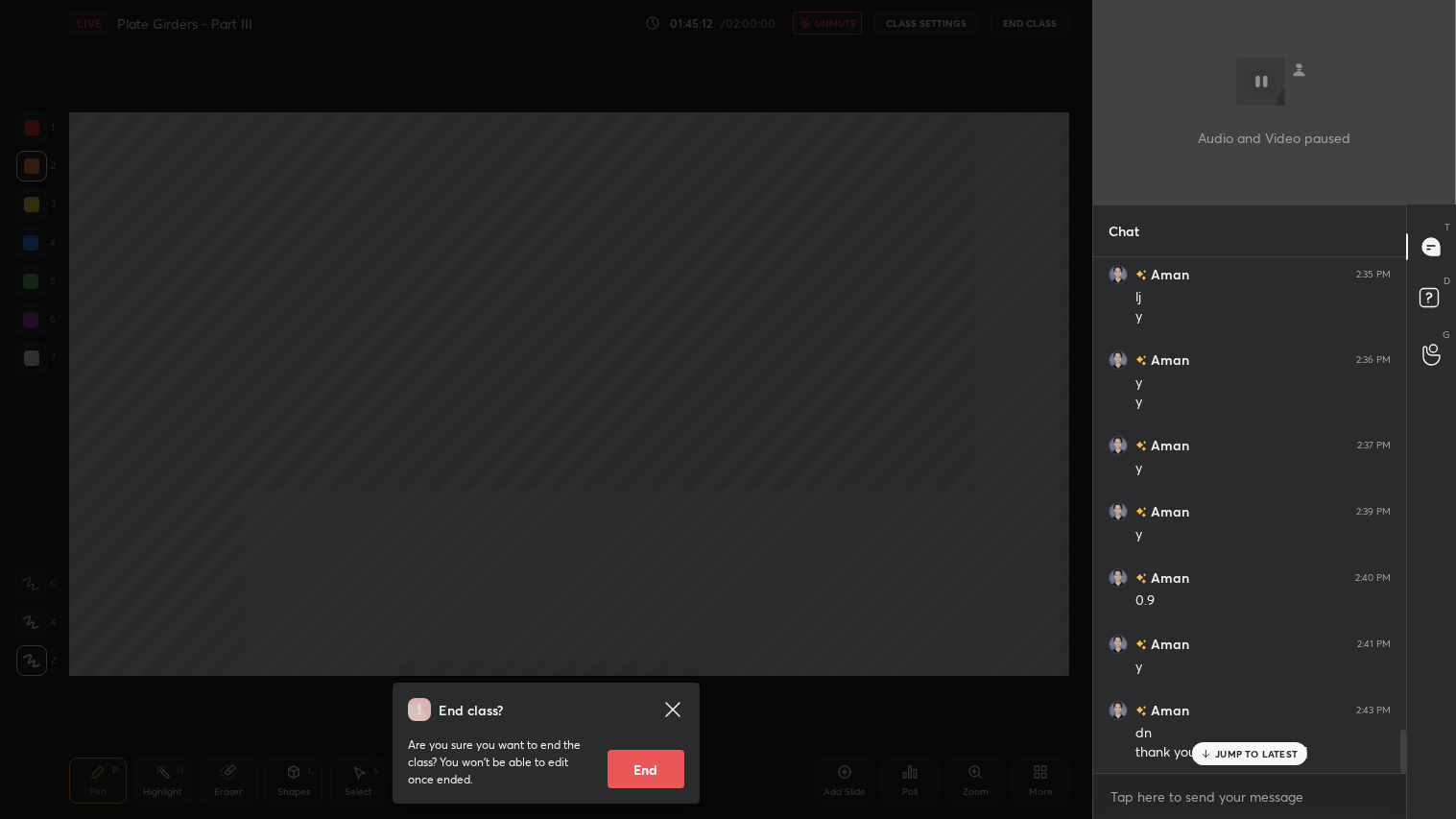
click at [646, 683] on button "End" at bounding box center [646, 770] width 77 height 39
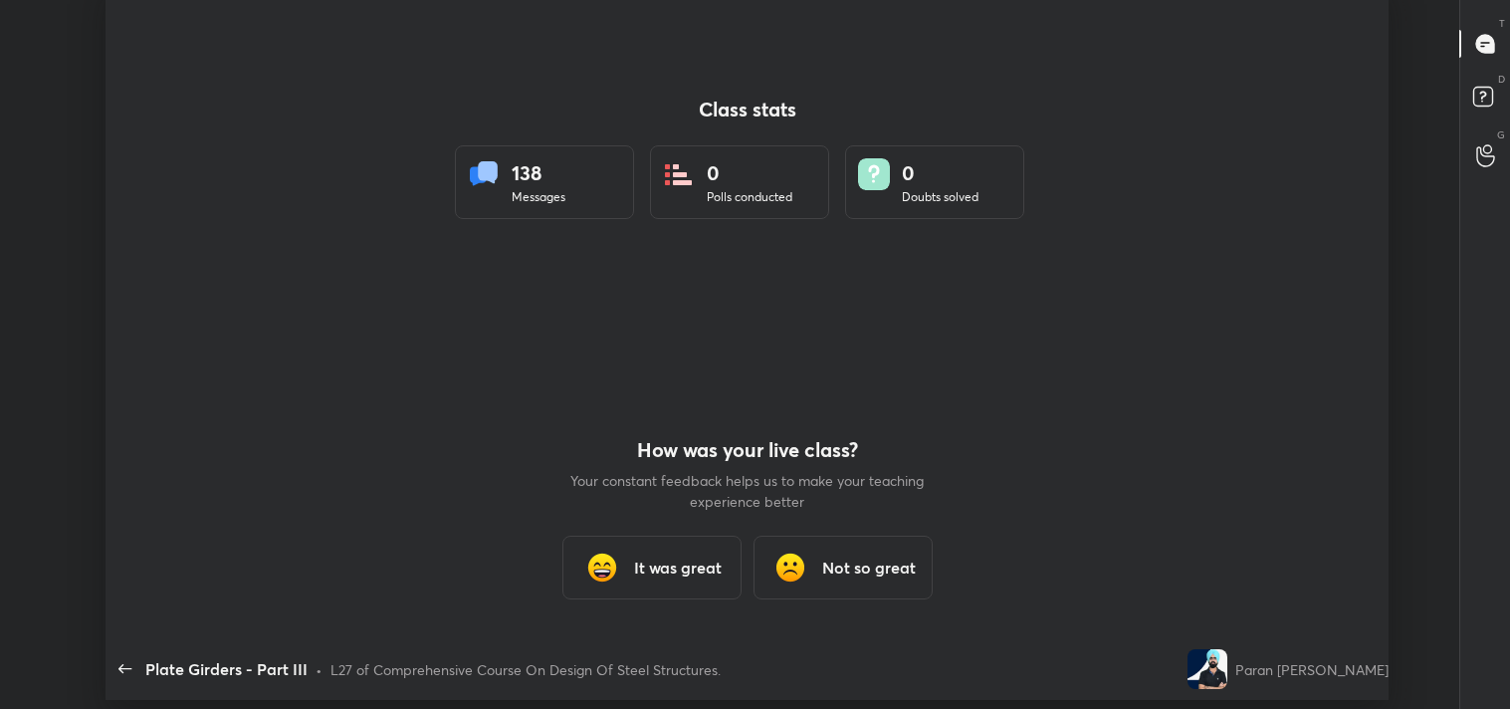
scroll to position [98971, 98057]
type textarea "x"
